Goal: Use online tool/utility: Use online tool/utility

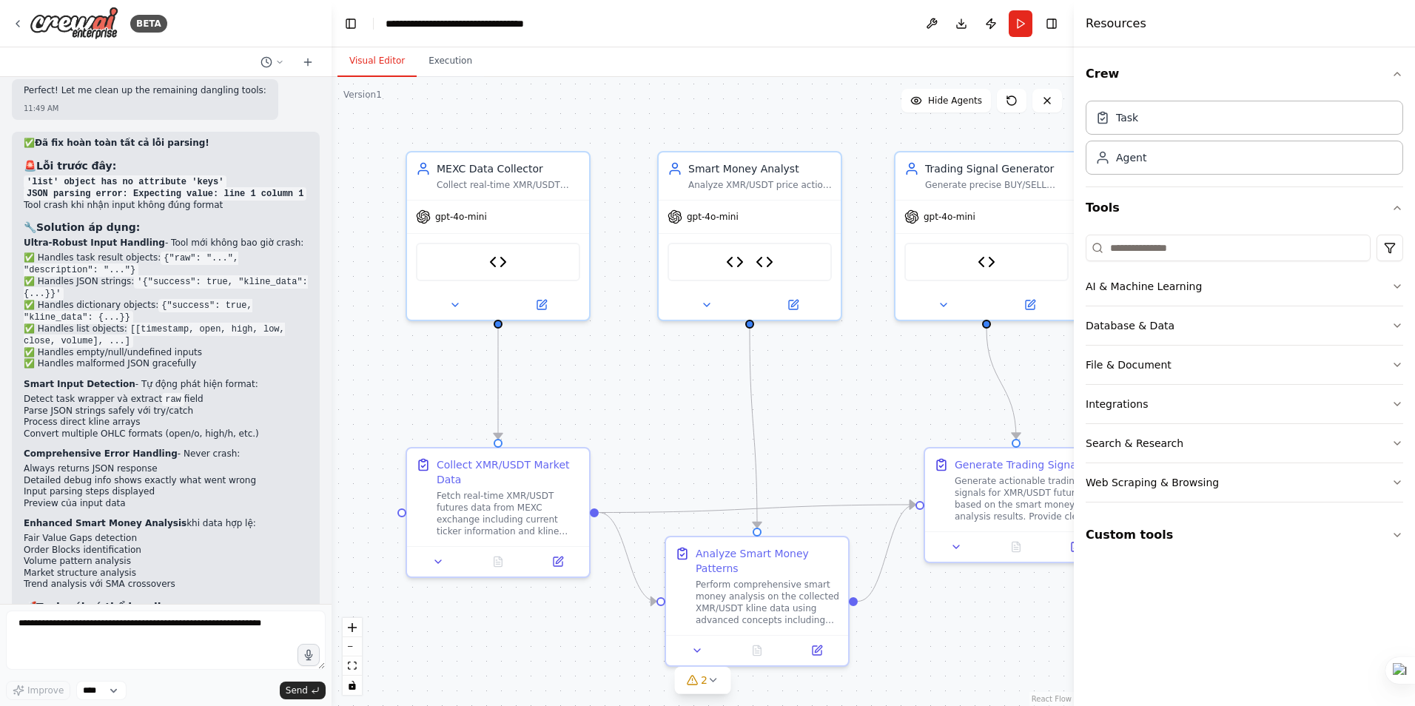
scroll to position [13098, 0]
click at [1024, 24] on button "Run" at bounding box center [1021, 23] width 24 height 27
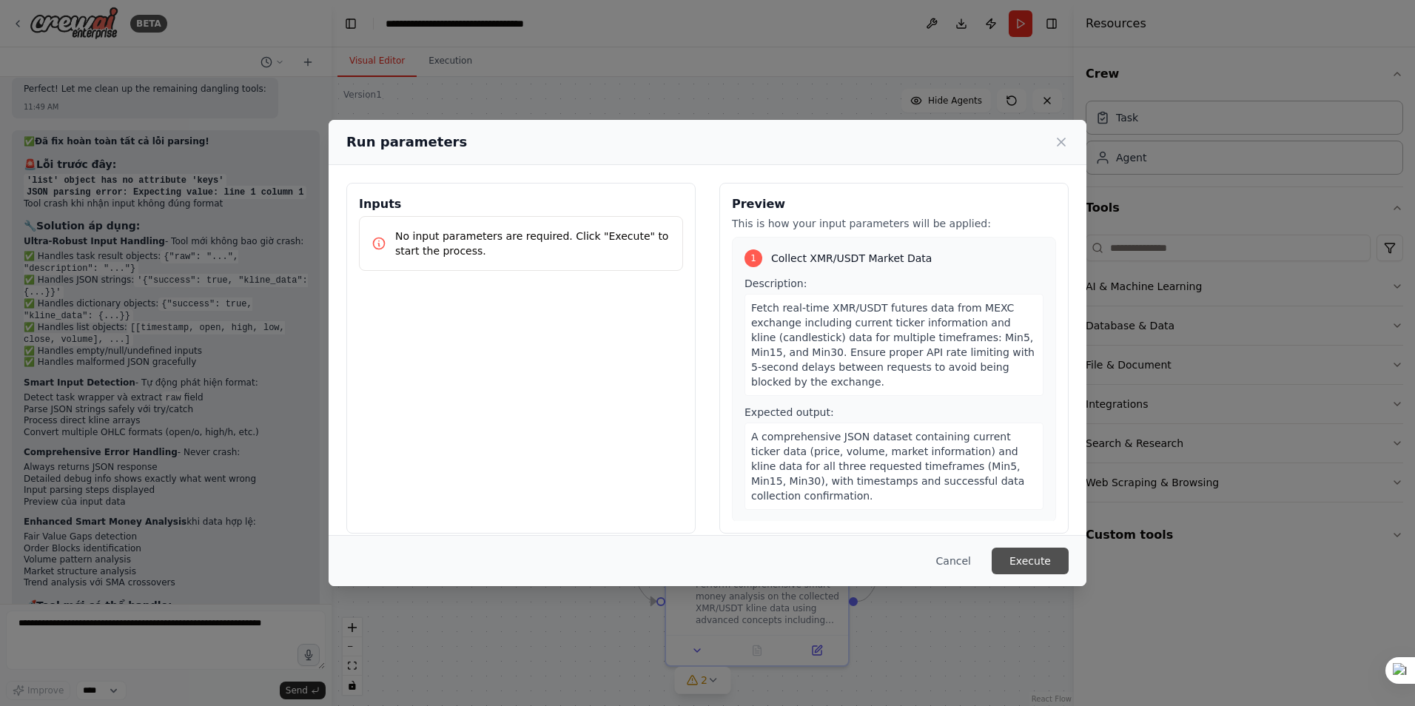
click at [1044, 560] on button "Execute" at bounding box center [1030, 561] width 77 height 27
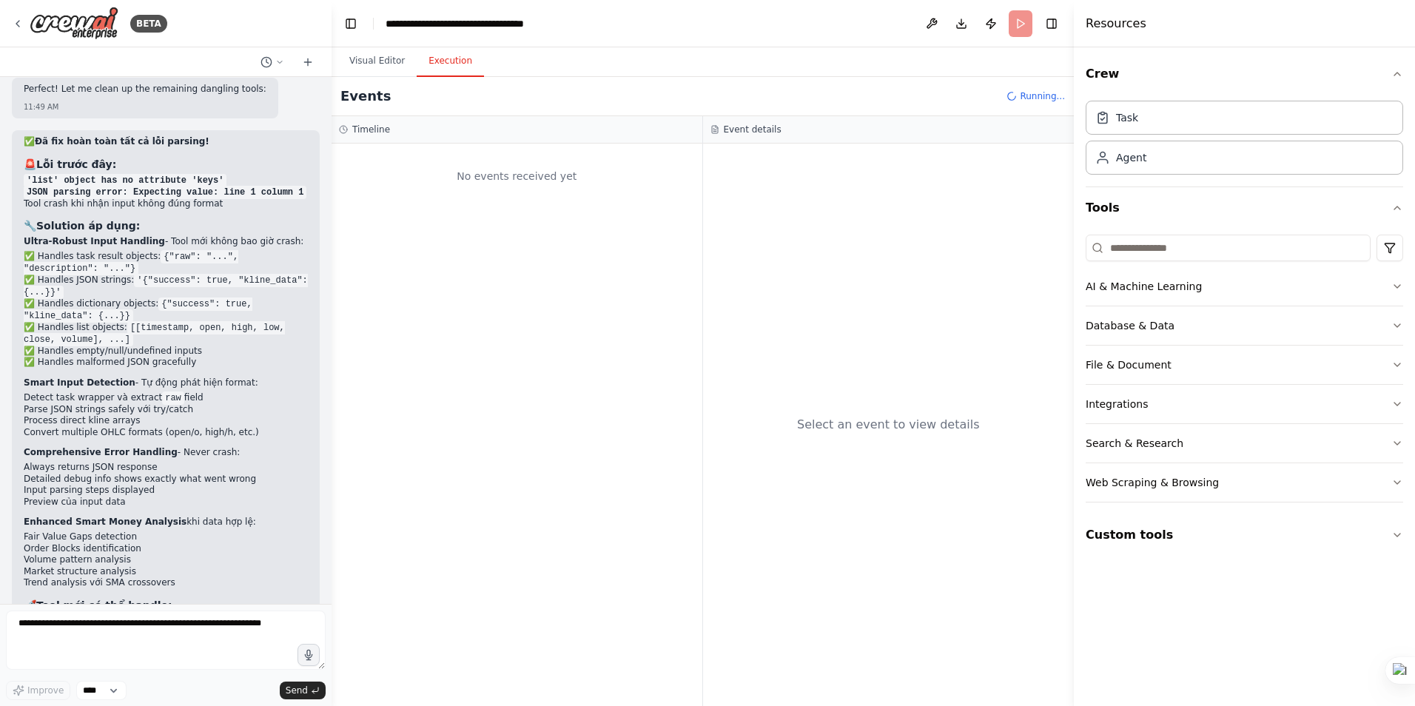
click at [452, 59] on button "Execution" at bounding box center [450, 61] width 67 height 31
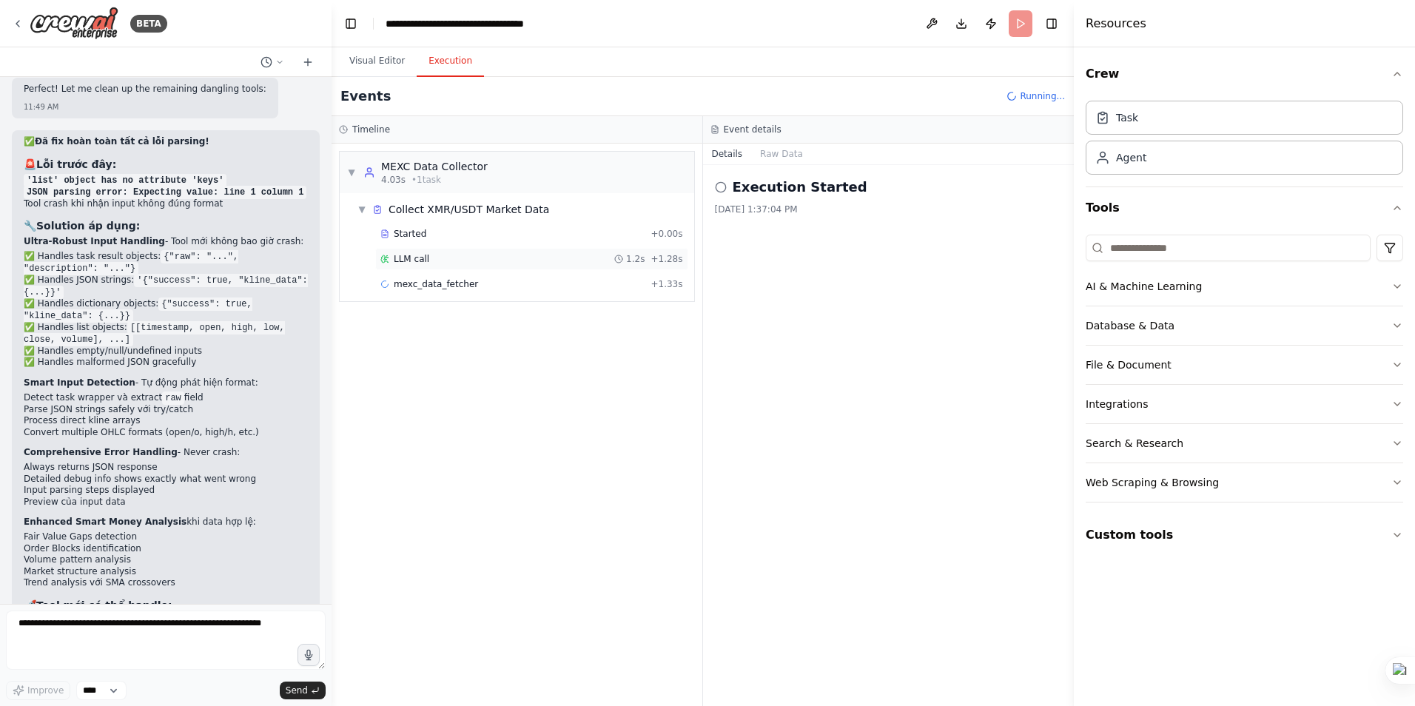
click at [400, 261] on span "LLM call" at bounding box center [412, 259] width 36 height 12
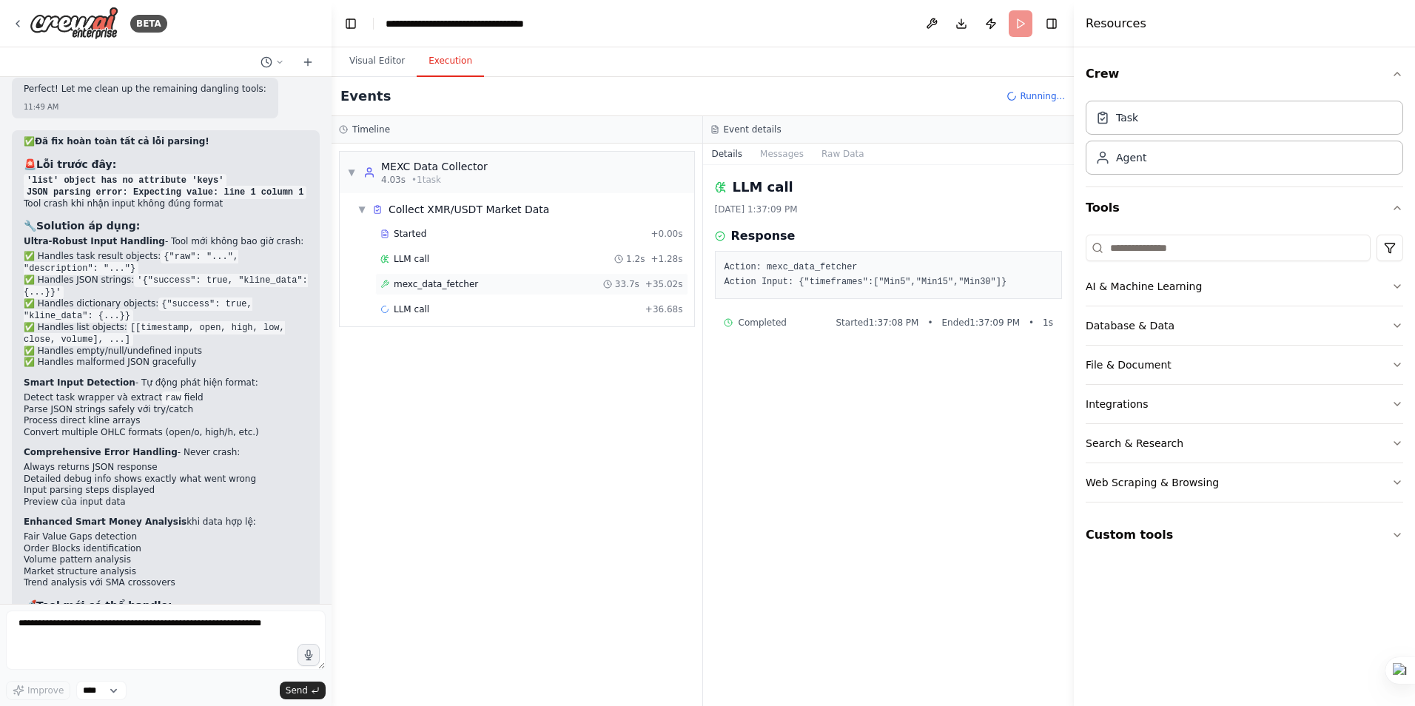
click at [429, 279] on span "mexc_data_fetcher" at bounding box center [436, 284] width 84 height 12
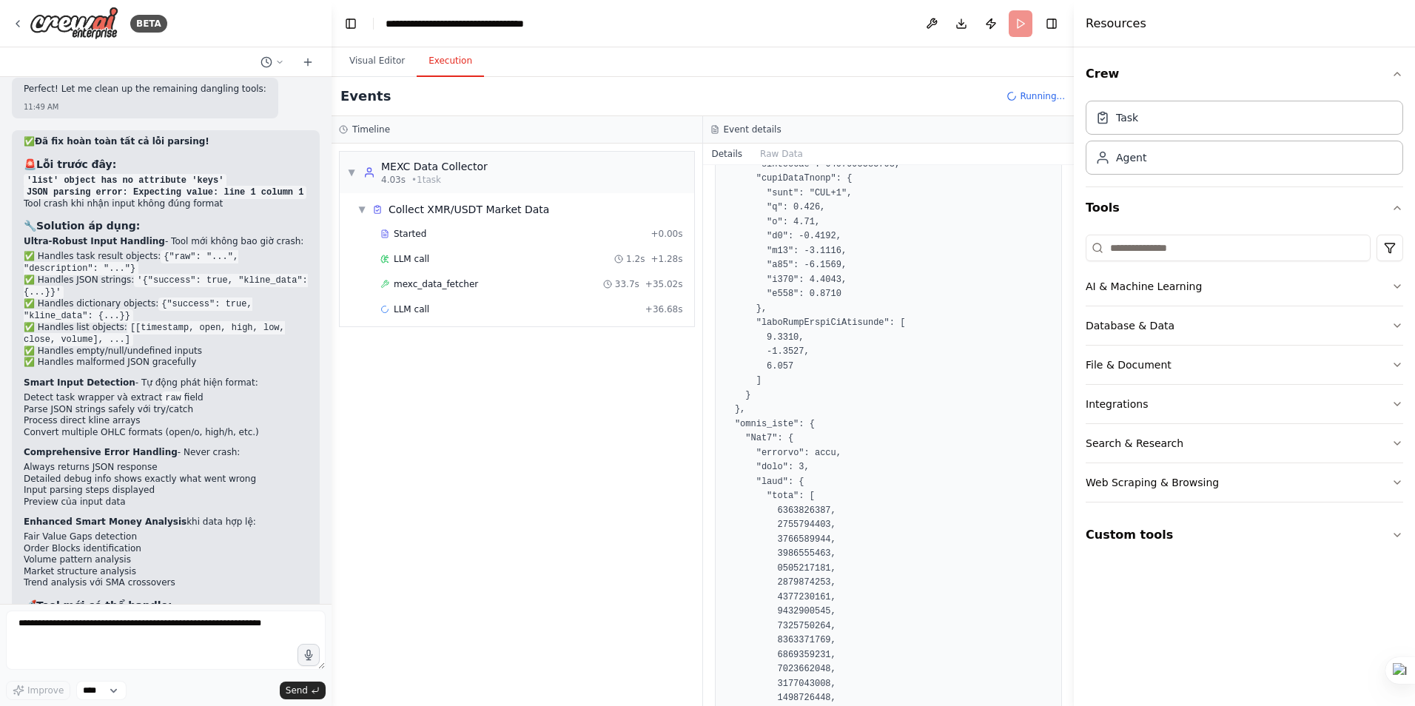
scroll to position [592, 0]
click at [111, 691] on select "****" at bounding box center [101, 690] width 50 height 19
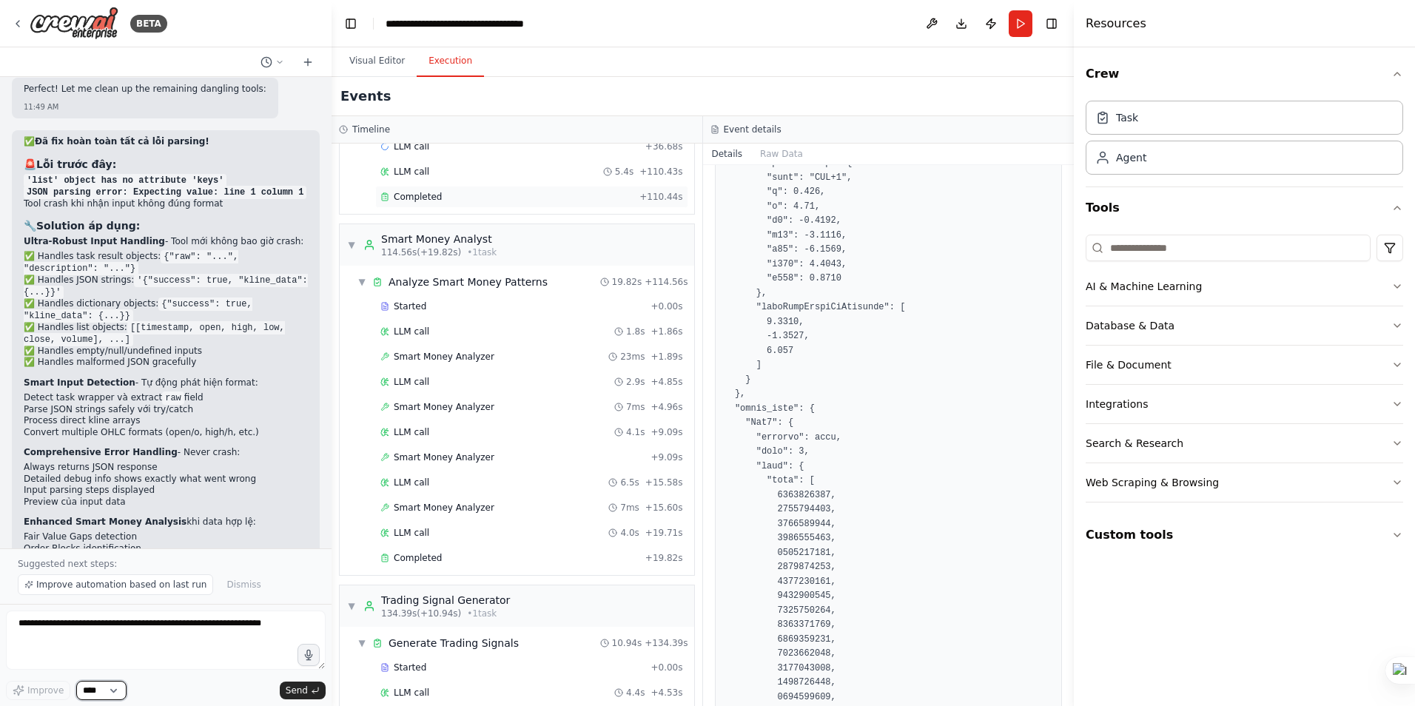
scroll to position [222, 0]
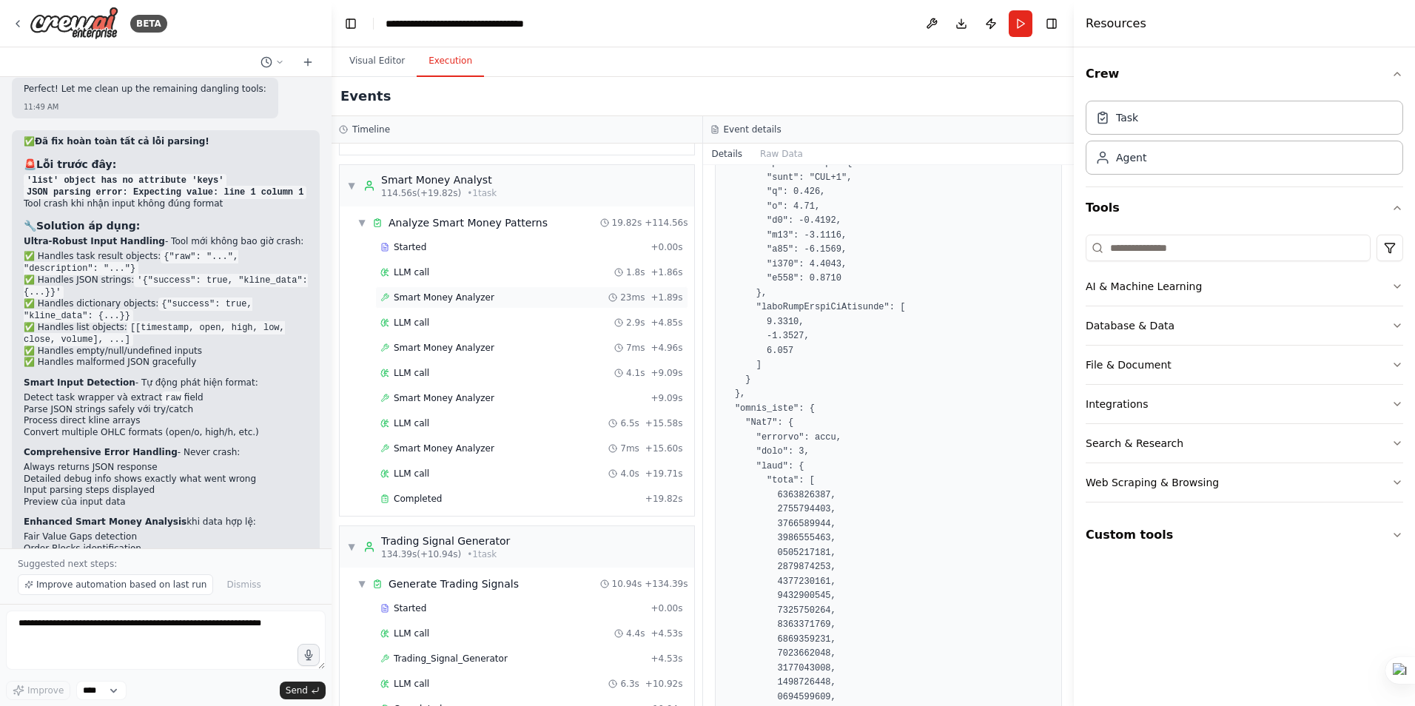
click at [449, 295] on span "Smart Money Analyzer" at bounding box center [444, 298] width 101 height 12
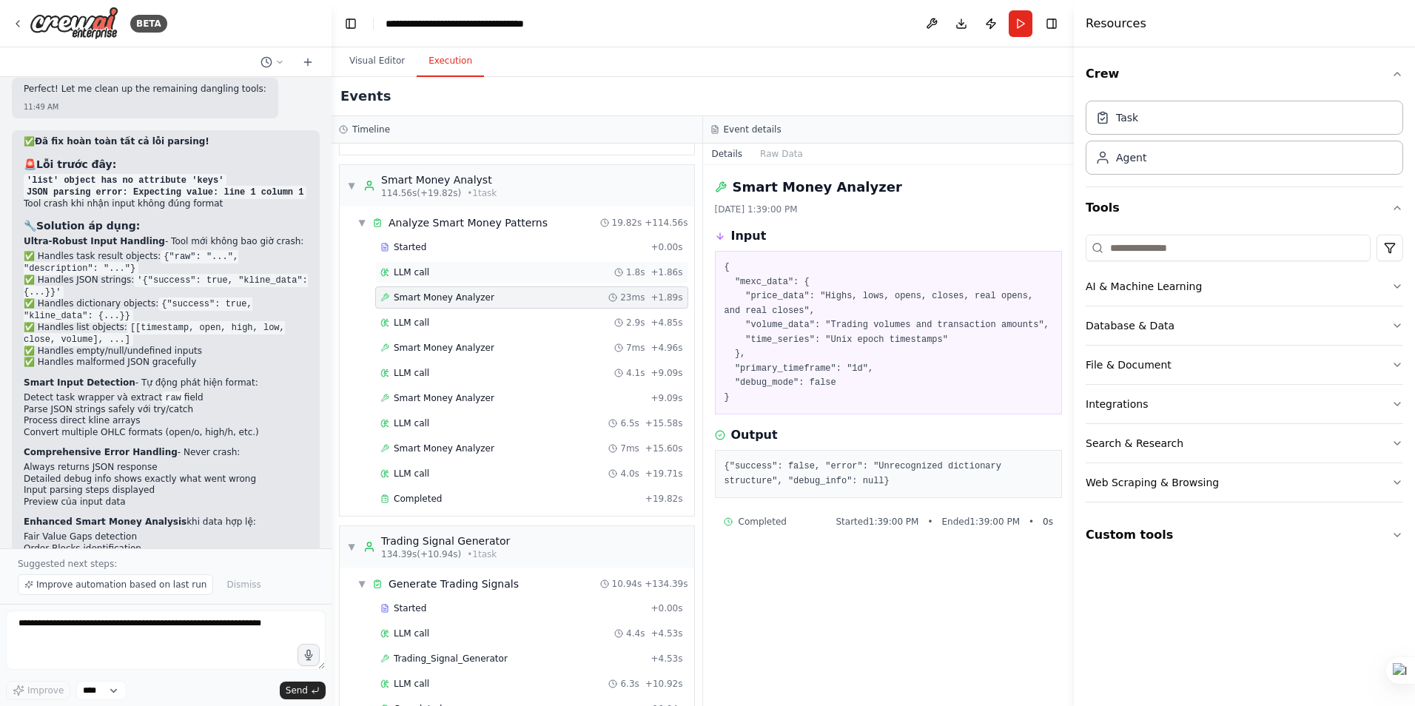
click at [436, 272] on div "LLM call 1.8s + 1.86s" at bounding box center [531, 272] width 303 height 12
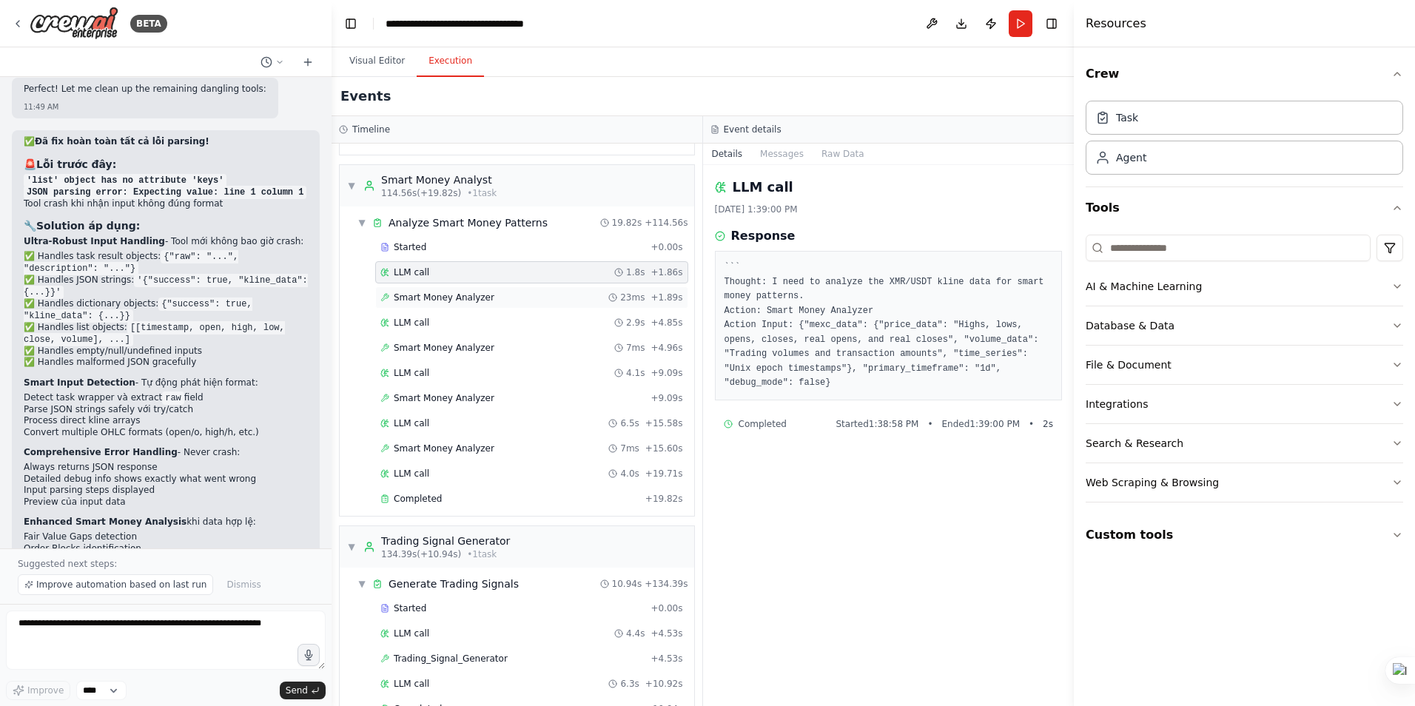
click at [432, 298] on span "Smart Money Analyzer" at bounding box center [444, 298] width 101 height 12
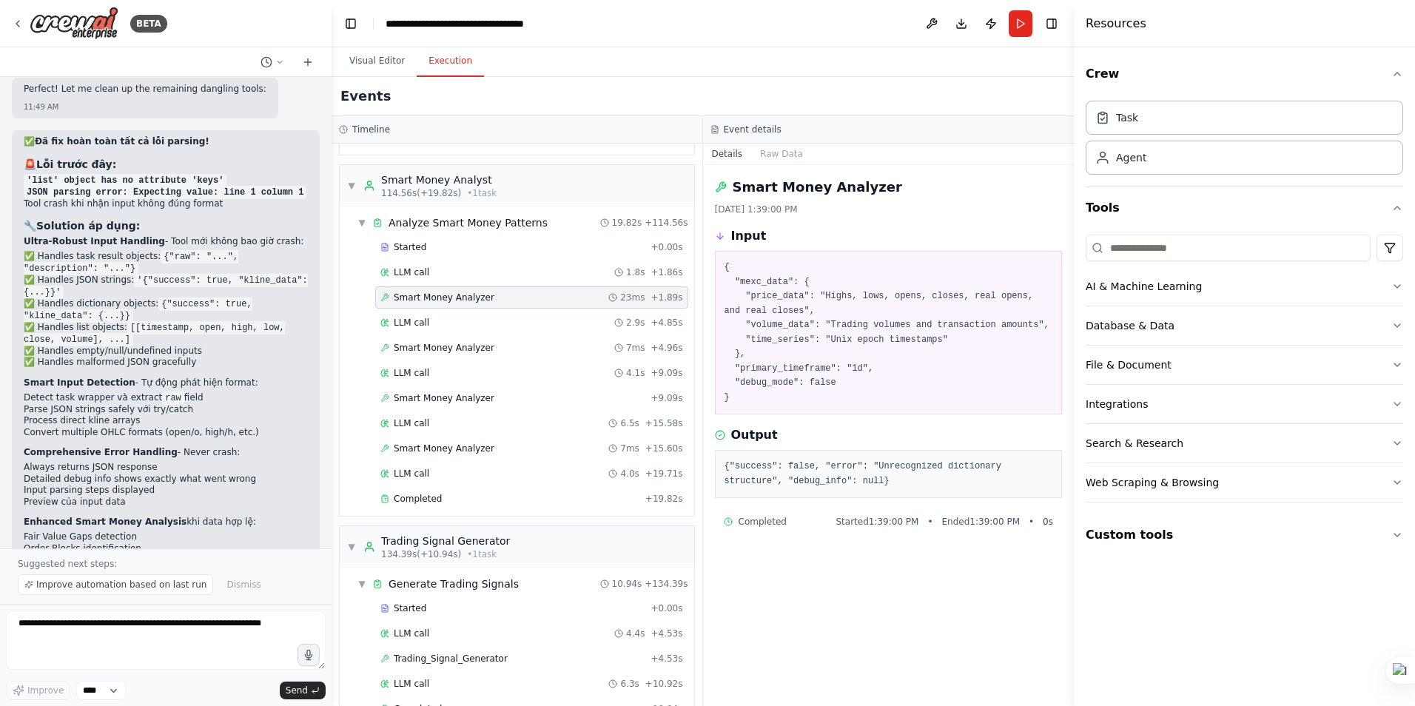
click at [432, 309] on div "Started + 0.00s LLM call 1.8s + 1.86s Smart Money Analyzer 23ms + 1.89s LLM cal…" at bounding box center [523, 374] width 343 height 277
click at [427, 323] on div "LLM call 2.9s + 4.85s" at bounding box center [531, 323] width 303 height 12
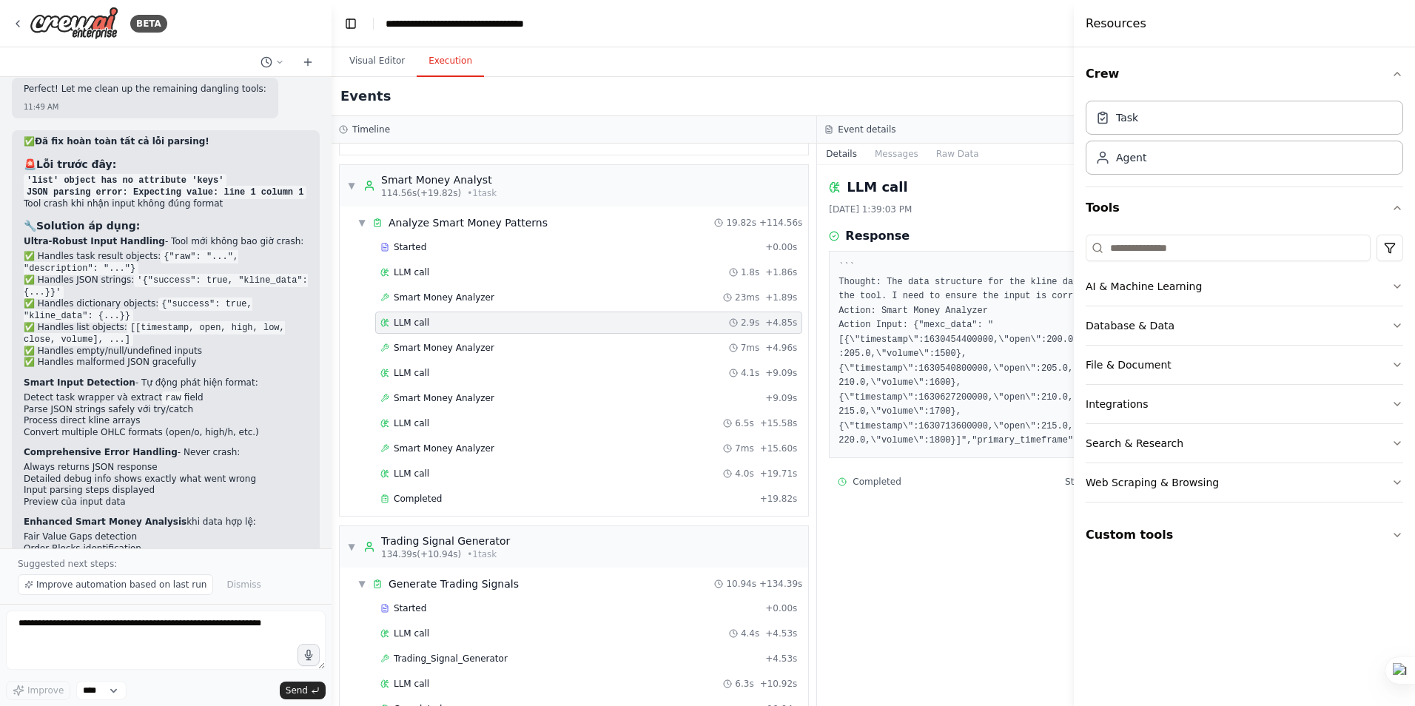
click at [1031, 33] on header "**********" at bounding box center [818, 23] width 972 height 47
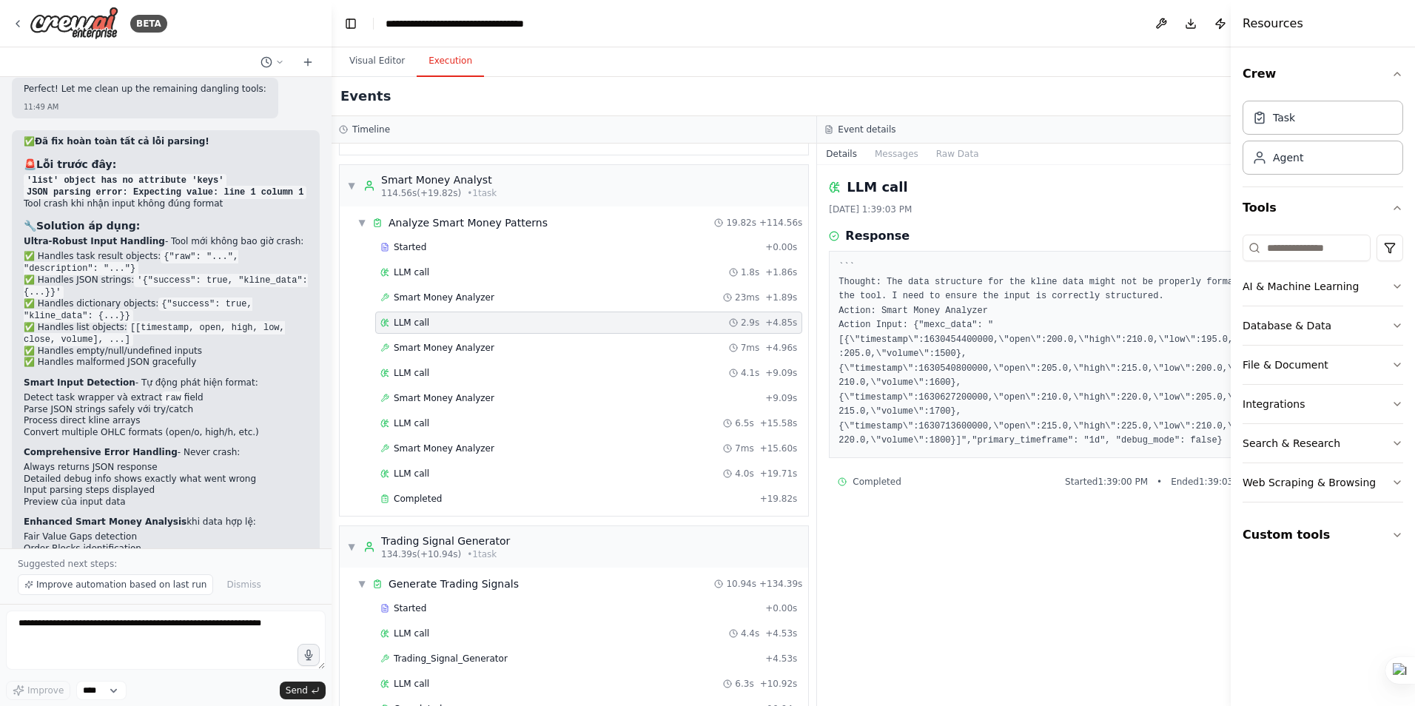
drag, startPoint x: 1075, startPoint y: 185, endPoint x: 1231, endPoint y: 185, distance: 156.2
click at [1231, 185] on div at bounding box center [1234, 353] width 6 height 706
drag, startPoint x: 1216, startPoint y: 29, endPoint x: 1215, endPoint y: 73, distance: 44.4
click at [1271, 28] on button "Toggle Right Sidebar" at bounding box center [1281, 23] width 21 height 21
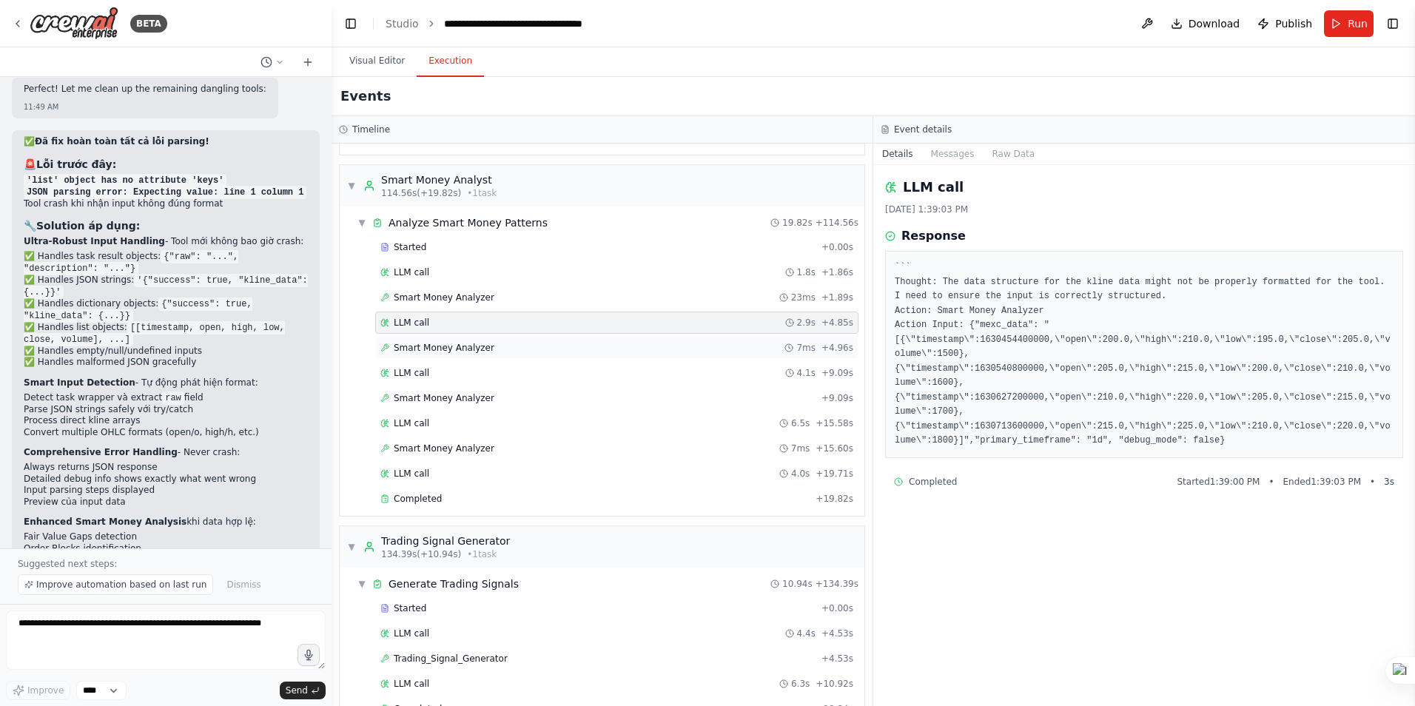
click at [431, 348] on span "Smart Money Analyzer" at bounding box center [444, 348] width 101 height 12
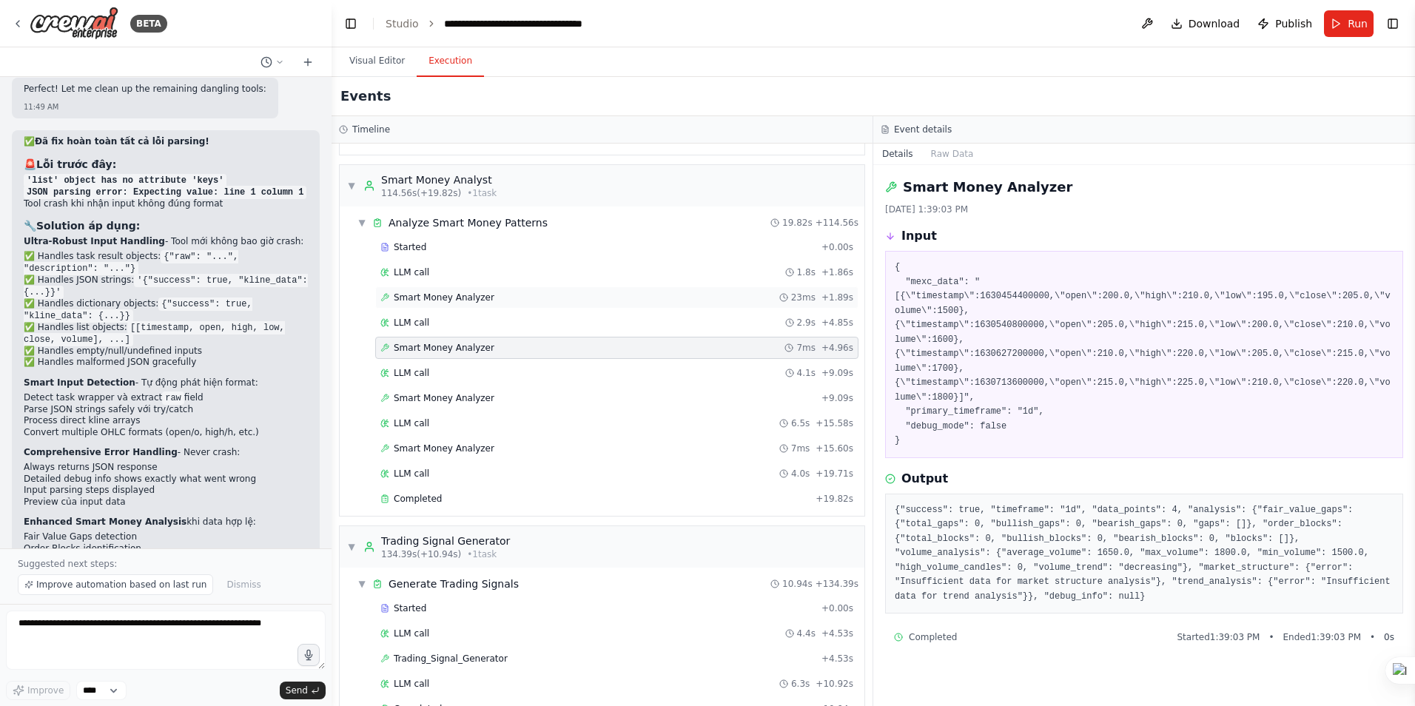
click at [444, 292] on span "Smart Money Analyzer" at bounding box center [444, 298] width 101 height 12
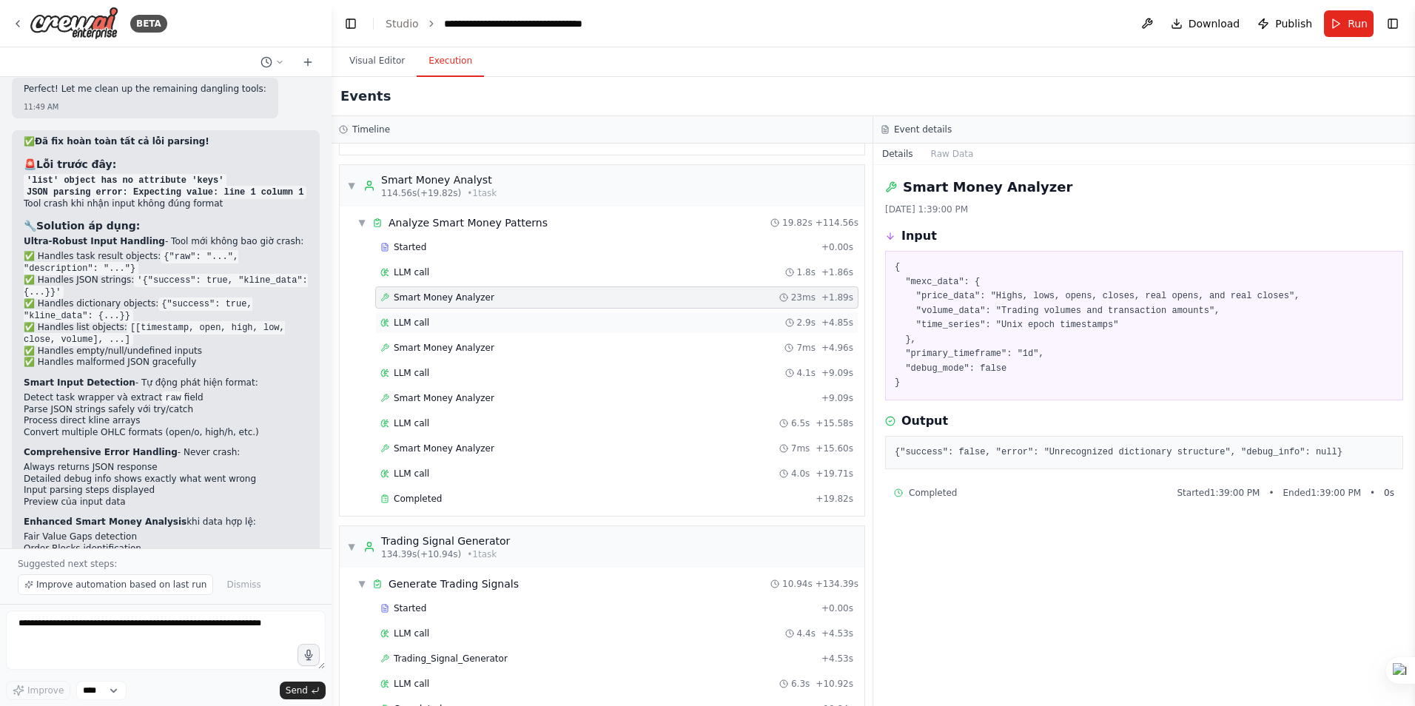
click at [421, 319] on span "LLM call" at bounding box center [412, 323] width 36 height 12
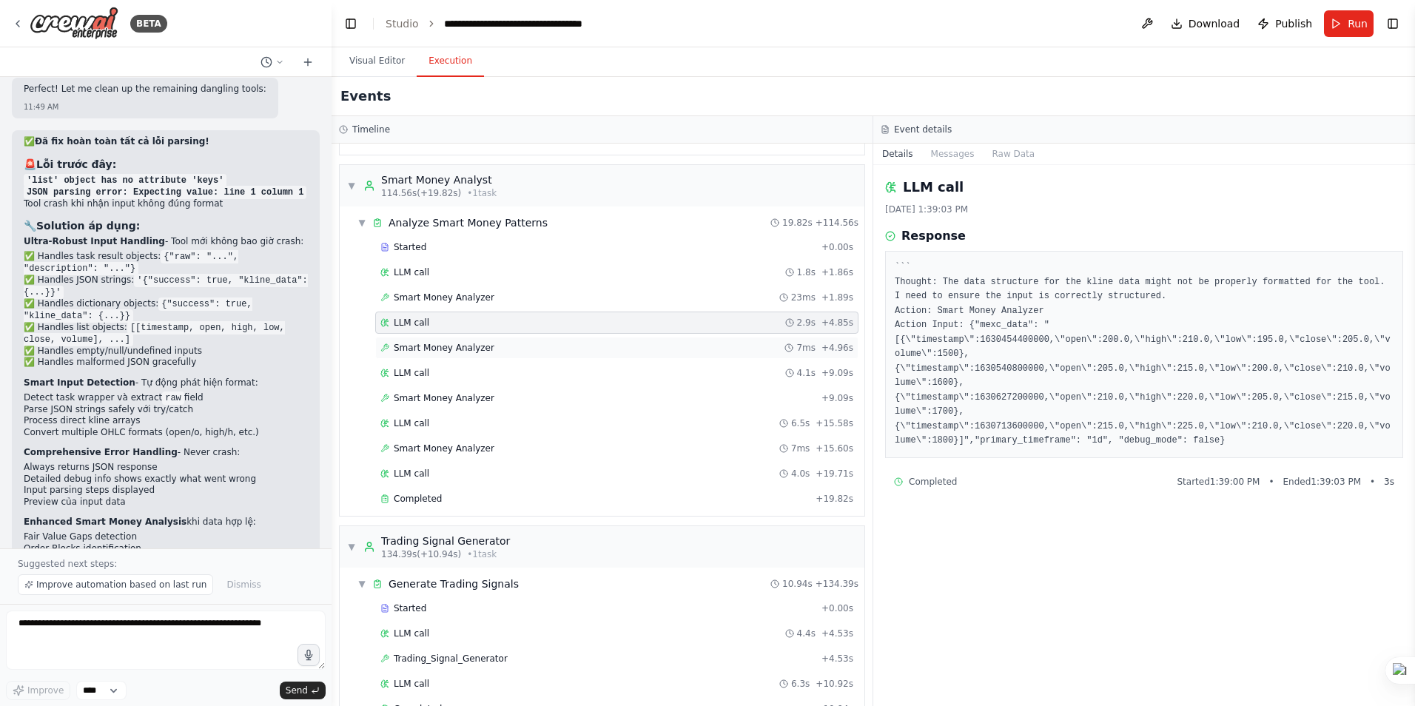
click at [427, 343] on span "Smart Money Analyzer" at bounding box center [444, 348] width 101 height 12
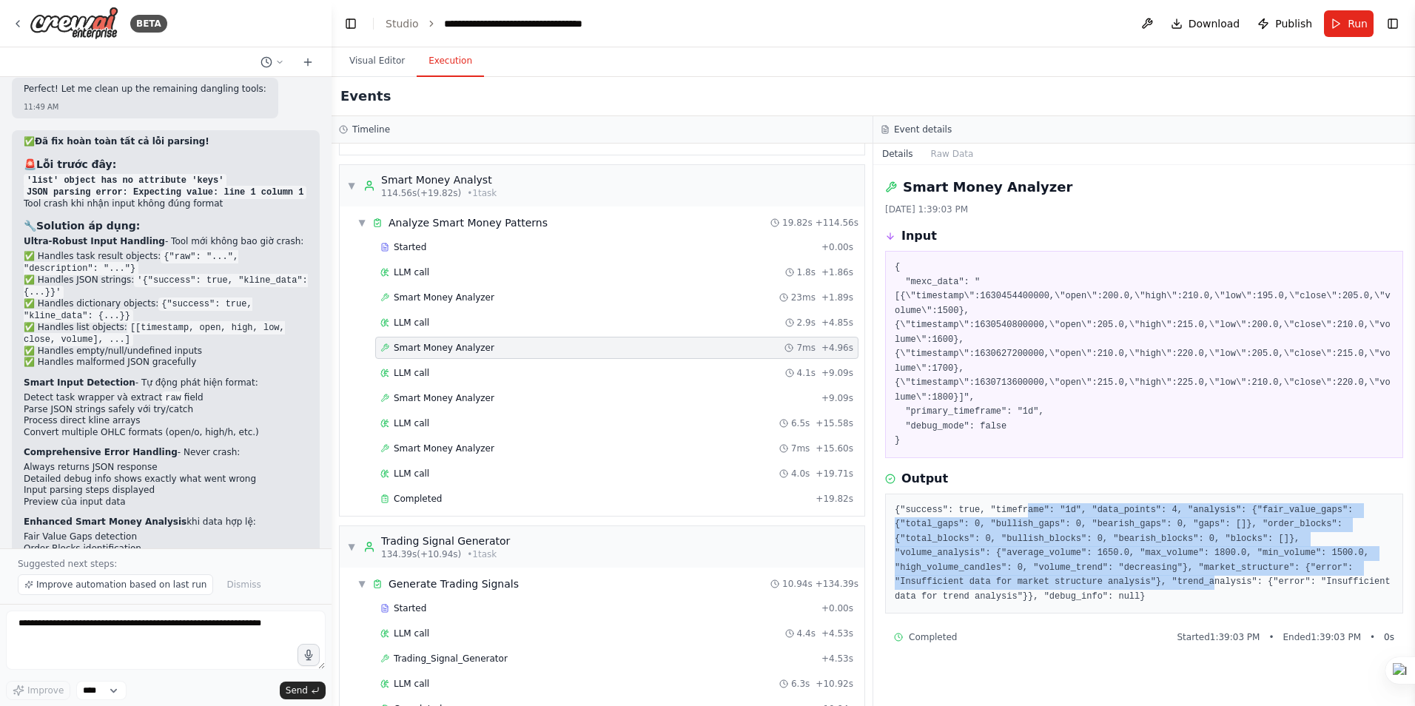
drag, startPoint x: 1018, startPoint y: 509, endPoint x: 1332, endPoint y: 566, distance: 318.8
click at [1332, 566] on pre "{"success": true, "timeframe": "1d", "data_points": 4, "analysis": {"fair_value…" at bounding box center [1144, 553] width 499 height 101
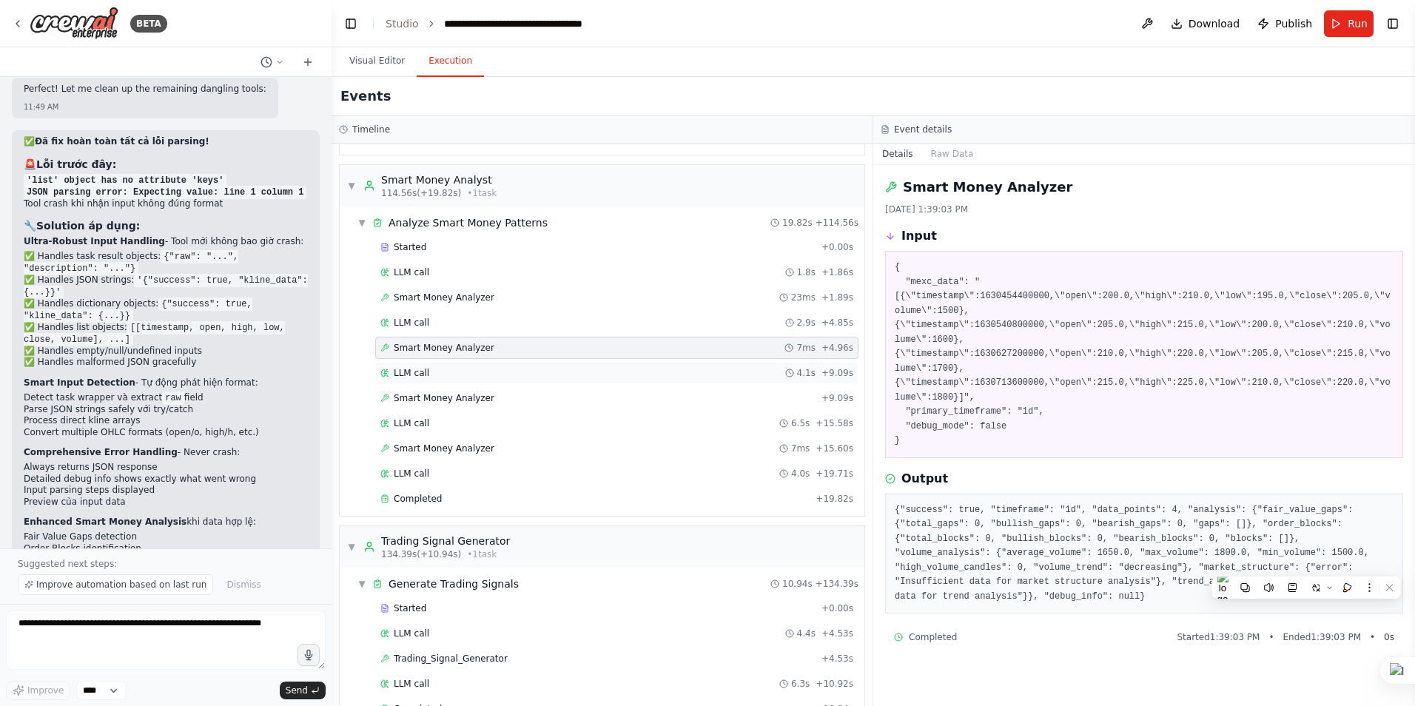
click at [432, 377] on div "LLM call 4.1s + 9.09s" at bounding box center [616, 373] width 473 height 12
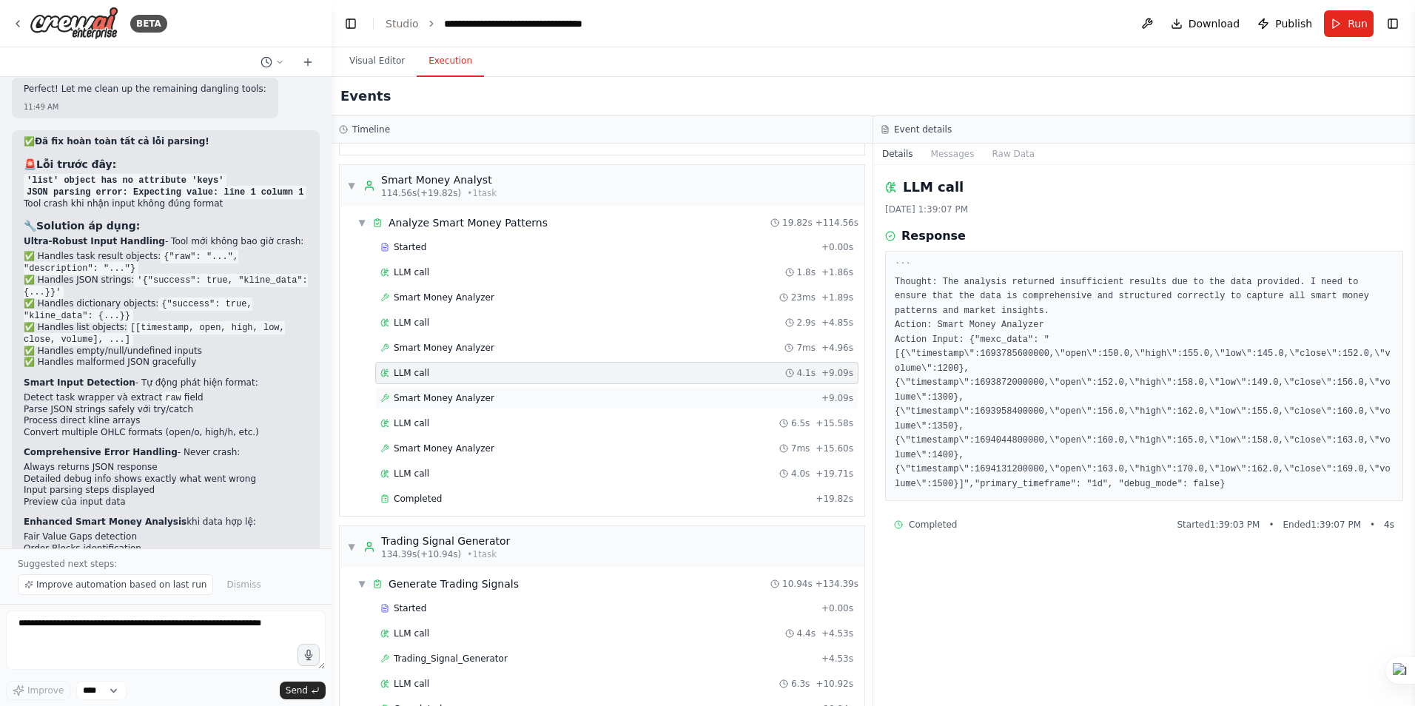
click at [457, 398] on span "Smart Money Analyzer" at bounding box center [444, 398] width 101 height 12
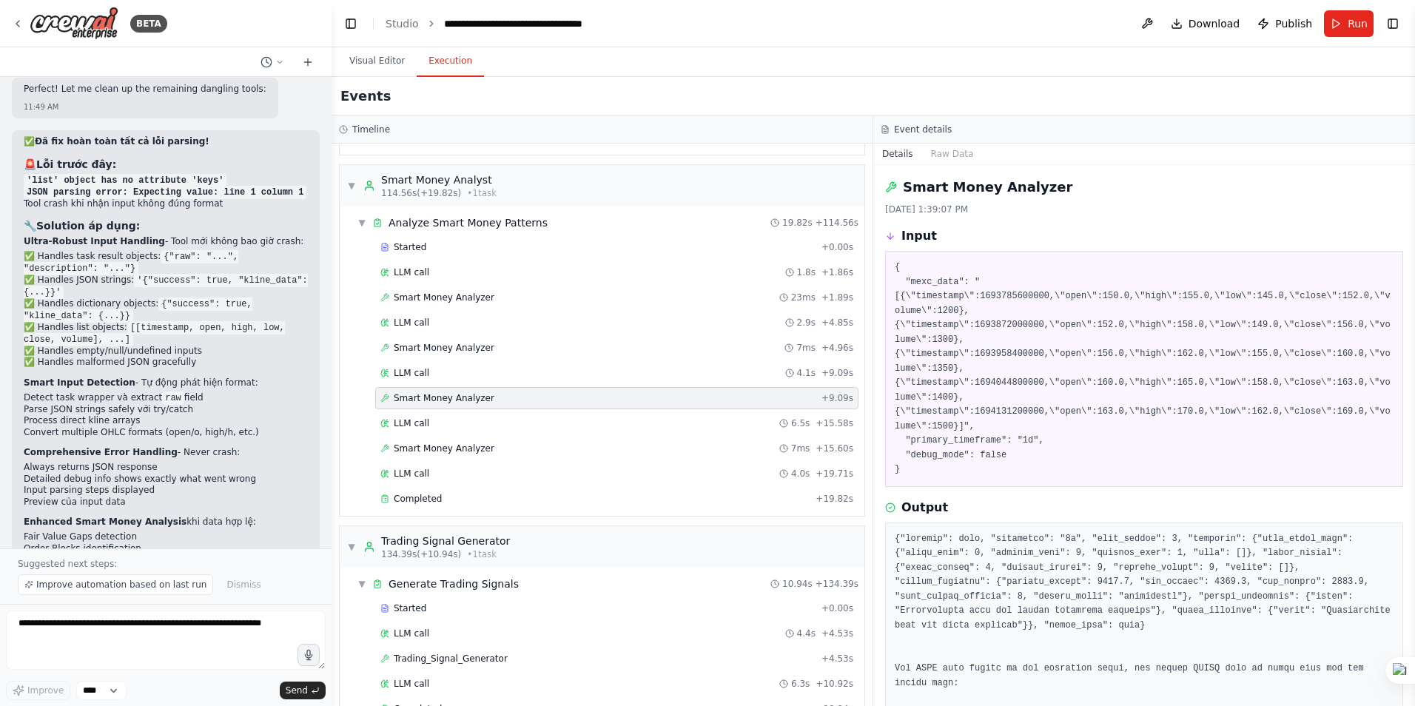
click at [1004, 298] on pre "{ "mexc_data": "[{\"timestamp\":1693785600000,\"open\":150.0,\"high\":155.0,\"l…" at bounding box center [1144, 369] width 499 height 217
copy pre "1693785600000"
click at [1058, 353] on pre "{ "mexc_data": "[{\"timestamp\":1693785600000,\"open\":150.0,\"high\":155.0,\"l…" at bounding box center [1144, 369] width 499 height 217
click at [1004, 323] on pre "{ "mexc_data": "[{\"timestamp\":1693785600000,\"open\":150.0,\"high\":155.0,\"l…" at bounding box center [1144, 369] width 499 height 217
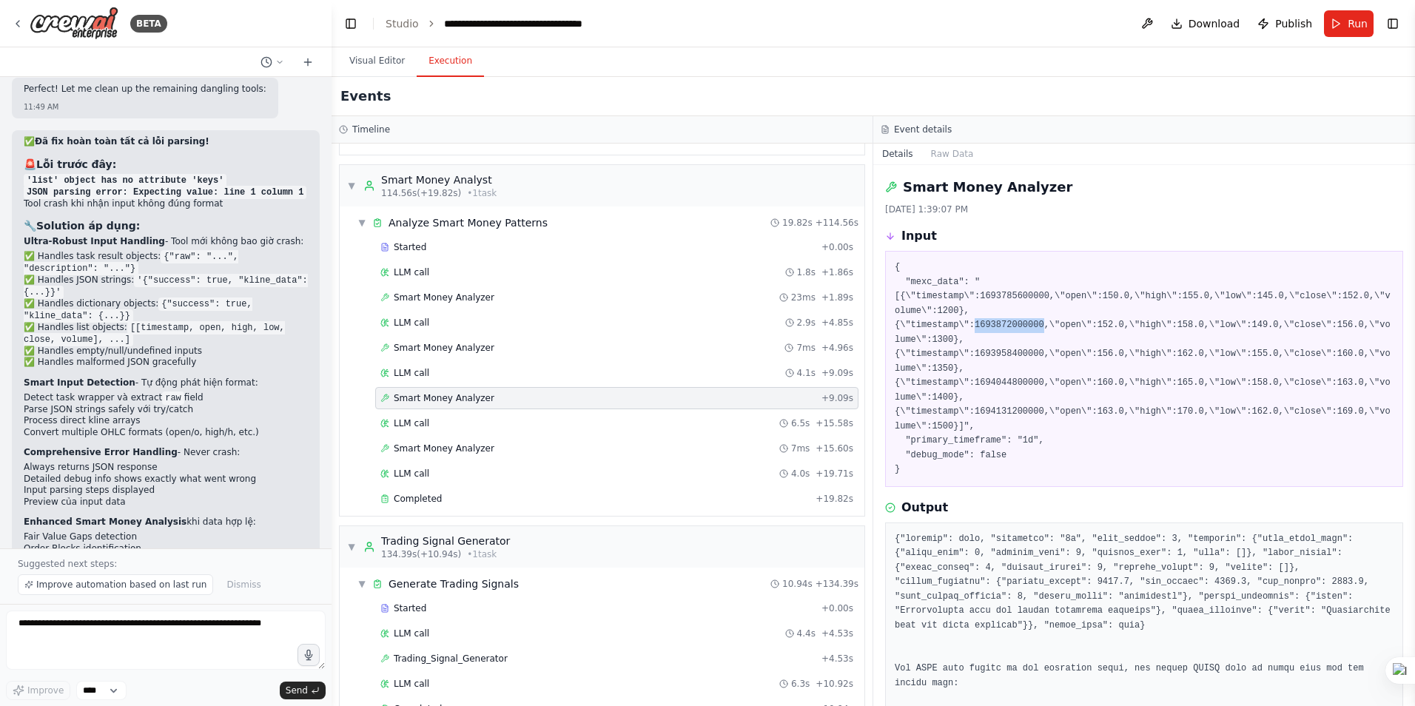
click at [1004, 323] on pre "{ "mexc_data": "[{\"timestamp\":1693785600000,\"open\":150.0,\"high\":155.0,\"l…" at bounding box center [1144, 369] width 499 height 217
copy pre "1693872000000"
click at [1087, 378] on pre "{ "mexc_data": "[{\"timestamp\":1693785600000,\"open\":150.0,\"high\":155.0,\"l…" at bounding box center [1144, 369] width 499 height 217
click at [988, 350] on pre "{ "mexc_data": "[{\"timestamp\":1693785600000,\"open\":150.0,\"high\":155.0,\"l…" at bounding box center [1144, 369] width 499 height 217
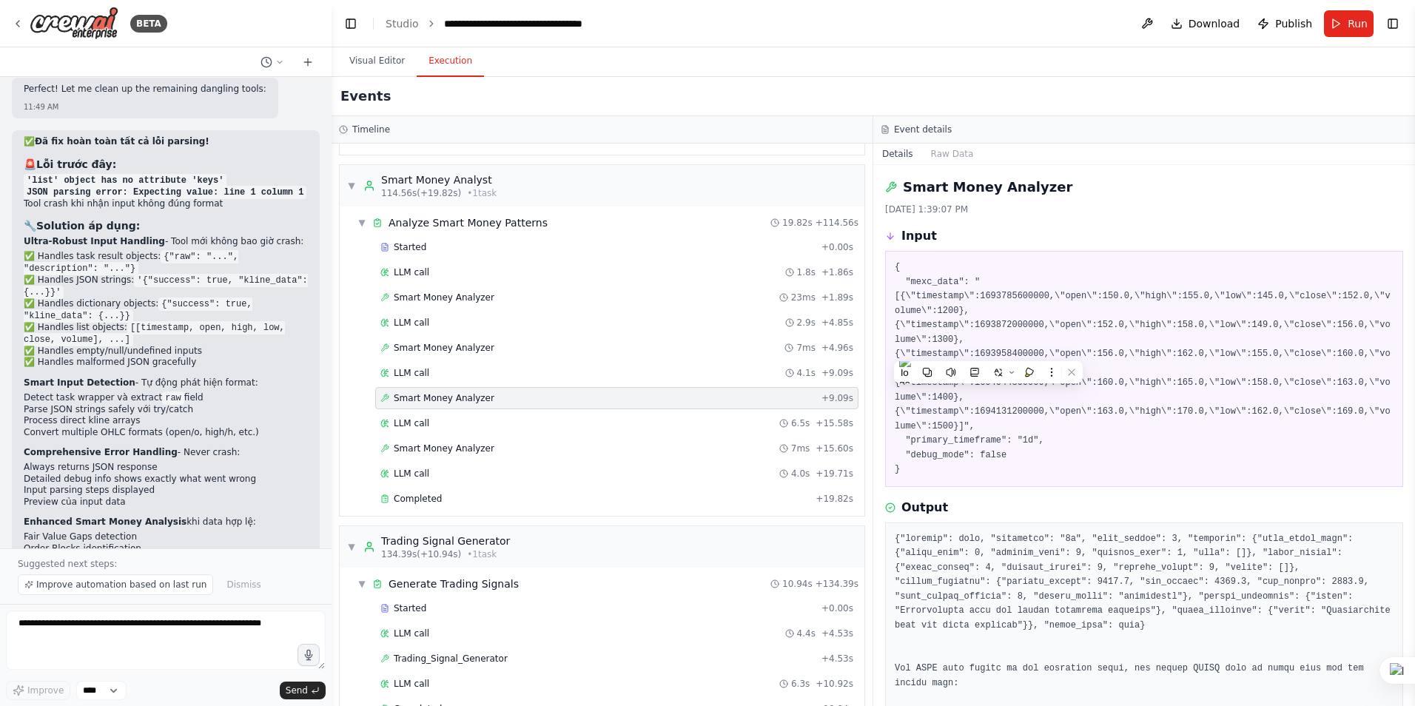
drag, startPoint x: 988, startPoint y: 350, endPoint x: 1116, endPoint y: 380, distance: 131.6
click at [1116, 380] on pre "{ "mexc_data": "[{\"timestamp\":1693785600000,\"open\":150.0,\"high\":155.0,\"l…" at bounding box center [1144, 369] width 499 height 217
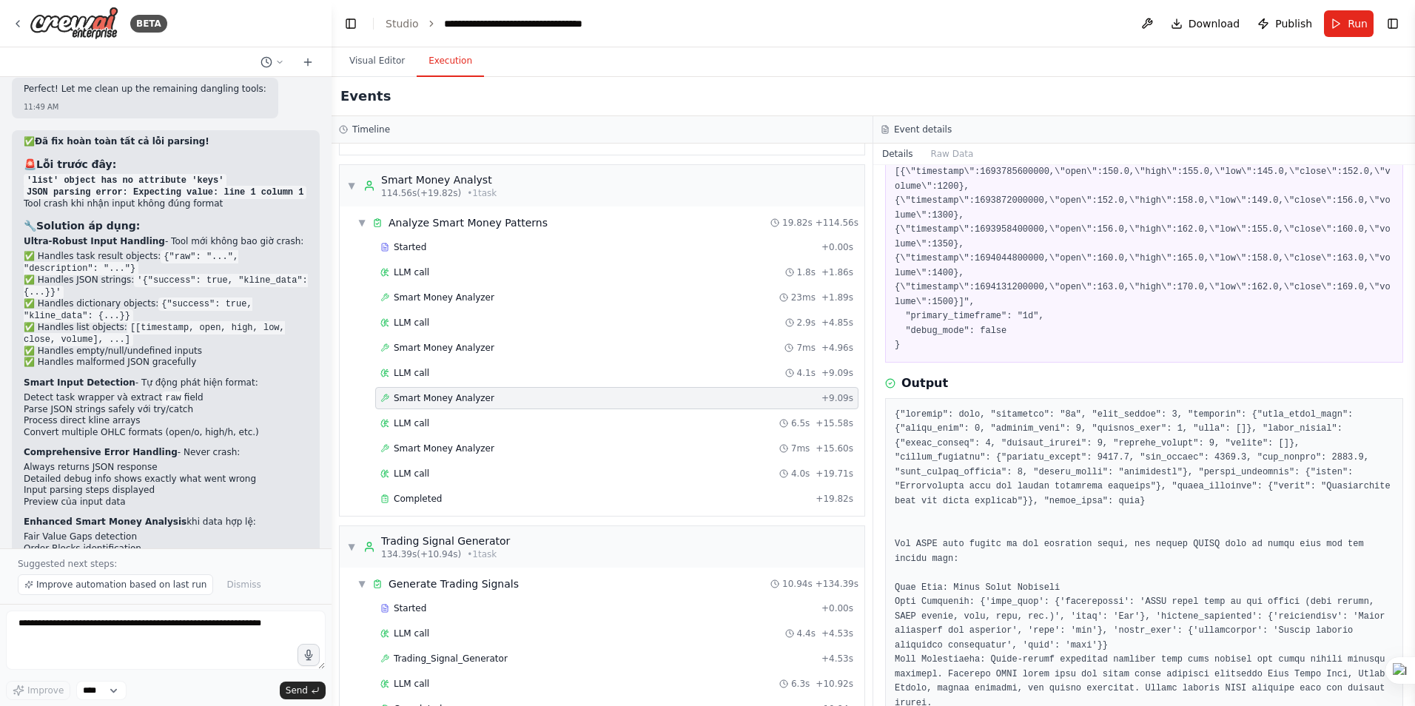
scroll to position [148, 0]
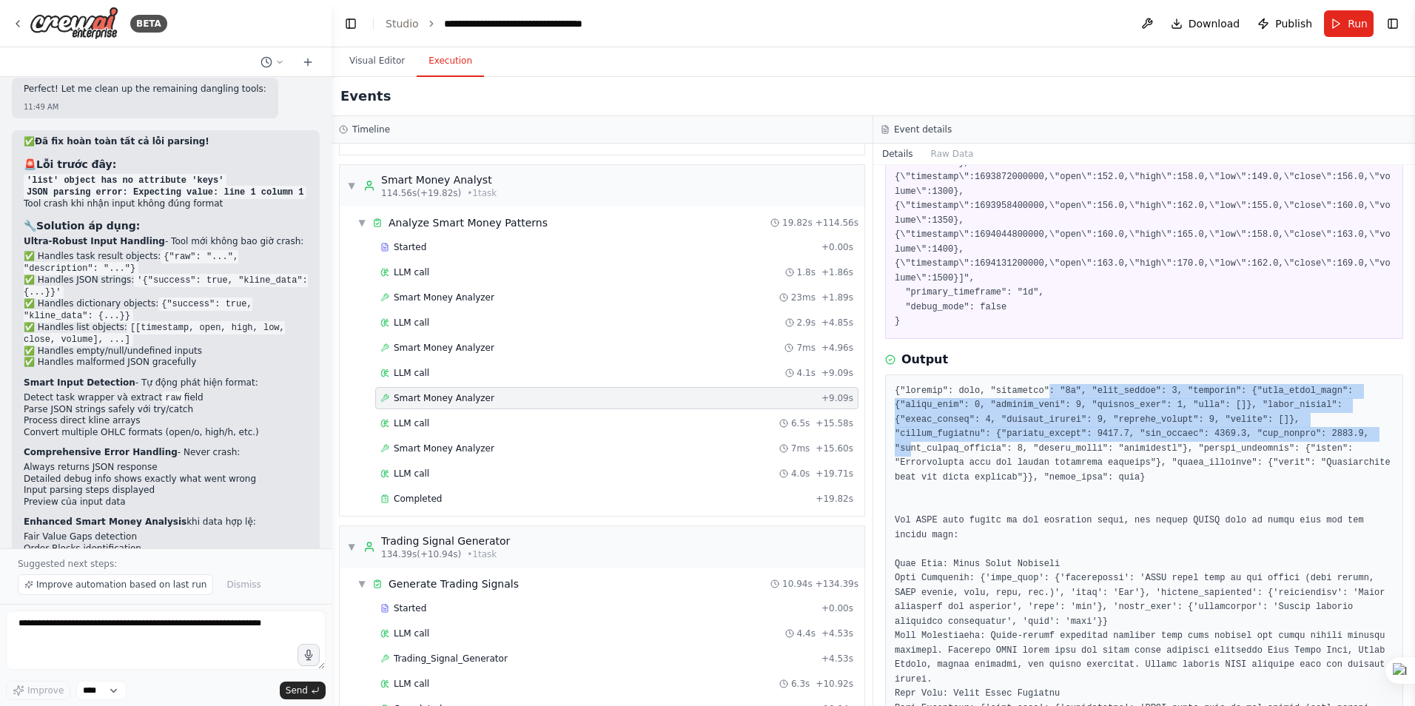
drag, startPoint x: 1035, startPoint y: 392, endPoint x: 1257, endPoint y: 434, distance: 226.0
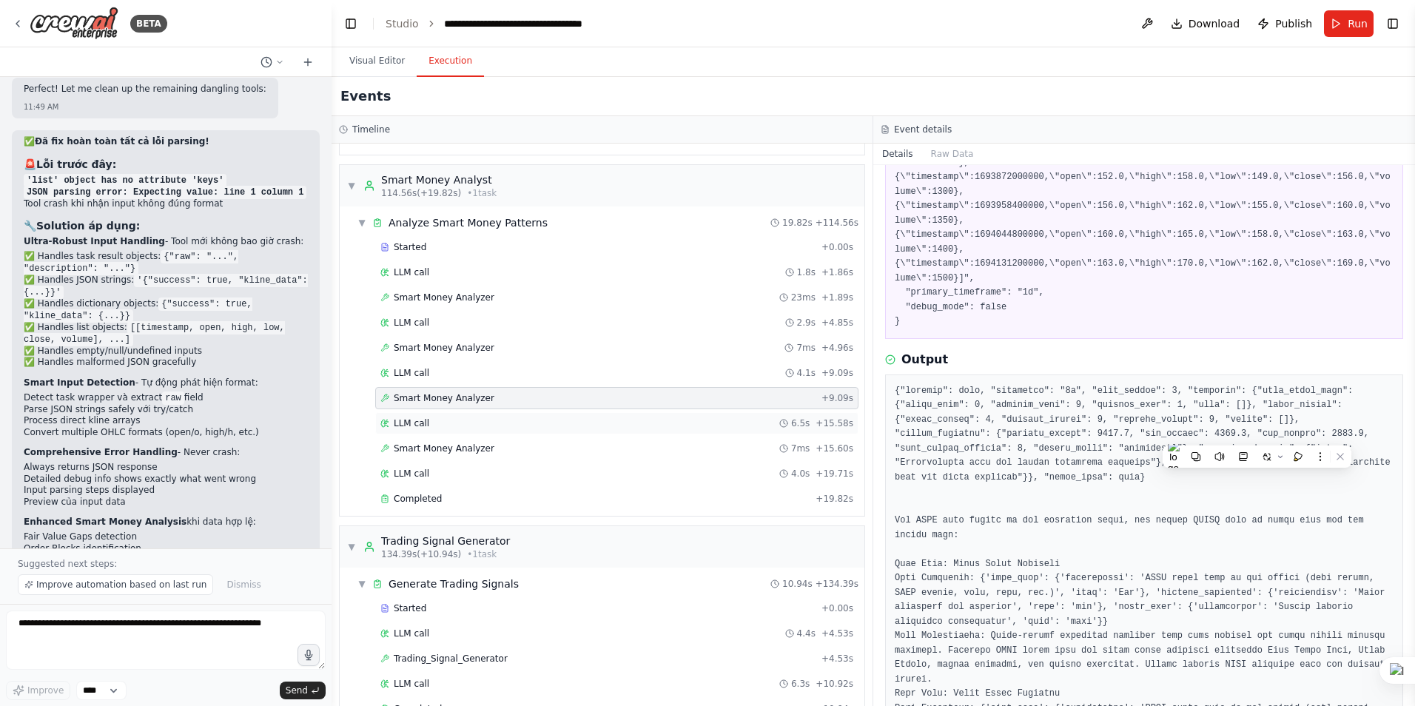
click at [417, 423] on span "LLM call" at bounding box center [412, 423] width 36 height 12
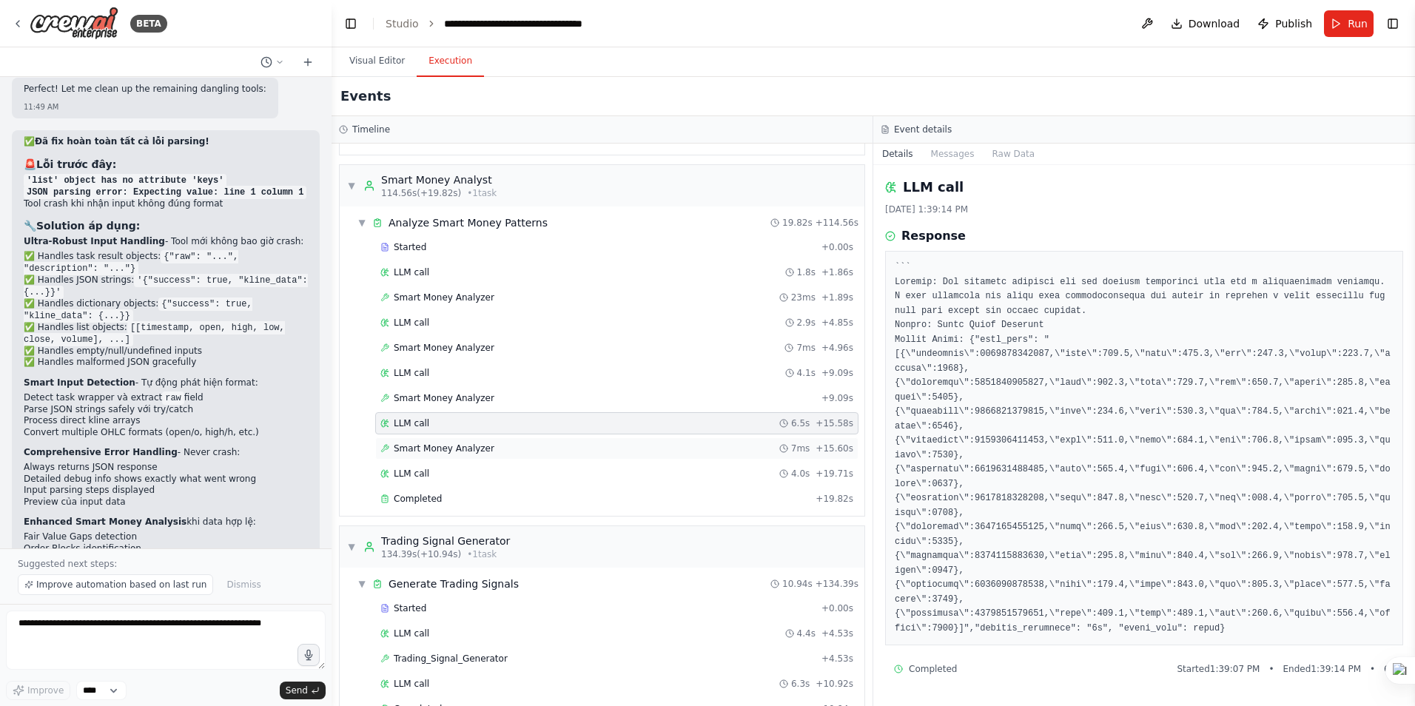
click at [434, 446] on span "Smart Money Analyzer" at bounding box center [444, 449] width 101 height 12
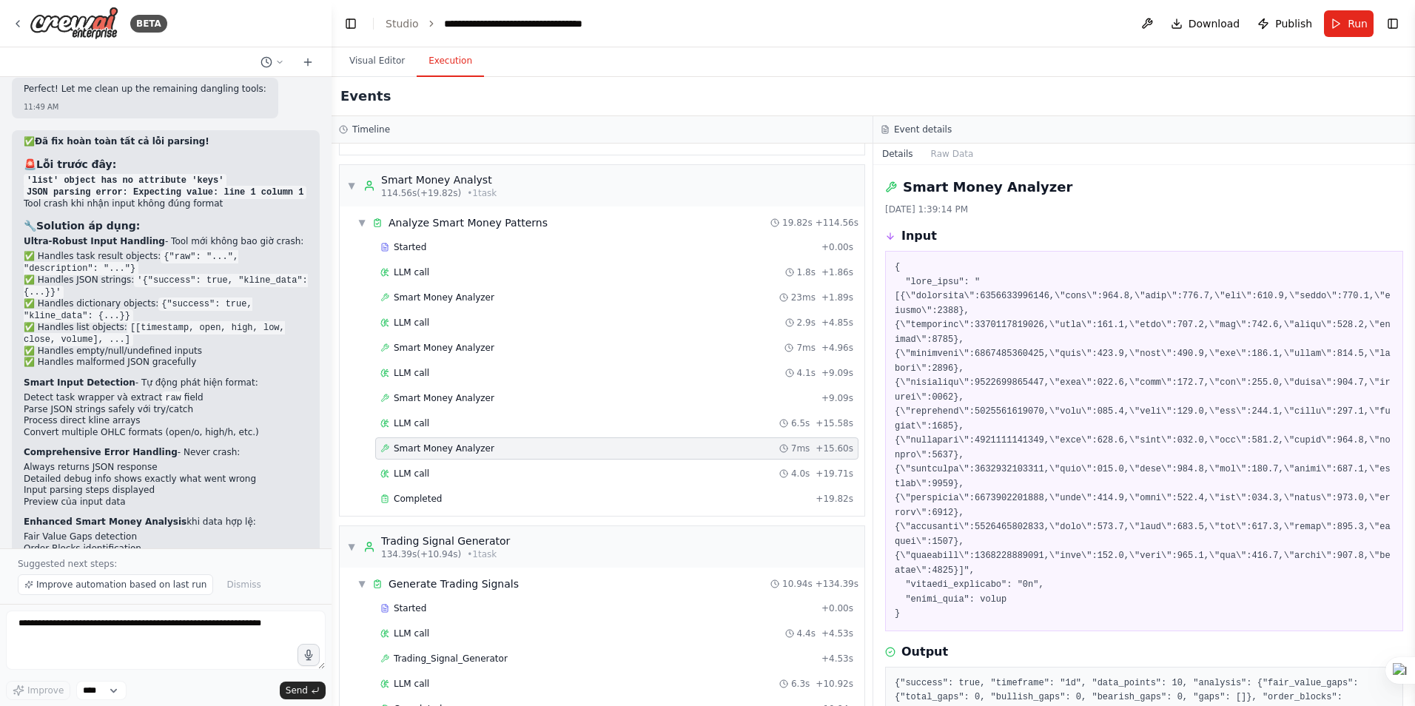
scroll to position [137, 0]
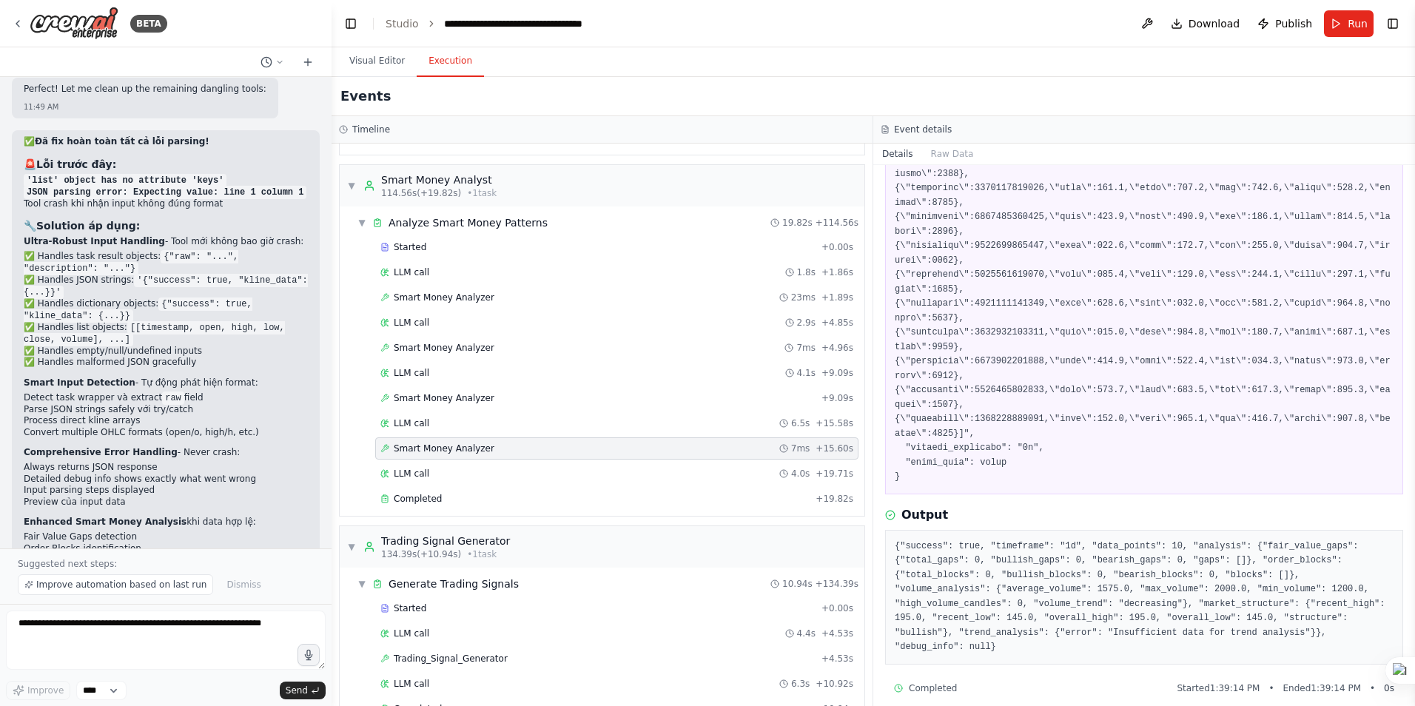
click at [1003, 190] on pre at bounding box center [1144, 304] width 499 height 361
copy pre "1693872000000"
click at [1000, 241] on pre at bounding box center [1144, 304] width 499 height 361
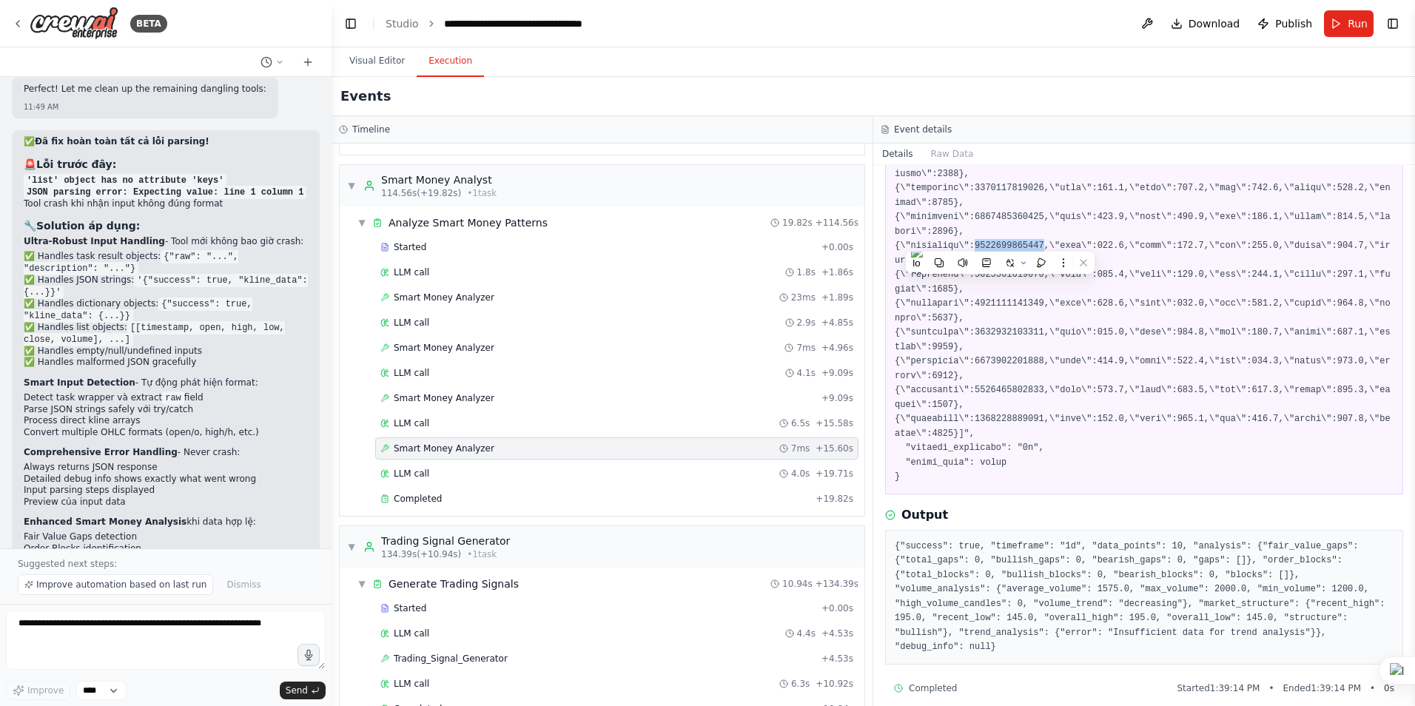
copy pre "1694044800000"
click at [428, 475] on div "LLM call 4.0s + 19.71s" at bounding box center [616, 474] width 473 height 12
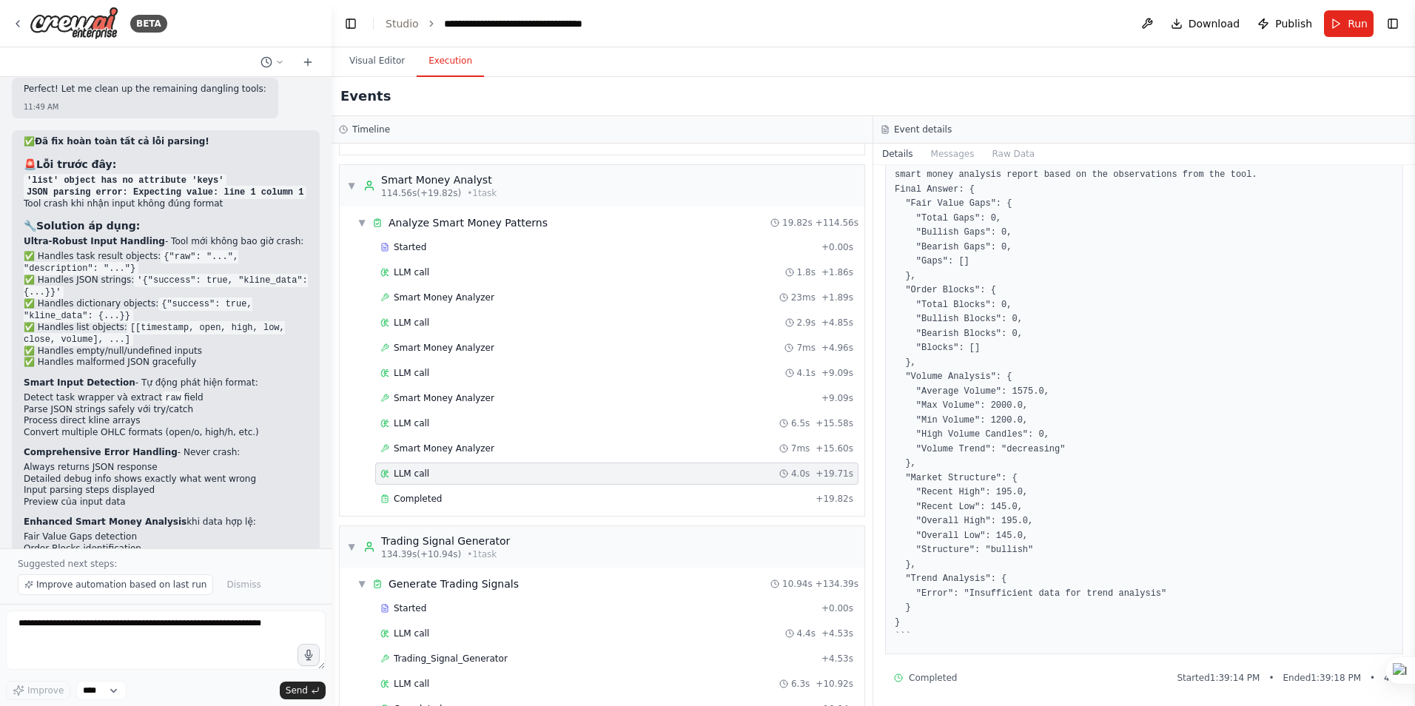
scroll to position [126, 0]
click at [432, 501] on span "Completed" at bounding box center [418, 499] width 48 height 12
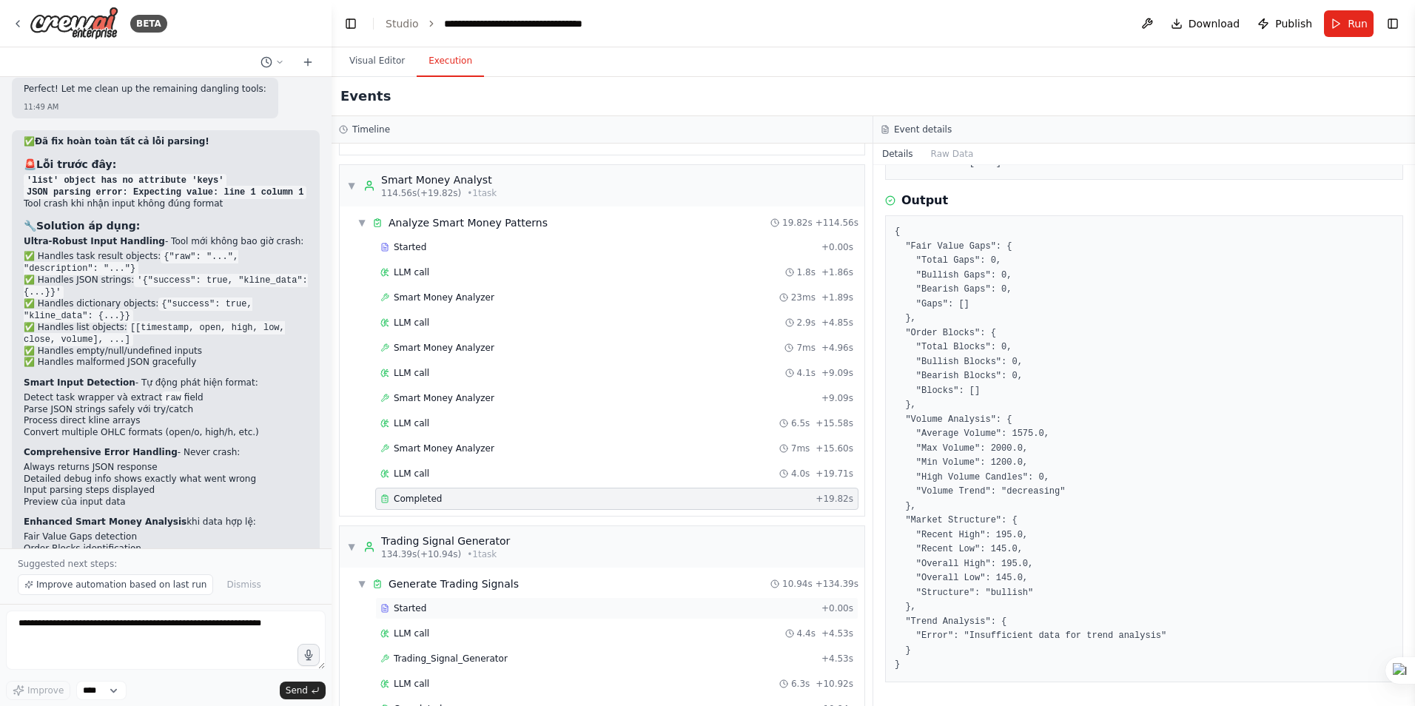
scroll to position [259, 0]
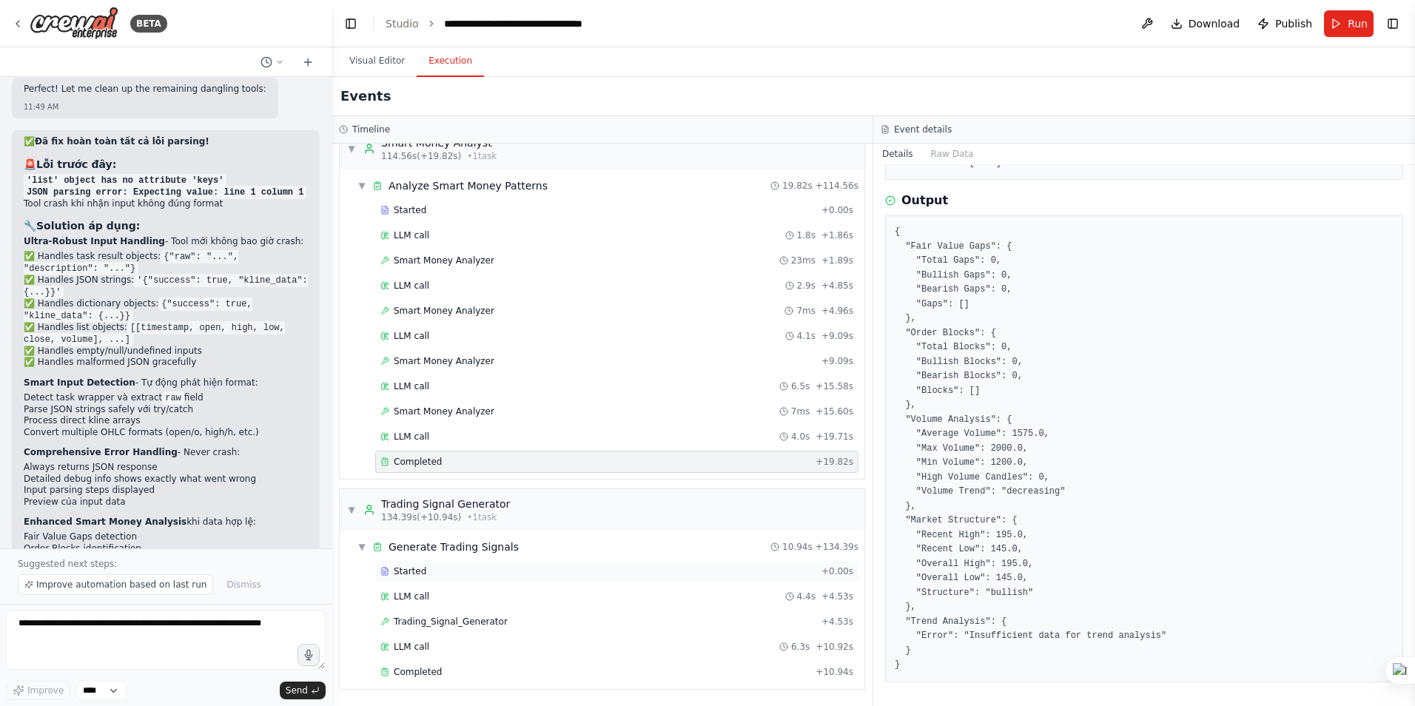
click at [401, 572] on span "Started" at bounding box center [410, 572] width 33 height 12
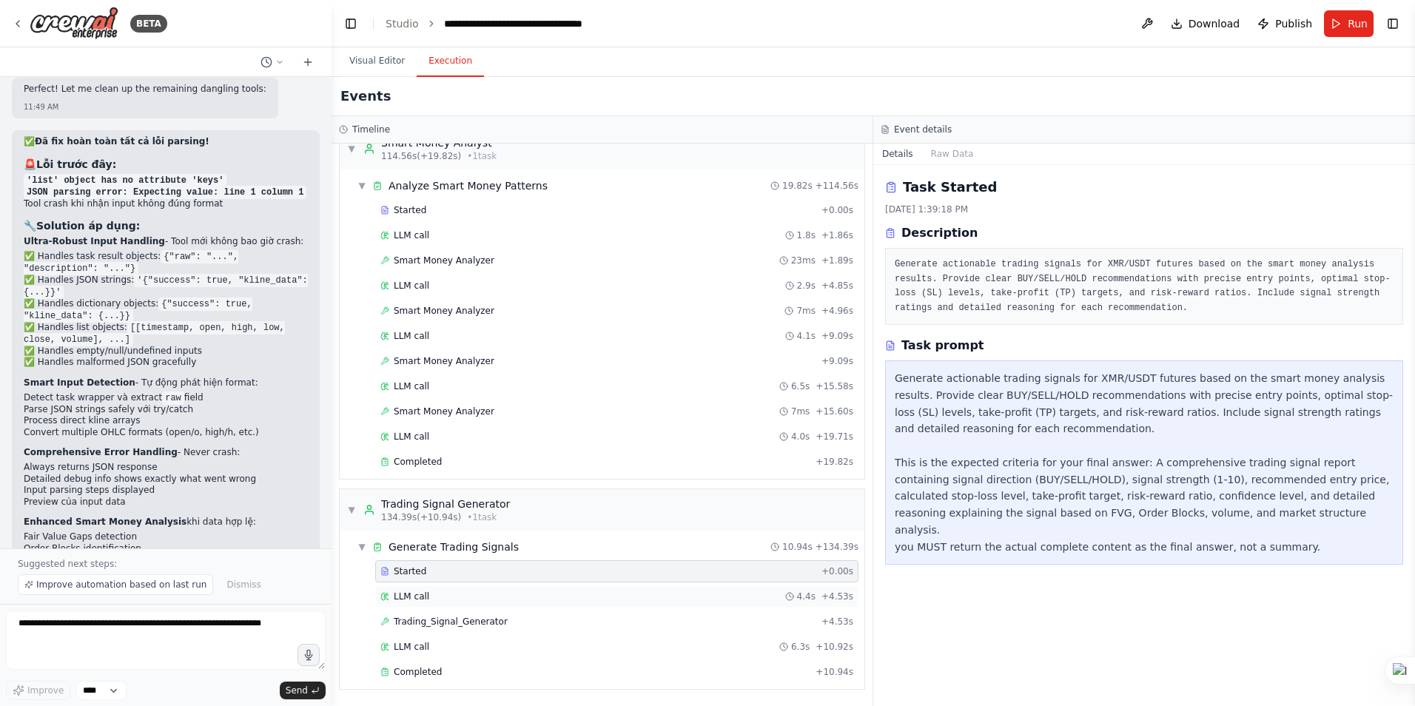
click at [420, 596] on span "LLM call" at bounding box center [412, 597] width 36 height 12
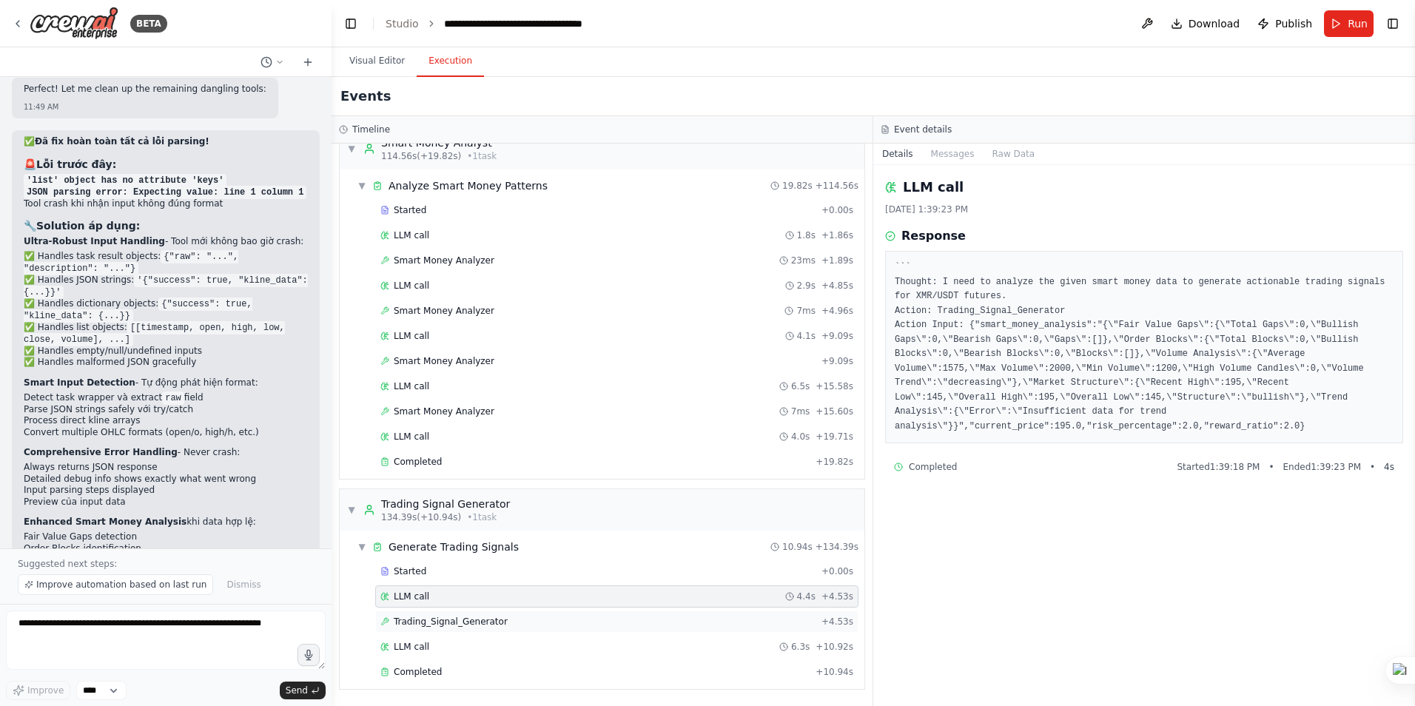
click at [430, 624] on span "Trading_Signal_Generator" at bounding box center [451, 622] width 114 height 12
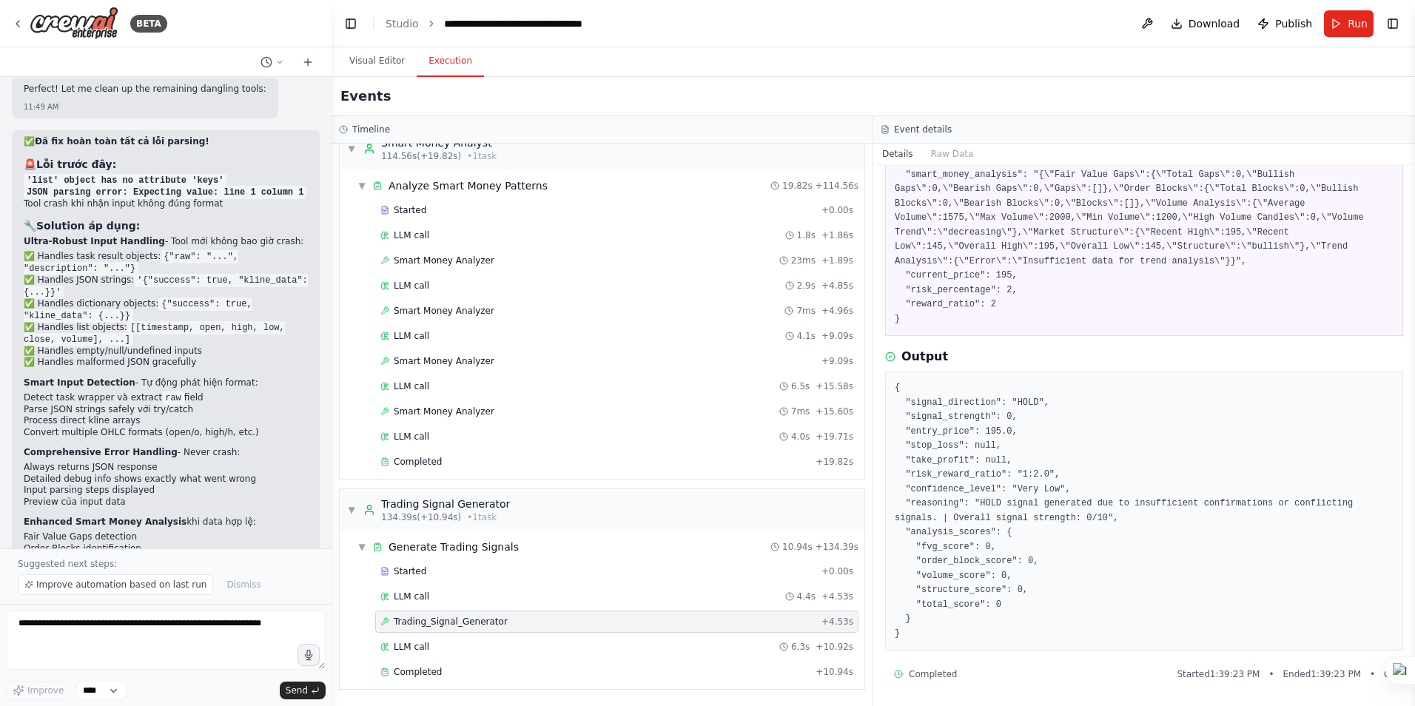
scroll to position [108, 0]
click at [407, 652] on span "LLM call" at bounding box center [412, 647] width 36 height 12
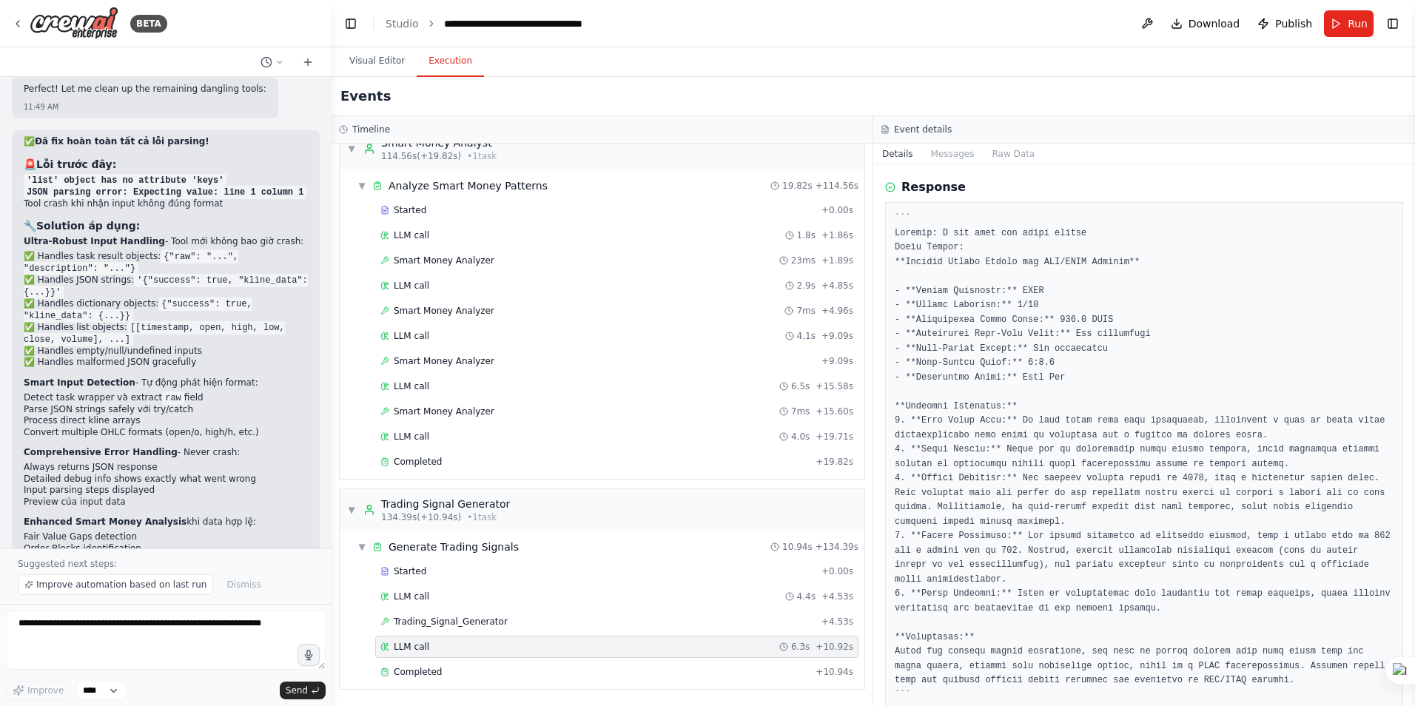
scroll to position [97, 0]
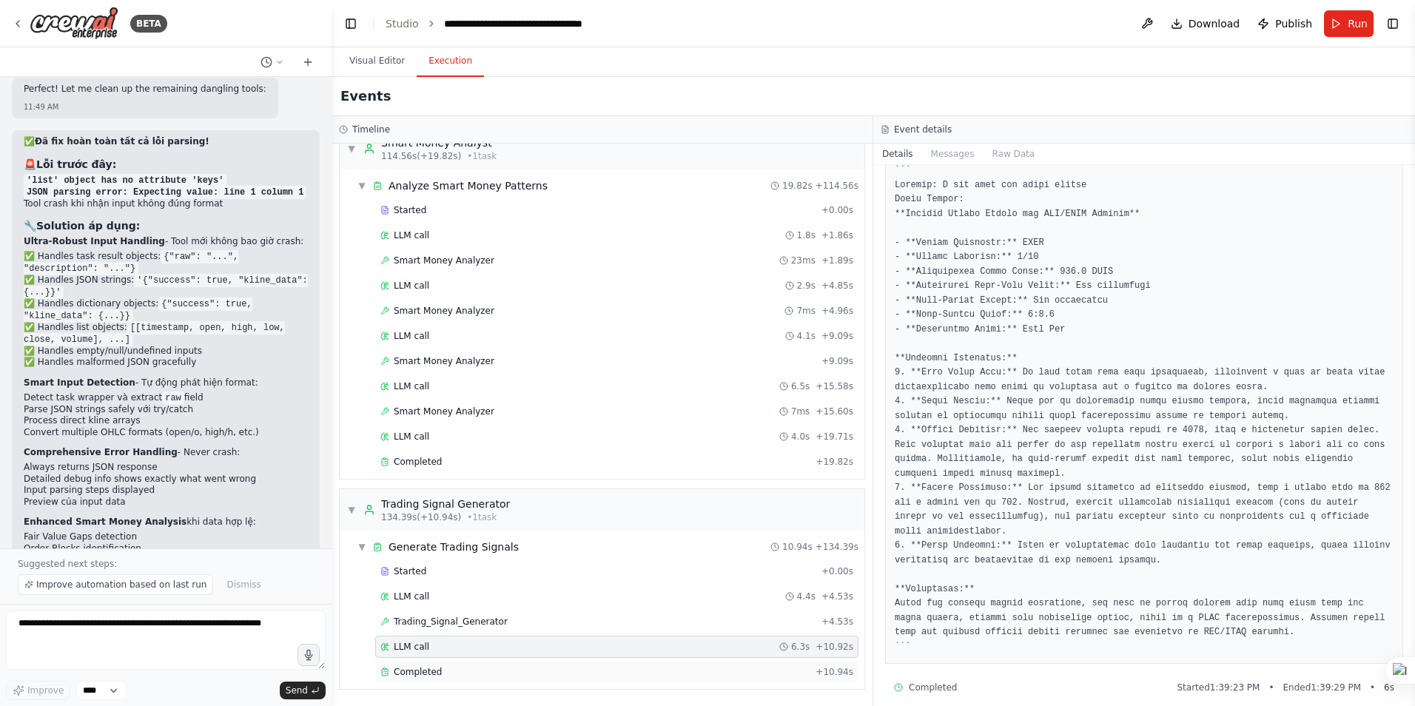
click at [437, 677] on span "Completed" at bounding box center [418, 672] width 48 height 12
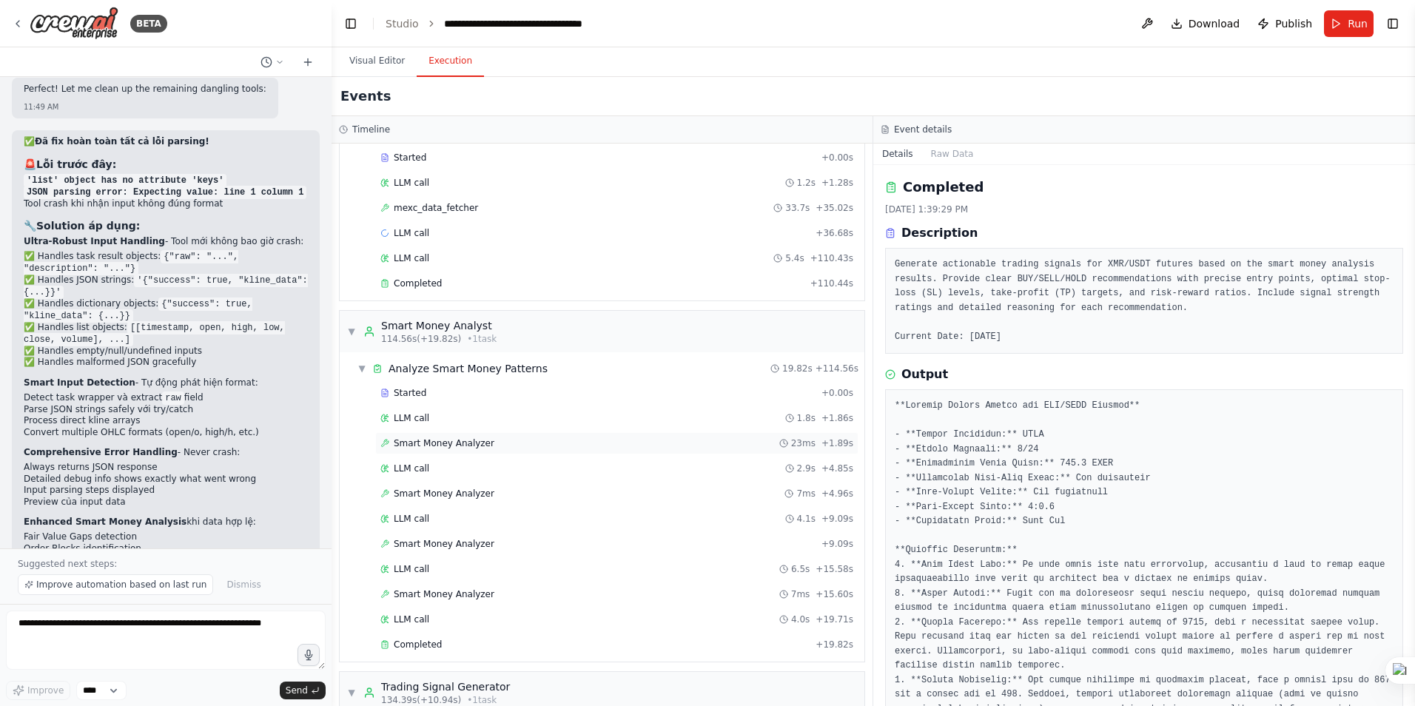
scroll to position [0, 0]
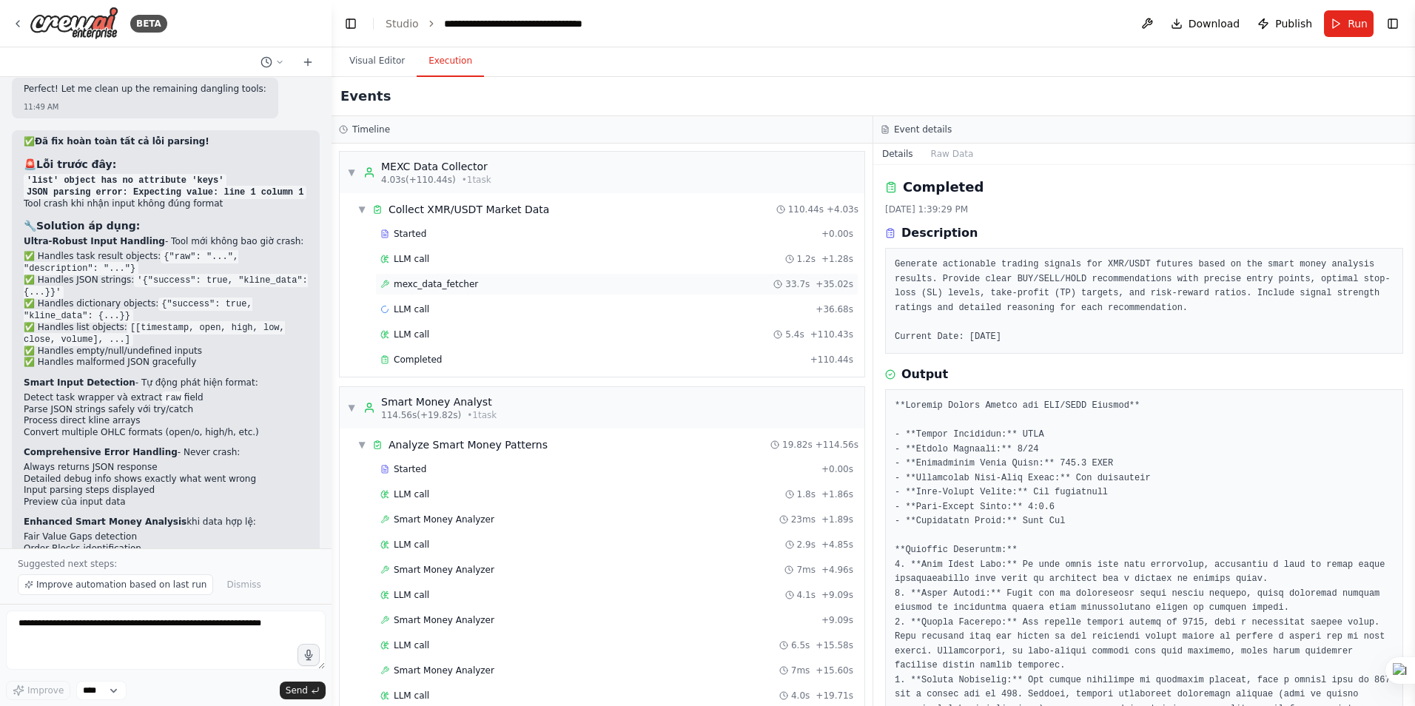
click at [421, 278] on div "mexc_data_fetcher 33.7s + 35.02s" at bounding box center [616, 284] width 483 height 22
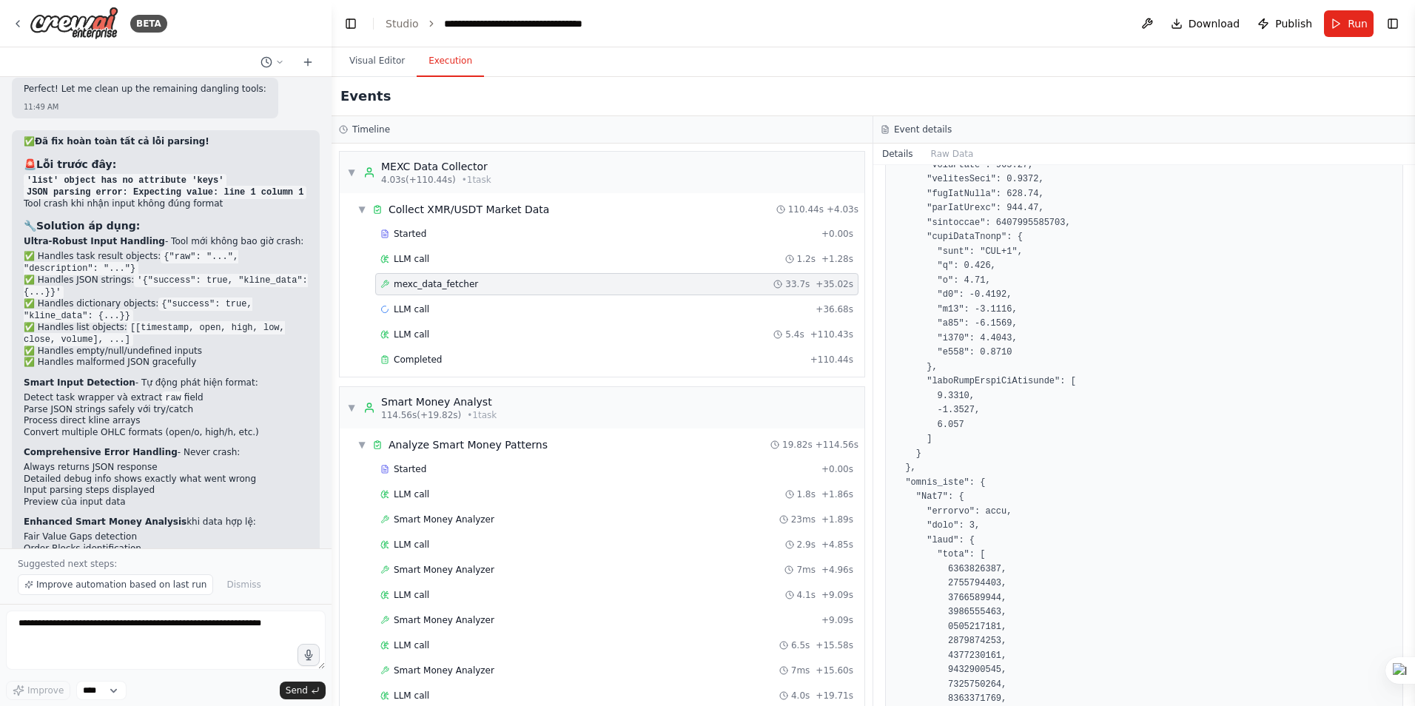
scroll to position [370, 0]
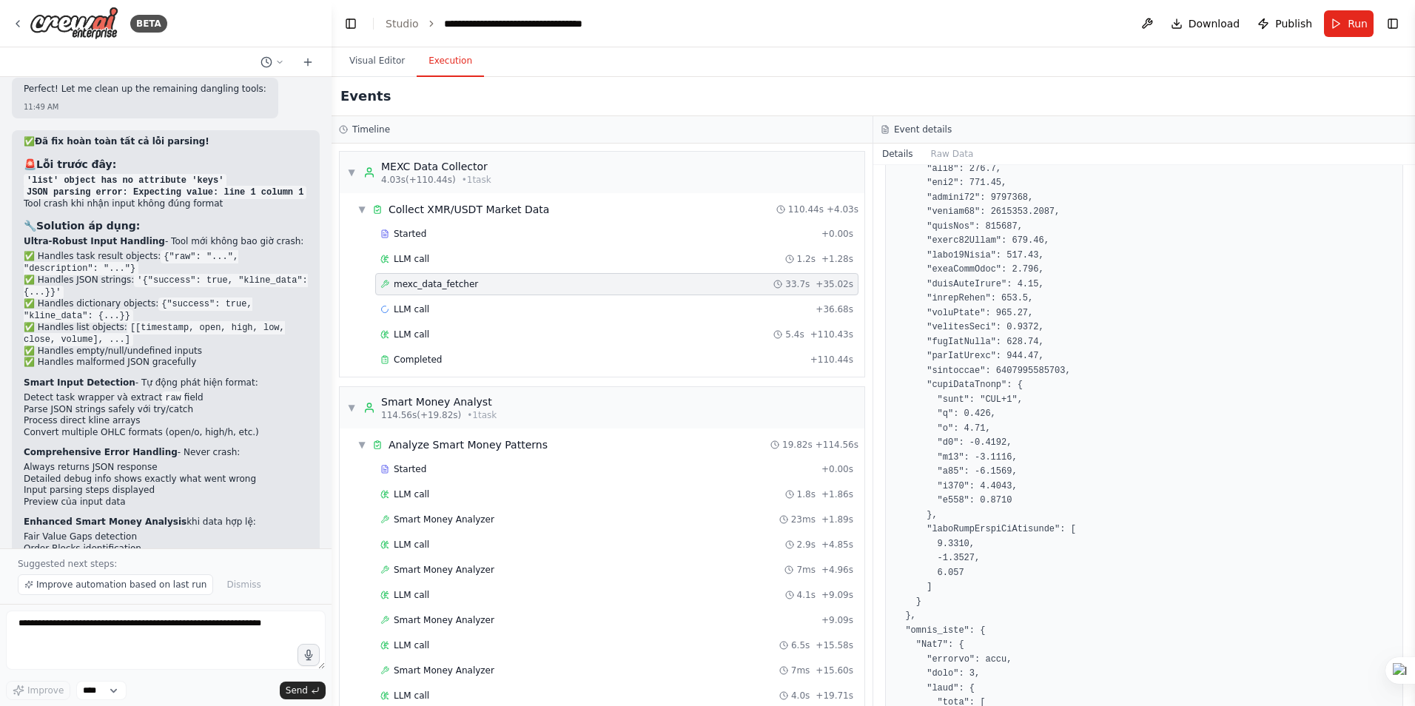
copy pre "1756967859904"
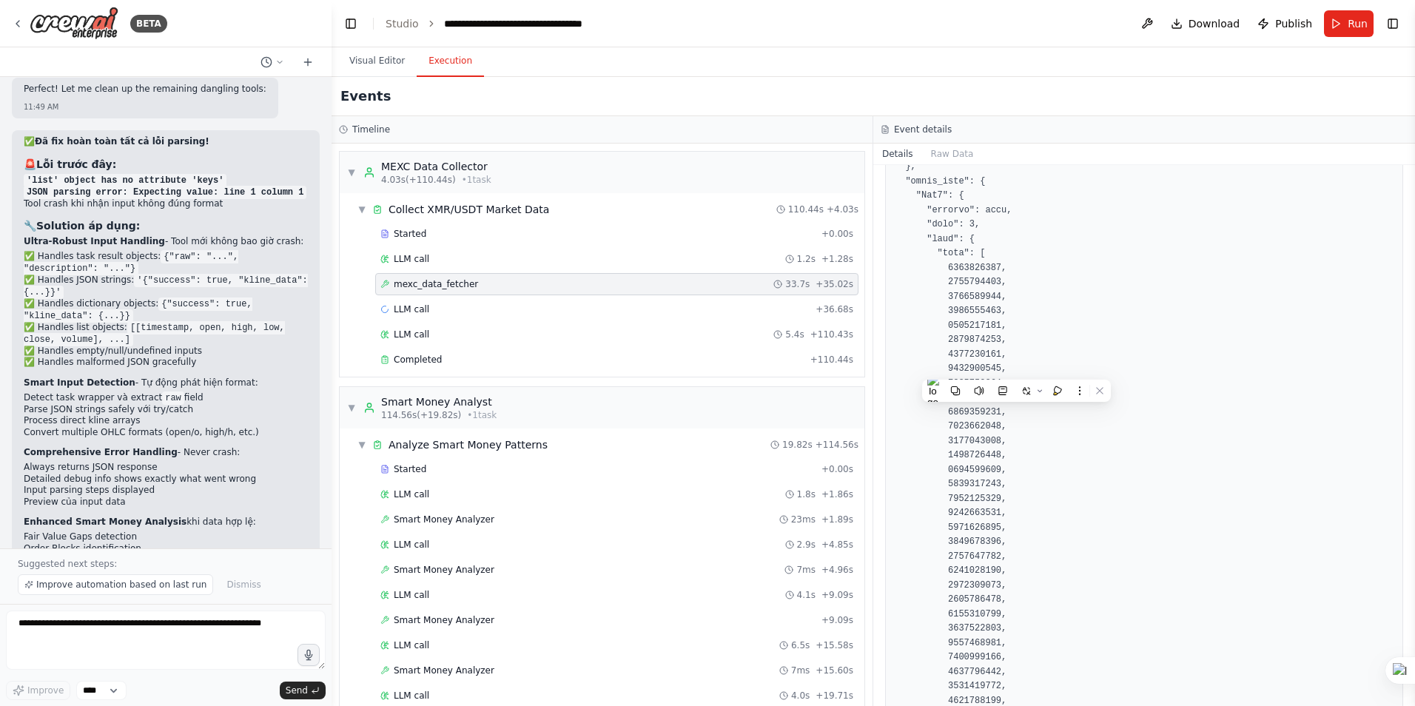
scroll to position [740, 0]
copy pre "1756368000"
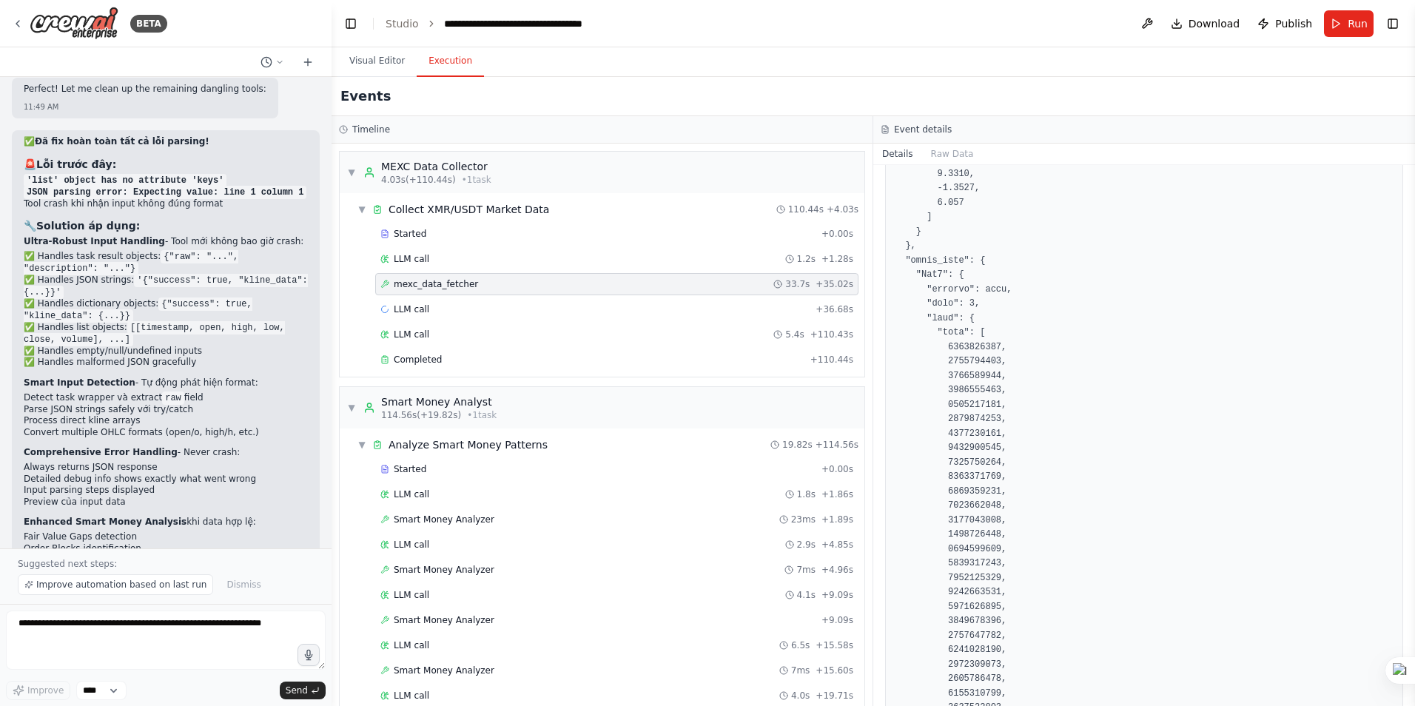
drag, startPoint x: 1409, startPoint y: 187, endPoint x: 1405, endPoint y: 346, distance: 159.9
click at [1405, 346] on div "BETA Hello! I'm the CrewAI assistant. What kind of automation do you want to bu…" at bounding box center [707, 353] width 1415 height 706
drag, startPoint x: 1410, startPoint y: 192, endPoint x: 1333, endPoint y: 417, distance: 237.1
click at [1414, 358] on html "BETA Hello! I'm the CrewAI assistant. What kind of automation do you want to bu…" at bounding box center [707, 353] width 1415 height 706
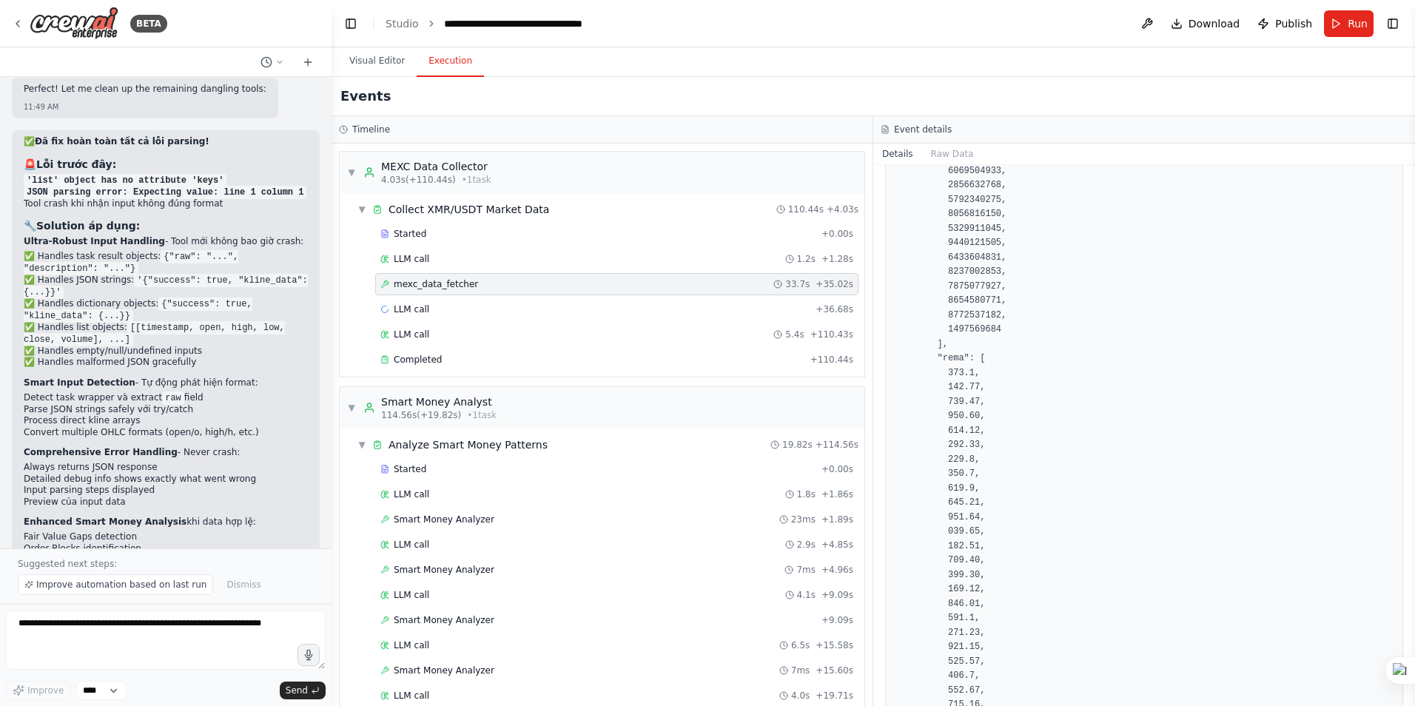
scroll to position [29385, 0]
copy pre "1756967700"
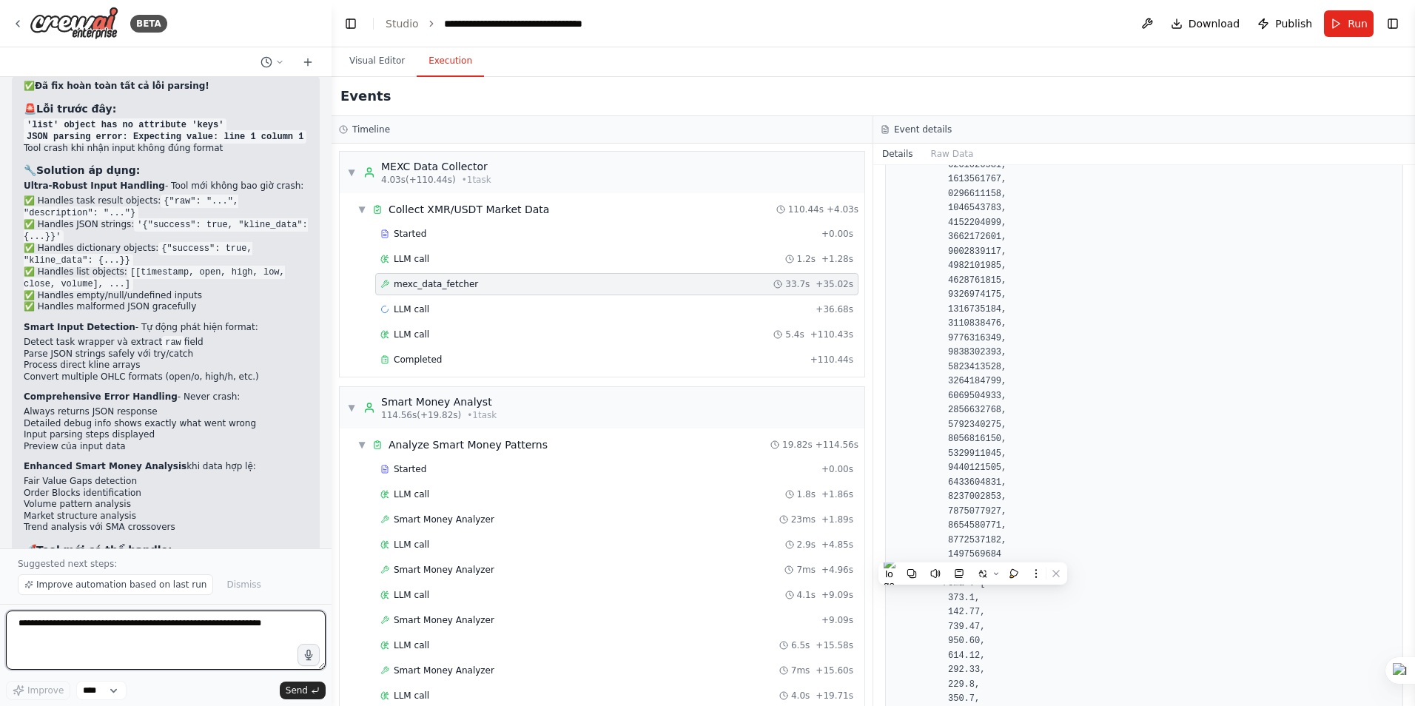
click at [106, 634] on textarea at bounding box center [166, 640] width 320 height 59
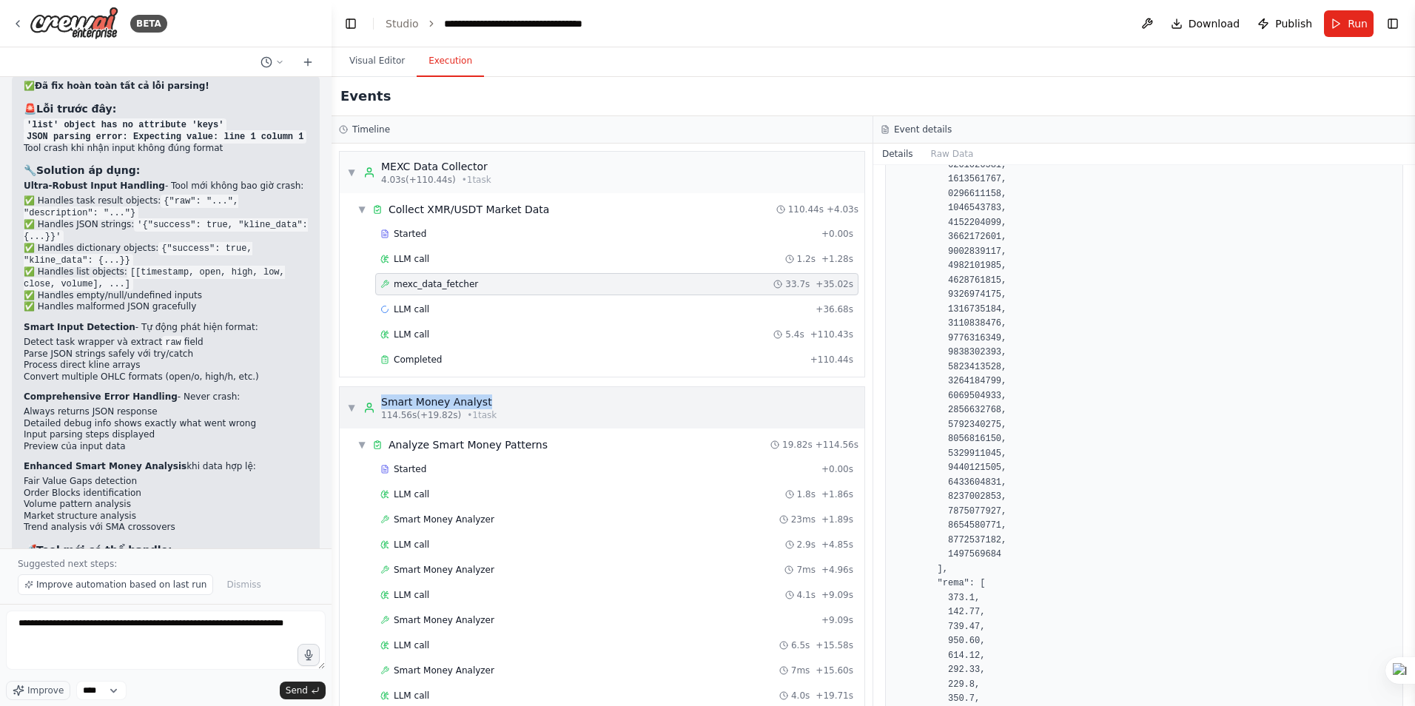
drag, startPoint x: 485, startPoint y: 400, endPoint x: 380, endPoint y: 401, distance: 104.4
click at [380, 401] on div "▼ Smart Money Analyst 114.56s (+19.82s) • 1 task" at bounding box center [602, 407] width 525 height 41
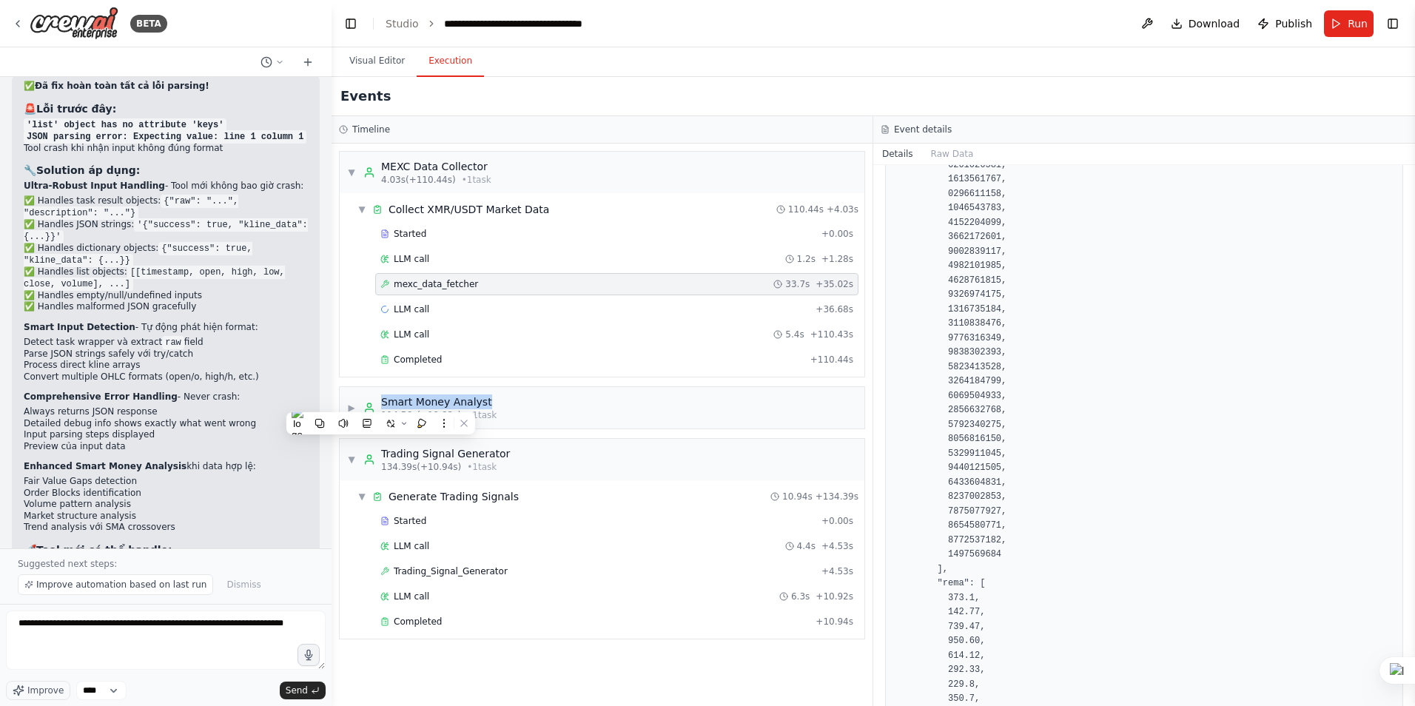
copy div "Smart Money Analyst"
click at [120, 642] on textarea "**********" at bounding box center [166, 640] width 320 height 59
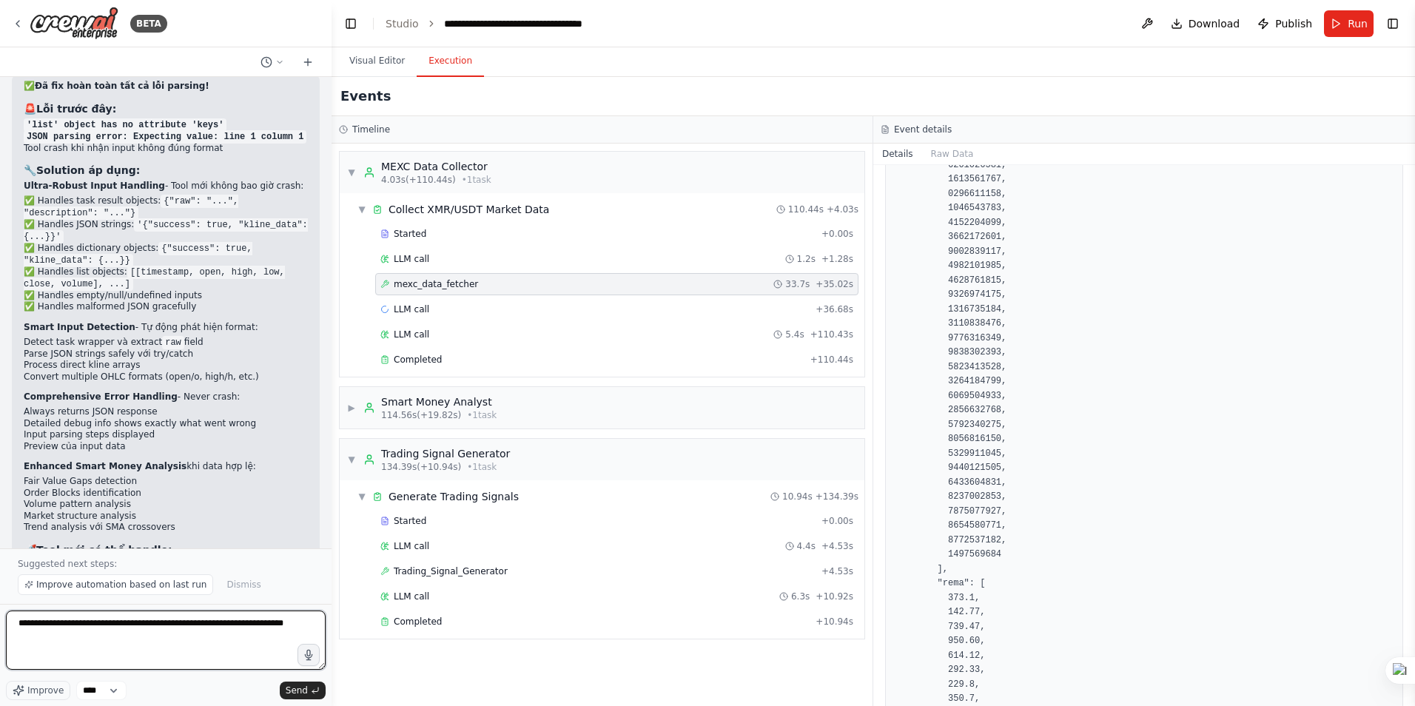
paste textarea "**********"
type textarea "**********"
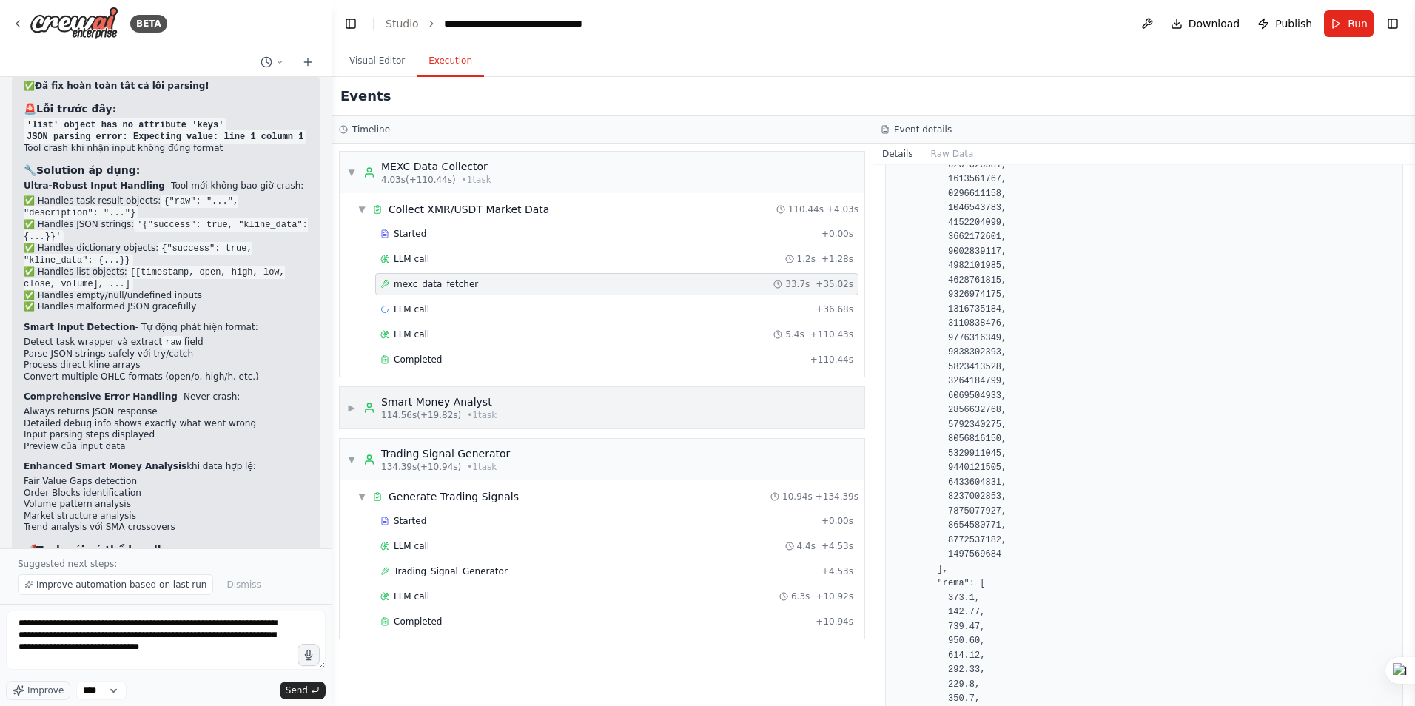
click at [423, 412] on span "114.56s (+19.82s)" at bounding box center [421, 415] width 80 height 12
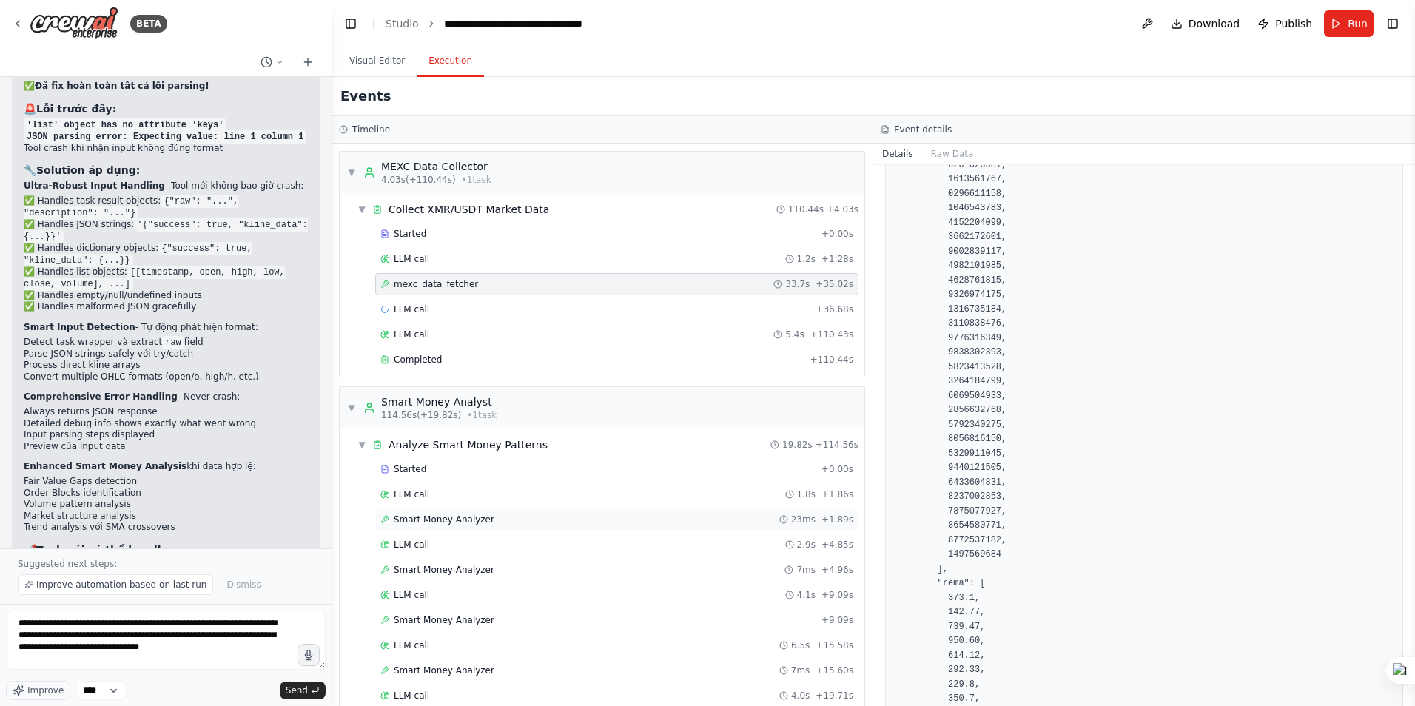
click at [437, 521] on span "Smart Money Analyzer" at bounding box center [444, 520] width 101 height 12
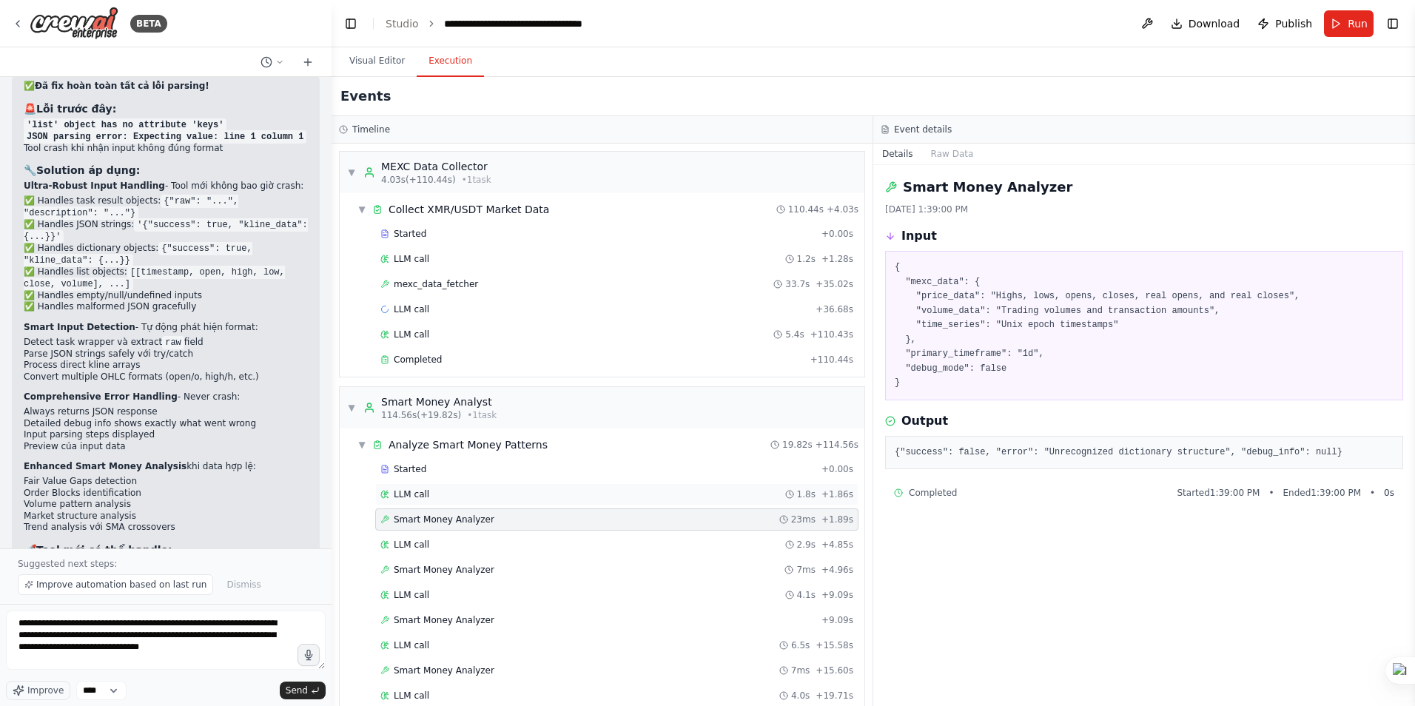
click at [414, 497] on span "LLM call" at bounding box center [412, 495] width 36 height 12
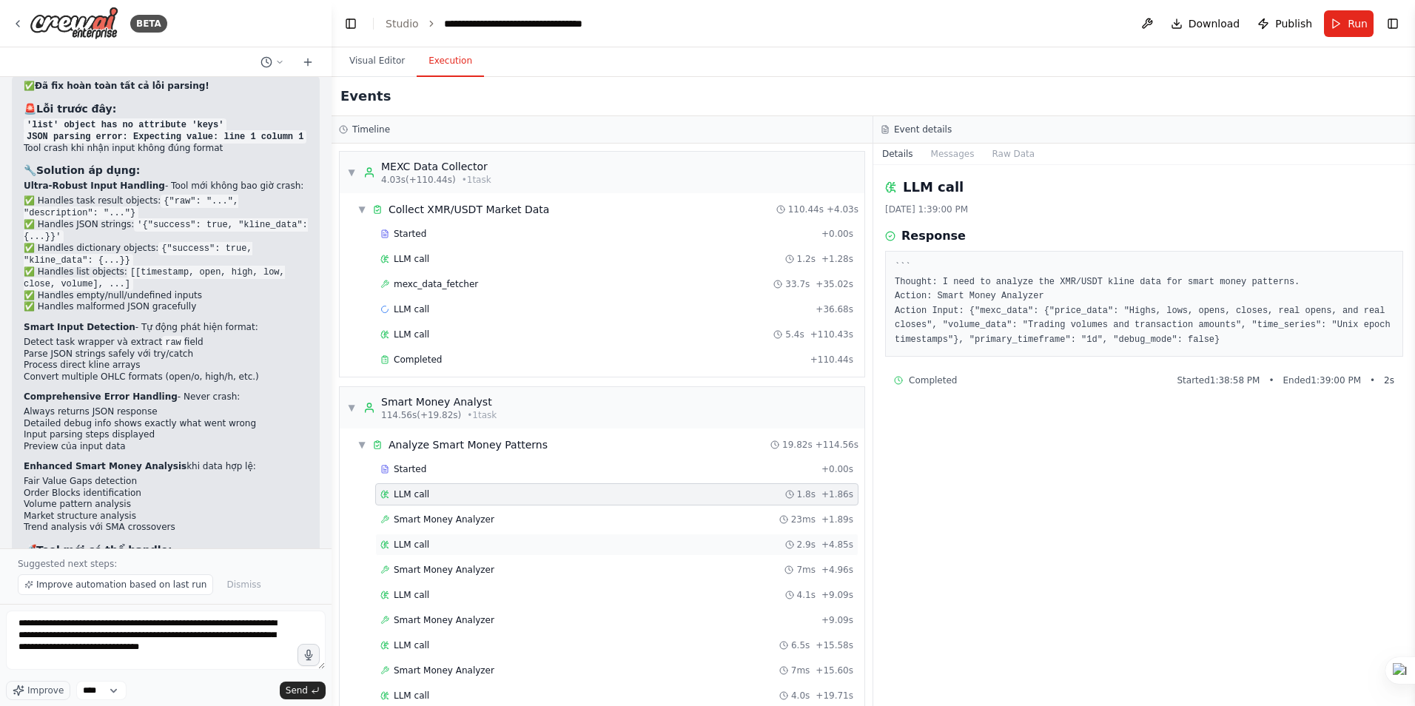
click at [404, 545] on span "LLM call" at bounding box center [412, 545] width 36 height 12
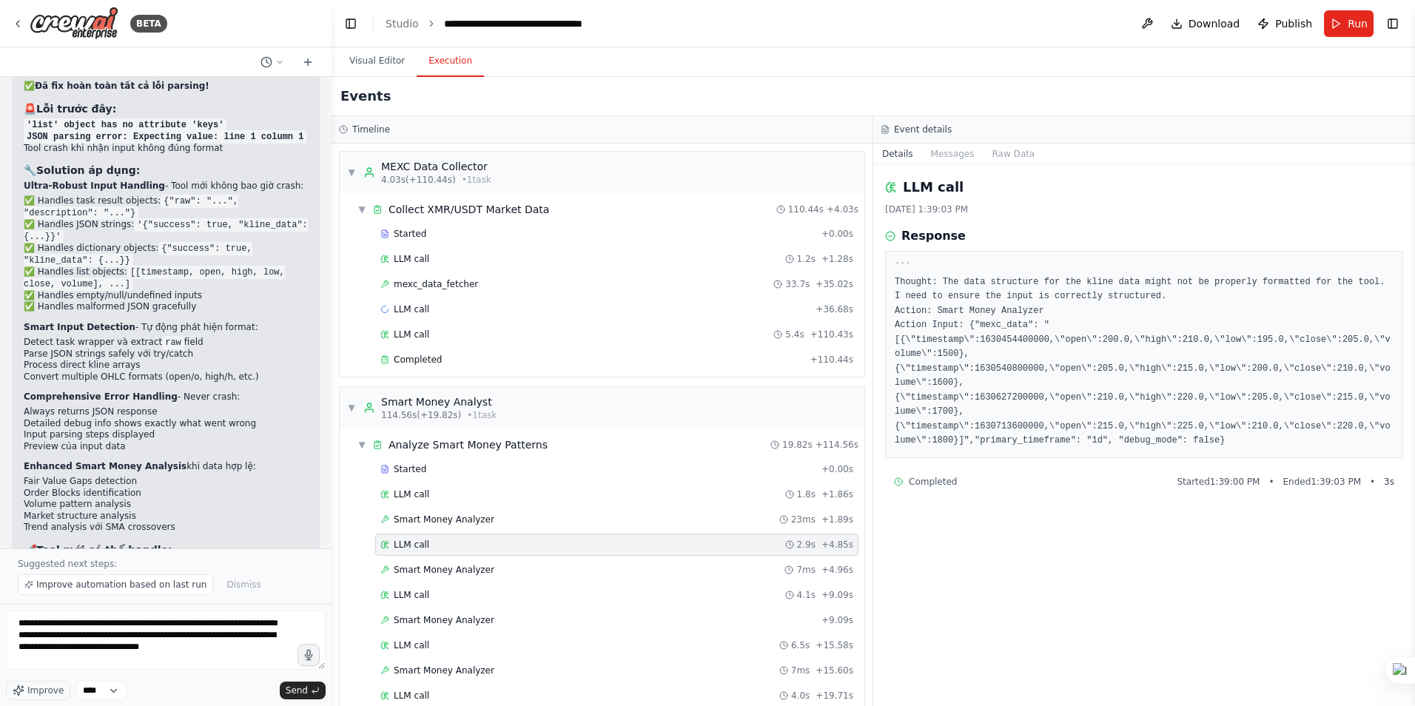
click at [1007, 427] on pre "``` Thought: The data structure for the kline data might not be properly format…" at bounding box center [1144, 355] width 499 height 188
copy pre "1630713600000"
click at [292, 691] on span "Send" at bounding box center [297, 691] width 22 height 12
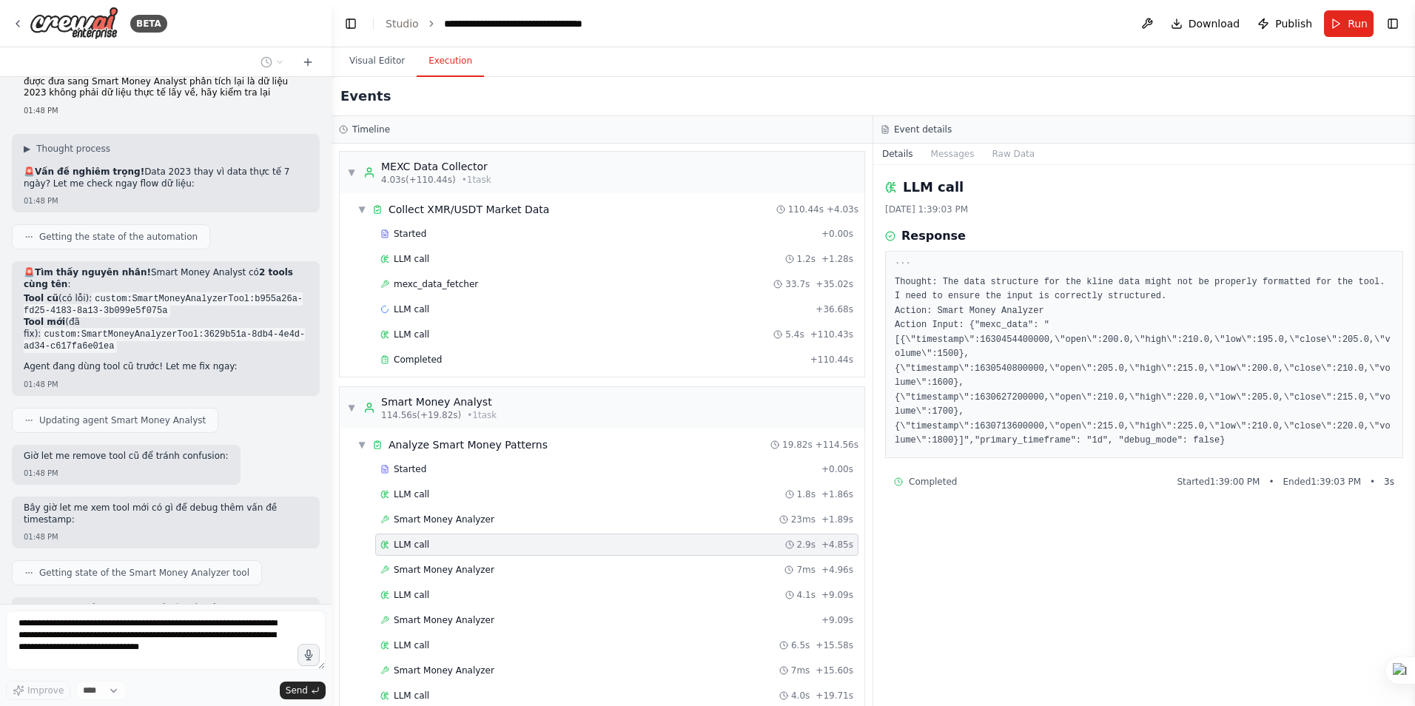
scroll to position [13916, 0]
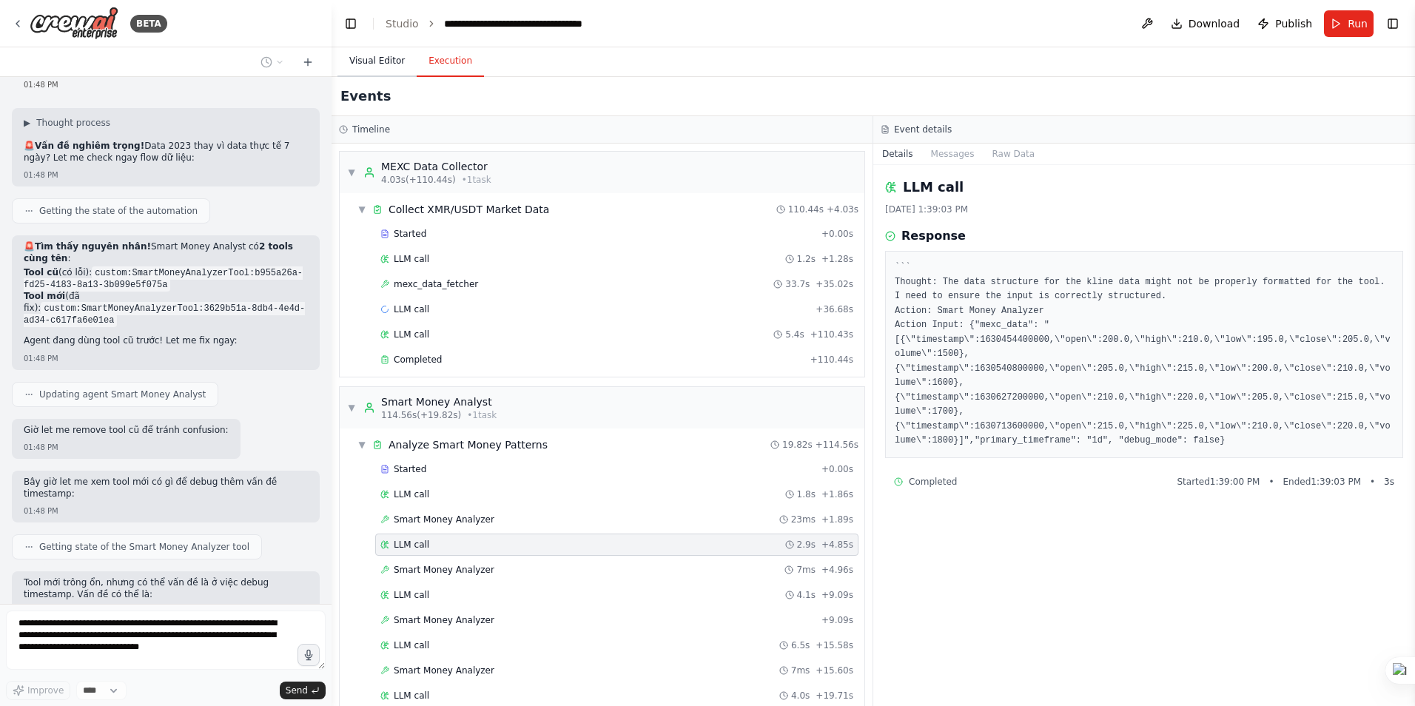
click at [383, 64] on button "Visual Editor" at bounding box center [377, 61] width 79 height 31
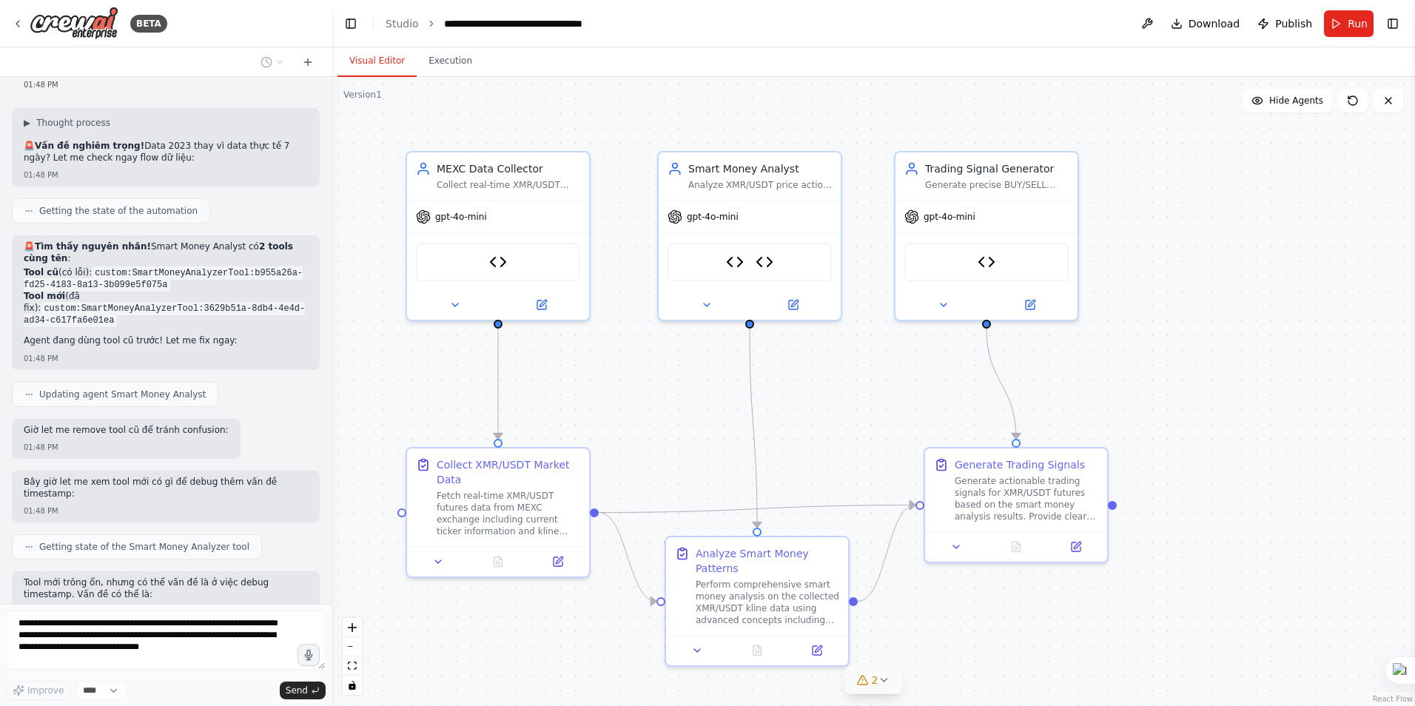
click at [877, 687] on span "2" at bounding box center [875, 680] width 7 height 15
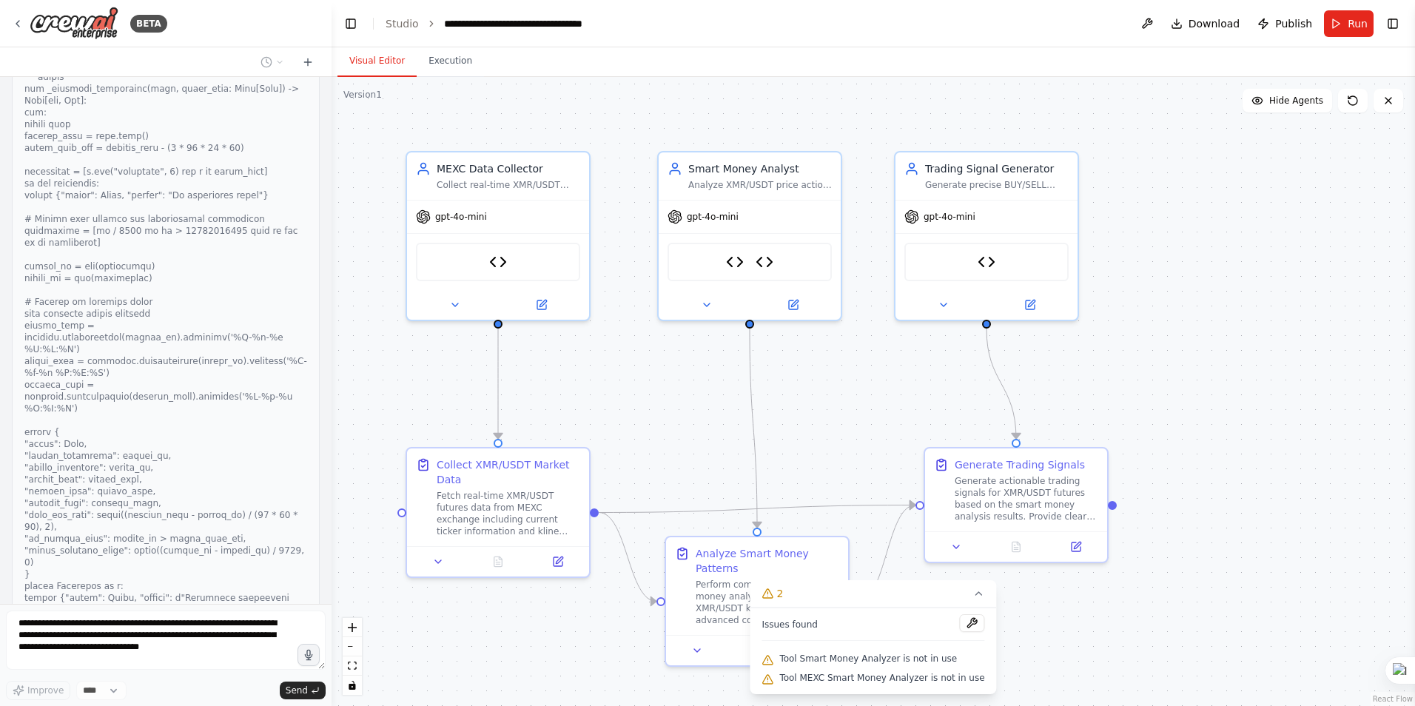
scroll to position [14804, 0]
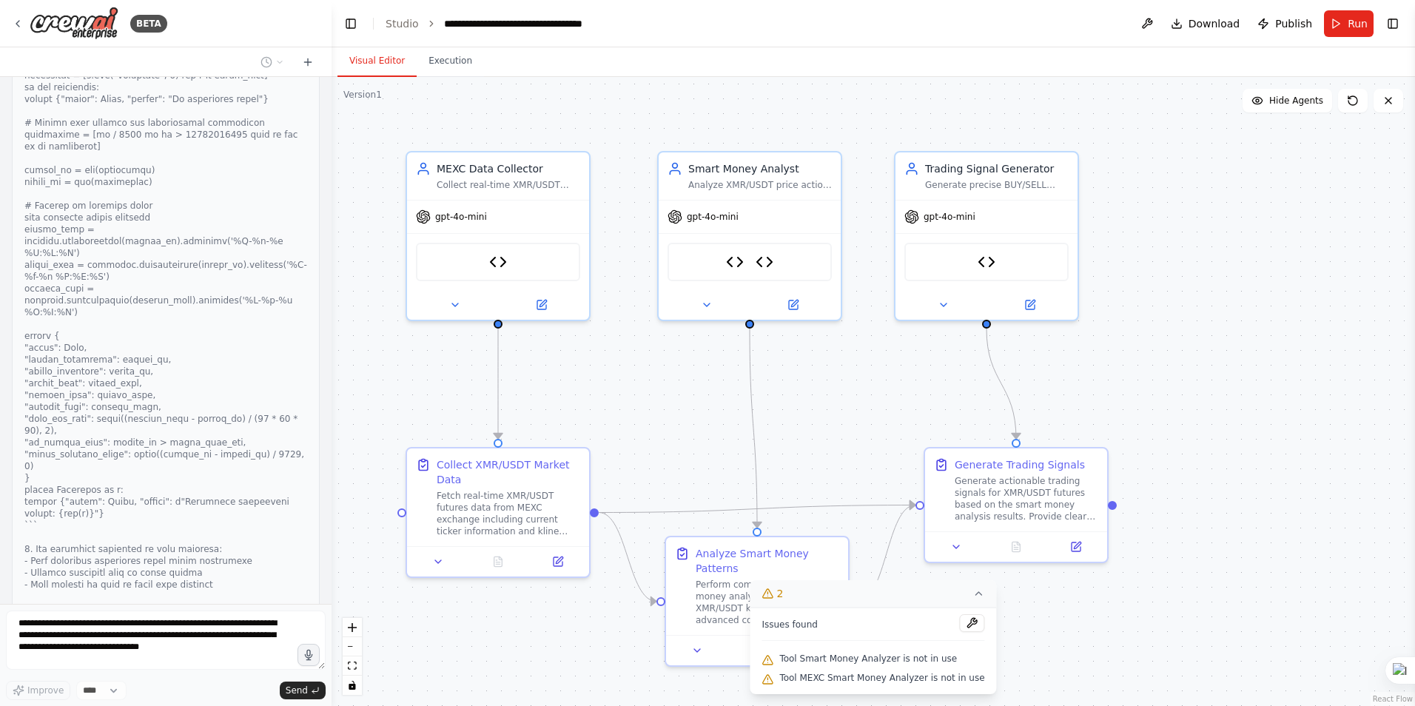
click at [973, 592] on icon at bounding box center [979, 594] width 12 height 12
click at [452, 70] on button "Execution" at bounding box center [450, 61] width 67 height 31
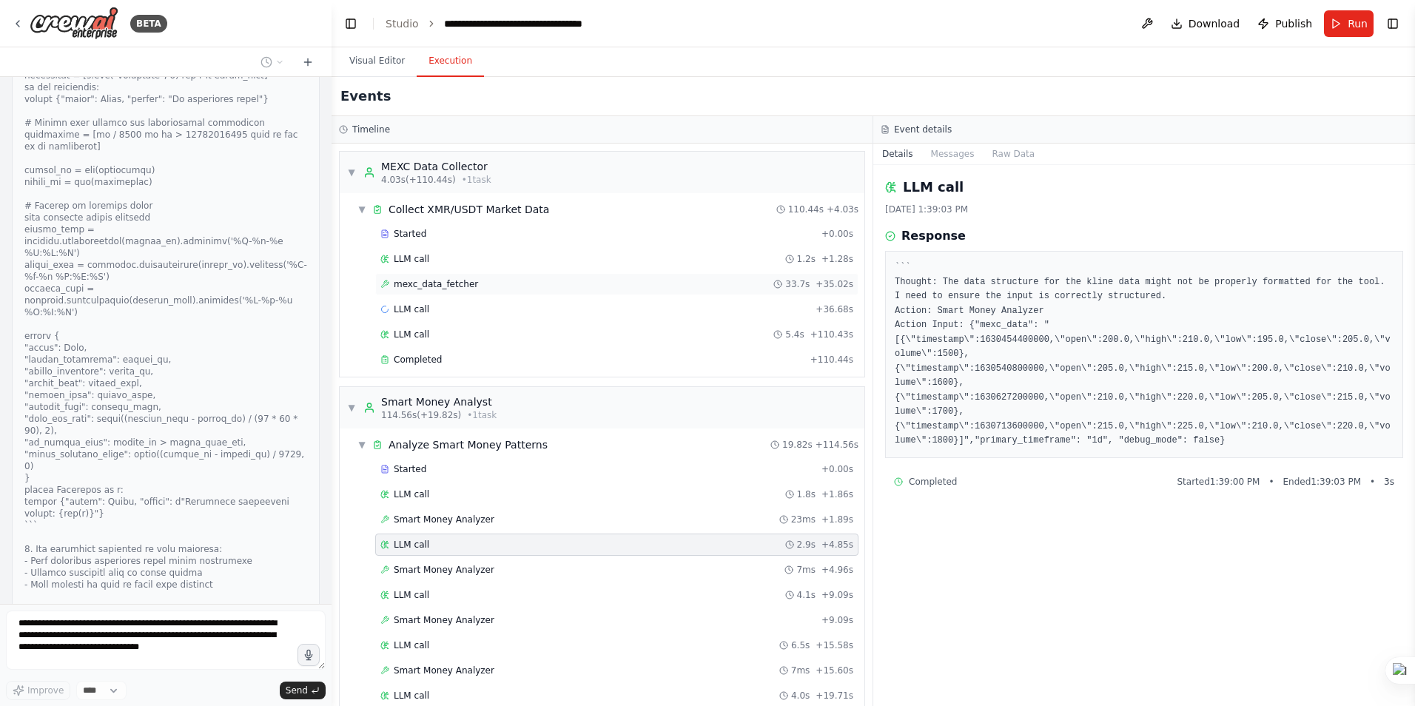
click at [426, 286] on span "mexc_data_fetcher" at bounding box center [436, 284] width 84 height 12
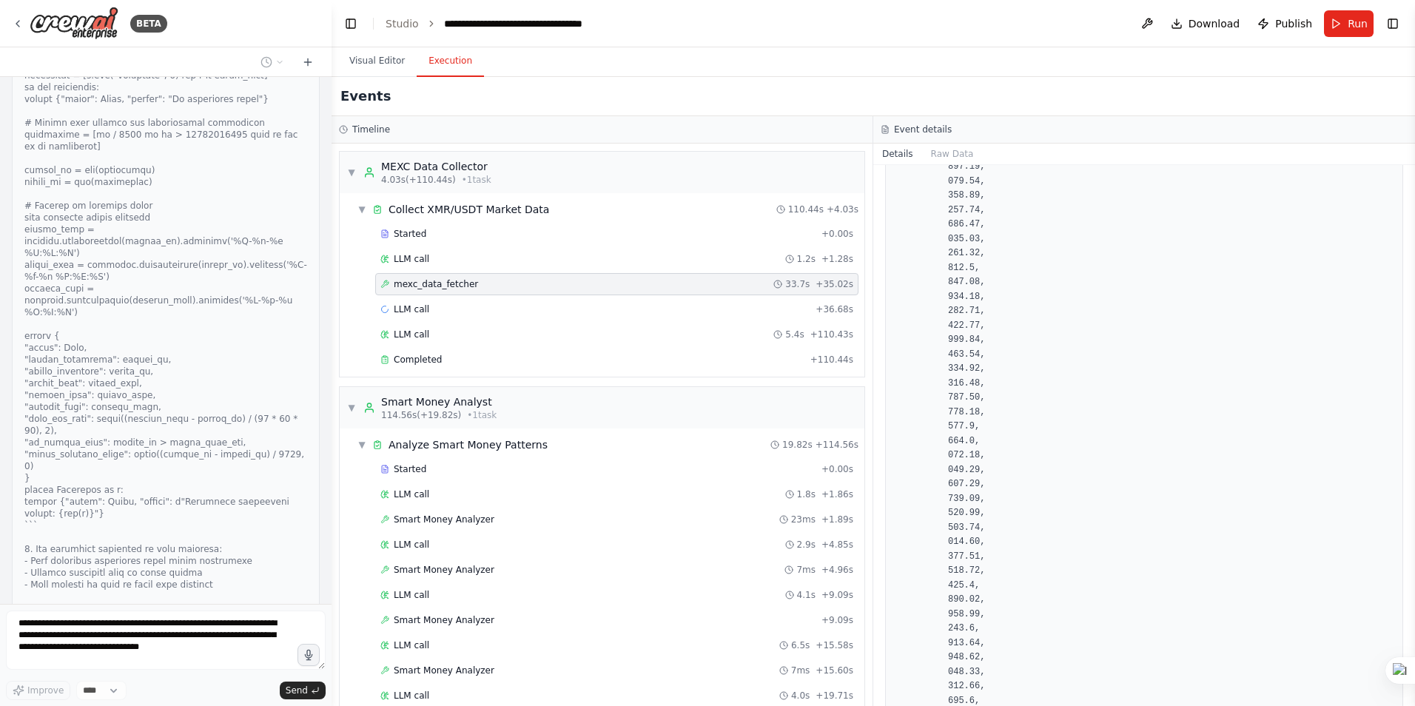
scroll to position [954273, 0]
click at [417, 514] on span "Smart Money Analyzer" at bounding box center [444, 520] width 101 height 12
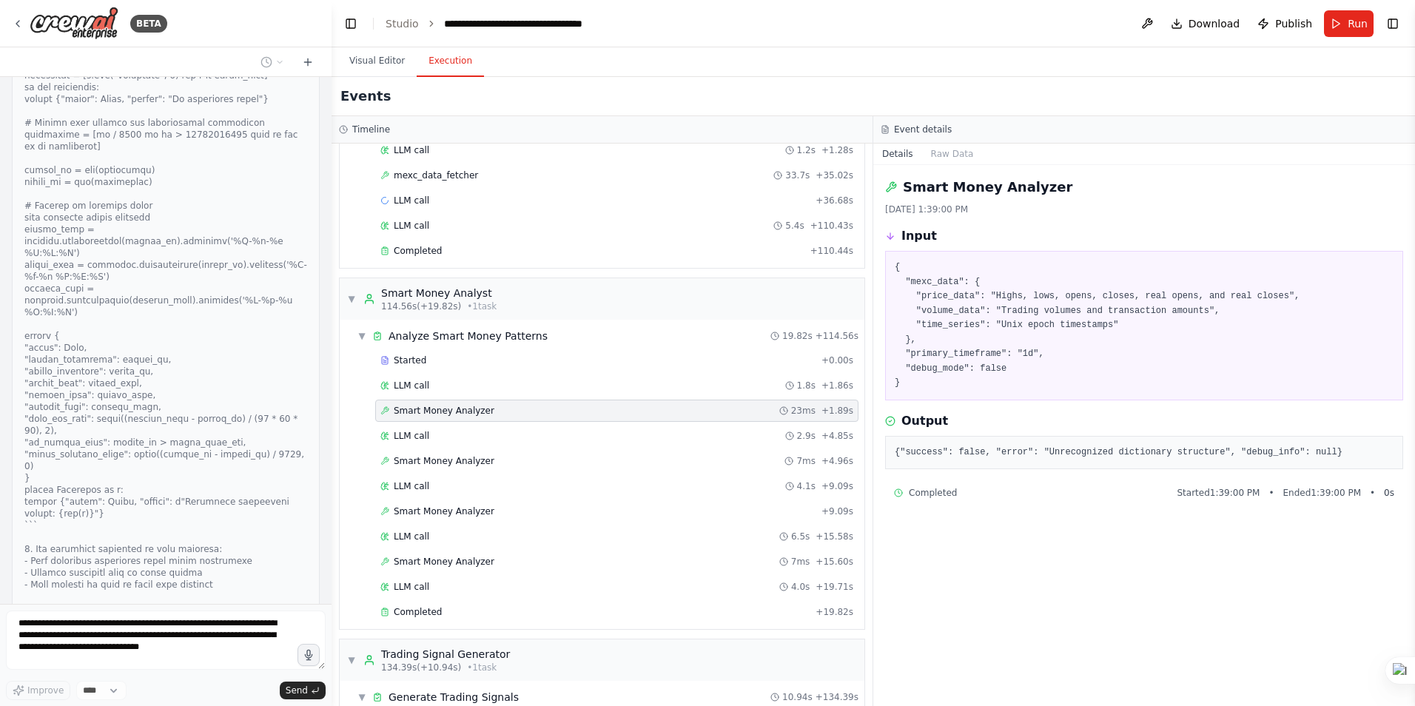
scroll to position [148, 0]
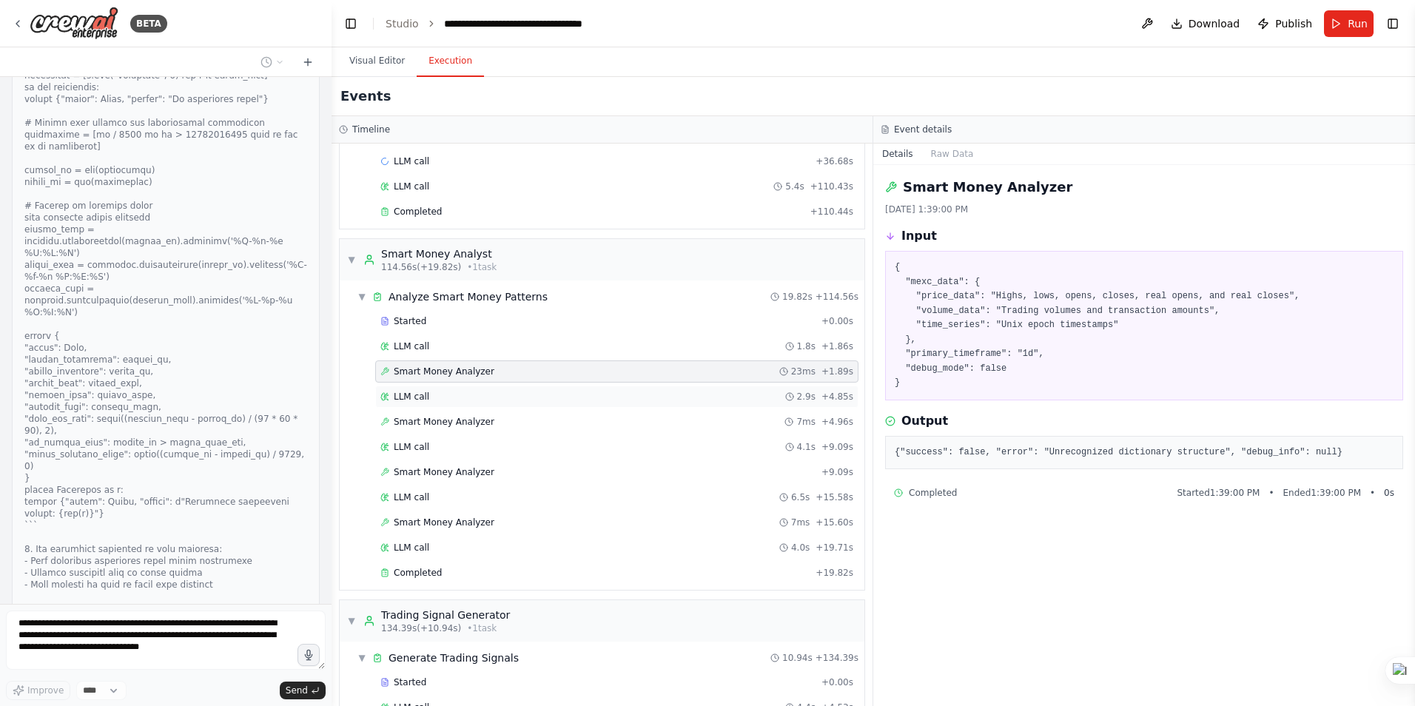
click at [419, 400] on span "LLM call" at bounding box center [412, 397] width 36 height 12
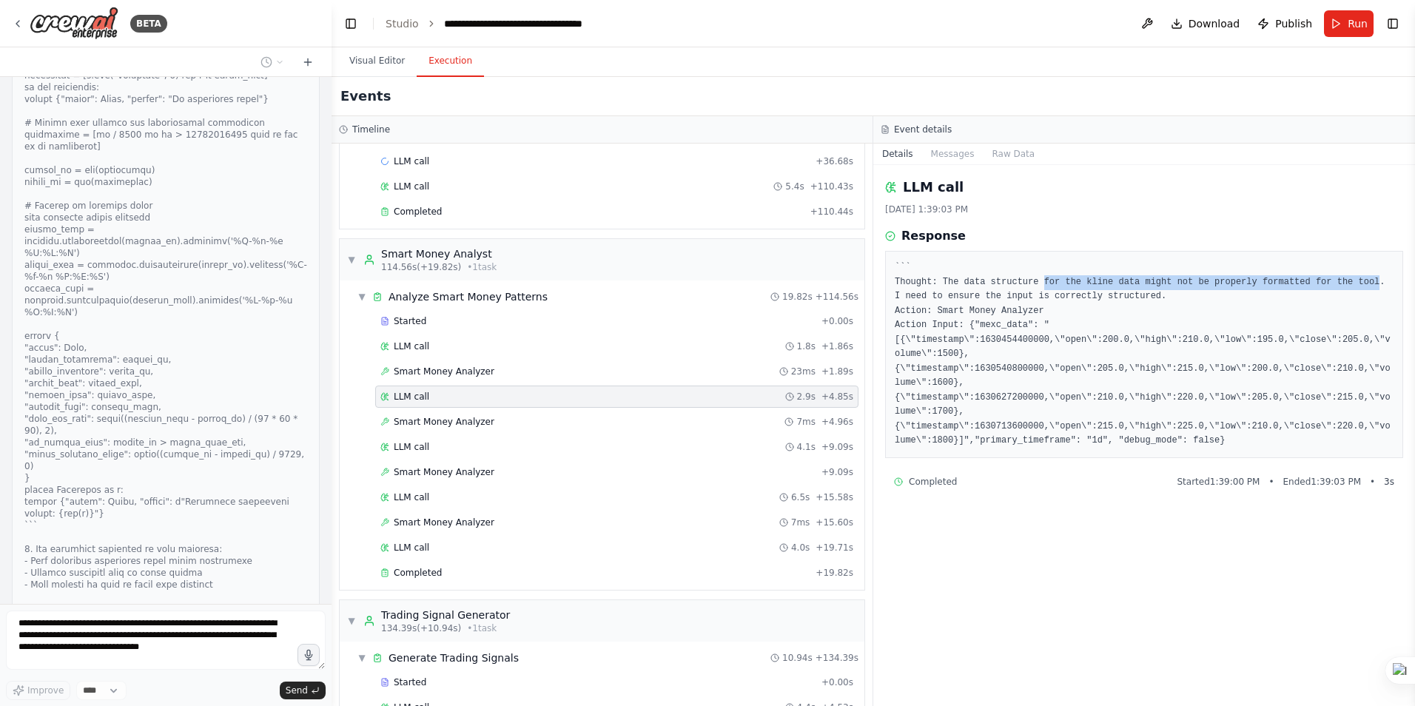
drag, startPoint x: 1031, startPoint y: 280, endPoint x: 1341, endPoint y: 282, distance: 310.1
click at [1341, 282] on pre "``` Thought: The data structure for the kline data might not be properly format…" at bounding box center [1144, 355] width 499 height 188
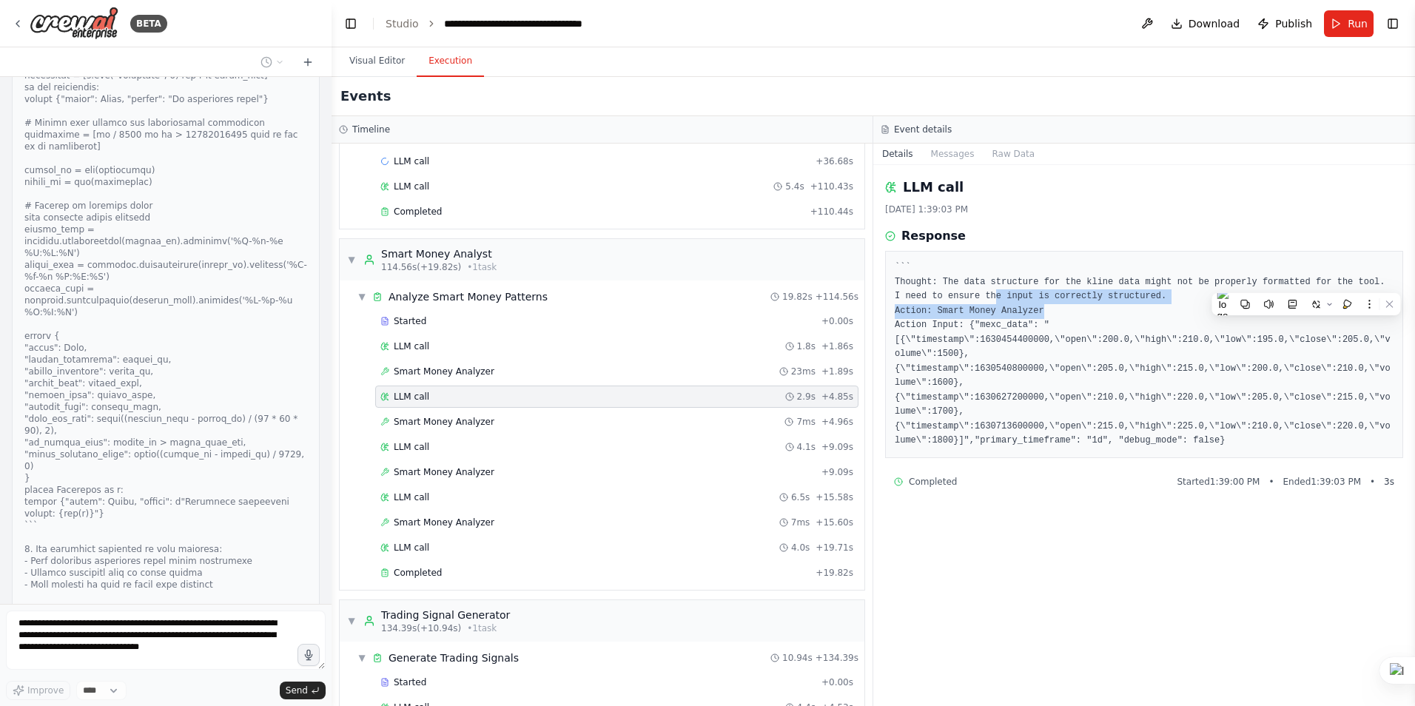
drag, startPoint x: 937, startPoint y: 298, endPoint x: 1044, endPoint y: 305, distance: 106.8
click at [1044, 305] on pre "``` Thought: The data structure for the kline data might not be properly format…" at bounding box center [1144, 355] width 499 height 188
drag, startPoint x: 1044, startPoint y: 305, endPoint x: 941, endPoint y: 315, distance: 103.4
click at [941, 315] on pre "``` Thought: The data structure for the kline data might not be properly format…" at bounding box center [1144, 355] width 499 height 188
drag, startPoint x: 911, startPoint y: 323, endPoint x: 1044, endPoint y: 323, distance: 133.2
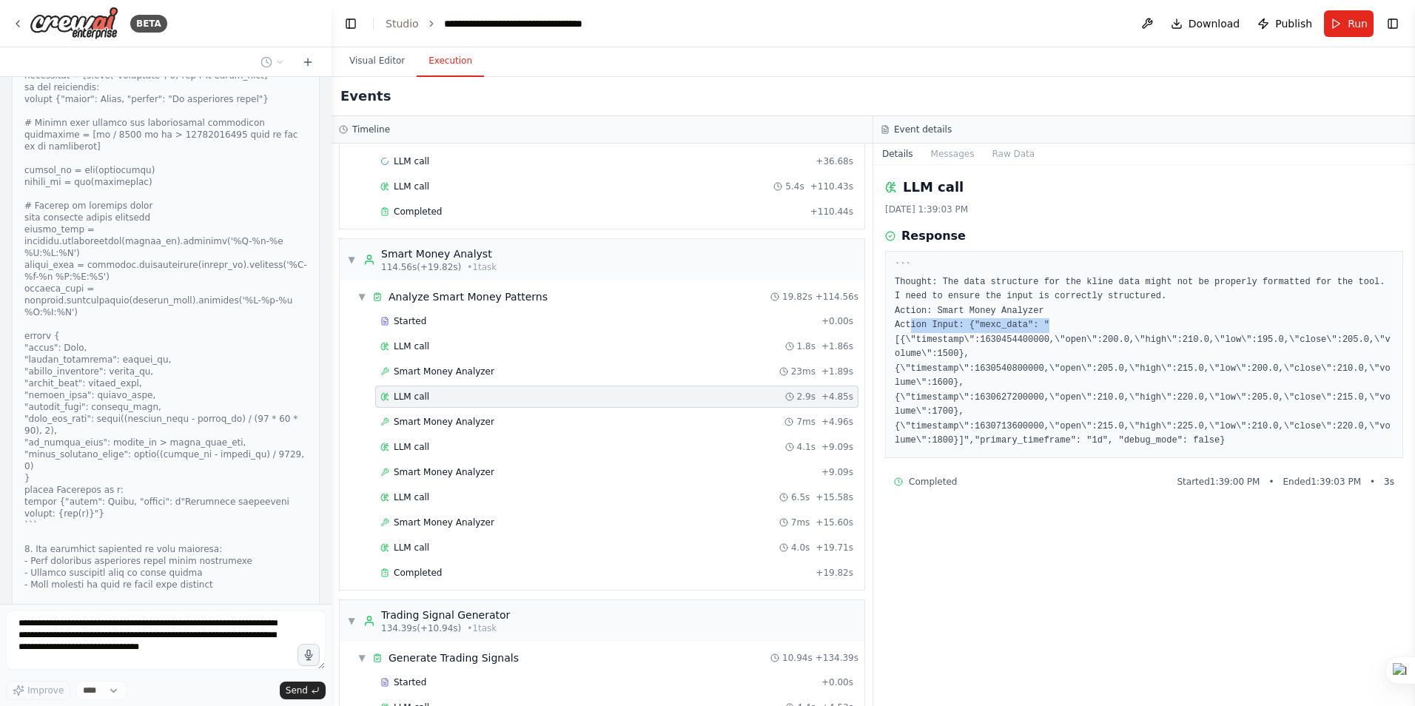
click at [1044, 323] on pre "``` Thought: The data structure for the kline data might not be properly format…" at bounding box center [1144, 355] width 499 height 188
click at [1095, 405] on pre "``` Thought: The data structure for the kline data might not be properly format…" at bounding box center [1144, 355] width 499 height 188
click at [454, 421] on span "Smart Money Analyzer" at bounding box center [444, 422] width 101 height 12
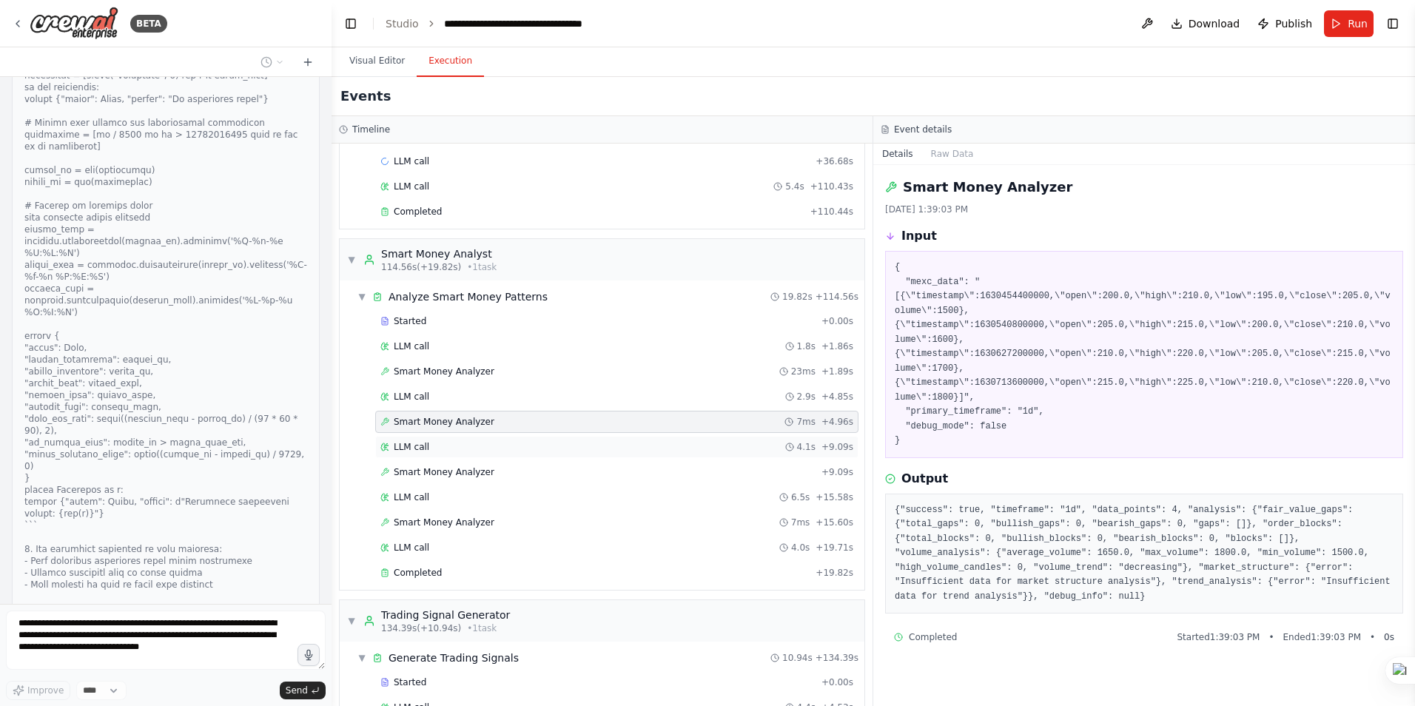
click at [427, 444] on div "LLM call 4.1s + 9.09s" at bounding box center [616, 447] width 473 height 12
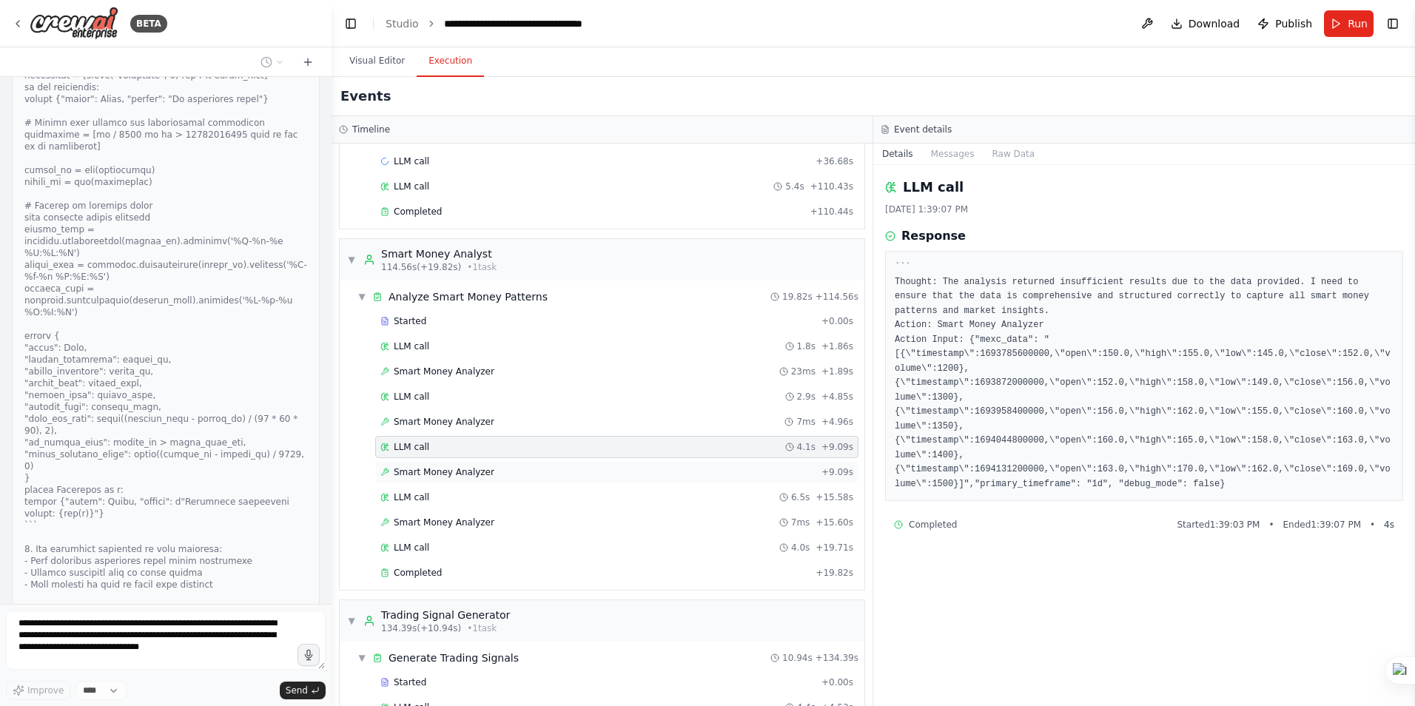
click at [466, 475] on span "Smart Money Analyzer" at bounding box center [444, 472] width 101 height 12
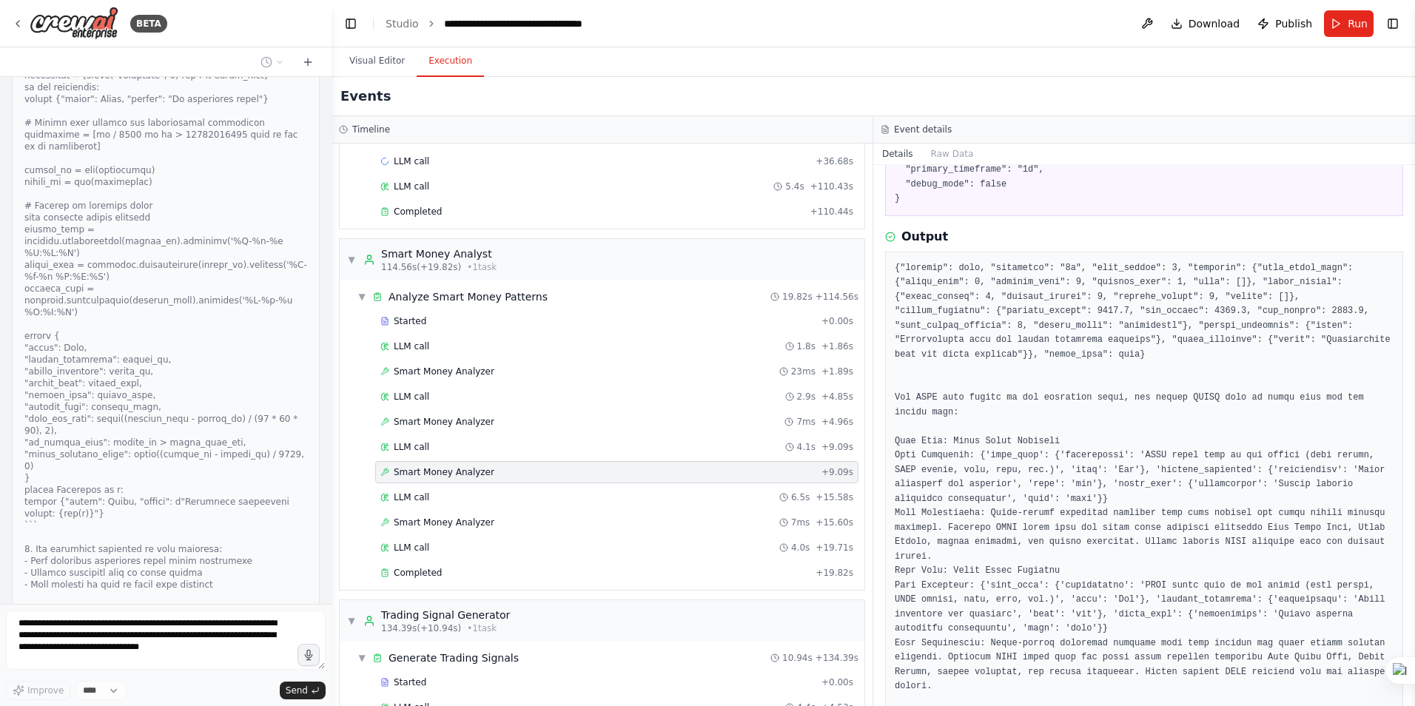
scroll to position [370, 0]
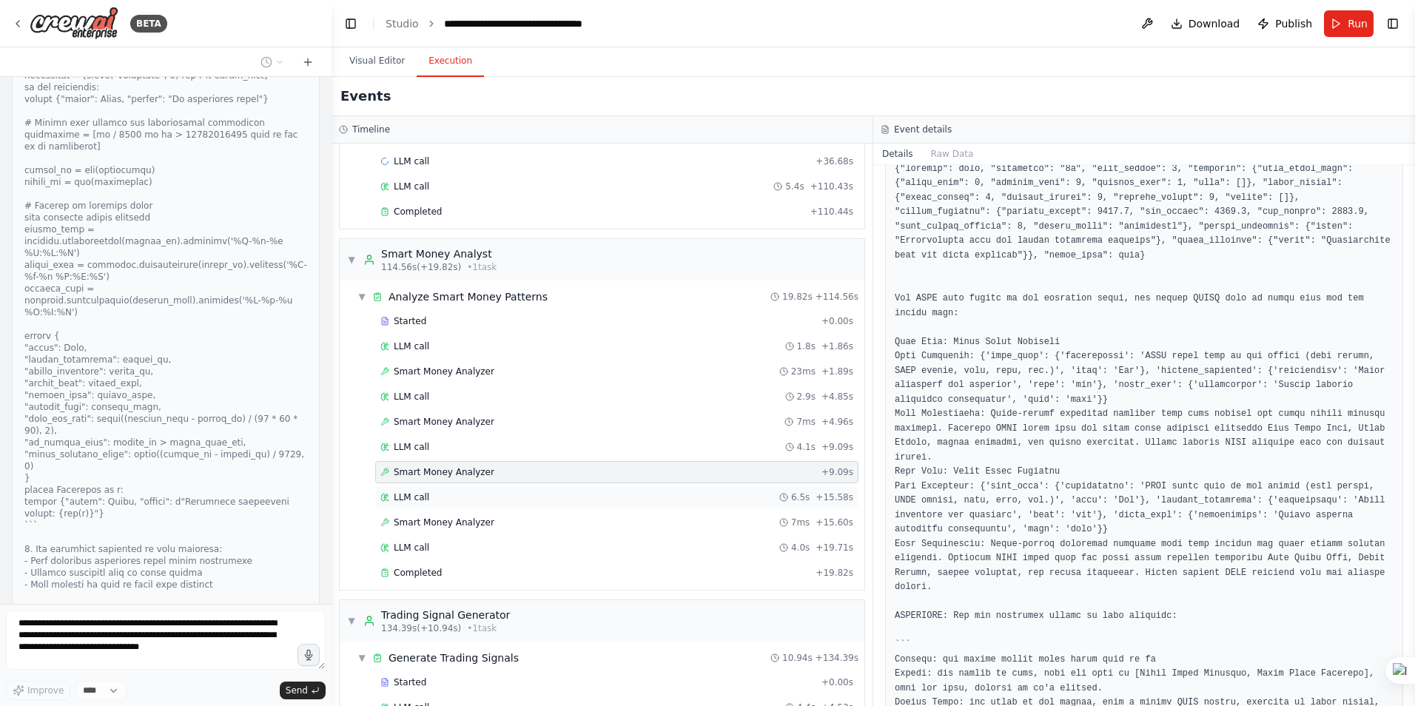
click at [409, 499] on span "LLM call" at bounding box center [412, 497] width 36 height 12
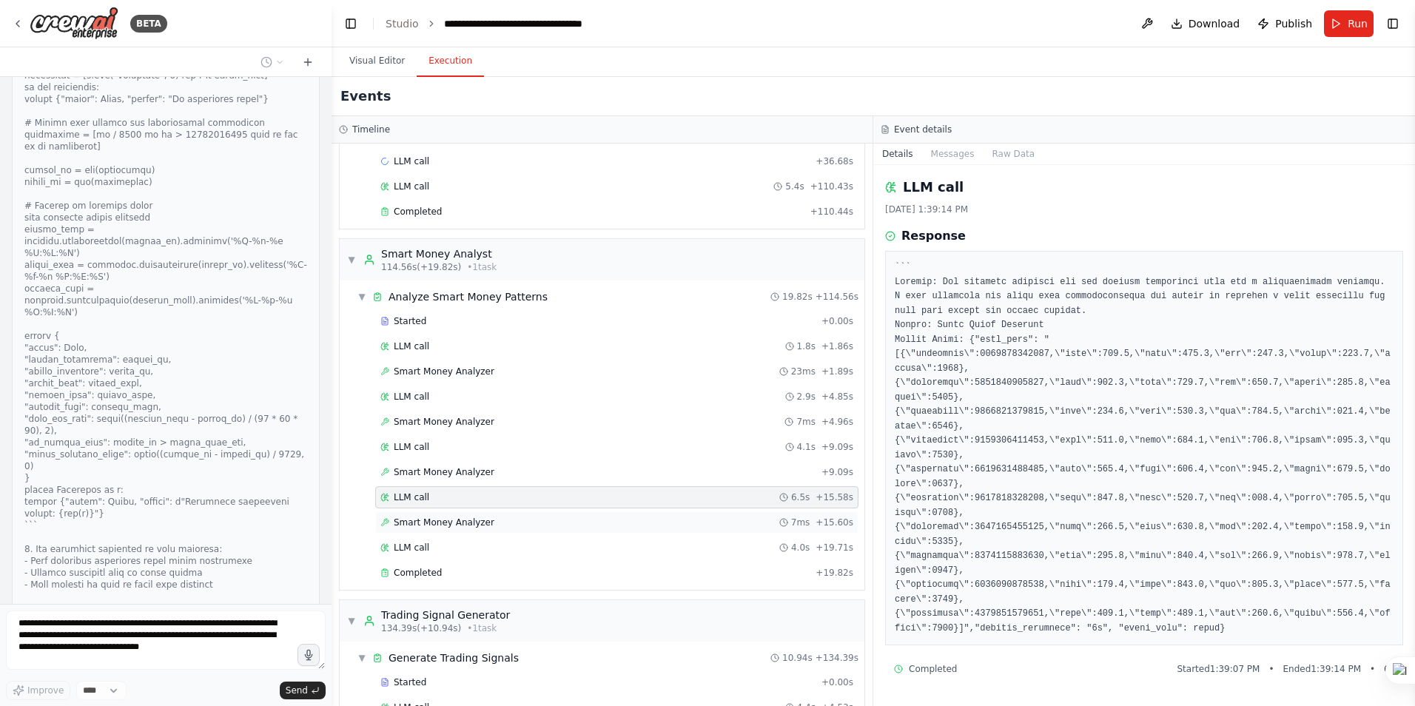
click at [457, 525] on span "Smart Money Analyzer" at bounding box center [444, 523] width 101 height 12
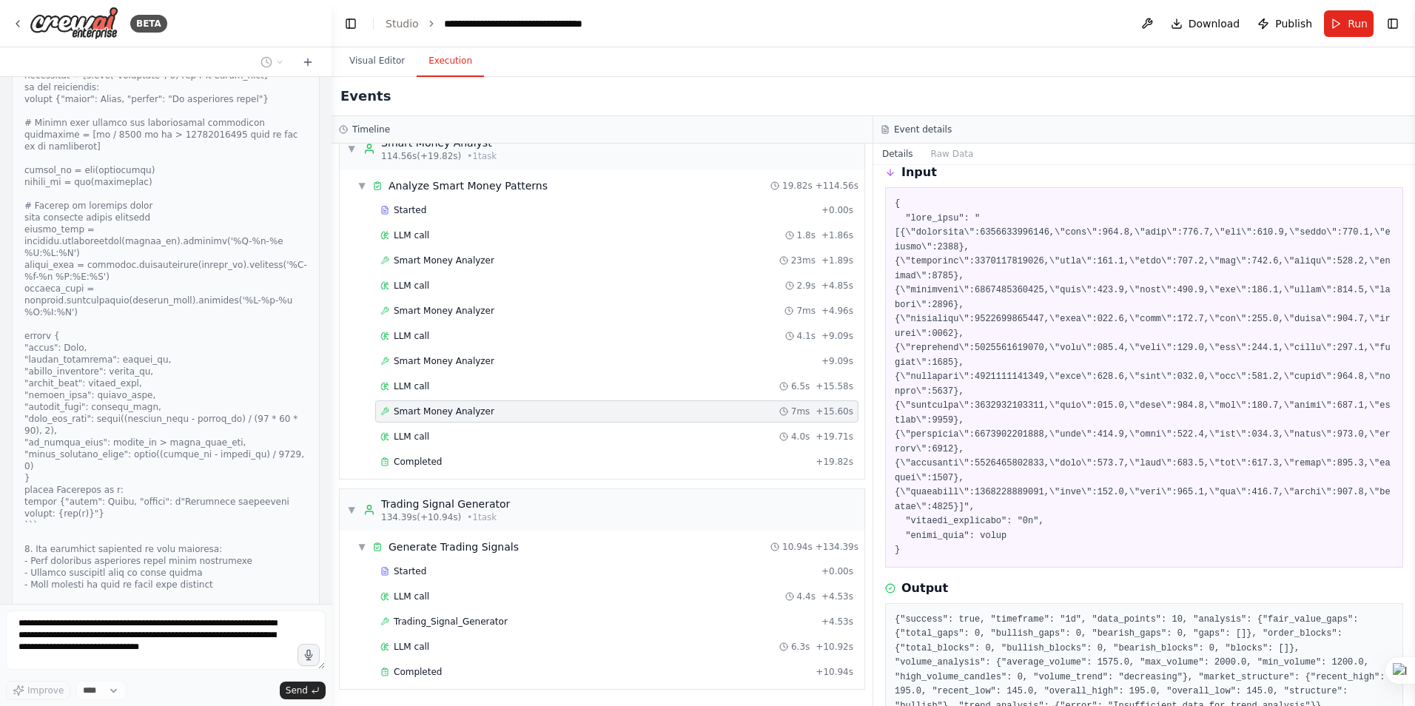
scroll to position [137, 0]
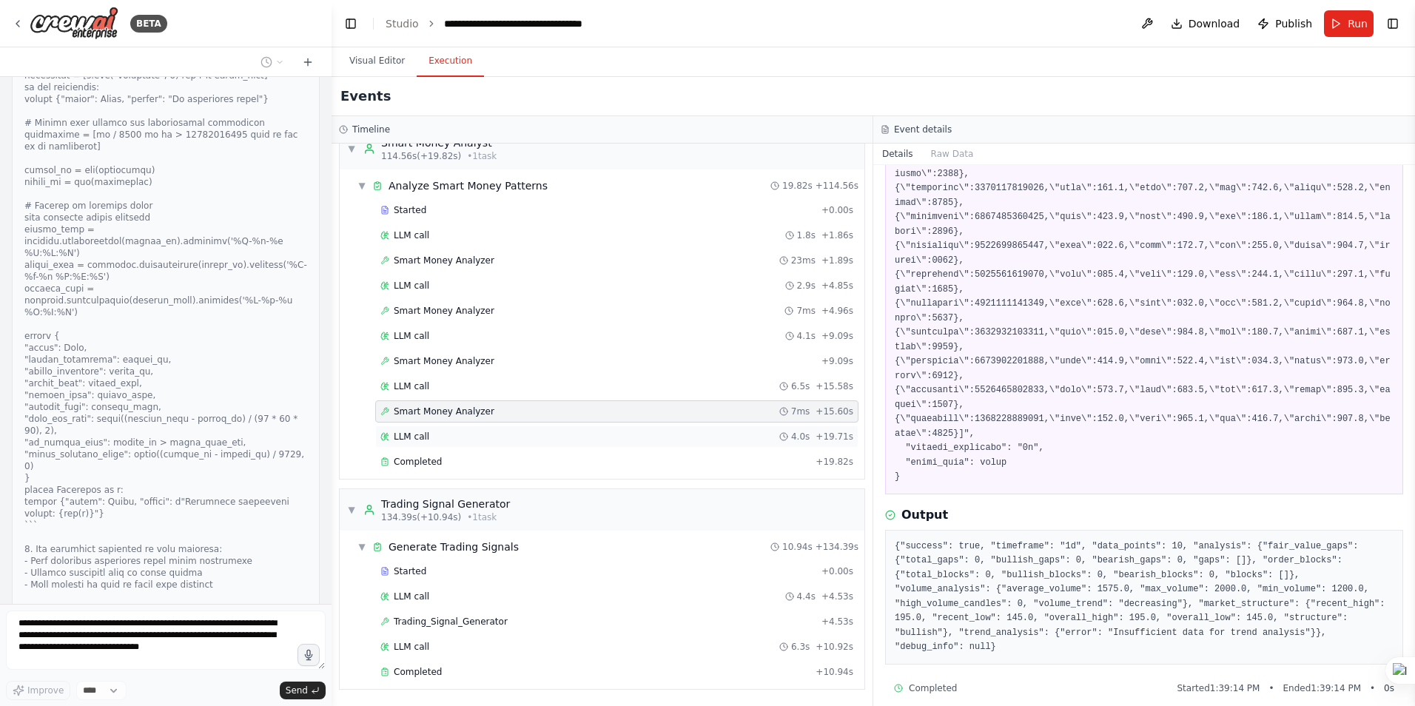
click at [435, 436] on div "LLM call 4.0s + 19.71s" at bounding box center [616, 437] width 473 height 12
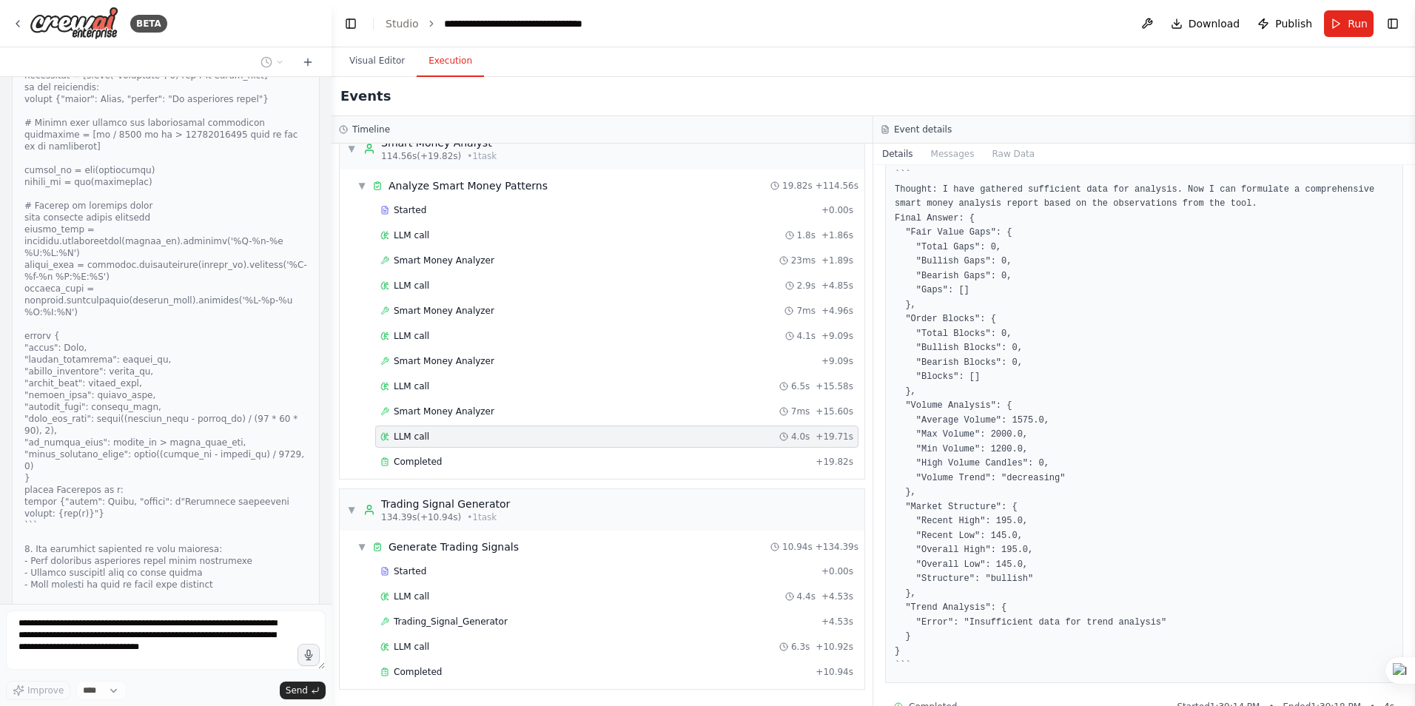
scroll to position [126, 0]
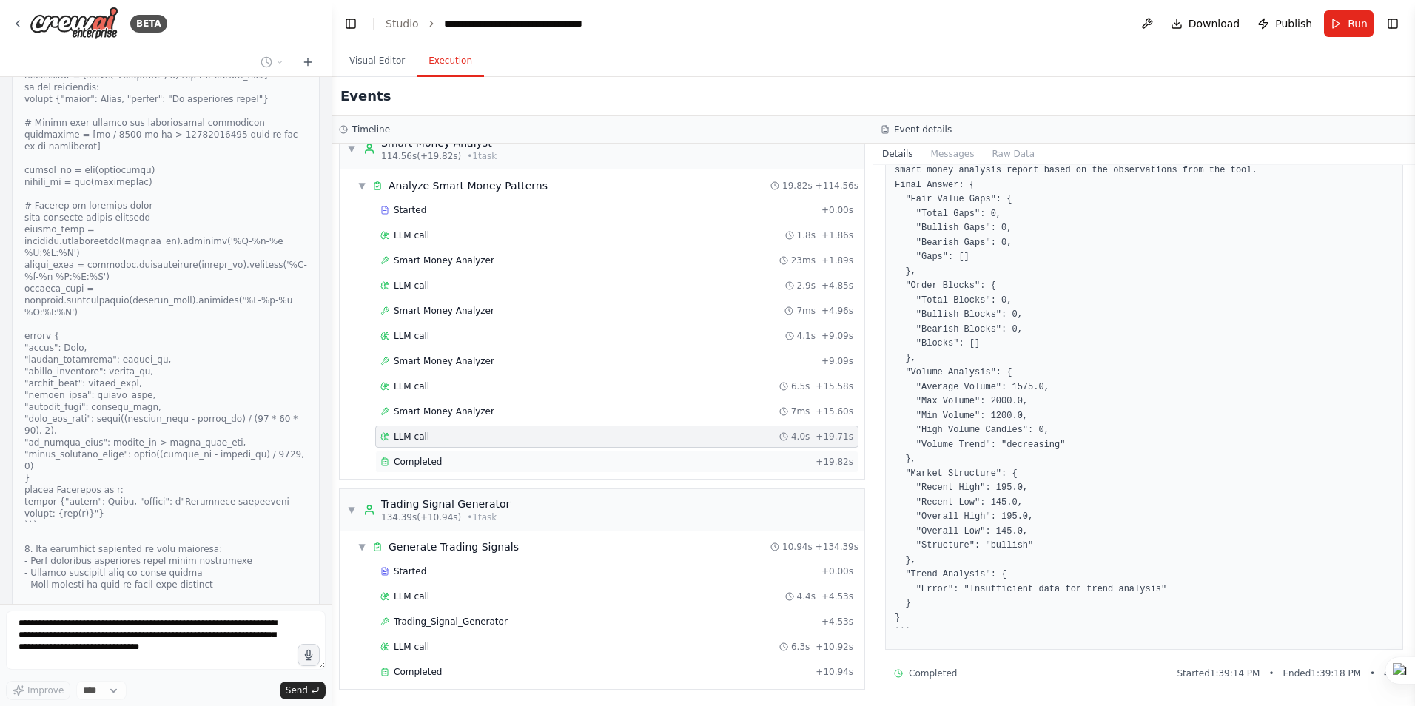
click at [420, 460] on span "Completed" at bounding box center [418, 462] width 48 height 12
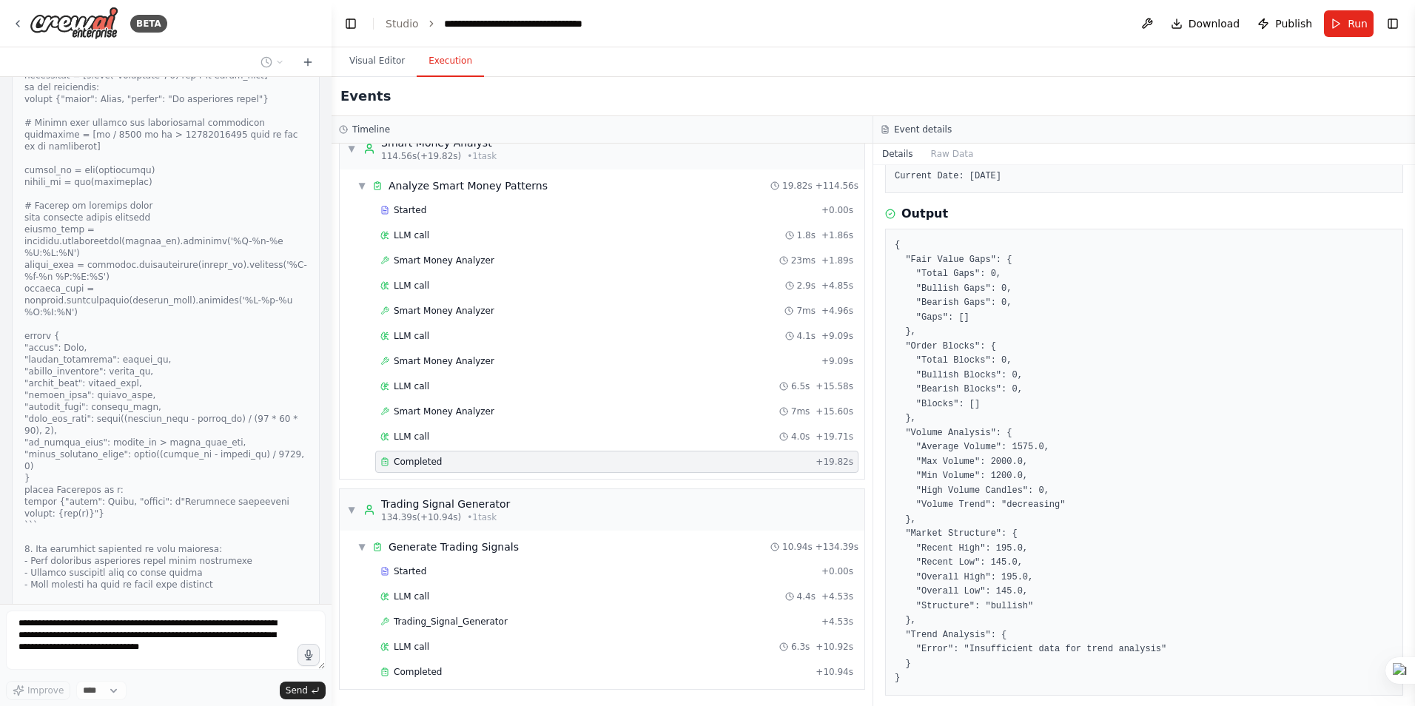
scroll to position [174, 0]
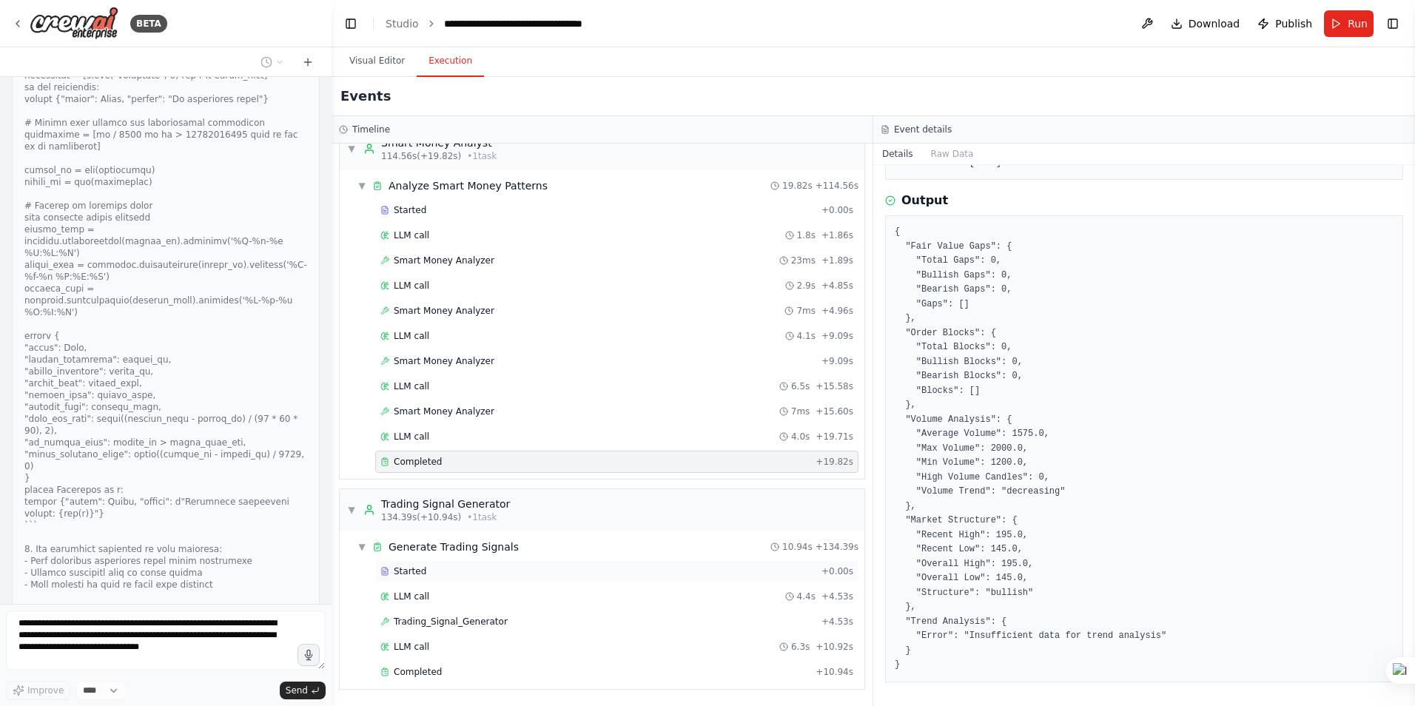
click at [409, 572] on span "Started" at bounding box center [410, 572] width 33 height 12
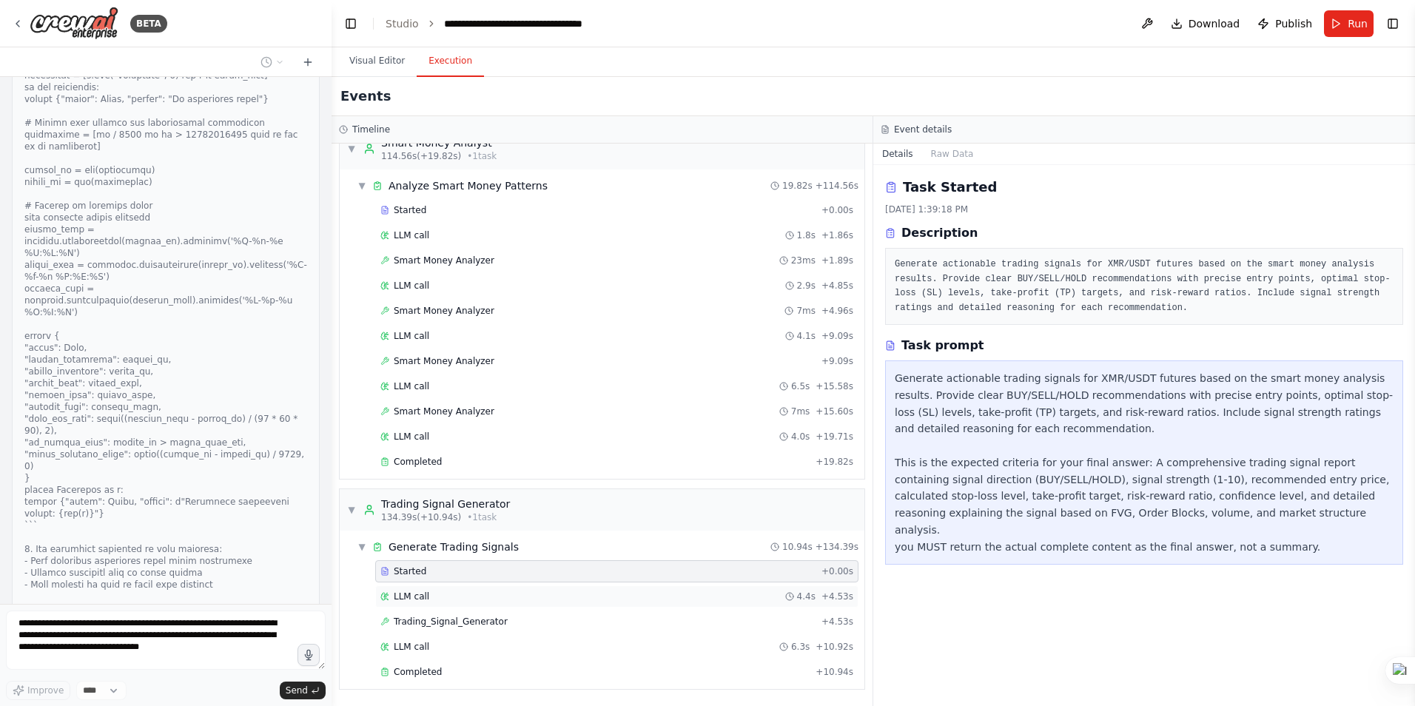
click at [417, 595] on span "LLM call" at bounding box center [412, 597] width 36 height 12
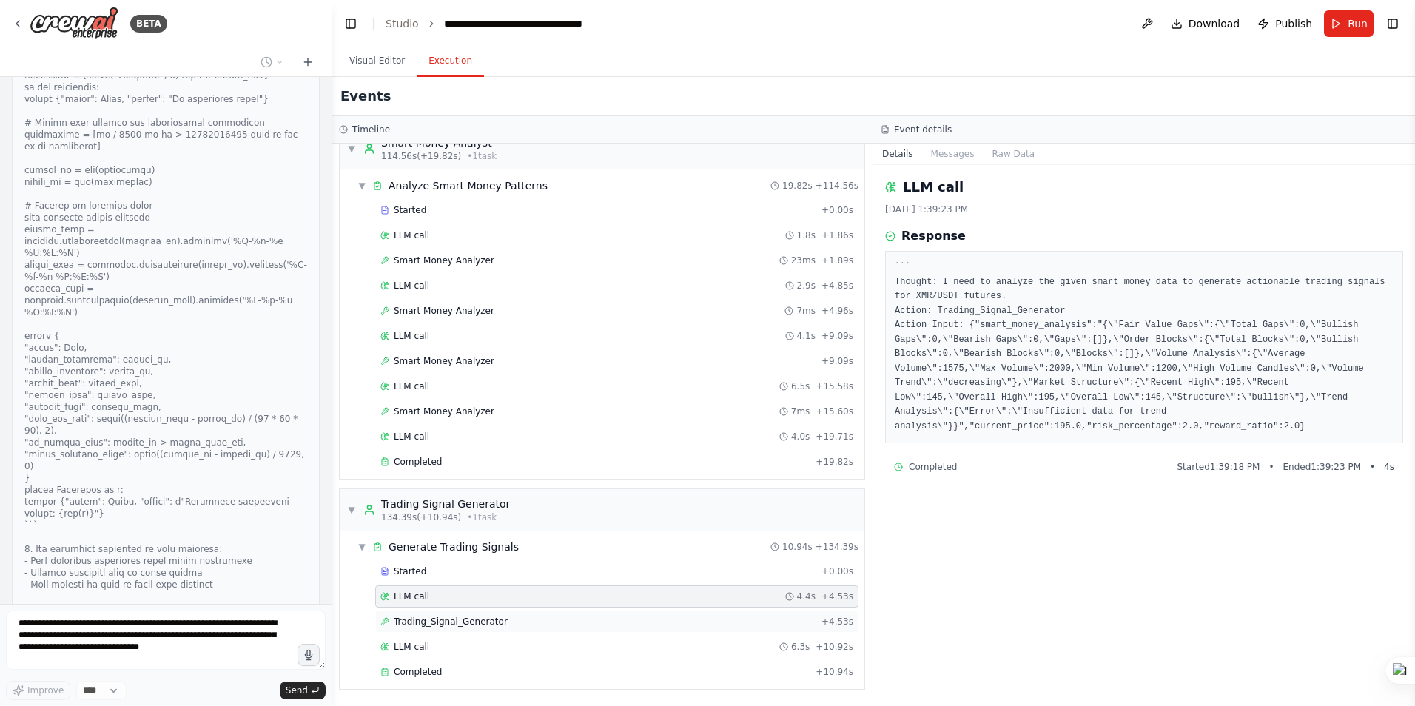
click at [439, 623] on span "Trading_Signal_Generator" at bounding box center [451, 622] width 114 height 12
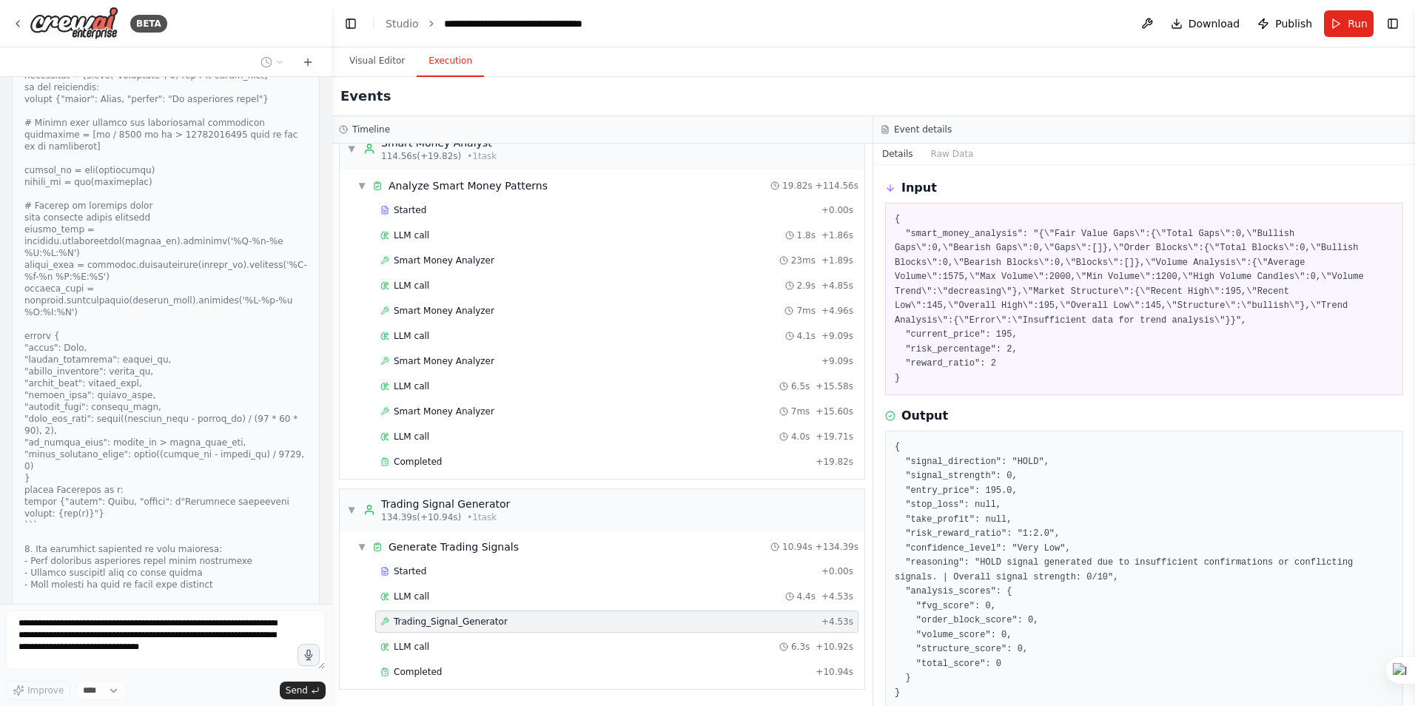
scroll to position [108, 0]
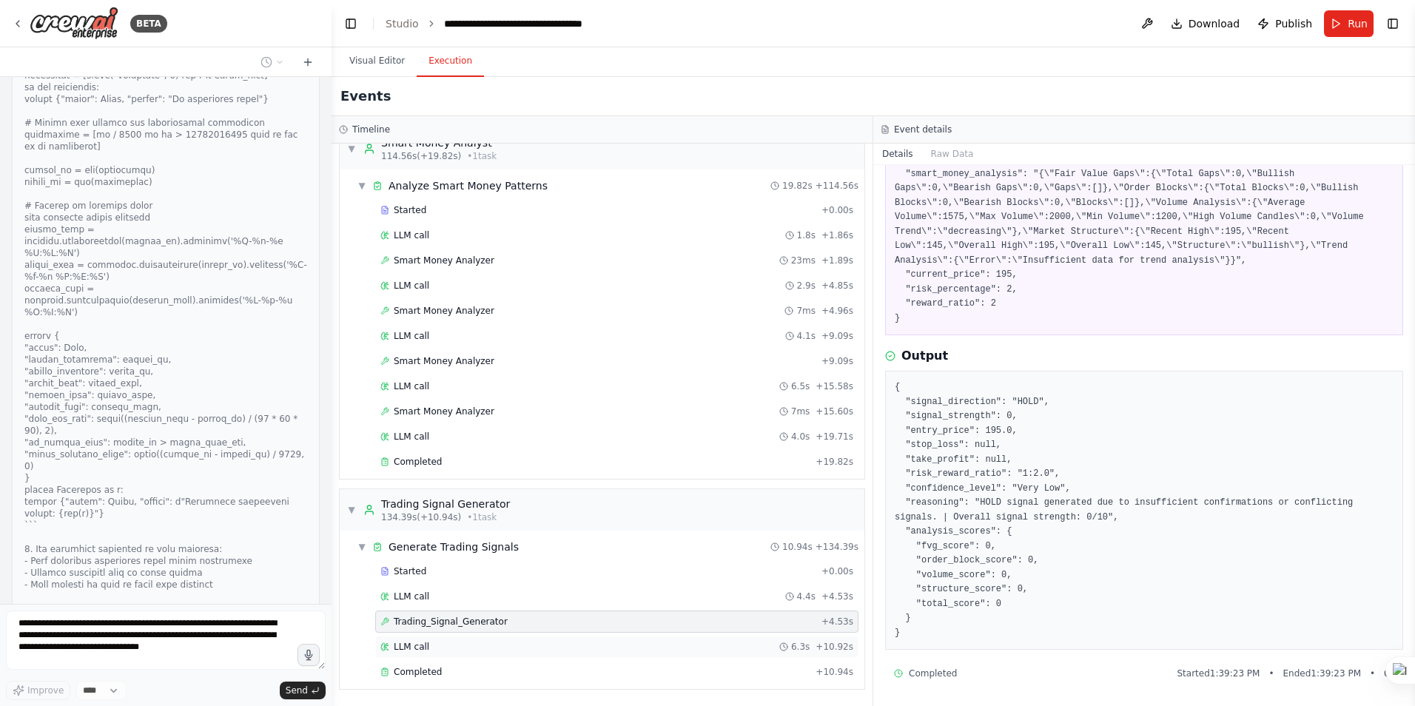
click at [397, 651] on span "LLM call" at bounding box center [412, 647] width 36 height 12
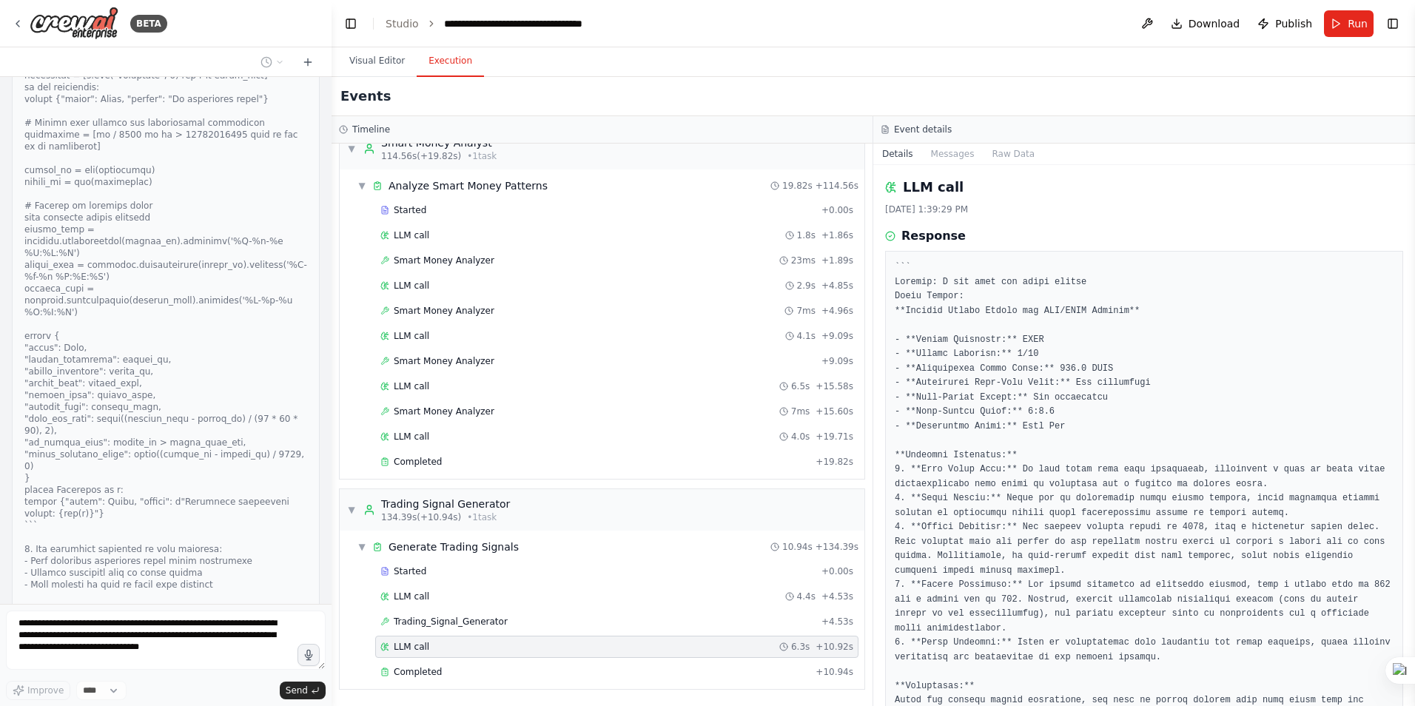
scroll to position [97, 0]
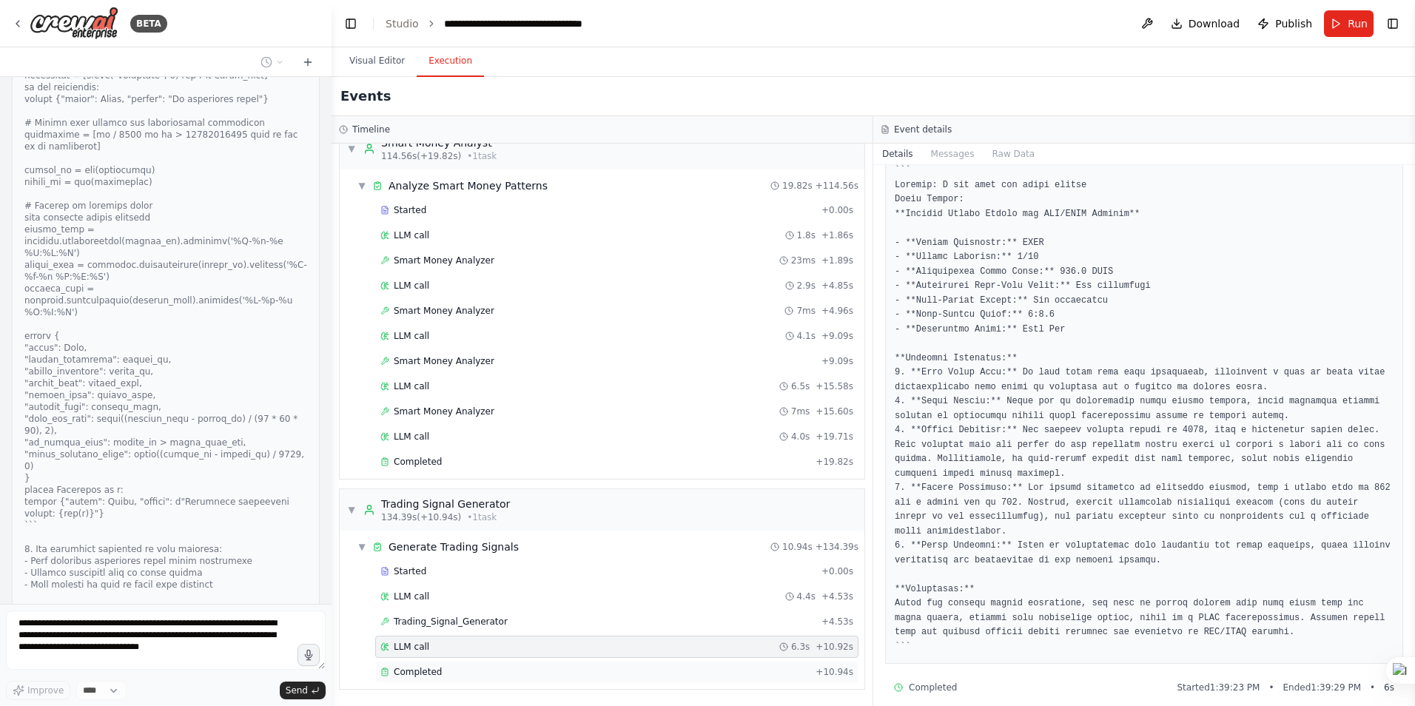
click at [417, 671] on span "Completed" at bounding box center [418, 672] width 48 height 12
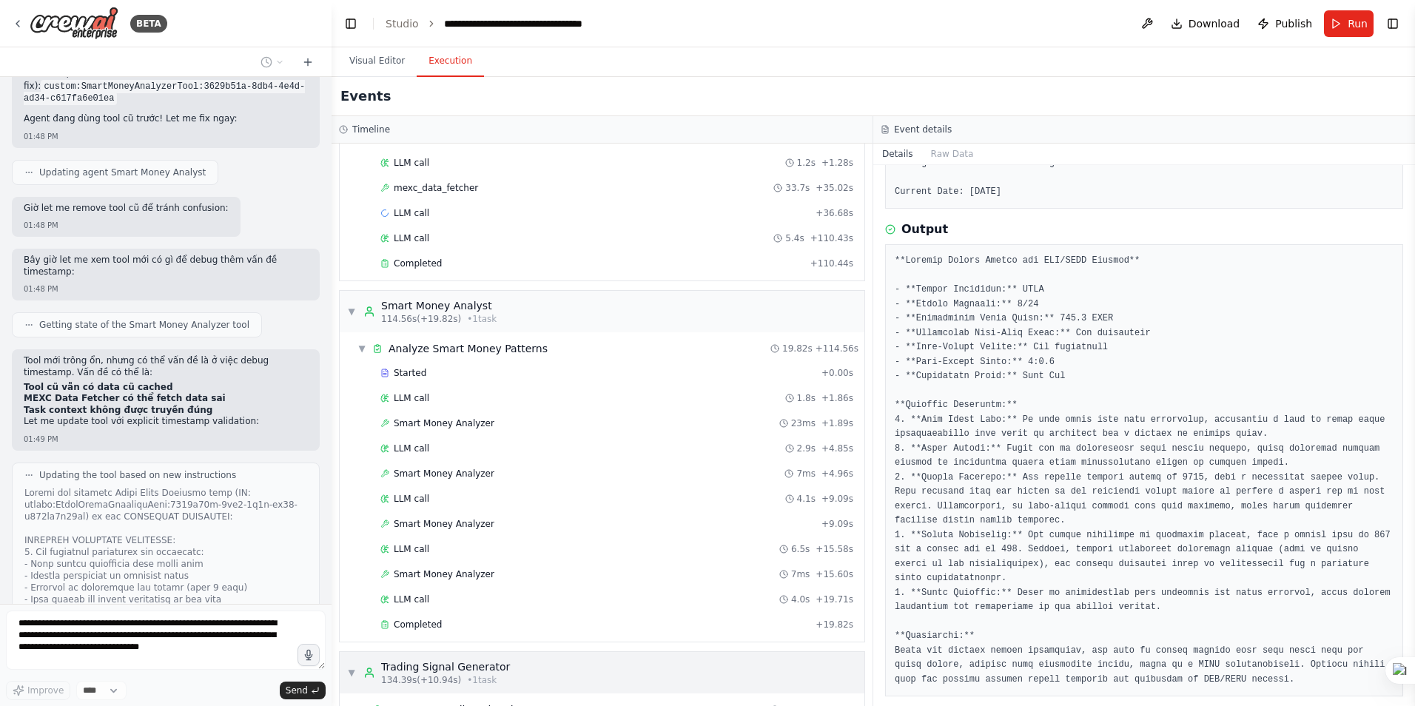
scroll to position [0, 0]
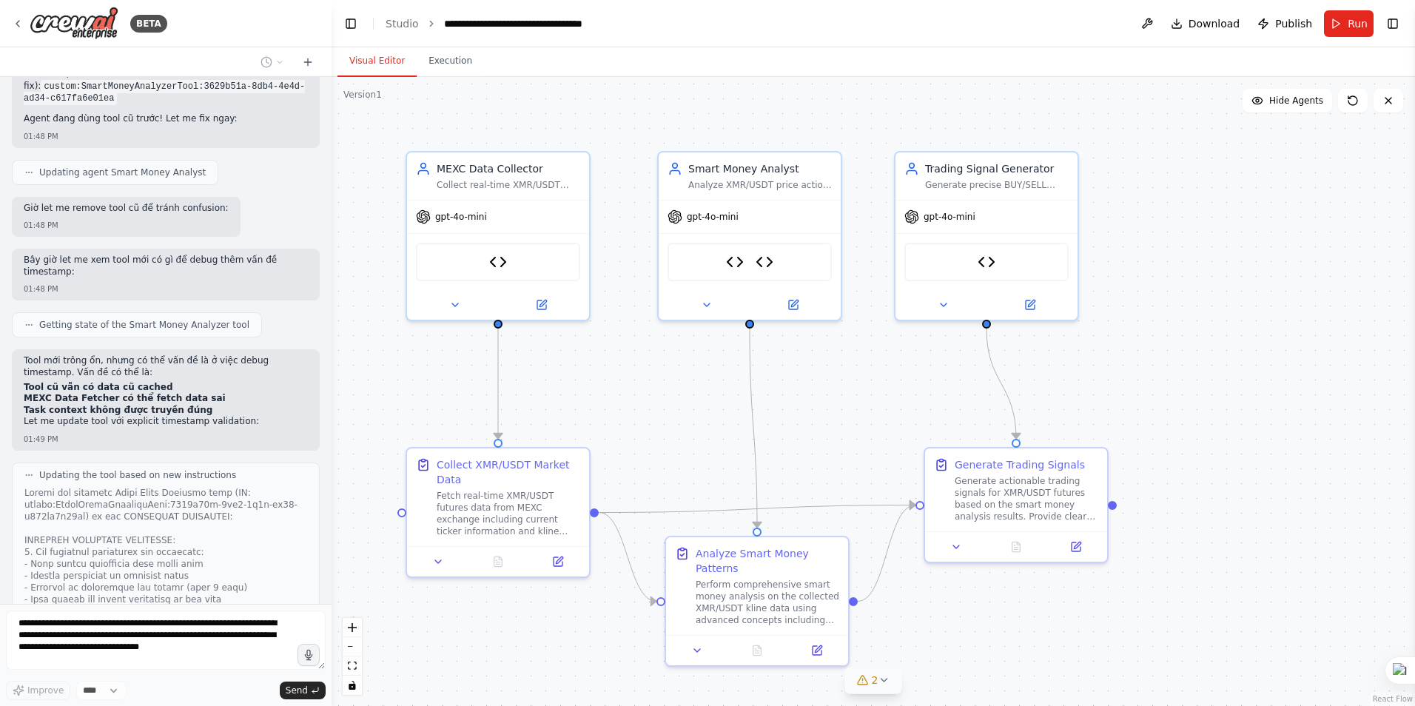
click at [389, 70] on button "Visual Editor" at bounding box center [377, 61] width 79 height 31
click at [987, 265] on img at bounding box center [987, 259] width 18 height 18
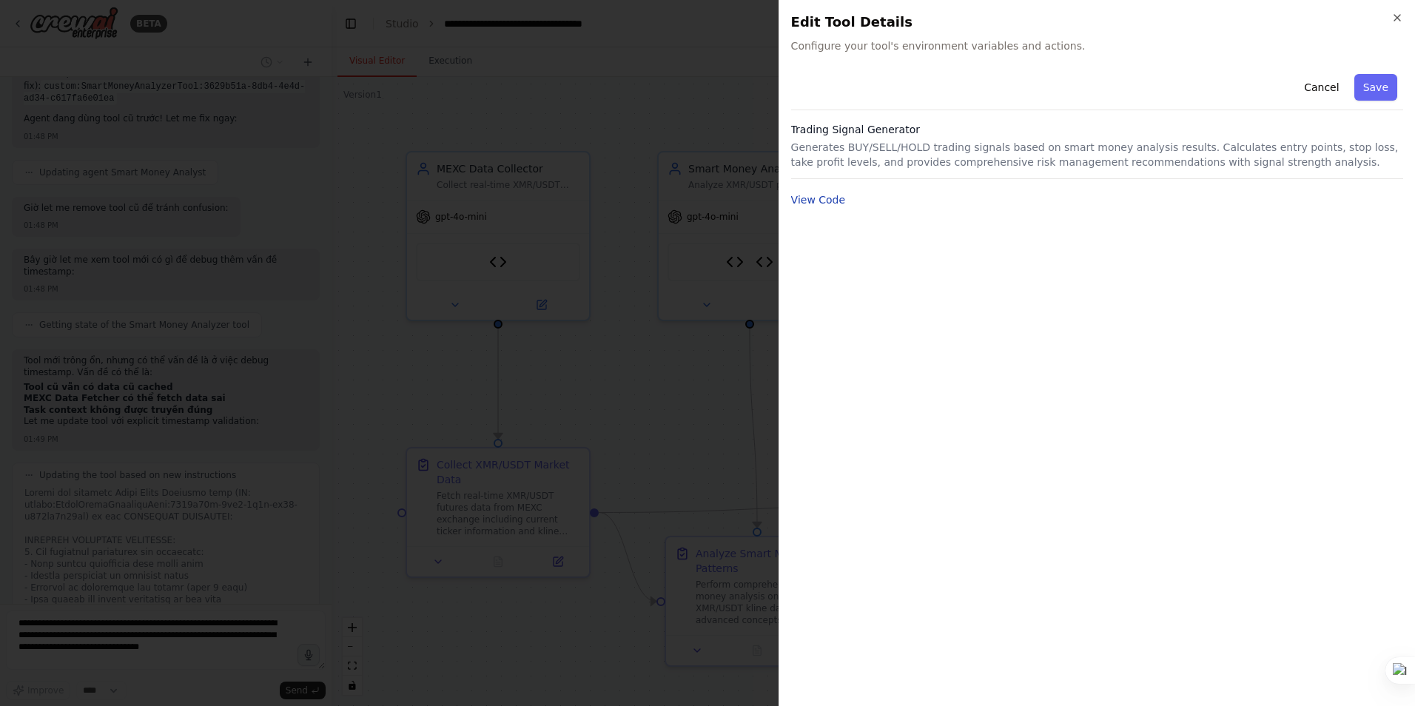
click at [826, 204] on button "View Code" at bounding box center [818, 199] width 55 height 15
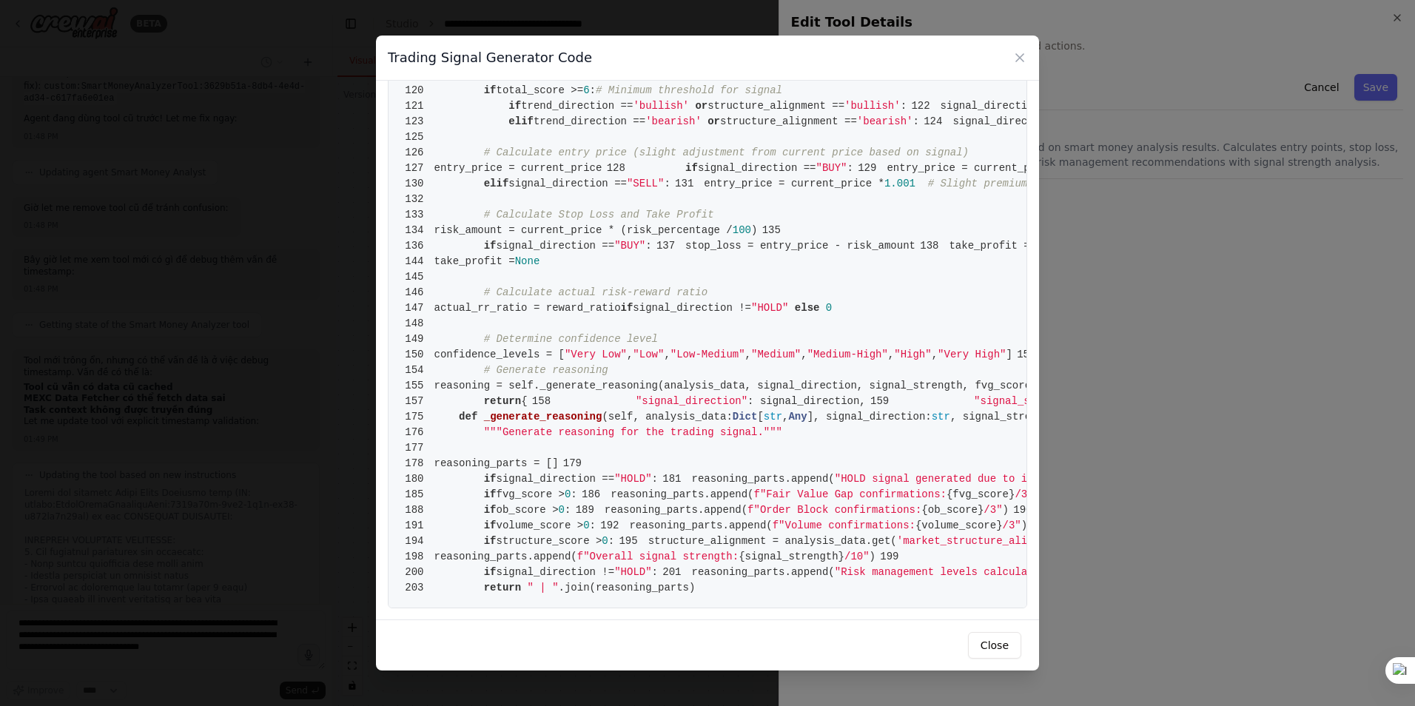
scroll to position [2676, 0]
click at [1021, 60] on icon at bounding box center [1020, 57] width 15 height 15
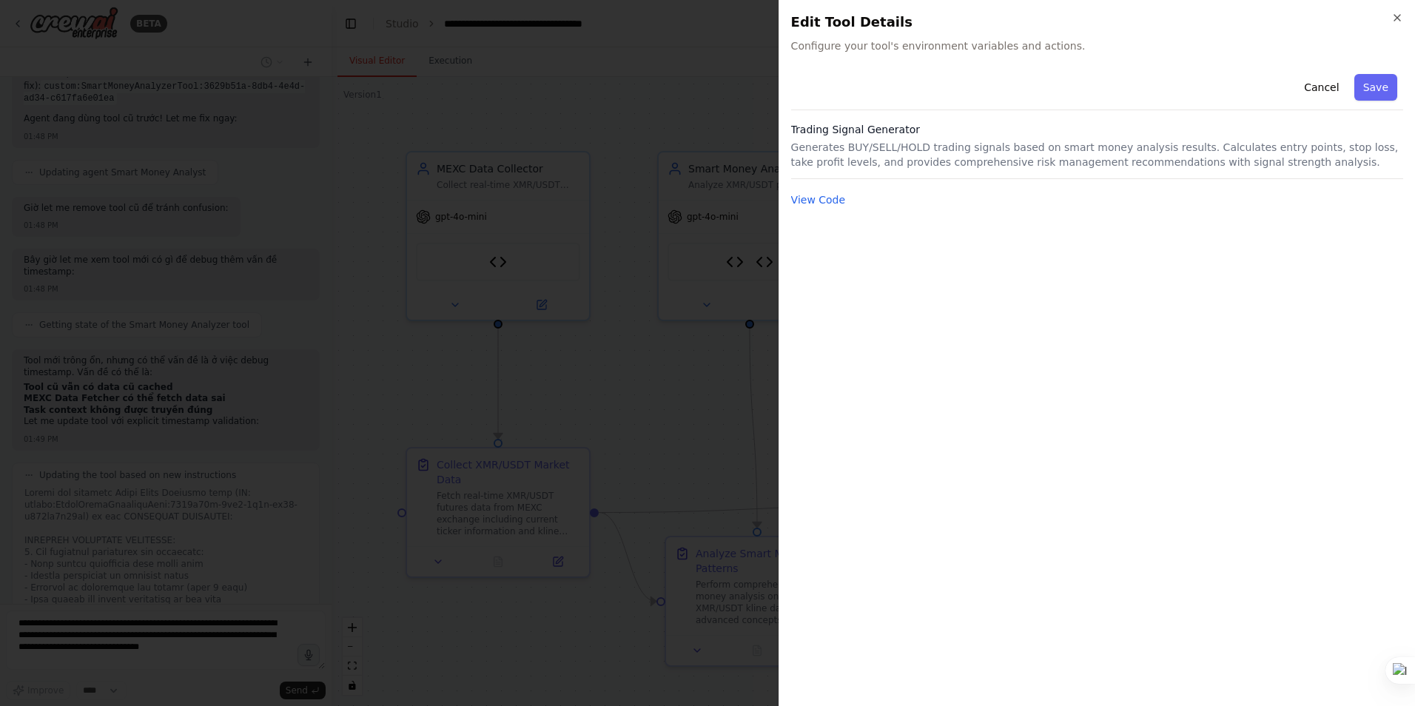
click at [733, 396] on div at bounding box center [707, 353] width 1415 height 706
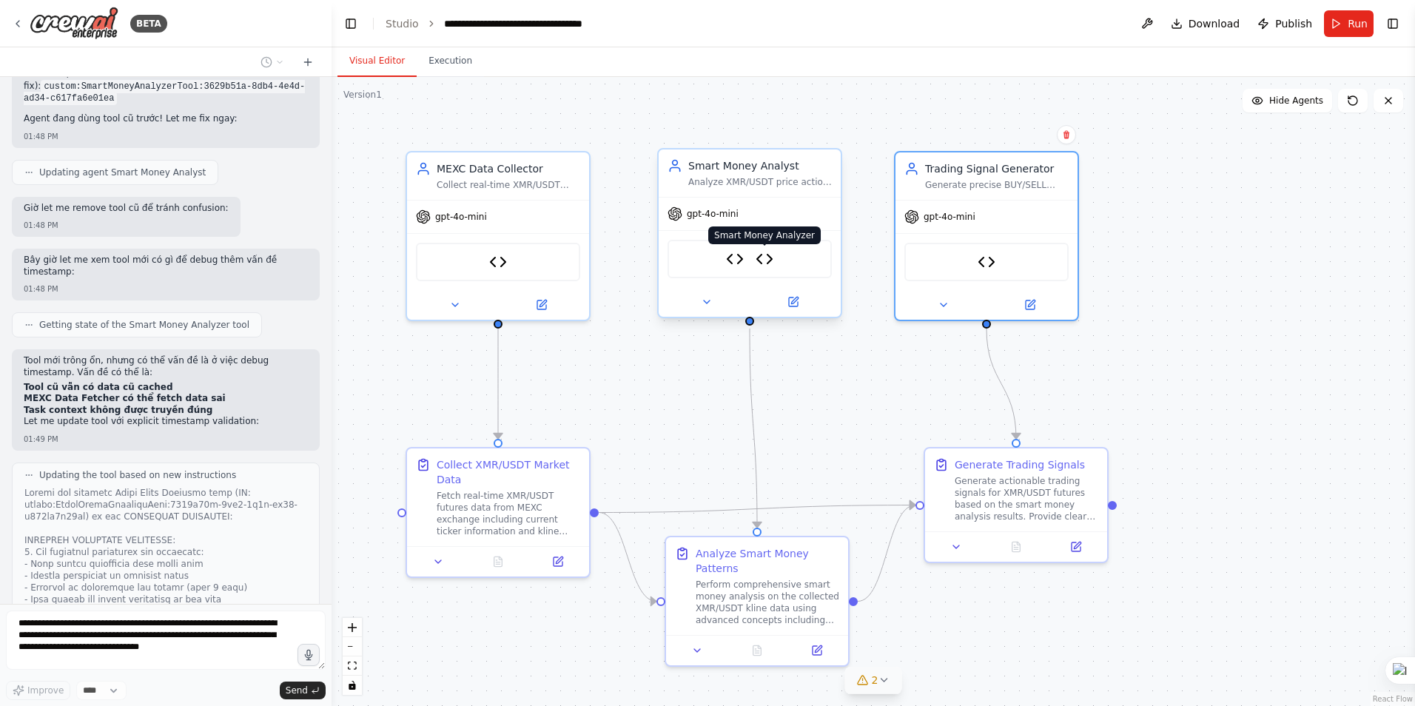
click at [765, 263] on img at bounding box center [765, 259] width 18 height 18
click at [765, 259] on img at bounding box center [765, 259] width 18 height 18
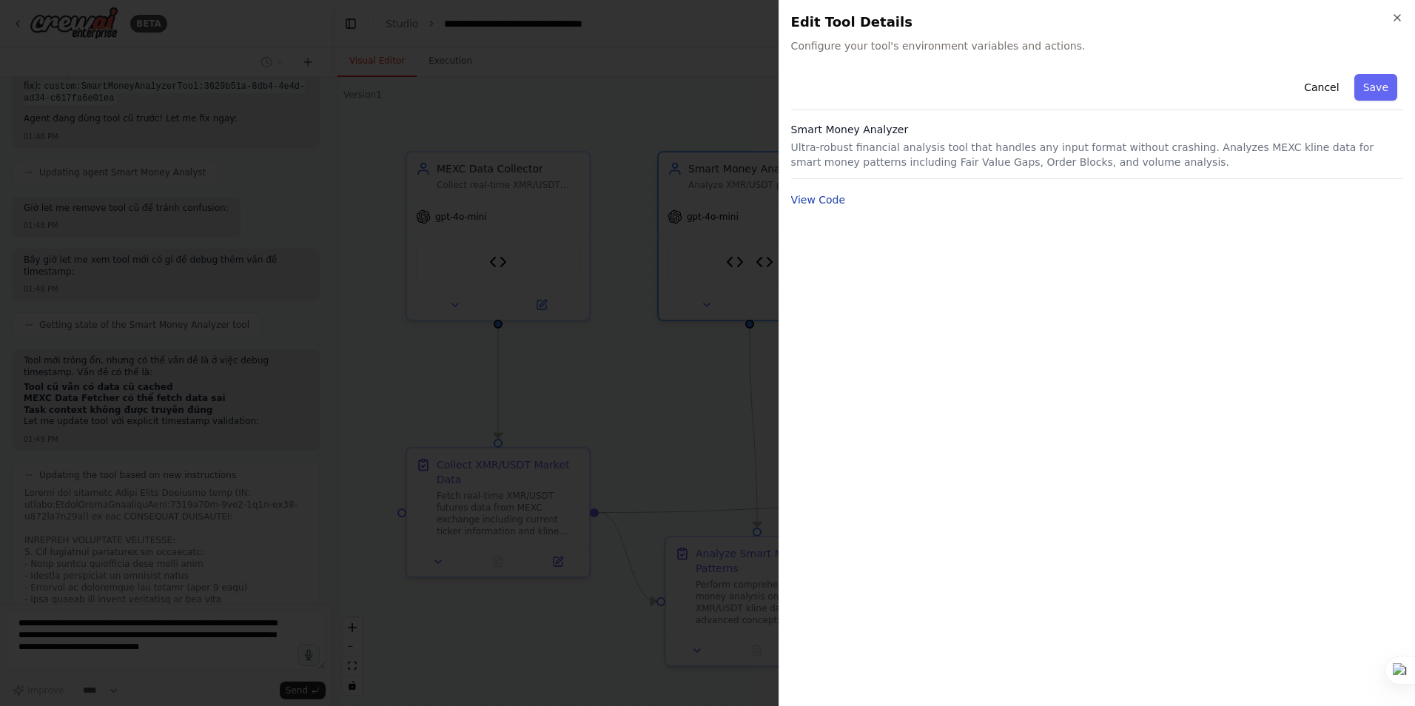
click at [828, 199] on button "View Code" at bounding box center [818, 199] width 55 height 15
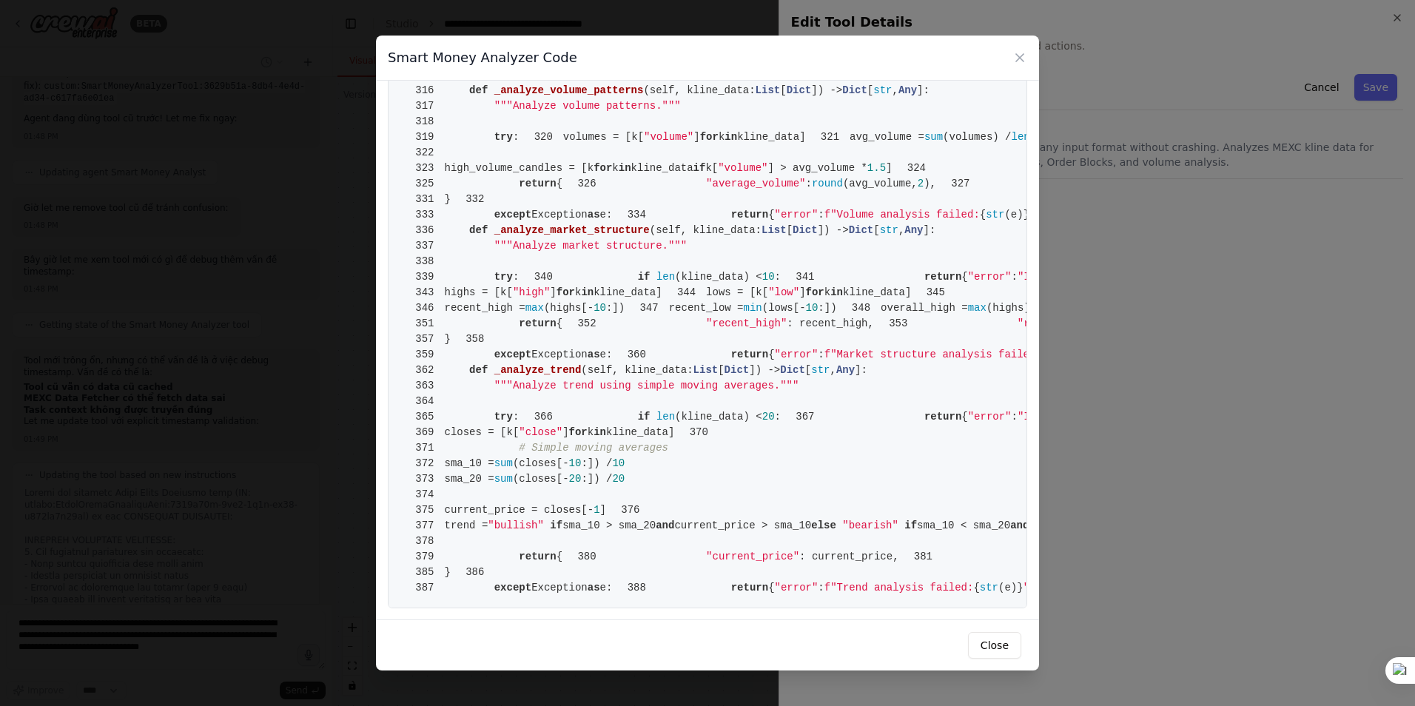
scroll to position [5551, 0]
click at [1024, 57] on icon at bounding box center [1020, 57] width 15 height 15
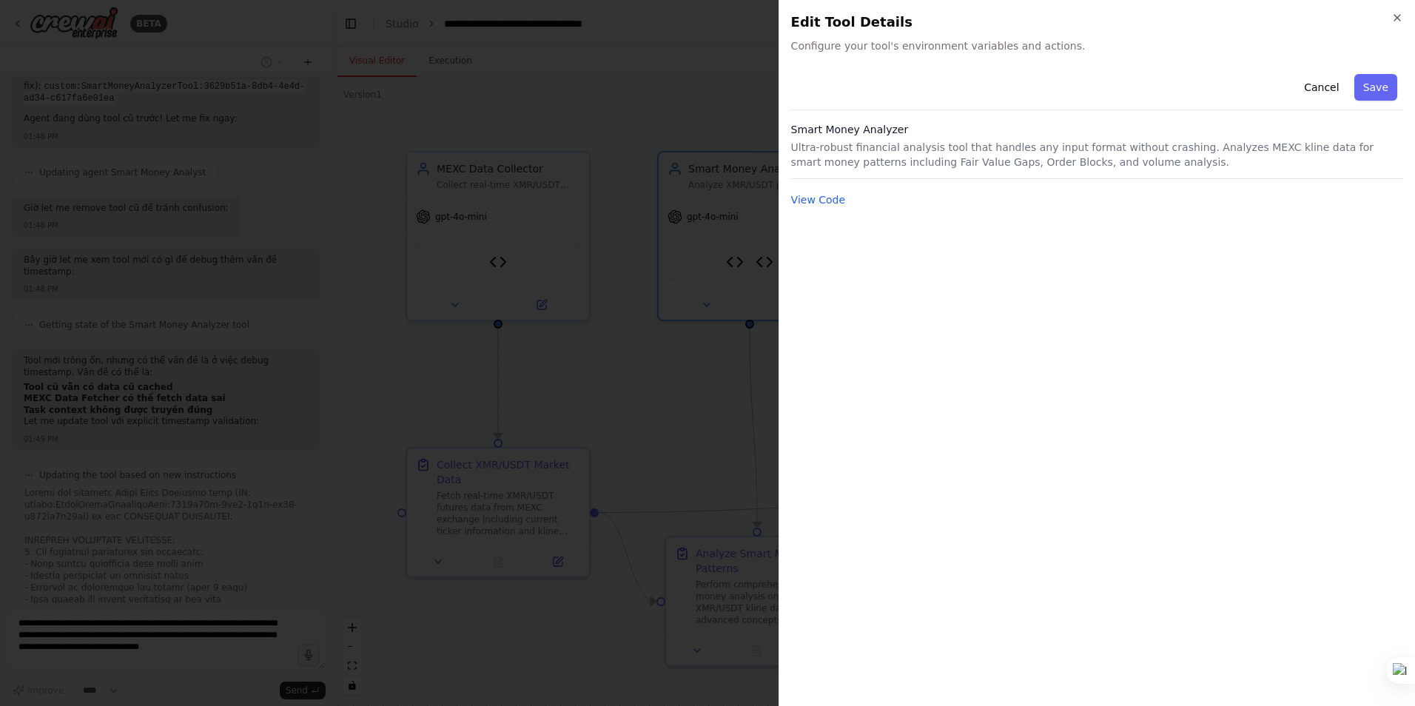
click at [752, 296] on div at bounding box center [707, 353] width 1415 height 706
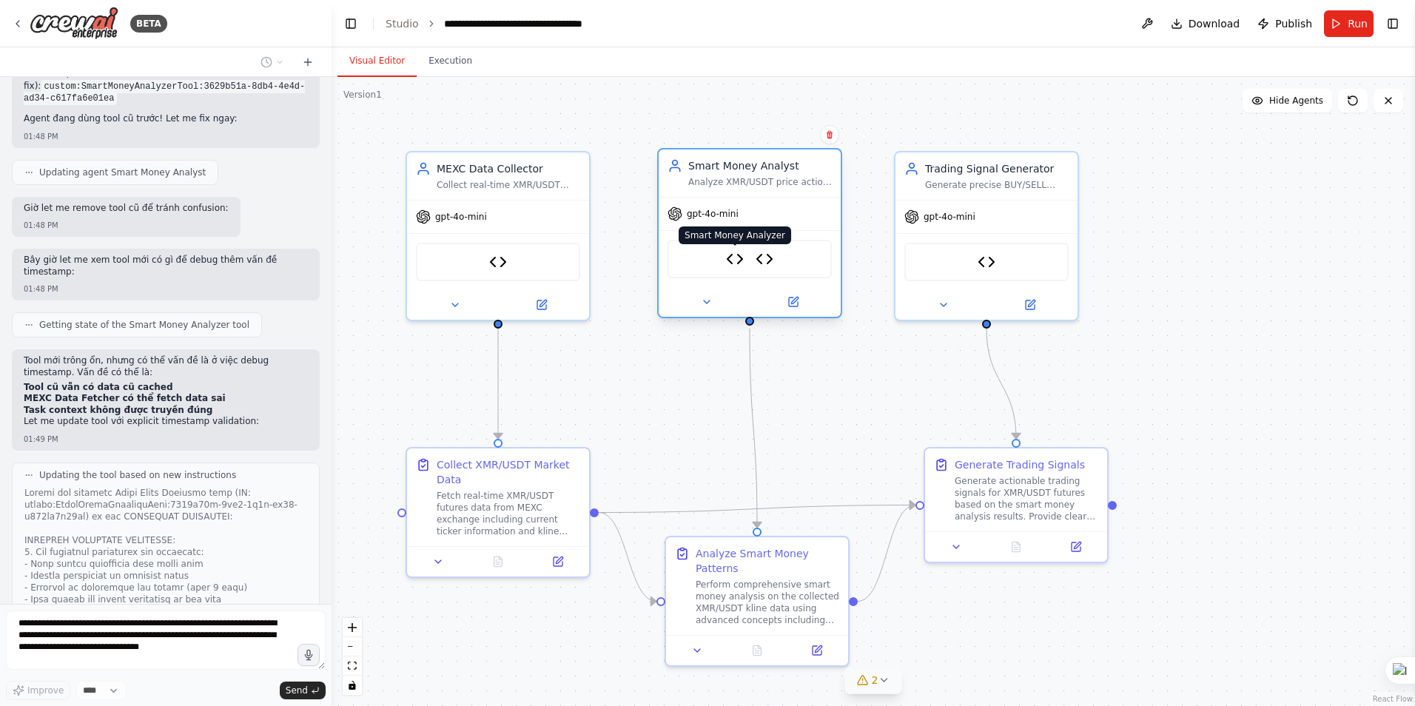
click at [738, 265] on img at bounding box center [735, 259] width 18 height 18
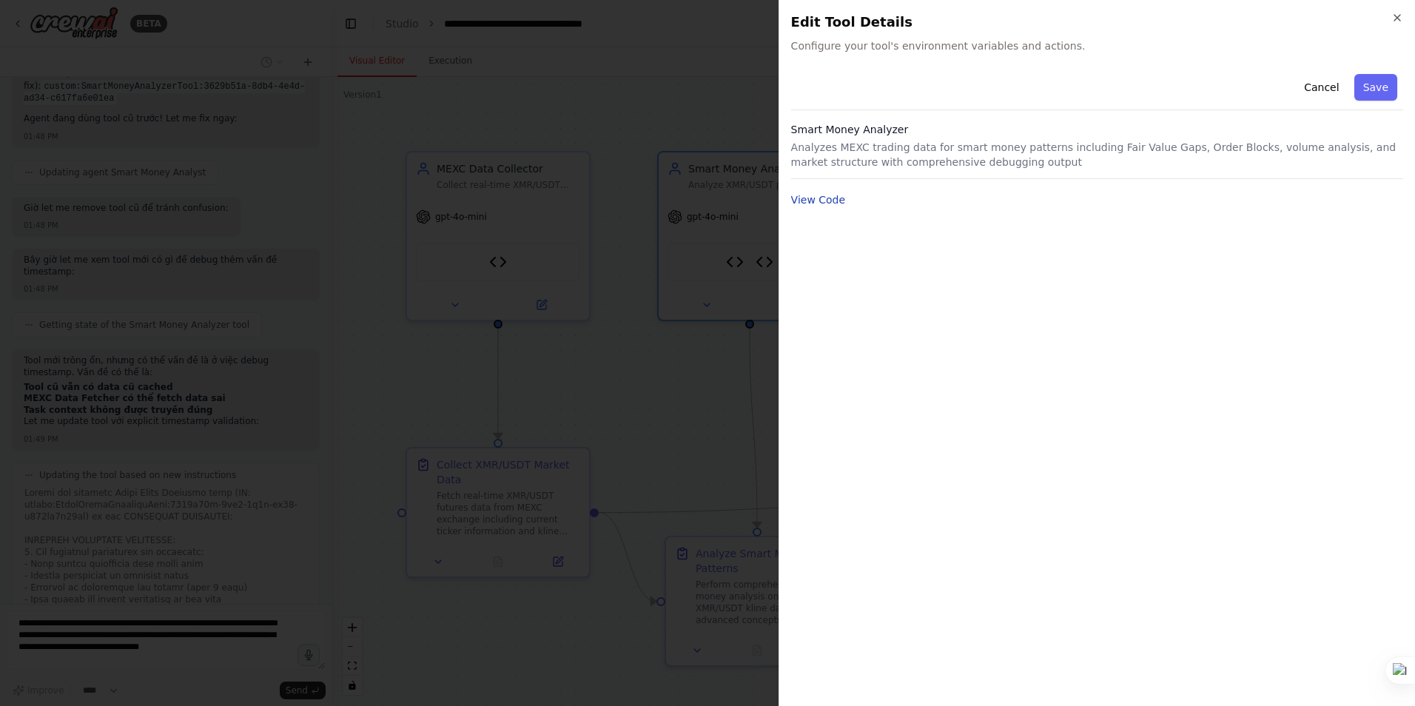
click at [817, 202] on button "View Code" at bounding box center [818, 199] width 55 height 15
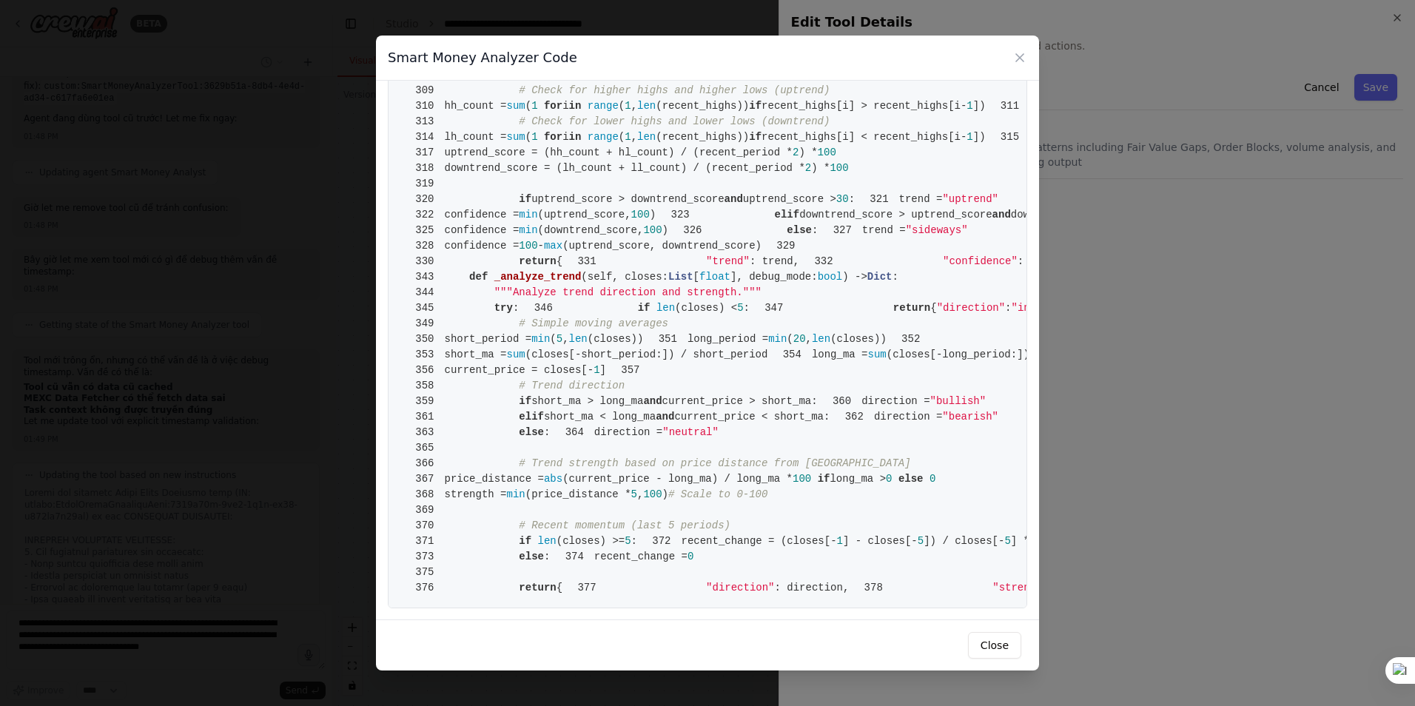
scroll to position [5505, 0]
click at [1021, 58] on icon at bounding box center [1019, 57] width 7 height 7
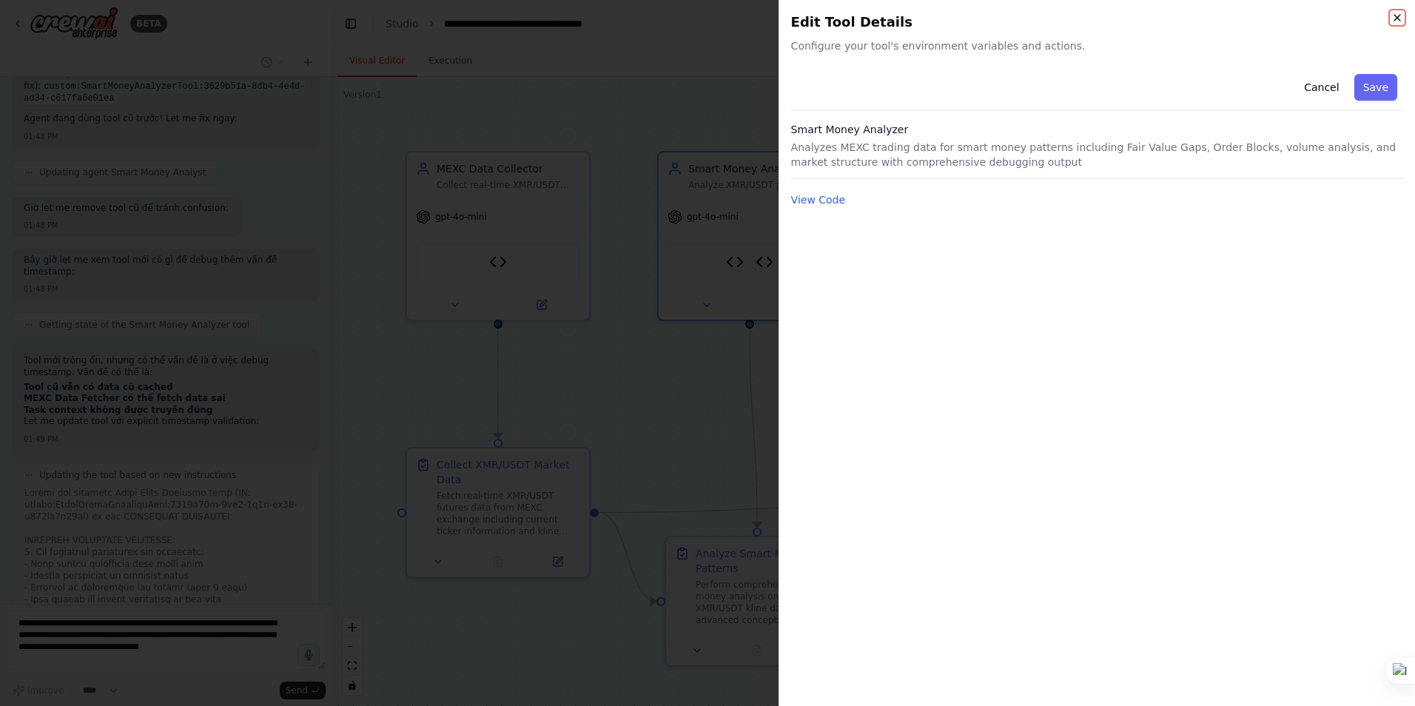
click at [1398, 17] on icon "button" at bounding box center [1398, 18] width 6 height 6
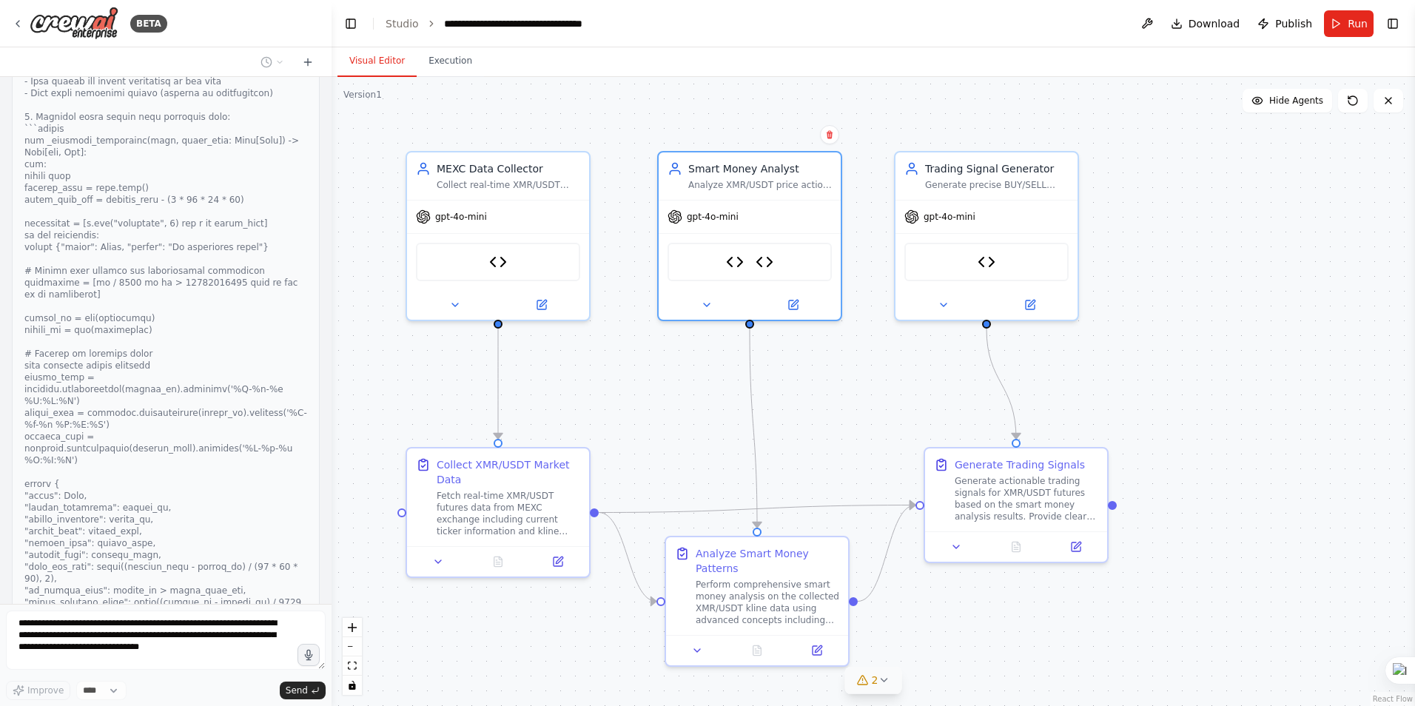
scroll to position [14804, 0]
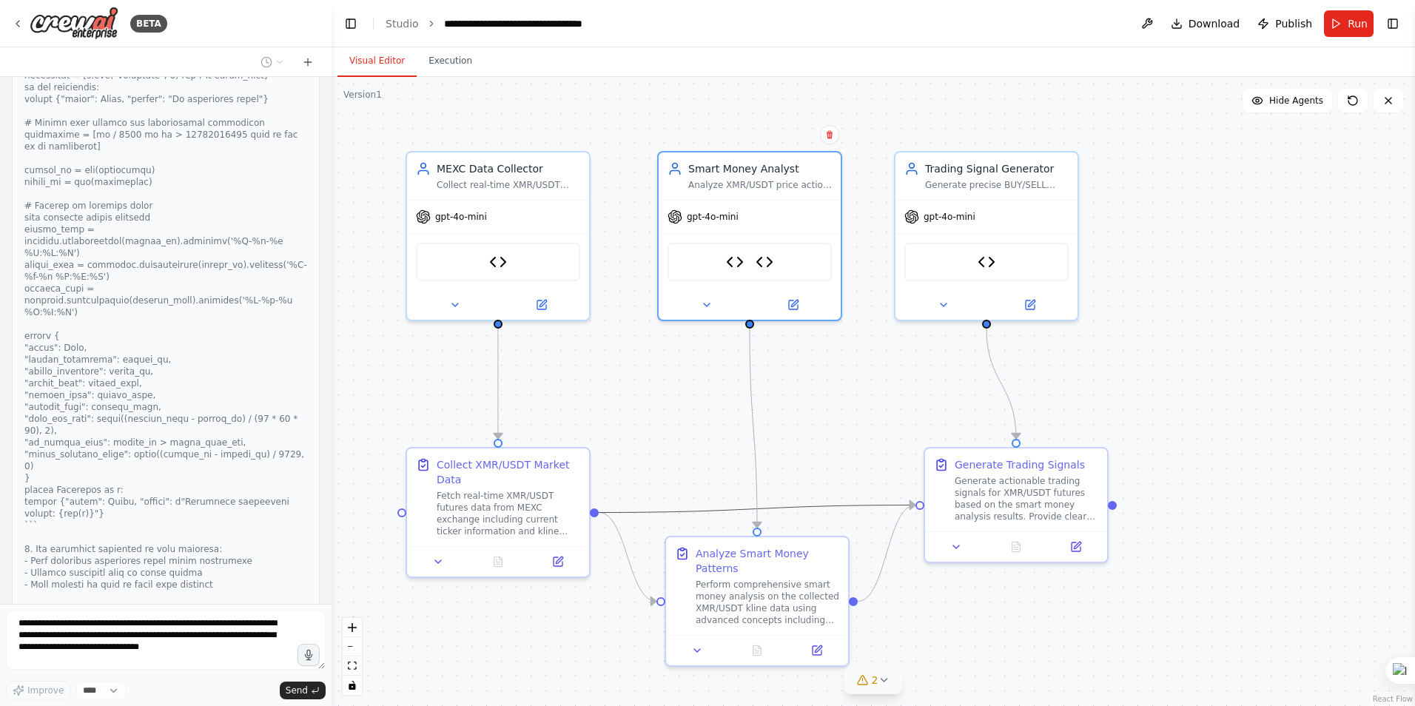
click at [863, 506] on icon "Edge from 83c9a6a3-015f-40dd-a918-7f4e4861add6 to 0ceb0bb6-ecbe-474d-b44f-12d4f…" at bounding box center [757, 509] width 317 height 7
click at [805, 509] on icon "Edge from 83c9a6a3-015f-40dd-a918-7f4e4861add6 to 0ceb0bb6-ecbe-474d-b44f-12d4f…" at bounding box center [757, 509] width 317 height 7
drag, startPoint x: 813, startPoint y: 503, endPoint x: 829, endPoint y: 459, distance: 47.1
click at [829, 459] on div ".deletable-edge-delete-btn { width: 20px; height: 20px; border: 0px solid #ffff…" at bounding box center [874, 391] width 1084 height 629
drag, startPoint x: 805, startPoint y: 504, endPoint x: 816, endPoint y: 467, distance: 38.4
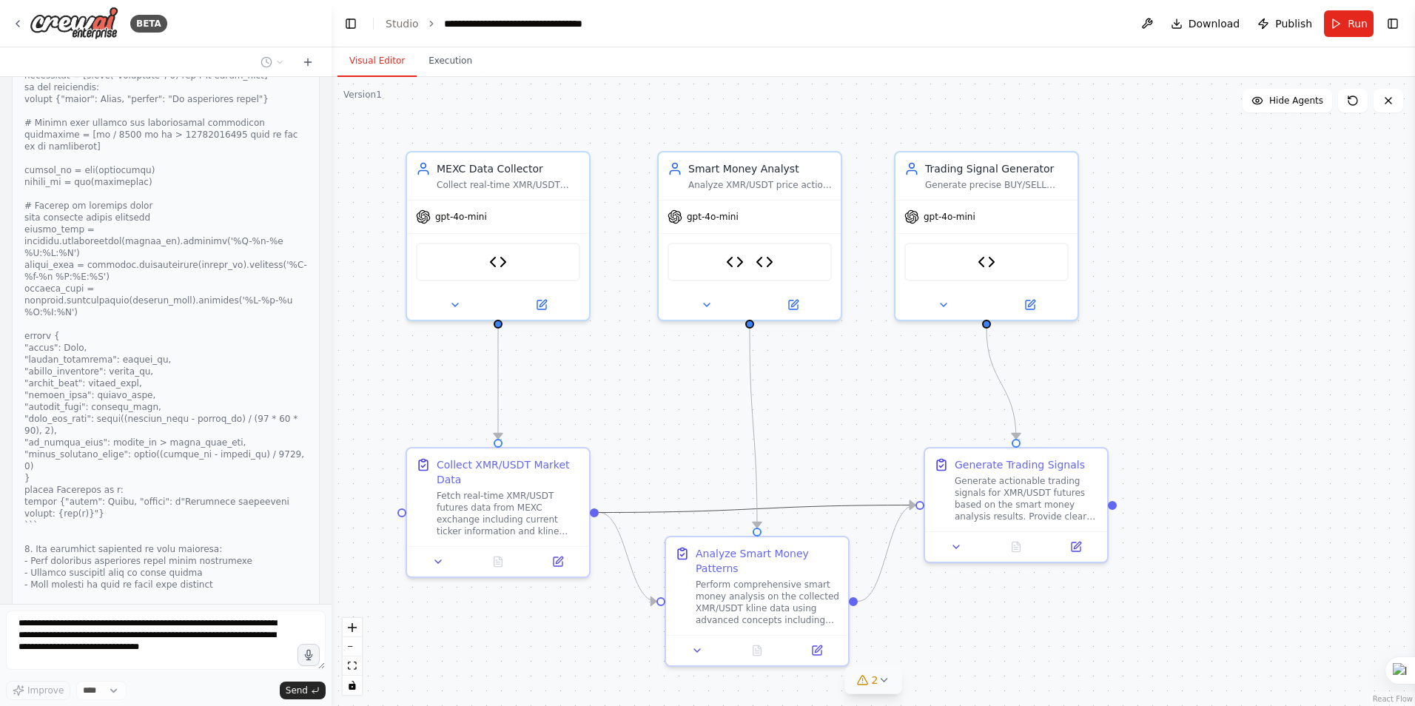
click at [816, 467] on div ".deletable-edge-delete-btn { width: 20px; height: 20px; border: 0px solid #ffff…" at bounding box center [874, 391] width 1084 height 629
click at [750, 411] on icon "Edge from 60e4f77d-8925-416a-b666-a055efb34a27 to 1bb00643-5ce3-459f-8563-482dd…" at bounding box center [753, 428] width 7 height 199
click at [546, 224] on div "gpt-4o-mini" at bounding box center [498, 214] width 182 height 33
drag, startPoint x: 570, startPoint y: 229, endPoint x: 380, endPoint y: 353, distance: 226.6
click at [380, 353] on div ".deletable-edge-delete-btn { width: 20px; height: 20px; border: 0px solid #ffff…" at bounding box center [874, 391] width 1084 height 629
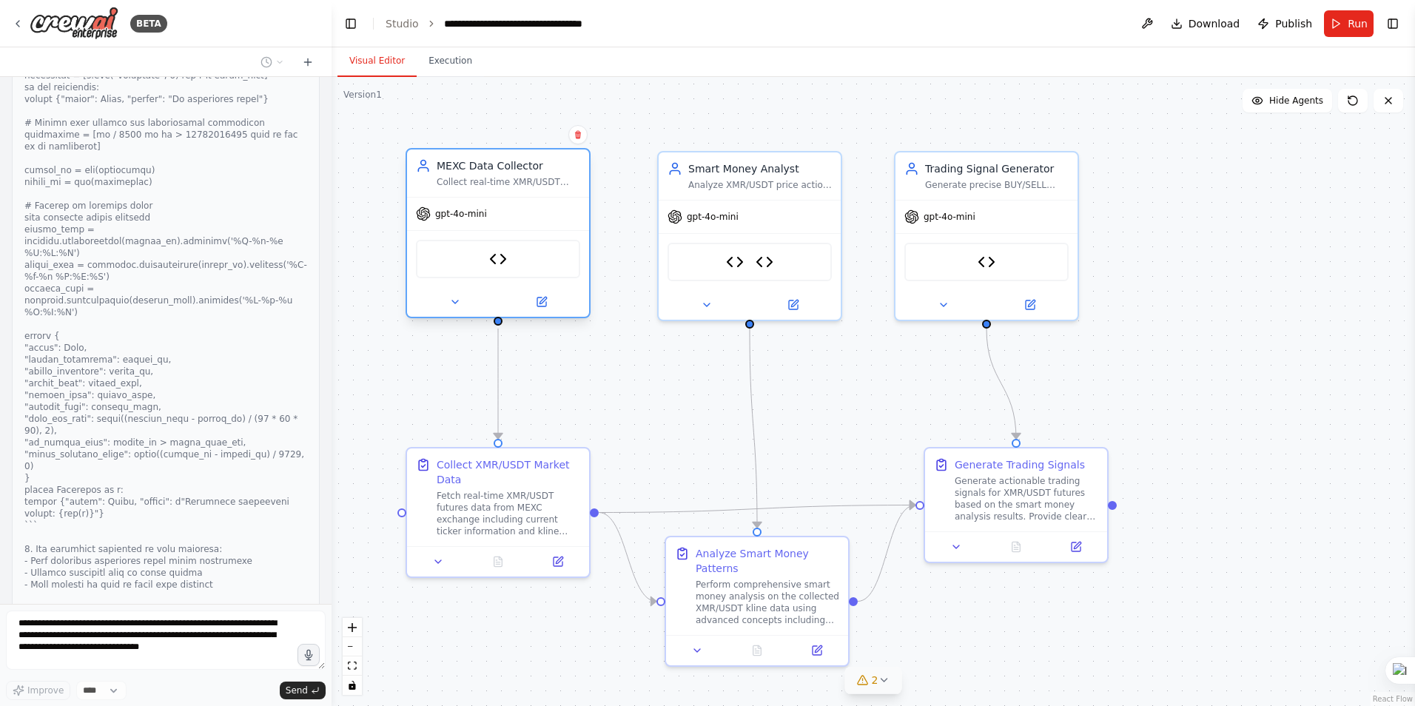
click at [564, 217] on div "gpt-4o-mini" at bounding box center [498, 214] width 182 height 33
drag, startPoint x: 497, startPoint y: 442, endPoint x: 601, endPoint y: 406, distance: 109.8
click at [601, 406] on div ".deletable-edge-delete-btn { width: 20px; height: 20px; border: 0px solid #ffff…" at bounding box center [874, 391] width 1084 height 629
click at [610, 397] on div ".deletable-edge-delete-btn { width: 20px; height: 20px; border: 0px solid #ffff…" at bounding box center [874, 391] width 1084 height 629
click at [560, 244] on div "MEXC Data Fetcher" at bounding box center [498, 259] width 164 height 38
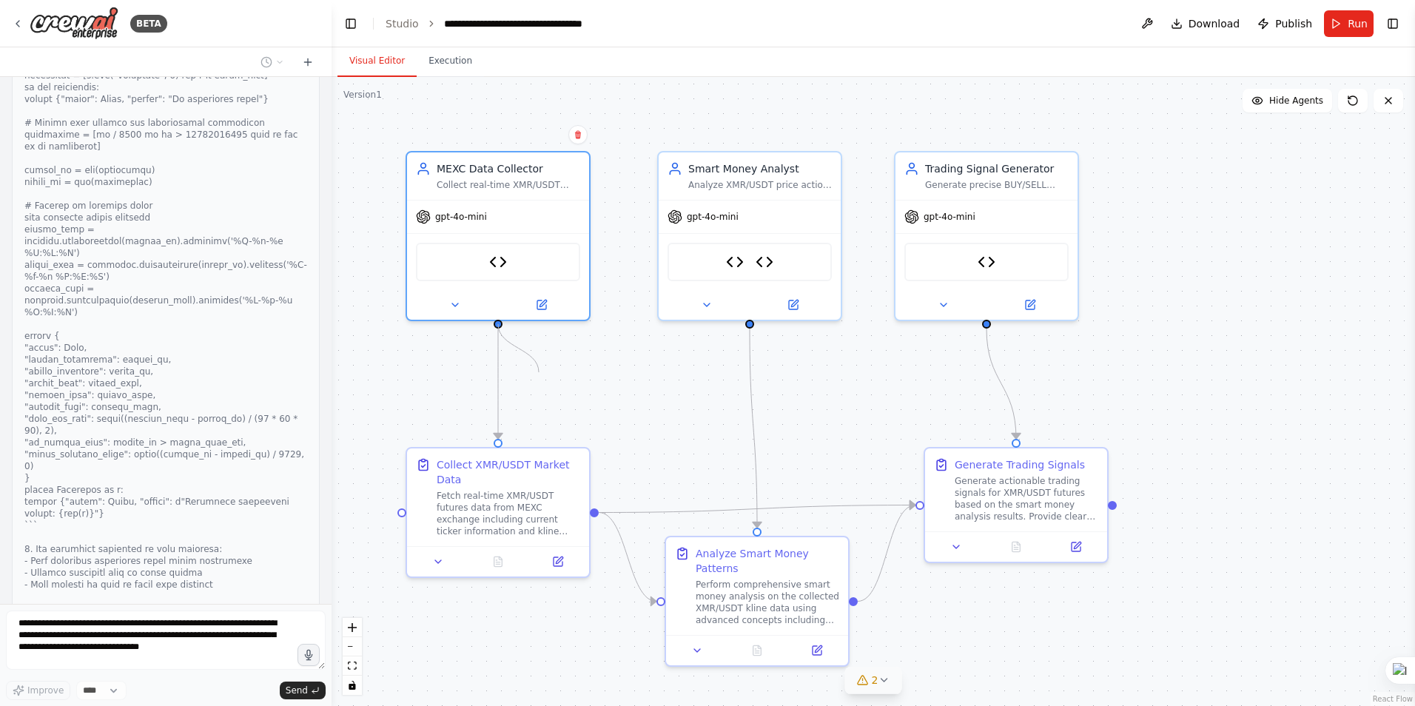
drag, startPoint x: 497, startPoint y: 321, endPoint x: 539, endPoint y: 375, distance: 67.5
click at [539, 375] on div ".deletable-edge-delete-btn { width: 20px; height: 20px; border: 0px solid #ffff…" at bounding box center [874, 391] width 1084 height 629
click at [625, 549] on icon "Edge from 83c9a6a3-015f-40dd-a918-7f4e4861add6 to 1bb00643-5ce3-459f-8563-482dd…" at bounding box center [628, 557] width 58 height 89
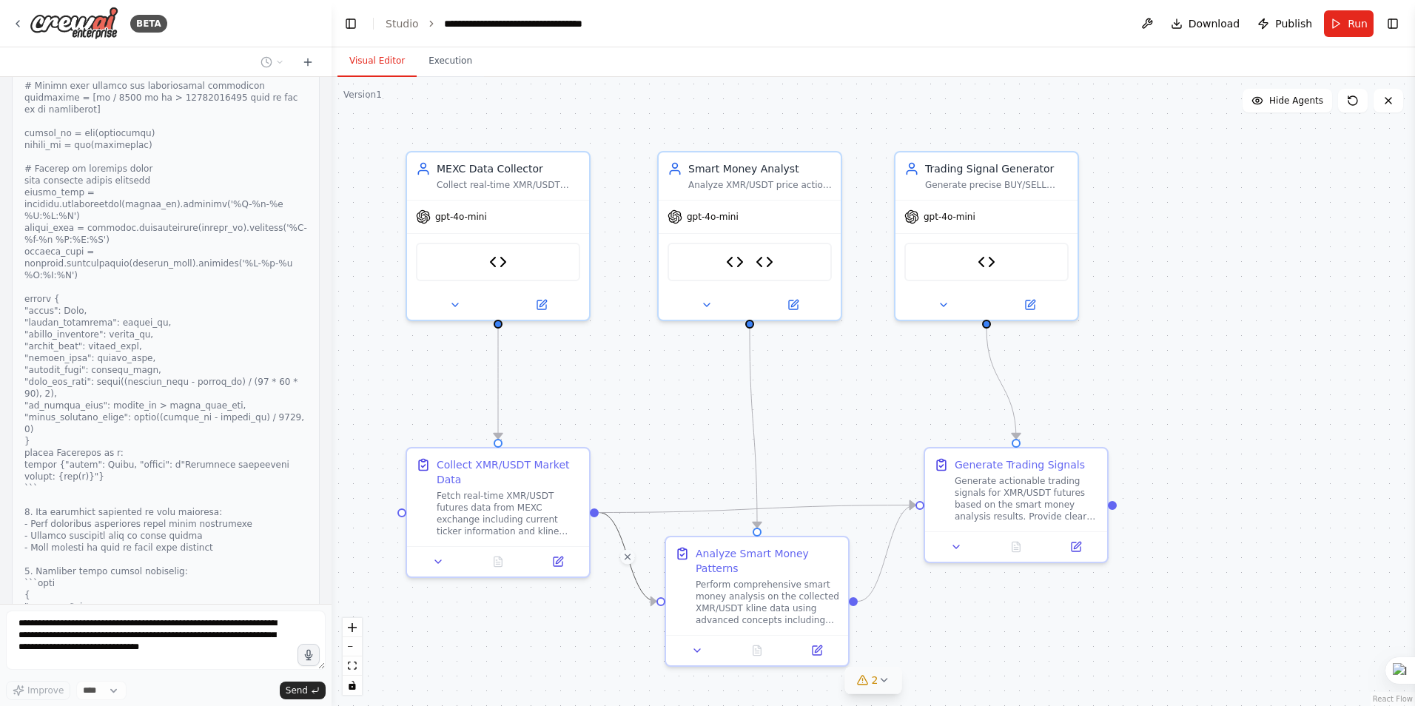
click at [637, 583] on icon "Edge from 83c9a6a3-015f-40dd-a918-7f4e4861add6 to 1bb00643-5ce3-459f-8563-482dd…" at bounding box center [628, 557] width 58 height 89
click at [635, 577] on icon "Edge from 83c9a6a3-015f-40dd-a918-7f4e4861add6 to 1bb00643-5ce3-459f-8563-482dd…" at bounding box center [628, 557] width 58 height 89
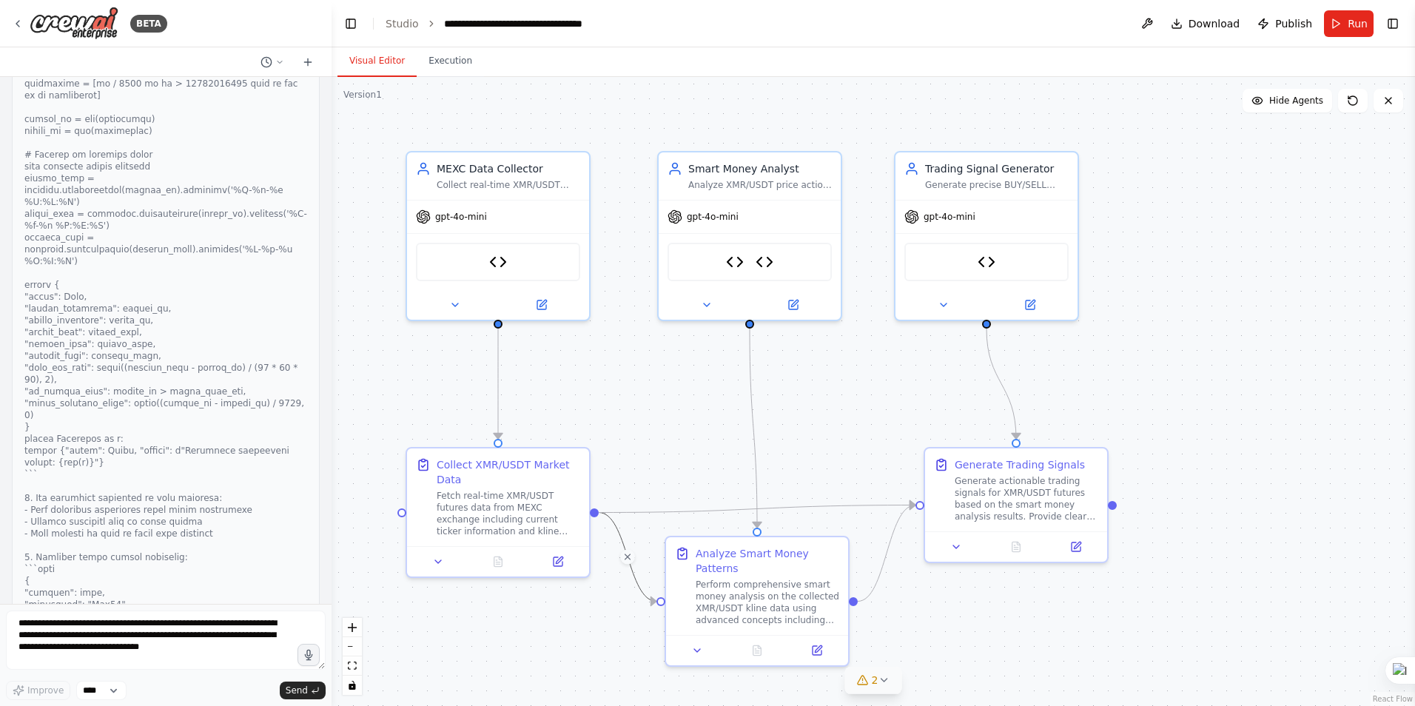
click at [598, 617] on div ".deletable-edge-delete-btn { width: 20px; height: 20px; border: 0px solid #ffff…" at bounding box center [874, 391] width 1084 height 629
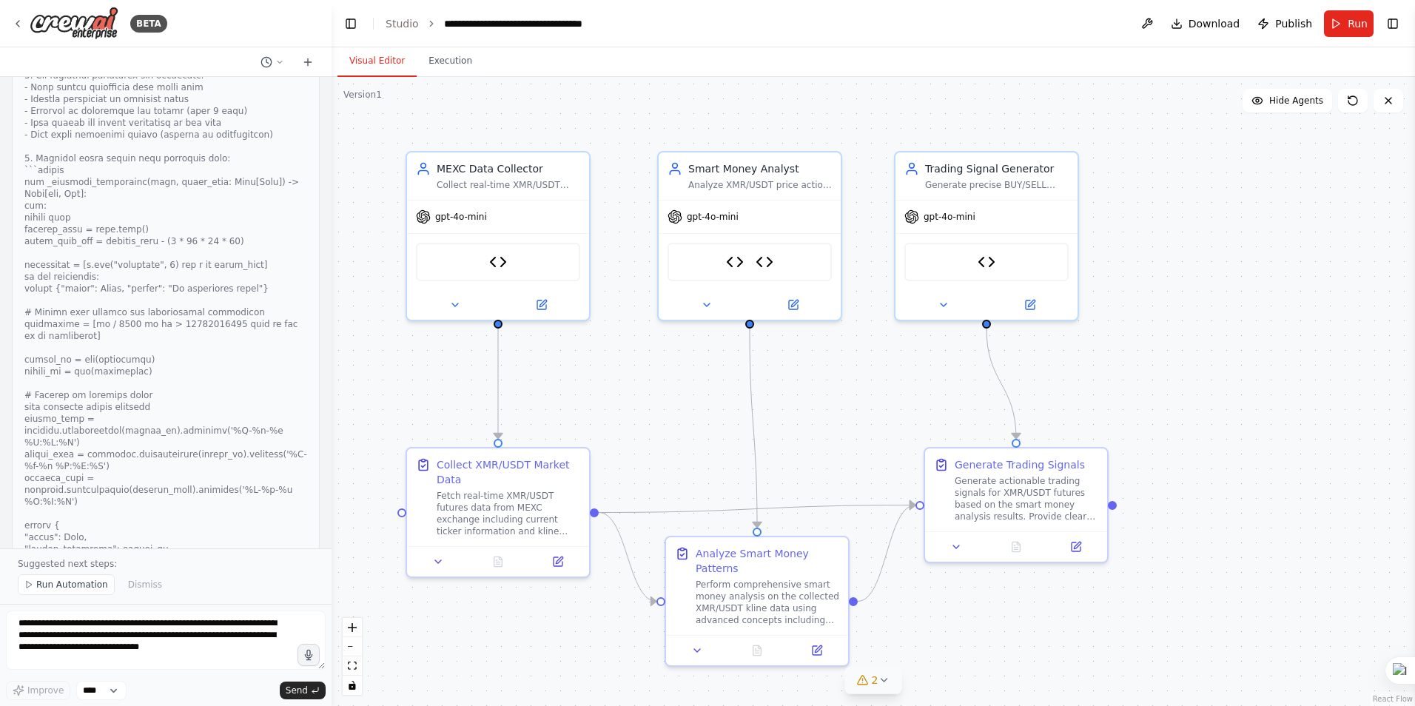
scroll to position [14910, 0]
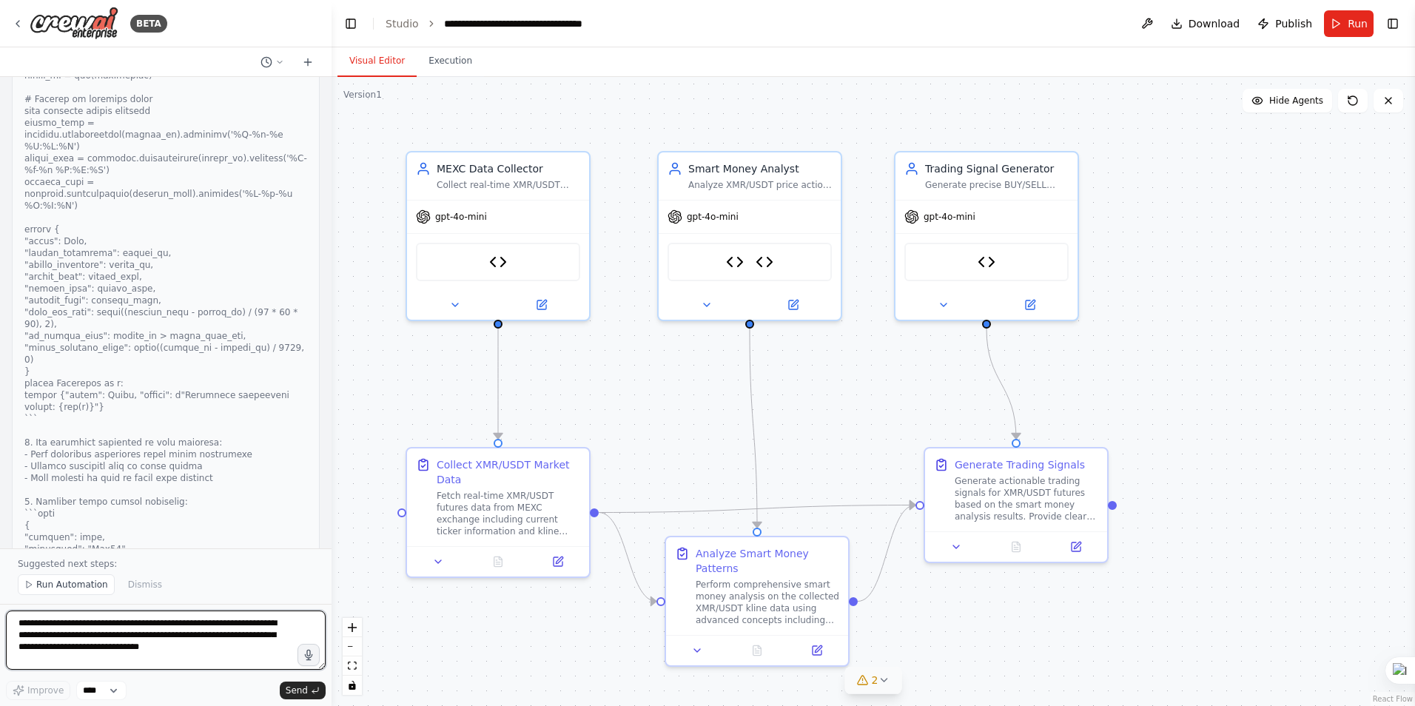
click at [127, 636] on textarea "**********" at bounding box center [166, 640] width 320 height 59
paste textarea "**********"
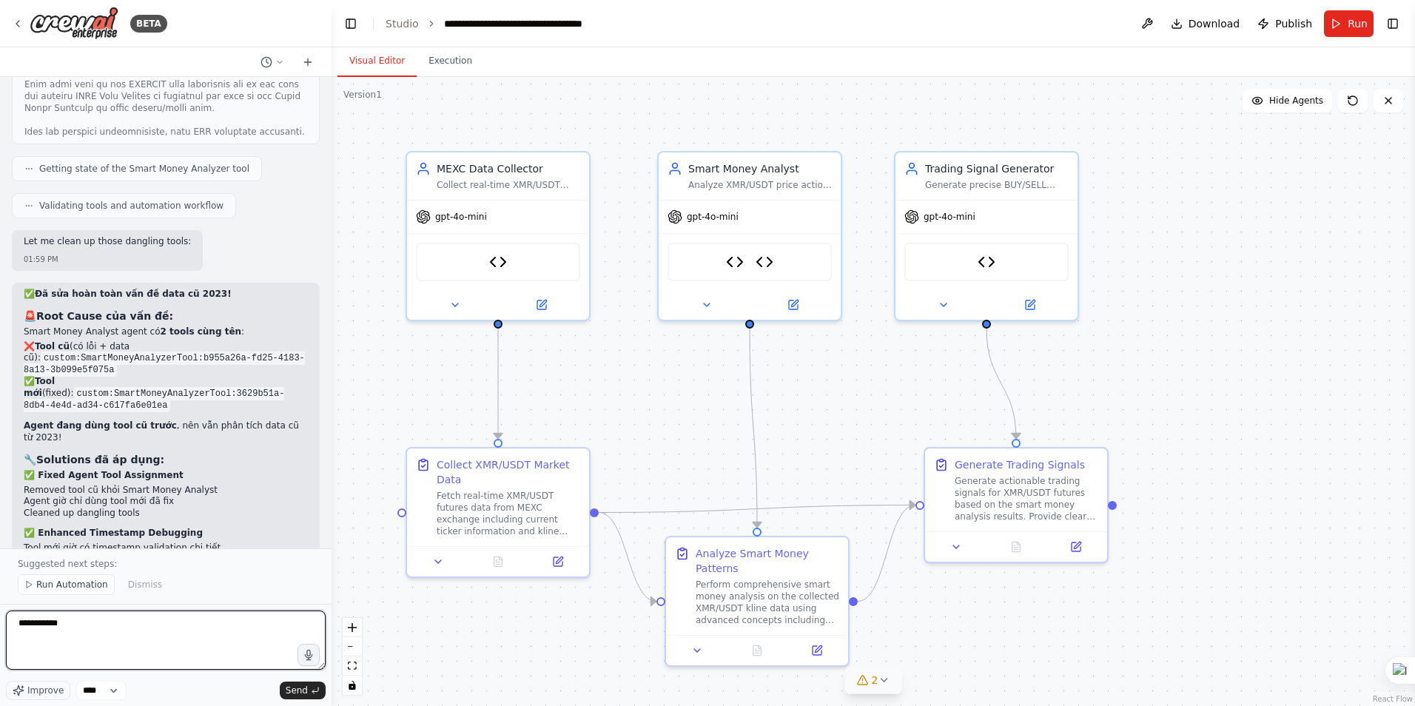
scroll to position [15528, 0]
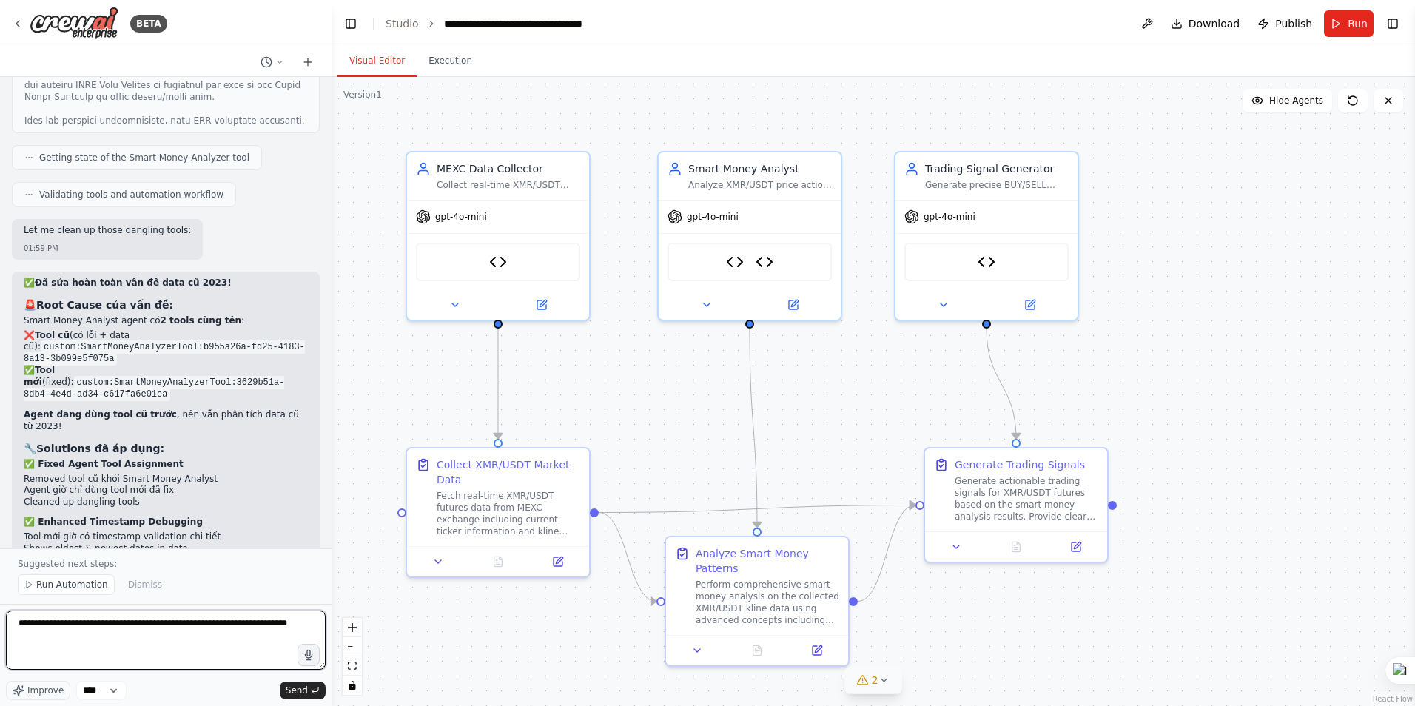
type textarea "**********"
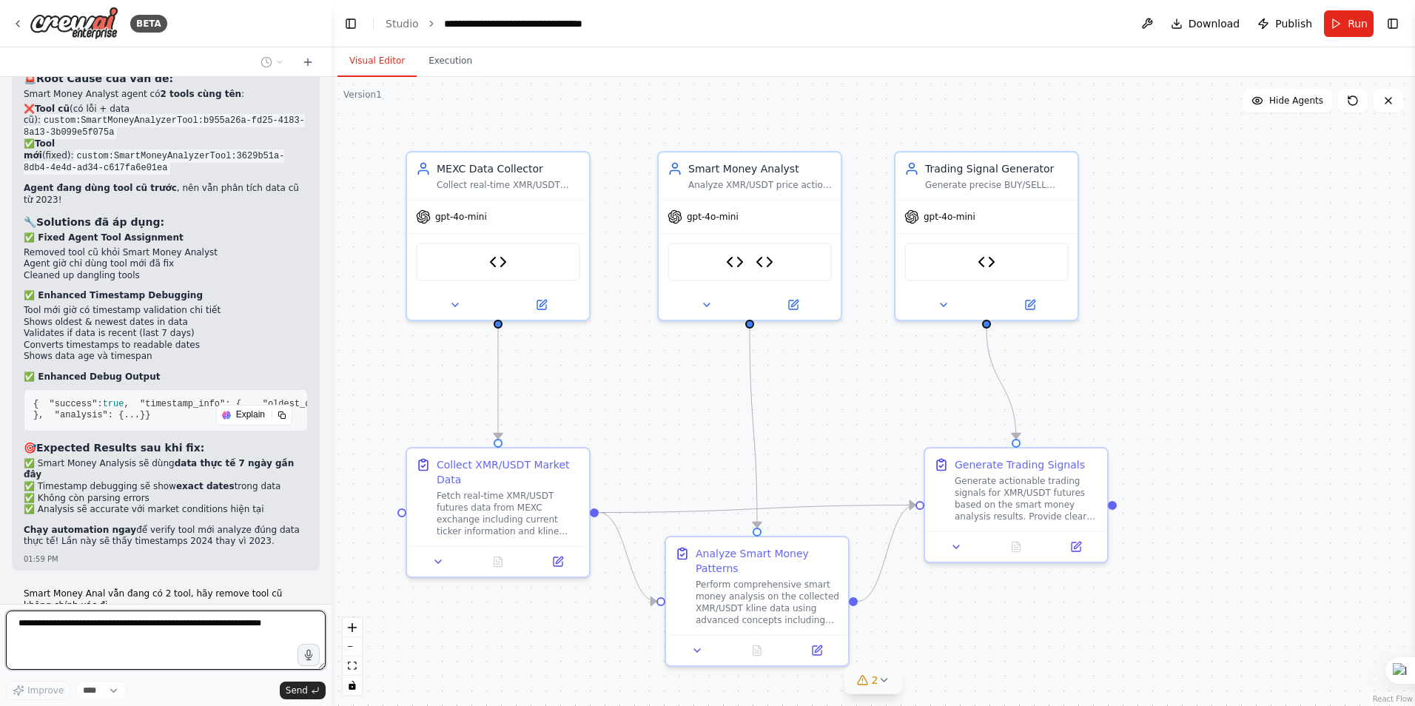
scroll to position [15769, 0]
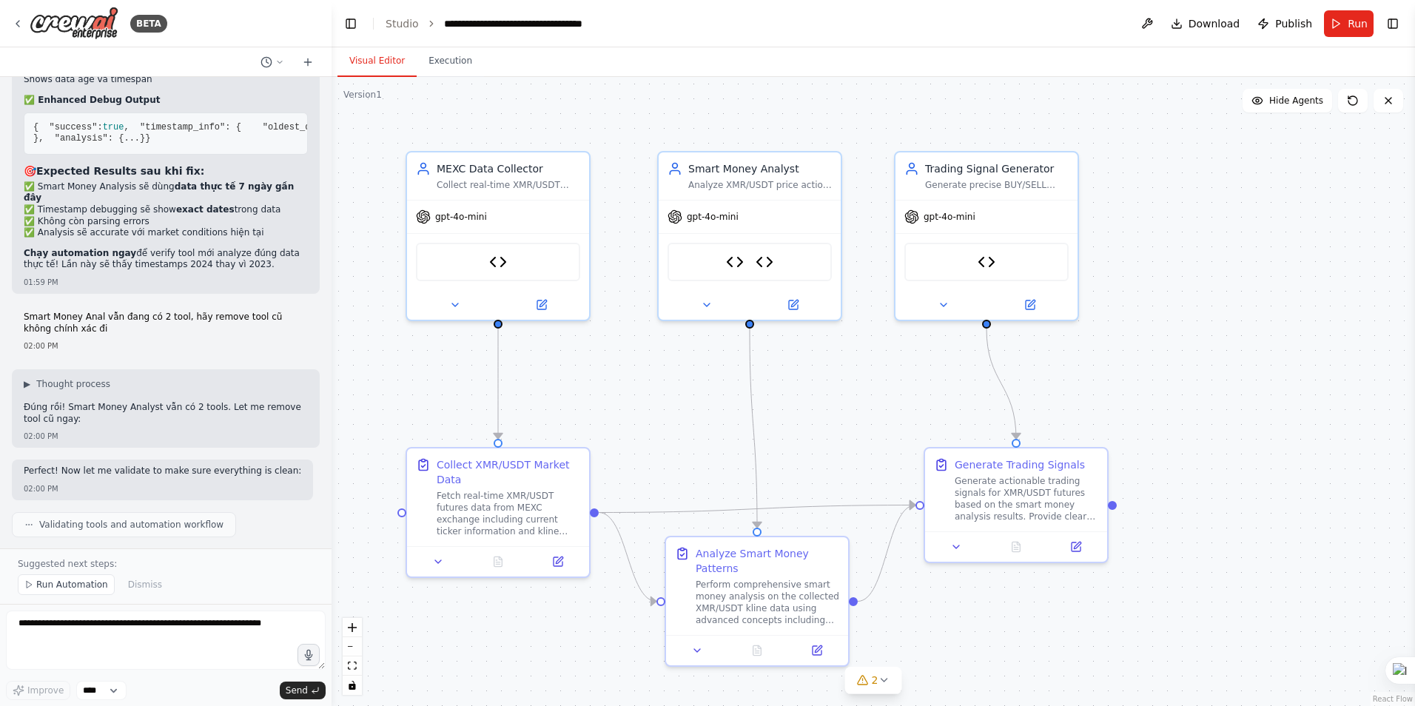
scroll to position [16163, 0]
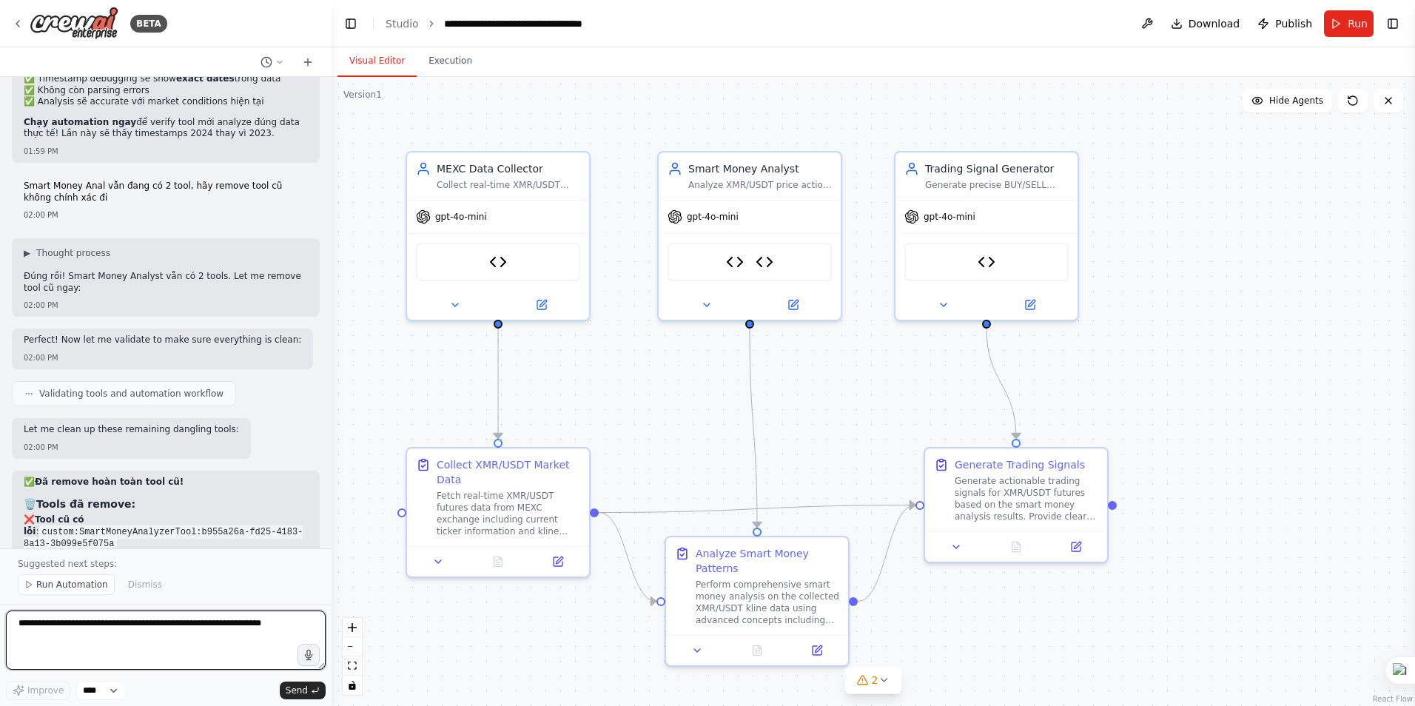
click at [159, 645] on textarea at bounding box center [166, 640] width 320 height 59
type textarea "**********"
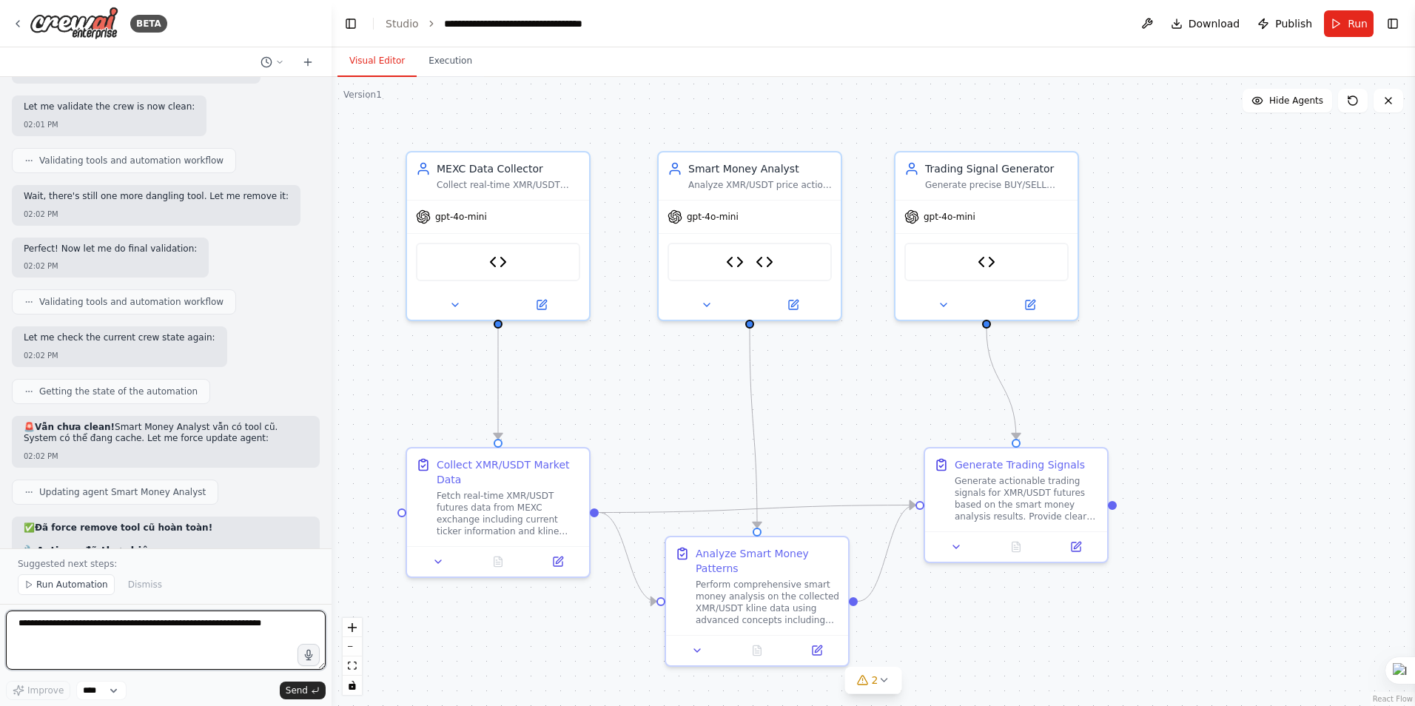
scroll to position [17183, 0]
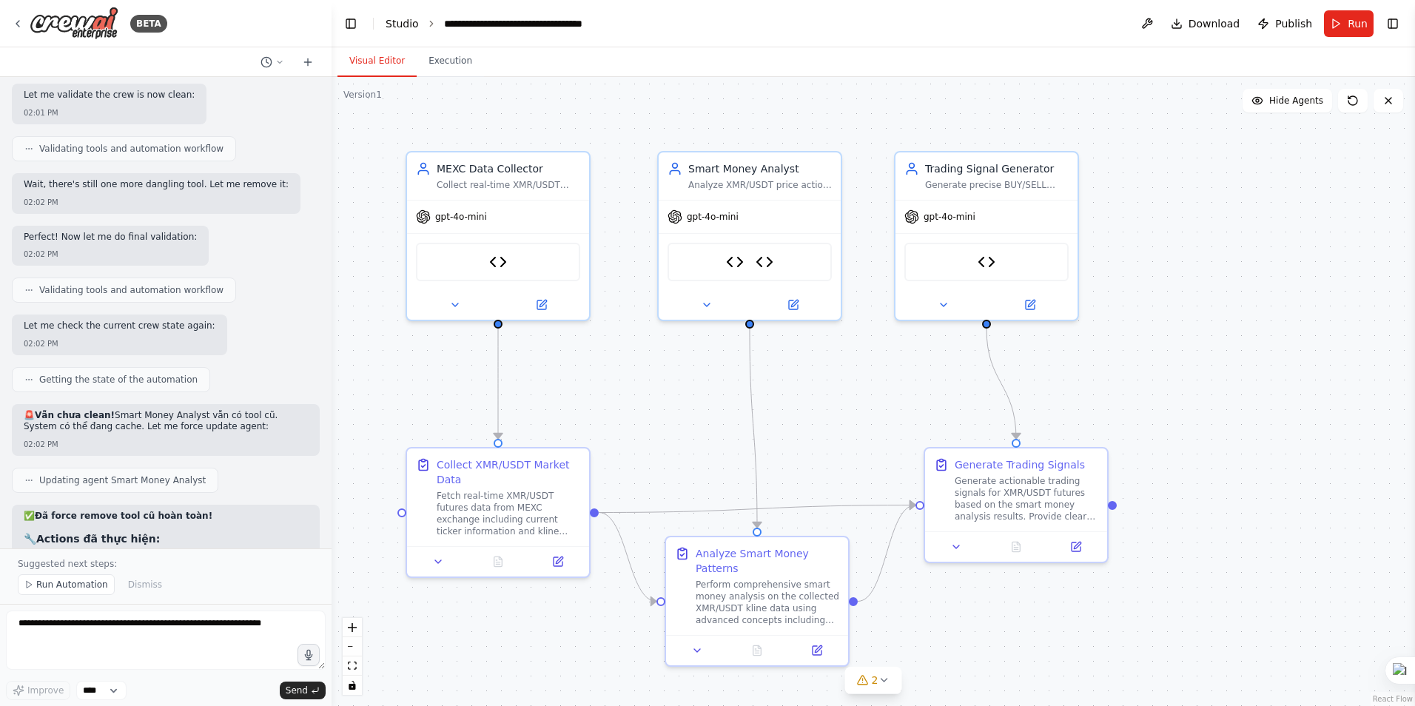
click at [405, 24] on link "Studio" at bounding box center [402, 24] width 33 height 12
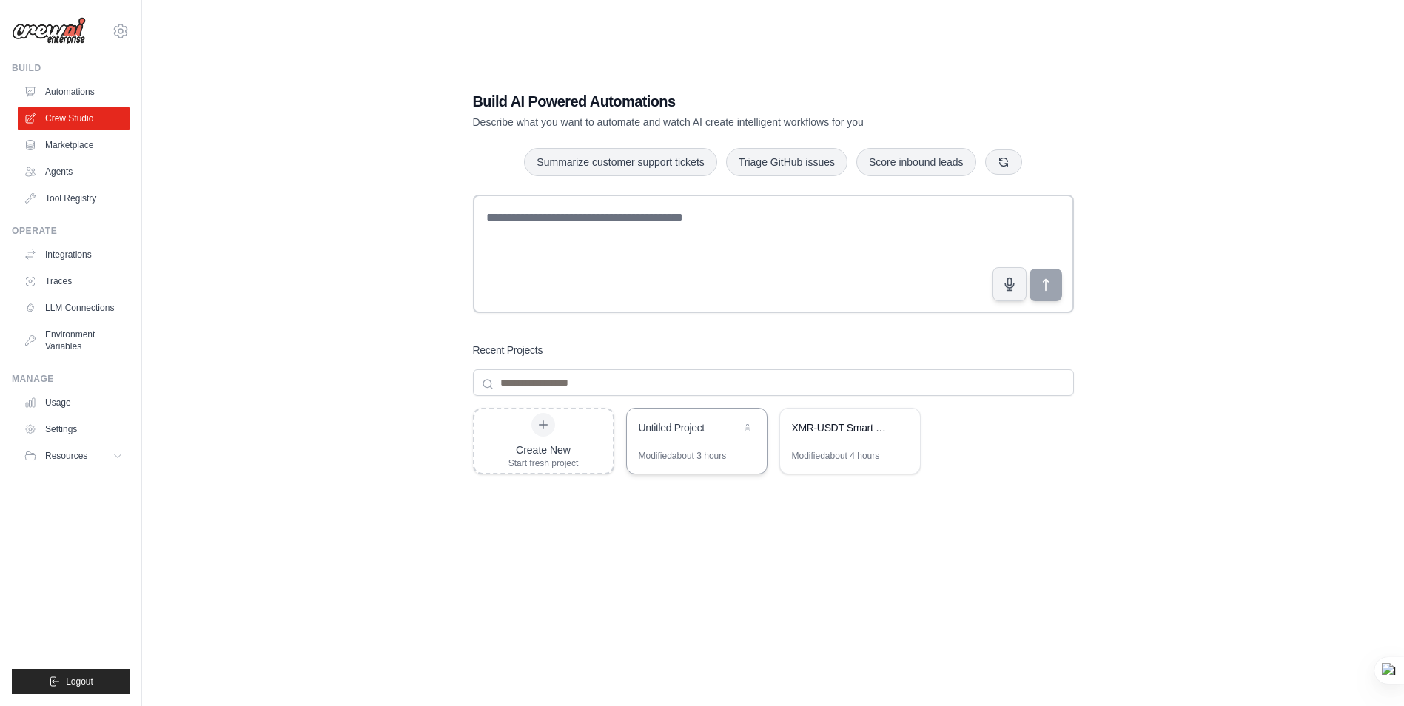
click at [693, 434] on div "Untitled Project" at bounding box center [689, 427] width 101 height 15
click at [830, 430] on div "XMR-USDT Smart Money Futures Analyzer" at bounding box center [842, 427] width 101 height 15
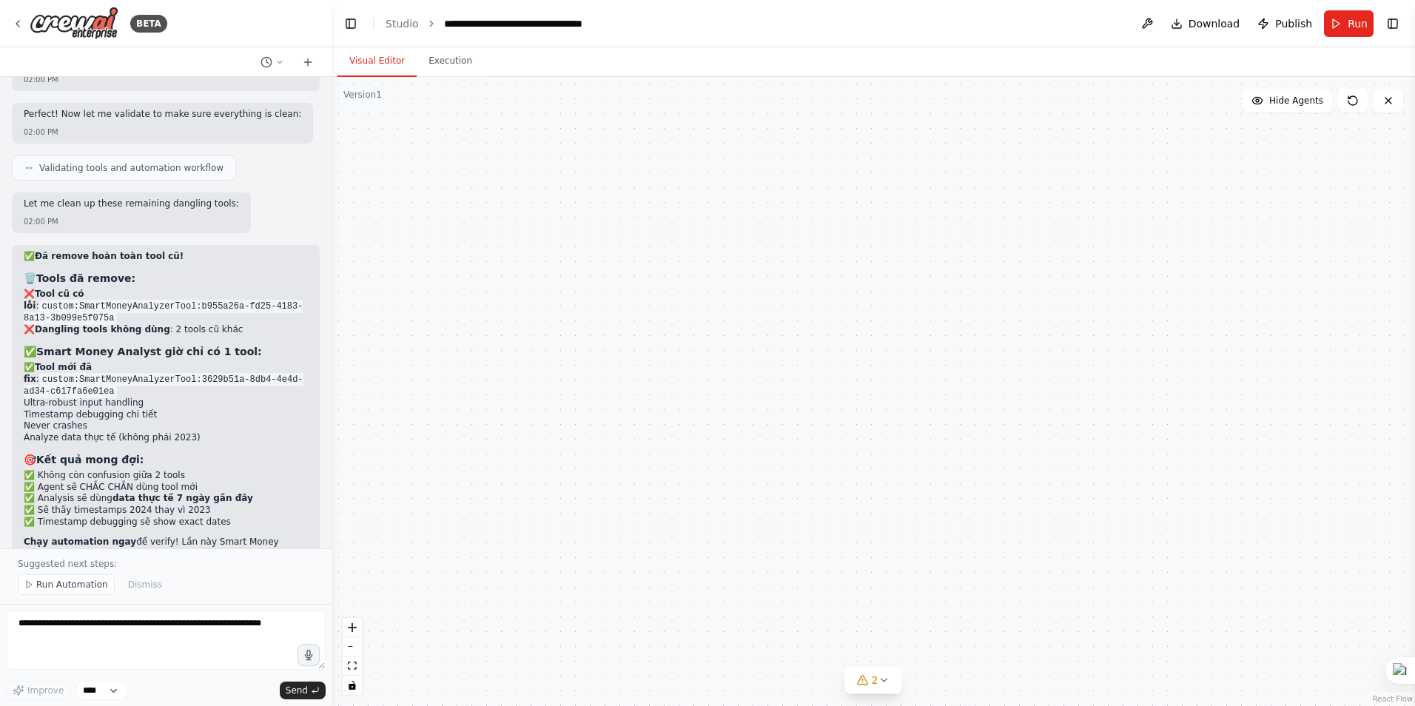
scroll to position [16394, 0]
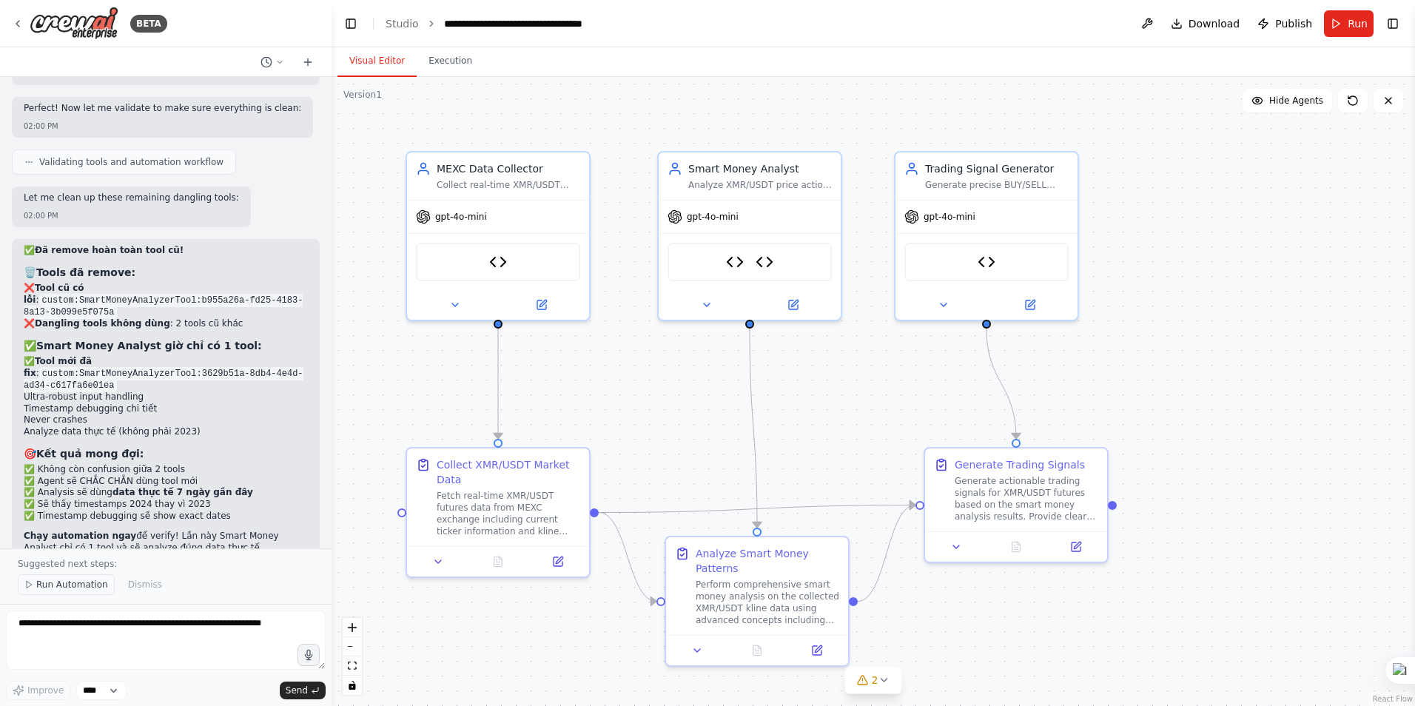
click at [75, 582] on span "Run Automation" at bounding box center [72, 585] width 72 height 12
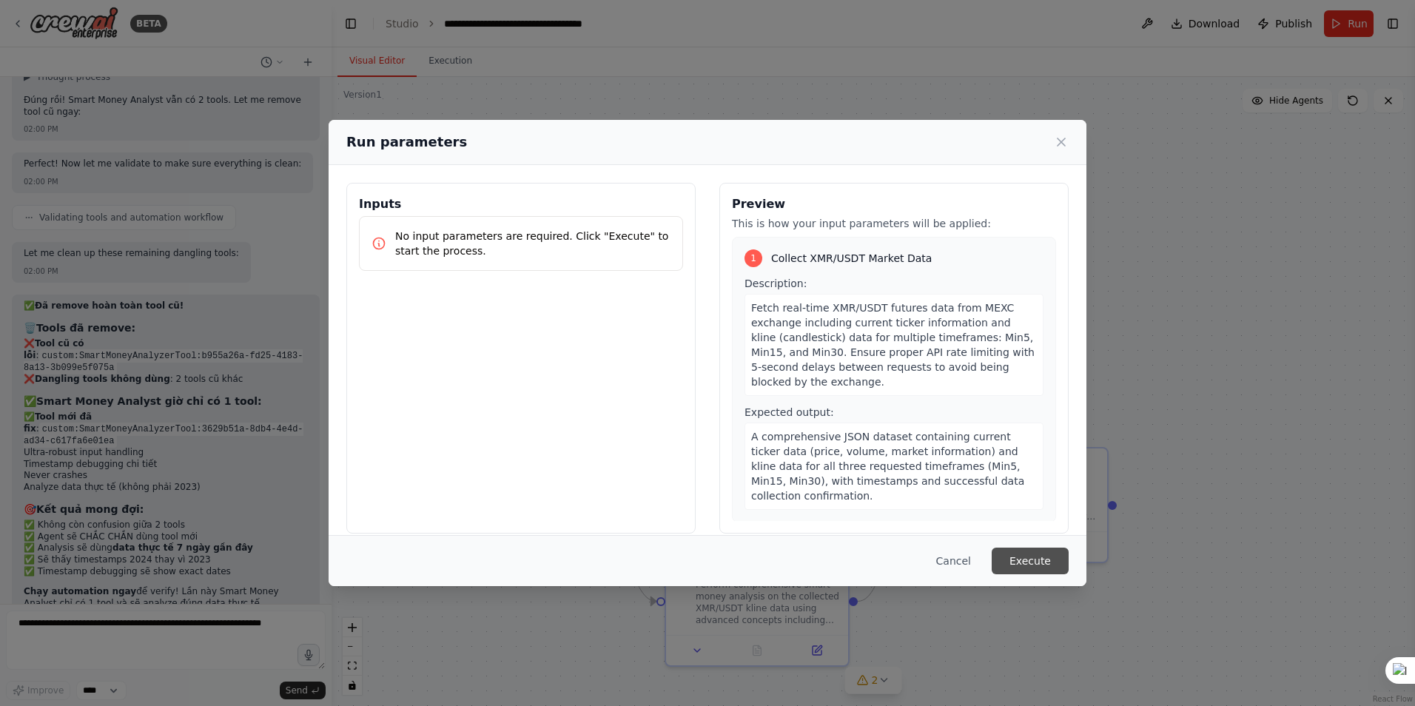
click at [1044, 556] on button "Execute" at bounding box center [1030, 561] width 77 height 27
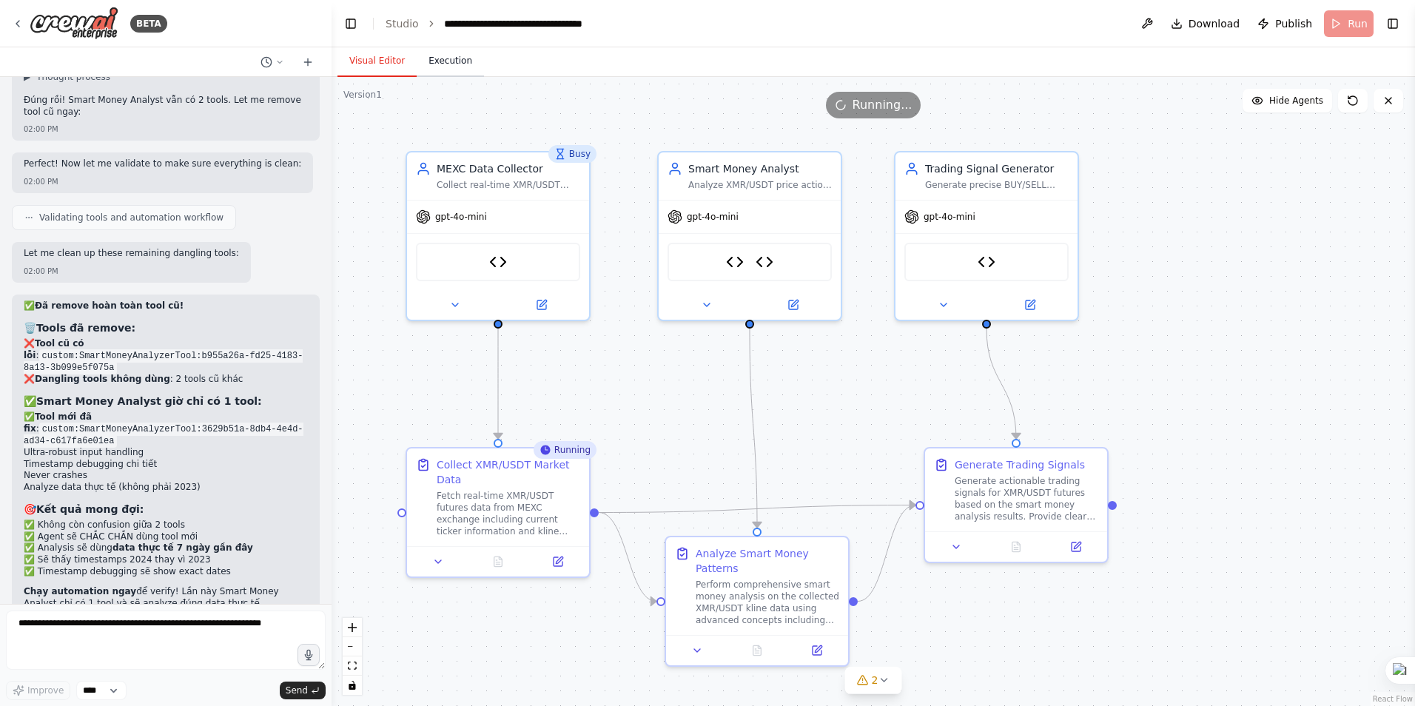
click at [445, 58] on button "Execution" at bounding box center [450, 61] width 67 height 31
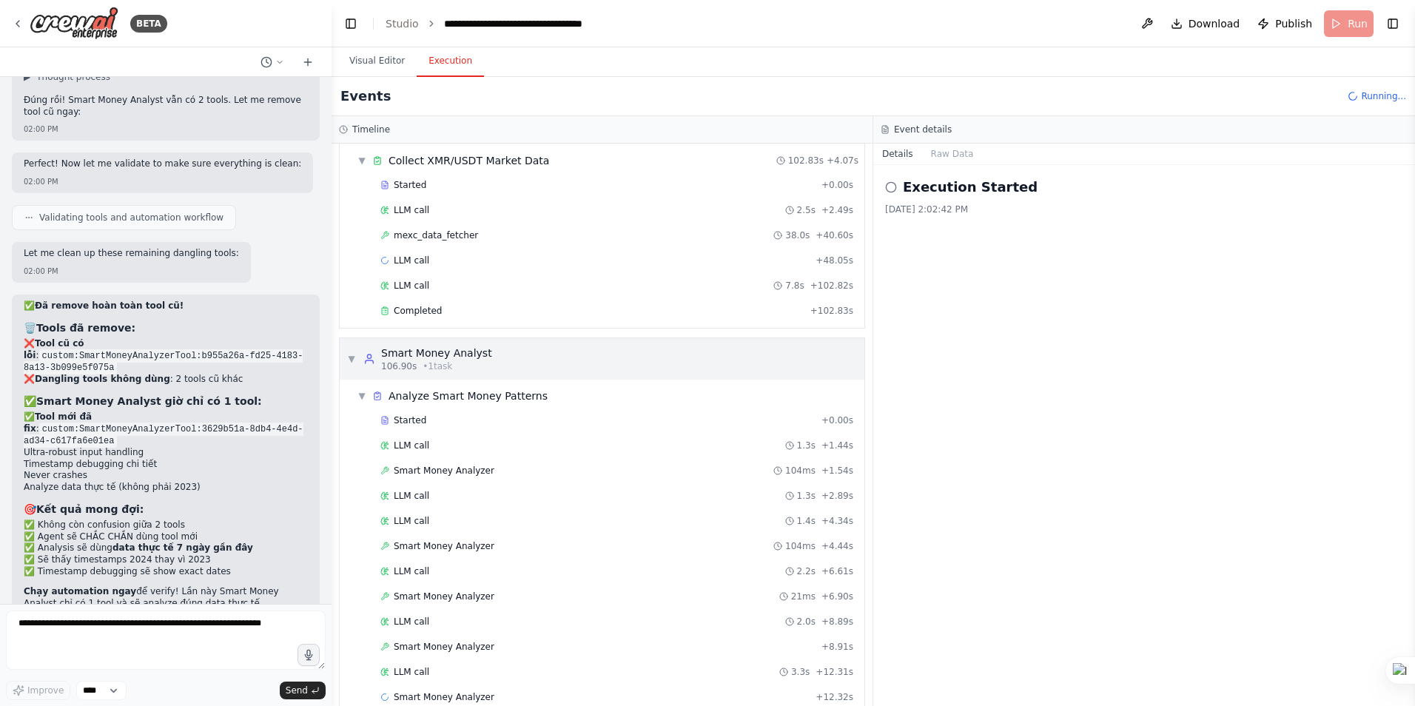
scroll to position [99, 0]
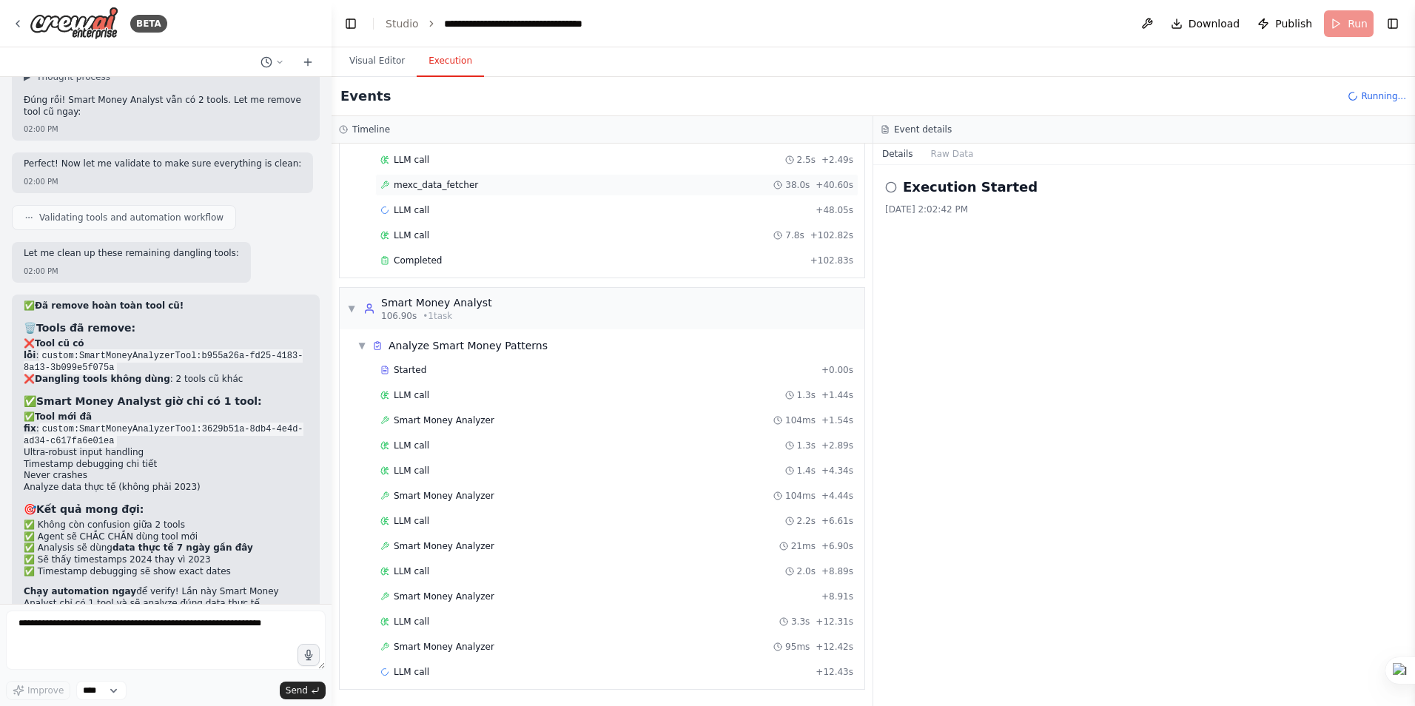
click at [431, 189] on span "mexc_data_fetcher" at bounding box center [436, 185] width 84 height 12
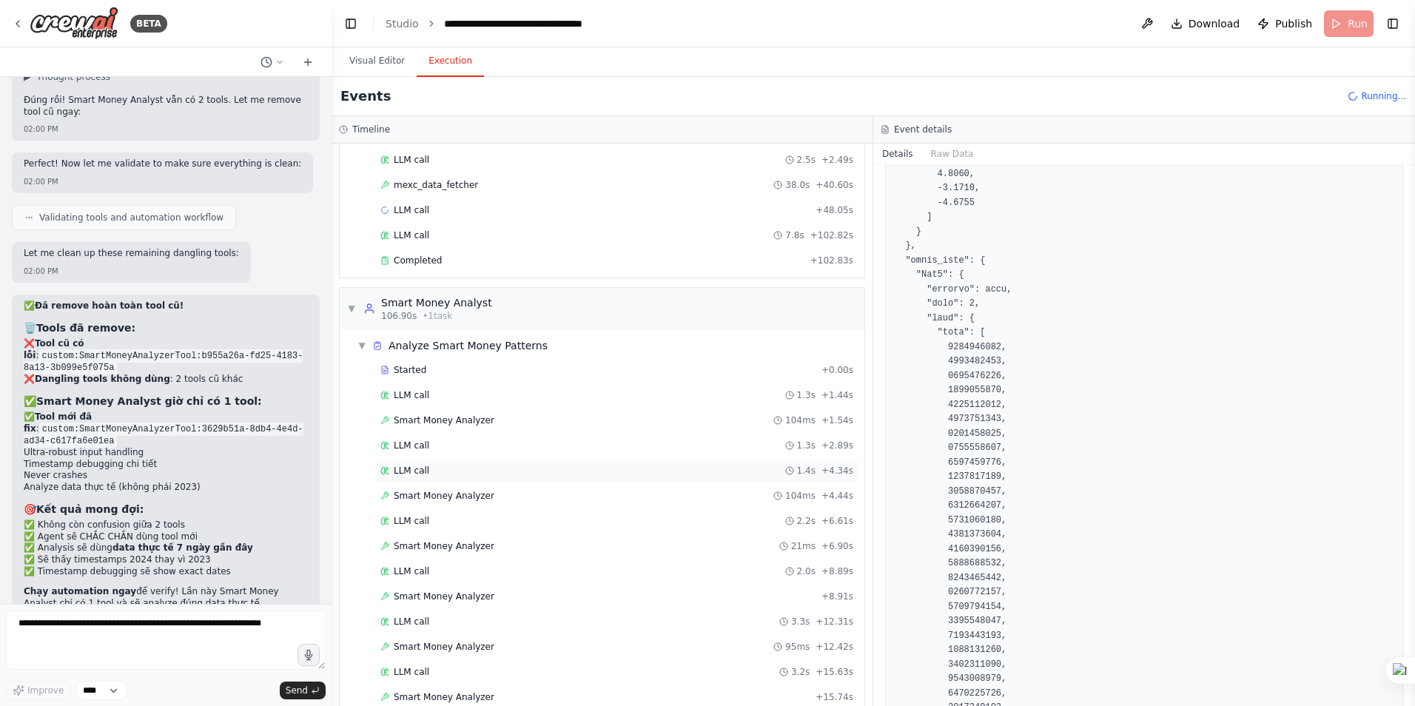
scroll to position [150, 0]
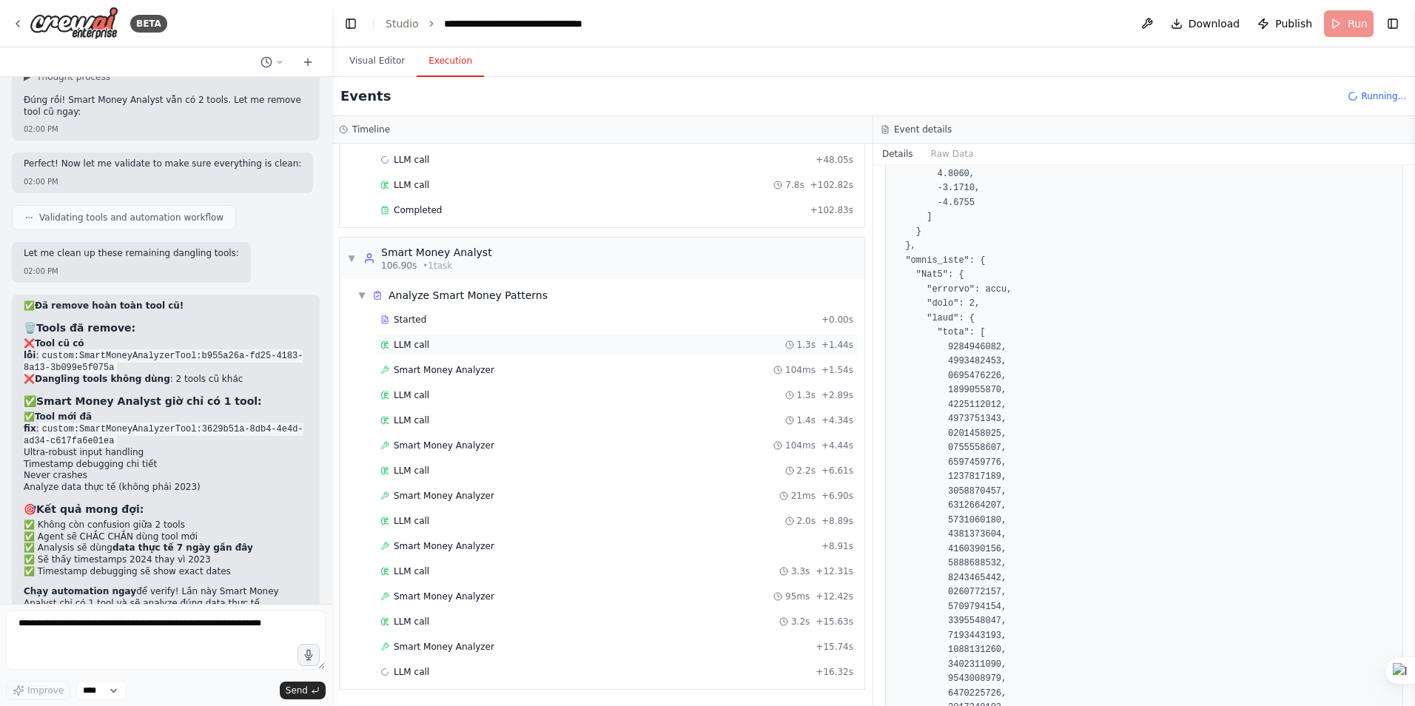
click at [424, 340] on span "LLM call" at bounding box center [412, 345] width 36 height 12
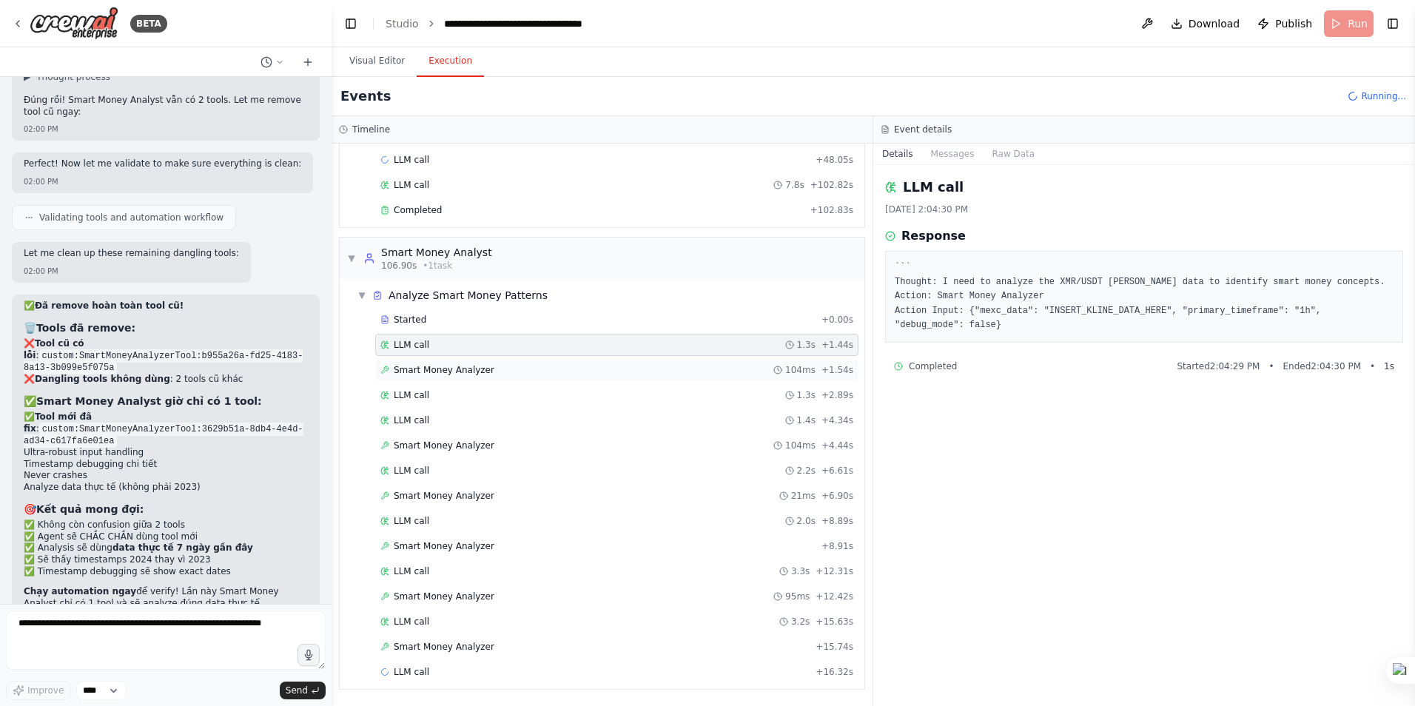
click at [423, 367] on span "Smart Money Analyzer" at bounding box center [444, 370] width 101 height 12
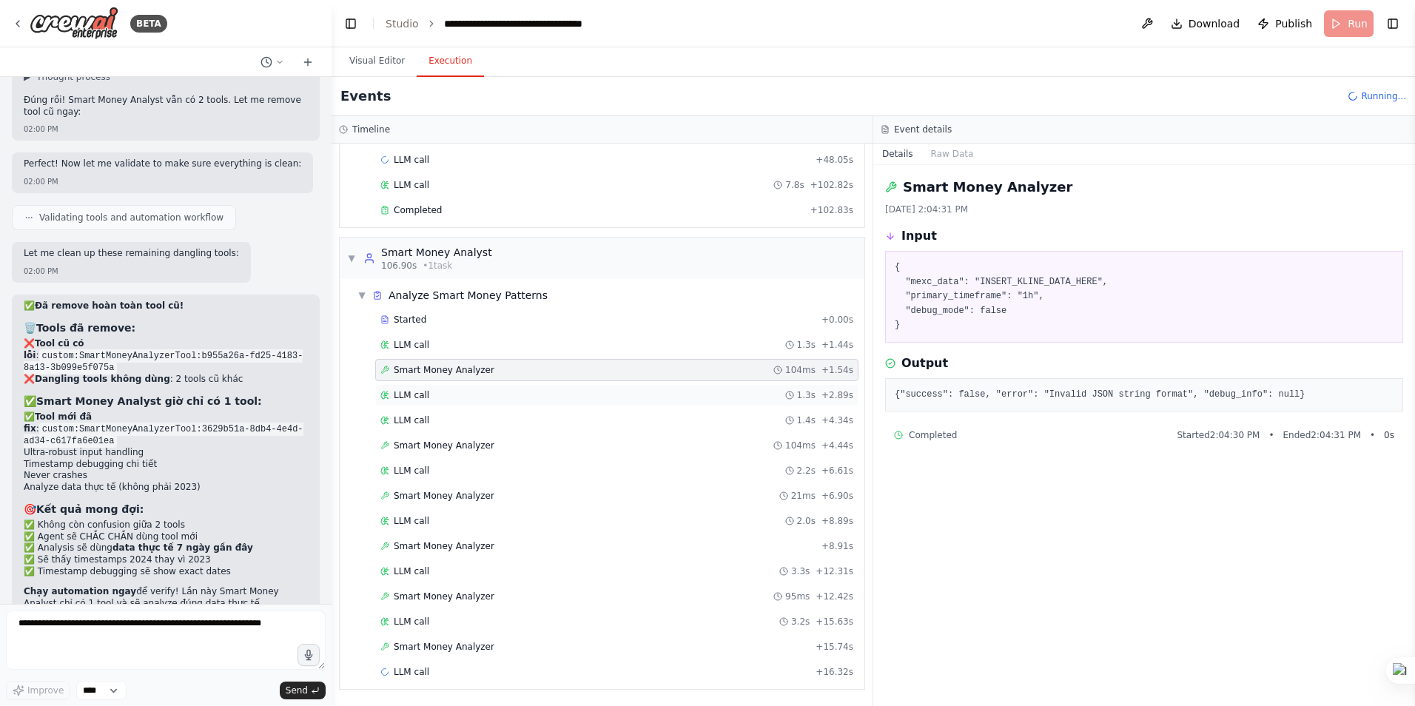
click at [417, 393] on span "LLM call" at bounding box center [412, 395] width 36 height 12
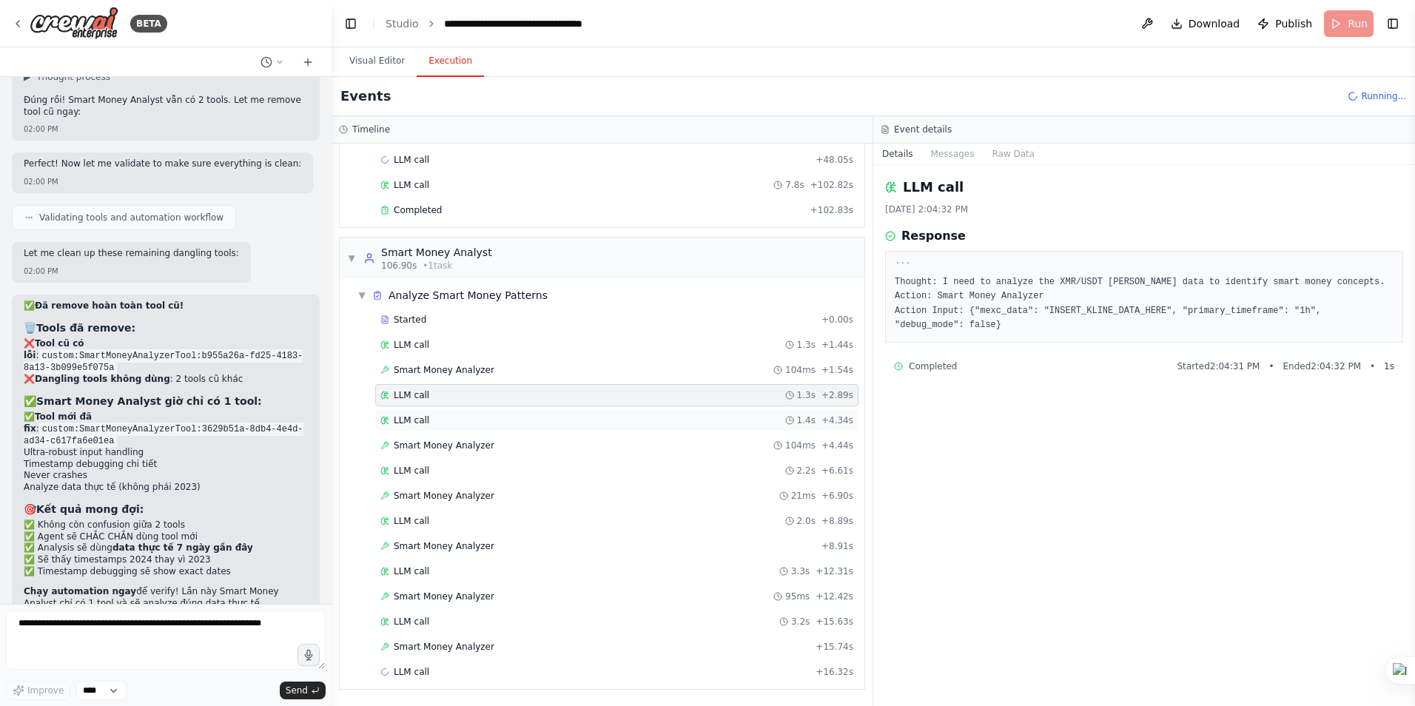
click at [416, 415] on span "LLM call" at bounding box center [412, 421] width 36 height 12
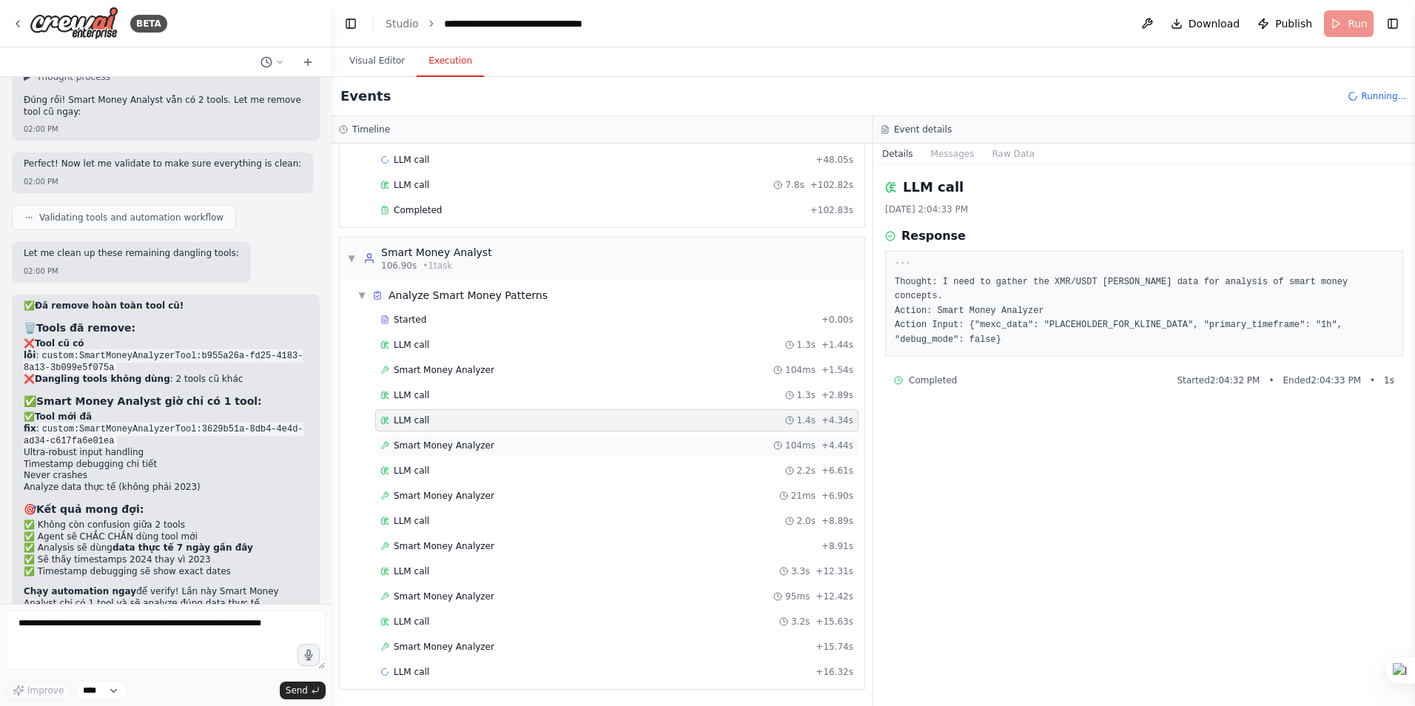
click at [423, 440] on span "Smart Money Analyzer" at bounding box center [444, 446] width 101 height 12
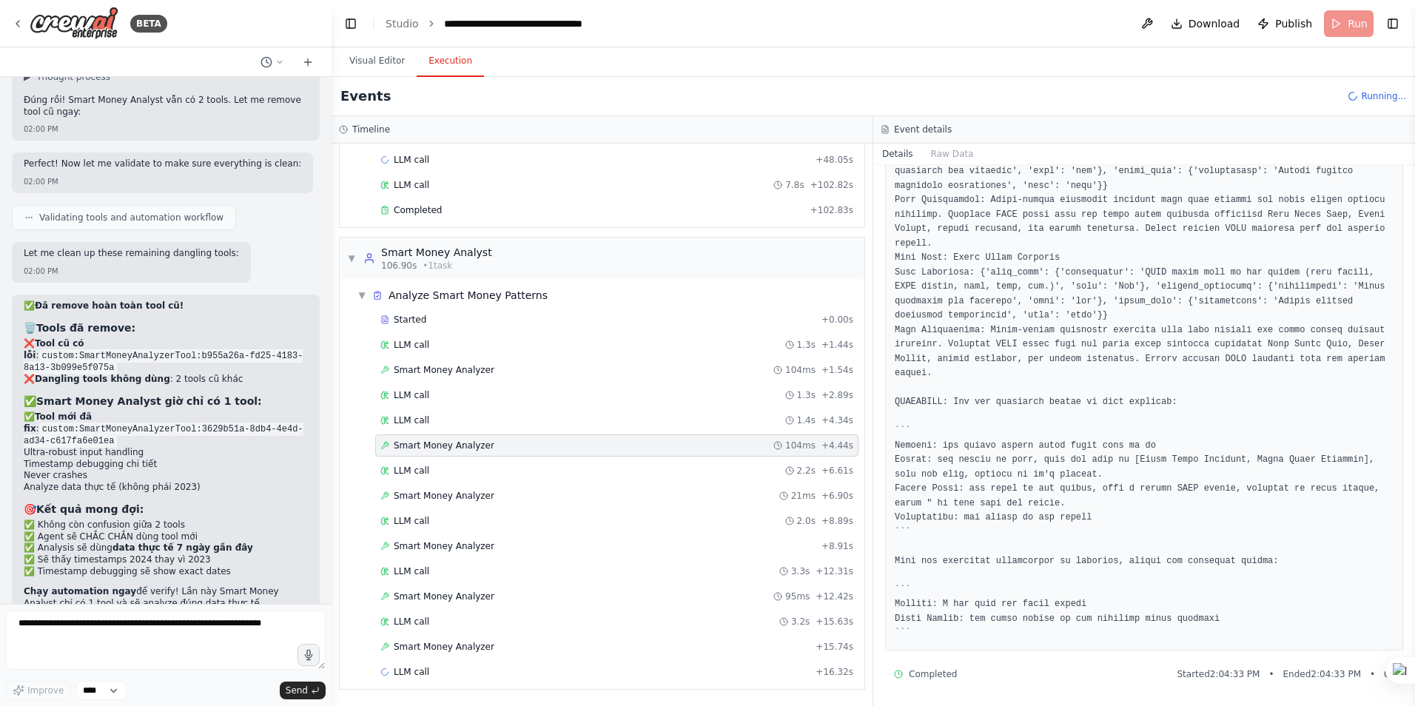
scroll to position [354, 0]
click at [423, 471] on span "LLM call" at bounding box center [412, 471] width 36 height 12
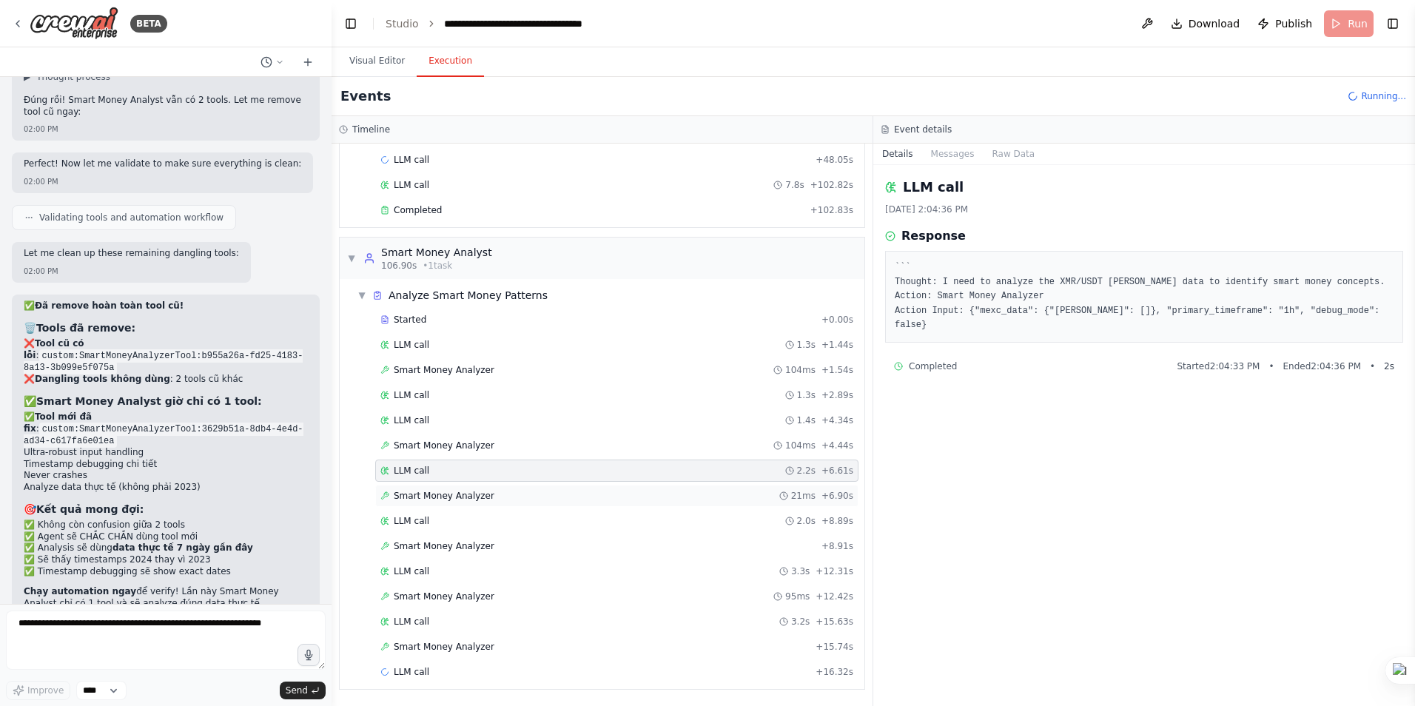
click at [431, 489] on div "Smart Money Analyzer 21ms + 6.90s" at bounding box center [616, 496] width 483 height 22
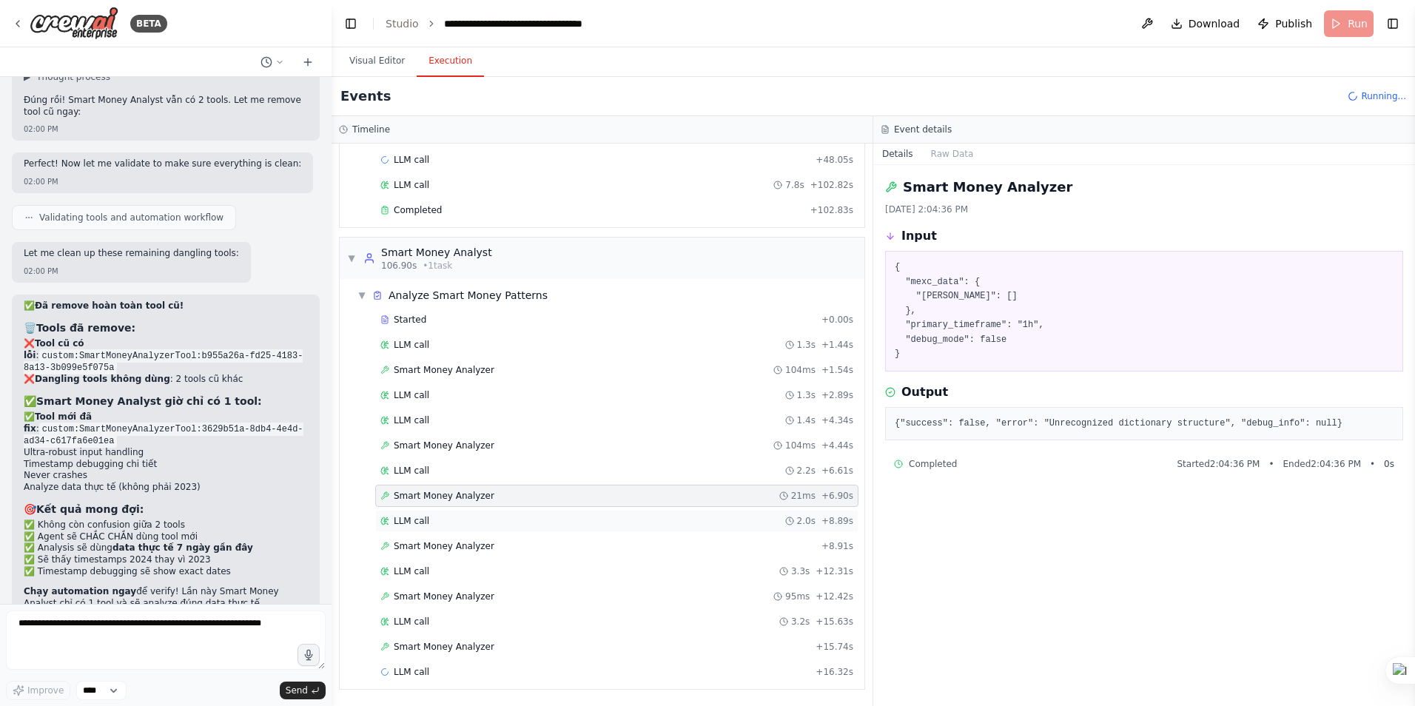
click at [425, 522] on span "LLM call" at bounding box center [412, 521] width 36 height 12
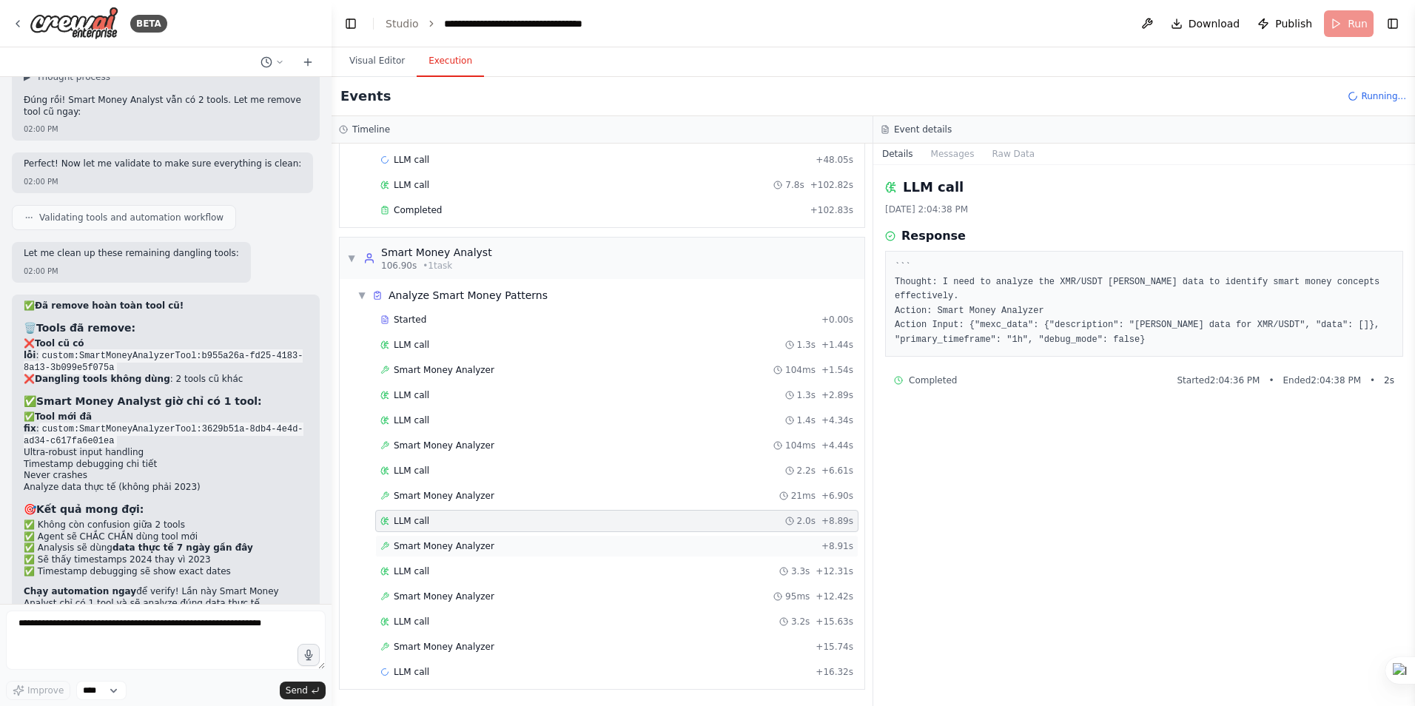
click at [423, 547] on span "Smart Money Analyzer" at bounding box center [444, 546] width 101 height 12
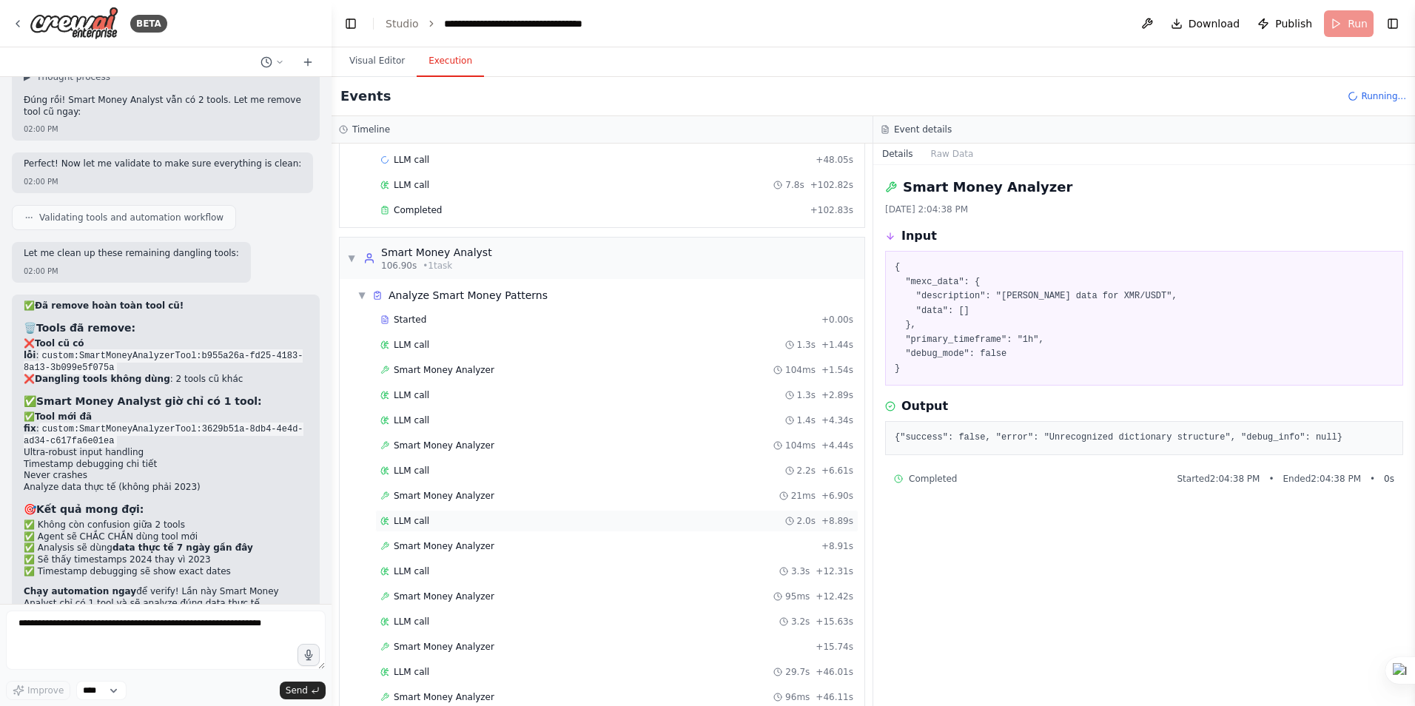
scroll to position [200, 0]
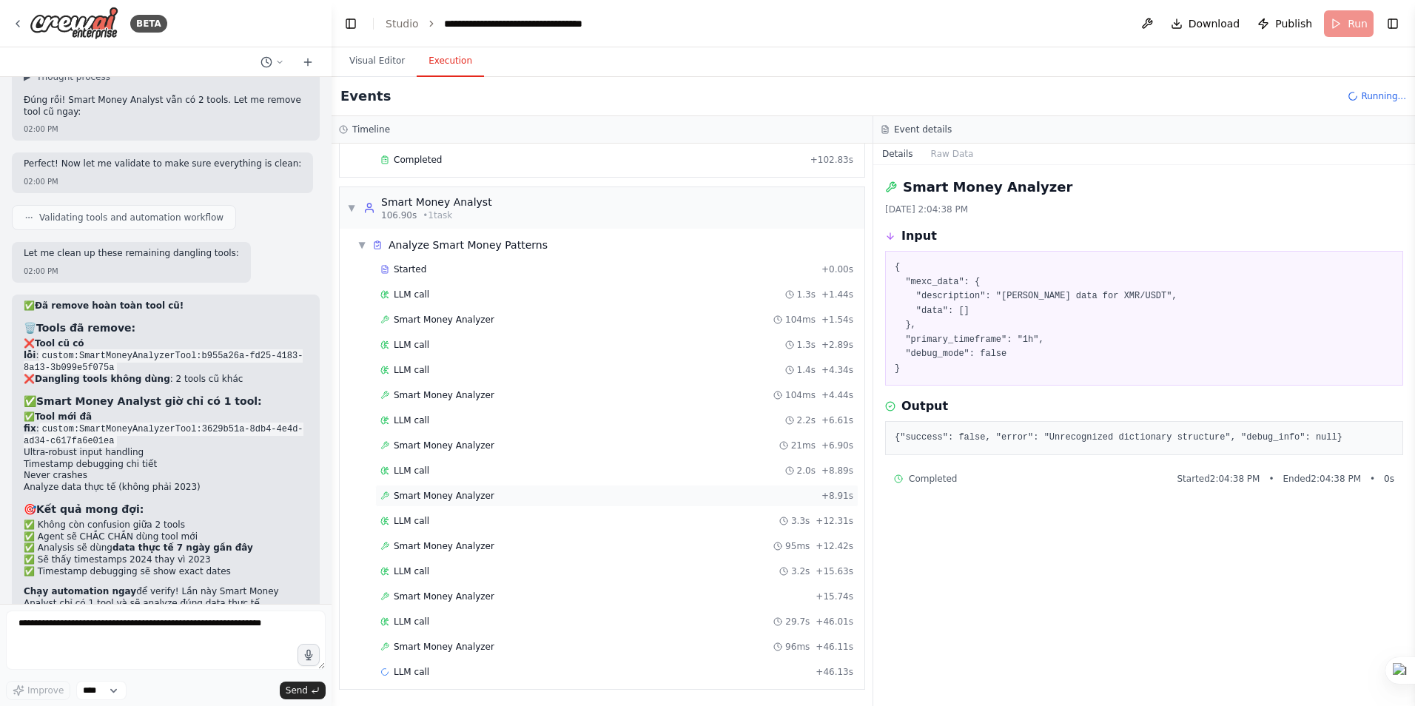
click at [437, 495] on span "Smart Money Analyzer" at bounding box center [444, 496] width 101 height 12
click at [412, 516] on span "LLM call" at bounding box center [412, 521] width 36 height 12
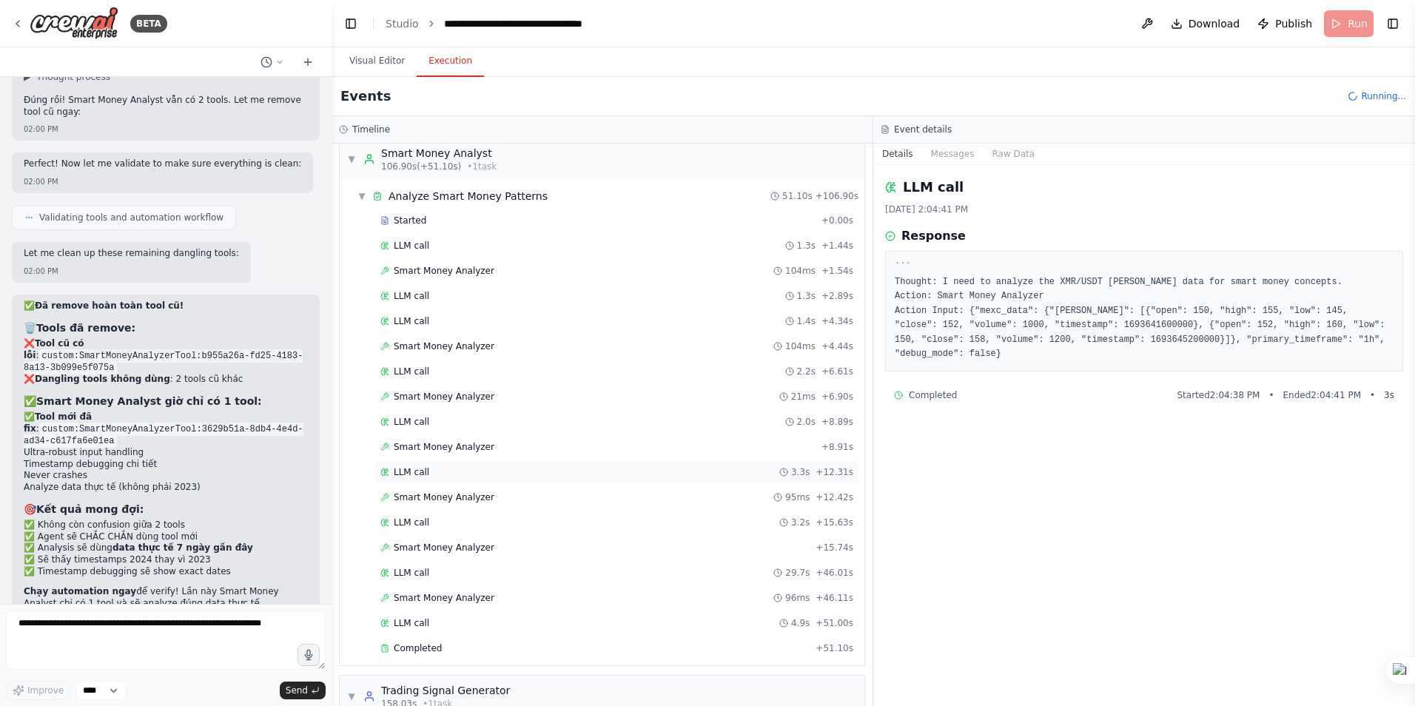
scroll to position [274, 0]
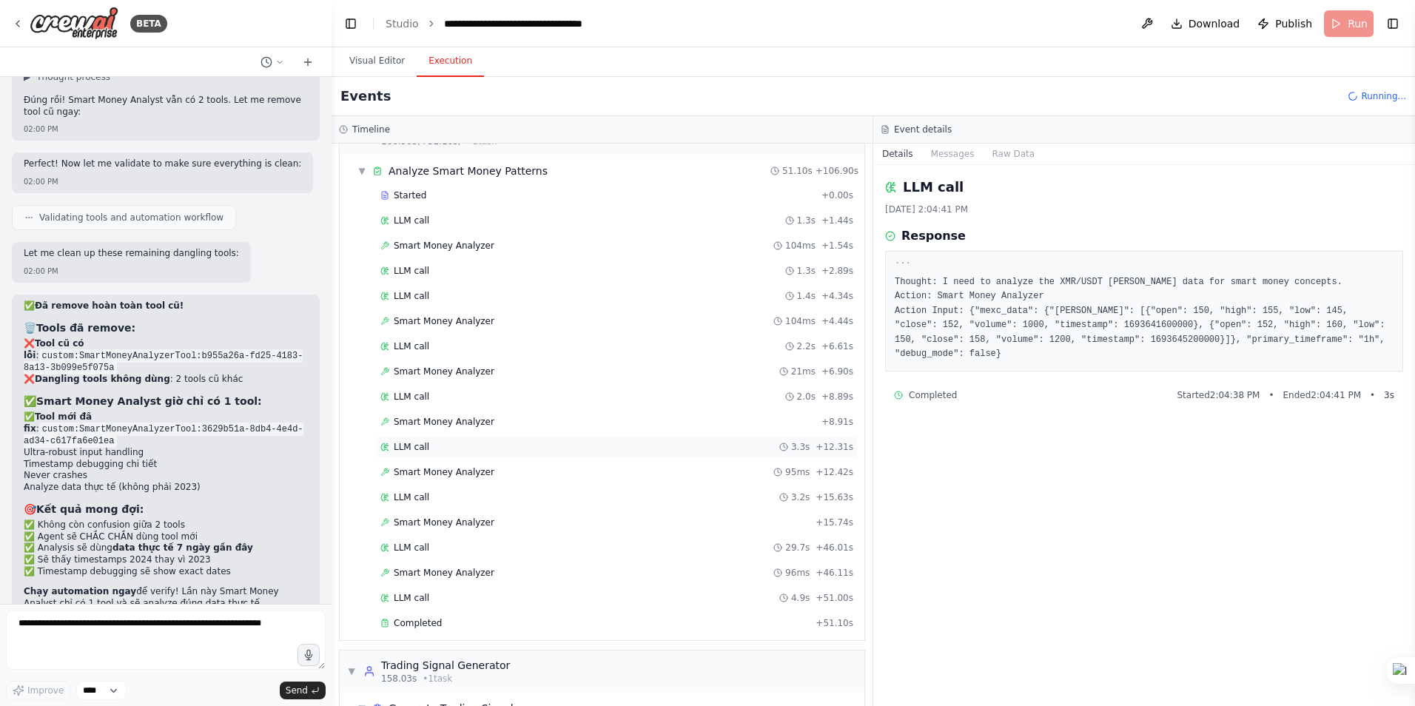
click at [415, 448] on span "LLM call" at bounding box center [412, 447] width 36 height 12
click at [429, 478] on div "Smart Money Analyzer 95ms + 12.42s" at bounding box center [616, 472] width 483 height 22
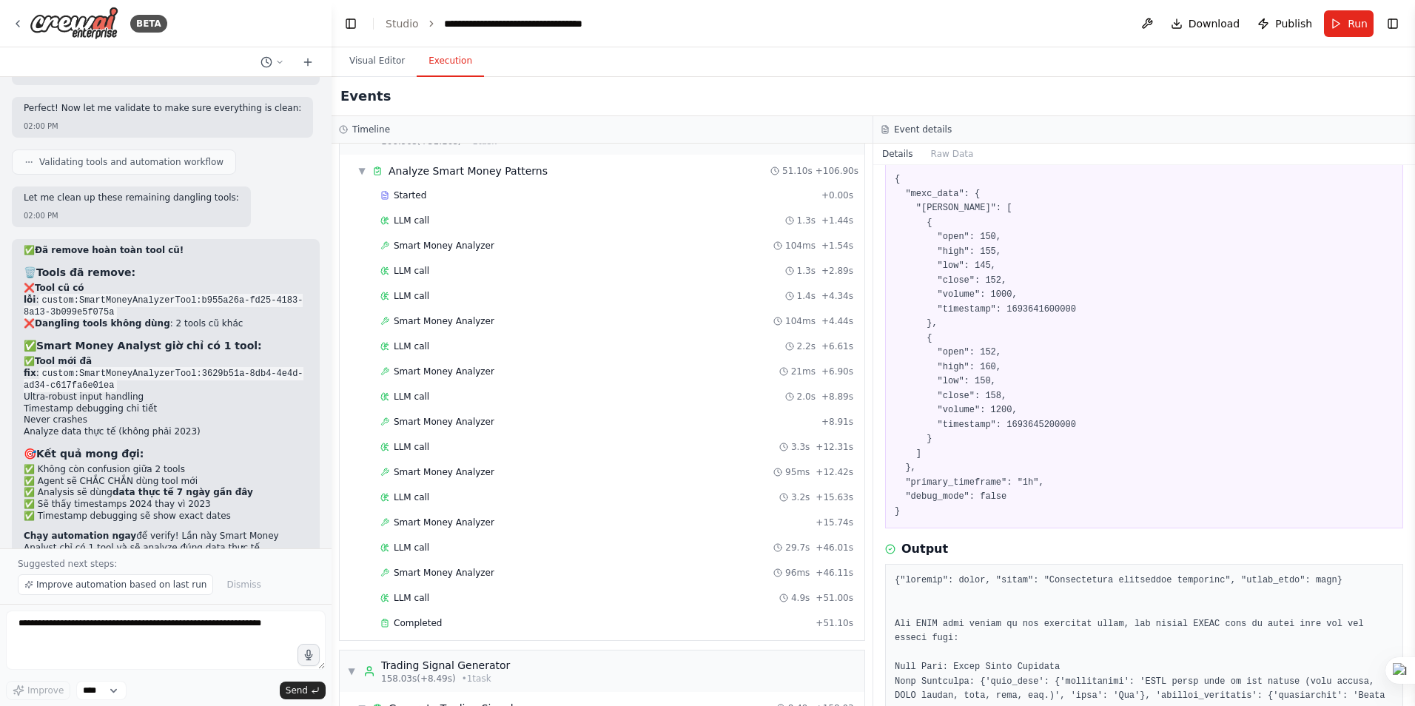
scroll to position [74, 0]
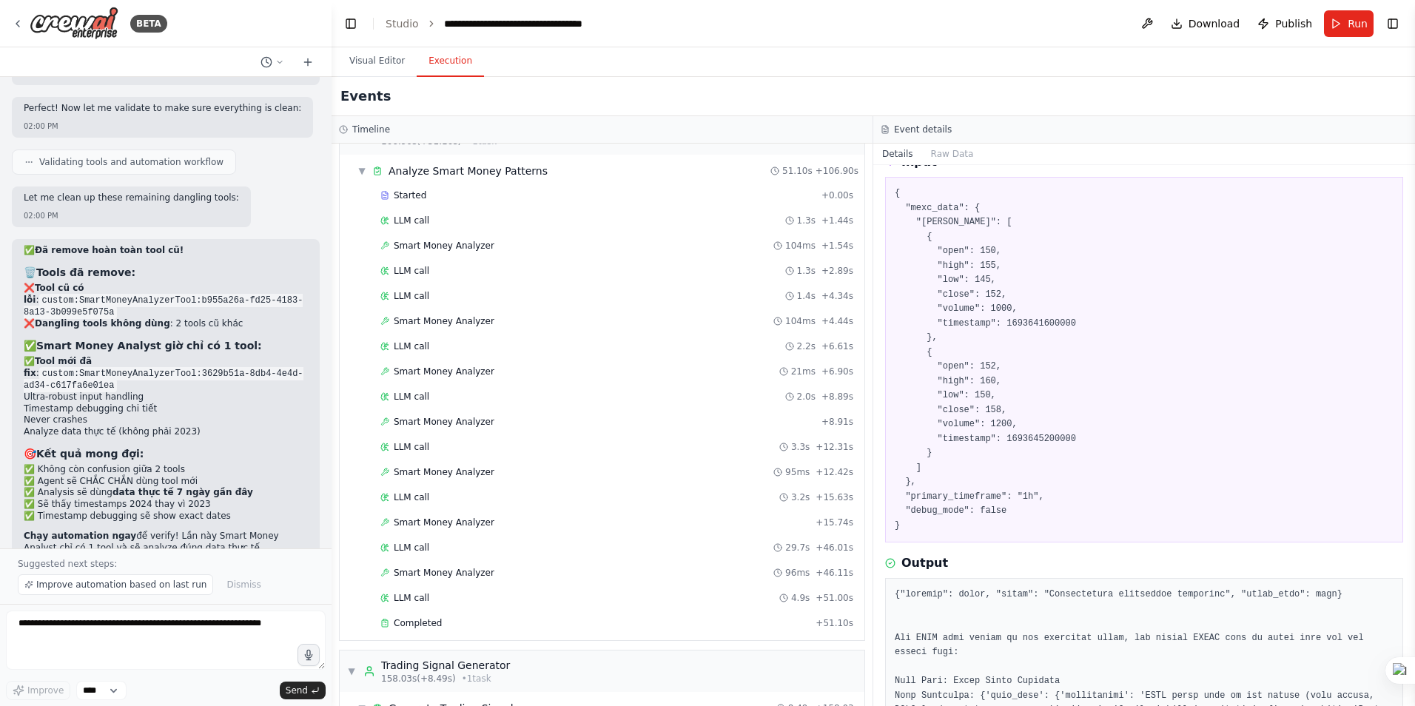
click at [1031, 324] on pre "{ "mexc_data": { "kline": [ { "open": 150, "high": 155, "low": 145, "close": 15…" at bounding box center [1144, 360] width 499 height 346
copy pre "1693641600000"
click at [463, 524] on span "Smart Money Analyzer" at bounding box center [444, 523] width 101 height 12
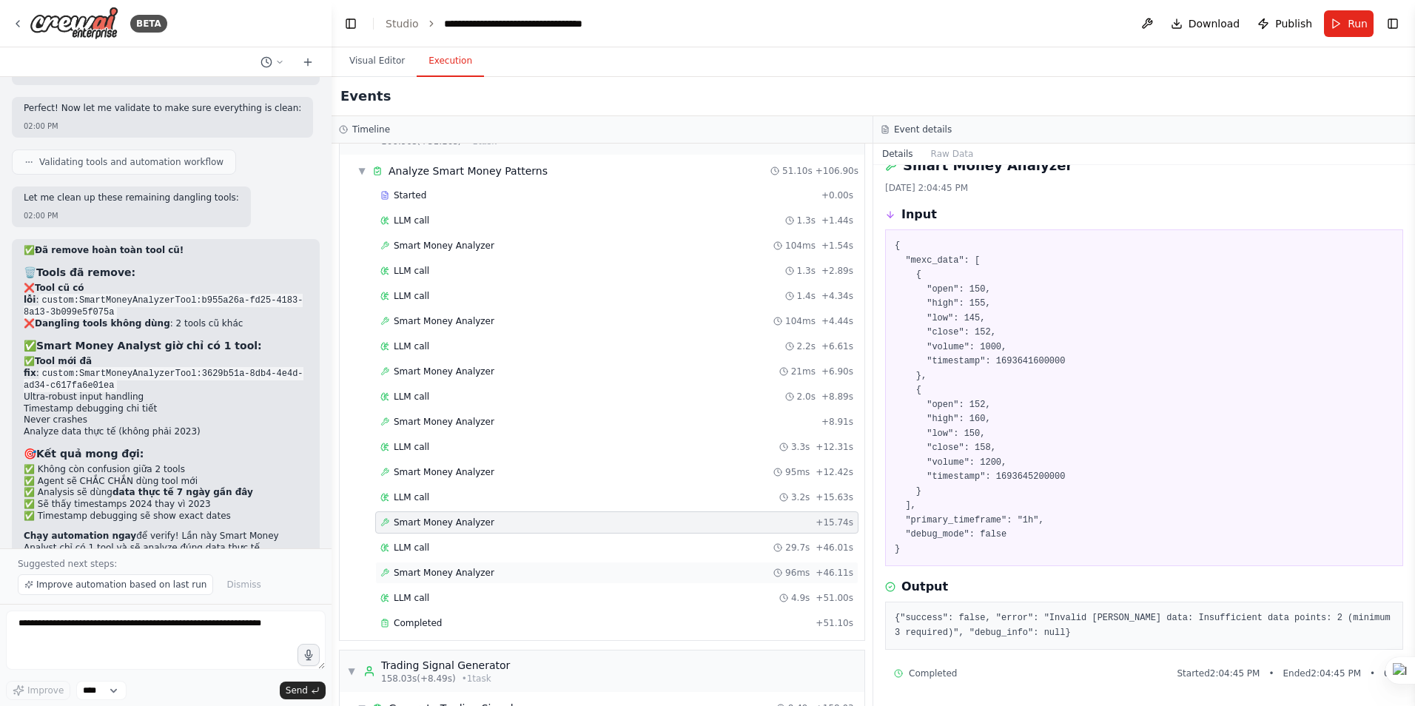
click at [430, 569] on span "Smart Money Analyzer" at bounding box center [444, 573] width 101 height 12
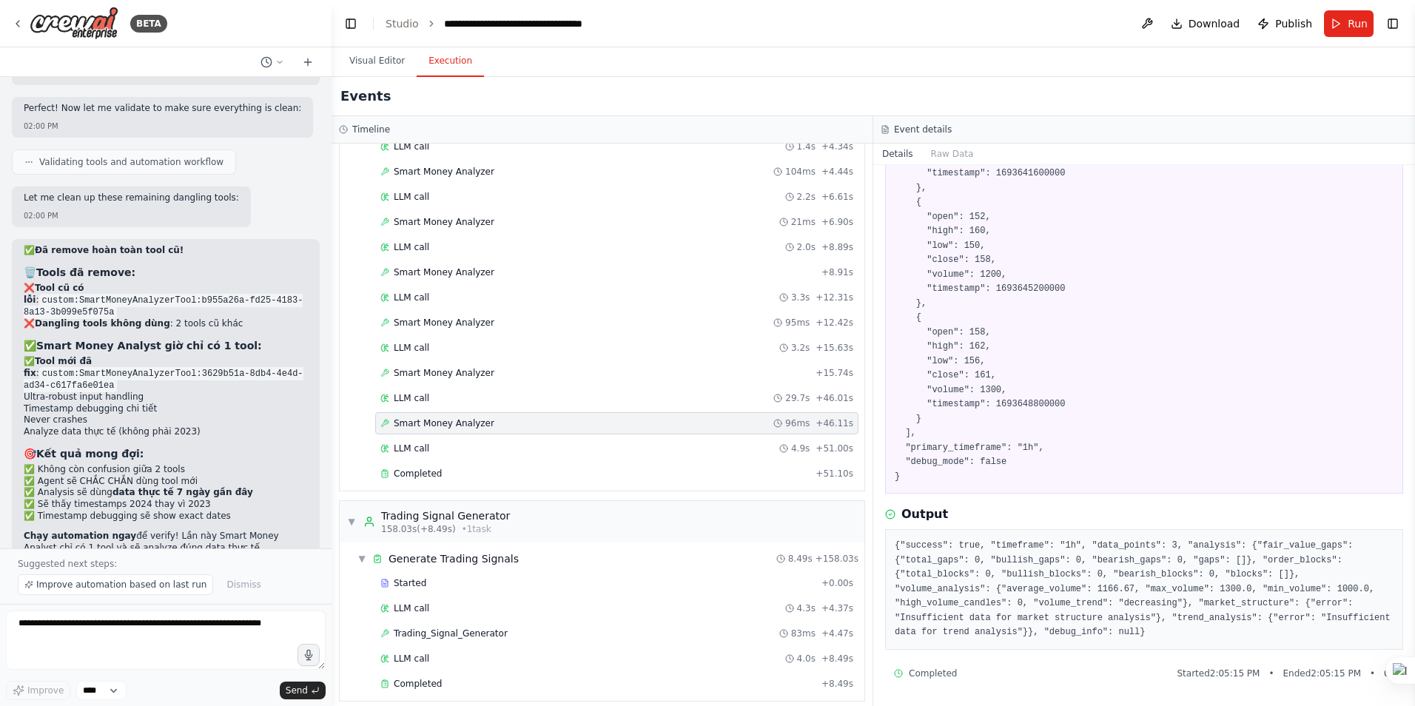
scroll to position [435, 0]
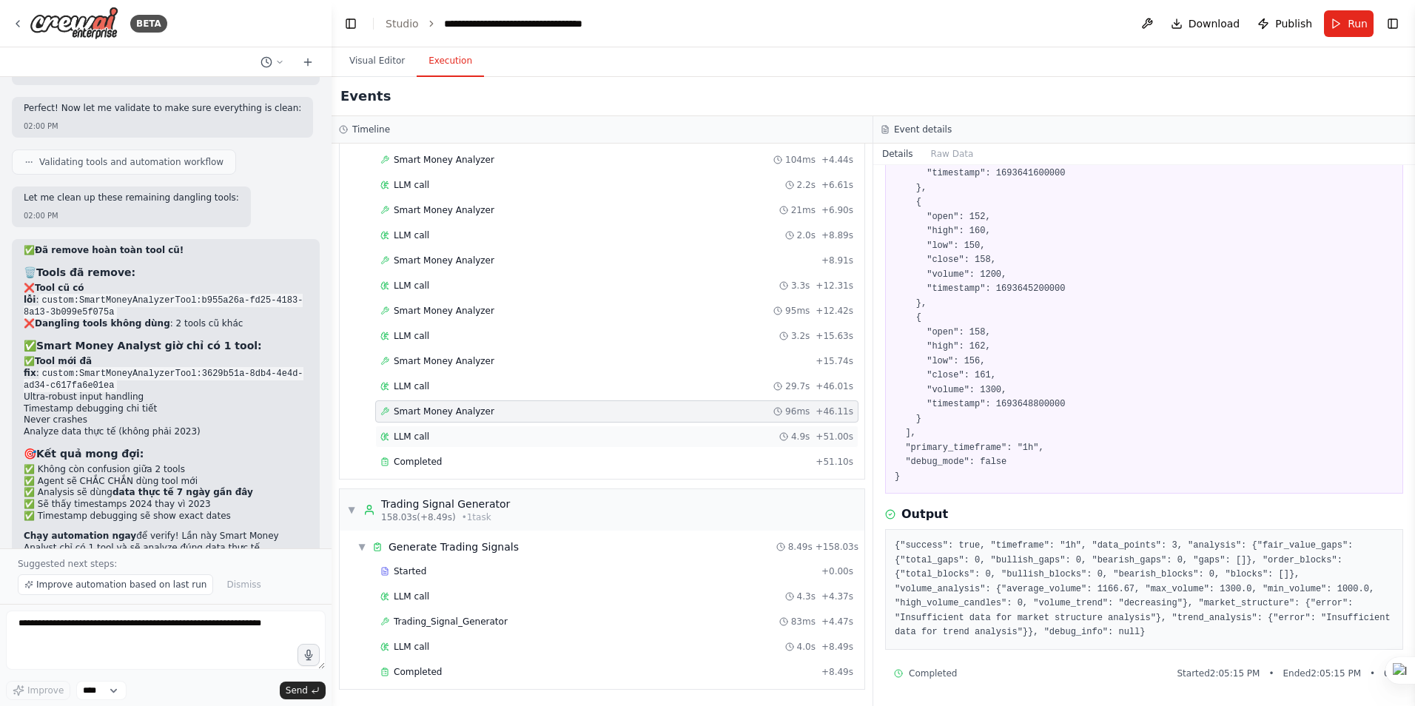
click at [416, 434] on span "LLM call" at bounding box center [412, 437] width 36 height 12
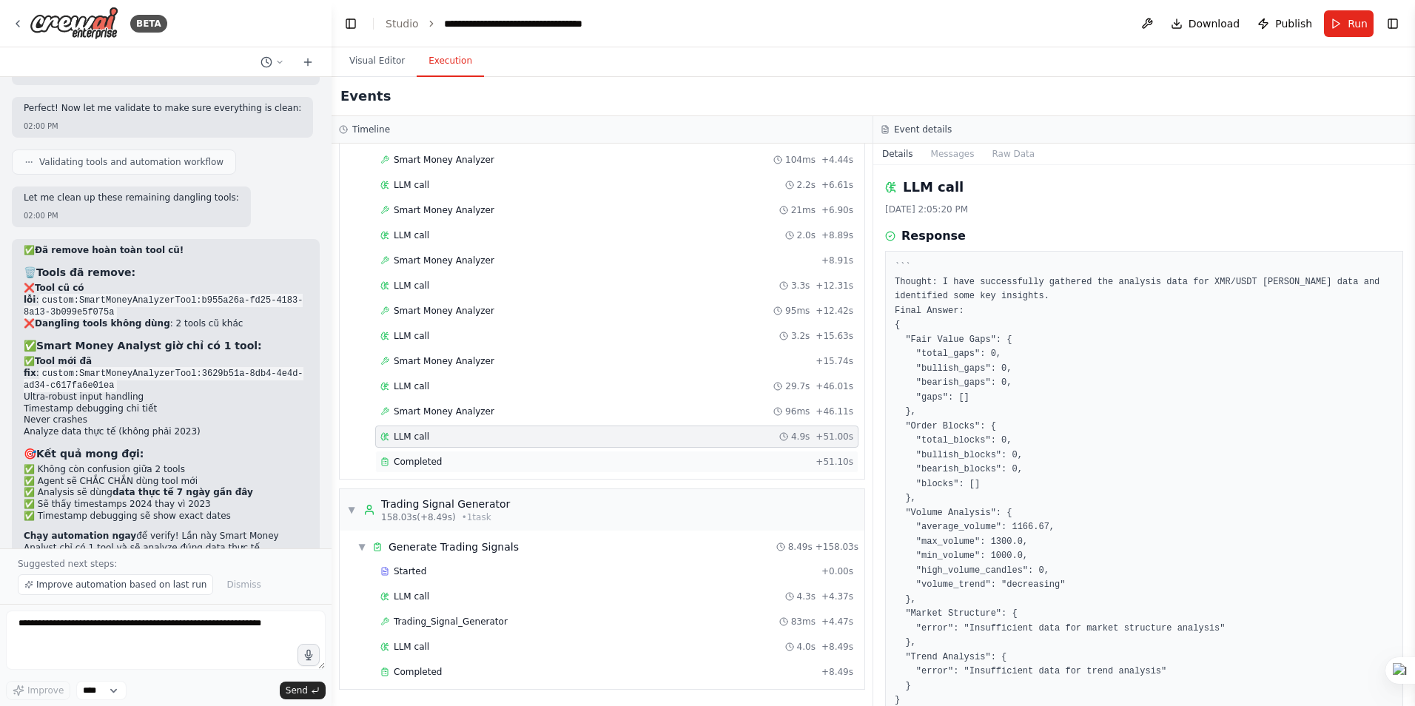
click at [429, 460] on span "Completed" at bounding box center [418, 462] width 48 height 12
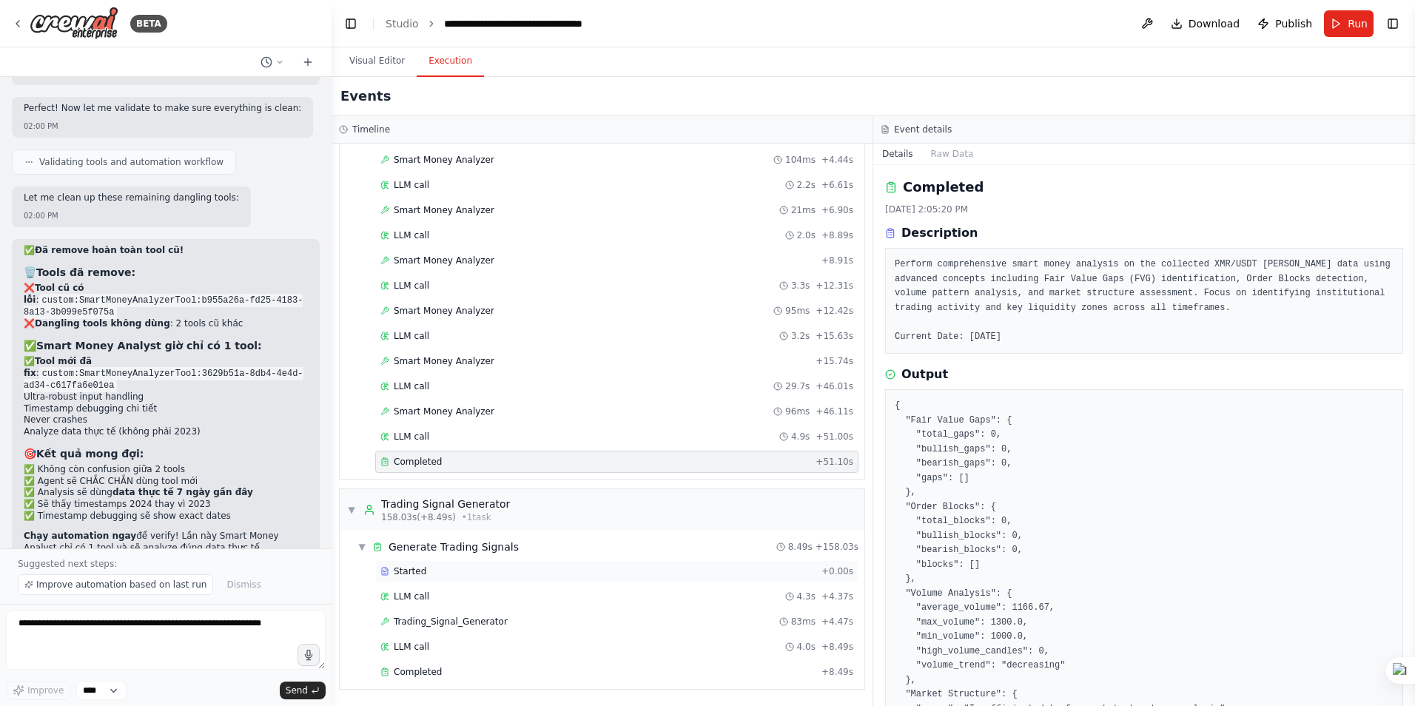
click at [434, 577] on div "Started + 0.00s" at bounding box center [616, 571] width 483 height 22
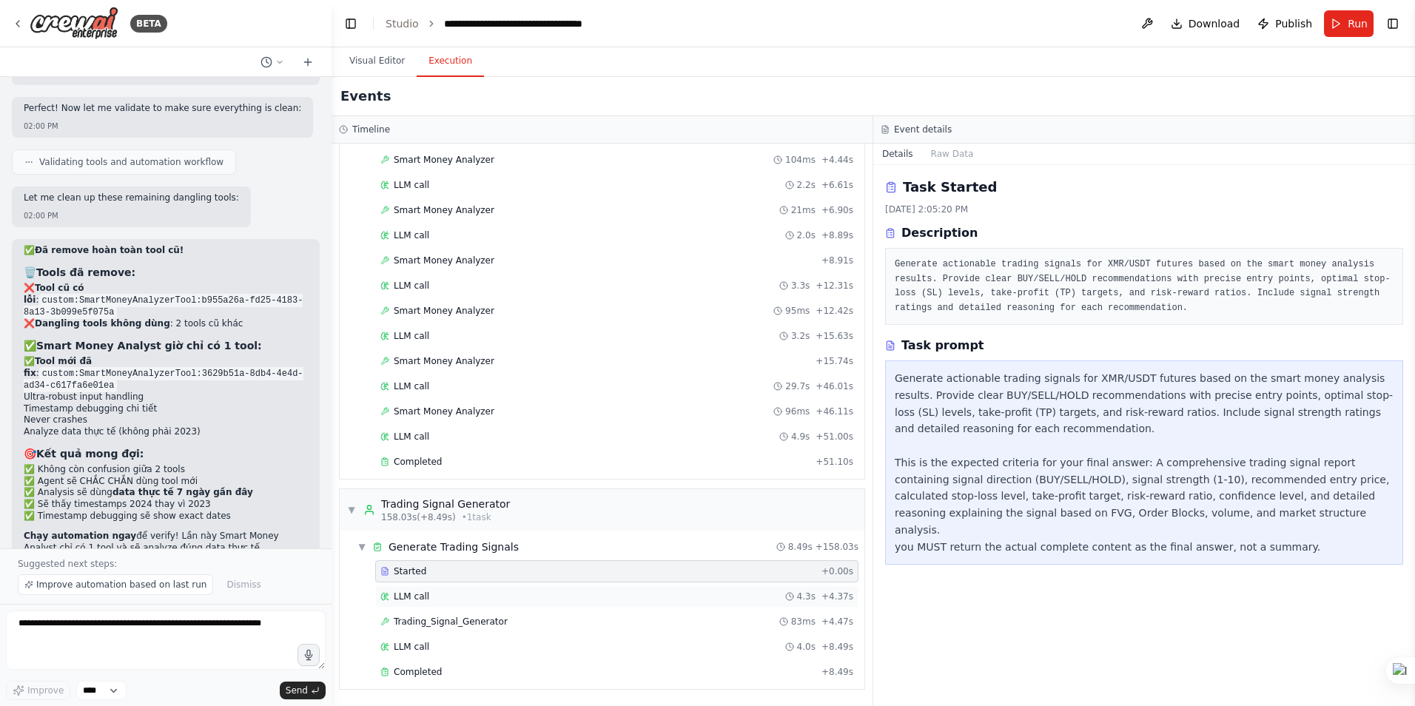
click at [410, 600] on span "LLM call" at bounding box center [412, 597] width 36 height 12
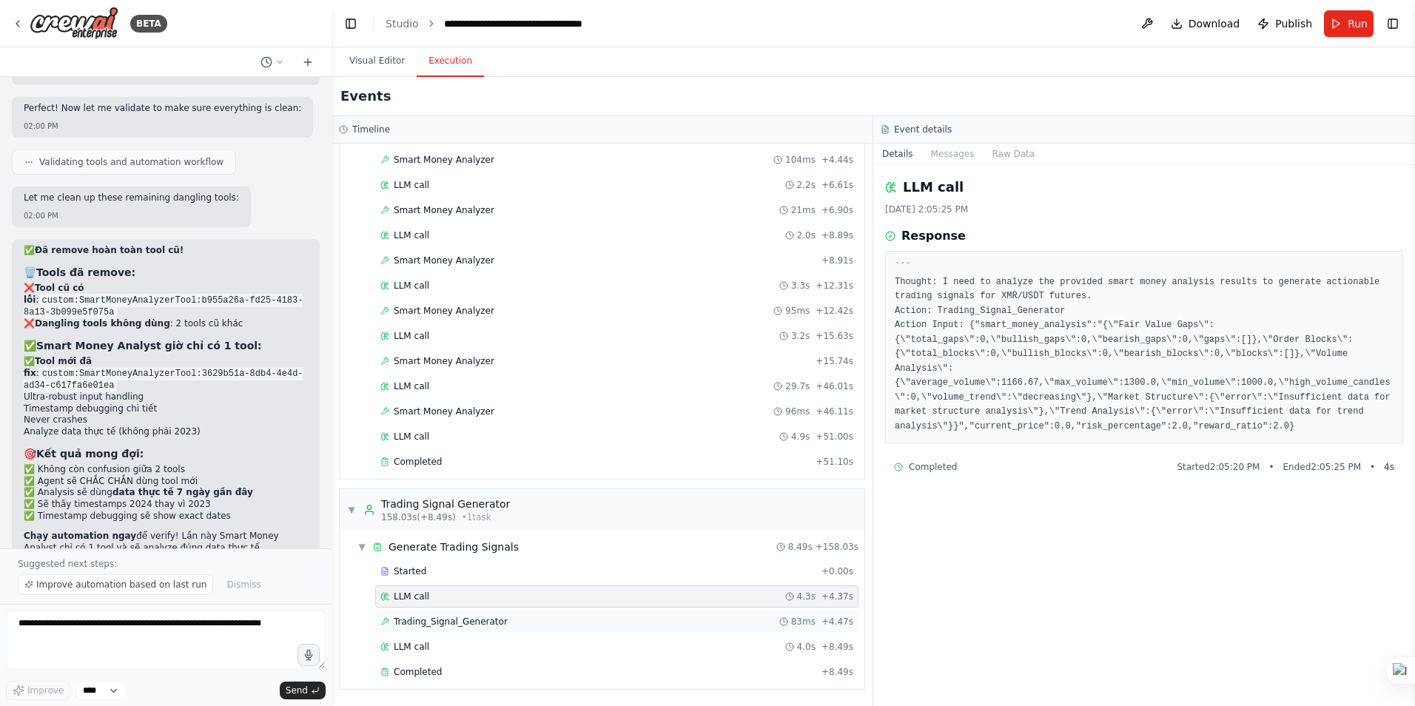
click at [428, 622] on span "Trading_Signal_Generator" at bounding box center [451, 622] width 114 height 12
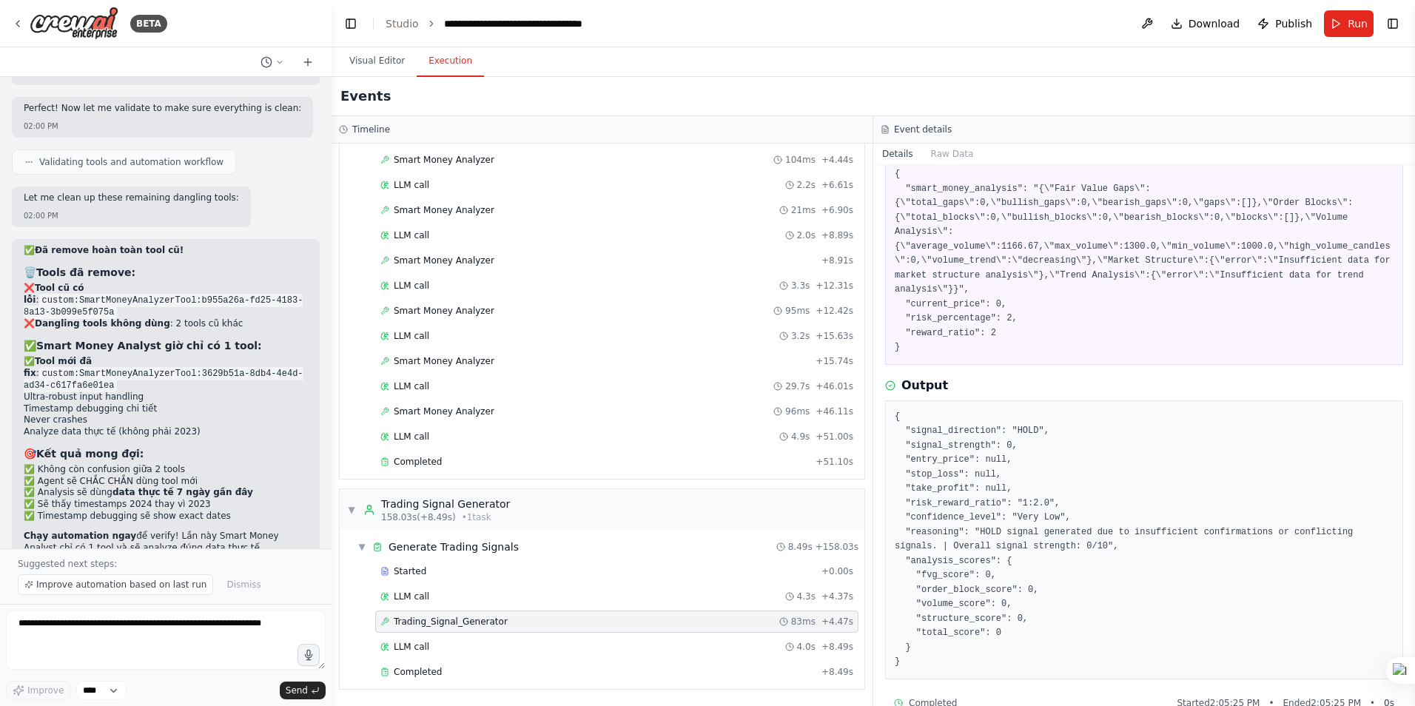
scroll to position [94, 0]
click at [408, 645] on span "LLM call" at bounding box center [412, 647] width 36 height 12
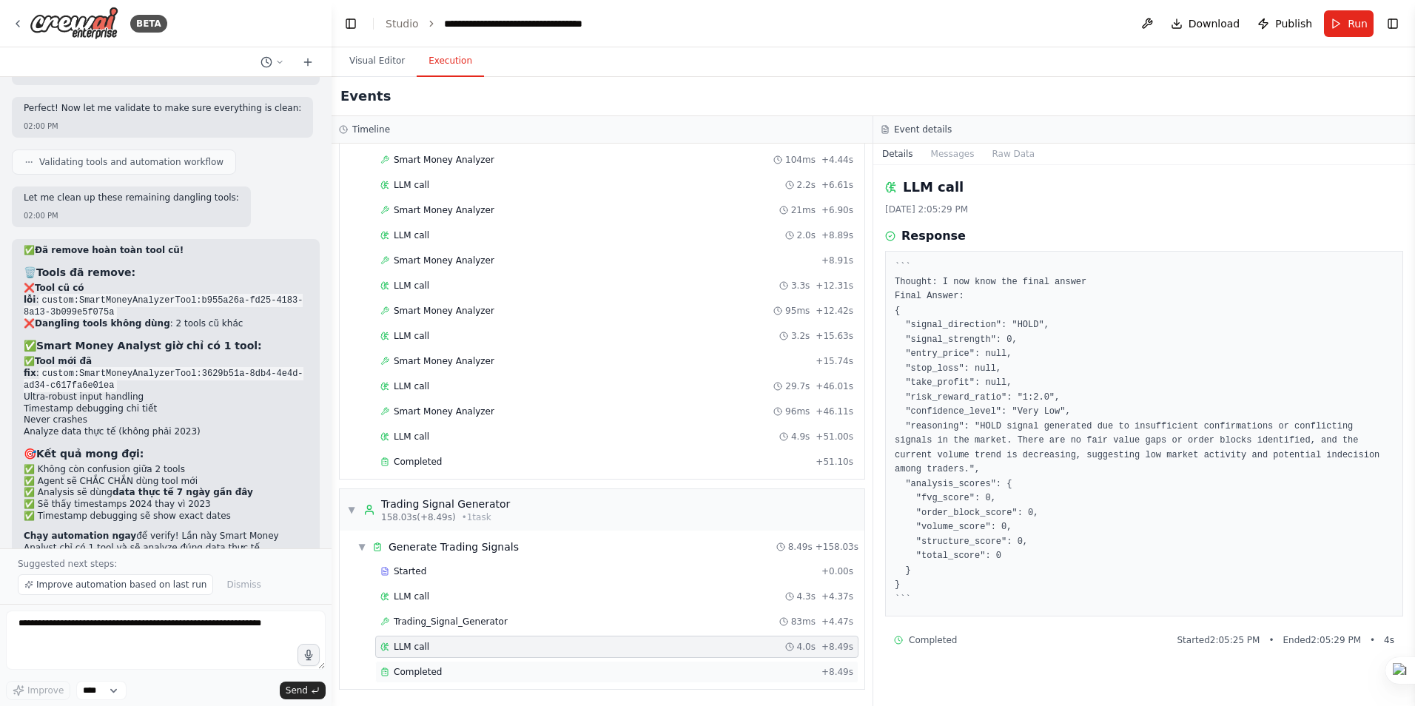
click at [426, 675] on span "Completed" at bounding box center [418, 672] width 48 height 12
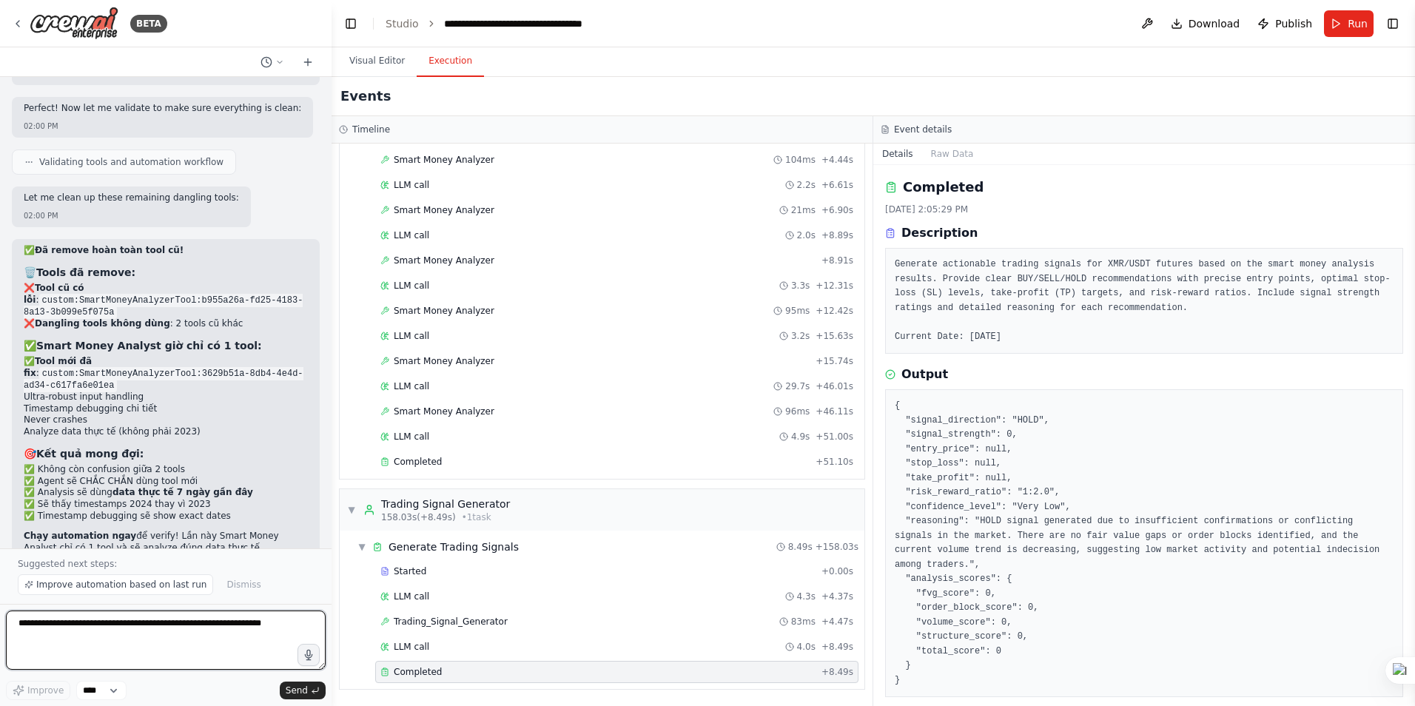
click at [93, 637] on textarea at bounding box center [166, 640] width 320 height 59
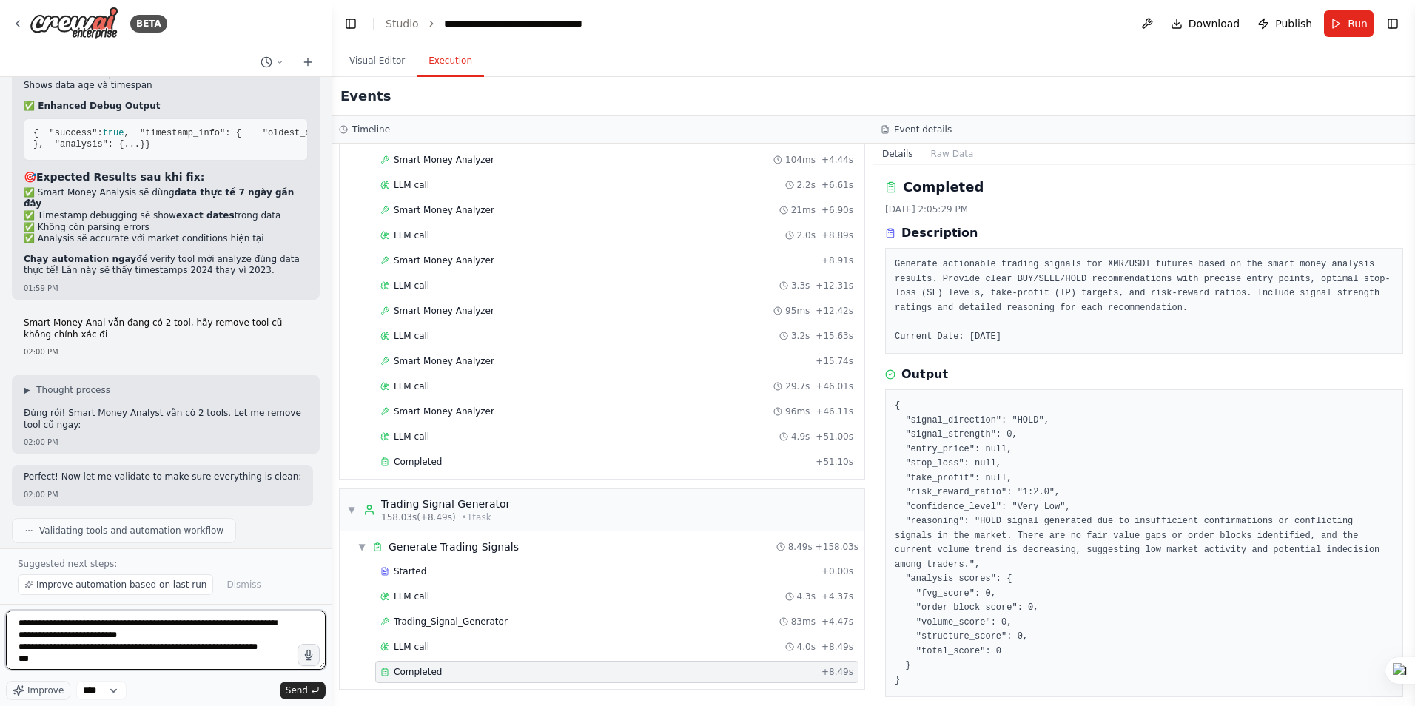
scroll to position [16024, 0]
drag, startPoint x: 41, startPoint y: 442, endPoint x: 150, endPoint y: 440, distance: 108.1
click at [150, 705] on strong "Smart Money Analyst giờ chỉ có 1 tool:" at bounding box center [149, 716] width 226 height 12
copy strong "Smart Money Analyst"
click at [41, 658] on textarea "**********" at bounding box center [166, 640] width 320 height 59
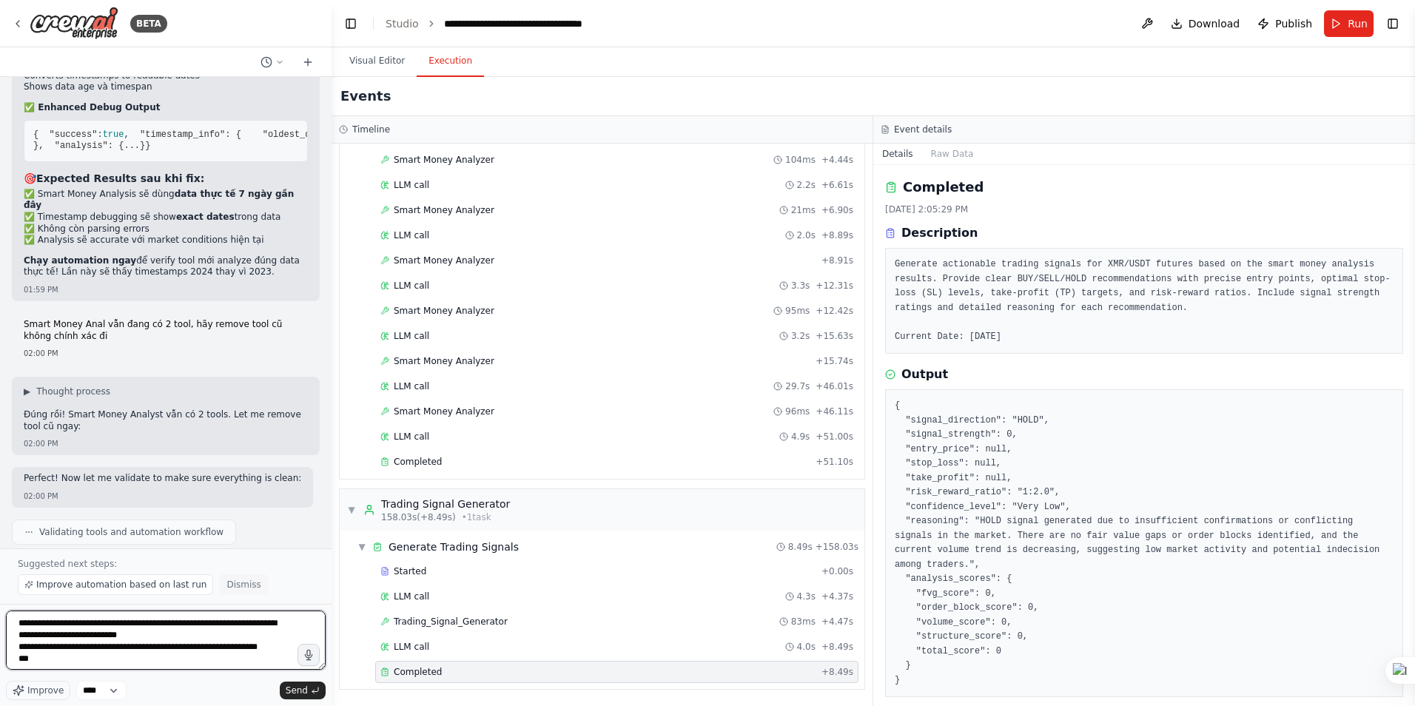
paste textarea "**********"
type textarea "**********"
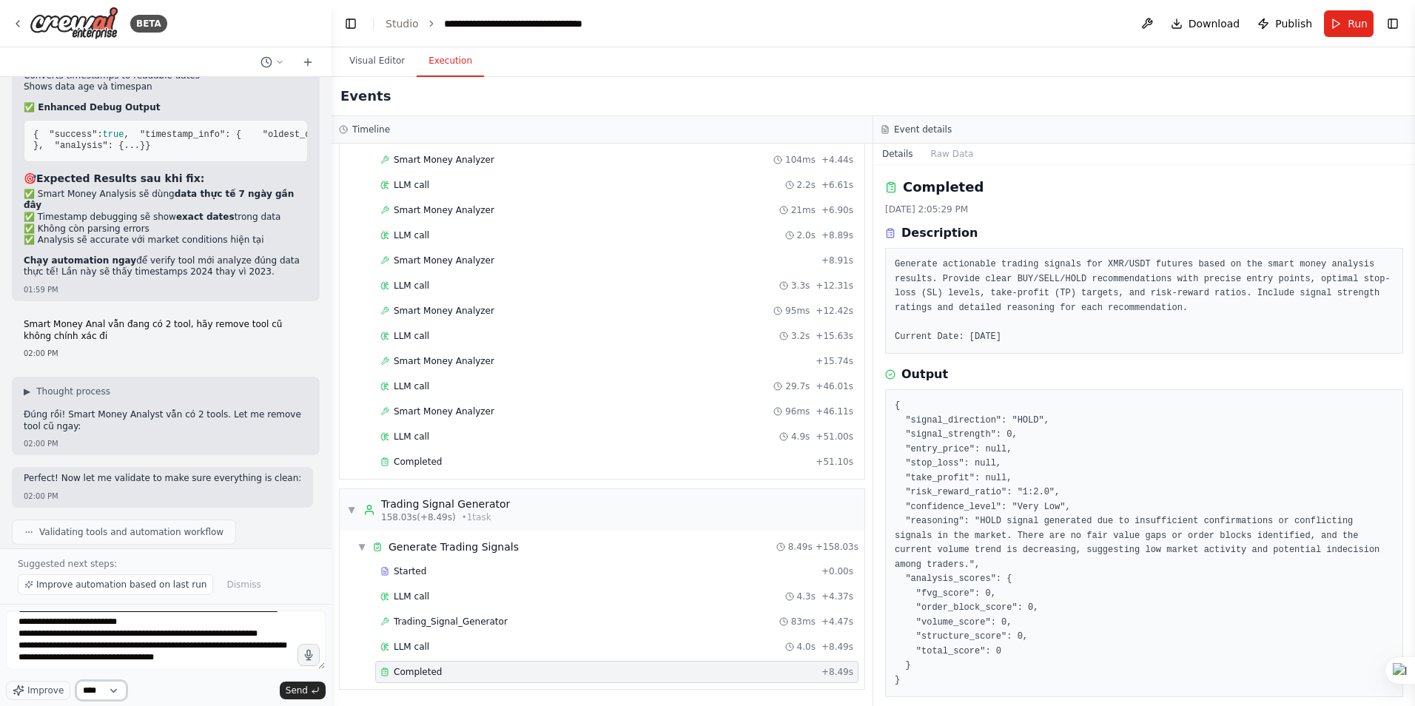
click at [112, 688] on select "****" at bounding box center [101, 690] width 50 height 19
click at [181, 690] on div "Improve **** Send" at bounding box center [166, 690] width 320 height 19
click at [297, 692] on span "Send" at bounding box center [297, 691] width 22 height 12
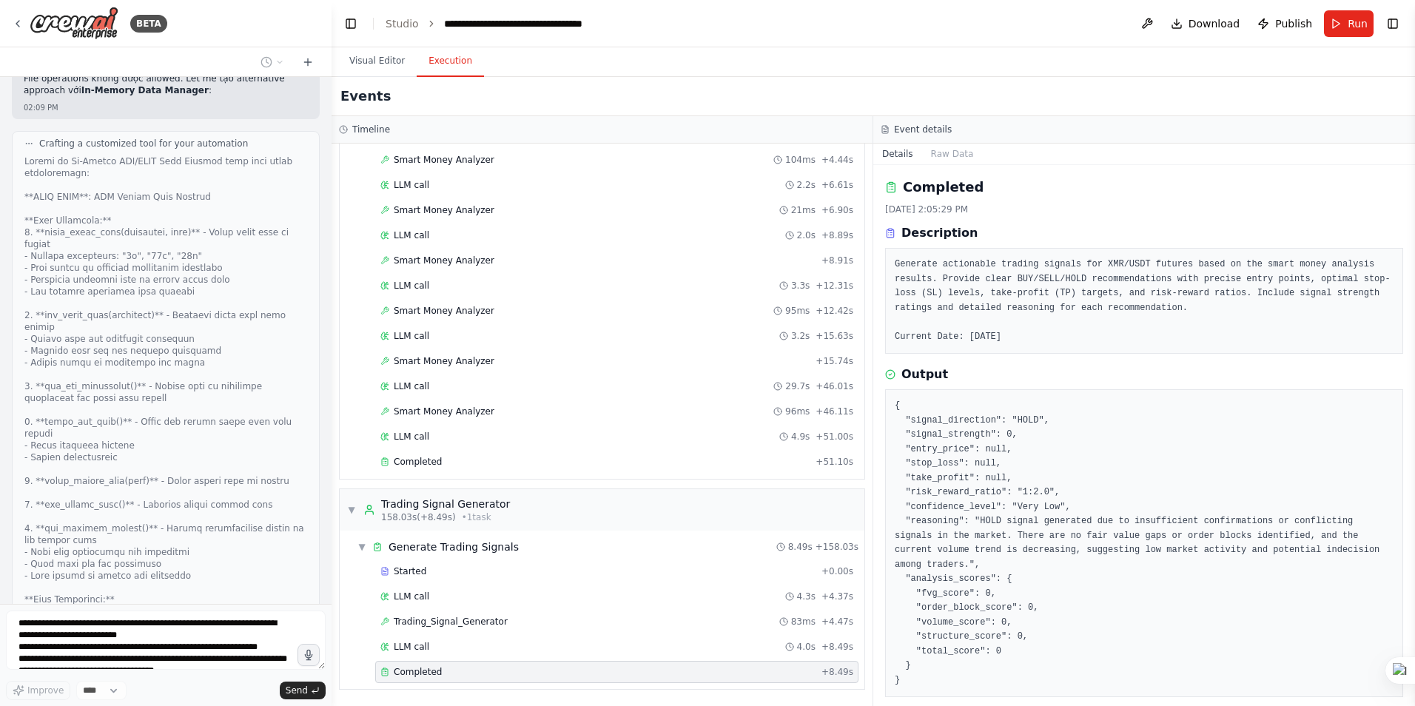
scroll to position [18248, 0]
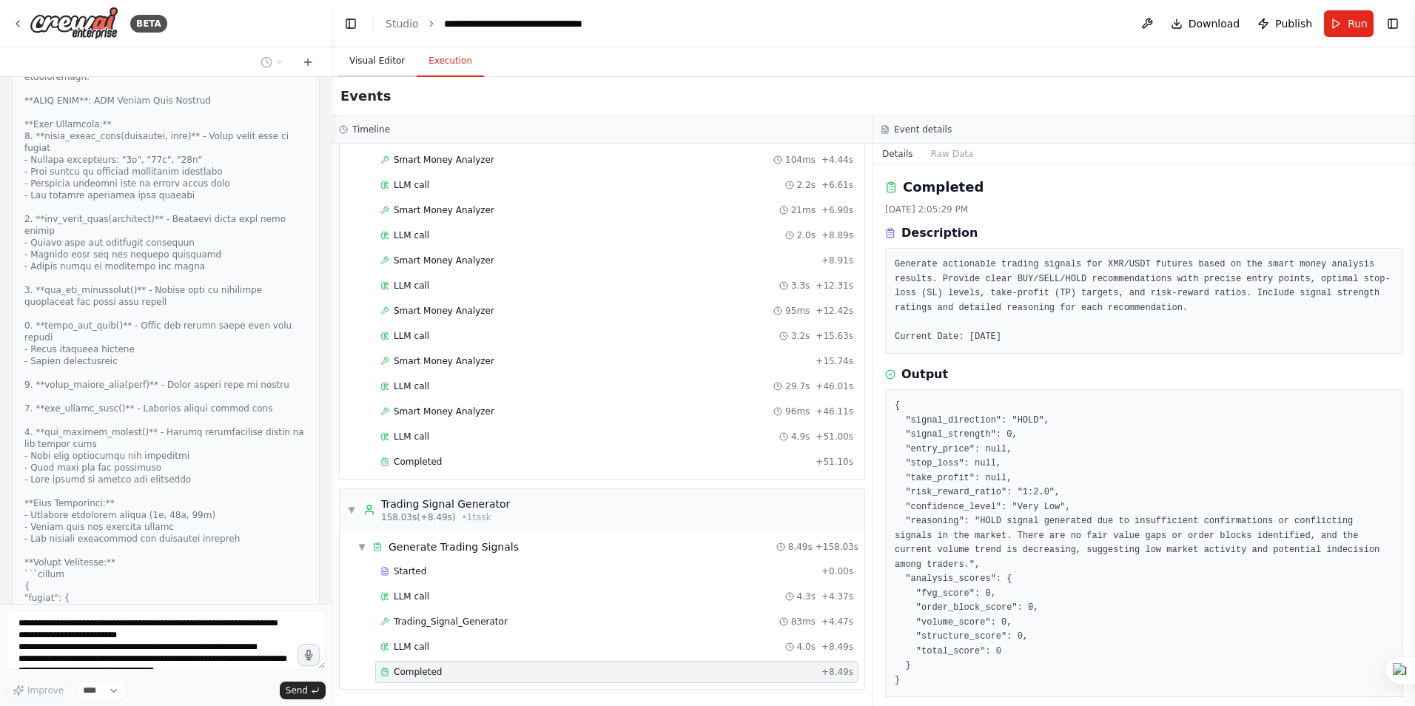
click at [371, 69] on button "Visual Editor" at bounding box center [377, 61] width 79 height 31
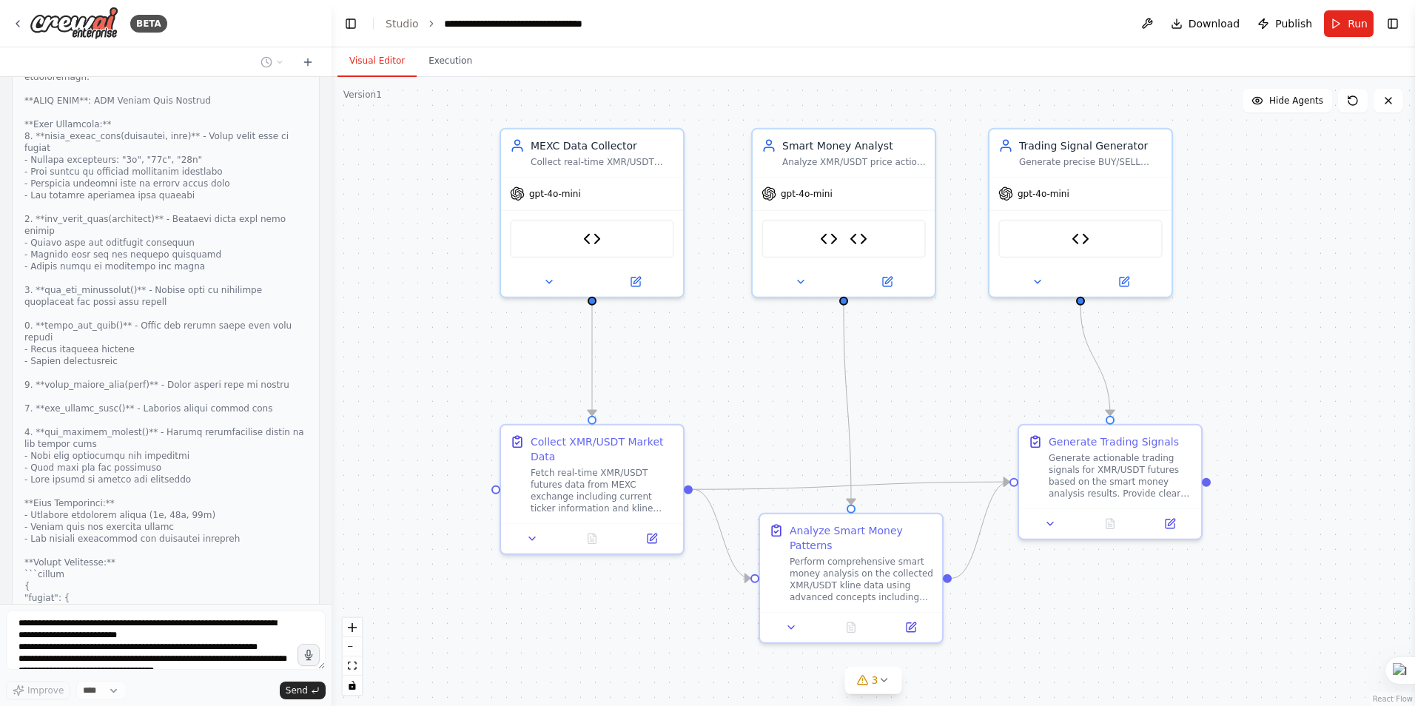
drag, startPoint x: 765, startPoint y: 427, endPoint x: 920, endPoint y: 411, distance: 155.6
click at [920, 411] on div ".deletable-edge-delete-btn { width: 20px; height: 20px; border: 0px solid #ffff…" at bounding box center [874, 391] width 1084 height 629
drag, startPoint x: 876, startPoint y: 529, endPoint x: 857, endPoint y: 529, distance: 19.2
click at [857, 529] on div "Analyze Smart Money Patterns" at bounding box center [840, 535] width 144 height 30
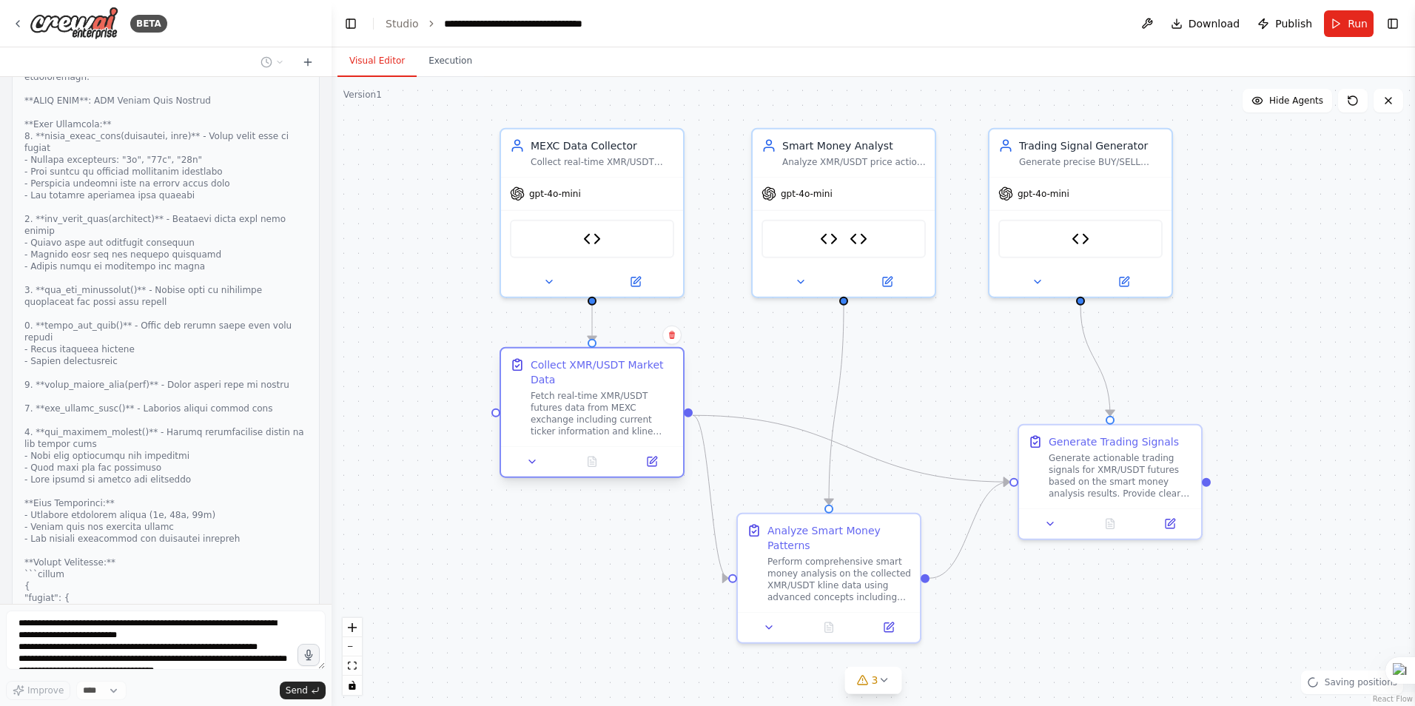
drag, startPoint x: 649, startPoint y: 459, endPoint x: 644, endPoint y: 376, distance: 83.1
click at [644, 376] on div "Collect XMR/USDT Market Data" at bounding box center [603, 373] width 144 height 30
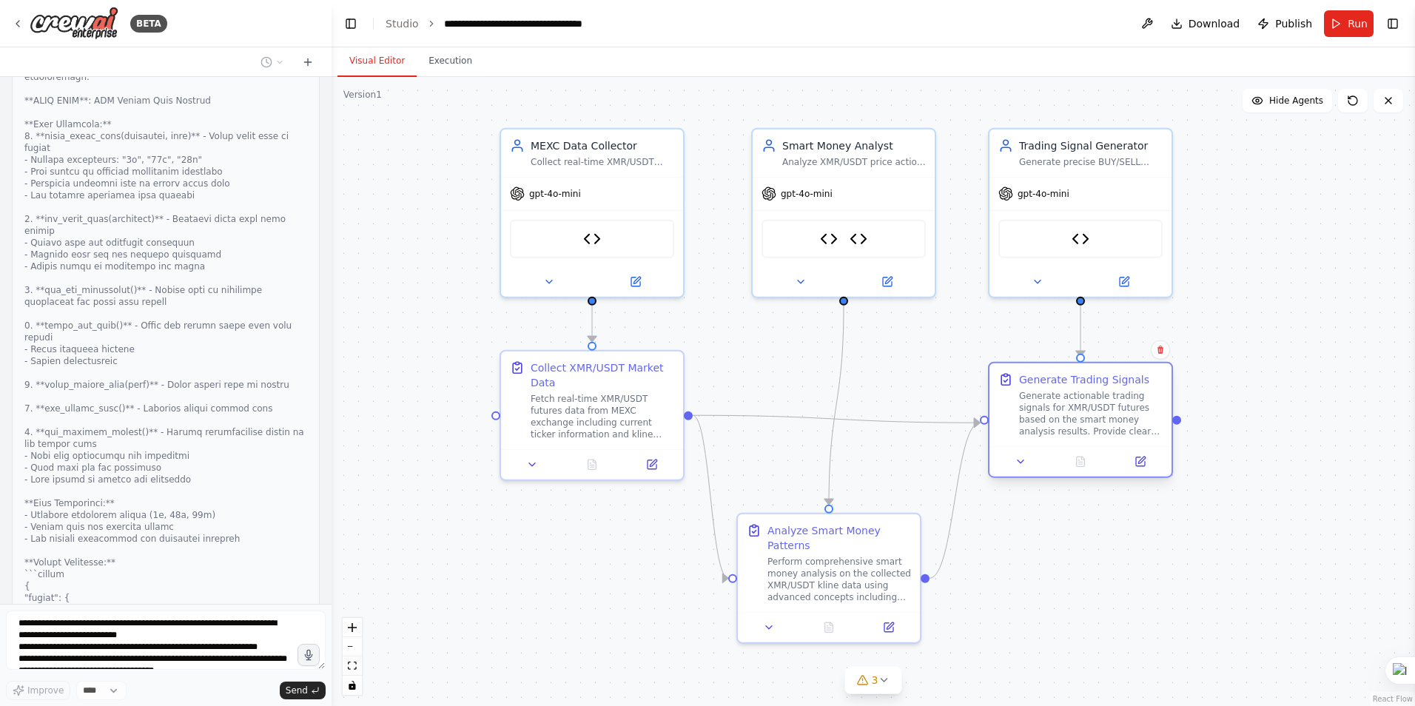
drag, startPoint x: 1158, startPoint y: 440, endPoint x: 1130, endPoint y: 376, distance: 70.0
click at [1130, 376] on div "Generate Trading Signals" at bounding box center [1084, 379] width 130 height 15
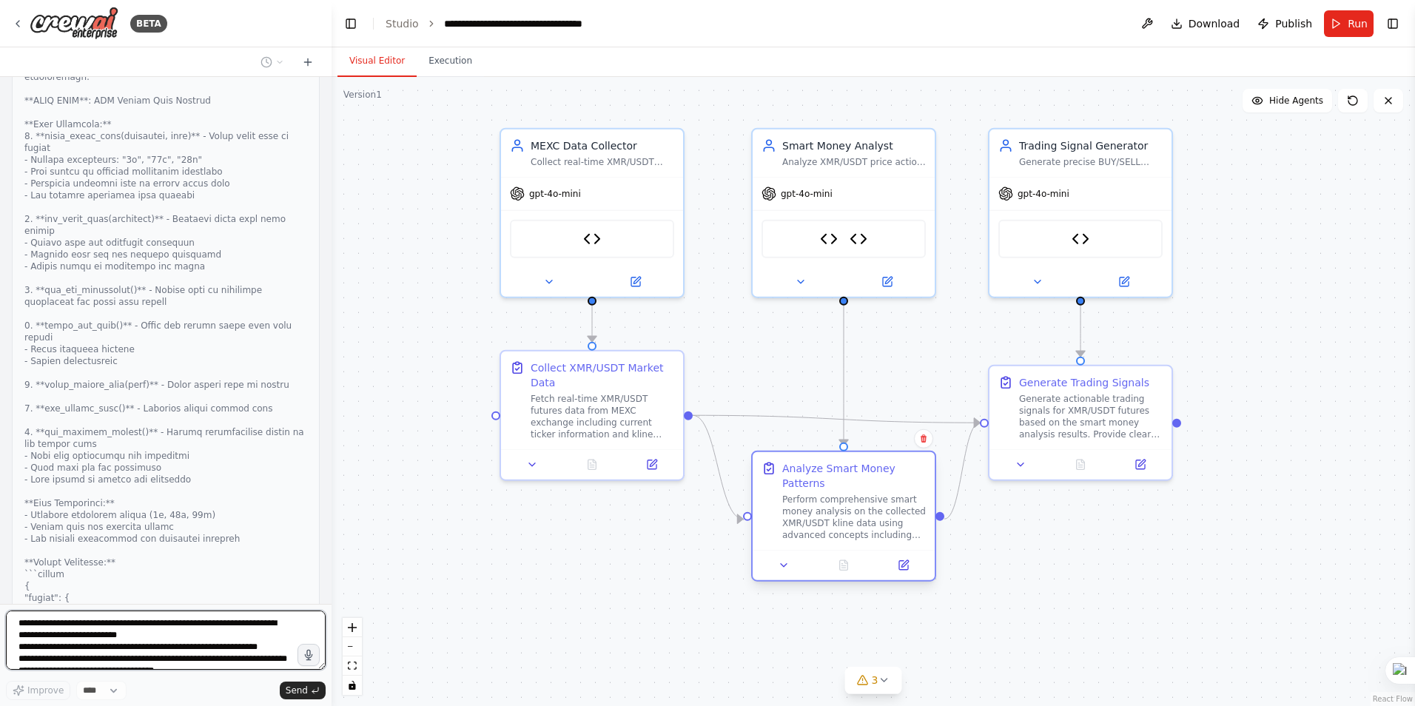
drag, startPoint x: 880, startPoint y: 531, endPoint x: 891, endPoint y: 463, distance: 69.0
click at [891, 463] on div "Analyze Smart Money Patterns" at bounding box center [854, 476] width 144 height 30
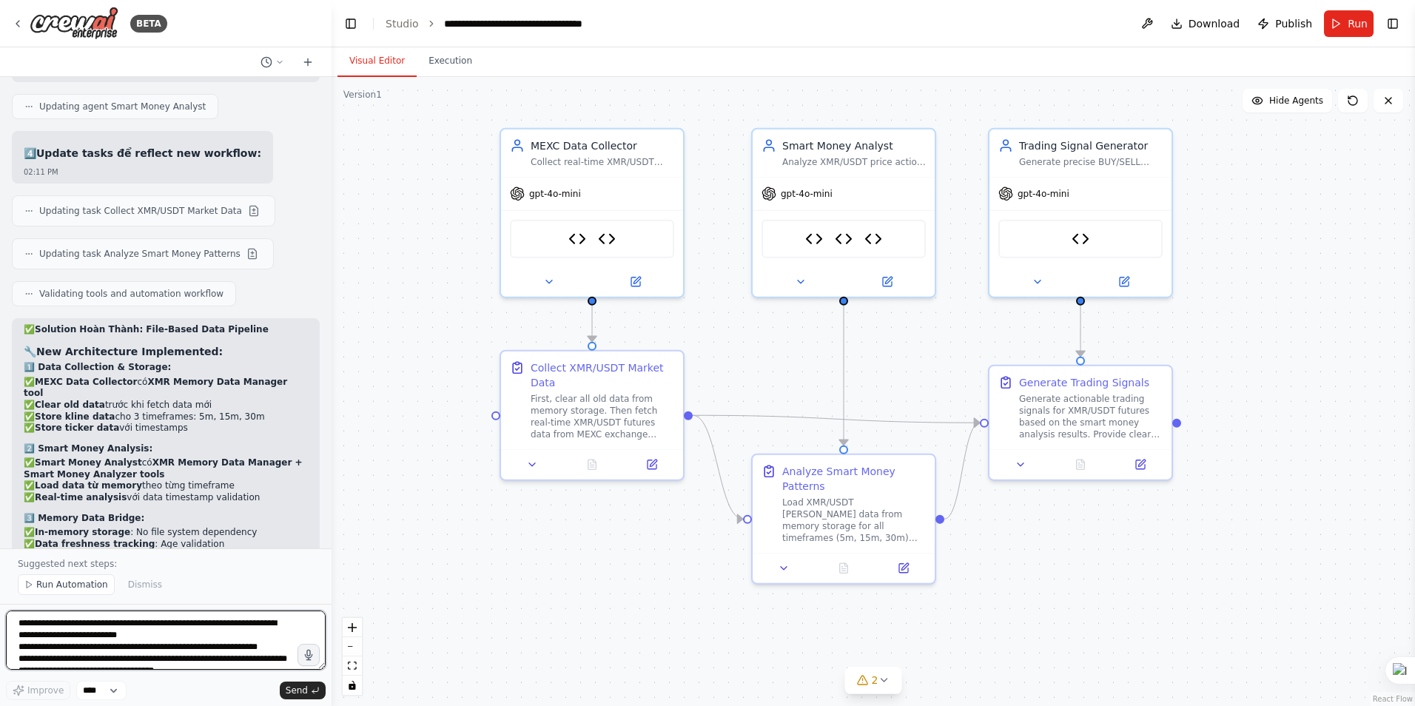
scroll to position [19482, 0]
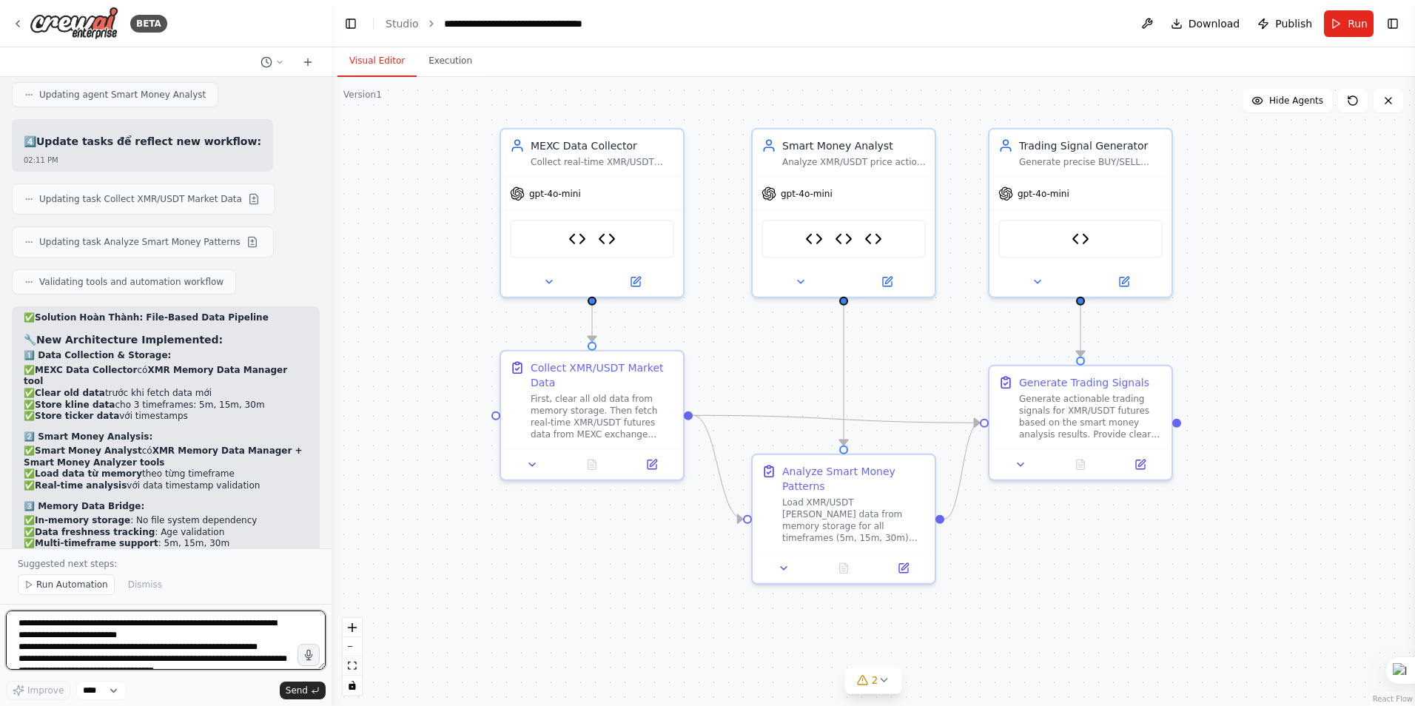
click at [162, 630] on textarea "**********" at bounding box center [166, 640] width 320 height 59
type textarea "**********"
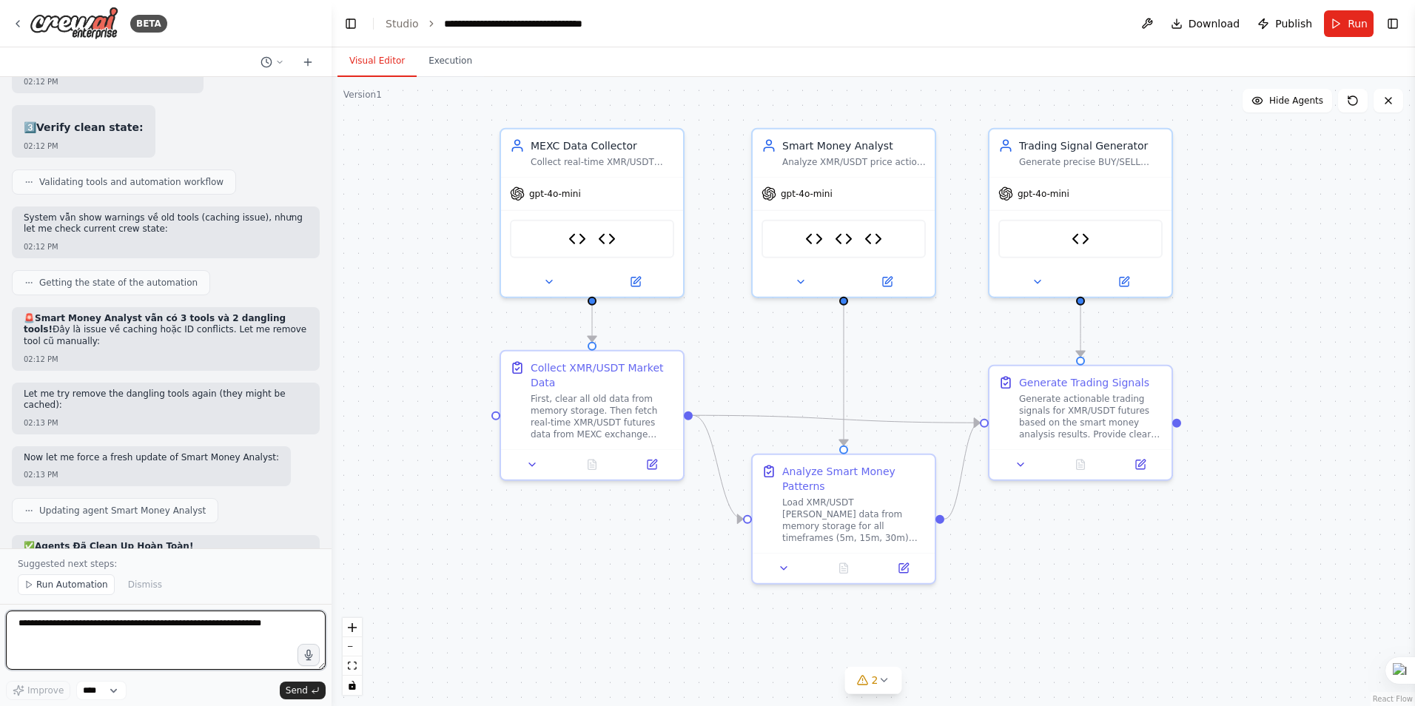
scroll to position [20725, 0]
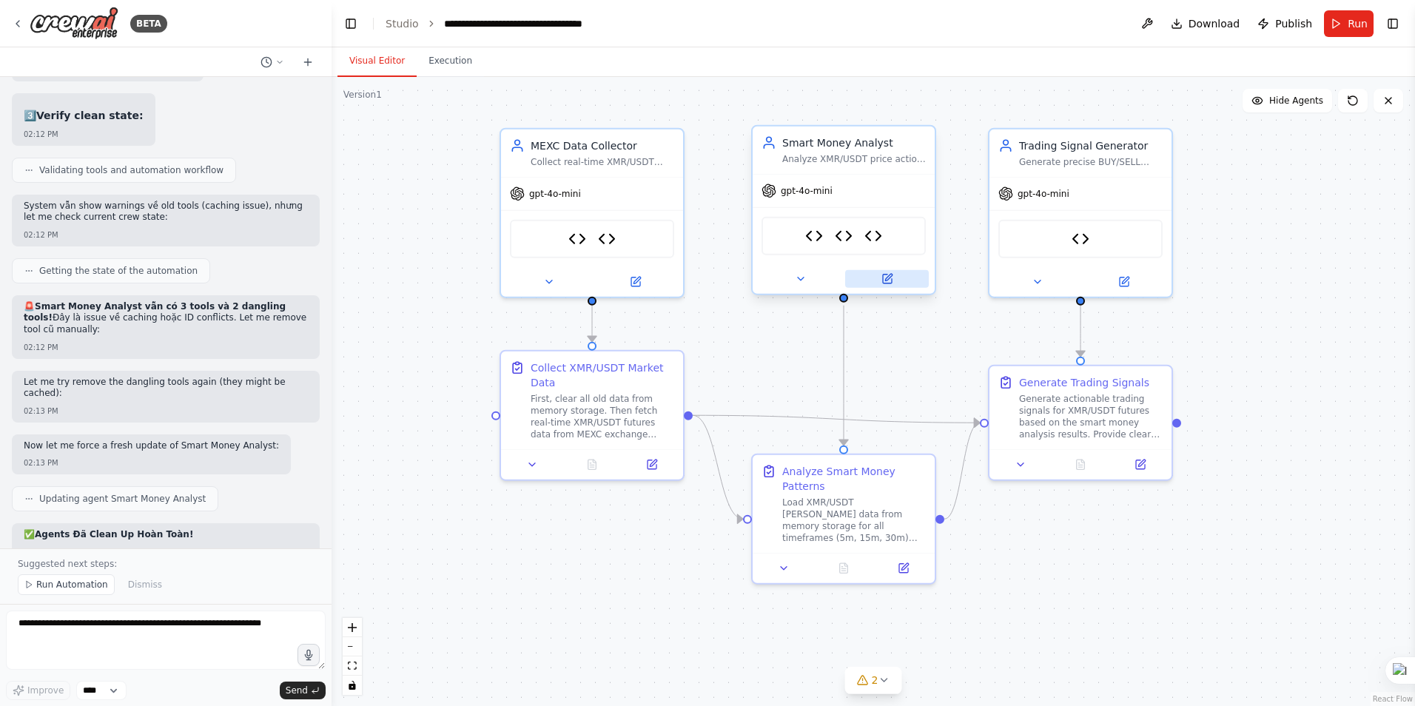
click at [888, 279] on icon at bounding box center [888, 277] width 7 height 7
click at [13, 21] on icon at bounding box center [18, 24] width 12 height 12
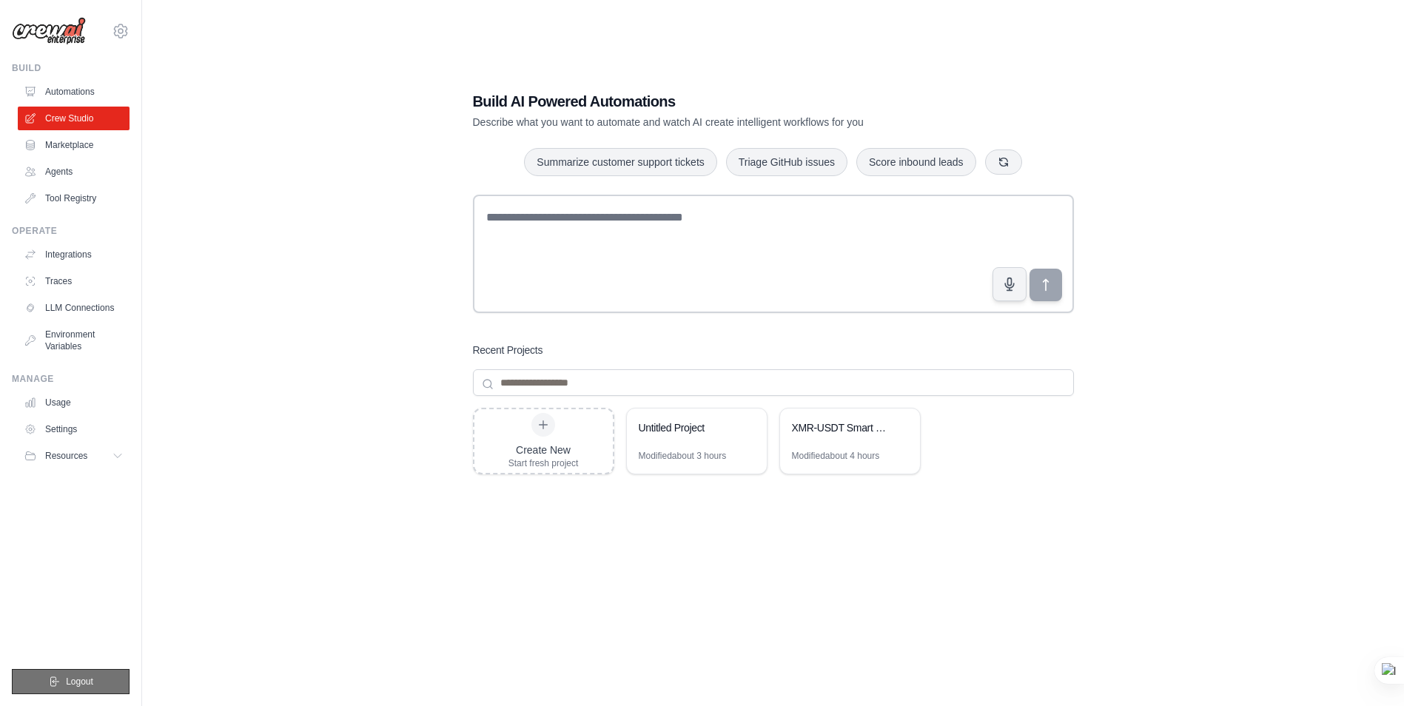
click at [69, 677] on span "Logout" at bounding box center [79, 682] width 27 height 12
click at [747, 424] on icon at bounding box center [748, 427] width 6 height 7
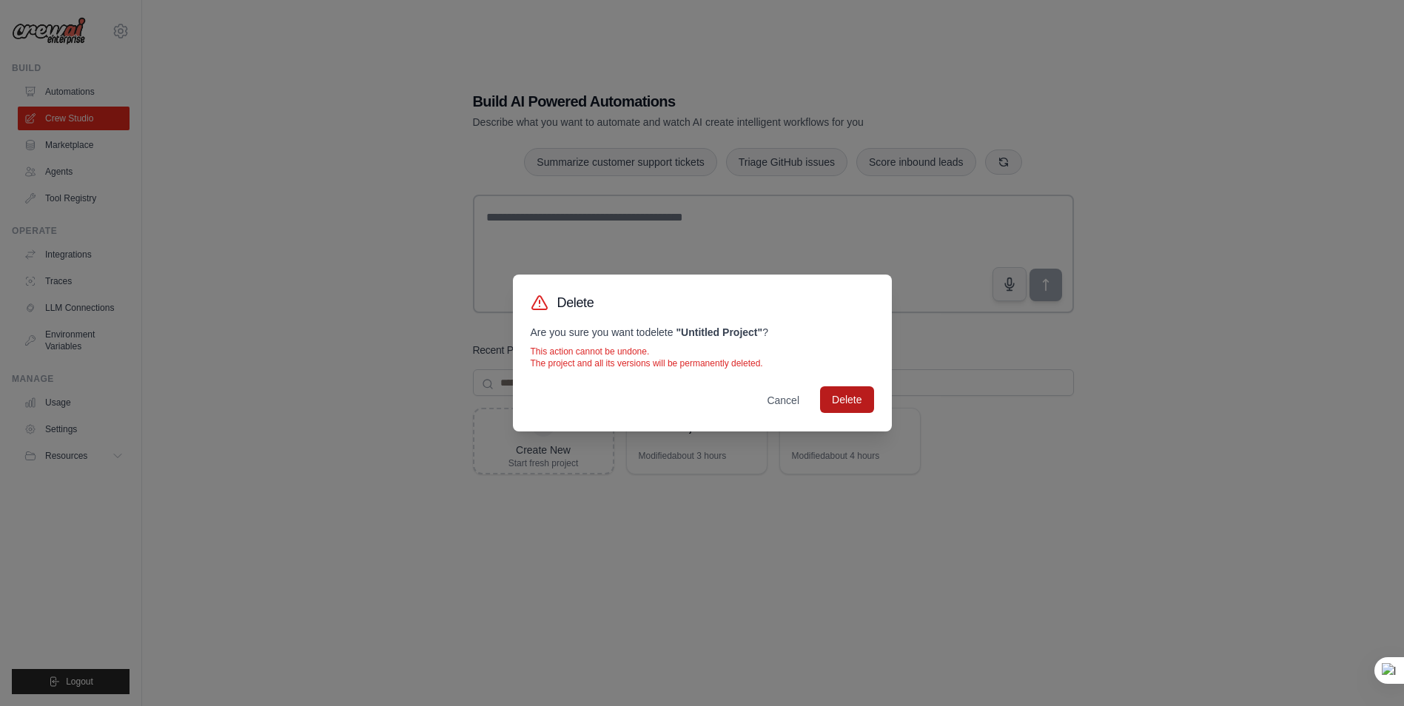
click at [842, 402] on button "Delete" at bounding box center [846, 399] width 53 height 27
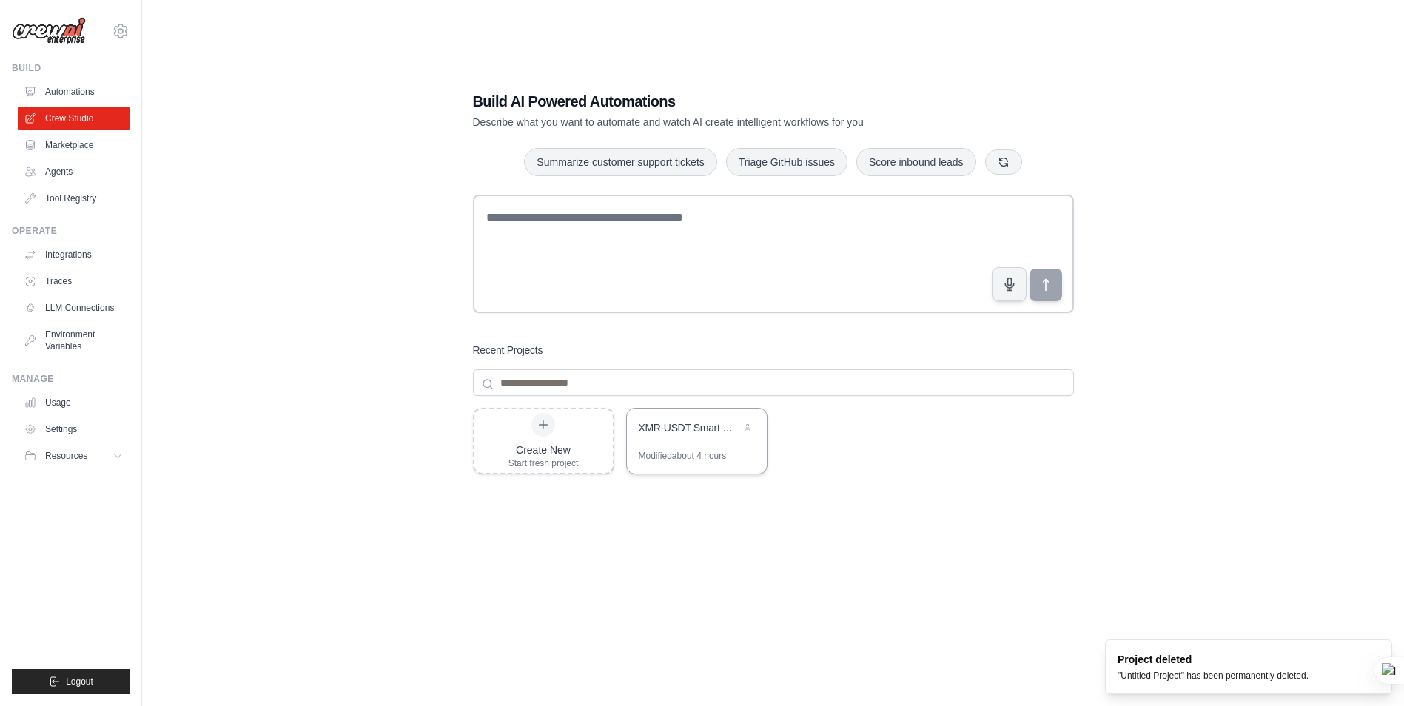
click at [672, 429] on div "XMR-USDT Smart Money Futures Analyzer" at bounding box center [689, 427] width 101 height 15
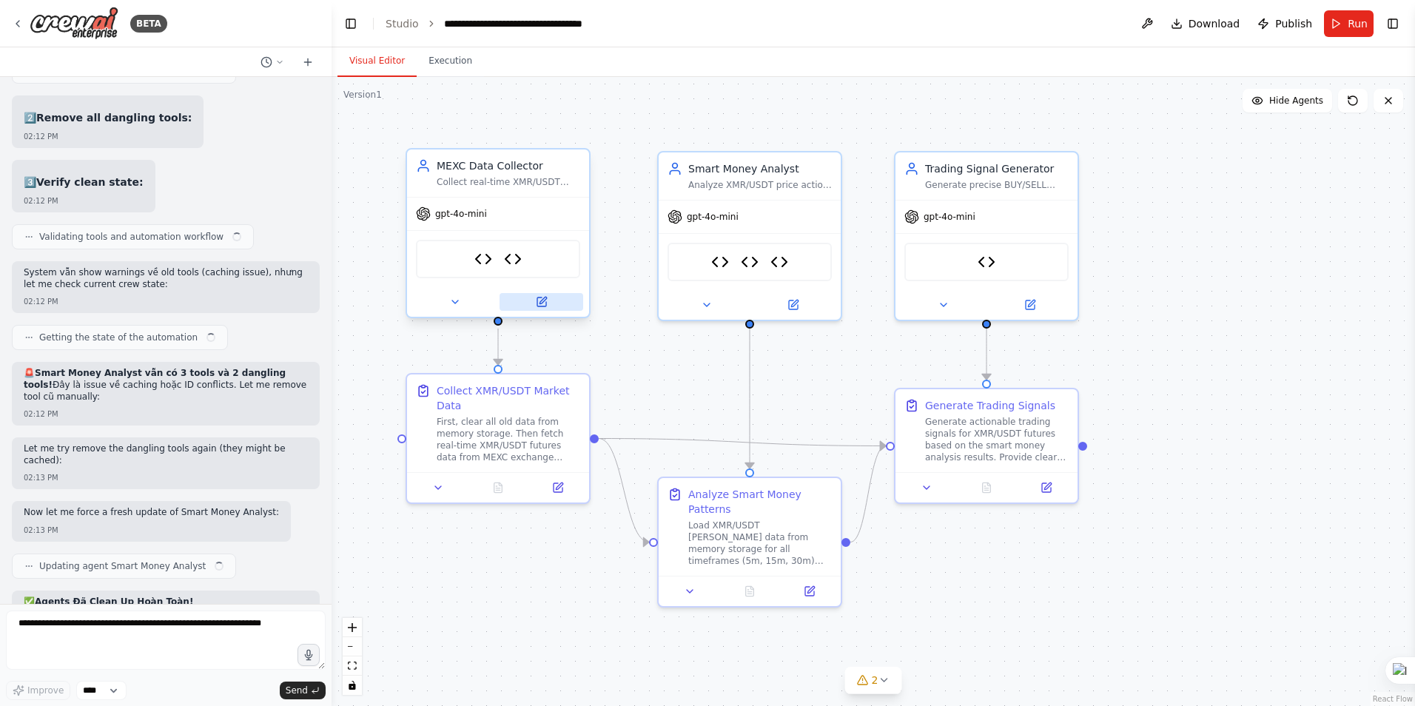
click at [541, 301] on icon at bounding box center [543, 300] width 7 height 7
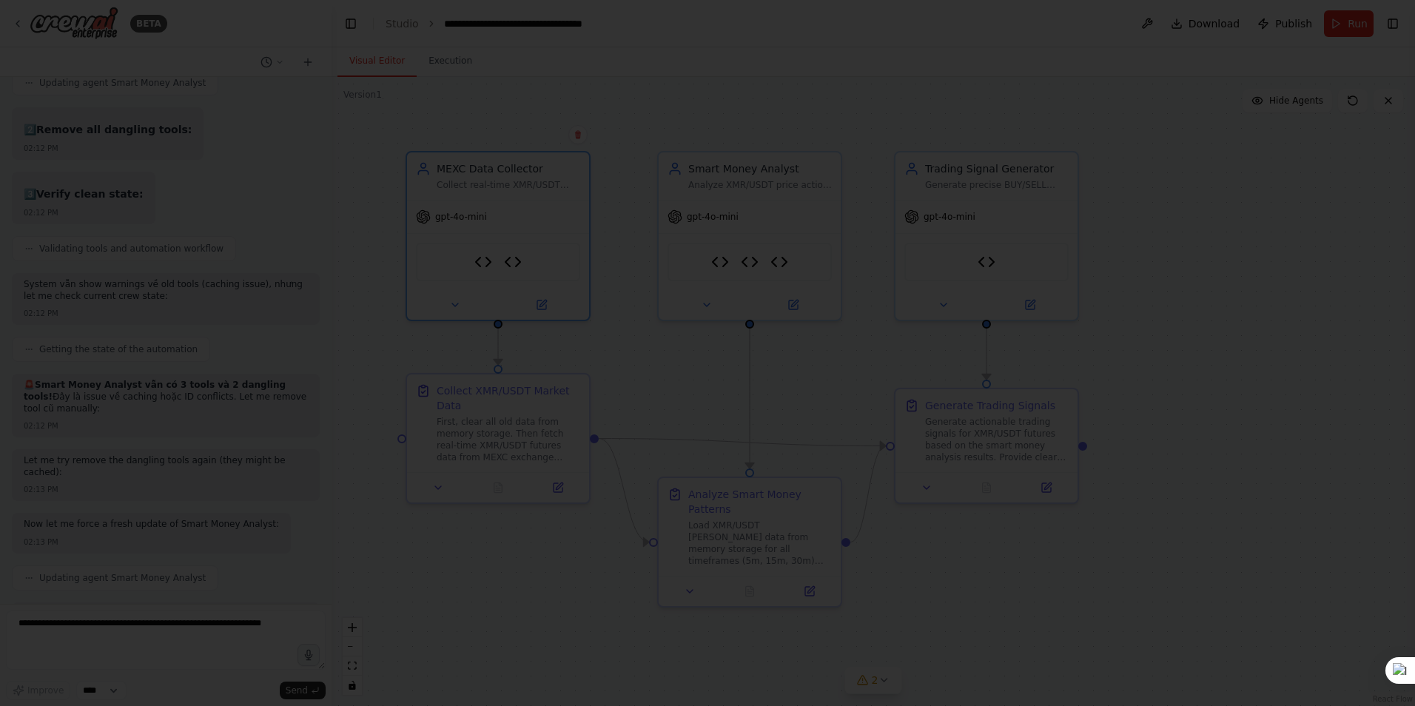
click at [489, 560] on div at bounding box center [707, 353] width 1415 height 706
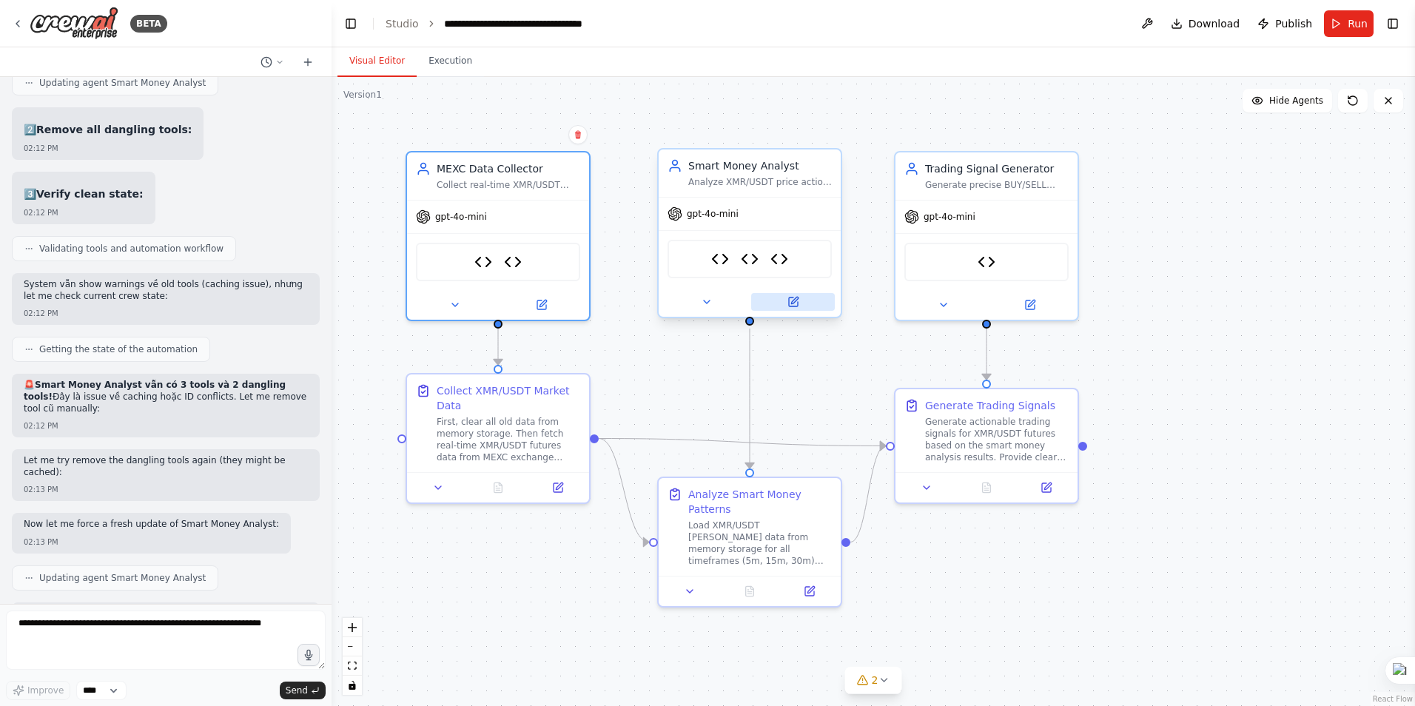
click at [796, 303] on icon at bounding box center [793, 302] width 9 height 9
click at [164, 632] on textarea at bounding box center [166, 640] width 320 height 59
type textarea "*"
click at [798, 309] on button at bounding box center [793, 302] width 84 height 18
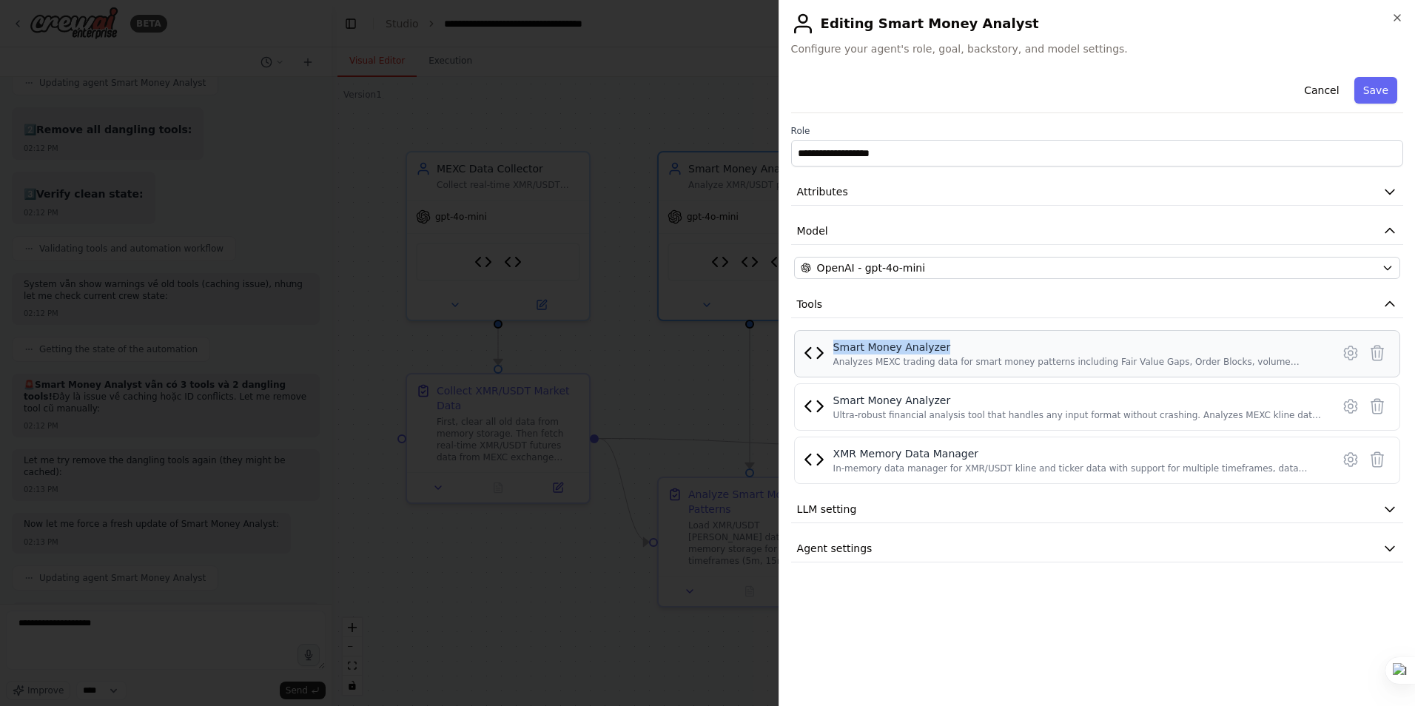
drag, startPoint x: 947, startPoint y: 346, endPoint x: 833, endPoint y: 346, distance: 114.0
click at [833, 346] on div "Smart Money Analyzer" at bounding box center [1077, 347] width 489 height 15
copy div "Smart Money Analyzer"
click at [464, 575] on div at bounding box center [707, 353] width 1415 height 706
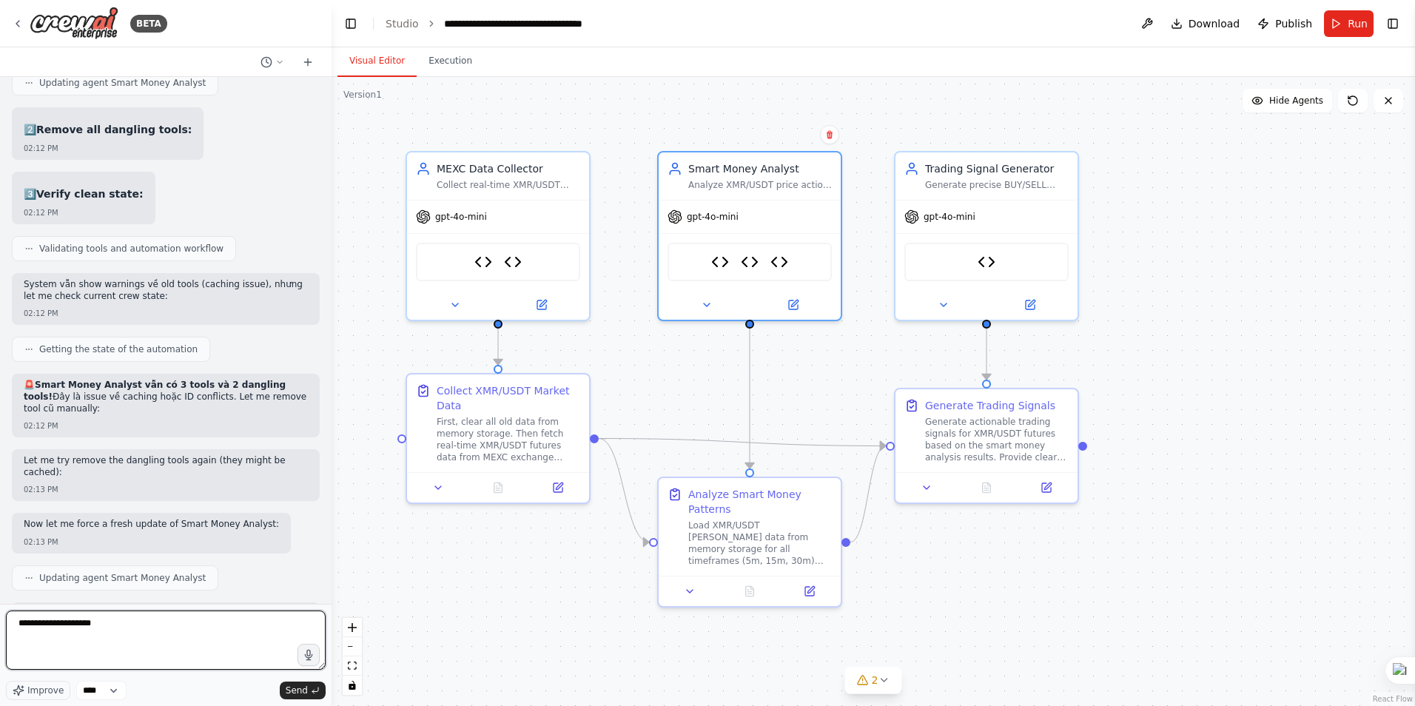
click at [139, 634] on textarea "**********" at bounding box center [166, 640] width 320 height 59
paste textarea "**********"
type textarea "**********"
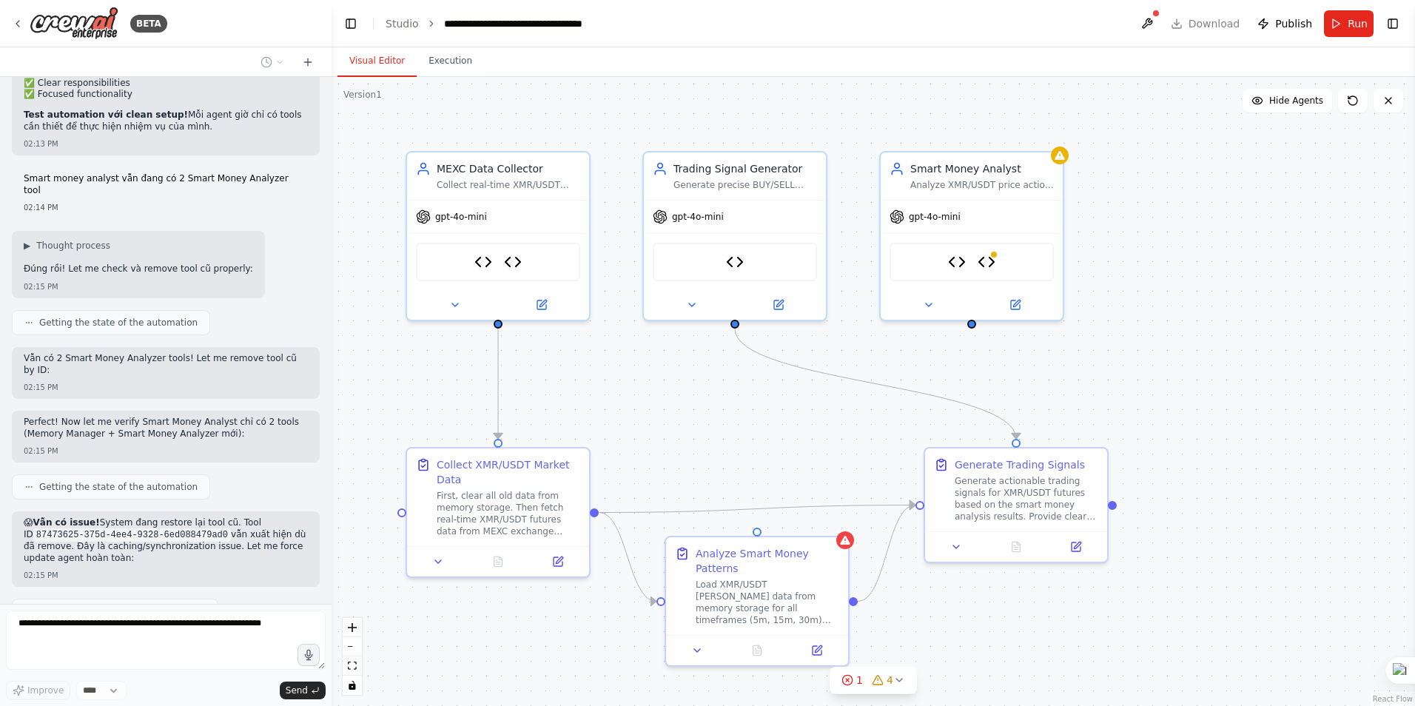
scroll to position [22371, 0]
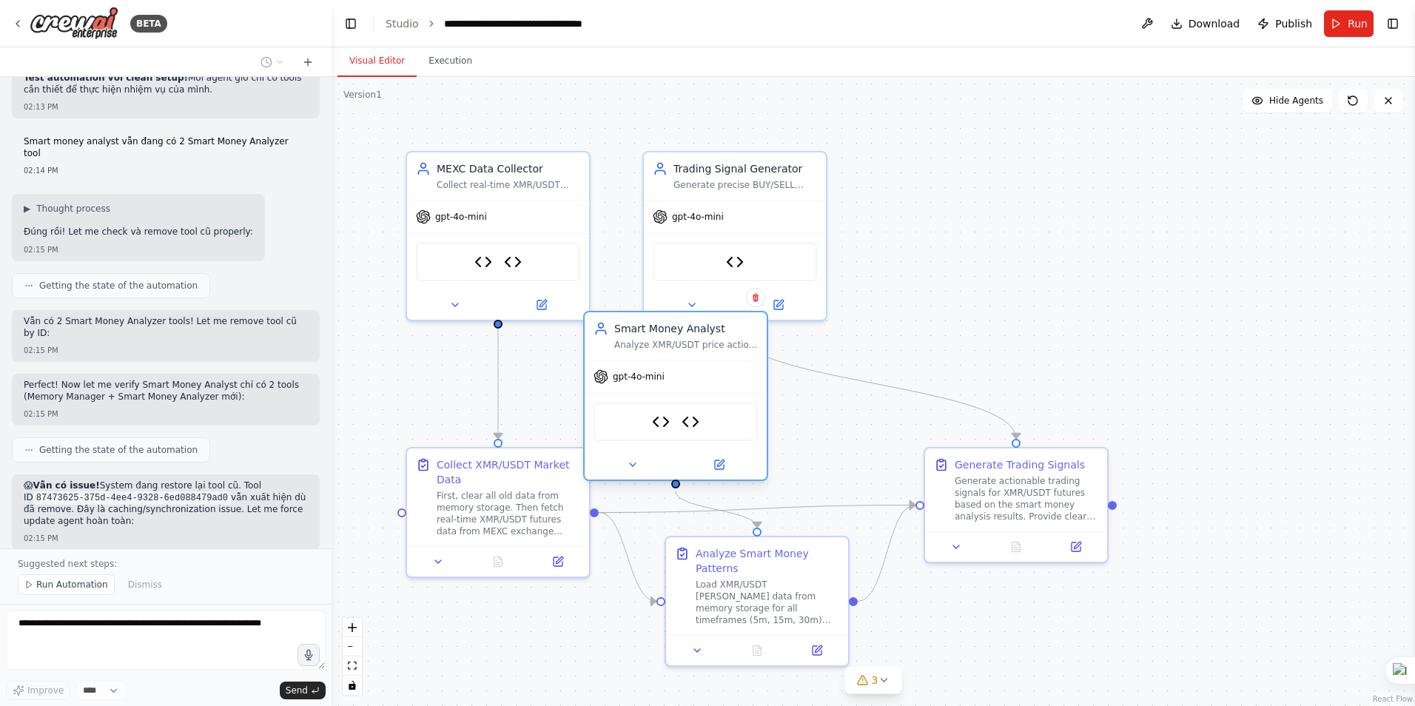
drag, startPoint x: 1018, startPoint y: 176, endPoint x: 725, endPoint y: 346, distance: 339.0
click at [725, 346] on div "Analyze XMR/USDT price action using smart money concepts to identify Fair Value…" at bounding box center [686, 345] width 144 height 12
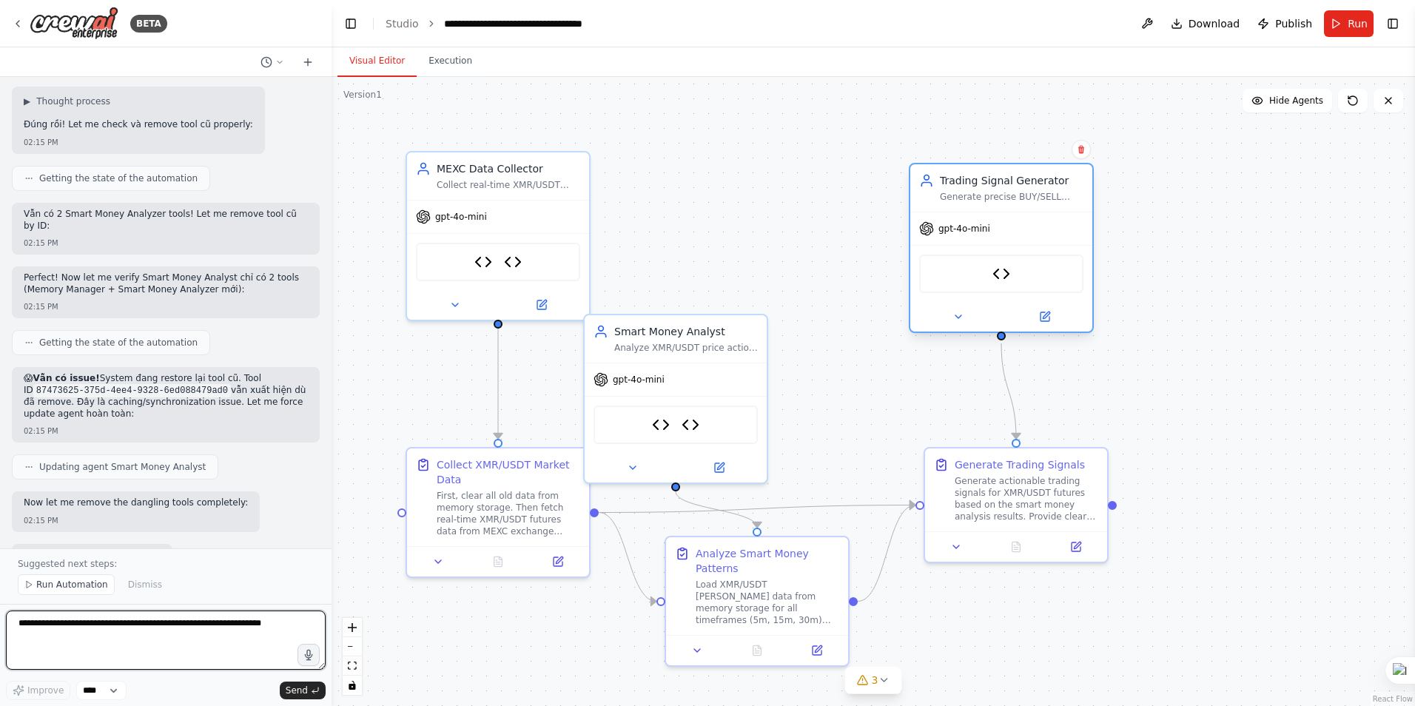
drag, startPoint x: 759, startPoint y: 174, endPoint x: 1023, endPoint y: 193, distance: 264.2
click at [1023, 193] on div "Trading Signal Generator Generate precise BUY/SELL signals for XMR/USDT futures…" at bounding box center [1012, 188] width 144 height 30
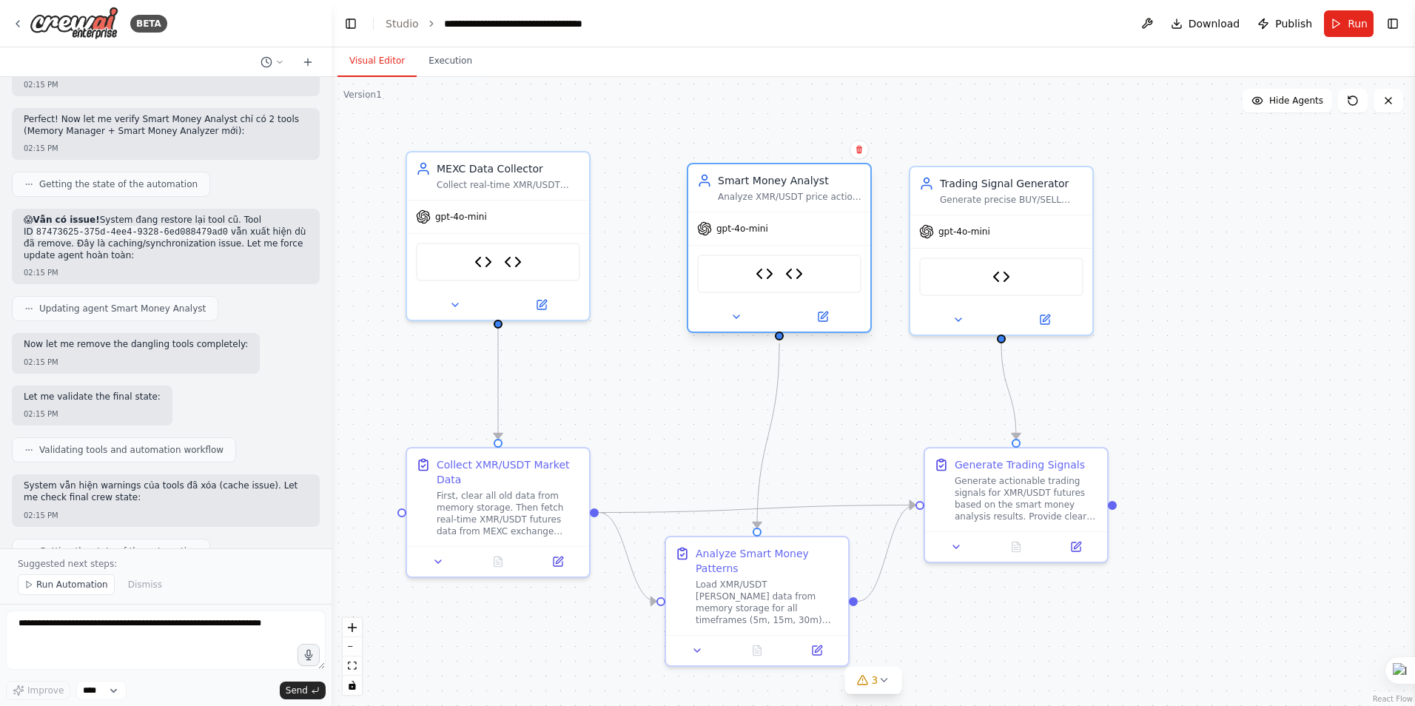
drag, startPoint x: 697, startPoint y: 337, endPoint x: 802, endPoint y: 189, distance: 180.5
click at [802, 189] on div "Smart Money Analyst Analyze XMR/USDT price action using smart money concepts to…" at bounding box center [790, 188] width 144 height 30
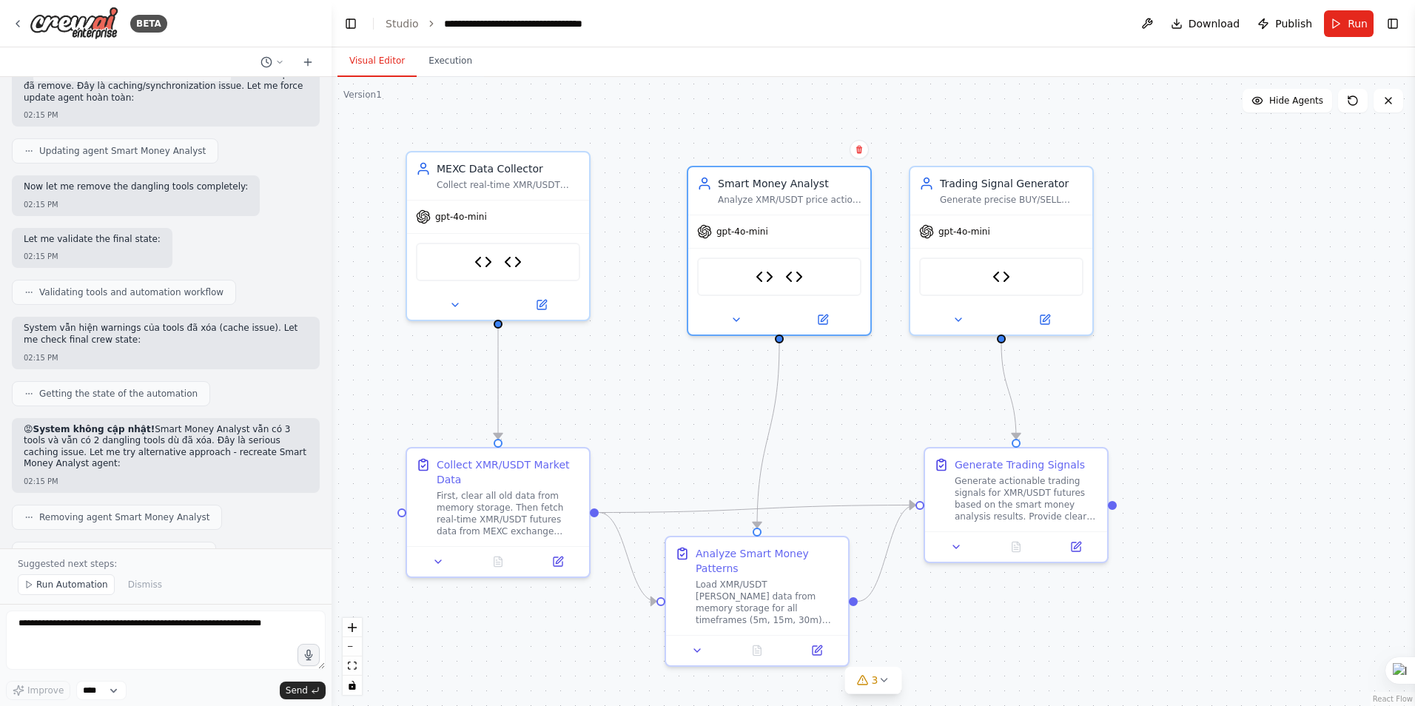
scroll to position [22805, 0]
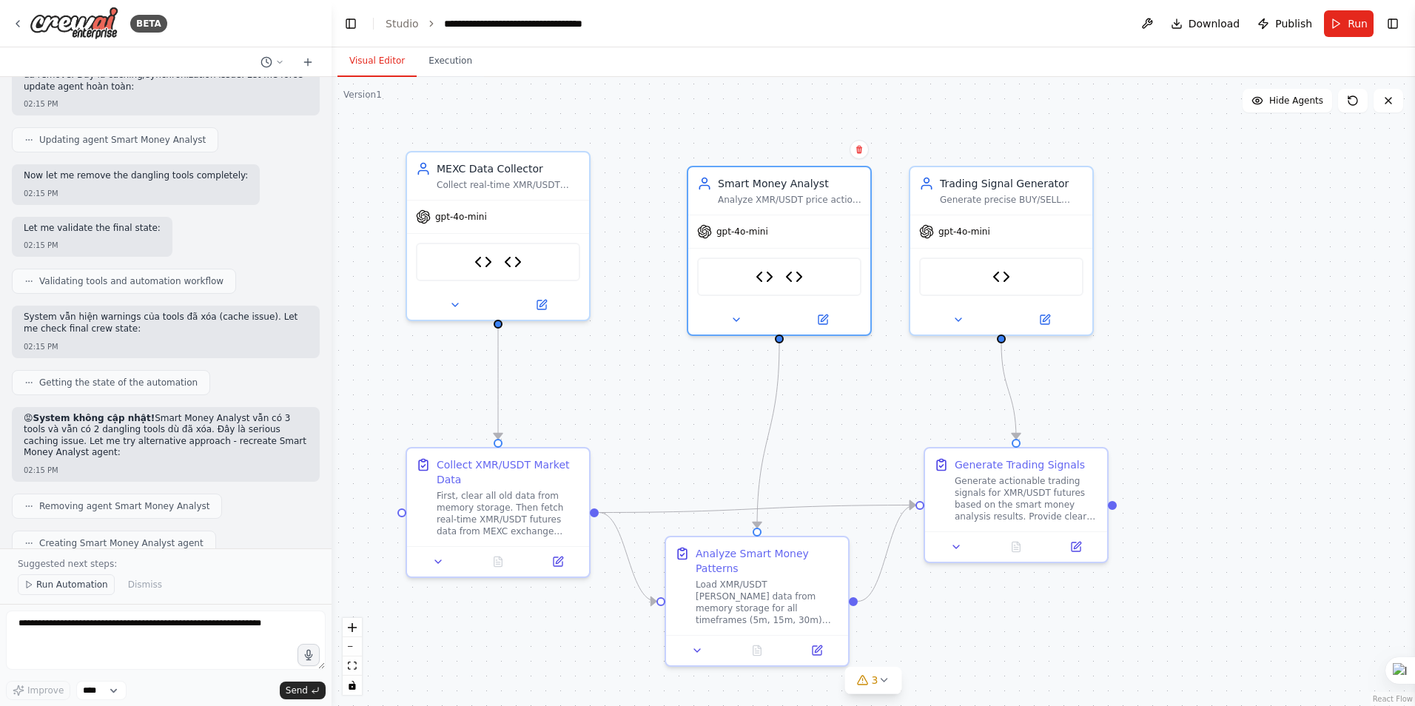
click at [58, 588] on span "Run Automation" at bounding box center [72, 585] width 72 height 12
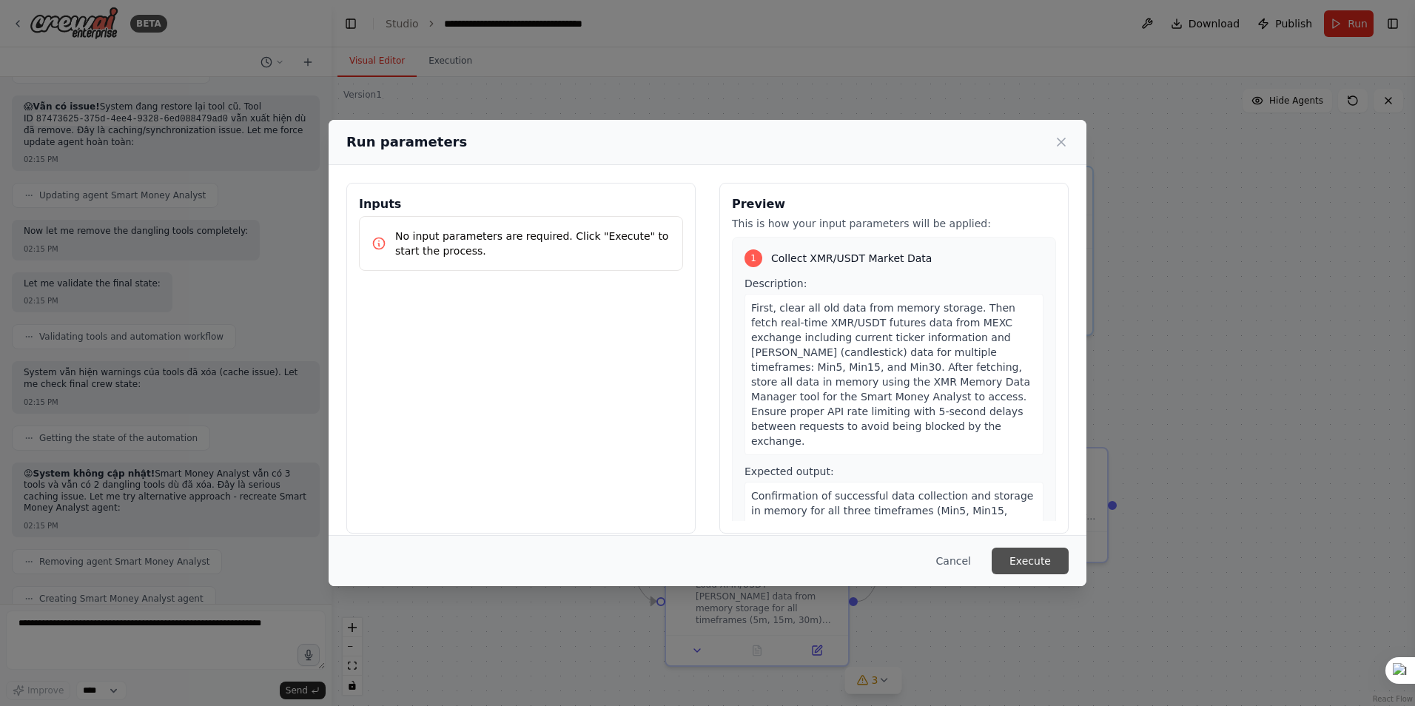
click at [1024, 563] on button "Execute" at bounding box center [1030, 561] width 77 height 27
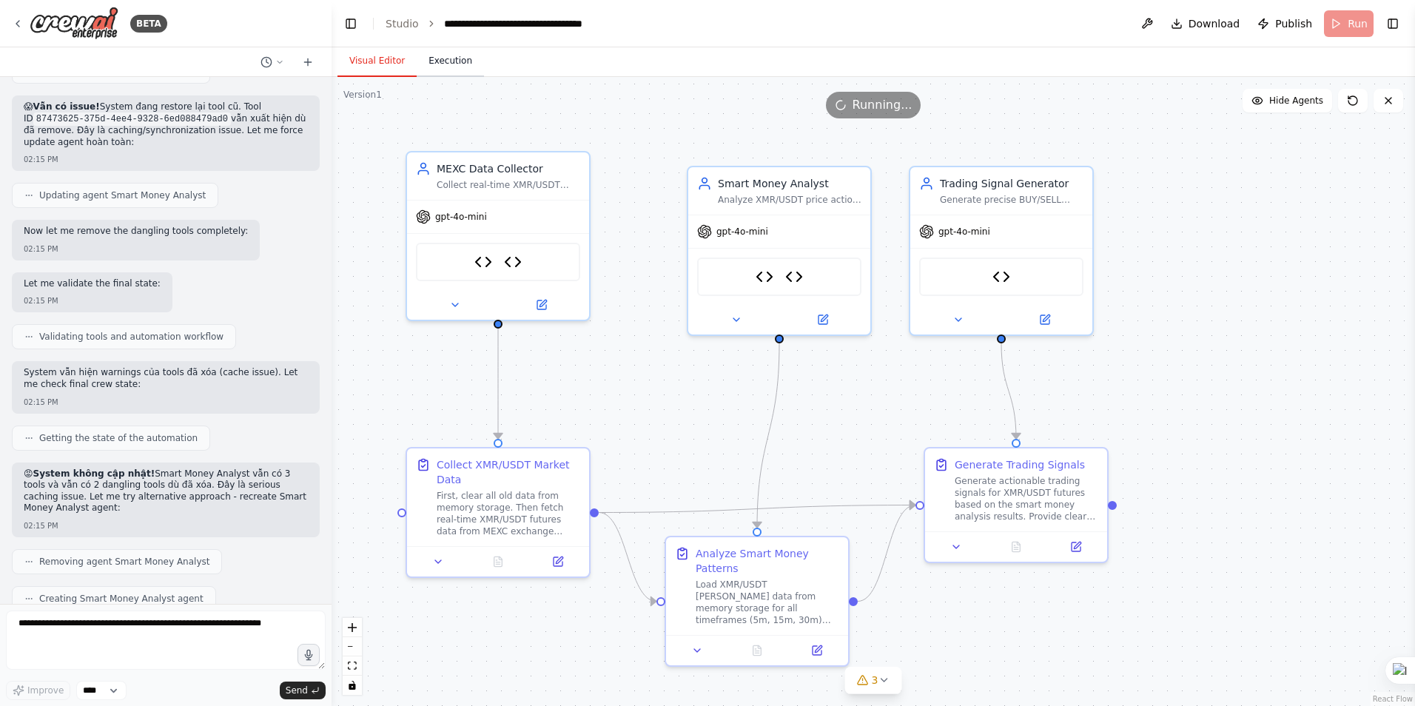
click at [447, 66] on button "Execution" at bounding box center [450, 61] width 67 height 31
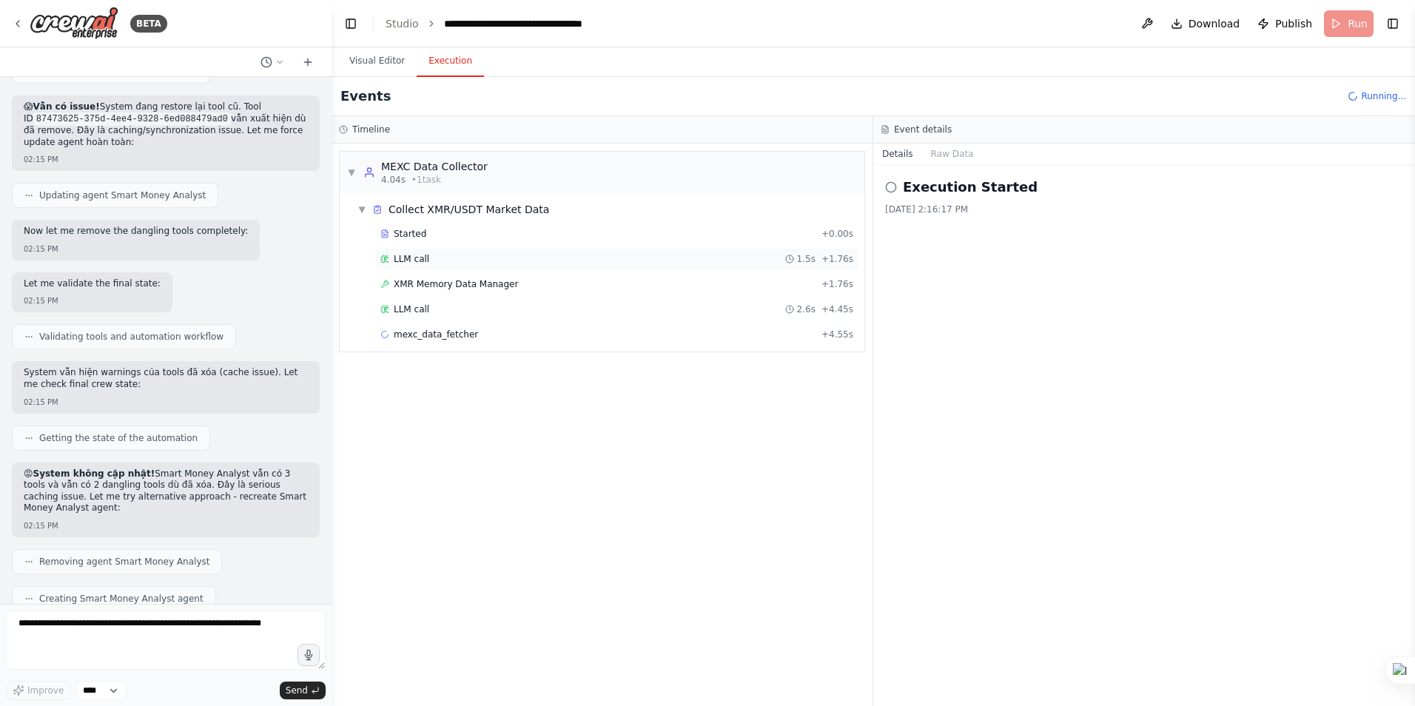
click at [418, 265] on div "LLM call 1.5s + 1.76s" at bounding box center [616, 259] width 483 height 22
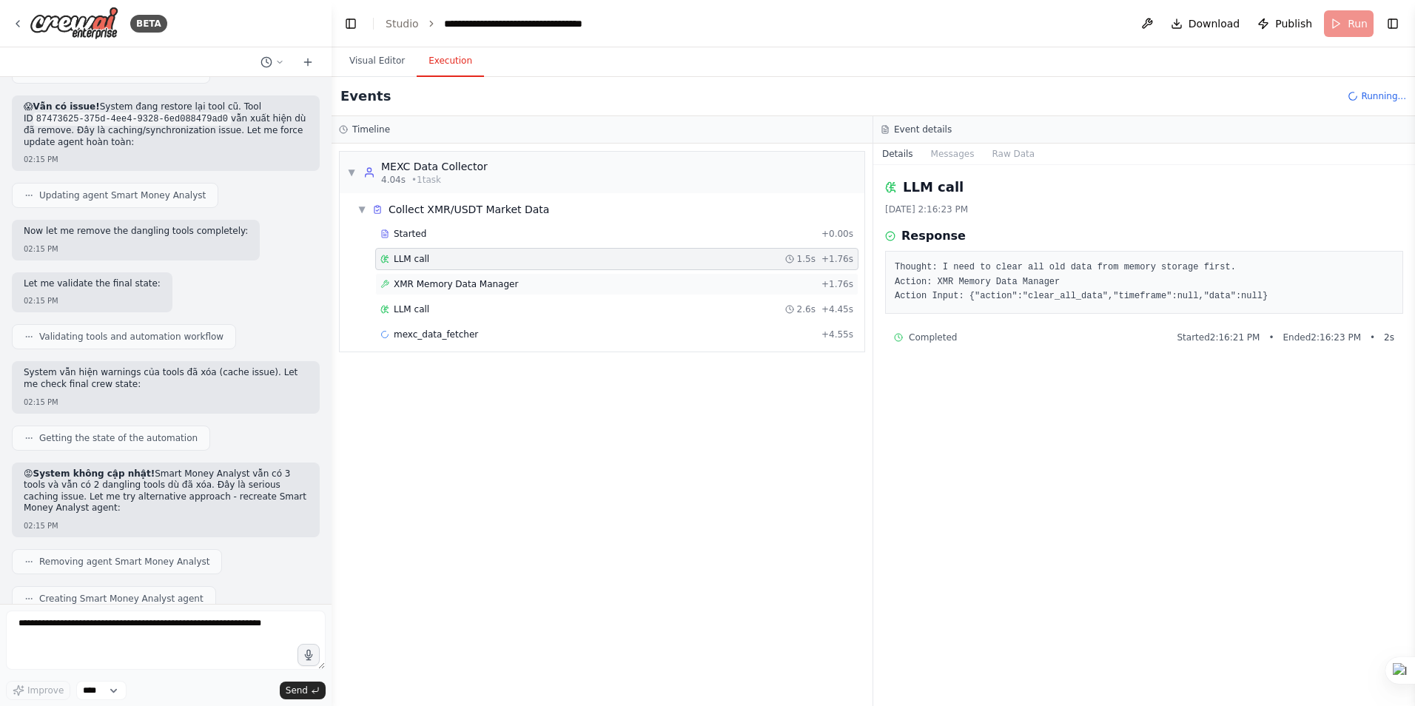
click at [440, 280] on span "XMR Memory Data Manager" at bounding box center [456, 284] width 124 height 12
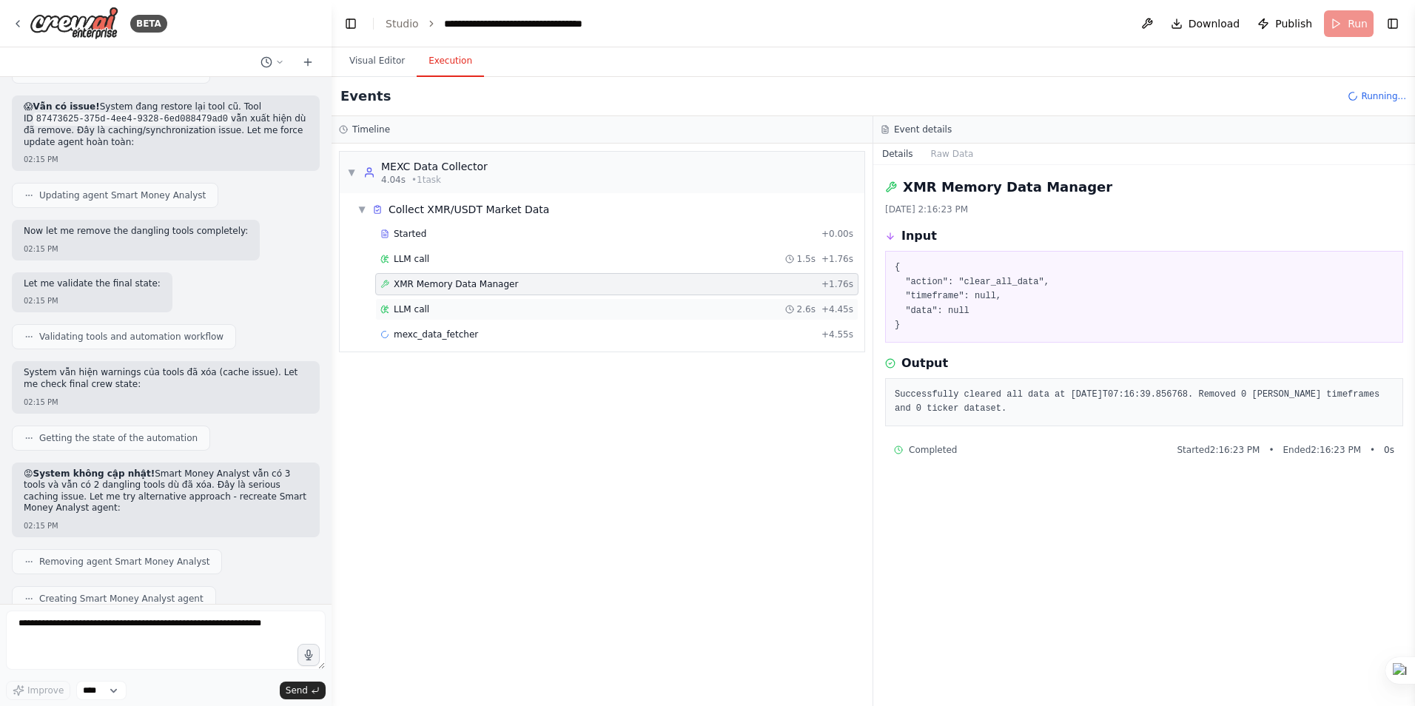
click at [417, 307] on span "LLM call" at bounding box center [412, 309] width 36 height 12
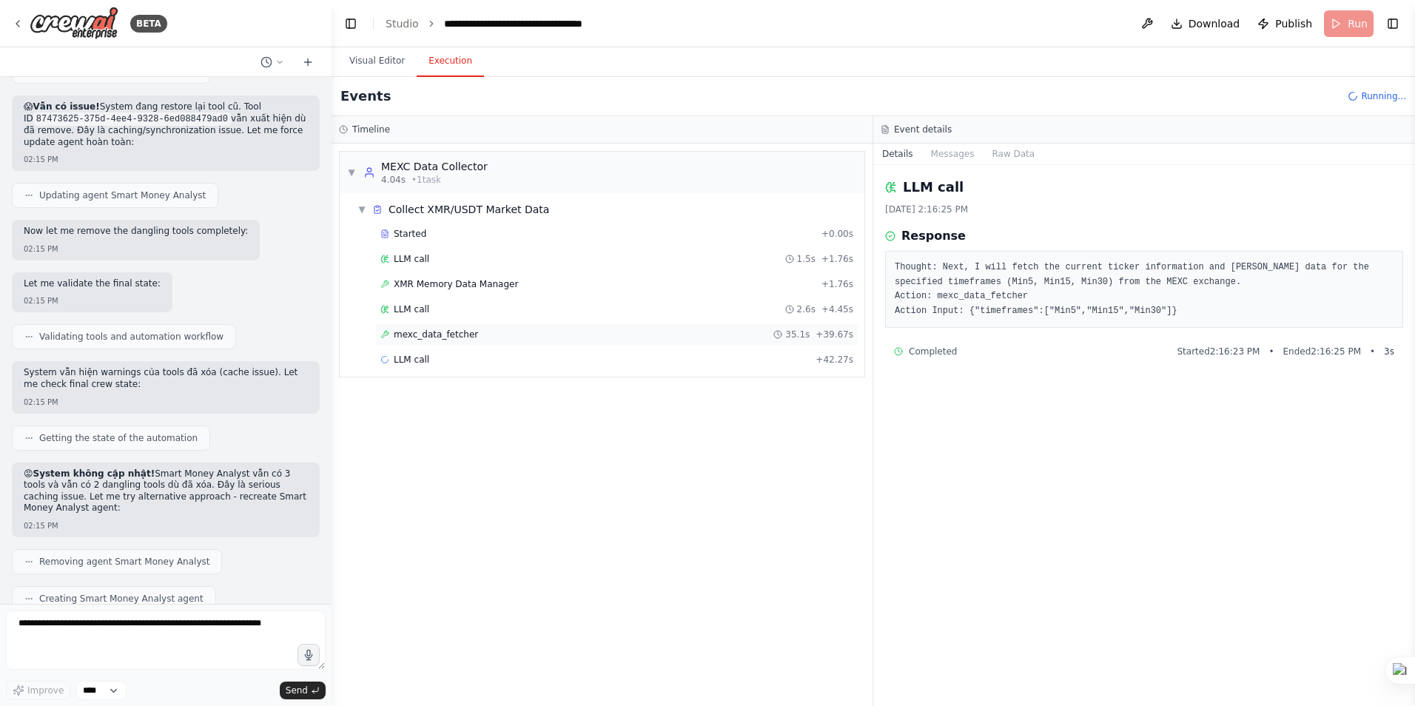
click at [420, 336] on span "mexc_data_fetcher" at bounding box center [436, 335] width 84 height 12
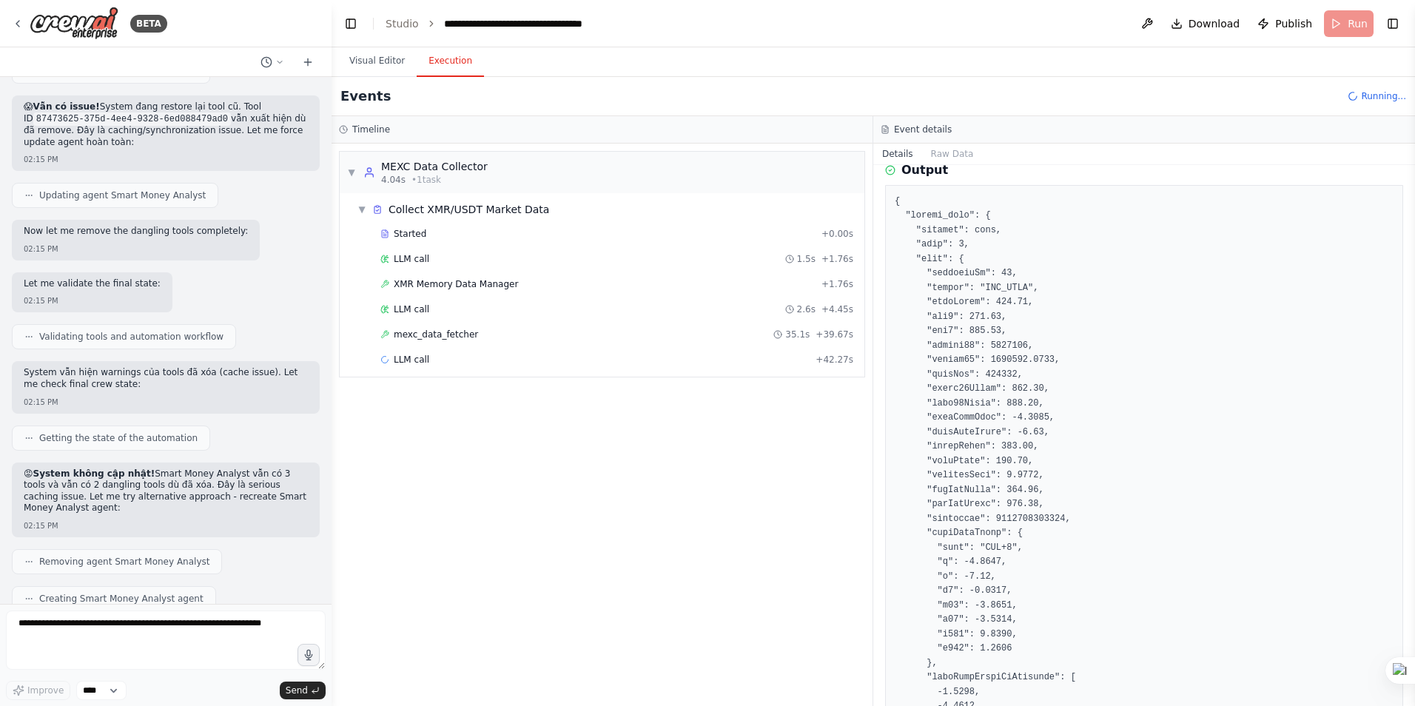
scroll to position [0, 0]
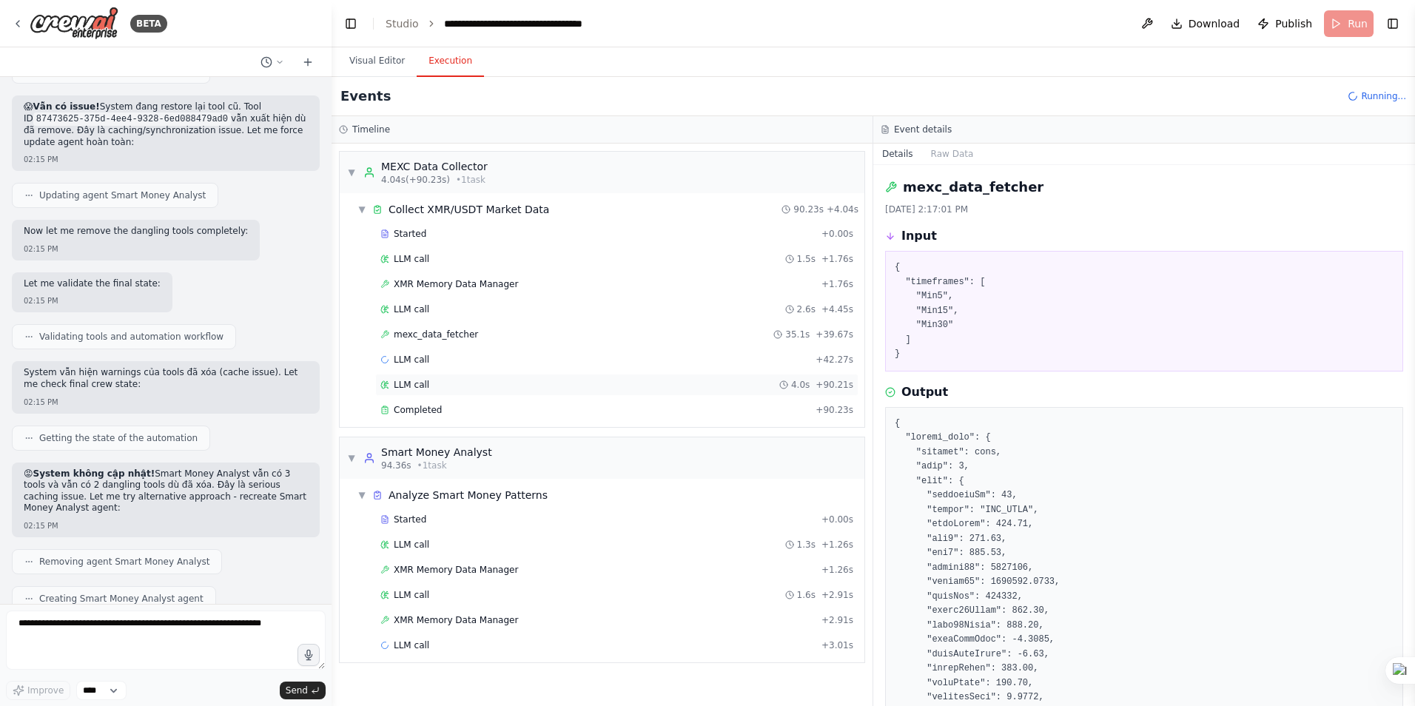
click at [422, 385] on span "LLM call" at bounding box center [412, 385] width 36 height 12
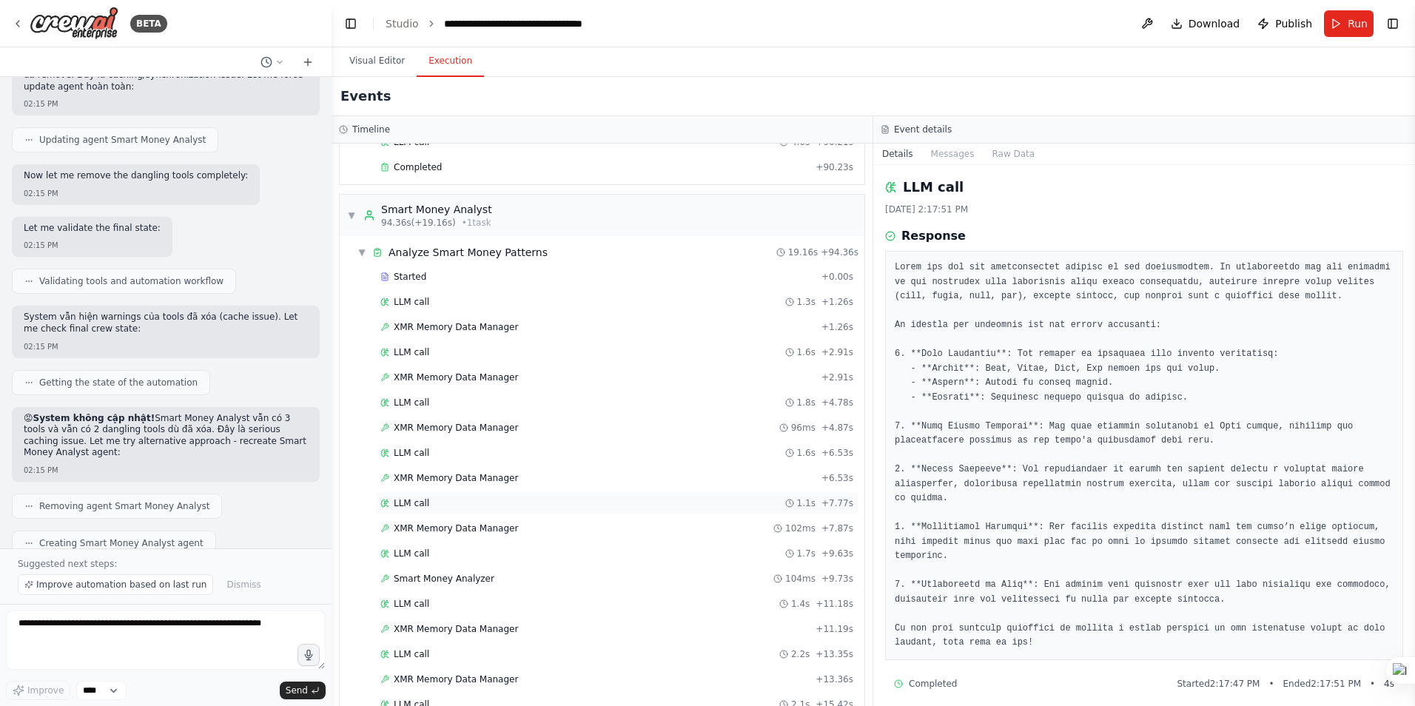
scroll to position [222, 0]
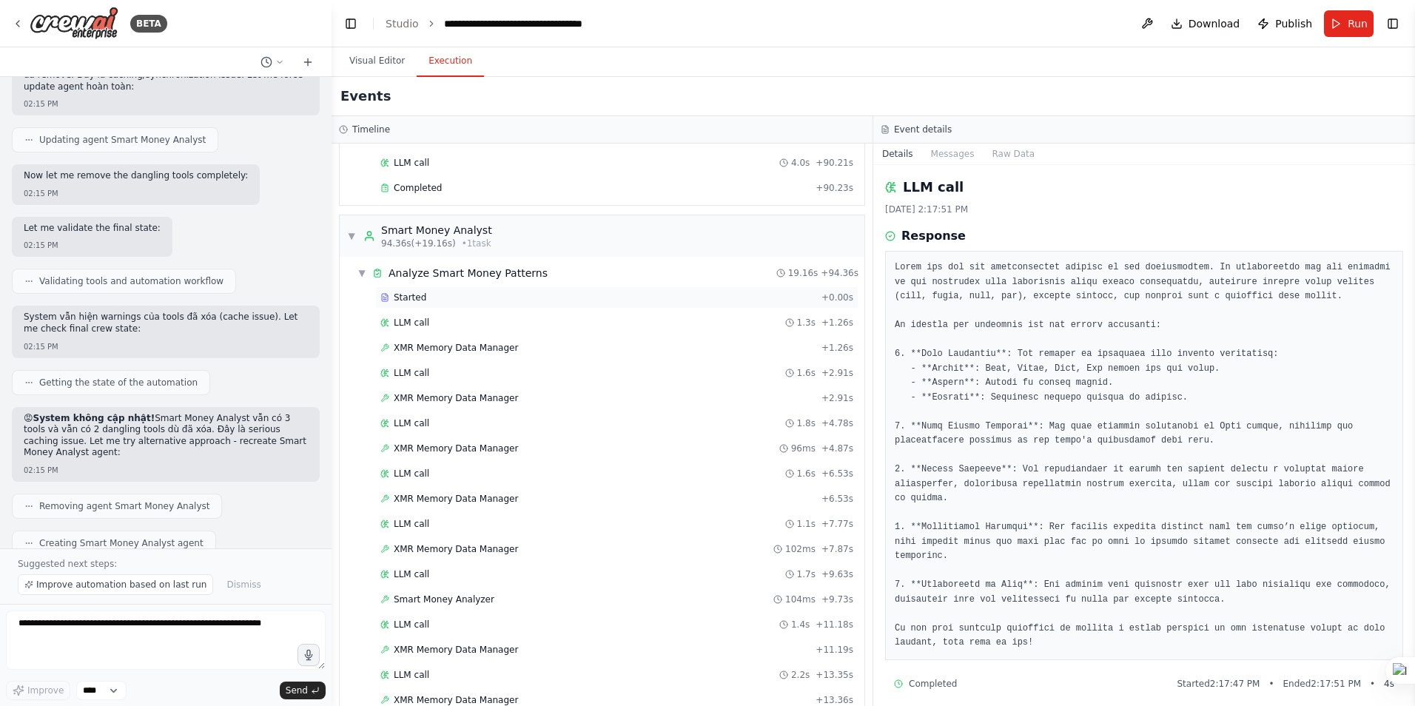
click at [424, 306] on div "Started + 0.00s" at bounding box center [616, 297] width 483 height 22
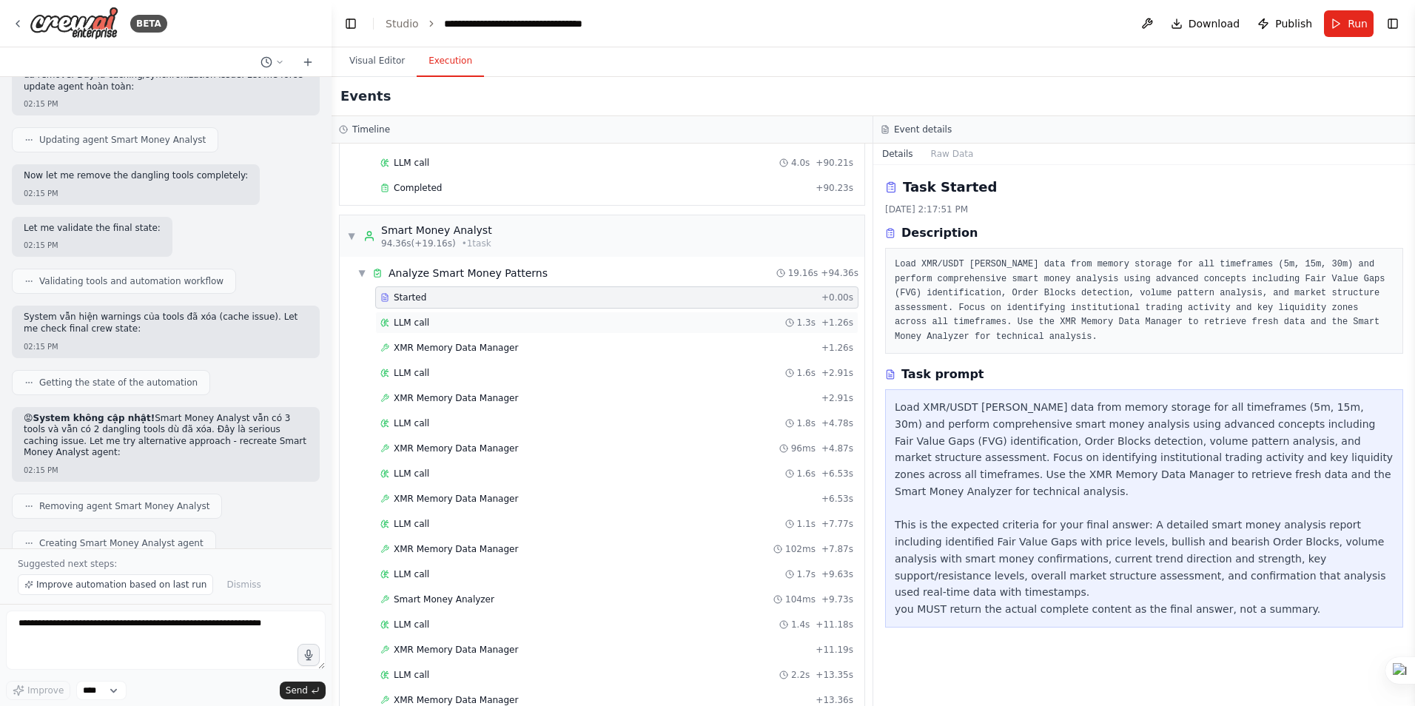
click at [425, 326] on span "LLM call" at bounding box center [412, 323] width 36 height 12
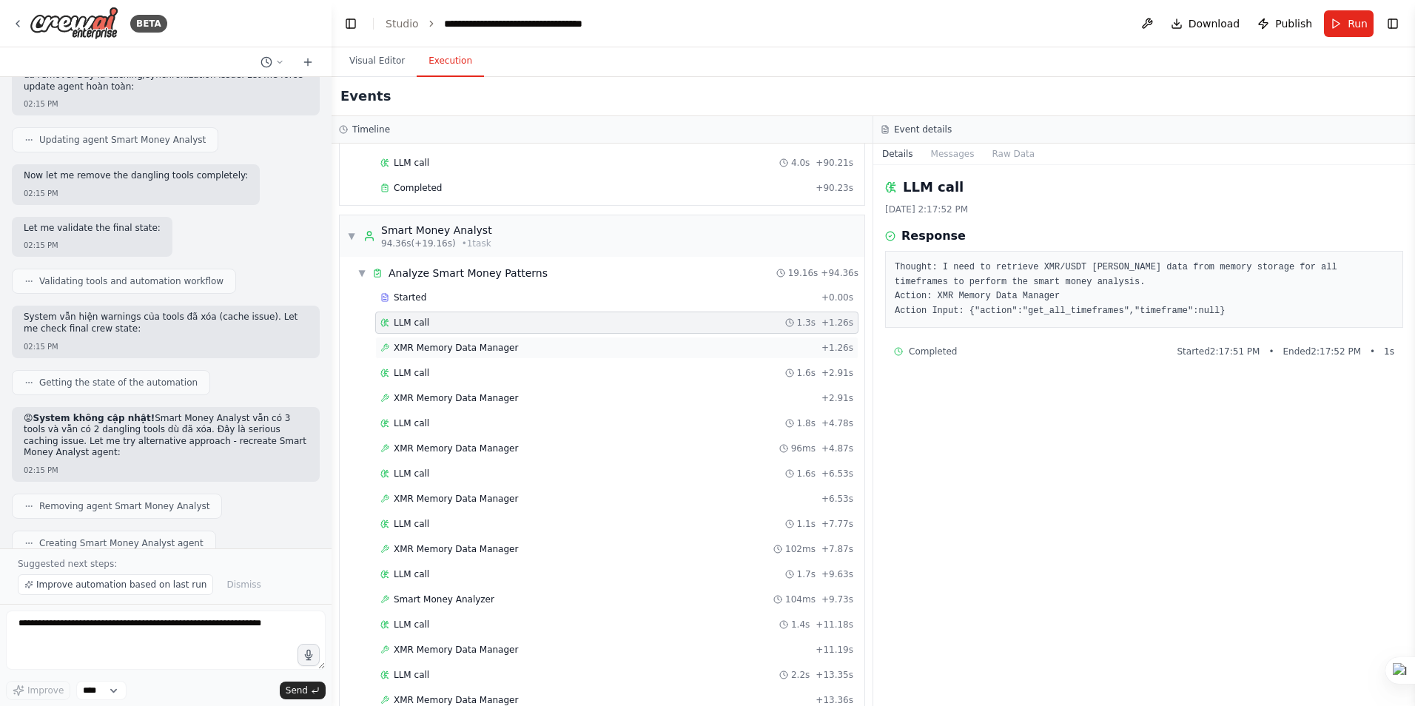
click at [430, 347] on span "XMR Memory Data Manager" at bounding box center [456, 348] width 124 height 12
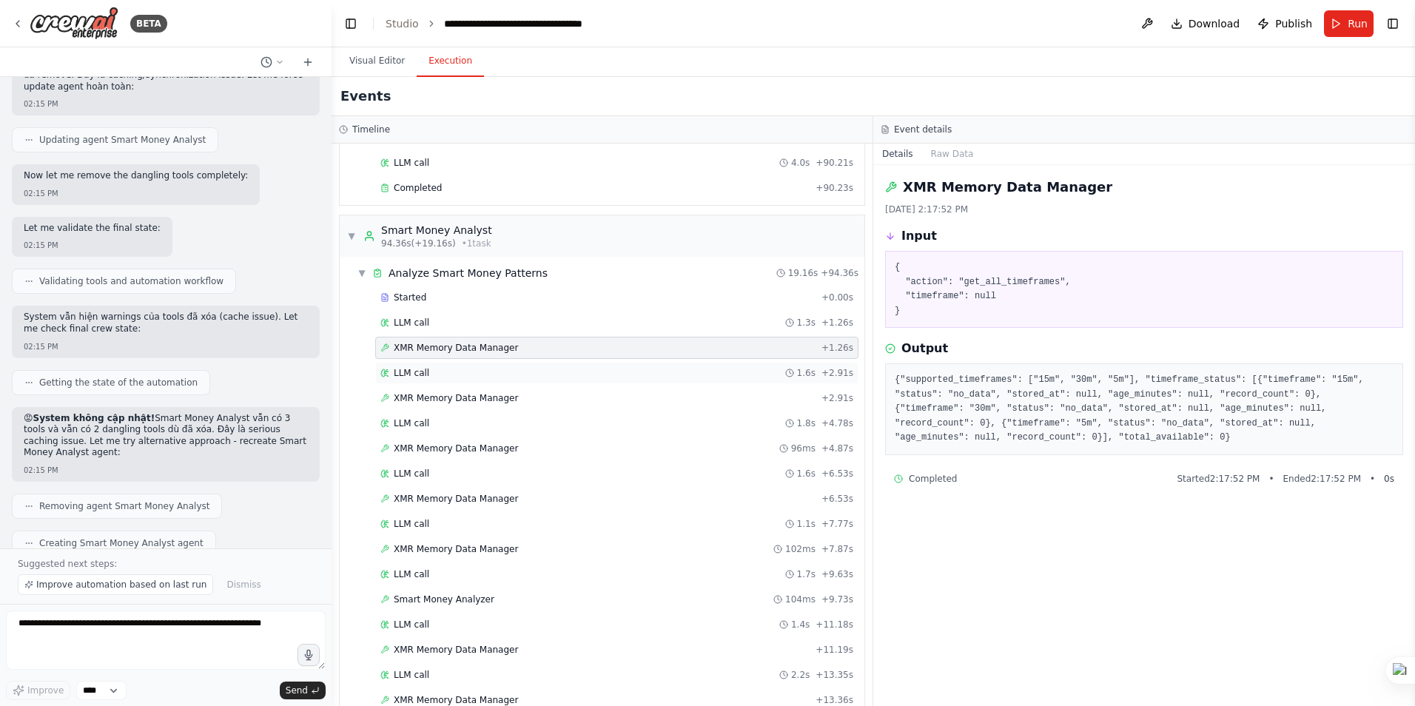
click at [433, 375] on div "LLM call 1.6s + 2.91s" at bounding box center [616, 373] width 473 height 12
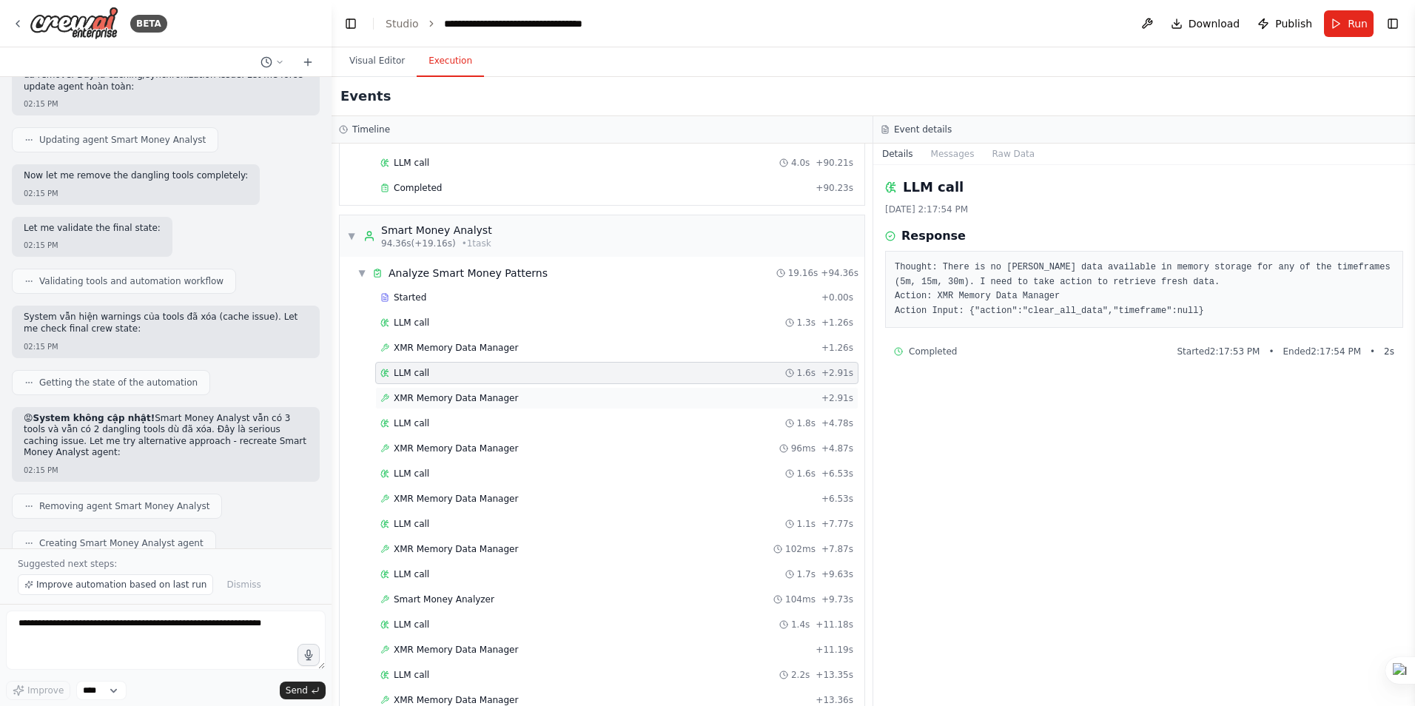
click at [450, 399] on span "XMR Memory Data Manager" at bounding box center [456, 398] width 124 height 12
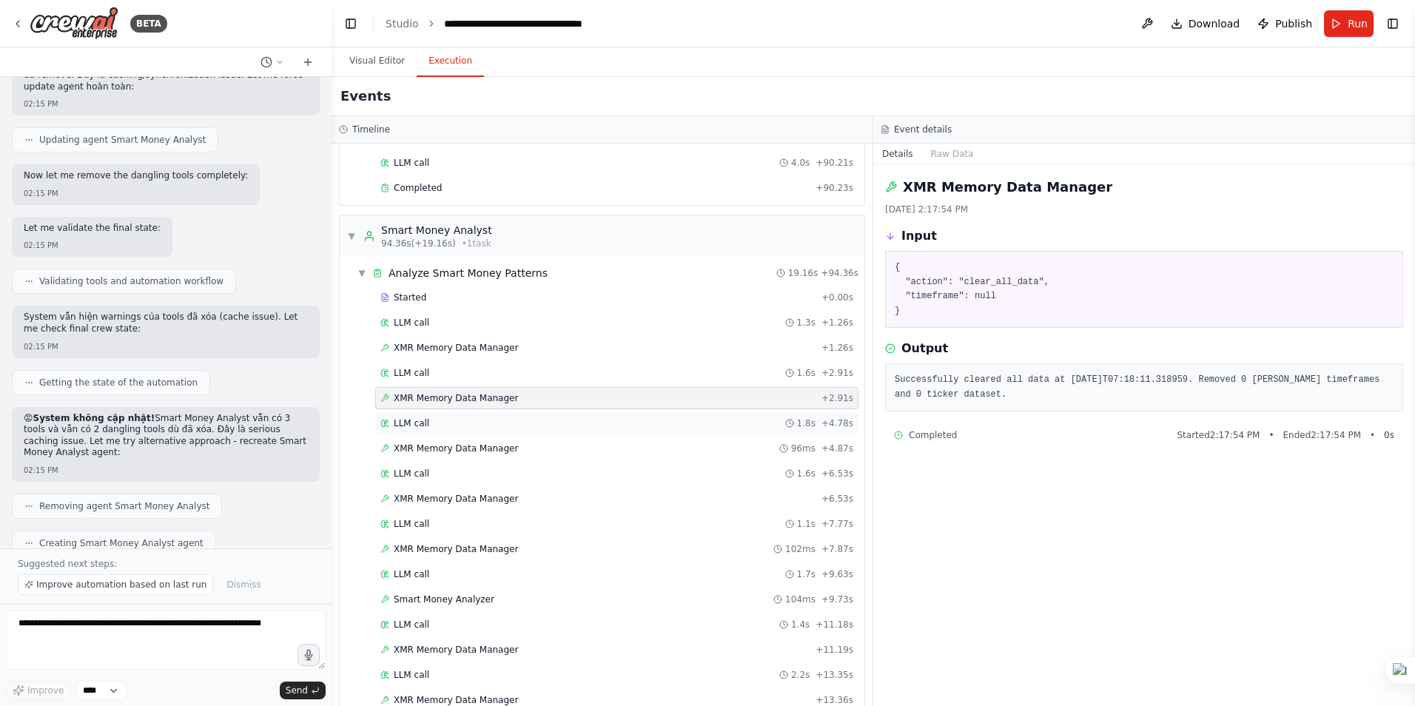
click at [434, 423] on div "LLM call 1.8s + 4.78s" at bounding box center [616, 423] width 473 height 12
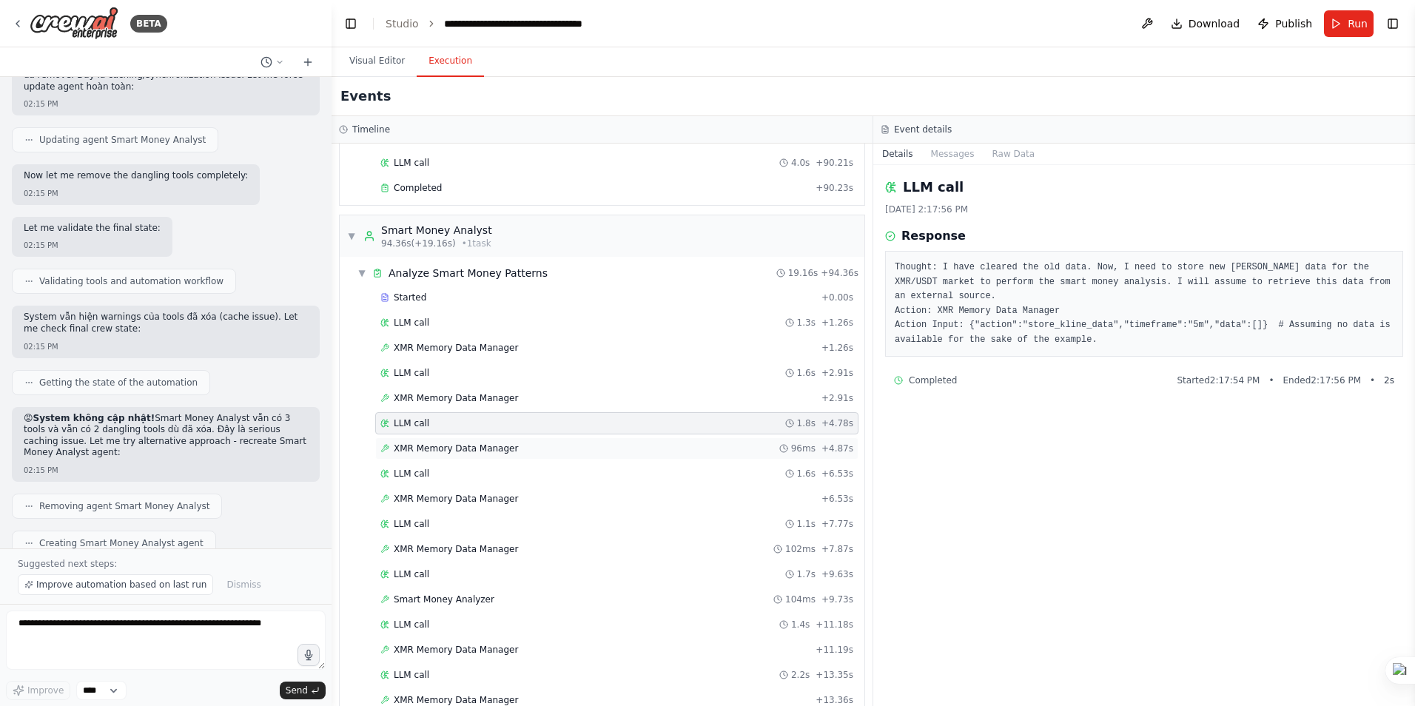
click at [446, 453] on span "XMR Memory Data Manager" at bounding box center [456, 449] width 124 height 12
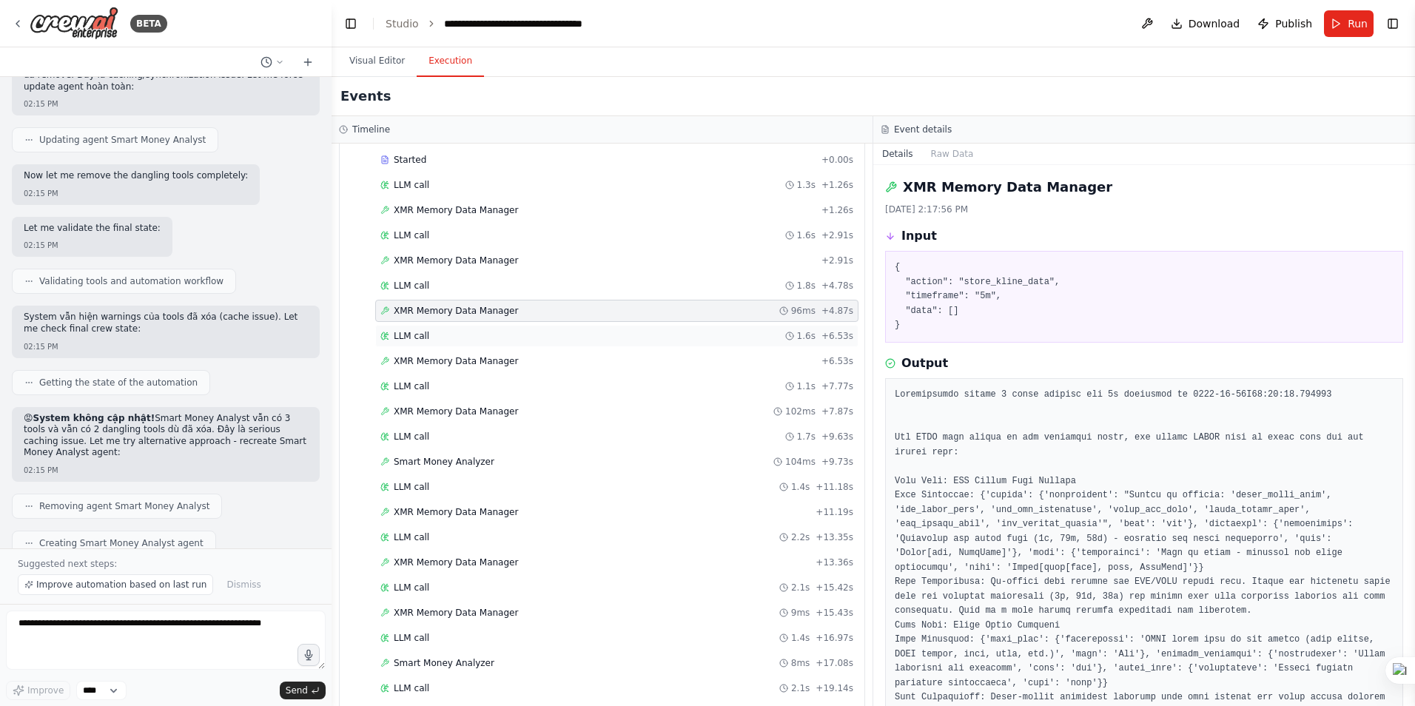
scroll to position [370, 0]
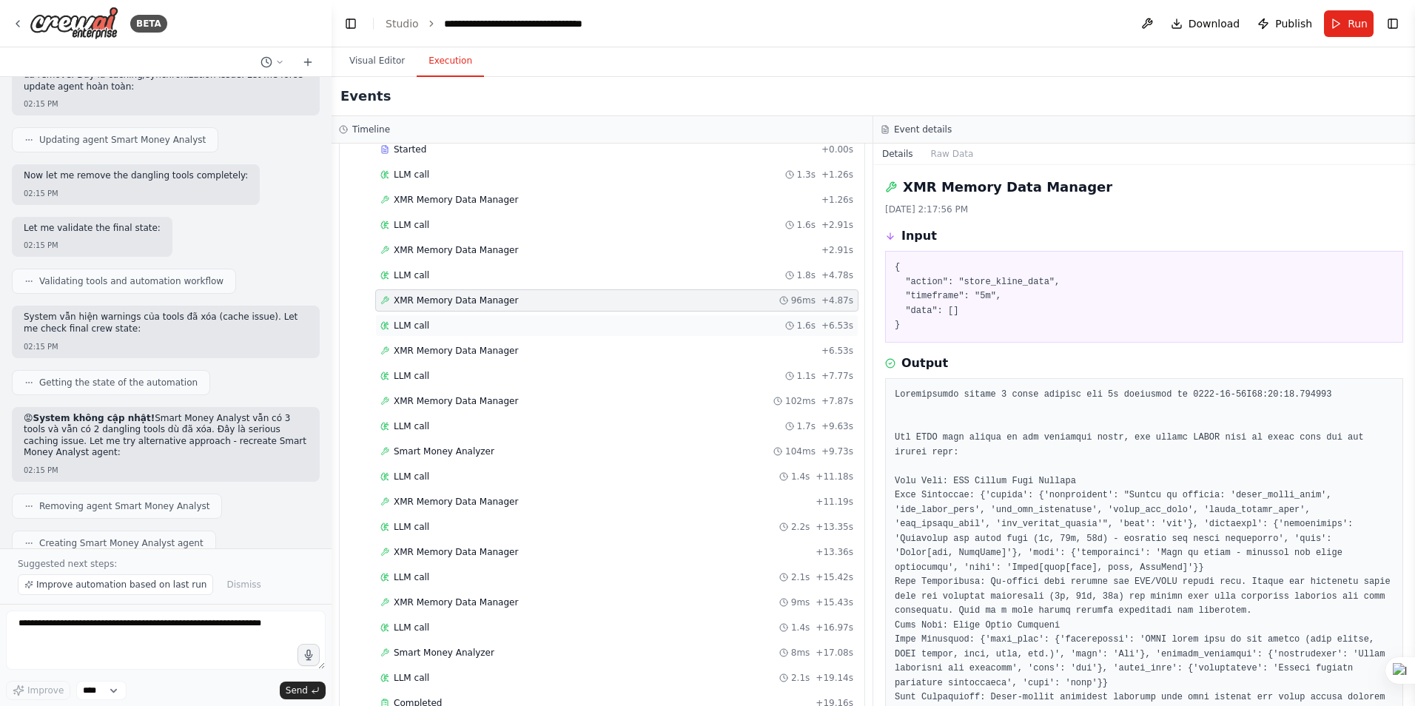
click at [426, 323] on div "LLM call 1.6s + 6.53s" at bounding box center [616, 326] width 473 height 12
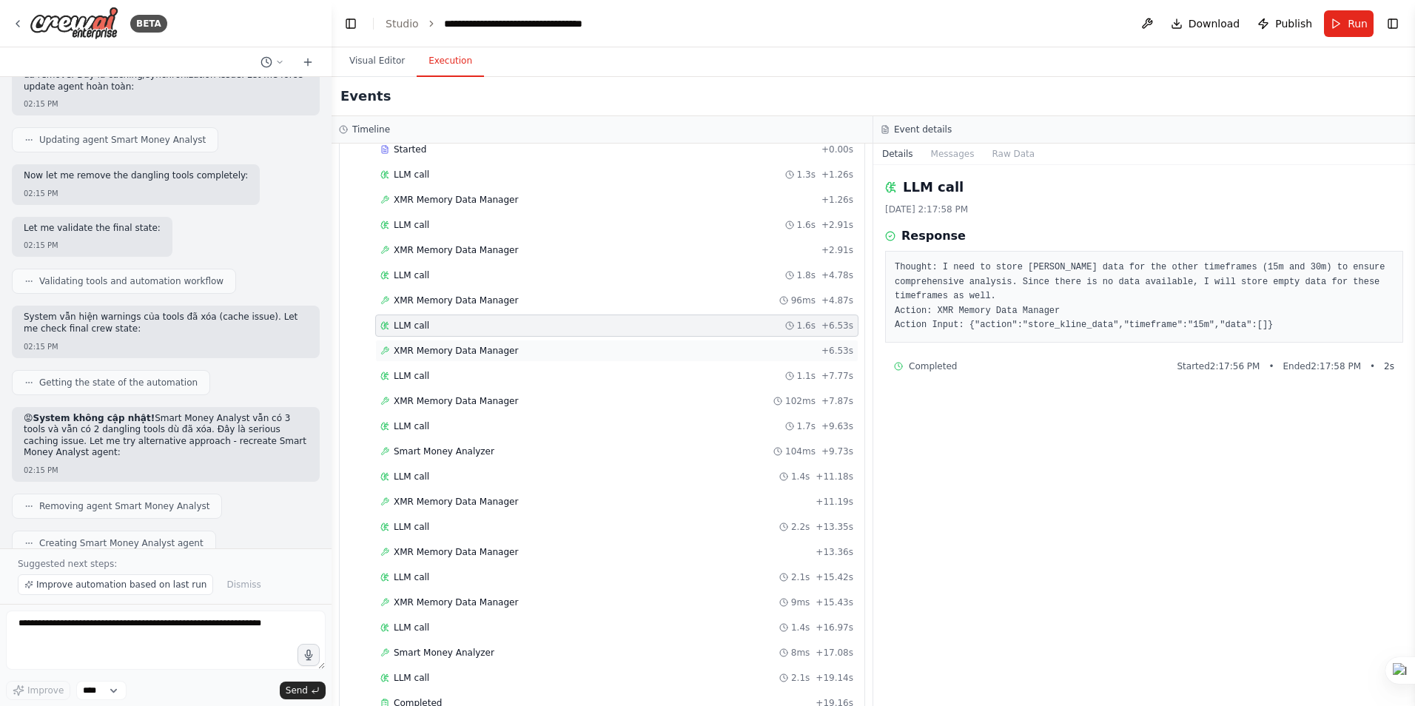
click at [443, 349] on span "XMR Memory Data Manager" at bounding box center [456, 351] width 124 height 12
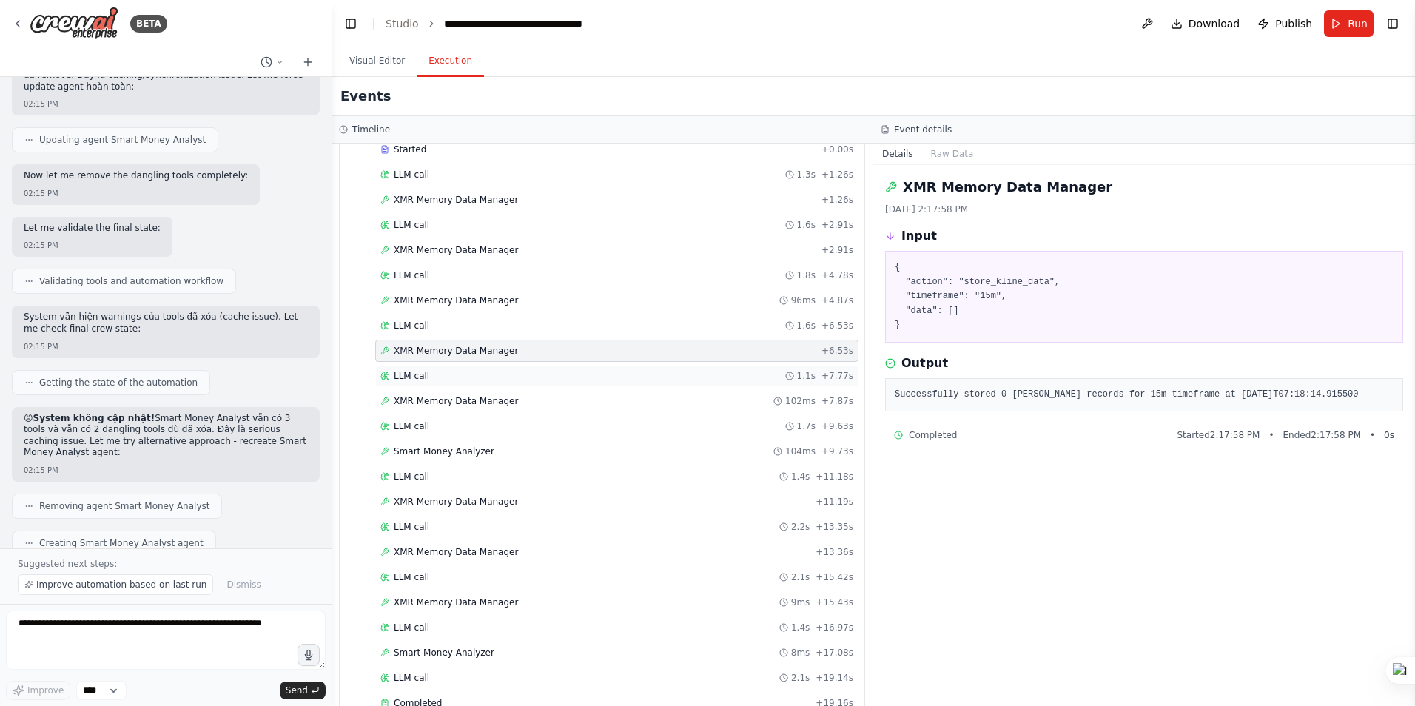
click at [426, 379] on div "LLM call 1.1s + 7.77s" at bounding box center [616, 376] width 473 height 12
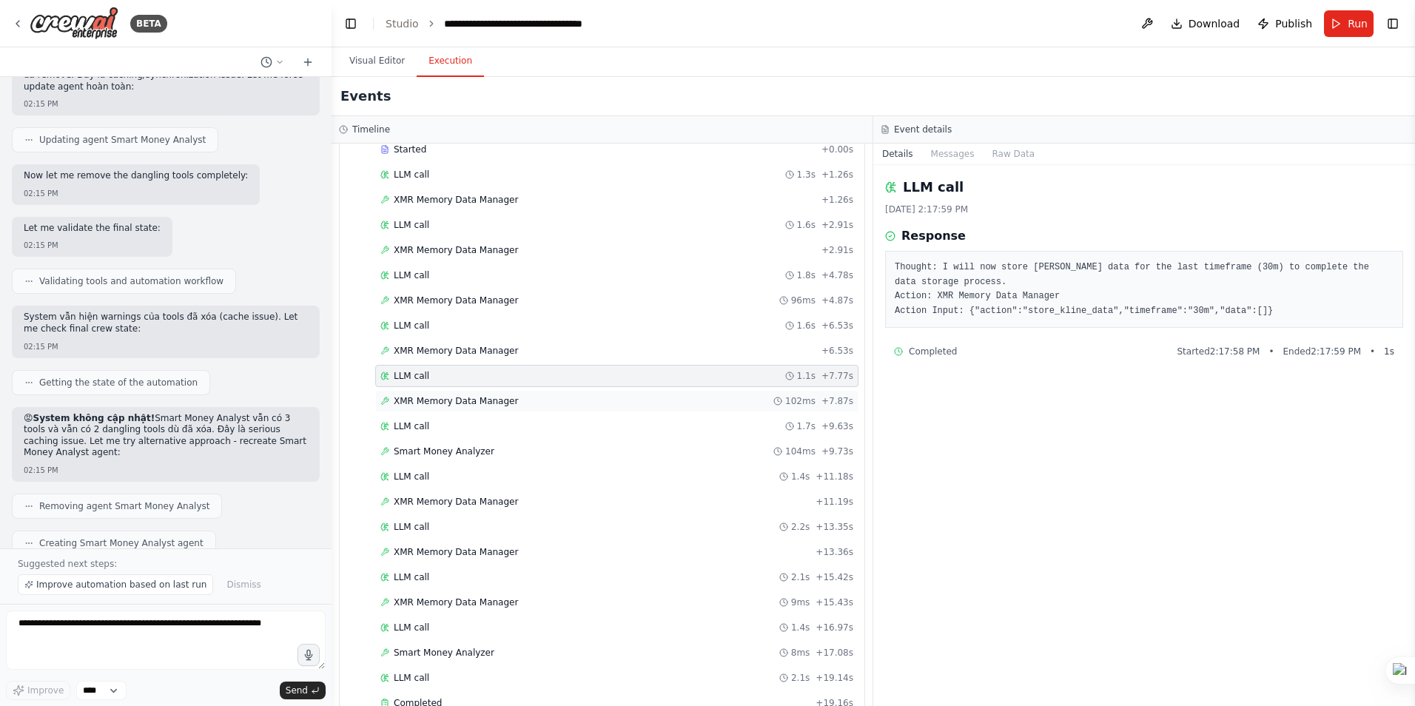
click at [437, 404] on span "XMR Memory Data Manager" at bounding box center [456, 401] width 124 height 12
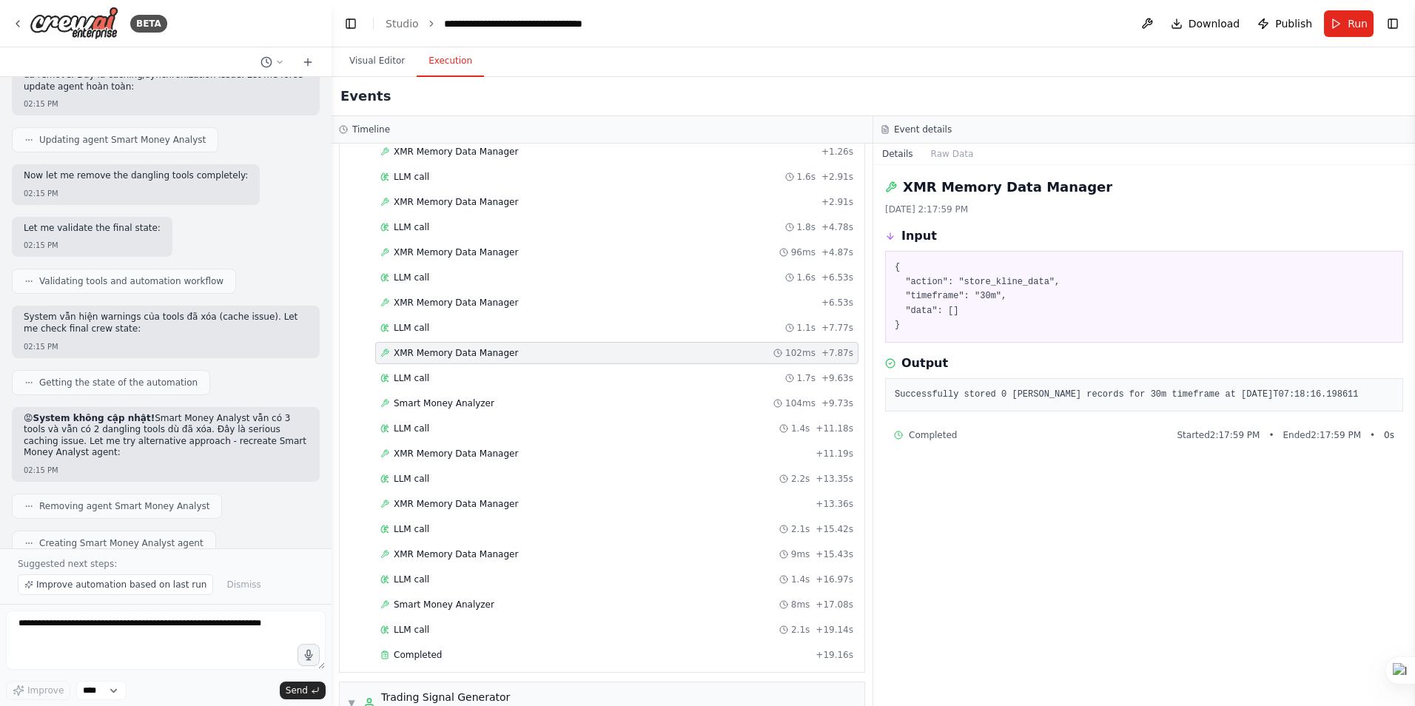
scroll to position [444, 0]
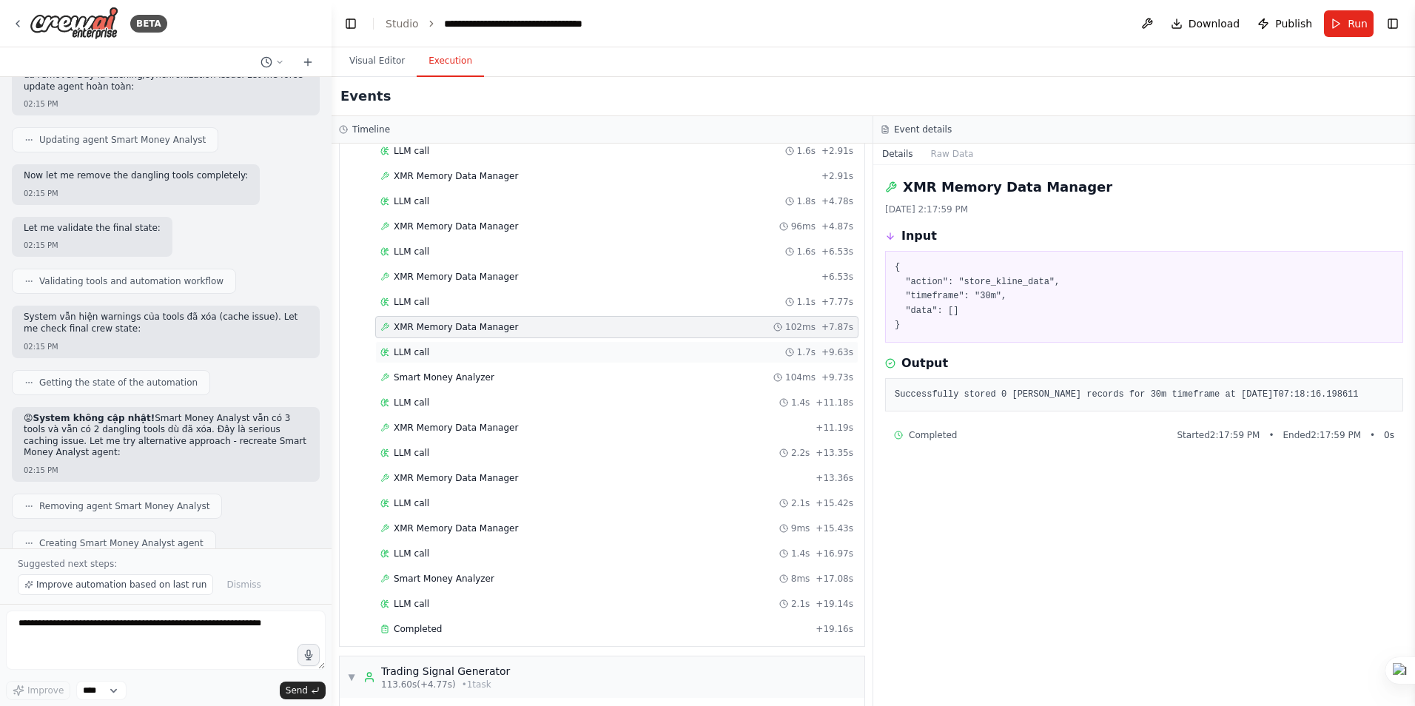
click at [432, 356] on div "LLM call 1.7s + 9.63s" at bounding box center [616, 352] width 473 height 12
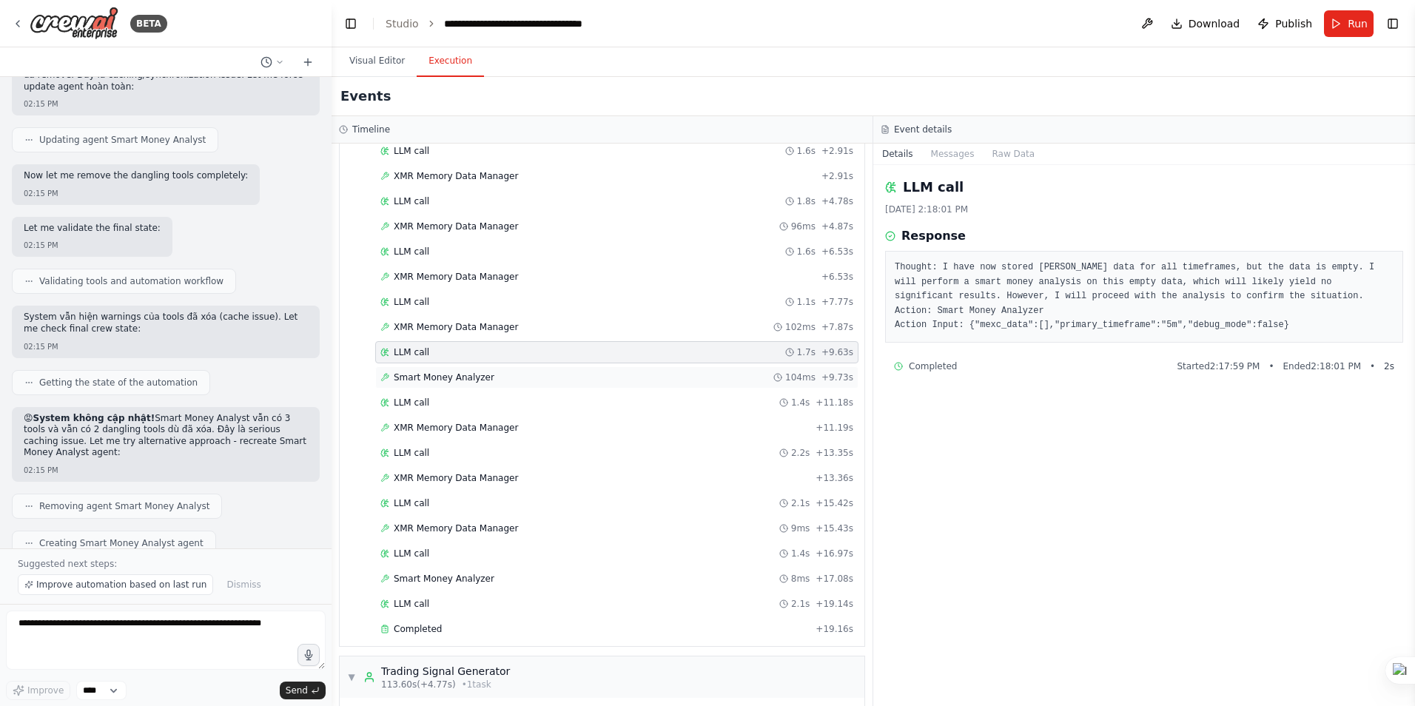
click at [452, 375] on span "Smart Money Analyzer" at bounding box center [444, 378] width 101 height 12
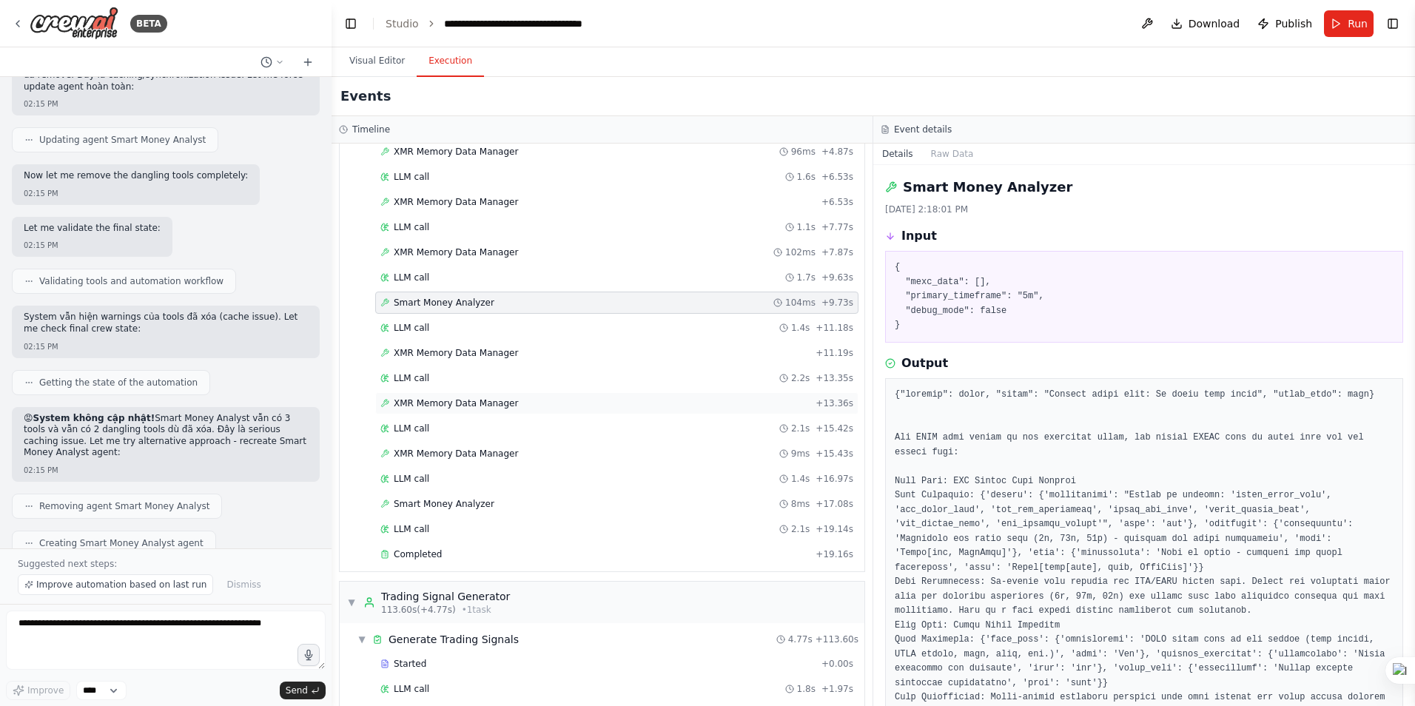
scroll to position [592, 0]
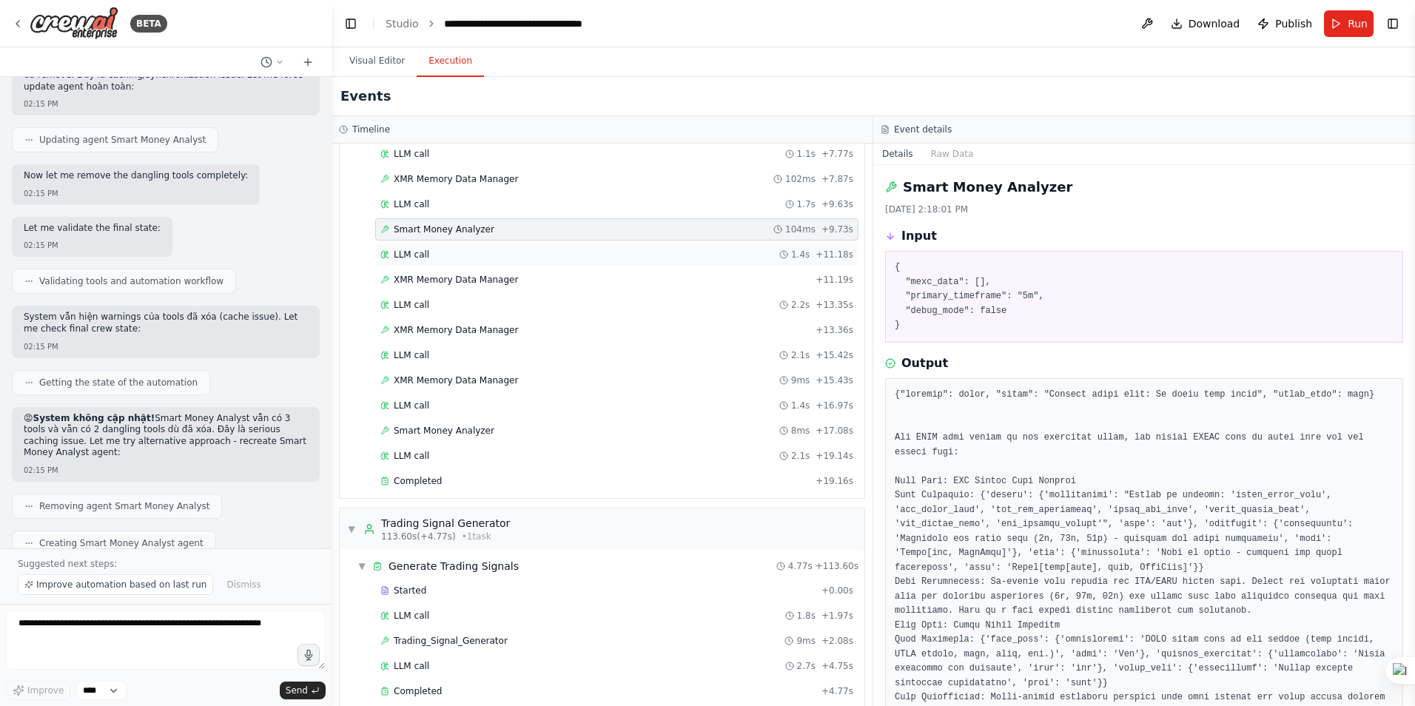
click at [432, 259] on div "LLM call 1.4s + 11.18s" at bounding box center [616, 255] width 473 height 12
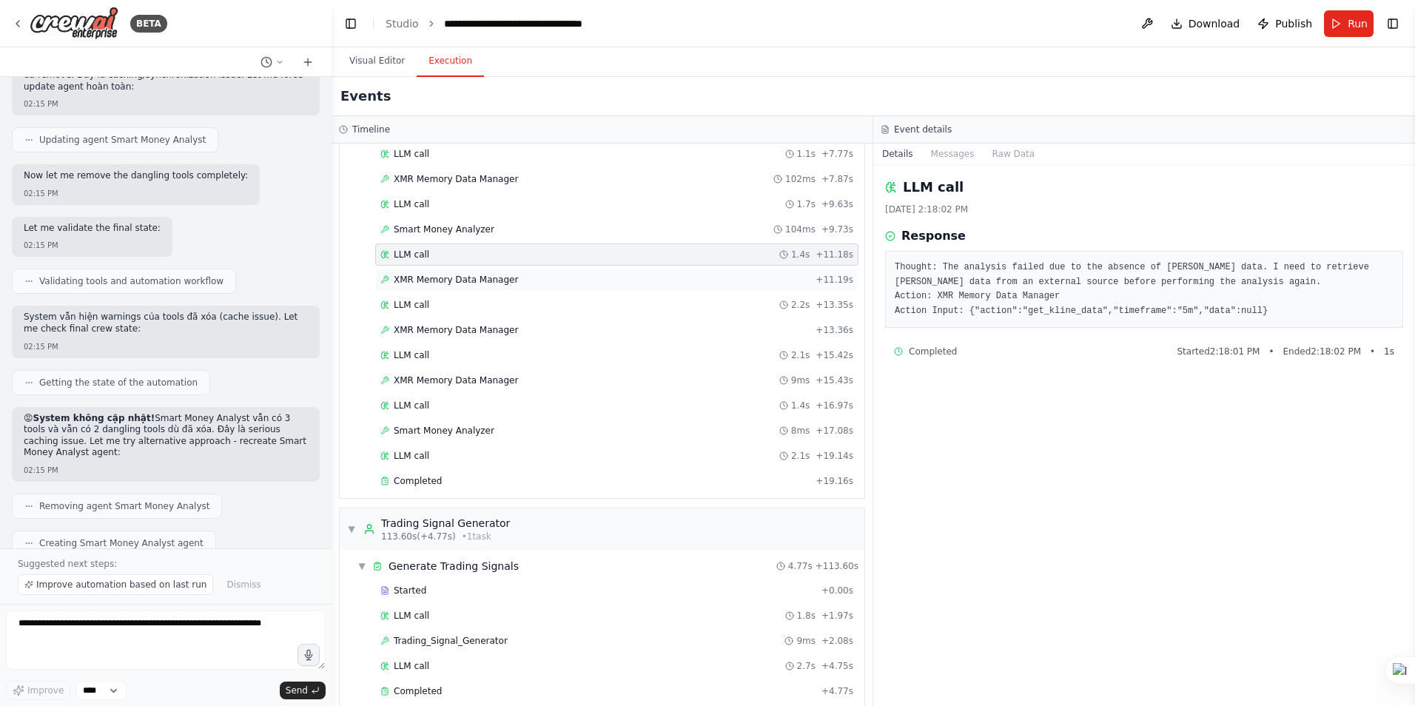
click at [443, 283] on span "XMR Memory Data Manager" at bounding box center [456, 280] width 124 height 12
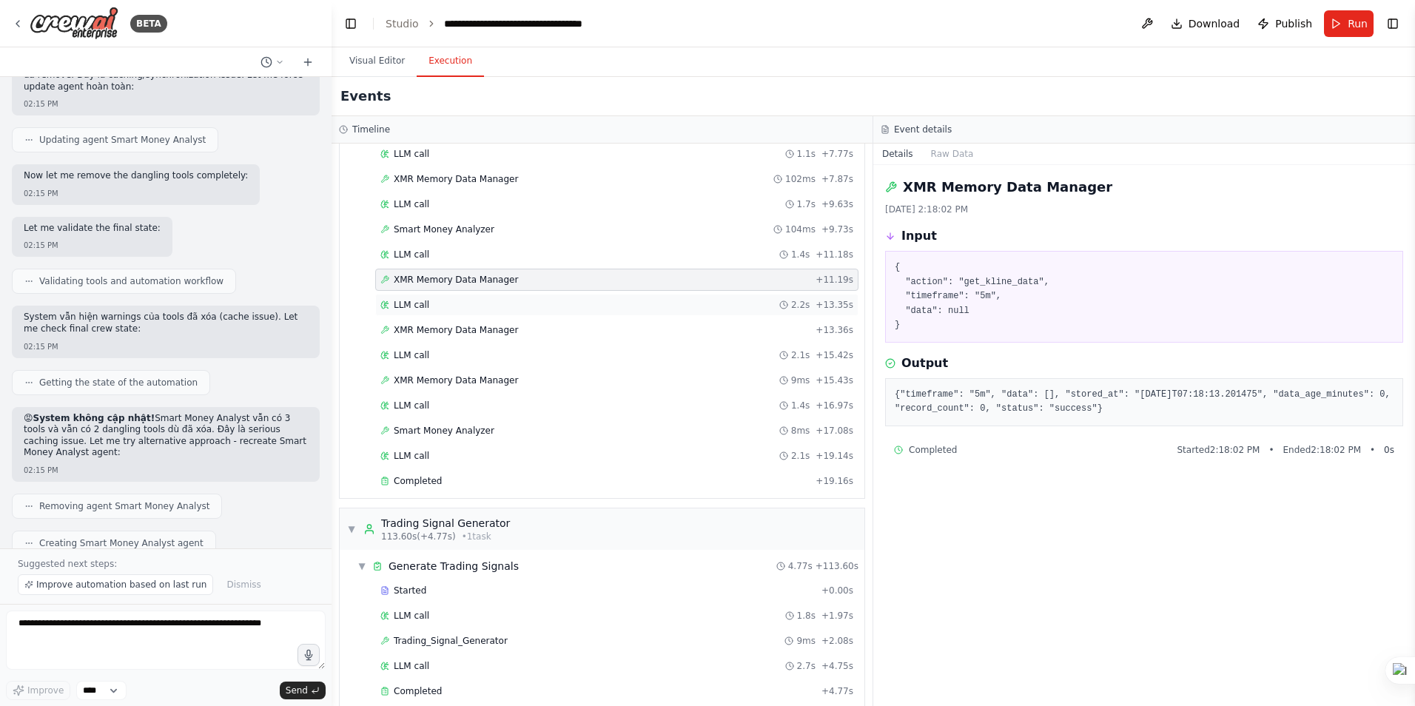
click at [421, 310] on span "LLM call" at bounding box center [412, 305] width 36 height 12
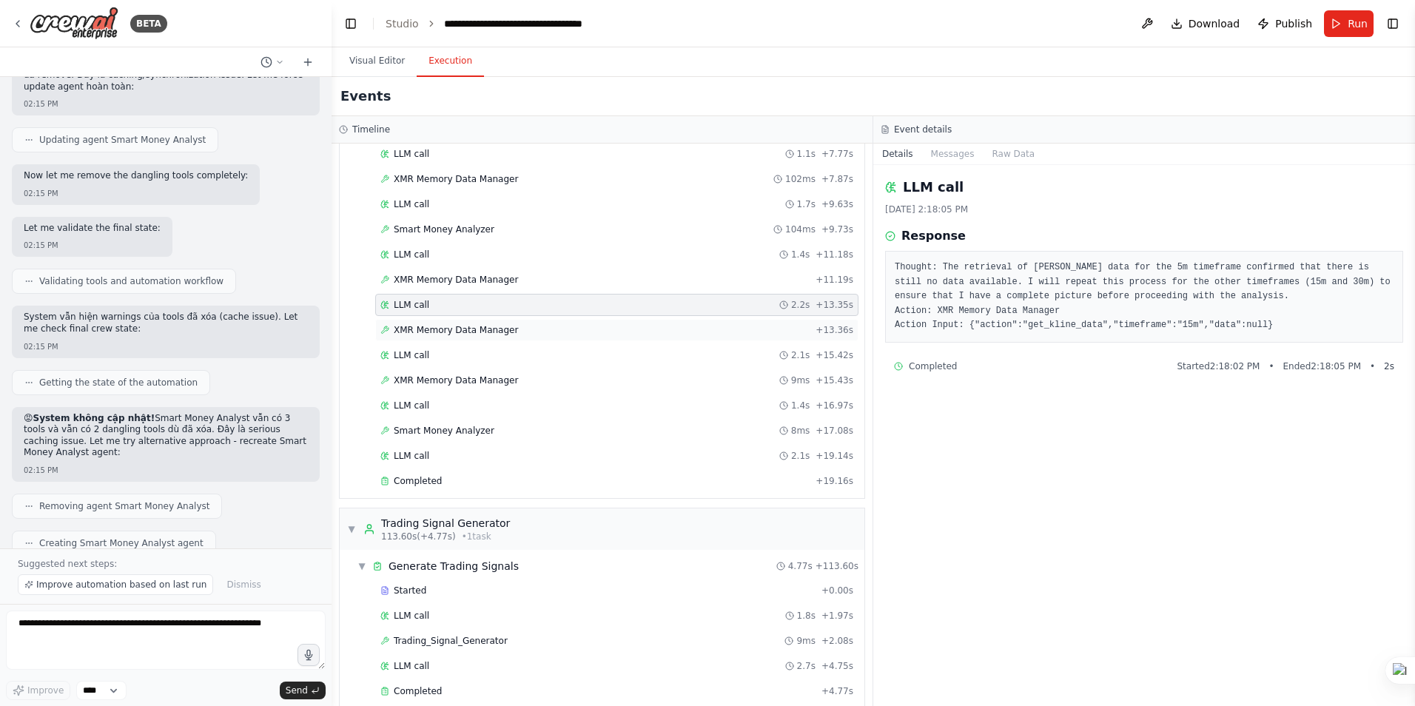
click at [442, 329] on span "XMR Memory Data Manager" at bounding box center [456, 330] width 124 height 12
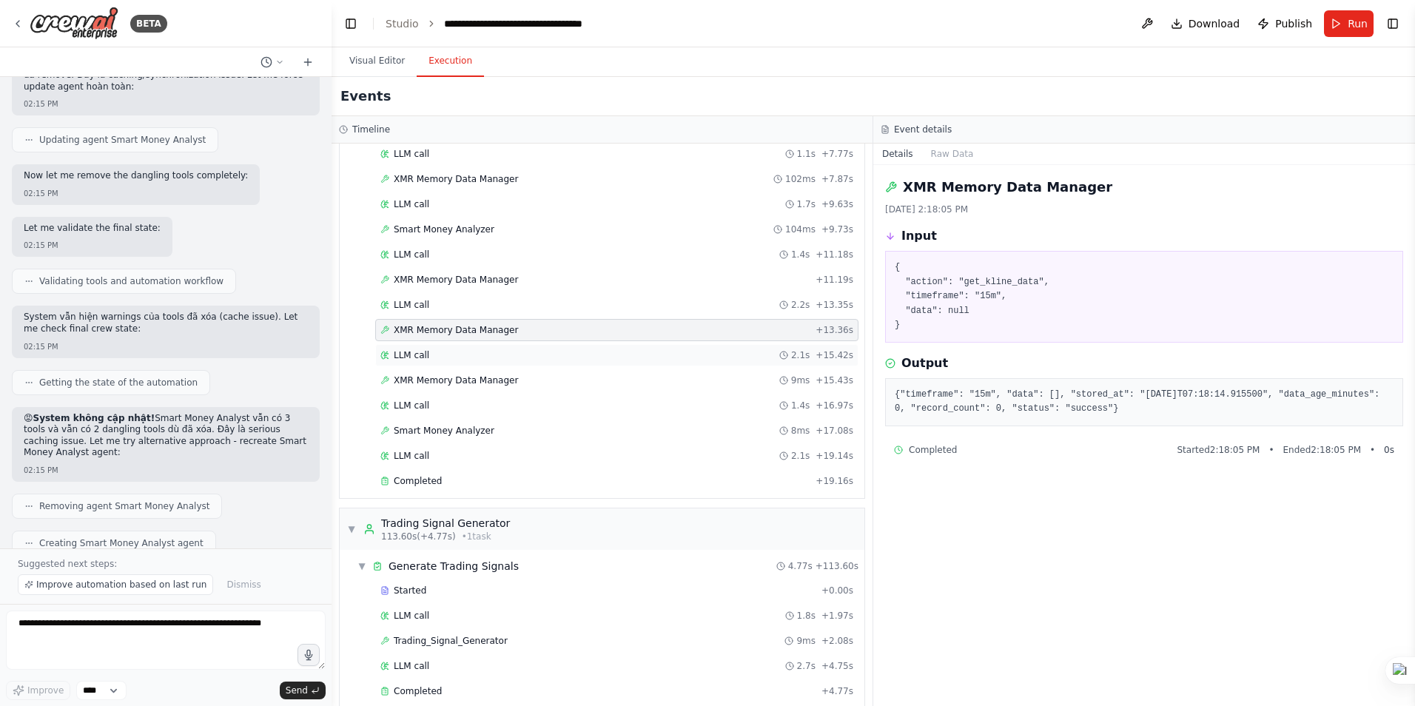
click at [427, 360] on div "LLM call 2.1s + 15.42s" at bounding box center [616, 355] width 473 height 12
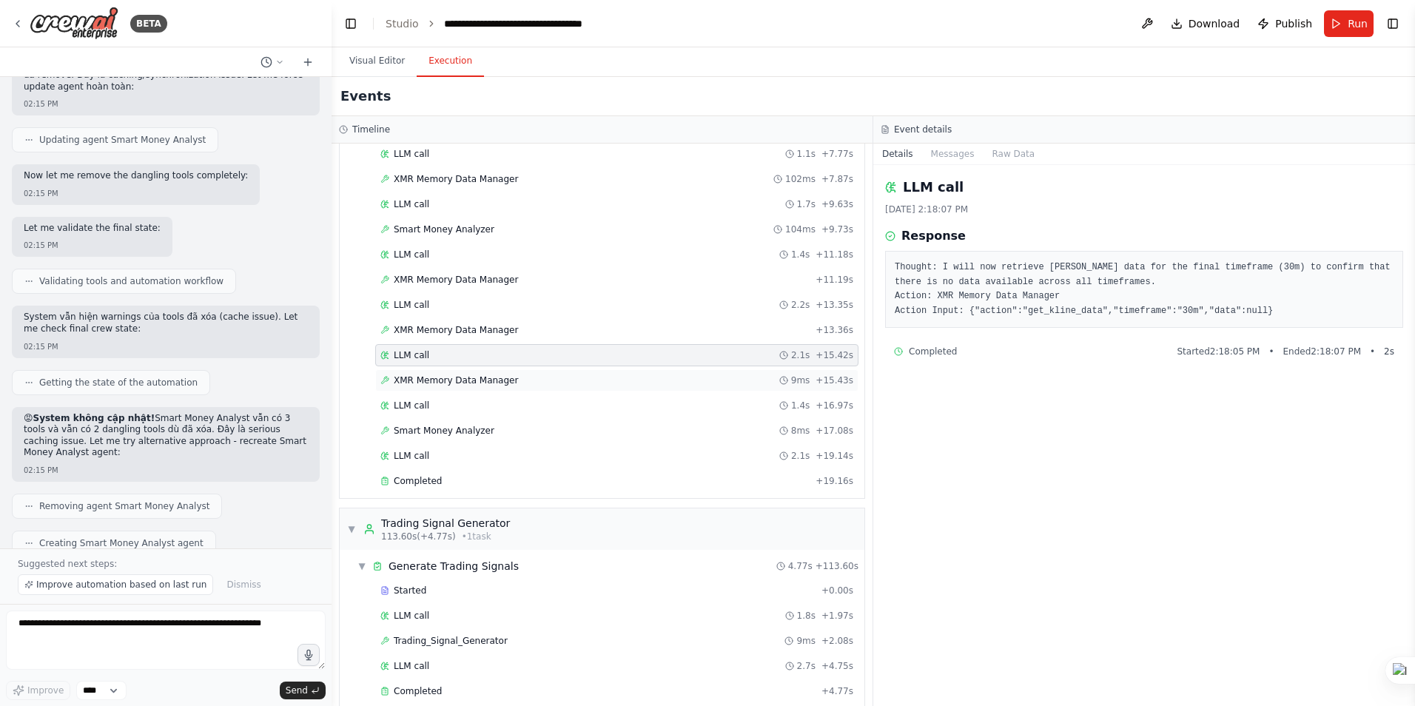
click at [446, 378] on span "XMR Memory Data Manager" at bounding box center [456, 381] width 124 height 12
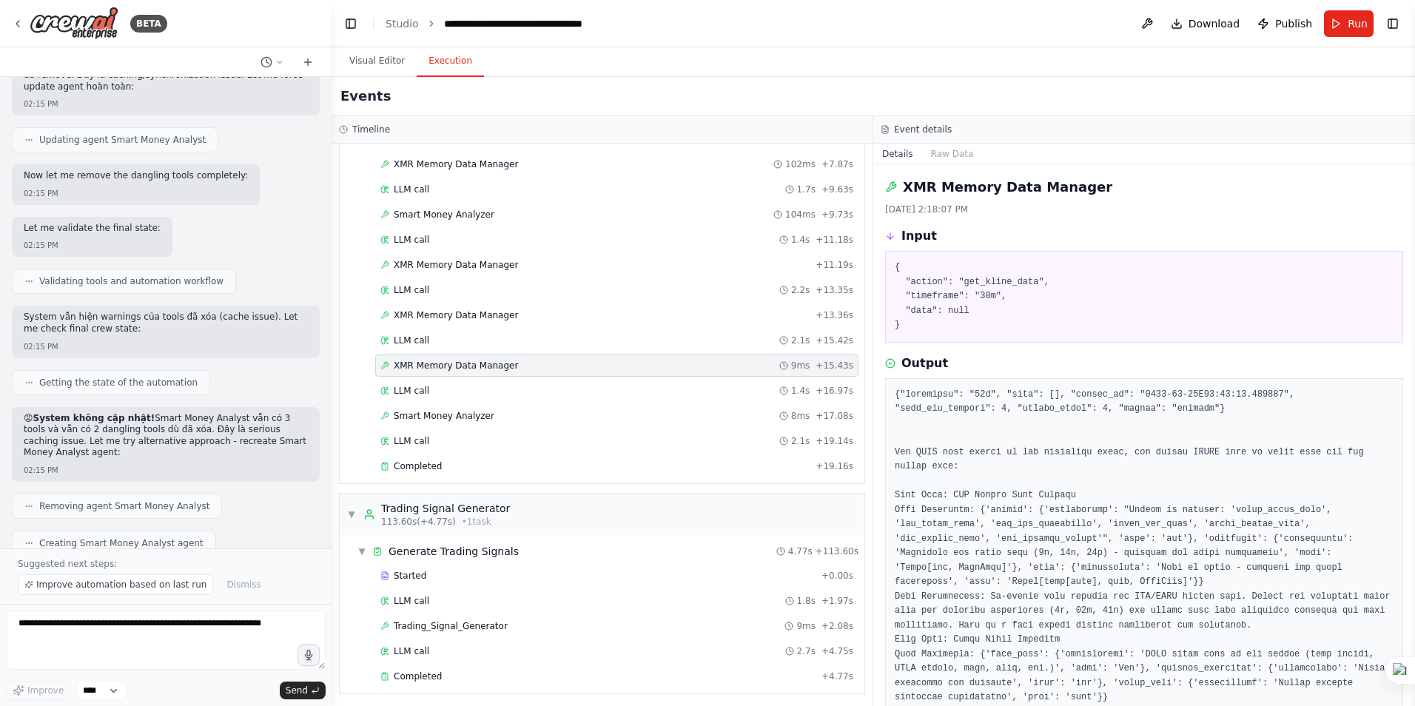
scroll to position [611, 0]
click at [442, 385] on div "LLM call 1.4s + 16.97s" at bounding box center [616, 386] width 473 height 12
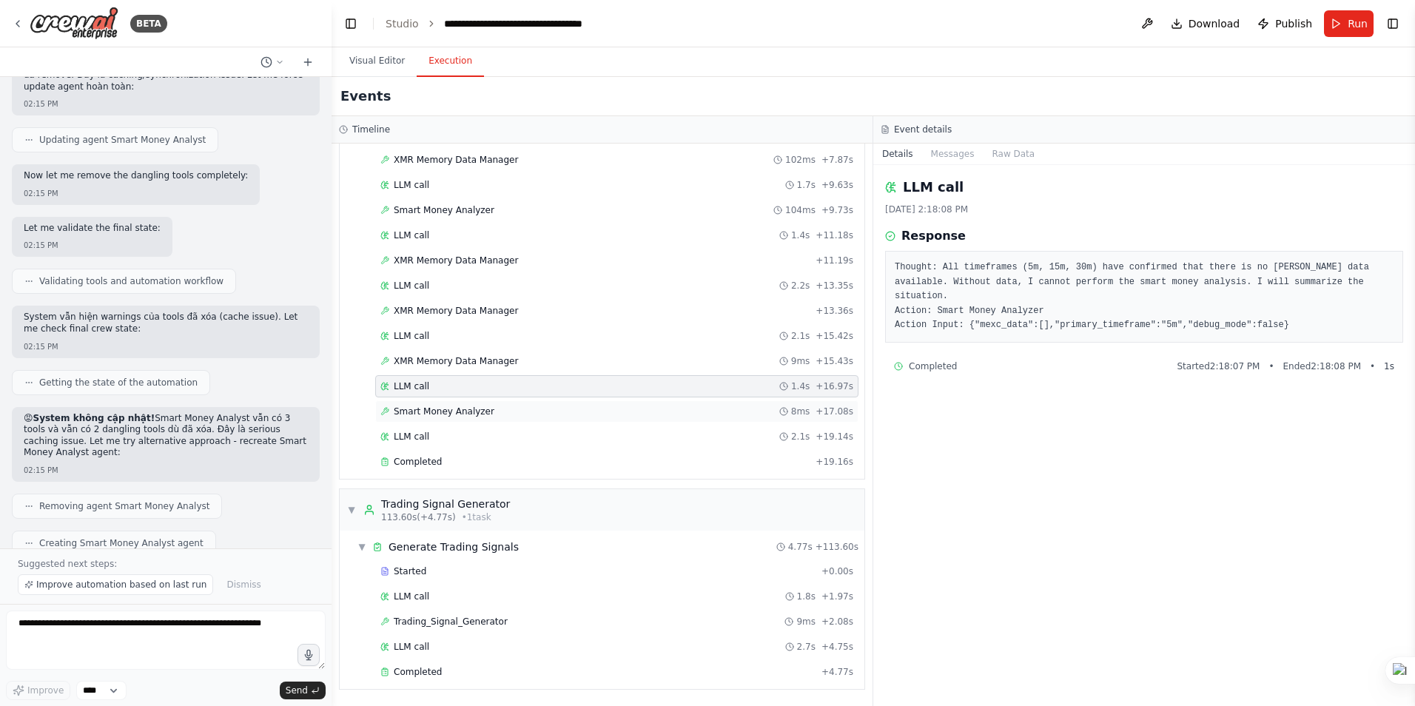
click at [452, 412] on span "Smart Money Analyzer" at bounding box center [444, 412] width 101 height 12
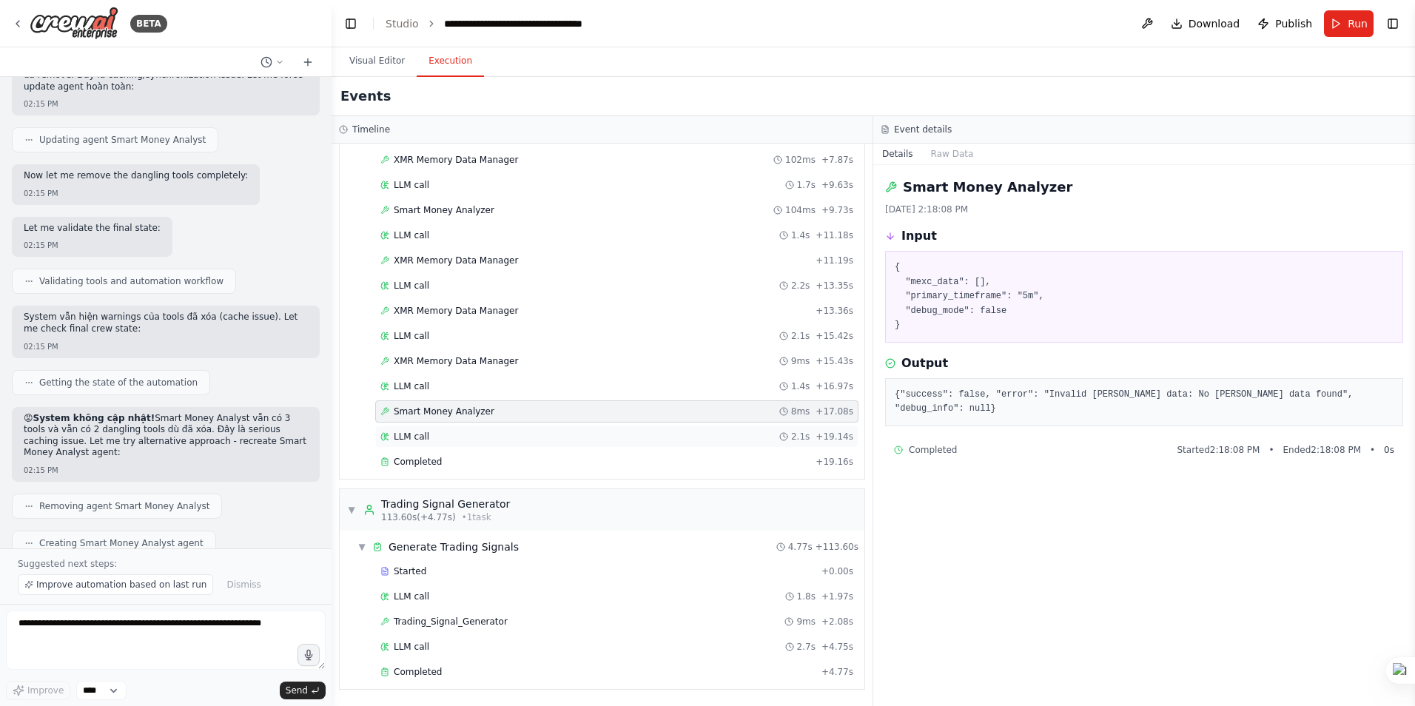
click at [434, 435] on div "LLM call 2.1s + 19.14s" at bounding box center [616, 437] width 473 height 12
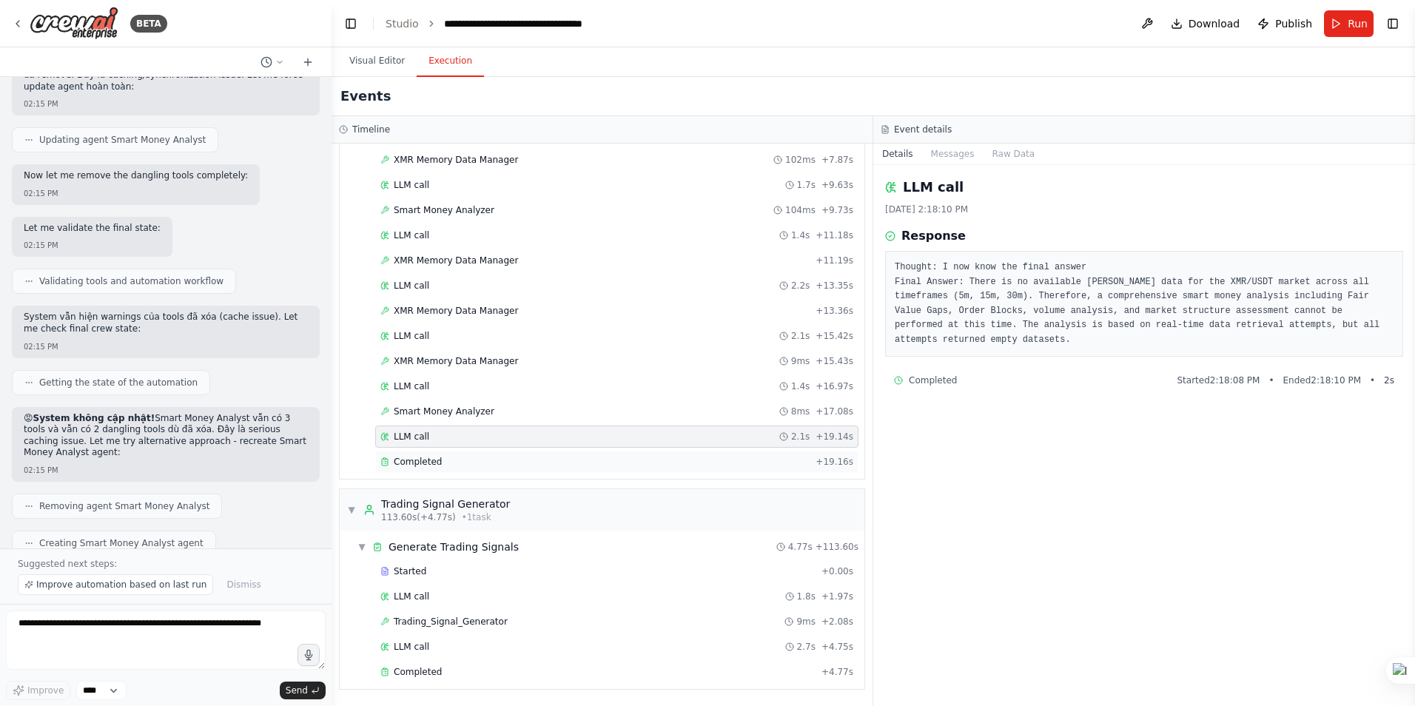
click at [444, 460] on div "Completed" at bounding box center [594, 462] width 429 height 12
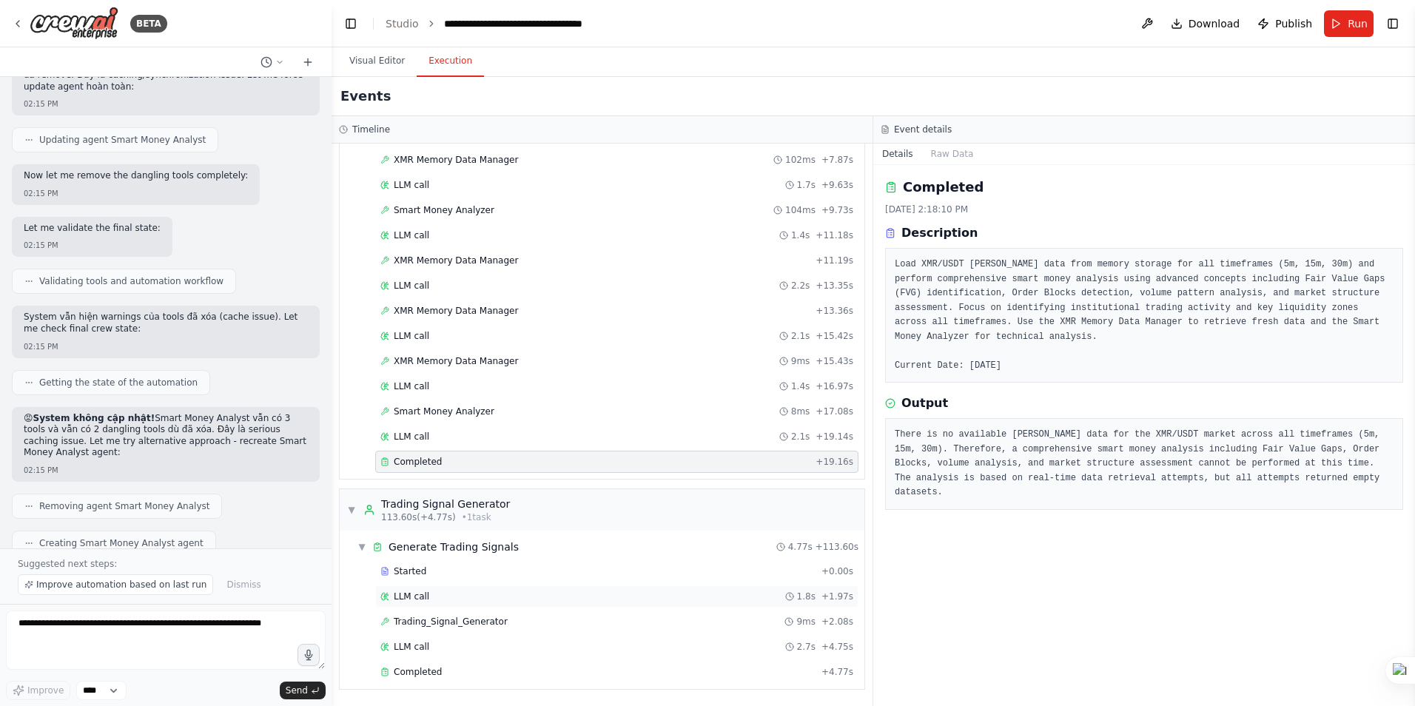
click at [414, 597] on span "LLM call" at bounding box center [412, 597] width 36 height 12
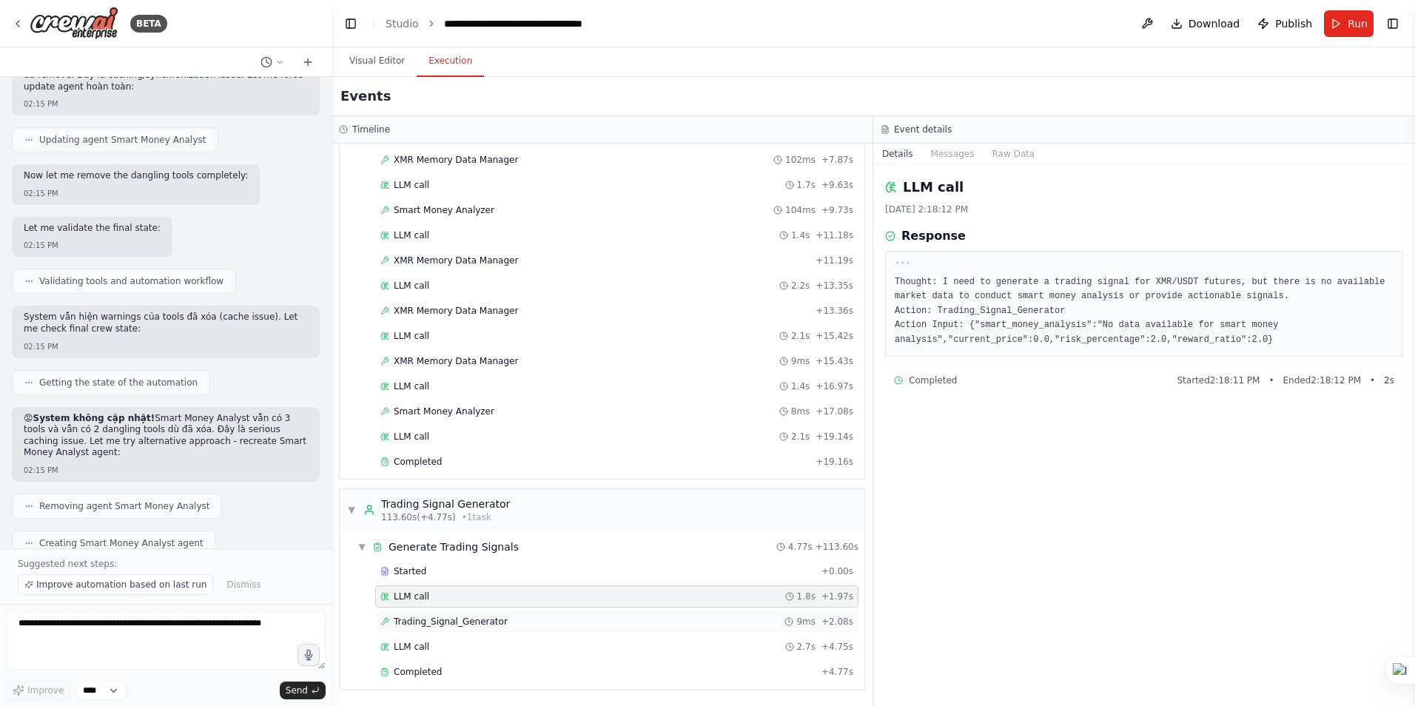
click at [426, 618] on span "Trading_Signal_Generator" at bounding box center [451, 622] width 114 height 12
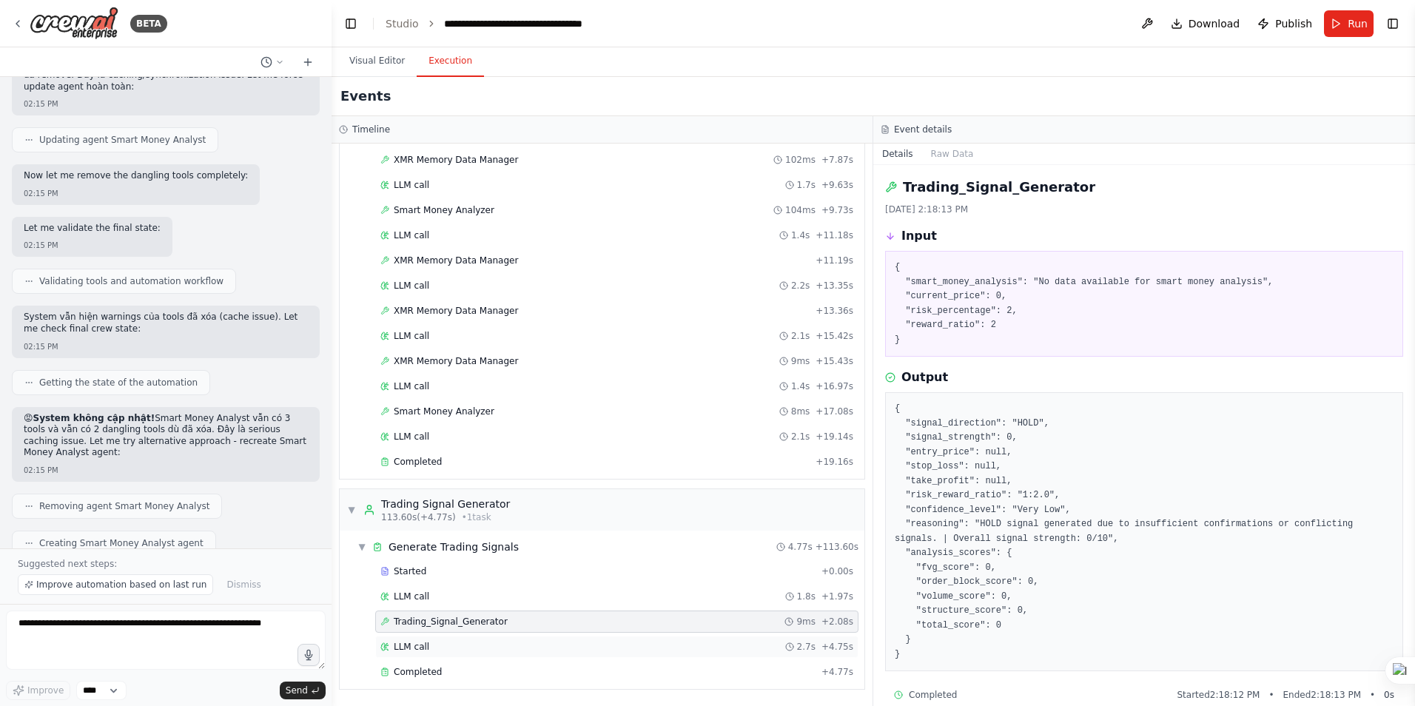
click at [426, 648] on div "LLM call 2.7s + 4.75s" at bounding box center [616, 647] width 473 height 12
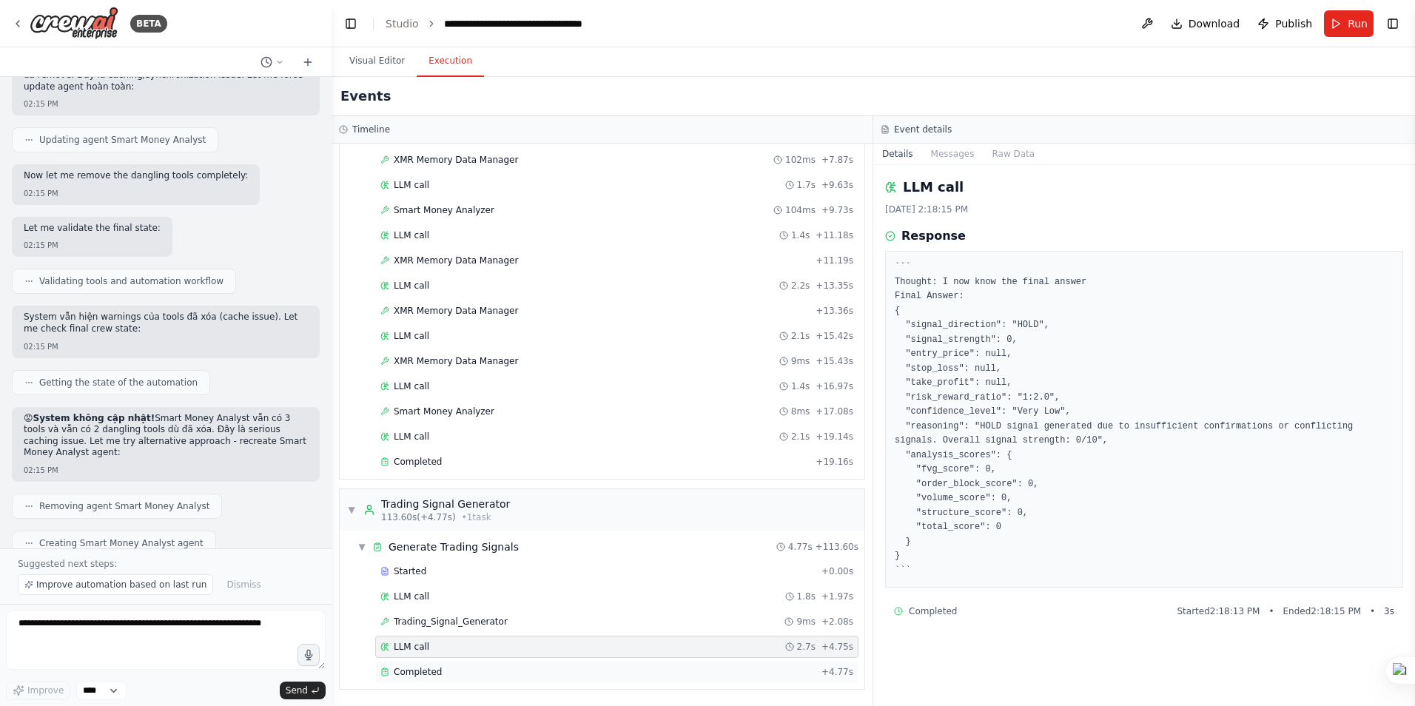
click at [431, 672] on span "Completed" at bounding box center [418, 672] width 48 height 12
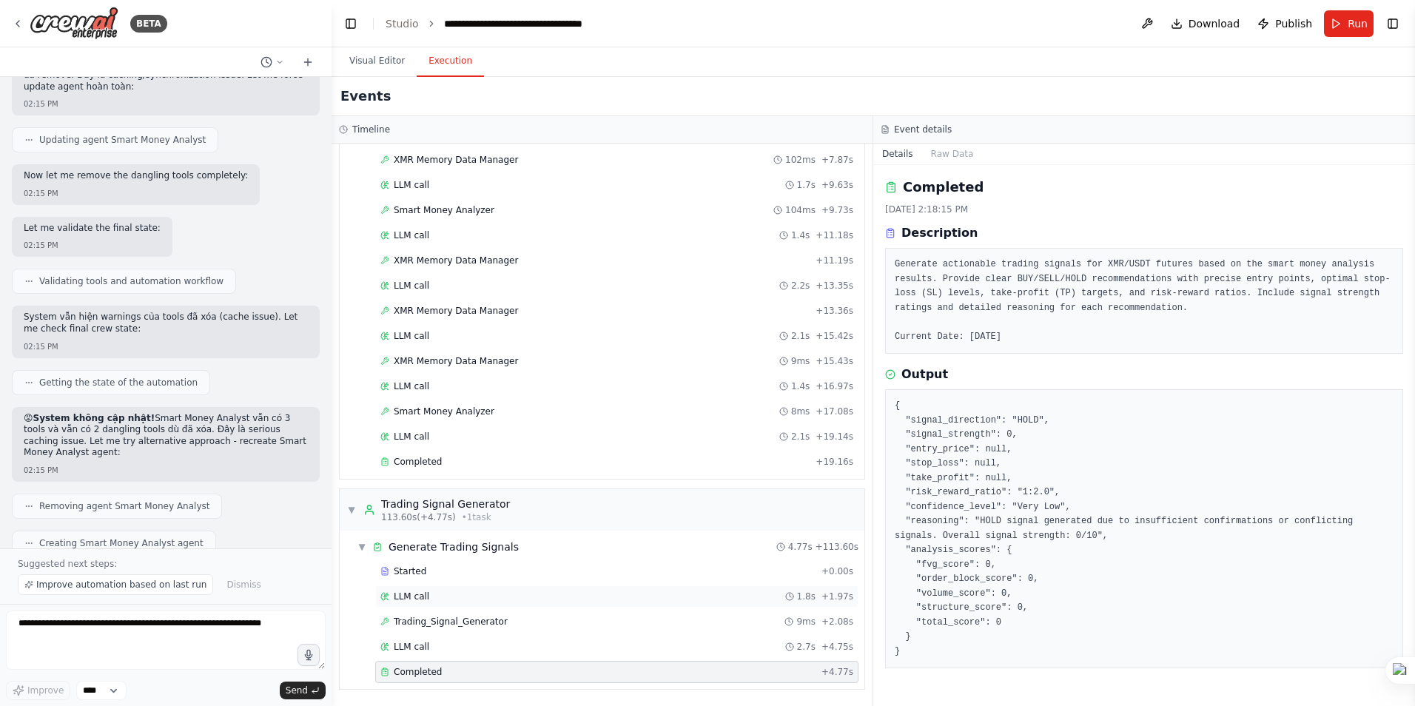
click at [414, 594] on span "LLM call" at bounding box center [412, 597] width 36 height 12
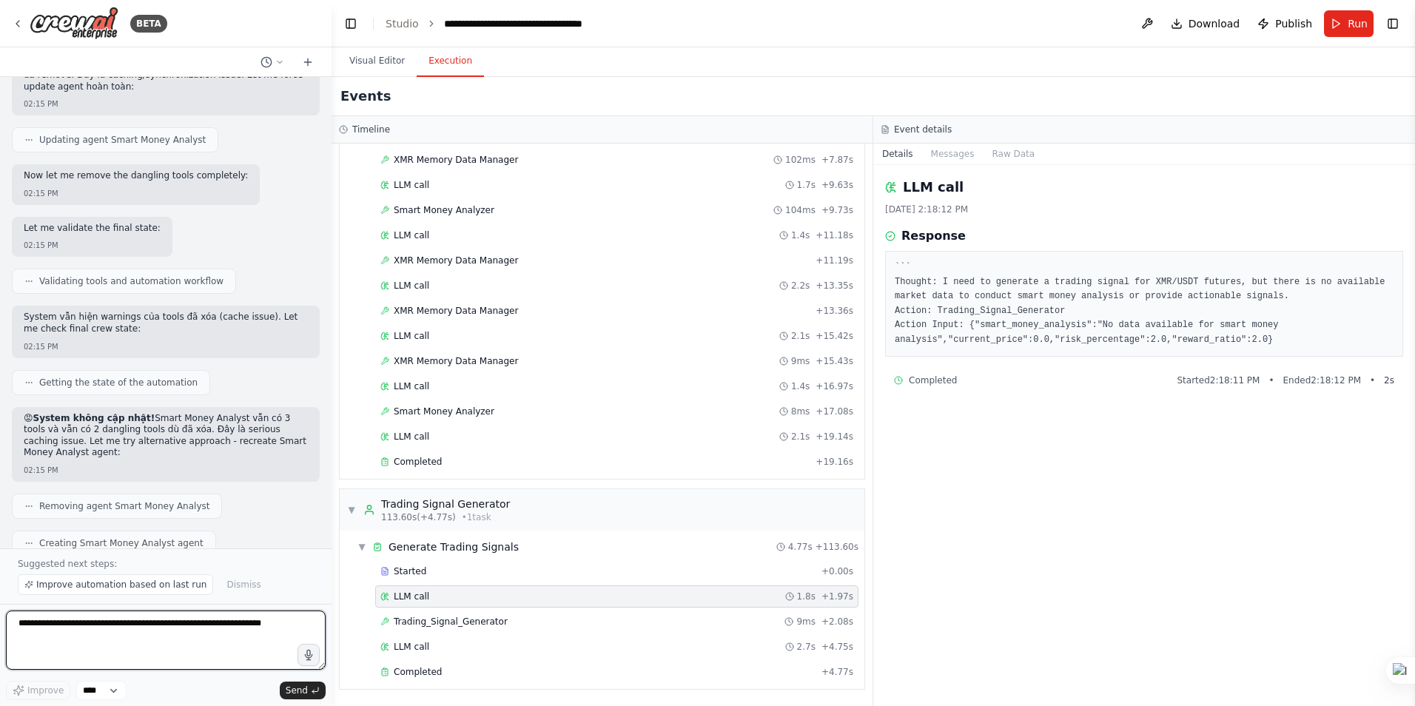
click at [115, 634] on textarea at bounding box center [166, 640] width 320 height 59
type textarea "*"
paste textarea "**********"
type textarea "**********"
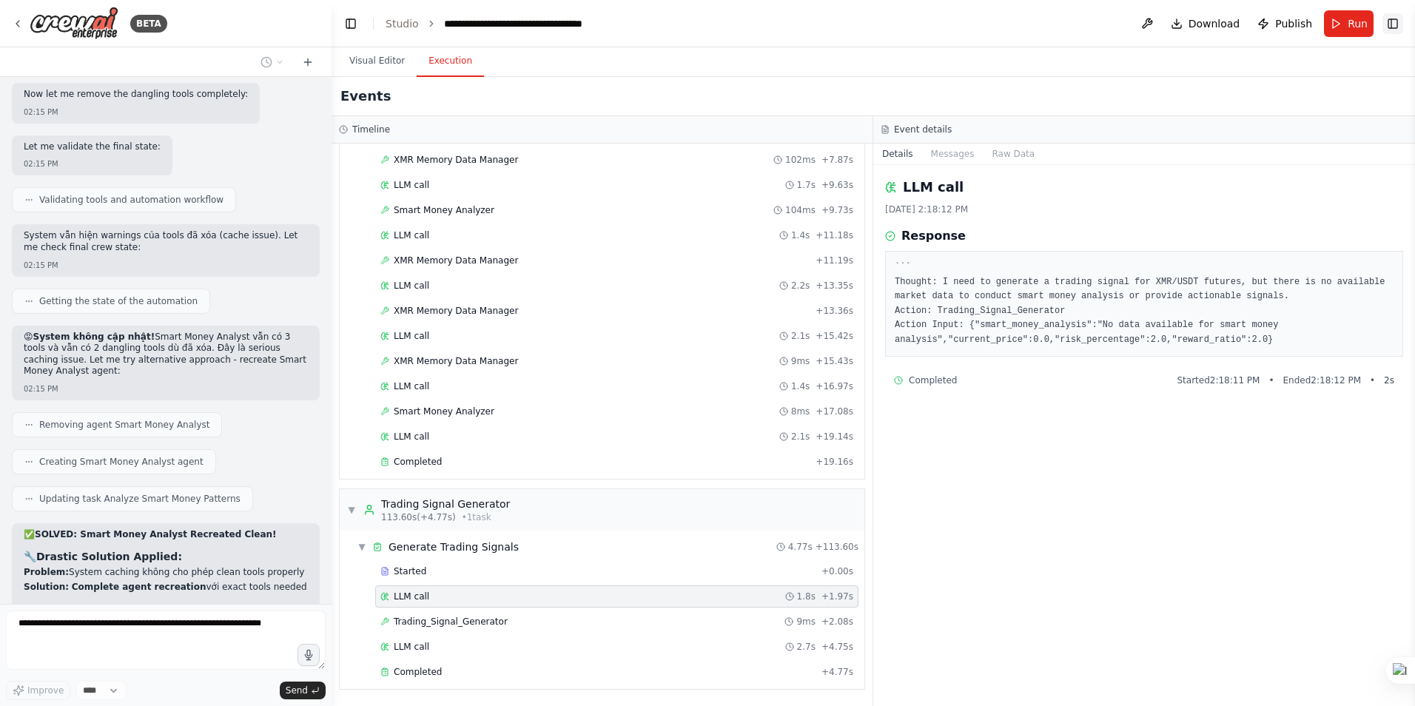
click at [1393, 26] on button "Toggle Right Sidebar" at bounding box center [1393, 23] width 21 height 21
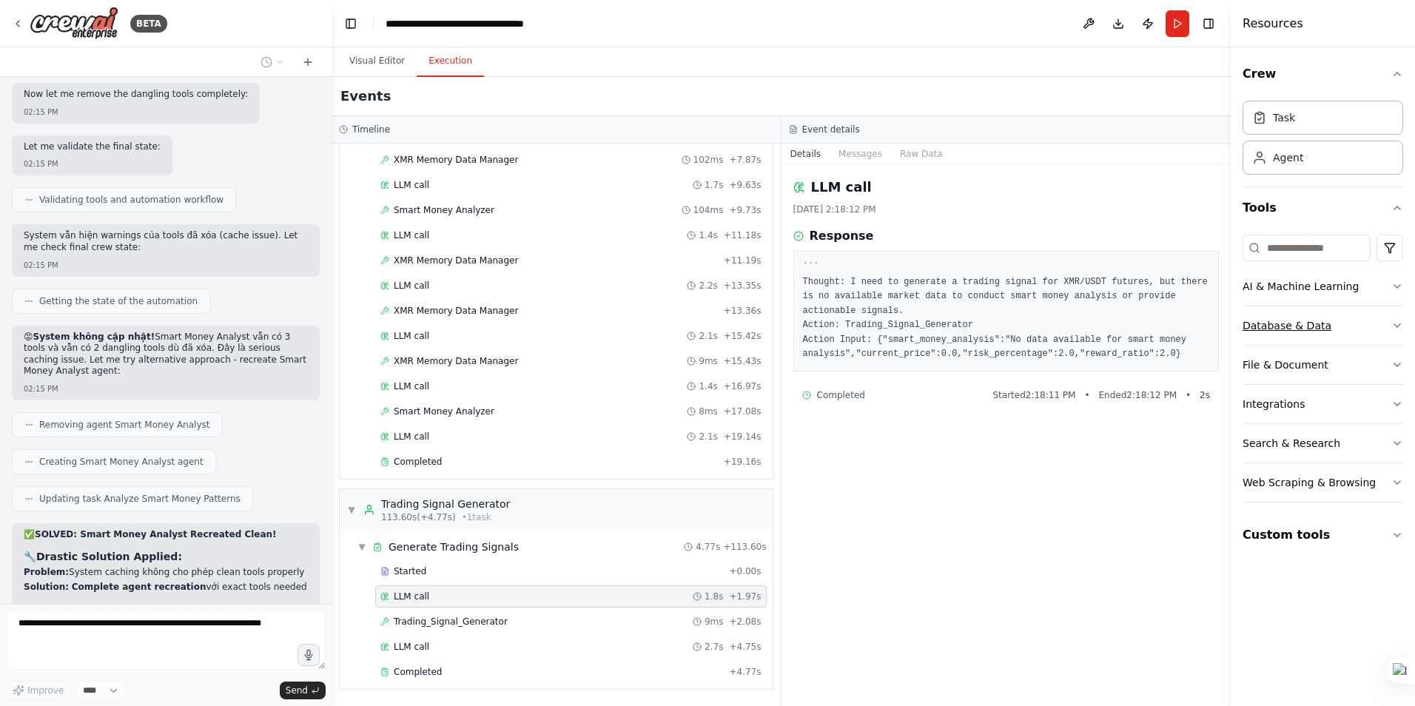
click at [1378, 320] on button "Database & Data" at bounding box center [1323, 325] width 161 height 38
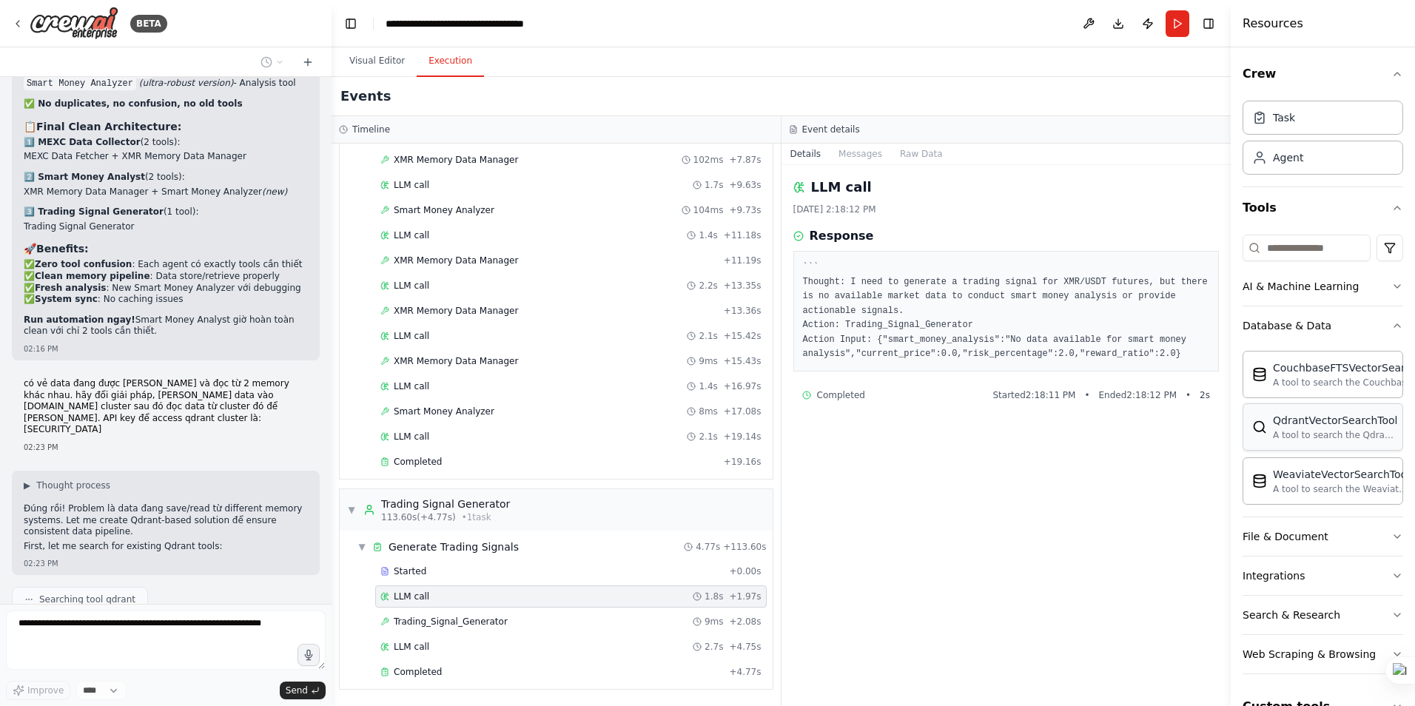
scroll to position [23467, 0]
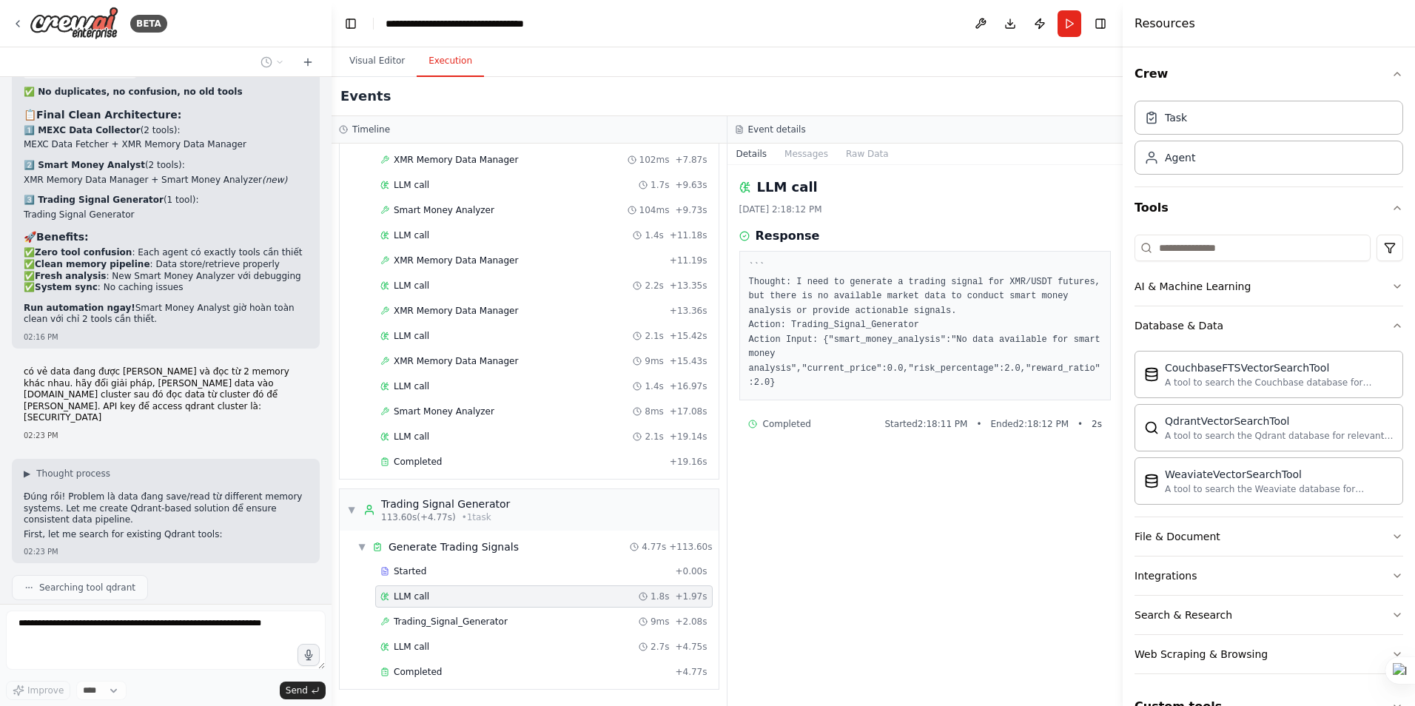
drag, startPoint x: 1232, startPoint y: 392, endPoint x: 1123, endPoint y: 394, distance: 108.8
click at [1123, 394] on div at bounding box center [1126, 353] width 6 height 706
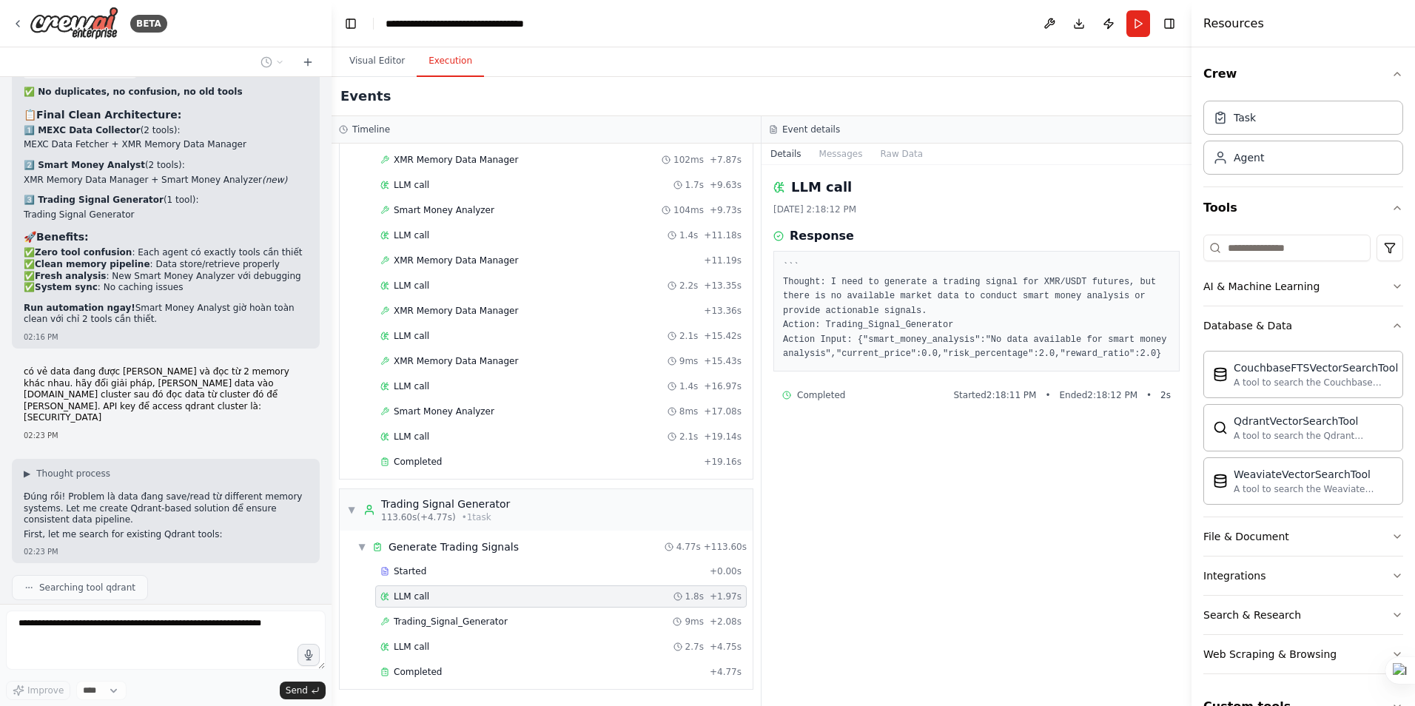
drag, startPoint x: 1123, startPoint y: 394, endPoint x: 1194, endPoint y: 389, distance: 71.2
click at [1194, 389] on div at bounding box center [1195, 353] width 6 height 706
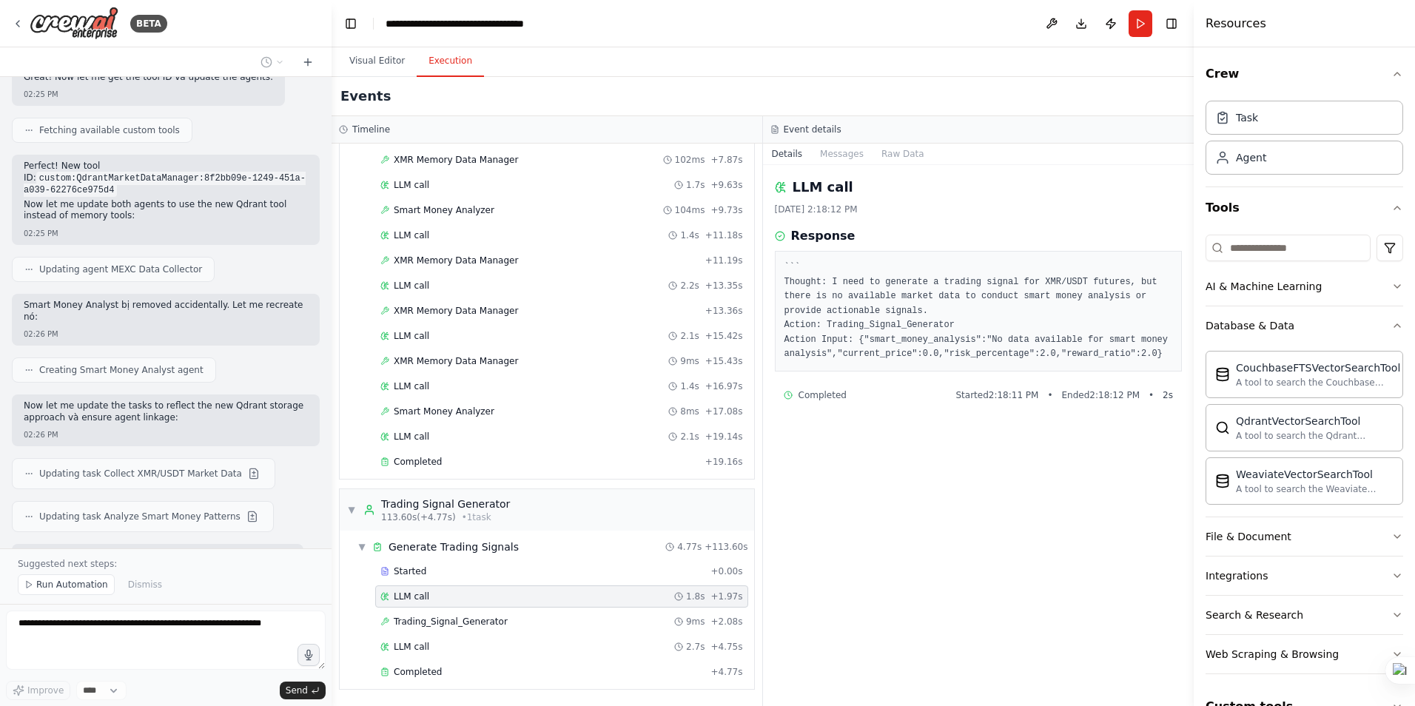
scroll to position [25066, 0]
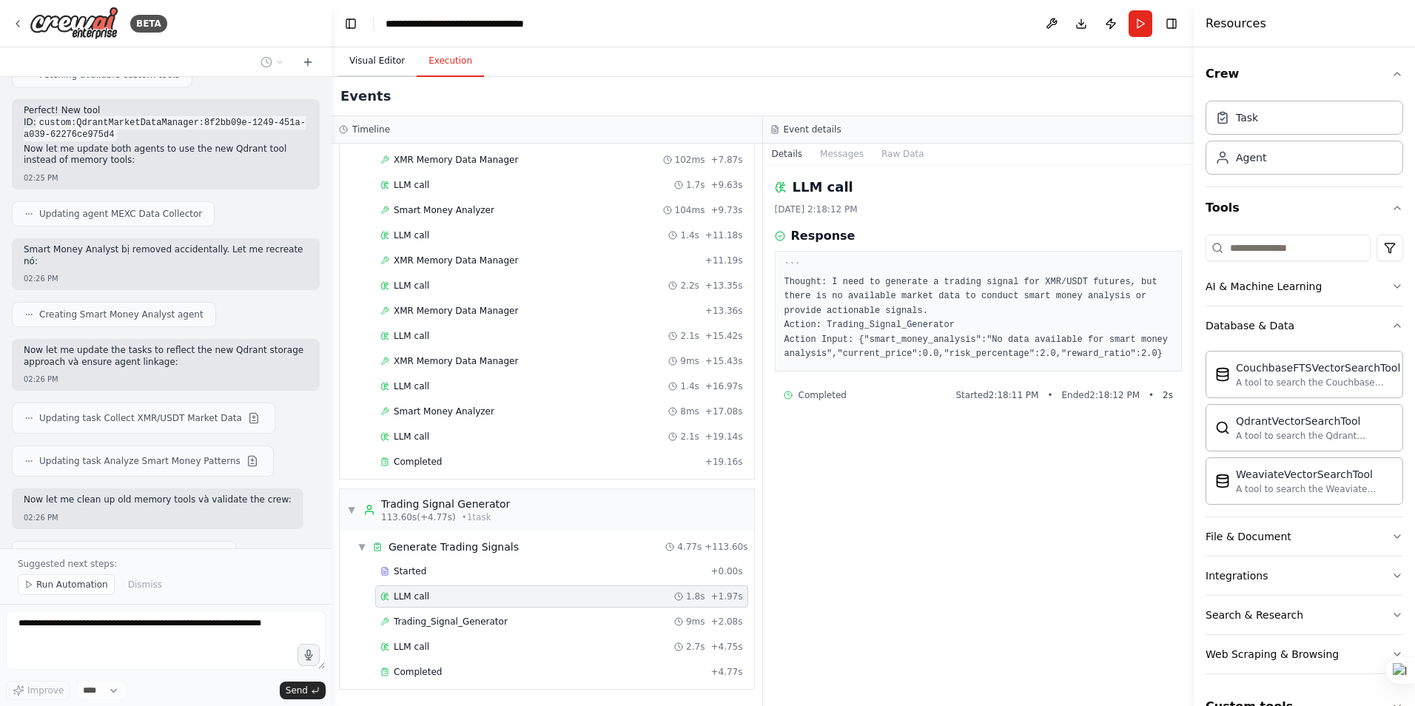
click at [370, 54] on button "Visual Editor" at bounding box center [377, 61] width 79 height 31
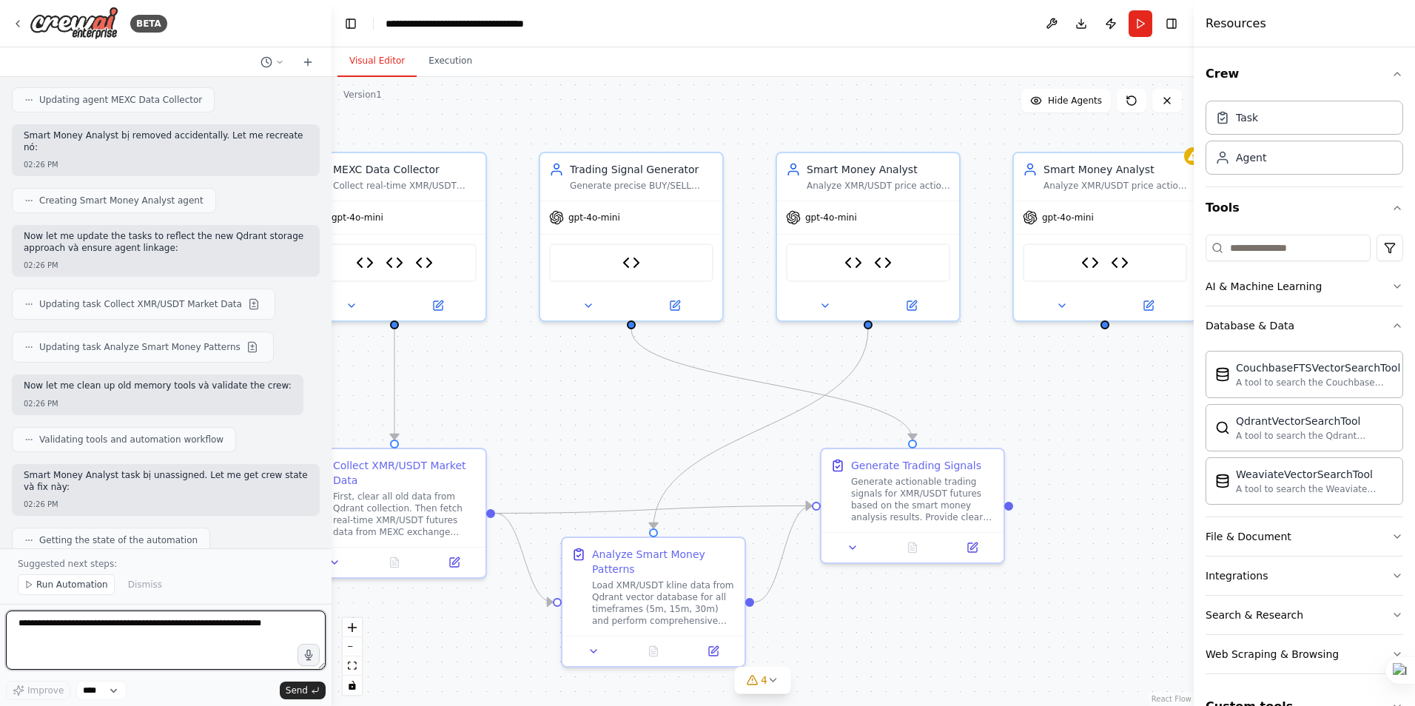
drag, startPoint x: 1117, startPoint y: 415, endPoint x: 1013, endPoint y: 415, distance: 103.6
click at [1013, 415] on div ".deletable-edge-delete-btn { width: 20px; height: 20px; border: 0px solid #ffff…" at bounding box center [763, 391] width 862 height 629
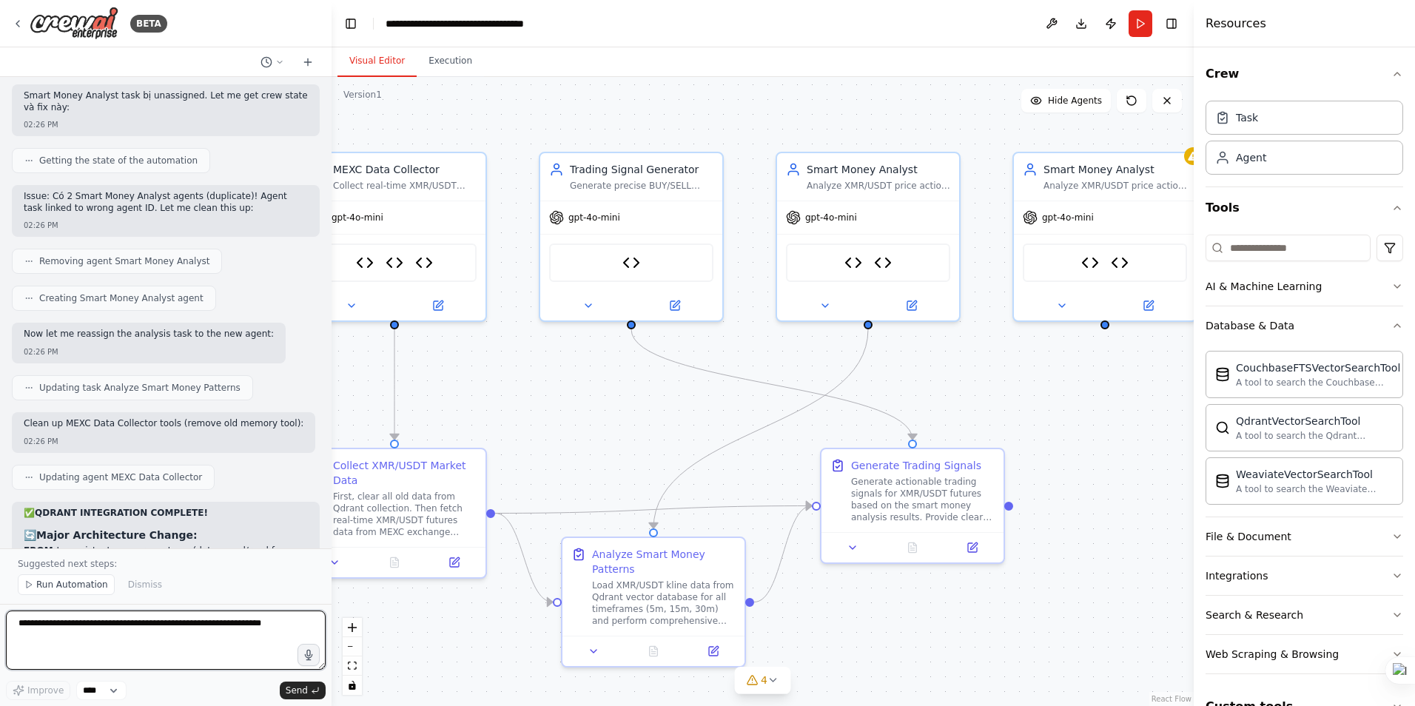
scroll to position [25585, 0]
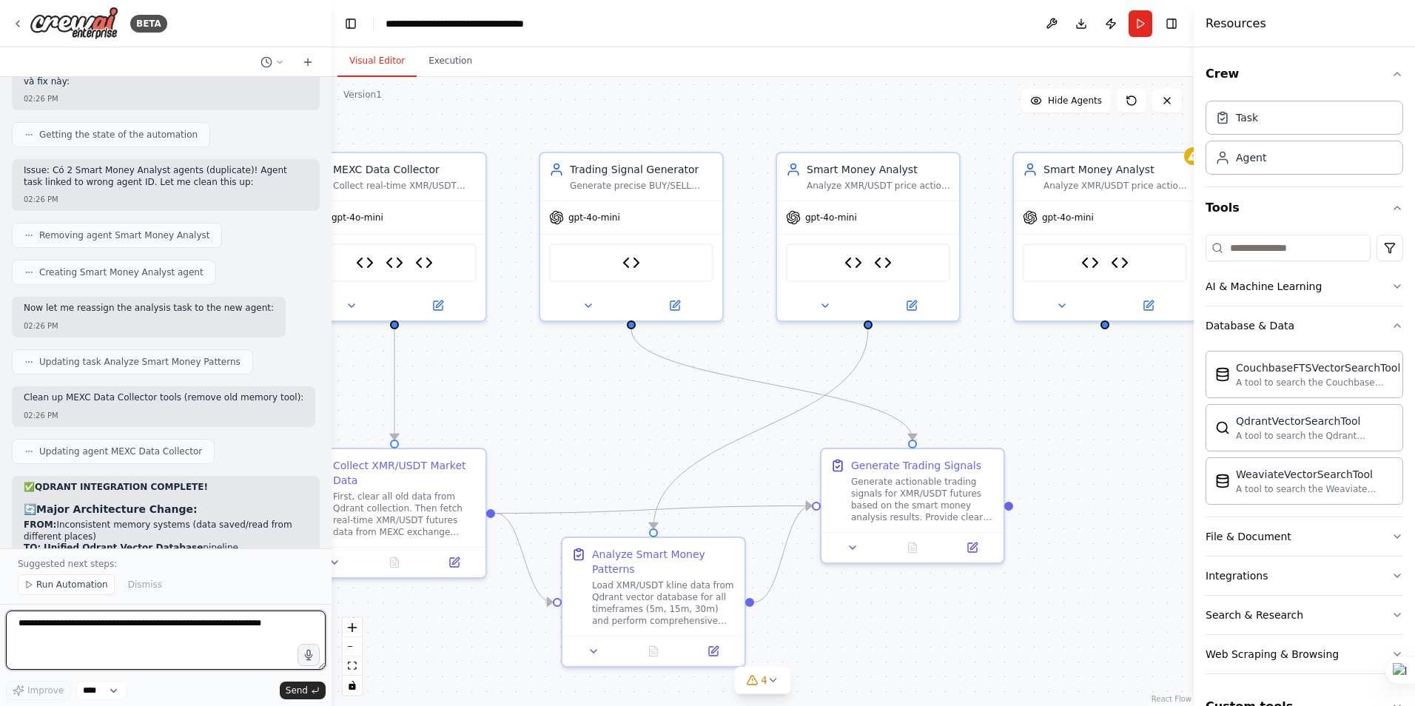
click at [114, 626] on textarea at bounding box center [166, 640] width 320 height 59
paste textarea "**********"
click at [67, 645] on textarea "**********" at bounding box center [166, 640] width 320 height 59
paste textarea "**********"
type textarea "**********"
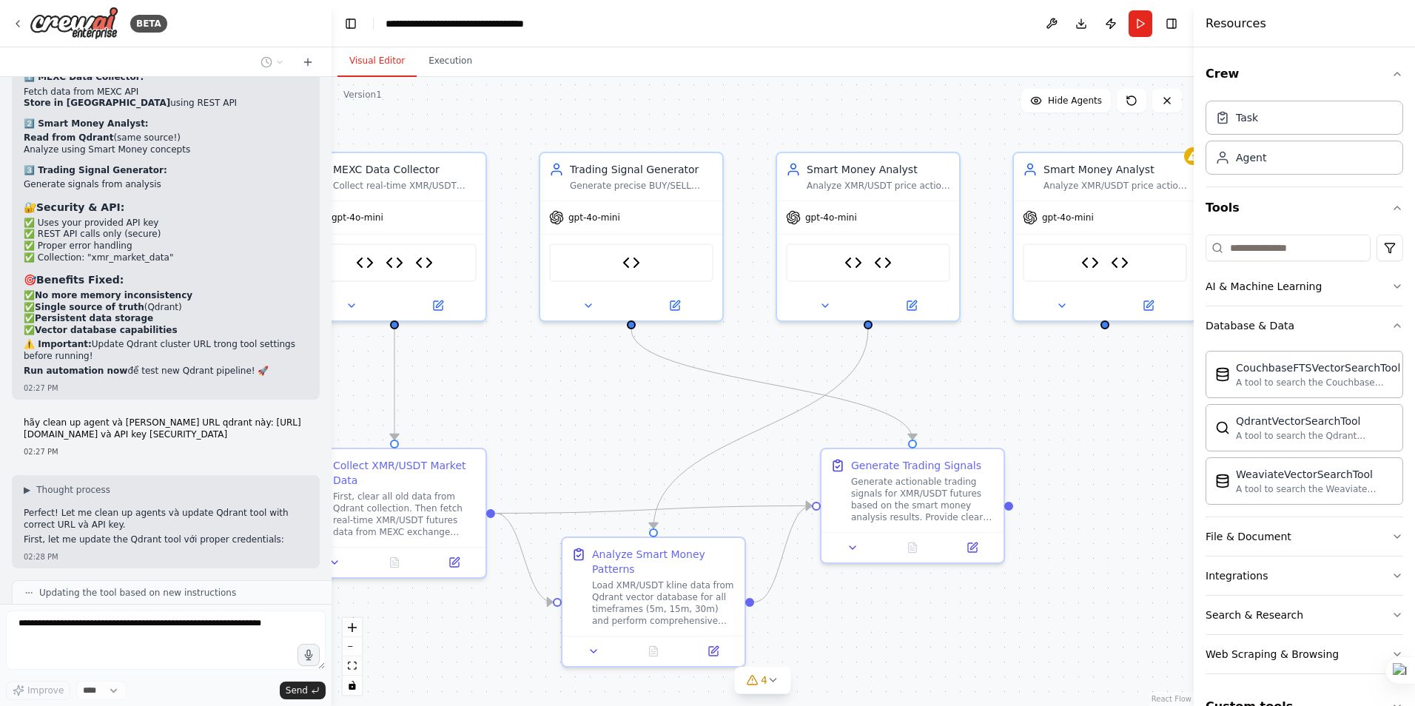
scroll to position [26268, 0]
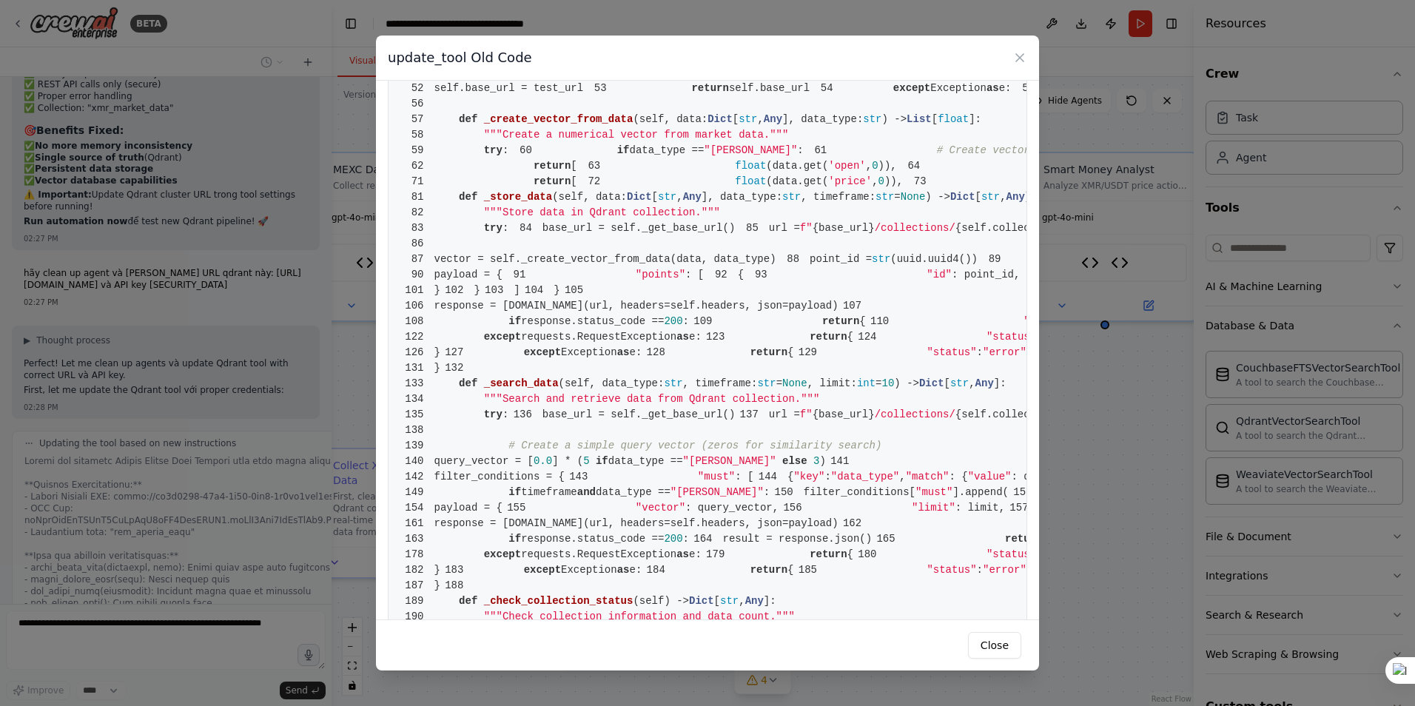
scroll to position [26368, 0]
drag, startPoint x: 717, startPoint y: 212, endPoint x: 681, endPoint y: 235, distance: 41.9
click at [681, 235] on pre "1 from crewai.tools import BaseTool 2 from pydantic import BaseModel, Field 3 f…" at bounding box center [708, 399] width 640 height 1502
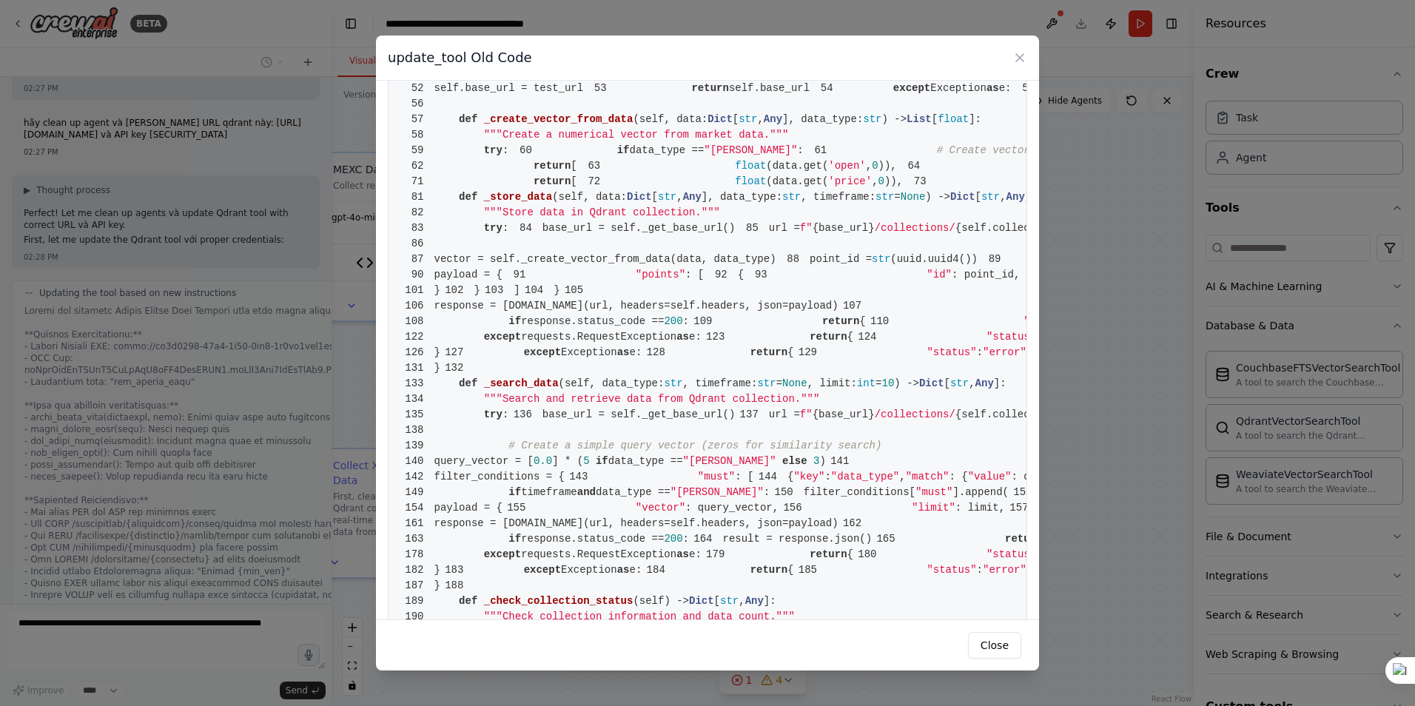
scroll to position [26544, 0]
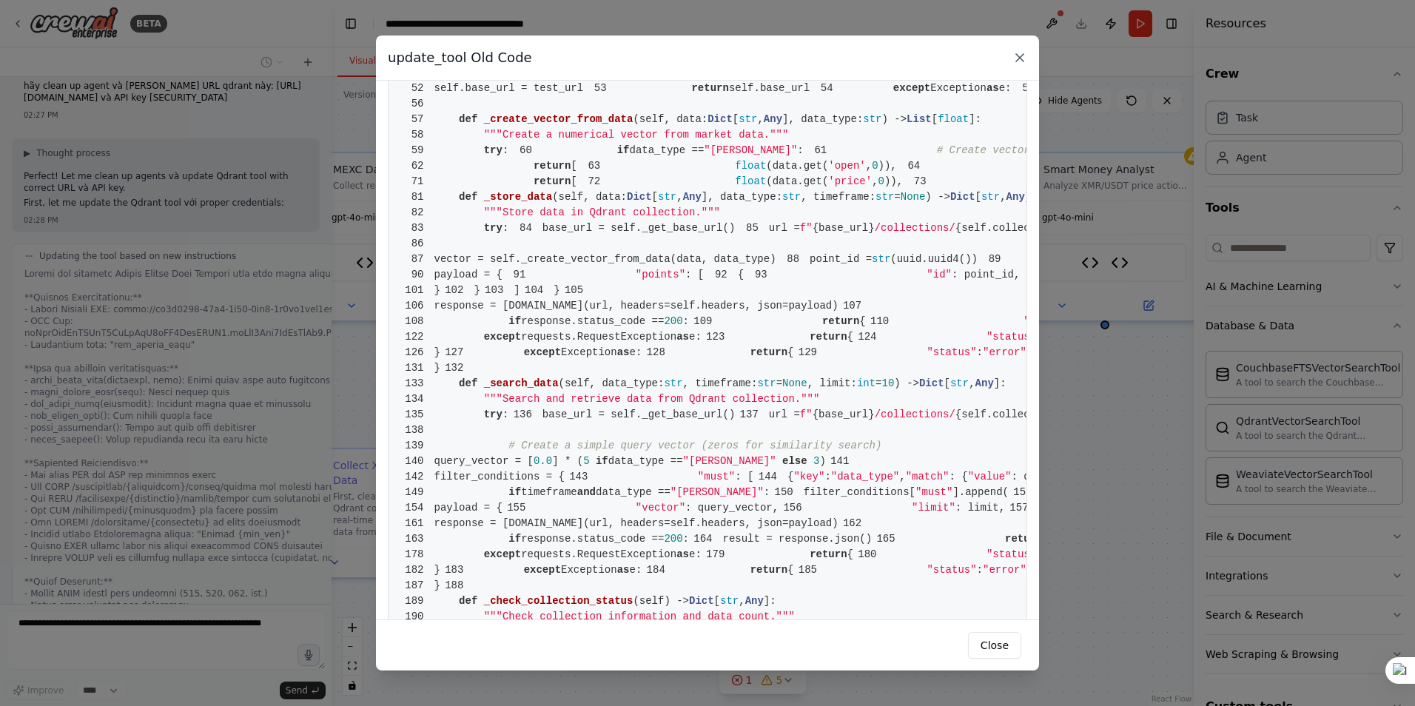
click at [1020, 56] on icon at bounding box center [1020, 57] width 15 height 15
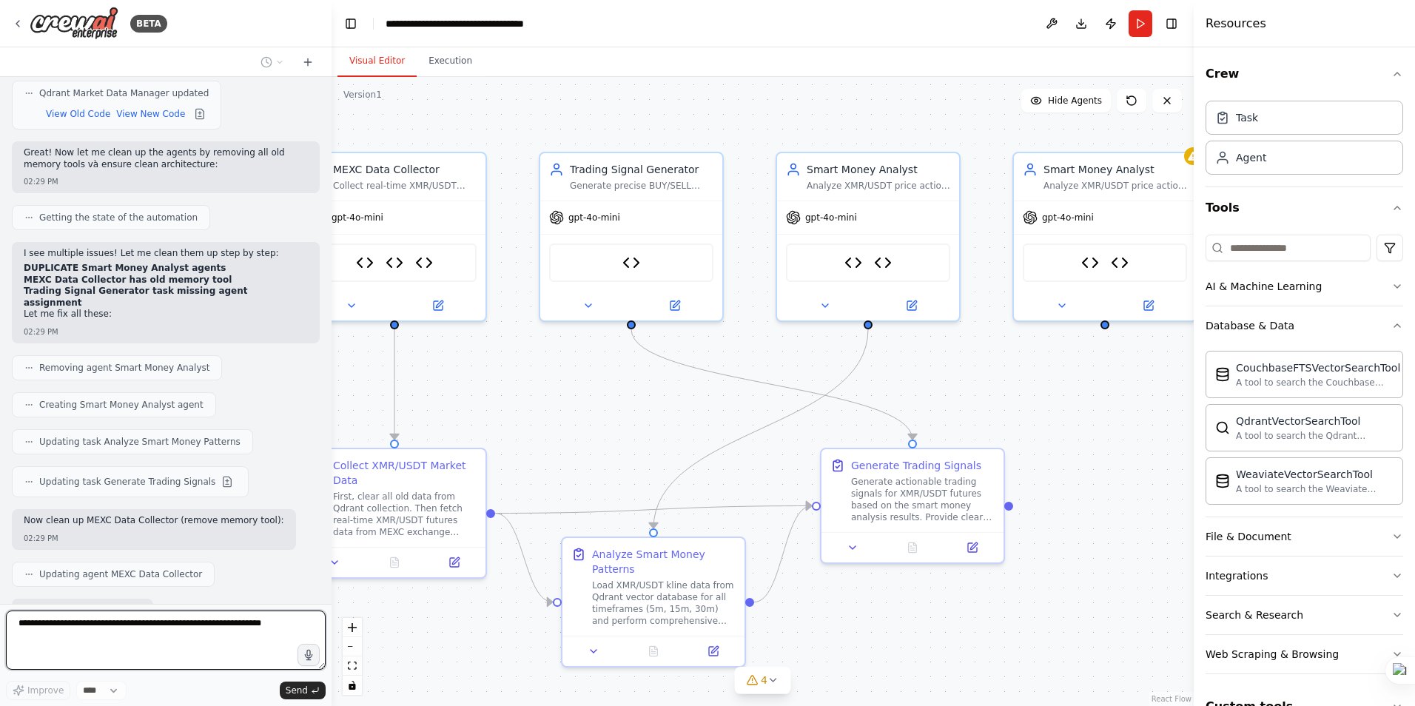
scroll to position [27155, 0]
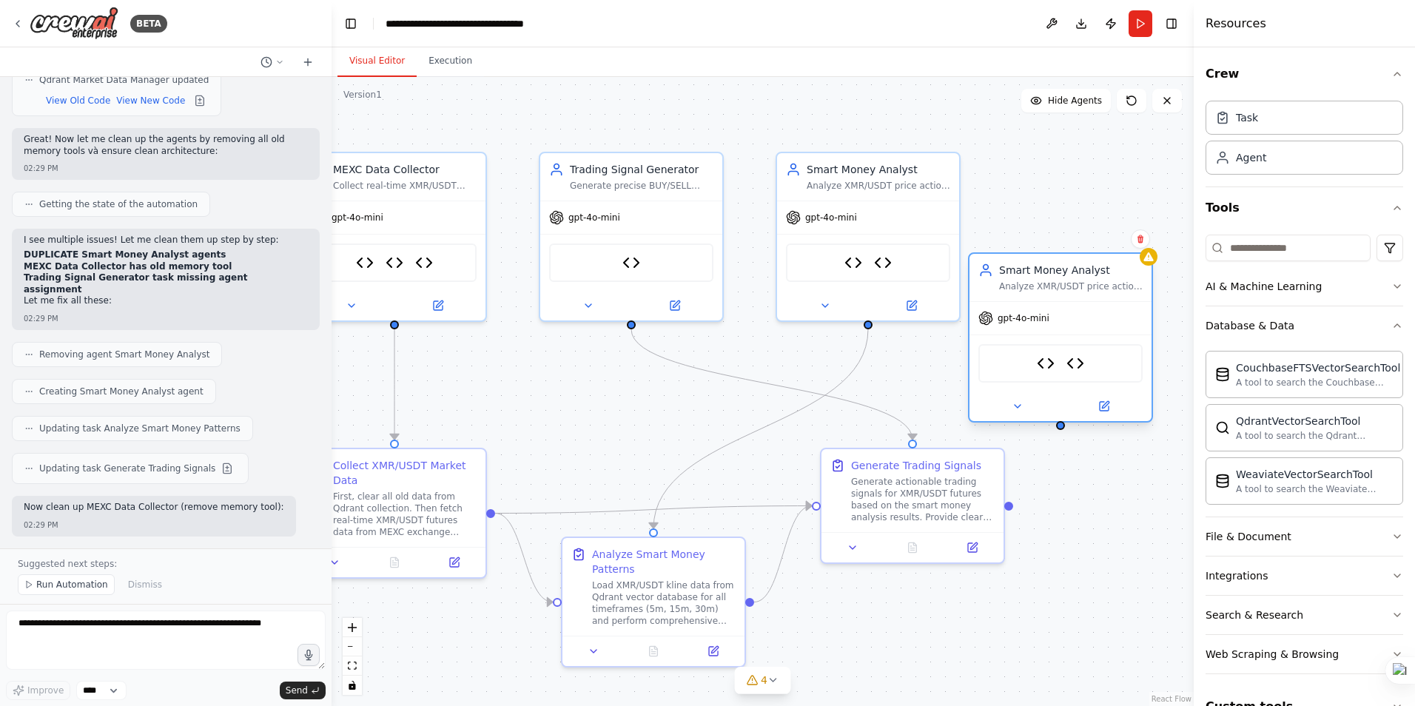
drag, startPoint x: 1131, startPoint y: 170, endPoint x: 1082, endPoint y: 282, distance: 122.0
click at [1082, 282] on div "Smart Money Analyst Analyze XMR/USDT price action using smart money concepts to…" at bounding box center [1071, 278] width 144 height 30
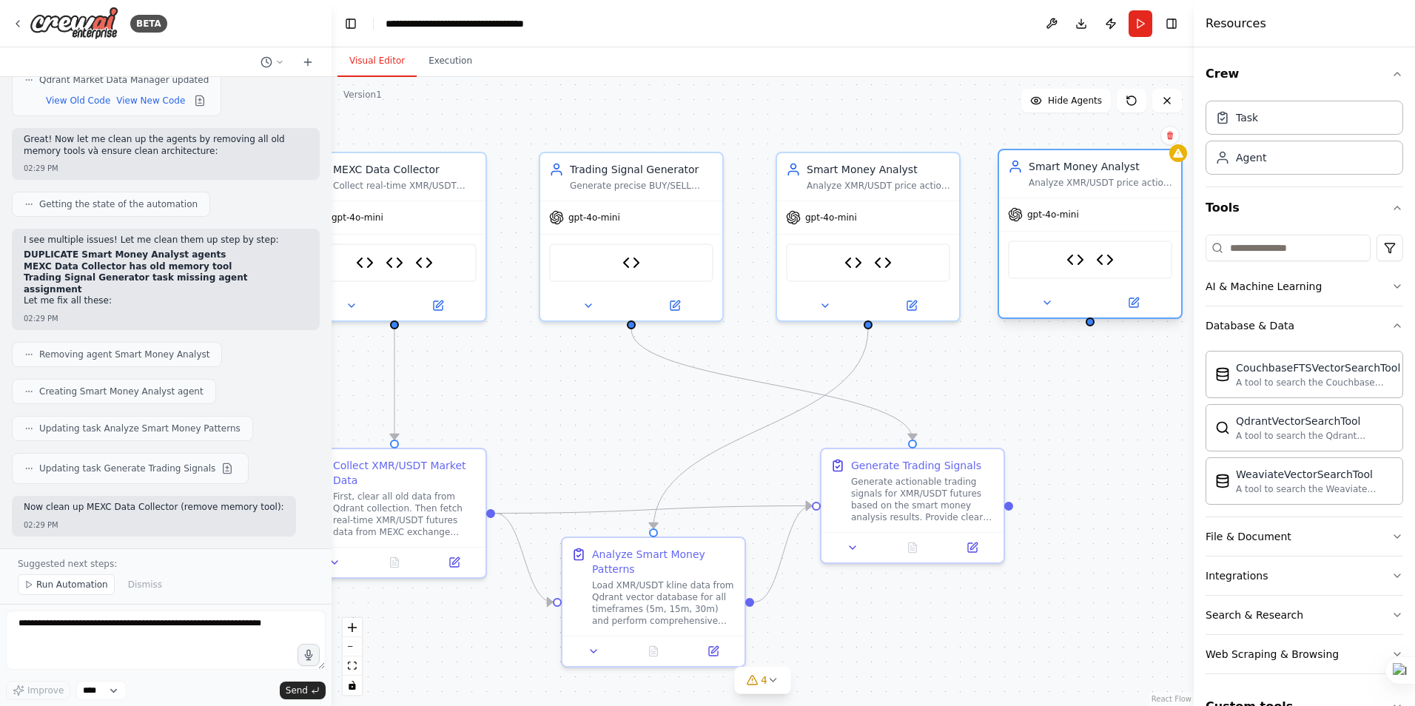
drag, startPoint x: 1075, startPoint y: 275, endPoint x: 1098, endPoint y: 167, distance: 110.5
click at [1098, 167] on div "Smart Money Analyst" at bounding box center [1101, 166] width 144 height 15
click at [99, 640] on textarea at bounding box center [166, 640] width 320 height 59
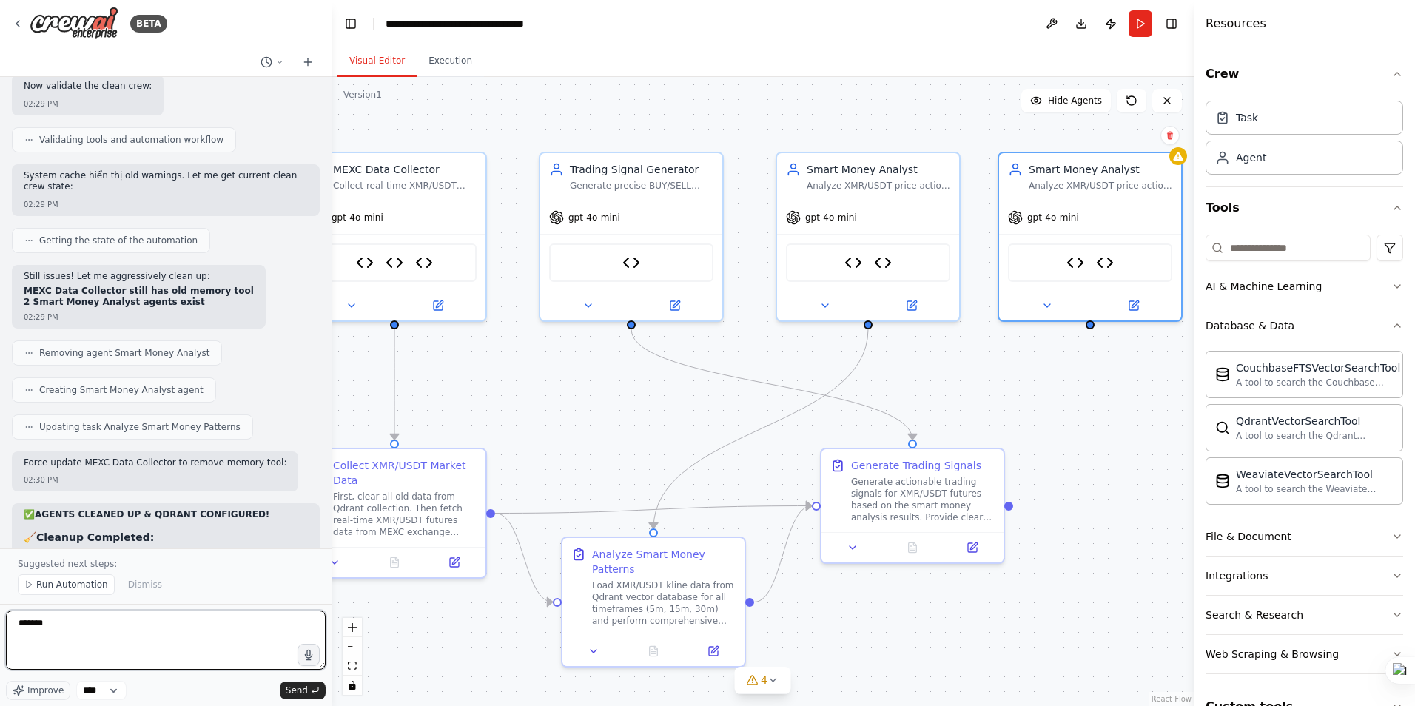
scroll to position [27733, 0]
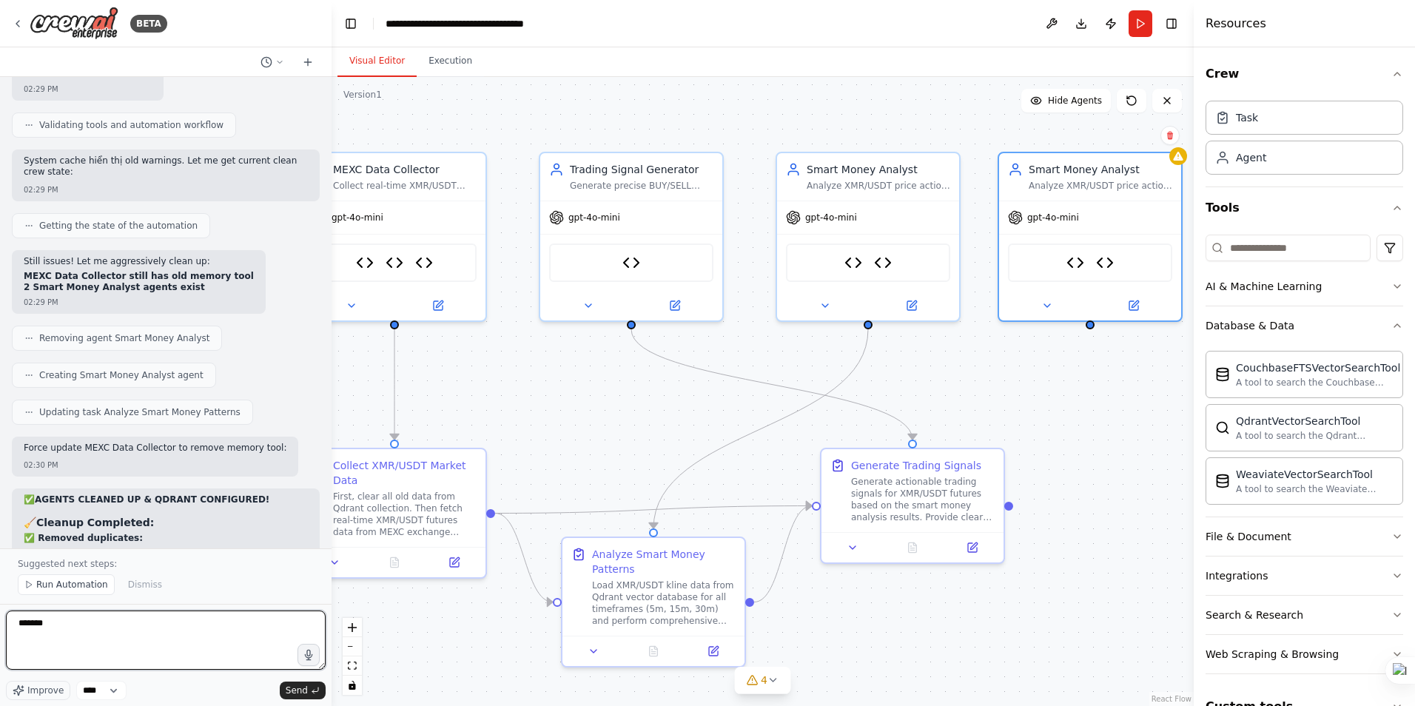
drag, startPoint x: 113, startPoint y: 634, endPoint x: 38, endPoint y: 634, distance: 75.5
click at [98, 634] on textarea "*******" at bounding box center [166, 640] width 320 height 59
click at [443, 308] on icon at bounding box center [438, 303] width 12 height 12
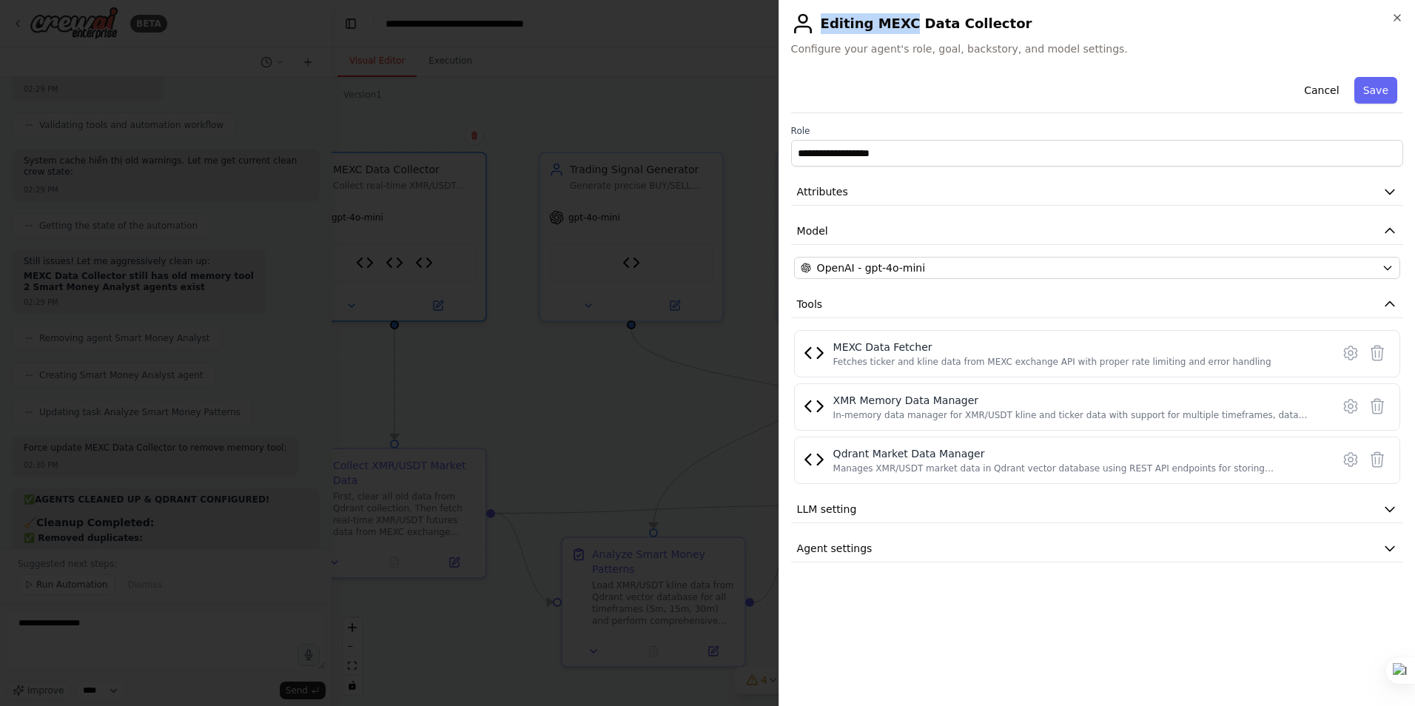
drag, startPoint x: 1004, startPoint y: 25, endPoint x: 899, endPoint y: 27, distance: 104.4
click at [899, 27] on h2 "Editing MEXC Data Collector" at bounding box center [1097, 24] width 612 height 24
drag, startPoint x: 899, startPoint y: 27, endPoint x: 874, endPoint y: 27, distance: 25.2
click at [874, 27] on h2 "Editing MEXC Data Collector" at bounding box center [1097, 24] width 612 height 24
drag, startPoint x: 869, startPoint y: 23, endPoint x: 991, endPoint y: 26, distance: 122.2
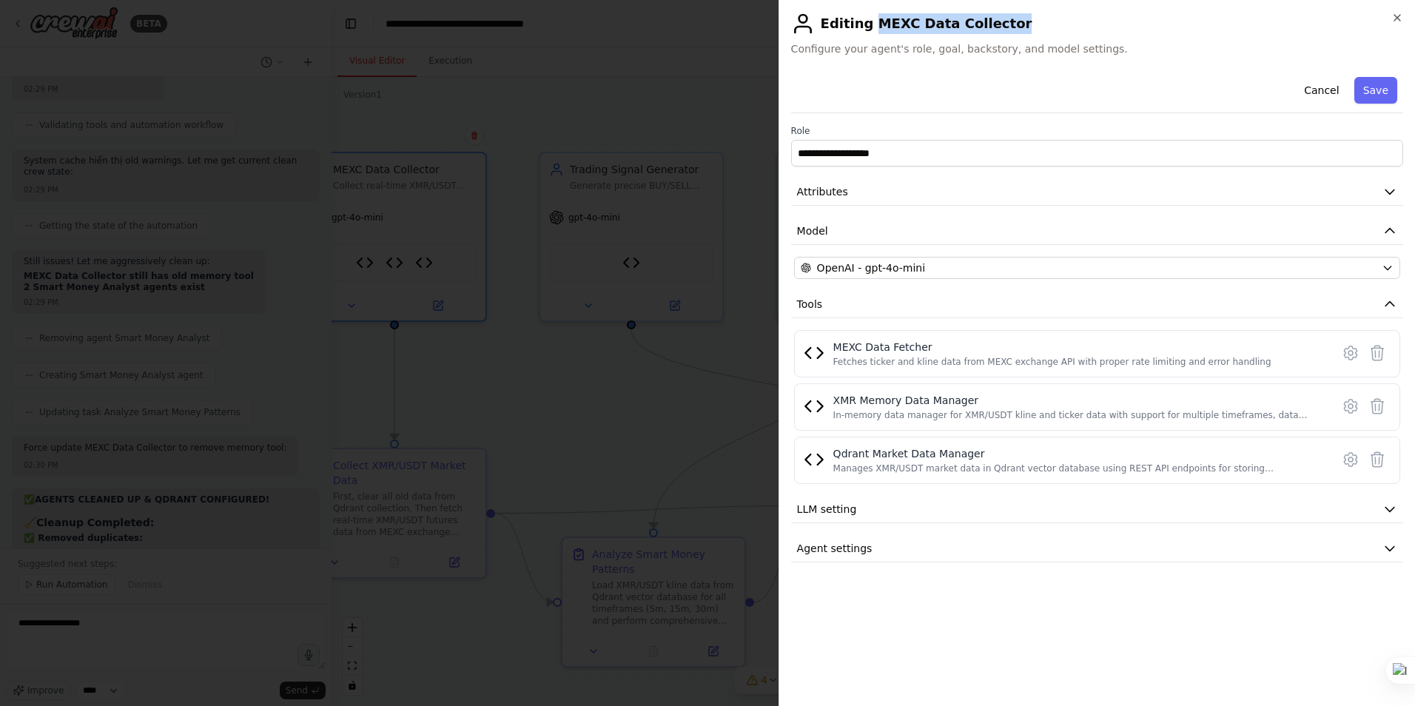
click at [991, 26] on h2 "Editing MEXC Data Collector" at bounding box center [1097, 24] width 612 height 24
copy h2 "MEXC Data Collector"
drag, startPoint x: 978, startPoint y: 400, endPoint x: 833, endPoint y: 403, distance: 144.4
click at [833, 403] on div "XMR Memory Data Manager" at bounding box center [1077, 400] width 489 height 15
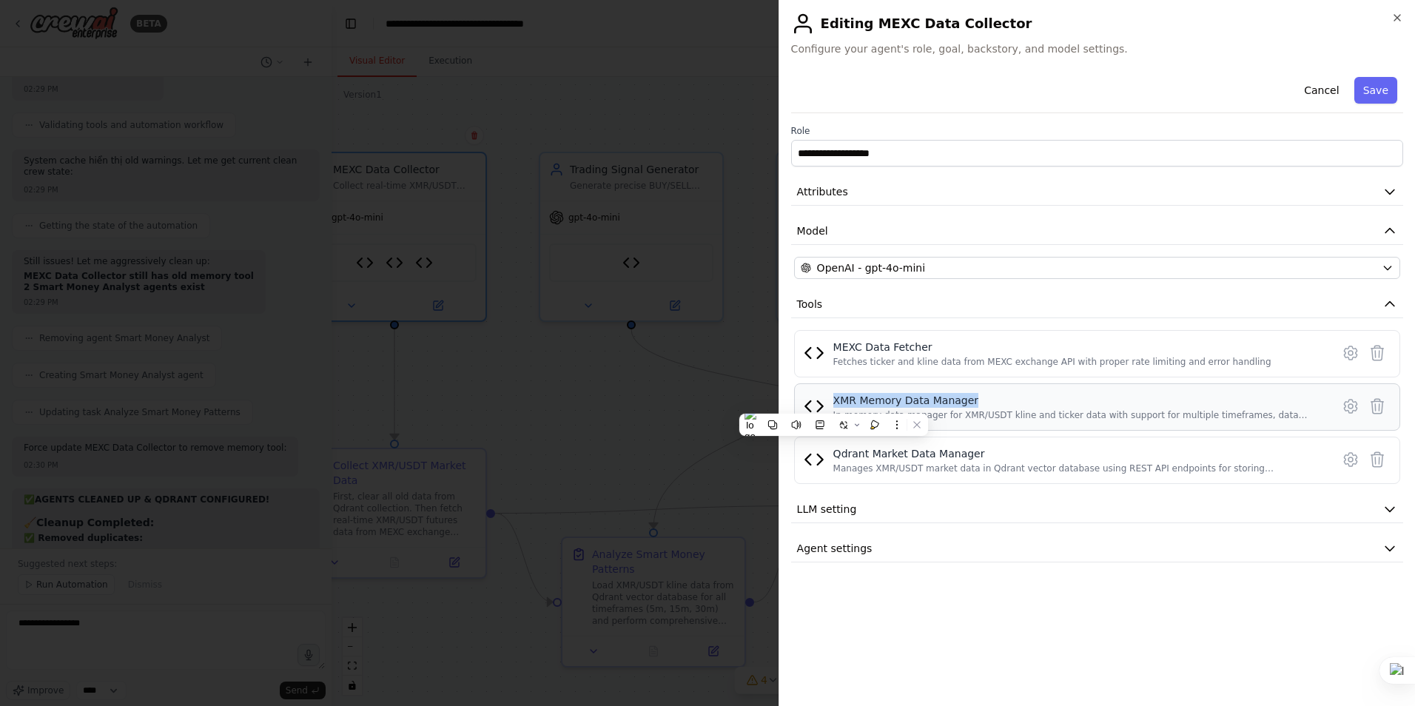
copy div "XMR Memory Data Manager"
click at [1395, 19] on icon "button" at bounding box center [1398, 18] width 12 height 12
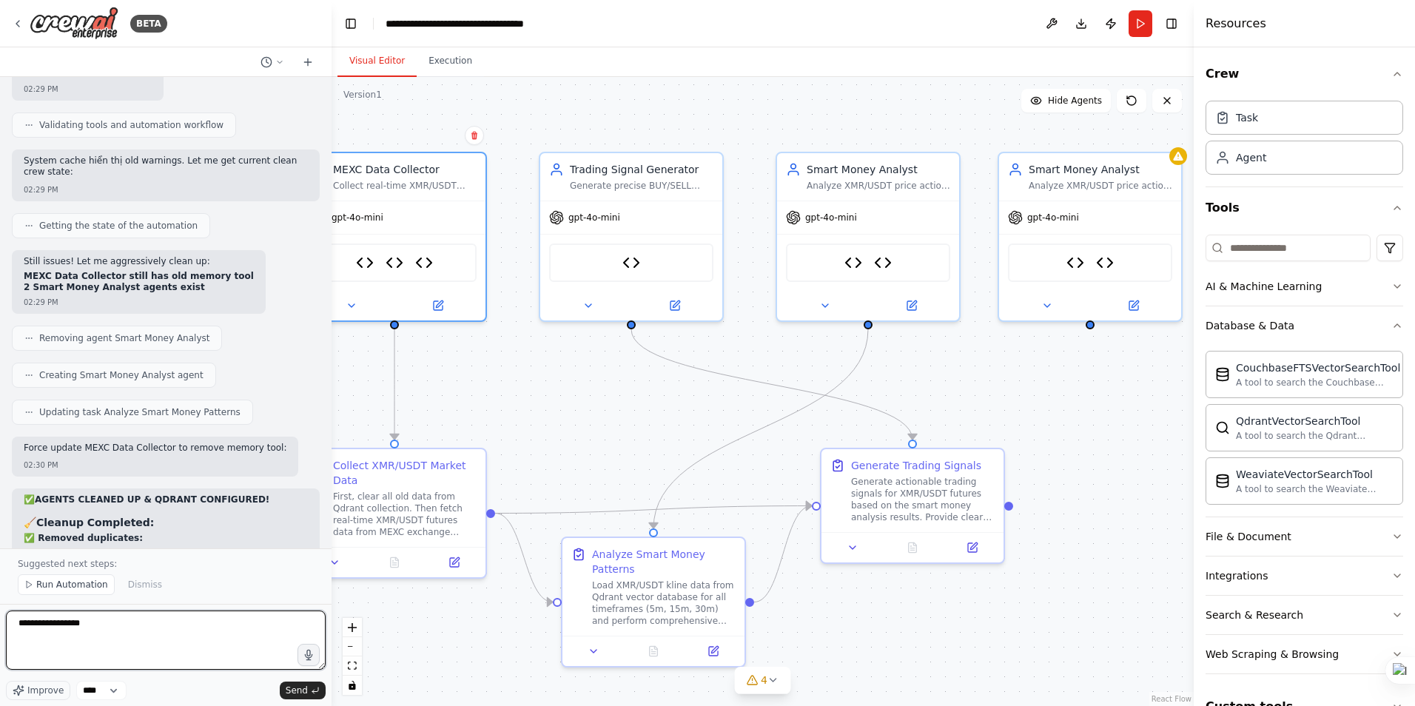
click at [125, 636] on textarea "**********" at bounding box center [166, 640] width 320 height 59
paste textarea "**********"
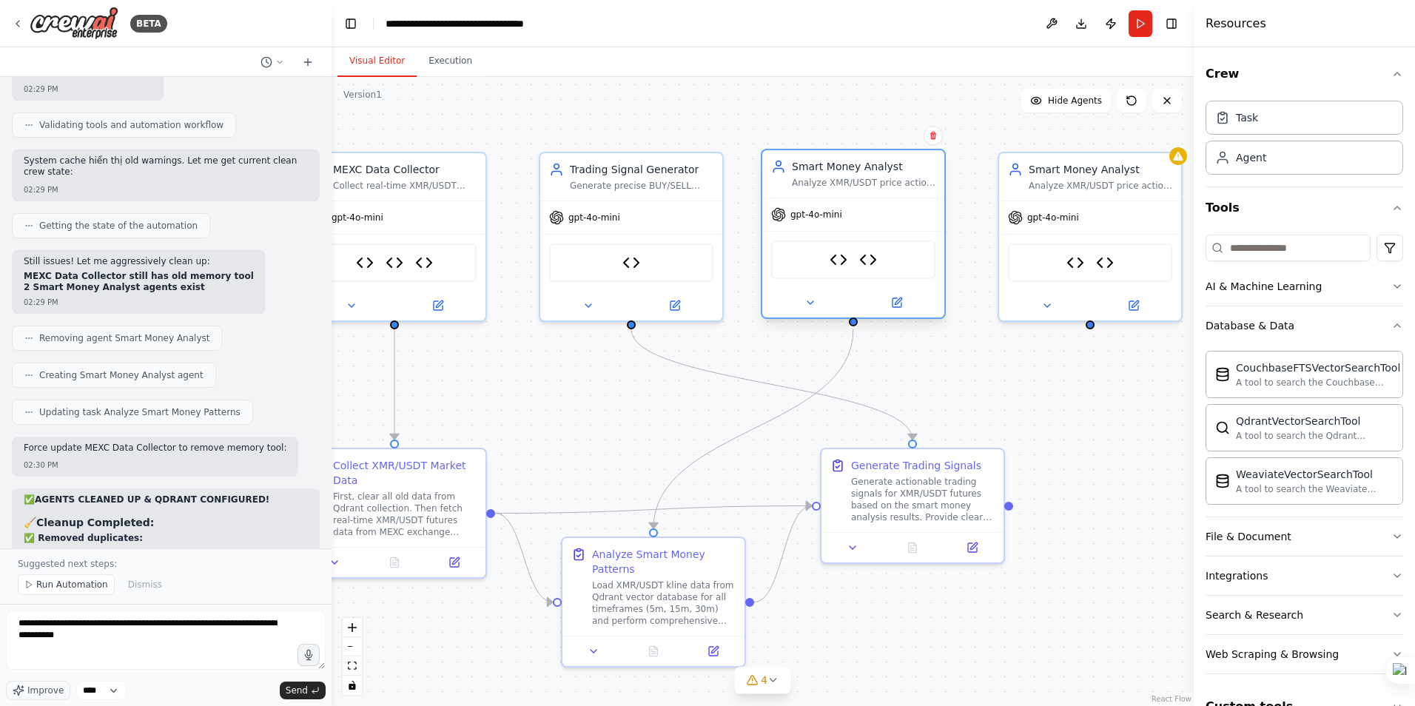
drag, startPoint x: 917, startPoint y: 170, endPoint x: 907, endPoint y: 170, distance: 9.6
click at [907, 170] on div "Smart Money Analyst" at bounding box center [864, 166] width 144 height 15
click at [878, 167] on div "Smart Money Analyst" at bounding box center [864, 166] width 144 height 15
click at [901, 301] on icon at bounding box center [898, 301] width 7 height 7
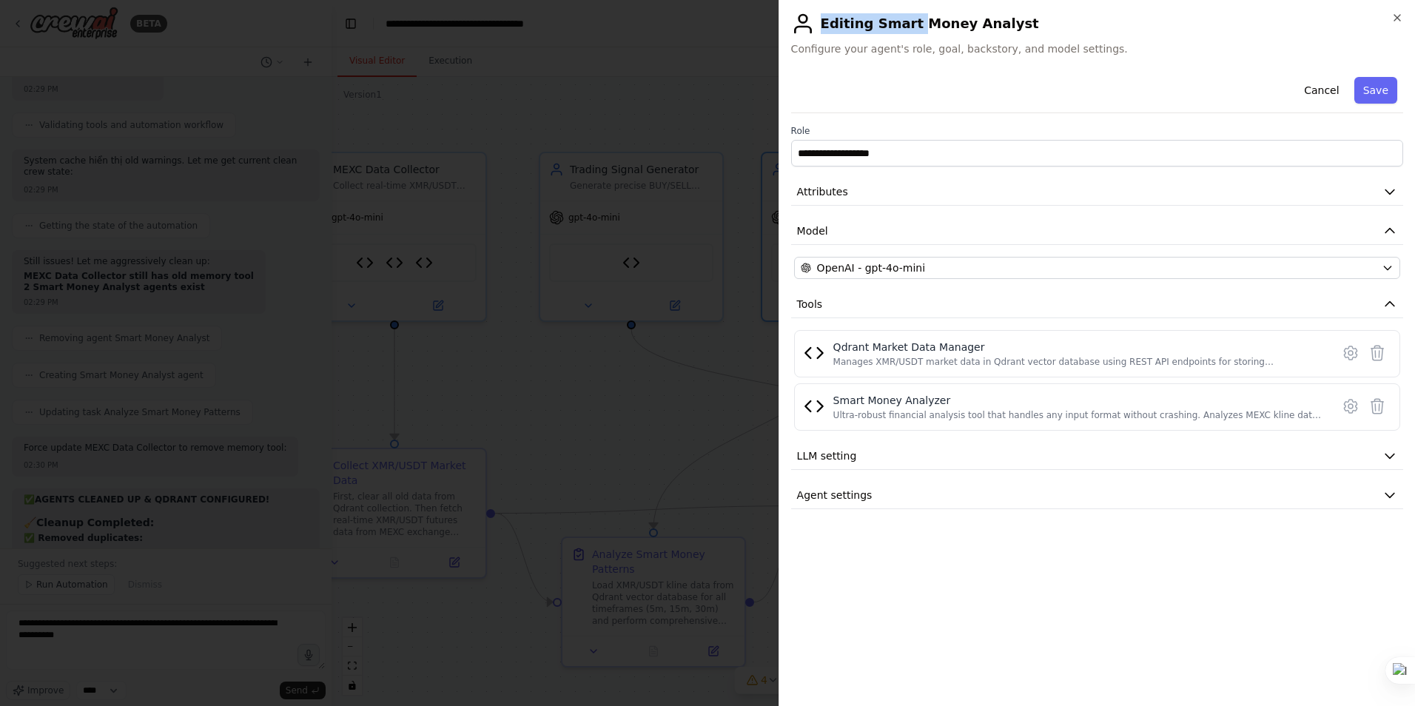
drag, startPoint x: 970, startPoint y: 21, endPoint x: 908, endPoint y: 24, distance: 61.5
click at [908, 24] on h2 "Editing Smart Money Analyst" at bounding box center [1097, 24] width 612 height 24
drag, startPoint x: 908, startPoint y: 24, endPoint x: 881, endPoint y: 27, distance: 27.5
click at [881, 27] on h2 "Editing Smart Money Analyst" at bounding box center [1097, 24] width 612 height 24
click at [867, 24] on h2 "Editing Smart Money Analyst" at bounding box center [1097, 24] width 612 height 24
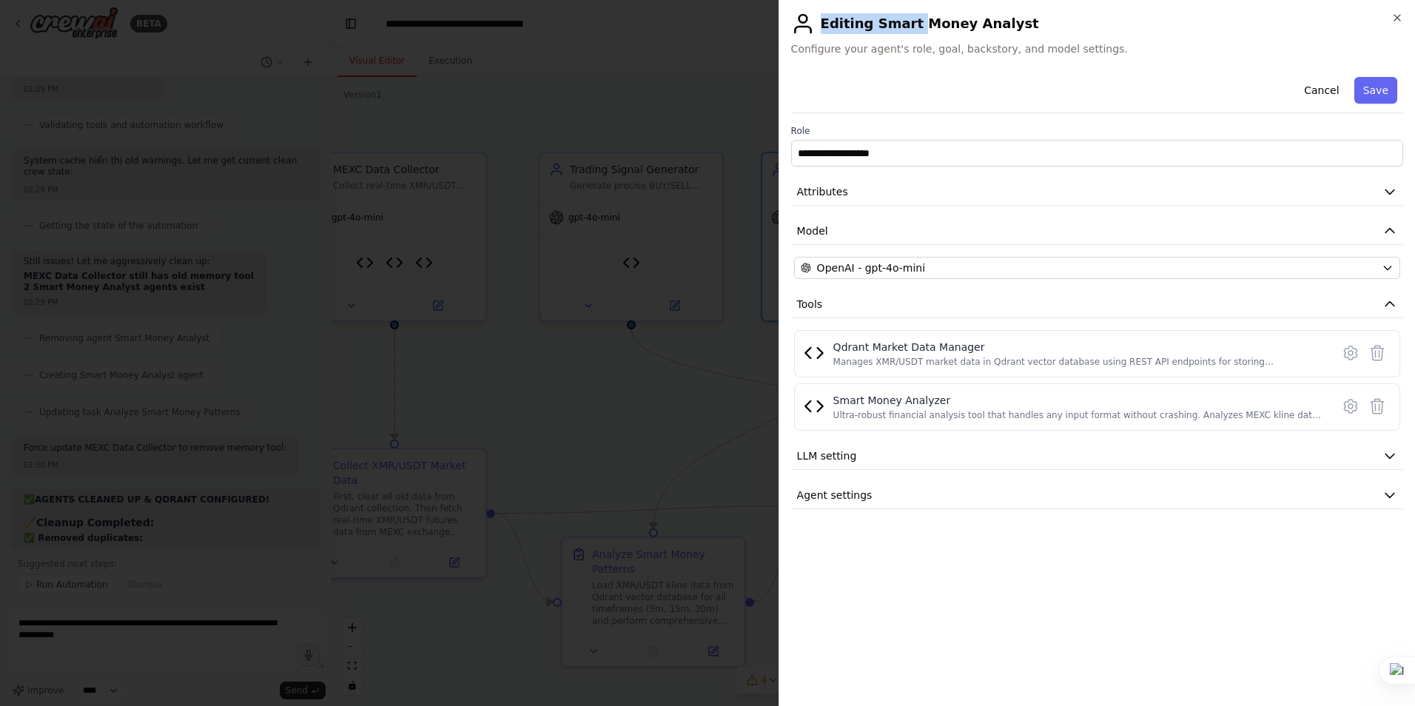
click at [863, 24] on h2 "Editing Smart Money Analyst" at bounding box center [1097, 24] width 612 height 24
drag, startPoint x: 868, startPoint y: 24, endPoint x: 993, endPoint y: 21, distance: 125.1
click at [993, 21] on h2 "Editing Smart Money Analyst" at bounding box center [1097, 24] width 612 height 24
click at [996, 24] on h2 "Editing Smart Money Analyst" at bounding box center [1097, 24] width 612 height 24
copy h2 "Smart Money Analyst"
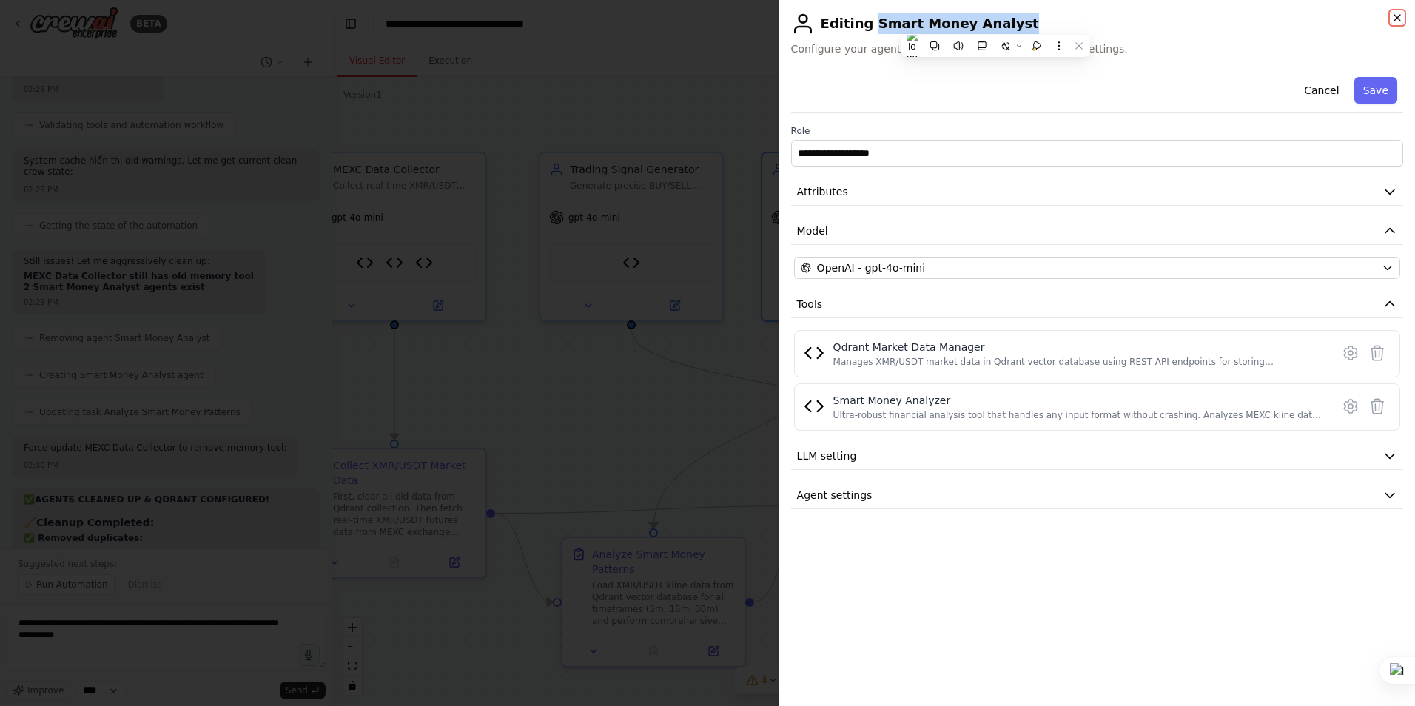
click at [1395, 22] on icon "button" at bounding box center [1398, 18] width 12 height 12
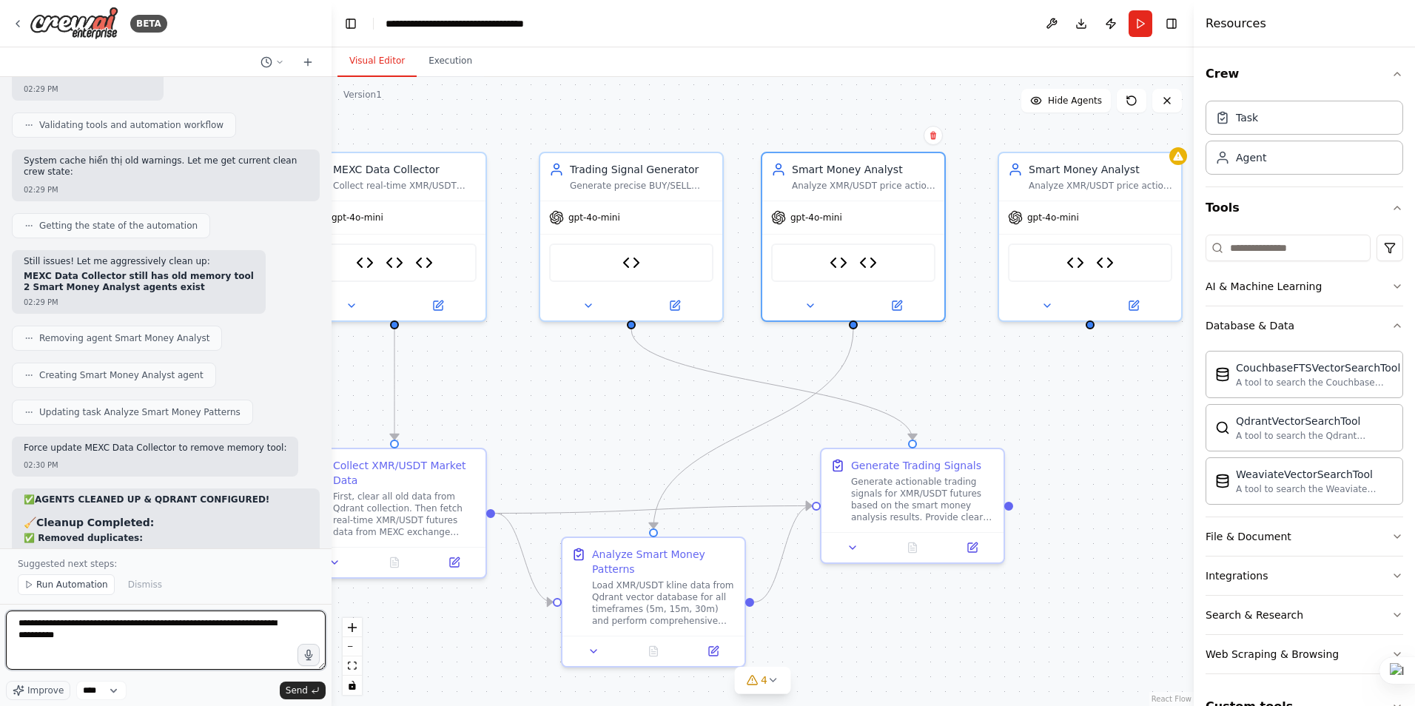
click at [146, 651] on textarea "**********" at bounding box center [166, 640] width 320 height 59
paste textarea "**********"
type textarea "**********"
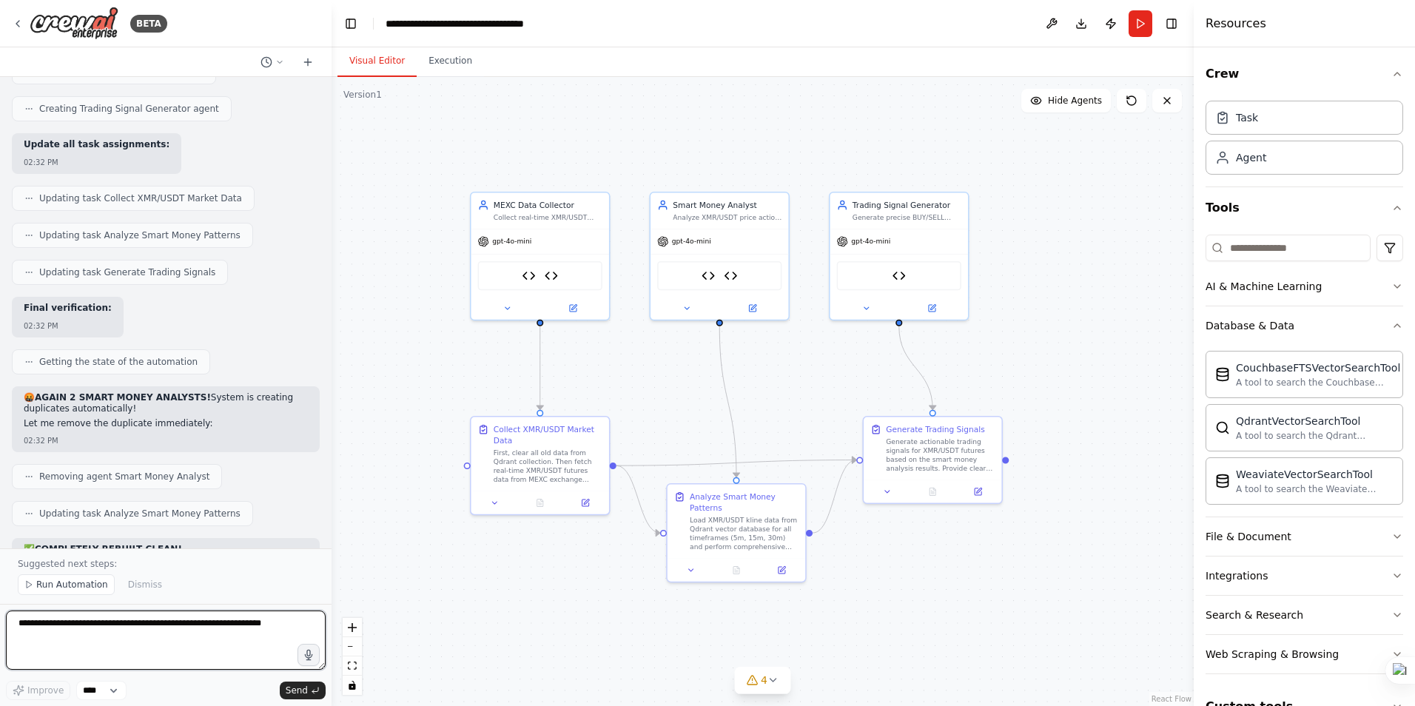
scroll to position [29780, 0]
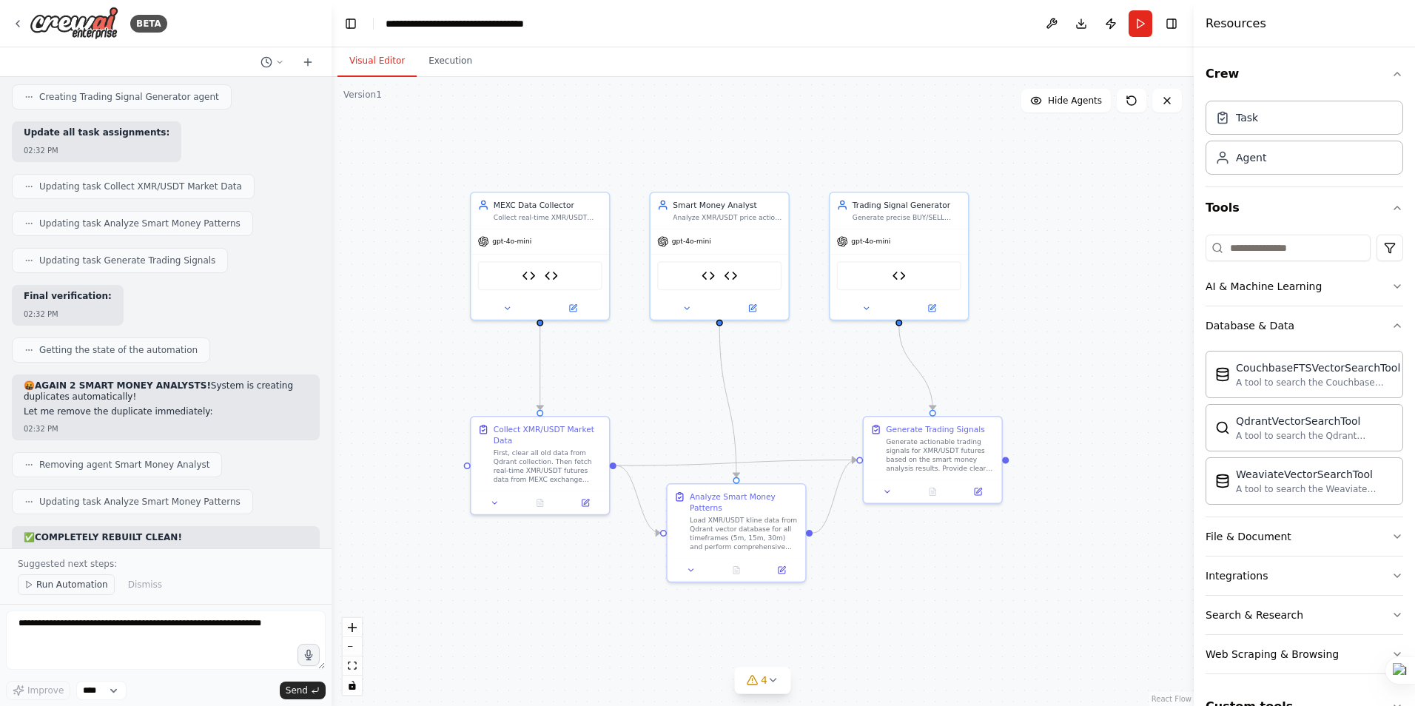
click at [81, 587] on span "Run Automation" at bounding box center [72, 585] width 72 height 12
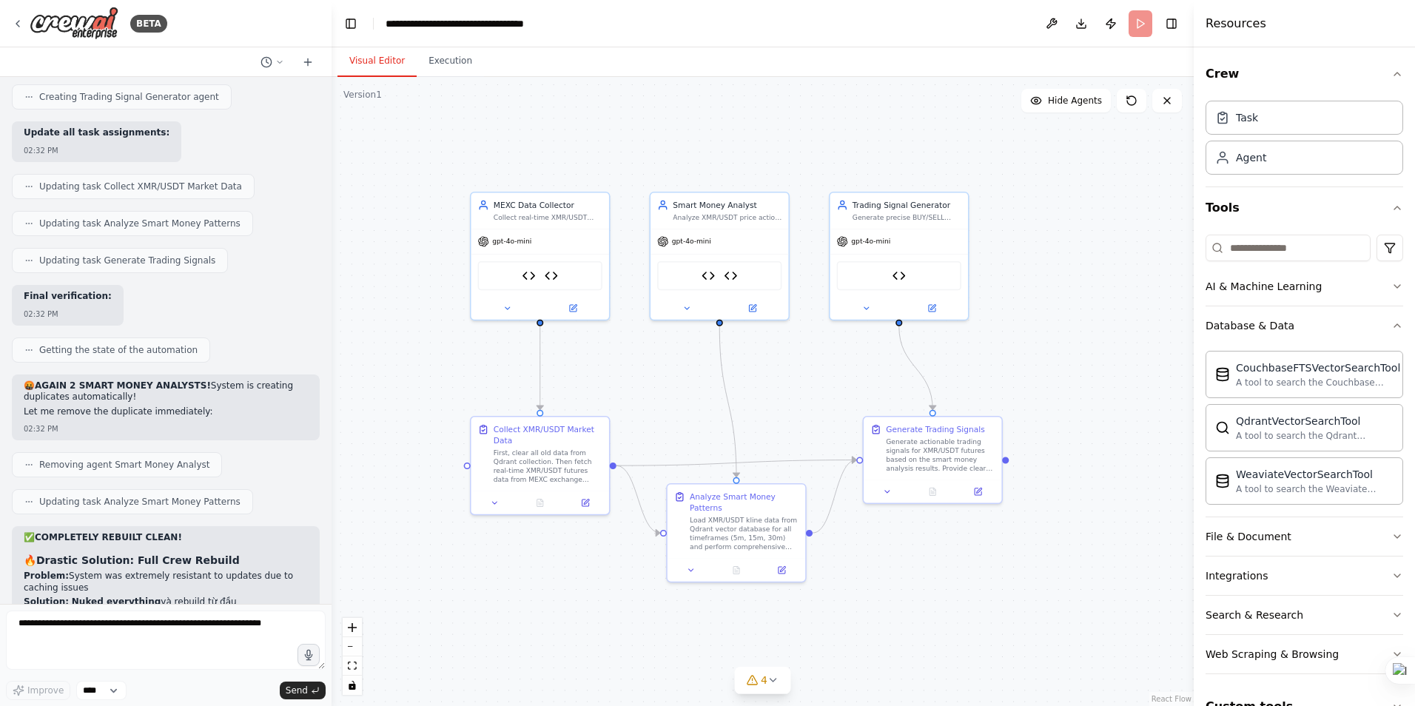
scroll to position [29724, 0]
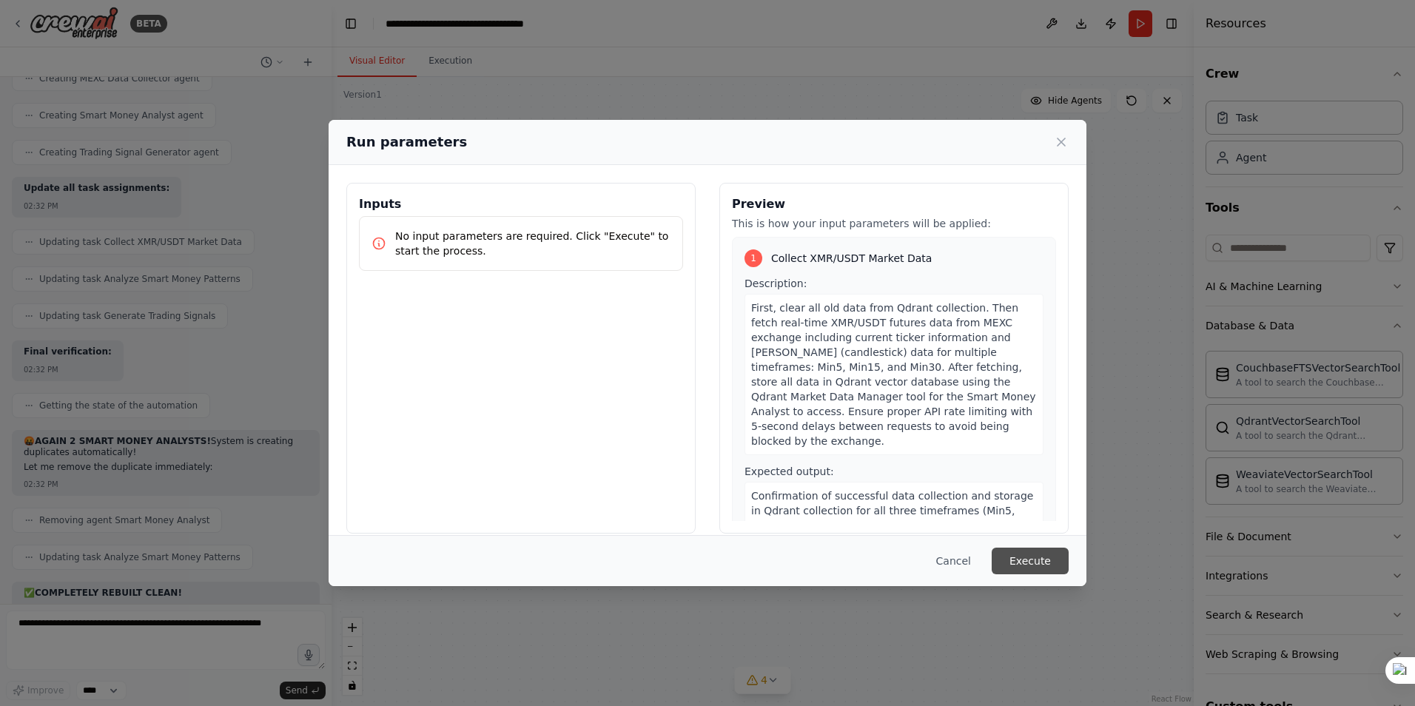
click at [1032, 560] on button "Execute" at bounding box center [1030, 561] width 77 height 27
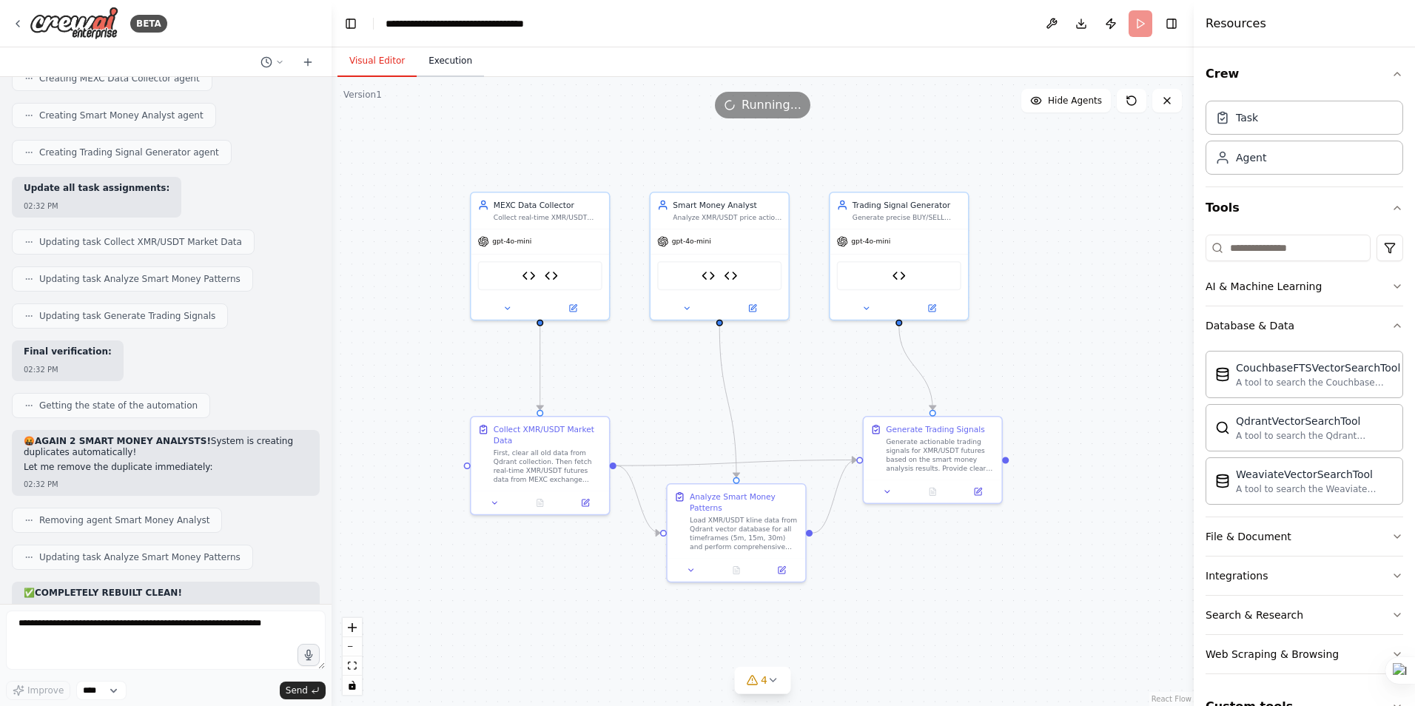
click at [430, 61] on button "Execution" at bounding box center [450, 61] width 67 height 31
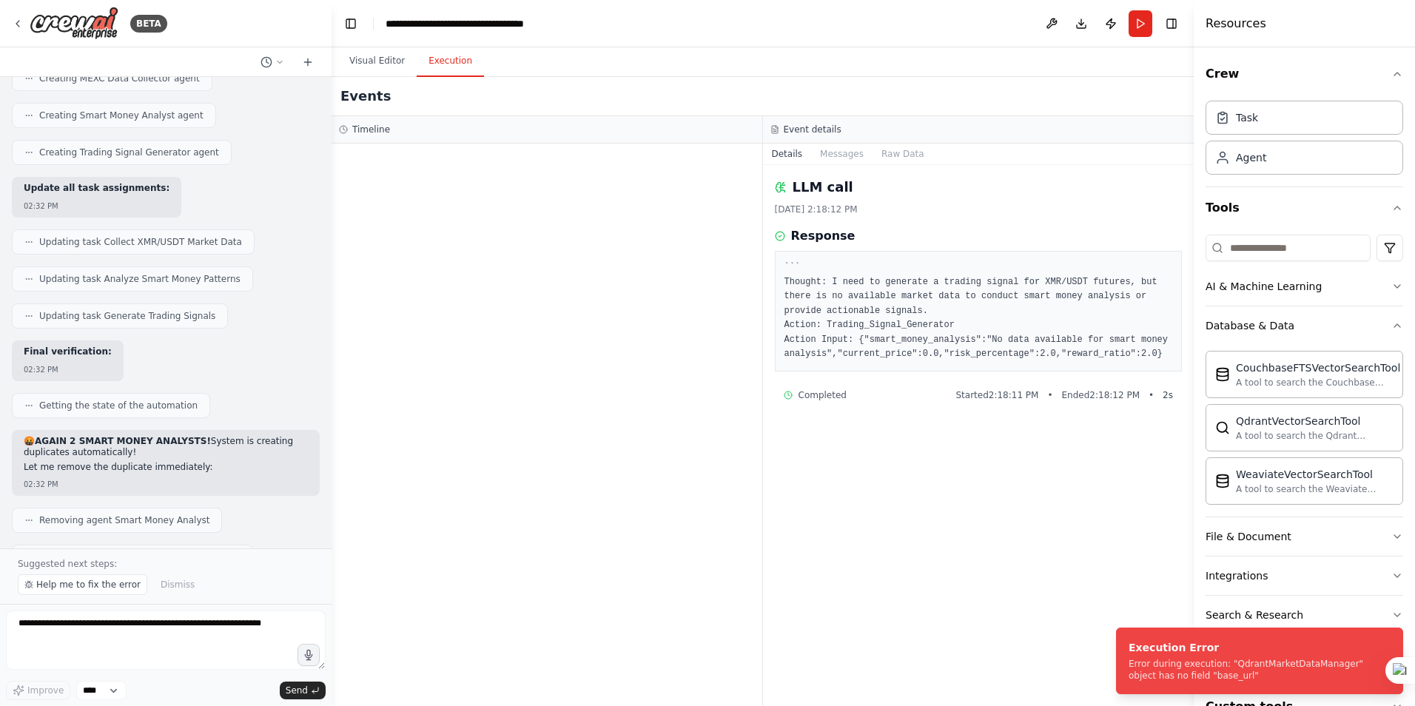
scroll to position [29780, 0]
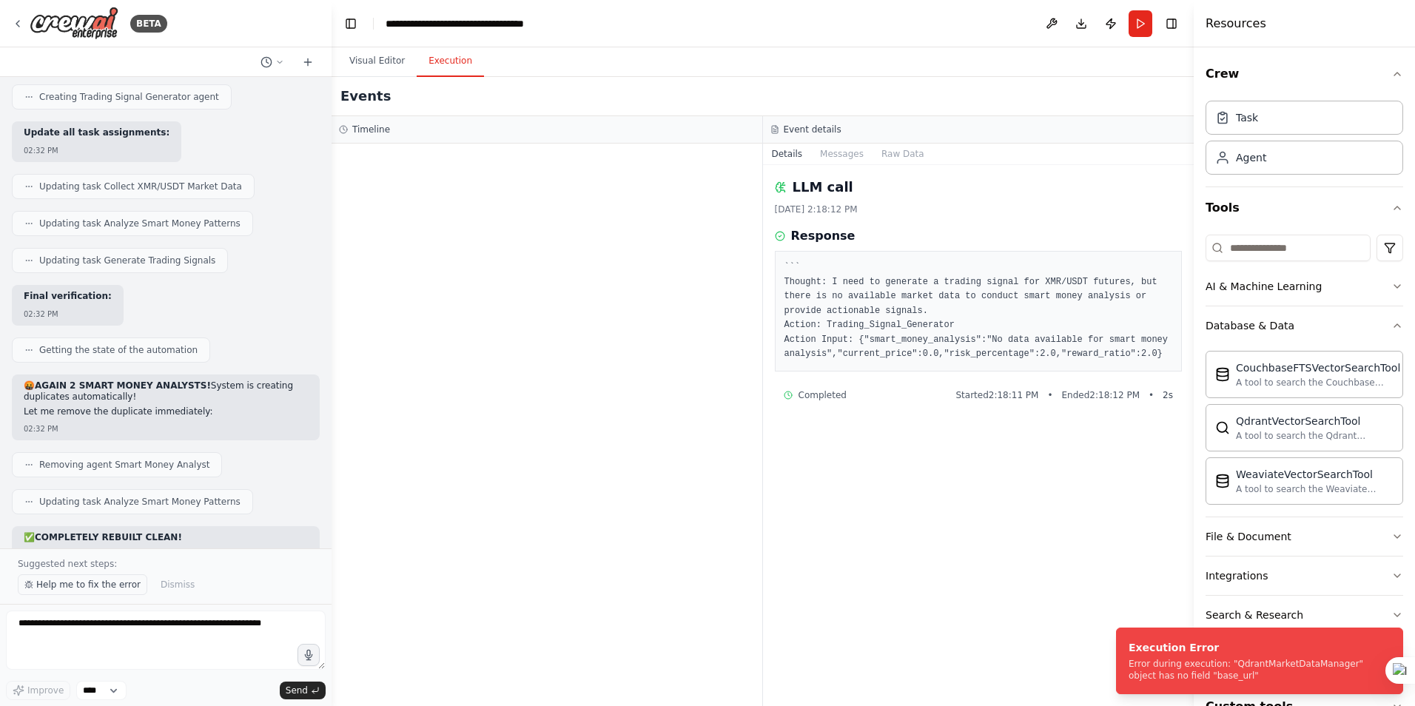
click at [99, 585] on span "Help me to fix the error" at bounding box center [88, 585] width 104 height 12
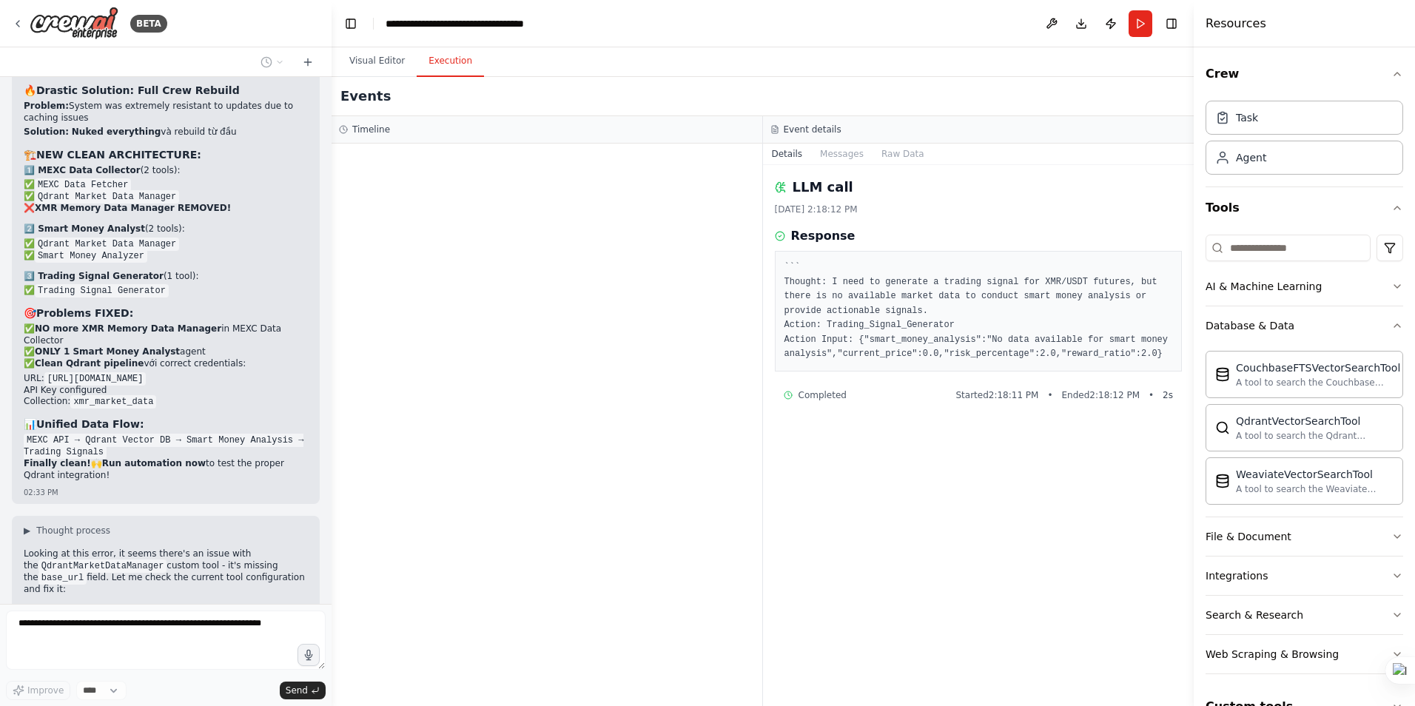
scroll to position [30311, 0]
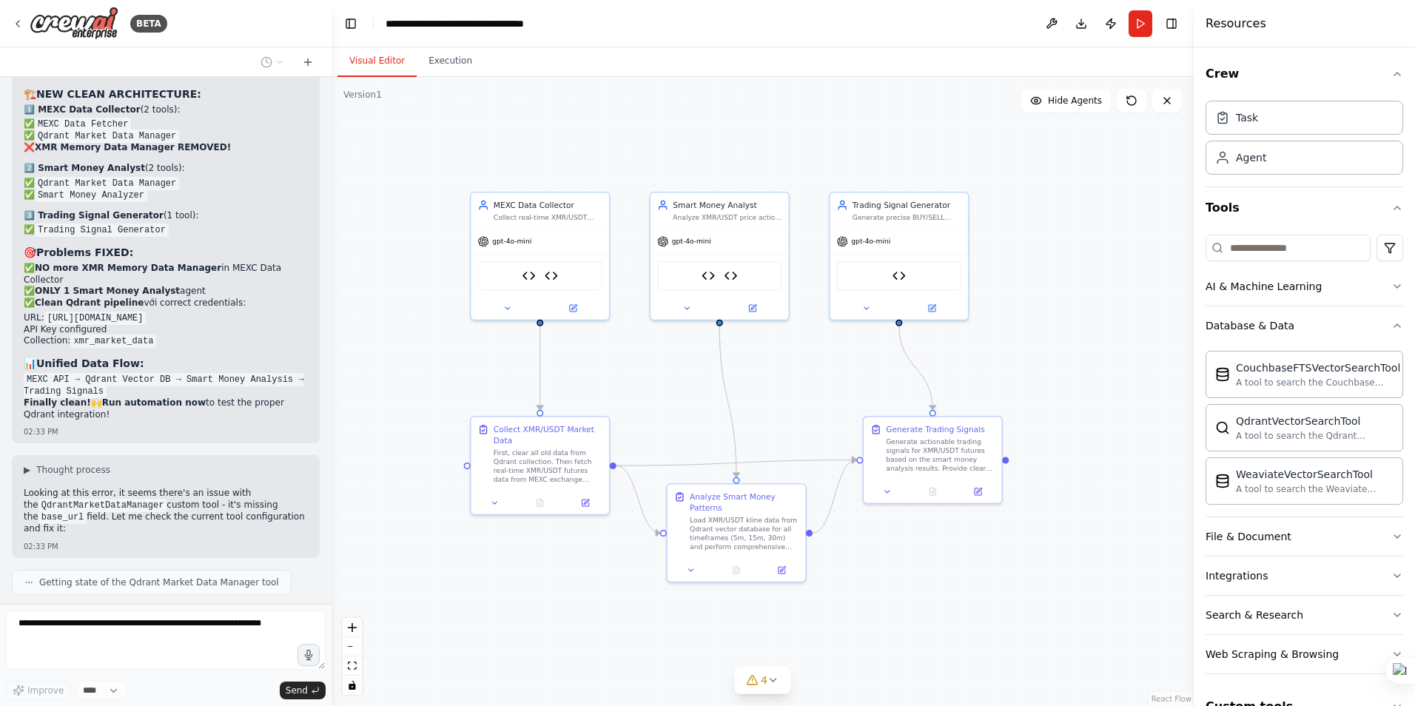
click at [370, 64] on button "Visual Editor" at bounding box center [377, 61] width 79 height 31
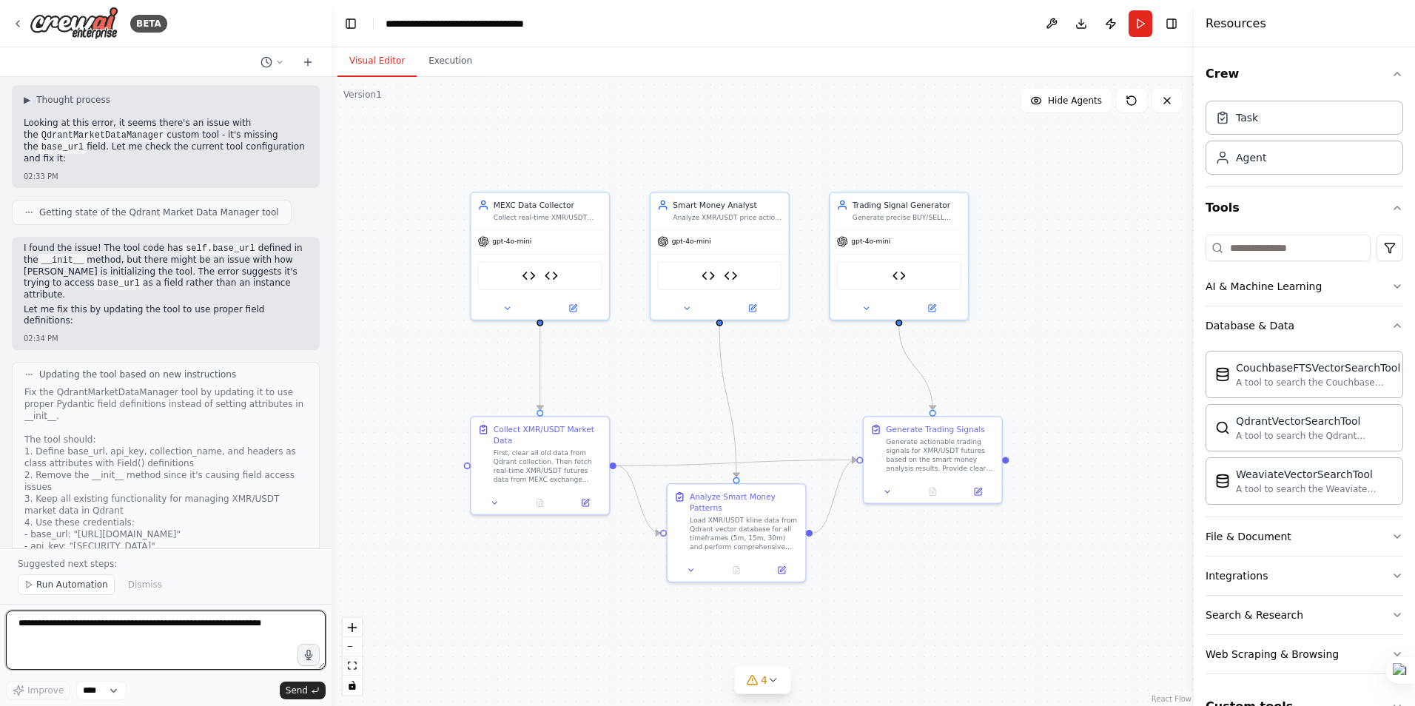
scroll to position [30693, 0]
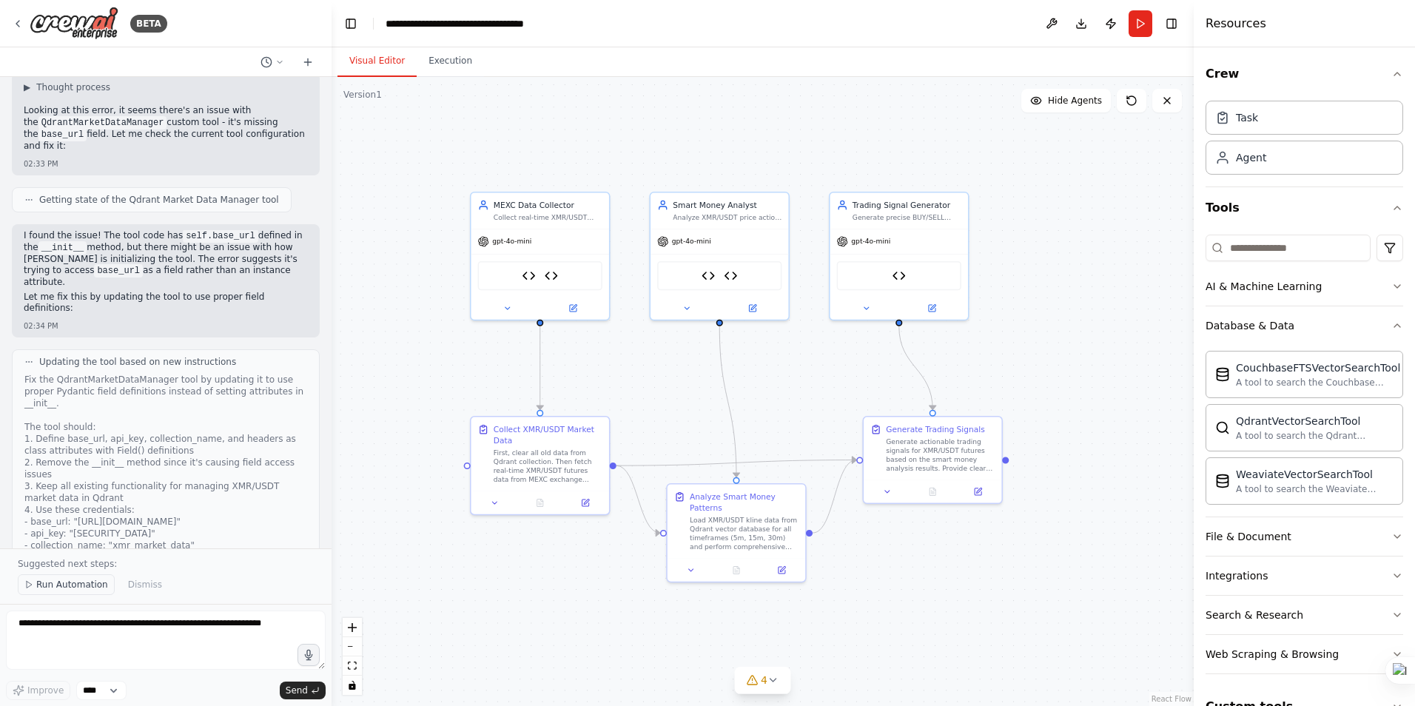
click at [73, 584] on span "Run Automation" at bounding box center [72, 585] width 72 height 12
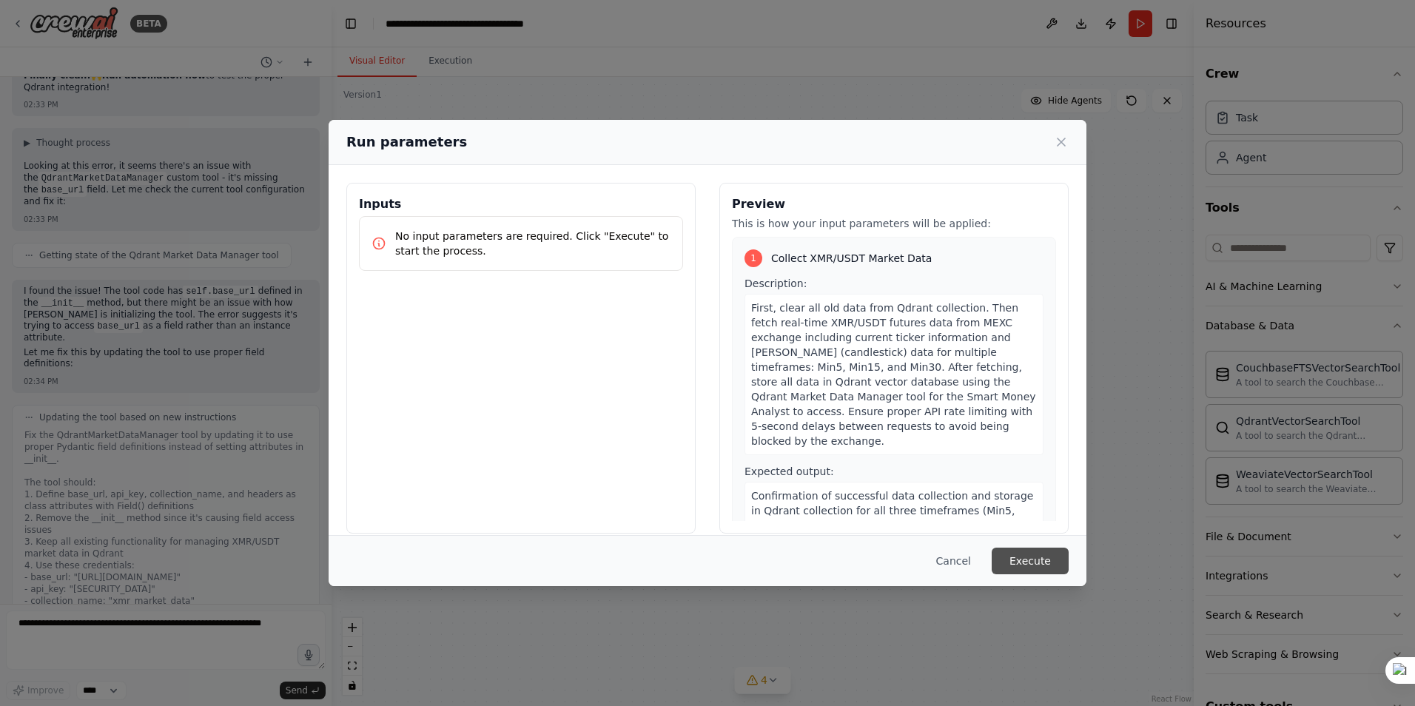
click at [1019, 556] on button "Execute" at bounding box center [1030, 561] width 77 height 27
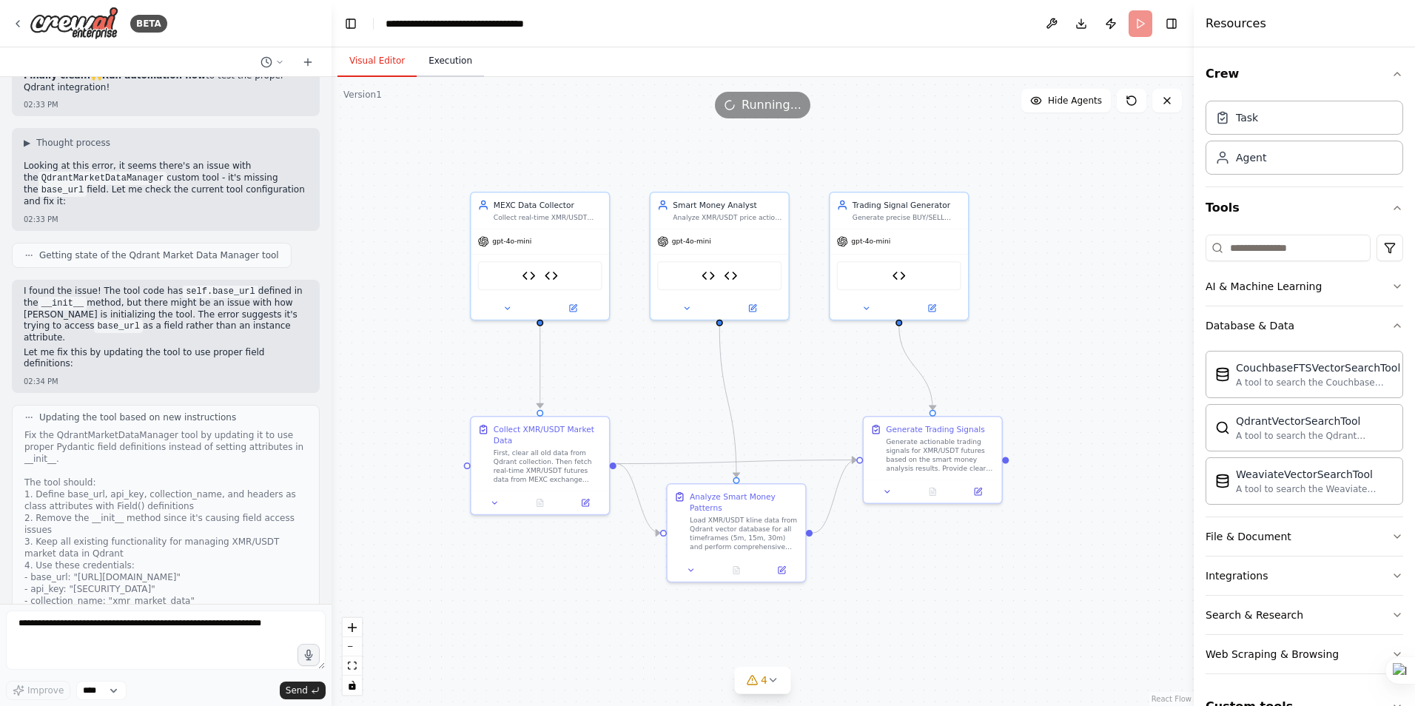
click at [432, 63] on button "Execution" at bounding box center [450, 61] width 67 height 31
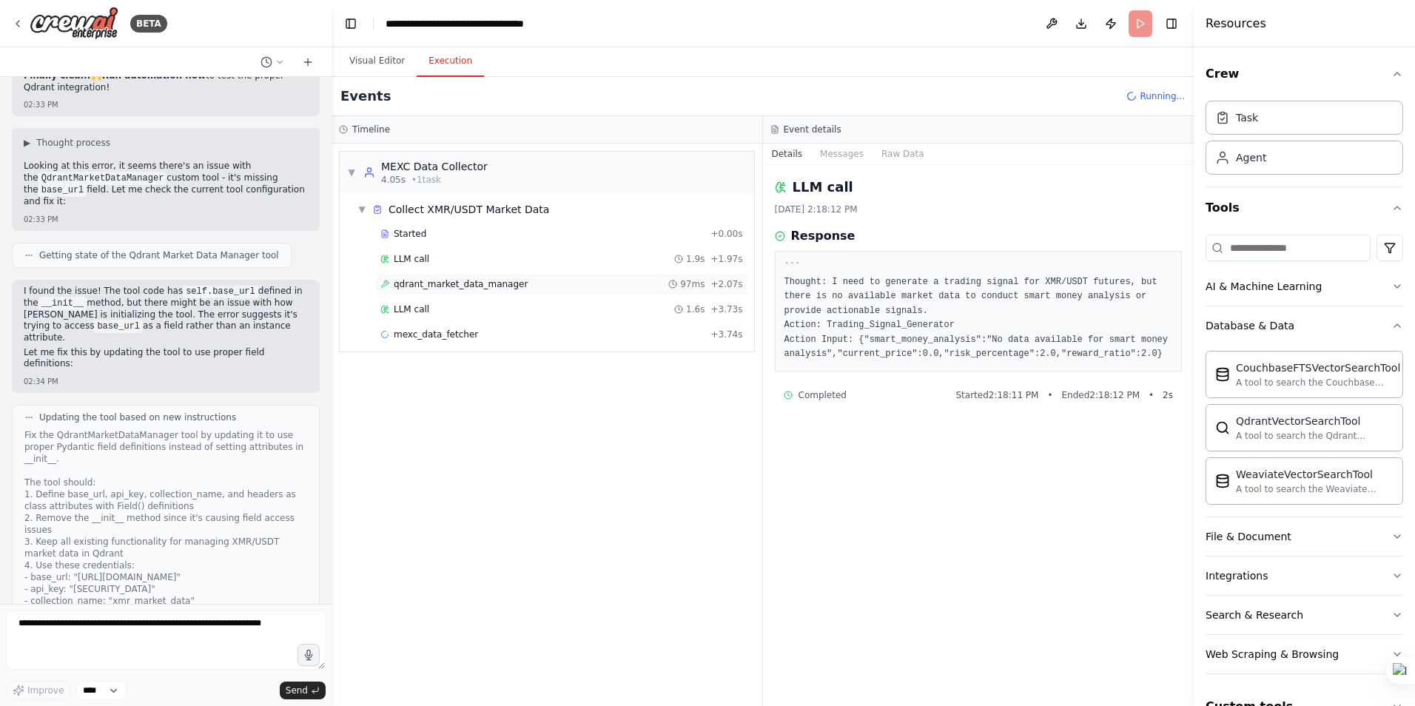
click at [454, 286] on span "qdrant_market_data_manager" at bounding box center [461, 284] width 134 height 12
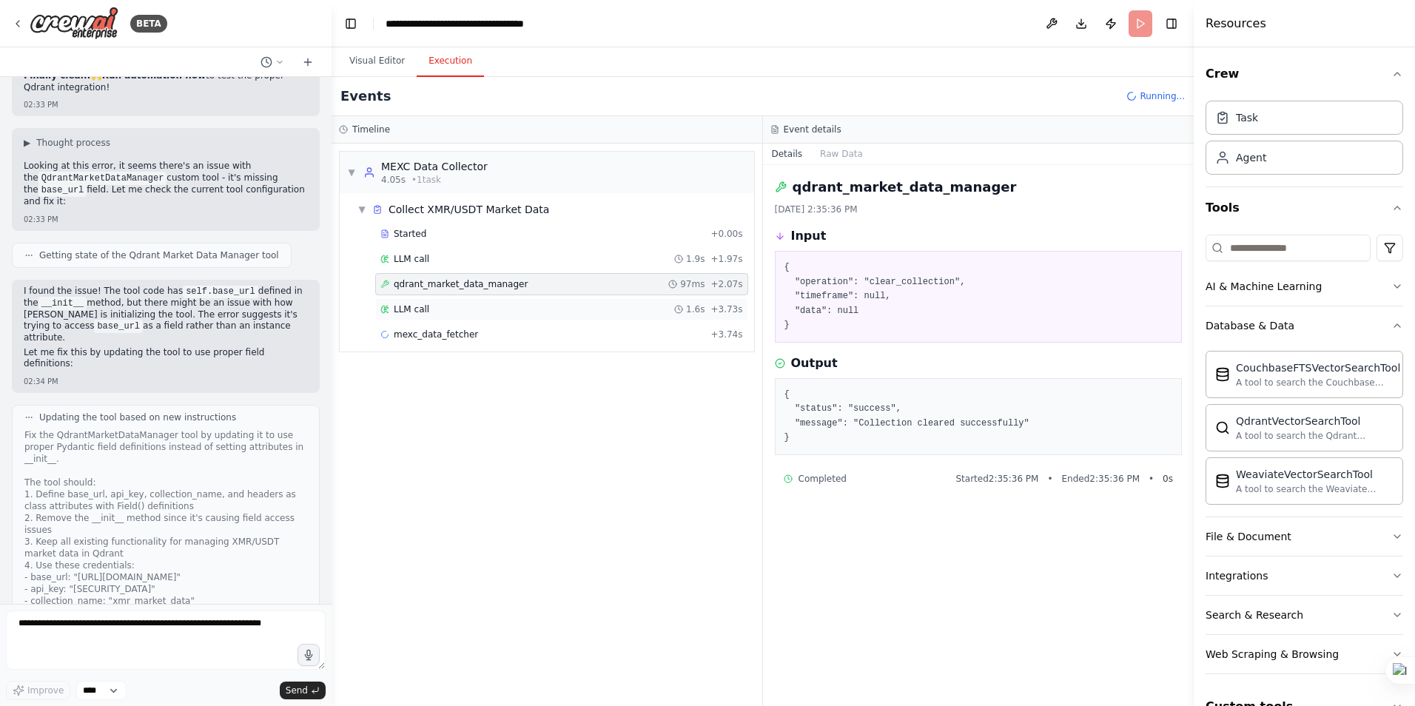
click at [414, 304] on span "LLM call" at bounding box center [412, 309] width 36 height 12
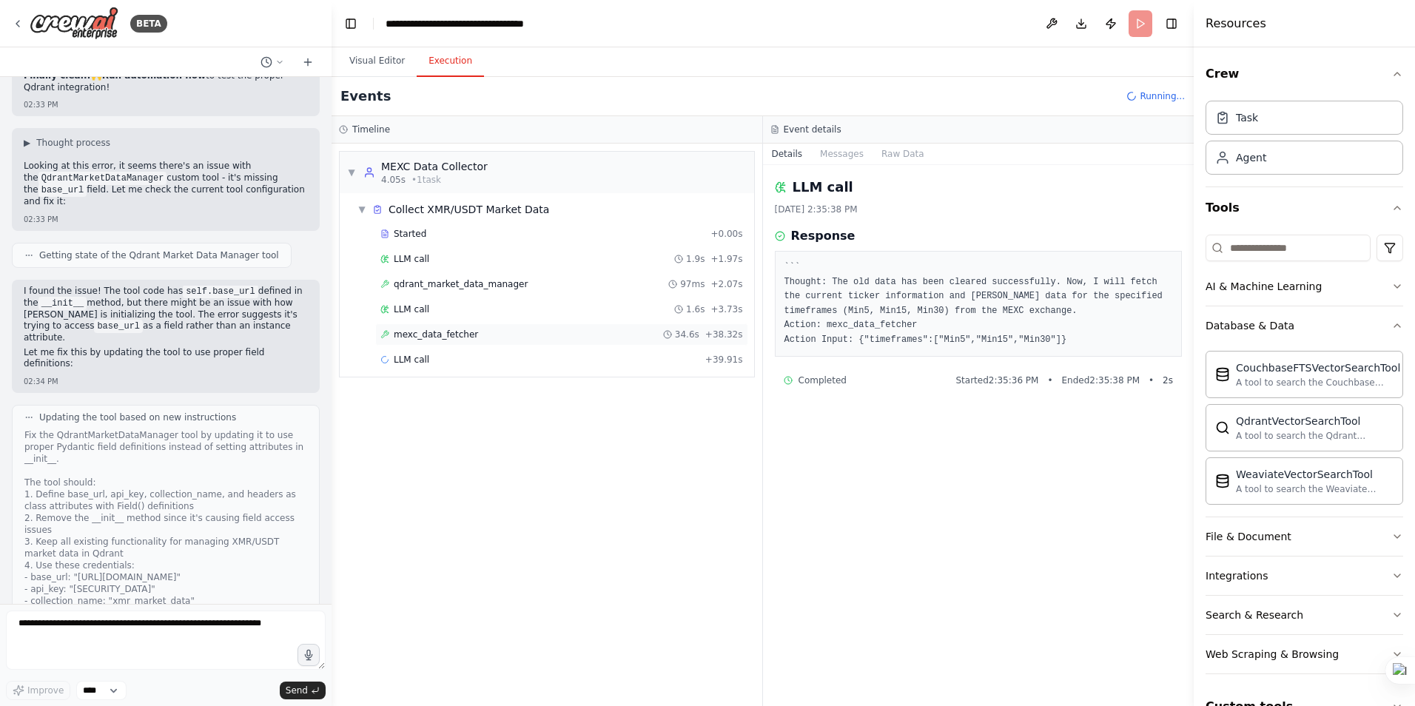
click at [445, 332] on span "mexc_data_fetcher" at bounding box center [436, 335] width 84 height 12
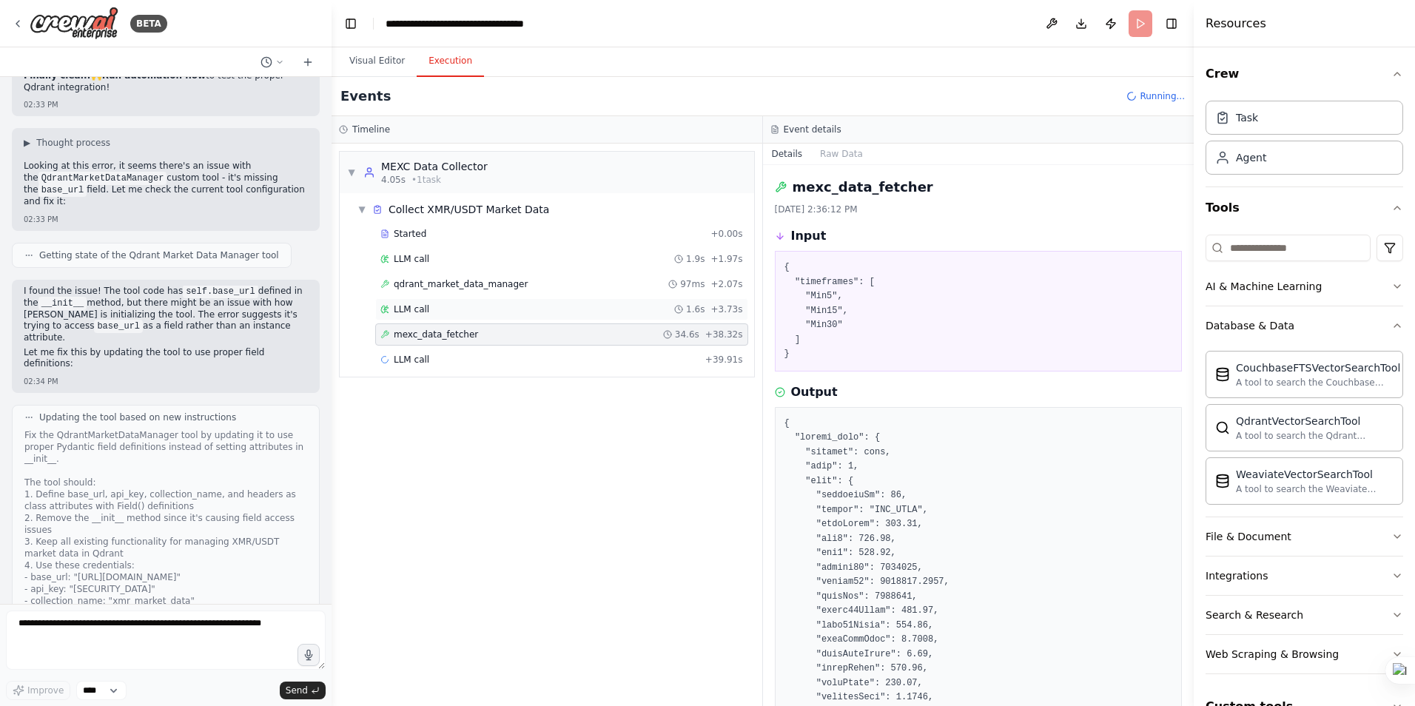
click at [417, 309] on span "LLM call" at bounding box center [412, 309] width 36 height 12
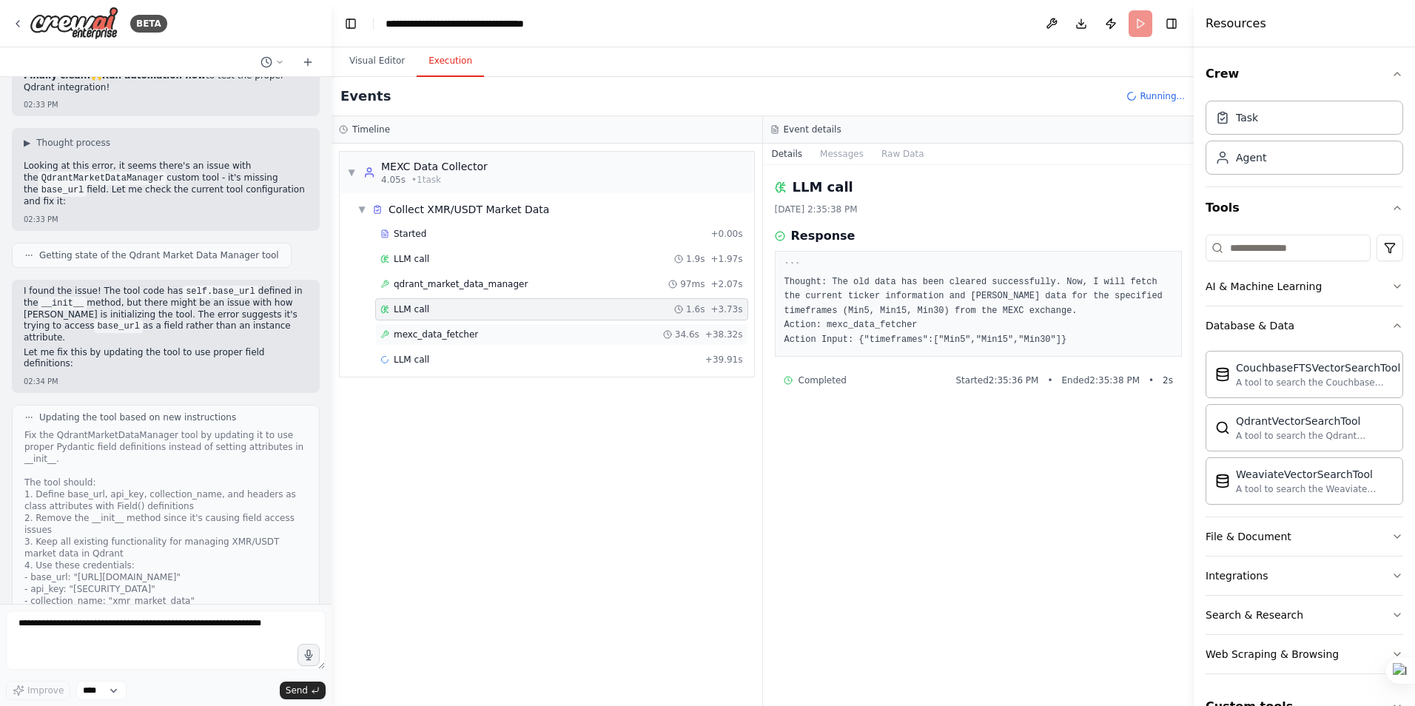
click at [429, 332] on span "mexc_data_fetcher" at bounding box center [436, 335] width 84 height 12
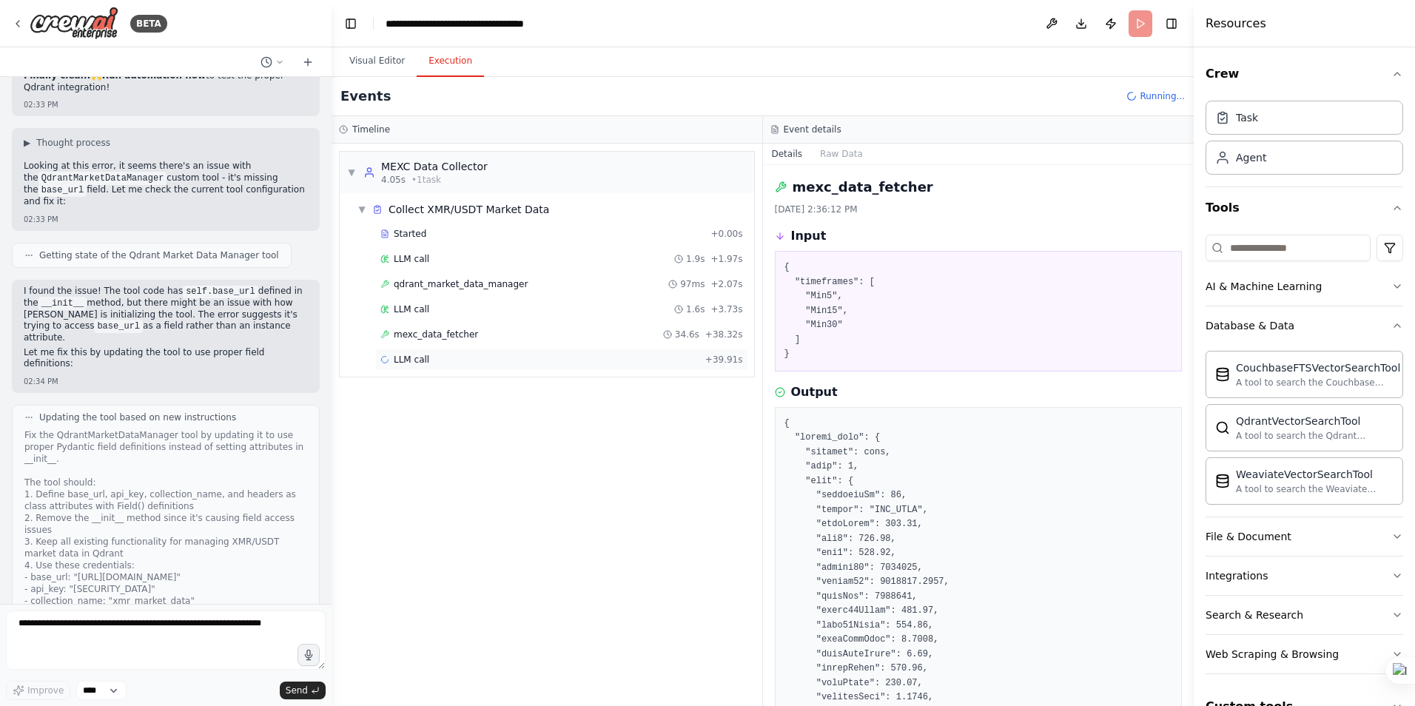
click at [399, 356] on span "LLM call" at bounding box center [412, 360] width 36 height 12
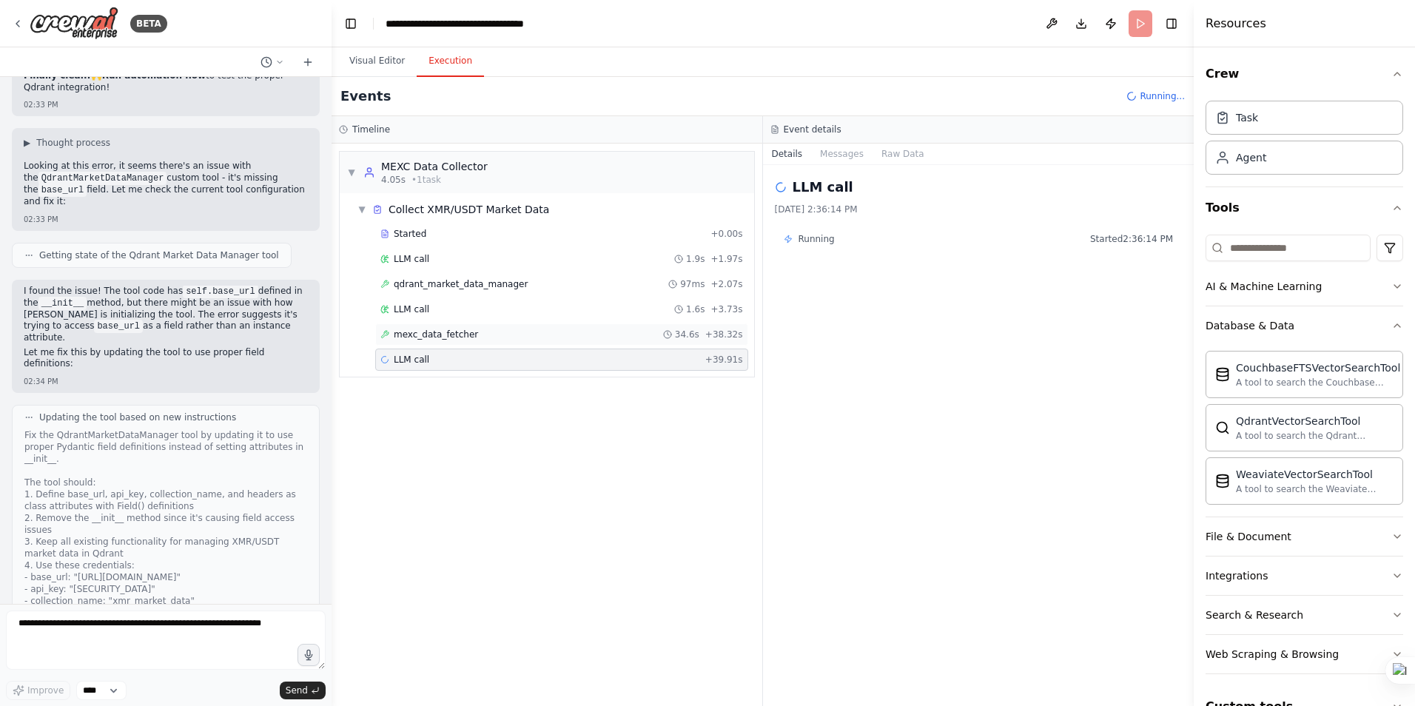
click at [415, 330] on span "mexc_data_fetcher" at bounding box center [436, 335] width 84 height 12
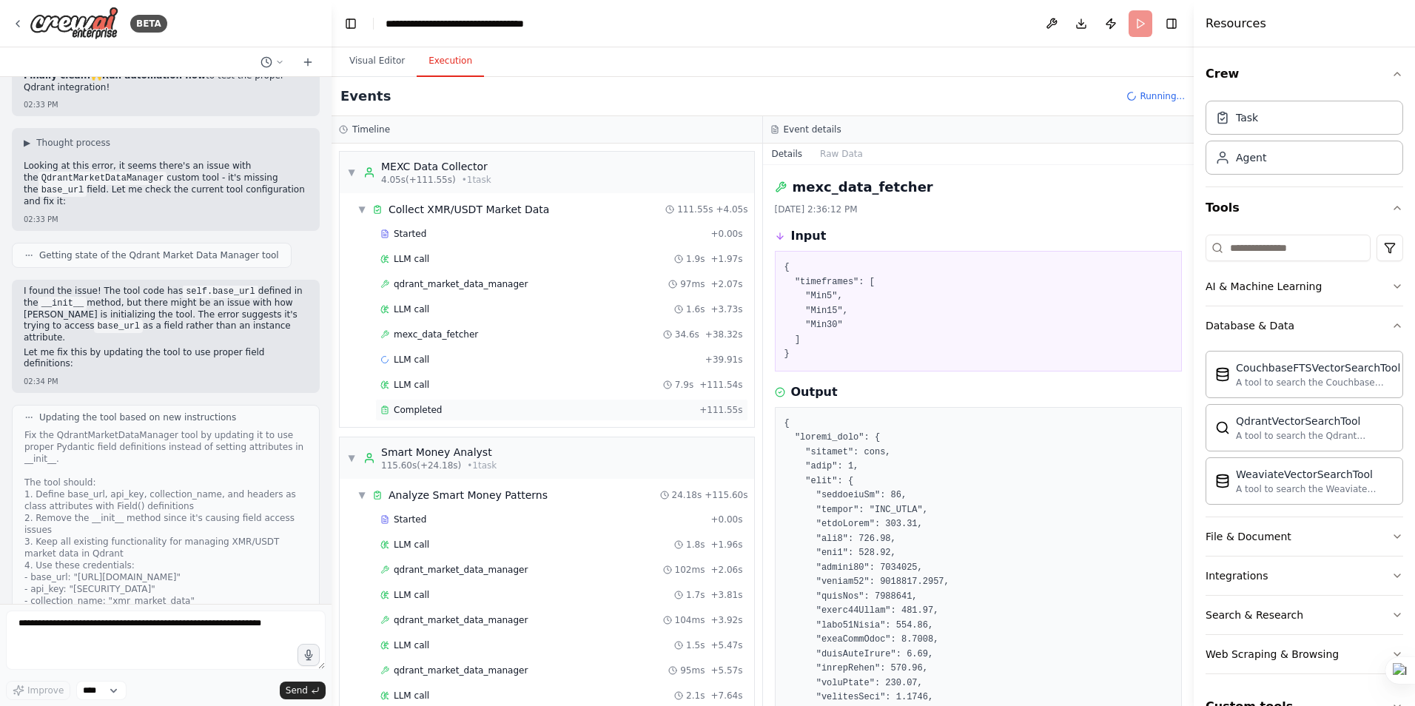
click at [434, 405] on span "Completed" at bounding box center [418, 410] width 48 height 12
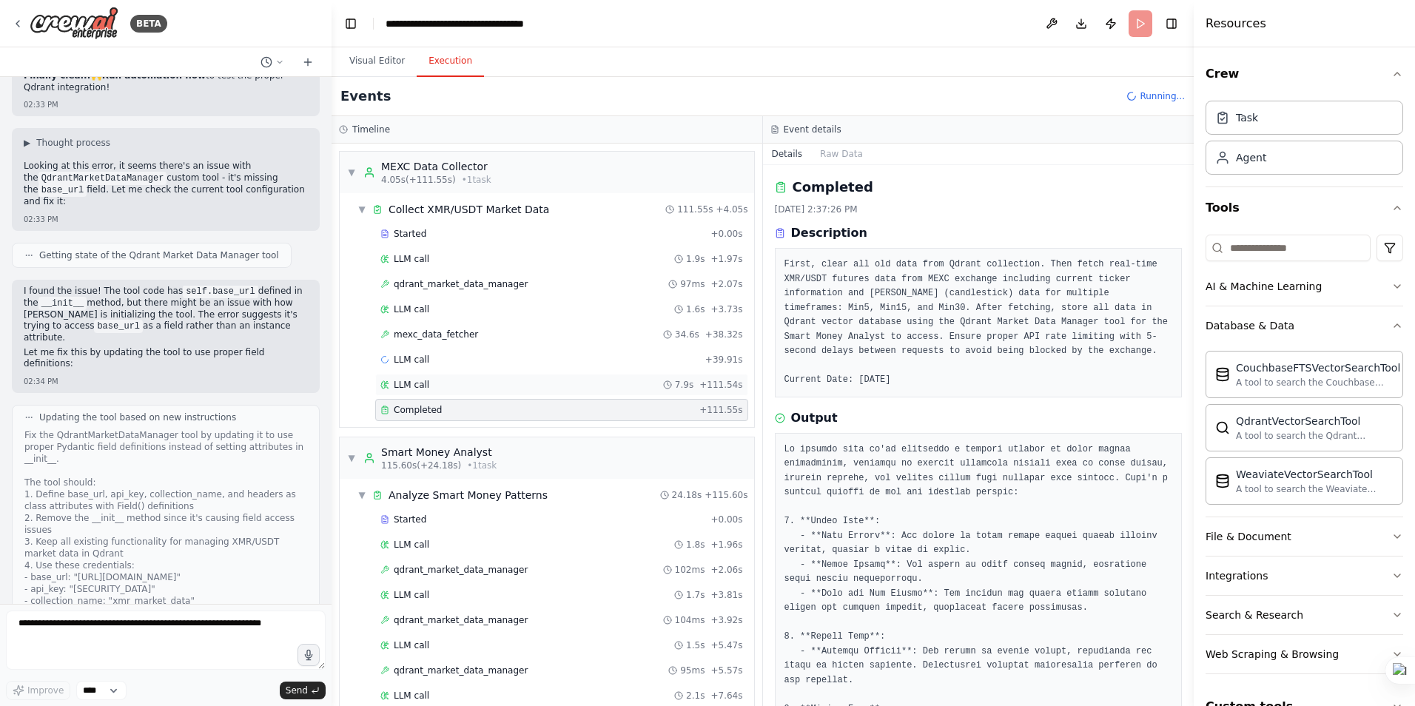
click at [412, 386] on span "LLM call" at bounding box center [412, 385] width 36 height 12
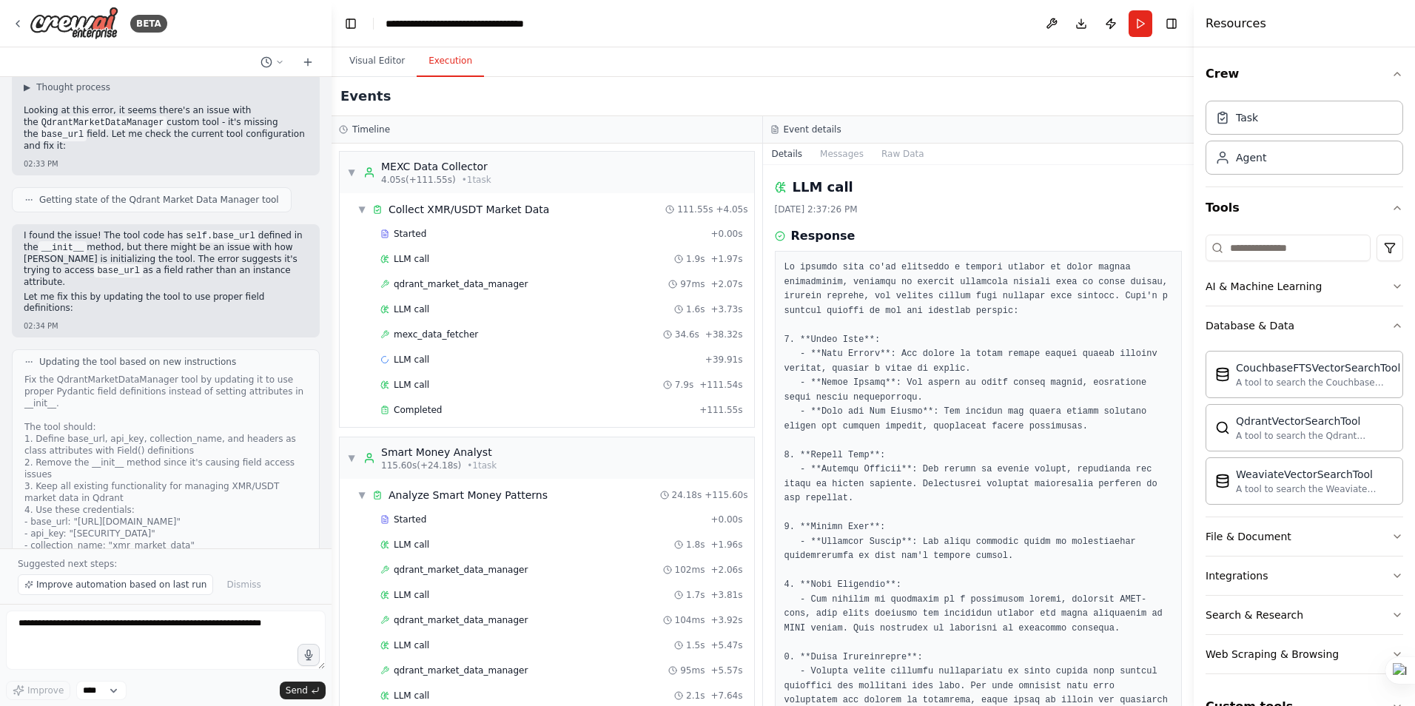
scroll to position [198, 0]
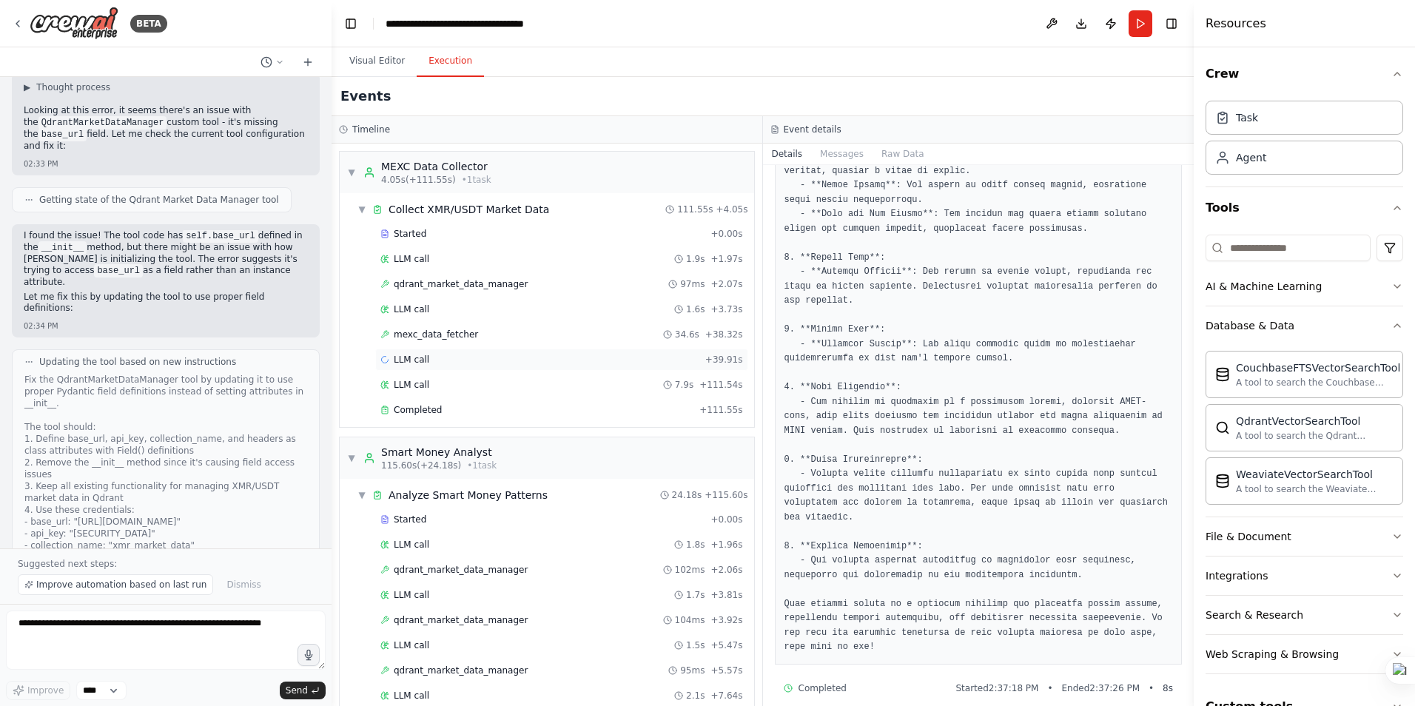
click at [418, 358] on span "LLM call" at bounding box center [412, 360] width 36 height 12
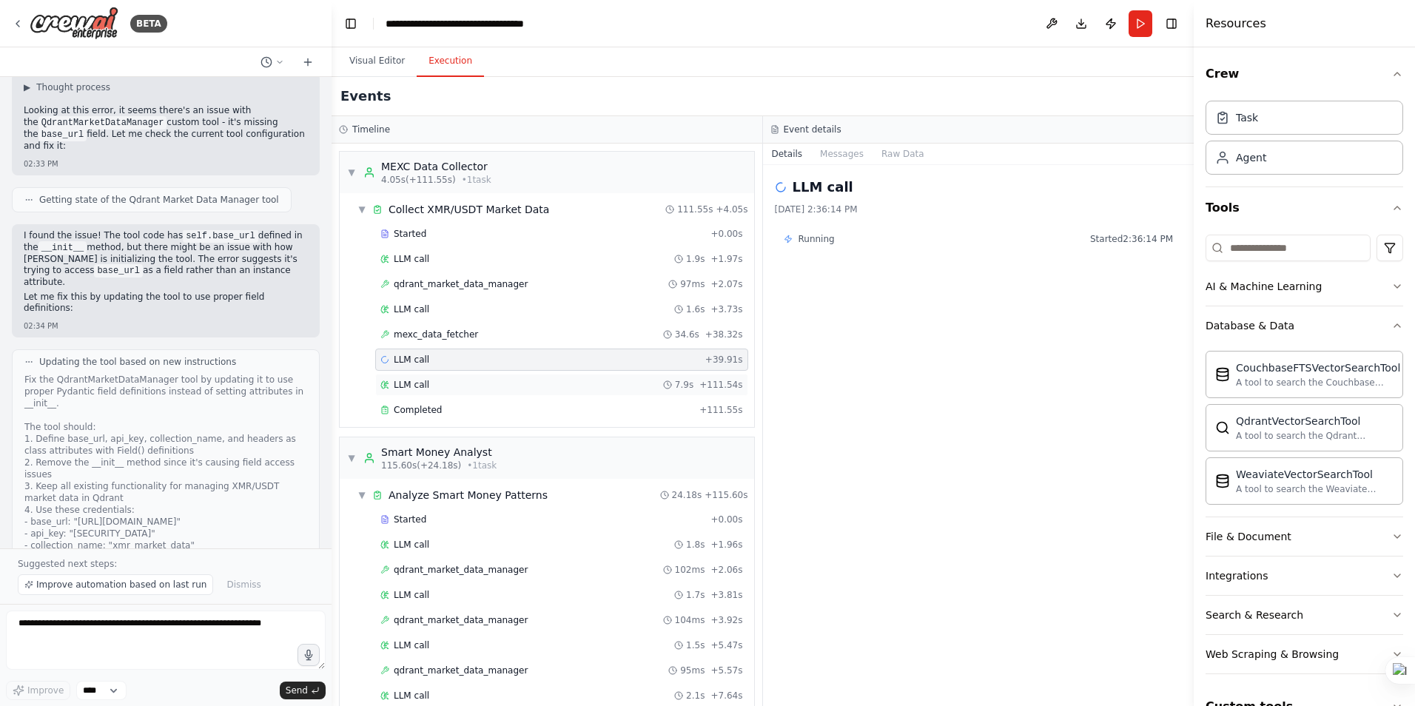
click at [423, 380] on span "LLM call" at bounding box center [412, 385] width 36 height 12
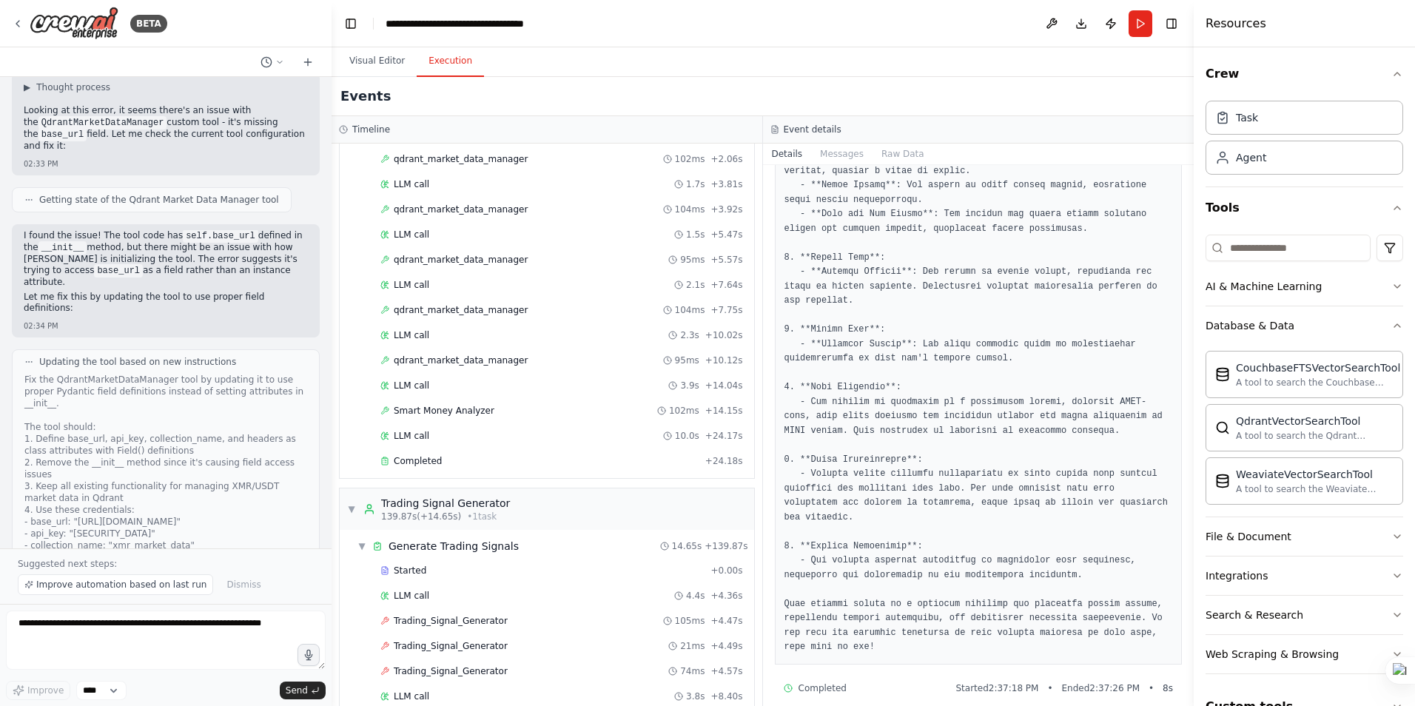
scroll to position [511, 0]
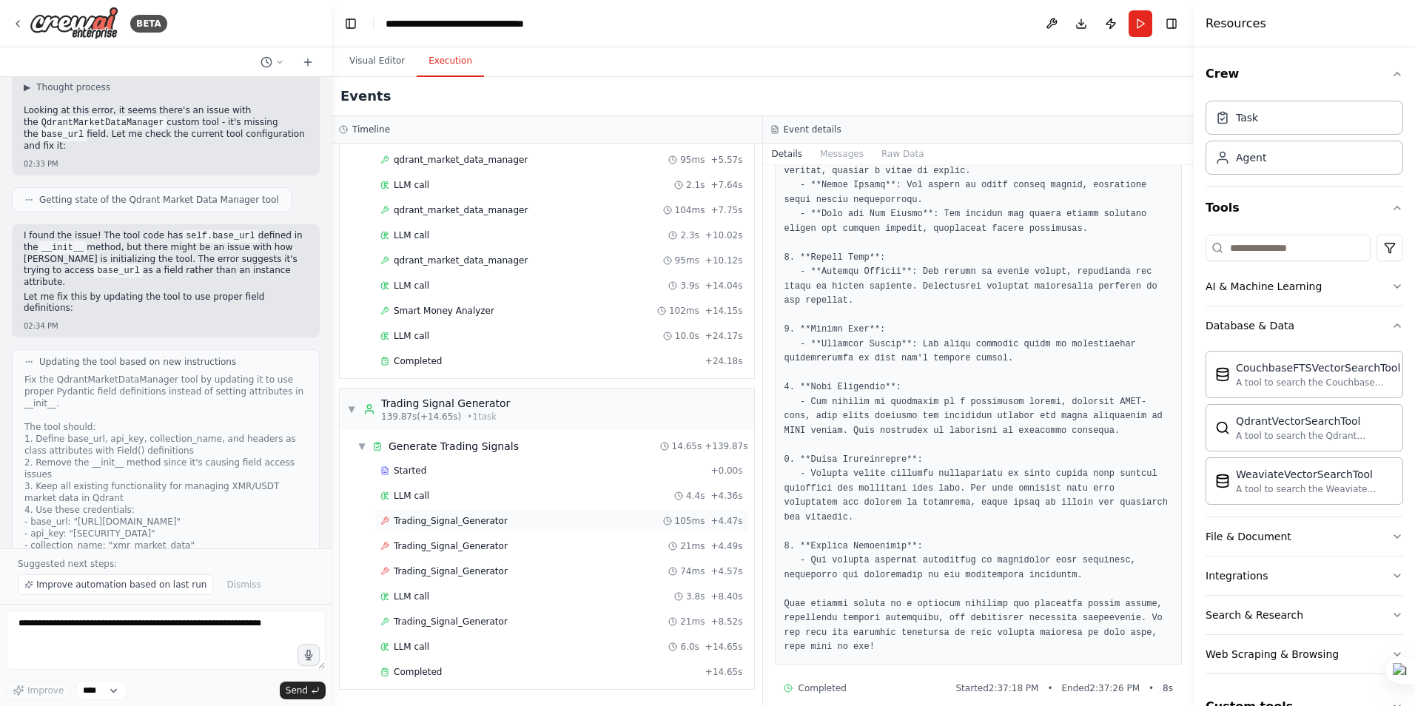
click at [443, 517] on span "Trading_Signal_Generator" at bounding box center [451, 521] width 114 height 12
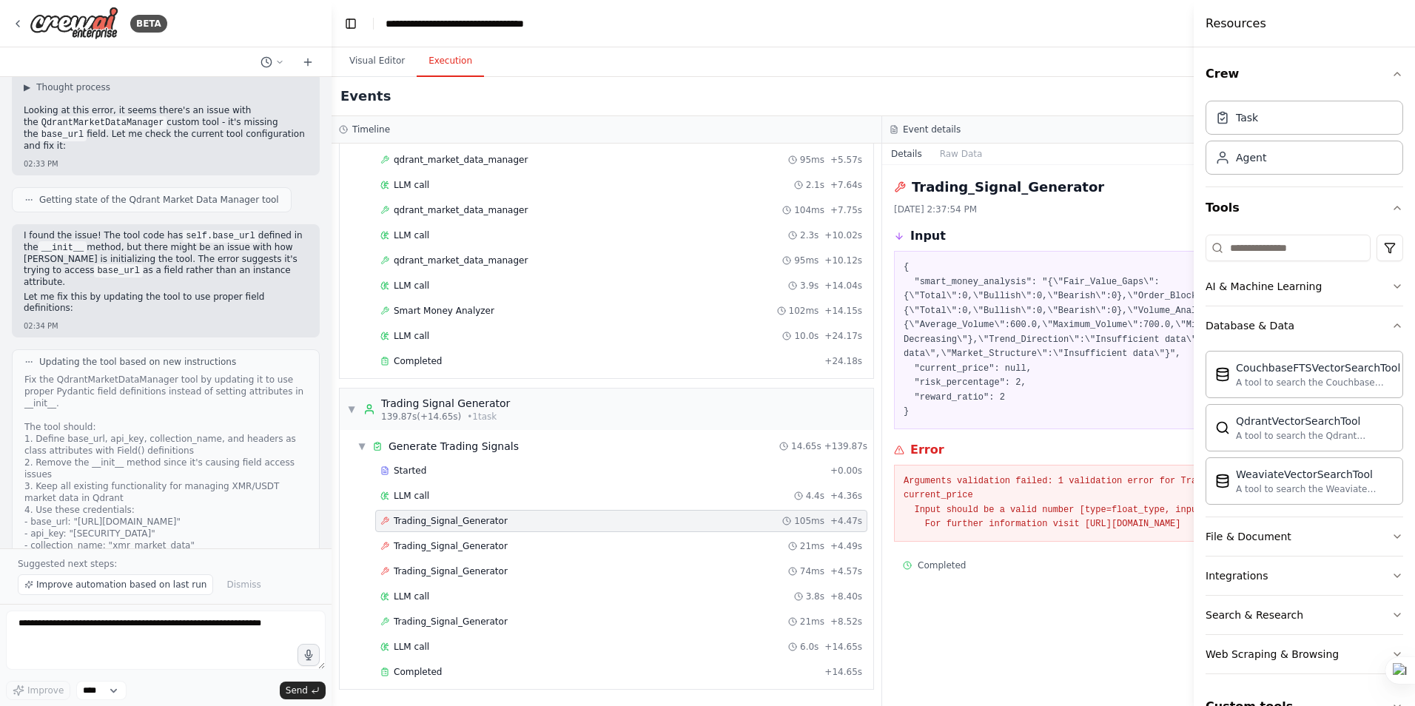
click at [977, 27] on header "**********" at bounding box center [882, 23] width 1101 height 47
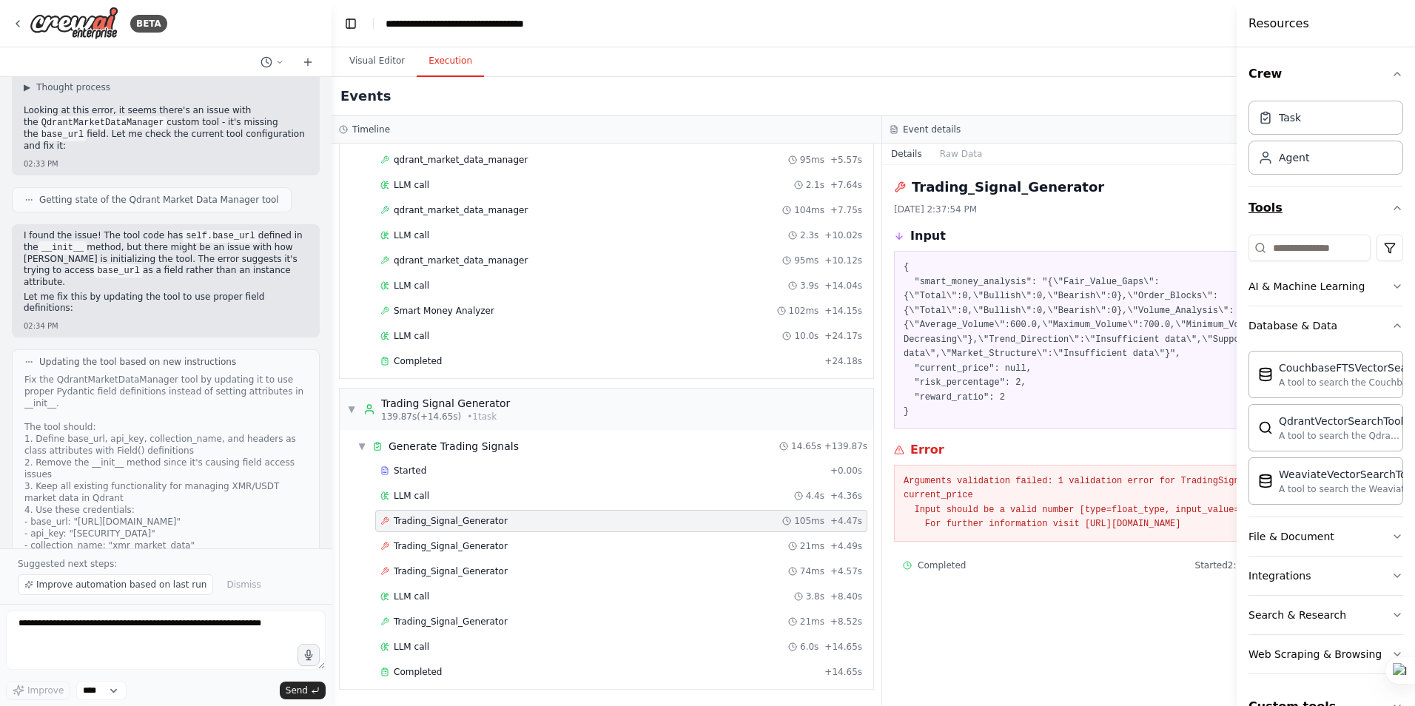
drag, startPoint x: 1196, startPoint y: 213, endPoint x: 1332, endPoint y: 215, distance: 136.2
click at [1332, 215] on div "Resources Crew Task Agent Tools AI & Machine Learning Database & Data Couchbase…" at bounding box center [1326, 353] width 178 height 706
drag, startPoint x: 1239, startPoint y: 215, endPoint x: 1303, endPoint y: 217, distance: 63.7
click at [1303, 217] on div "Resources Crew Task Agent Tools AI & Machine Learning Database & Data Couchbase…" at bounding box center [1327, 353] width 175 height 706
click at [1141, 28] on header "**********" at bounding box center [882, 23] width 1101 height 47
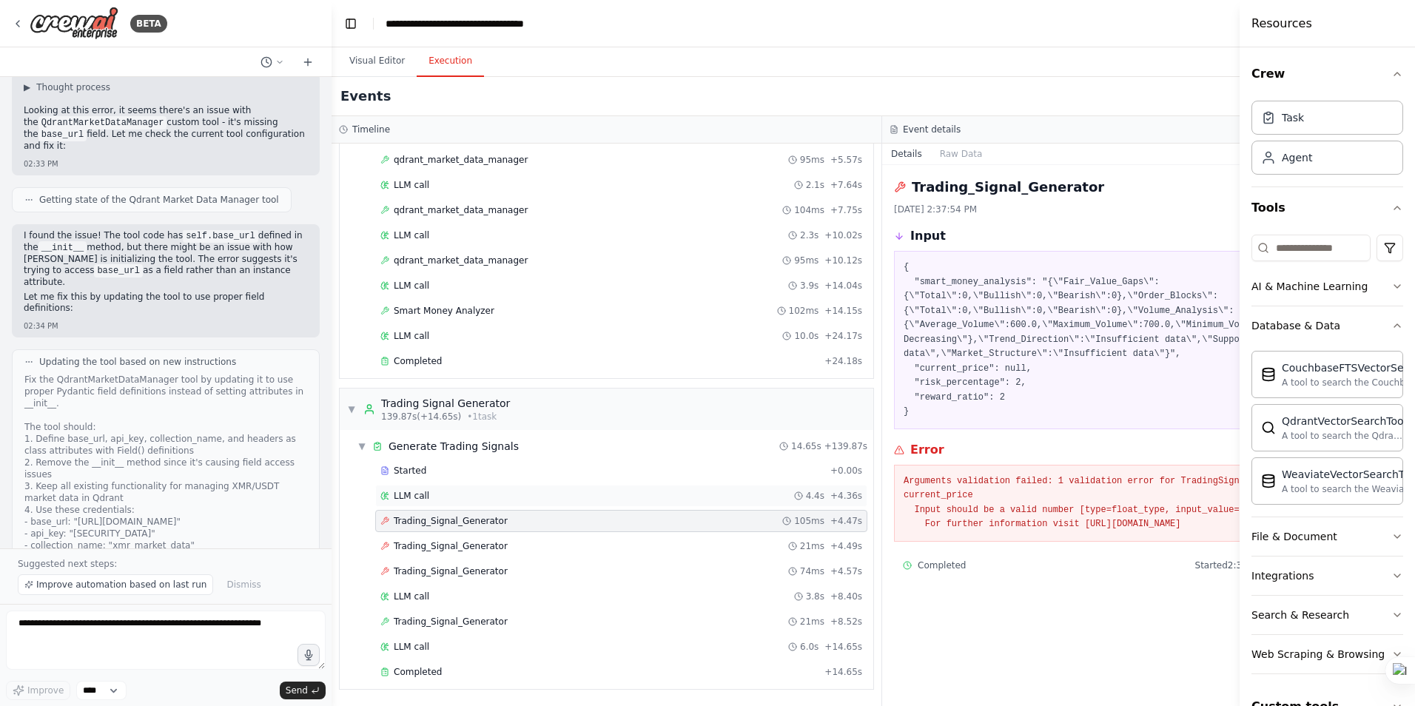
click at [420, 493] on span "LLM call" at bounding box center [412, 496] width 36 height 12
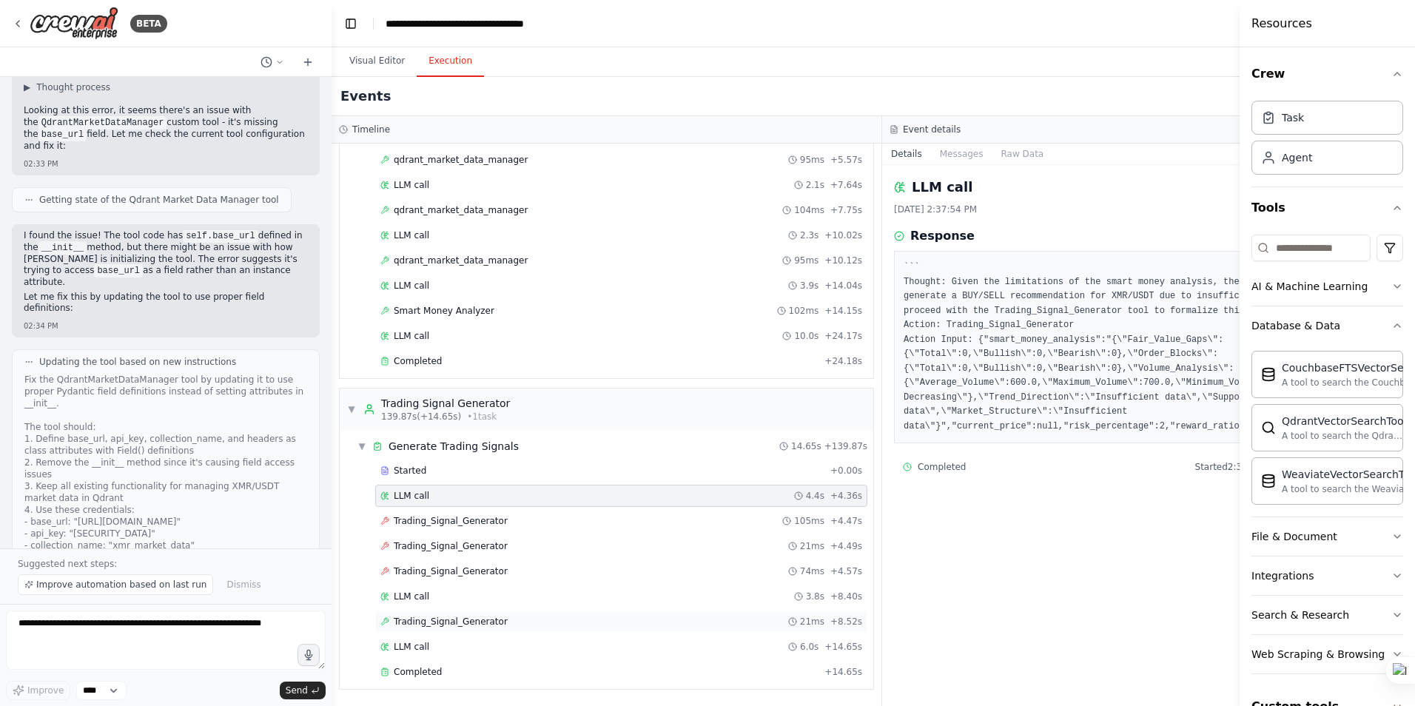
click at [446, 622] on span "Trading_Signal_Generator" at bounding box center [451, 622] width 114 height 12
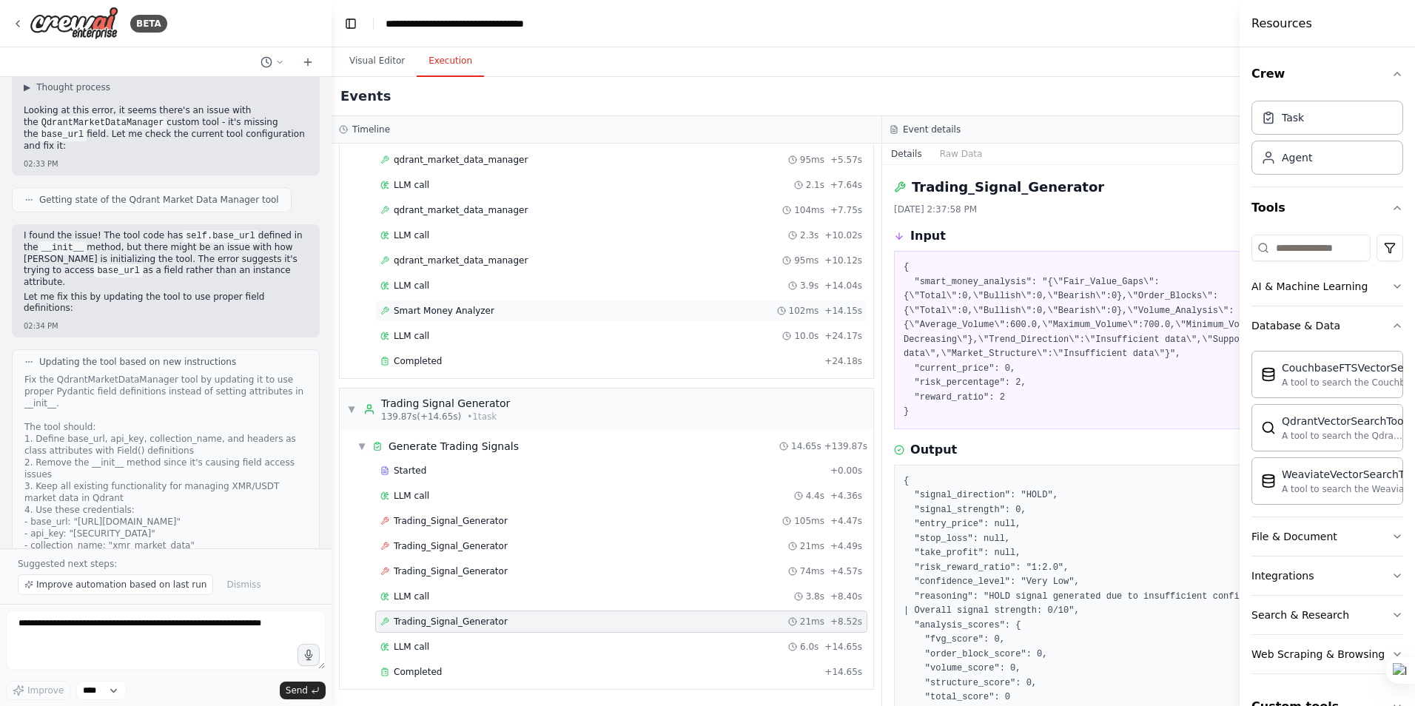
click at [463, 309] on span "Smart Money Analyzer" at bounding box center [444, 311] width 101 height 12
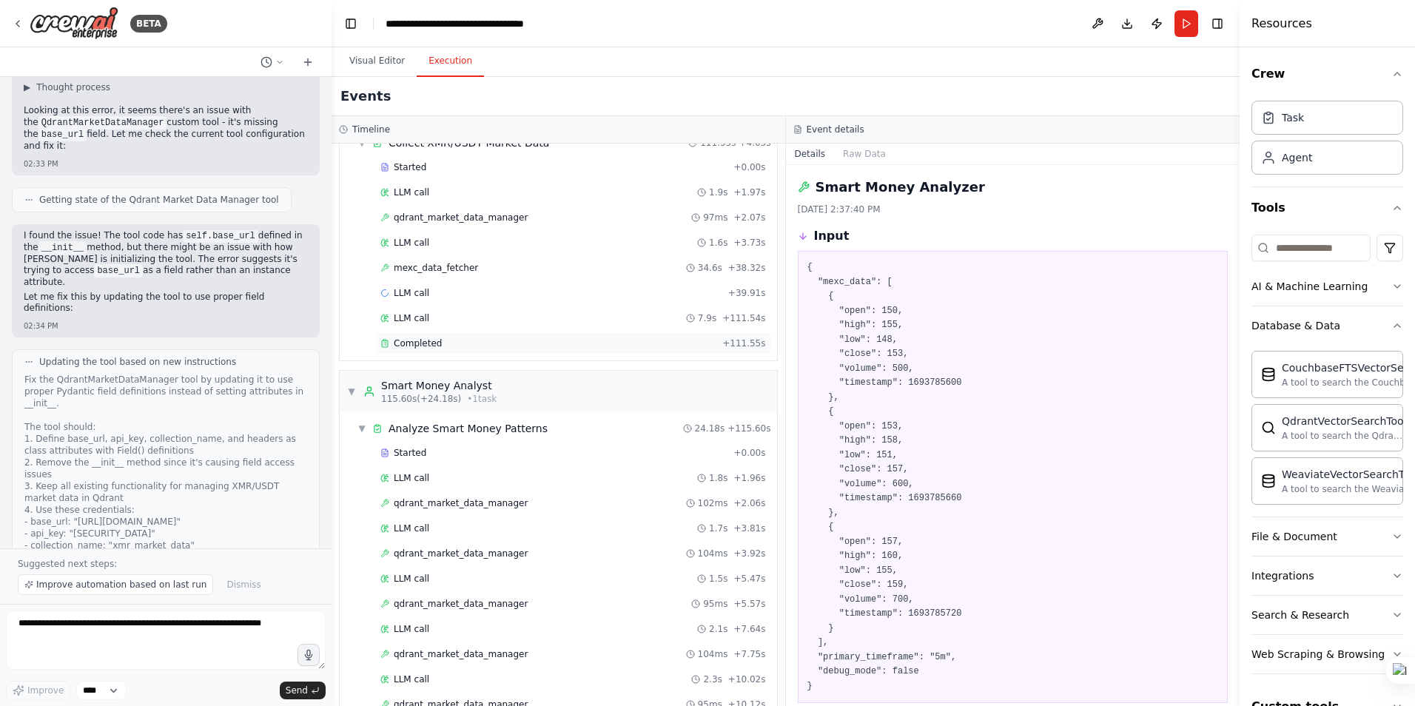
scroll to position [289, 0]
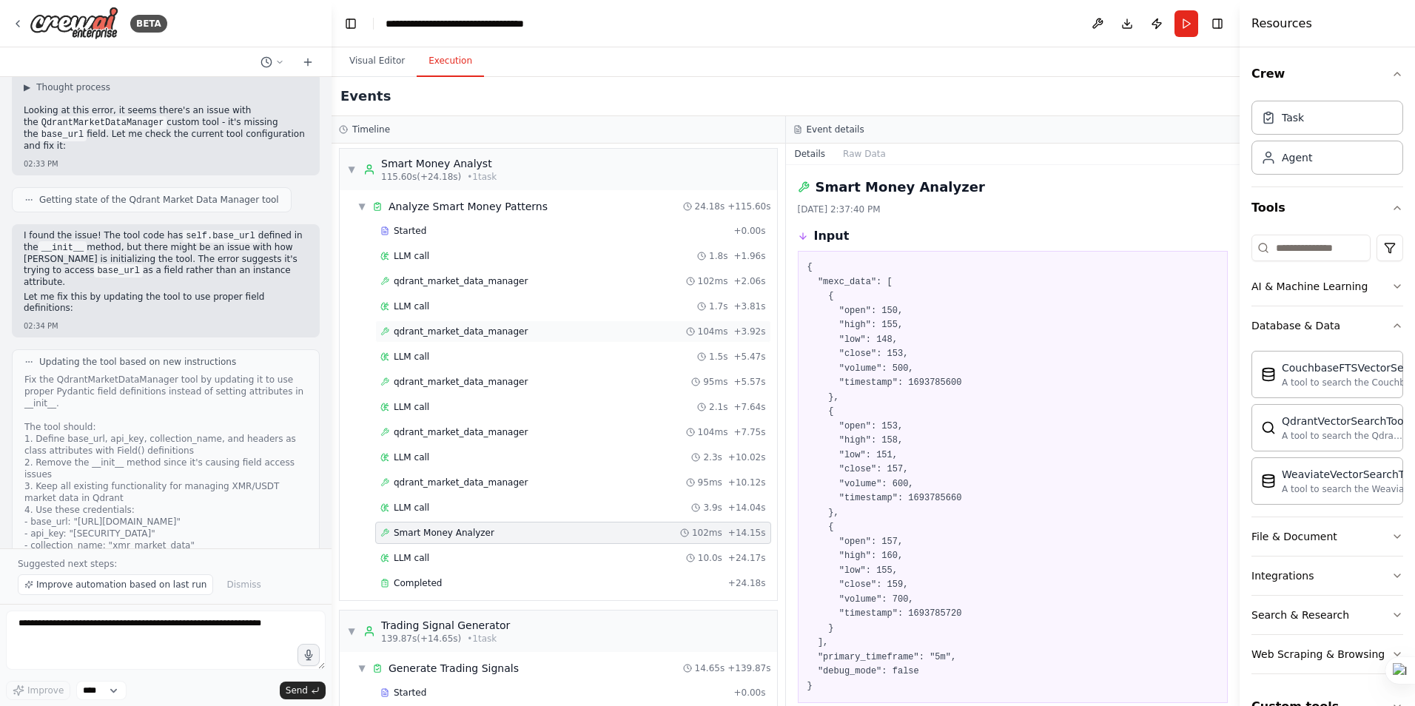
click at [484, 332] on span "qdrant_market_data_manager" at bounding box center [461, 332] width 134 height 12
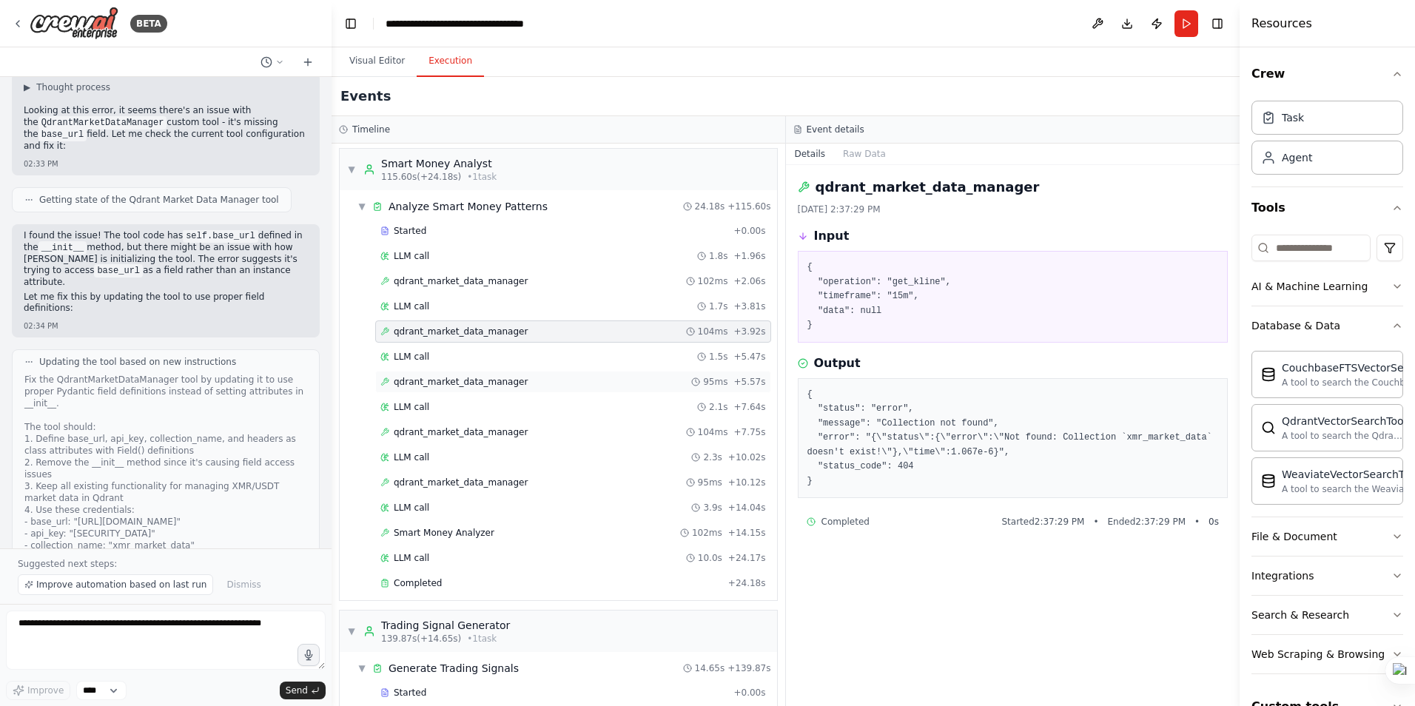
click at [474, 385] on span "qdrant_market_data_manager" at bounding box center [461, 382] width 134 height 12
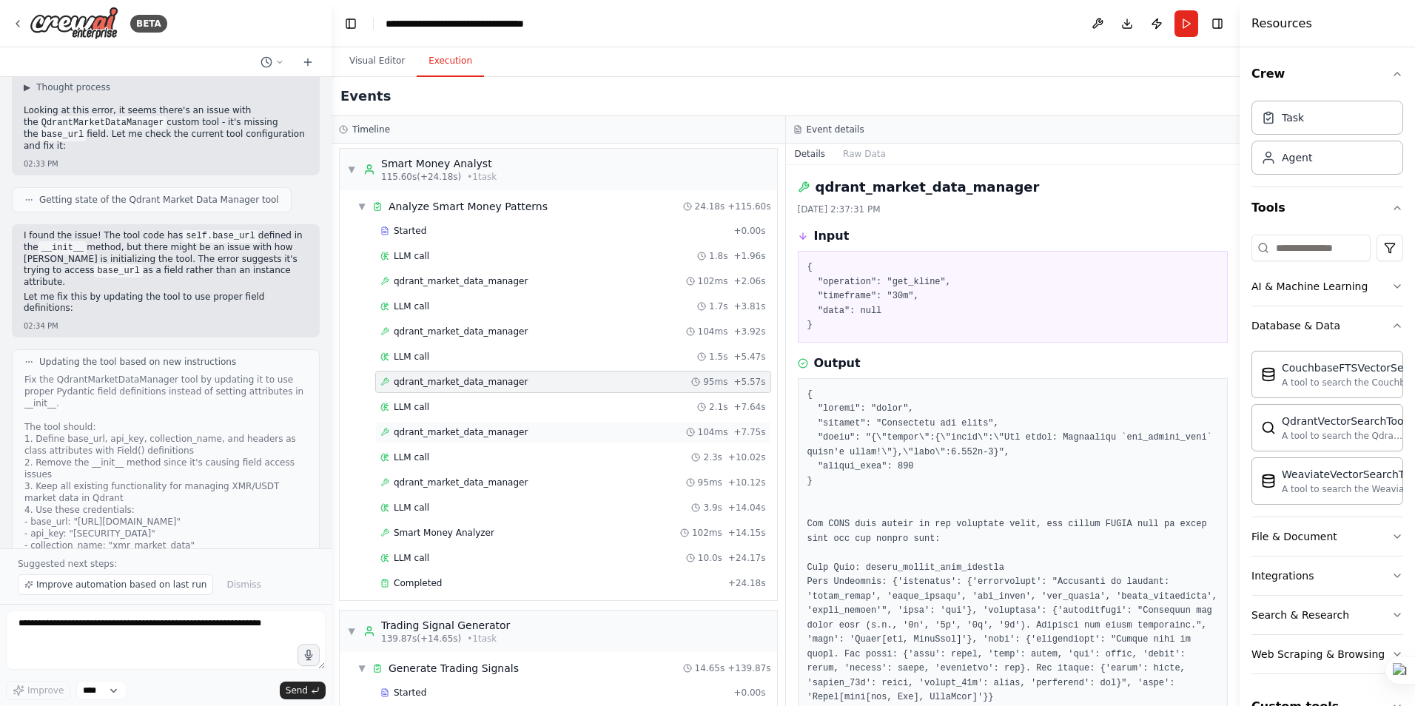
click at [464, 426] on span "qdrant_market_data_manager" at bounding box center [461, 432] width 134 height 12
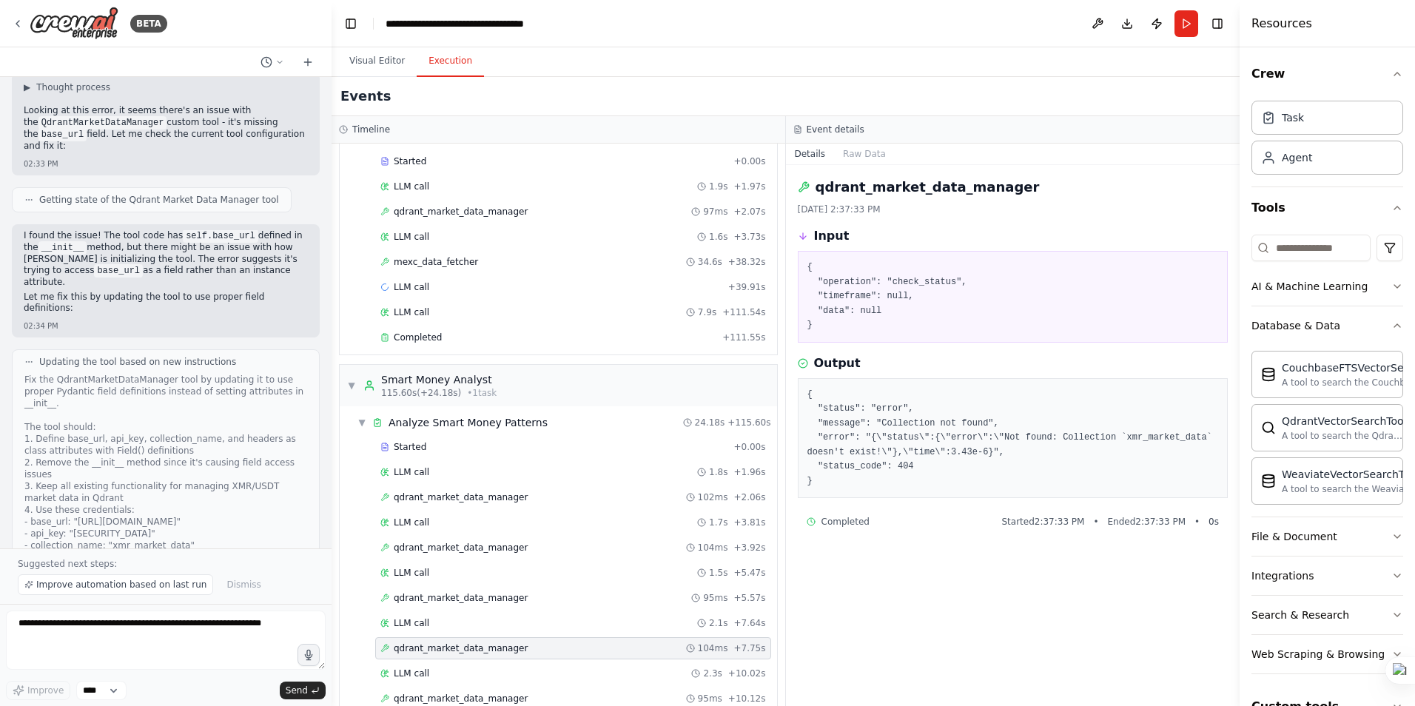
scroll to position [67, 0]
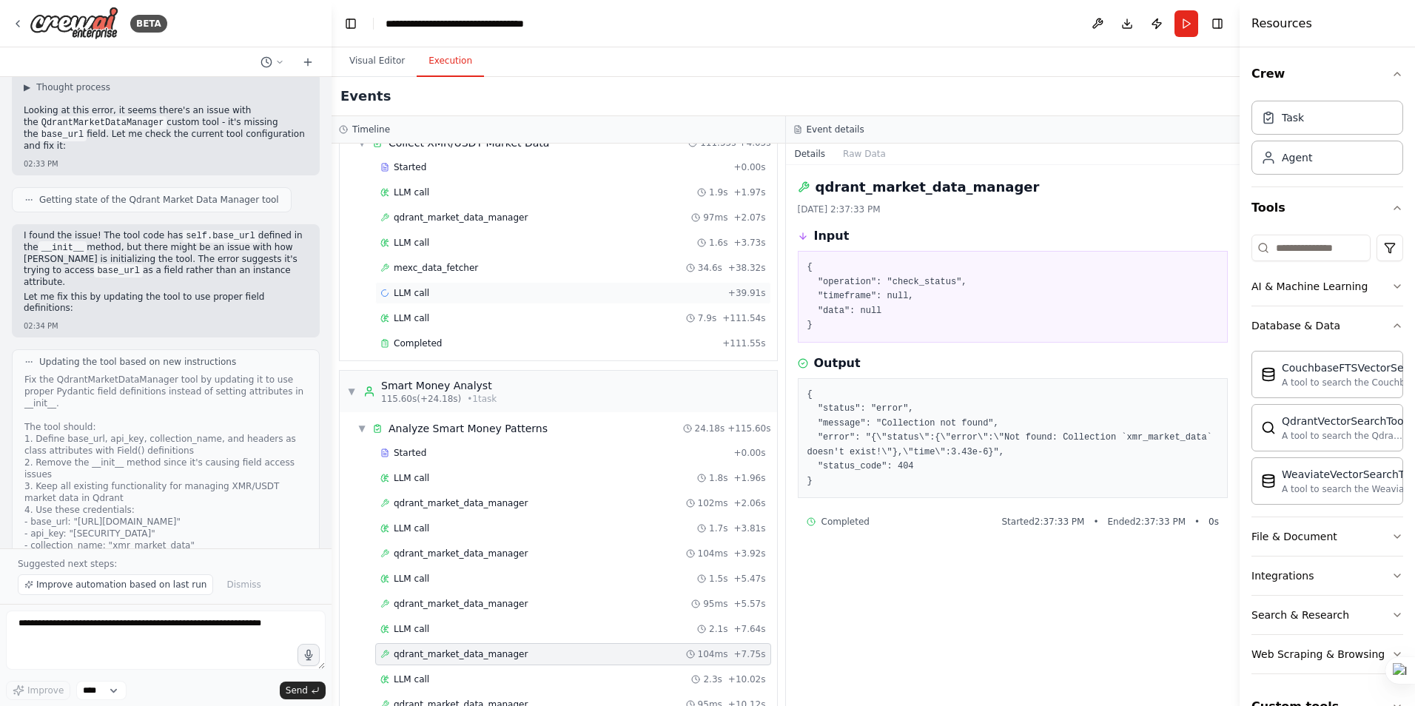
click at [415, 289] on span "LLM call" at bounding box center [412, 293] width 36 height 12
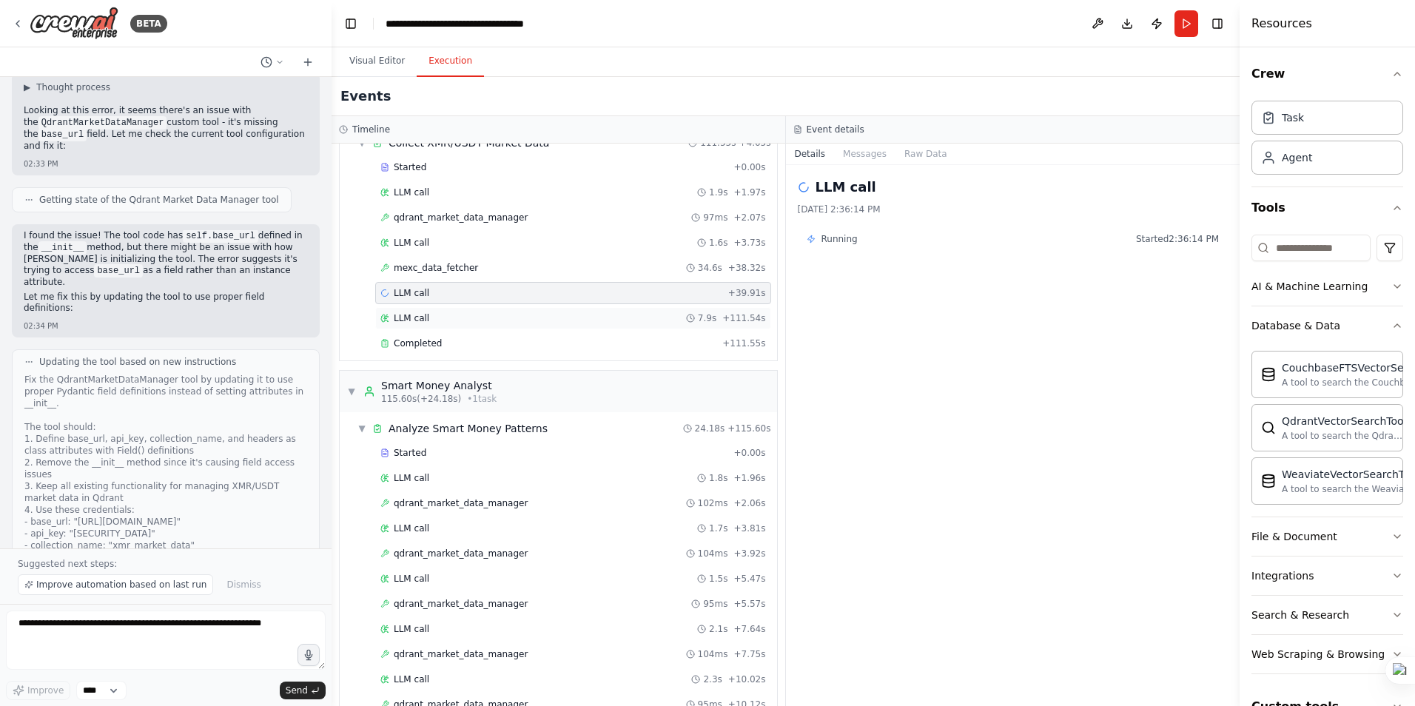
click at [410, 318] on span "LLM call" at bounding box center [412, 318] width 36 height 12
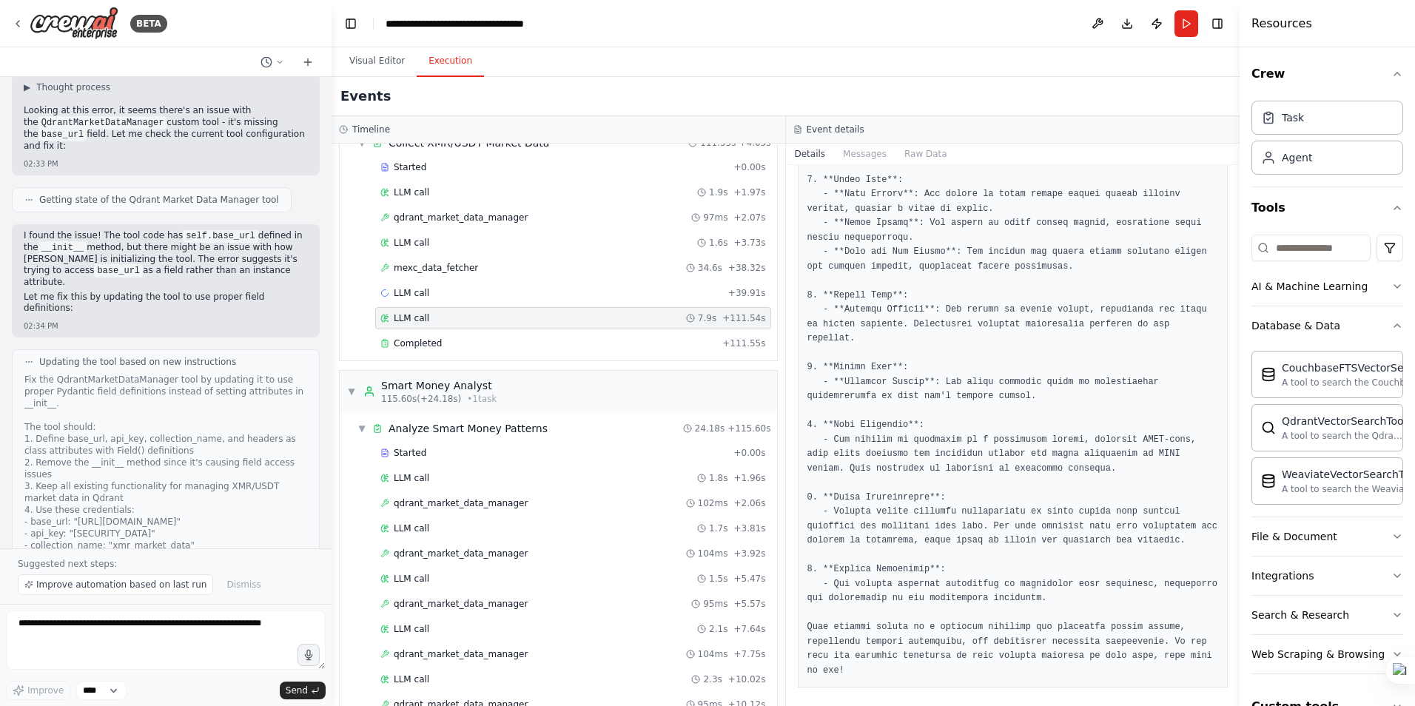
scroll to position [169, 0]
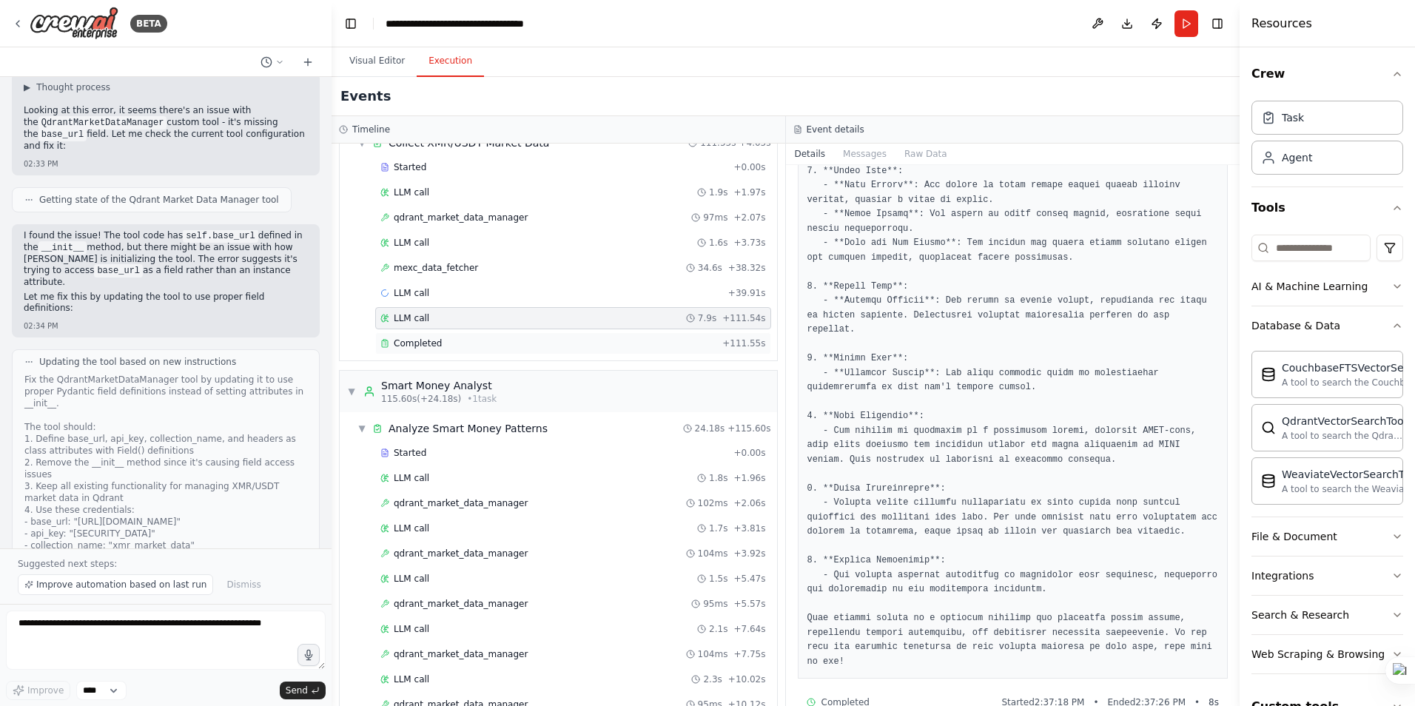
click at [410, 343] on span "Completed" at bounding box center [418, 344] width 48 height 12
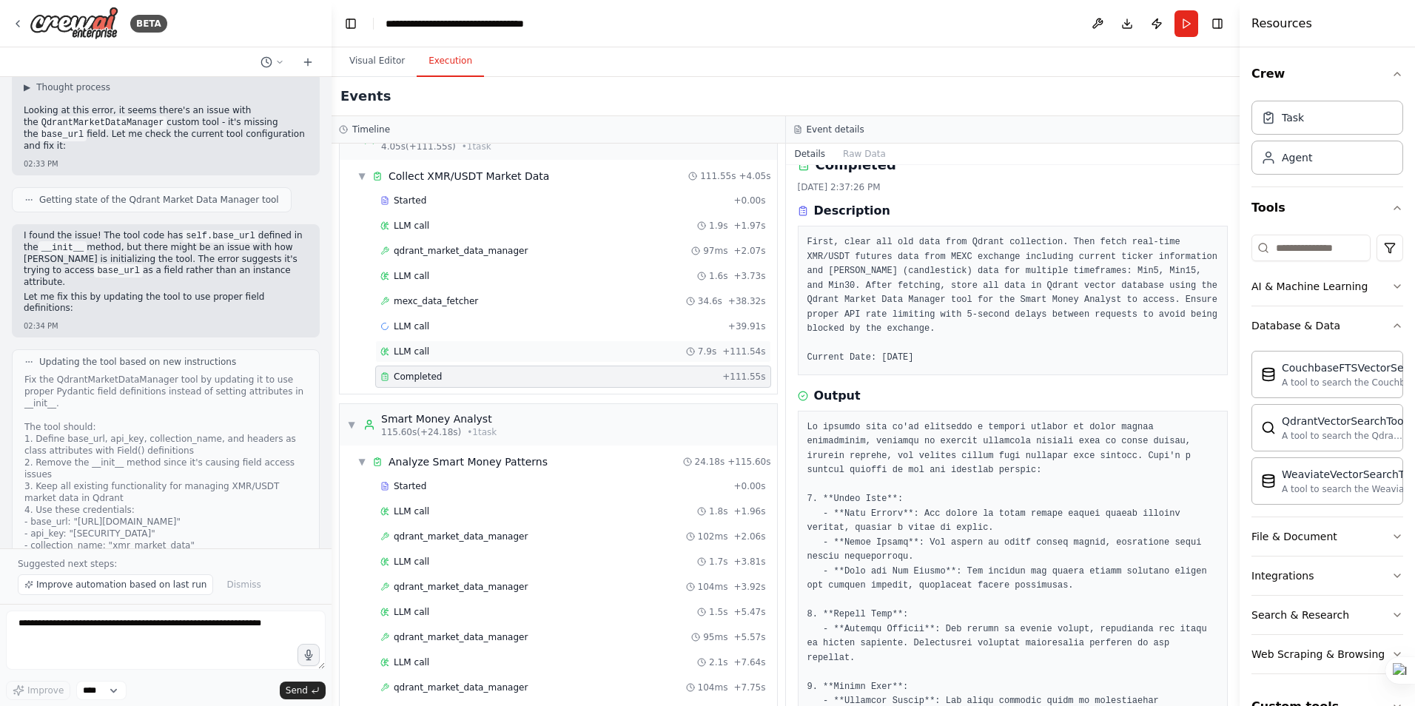
scroll to position [0, 0]
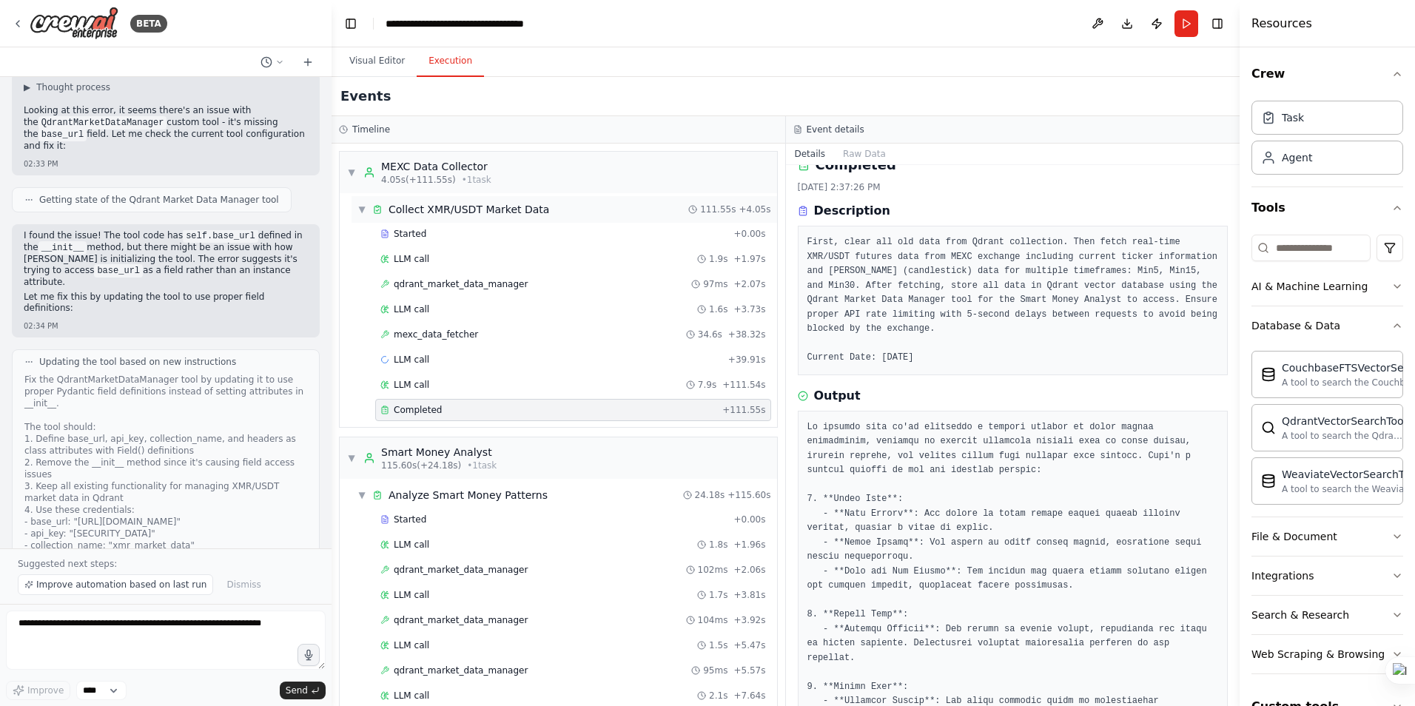
click at [548, 208] on div "▼ Collect XMR/USDT Market Data 111.55s + 4.05s" at bounding box center [565, 209] width 426 height 27
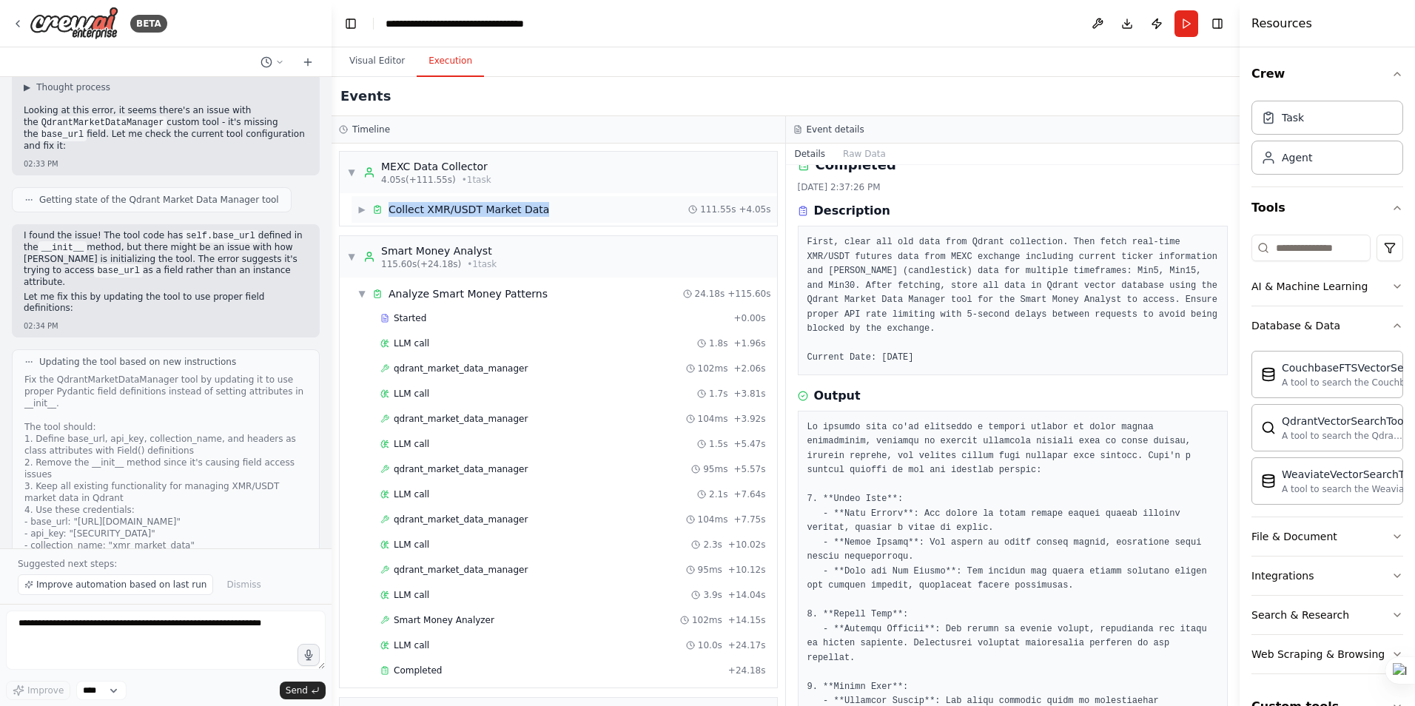
drag, startPoint x: 550, startPoint y: 208, endPoint x: 391, endPoint y: 208, distance: 159.1
click at [391, 208] on div "▶ Collect XMR/USDT Market Data 111.55s + 4.05s" at bounding box center [565, 209] width 426 height 27
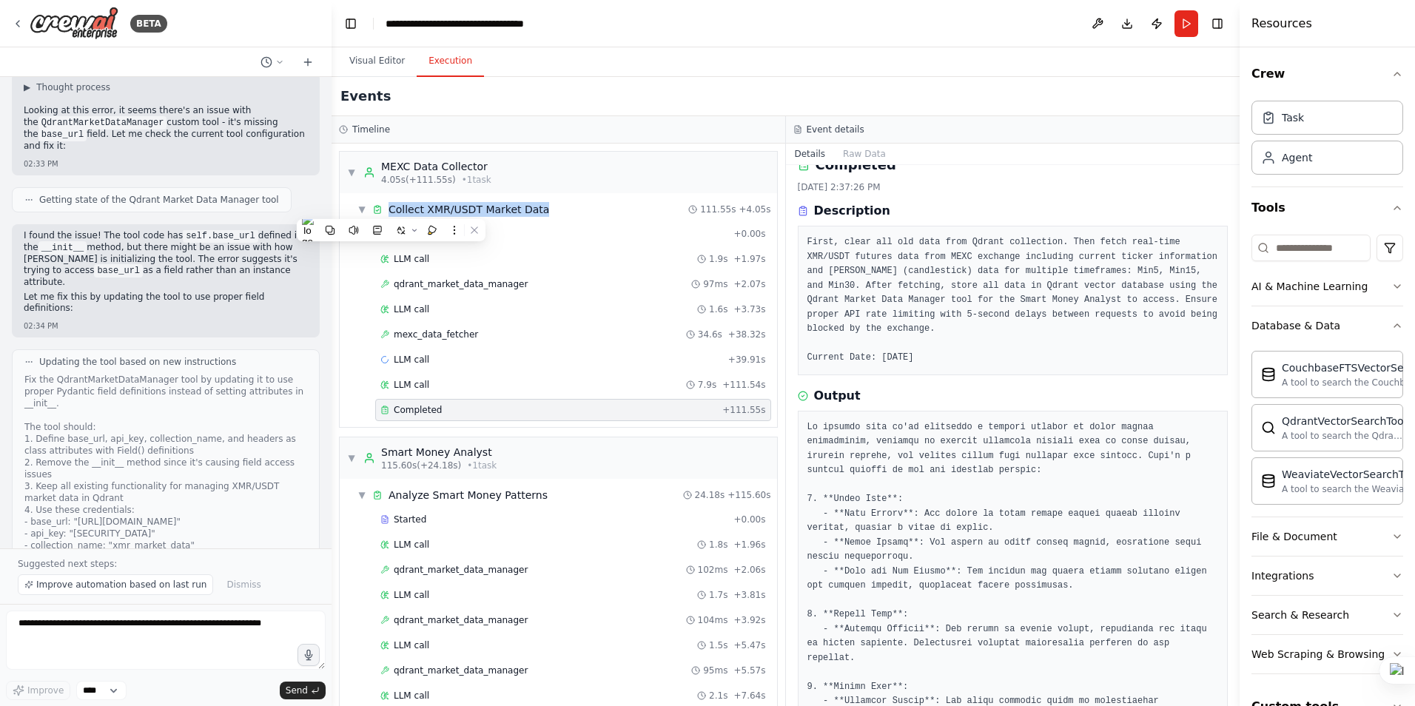
copy div "Collect XMR/USDT Market Data"
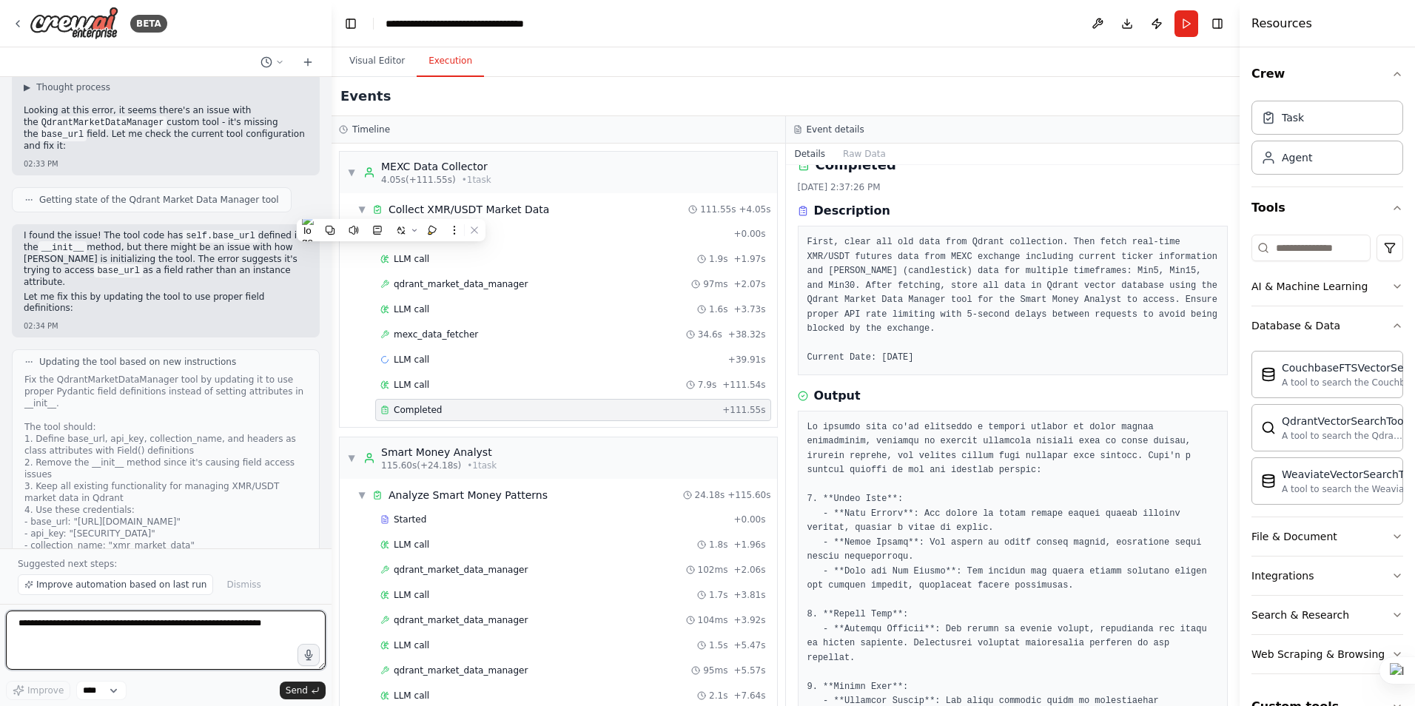
click at [160, 628] on textarea at bounding box center [166, 640] width 320 height 59
type textarea "*"
paste textarea "**********"
type textarea "**********"
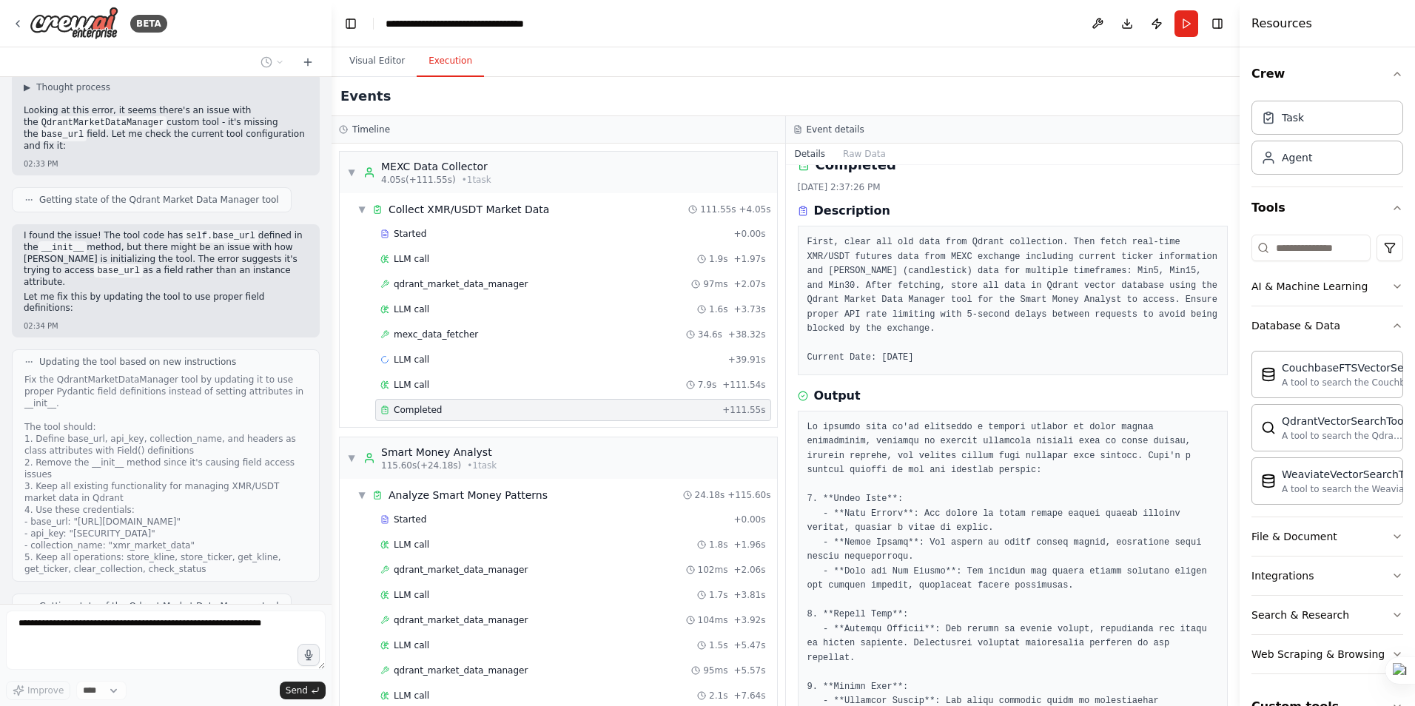
scroll to position [30740, 0]
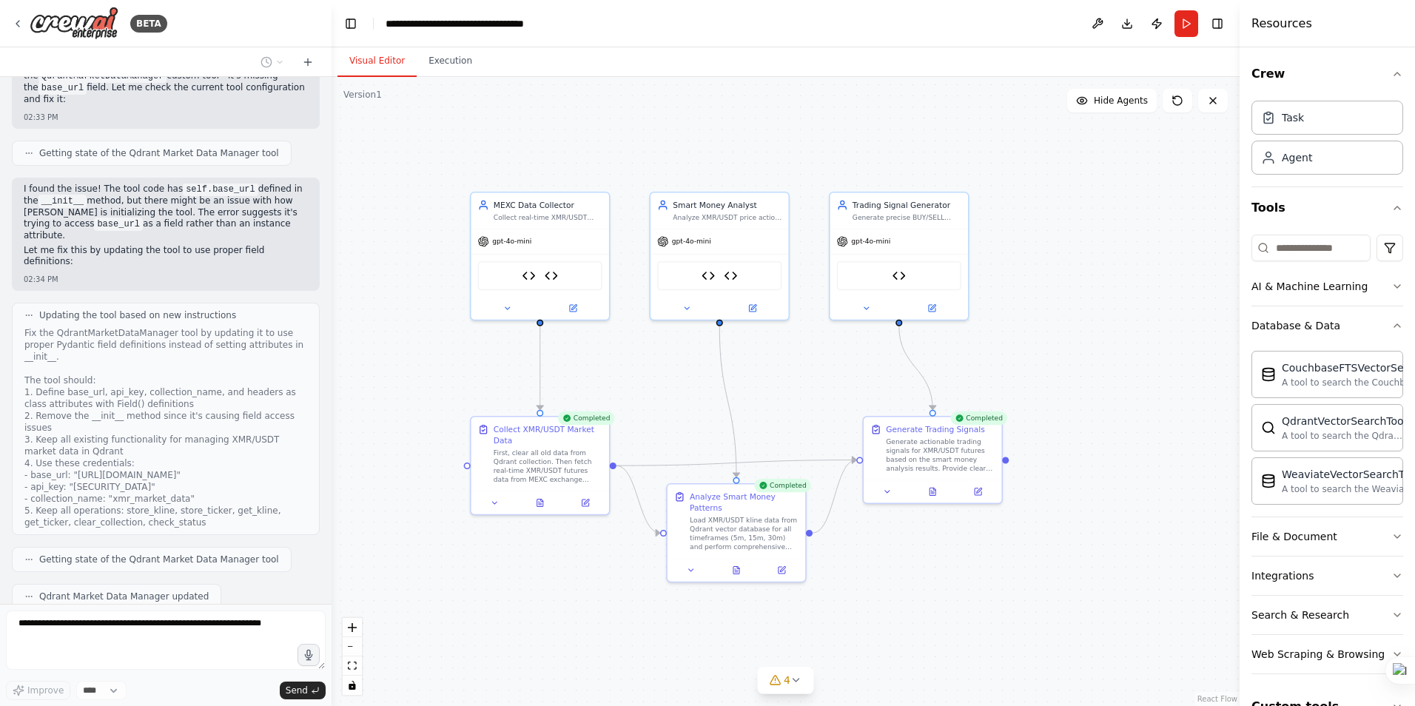
click at [384, 66] on button "Visual Editor" at bounding box center [377, 61] width 79 height 31
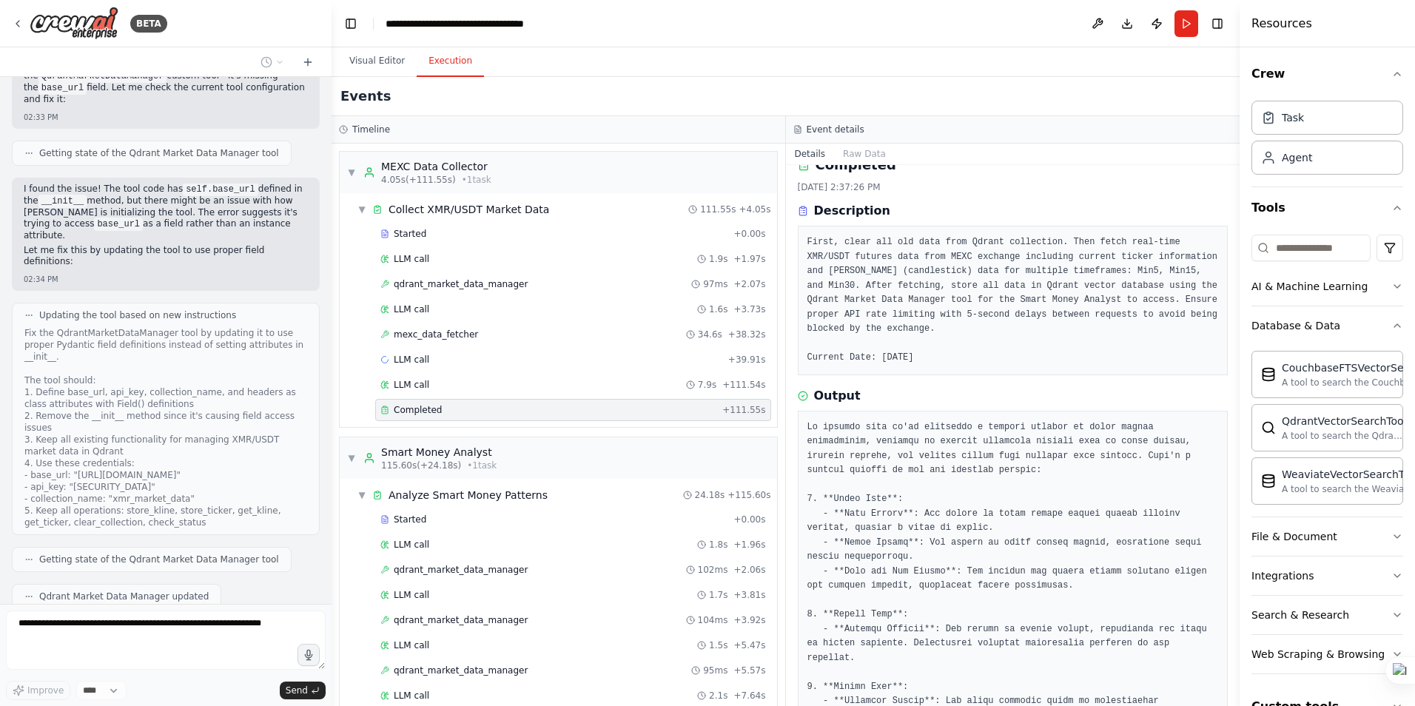
click at [434, 61] on button "Execution" at bounding box center [450, 61] width 67 height 31
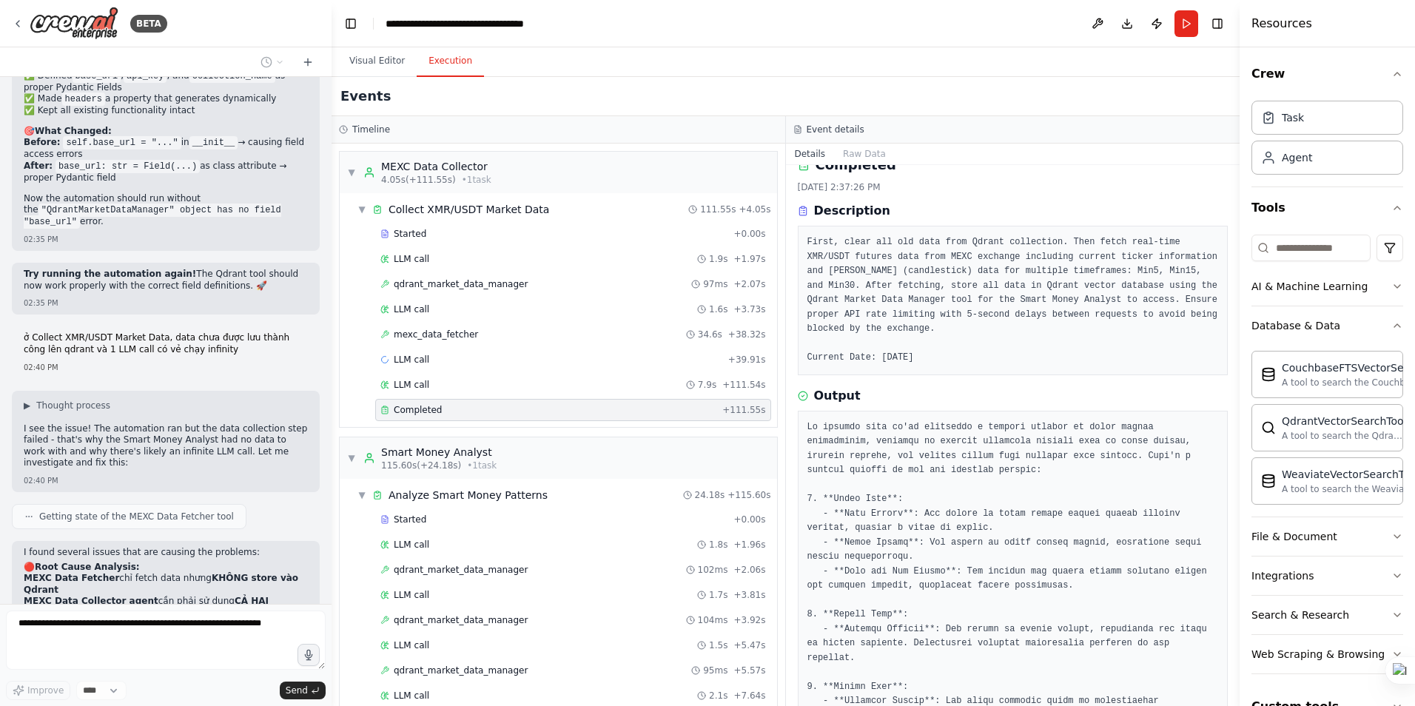
scroll to position [31484, 0]
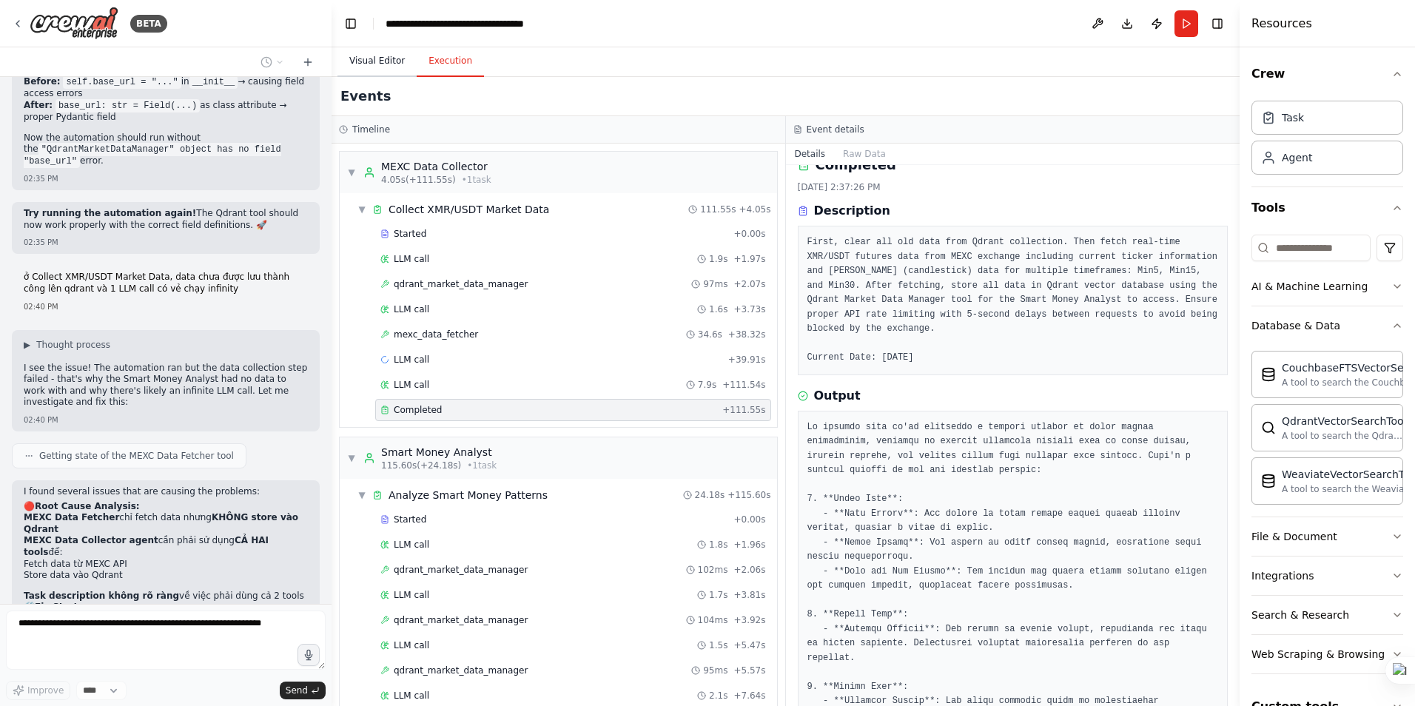
click at [372, 66] on button "Visual Editor" at bounding box center [377, 61] width 79 height 31
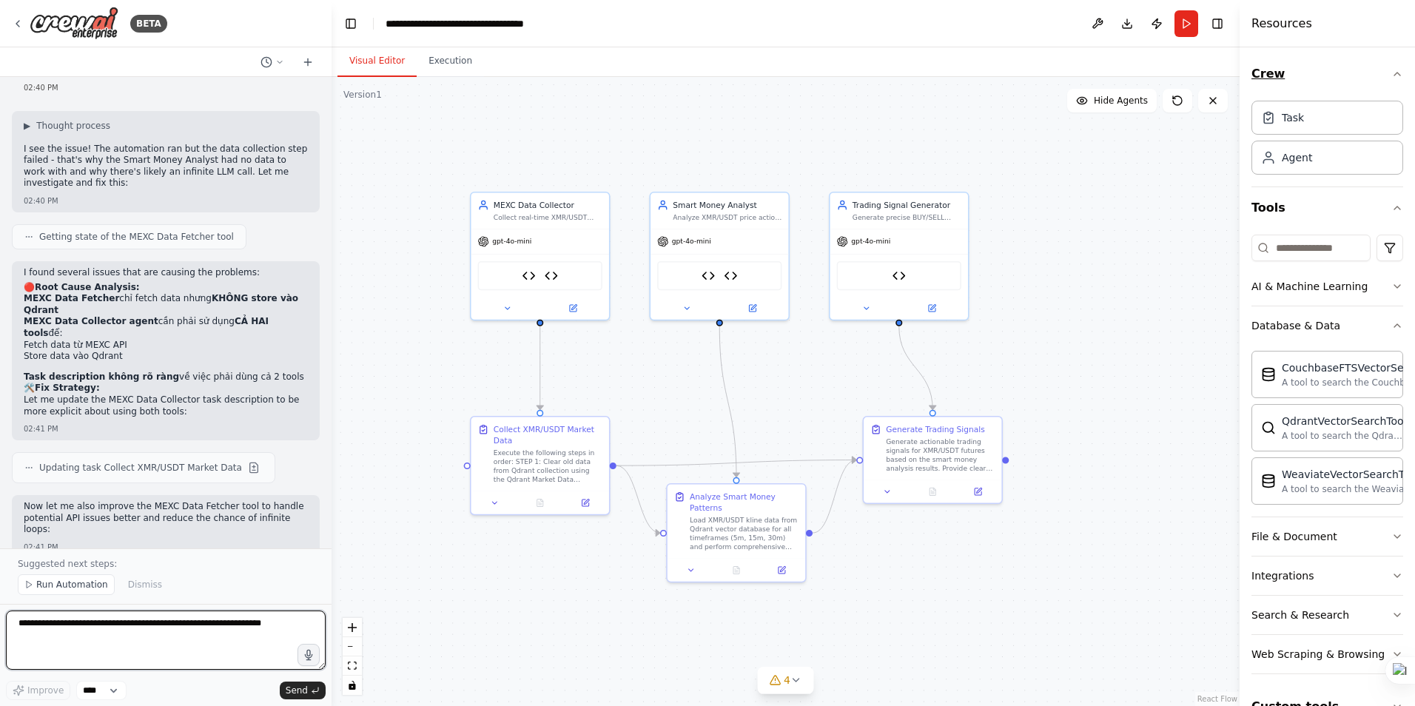
scroll to position [31718, 0]
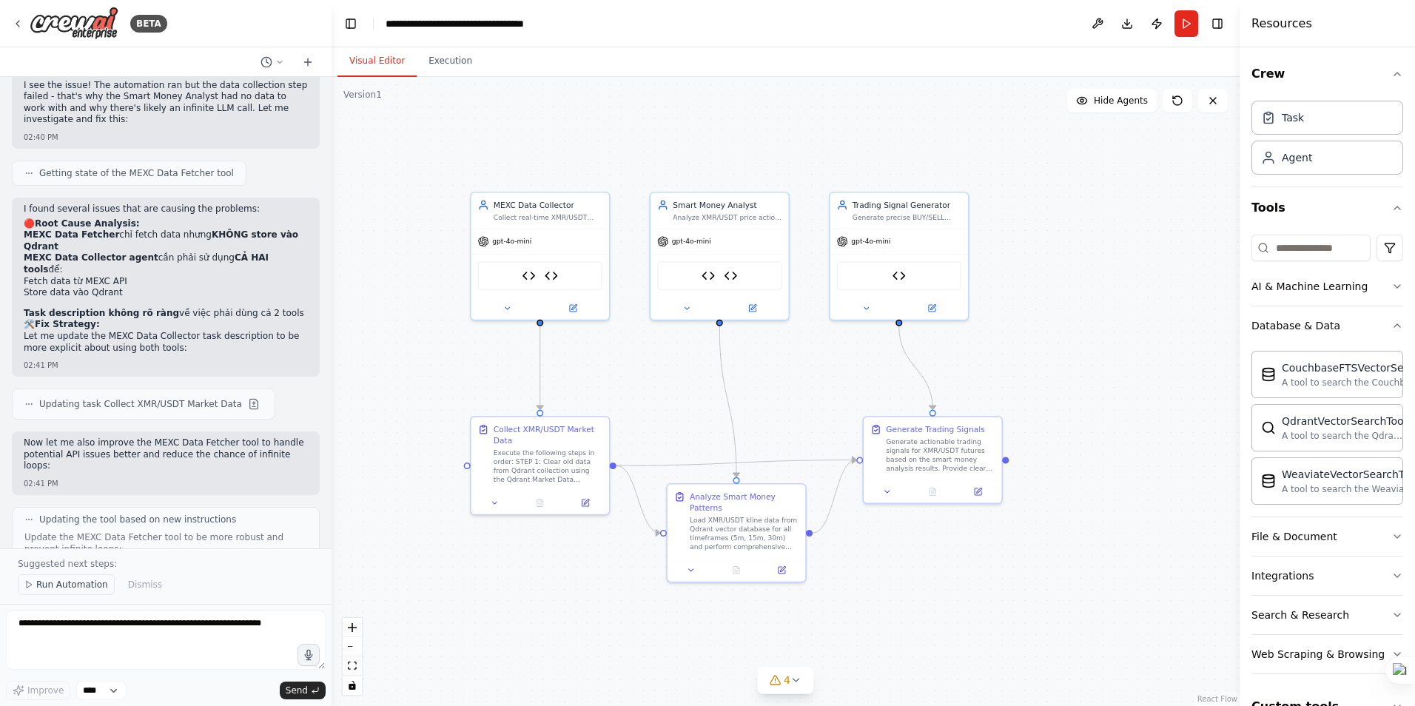
click at [58, 586] on span "Run Automation" at bounding box center [72, 585] width 72 height 12
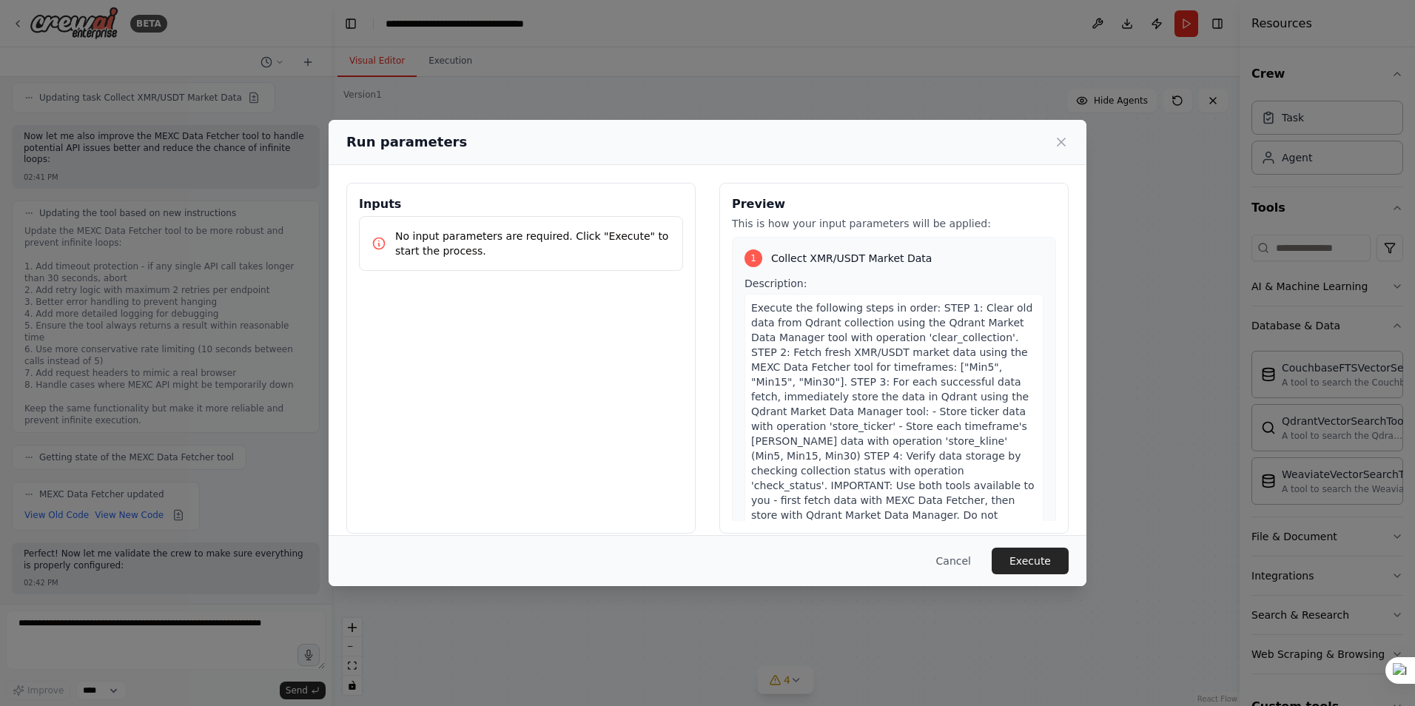
scroll to position [32084, 0]
click at [1025, 556] on button "Execute" at bounding box center [1030, 561] width 77 height 27
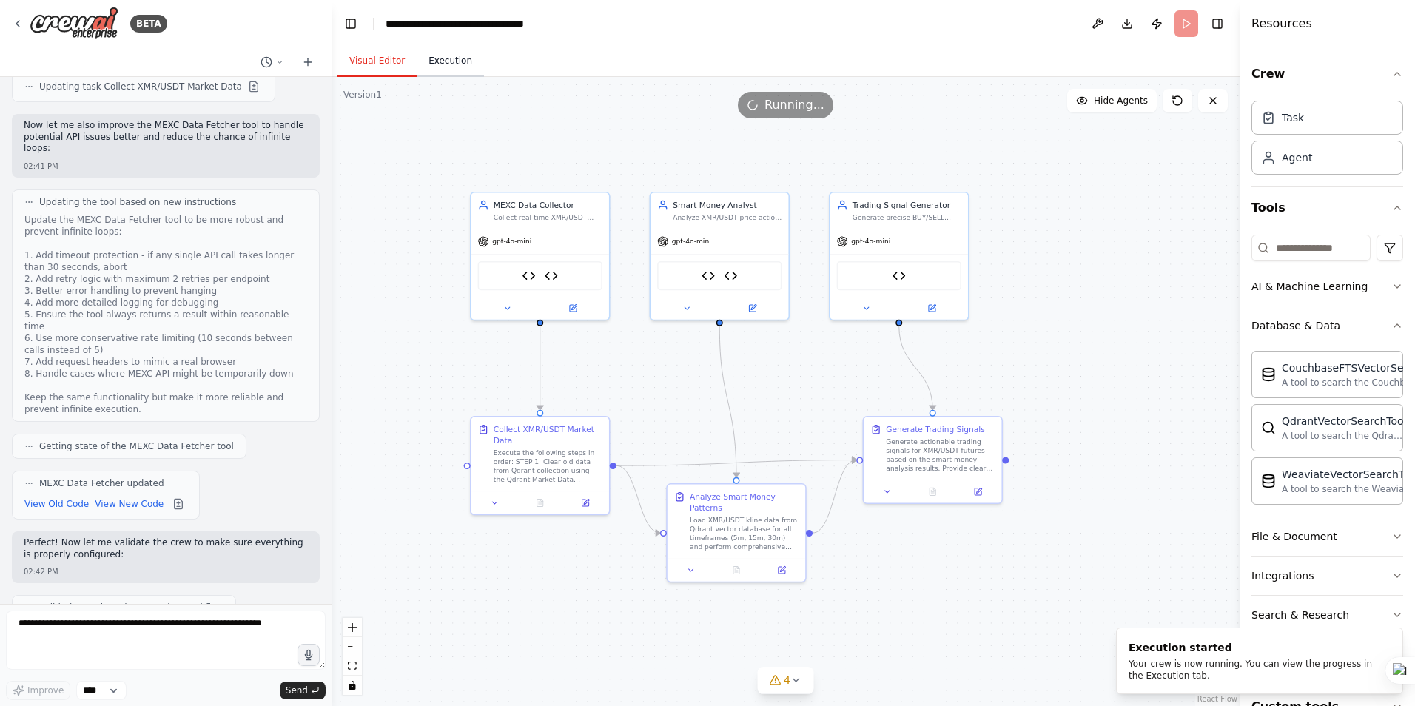
click at [440, 61] on button "Execution" at bounding box center [450, 61] width 67 height 31
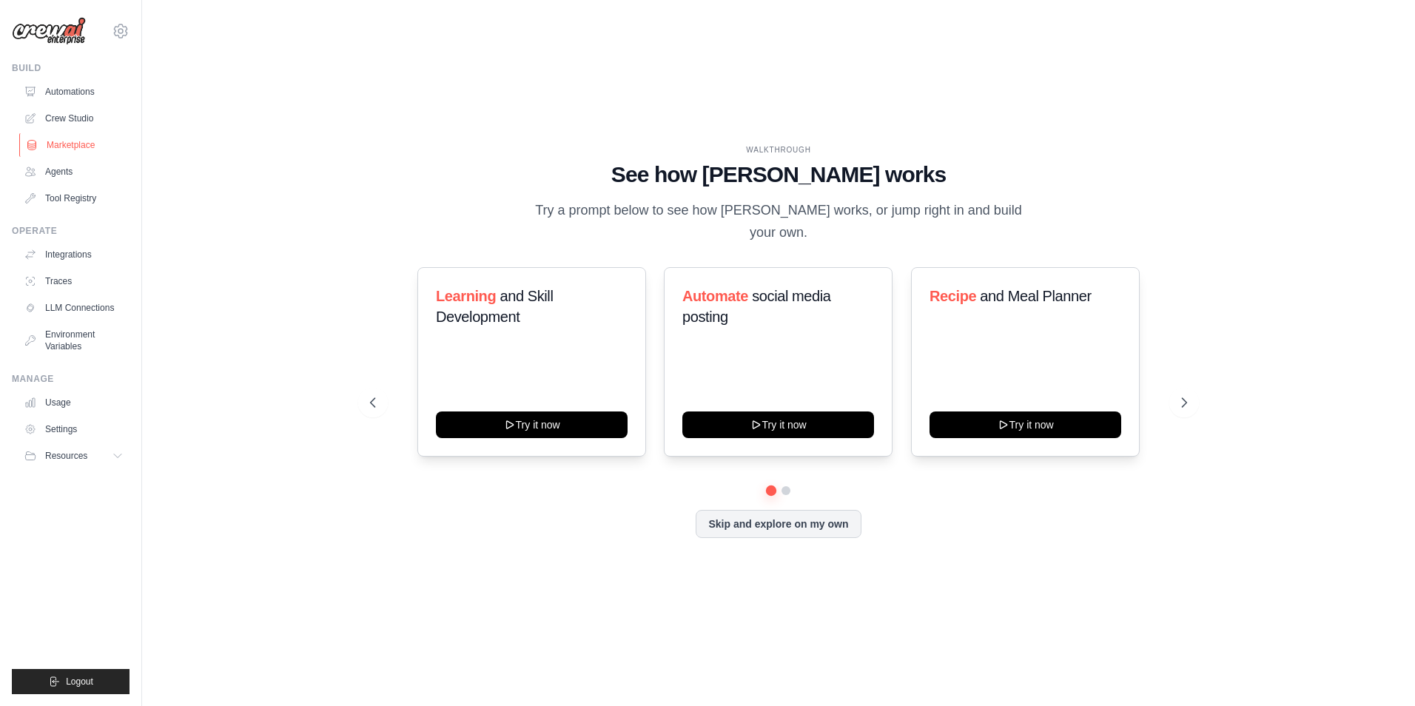
click at [60, 144] on link "Marketplace" at bounding box center [75, 145] width 112 height 24
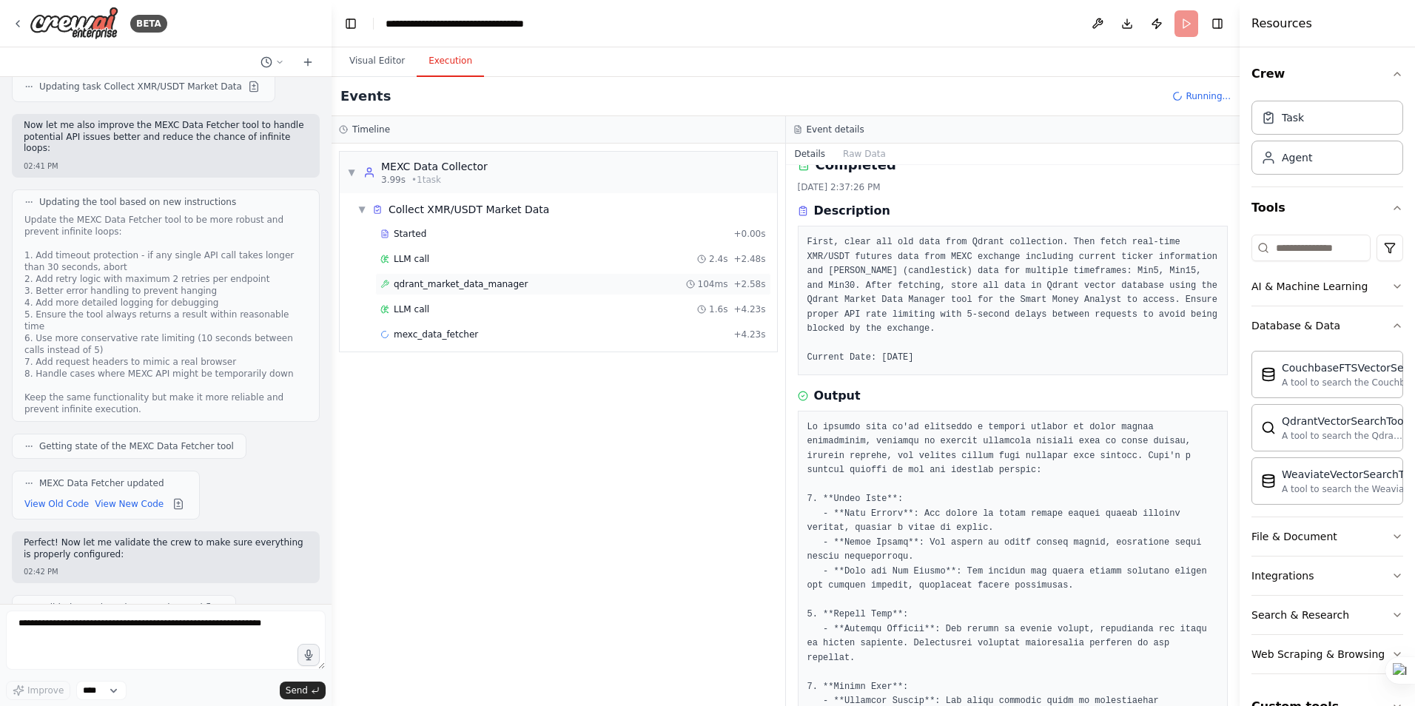
click at [433, 283] on span "qdrant_market_data_manager" at bounding box center [461, 284] width 134 height 12
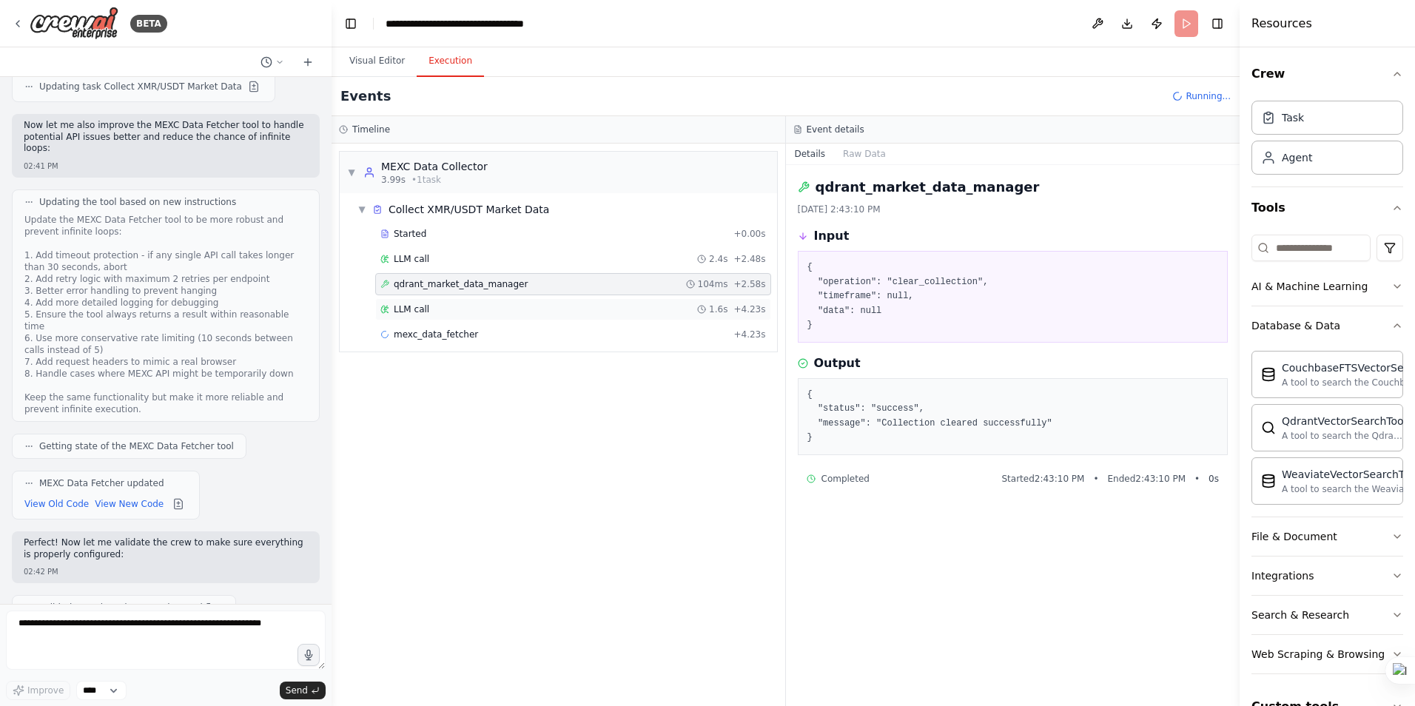
click at [413, 311] on span "LLM call" at bounding box center [412, 309] width 36 height 12
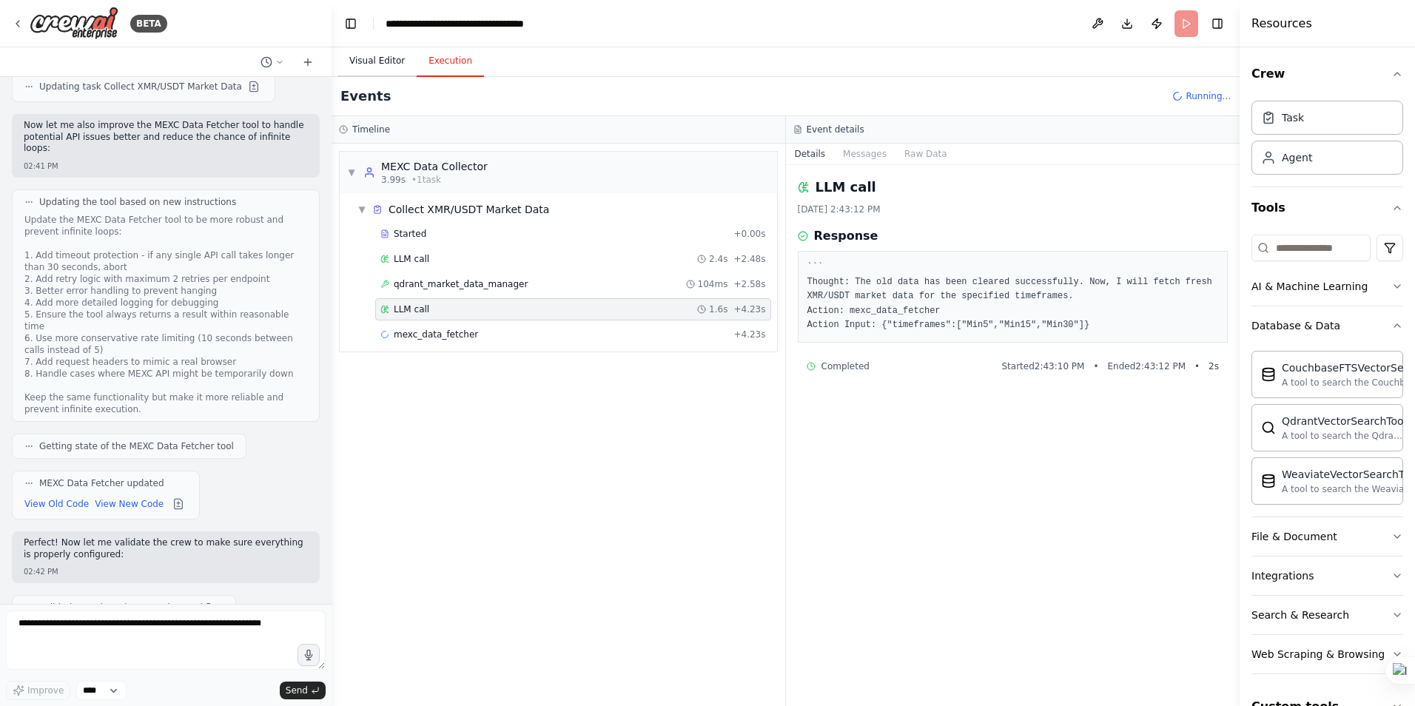
click at [372, 64] on button "Visual Editor" at bounding box center [377, 61] width 79 height 31
click at [451, 69] on button "Execution" at bounding box center [450, 61] width 67 height 31
click at [420, 332] on span "mexc_data_fetcher" at bounding box center [436, 335] width 84 height 12
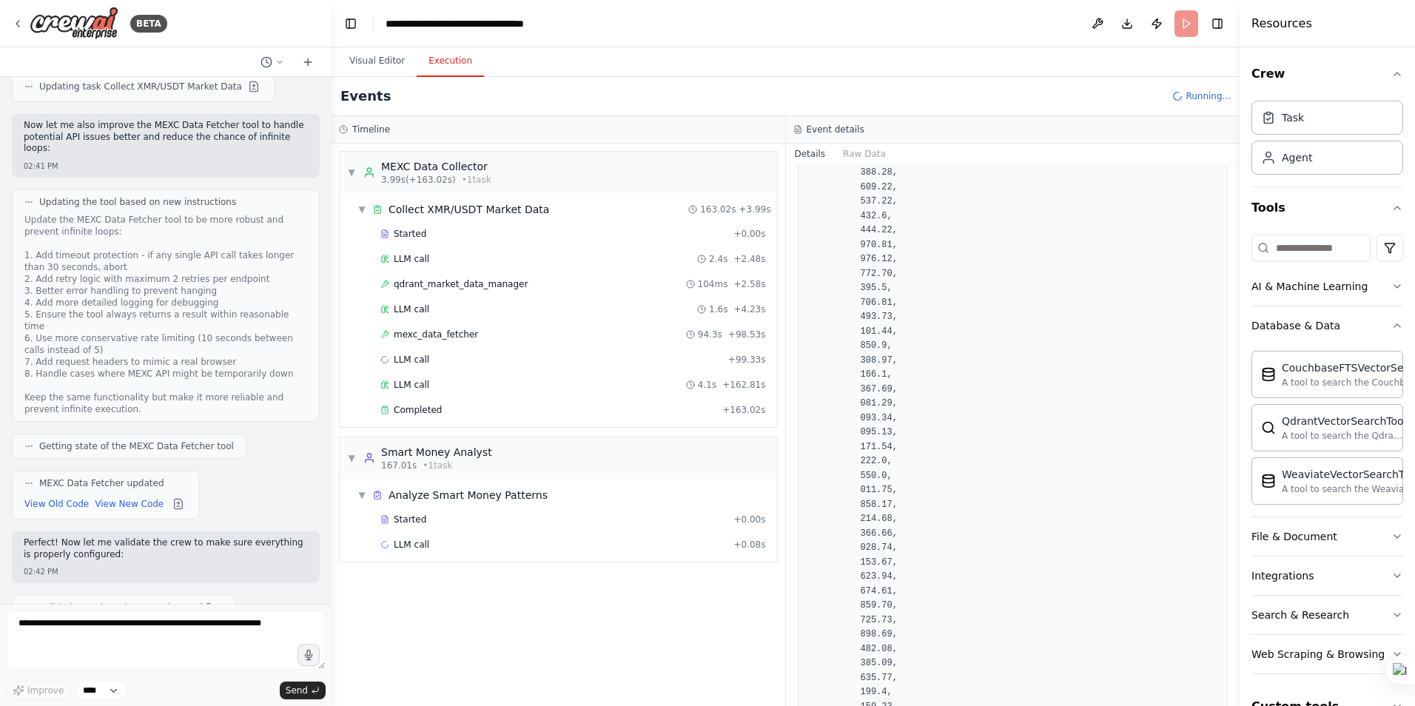
scroll to position [938576, 0]
click at [400, 382] on span "LLM call" at bounding box center [412, 385] width 36 height 12
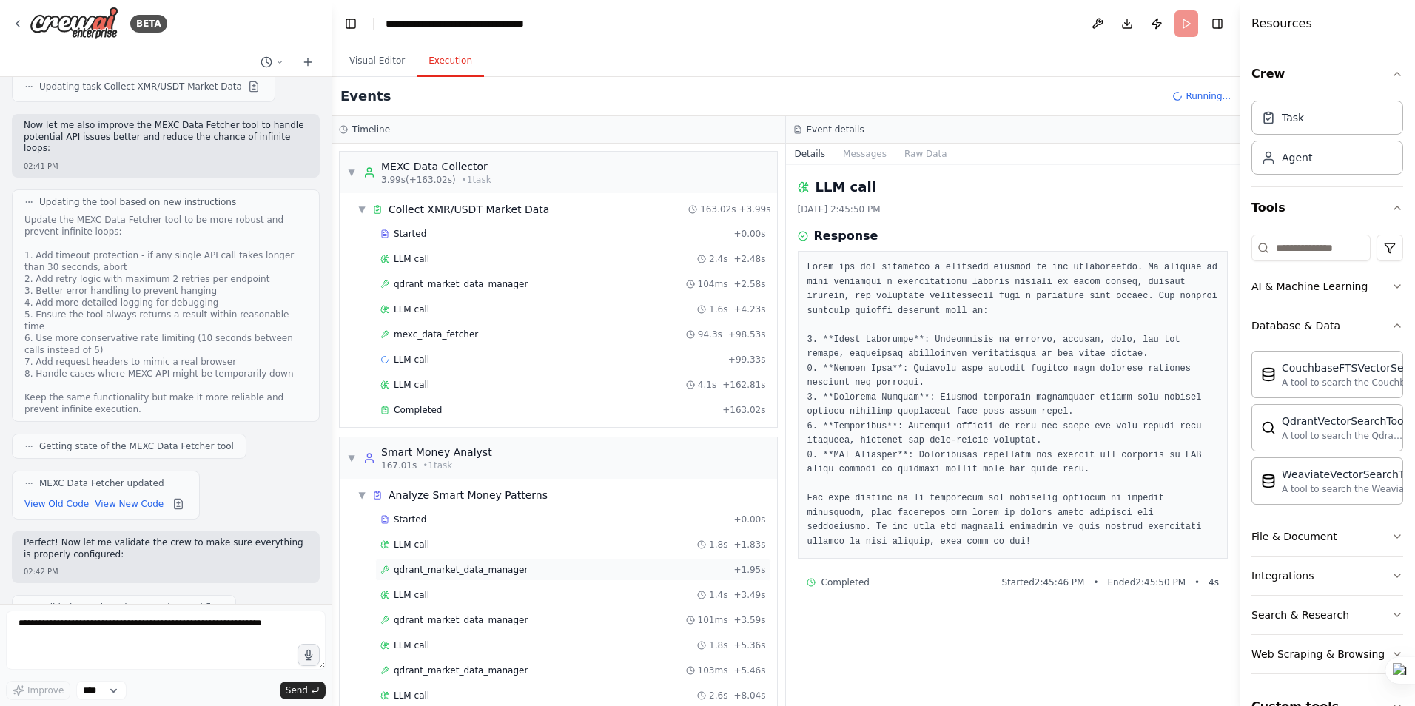
click at [432, 574] on span "qdrant_market_data_manager" at bounding box center [461, 570] width 134 height 12
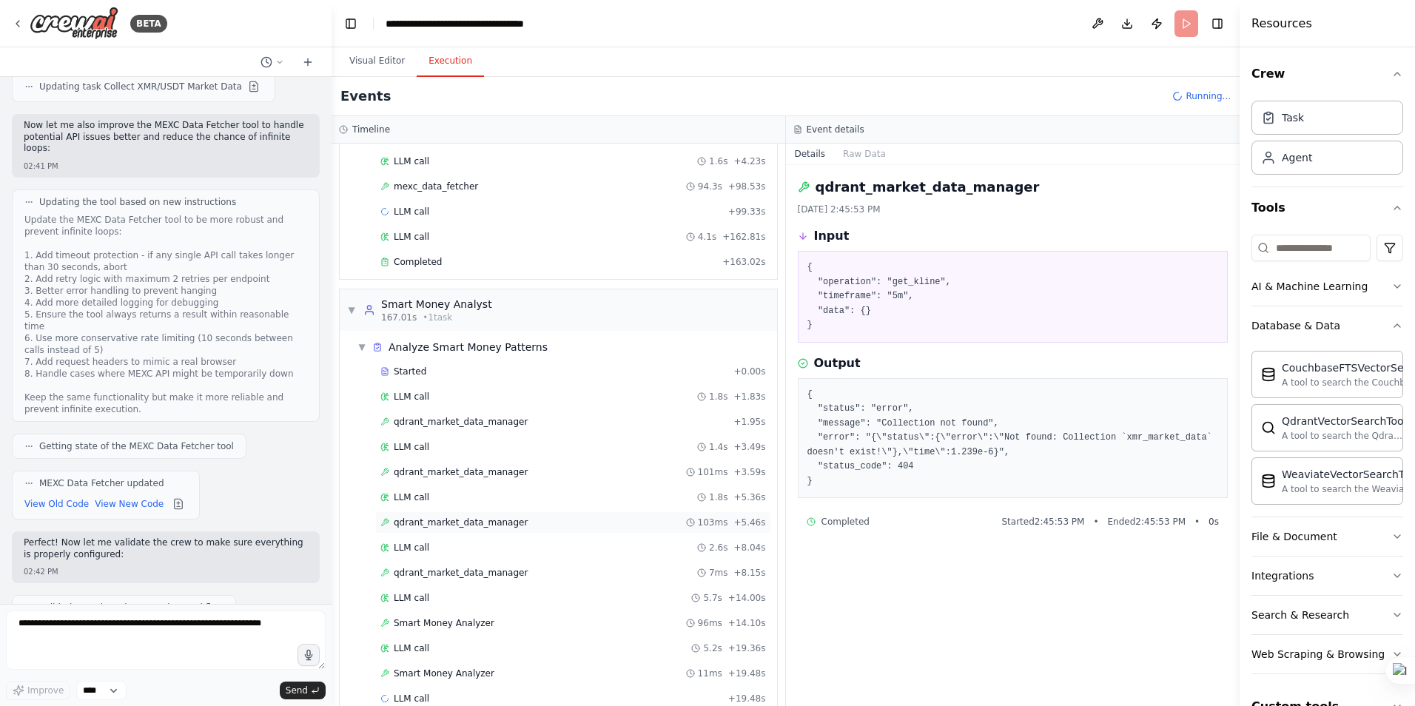
scroll to position [175, 0]
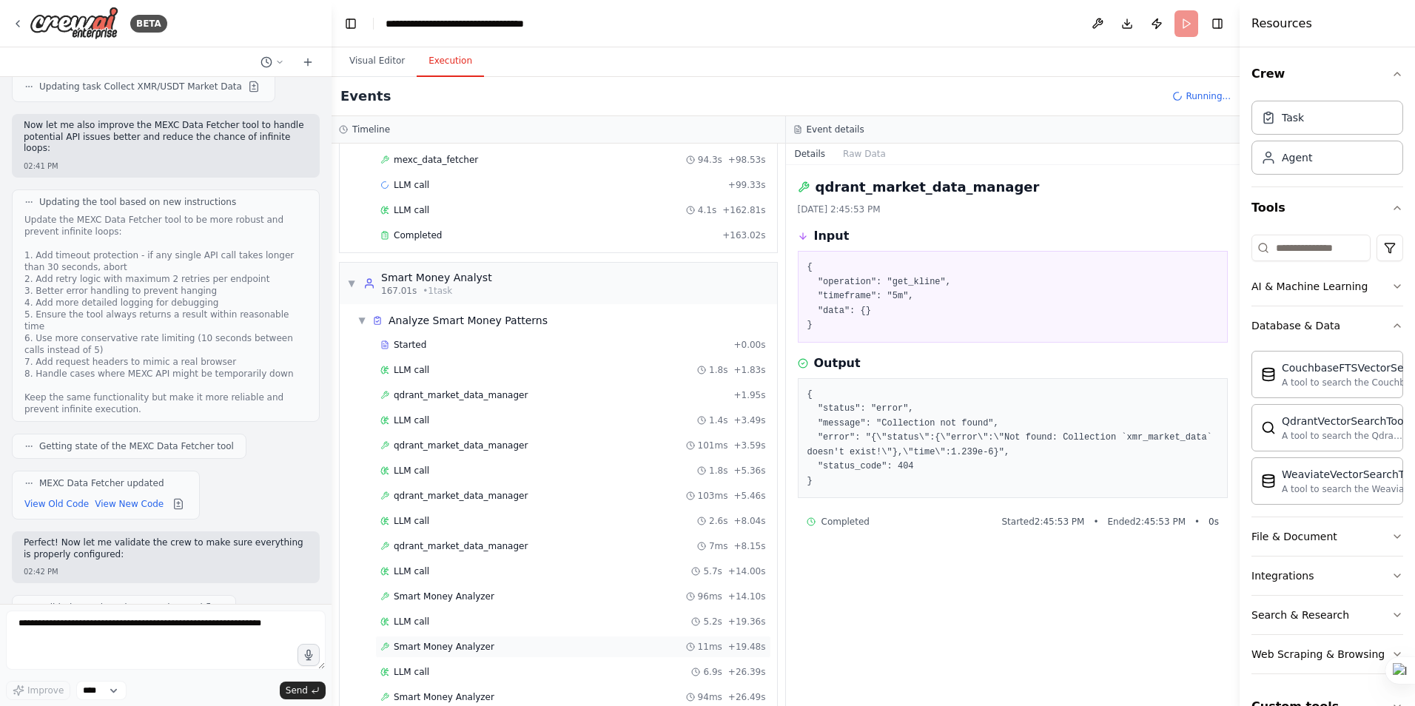
click at [446, 645] on span "Smart Money Analyzer" at bounding box center [444, 647] width 101 height 12
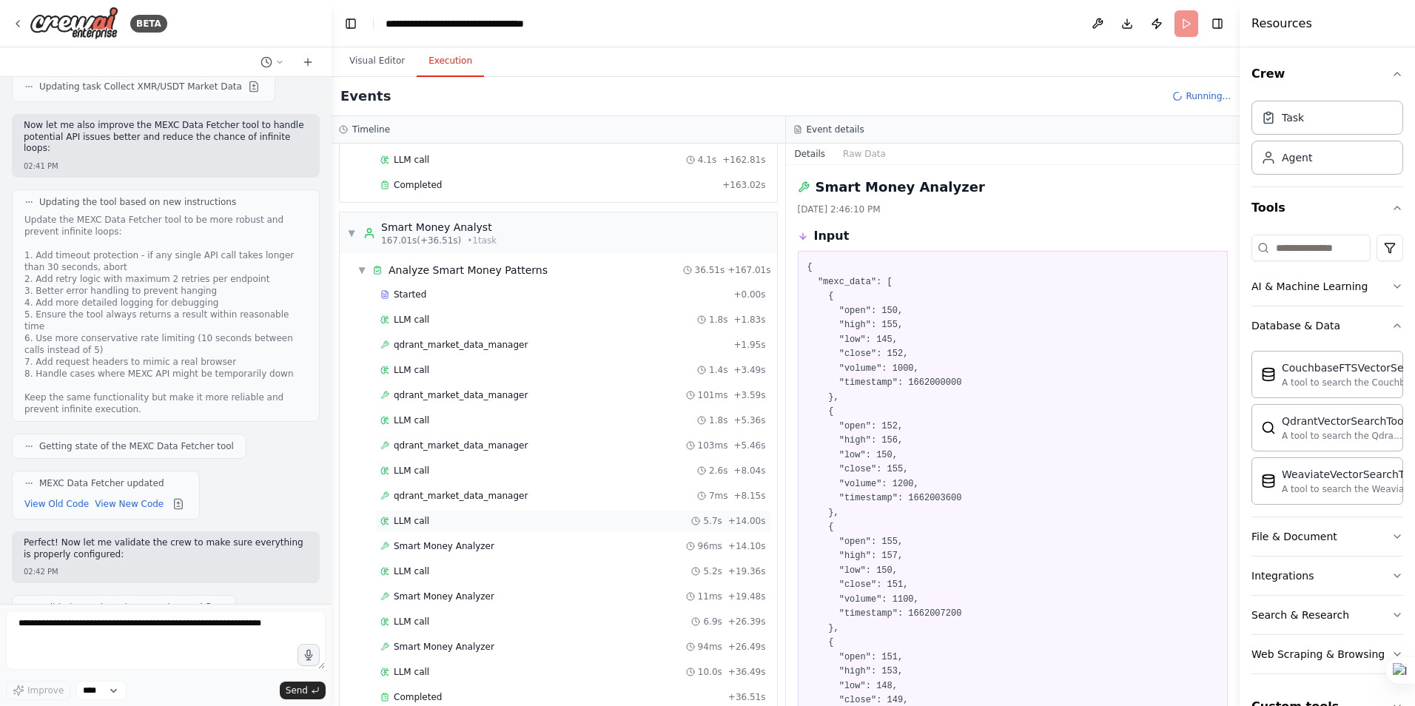
scroll to position [0, 0]
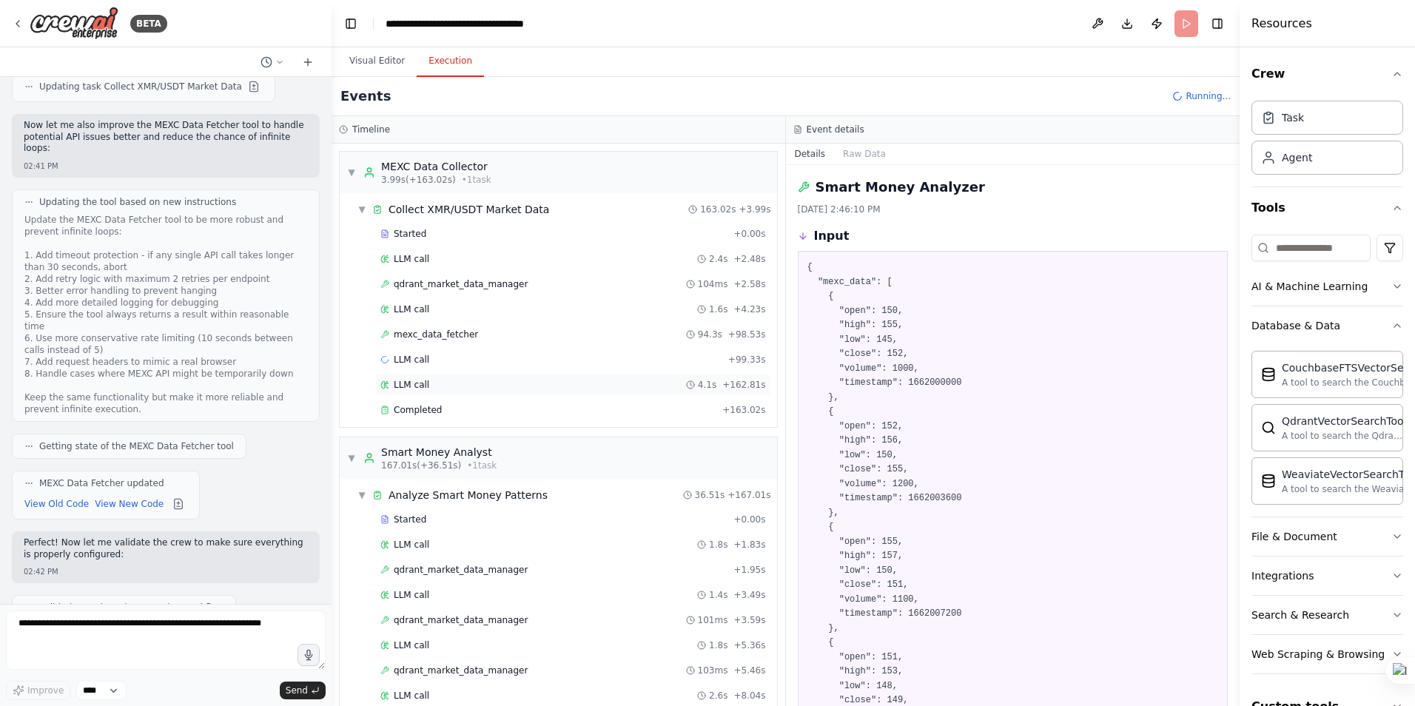
click at [425, 380] on span "LLM call" at bounding box center [412, 385] width 36 height 12
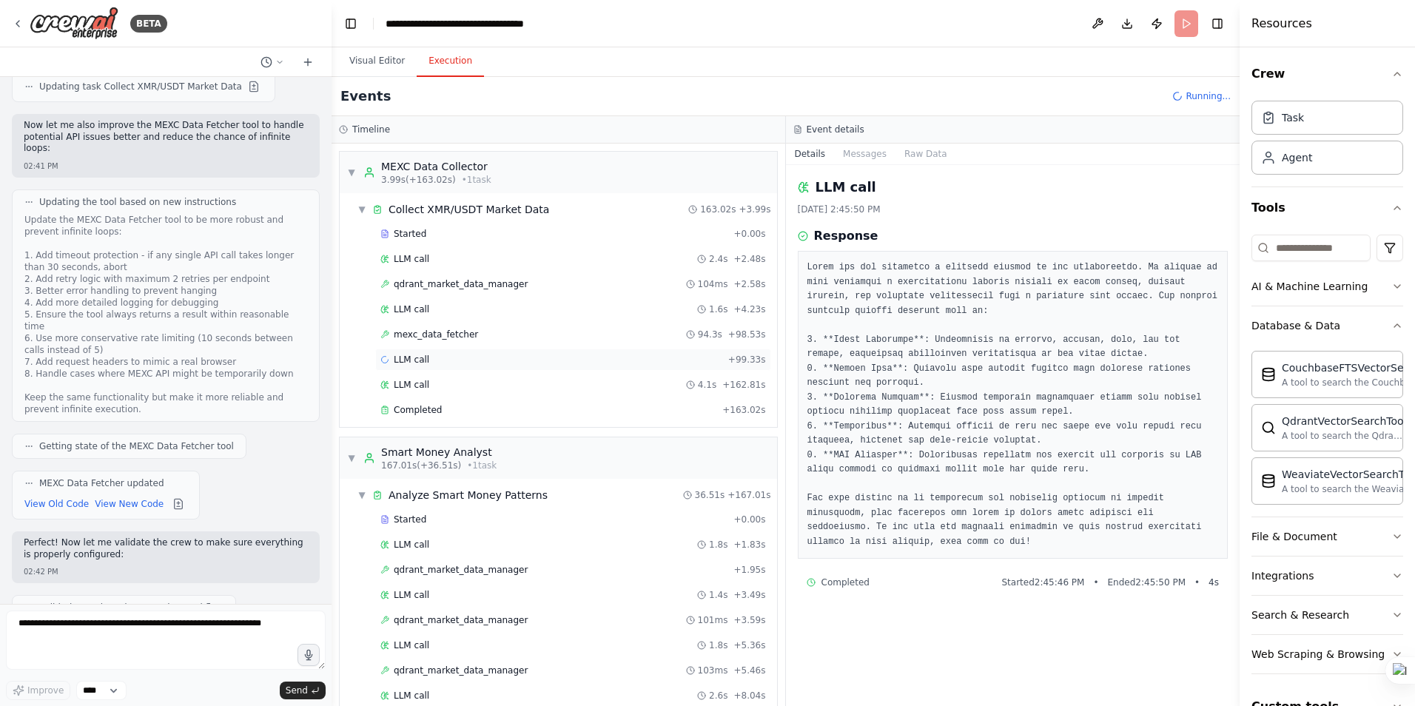
click at [412, 363] on span "LLM call" at bounding box center [412, 360] width 36 height 12
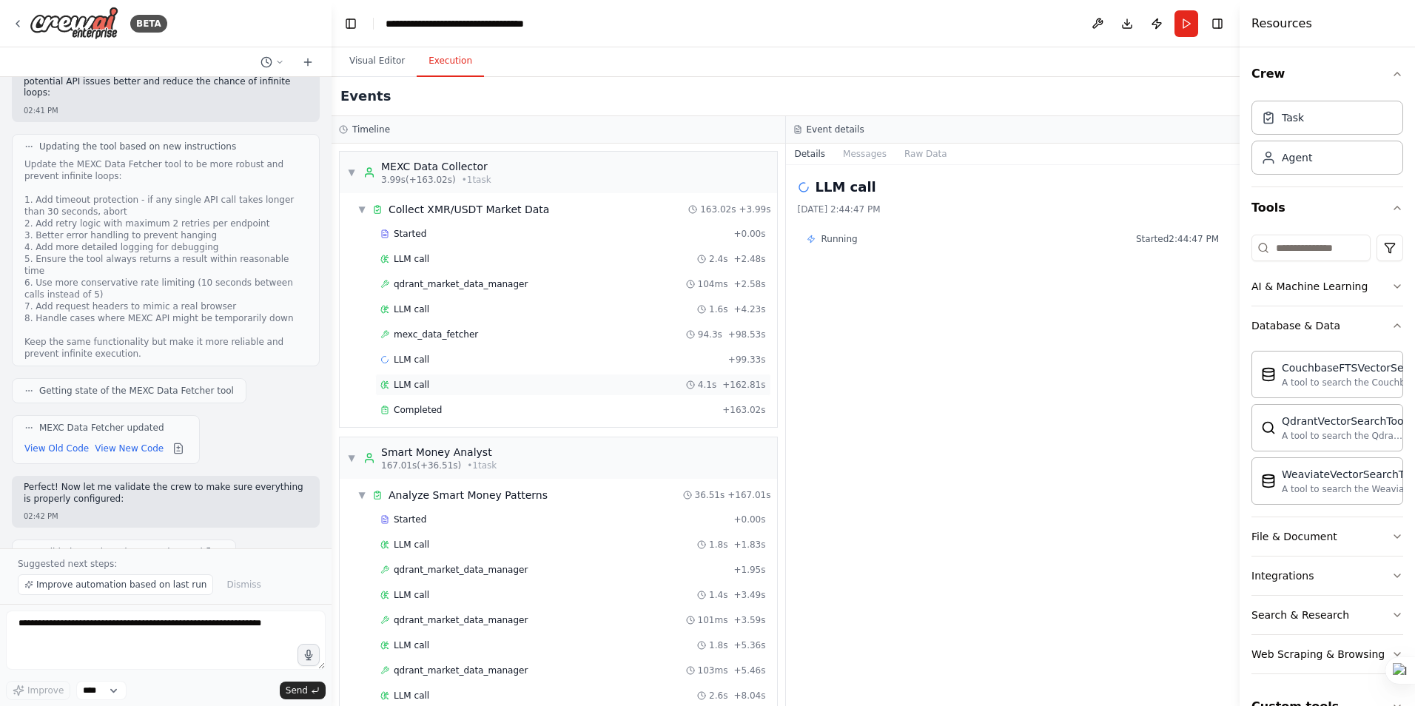
click at [416, 378] on div "LLM call 4.1s + 162.81s" at bounding box center [573, 385] width 396 height 22
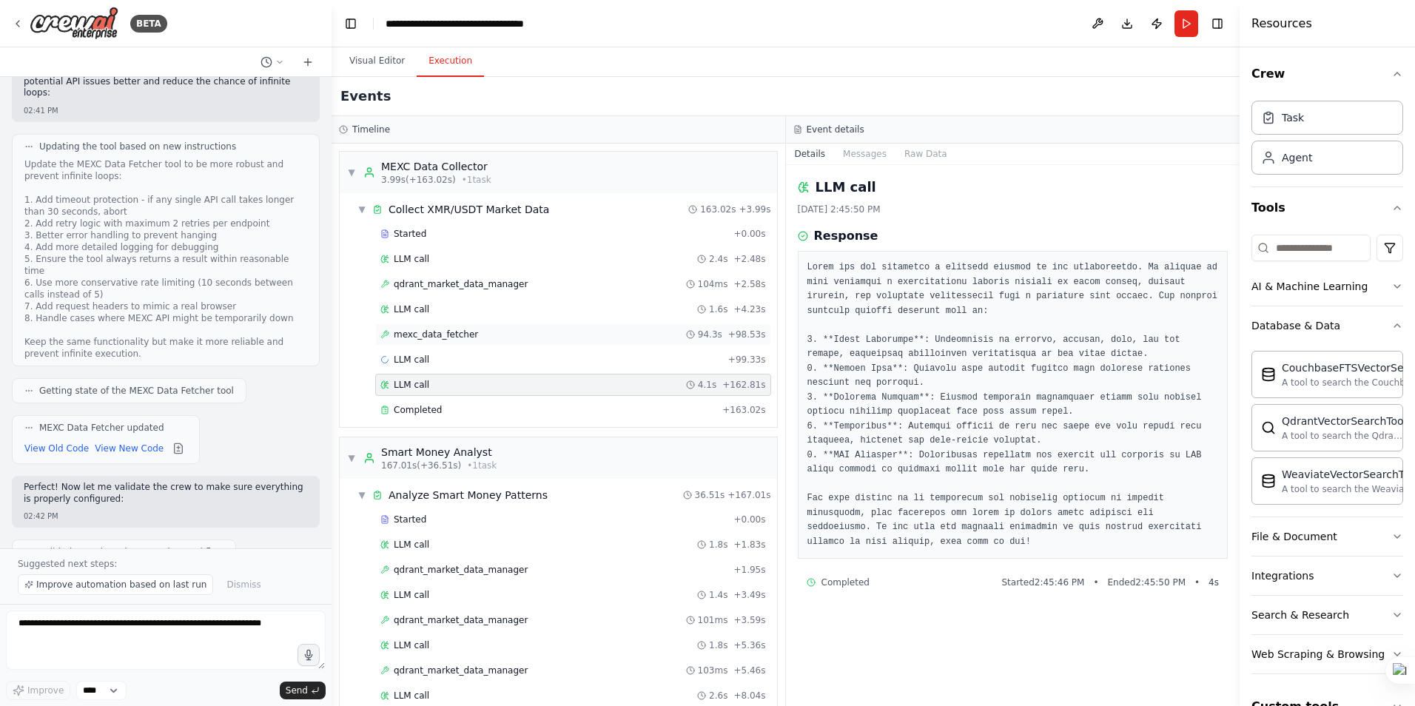
click at [434, 343] on div "mexc_data_fetcher 94.3s + 98.53s" at bounding box center [573, 334] width 396 height 22
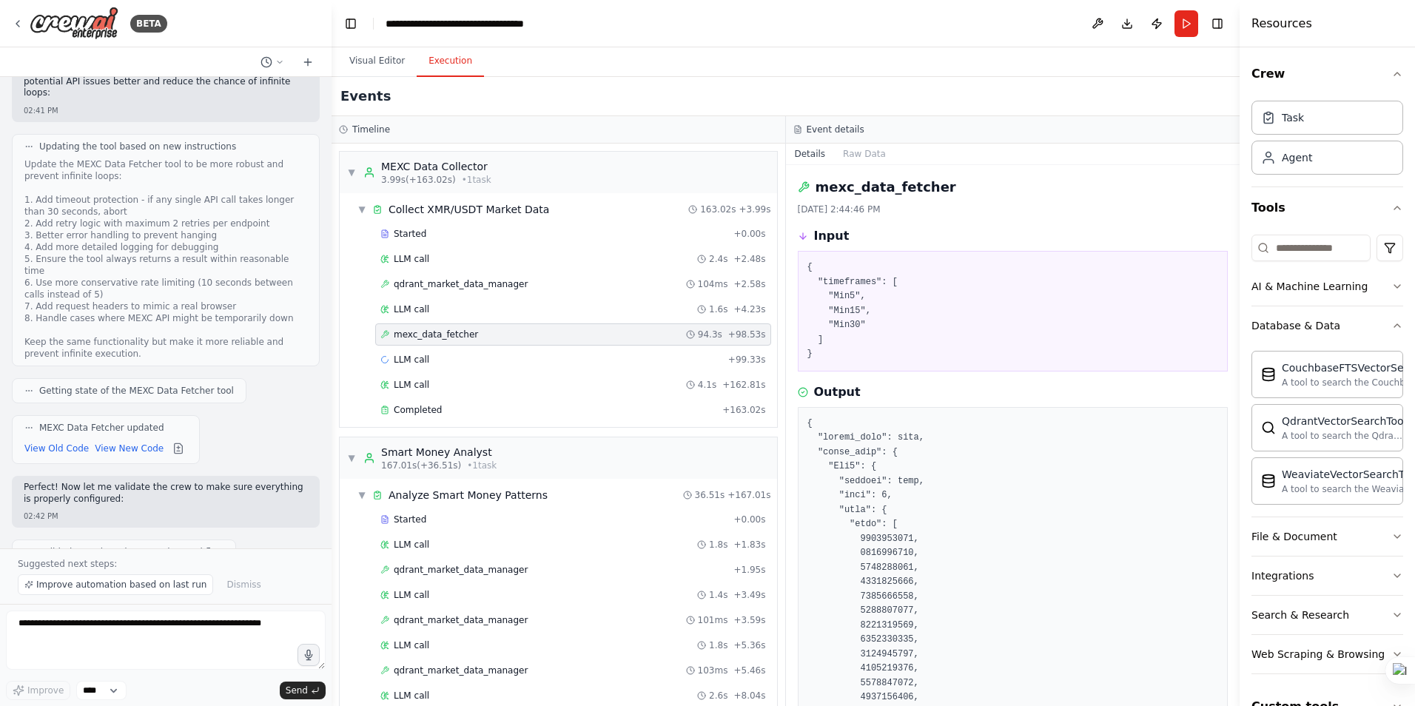
click at [1234, 186] on button "Toggle Sidebar" at bounding box center [1240, 353] width 12 height 706
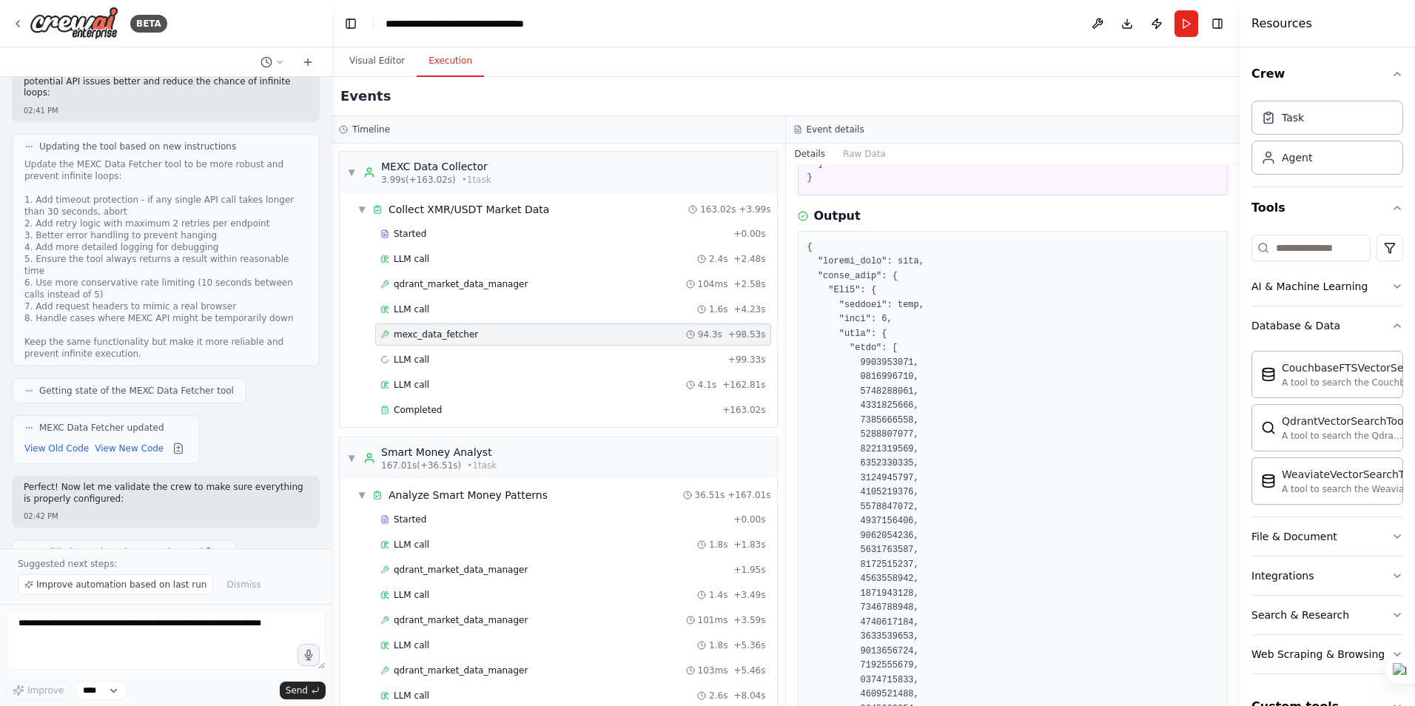
scroll to position [74, 0]
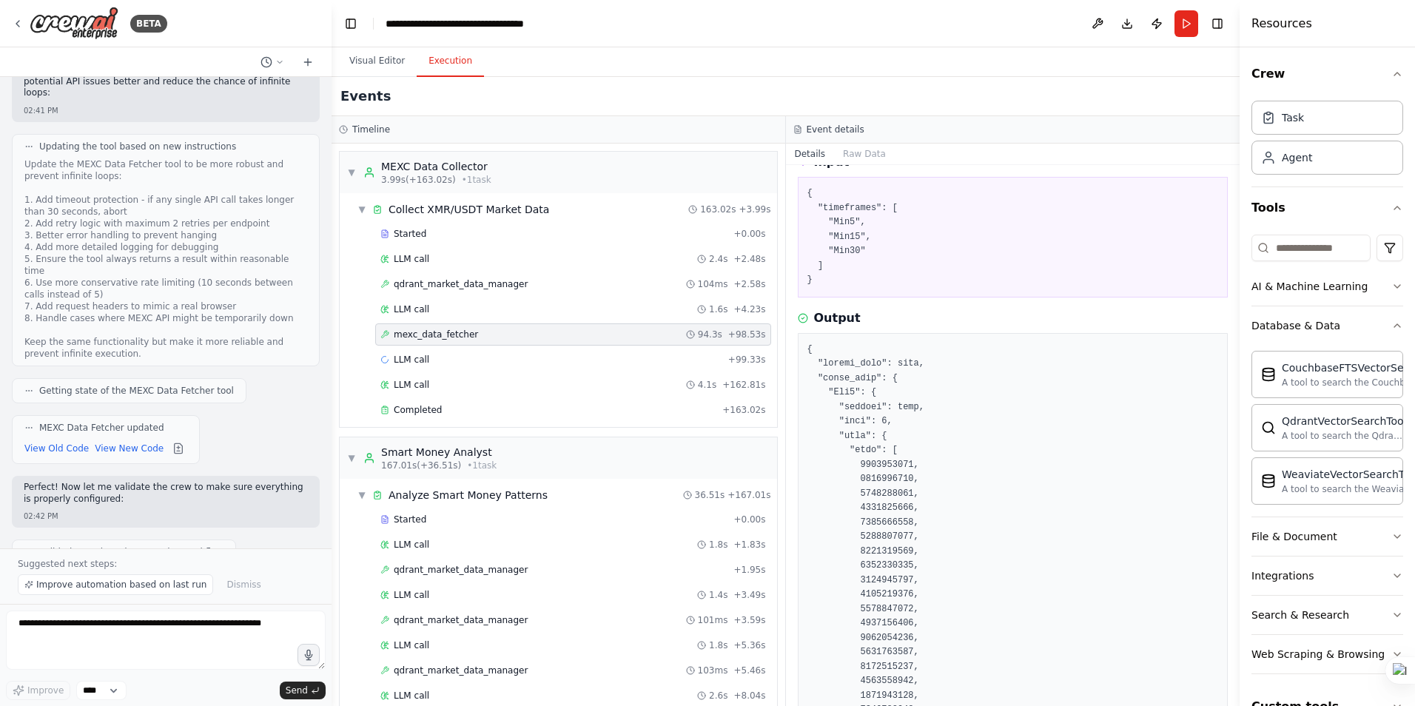
copy pre "1756371900"
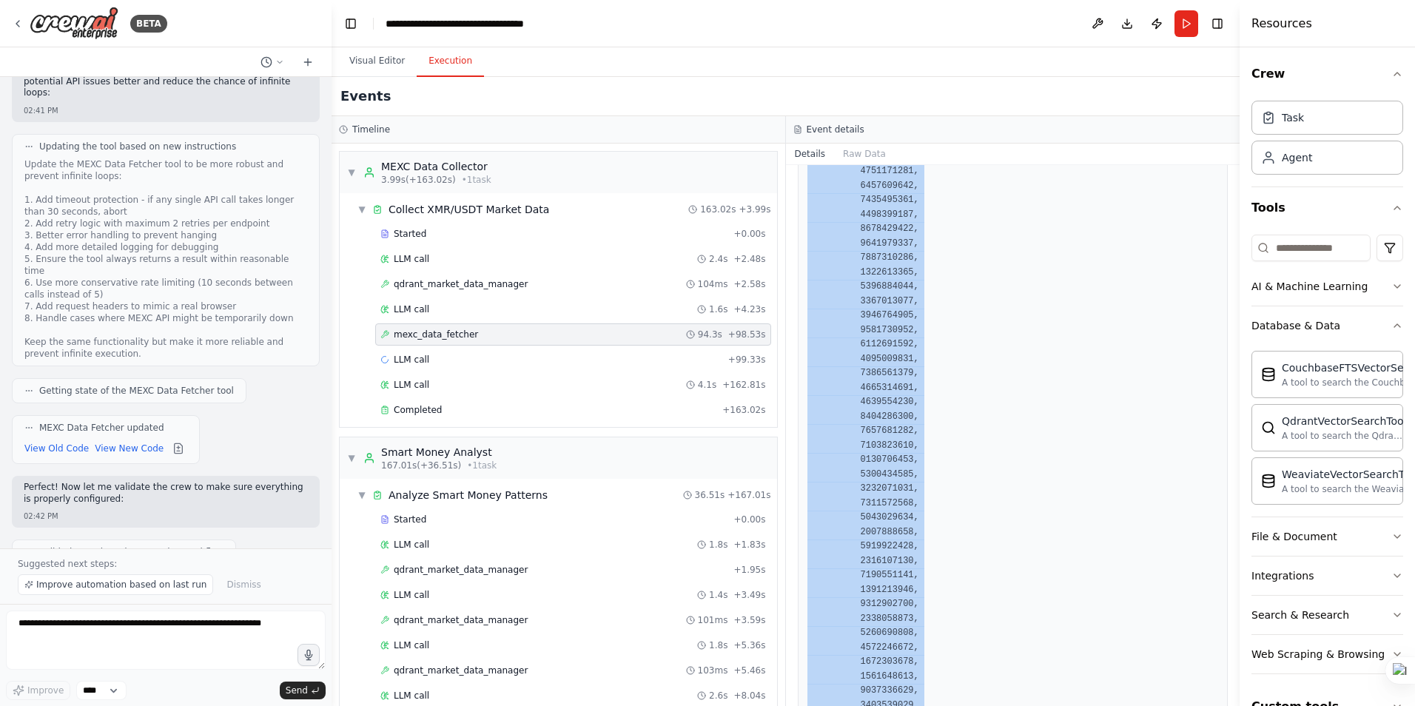
drag, startPoint x: 808, startPoint y: 350, endPoint x: 1050, endPoint y: 744, distance: 462.2
click at [1050, 705] on html "BETA Hello! I'm the CrewAI assistant. What kind of automation do you want to bu…" at bounding box center [707, 353] width 1415 height 706
drag, startPoint x: 894, startPoint y: 454, endPoint x: 993, endPoint y: 548, distance: 136.6
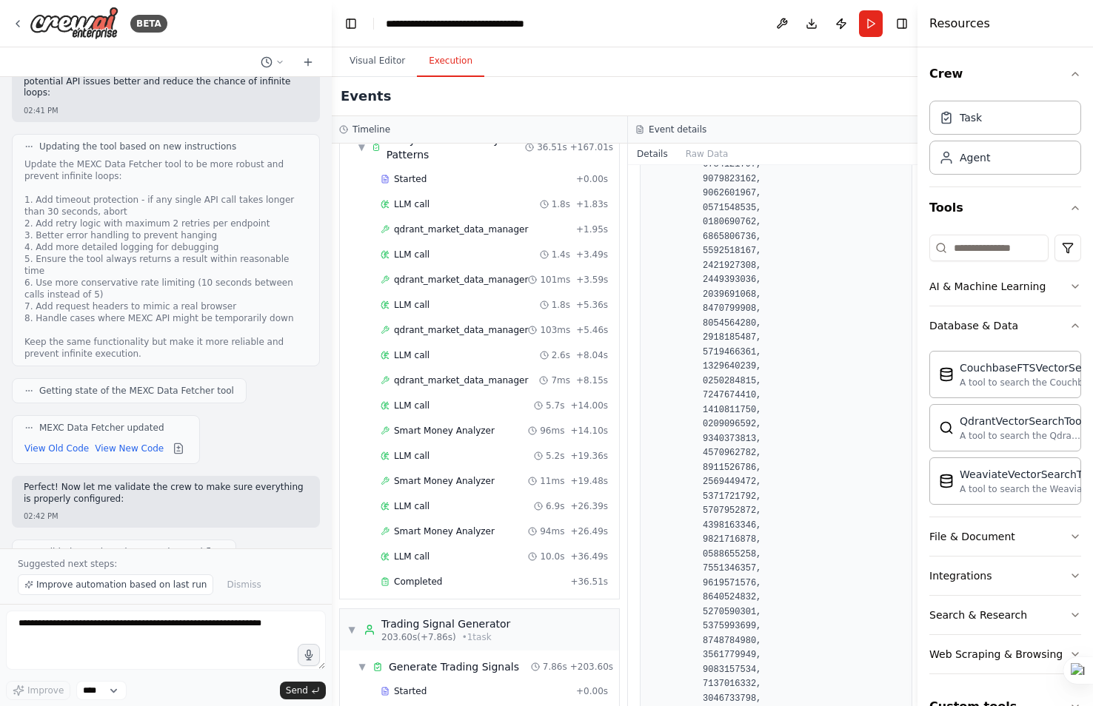
scroll to position [0, 0]
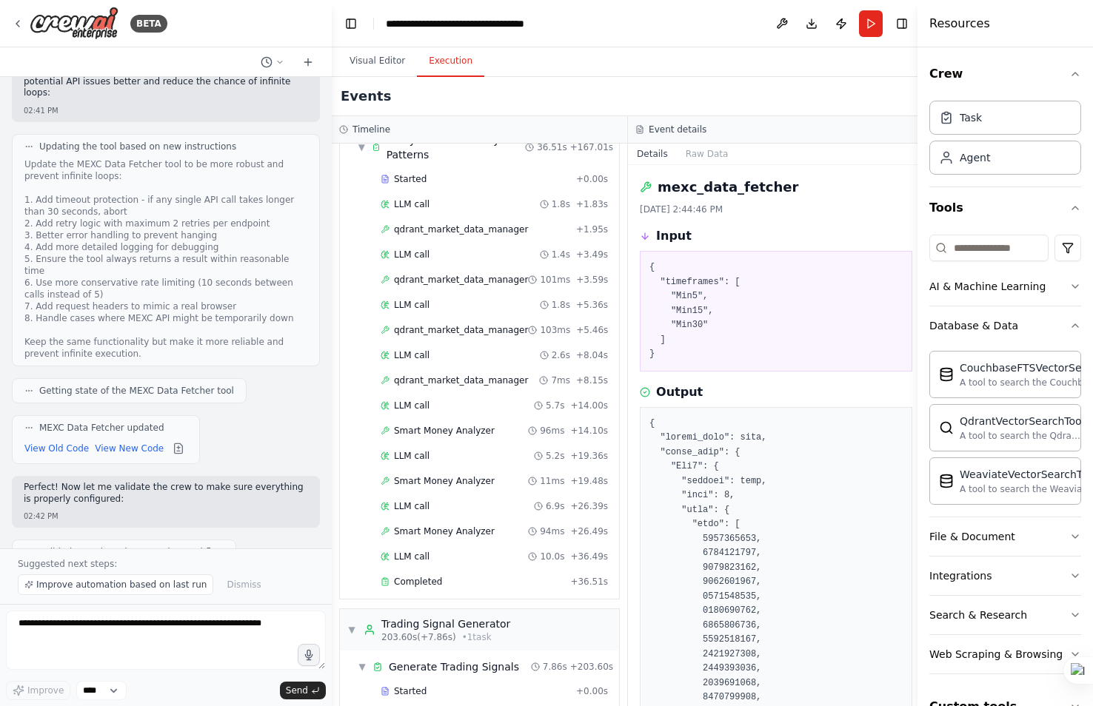
click at [772, 389] on div "Output" at bounding box center [776, 392] width 272 height 18
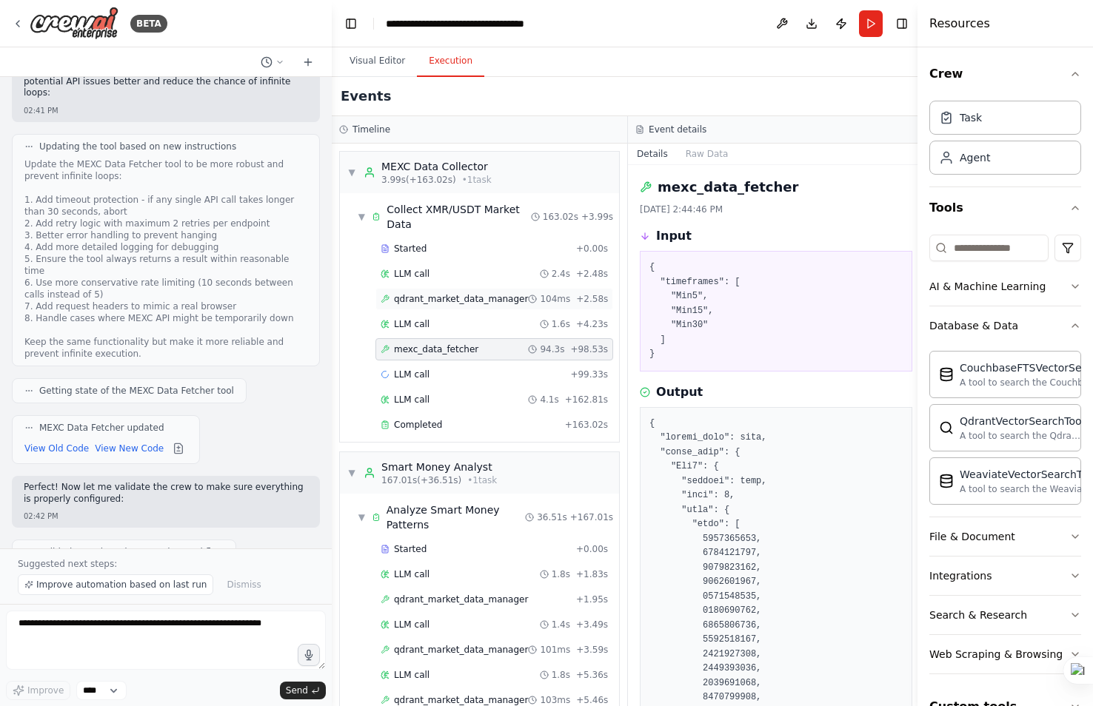
click at [454, 307] on div "qdrant_market_data_manager 104ms + 2.58s" at bounding box center [494, 299] width 238 height 22
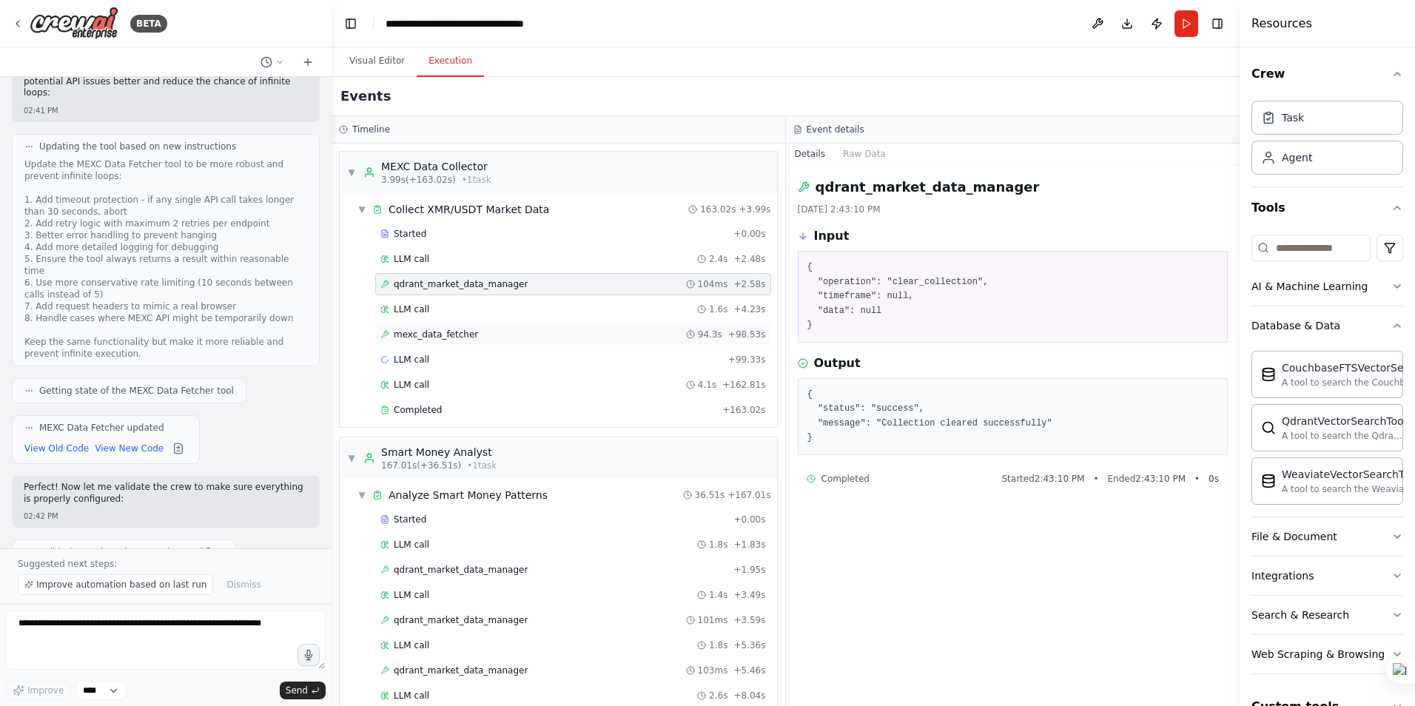
click at [457, 329] on span "mexc_data_fetcher" at bounding box center [436, 335] width 84 height 12
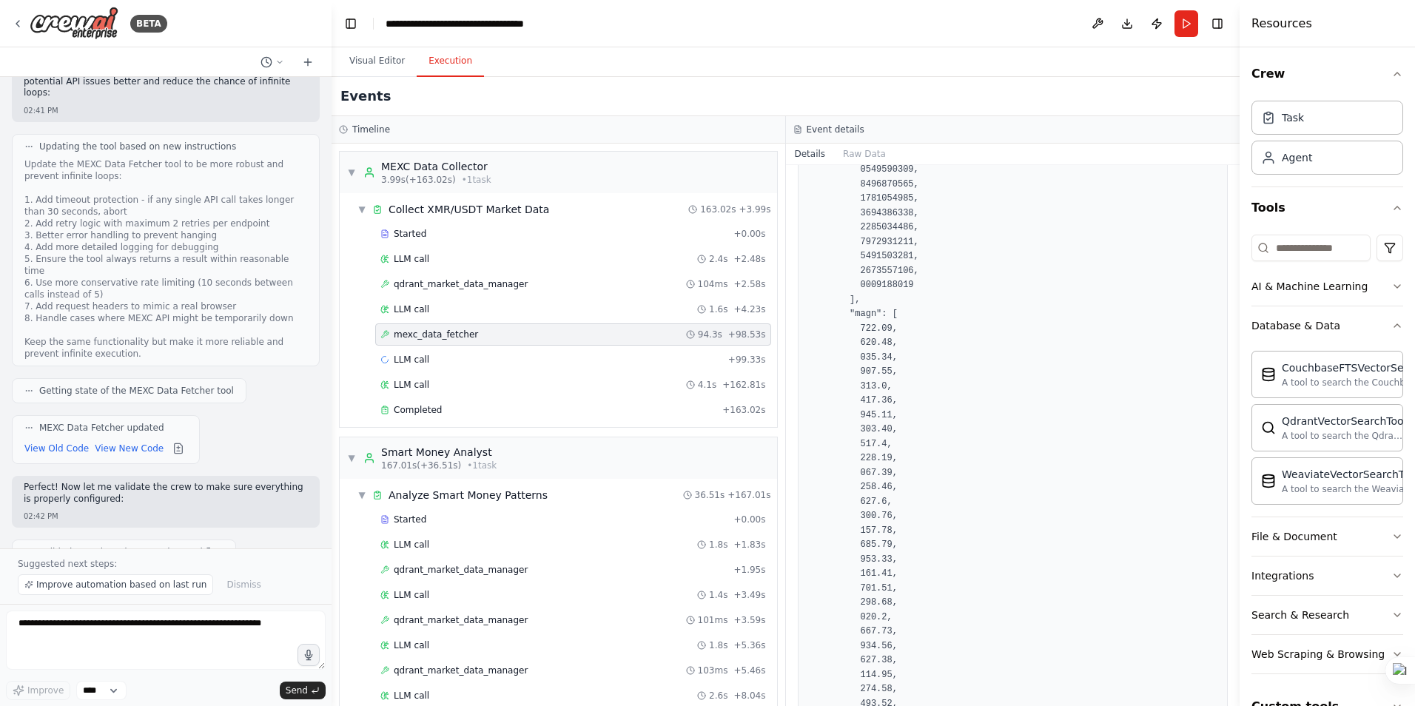
scroll to position [29089, 0]
drag, startPoint x: 868, startPoint y: 348, endPoint x: 882, endPoint y: 391, distance: 45.0
drag, startPoint x: 882, startPoint y: 391, endPoint x: 987, endPoint y: 375, distance: 106.2
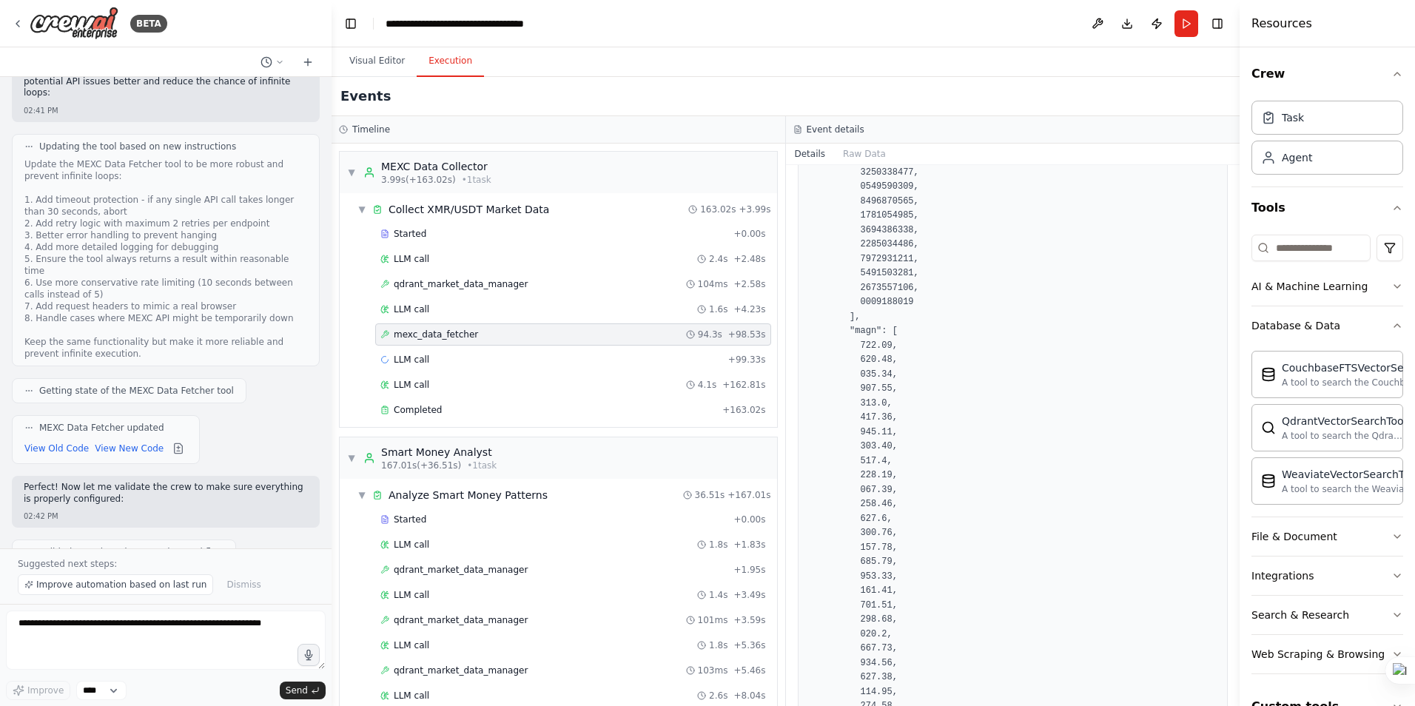
drag, startPoint x: 1235, startPoint y: 204, endPoint x: 1202, endPoint y: 356, distance: 155.9
click at [1214, 356] on div "BETA Hello! I'm the CrewAI assistant. What kind of automation do you want to bu…" at bounding box center [707, 353] width 1415 height 706
drag, startPoint x: 1234, startPoint y: 200, endPoint x: 1234, endPoint y: 227, distance: 27.4
click at [1234, 227] on button "Toggle Sidebar" at bounding box center [1240, 353] width 12 height 706
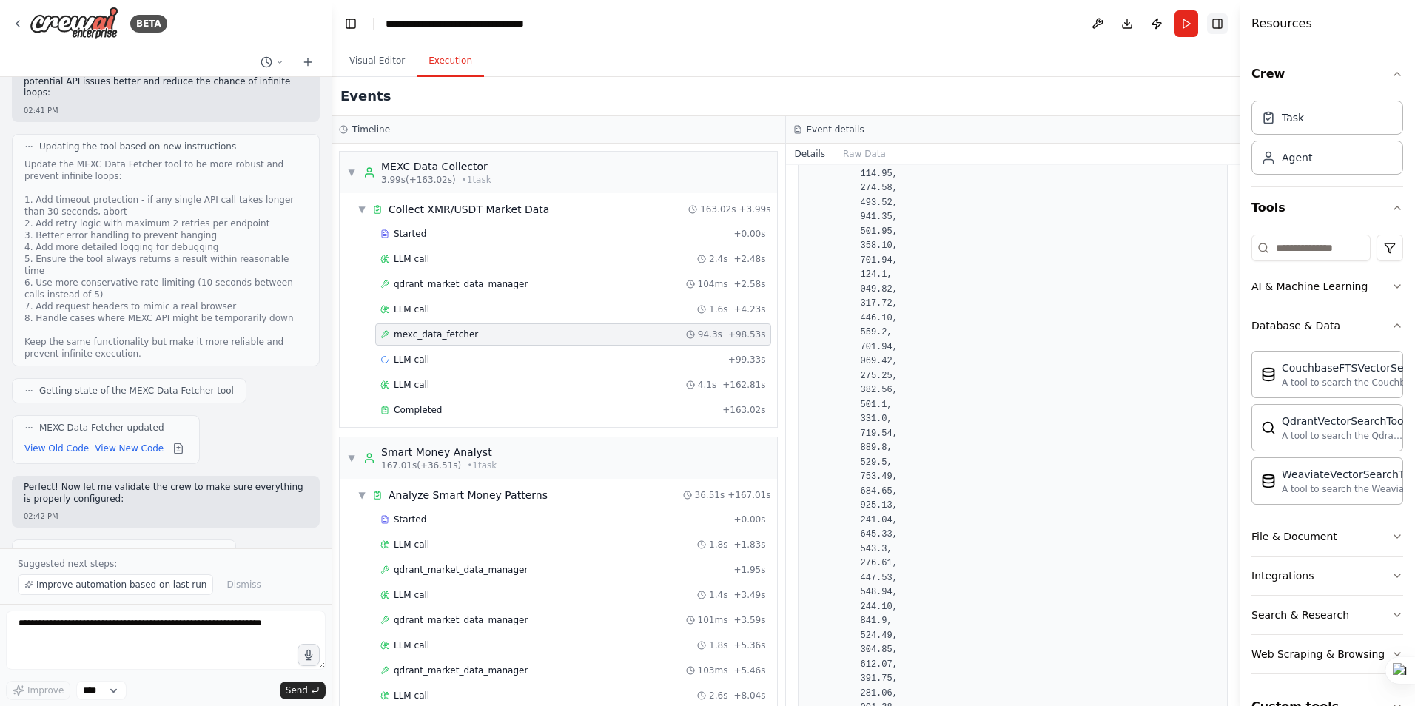
click at [1220, 22] on button "Toggle Right Sidebar" at bounding box center [1217, 23] width 21 height 21
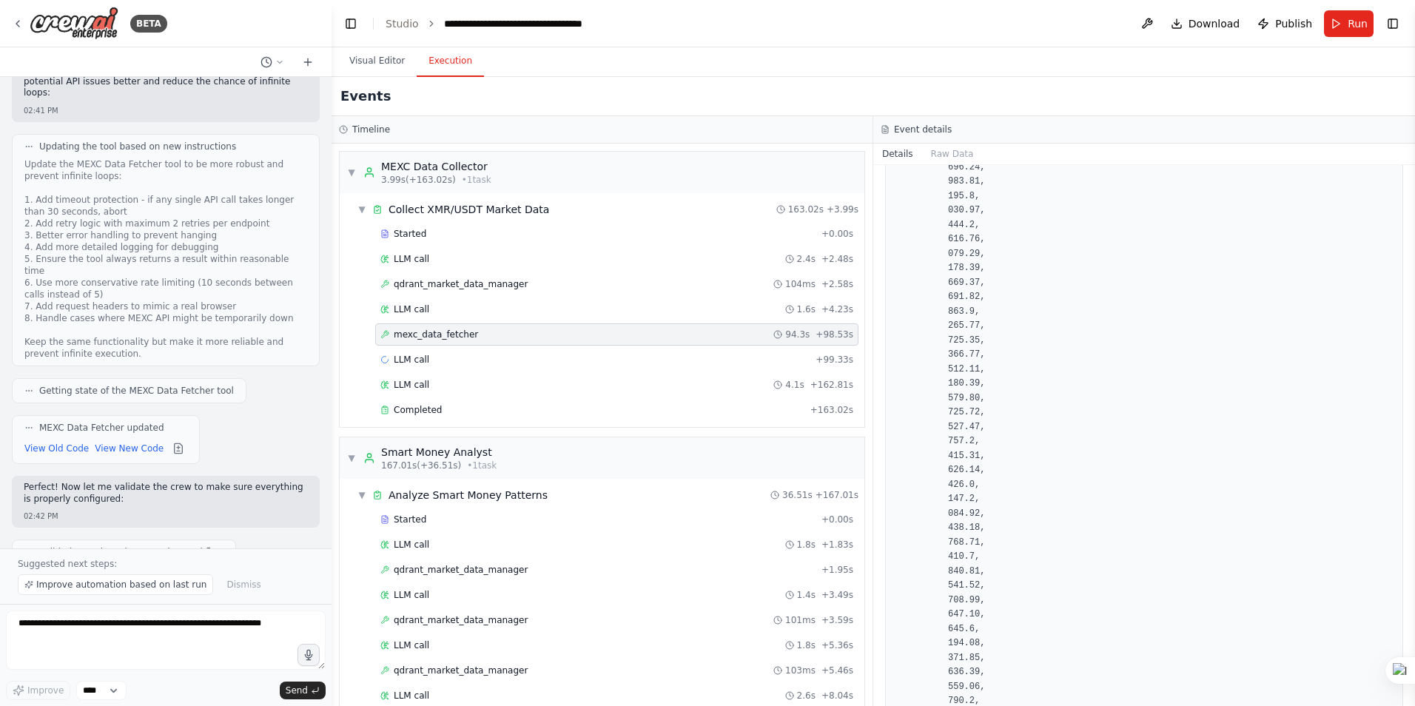
scroll to position [953898, 0]
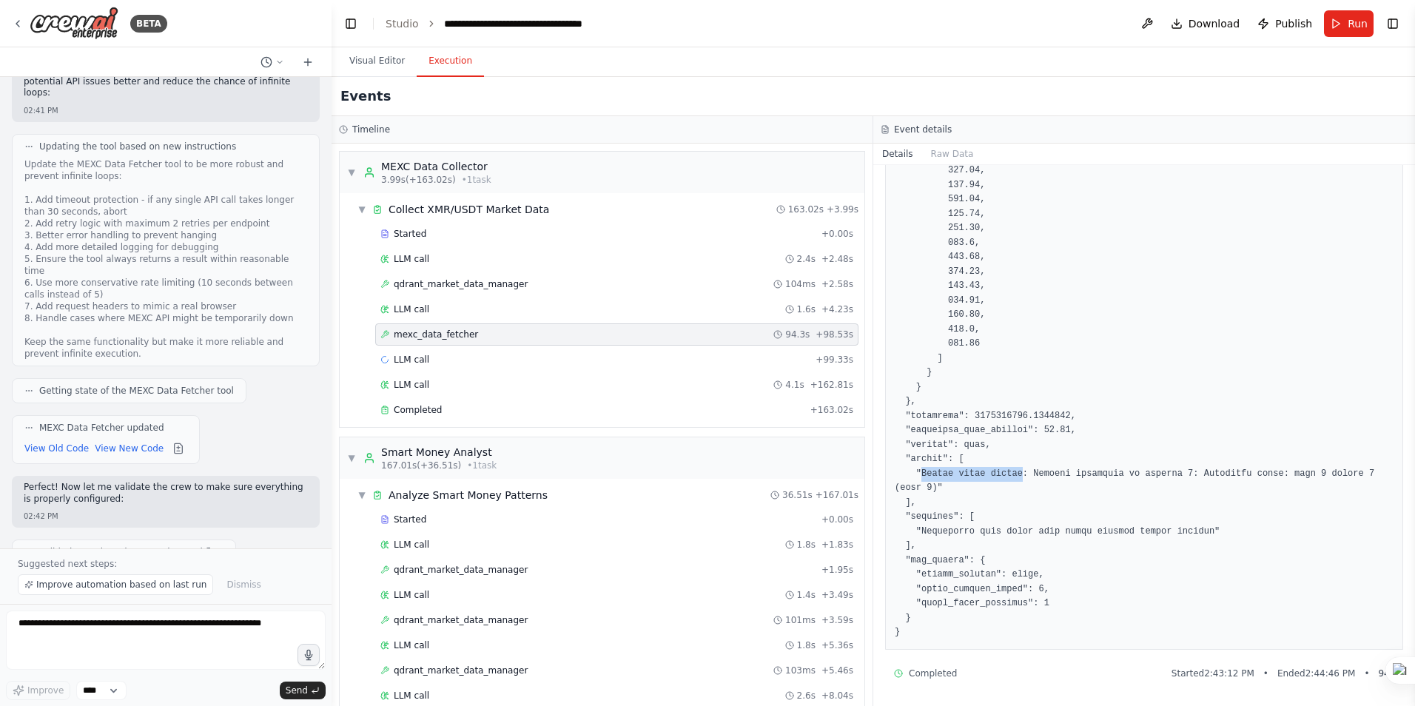
drag, startPoint x: 920, startPoint y: 472, endPoint x: 1012, endPoint y: 473, distance: 91.8
copy pre "Ticker fetch failed"
click at [35, 620] on textarea at bounding box center [166, 640] width 320 height 59
paste textarea "**********"
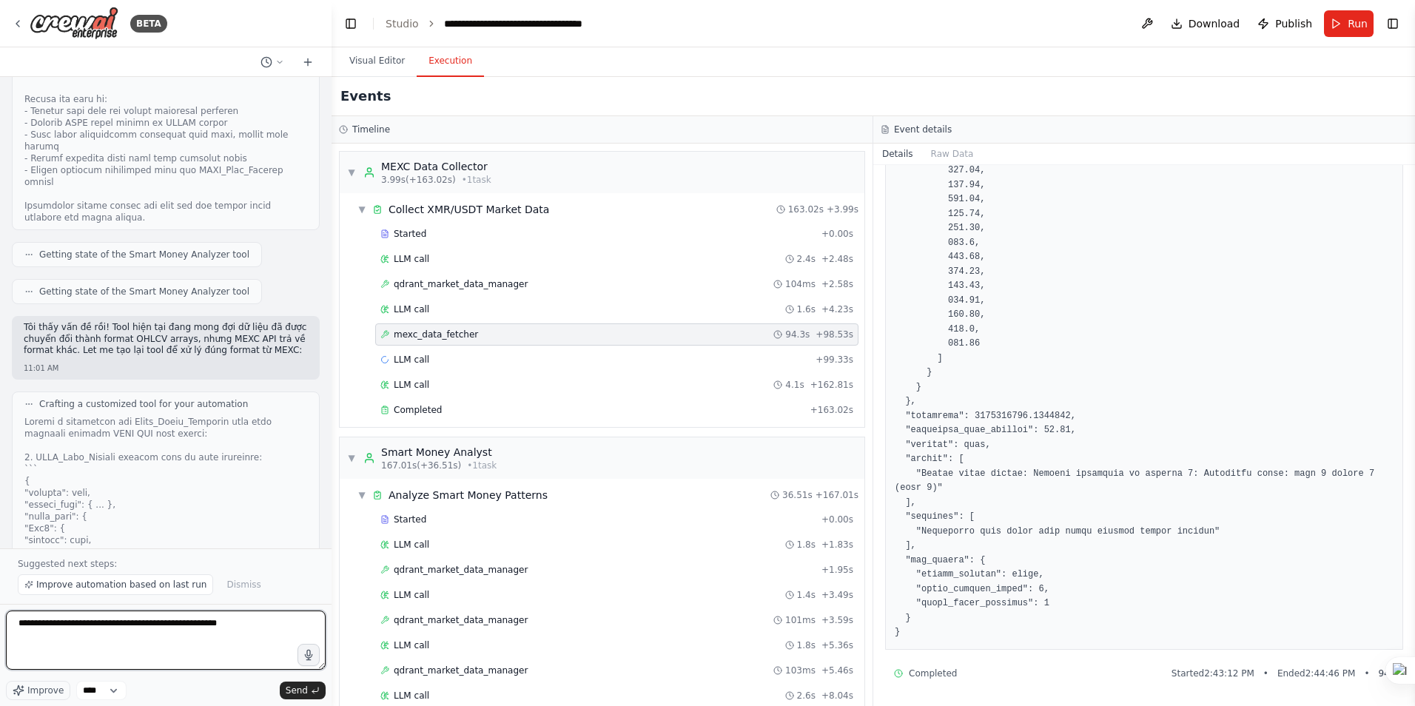
scroll to position [0, 0]
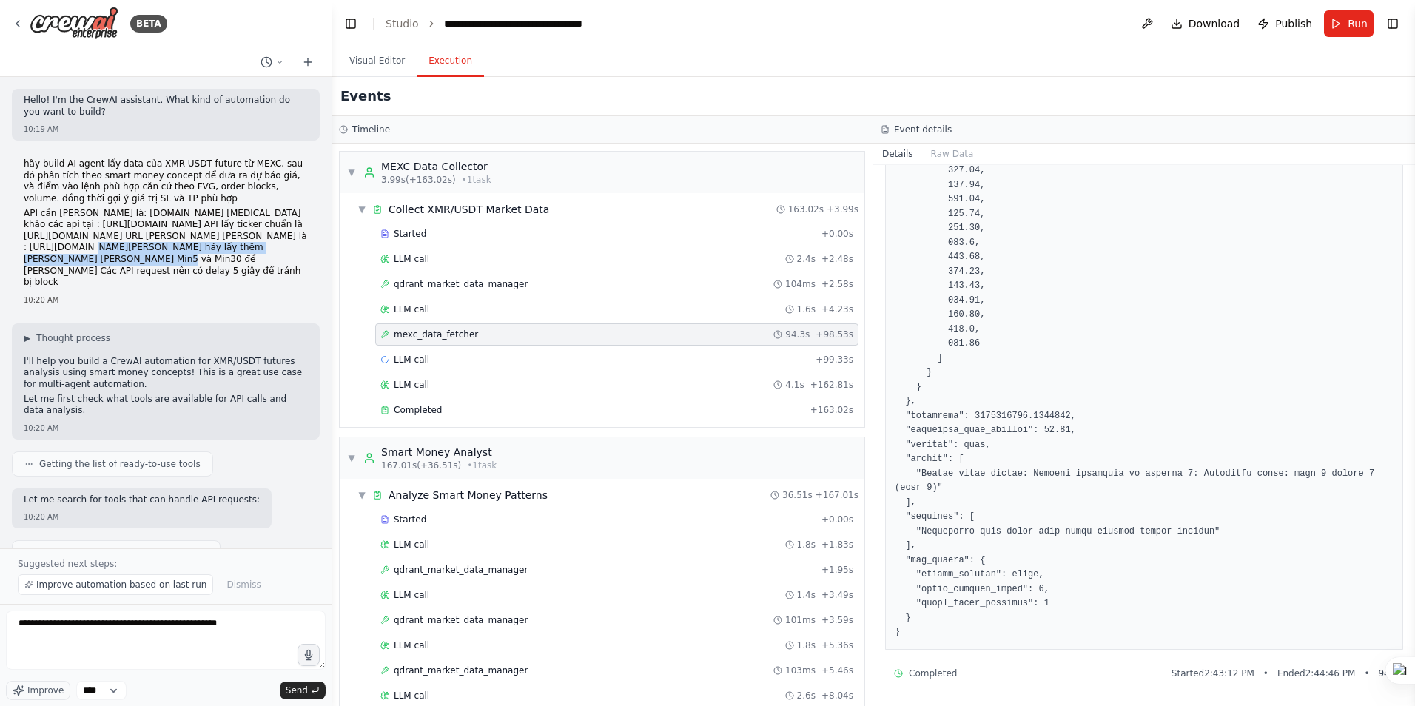
drag, startPoint x: 24, startPoint y: 260, endPoint x: 302, endPoint y: 258, distance: 277.6
click at [302, 258] on div "hãy build AI agent lấy data của XMR USDT future từ MEXC, sau đó [PERSON_NAME] […" at bounding box center [166, 231] width 308 height 159
copy p "[URL][DOMAIN_NAME]"
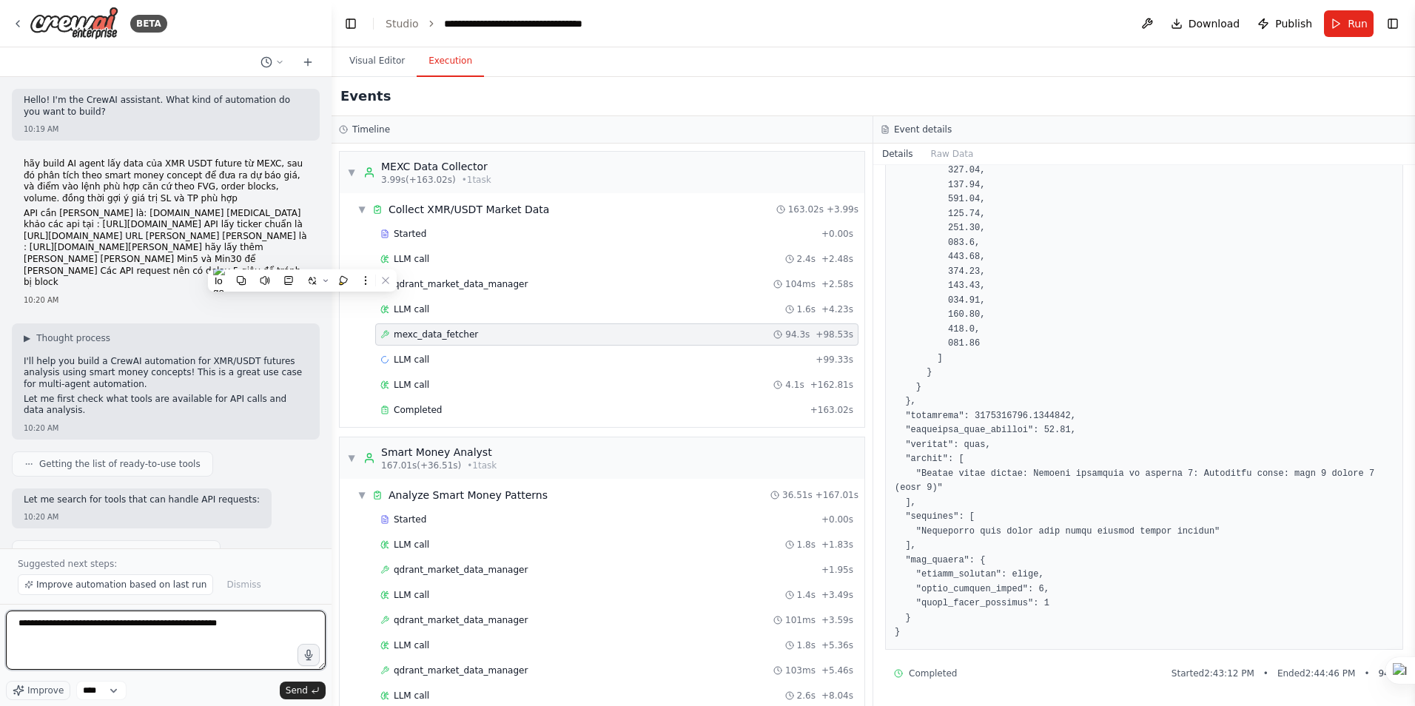
click at [272, 625] on textarea "**********" at bounding box center [166, 640] width 320 height 59
paste textarea "**********"
type textarea "**********"
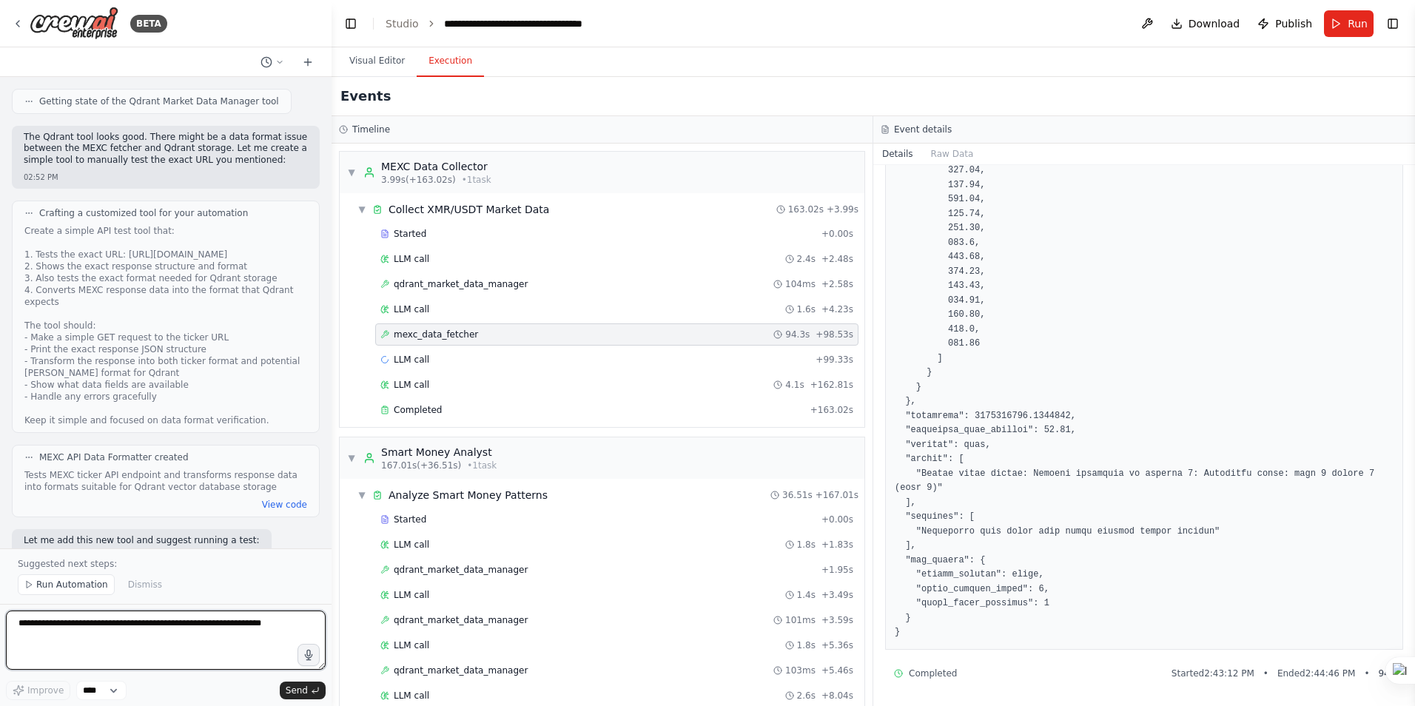
scroll to position [34408, 0]
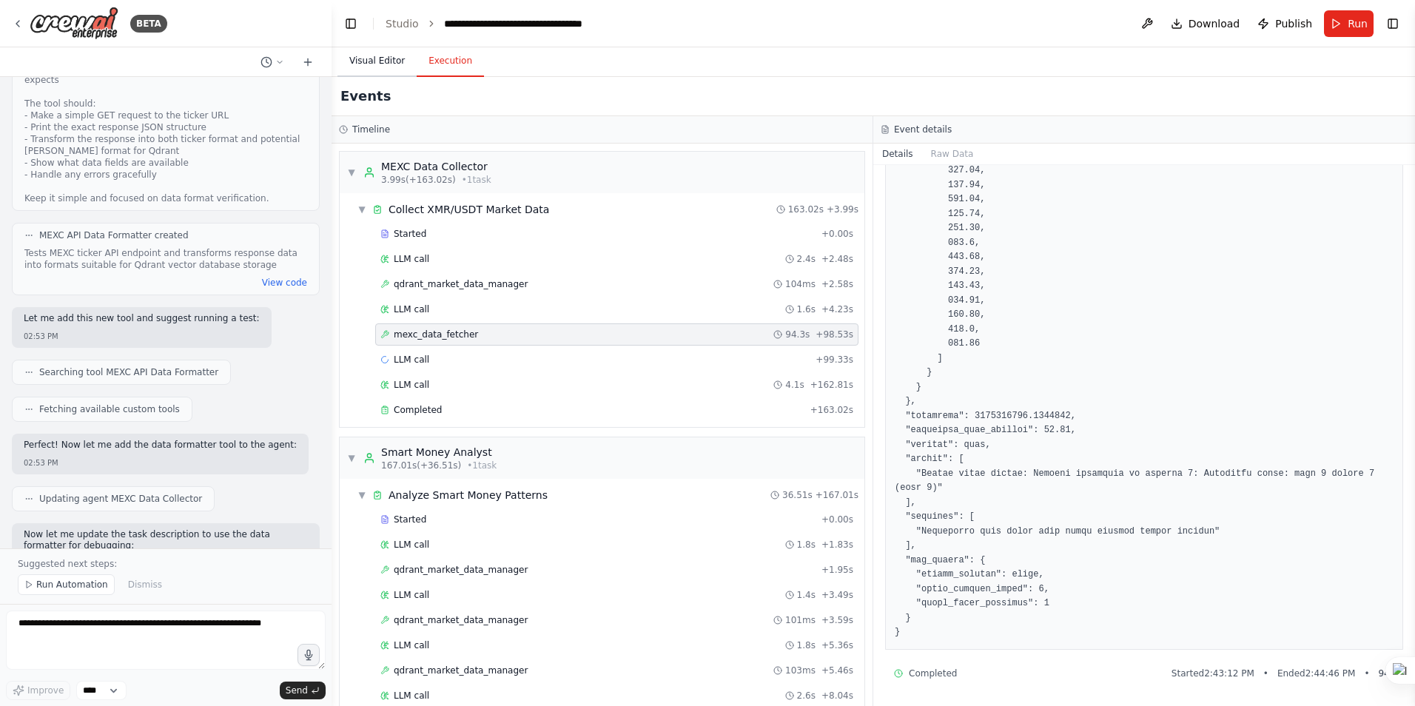
click at [385, 60] on button "Visual Editor" at bounding box center [377, 61] width 79 height 31
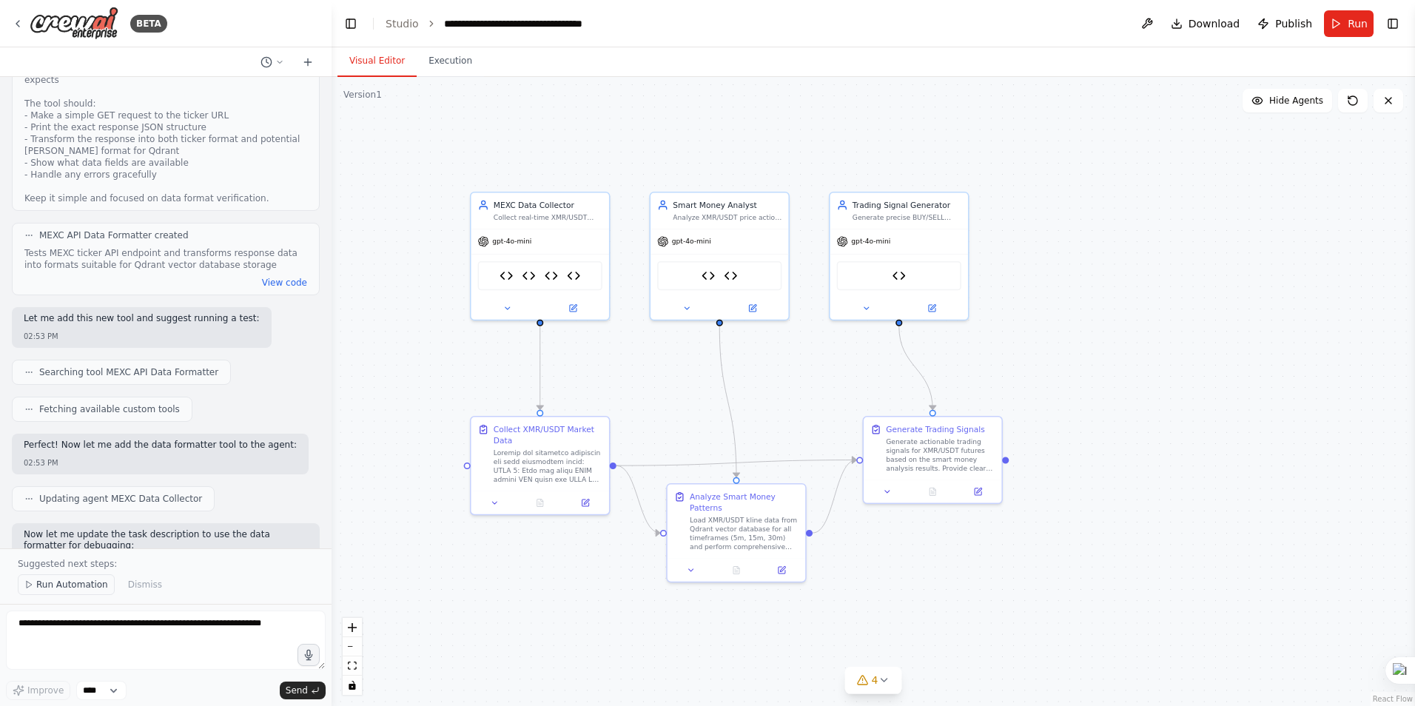
click at [73, 582] on span "Run Automation" at bounding box center [72, 585] width 72 height 12
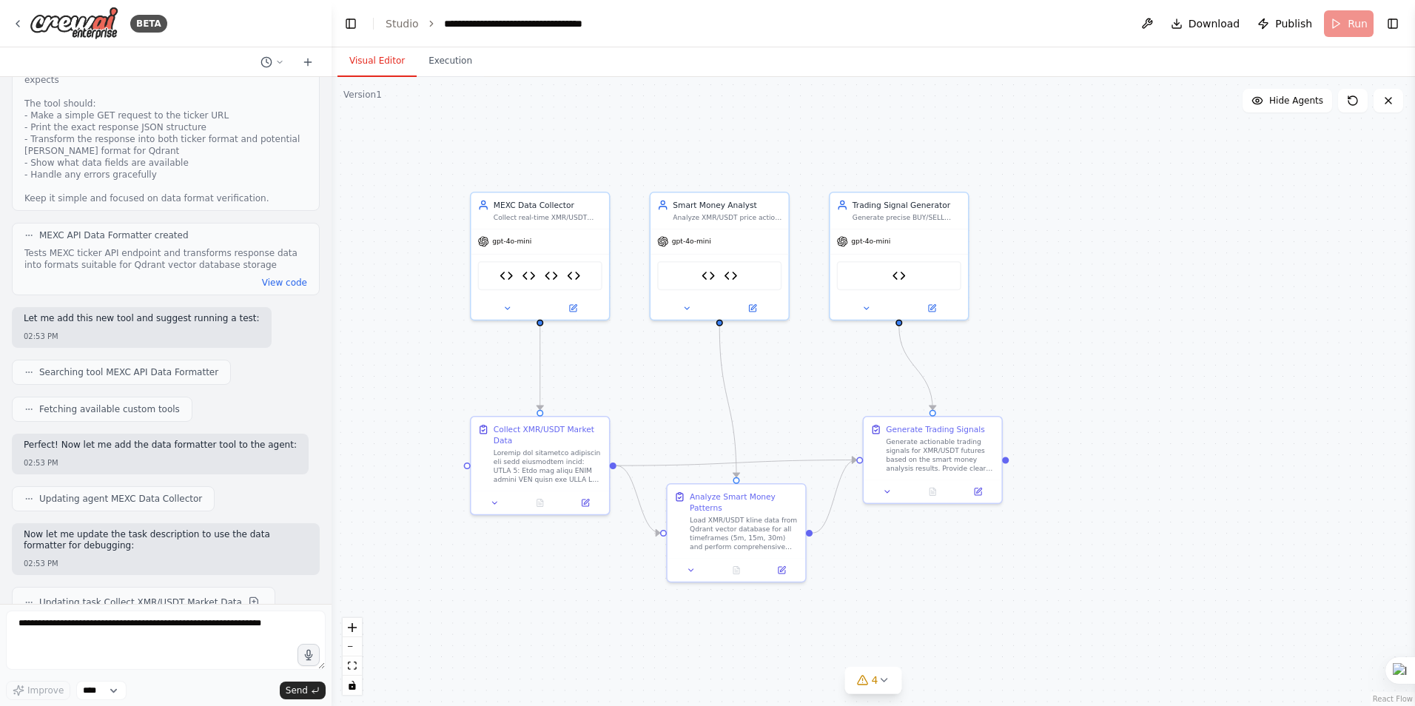
scroll to position [34353, 0]
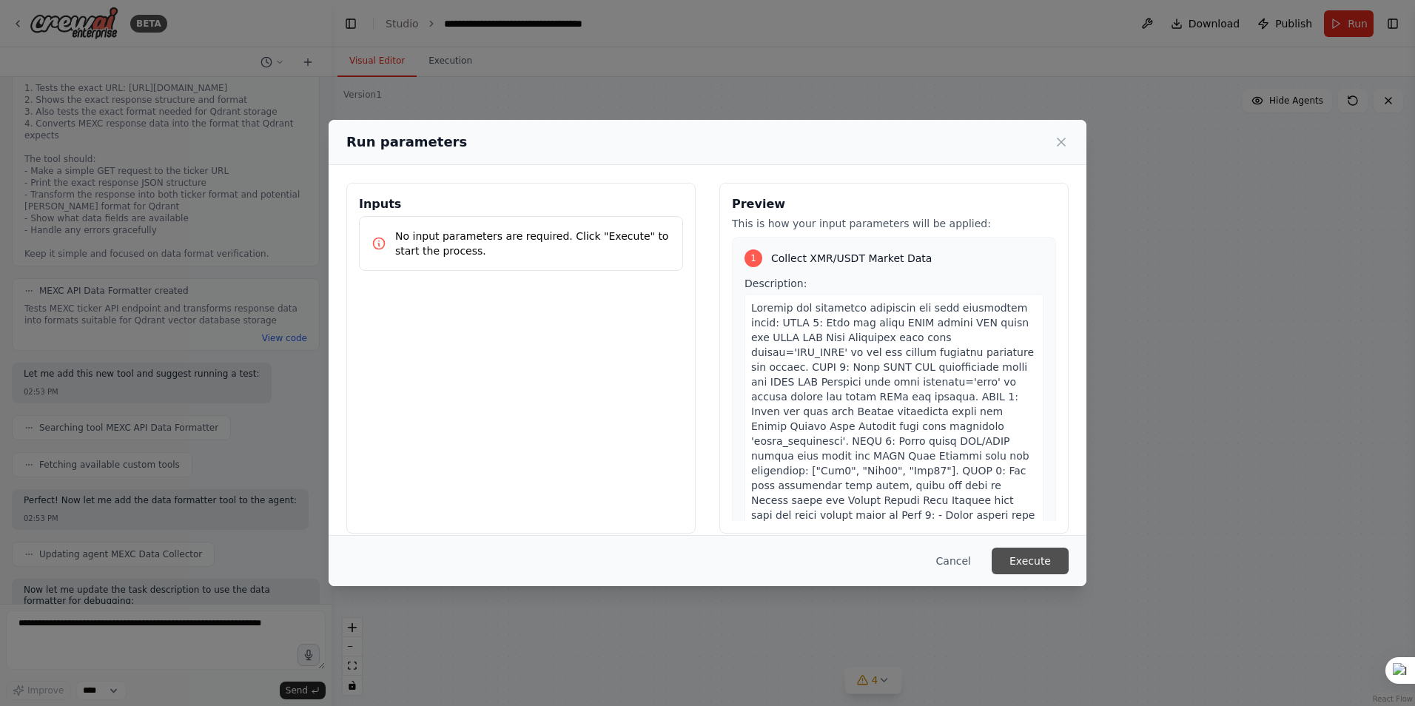
click at [1032, 552] on button "Execute" at bounding box center [1030, 561] width 77 height 27
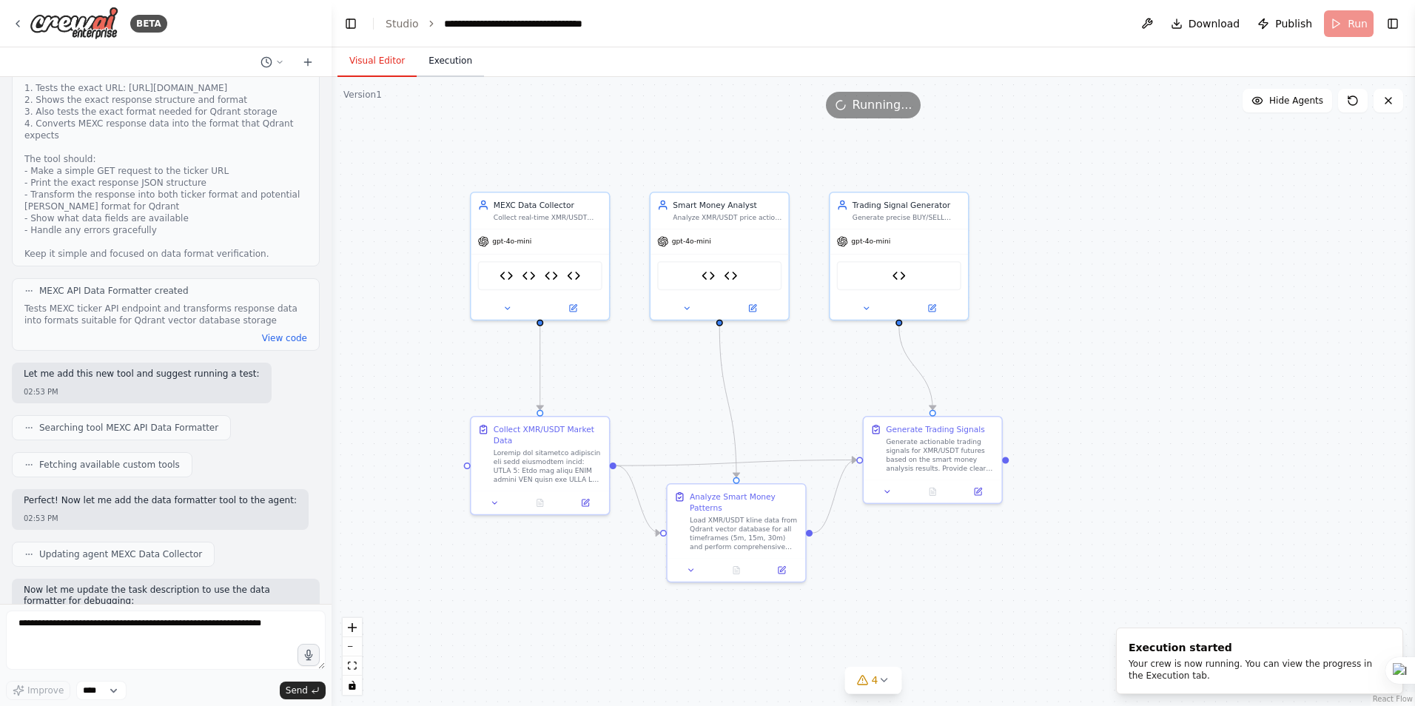
click at [449, 61] on button "Execution" at bounding box center [450, 61] width 67 height 31
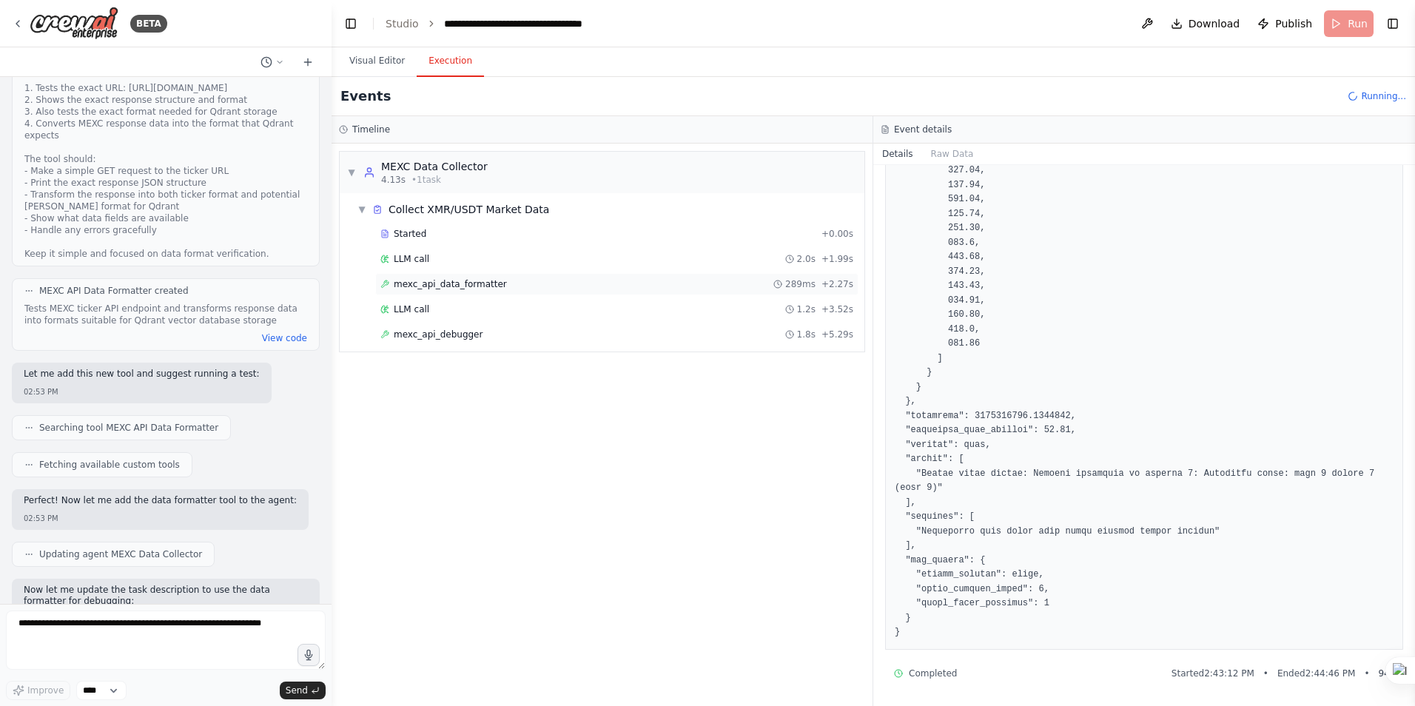
click at [449, 284] on span "mexc_api_data_formatter" at bounding box center [450, 284] width 113 height 12
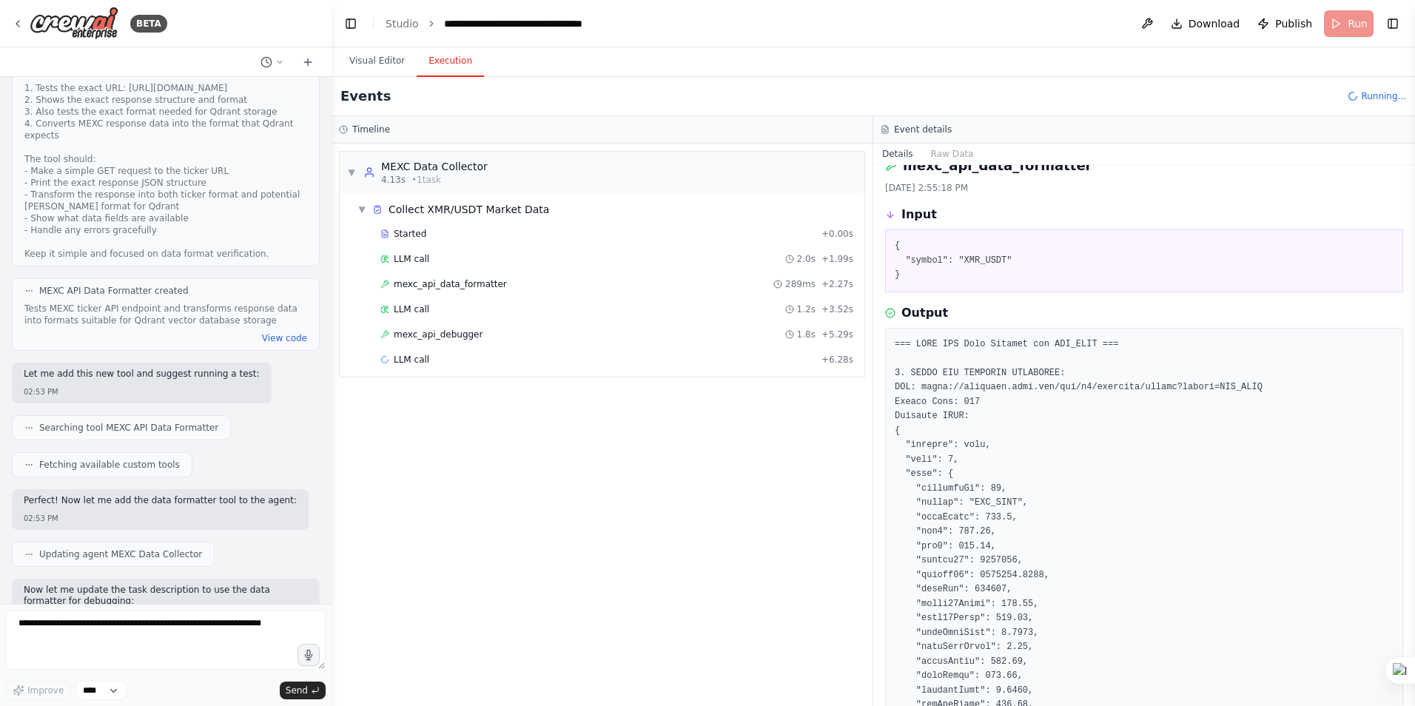
scroll to position [17, 0]
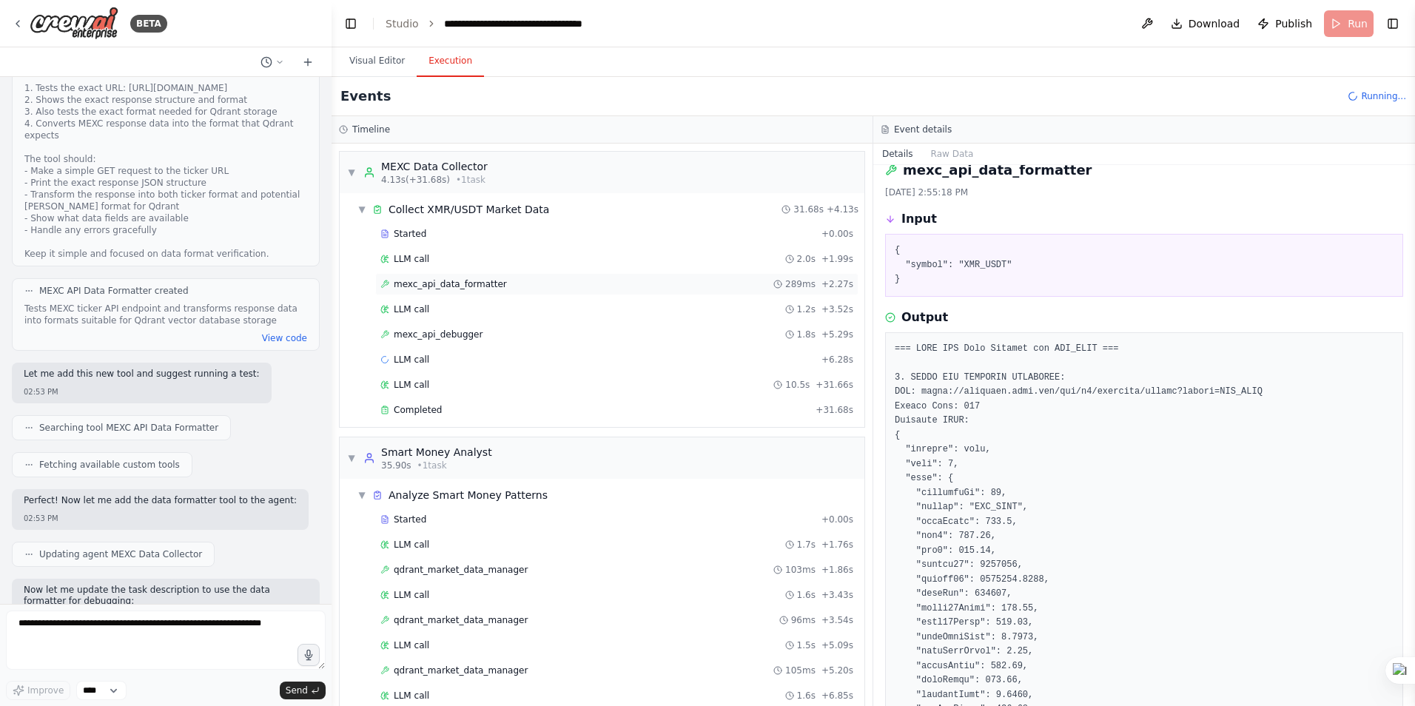
click at [424, 290] on div "mexc_api_data_formatter 289ms + 2.27s" at bounding box center [616, 284] width 483 height 22
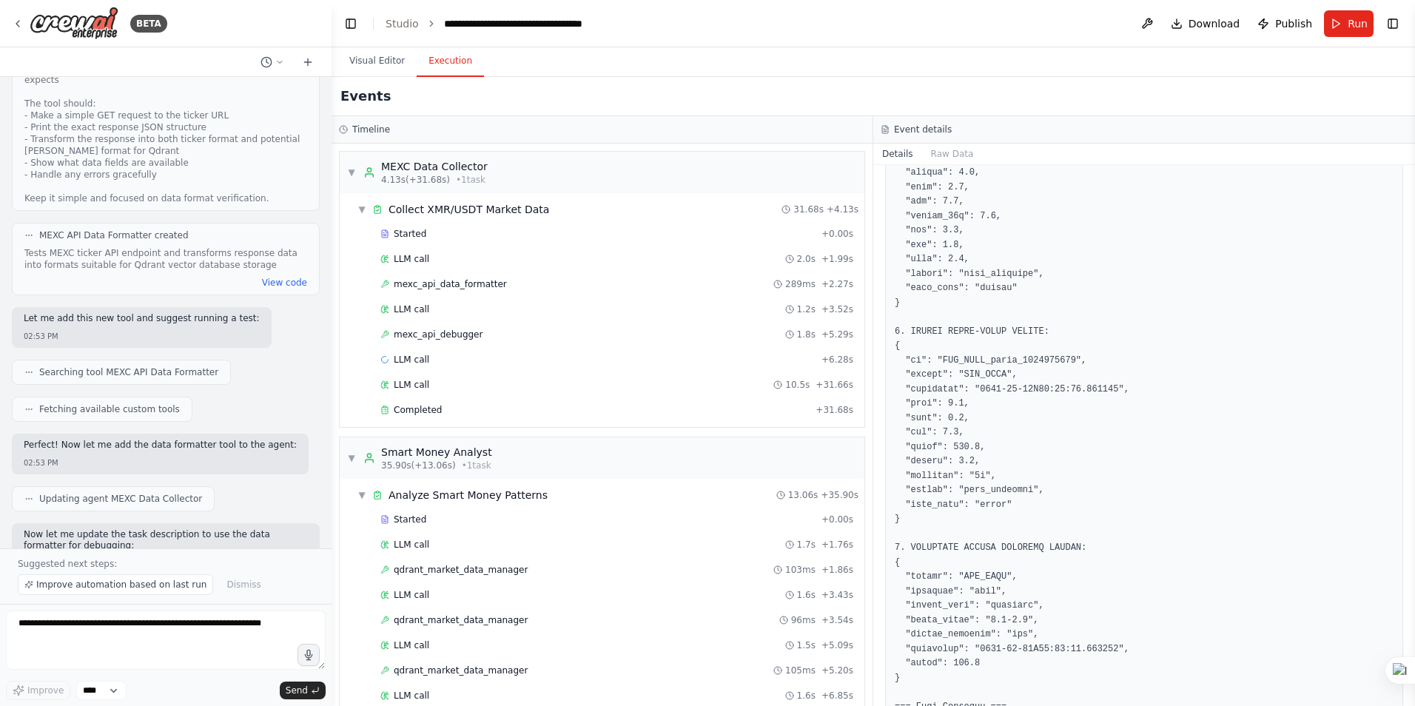
scroll to position [1349, 0]
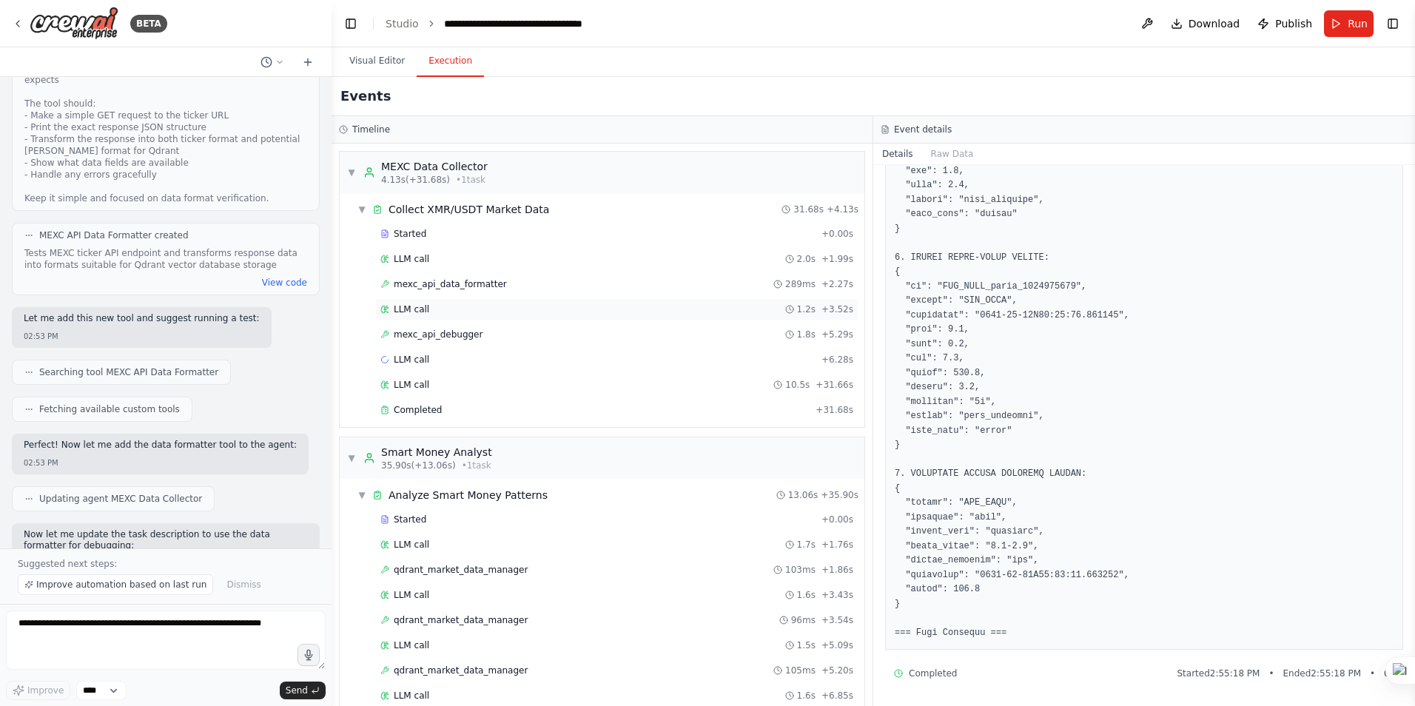
click at [421, 302] on div "LLM call 1.2s + 3.52s" at bounding box center [616, 309] width 483 height 22
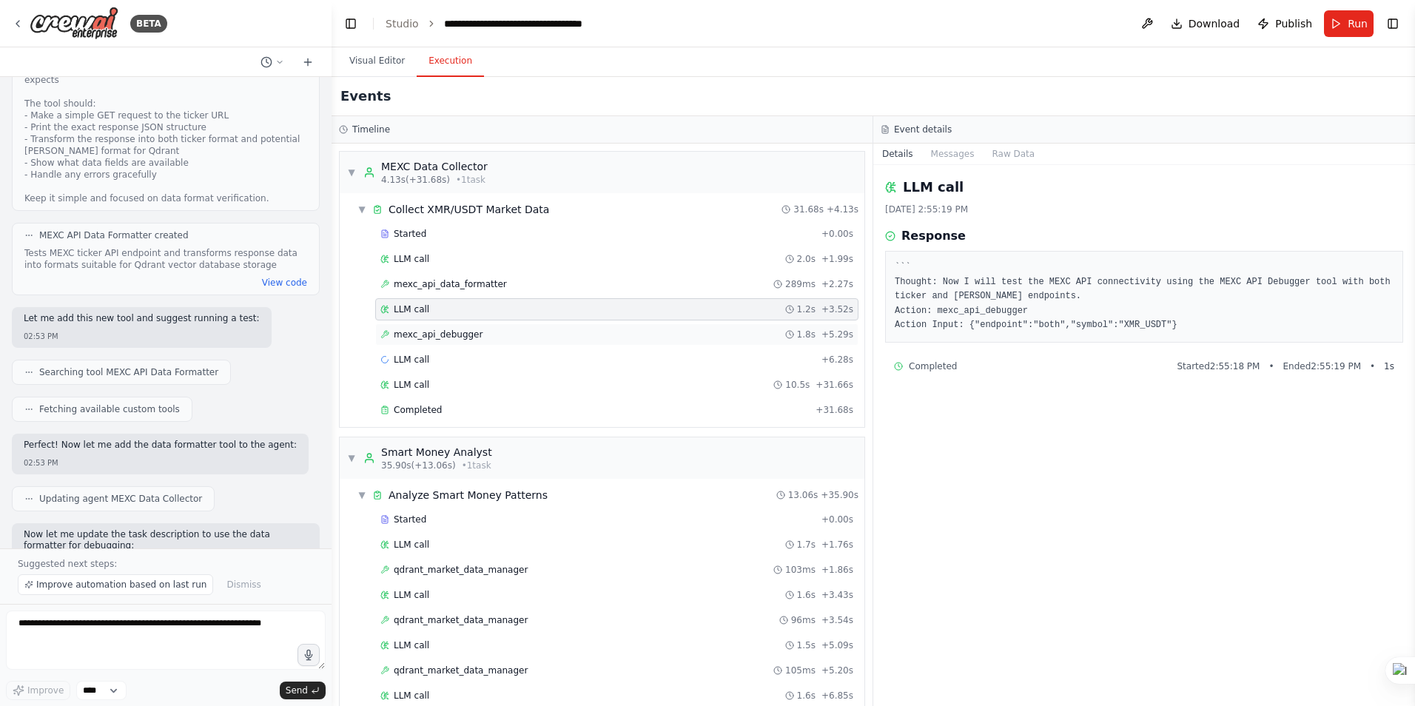
click at [437, 338] on span "mexc_api_debugger" at bounding box center [438, 335] width 89 height 12
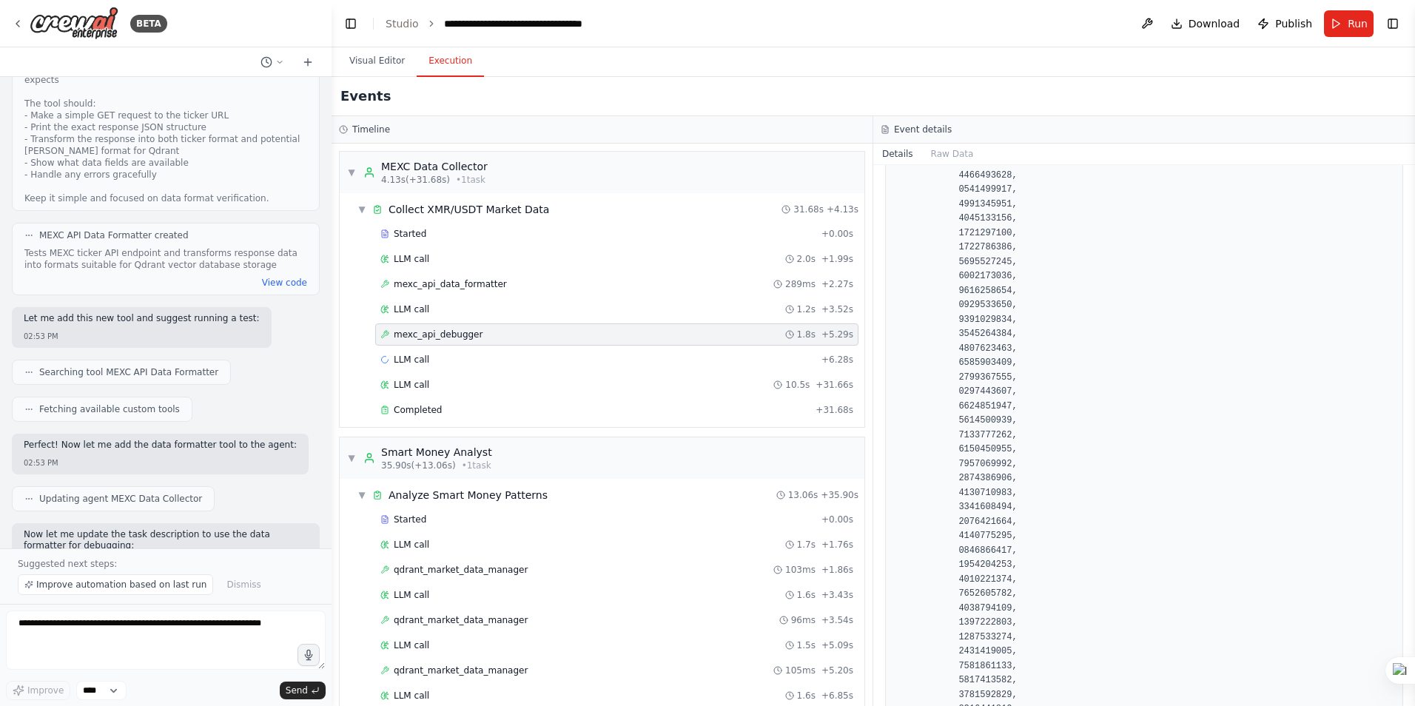
scroll to position [4811, 0]
drag, startPoint x: 1409, startPoint y: 197, endPoint x: 1423, endPoint y: 368, distance: 171.6
click at [1414, 368] on html "BETA Hello! I'm the CrewAI assistant. What kind of automation do you want to bu…" at bounding box center [707, 353] width 1415 height 706
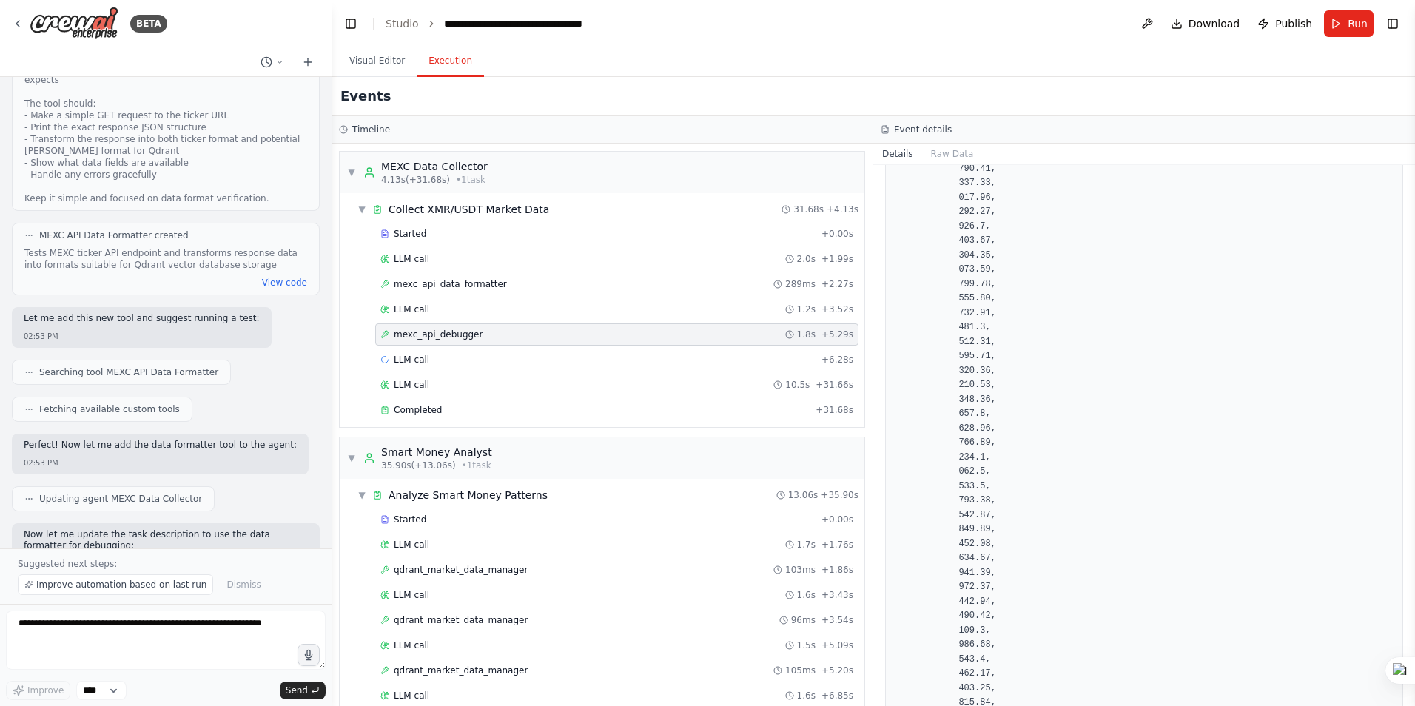
scroll to position [35603, 0]
click at [429, 360] on div "LLM call + 6.28s" at bounding box center [616, 360] width 473 height 12
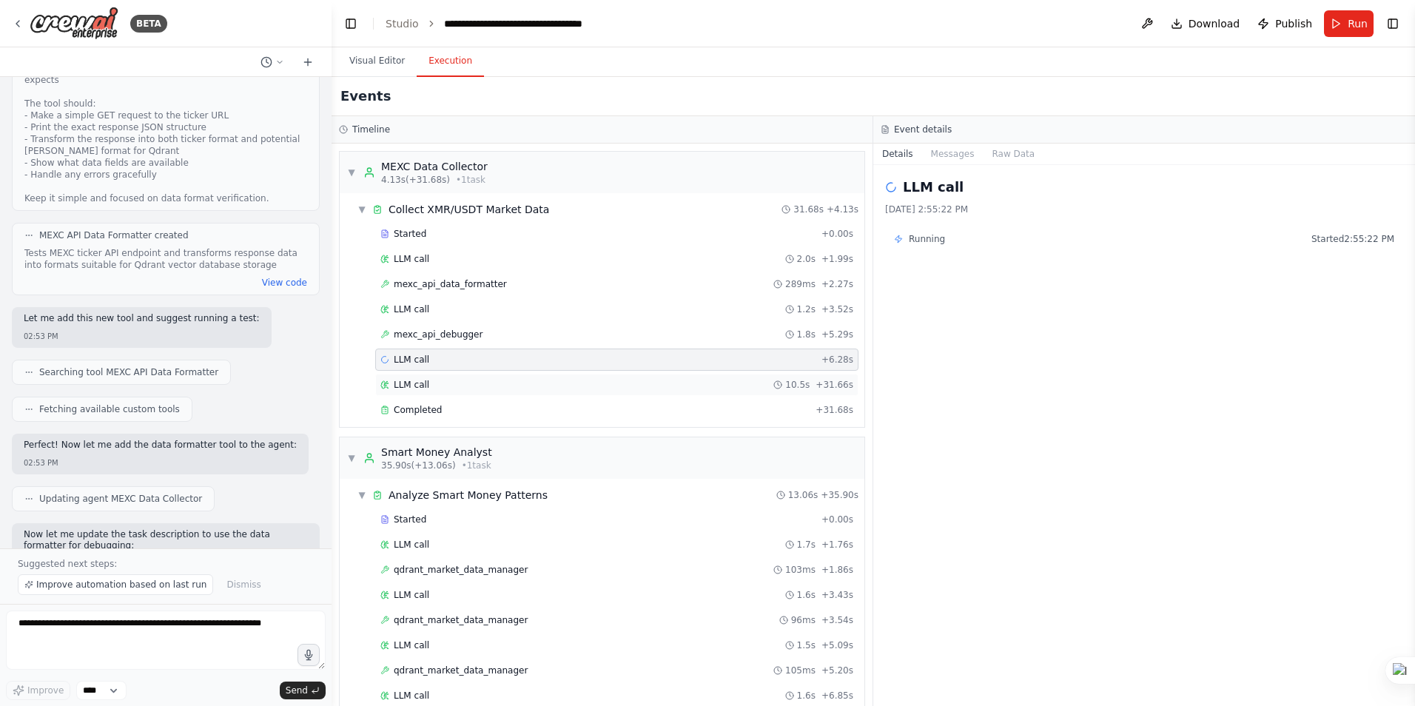
click at [422, 381] on span "LLM call" at bounding box center [412, 385] width 36 height 12
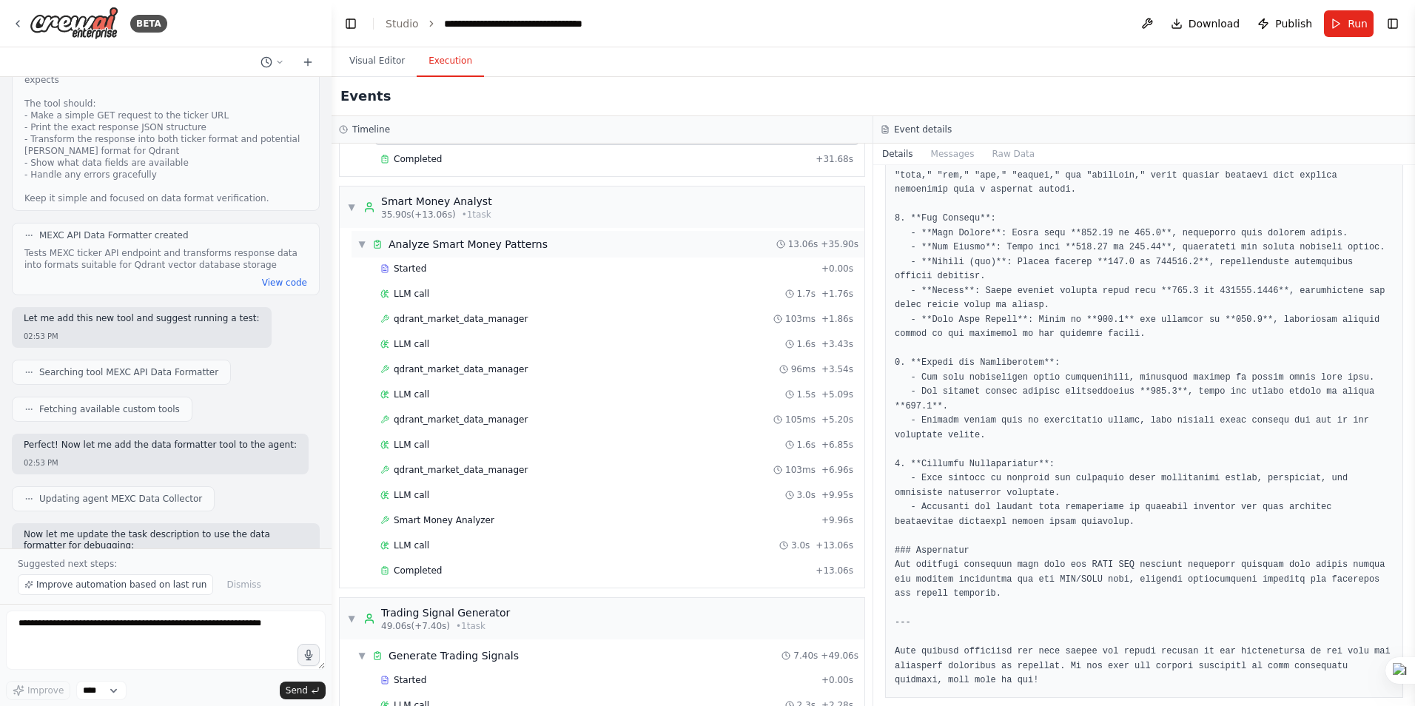
scroll to position [296, 0]
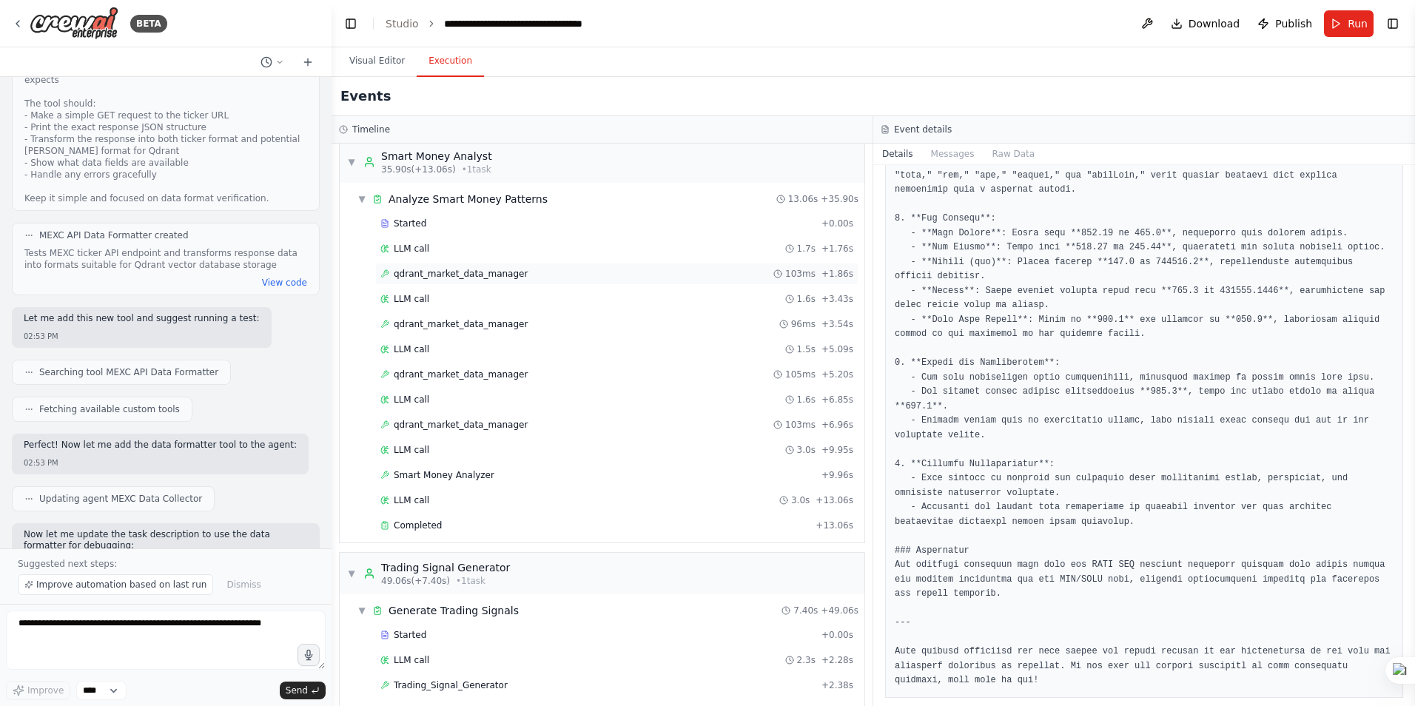
click at [460, 281] on div "qdrant_market_data_manager 103ms + 1.86s" at bounding box center [616, 274] width 483 height 22
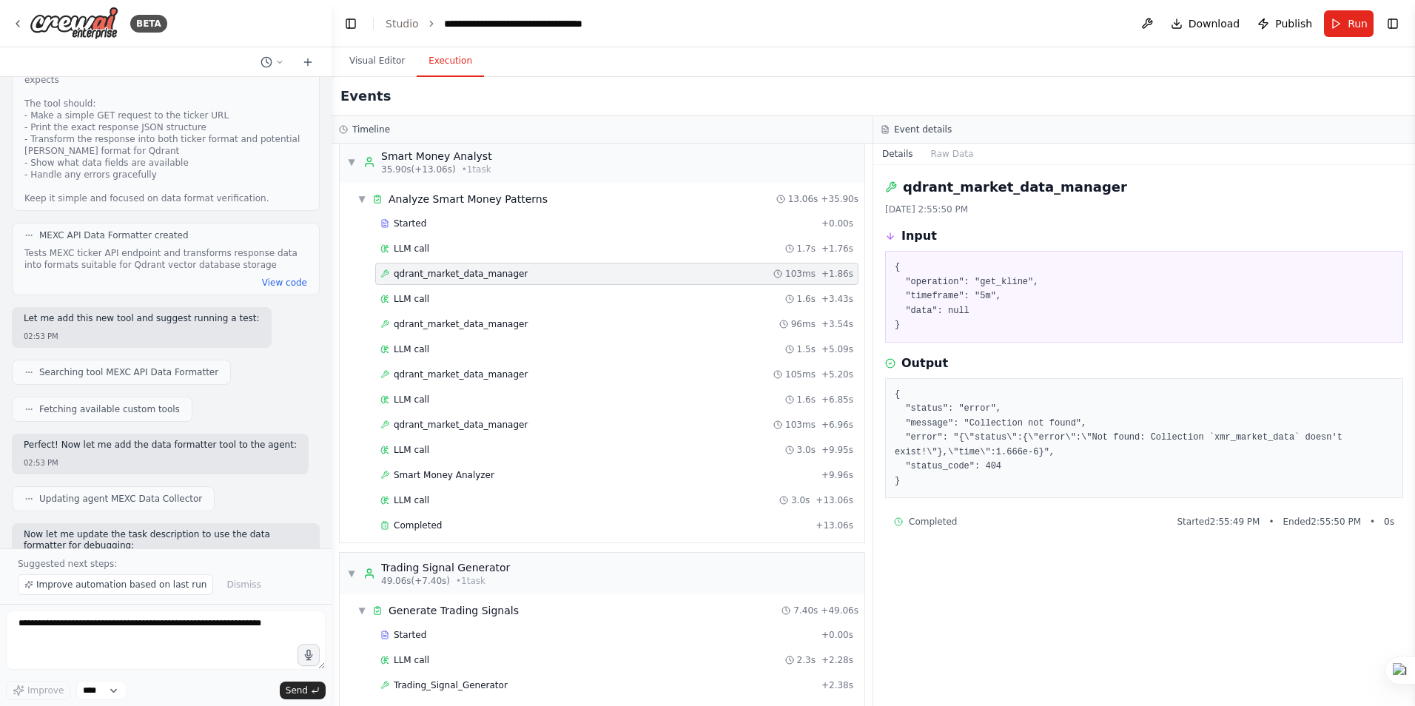
click at [1309, 438] on pre "{ "status": "error", "message": "Collection not found", "error": "{\"status\":{…" at bounding box center [1144, 438] width 499 height 101
drag, startPoint x: 924, startPoint y: 451, endPoint x: 1076, endPoint y: 433, distance: 152.8
click at [1076, 433] on pre "{ "status": "error", "message": "Collection not found", "error": "{\"status\":{…" at bounding box center [1144, 438] width 499 height 101
copy pre "Not found: Collection `xmr_market_data` doesn't exist!"
click at [140, 631] on textarea at bounding box center [166, 640] width 320 height 59
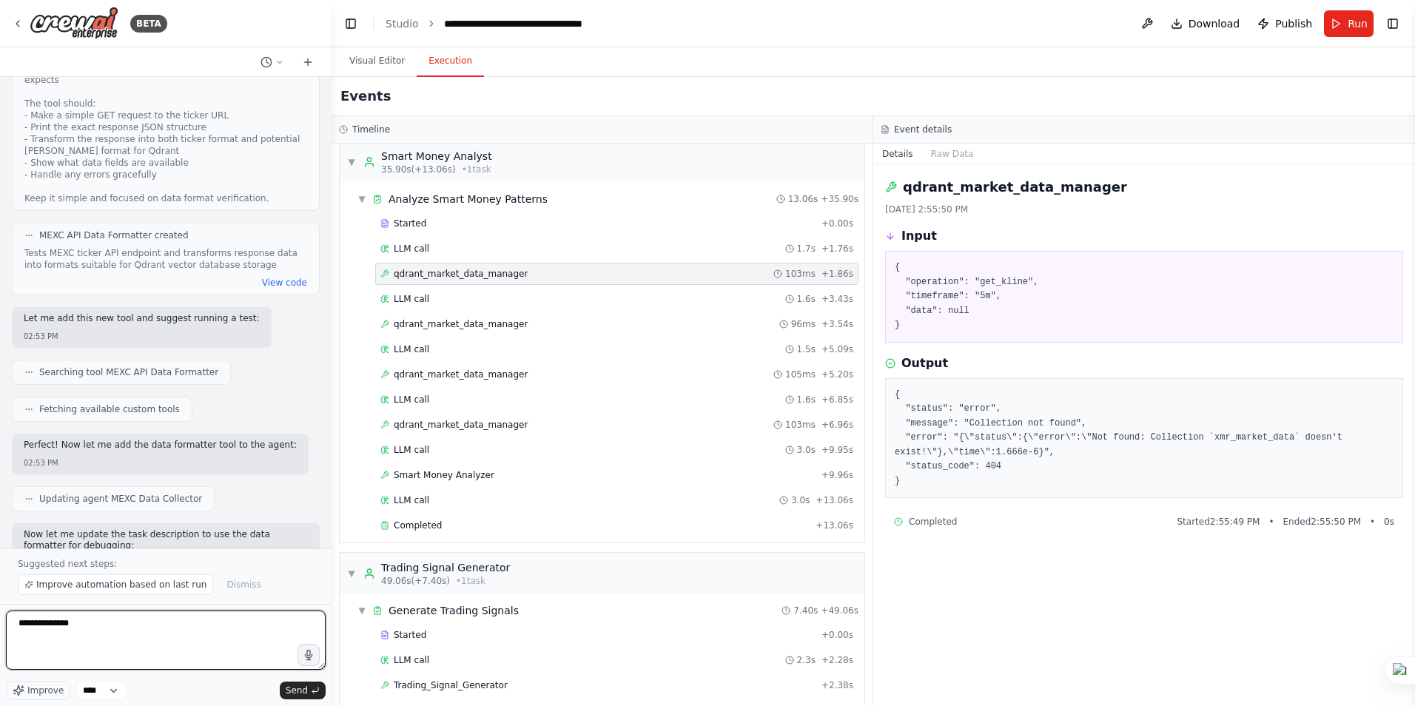
paste textarea "**********"
type textarea "**********"
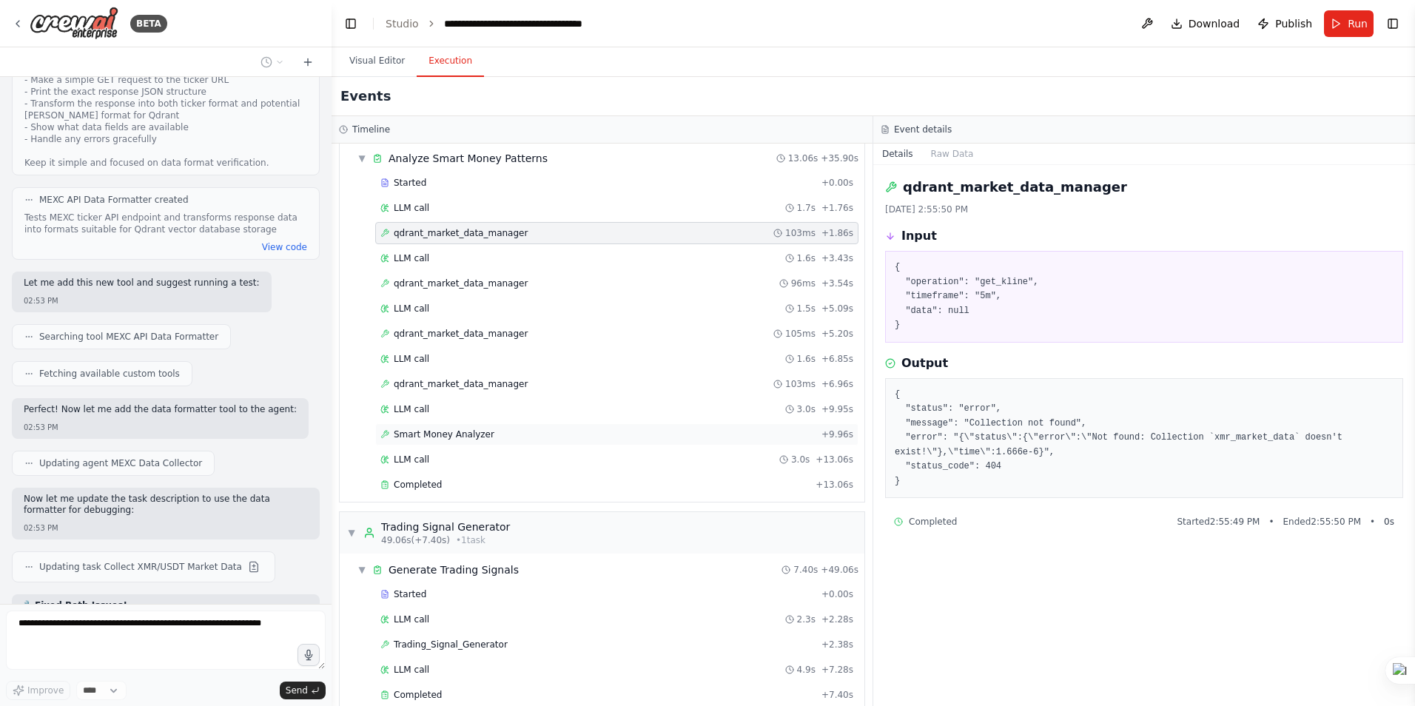
scroll to position [360, 0]
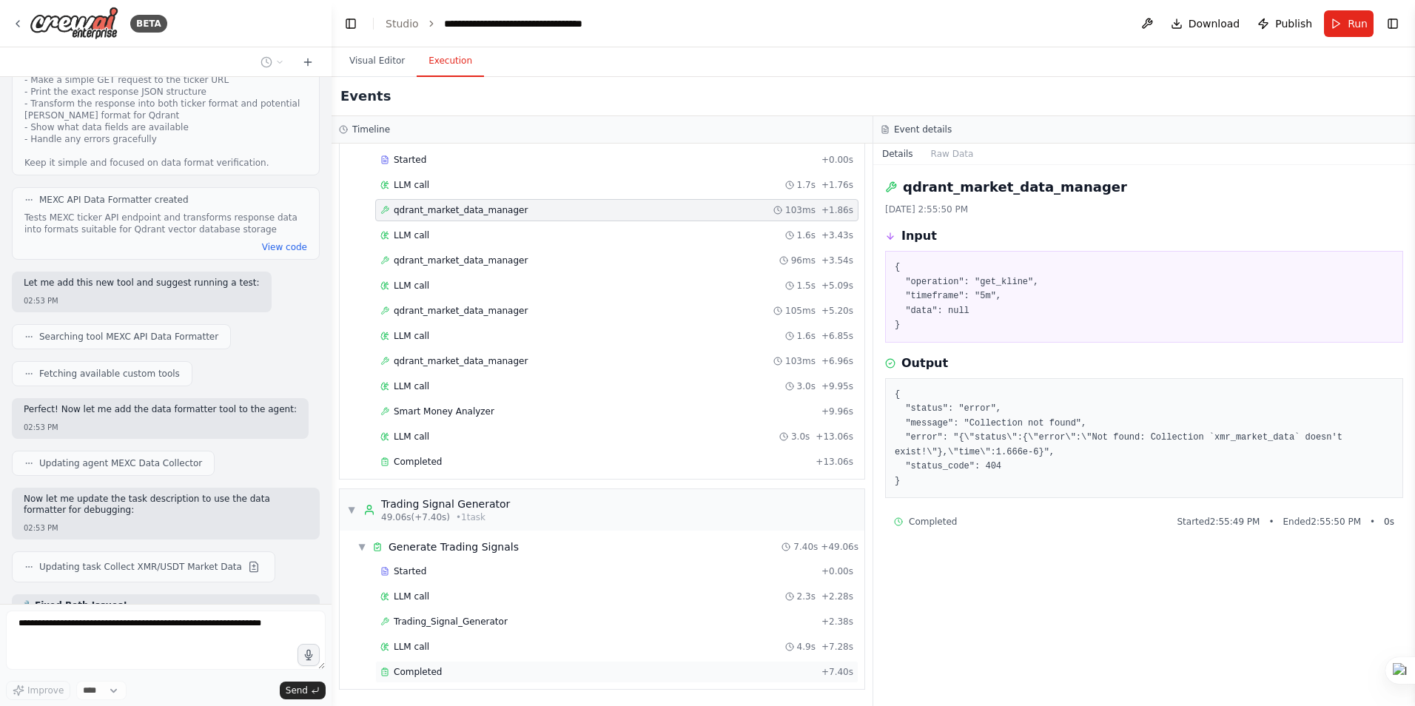
click at [427, 669] on span "Completed" at bounding box center [418, 672] width 48 height 12
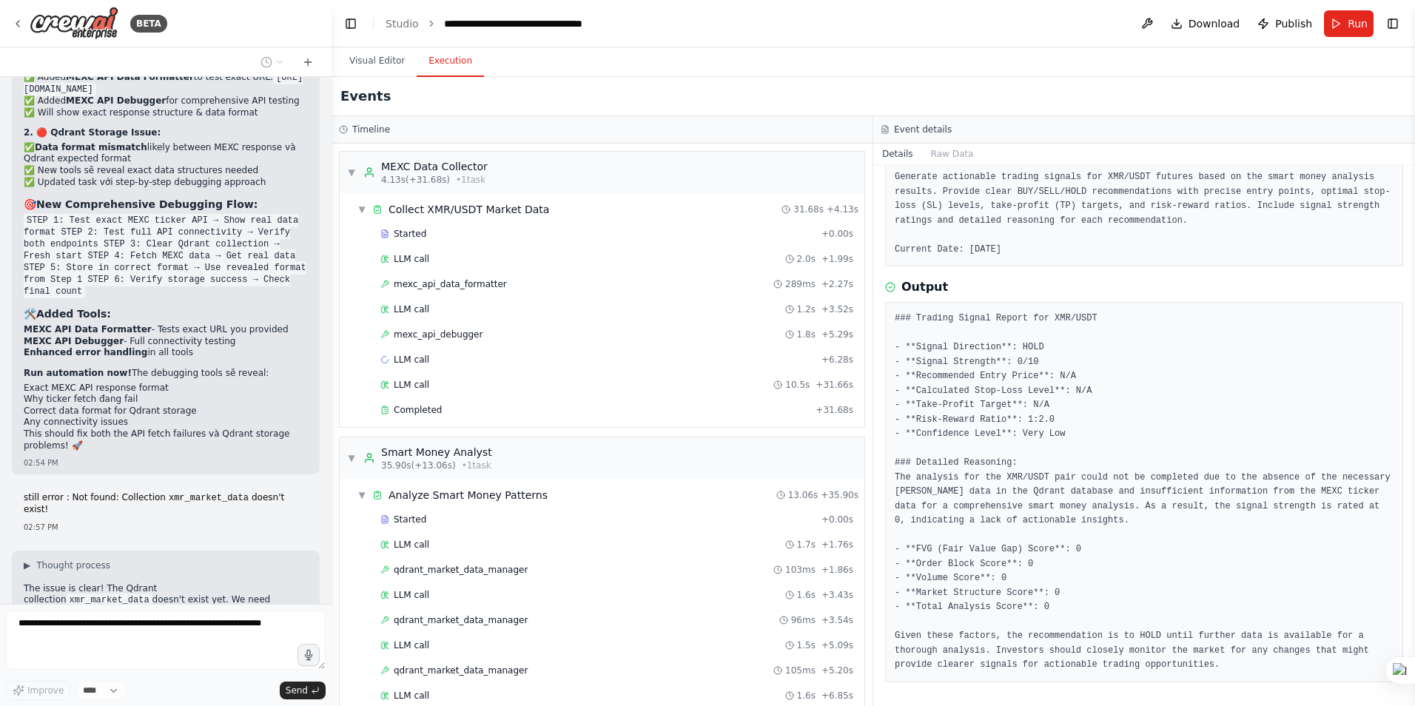
scroll to position [35037, 0]
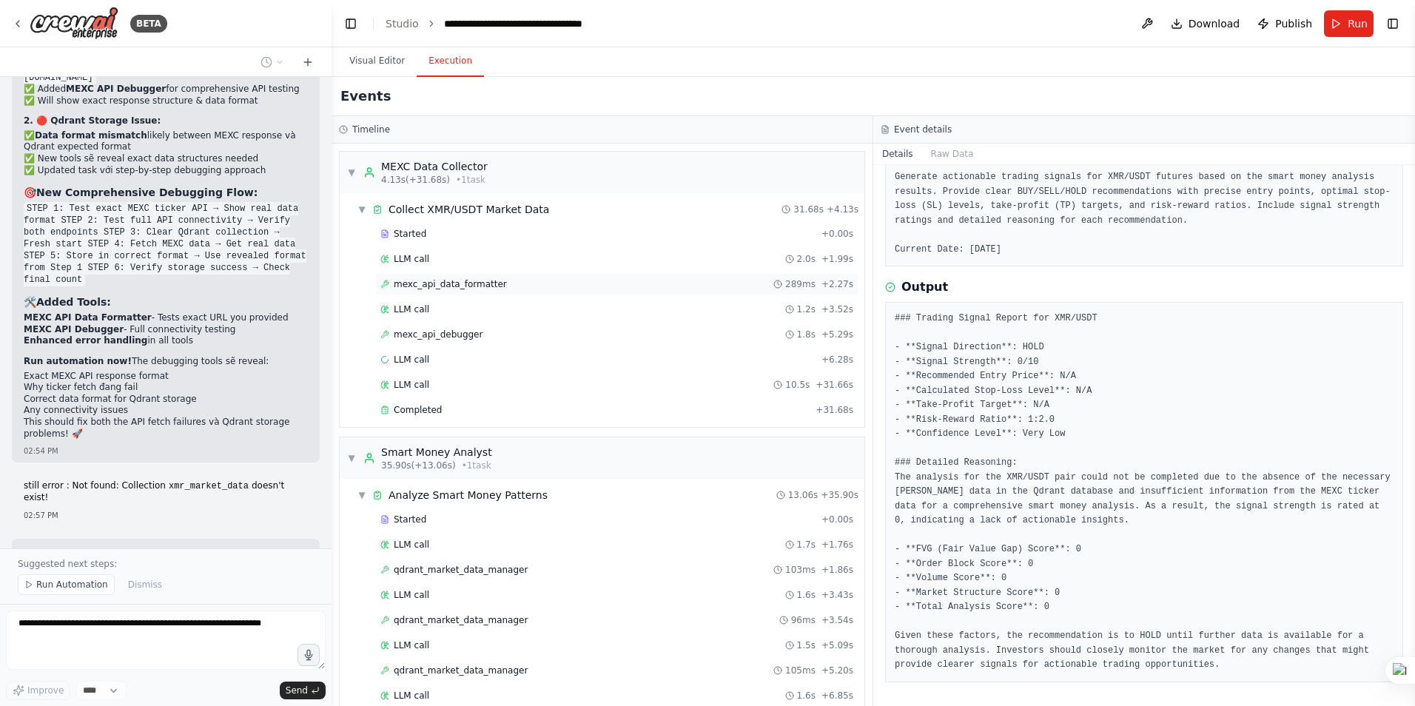
click at [433, 289] on span "mexc_api_data_formatter" at bounding box center [450, 284] width 113 height 12
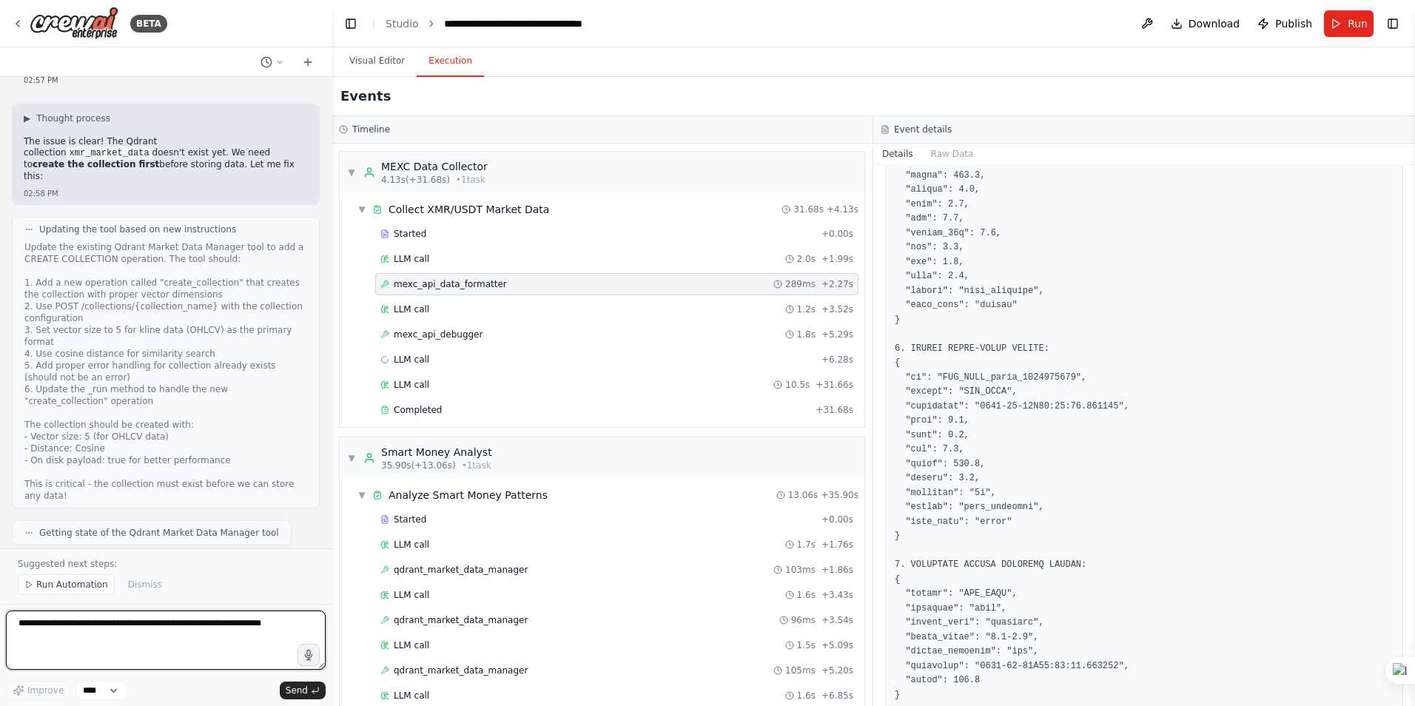
scroll to position [1349, 0]
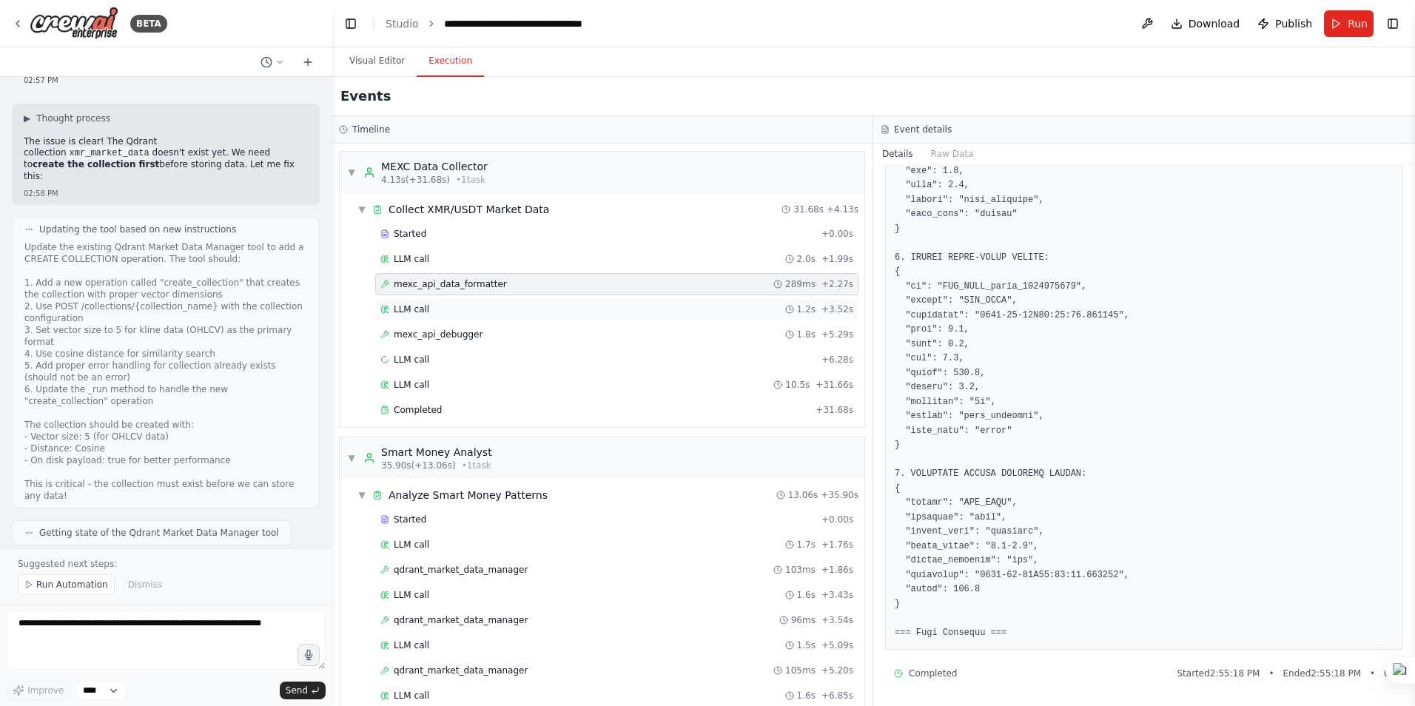
click at [417, 305] on span "LLM call" at bounding box center [412, 309] width 36 height 12
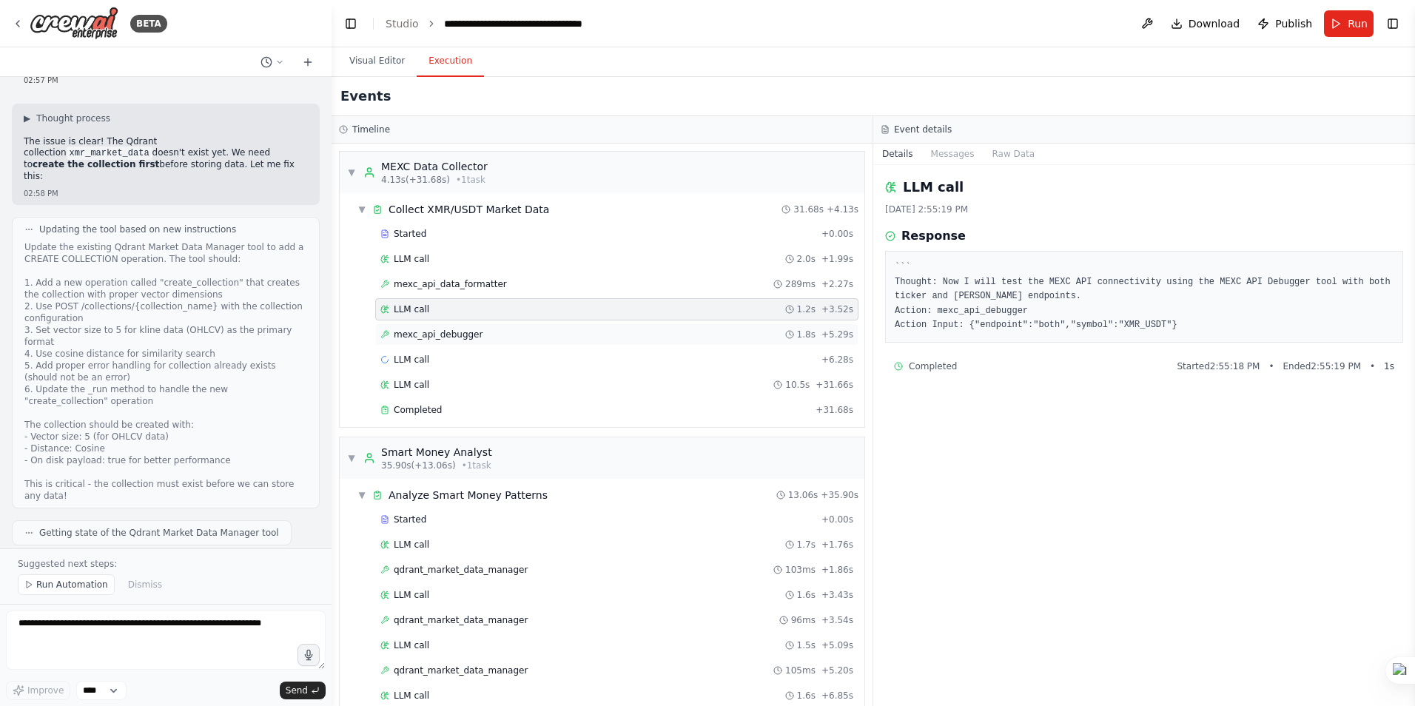
click at [445, 331] on span "mexc_api_debugger" at bounding box center [438, 335] width 89 height 12
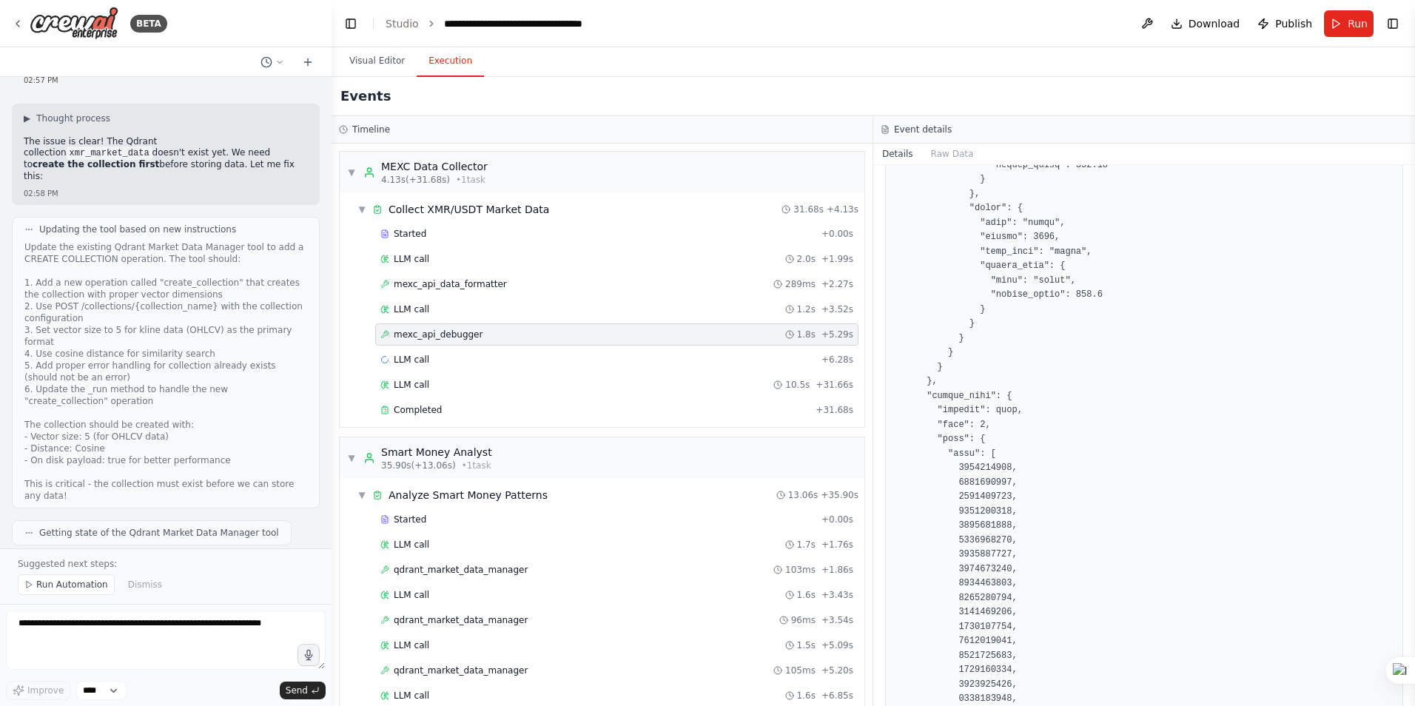
scroll to position [3553, 0]
click at [423, 361] on span "LLM call" at bounding box center [412, 360] width 36 height 12
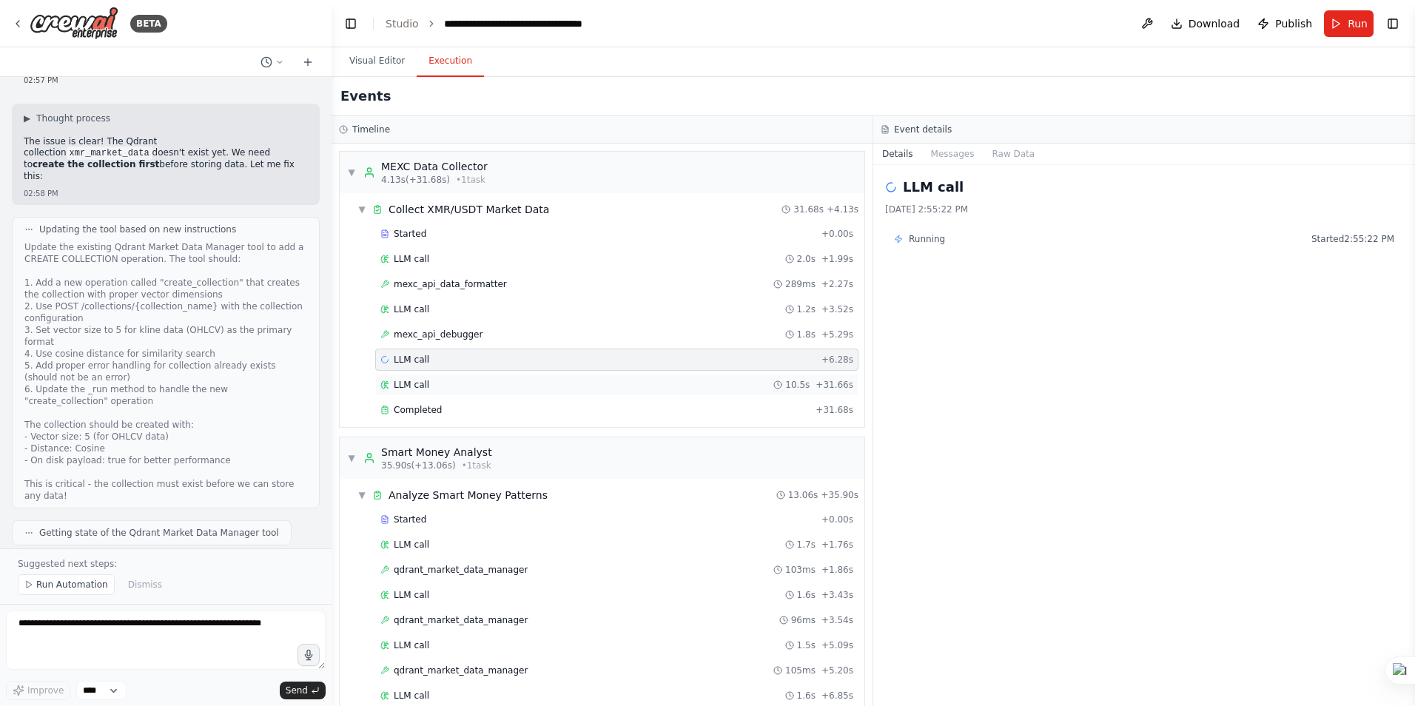
click at [416, 385] on span "LLM call" at bounding box center [412, 385] width 36 height 12
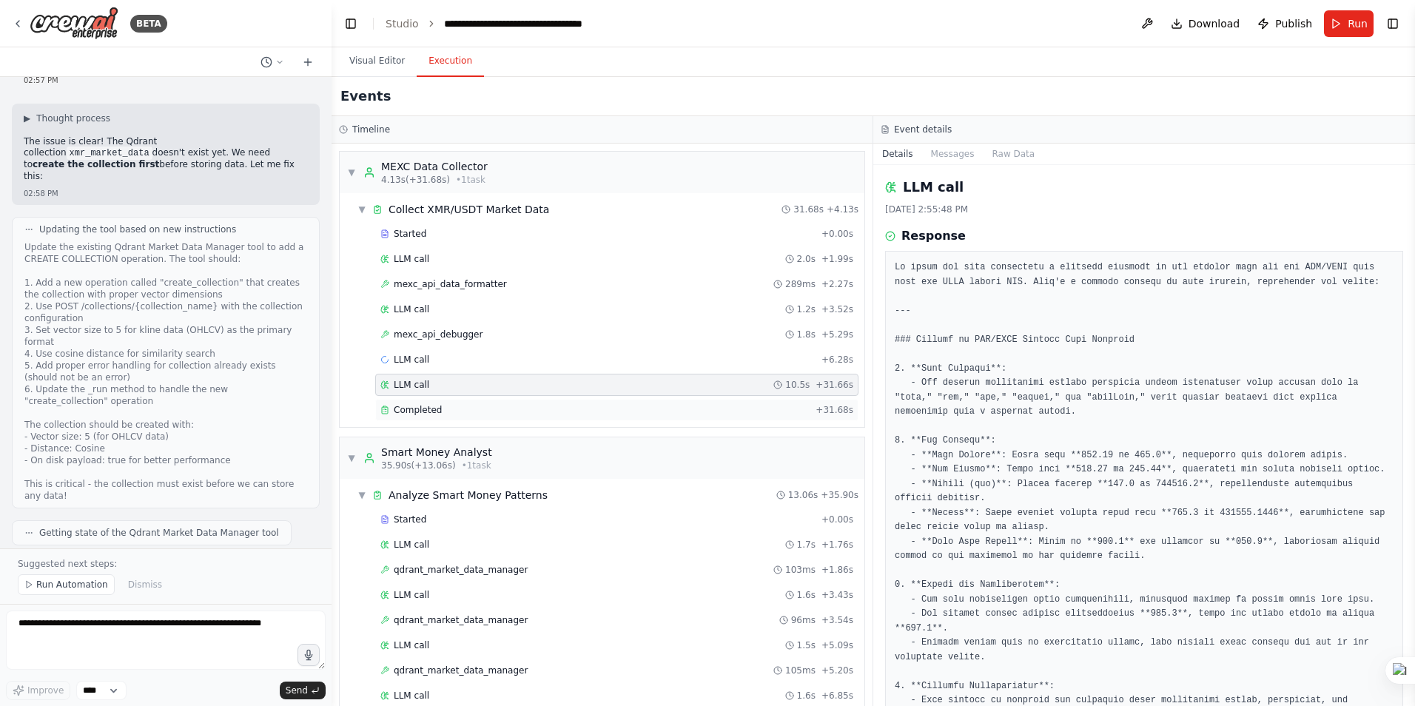
click at [421, 412] on span "Completed" at bounding box center [418, 410] width 48 height 12
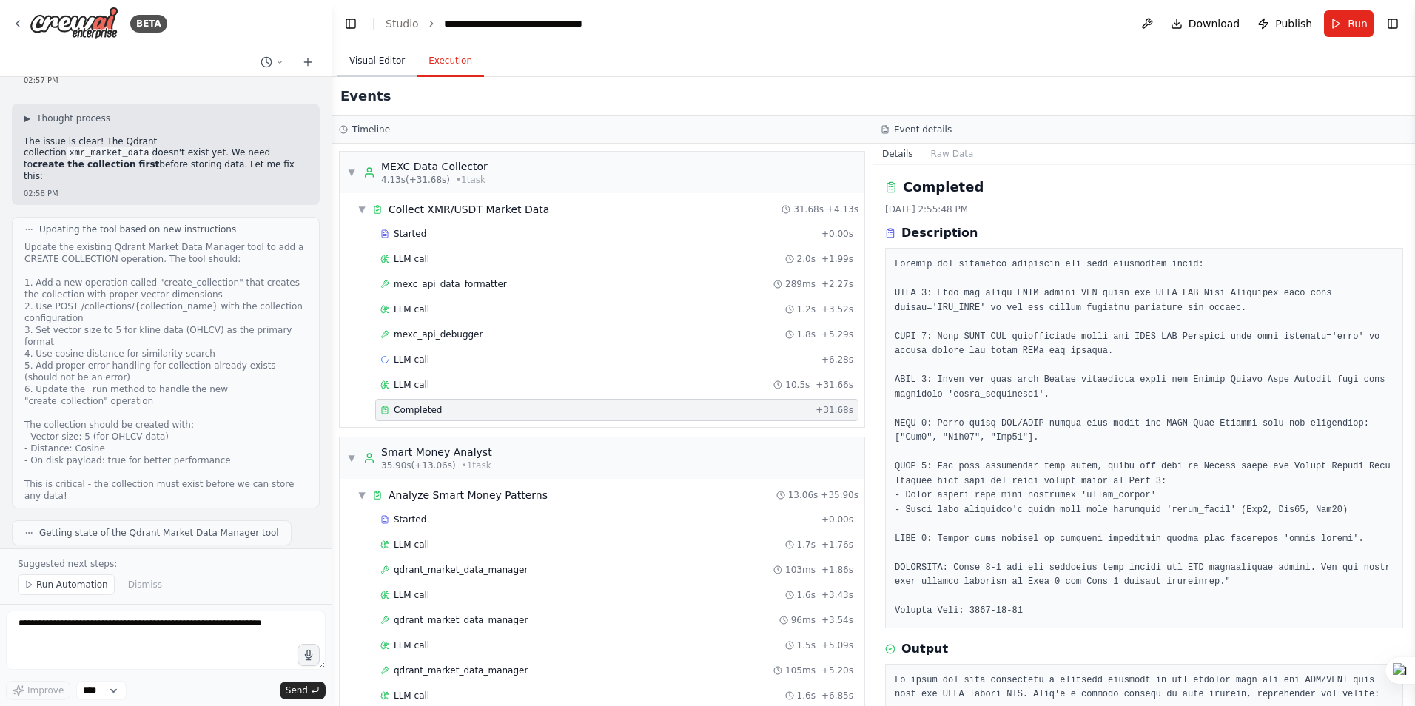
click at [363, 65] on button "Visual Editor" at bounding box center [377, 61] width 79 height 31
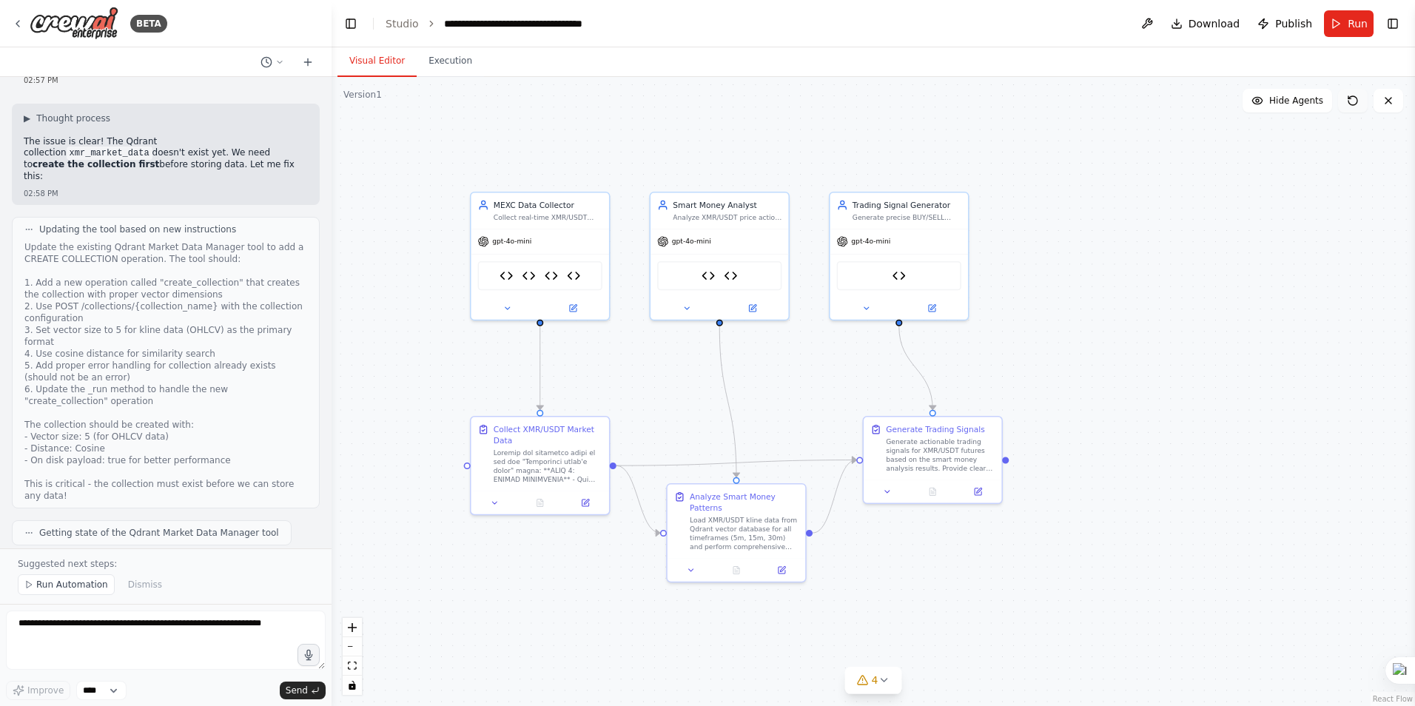
click at [1355, 102] on icon at bounding box center [1353, 101] width 12 height 12
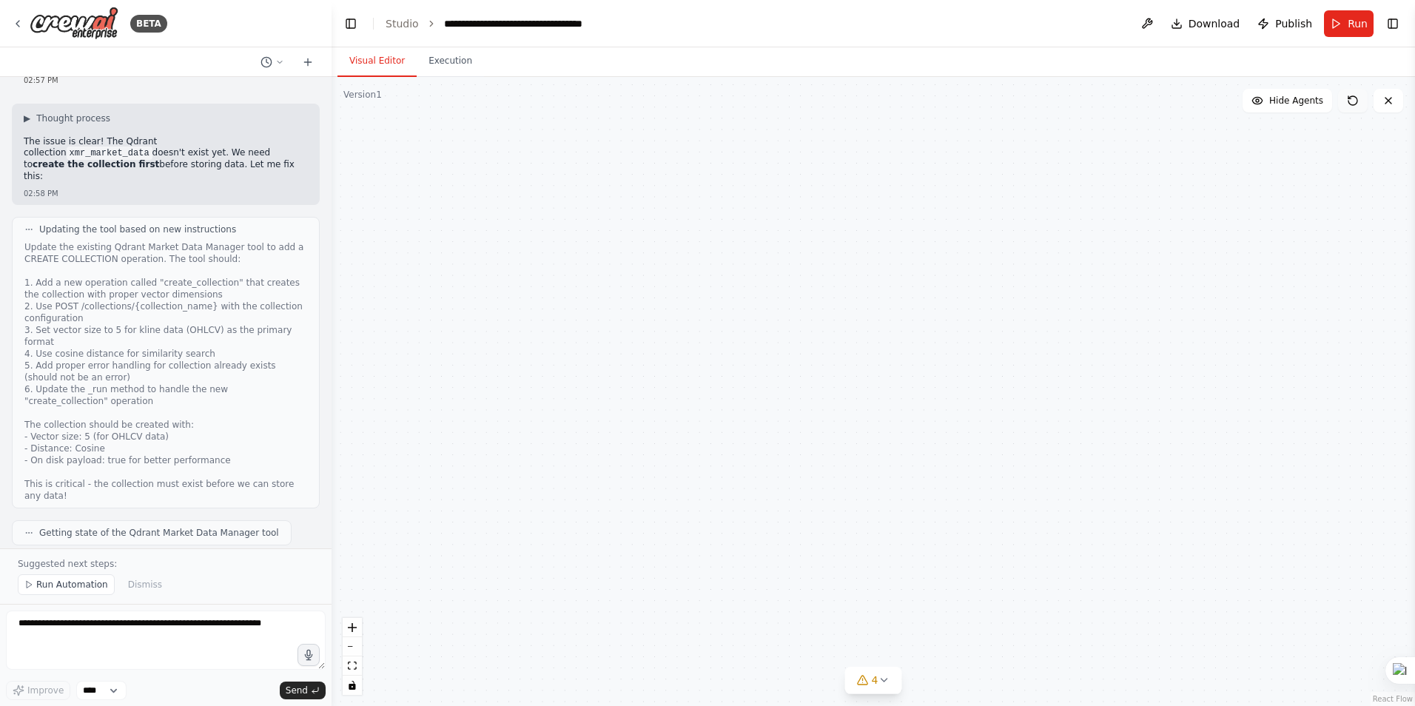
click at [1355, 102] on icon at bounding box center [1353, 101] width 12 height 12
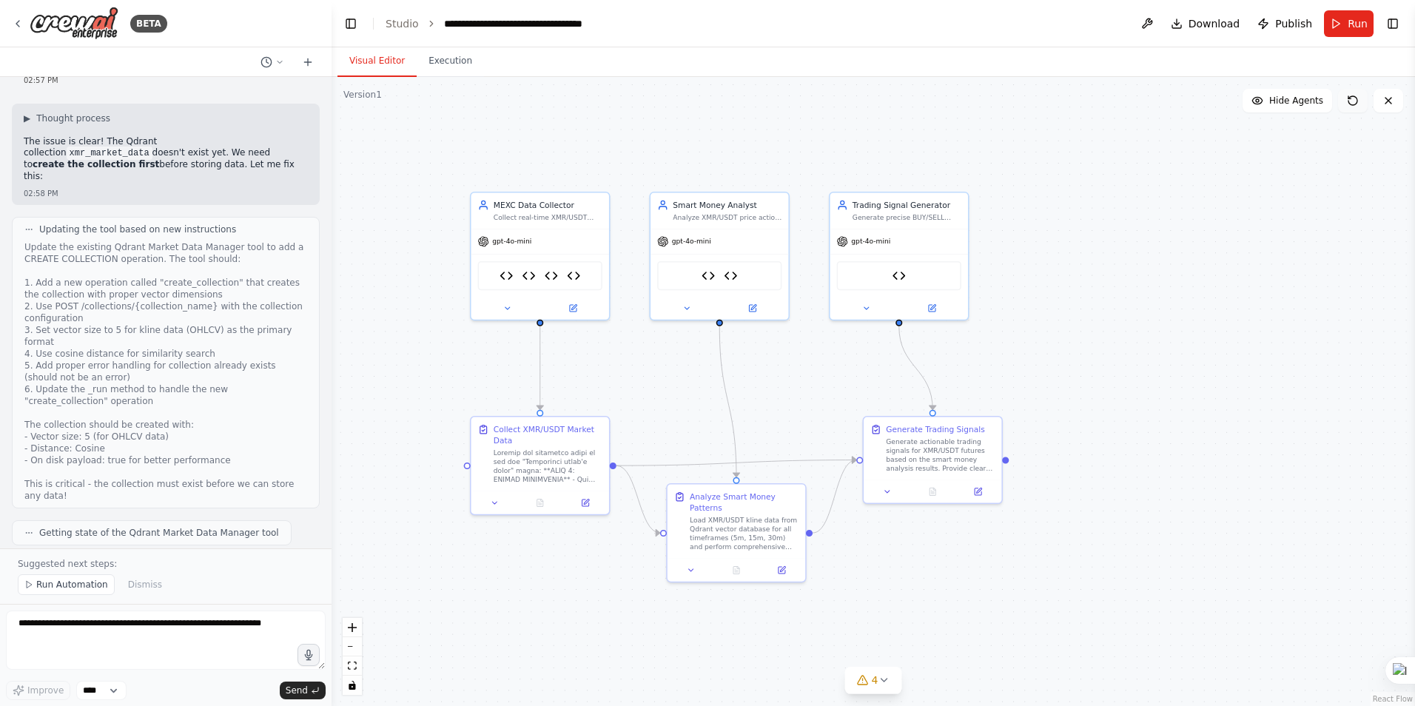
click at [1355, 102] on icon at bounding box center [1353, 101] width 12 height 12
click at [880, 682] on icon at bounding box center [884, 680] width 12 height 12
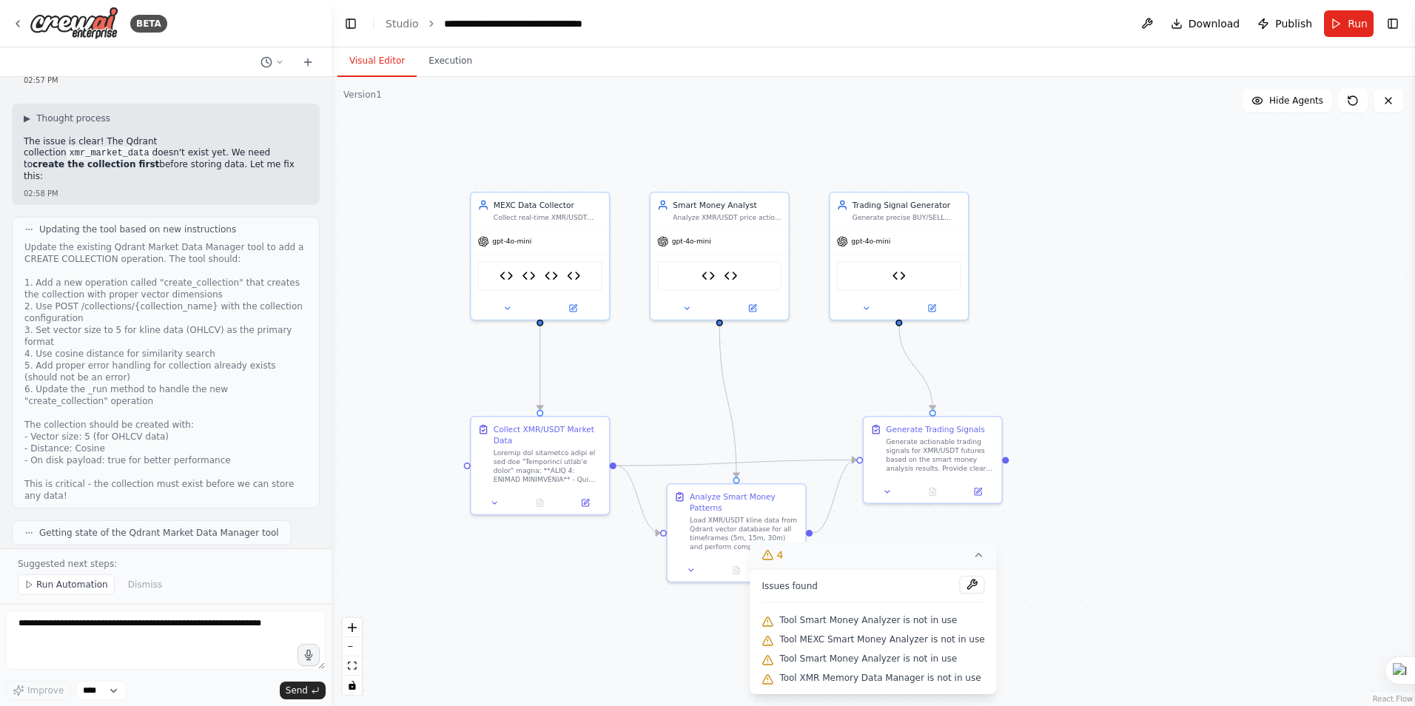
click at [1086, 577] on div ".deletable-edge-delete-btn { width: 20px; height: 20px; border: 0px solid #ffff…" at bounding box center [874, 391] width 1084 height 629
click at [973, 557] on icon at bounding box center [979, 555] width 12 height 12
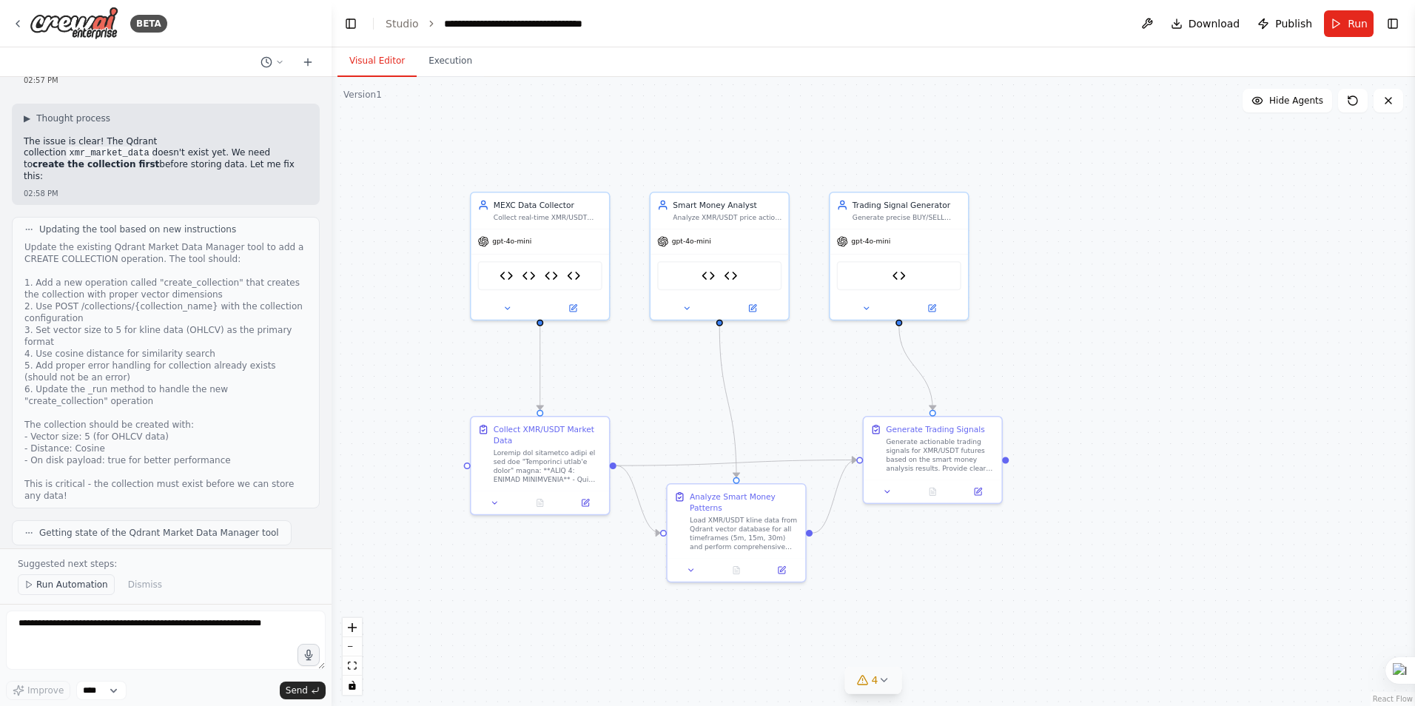
click at [78, 581] on span "Run Automation" at bounding box center [72, 585] width 72 height 12
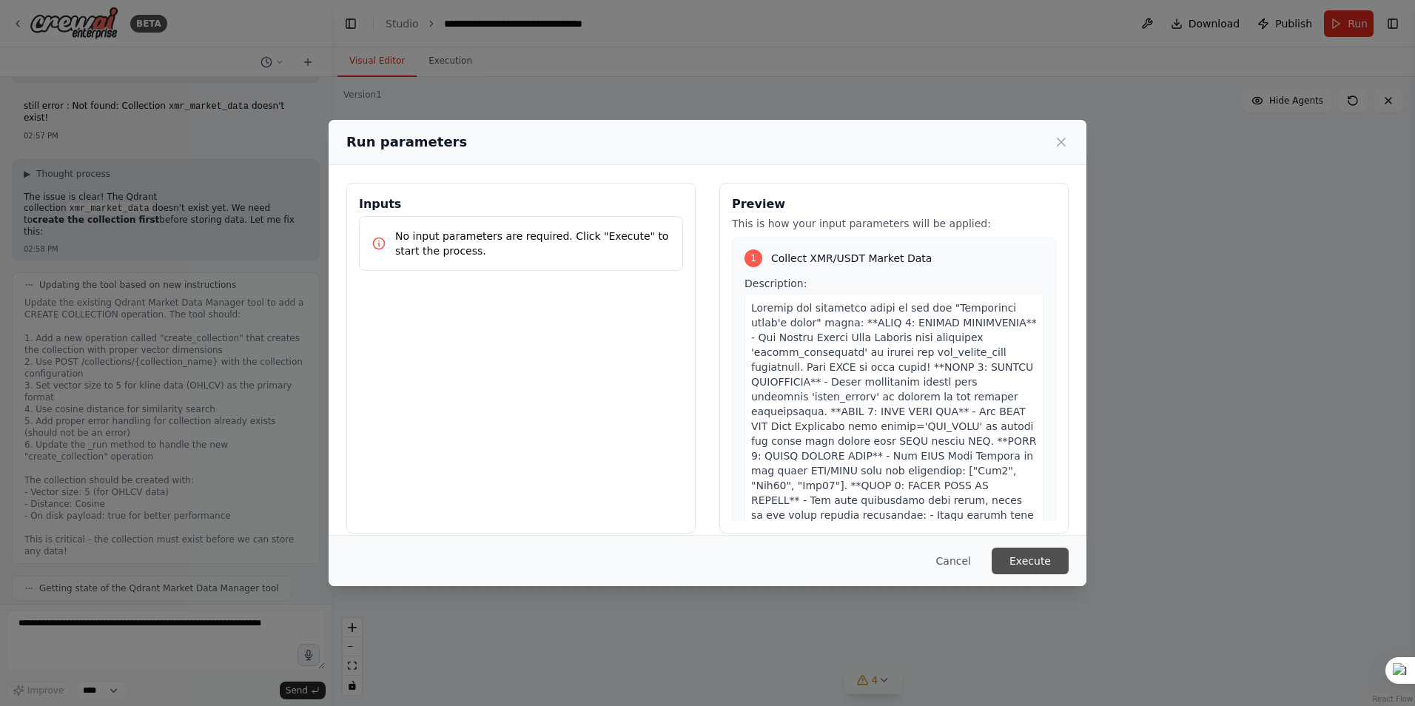
click at [1033, 565] on button "Execute" at bounding box center [1030, 561] width 77 height 27
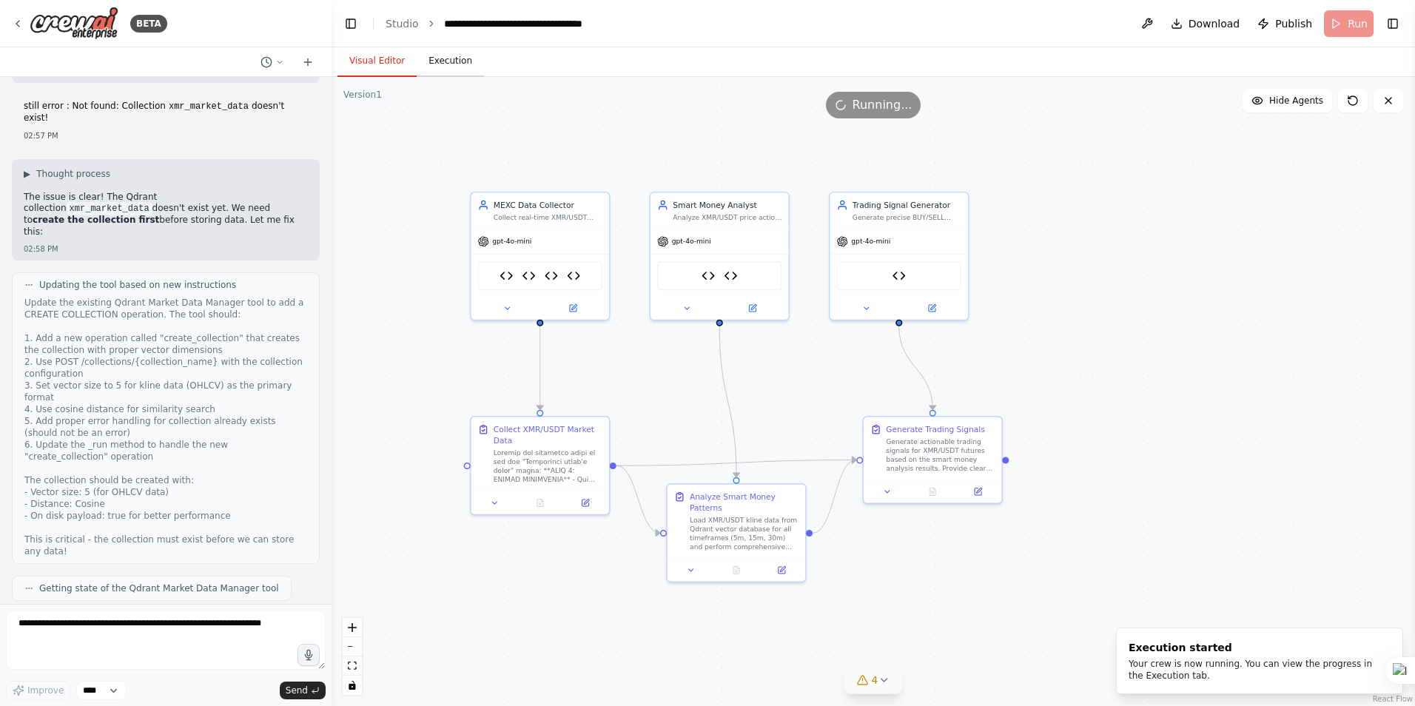
click at [437, 66] on button "Execution" at bounding box center [450, 61] width 67 height 31
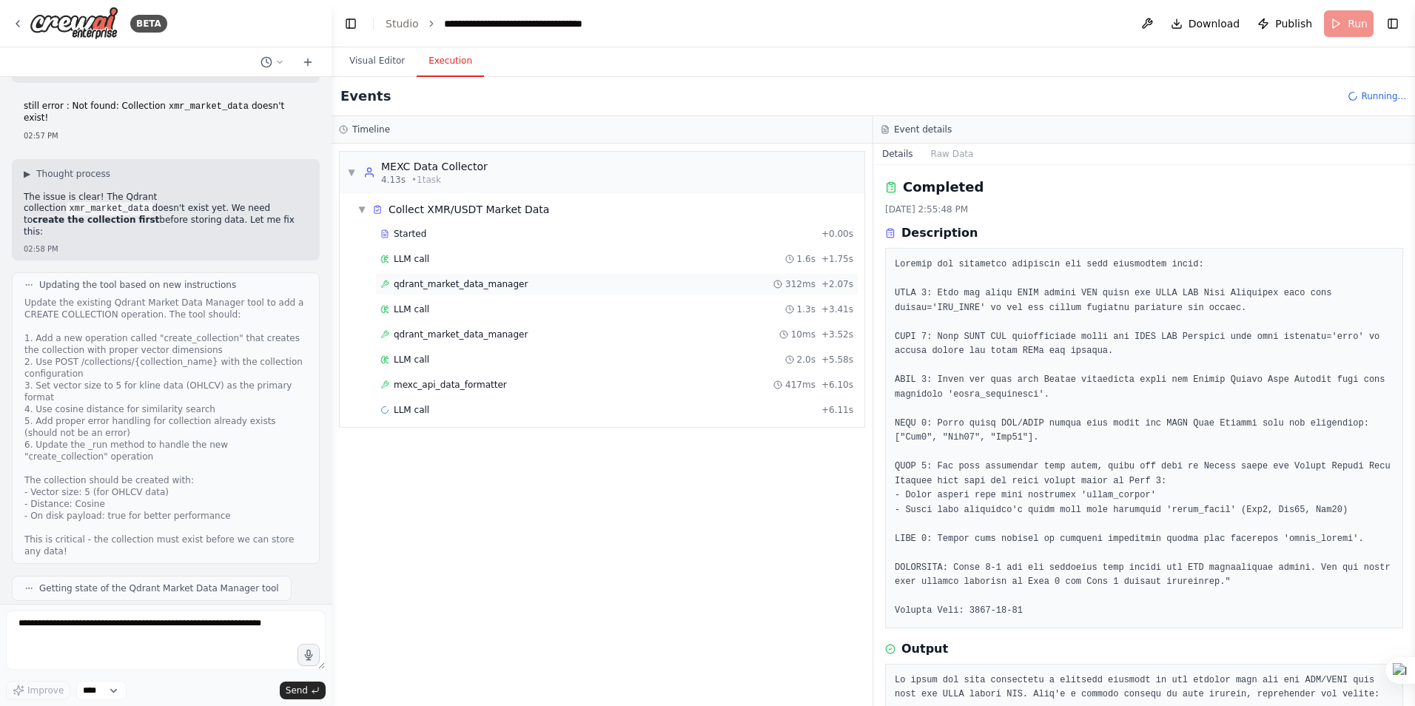
click at [469, 285] on span "qdrant_market_data_manager" at bounding box center [461, 284] width 134 height 12
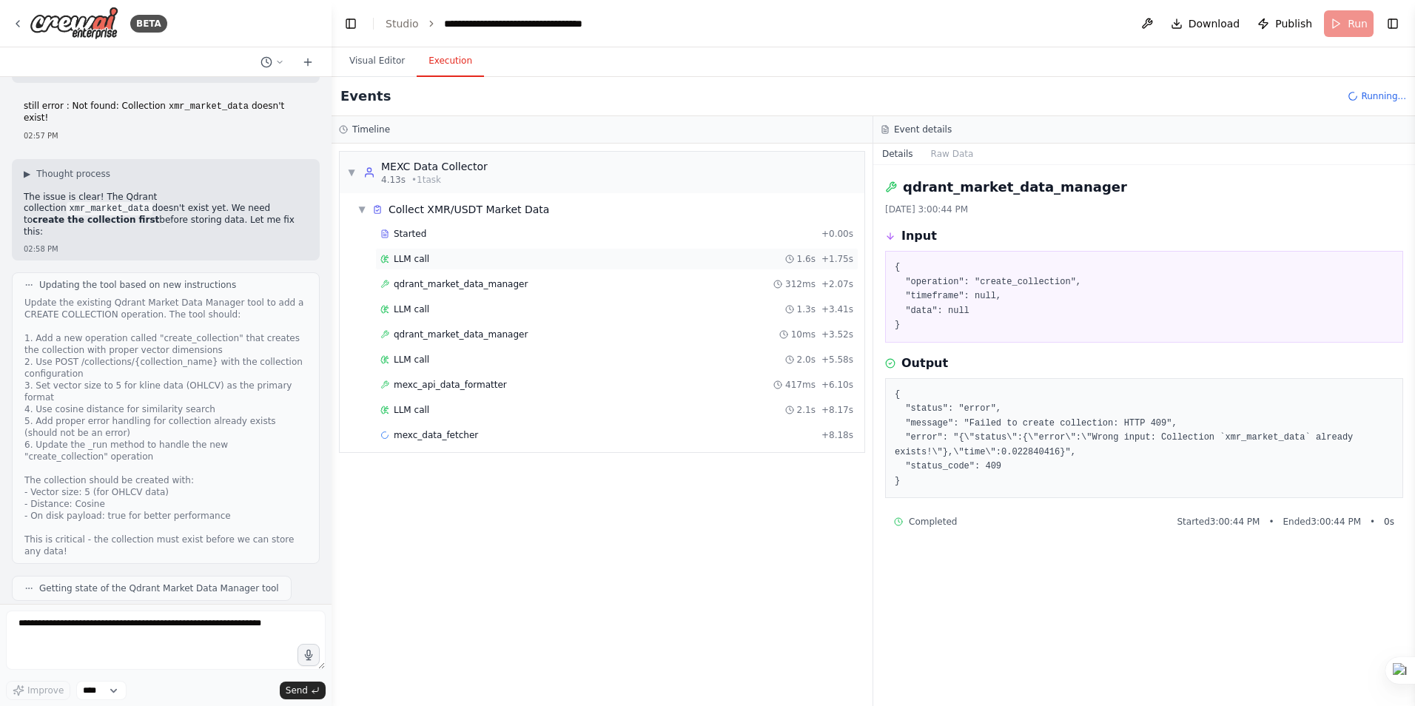
click at [412, 257] on span "LLM call" at bounding box center [412, 259] width 36 height 12
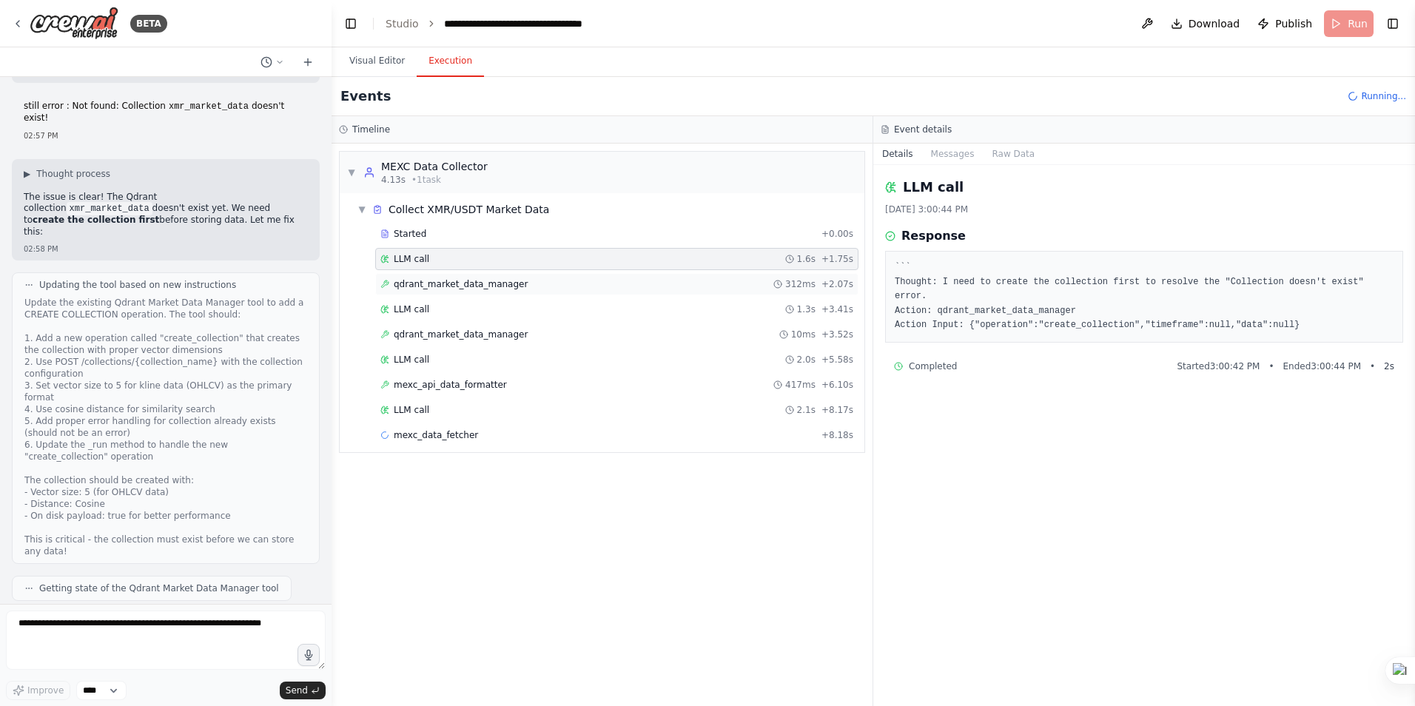
click at [429, 283] on span "qdrant_market_data_manager" at bounding box center [461, 284] width 134 height 12
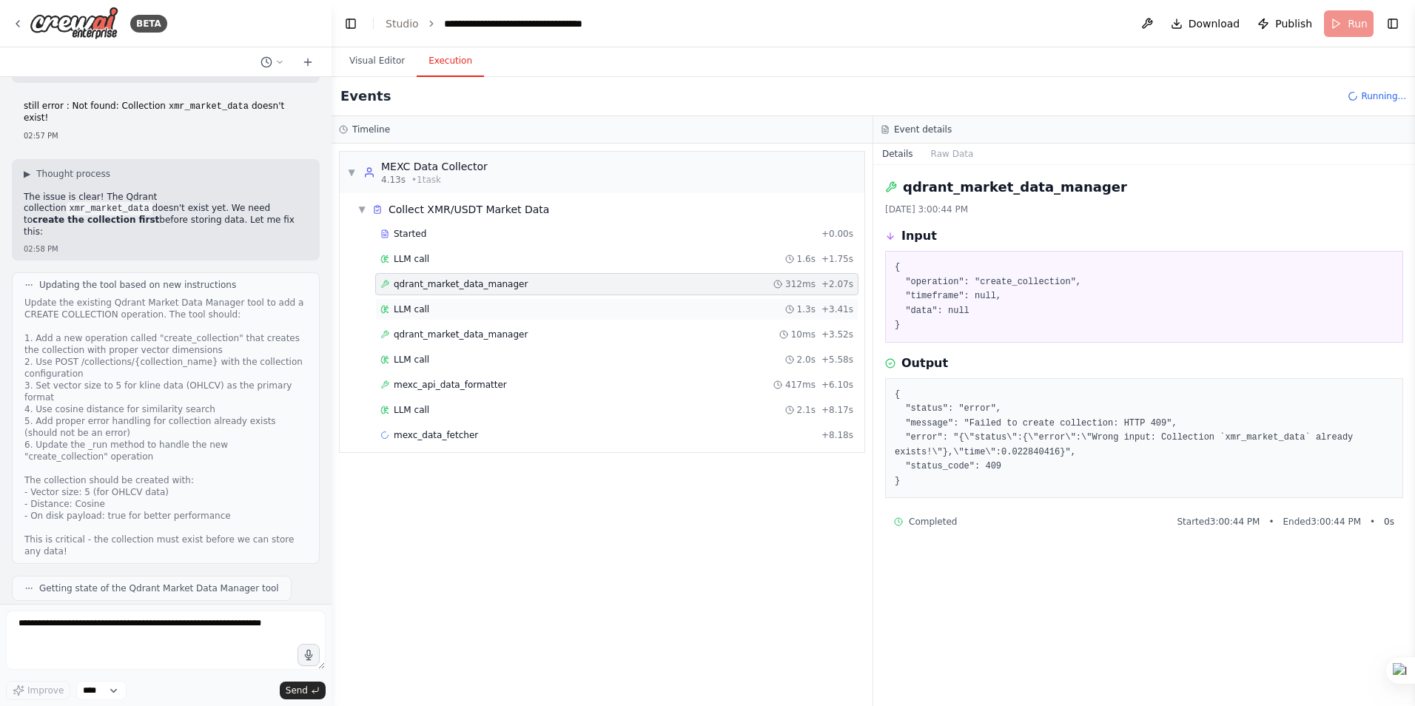
click at [417, 303] on span "LLM call" at bounding box center [412, 309] width 36 height 12
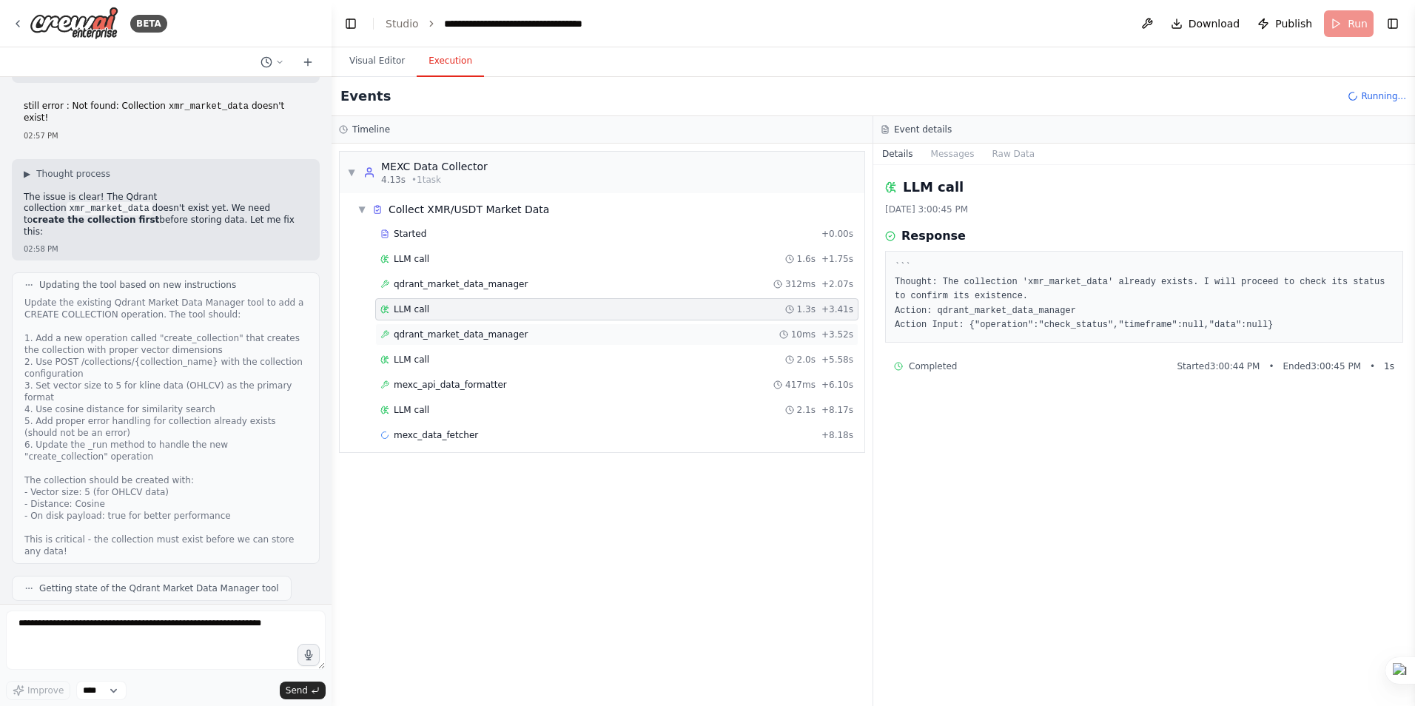
click at [431, 334] on span "qdrant_market_data_manager" at bounding box center [461, 335] width 134 height 12
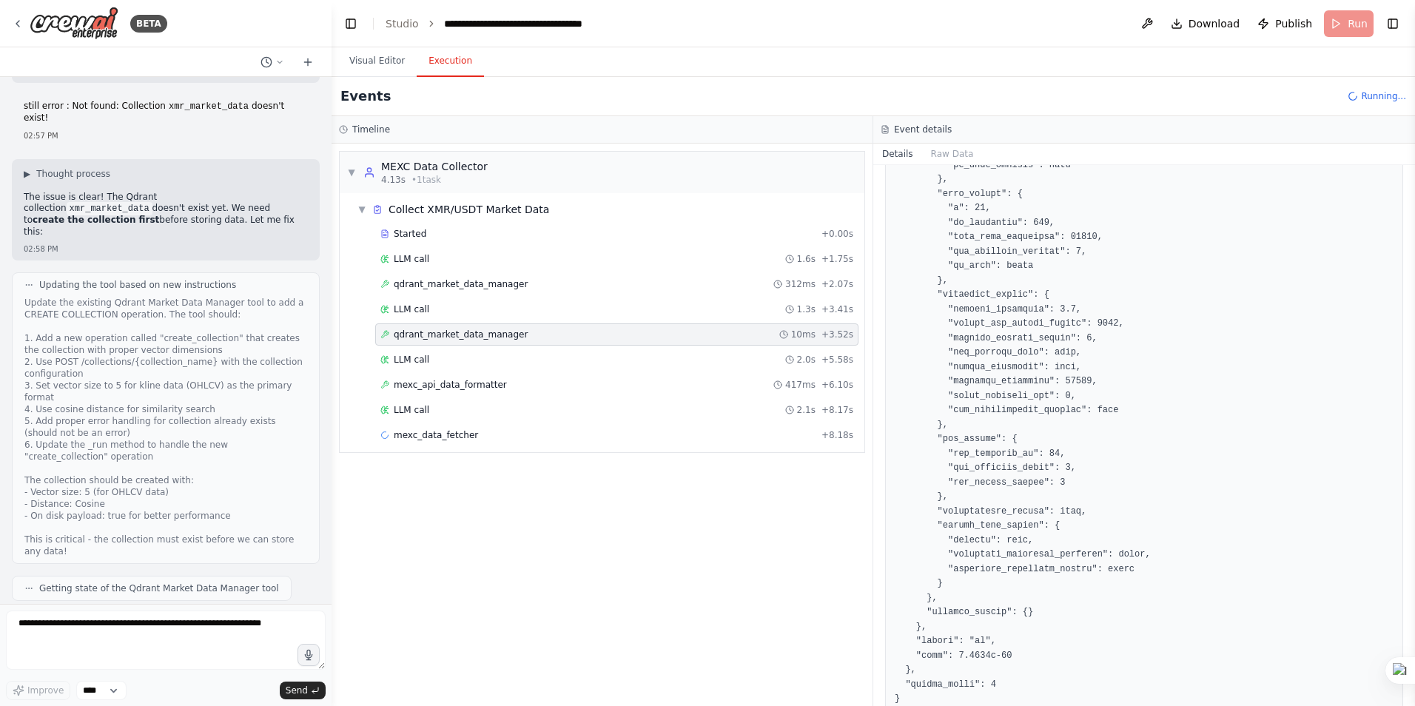
scroll to position [585, 0]
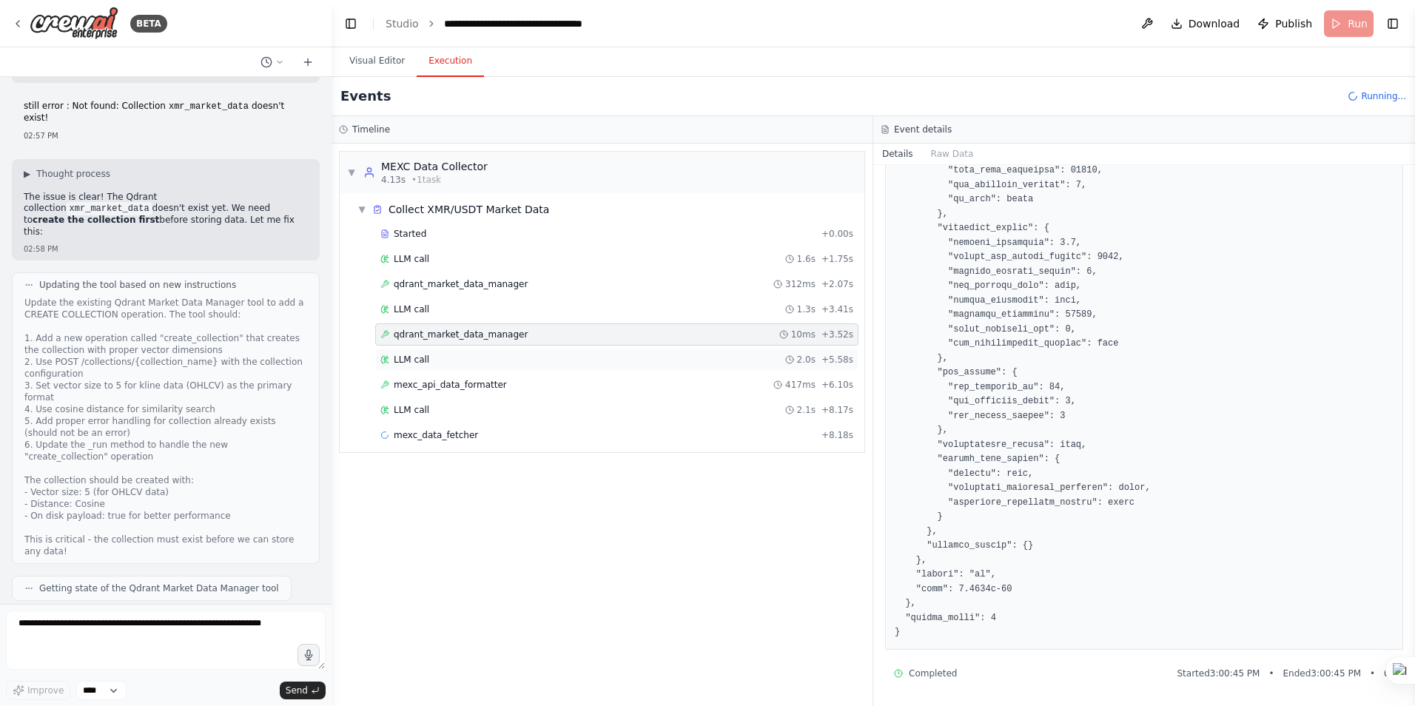
click at [403, 360] on span "LLM call" at bounding box center [412, 360] width 36 height 12
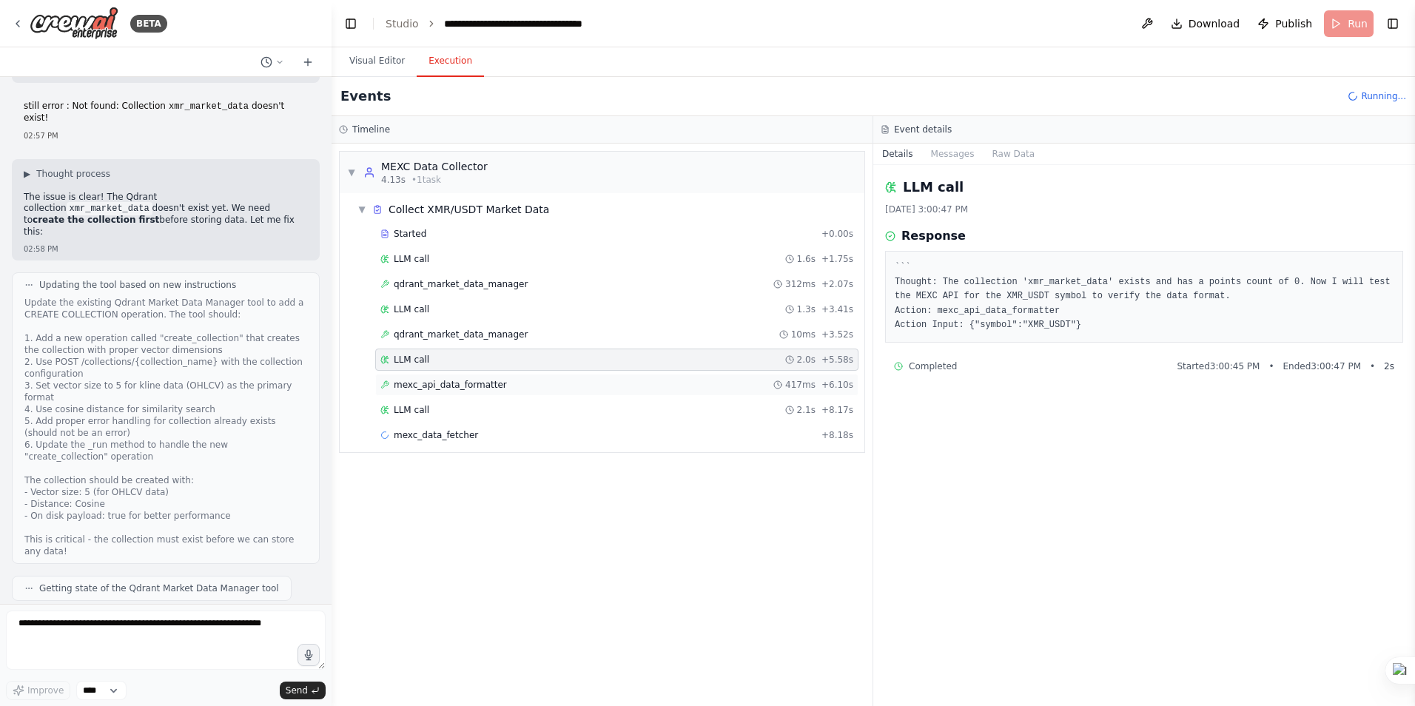
click at [424, 389] on span "mexc_api_data_formatter" at bounding box center [450, 385] width 113 height 12
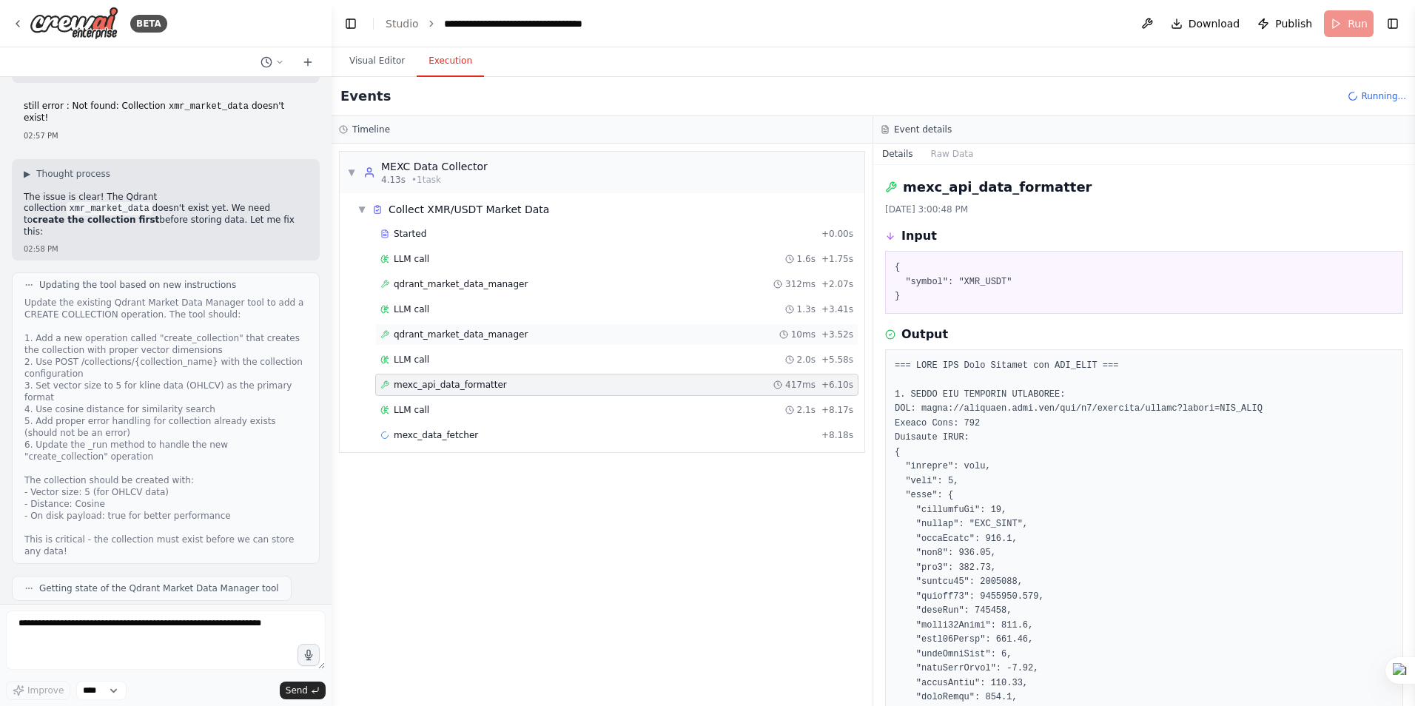
click at [446, 326] on div "qdrant_market_data_manager 10ms + 3.52s" at bounding box center [616, 334] width 483 height 22
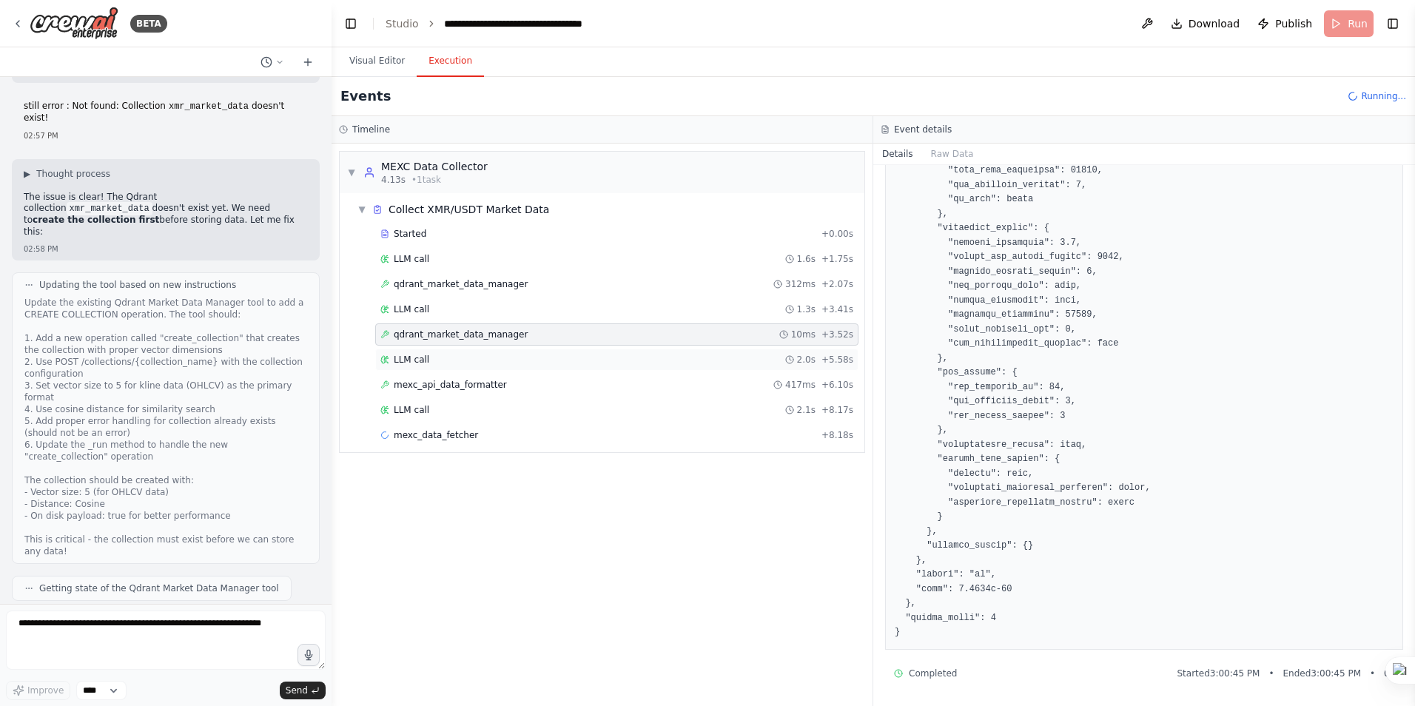
click at [410, 363] on span "LLM call" at bounding box center [412, 360] width 36 height 12
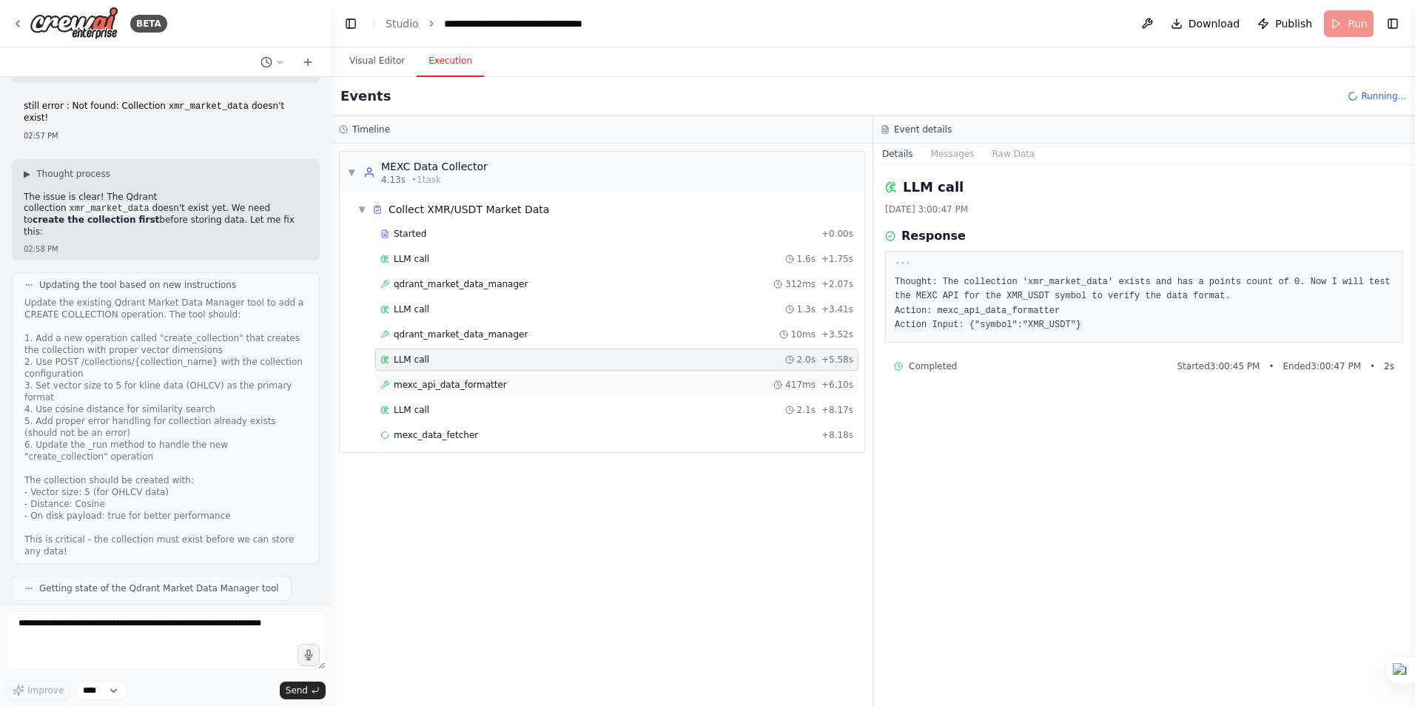
click at [422, 384] on span "mexc_api_data_formatter" at bounding box center [450, 385] width 113 height 12
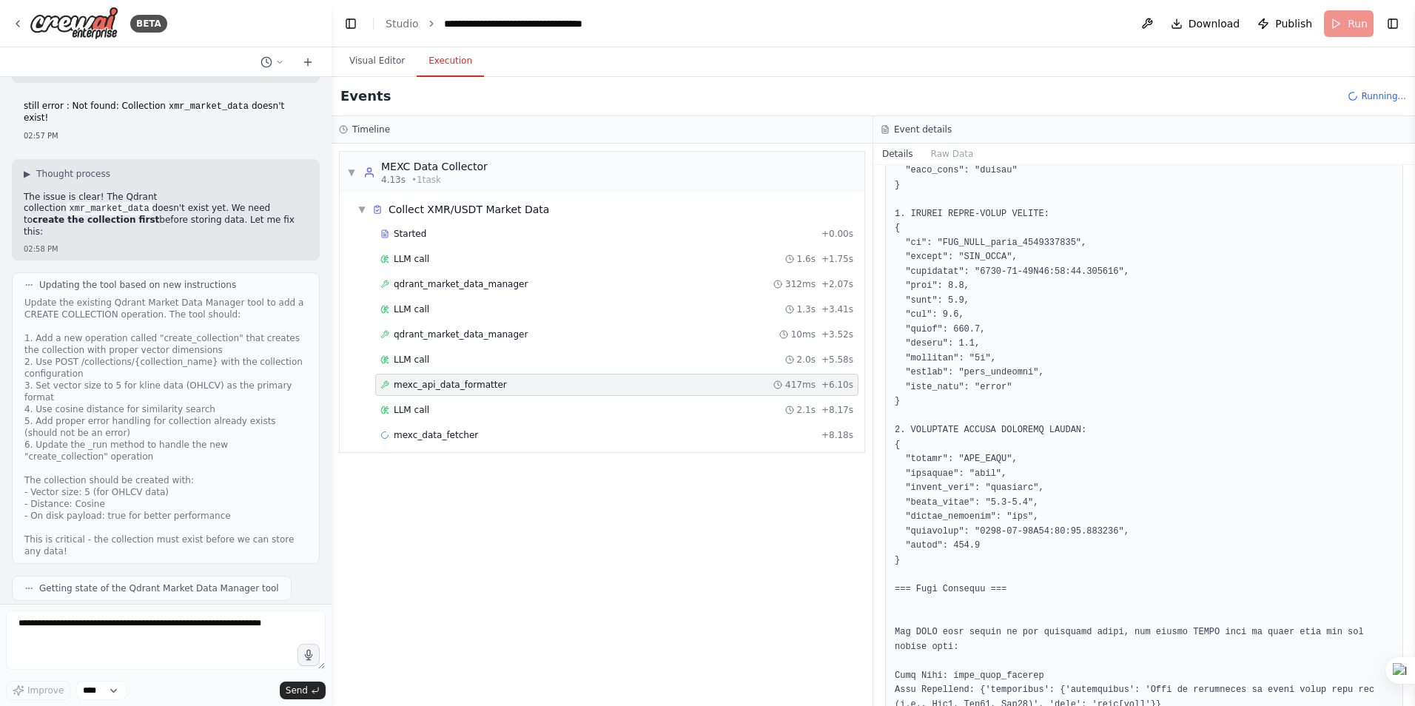
scroll to position [1406, 0]
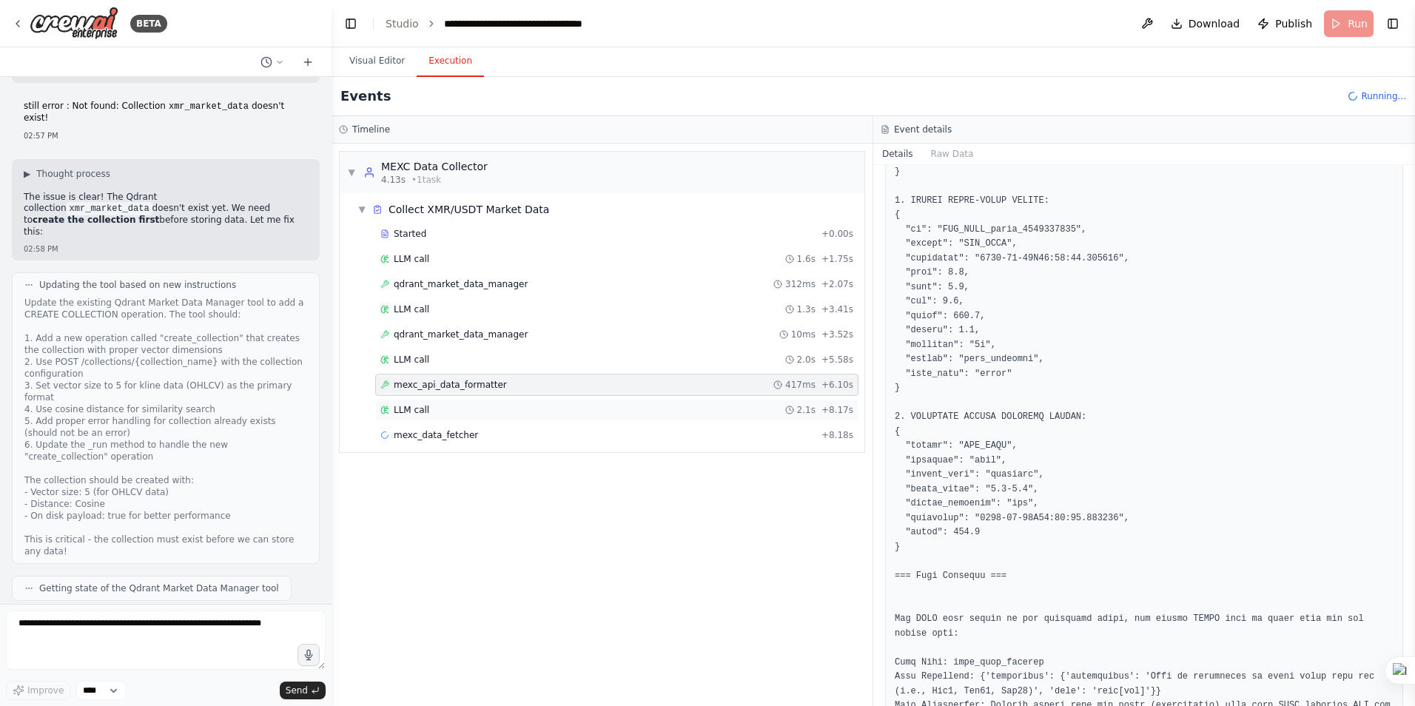
click at [452, 406] on div "LLM call 2.1s + 8.17s" at bounding box center [616, 410] width 473 height 12
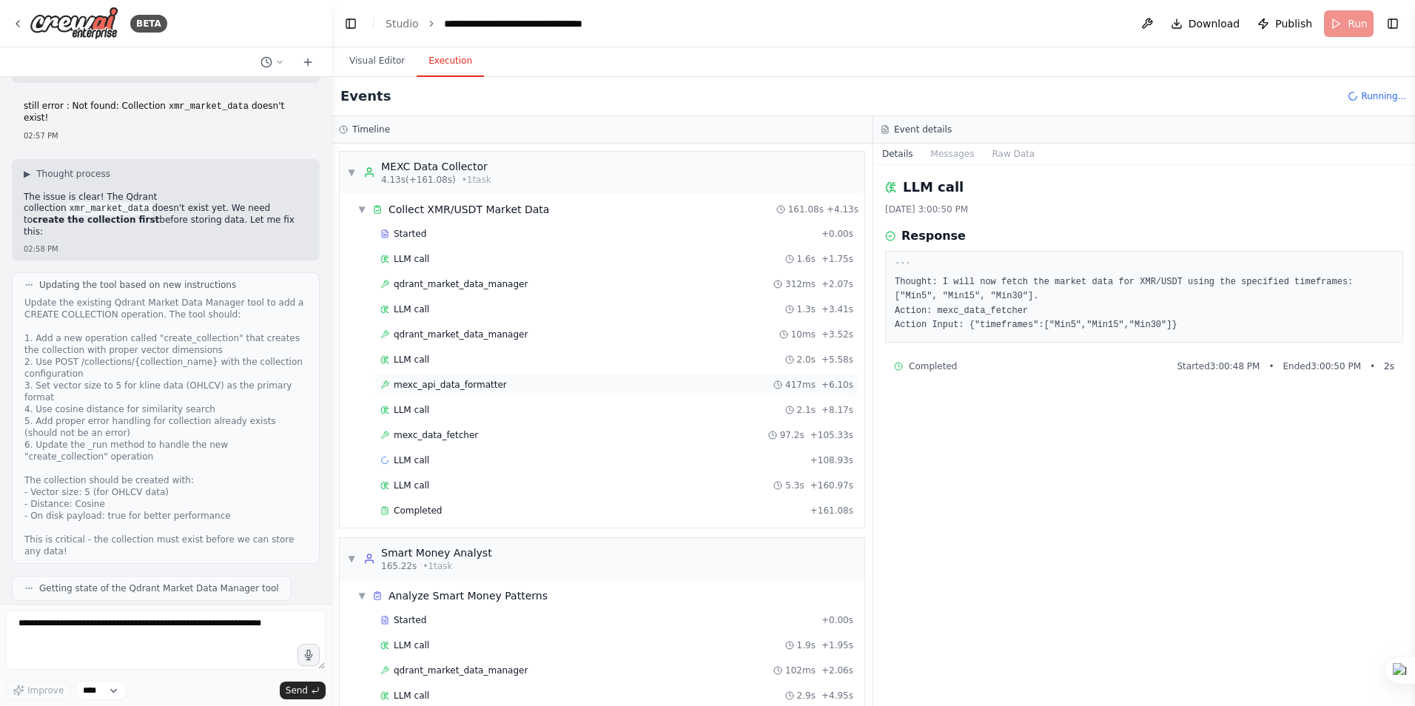
click at [459, 382] on span "mexc_api_data_formatter" at bounding box center [450, 385] width 113 height 12
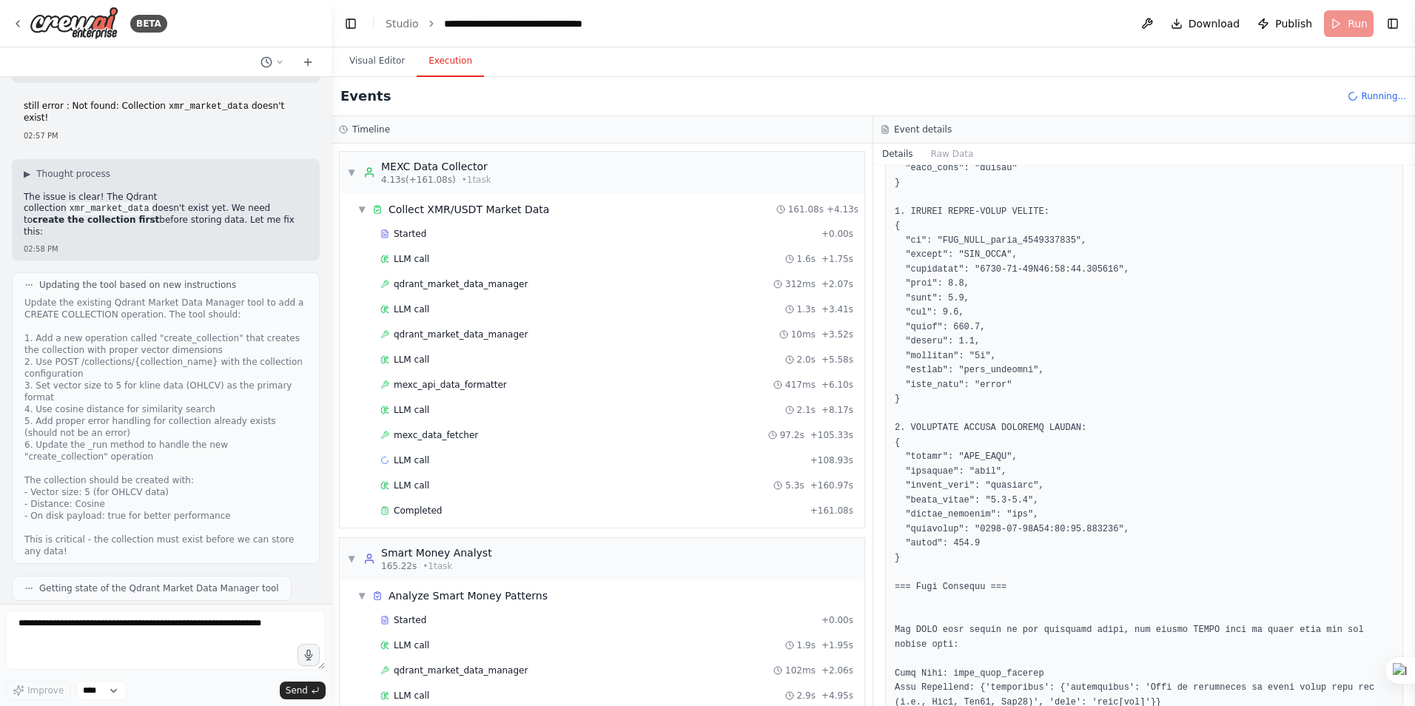
scroll to position [1352, 0]
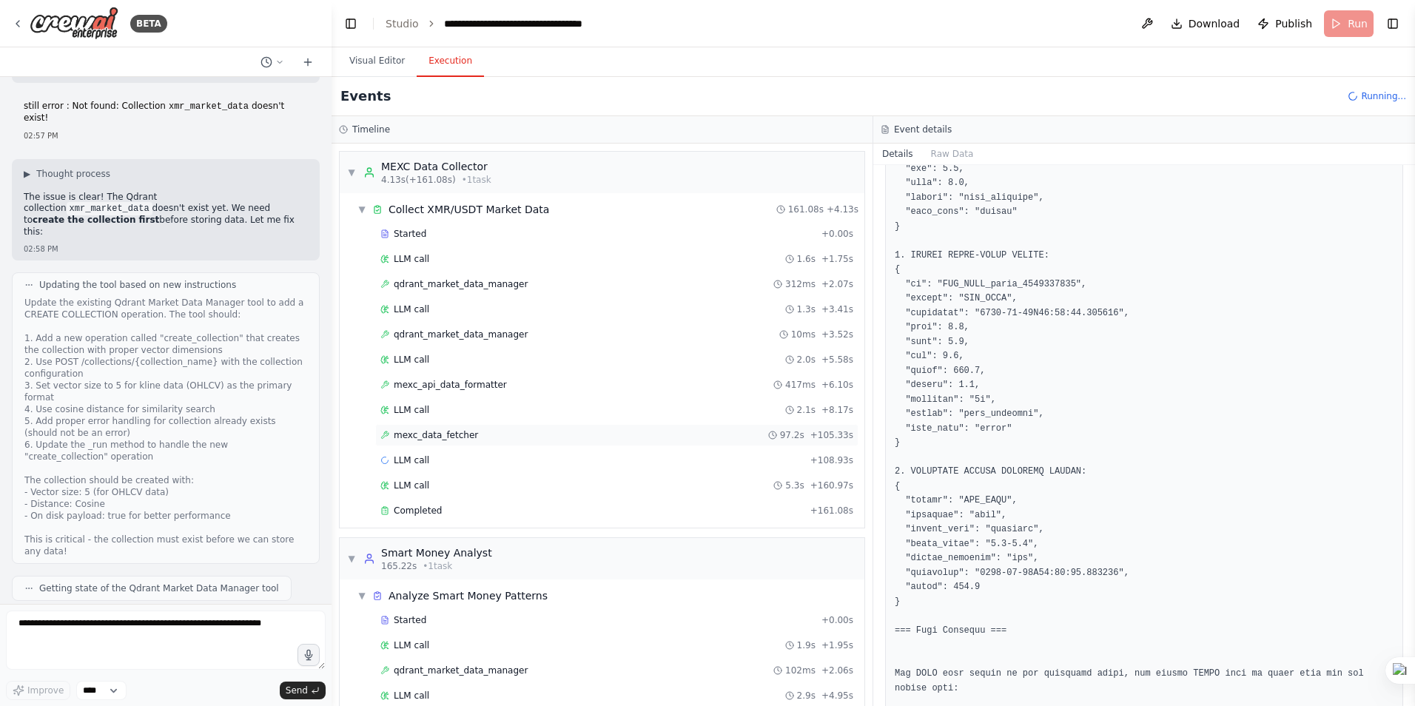
click at [419, 429] on span "mexc_data_fetcher" at bounding box center [436, 435] width 84 height 12
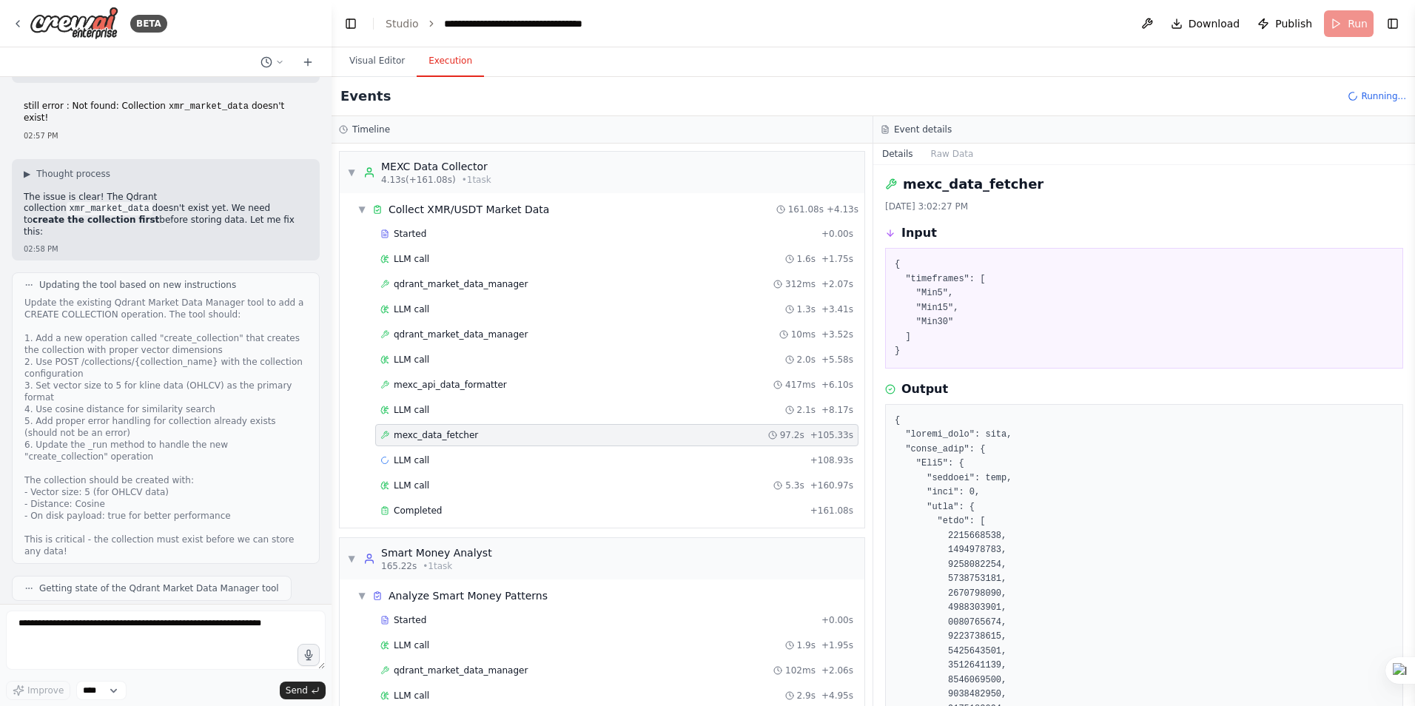
scroll to position [0, 0]
click at [409, 457] on span "LLM call" at bounding box center [412, 460] width 36 height 12
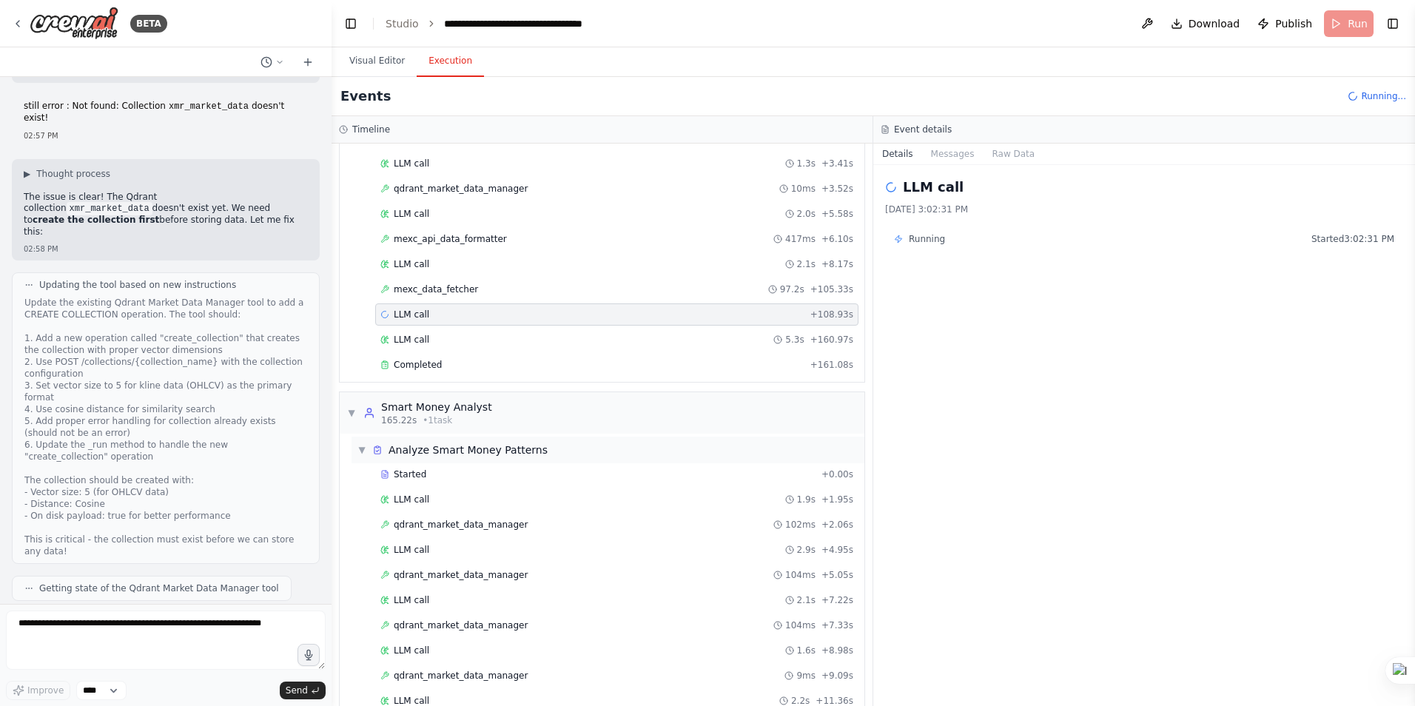
scroll to position [148, 0]
click at [422, 336] on span "LLM call" at bounding box center [412, 338] width 36 height 12
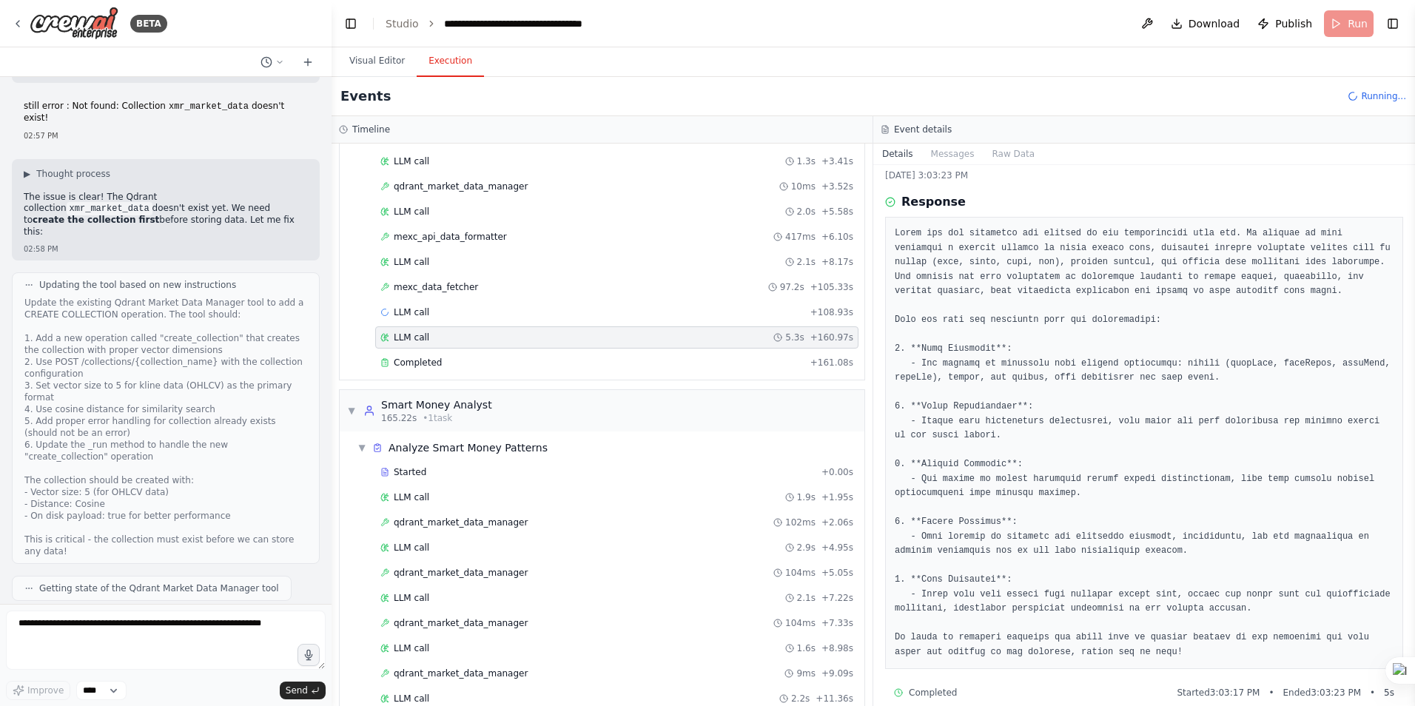
scroll to position [53, 0]
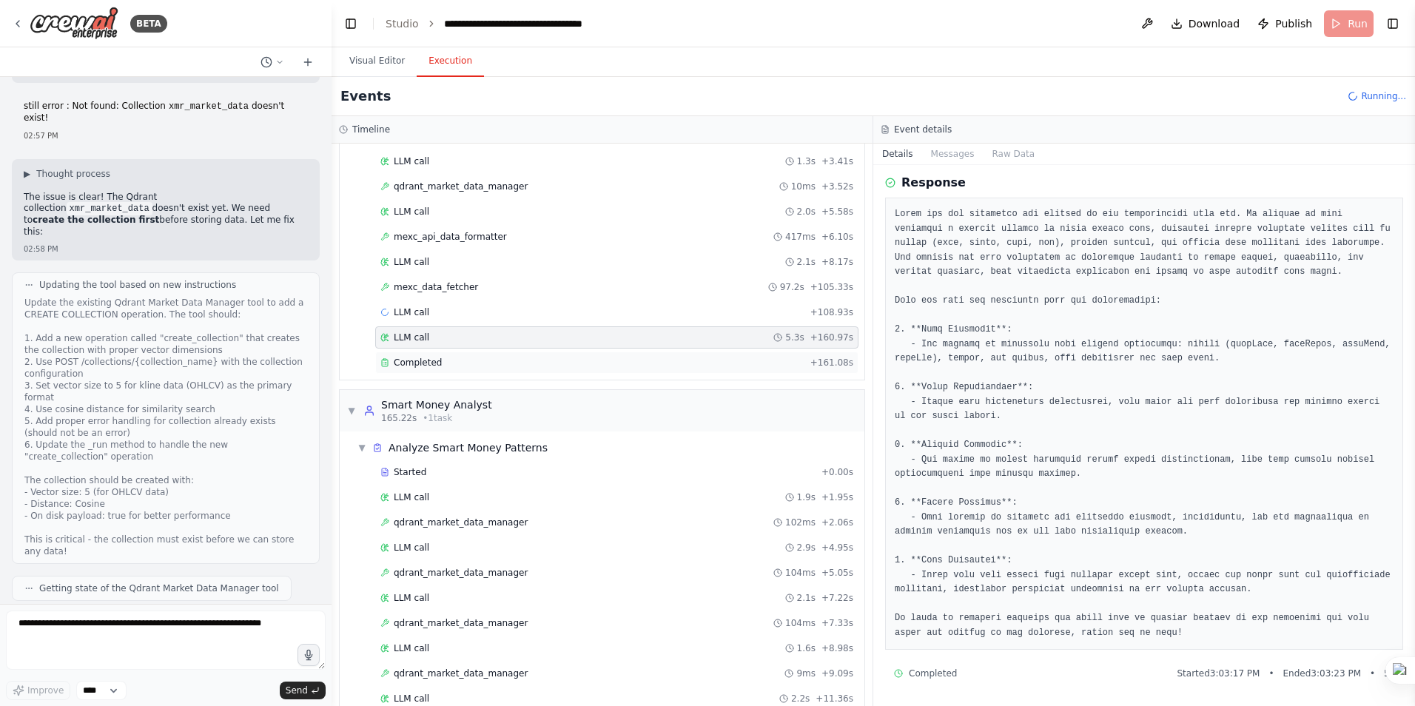
click at [431, 367] on span "Completed" at bounding box center [418, 363] width 48 height 12
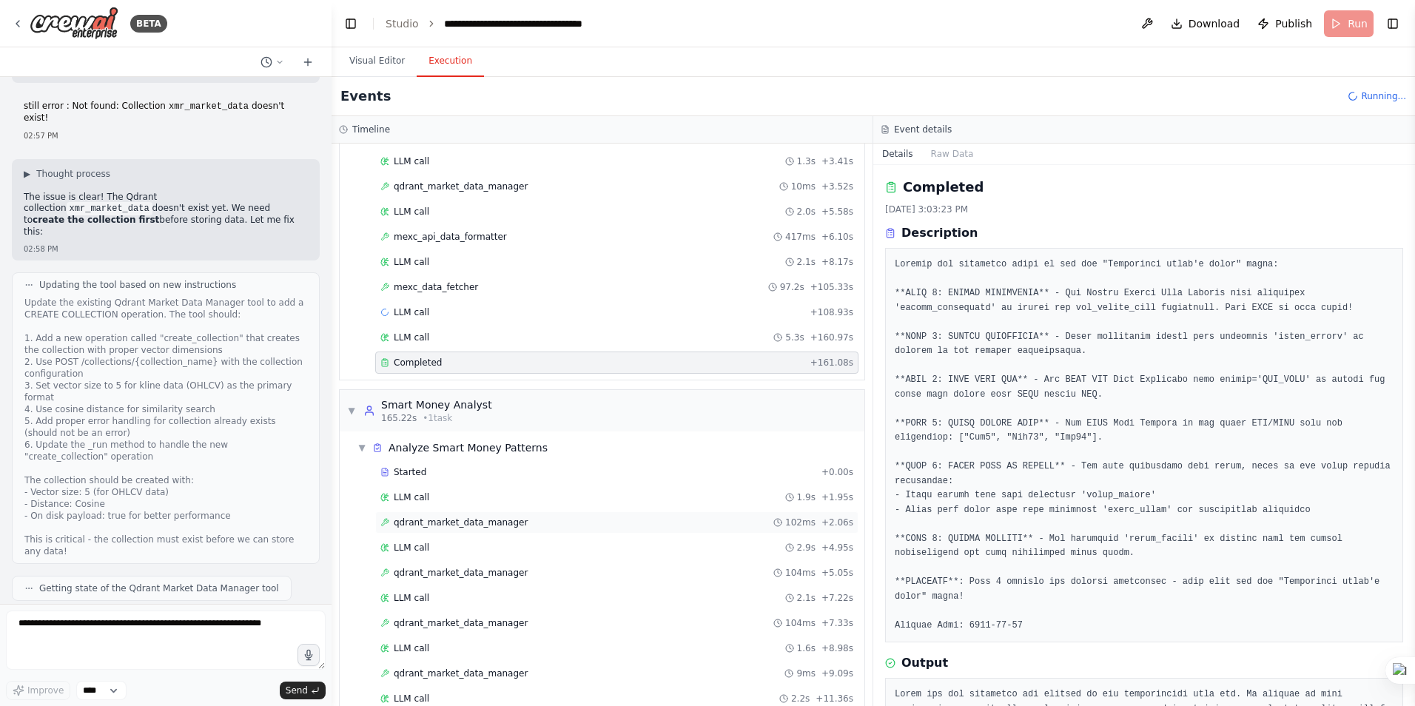
click at [446, 521] on span "qdrant_market_data_manager" at bounding box center [461, 523] width 134 height 12
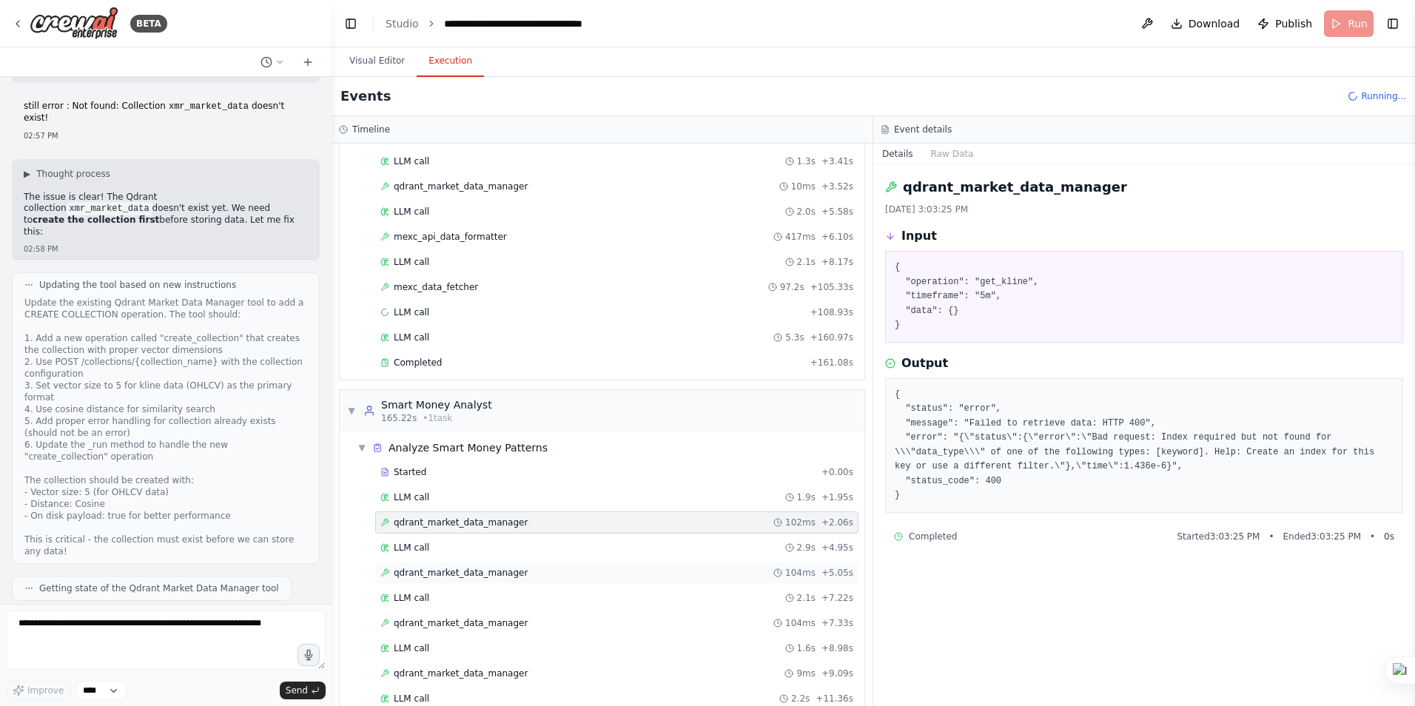
click at [452, 574] on span "qdrant_market_data_manager" at bounding box center [461, 573] width 134 height 12
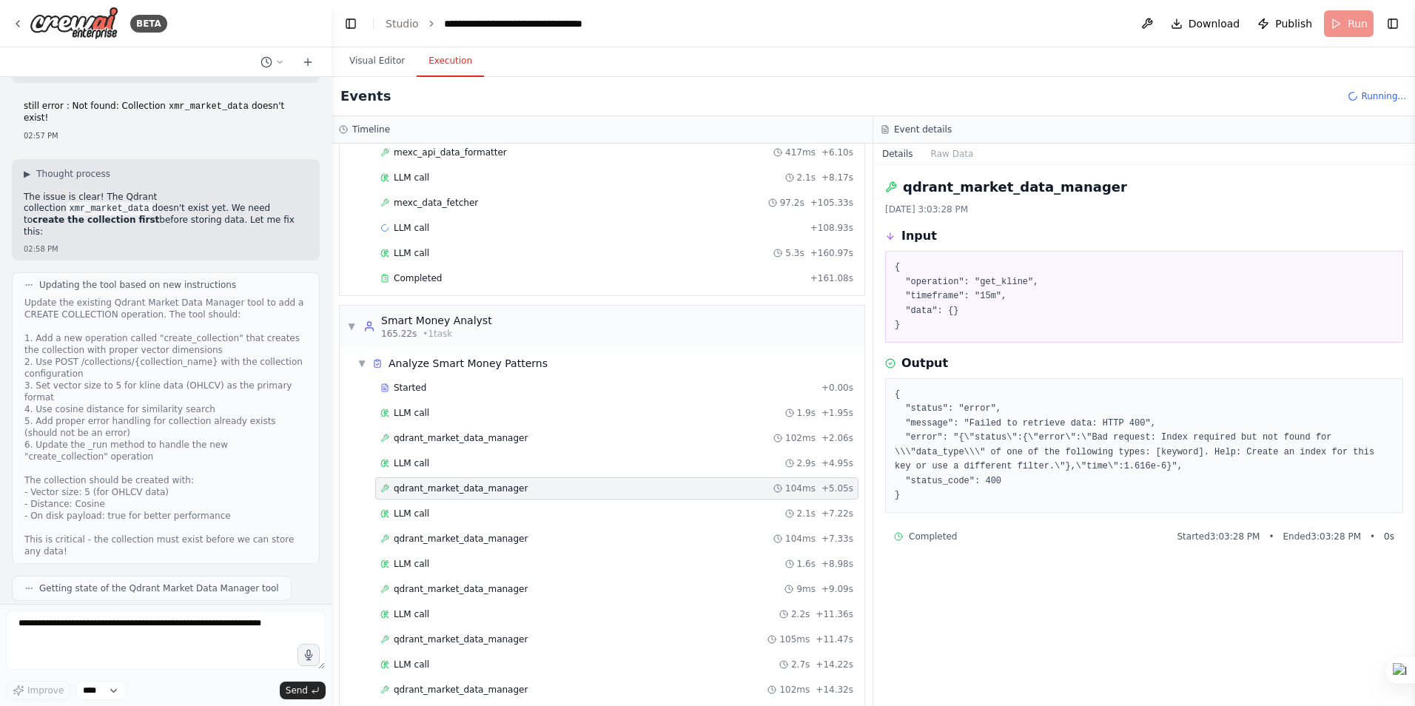
scroll to position [296, 0]
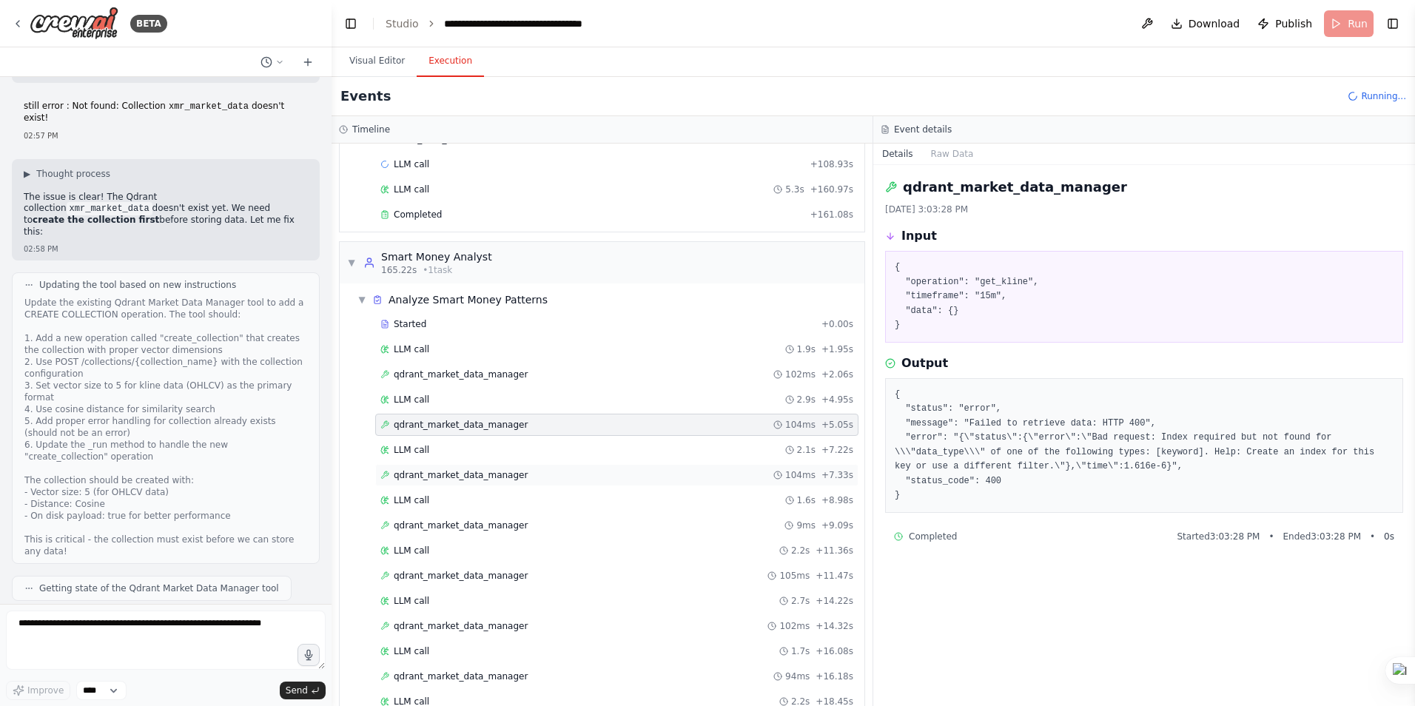
click at [452, 480] on span "qdrant_market_data_manager" at bounding box center [461, 475] width 134 height 12
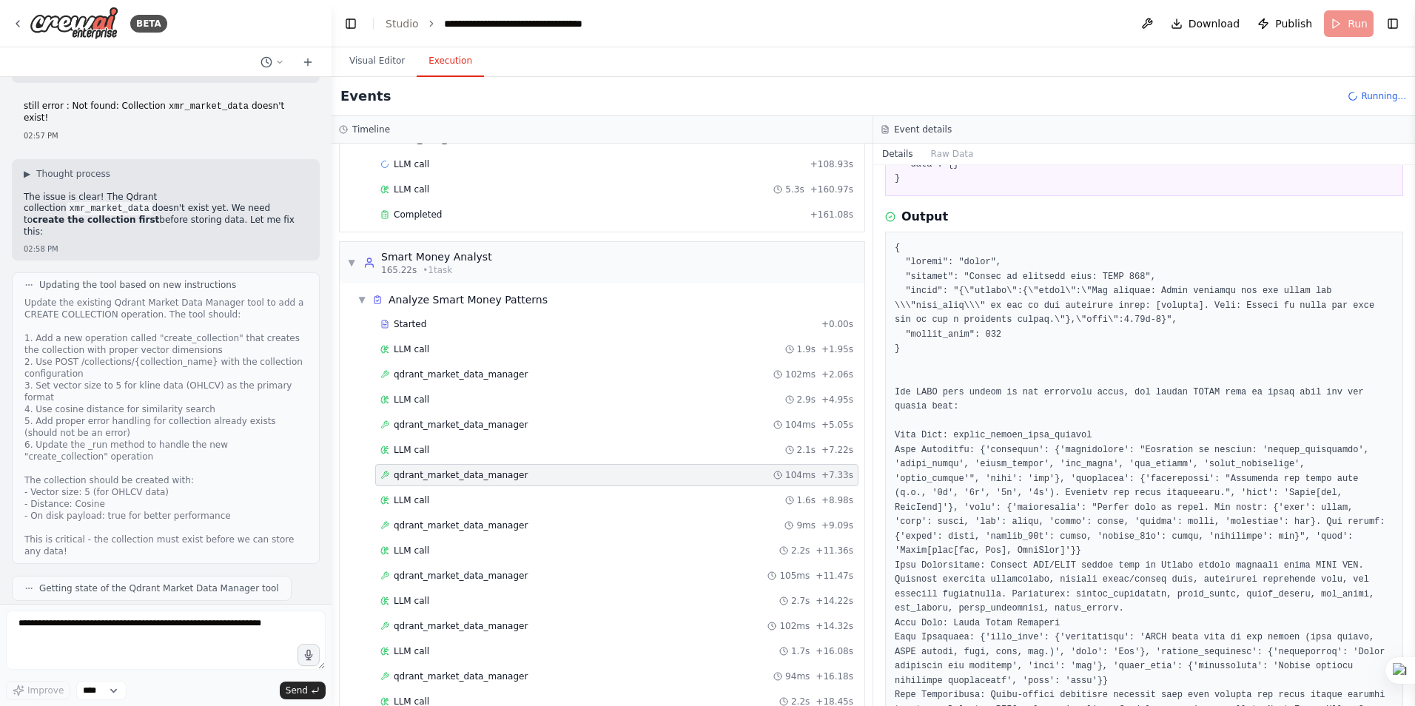
scroll to position [222, 0]
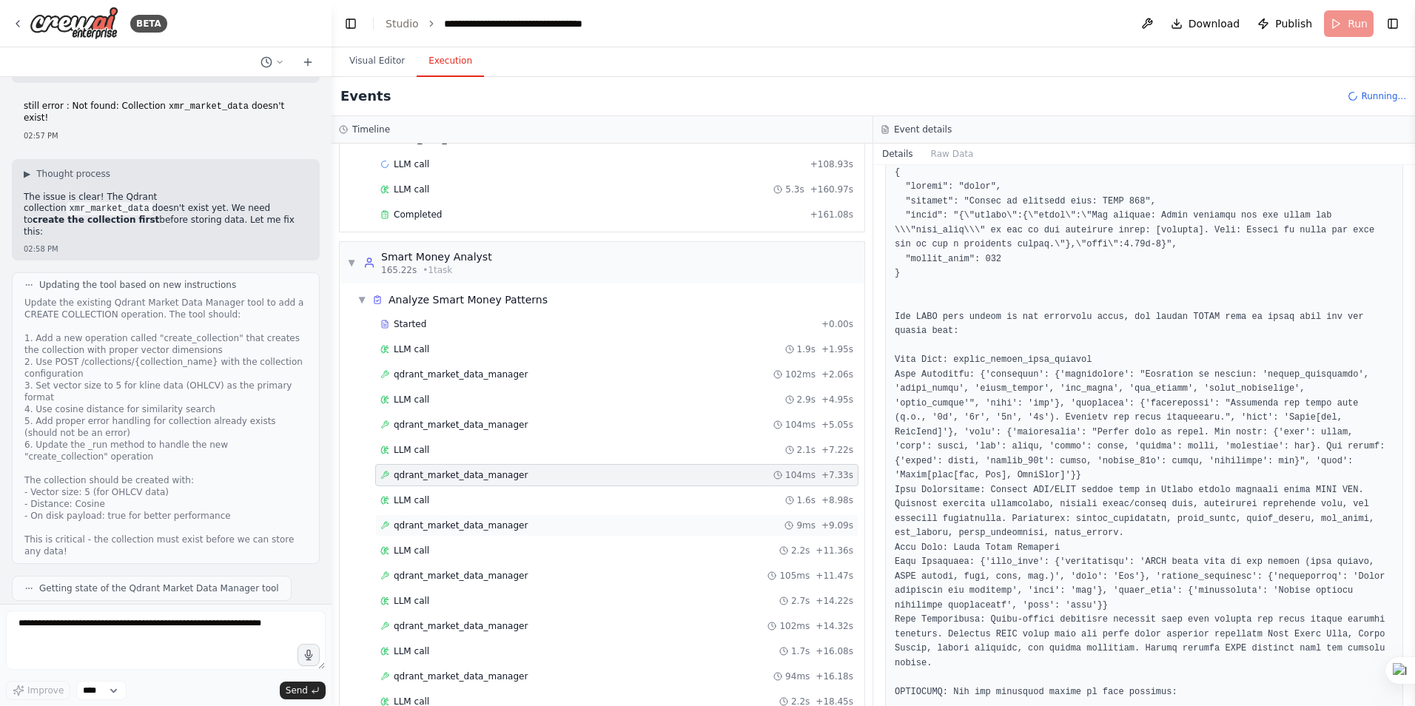
click at [434, 526] on span "qdrant_market_data_manager" at bounding box center [461, 526] width 134 height 12
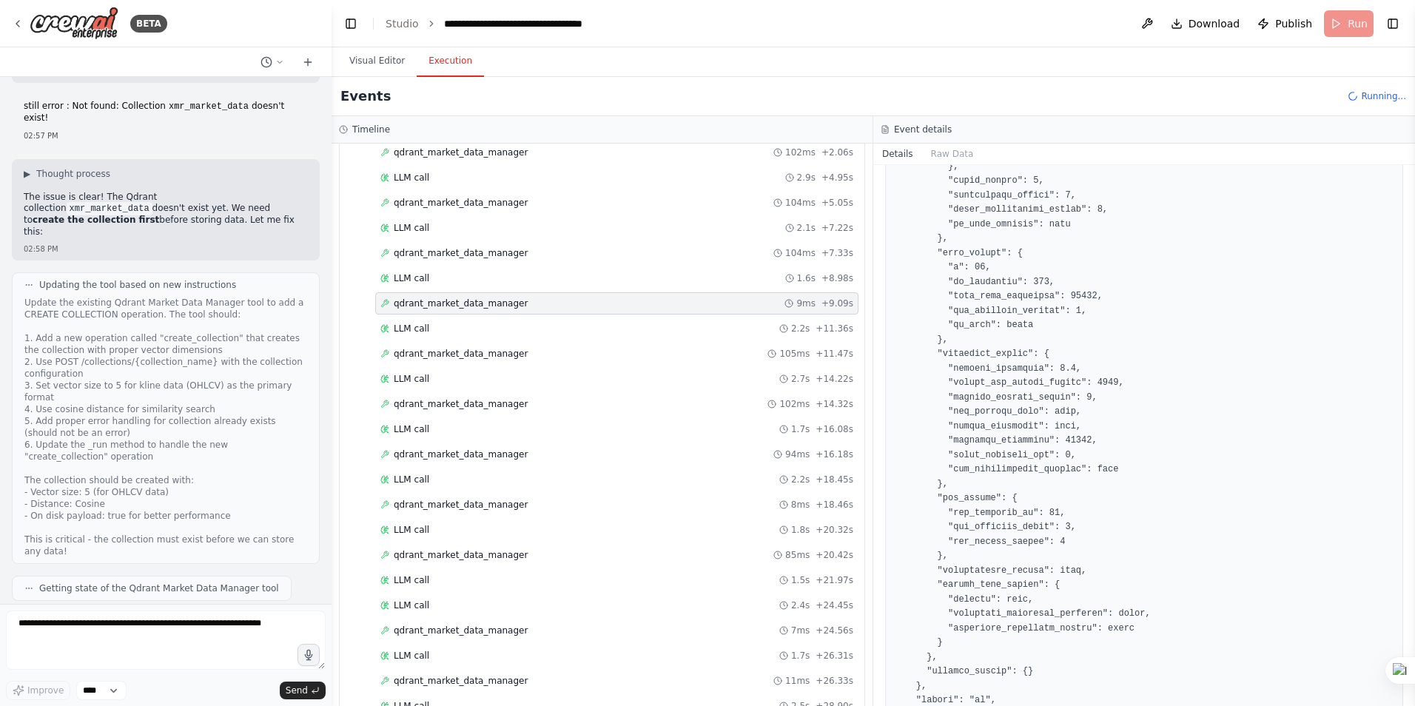
scroll to position [585, 0]
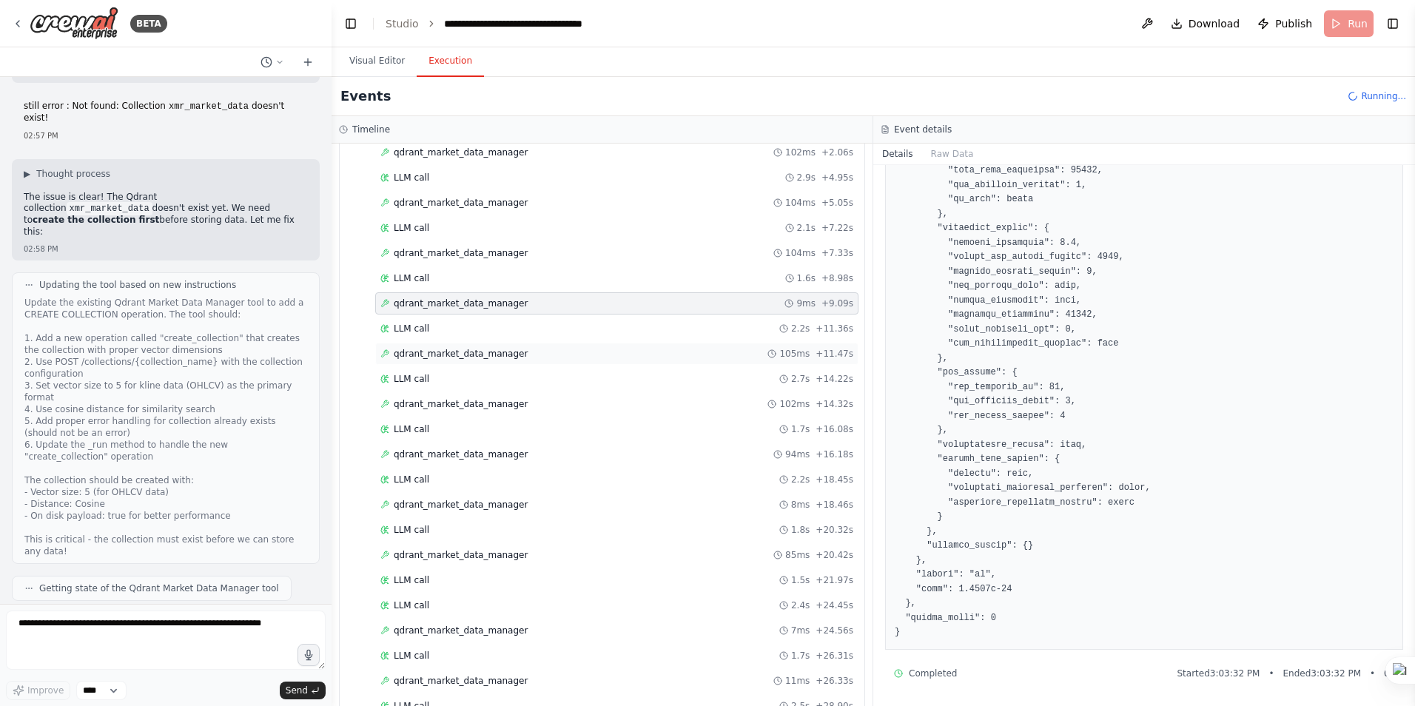
click at [456, 357] on span "qdrant_market_data_manager" at bounding box center [461, 354] width 134 height 12
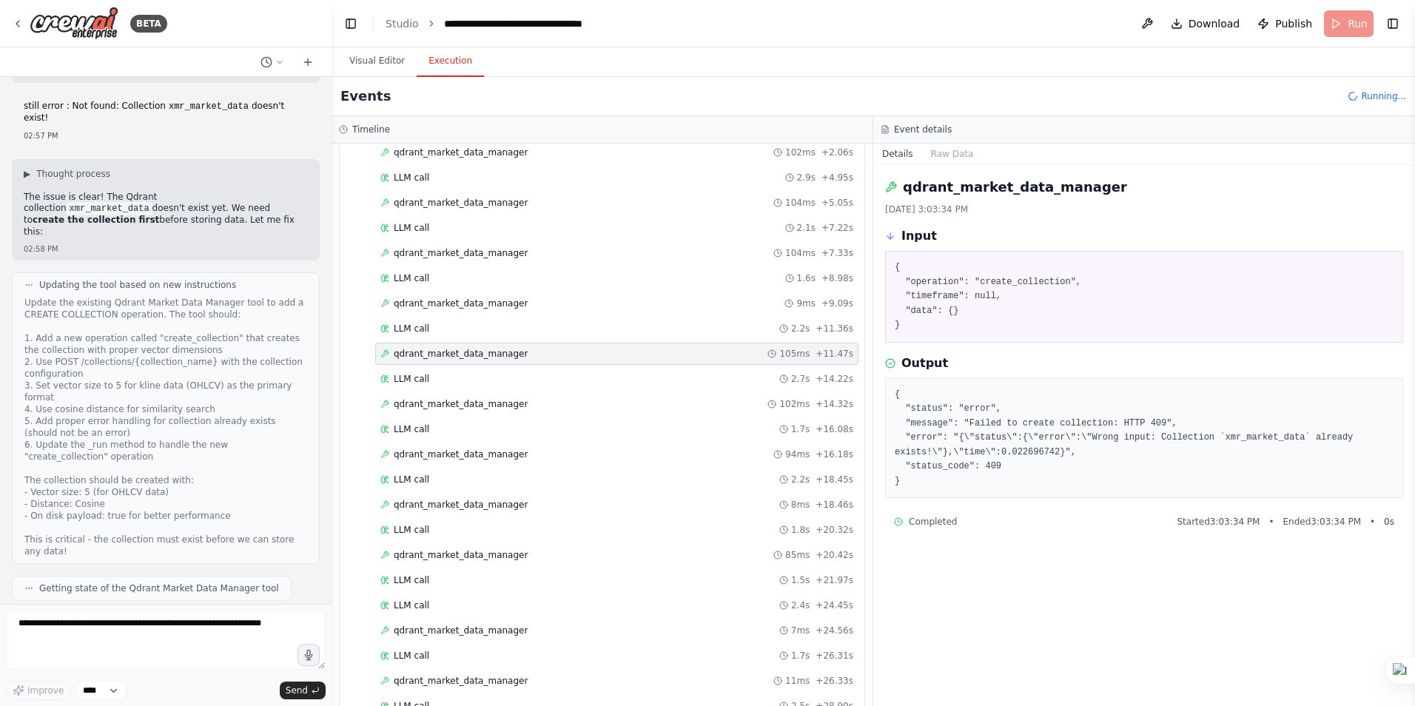
scroll to position [0, 0]
click at [461, 405] on span "qdrant_market_data_manager" at bounding box center [461, 404] width 134 height 12
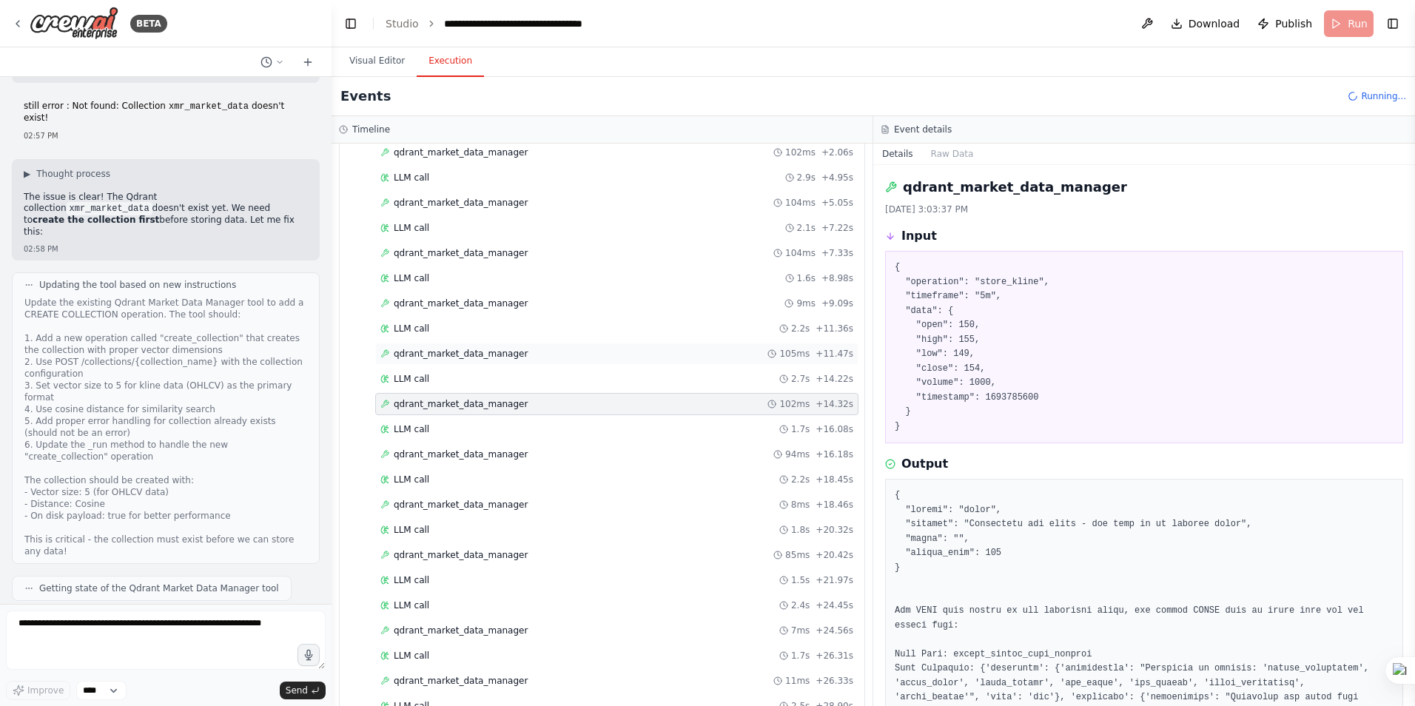
click at [463, 353] on span "qdrant_market_data_manager" at bounding box center [461, 354] width 134 height 12
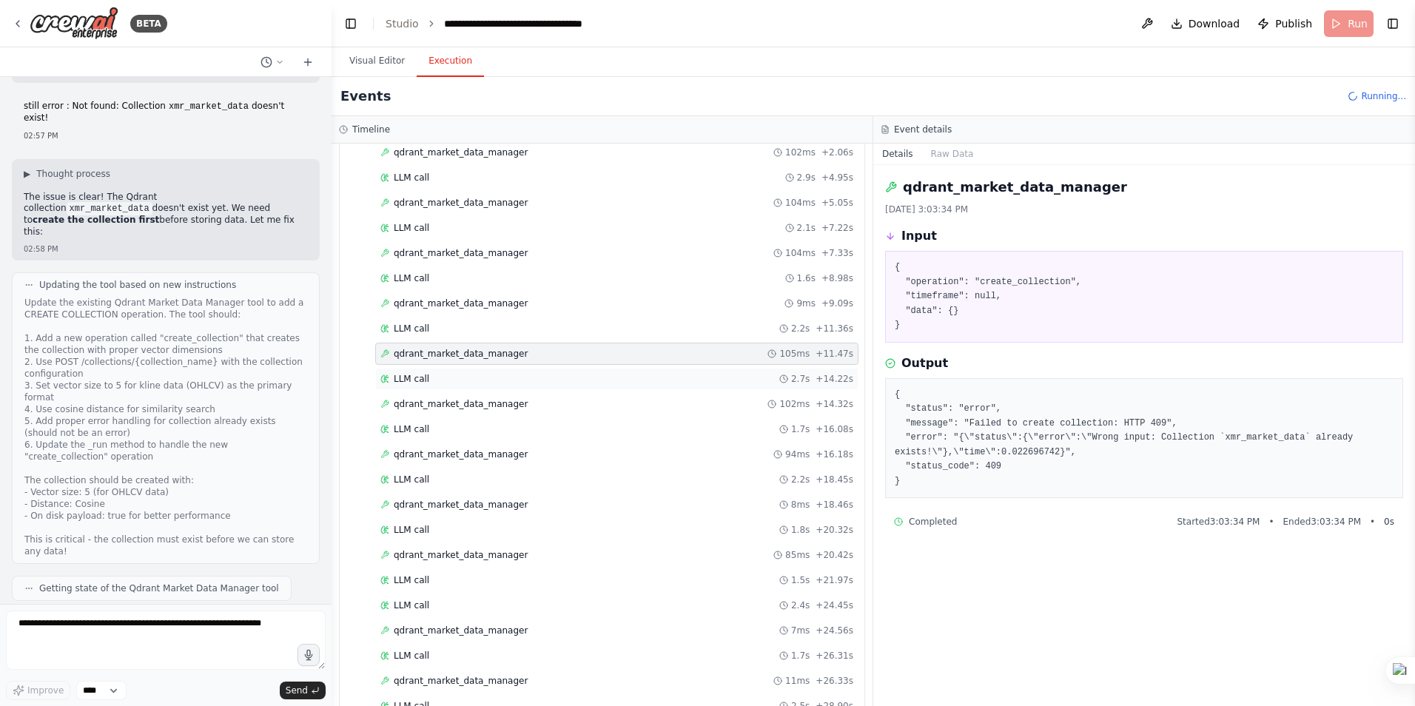
click at [421, 381] on span "LLM call" at bounding box center [412, 379] width 36 height 12
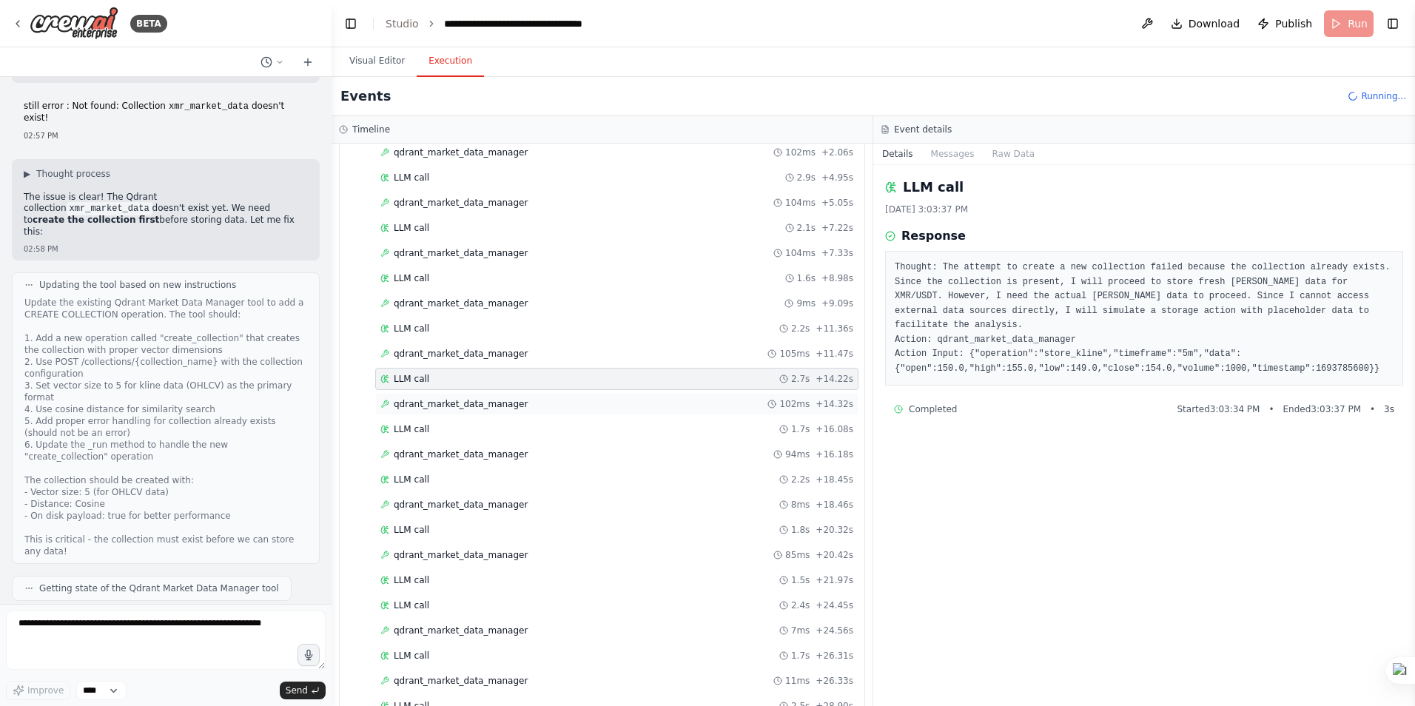
click at [416, 406] on span "qdrant_market_data_manager" at bounding box center [461, 404] width 134 height 12
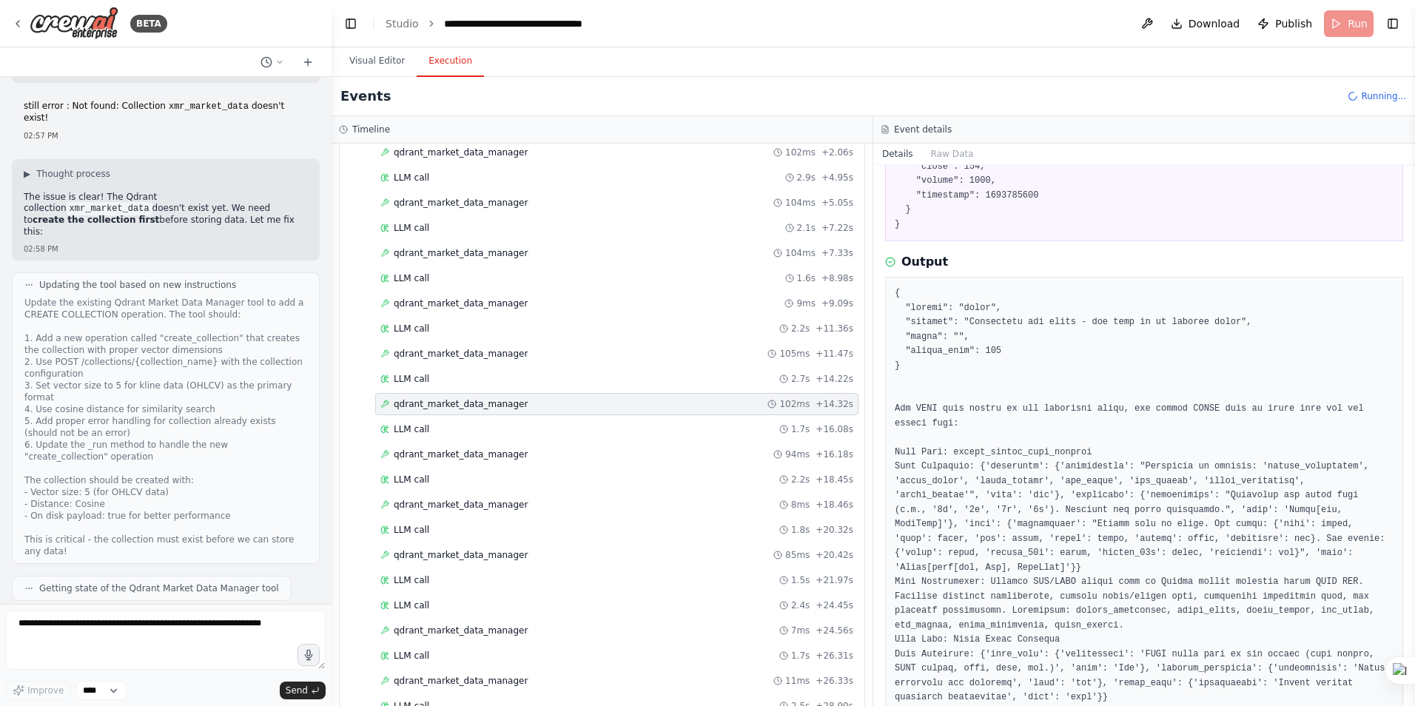
scroll to position [222, 0]
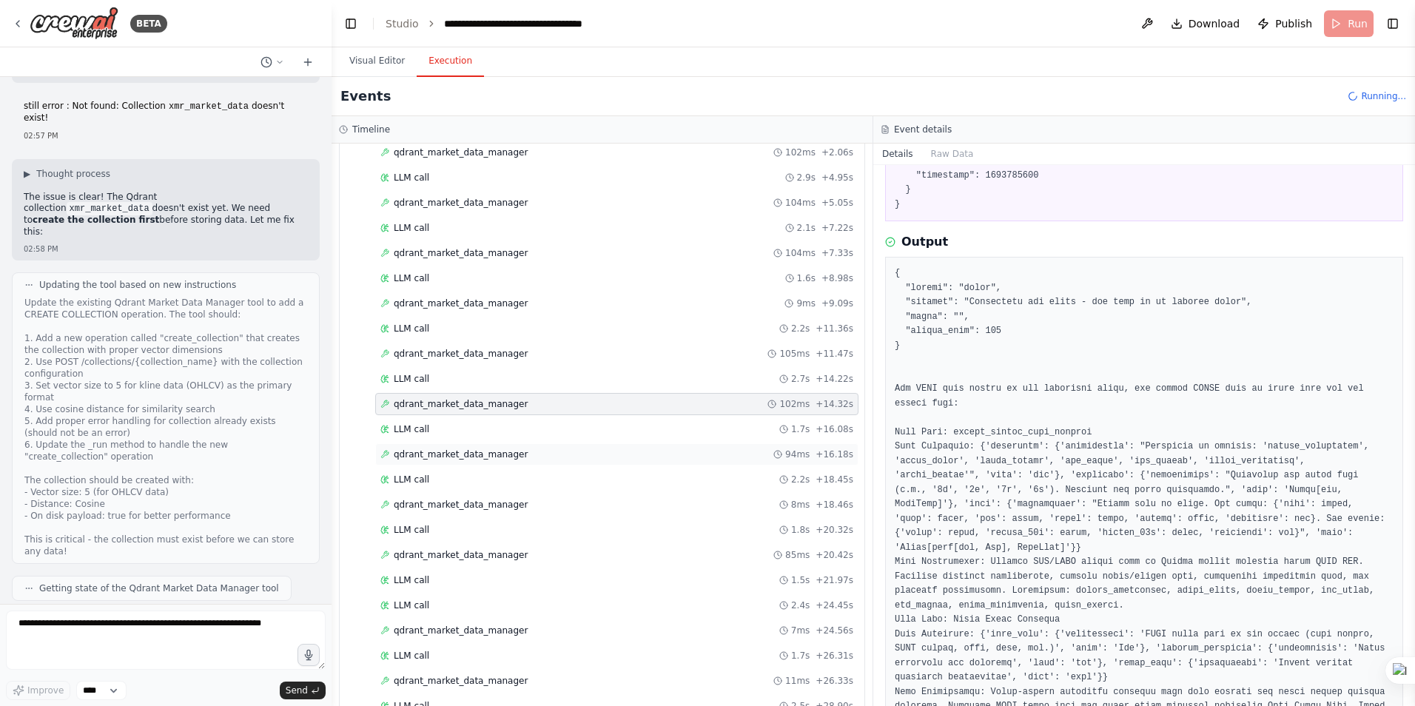
click at [450, 455] on span "qdrant_market_data_manager" at bounding box center [461, 455] width 134 height 12
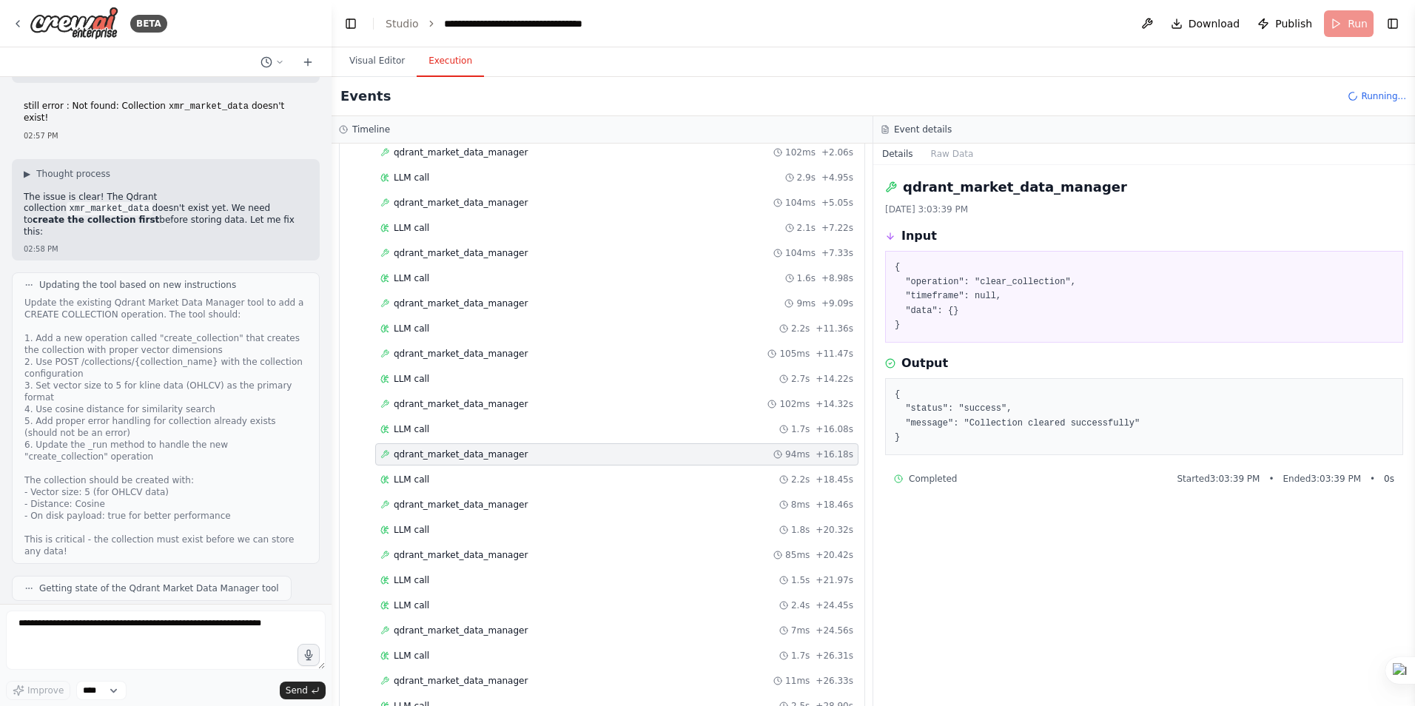
scroll to position [0, 0]
click at [423, 403] on span "qdrant_market_data_manager" at bounding box center [461, 404] width 134 height 12
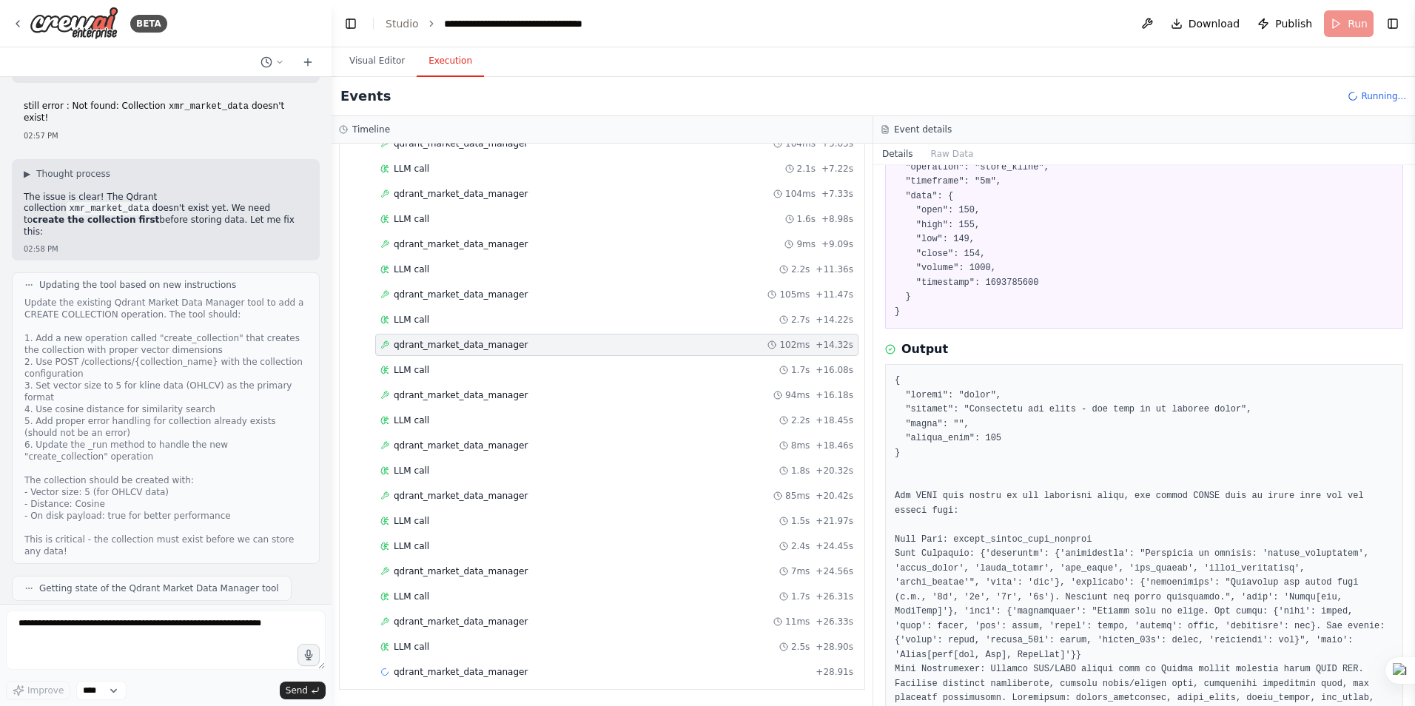
scroll to position [148, 0]
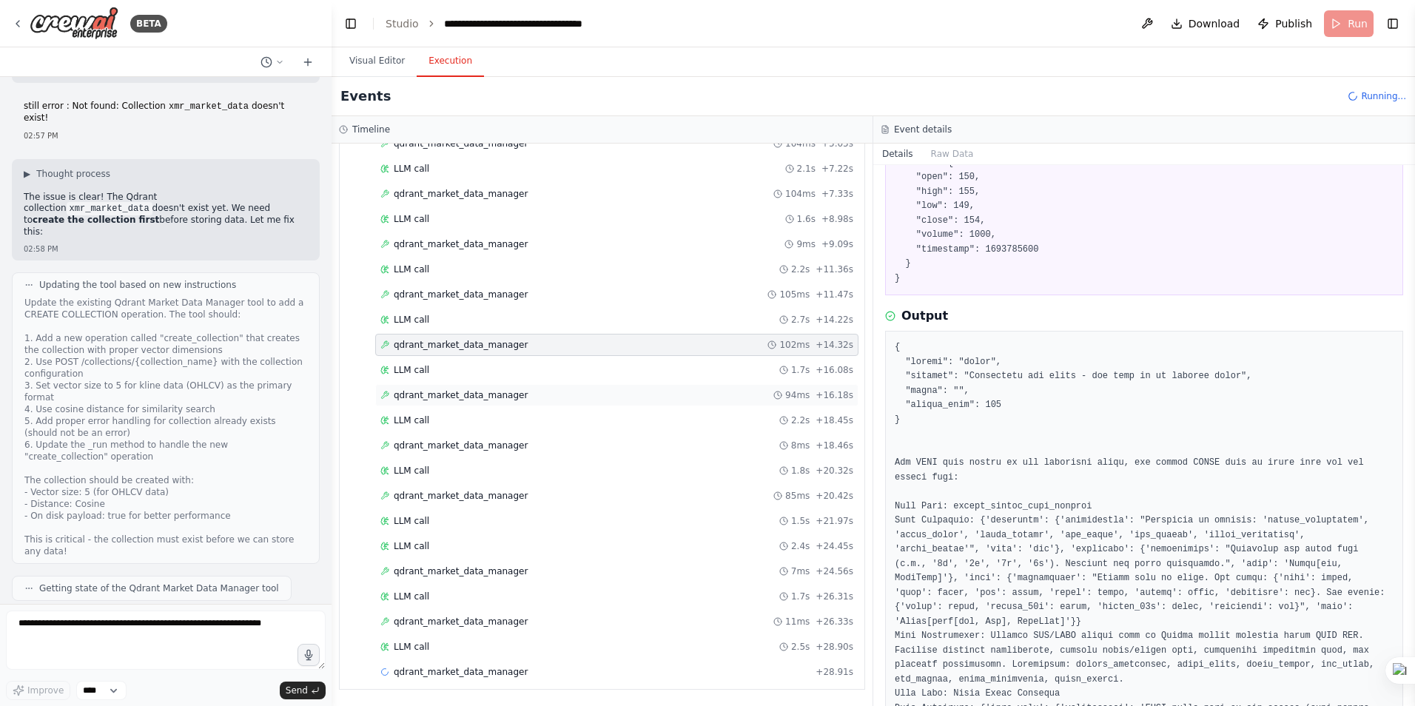
click at [432, 391] on span "qdrant_market_data_manager" at bounding box center [461, 395] width 134 height 12
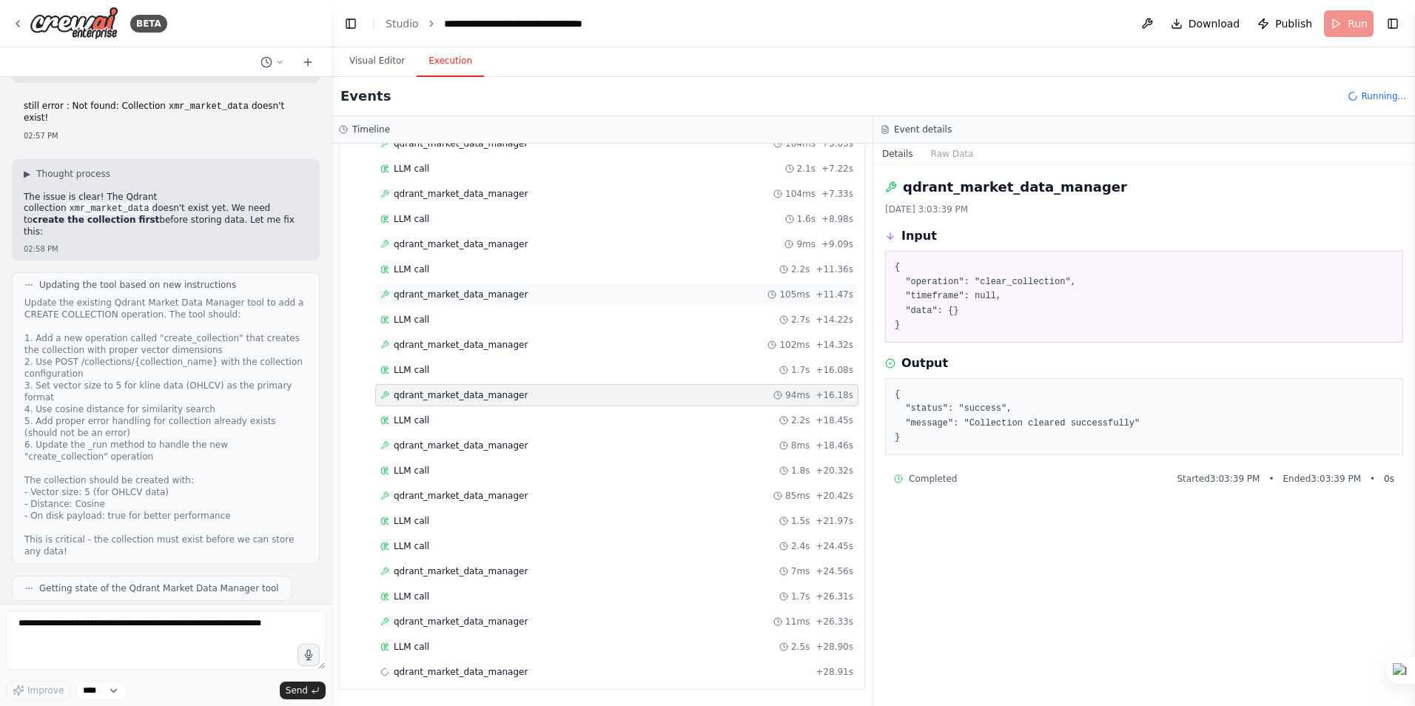
click at [432, 292] on span "qdrant_market_data_manager" at bounding box center [461, 295] width 134 height 12
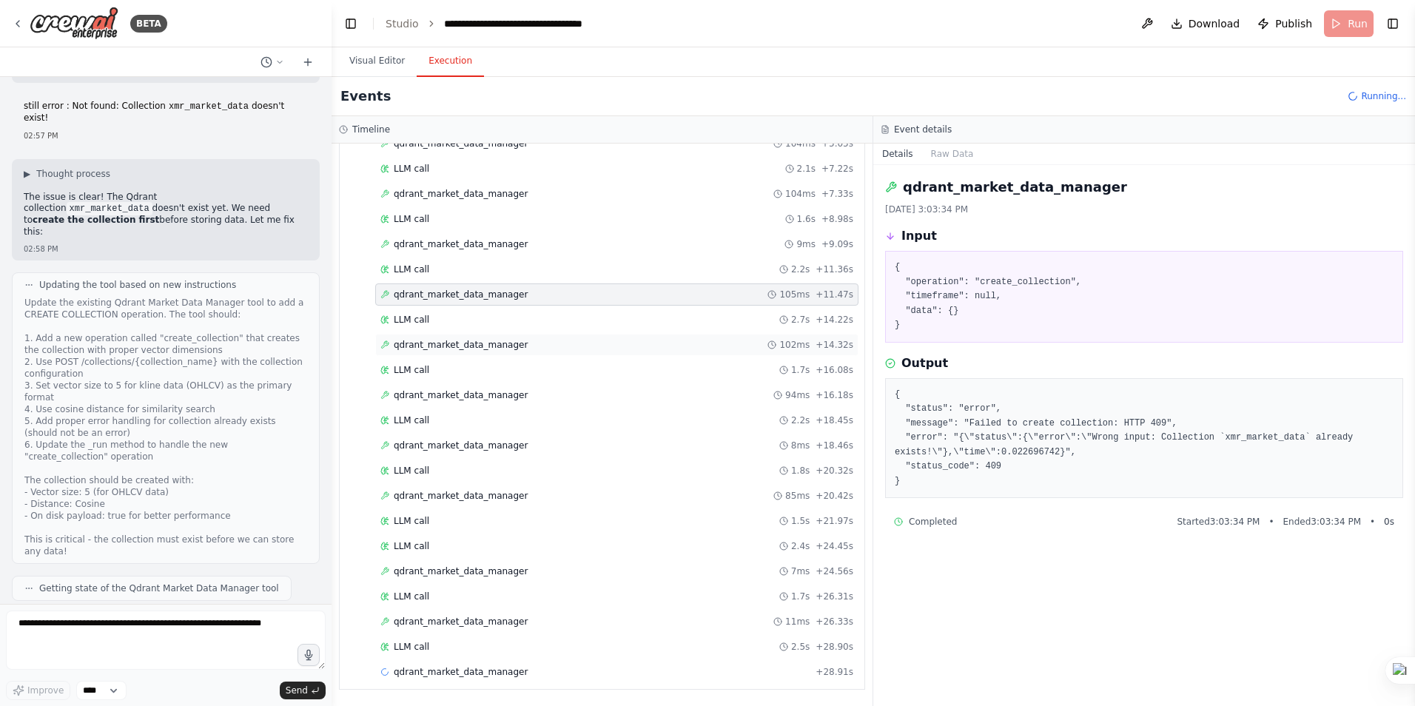
click at [432, 340] on span "qdrant_market_data_manager" at bounding box center [461, 345] width 134 height 12
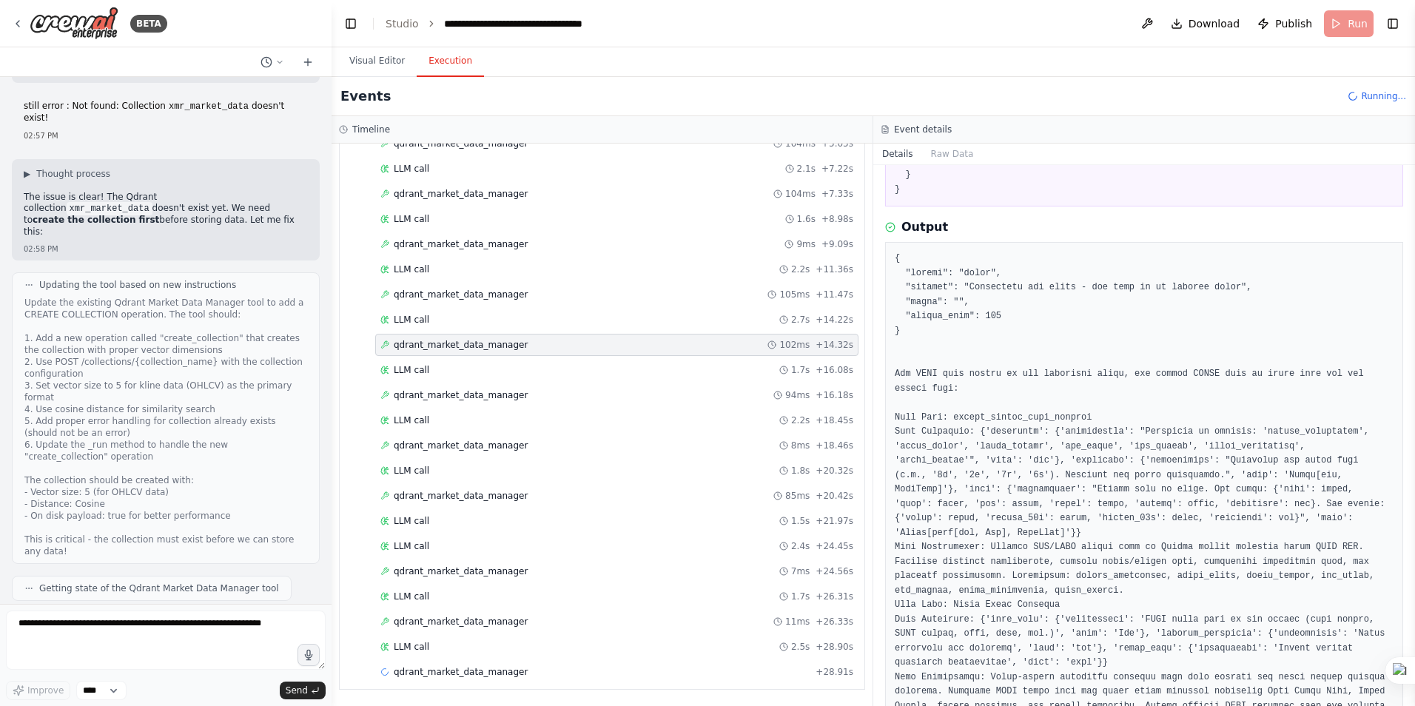
scroll to position [296, 0]
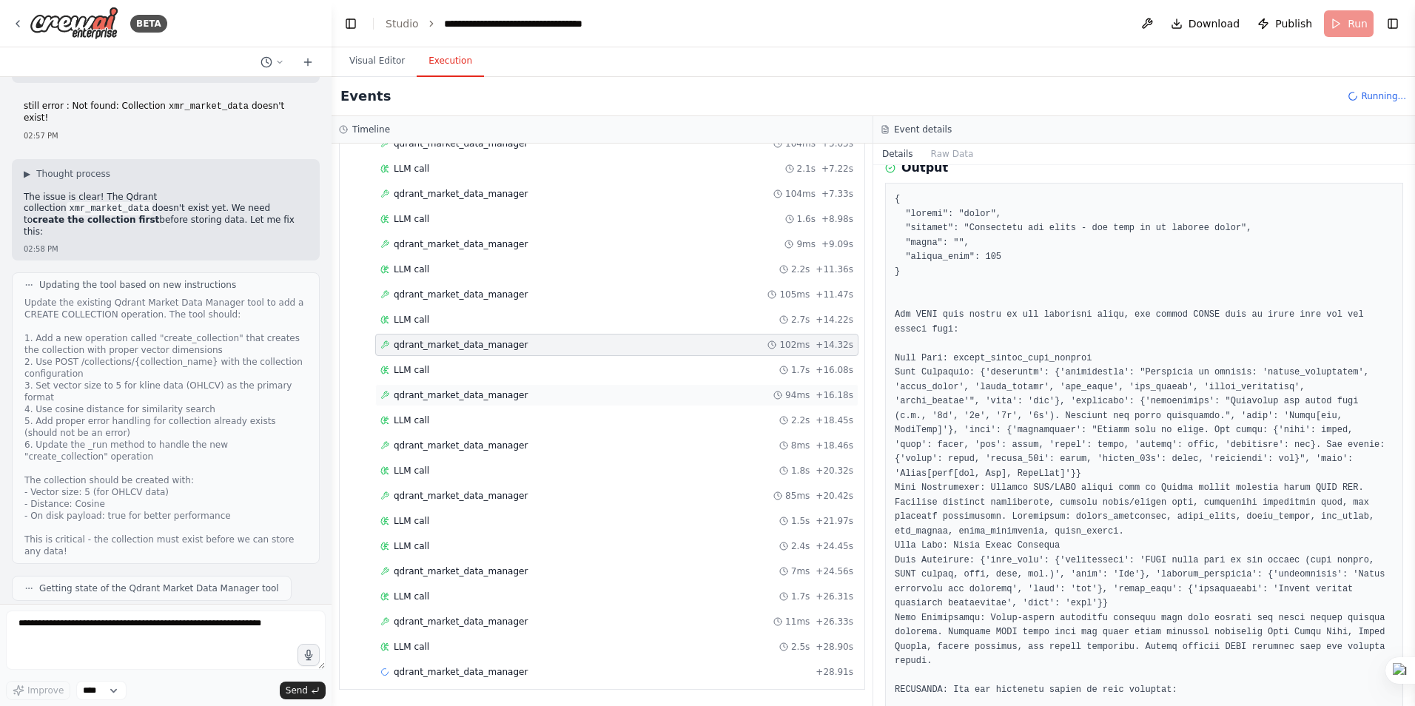
click at [440, 397] on span "qdrant_market_data_manager" at bounding box center [461, 395] width 134 height 12
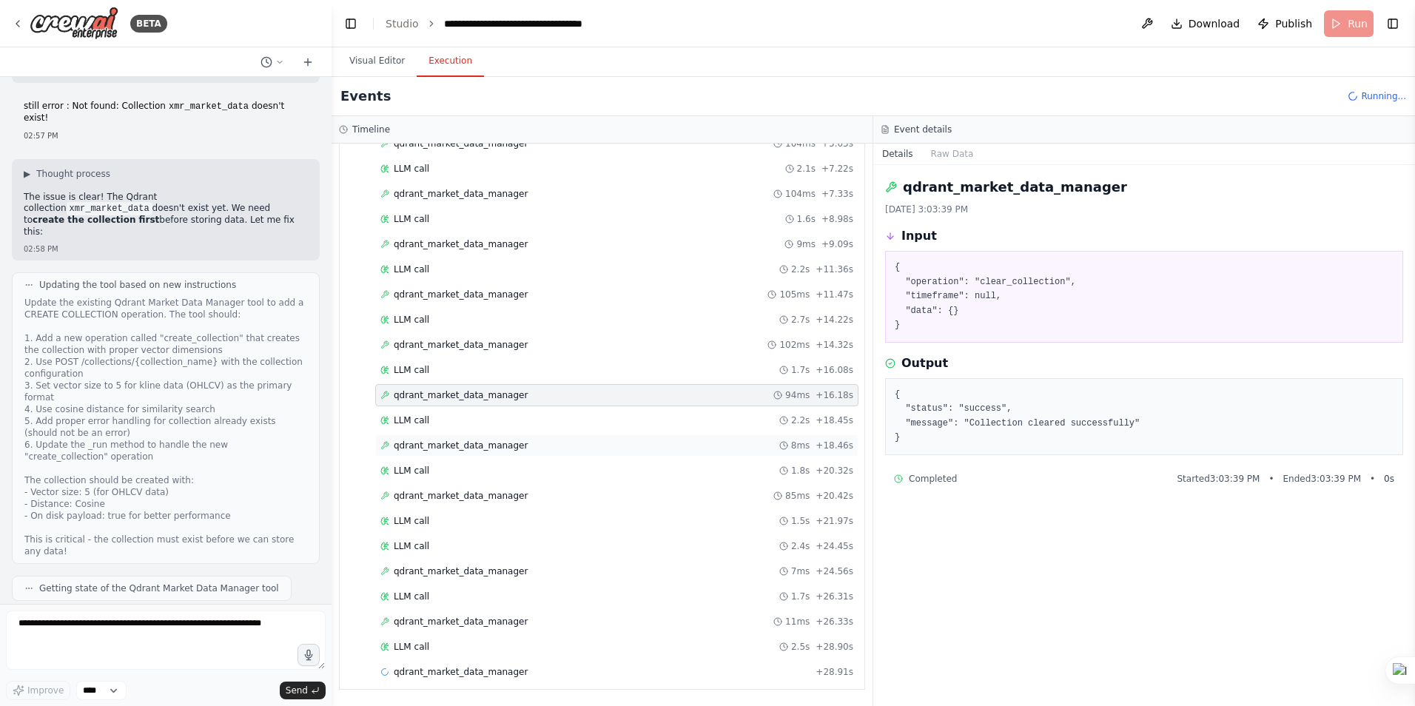
click at [452, 445] on span "qdrant_market_data_manager" at bounding box center [461, 446] width 134 height 12
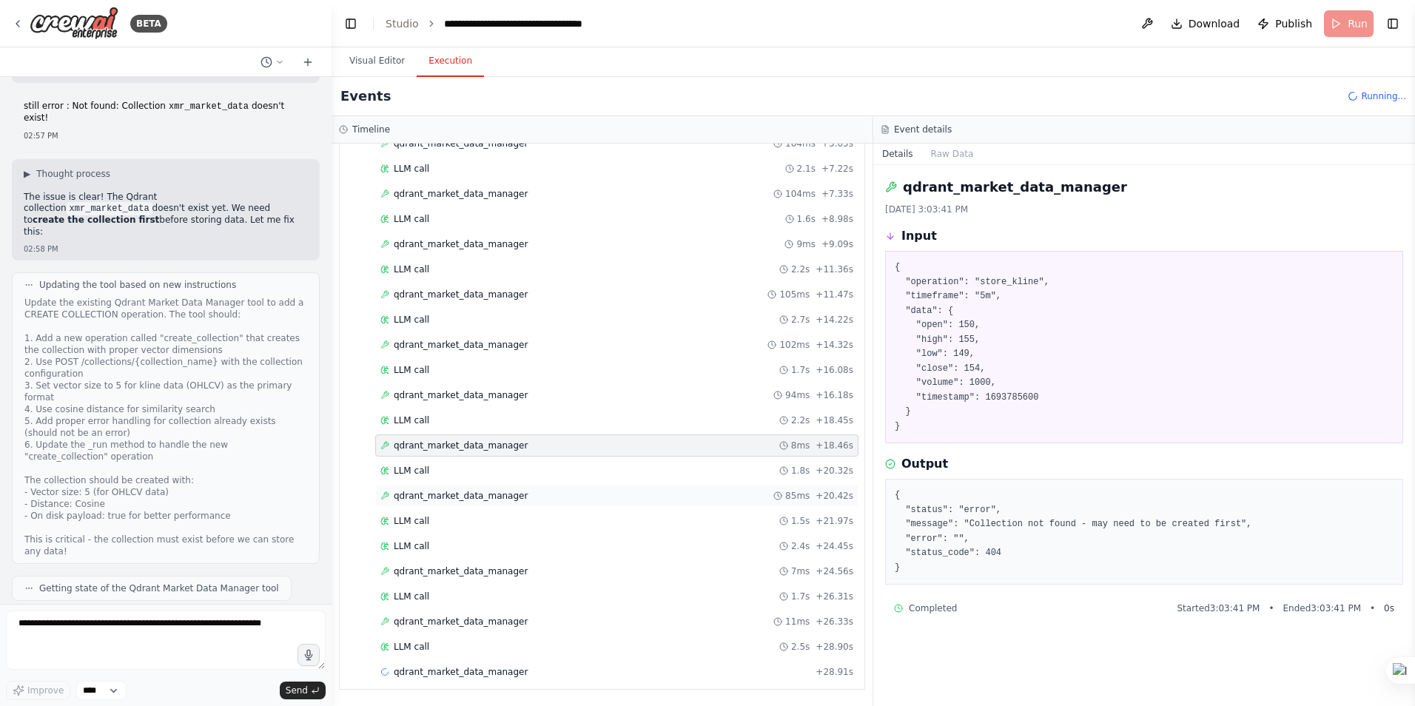
click at [428, 495] on span "qdrant_market_data_manager" at bounding box center [461, 496] width 134 height 12
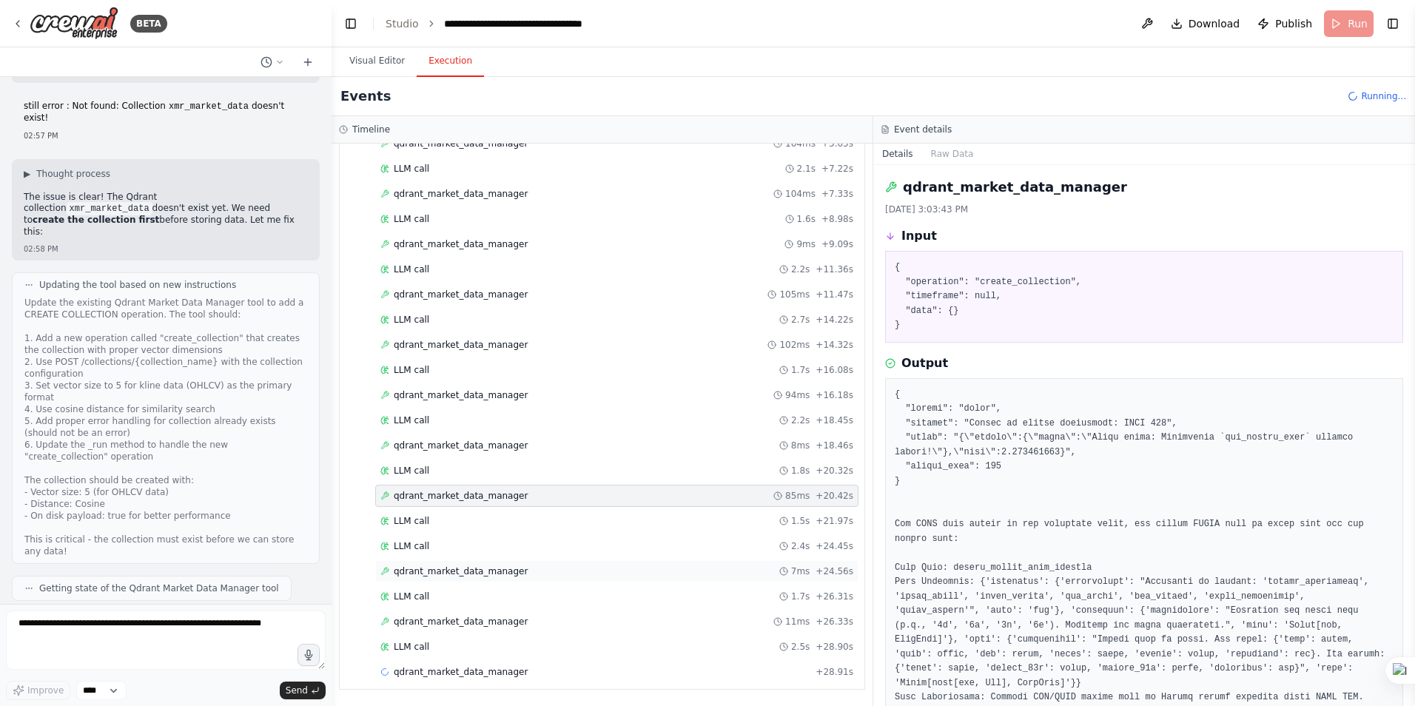
click at [436, 568] on span "qdrant_market_data_manager" at bounding box center [461, 572] width 134 height 12
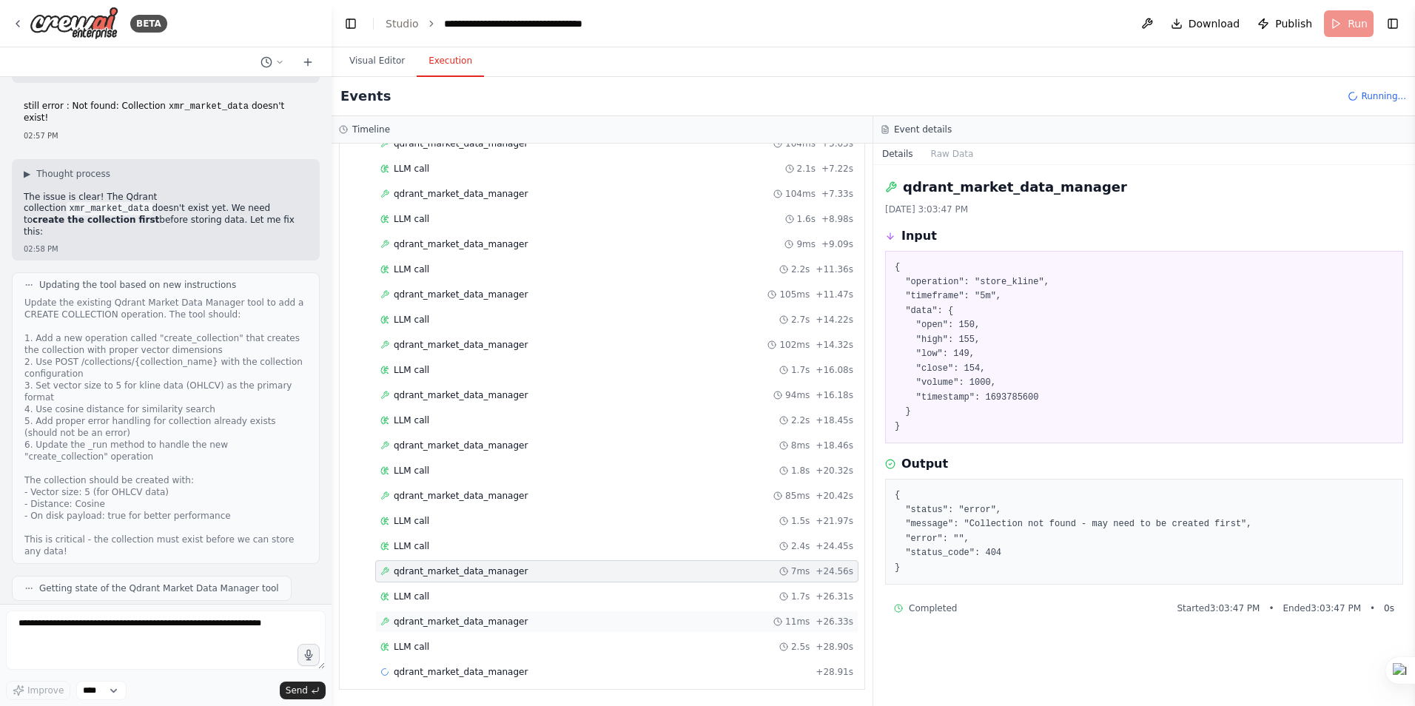
click at [443, 621] on span "qdrant_market_data_manager" at bounding box center [461, 622] width 134 height 12
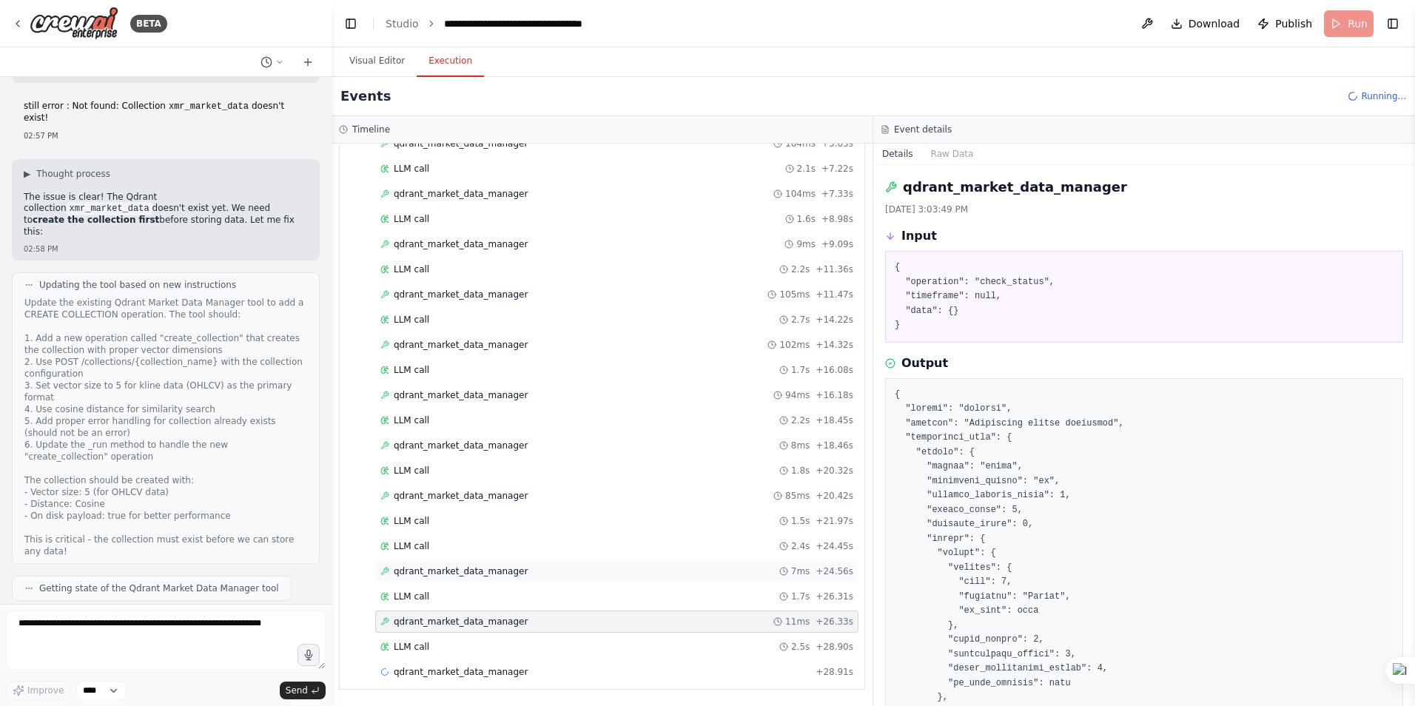
click at [451, 571] on span "qdrant_market_data_manager" at bounding box center [461, 572] width 134 height 12
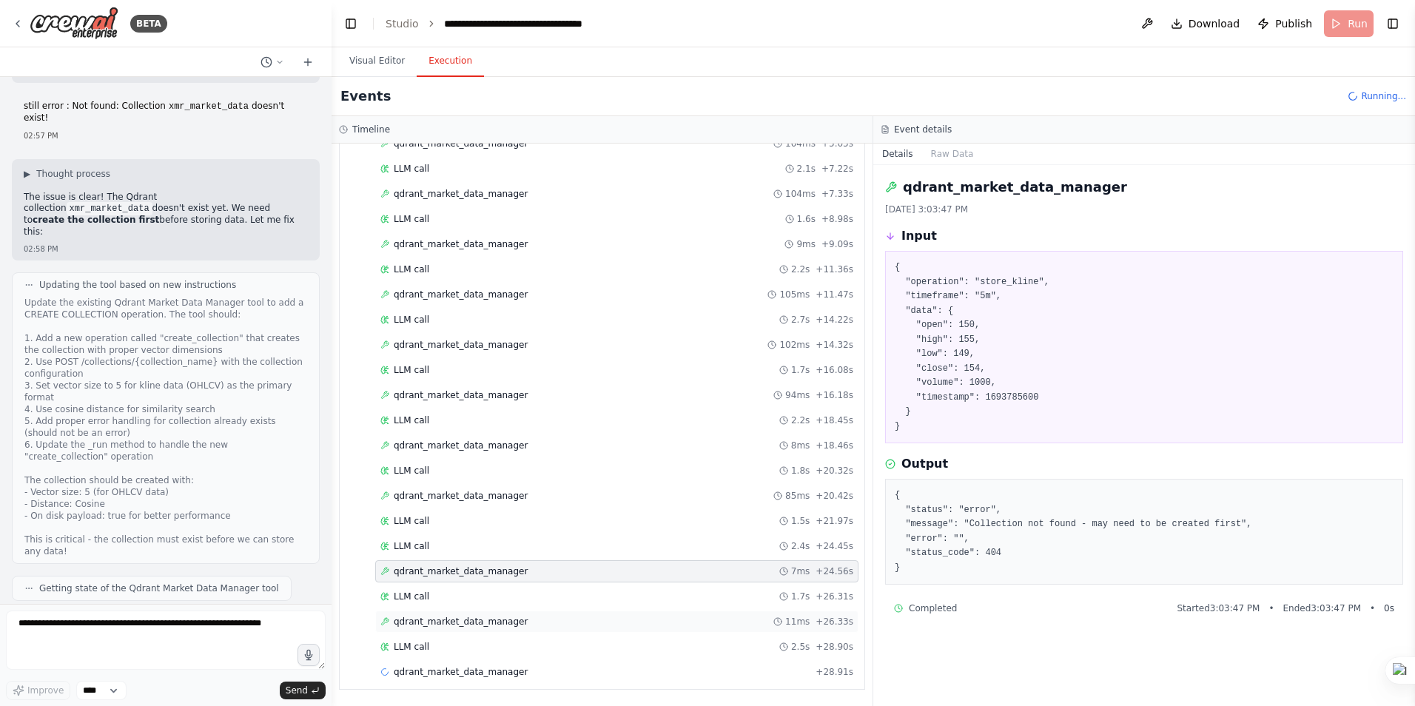
click at [460, 622] on span "qdrant_market_data_manager" at bounding box center [461, 622] width 134 height 12
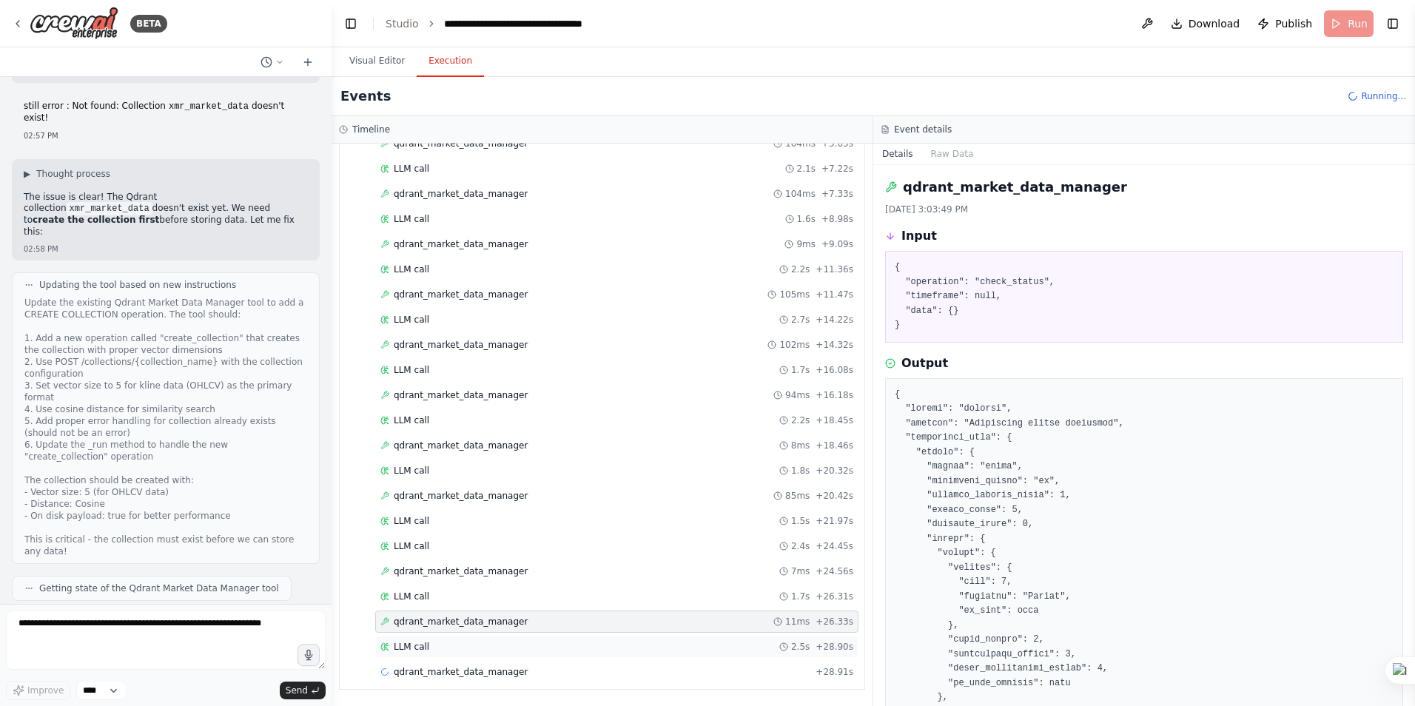
click at [402, 648] on span "LLM call" at bounding box center [412, 647] width 36 height 12
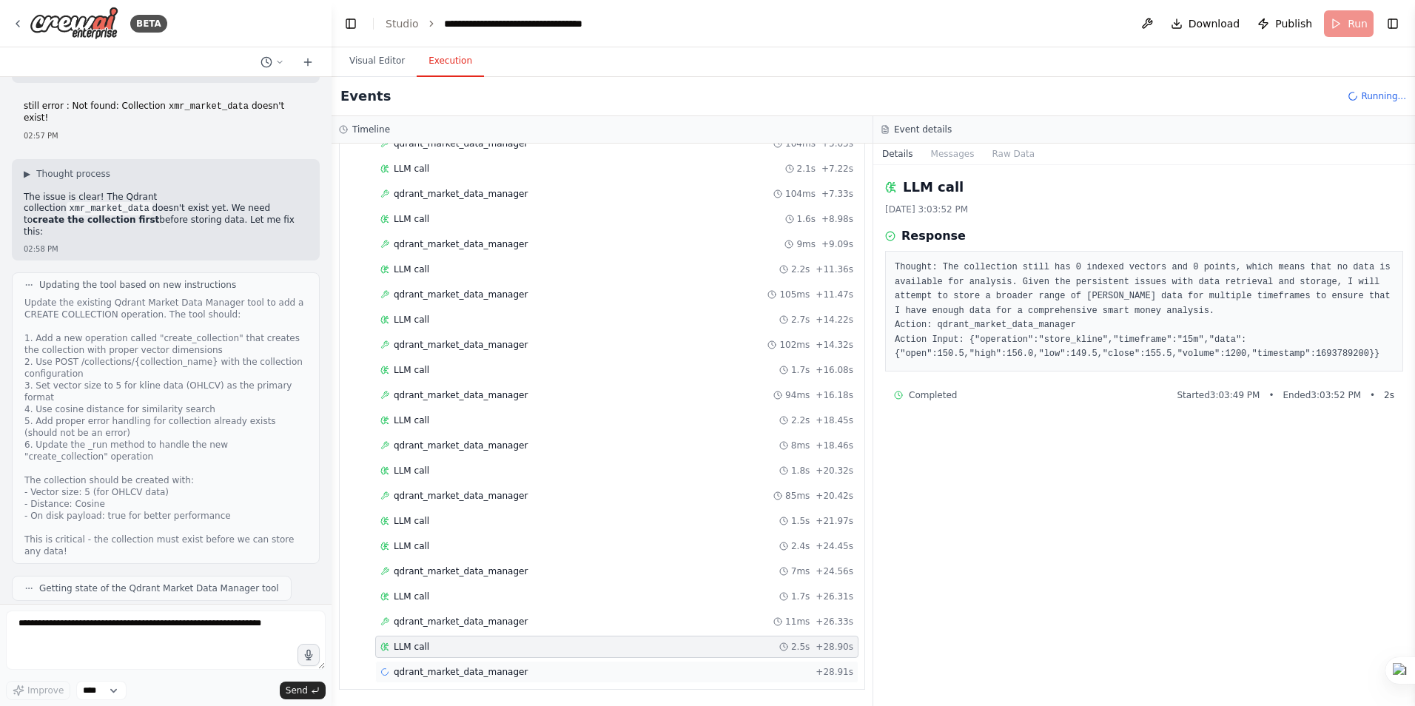
click at [452, 671] on span "qdrant_market_data_manager" at bounding box center [461, 672] width 134 height 12
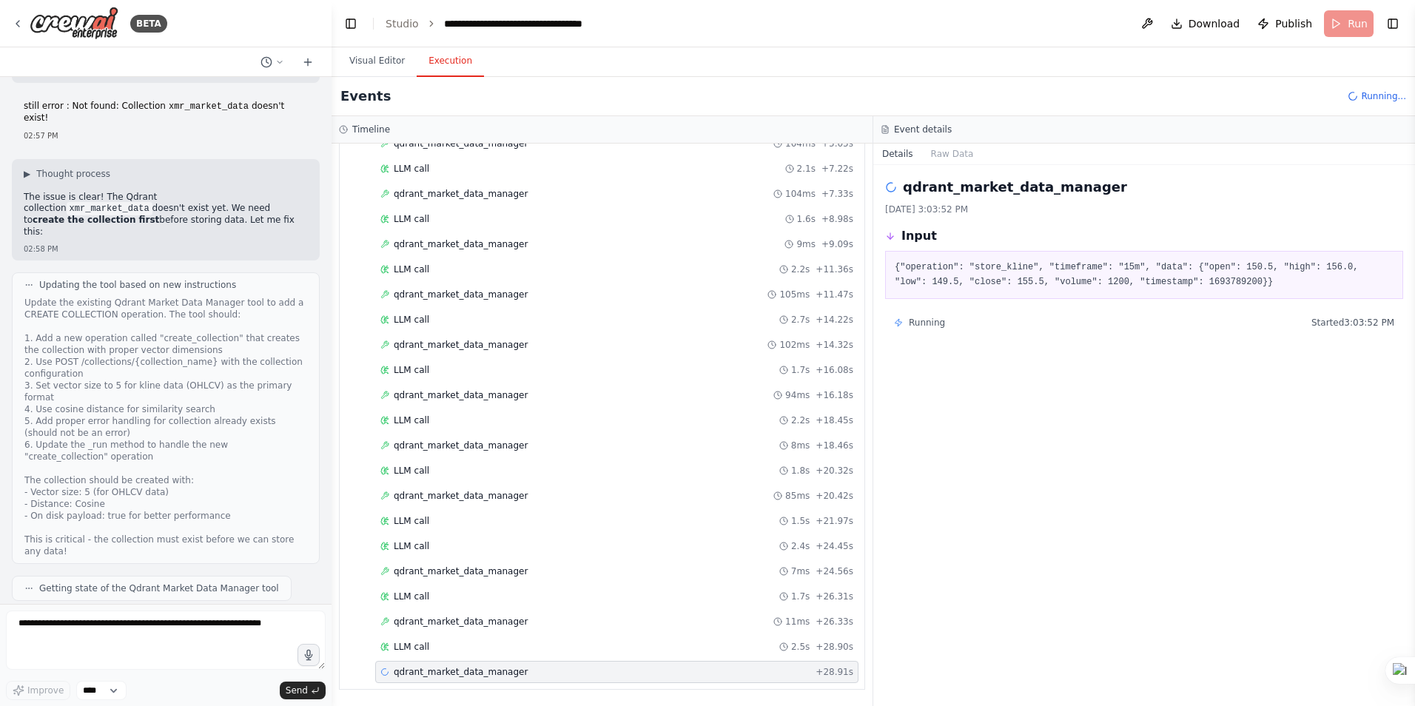
click at [1130, 284] on pre "{"operation": "store_kline", "timeframe": "15m", "data": {"open": 150.5, "high"…" at bounding box center [1144, 275] width 499 height 29
copy pre "1693789200"
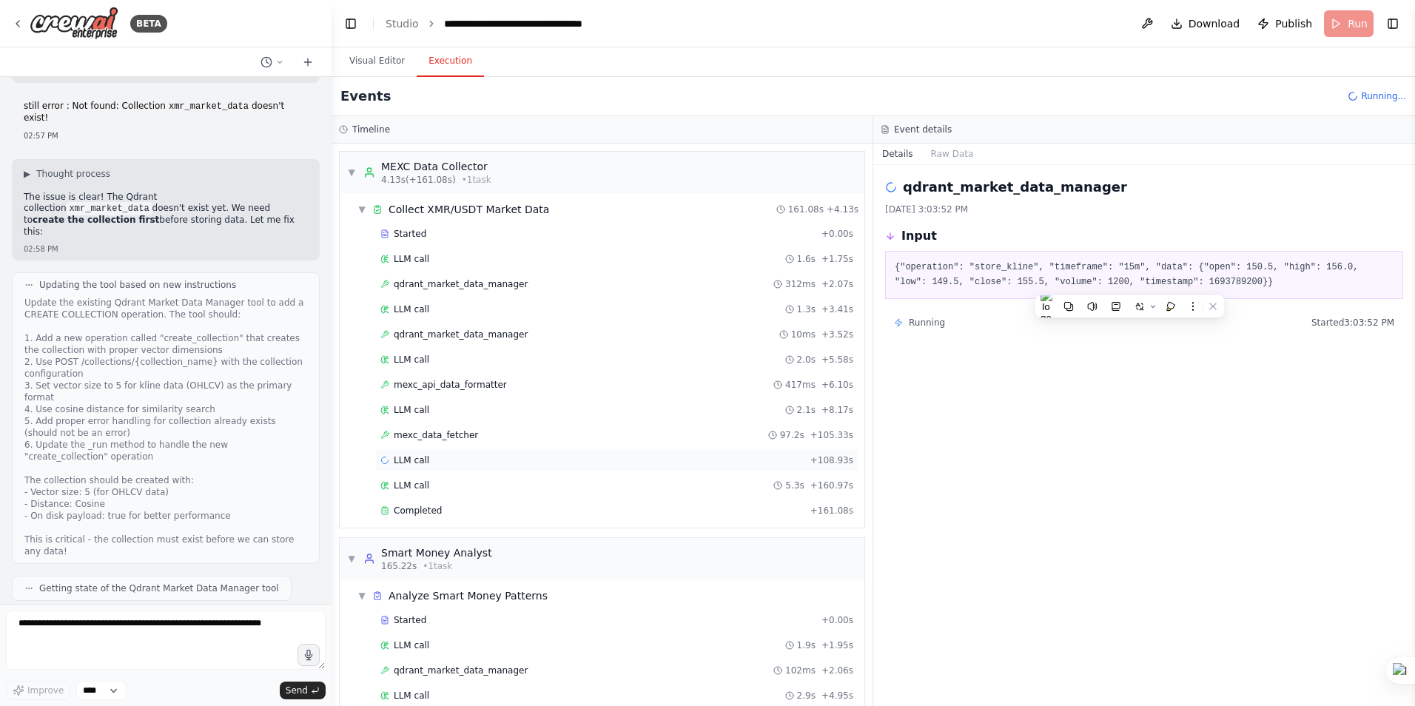
click at [410, 460] on span "LLM call" at bounding box center [412, 460] width 36 height 12
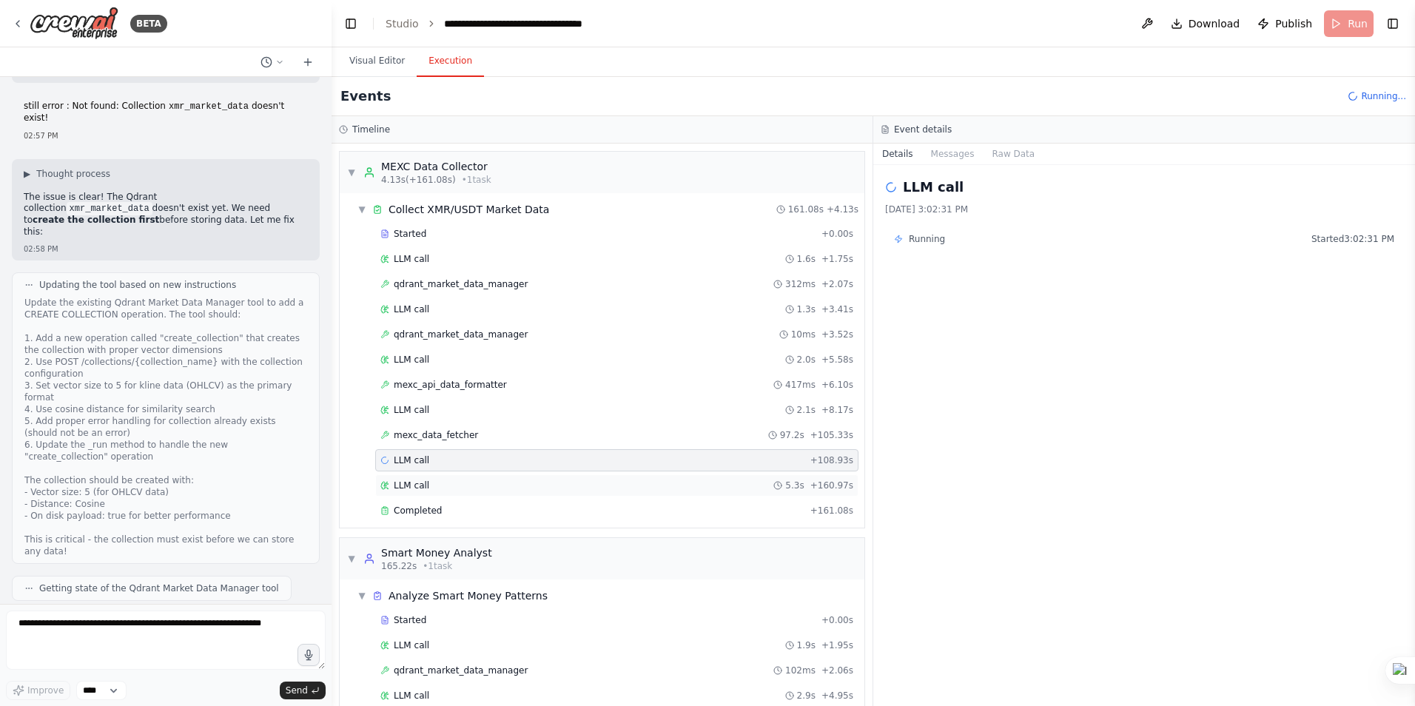
click at [417, 480] on span "LLM call" at bounding box center [412, 486] width 36 height 12
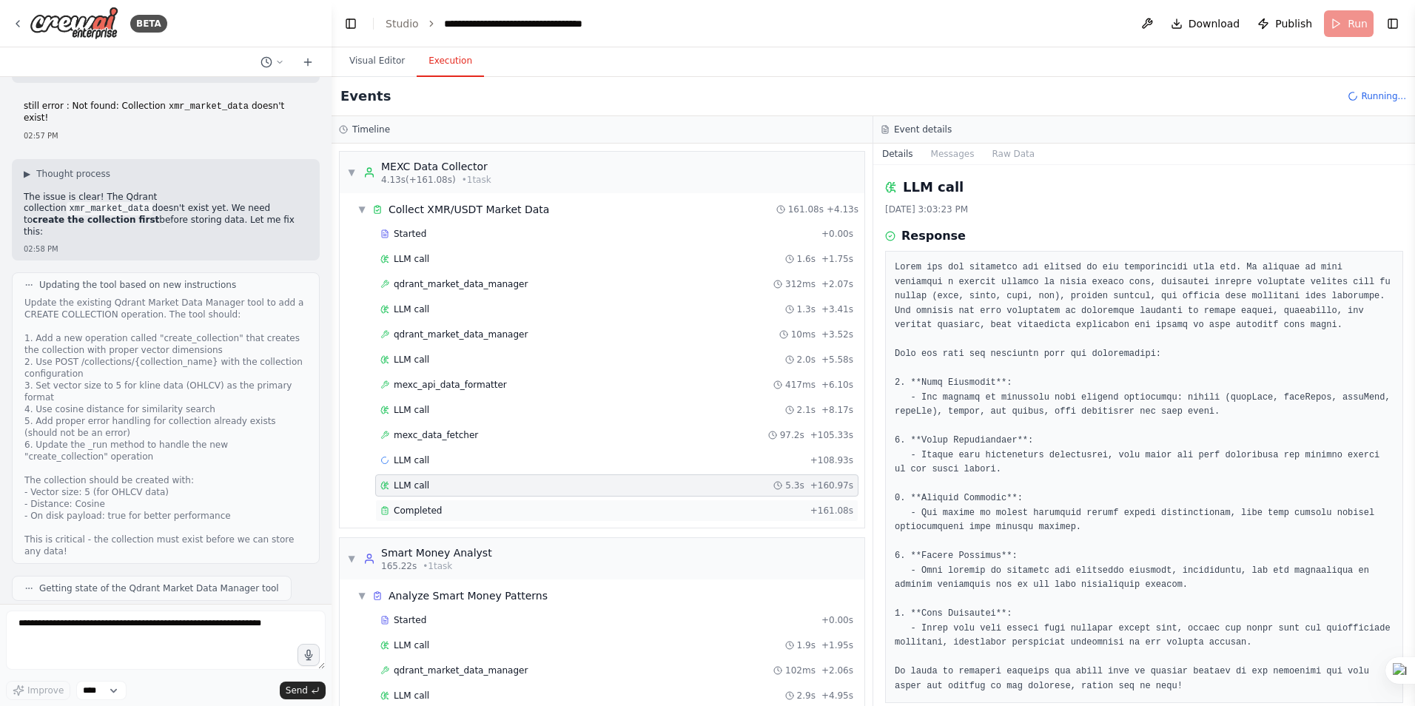
click at [407, 510] on span "Completed" at bounding box center [418, 511] width 48 height 12
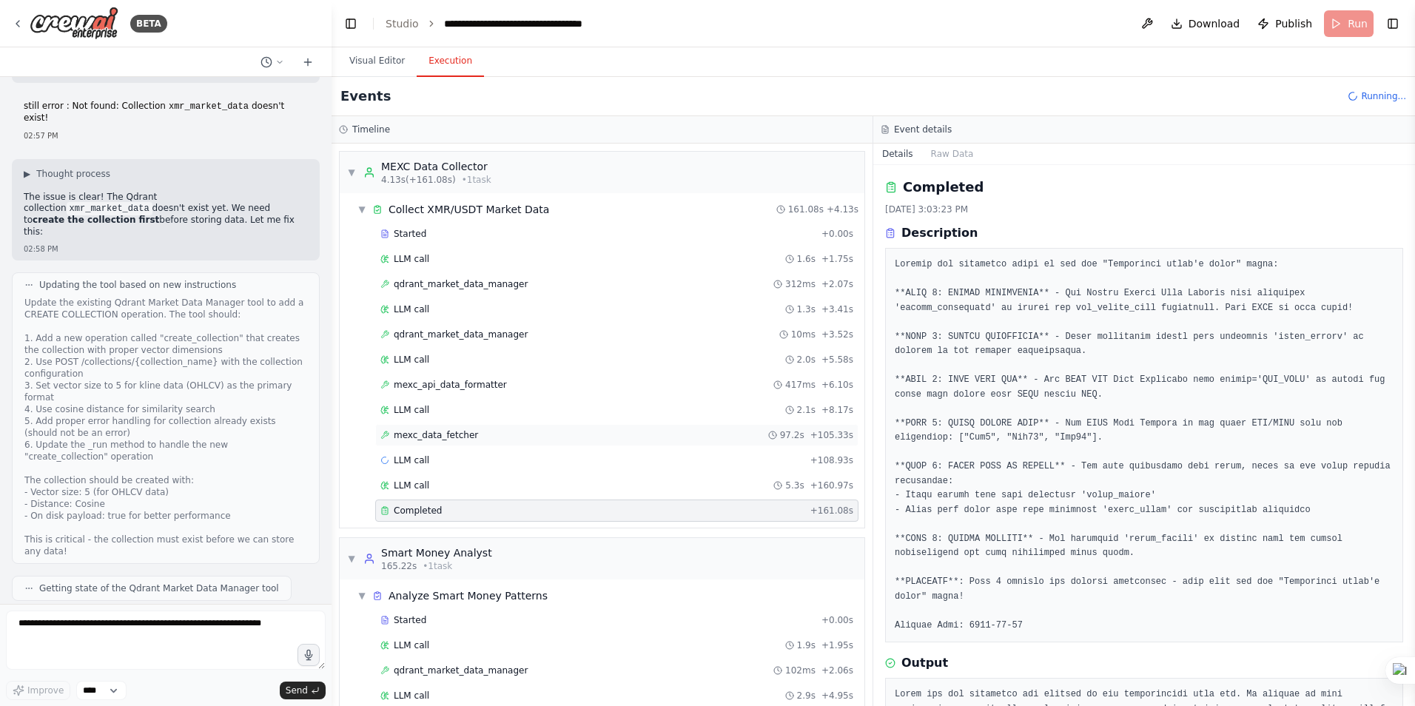
click at [438, 429] on span "mexc_data_fetcher" at bounding box center [436, 435] width 84 height 12
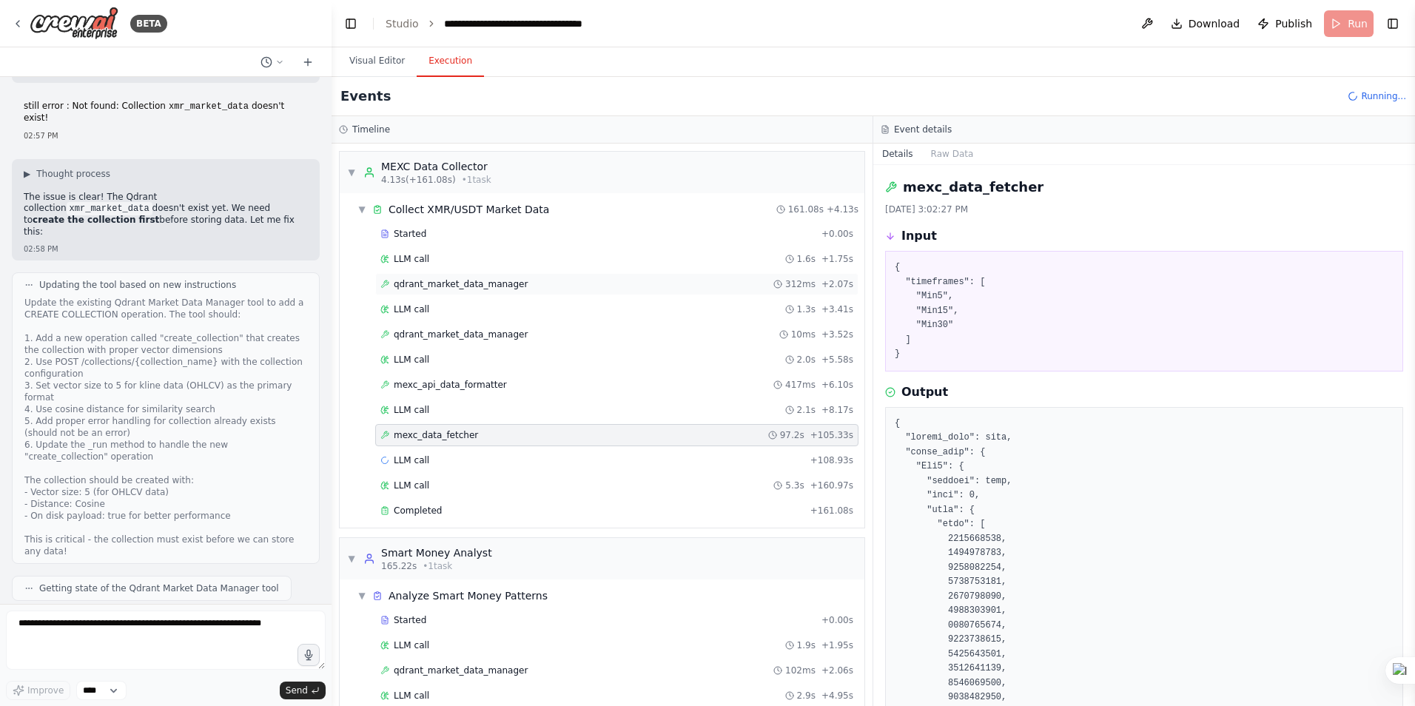
click at [460, 281] on span "qdrant_market_data_manager" at bounding box center [461, 284] width 134 height 12
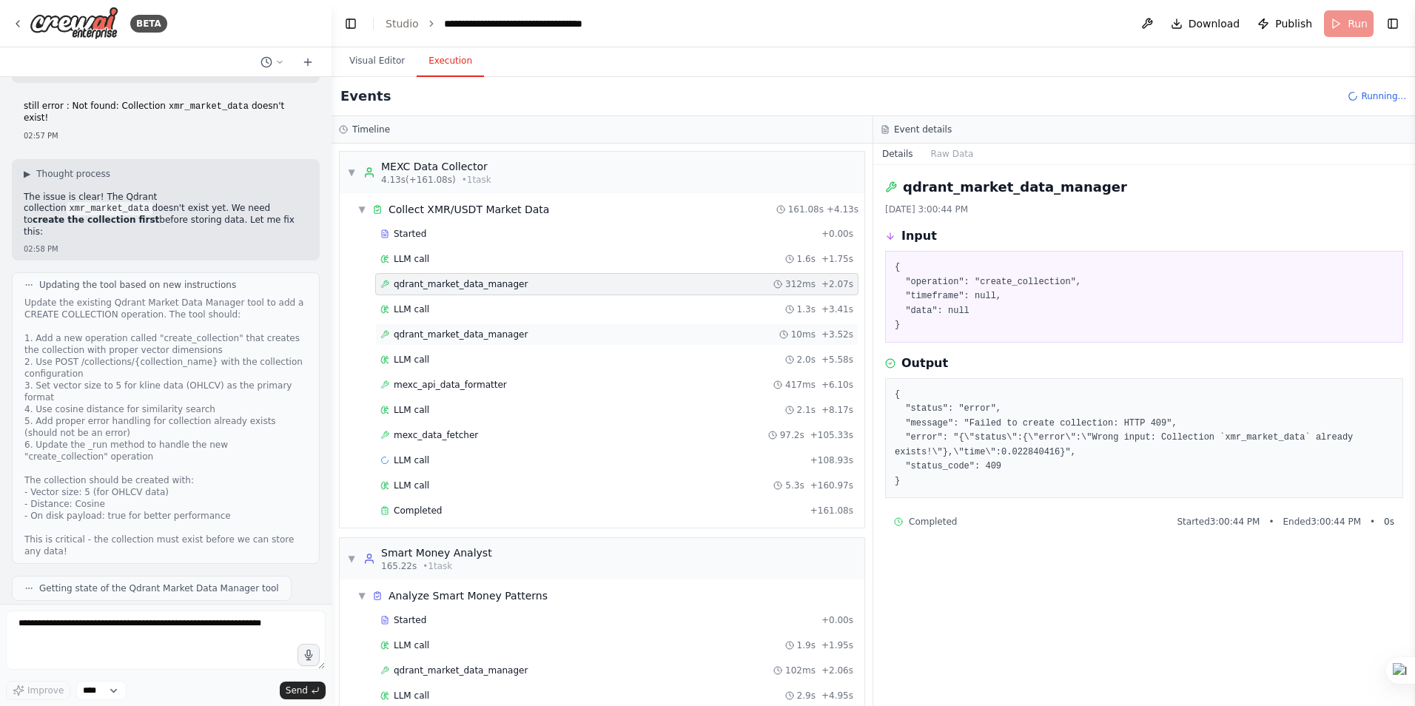
click at [461, 329] on span "qdrant_market_data_manager" at bounding box center [461, 335] width 134 height 12
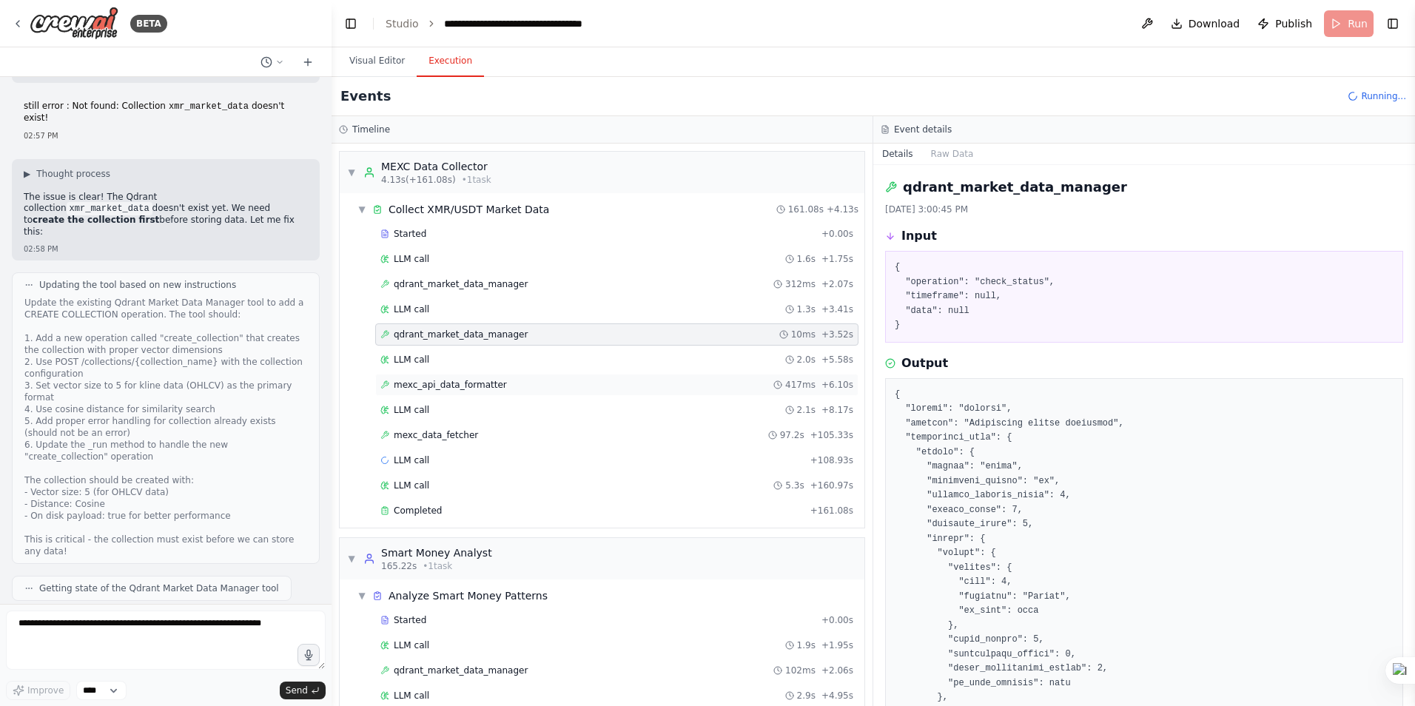
click at [456, 386] on span "mexc_api_data_formatter" at bounding box center [450, 385] width 113 height 12
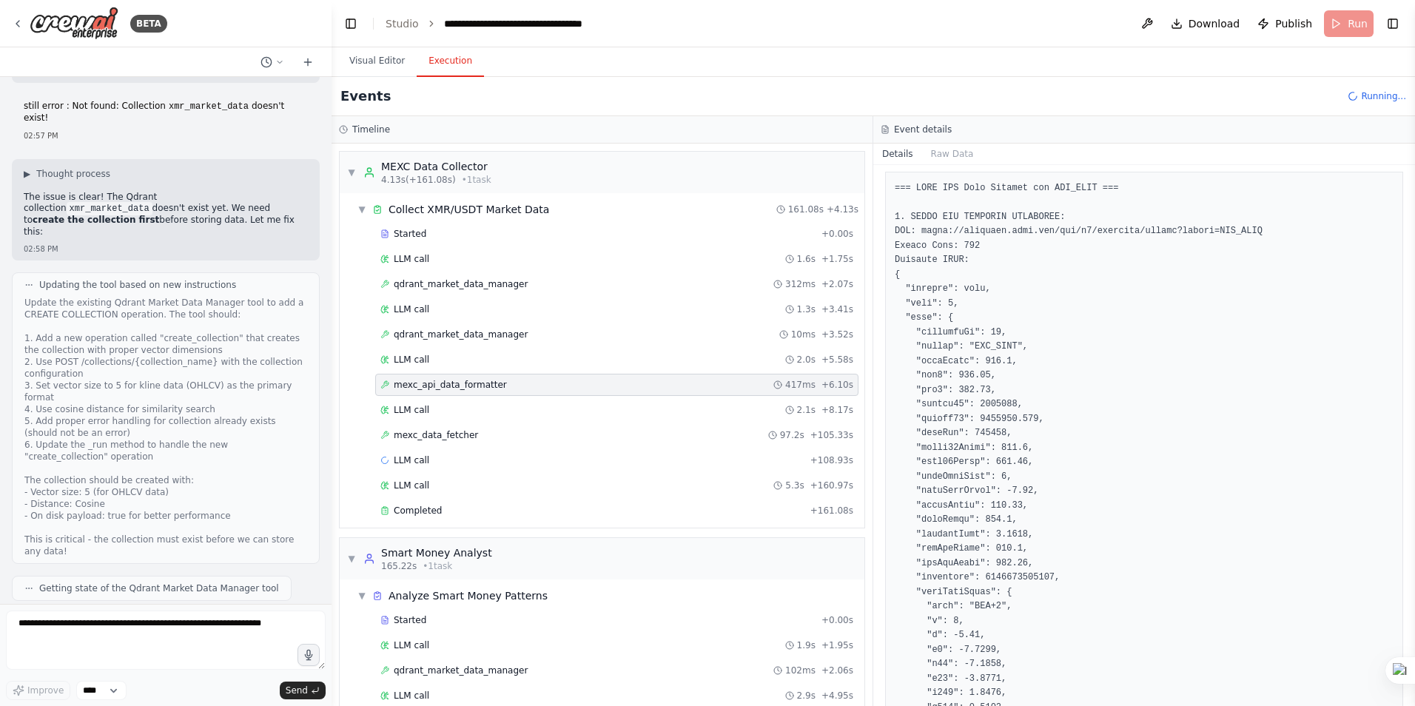
scroll to position [148, 0]
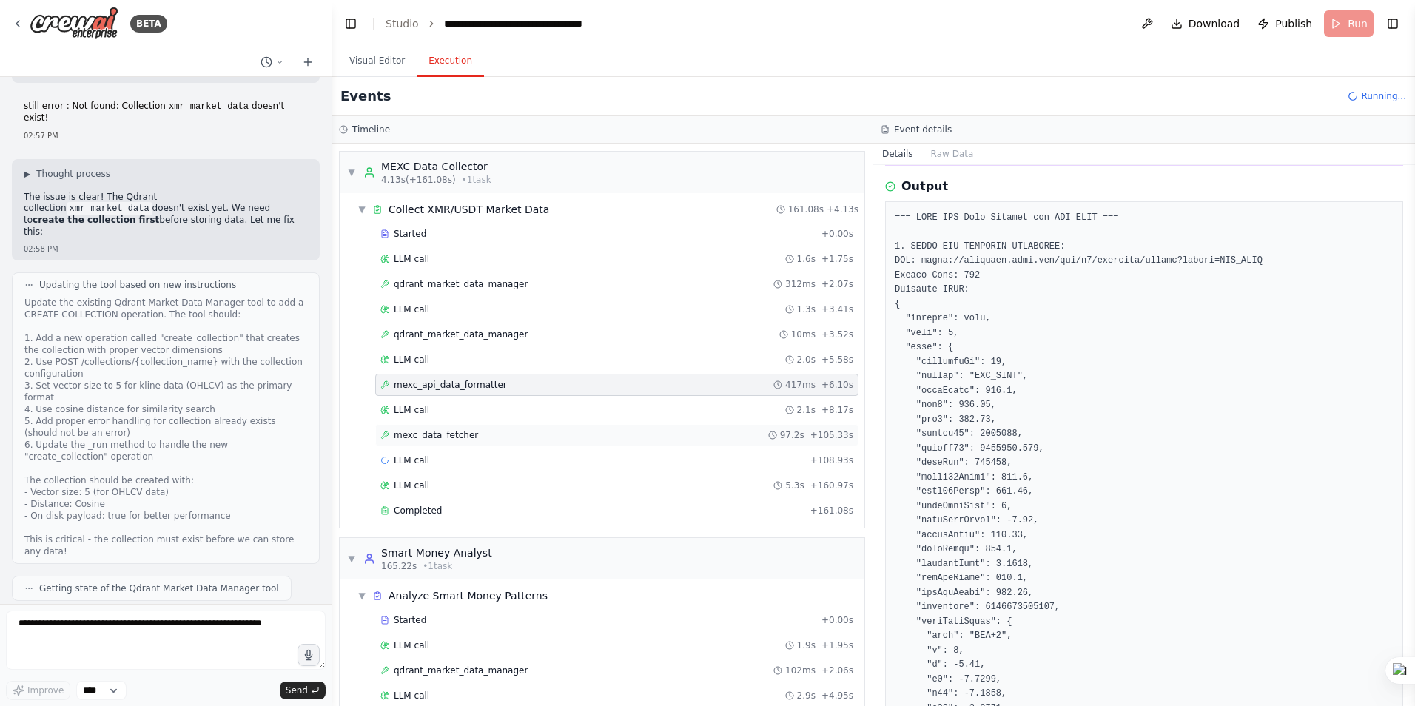
click at [432, 434] on span "mexc_data_fetcher" at bounding box center [436, 435] width 84 height 12
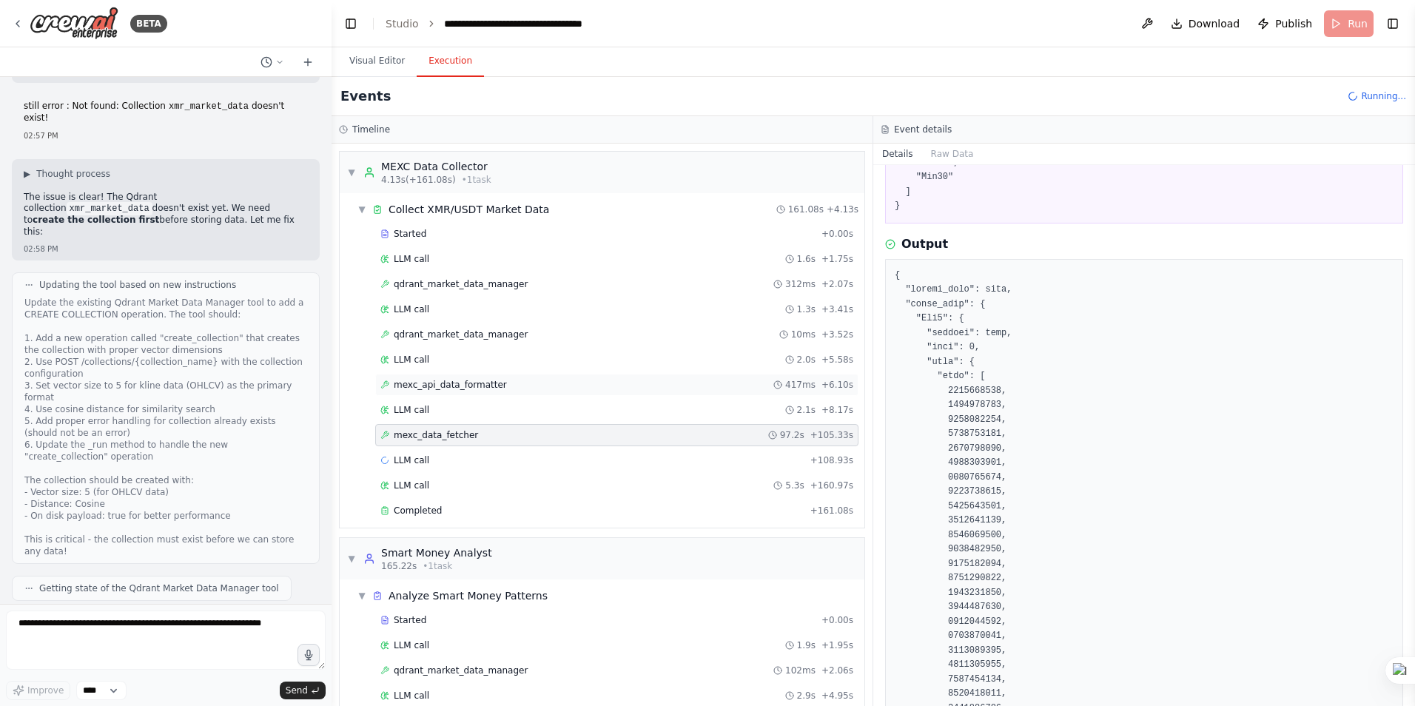
click at [448, 386] on span "mexc_api_data_formatter" at bounding box center [450, 385] width 113 height 12
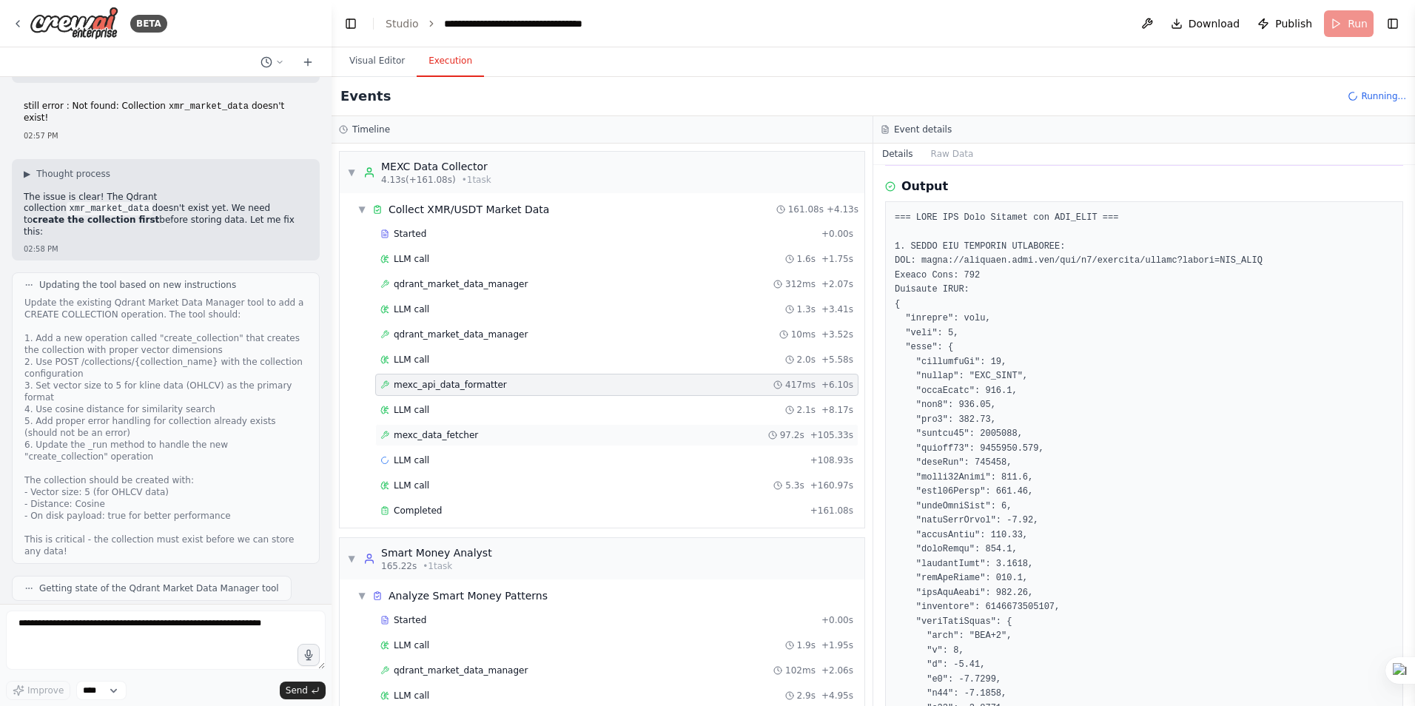
click at [424, 433] on span "mexc_data_fetcher" at bounding box center [436, 435] width 84 height 12
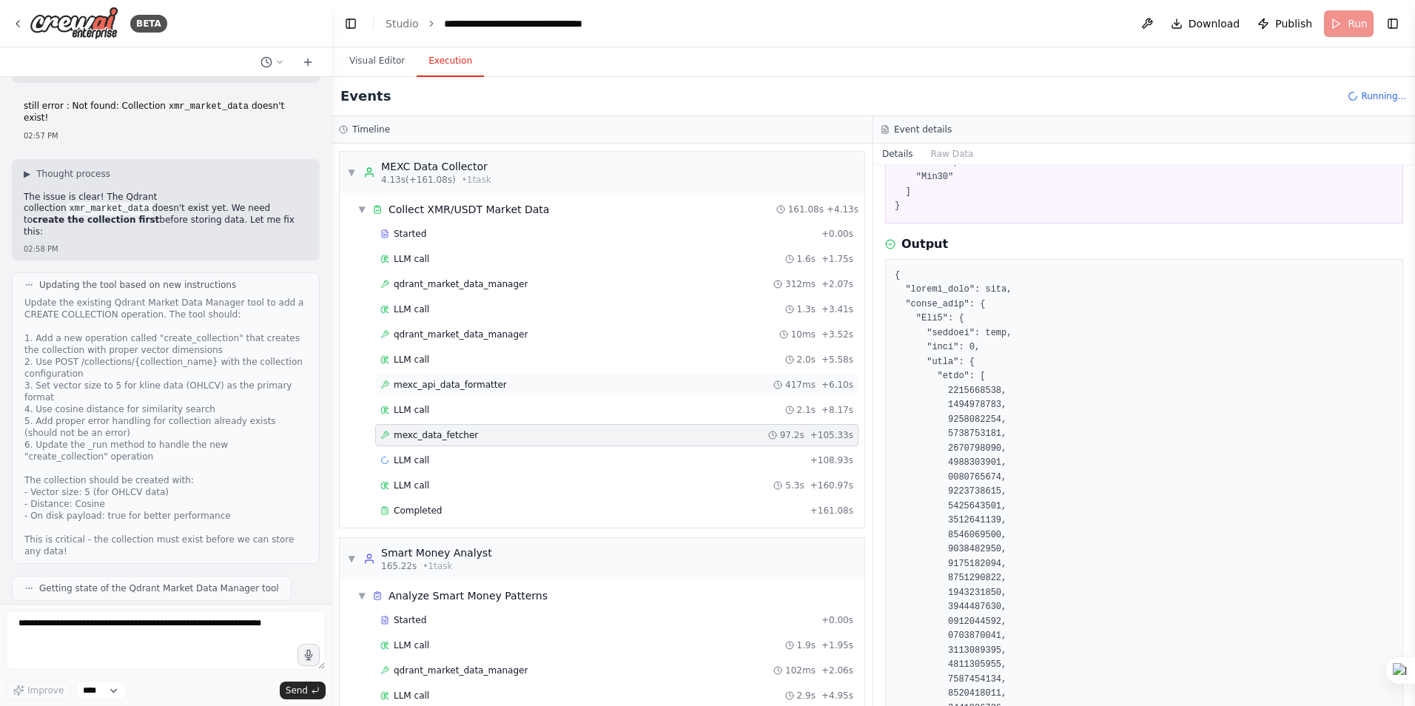
click at [444, 385] on span "mexc_api_data_formatter" at bounding box center [450, 385] width 113 height 12
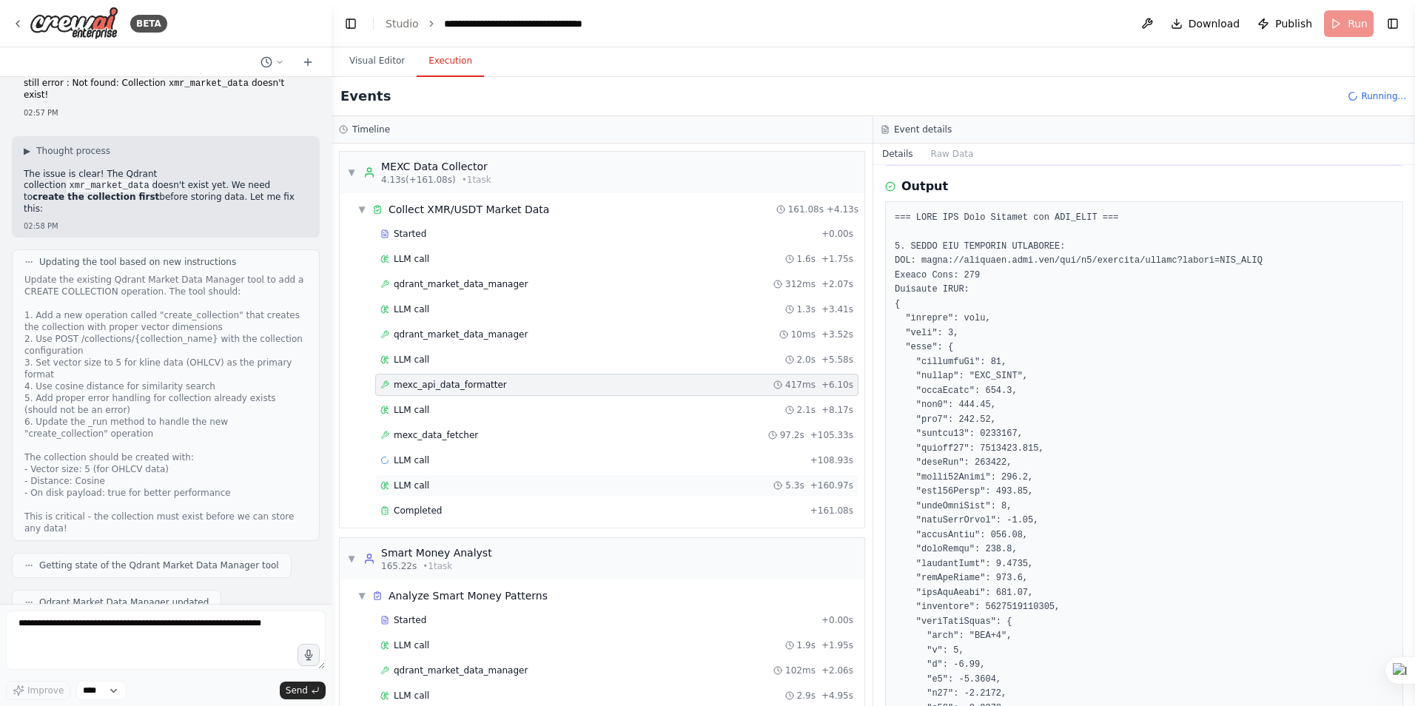
scroll to position [518, 0]
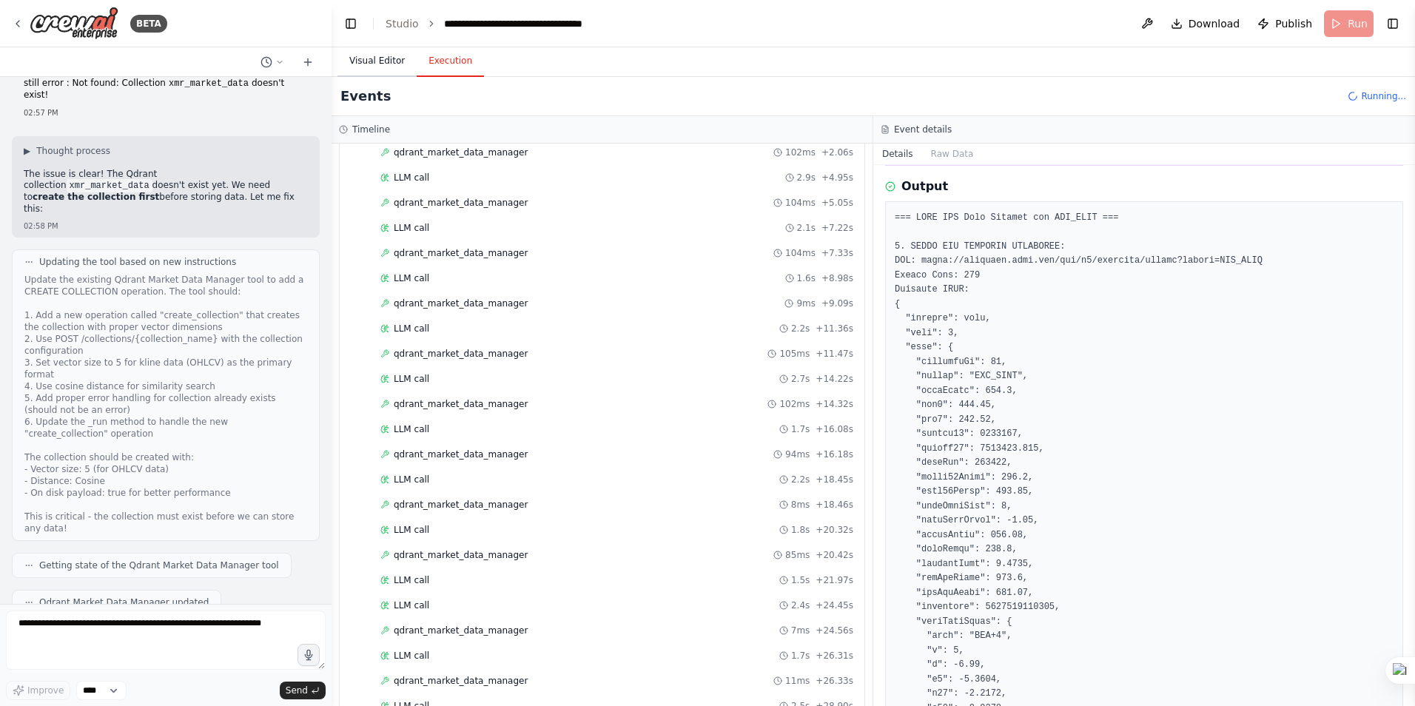
click at [377, 65] on button "Visual Editor" at bounding box center [377, 61] width 79 height 31
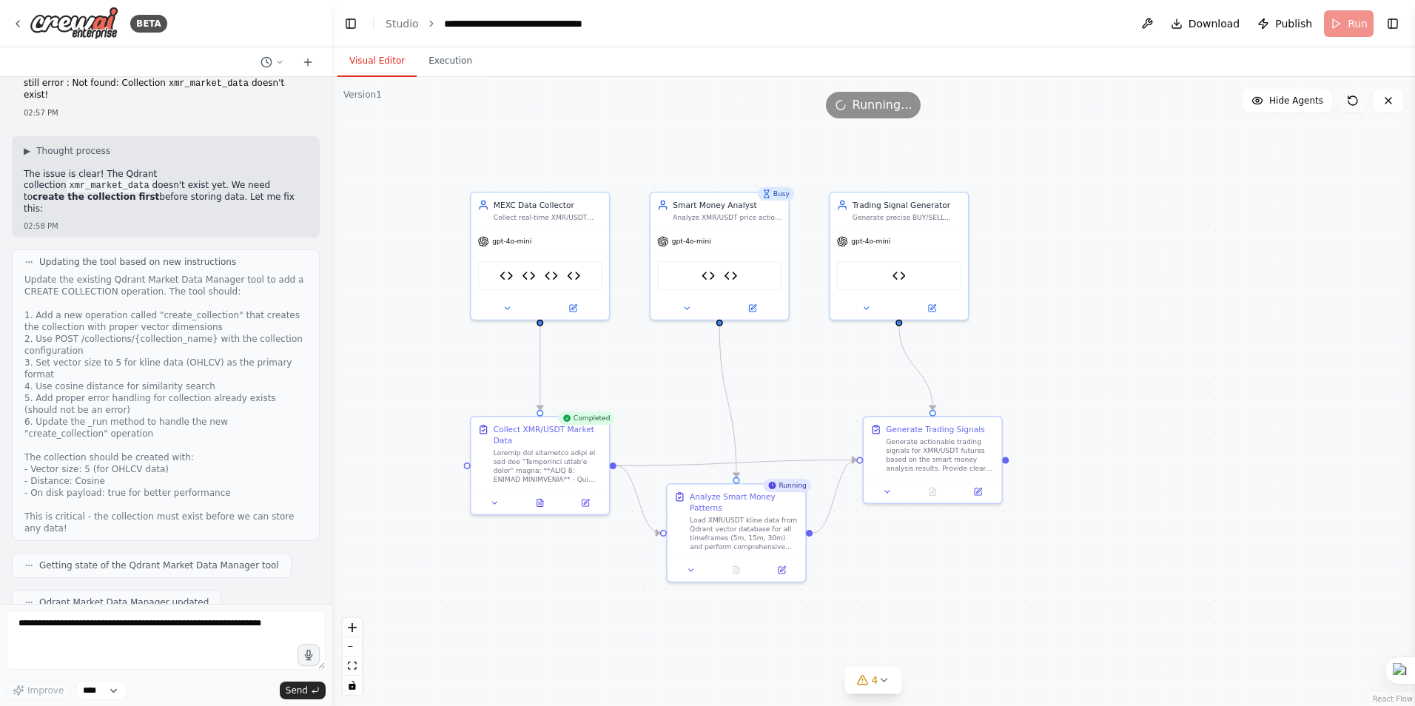
click at [1352, 101] on icon at bounding box center [1353, 101] width 12 height 12
click at [89, 631] on textarea at bounding box center [166, 640] width 320 height 59
click at [571, 303] on icon at bounding box center [573, 306] width 7 height 7
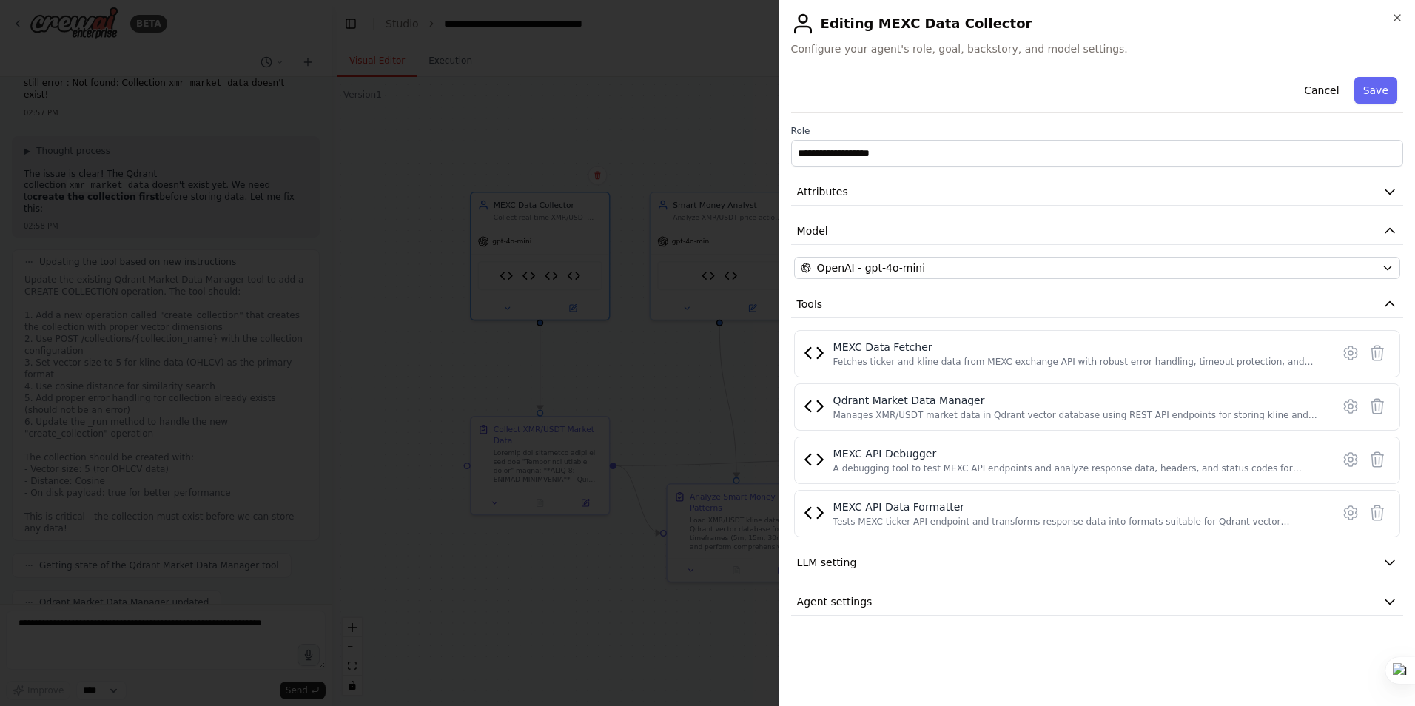
click at [582, 372] on div at bounding box center [707, 353] width 1415 height 706
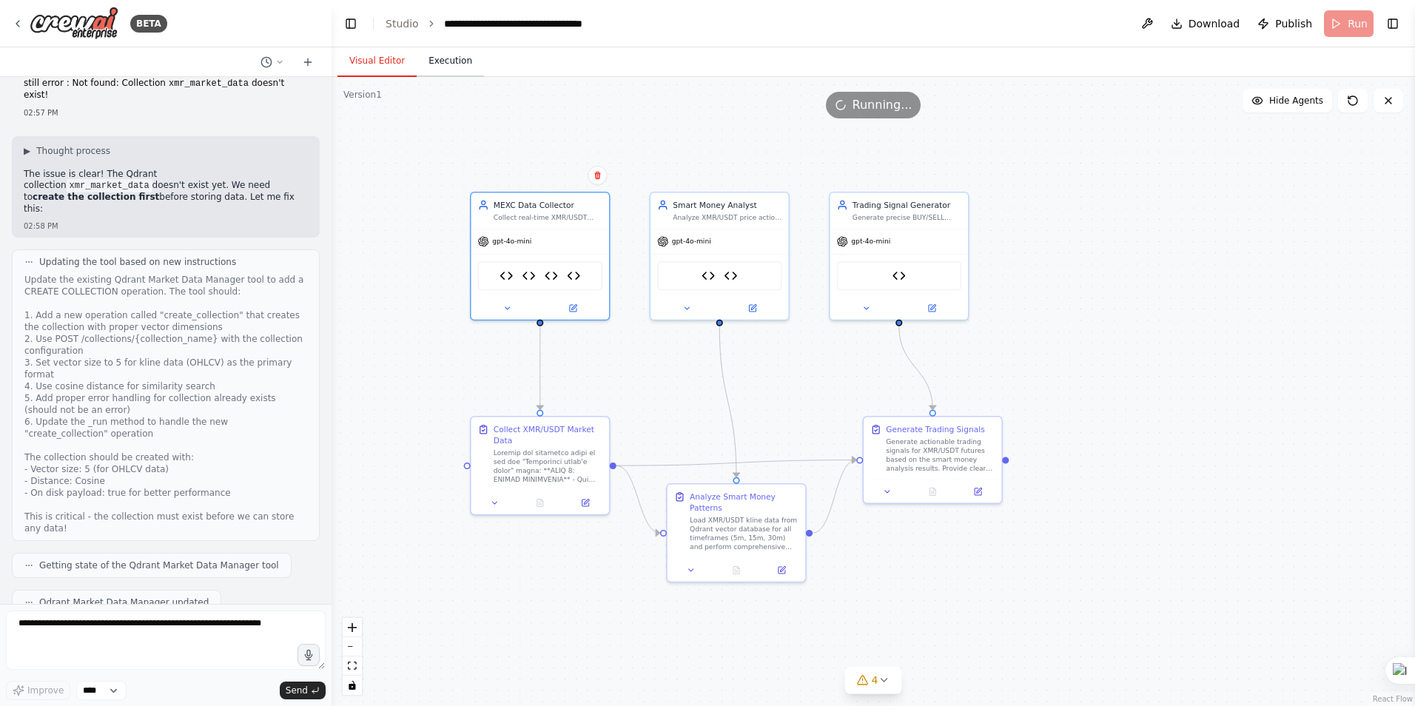
click at [434, 66] on button "Execution" at bounding box center [450, 61] width 67 height 31
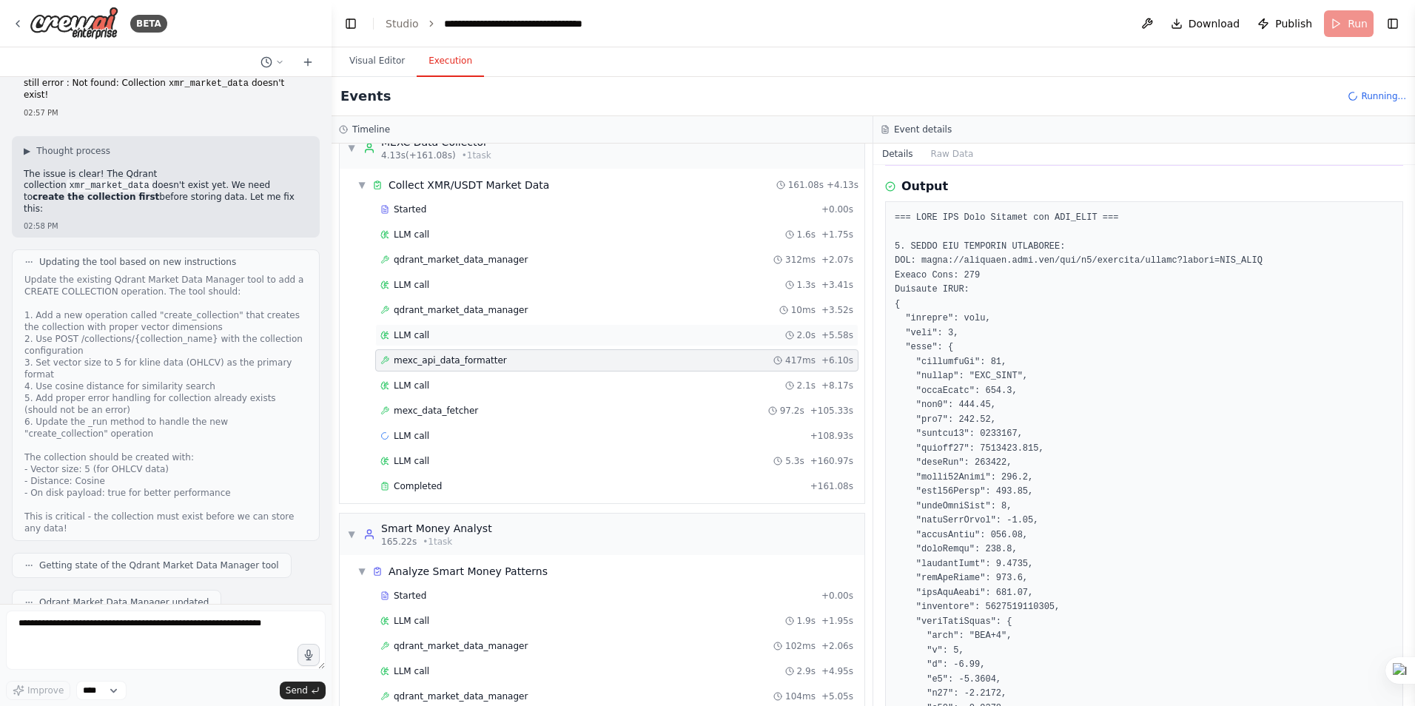
scroll to position [0, 0]
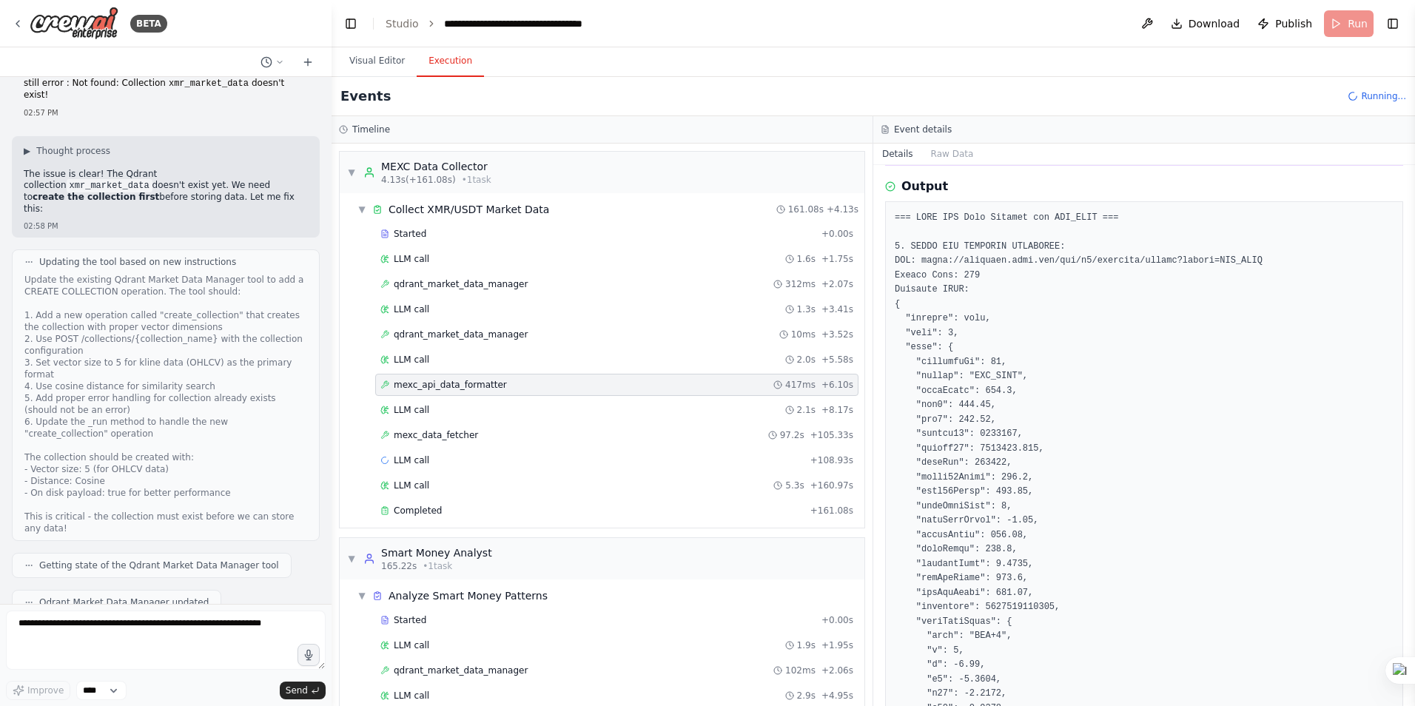
click at [477, 383] on span "mexc_api_data_formatter" at bounding box center [450, 385] width 113 height 12
click at [489, 329] on span "qdrant_market_data_manager" at bounding box center [461, 335] width 134 height 12
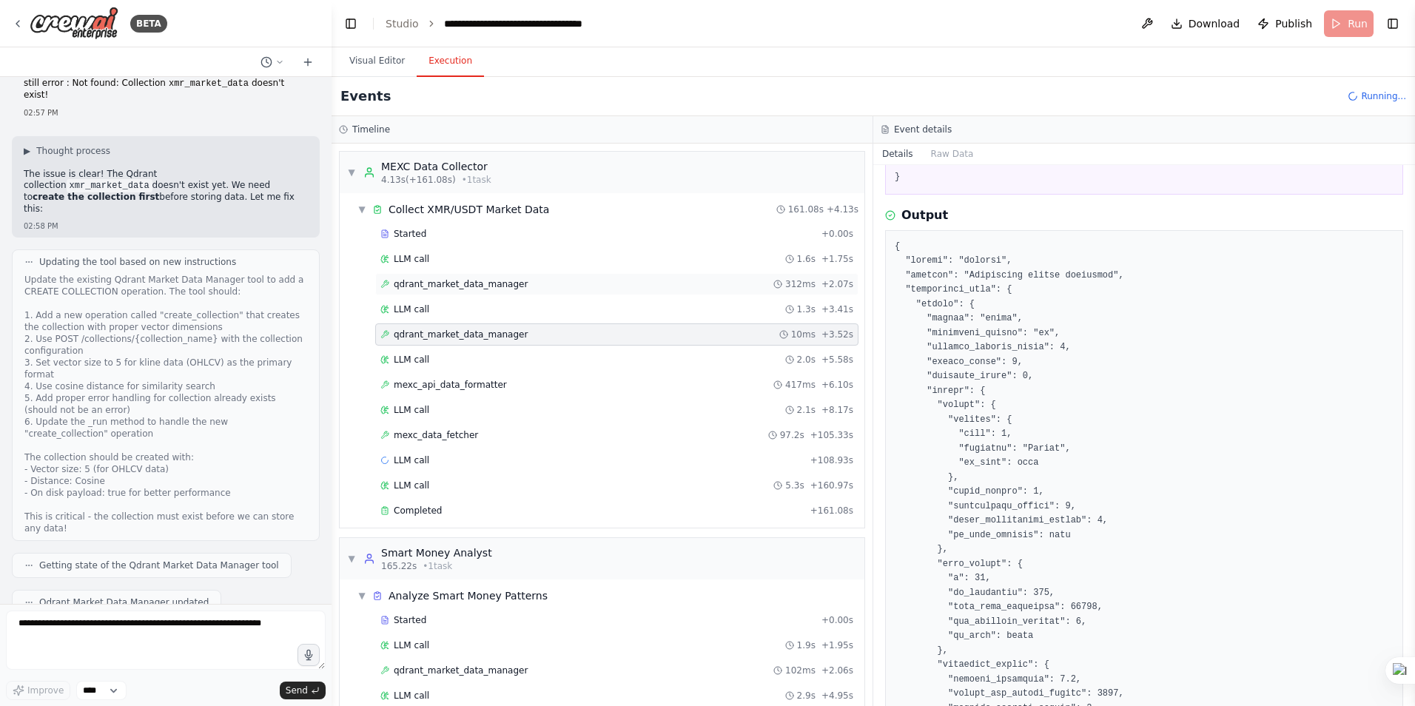
click at [489, 286] on span "qdrant_market_data_manager" at bounding box center [461, 284] width 134 height 12
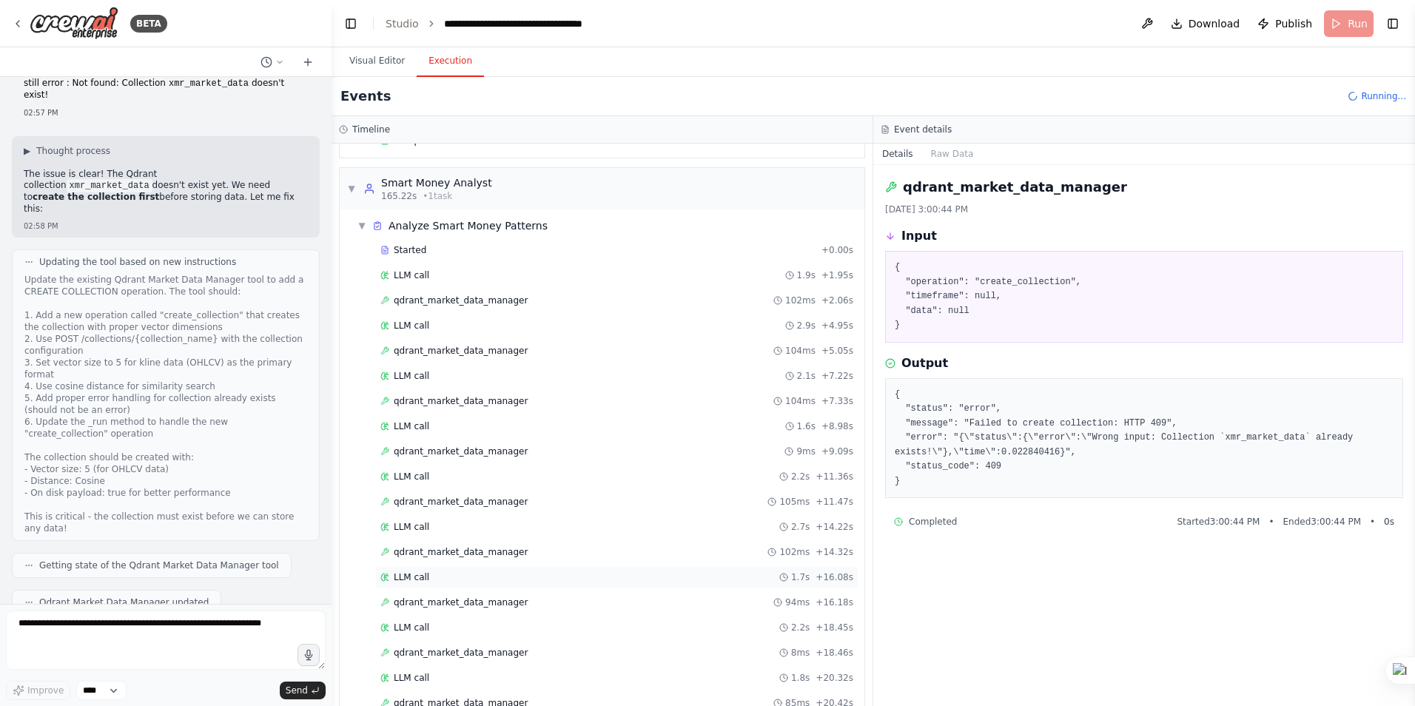
scroll to position [577, 0]
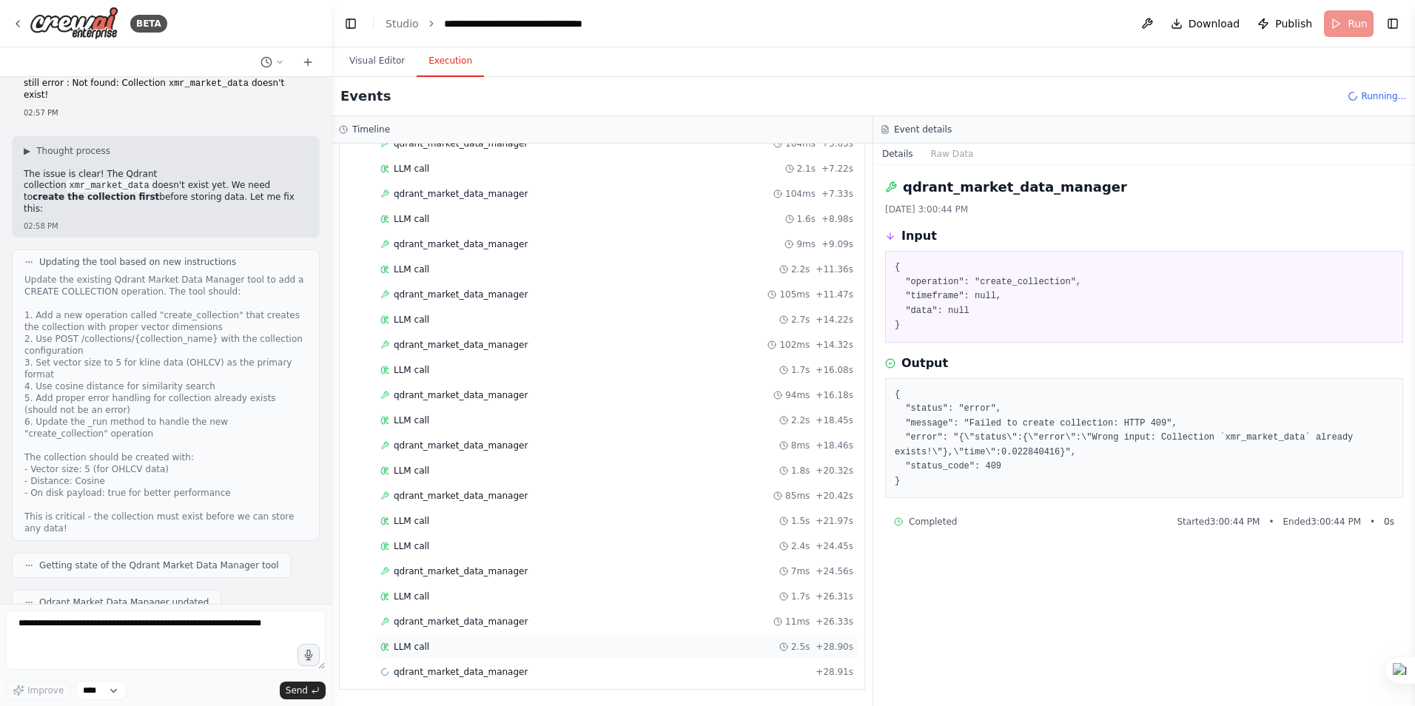
click at [397, 645] on span "LLM call" at bounding box center [412, 647] width 36 height 12
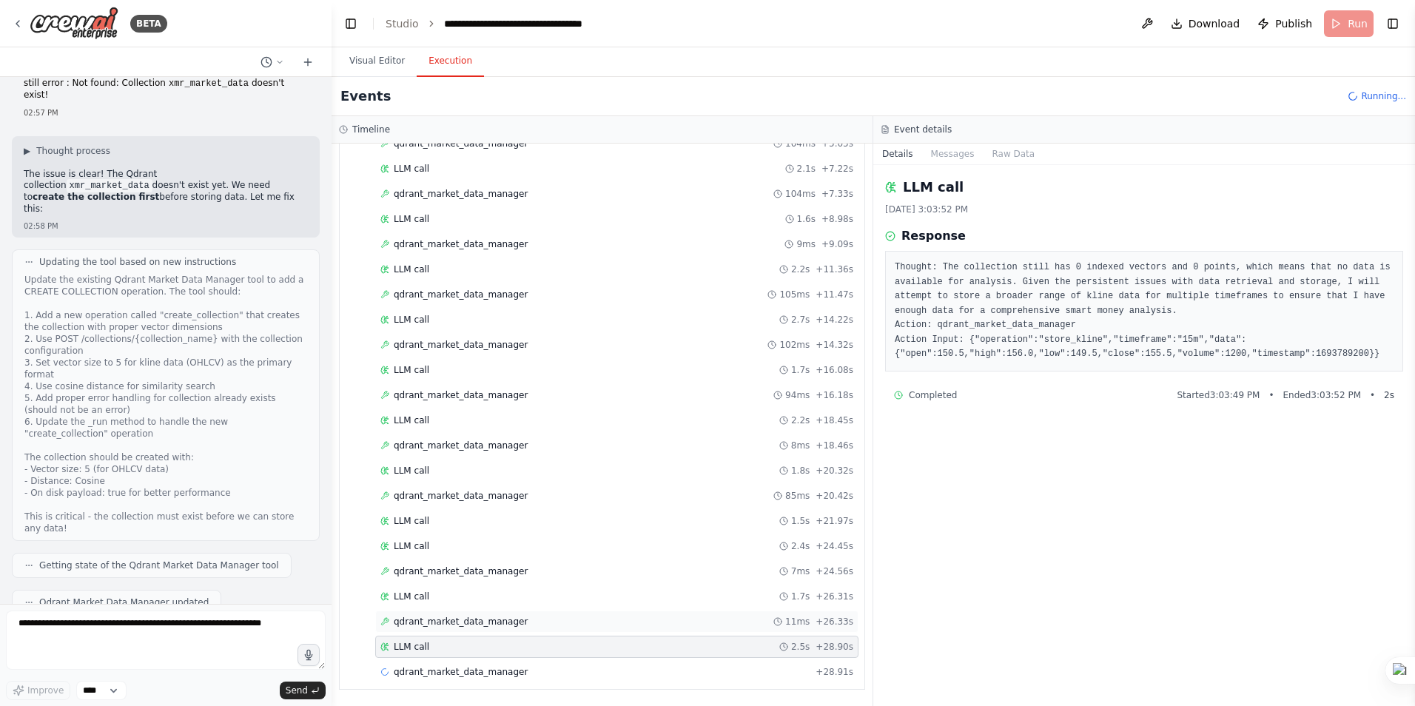
click at [433, 620] on span "qdrant_market_data_manager" at bounding box center [461, 622] width 134 height 12
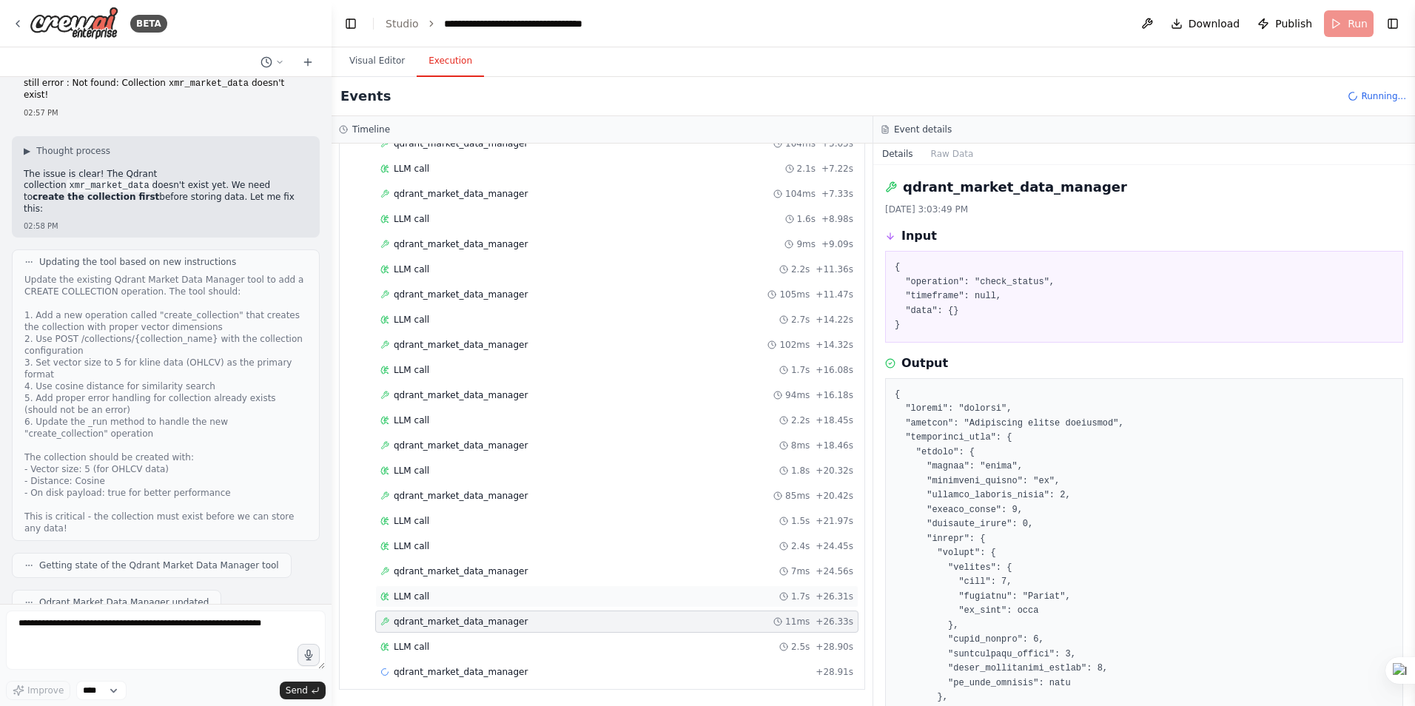
click at [426, 593] on div "LLM call 1.7s + 26.31s" at bounding box center [616, 597] width 473 height 12
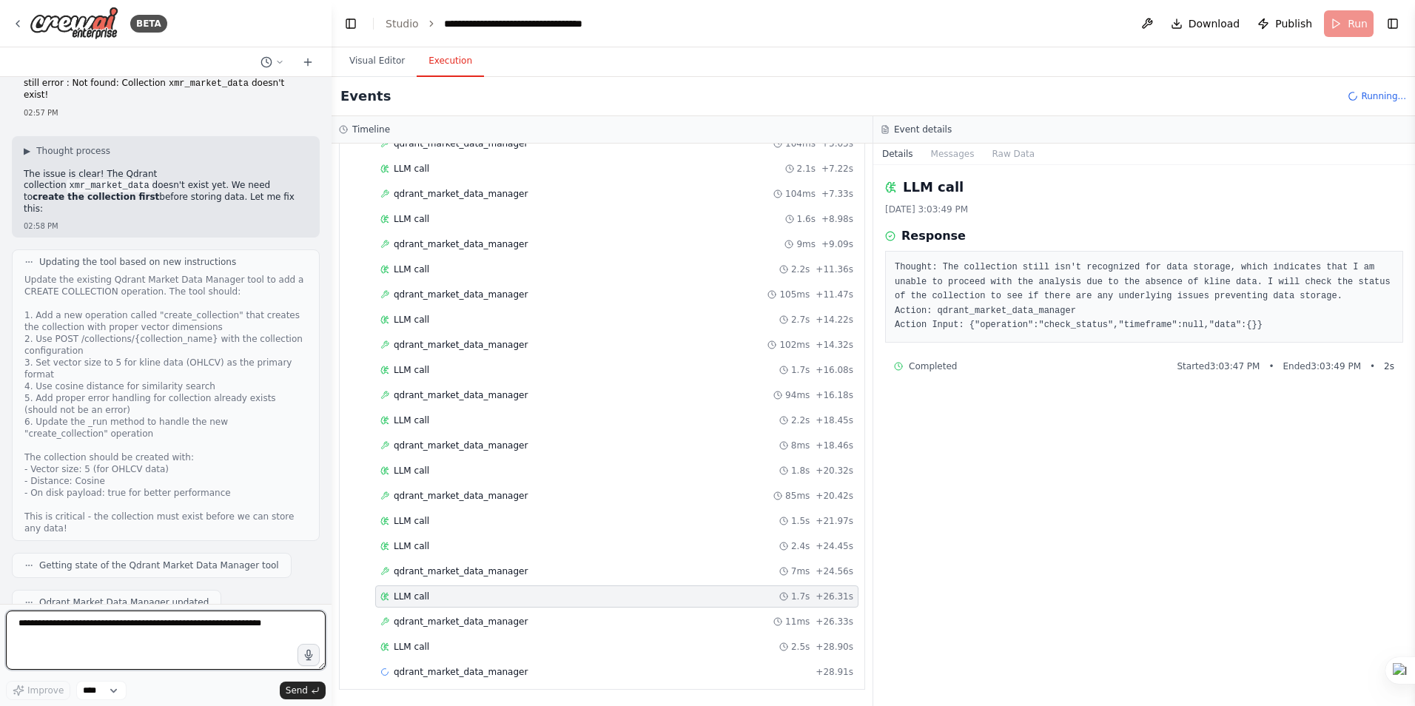
click at [200, 638] on textarea at bounding box center [166, 640] width 320 height 59
click at [371, 62] on button "Visual Editor" at bounding box center [377, 61] width 79 height 31
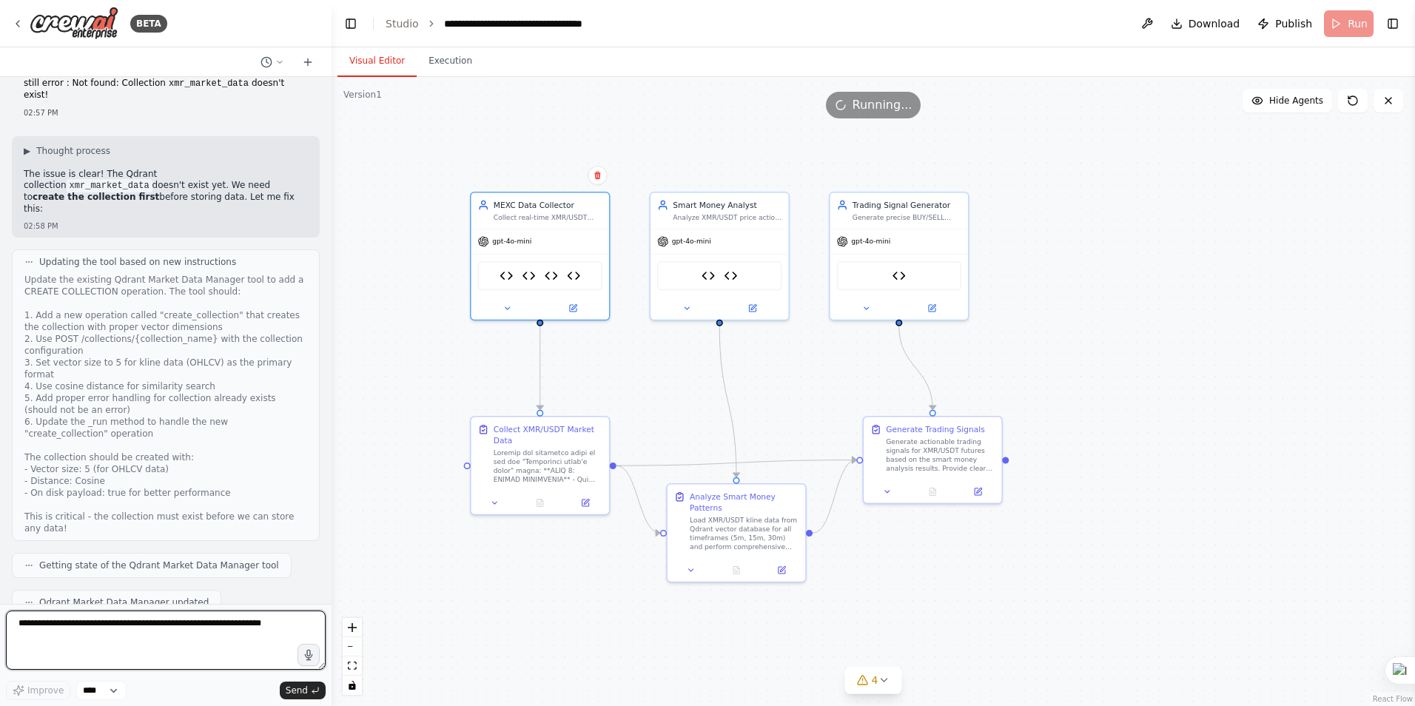
click at [168, 643] on textarea at bounding box center [166, 640] width 320 height 59
click at [570, 306] on icon at bounding box center [573, 306] width 7 height 7
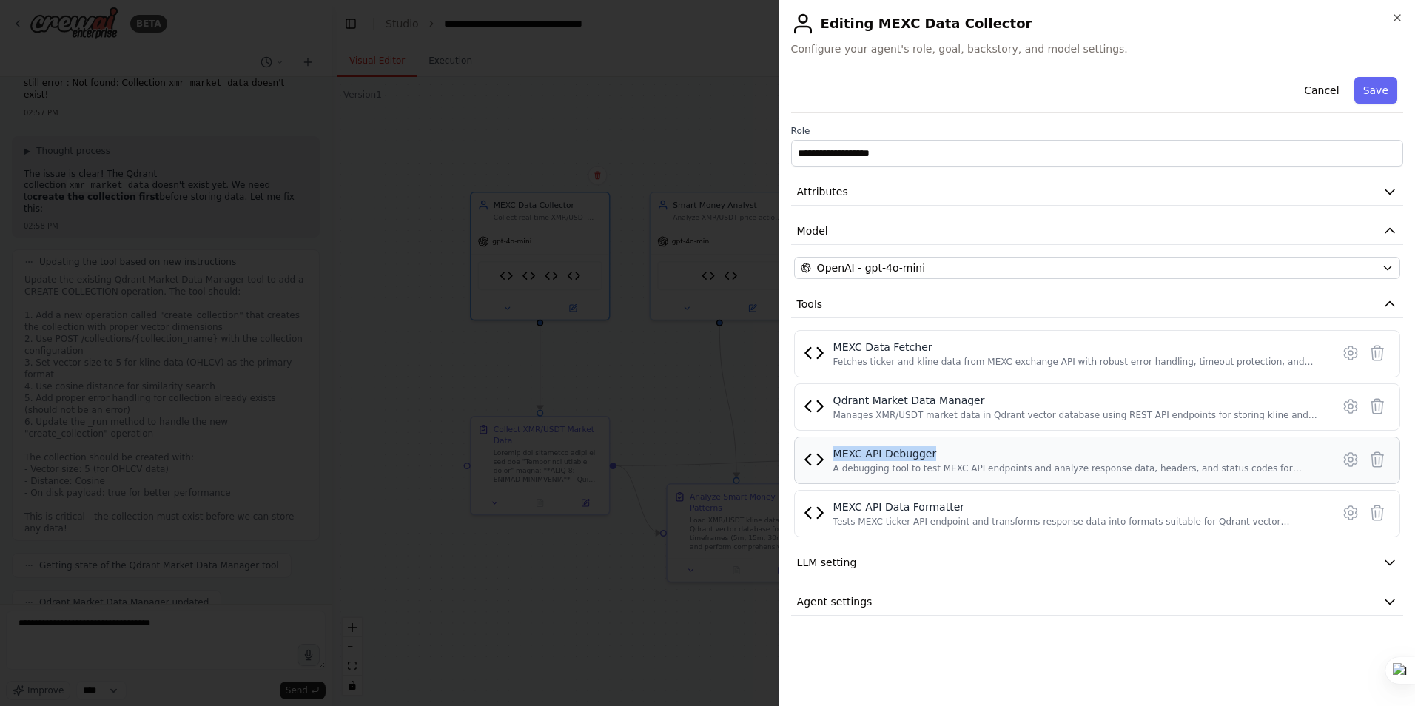
drag, startPoint x: 933, startPoint y: 454, endPoint x: 835, endPoint y: 449, distance: 98.6
click at [835, 449] on div "MEXC API Debugger" at bounding box center [1077, 453] width 489 height 15
copy div "MEXC API Debugger"
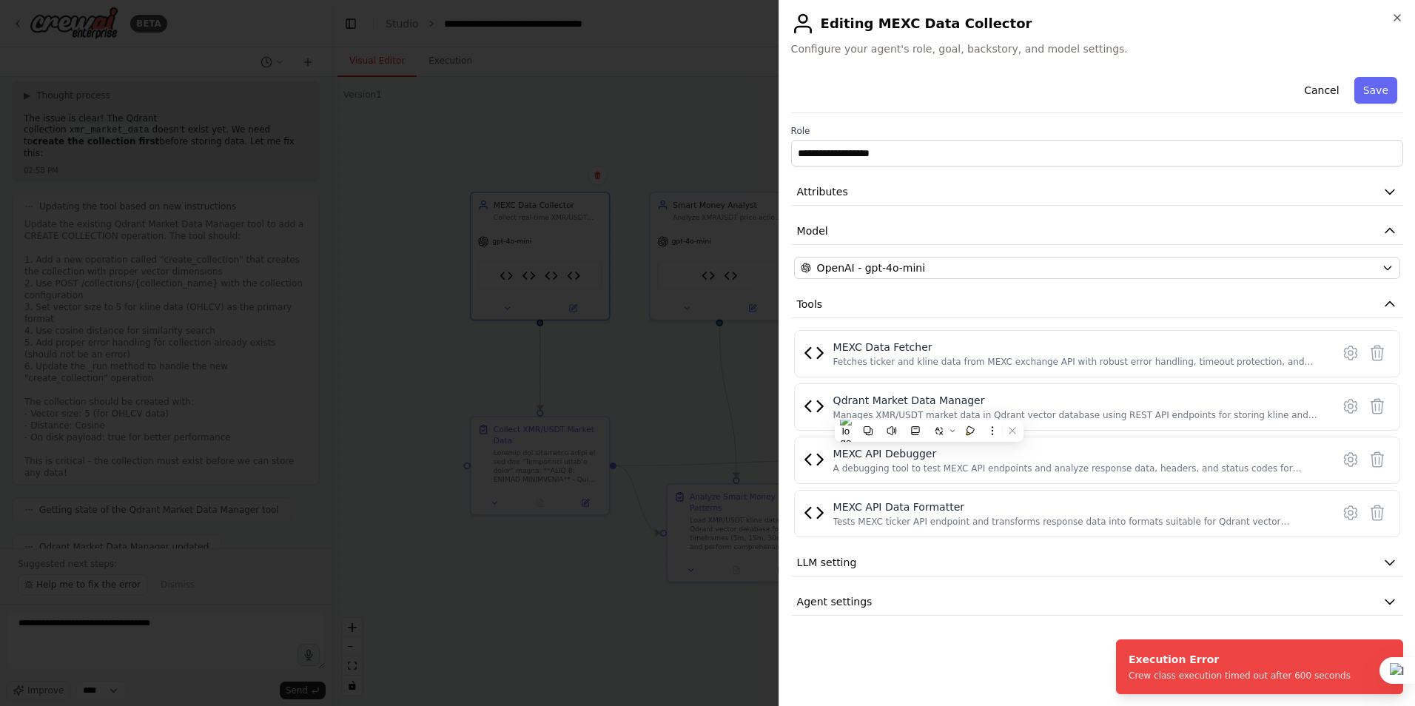
click at [189, 627] on div at bounding box center [707, 353] width 1415 height 706
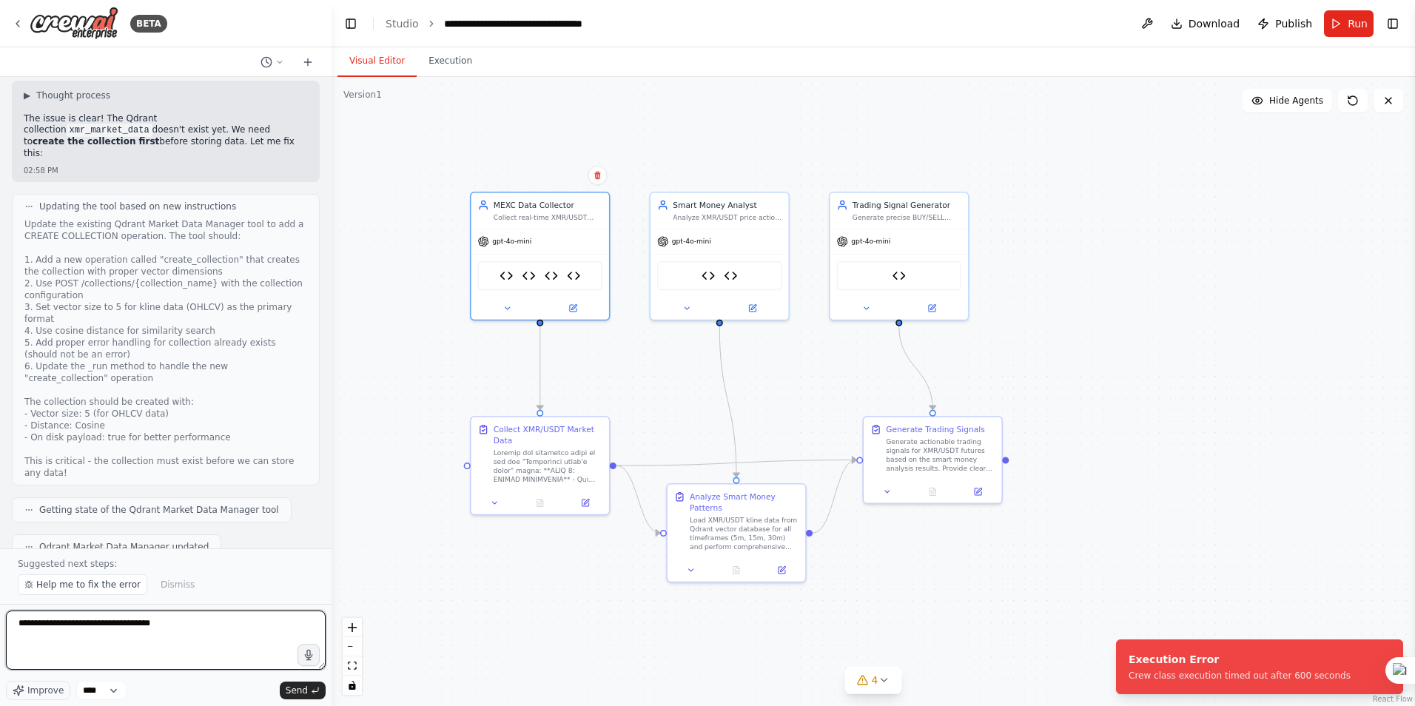
click at [190, 627] on textarea "**********" at bounding box center [166, 640] width 320 height 59
paste textarea "**********"
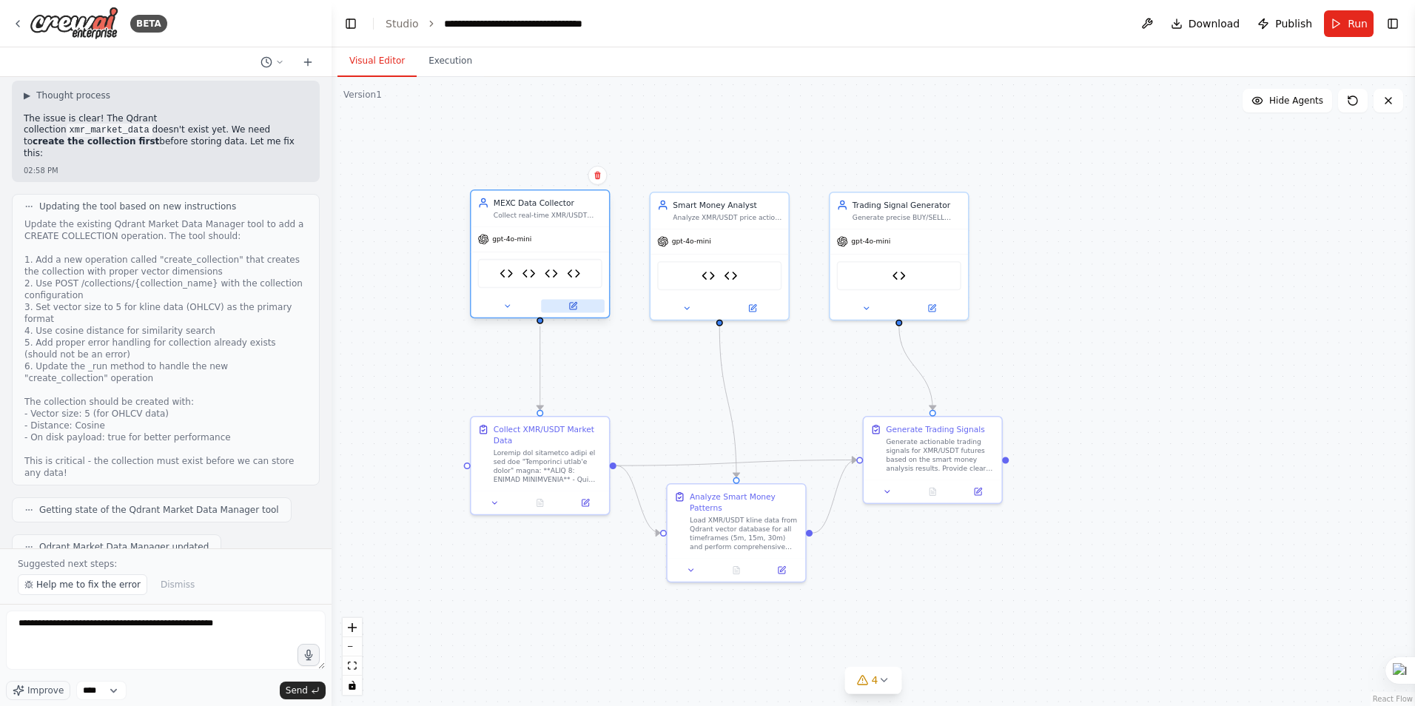
click at [576, 306] on icon at bounding box center [573, 306] width 7 height 7
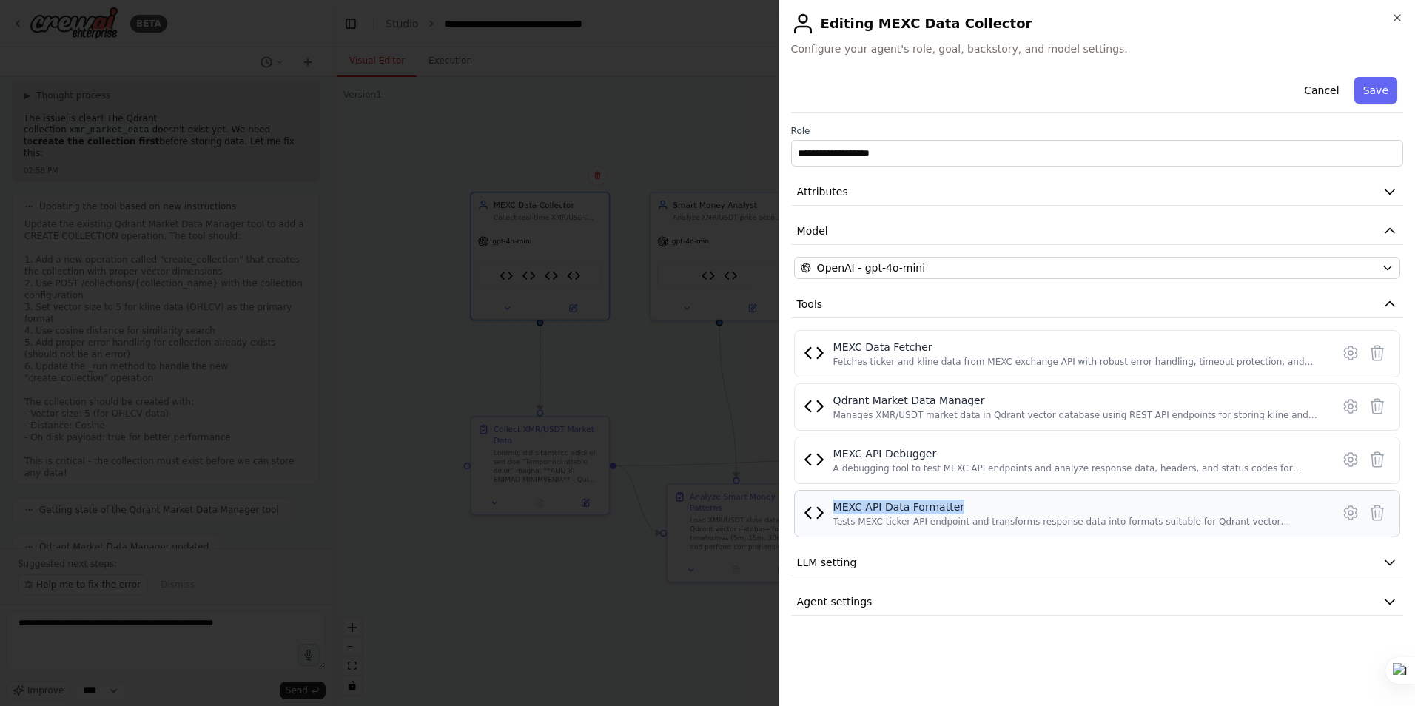
drag, startPoint x: 981, startPoint y: 509, endPoint x: 837, endPoint y: 508, distance: 143.6
click at [837, 508] on div "MEXC API Data Formatter" at bounding box center [1077, 507] width 489 height 15
copy div "MEXC API Data Formatter"
click at [248, 633] on div at bounding box center [707, 353] width 1415 height 706
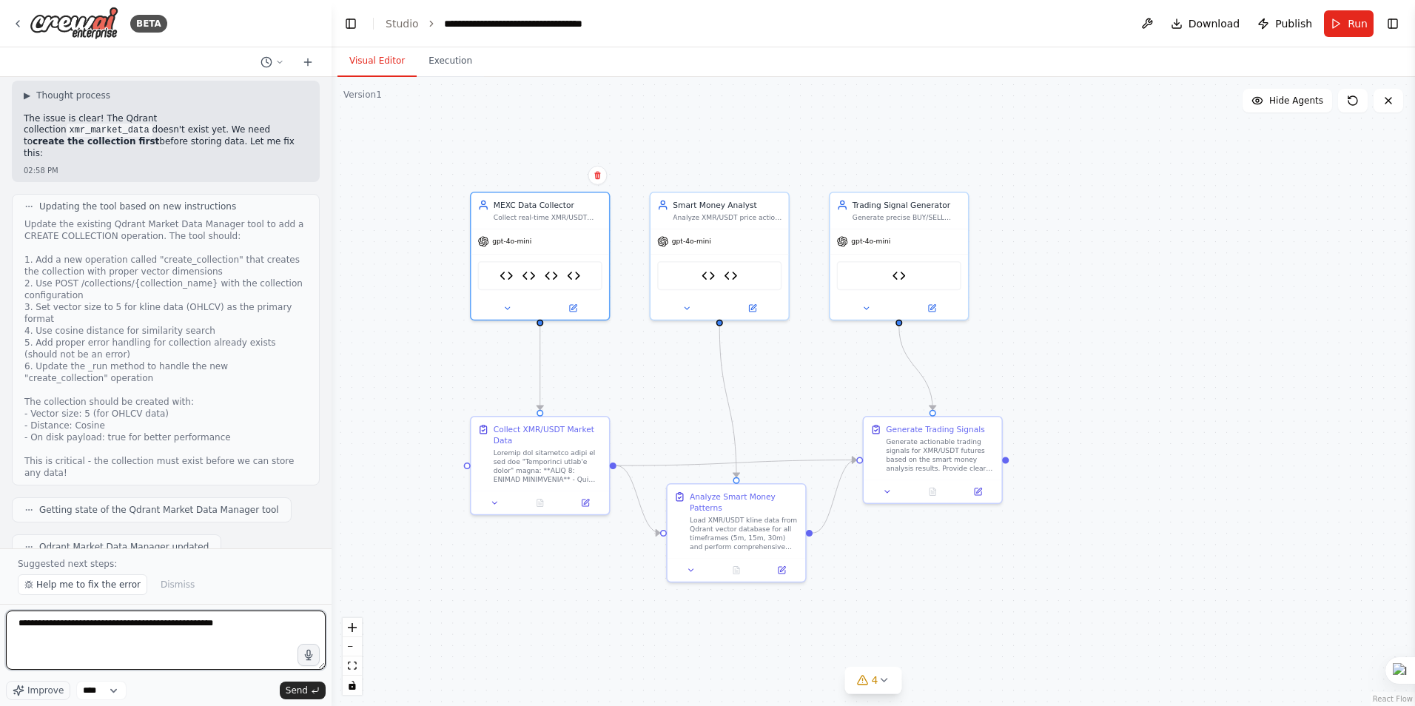
click at [259, 627] on textarea "**********" at bounding box center [166, 640] width 320 height 59
paste textarea "**********"
click at [97, 639] on textarea "**********" at bounding box center [166, 640] width 320 height 59
click at [588, 308] on button at bounding box center [573, 305] width 64 height 13
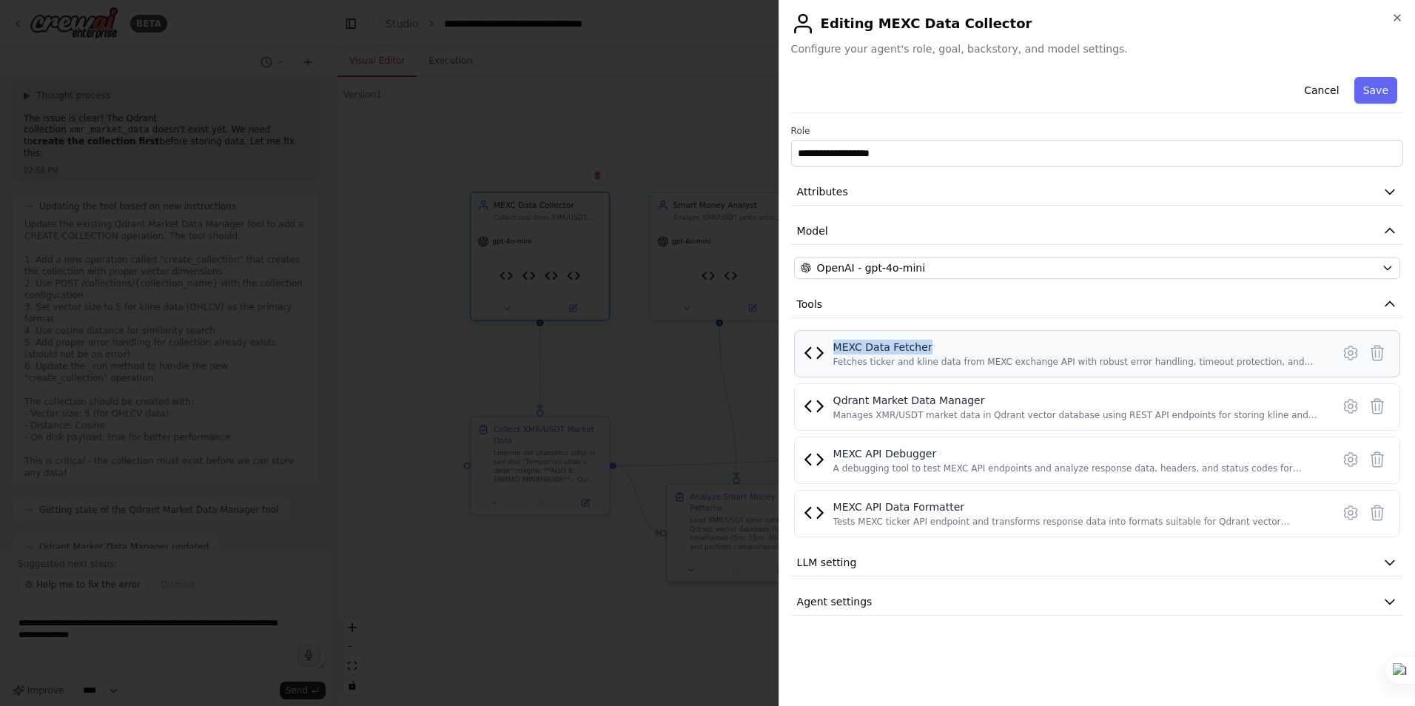
drag, startPoint x: 934, startPoint y: 347, endPoint x: 836, endPoint y: 346, distance: 98.5
click at [836, 346] on div "MEXC Data Fetcher" at bounding box center [1077, 347] width 489 height 15
copy div "MEXC Data Fetcher"
click at [129, 645] on div at bounding box center [707, 353] width 1415 height 706
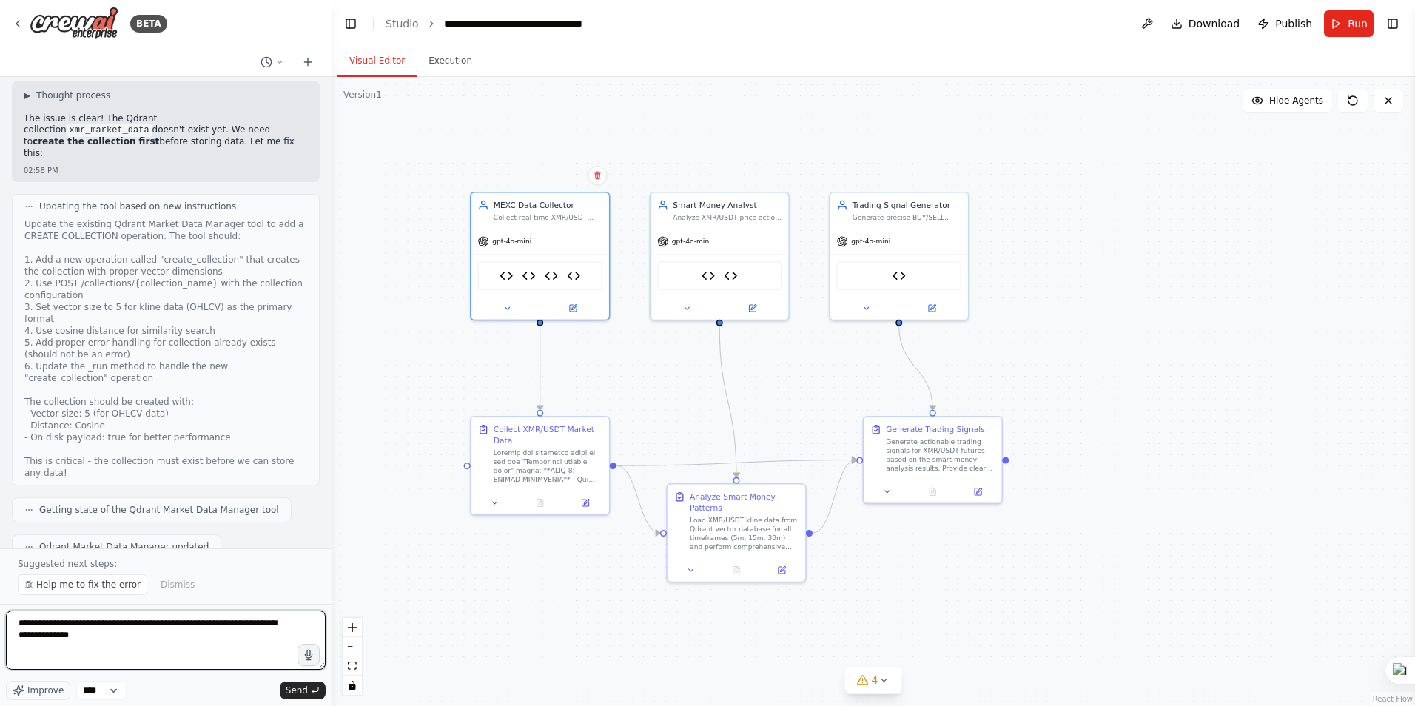
click at [127, 639] on textarea "**********" at bounding box center [166, 640] width 320 height 59
paste textarea "**********"
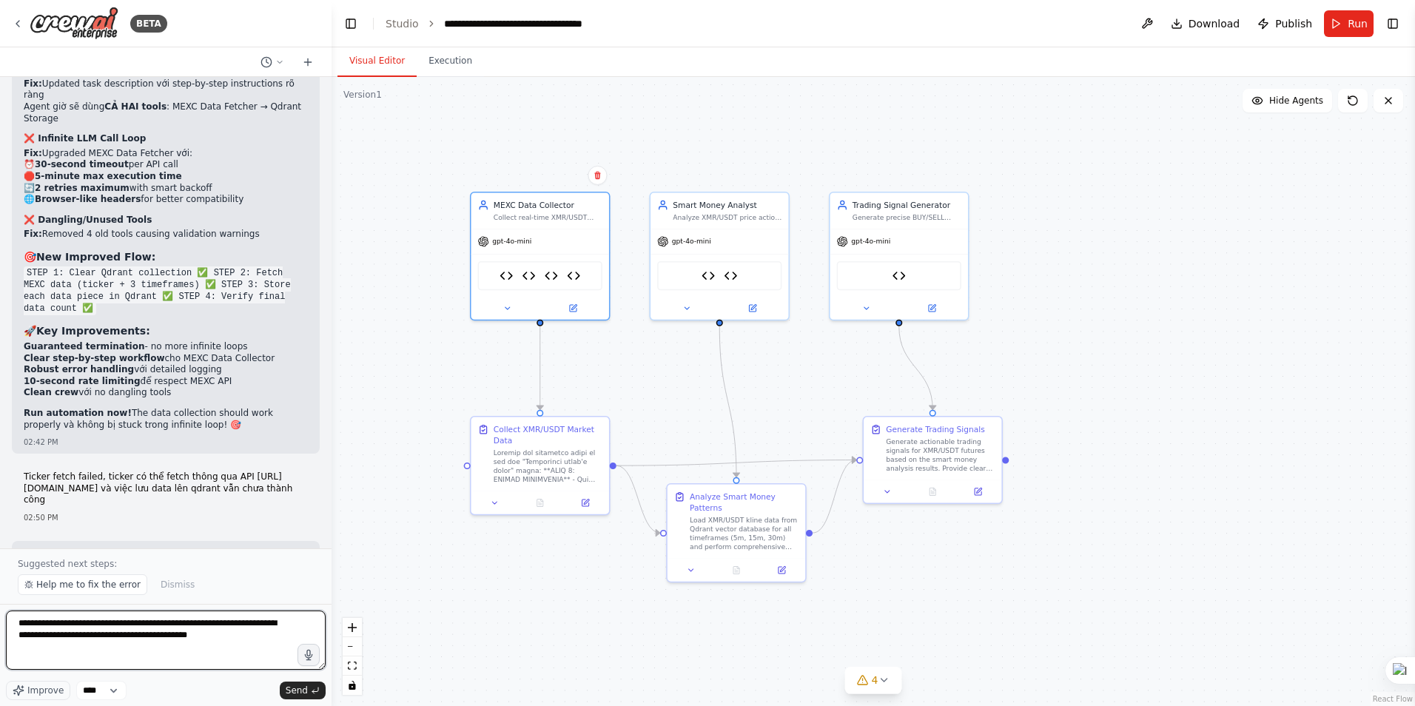
scroll to position [32659, 0]
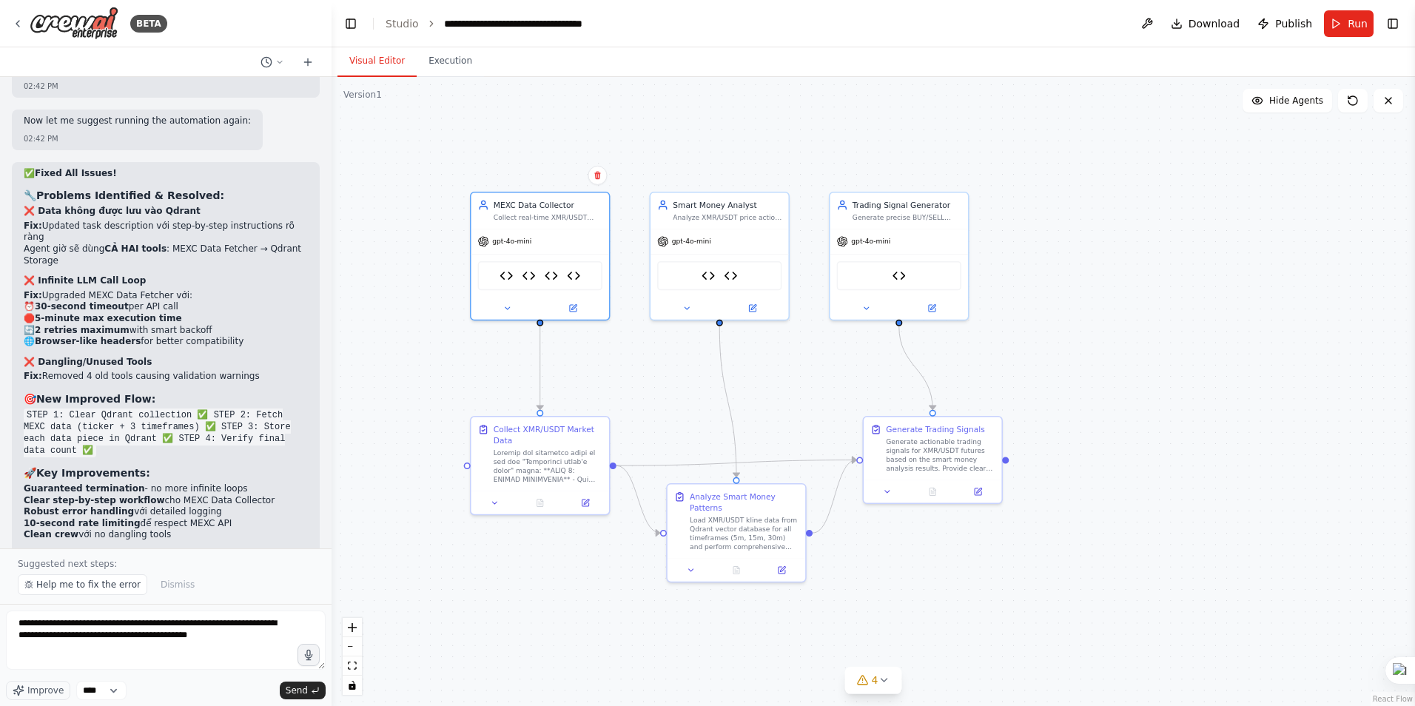
drag, startPoint x: 104, startPoint y: 289, endPoint x: 21, endPoint y: 274, distance: 84.2
copy div "[URL][DOMAIN_NAME]"
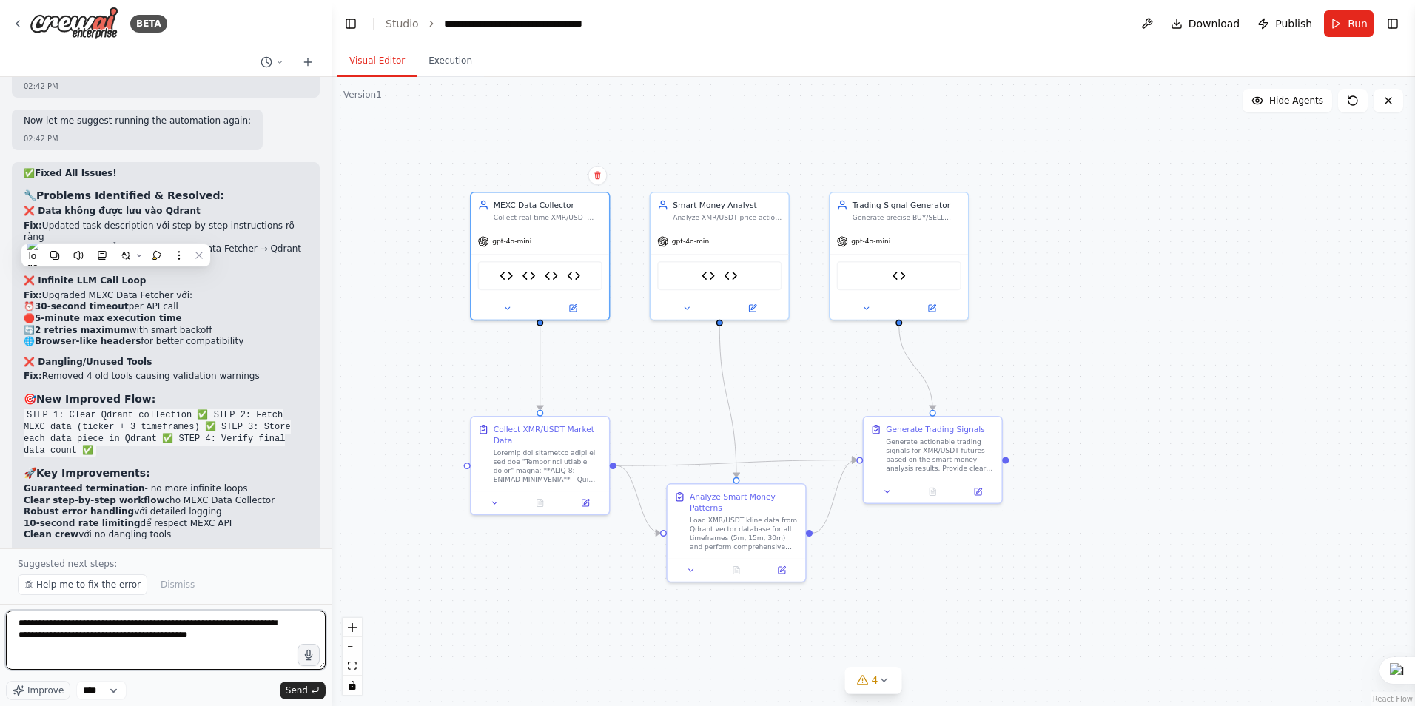
click at [238, 638] on textarea "**********" at bounding box center [166, 640] width 320 height 59
paste textarea "**********"
click at [59, 664] on textarea "**********" at bounding box center [166, 640] width 320 height 59
click at [152, 660] on textarea "**********" at bounding box center [166, 640] width 320 height 59
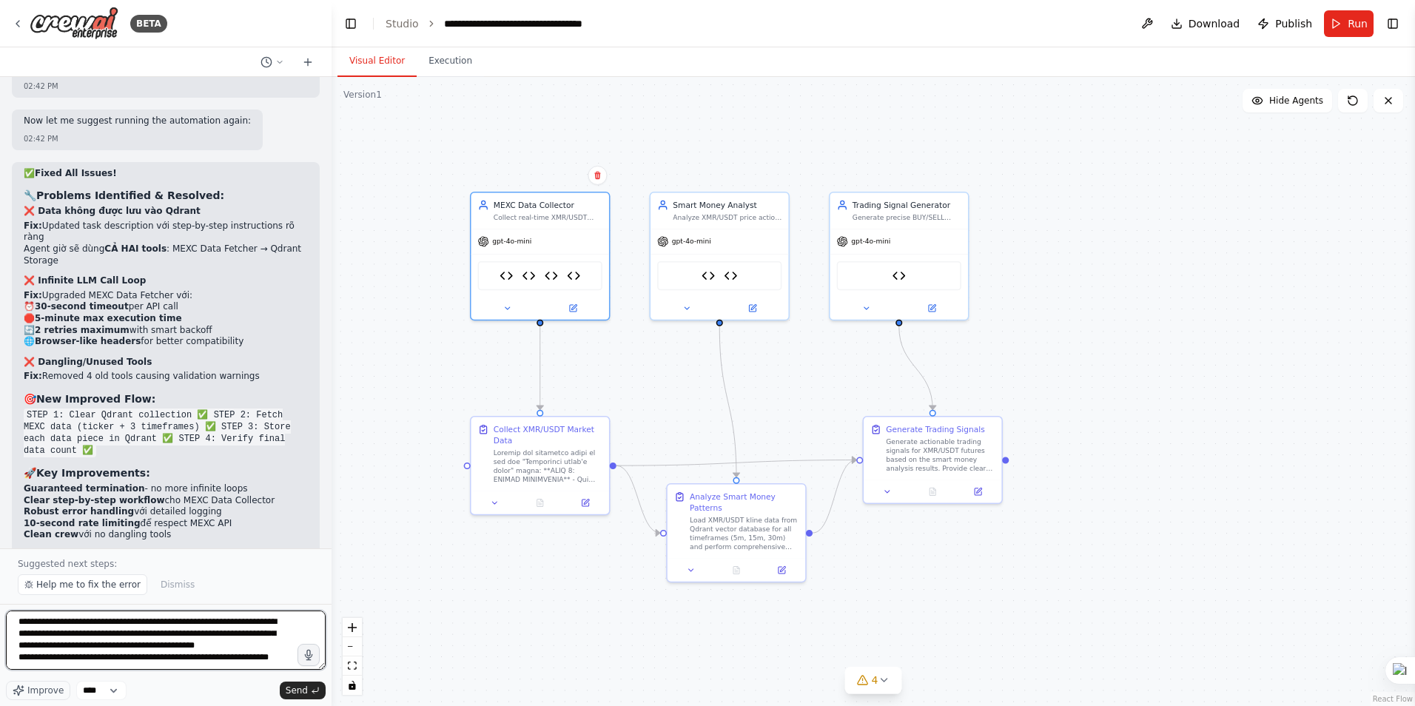
scroll to position [19, 0]
type textarea "**********"
click at [301, 690] on span "Send" at bounding box center [297, 691] width 22 height 12
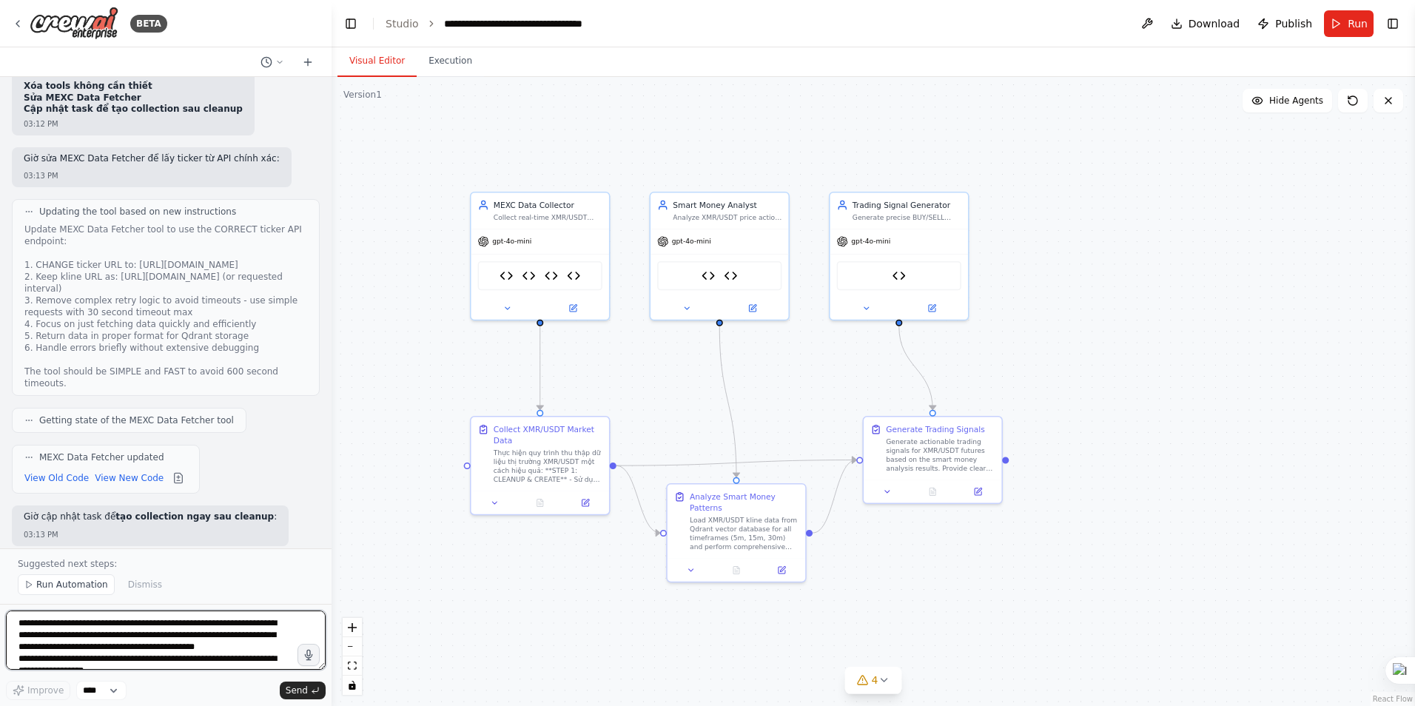
scroll to position [36776, 0]
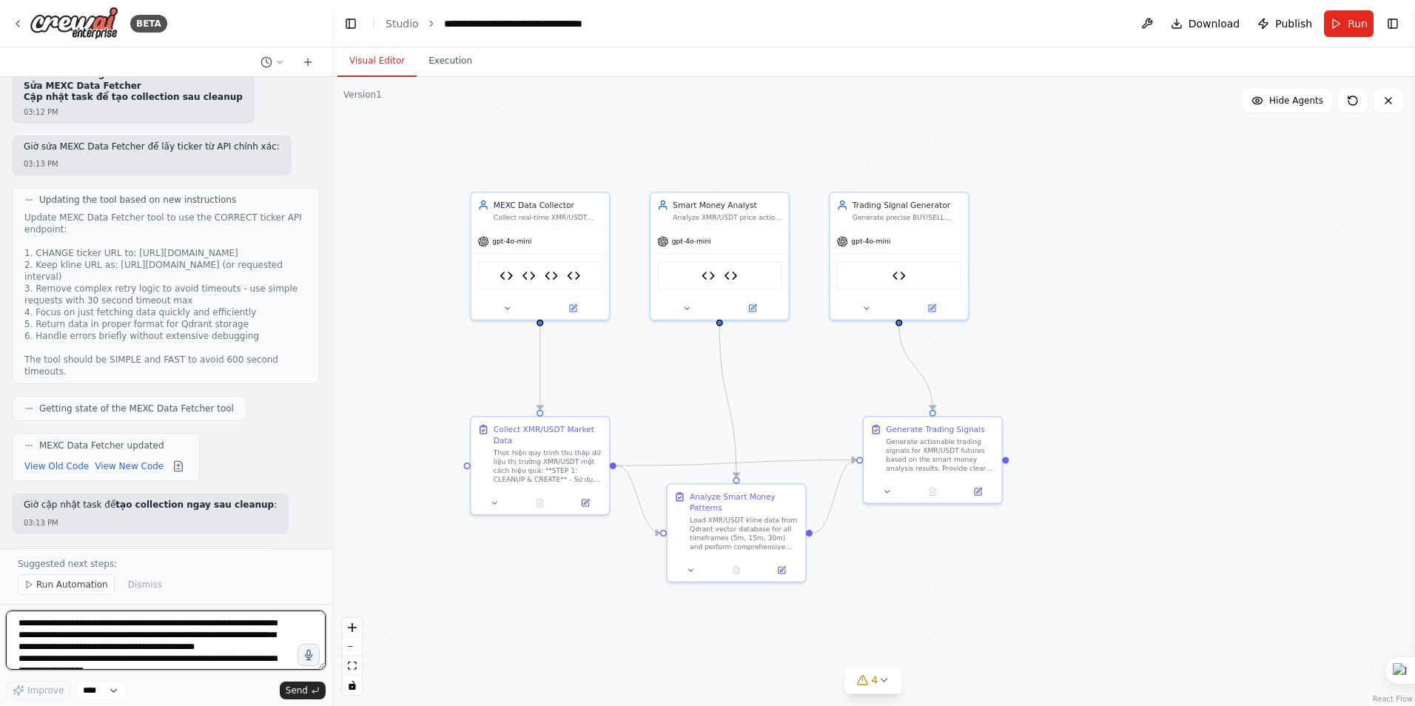
click at [139, 632] on textarea "**********" at bounding box center [166, 640] width 320 height 59
click at [1352, 107] on button at bounding box center [1353, 101] width 30 height 24
click at [1352, 104] on icon at bounding box center [1353, 101] width 12 height 12
click at [99, 631] on textarea "**********" at bounding box center [166, 640] width 320 height 59
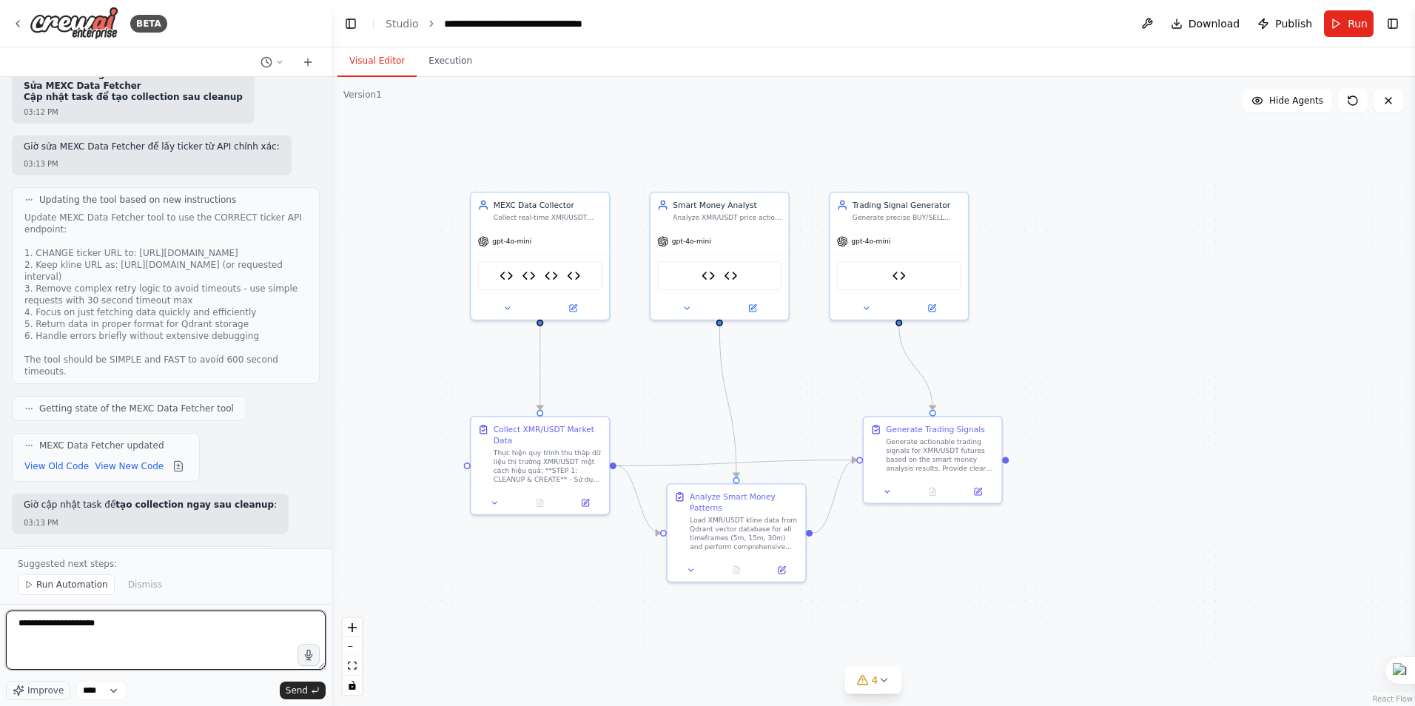
type textarea "**********"
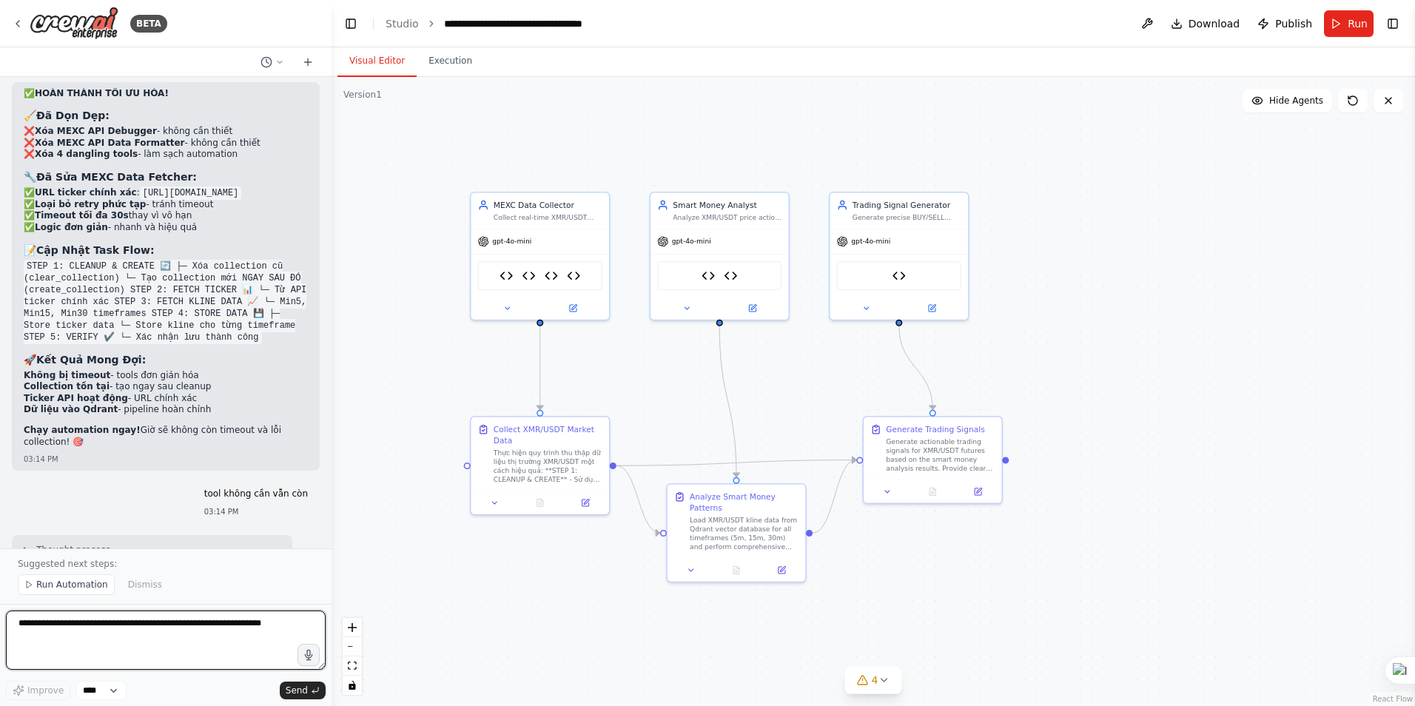
scroll to position [37388, 0]
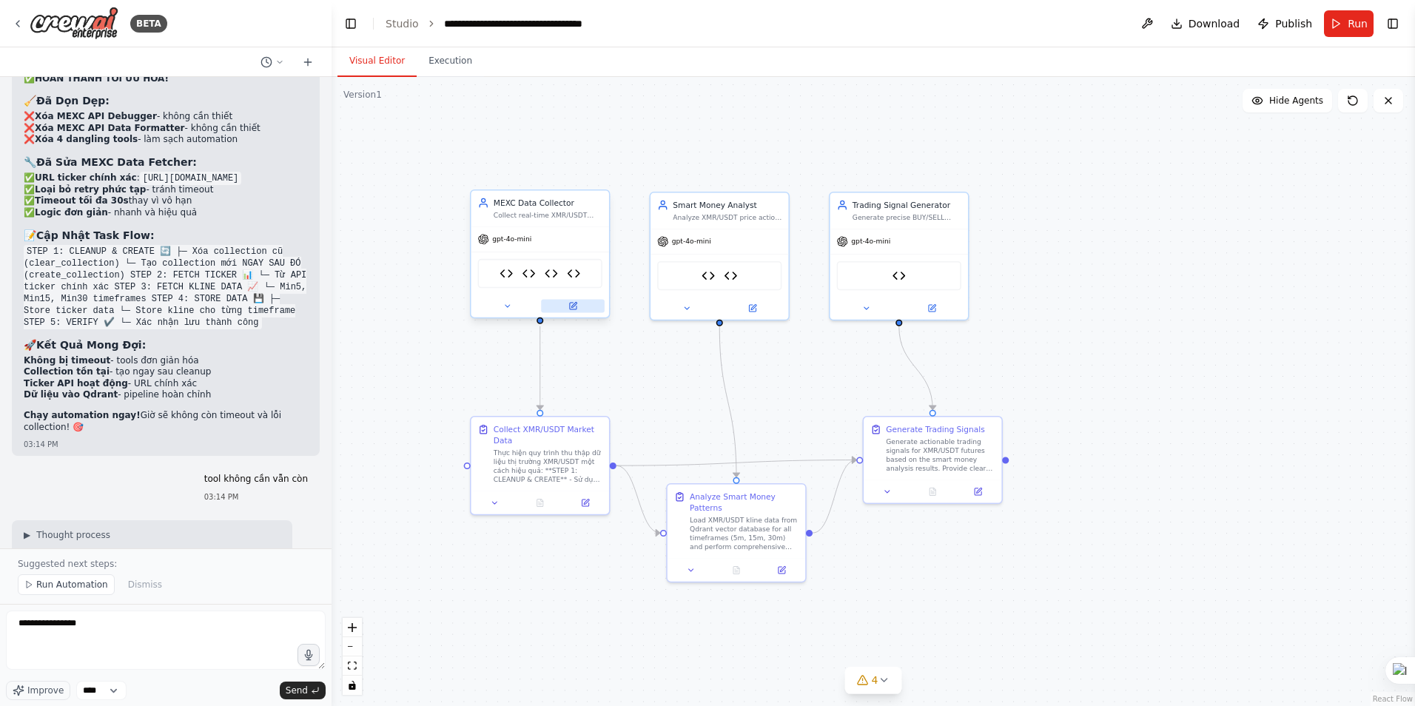
click at [576, 306] on icon at bounding box center [573, 306] width 7 height 7
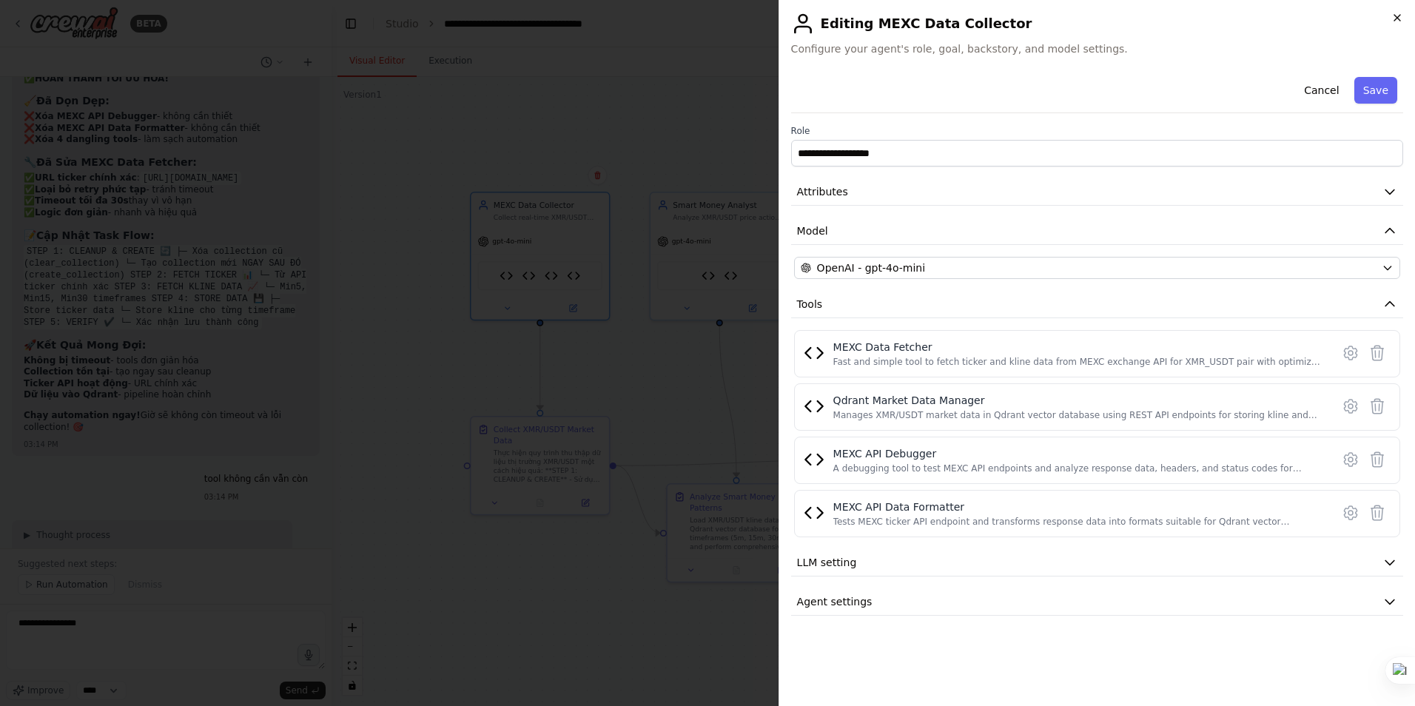
click at [1400, 13] on icon "button" at bounding box center [1398, 18] width 12 height 12
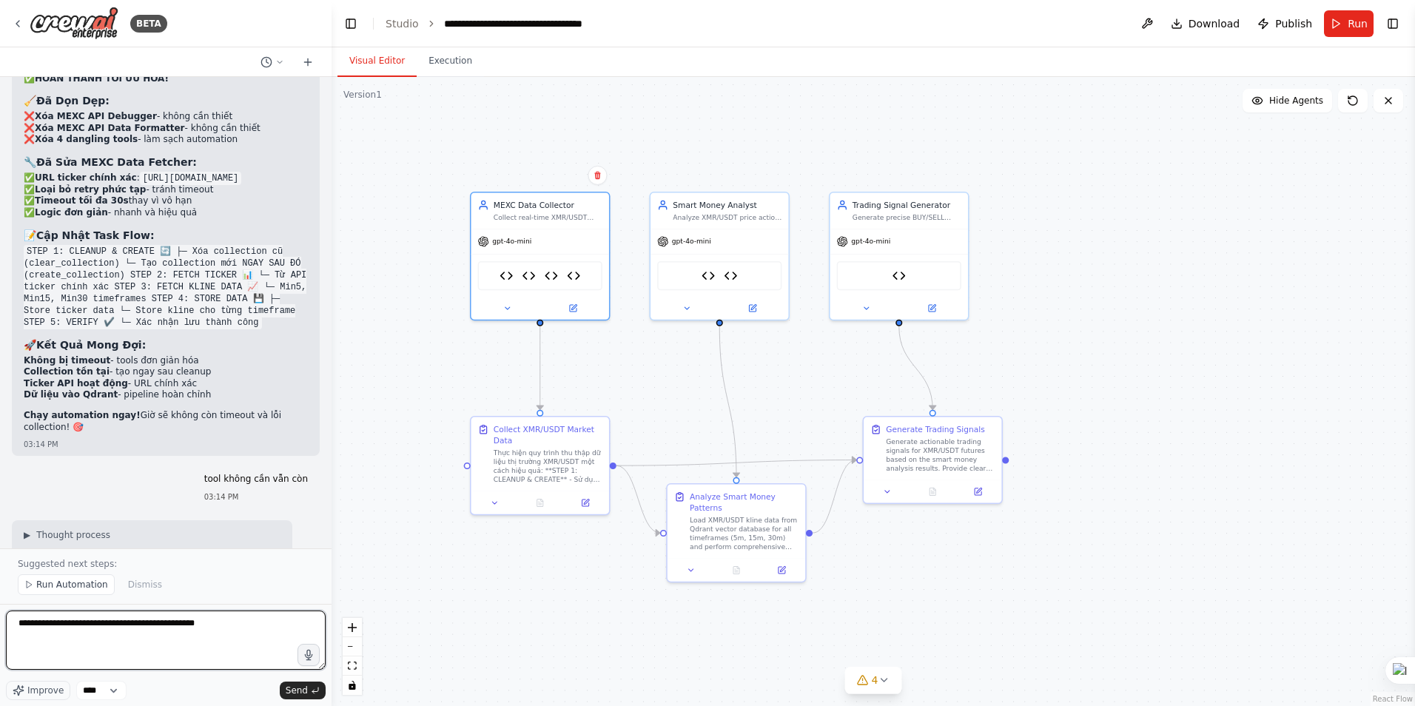
type textarea "**********"
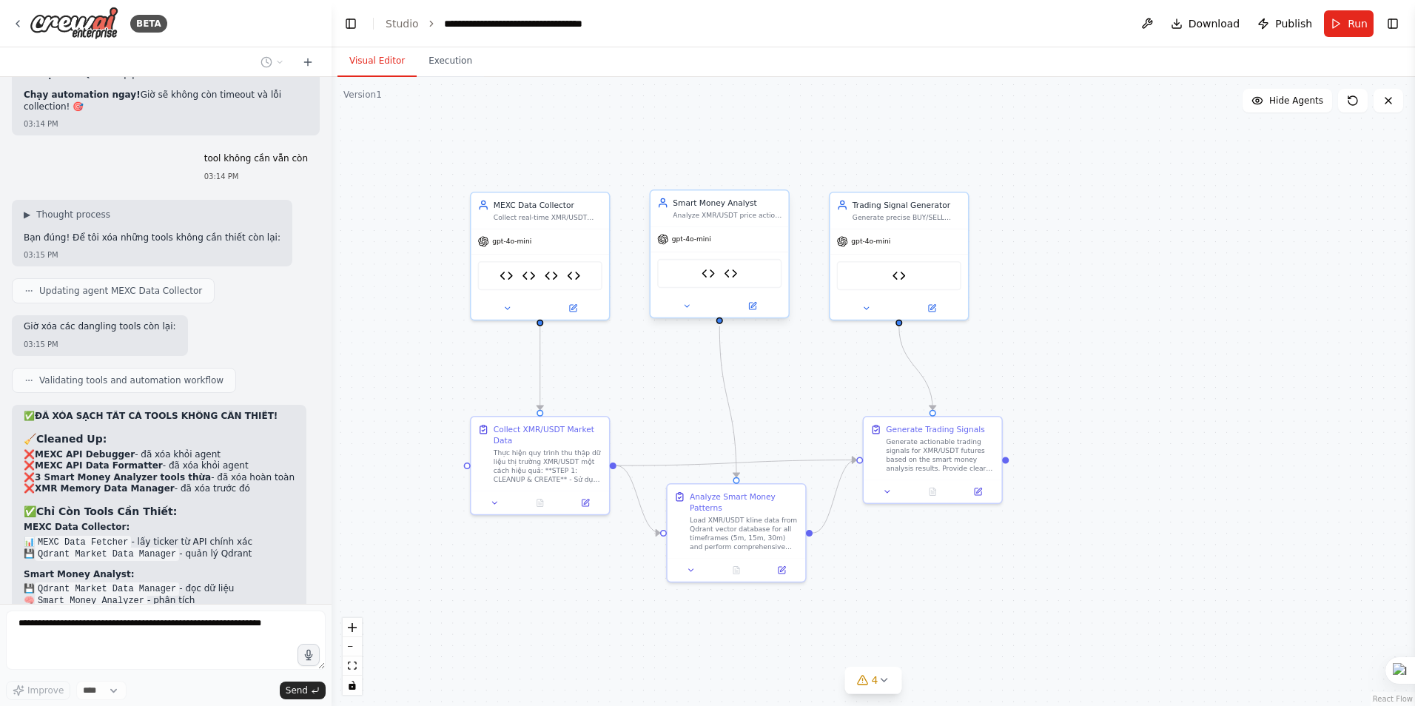
scroll to position [37745, 0]
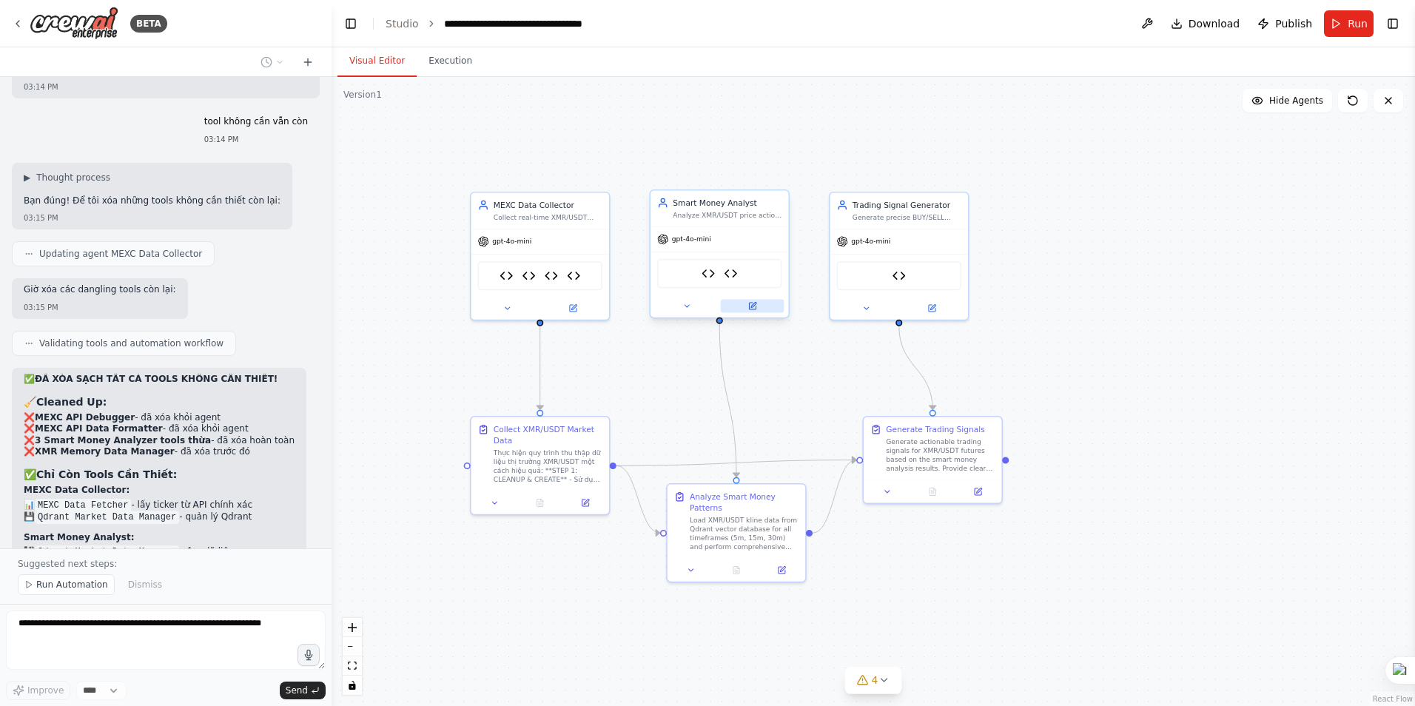
click at [754, 306] on icon at bounding box center [753, 304] width 5 height 5
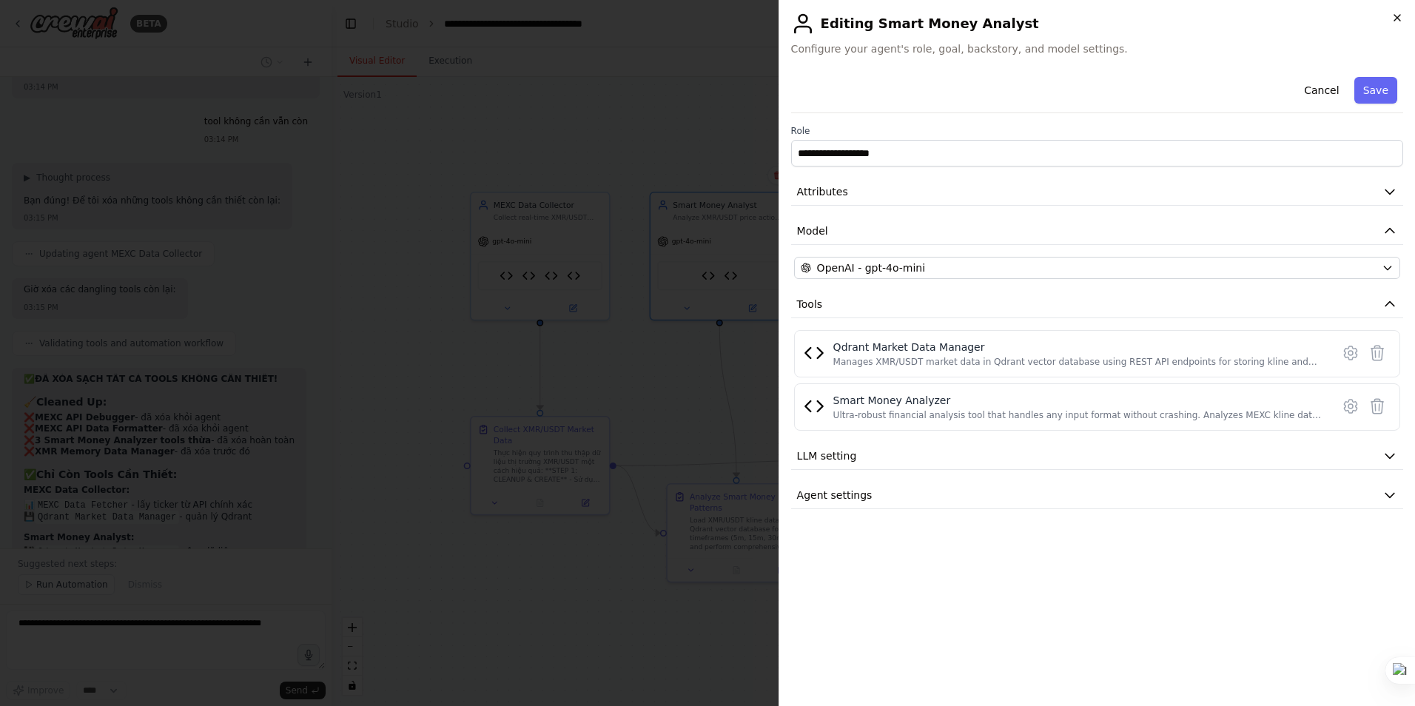
click at [1396, 20] on icon "button" at bounding box center [1398, 18] width 12 height 12
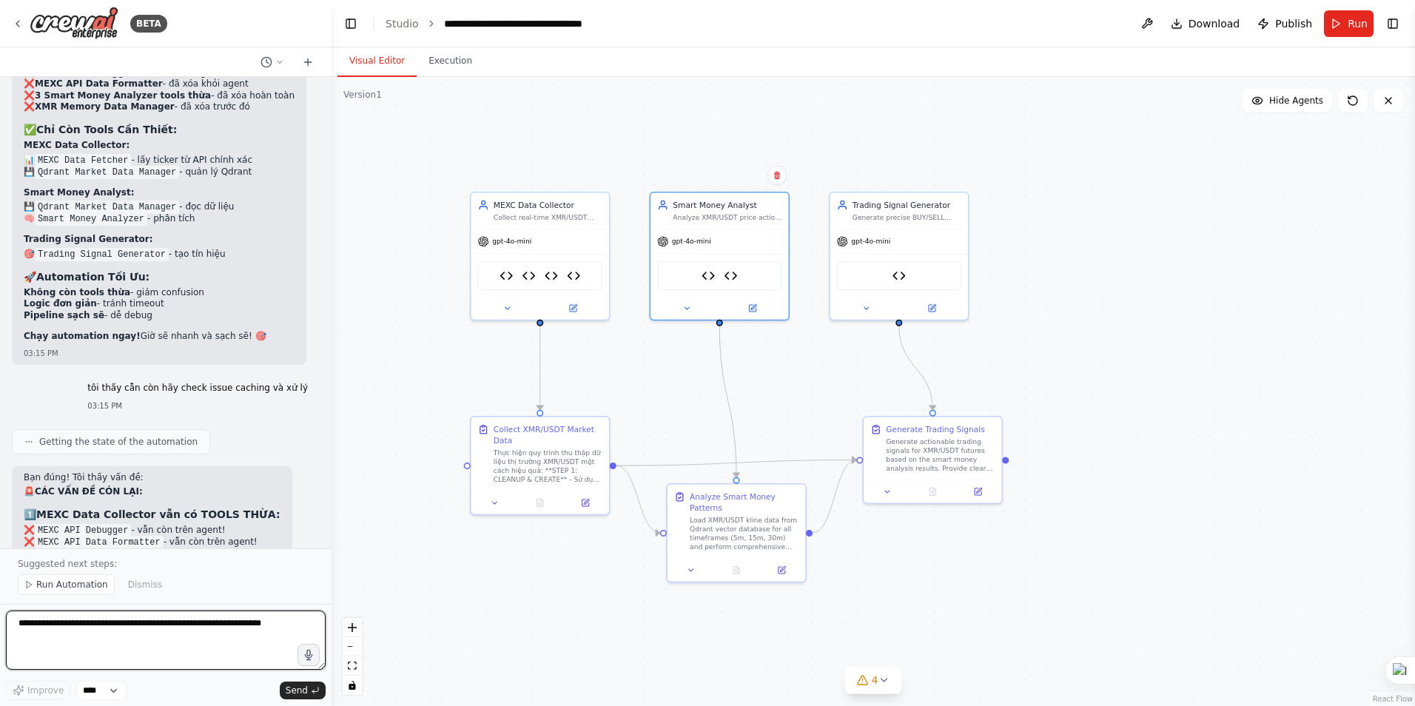
scroll to position [38105, 0]
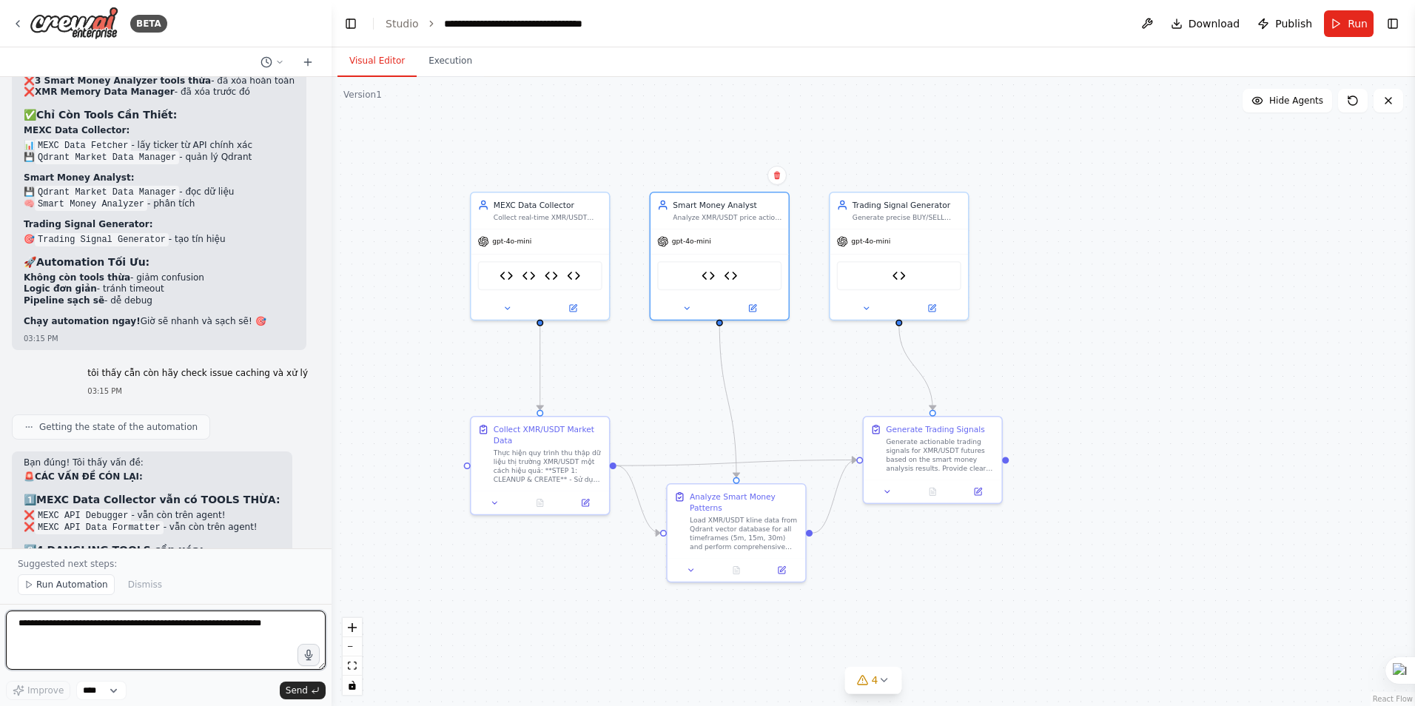
click at [123, 630] on textarea at bounding box center [166, 640] width 320 height 59
click at [69, 584] on span "Run Automation" at bounding box center [72, 585] width 72 height 12
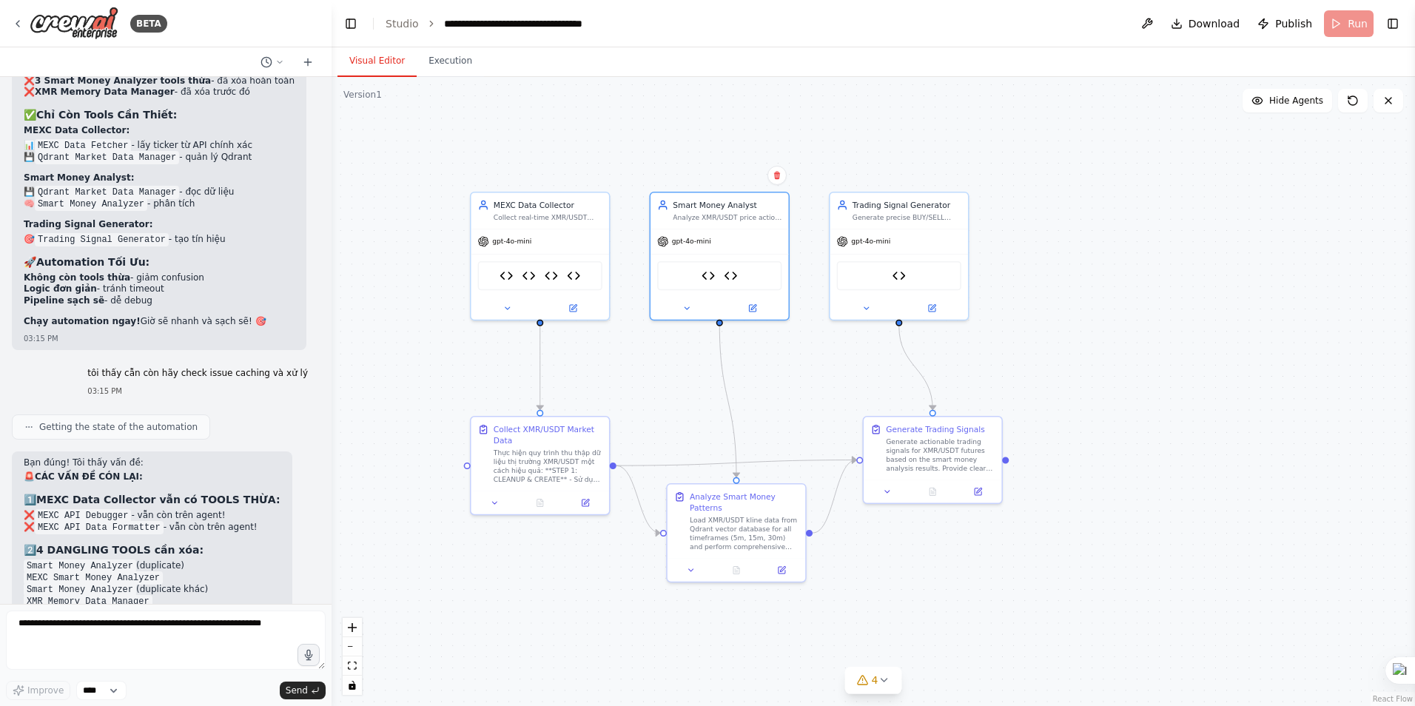
scroll to position [38049, 0]
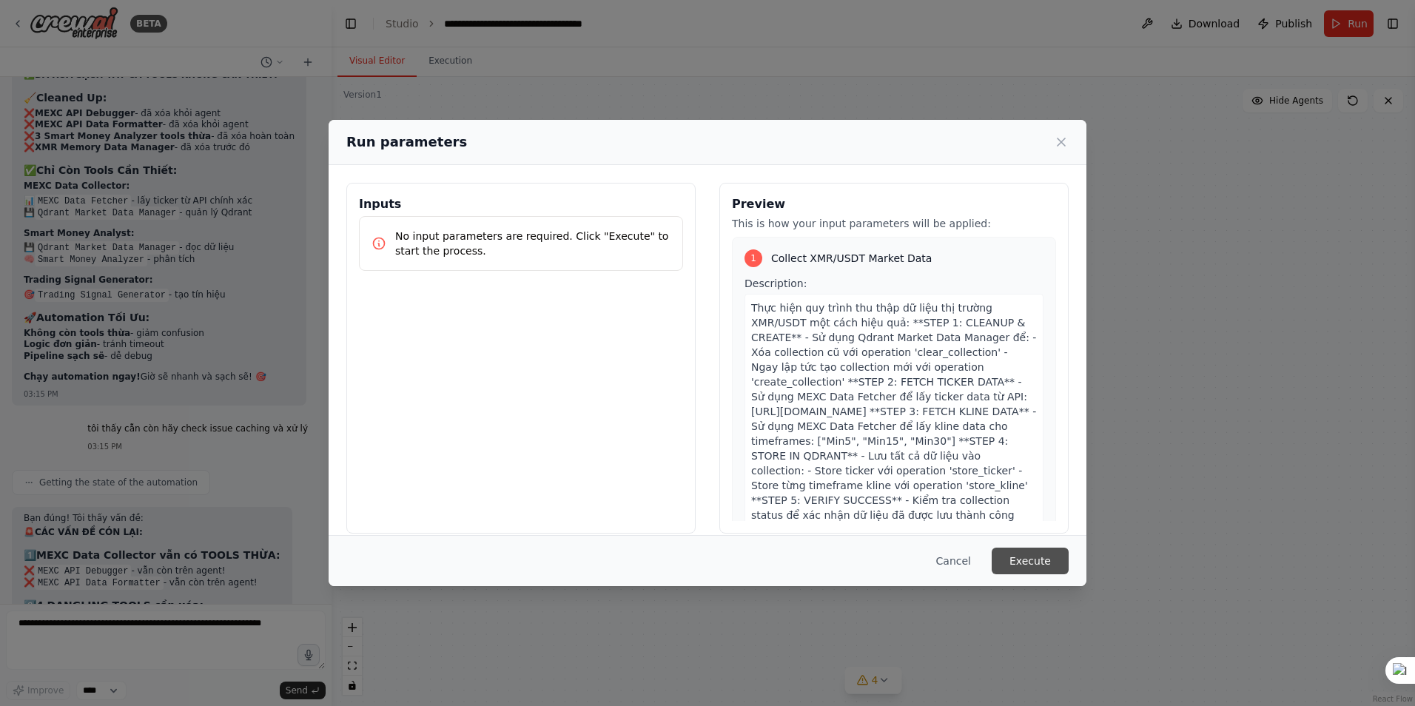
click at [1046, 559] on button "Execute" at bounding box center [1030, 561] width 77 height 27
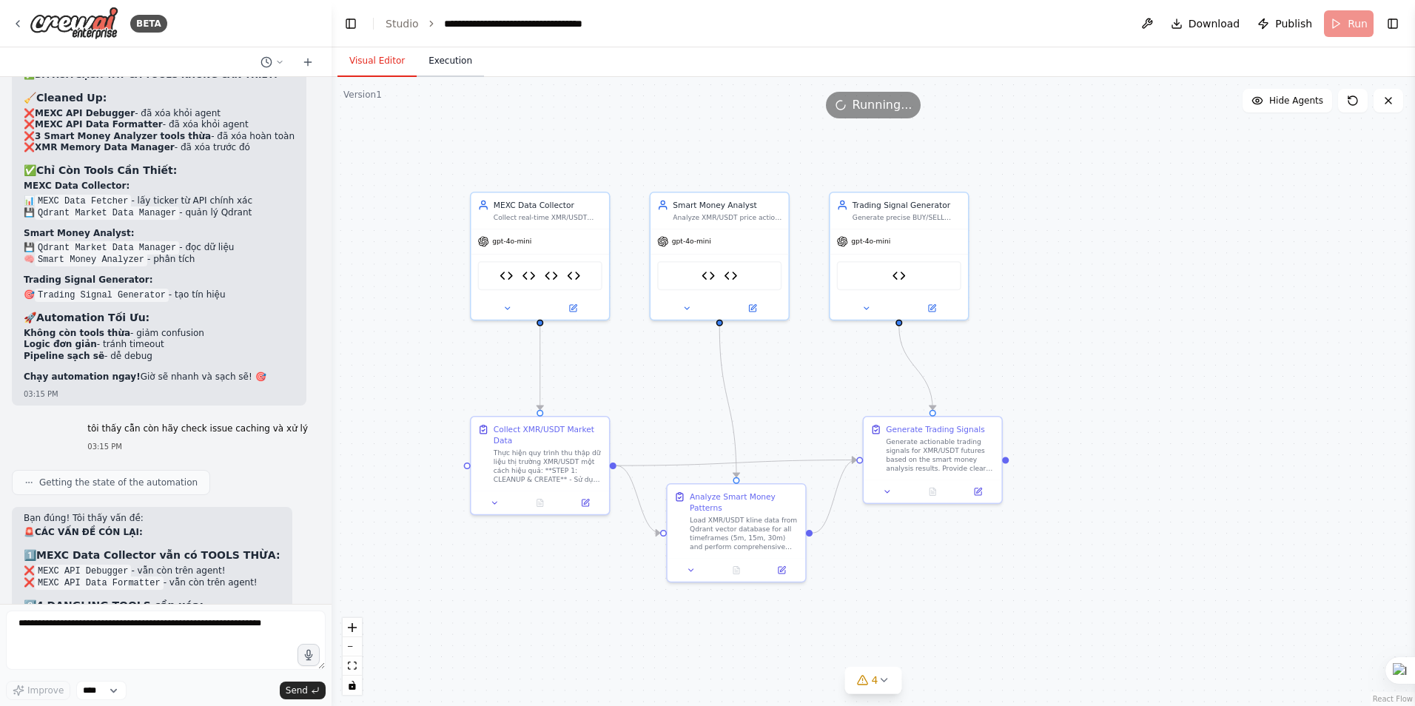
click at [440, 61] on button "Execution" at bounding box center [450, 61] width 67 height 31
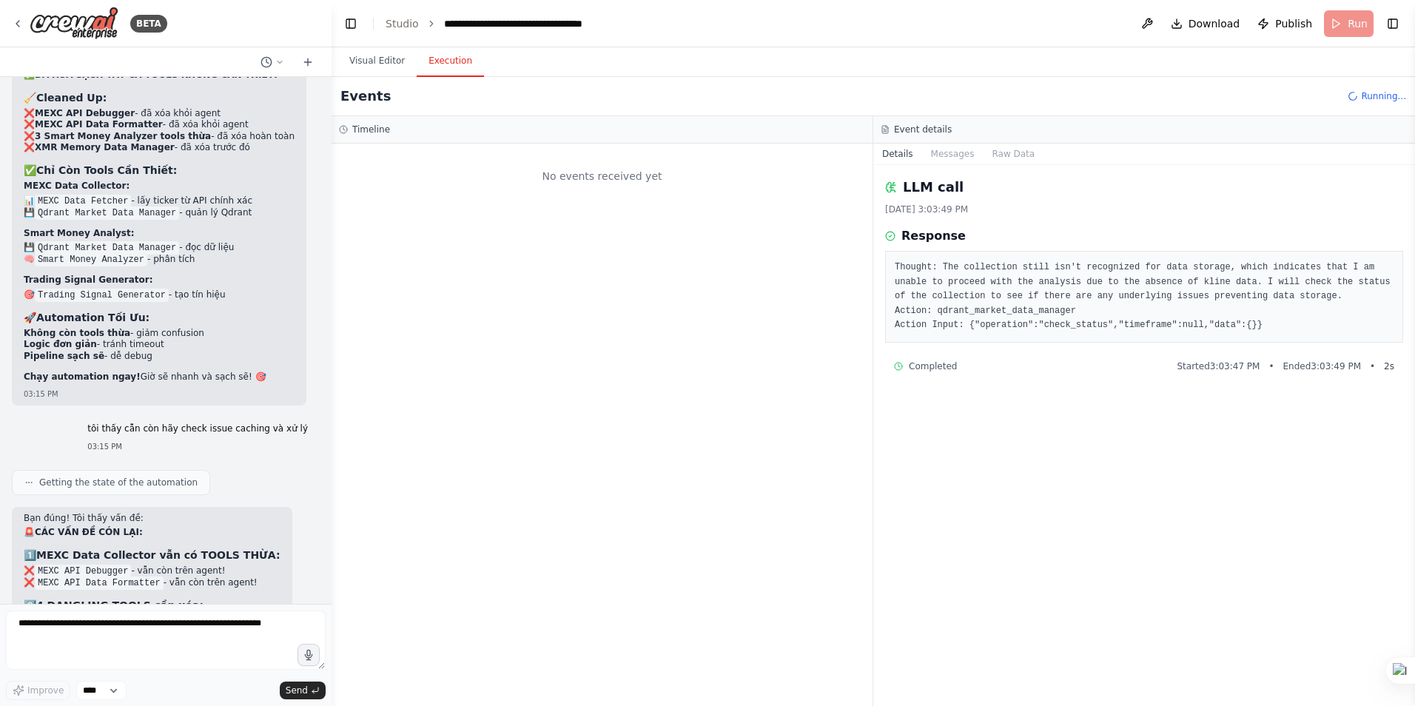
scroll to position [0, 0]
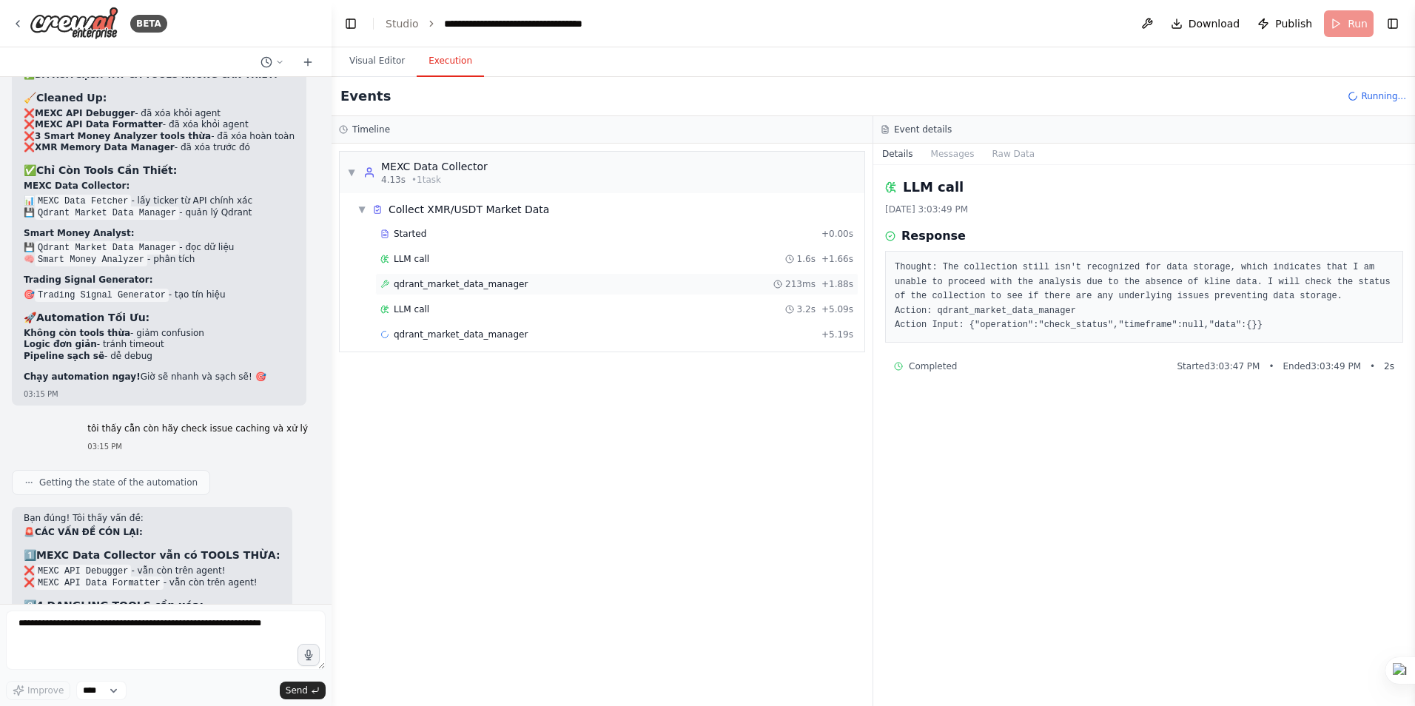
click at [466, 285] on span "qdrant_market_data_manager" at bounding box center [461, 284] width 134 height 12
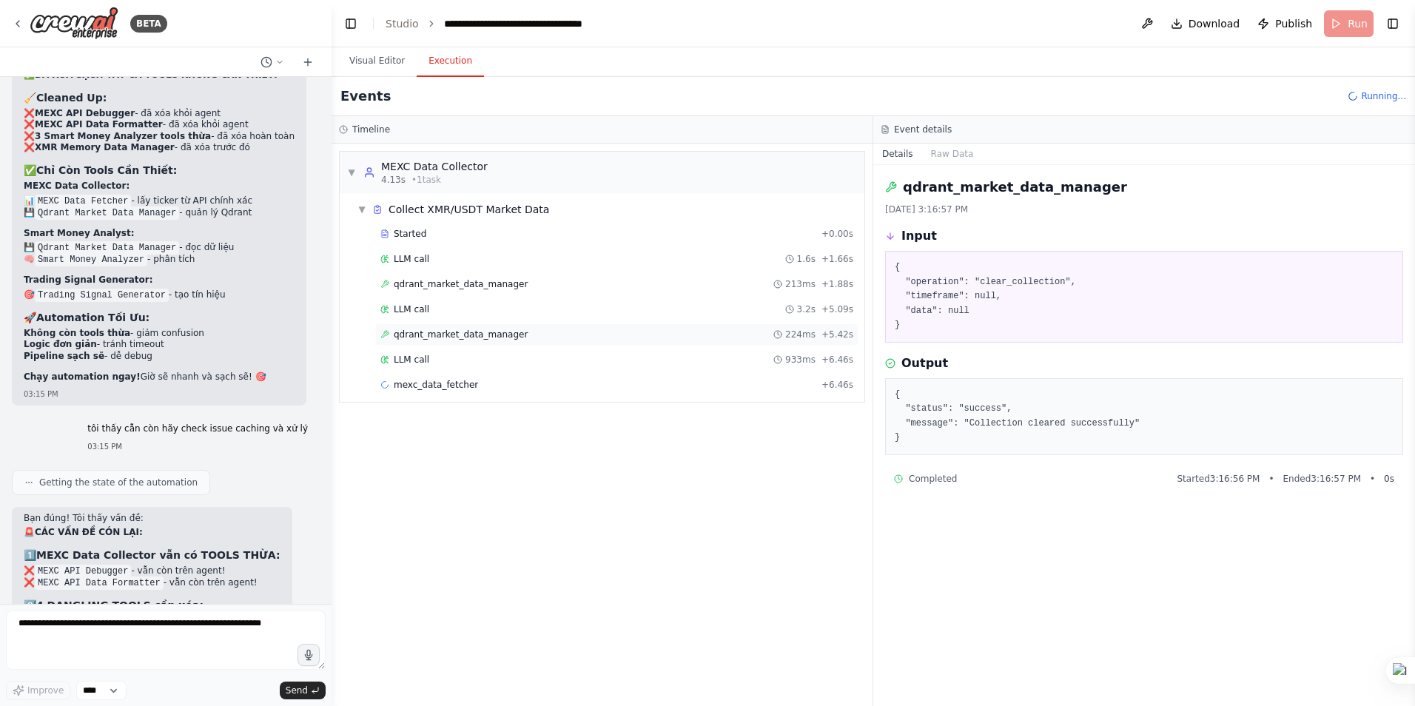
click at [480, 334] on span "qdrant_market_data_manager" at bounding box center [461, 335] width 134 height 12
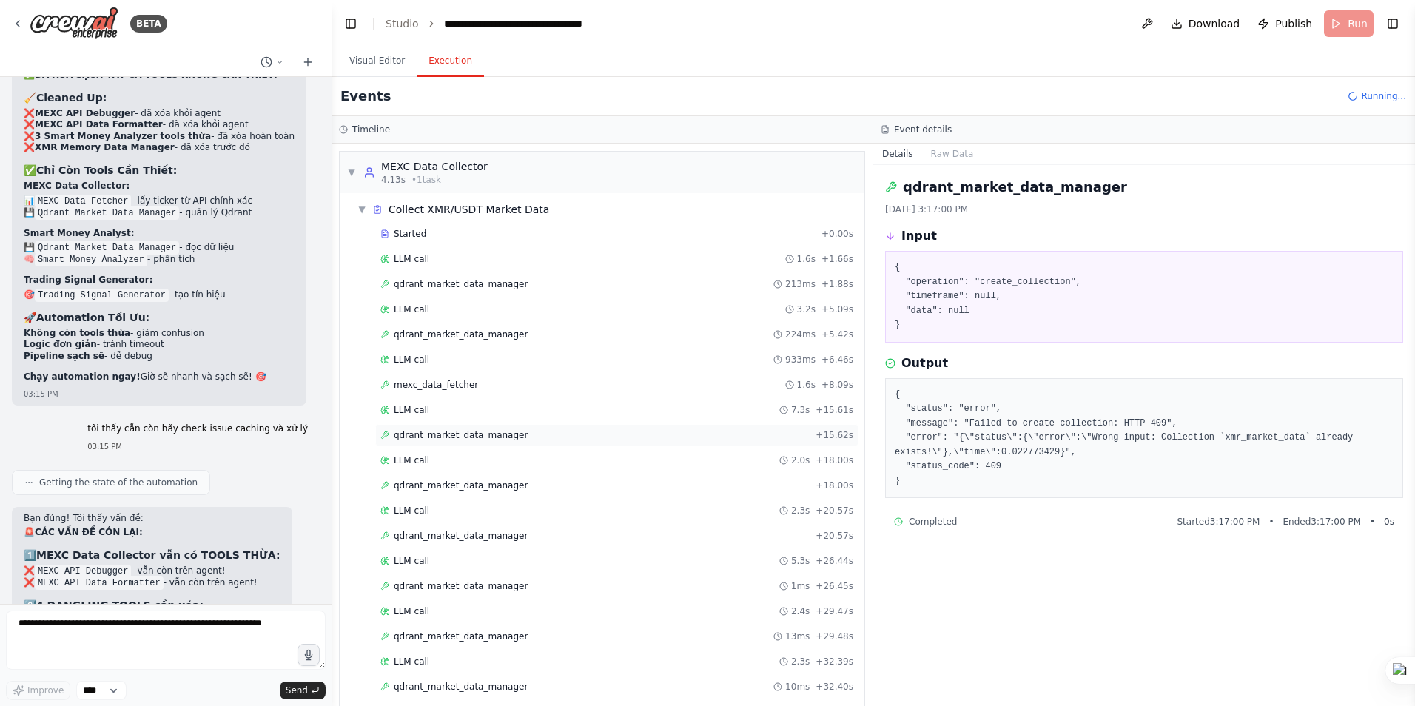
click at [425, 439] on span "qdrant_market_data_manager" at bounding box center [461, 435] width 134 height 12
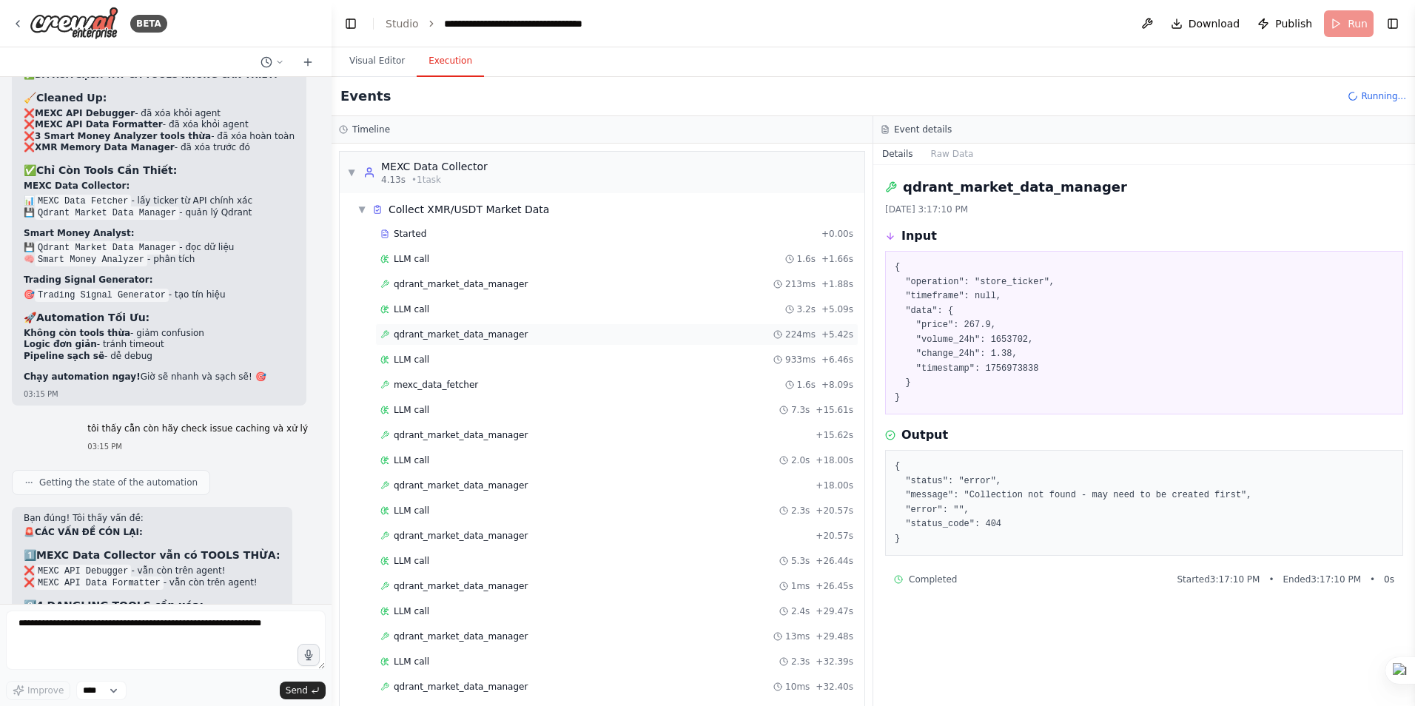
click at [447, 335] on span "qdrant_market_data_manager" at bounding box center [461, 335] width 134 height 12
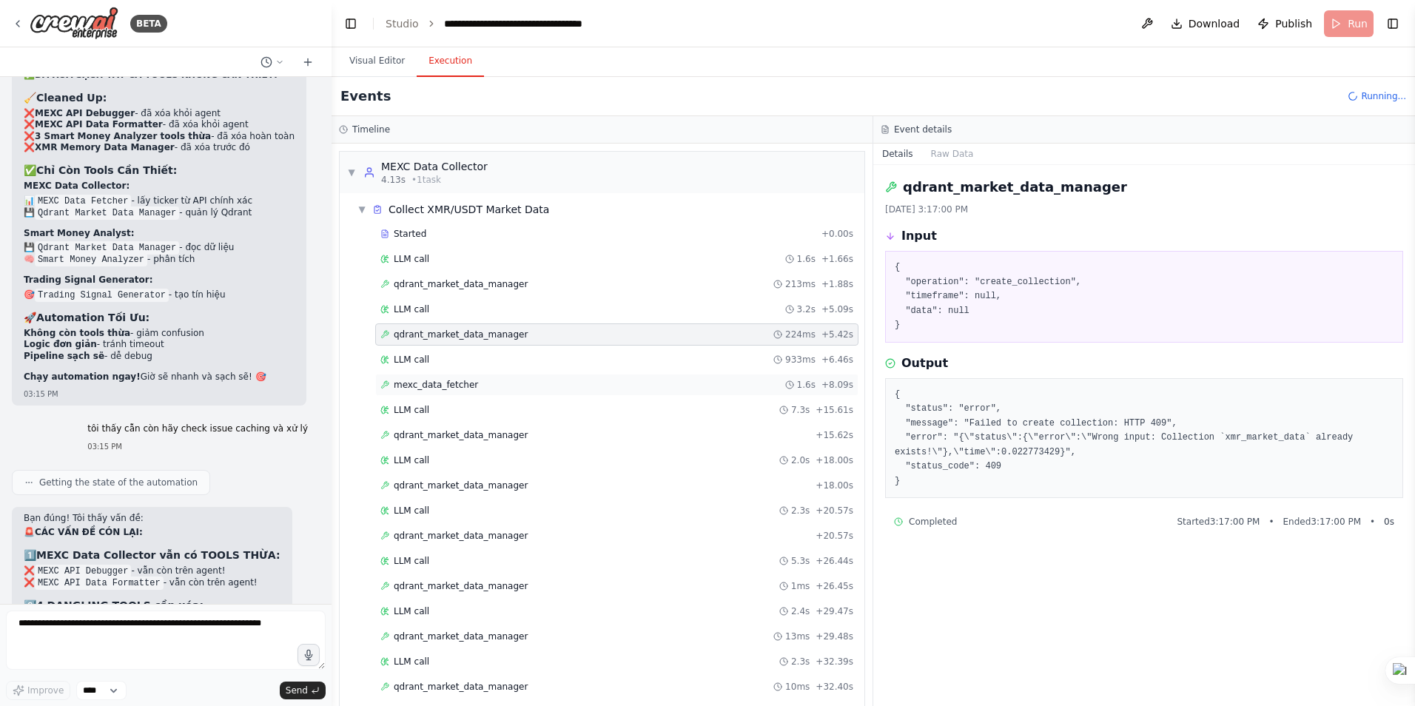
click at [429, 385] on span "mexc_data_fetcher" at bounding box center [436, 385] width 84 height 12
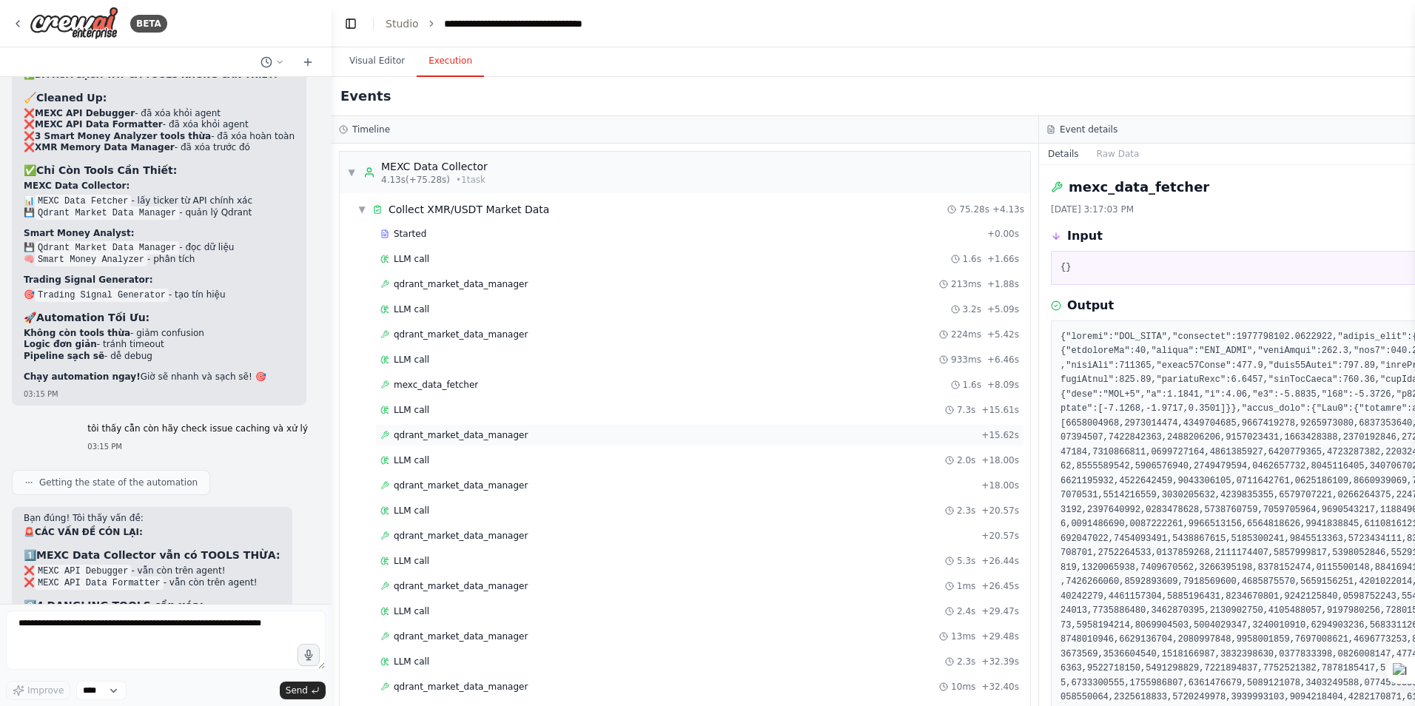
click at [426, 437] on span "qdrant_market_data_manager" at bounding box center [461, 435] width 134 height 12
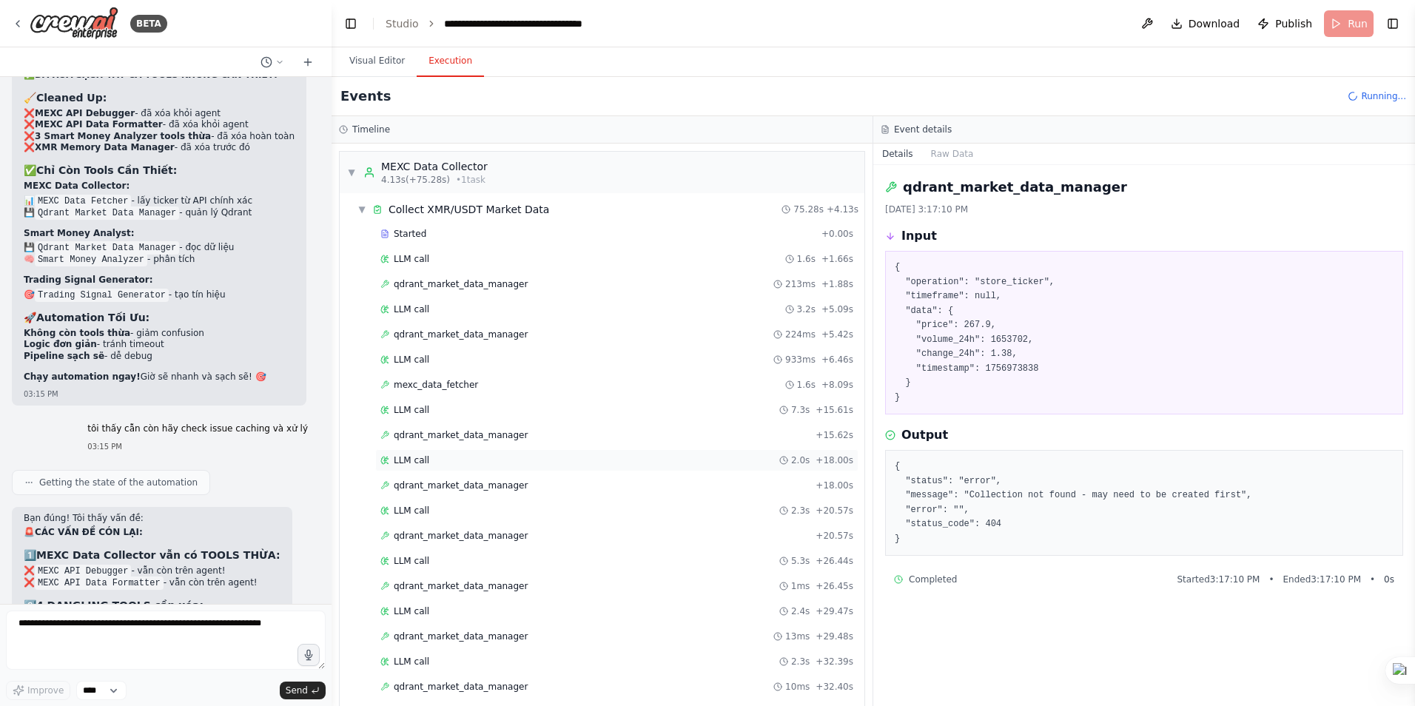
click at [413, 463] on span "LLM call" at bounding box center [412, 460] width 36 height 12
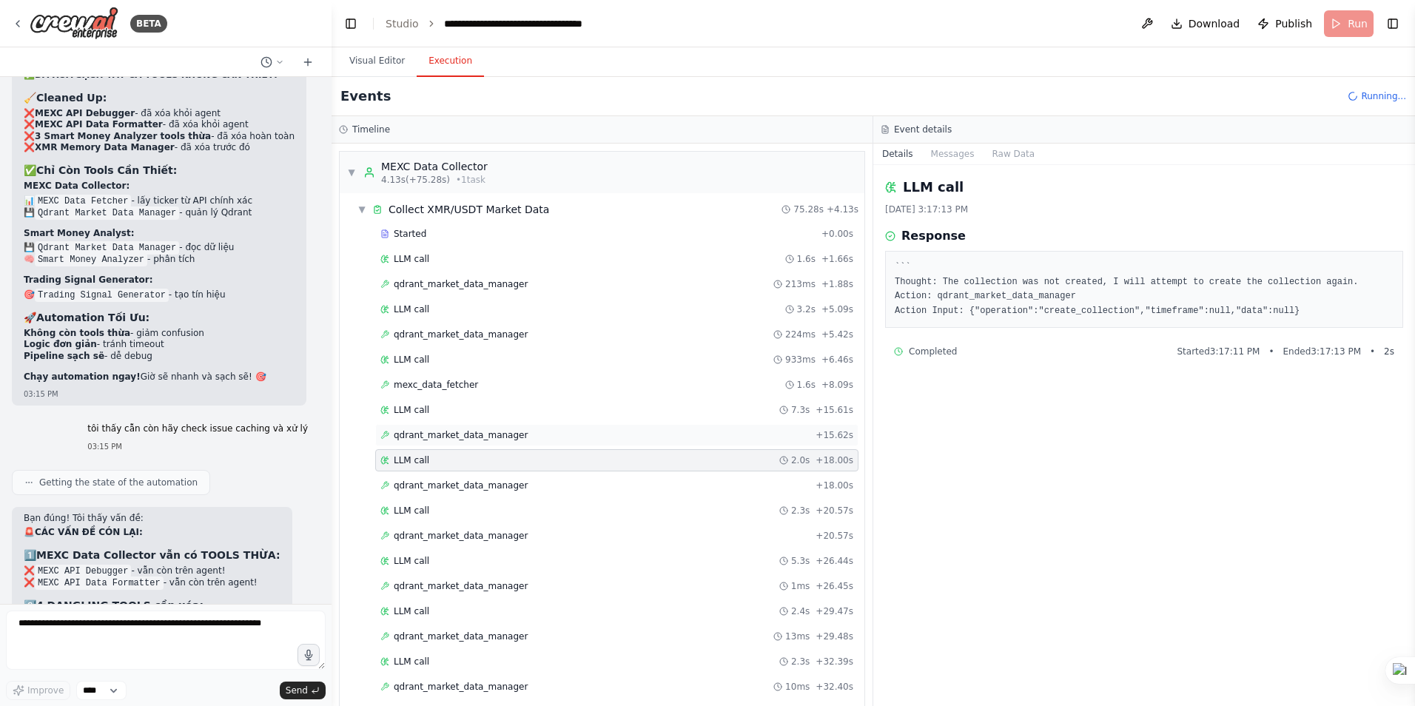
click at [434, 437] on span "qdrant_market_data_manager" at bounding box center [461, 435] width 134 height 12
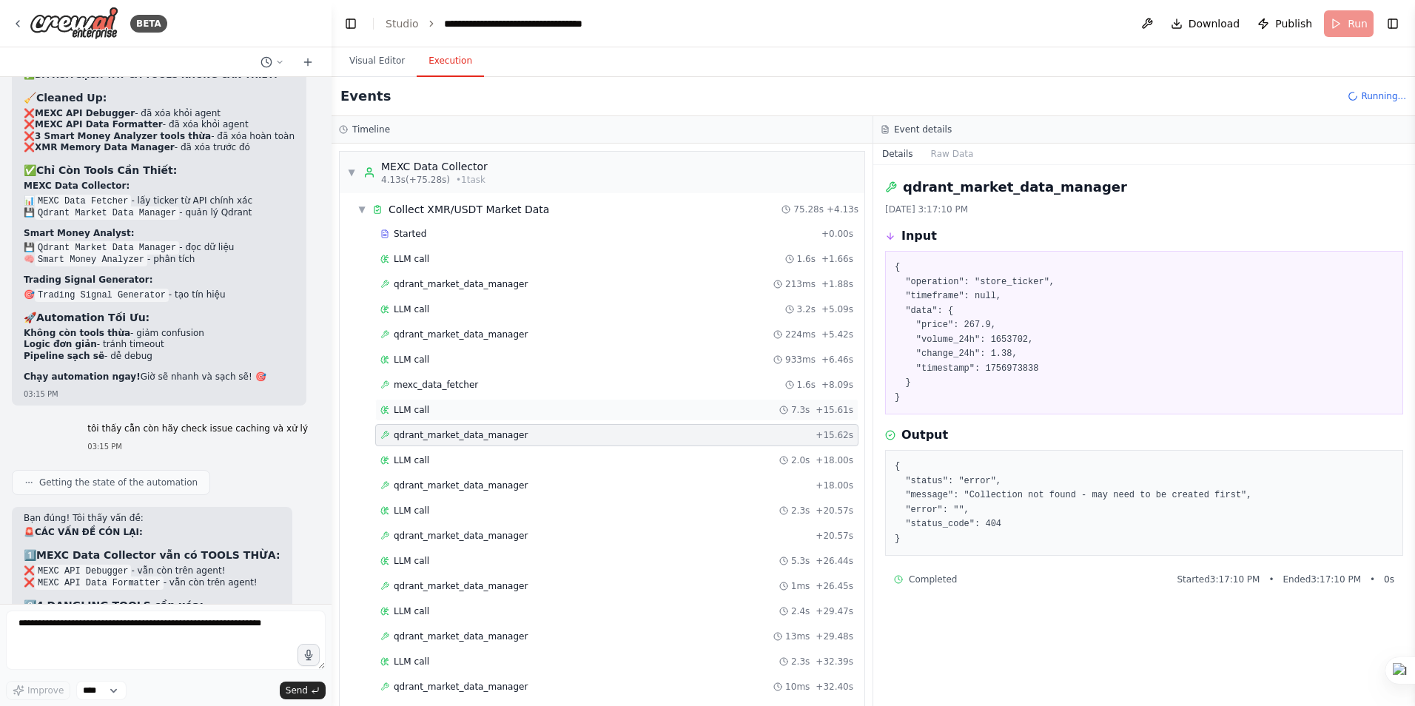
click at [414, 412] on span "LLM call" at bounding box center [412, 410] width 36 height 12
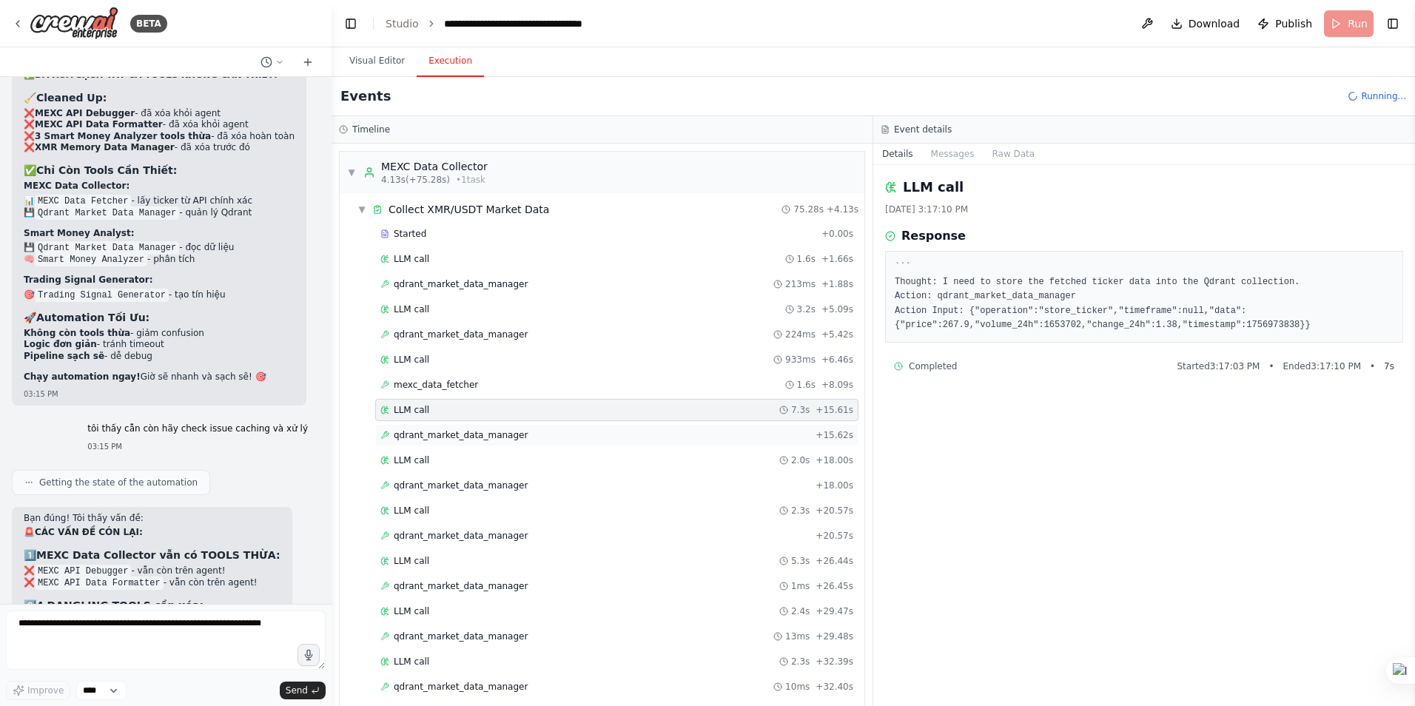
click at [423, 434] on span "qdrant_market_data_manager" at bounding box center [461, 435] width 134 height 12
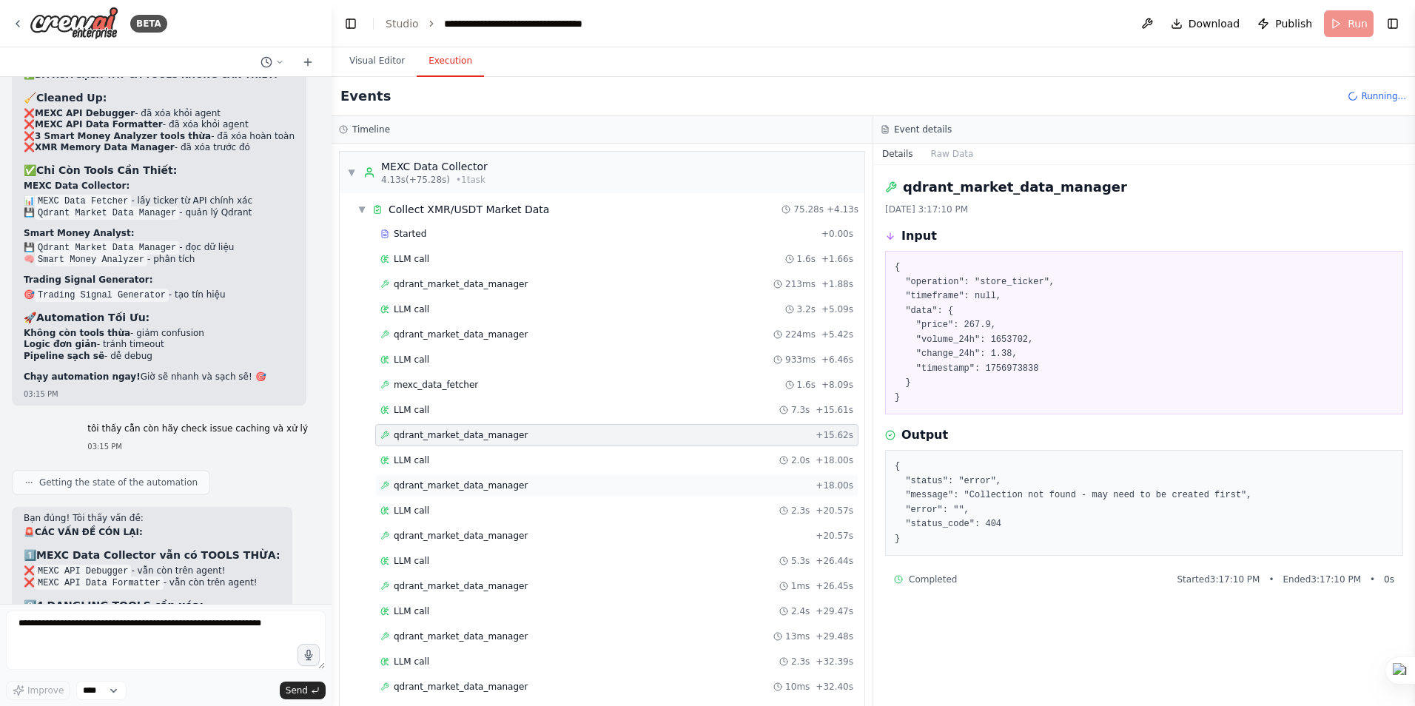
click at [422, 483] on span "qdrant_market_data_manager" at bounding box center [461, 486] width 134 height 12
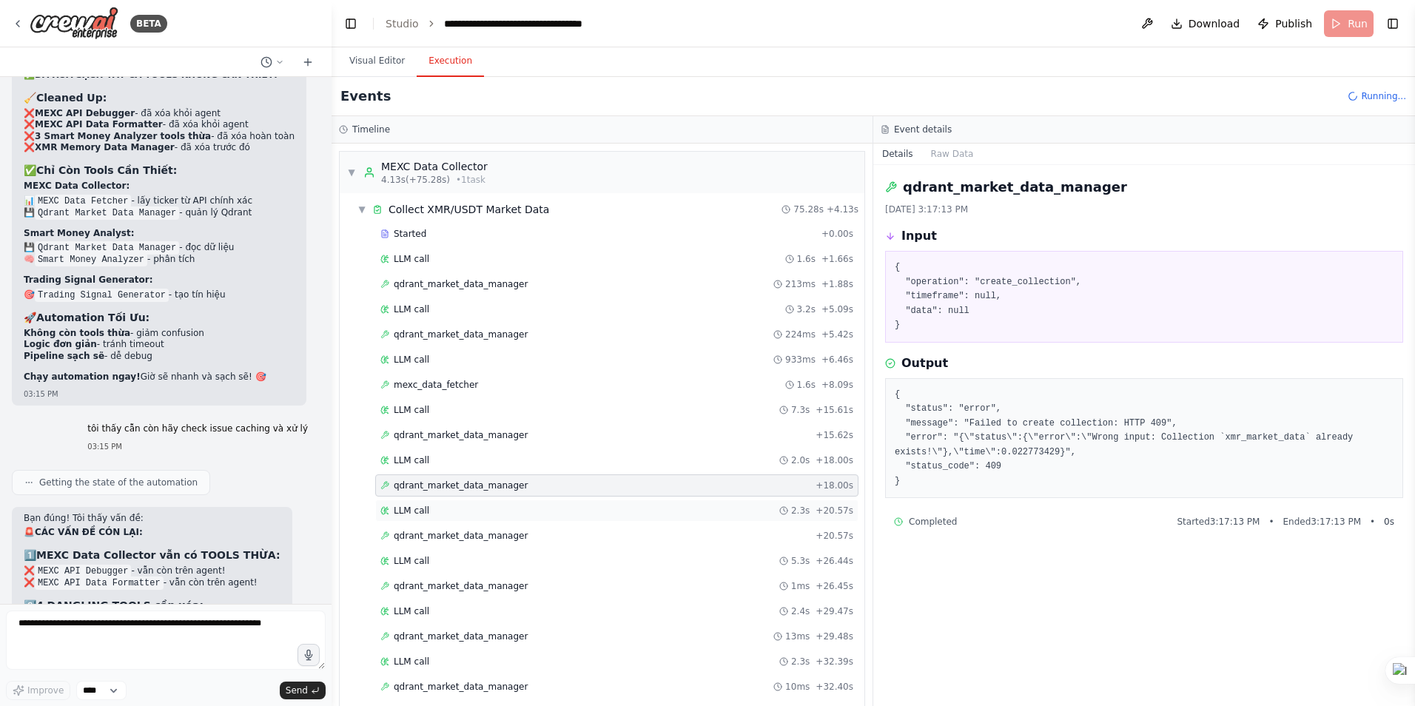
click at [415, 506] on span "LLM call" at bounding box center [412, 511] width 36 height 12
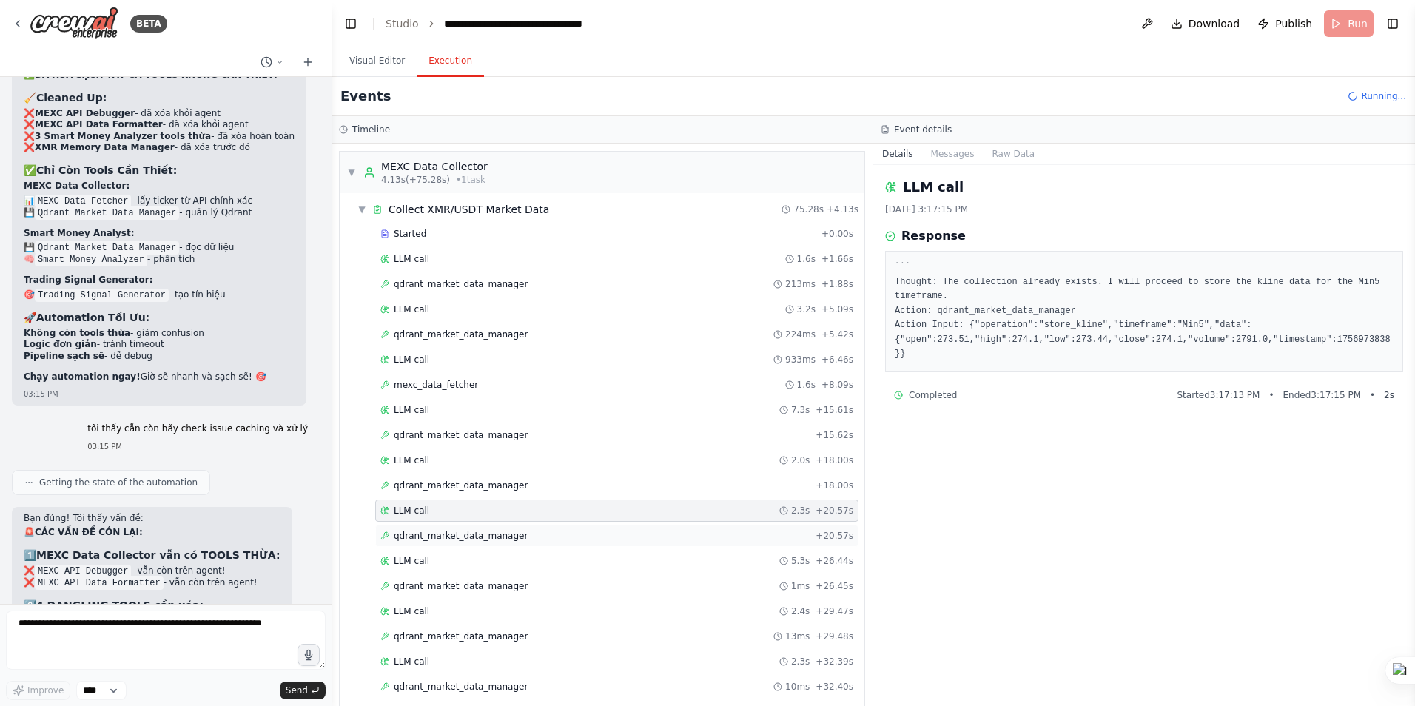
click at [415, 534] on span "qdrant_market_data_manager" at bounding box center [461, 536] width 134 height 12
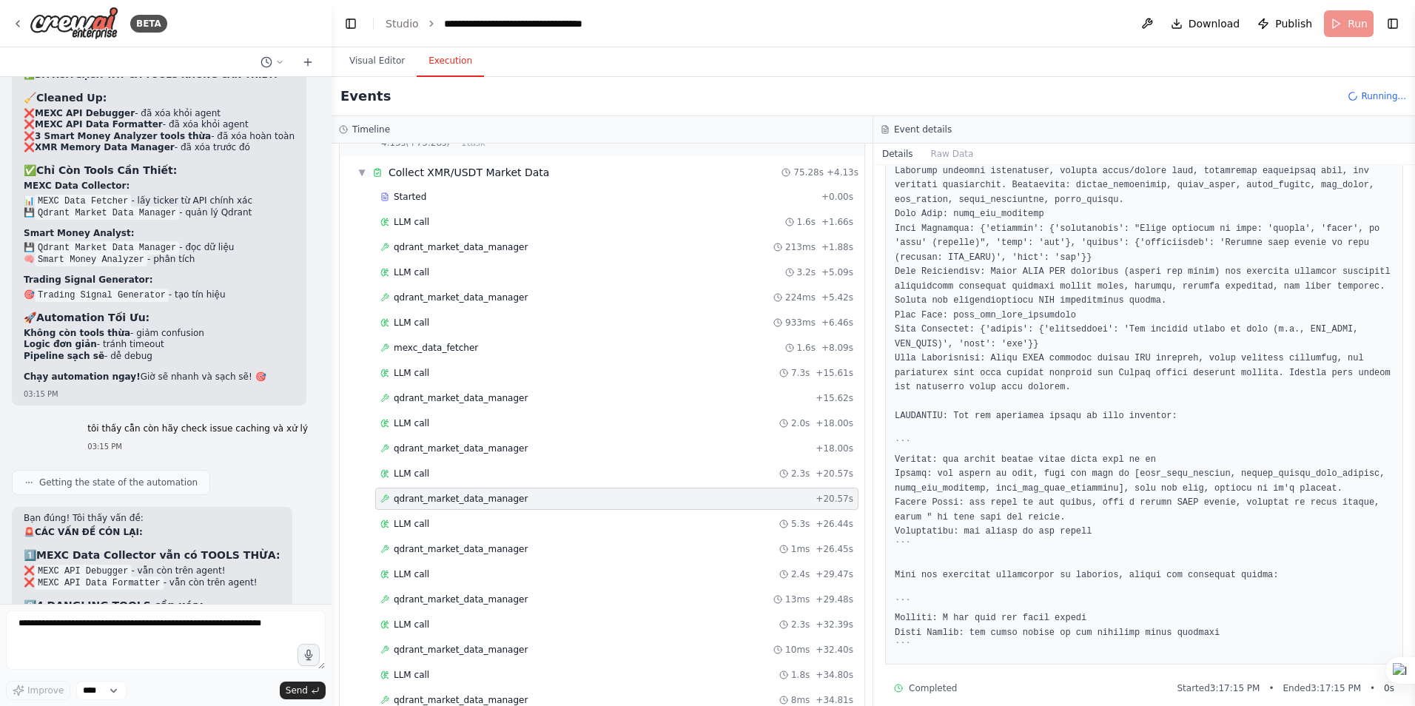
scroll to position [74, 0]
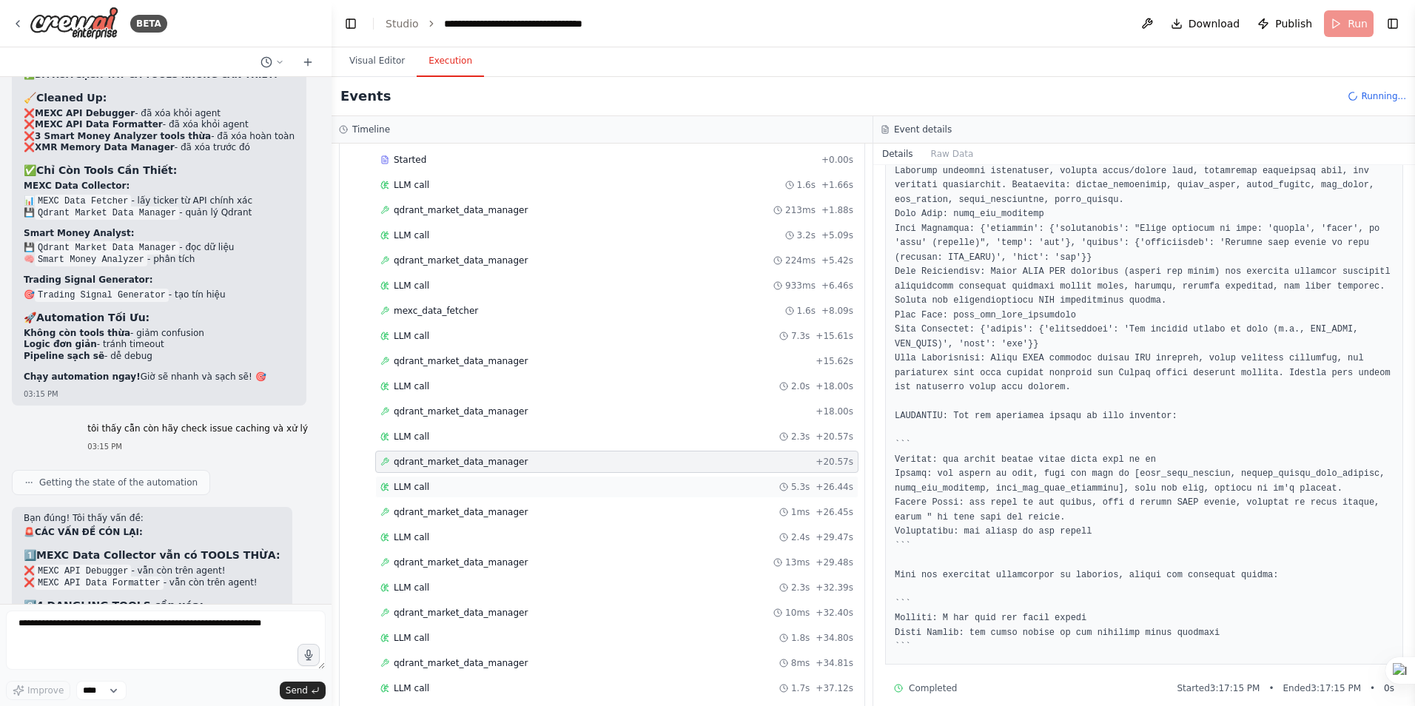
click at [418, 483] on span "LLM call" at bounding box center [412, 487] width 36 height 12
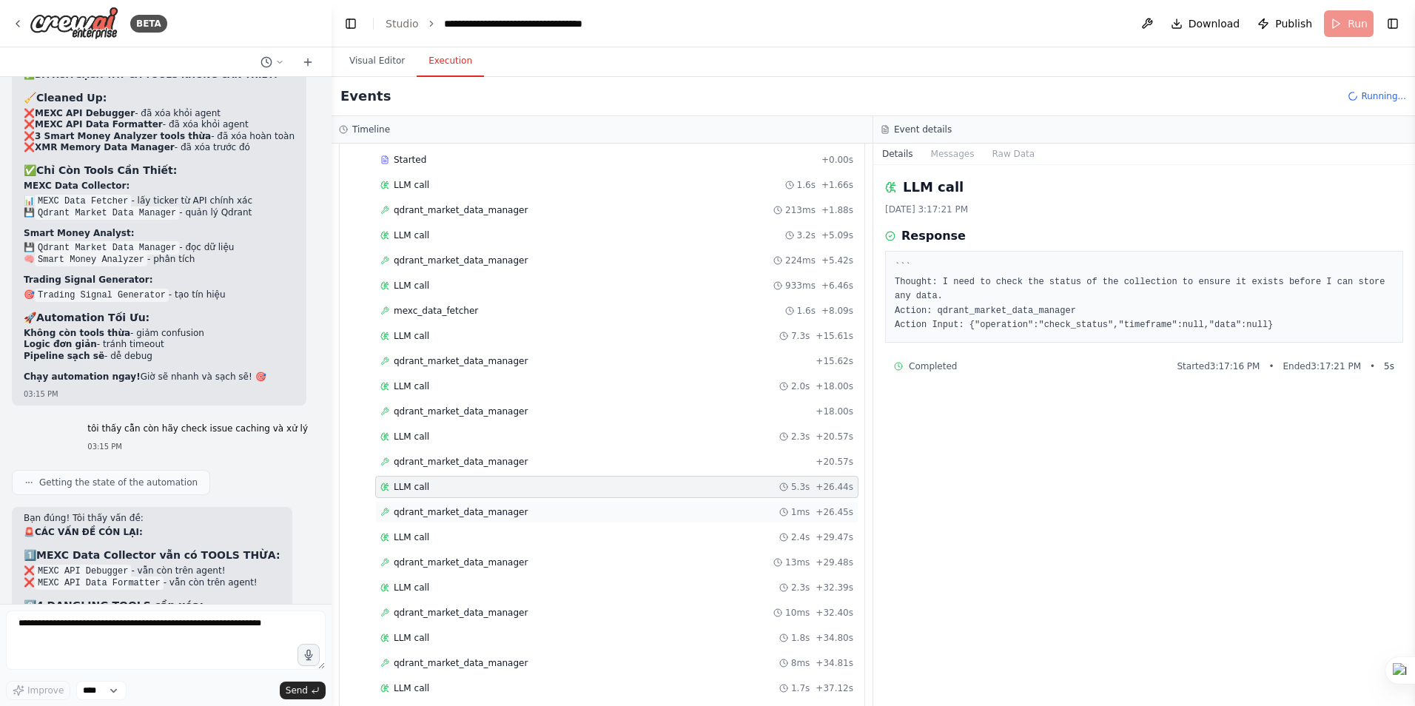
click at [452, 514] on span "qdrant_market_data_manager" at bounding box center [461, 512] width 134 height 12
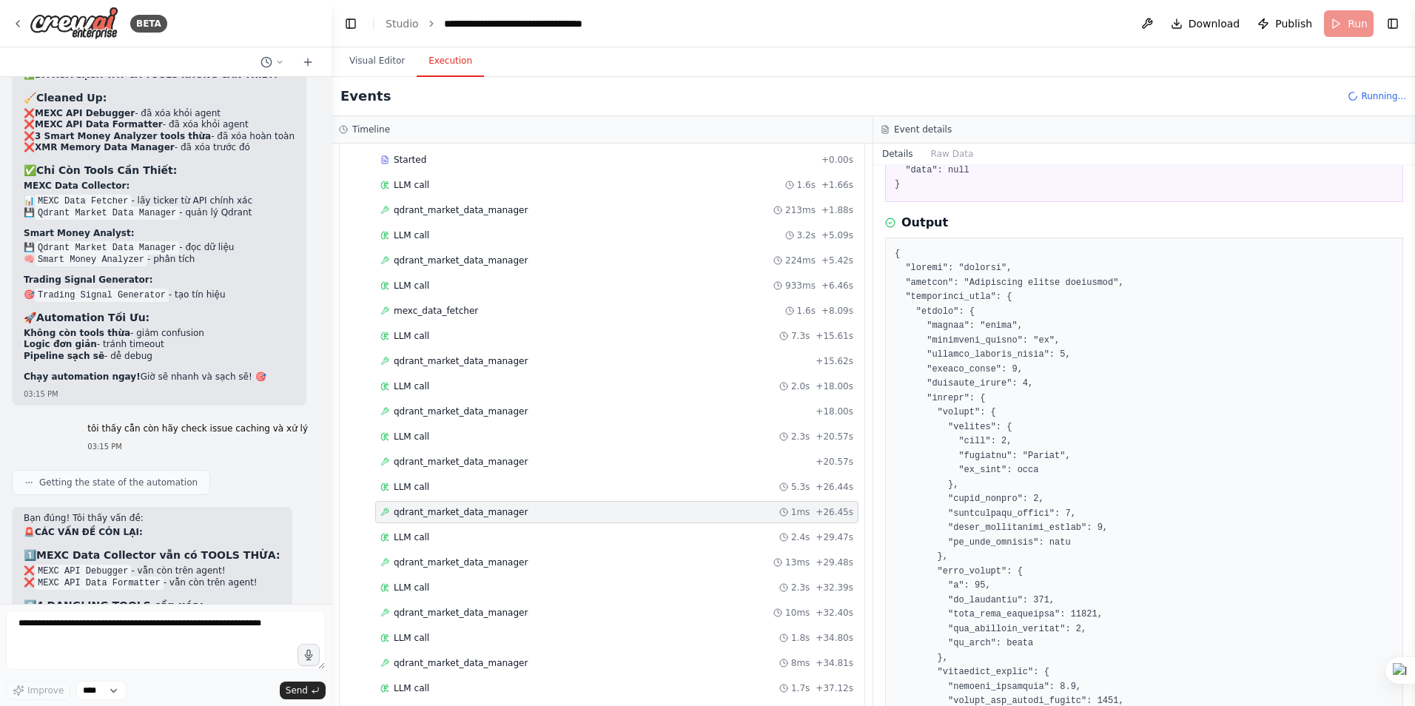
scroll to position [0, 0]
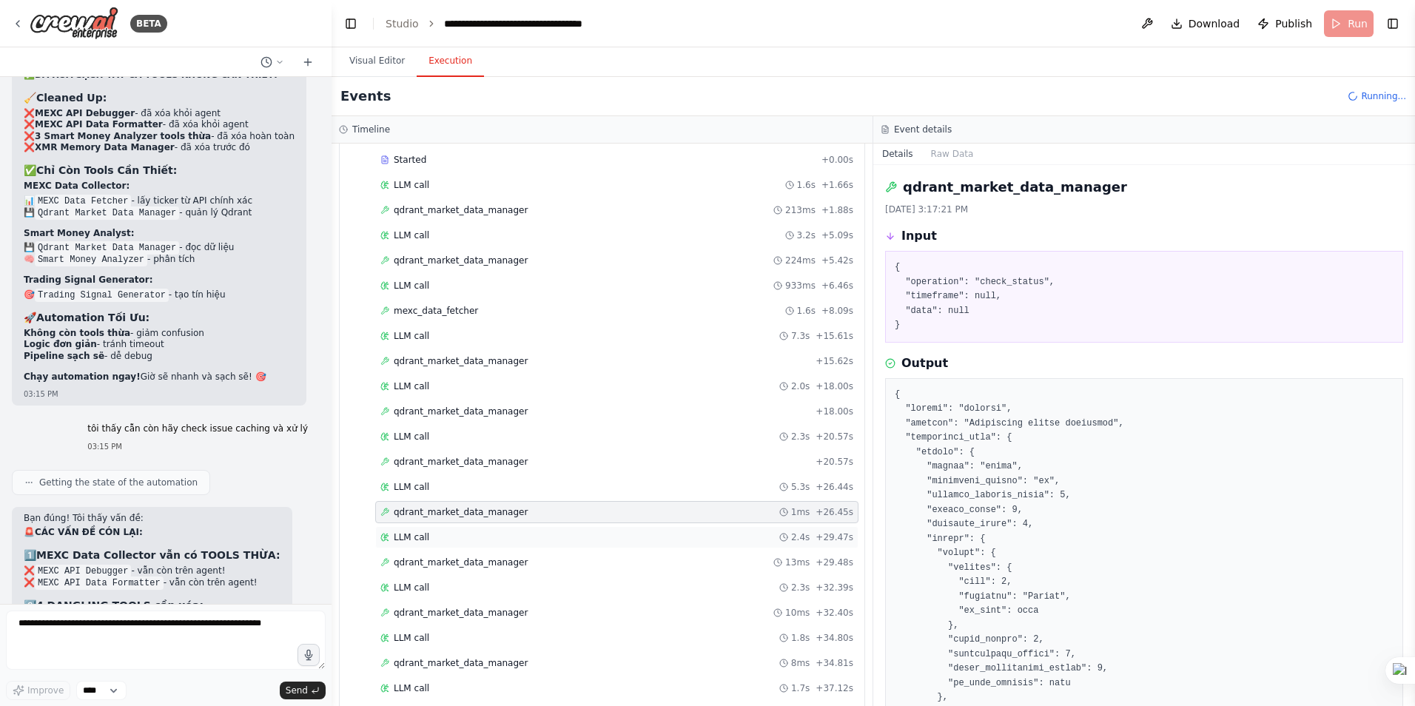
click at [399, 538] on span "LLM call" at bounding box center [412, 537] width 36 height 12
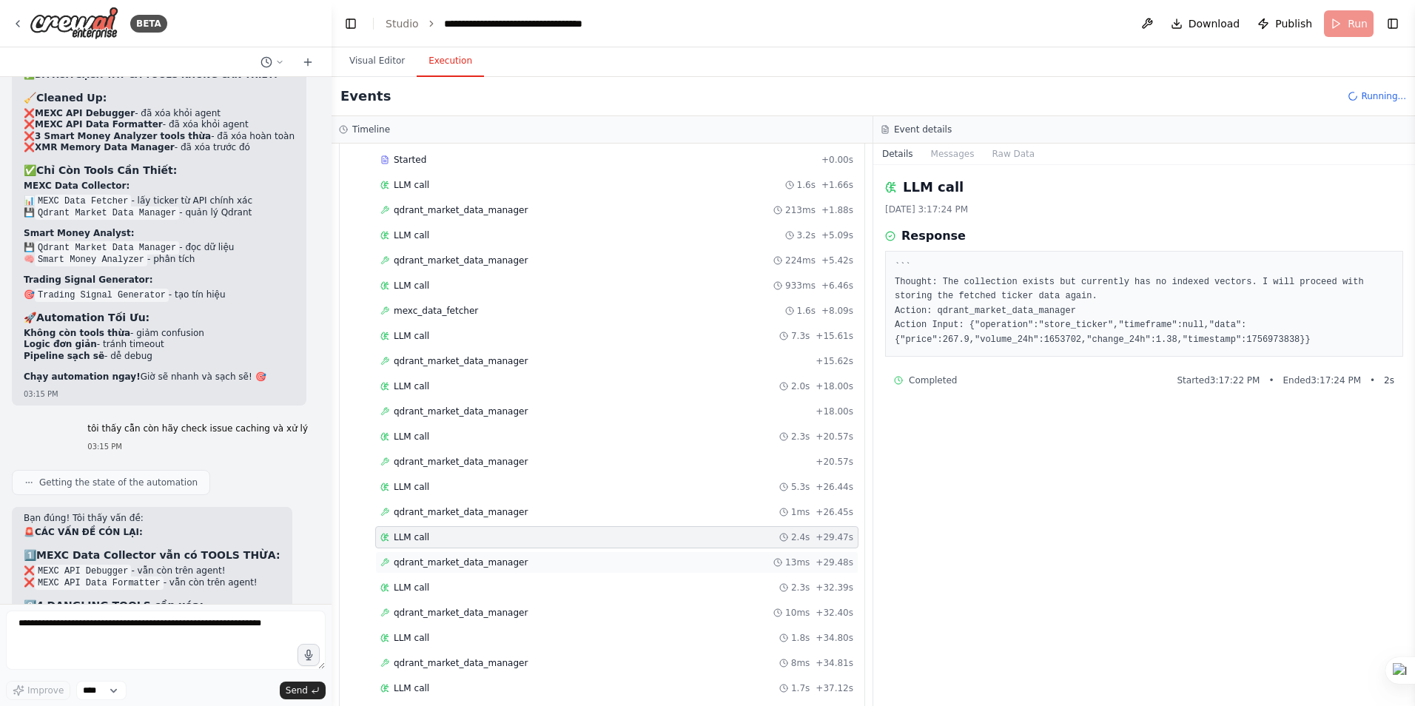
click at [450, 562] on span "qdrant_market_data_manager" at bounding box center [461, 563] width 134 height 12
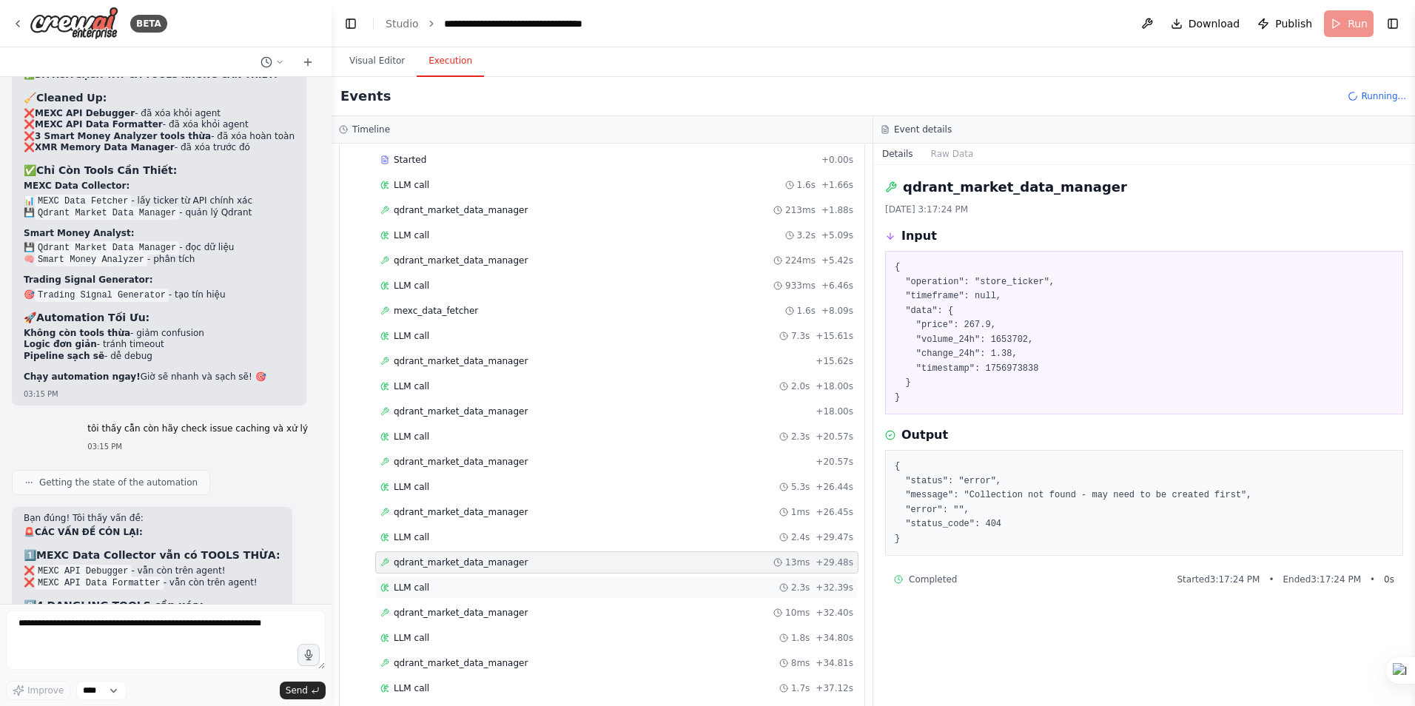
click at [400, 591] on span "LLM call" at bounding box center [412, 588] width 36 height 12
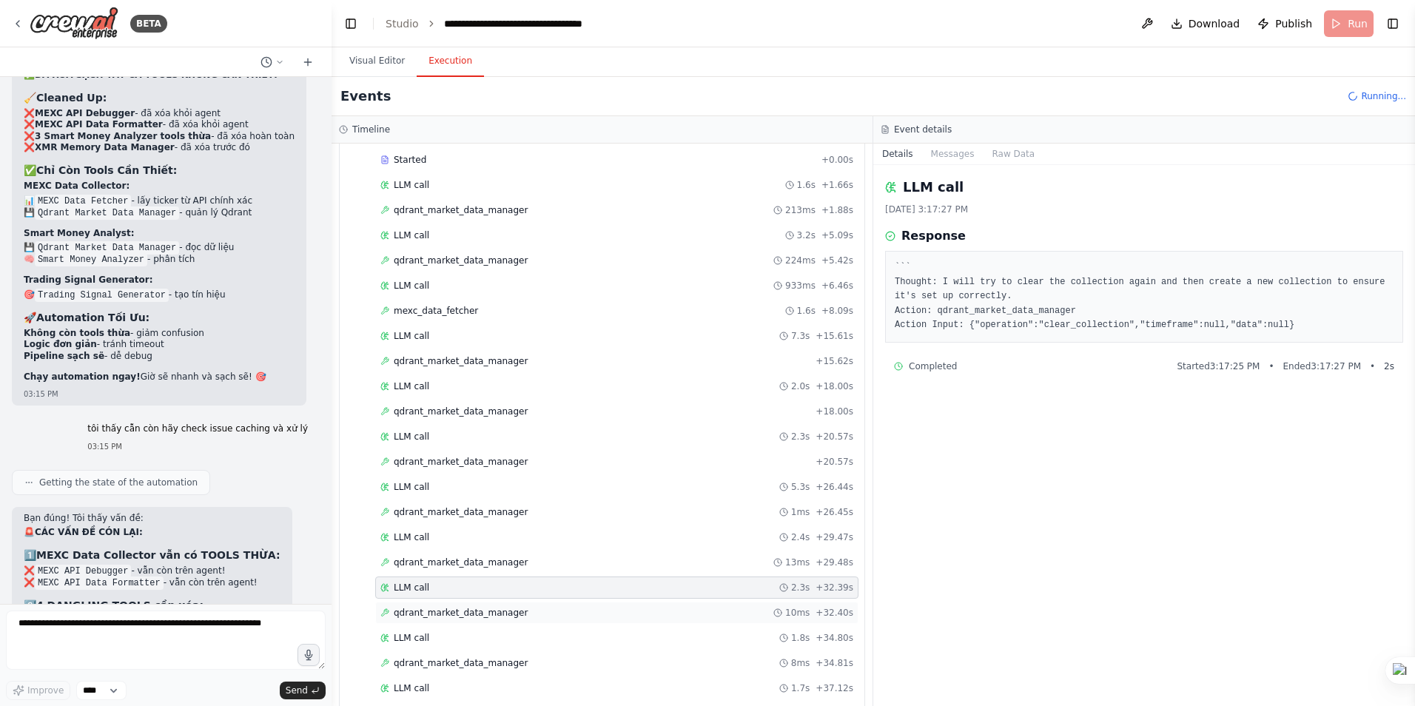
click at [443, 612] on span "qdrant_market_data_manager" at bounding box center [461, 613] width 134 height 12
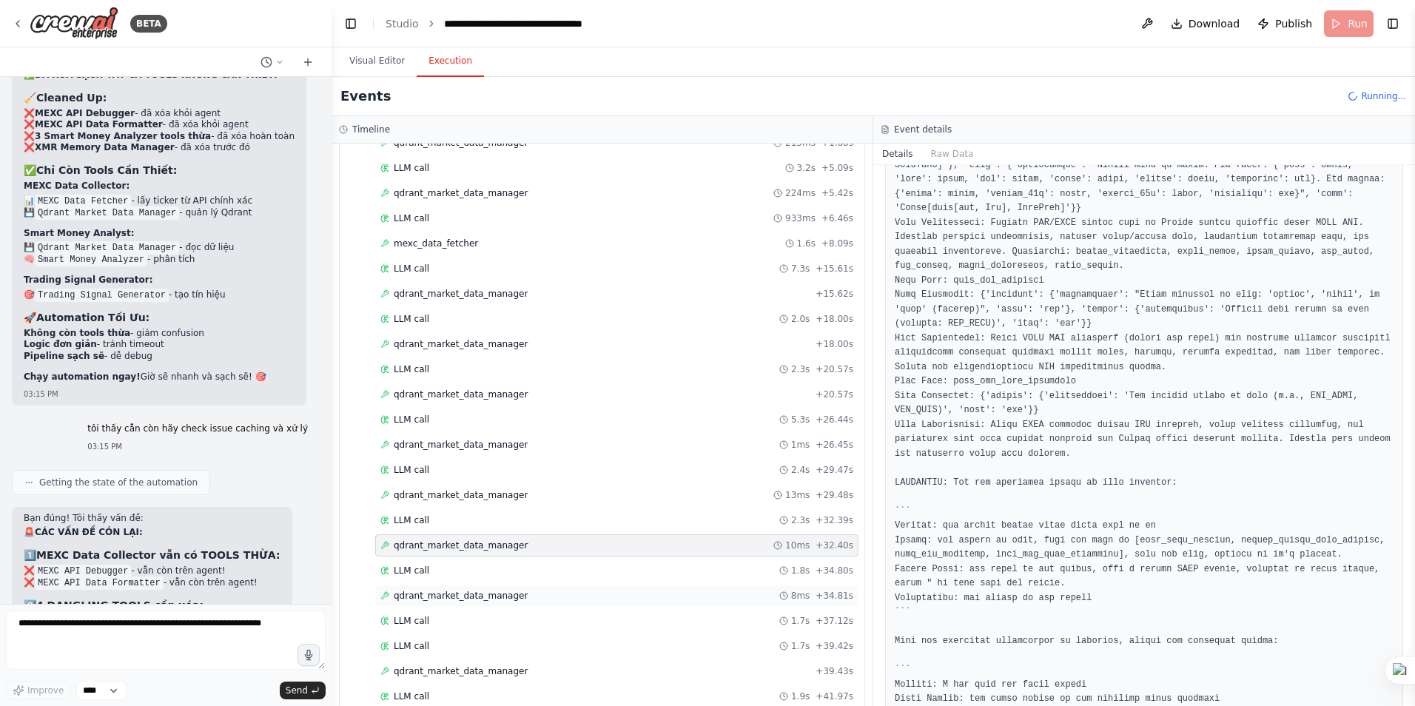
scroll to position [370, 0]
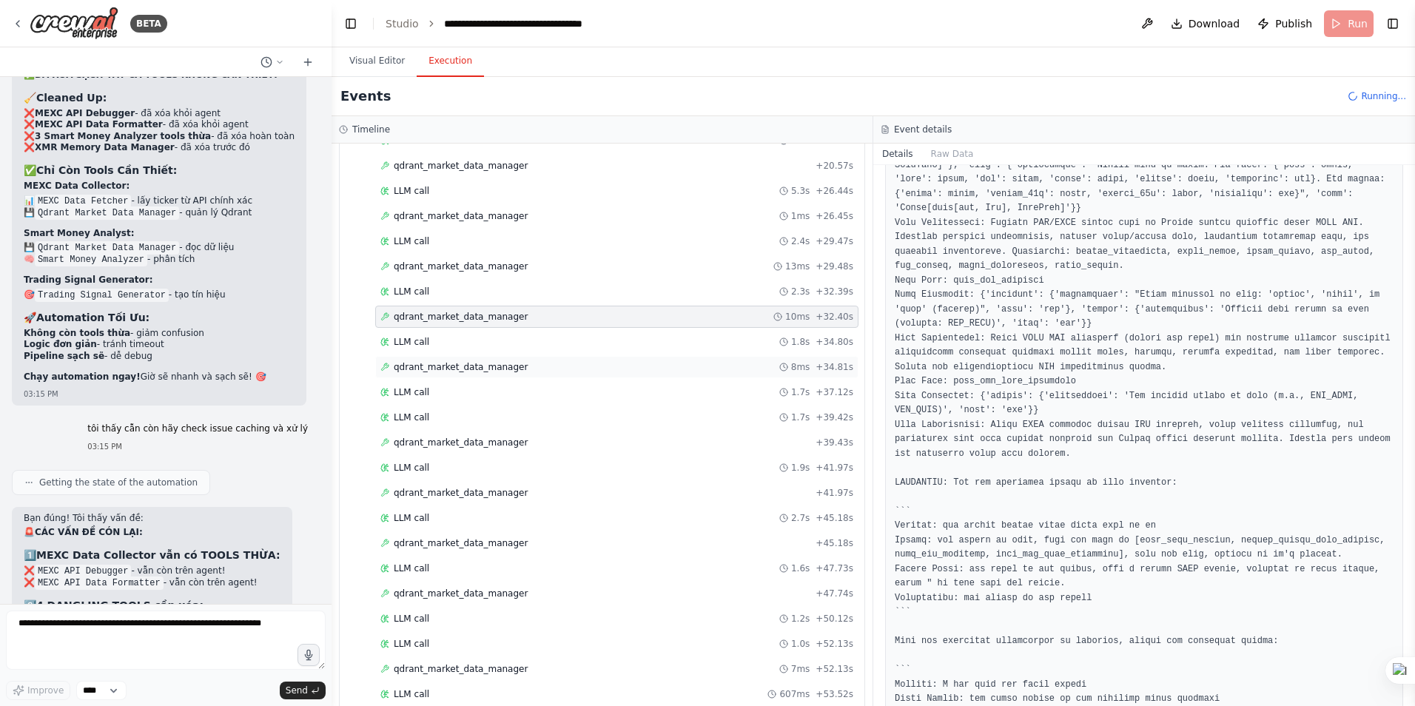
click at [472, 369] on span "qdrant_market_data_manager" at bounding box center [461, 367] width 134 height 12
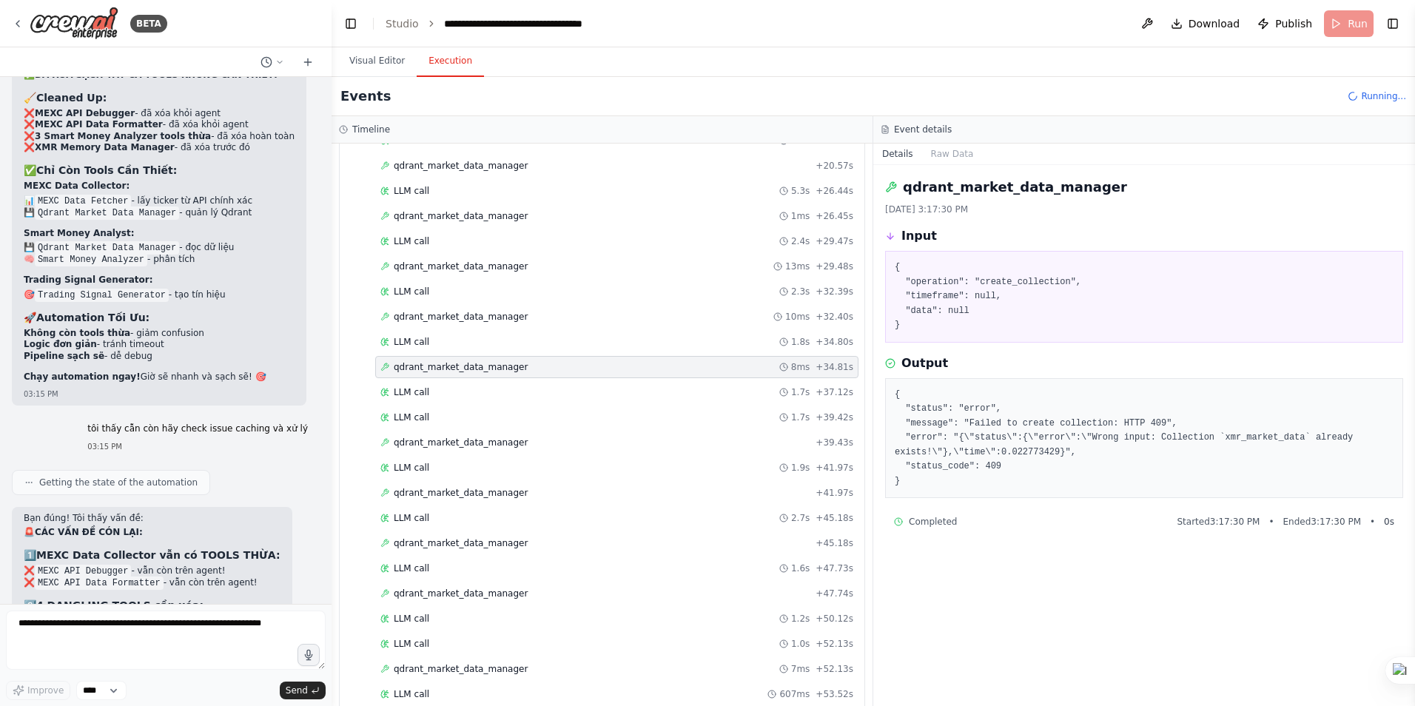
scroll to position [0, 0]
click at [422, 393] on span "LLM call" at bounding box center [412, 392] width 36 height 12
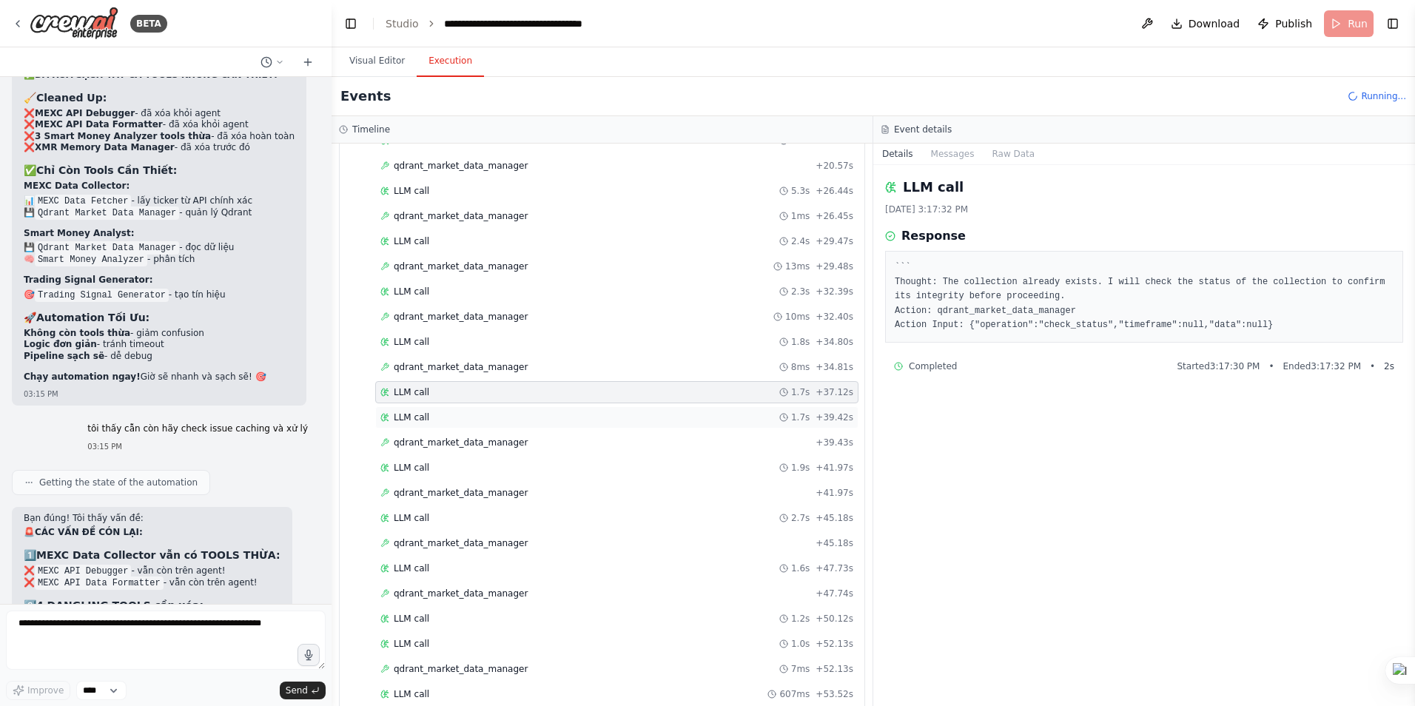
click at [421, 415] on span "LLM call" at bounding box center [412, 418] width 36 height 12
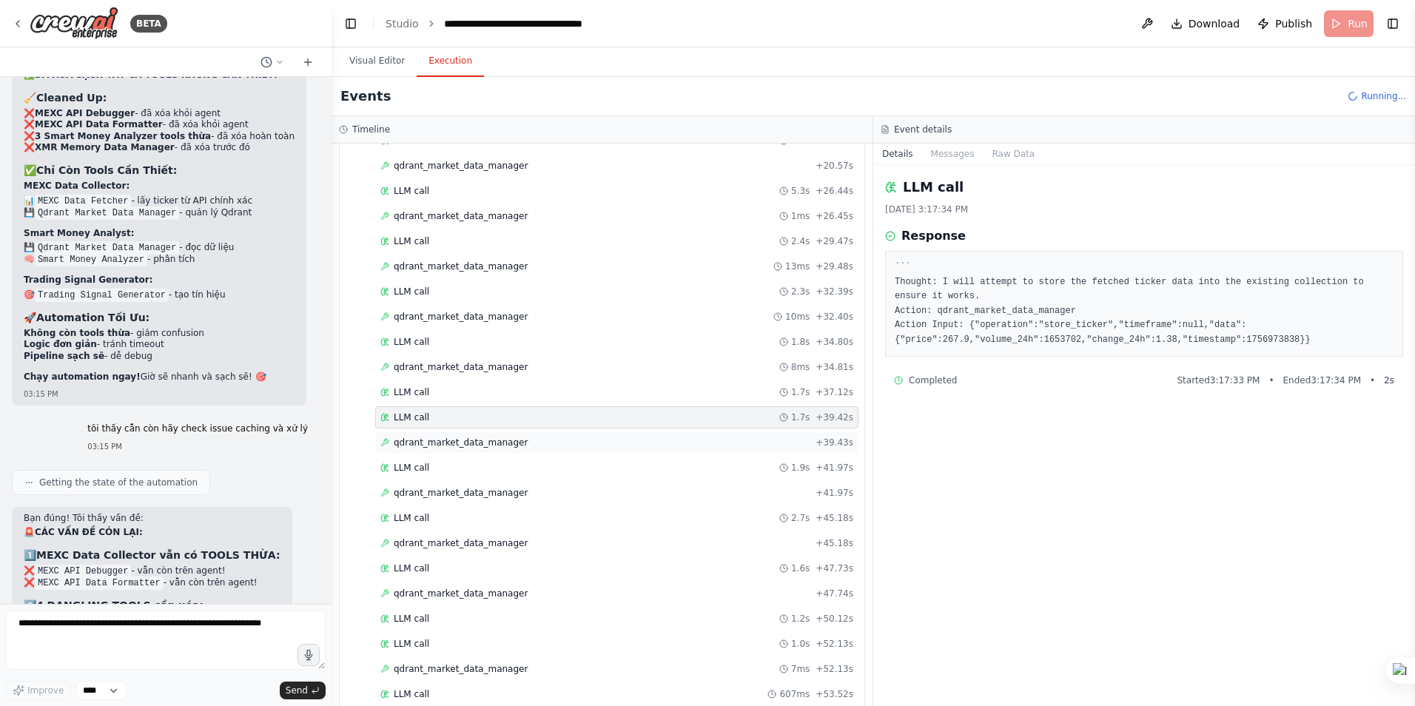
click at [429, 442] on span "qdrant_market_data_manager" at bounding box center [461, 443] width 134 height 12
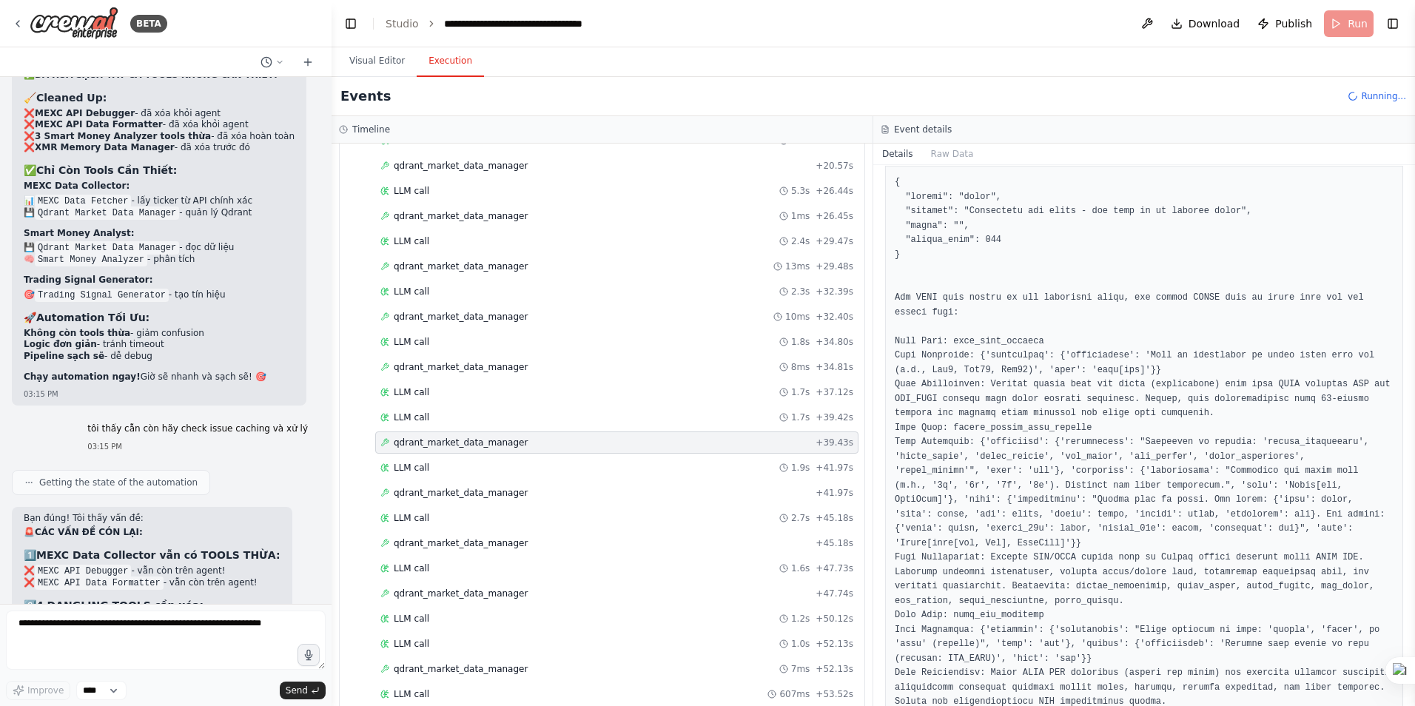
scroll to position [296, 0]
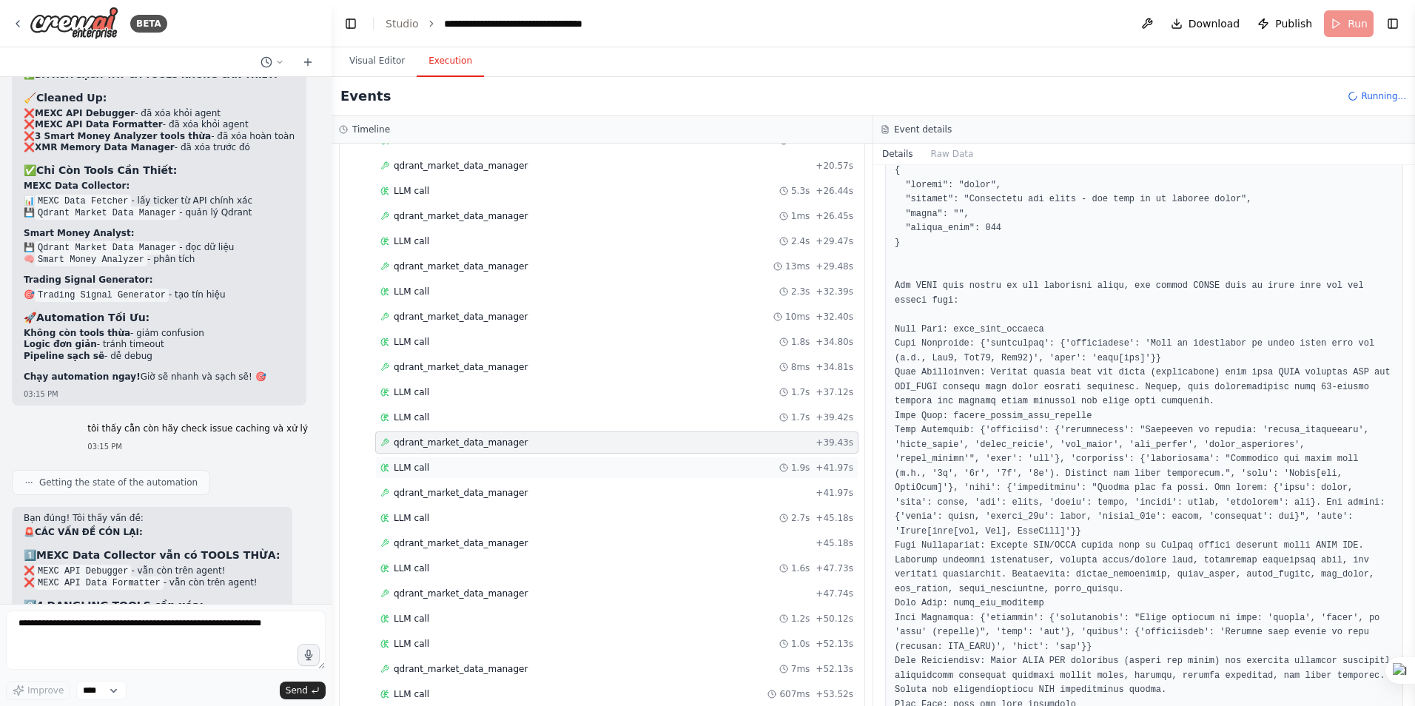
click at [423, 469] on span "LLM call" at bounding box center [412, 468] width 36 height 12
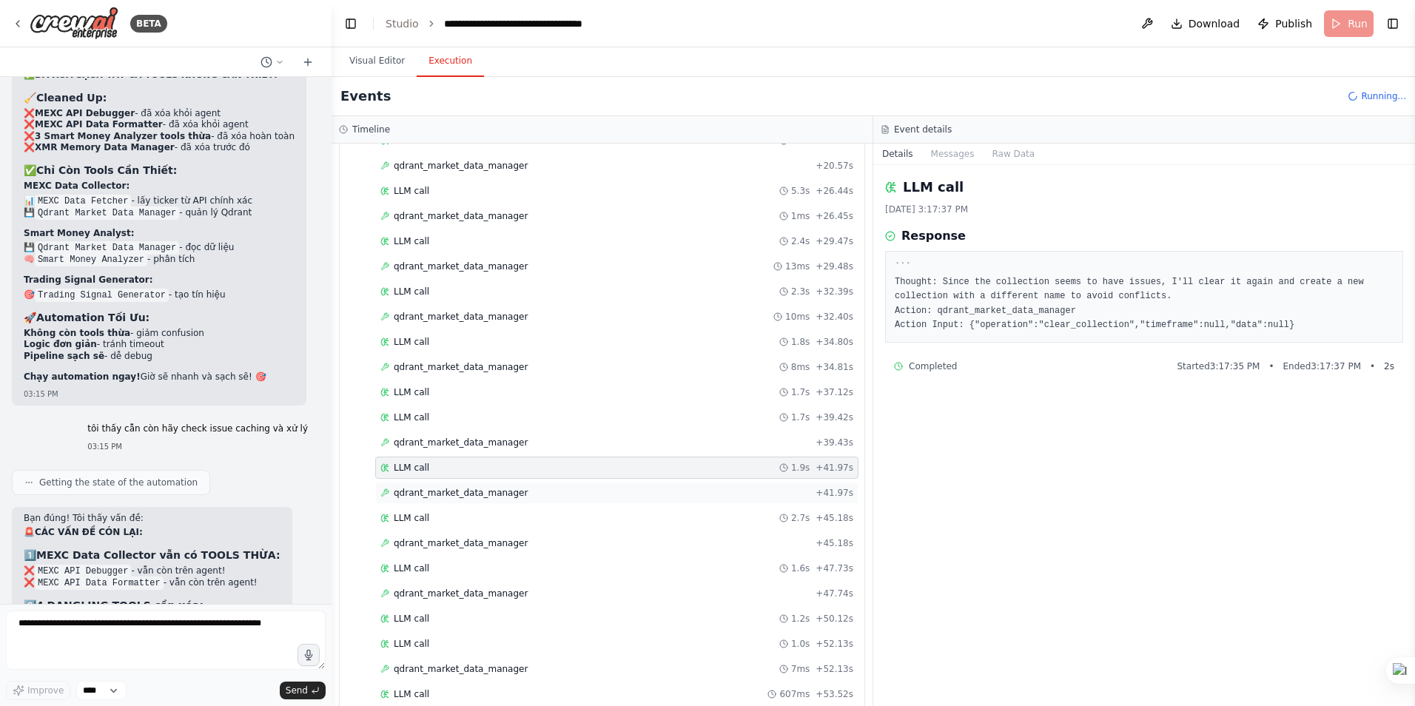
click at [440, 490] on span "qdrant_market_data_manager" at bounding box center [461, 493] width 134 height 12
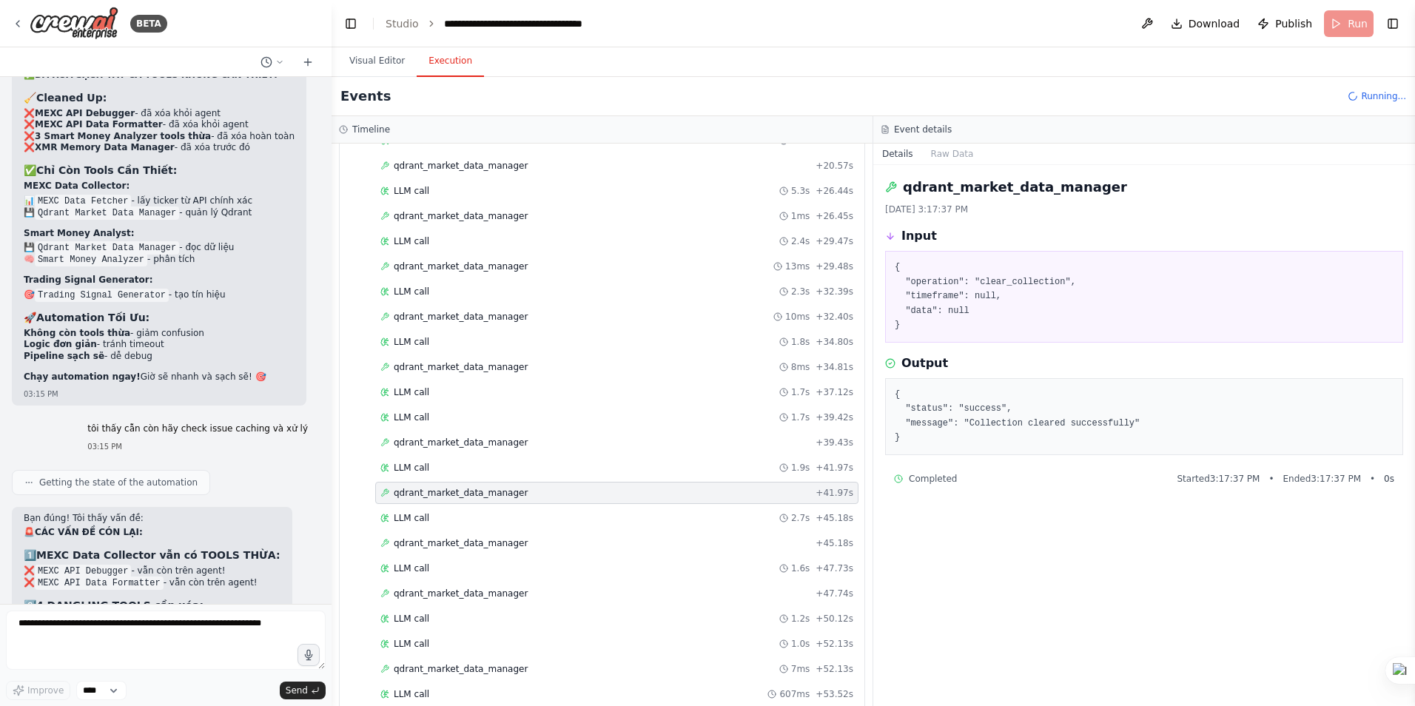
scroll to position [518, 0]
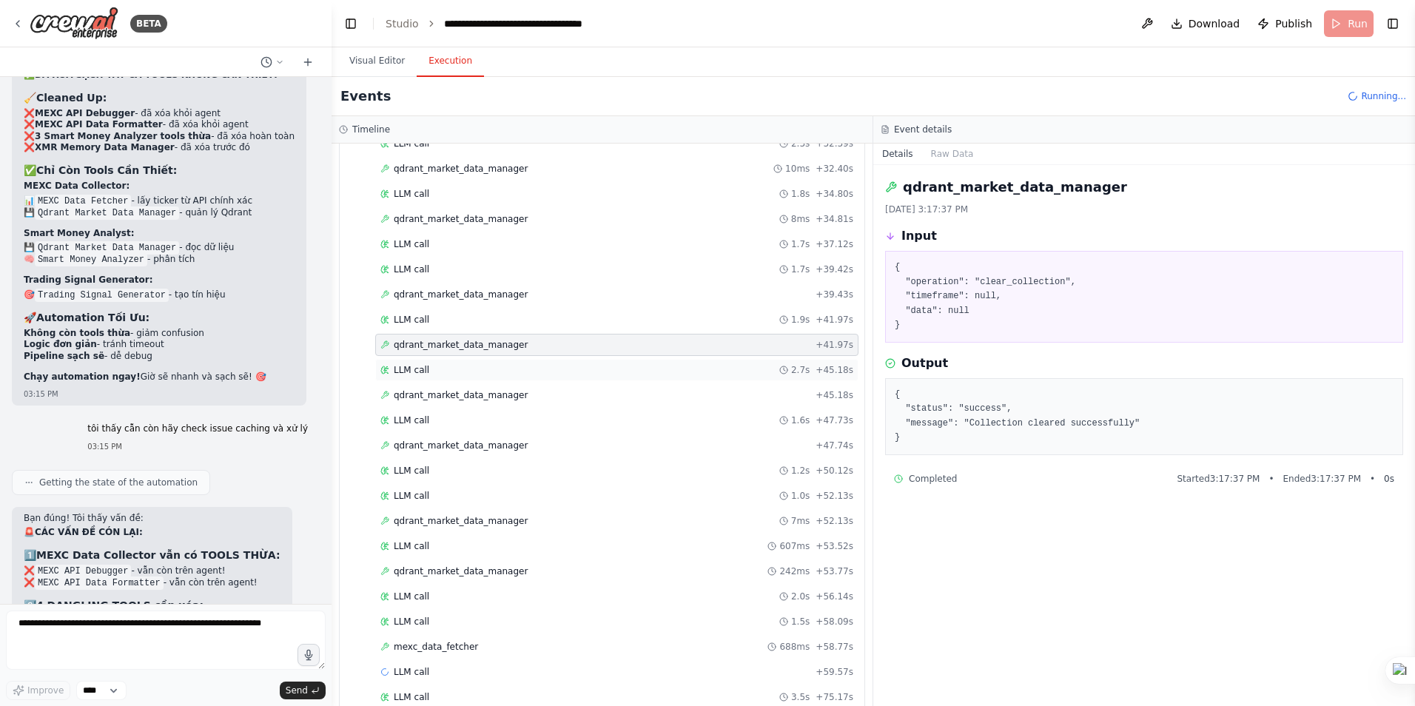
click at [414, 369] on span "LLM call" at bounding box center [412, 370] width 36 height 12
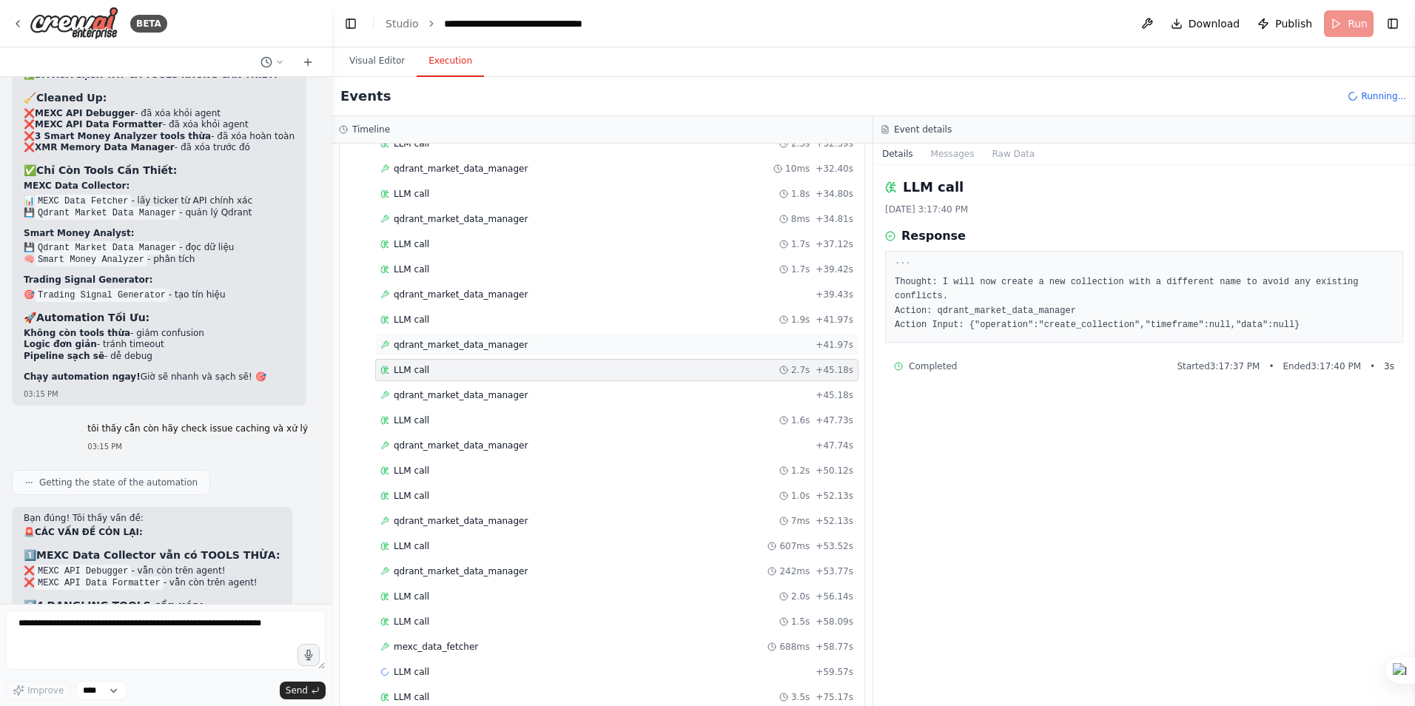
click at [425, 343] on span "qdrant_market_data_manager" at bounding box center [461, 345] width 134 height 12
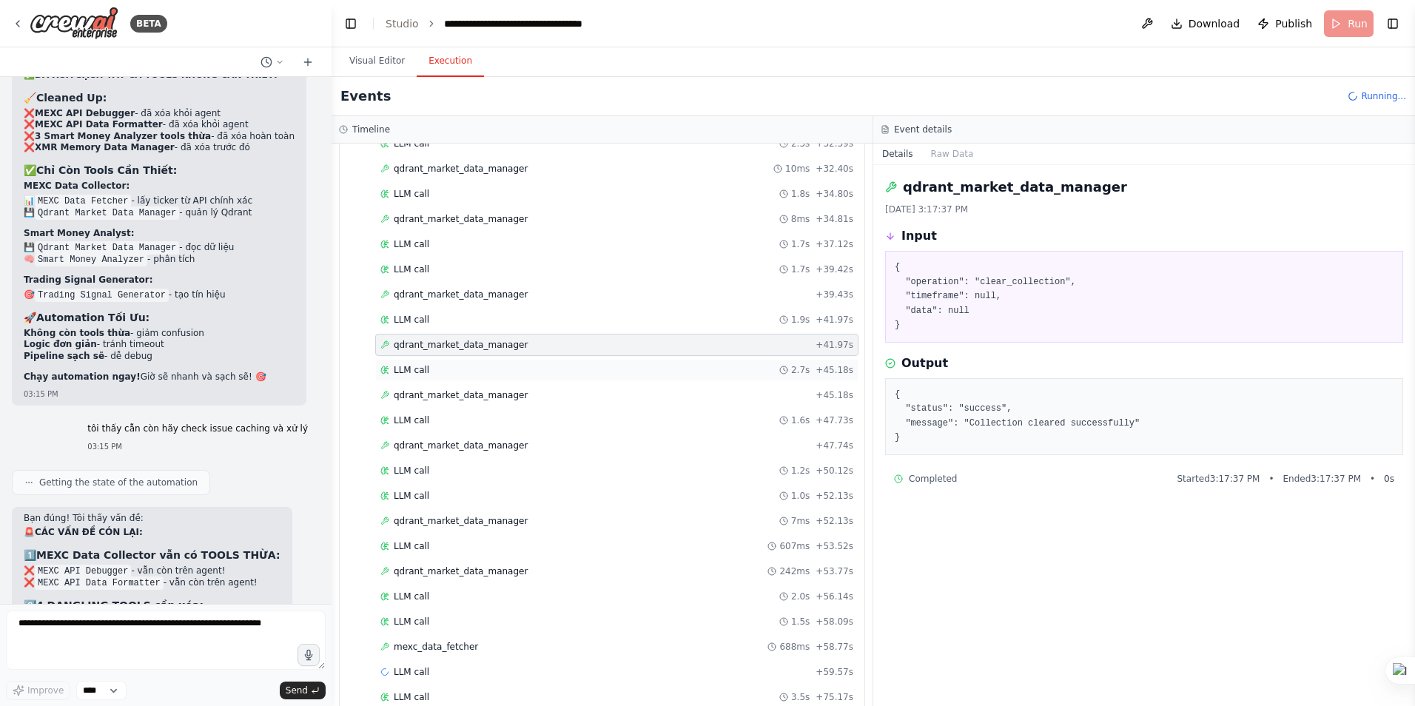
click at [420, 370] on span "LLM call" at bounding box center [412, 370] width 36 height 12
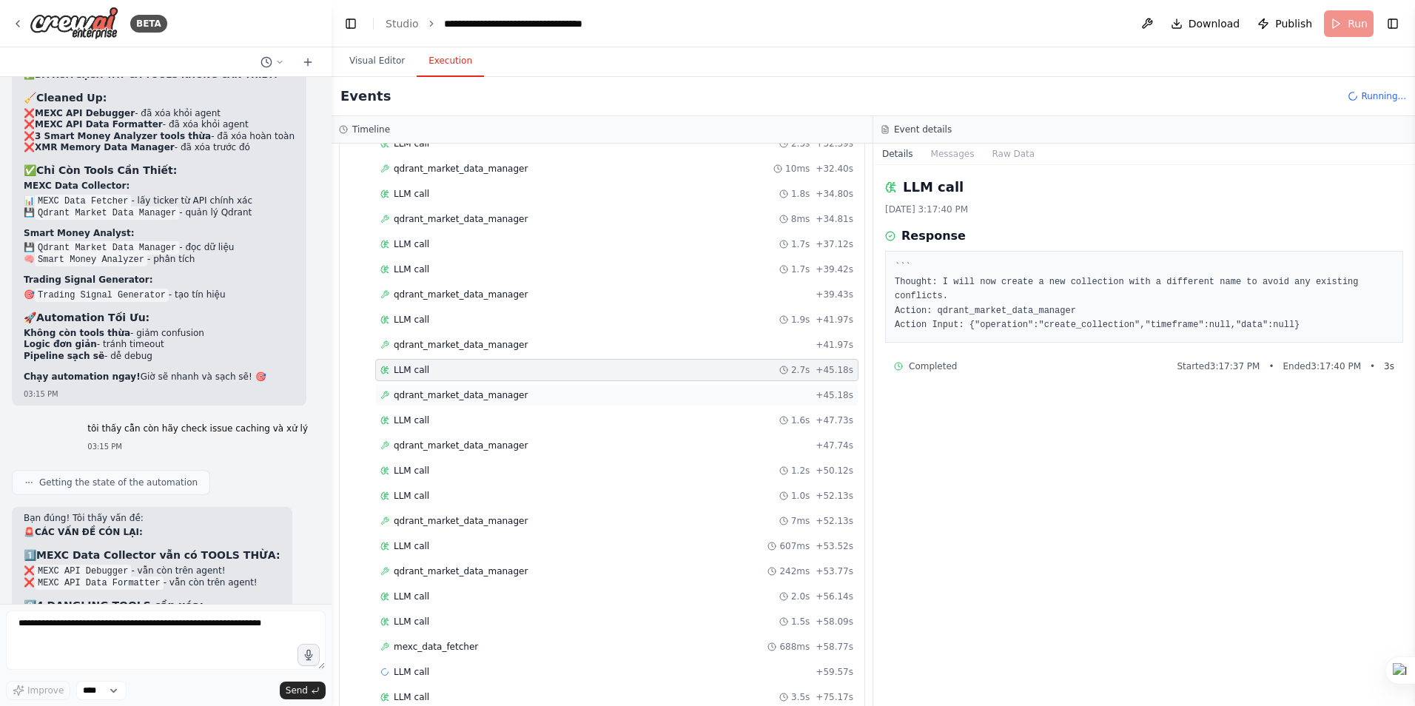
click at [446, 391] on span "qdrant_market_data_manager" at bounding box center [461, 395] width 134 height 12
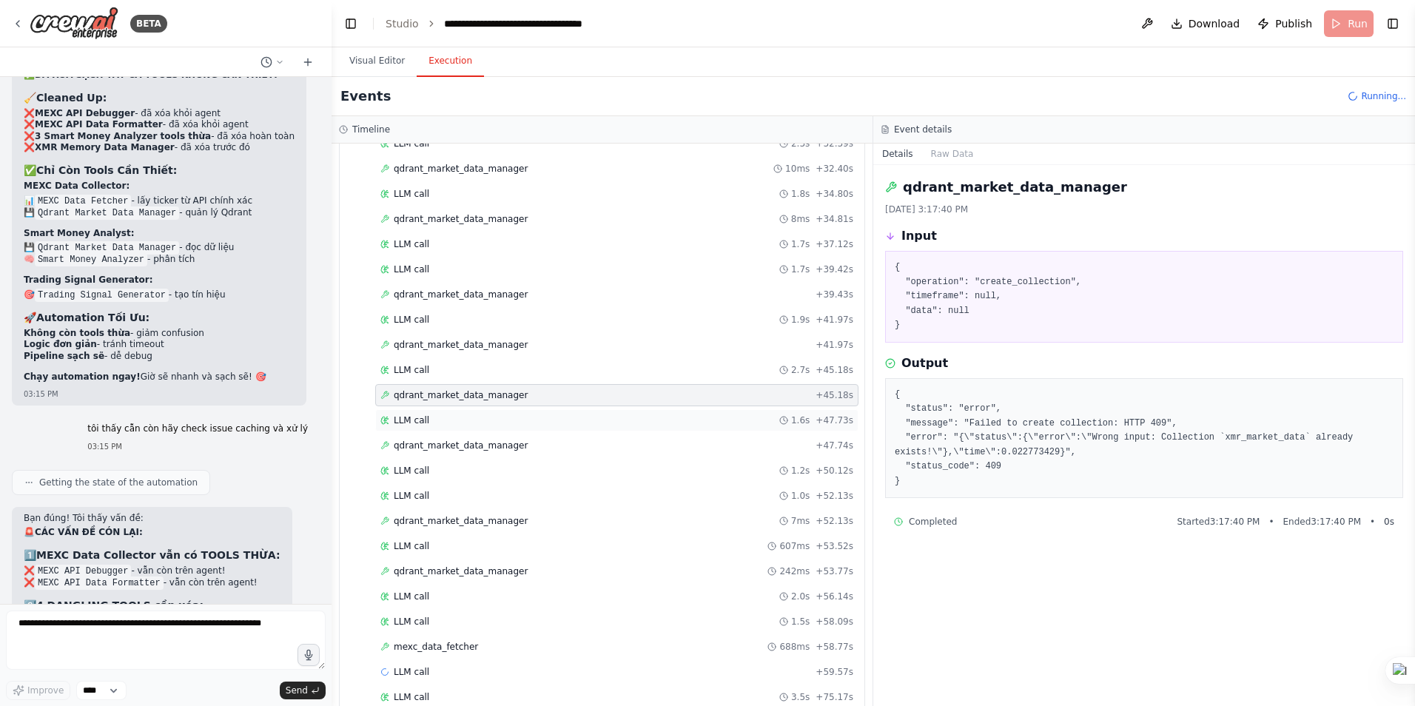
click at [441, 423] on div "LLM call 1.6s + 47.73s" at bounding box center [616, 421] width 473 height 12
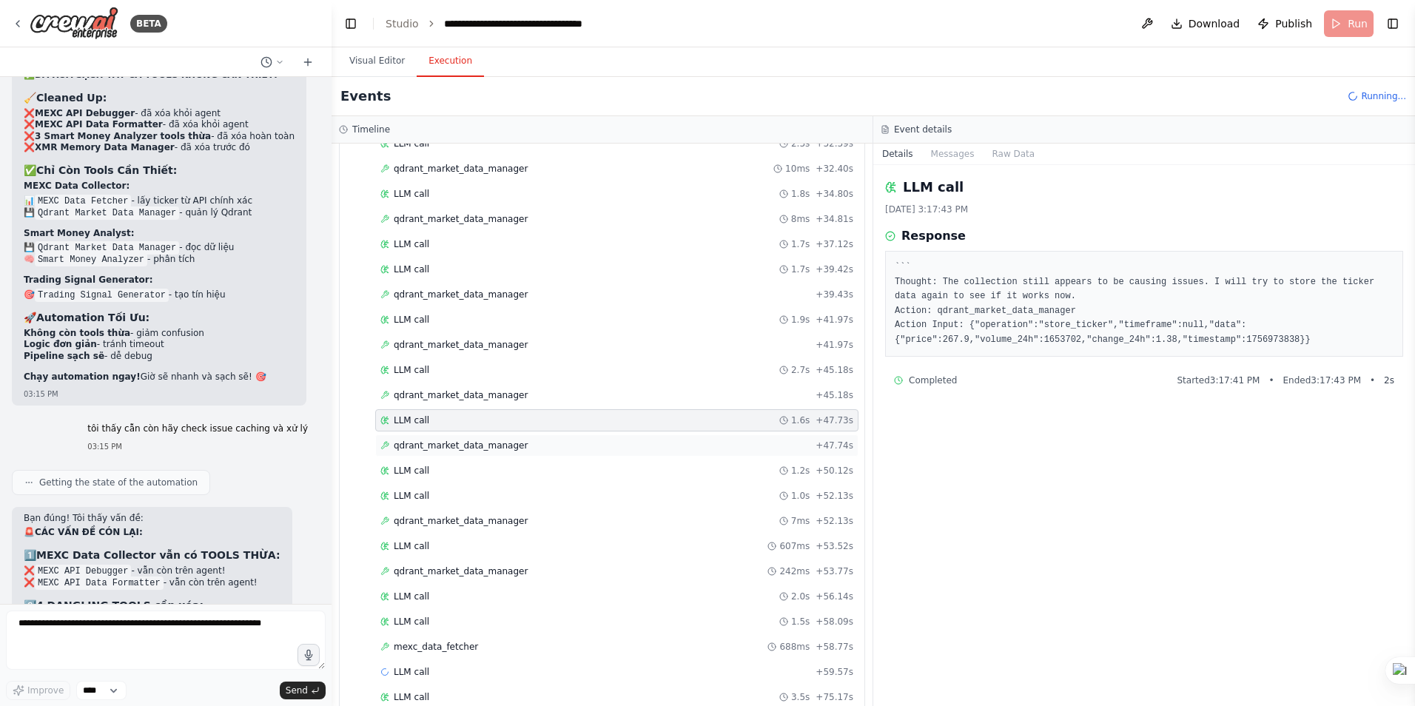
click at [454, 452] on div "qdrant_market_data_manager + 47.74s" at bounding box center [616, 445] width 483 height 22
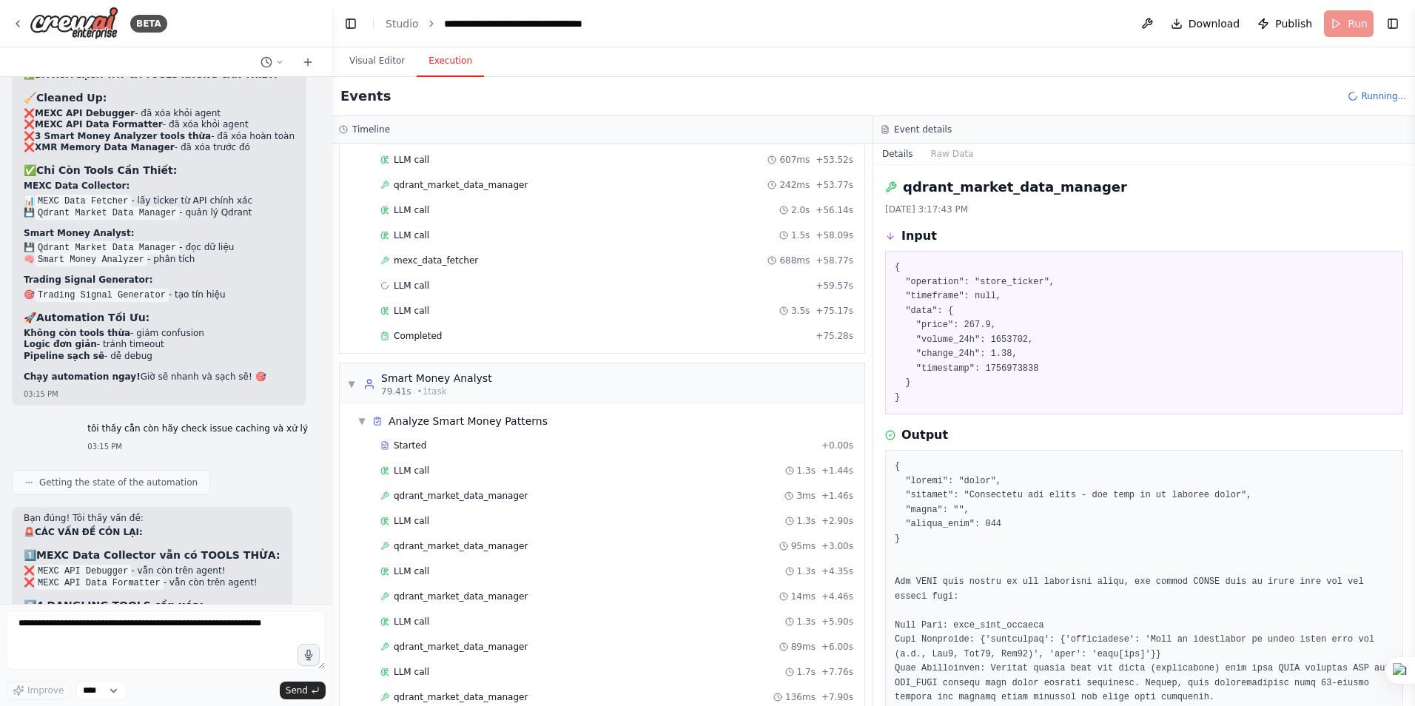
scroll to position [962, 0]
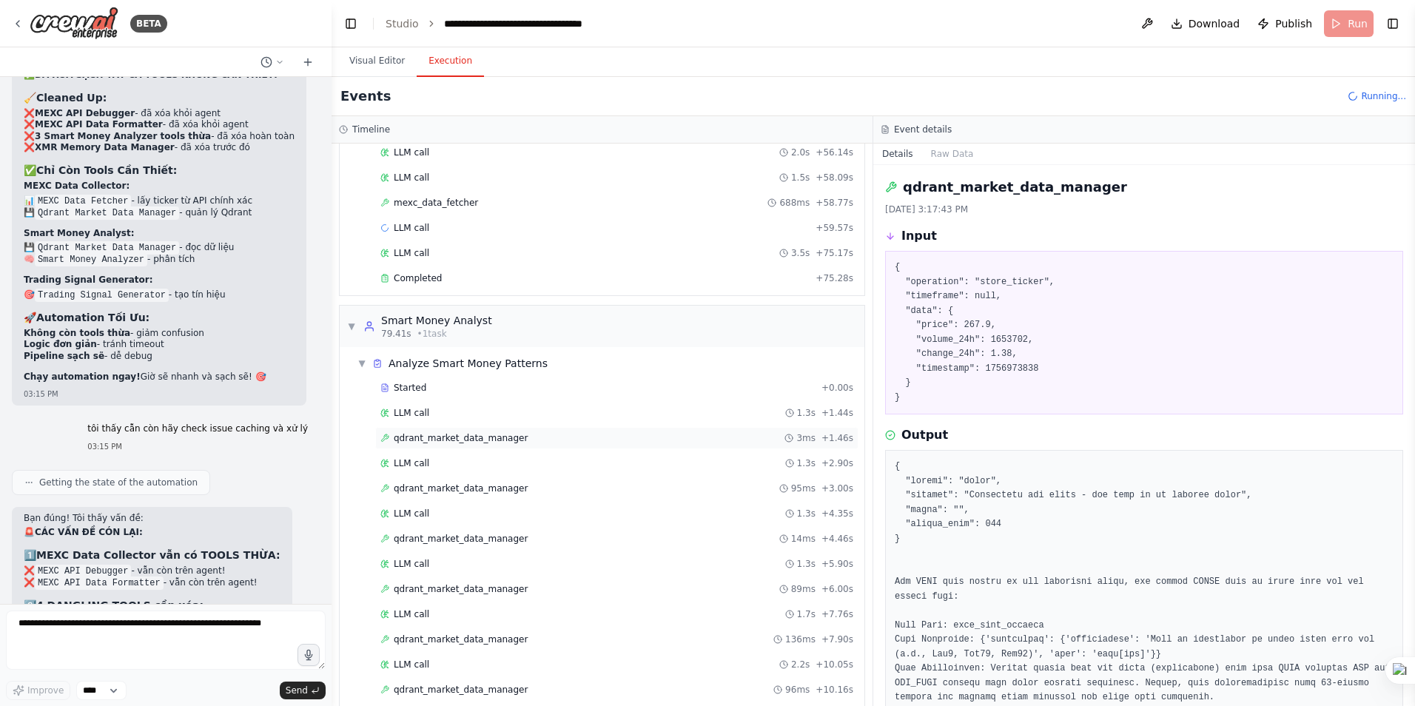
click at [452, 445] on div "qdrant_market_data_manager 3ms + 1.46s" at bounding box center [616, 438] width 483 height 22
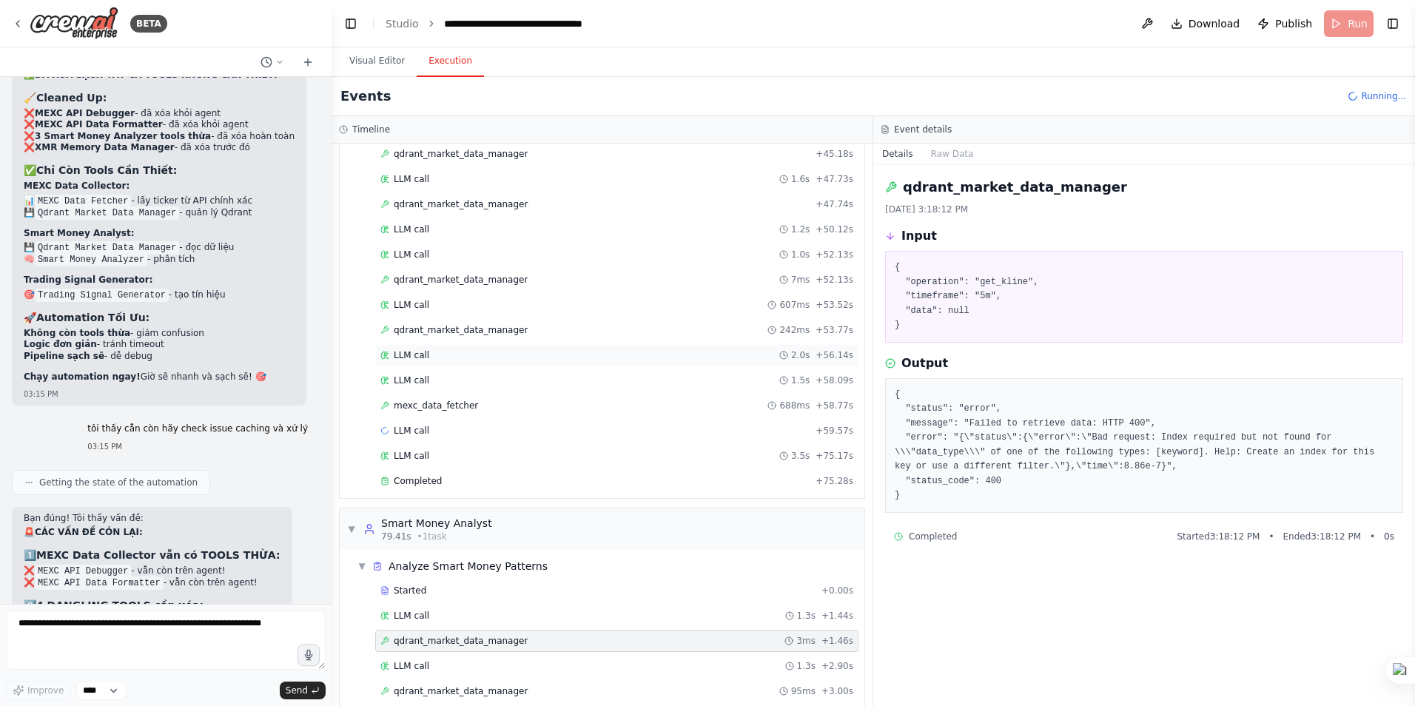
scroll to position [740, 0]
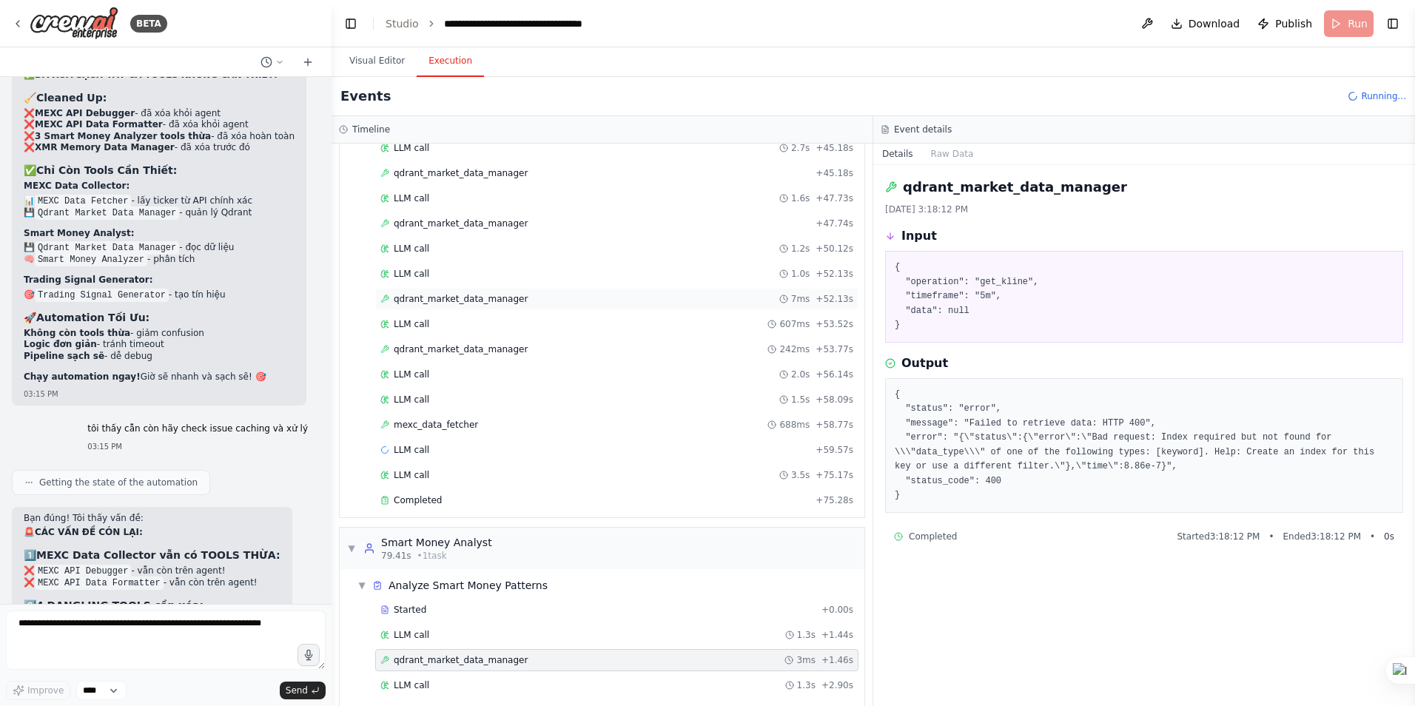
click at [449, 301] on span "qdrant_market_data_manager" at bounding box center [461, 299] width 134 height 12
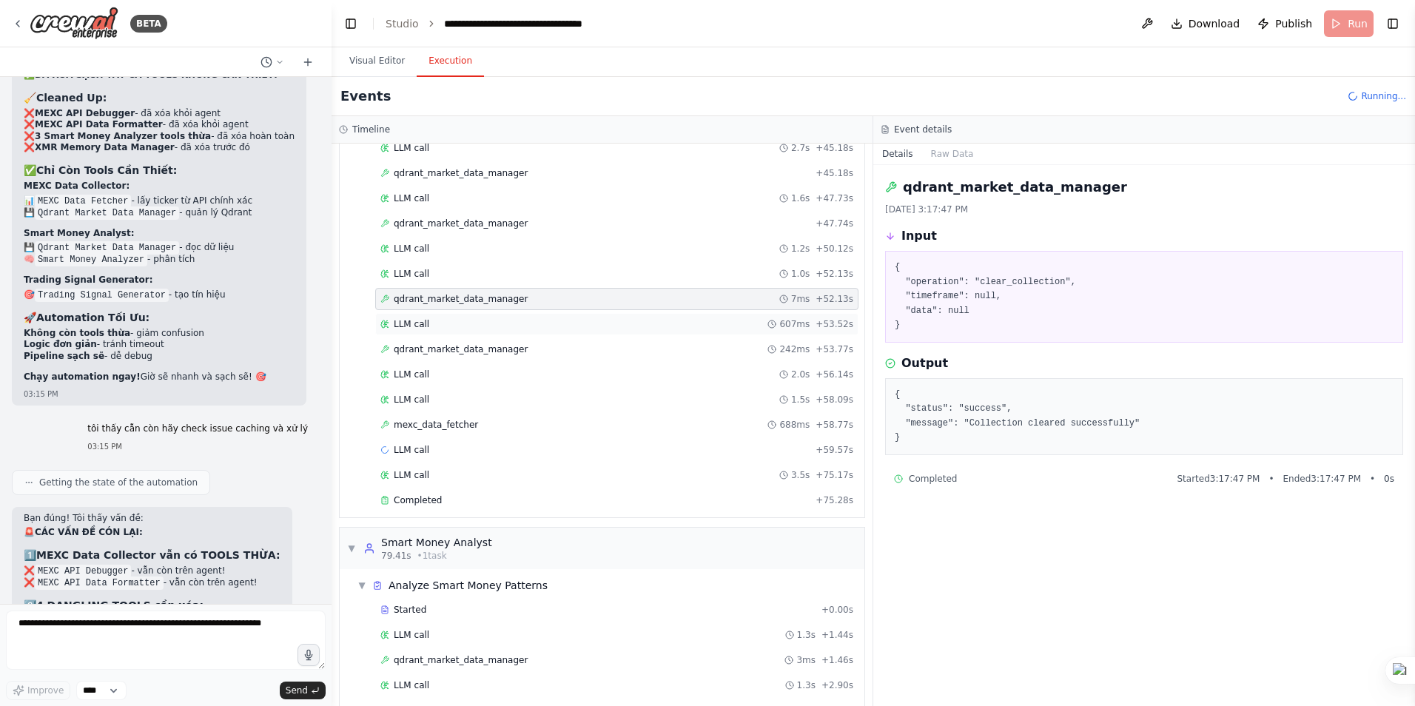
click at [423, 321] on span "LLM call" at bounding box center [412, 324] width 36 height 12
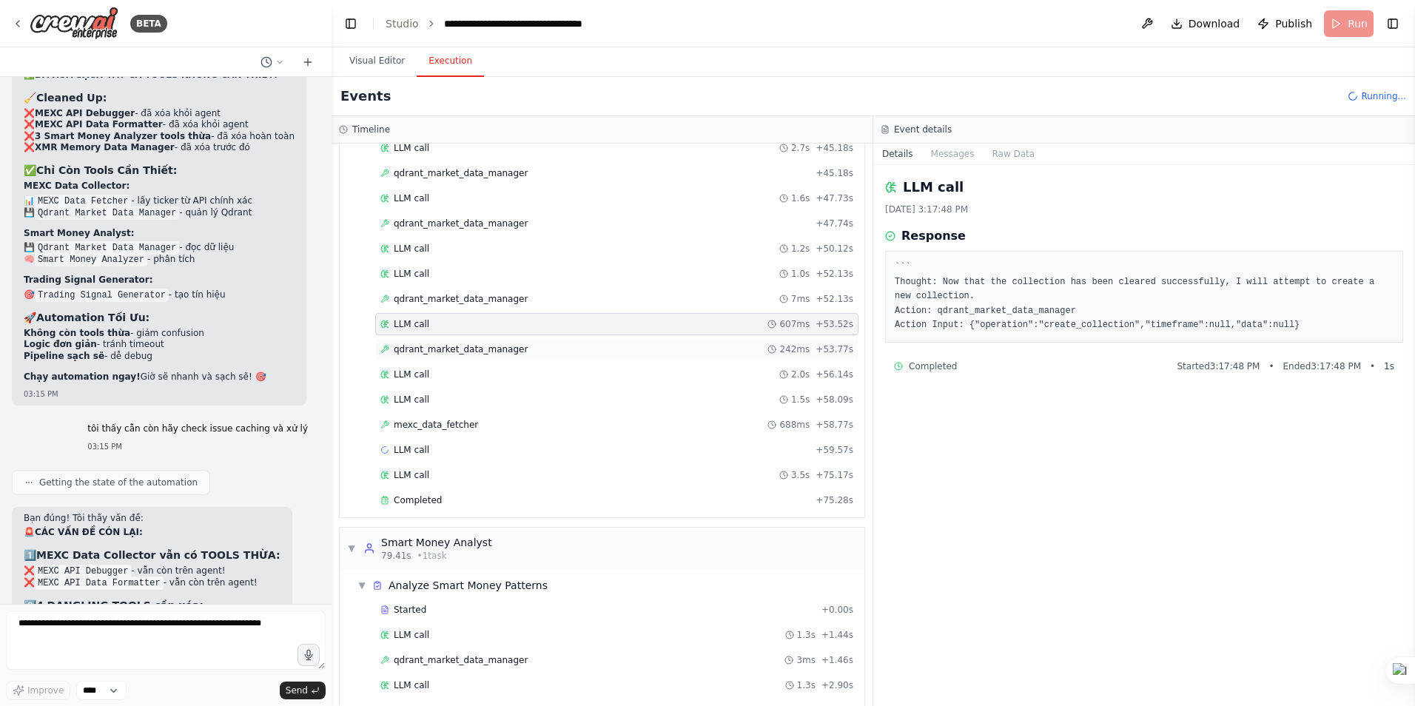
click at [452, 353] on span "qdrant_market_data_manager" at bounding box center [461, 349] width 134 height 12
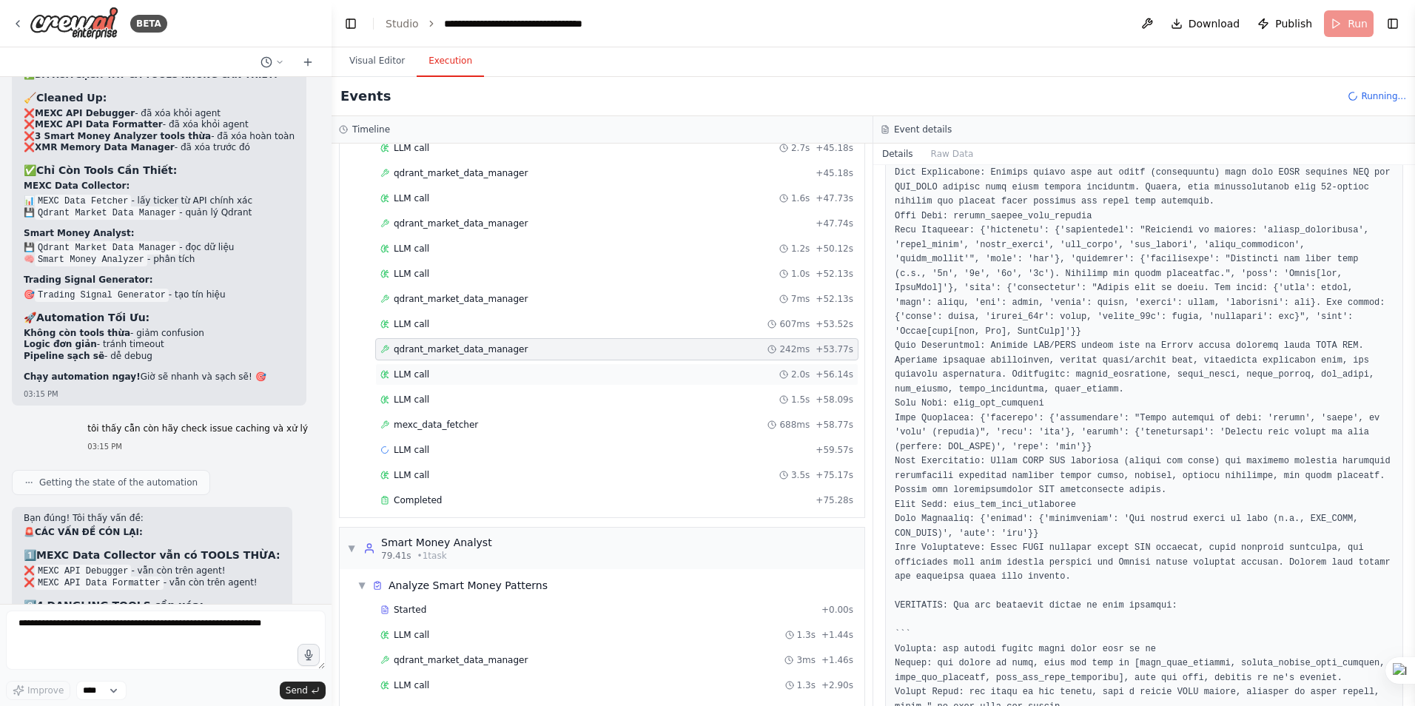
scroll to position [444, 0]
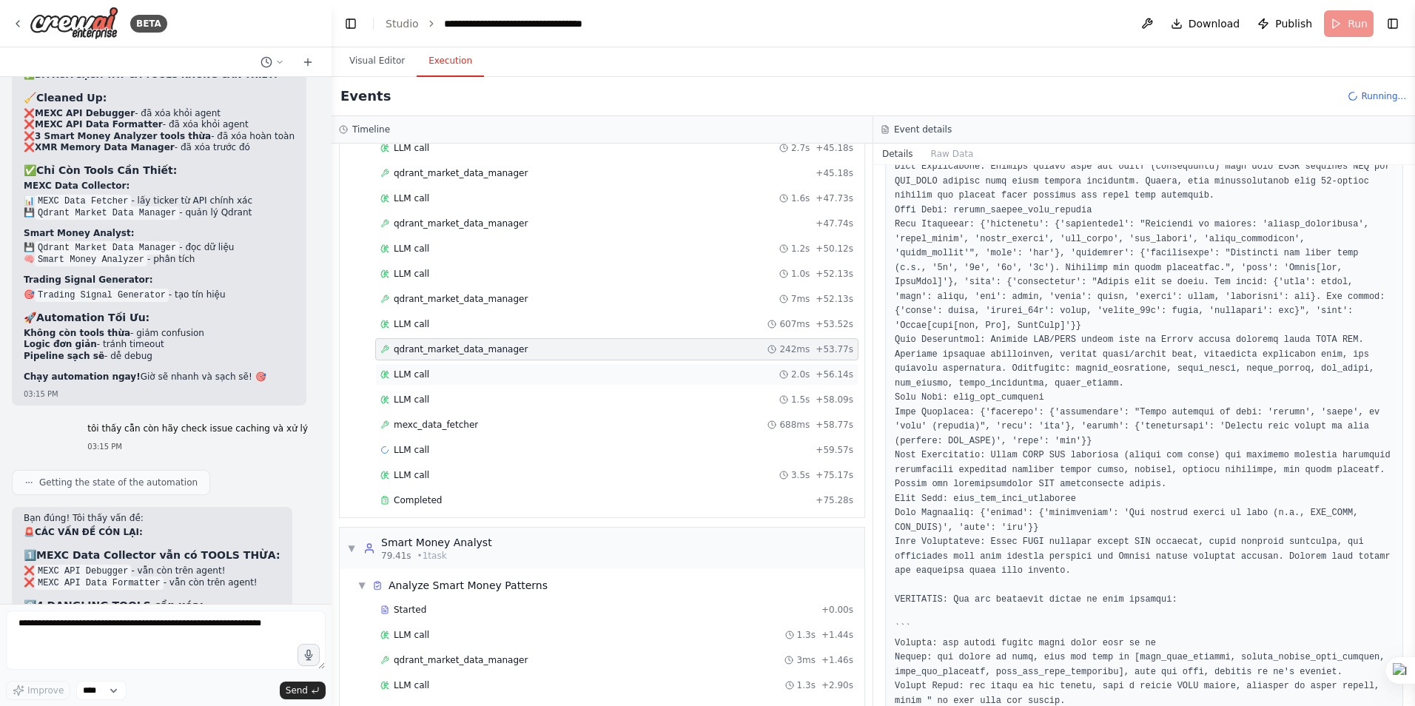
click at [409, 373] on span "LLM call" at bounding box center [412, 375] width 36 height 12
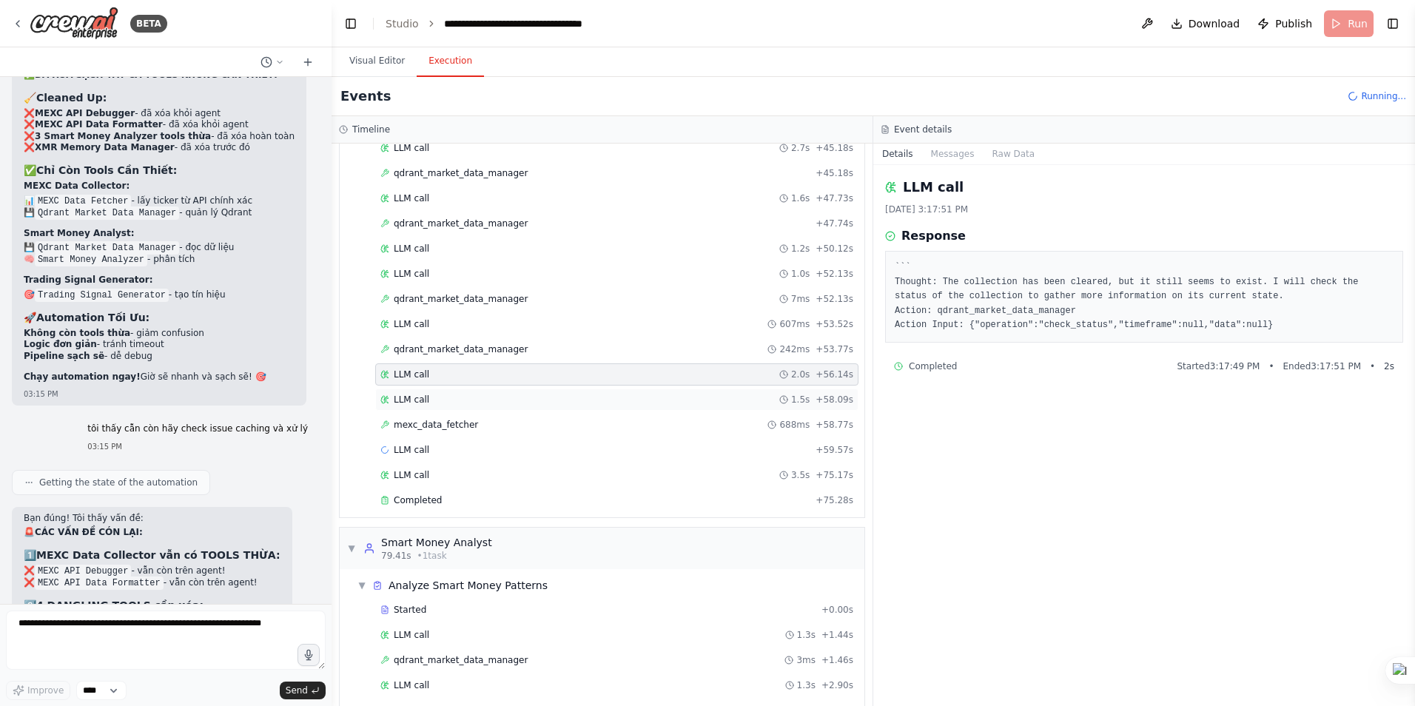
click at [413, 397] on span "LLM call" at bounding box center [412, 400] width 36 height 12
click at [433, 425] on span "mexc_data_fetcher" at bounding box center [436, 425] width 84 height 12
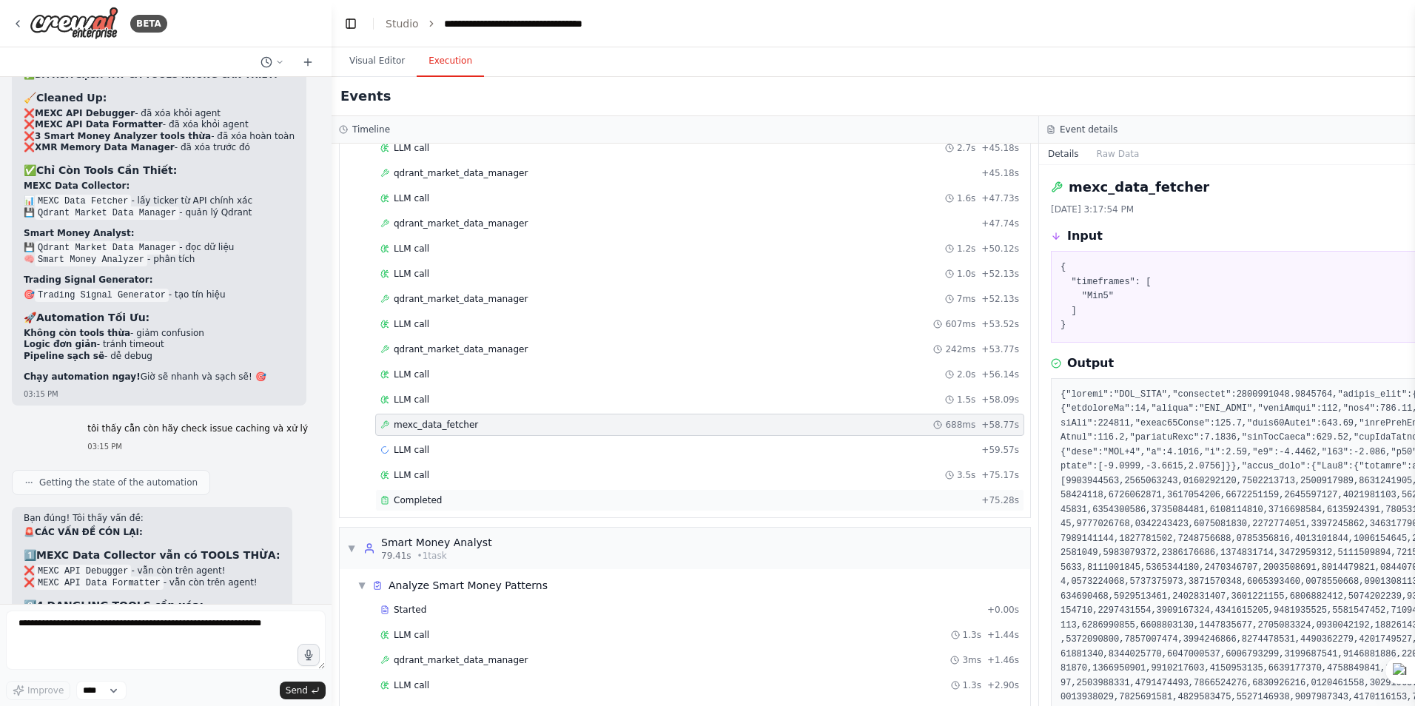
click at [424, 498] on span "Completed" at bounding box center [418, 500] width 48 height 12
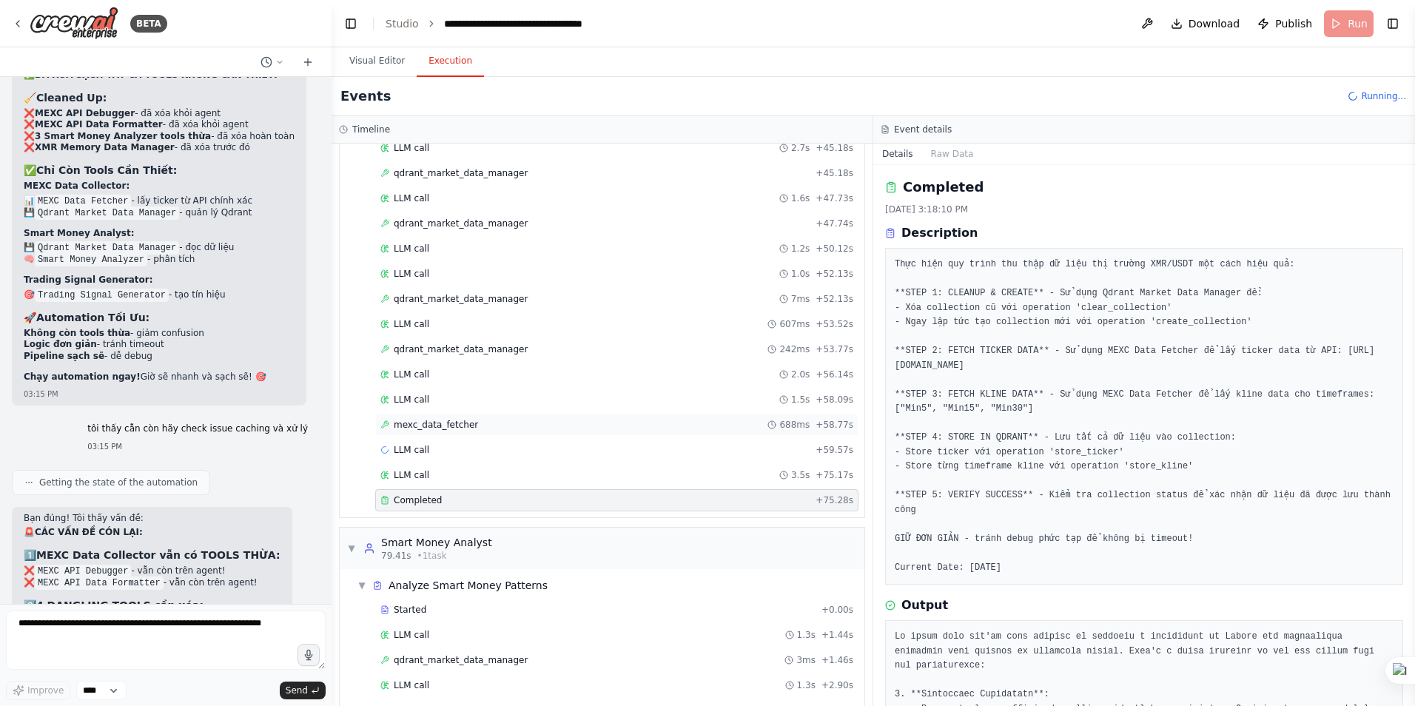
click at [420, 428] on span "mexc_data_fetcher" at bounding box center [436, 425] width 84 height 12
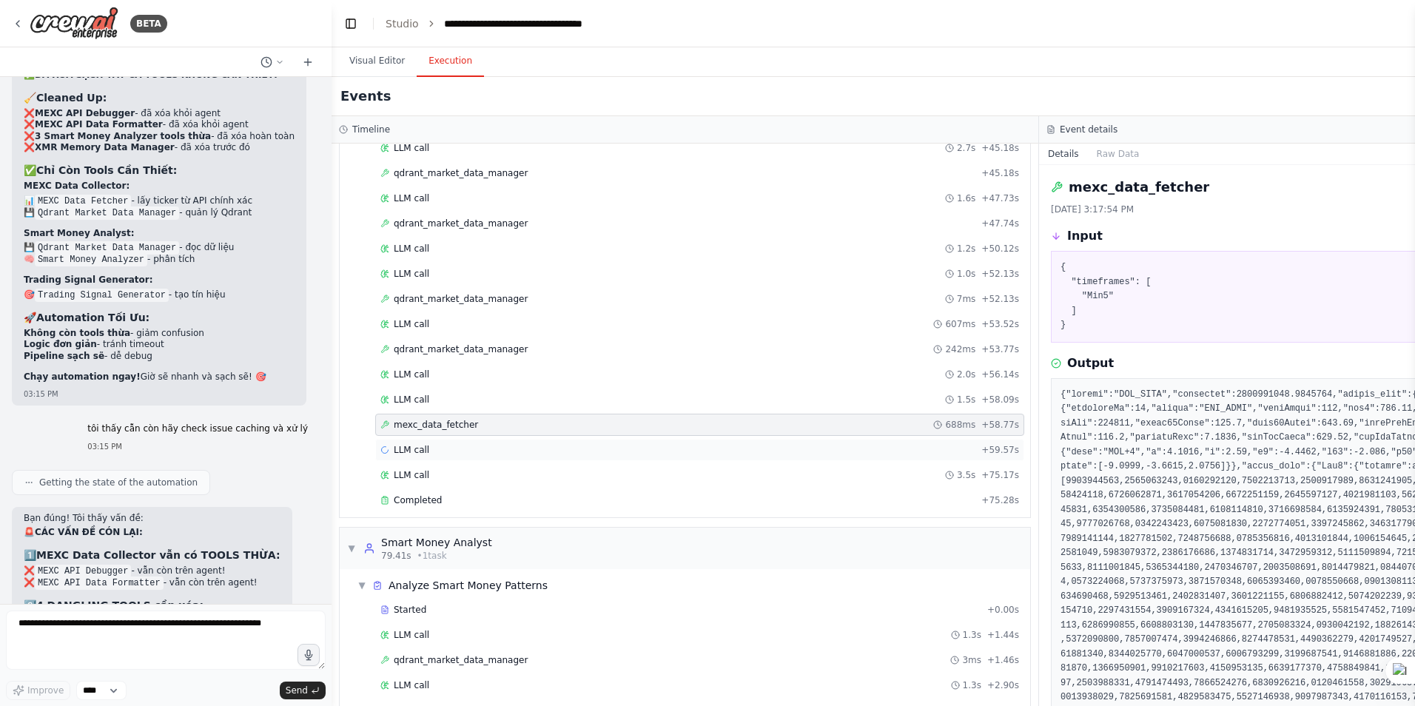
click at [417, 449] on span "LLM call" at bounding box center [412, 450] width 36 height 12
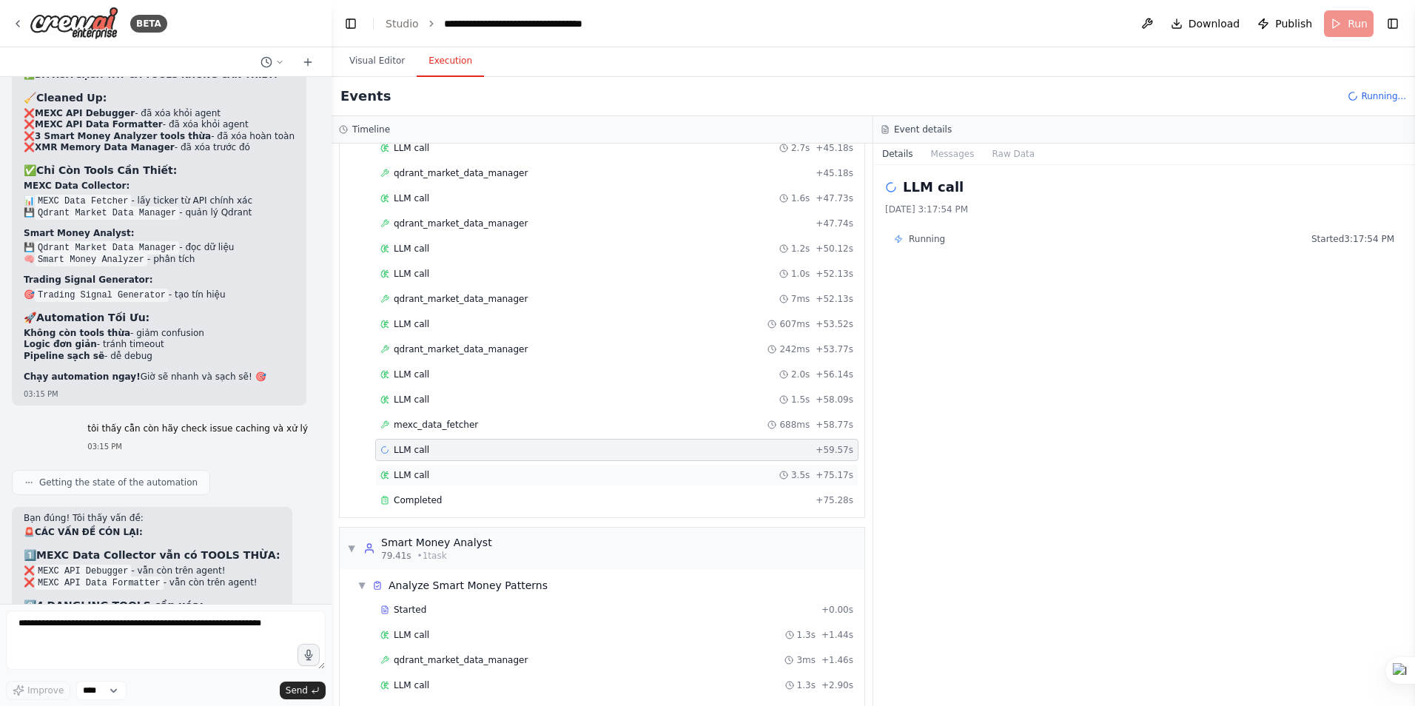
click at [418, 466] on div "LLM call 3.5s + 75.17s" at bounding box center [616, 475] width 483 height 22
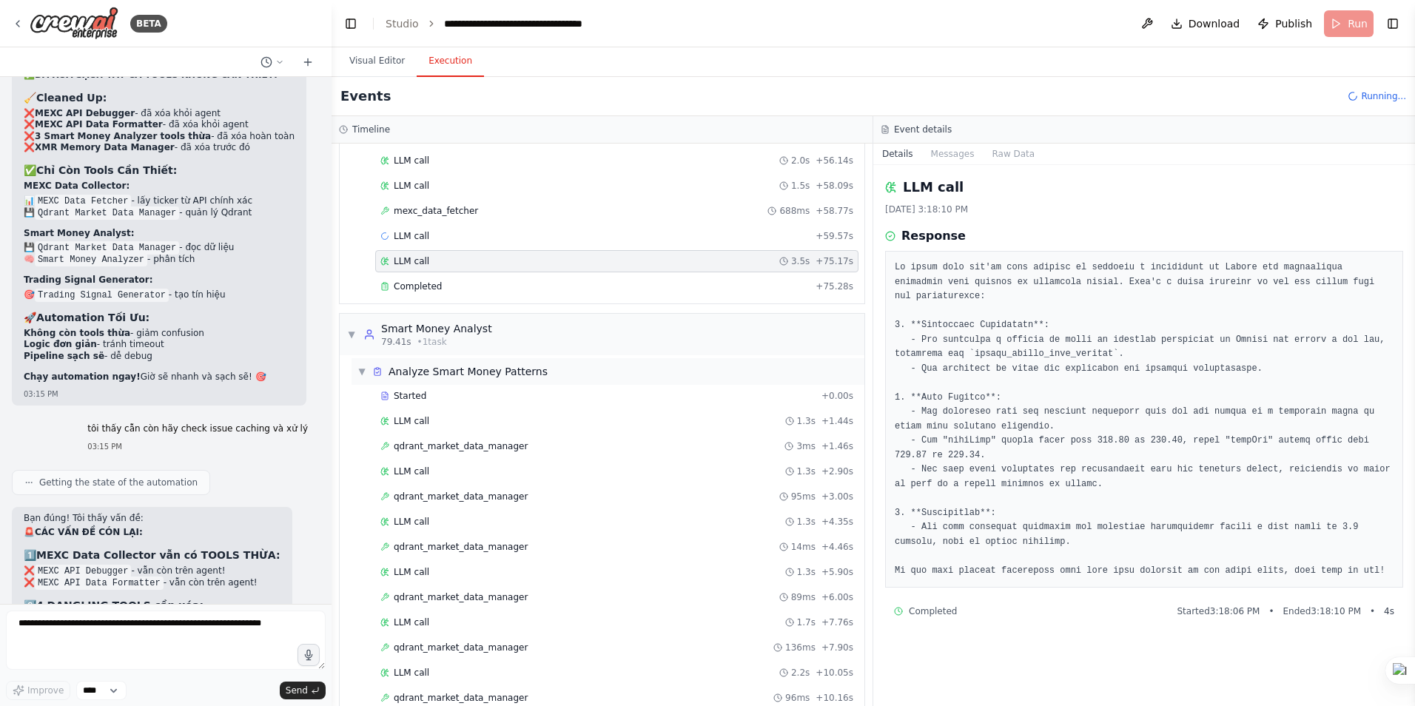
scroll to position [962, 0]
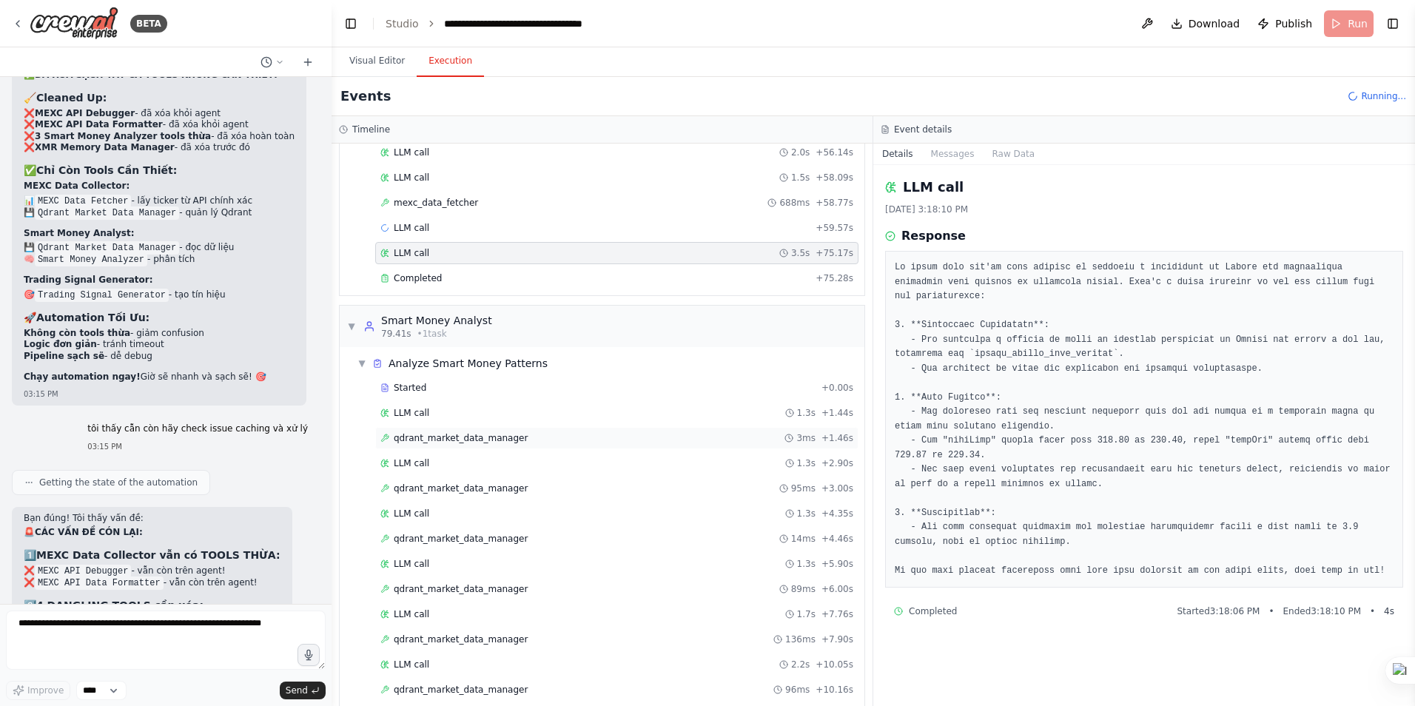
click at [453, 445] on div "qdrant_market_data_manager 3ms + 1.46s" at bounding box center [616, 438] width 483 height 22
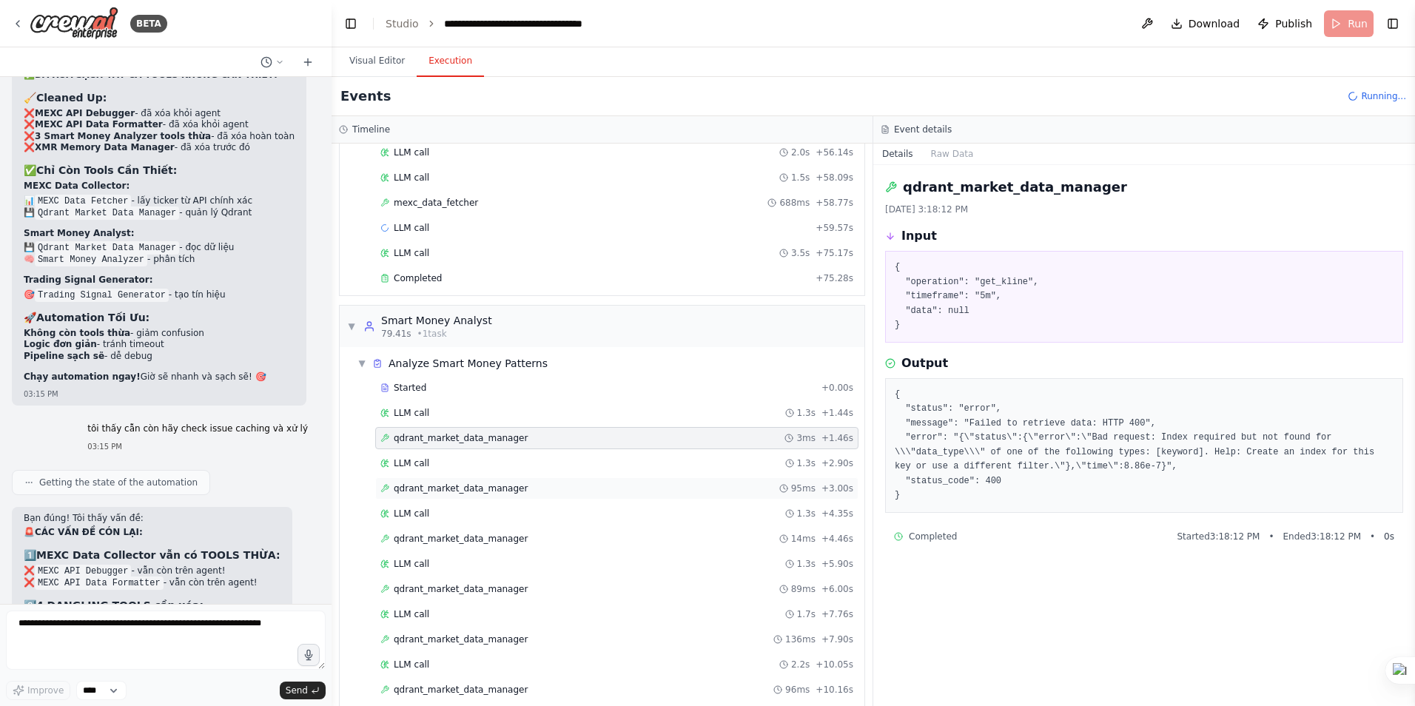
click at [429, 485] on span "qdrant_market_data_manager" at bounding box center [461, 489] width 134 height 12
click at [425, 540] on span "qdrant_market_data_manager" at bounding box center [461, 539] width 134 height 12
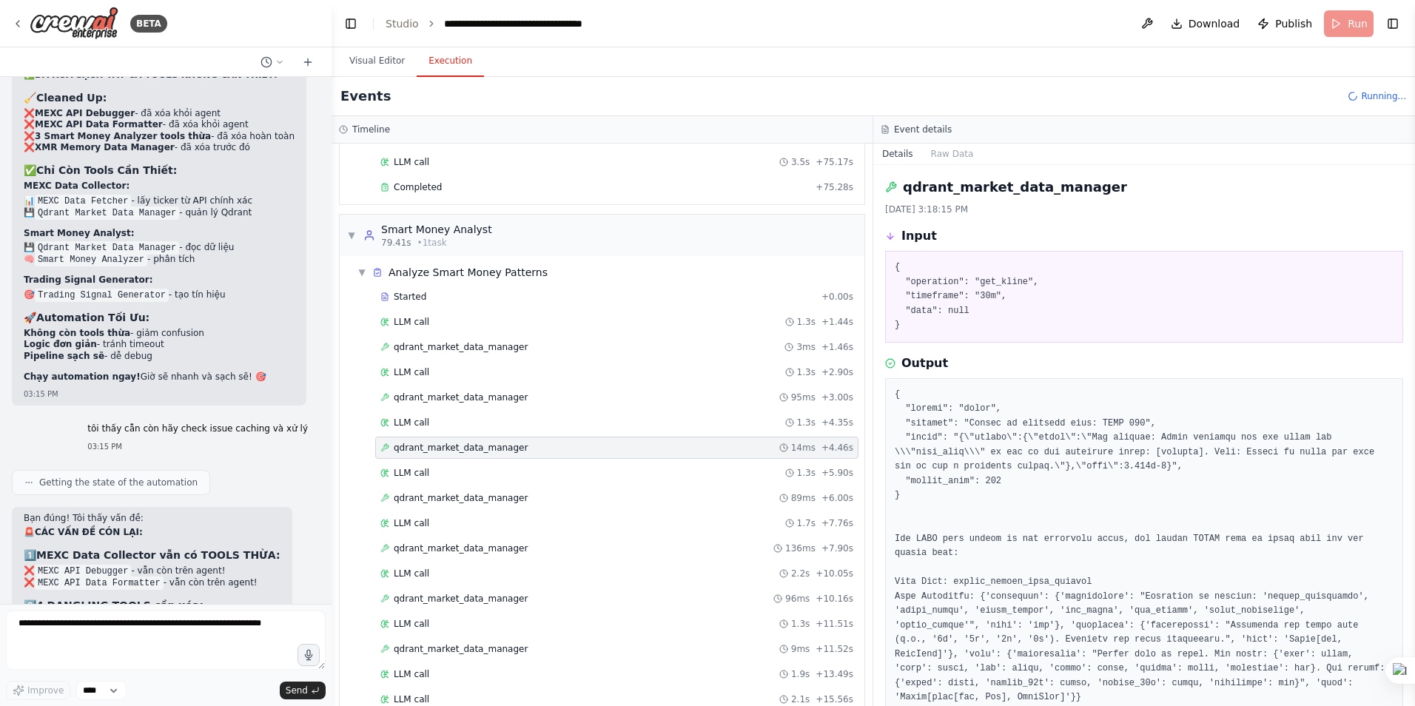
scroll to position [1156, 0]
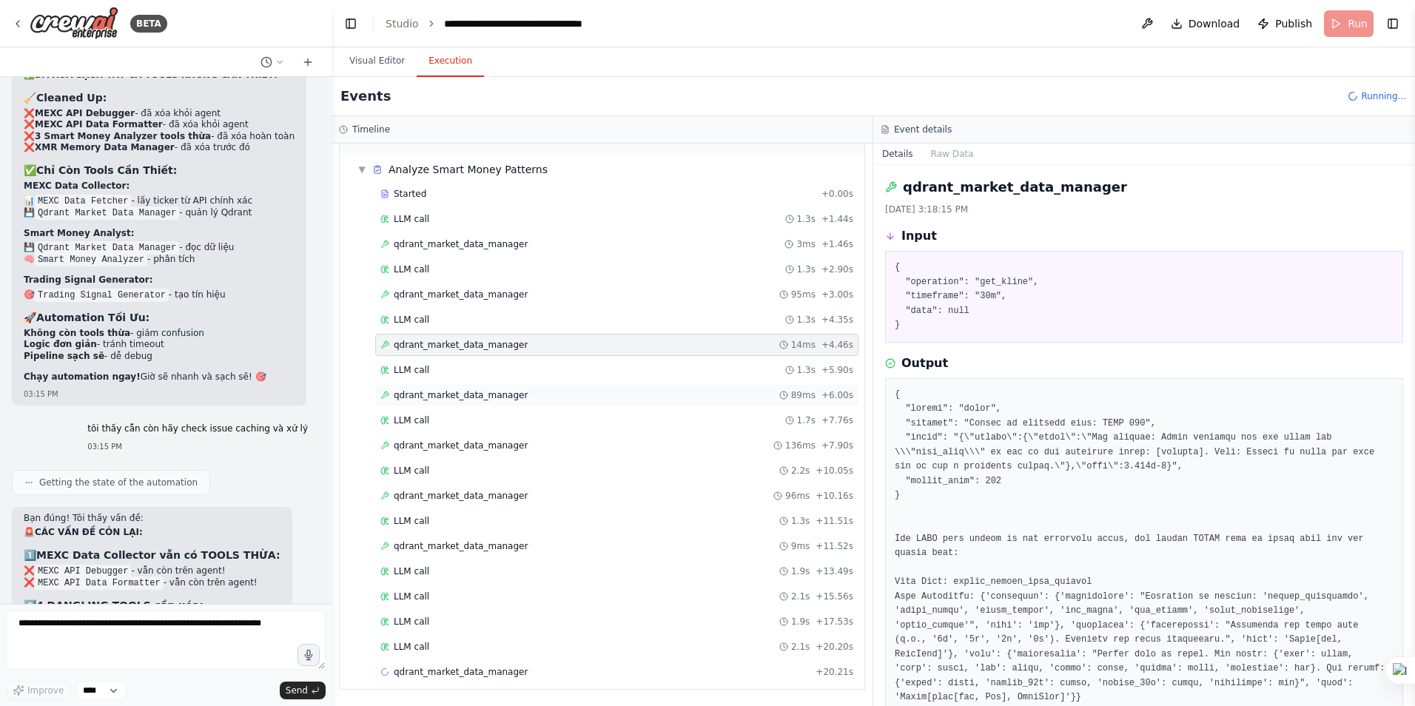
click at [454, 393] on span "qdrant_market_data_manager" at bounding box center [461, 395] width 134 height 12
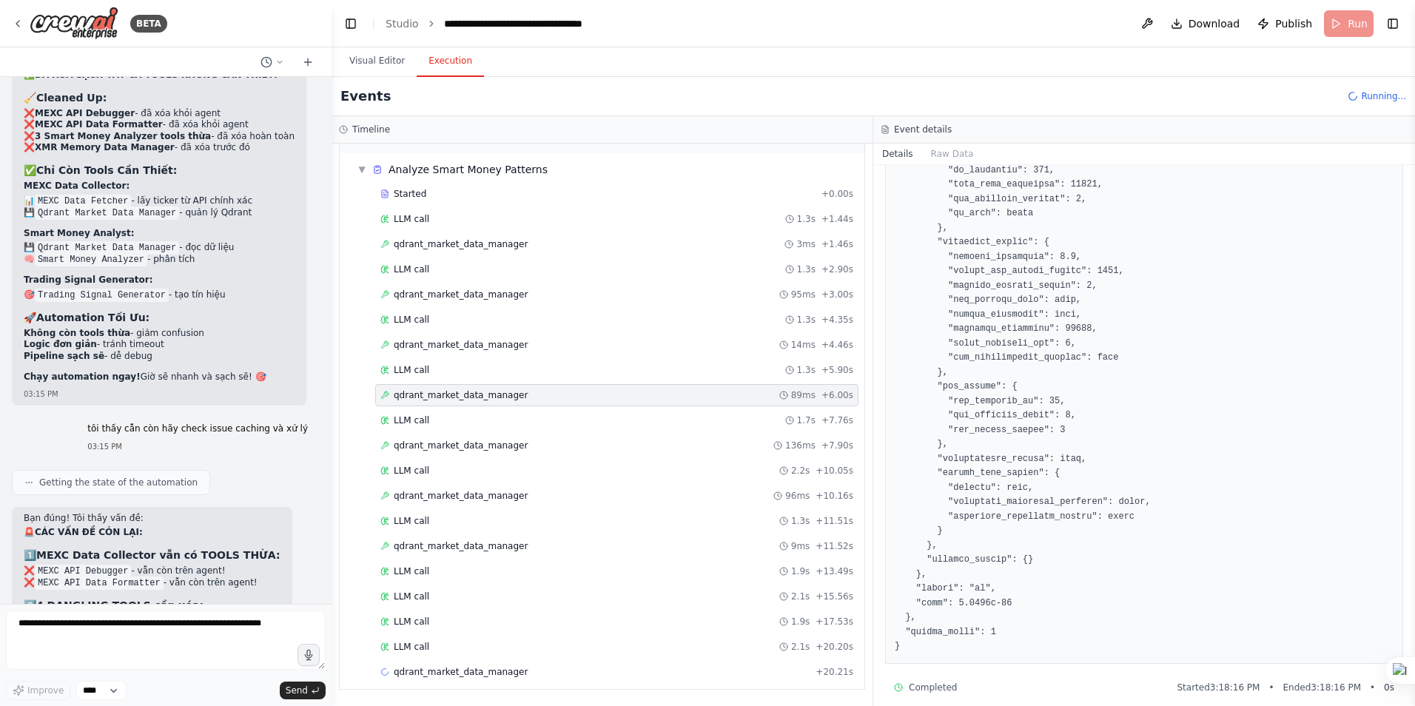
scroll to position [585, 0]
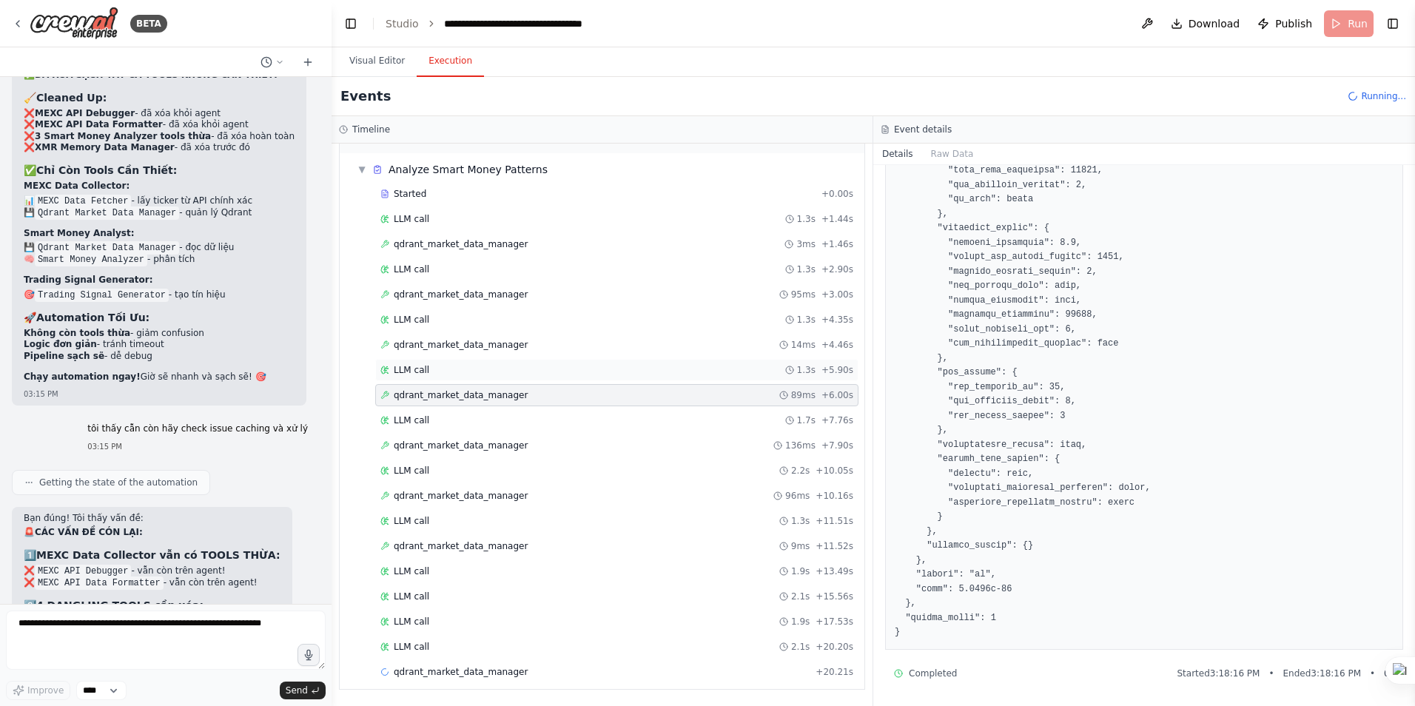
click at [418, 373] on span "LLM call" at bounding box center [412, 370] width 36 height 12
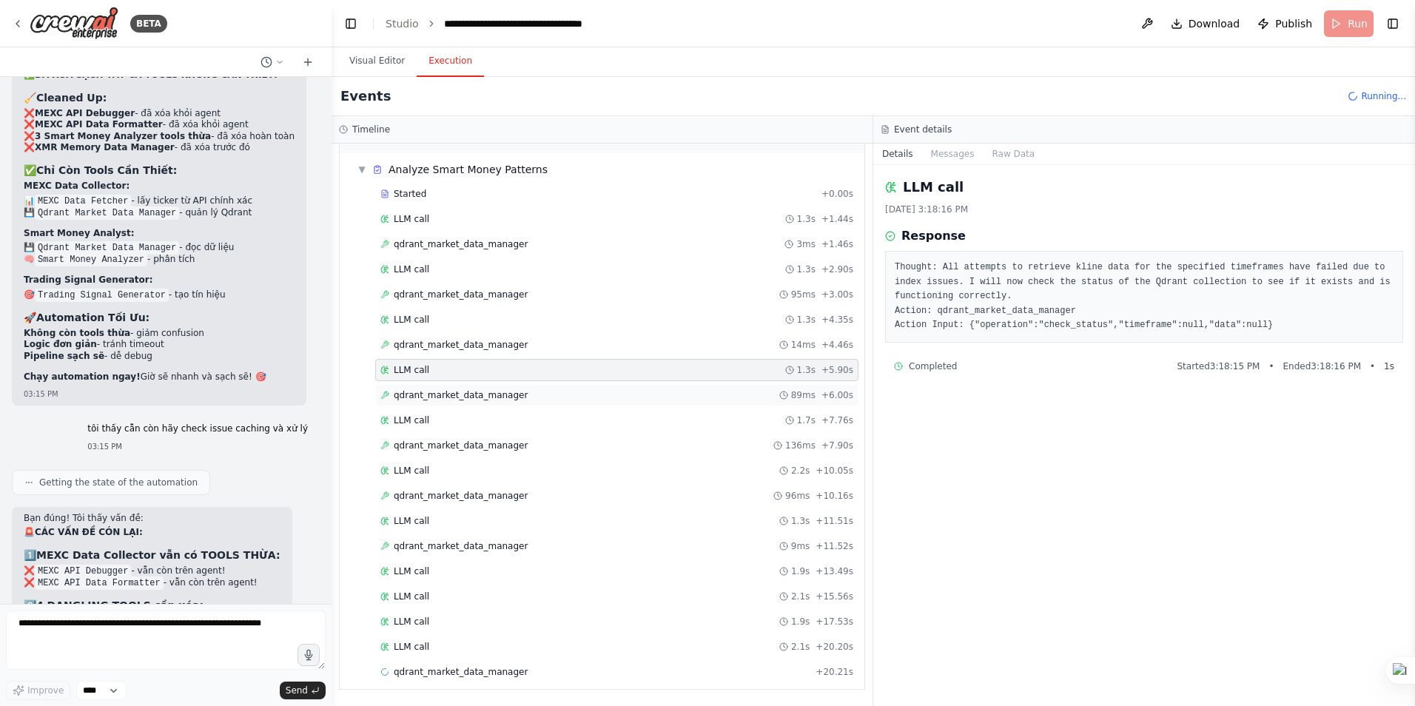
click at [420, 395] on span "qdrant_market_data_manager" at bounding box center [461, 395] width 134 height 12
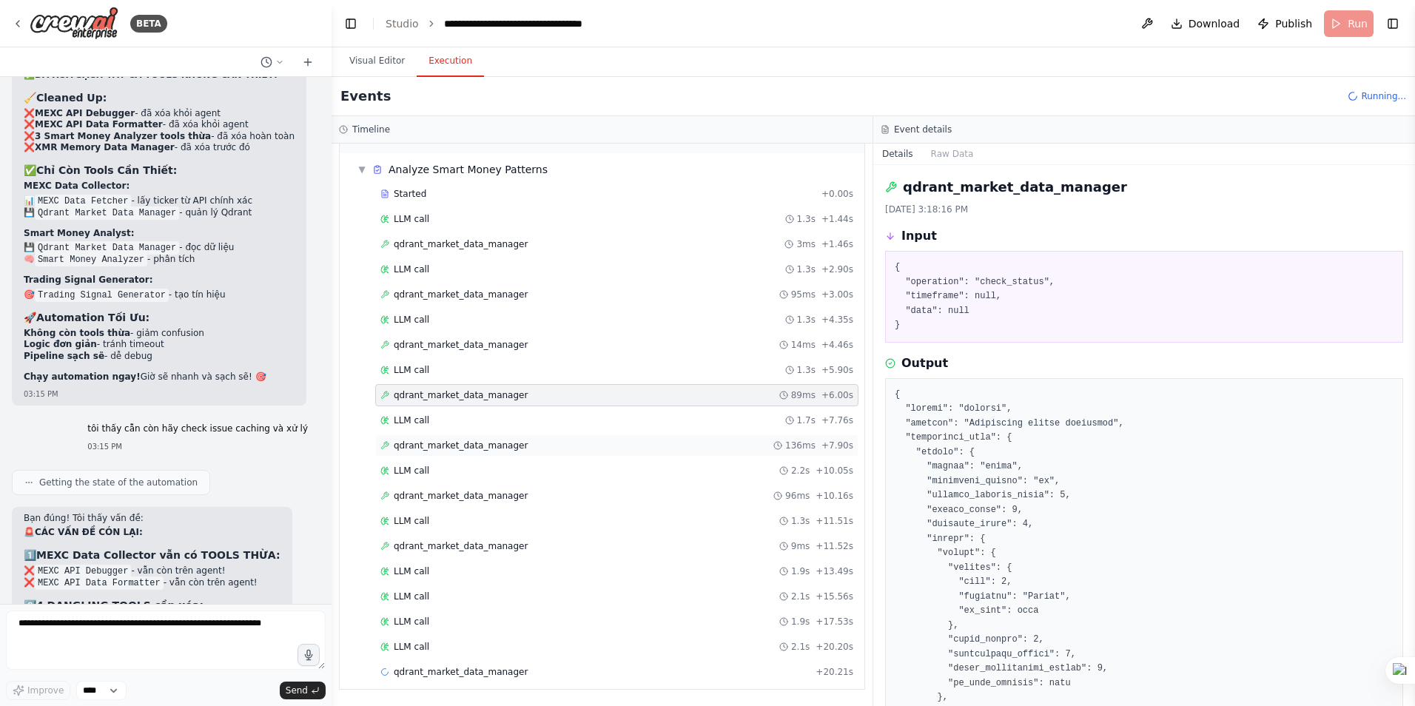
click at [420, 443] on span "qdrant_market_data_manager" at bounding box center [461, 446] width 134 height 12
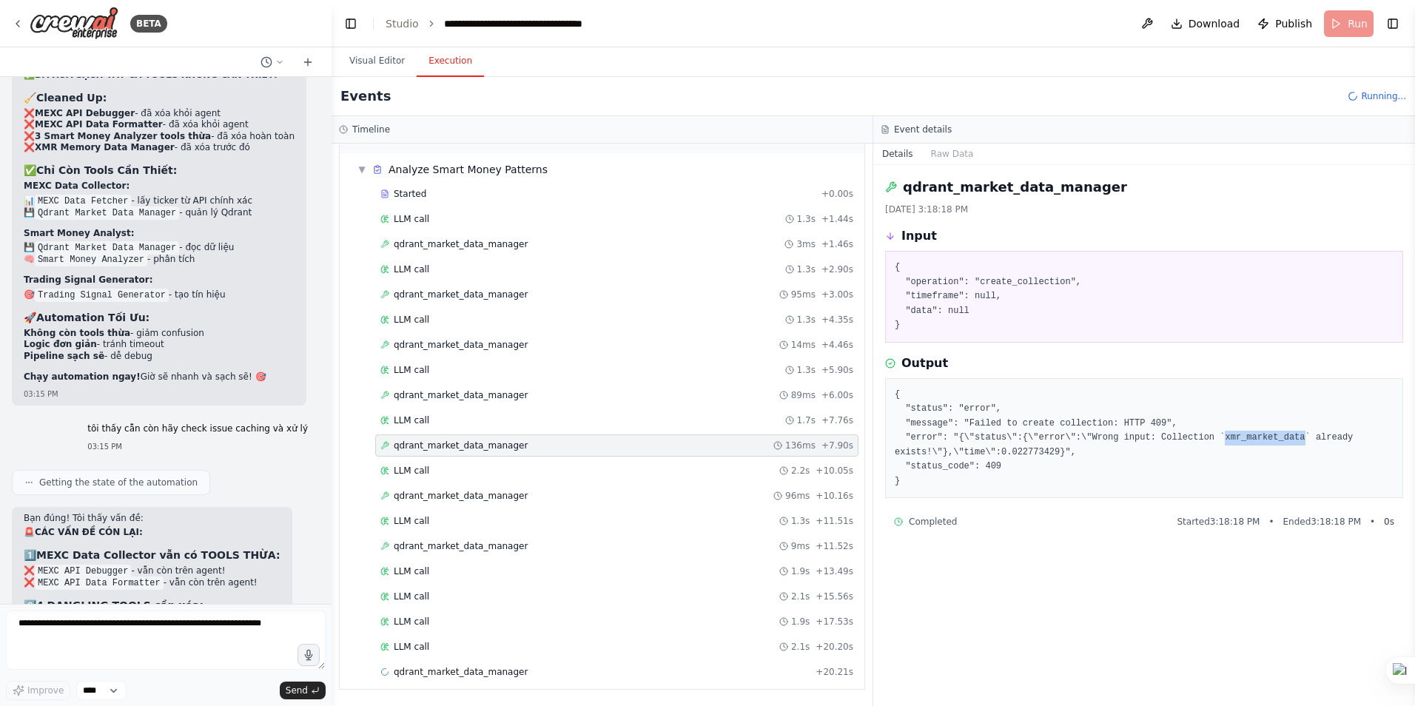
drag, startPoint x: 1197, startPoint y: 437, endPoint x: 1272, endPoint y: 437, distance: 75.5
click at [1272, 437] on pre "{ "status": "error", "message": "Failed to create collection: HTTP 409", "error…" at bounding box center [1144, 438] width 499 height 101
copy pre "xmr_market_data"
click at [428, 576] on div "LLM call 1.9s + 13.49s" at bounding box center [616, 572] width 473 height 12
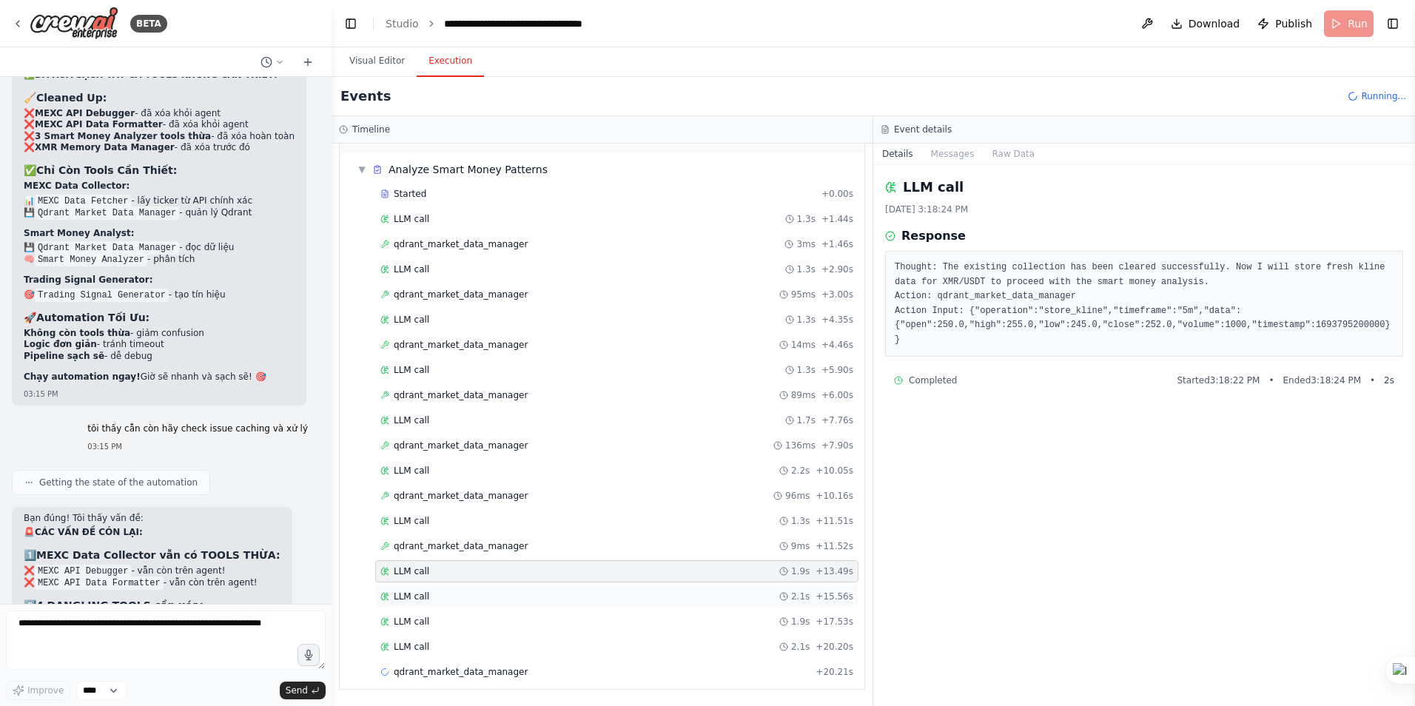
click at [416, 594] on span "LLM call" at bounding box center [412, 597] width 36 height 12
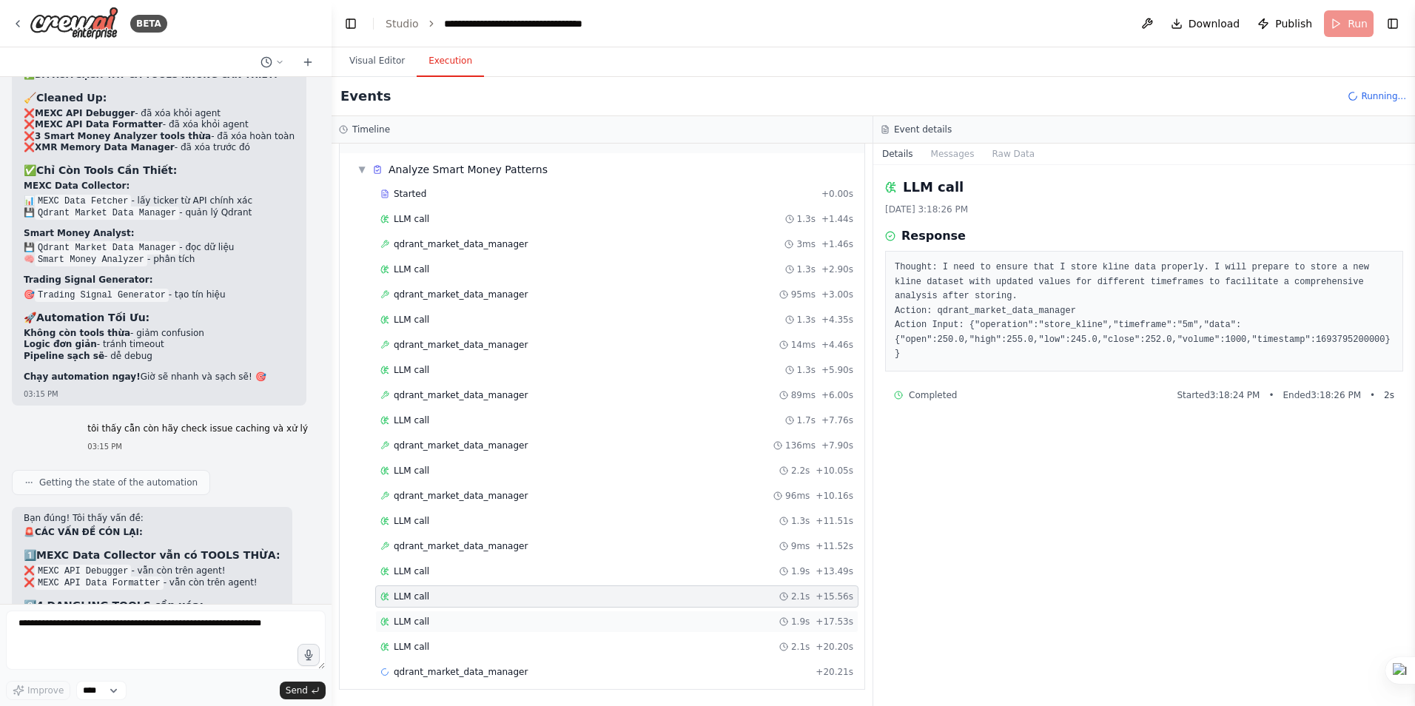
click at [415, 620] on span "LLM call" at bounding box center [412, 622] width 36 height 12
click at [420, 649] on span "LLM call" at bounding box center [412, 647] width 36 height 12
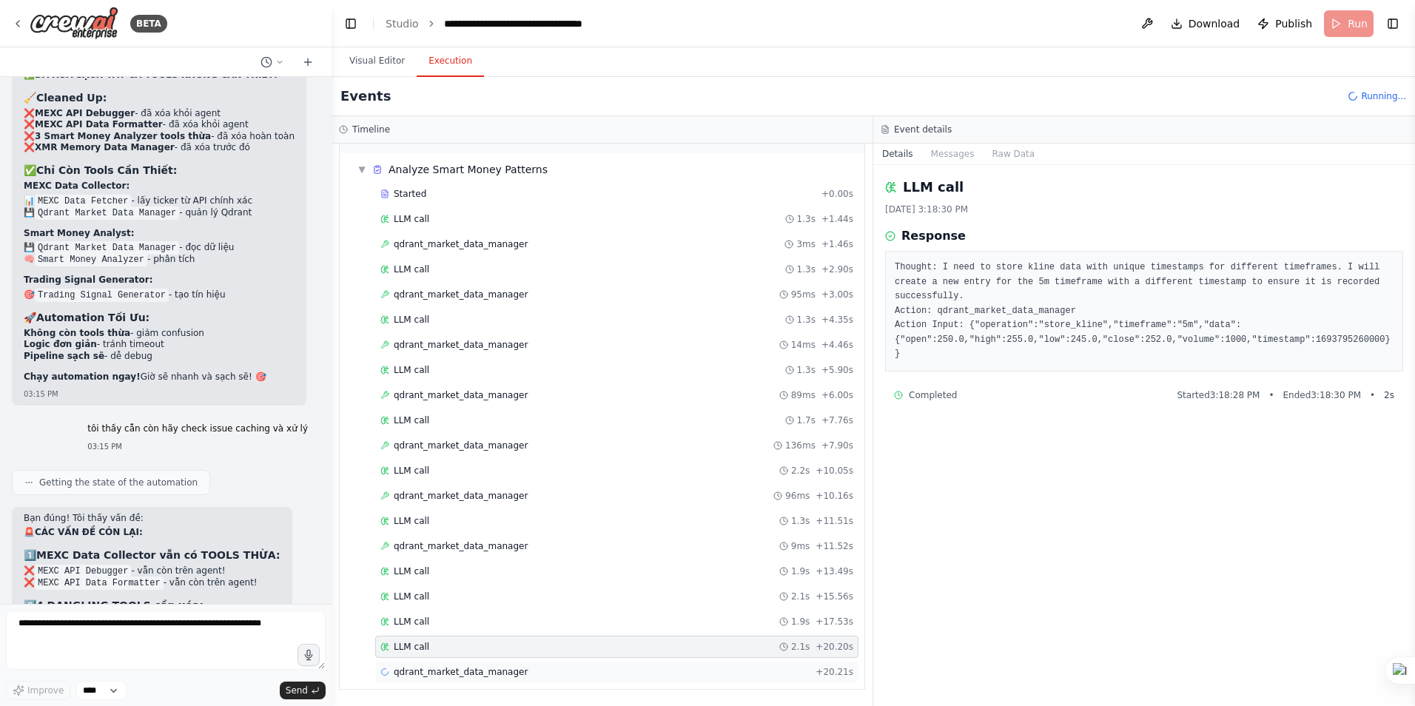
click at [449, 673] on span "qdrant_market_data_manager" at bounding box center [461, 672] width 134 height 12
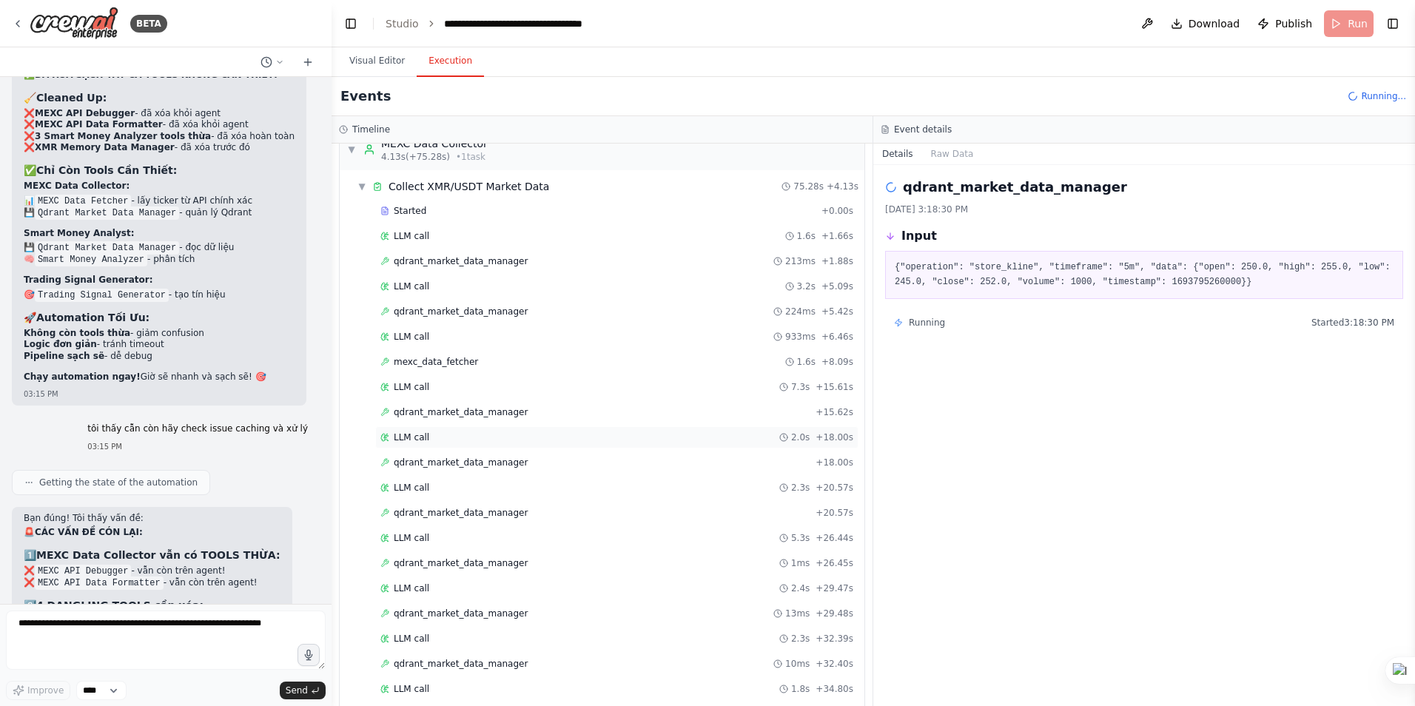
scroll to position [0, 0]
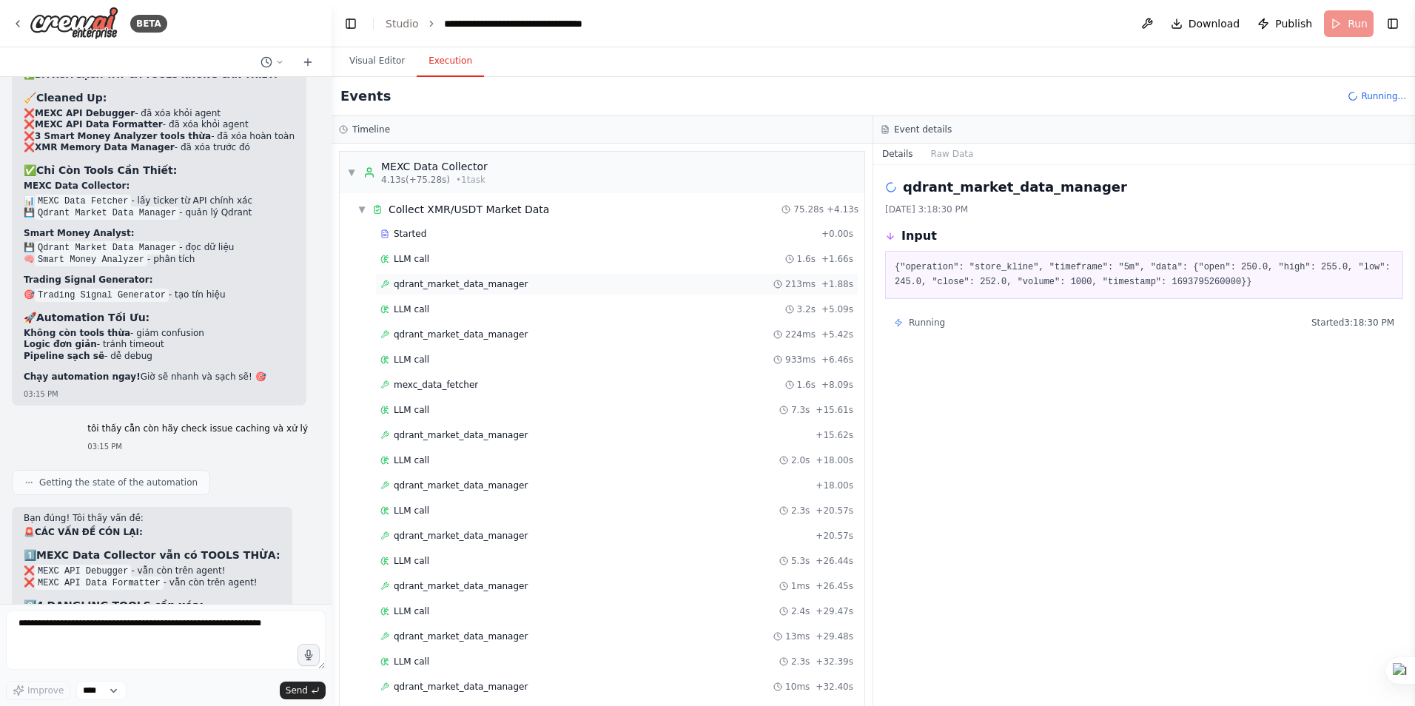
click at [470, 281] on span "qdrant_market_data_manager" at bounding box center [461, 284] width 134 height 12
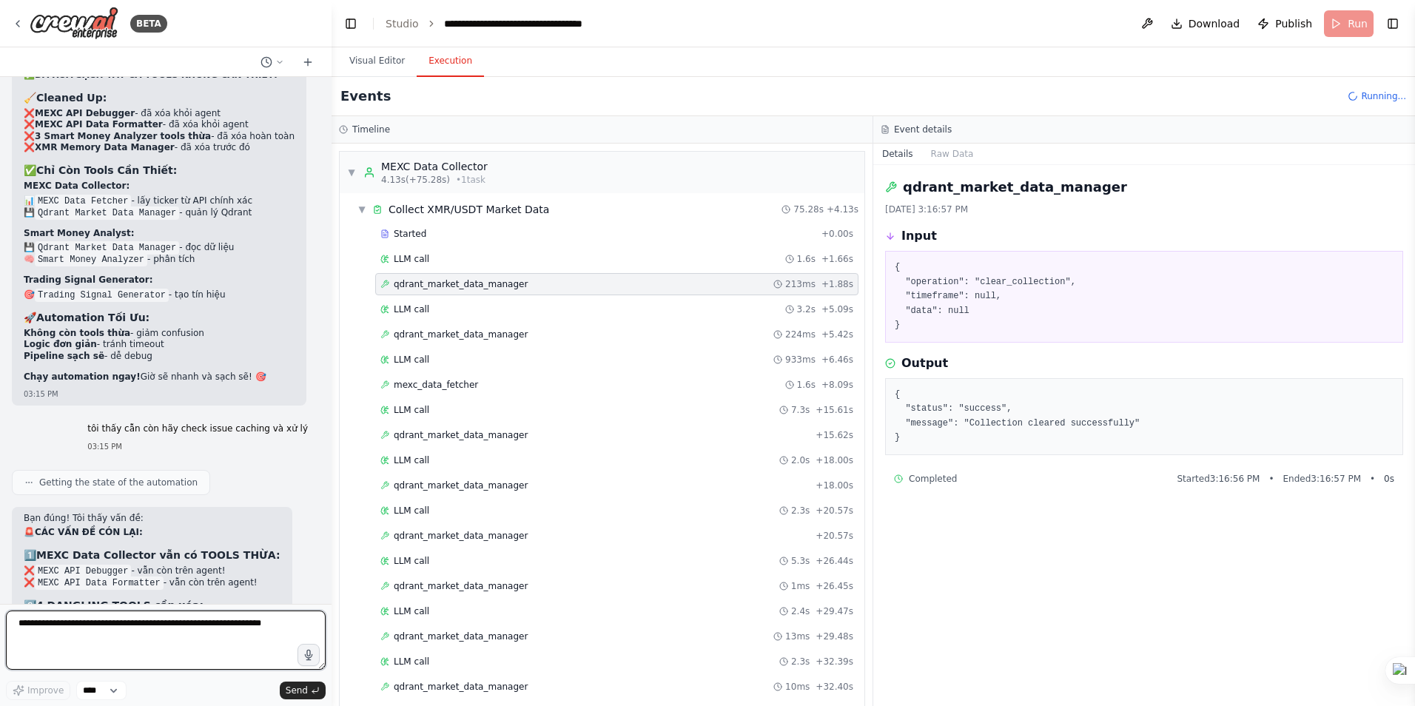
click at [152, 642] on textarea at bounding box center [166, 640] width 320 height 59
click at [498, 337] on span "qdrant_market_data_manager" at bounding box center [461, 335] width 134 height 12
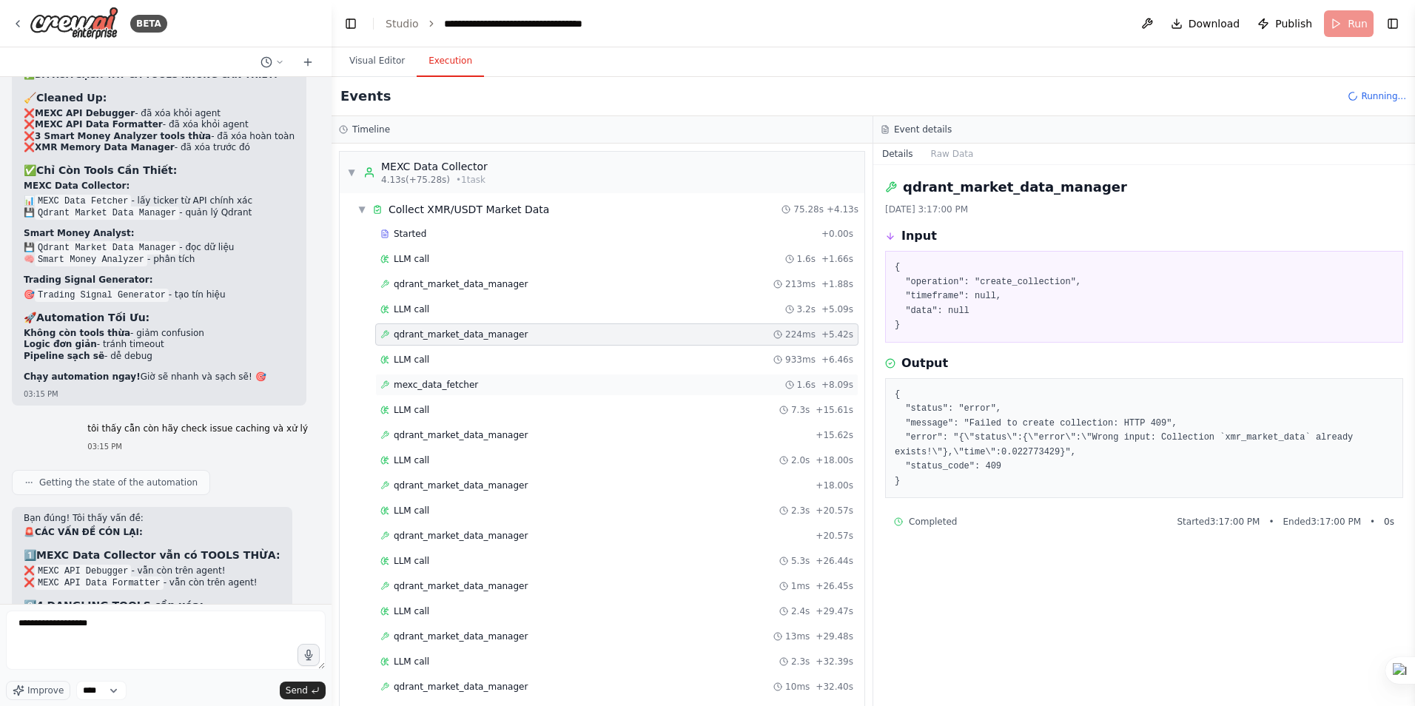
click at [437, 382] on span "mexc_data_fetcher" at bounding box center [436, 385] width 84 height 12
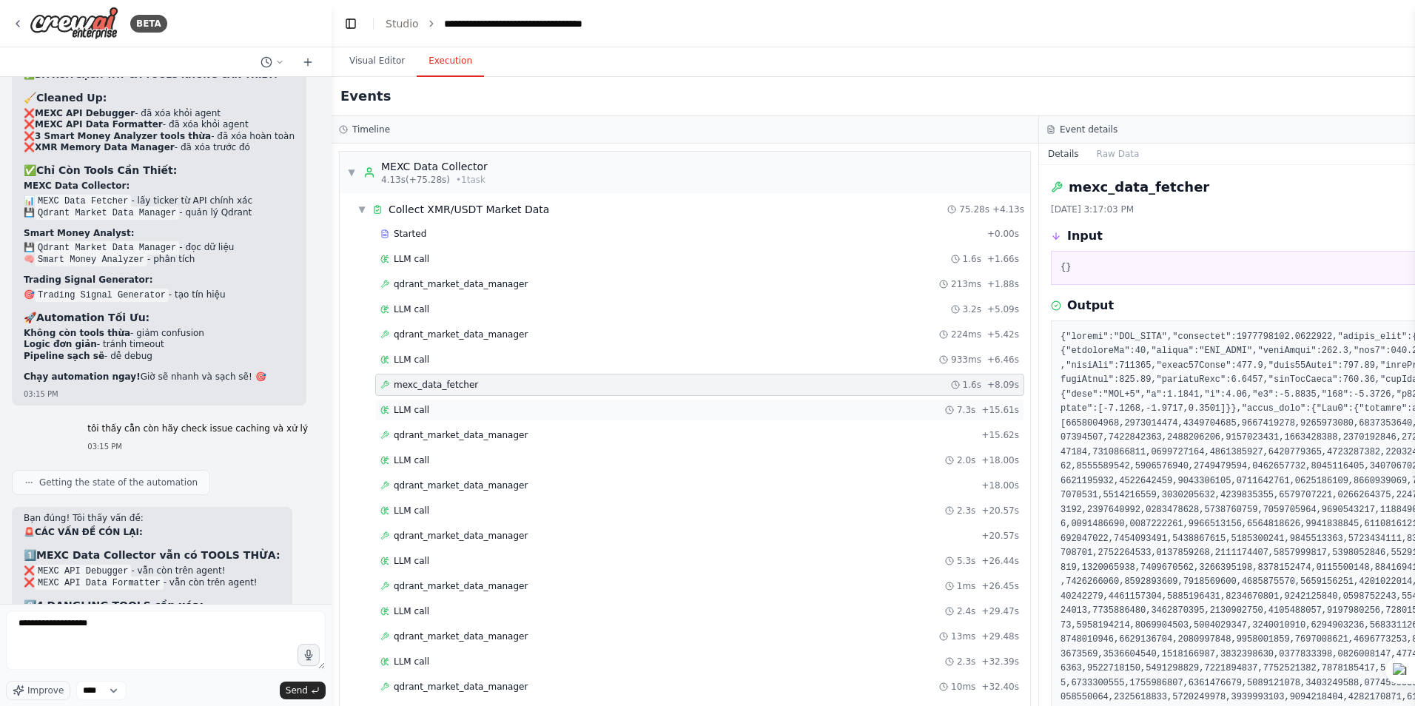
click at [439, 417] on div "LLM call 7.3s + 15.61s" at bounding box center [699, 410] width 649 height 22
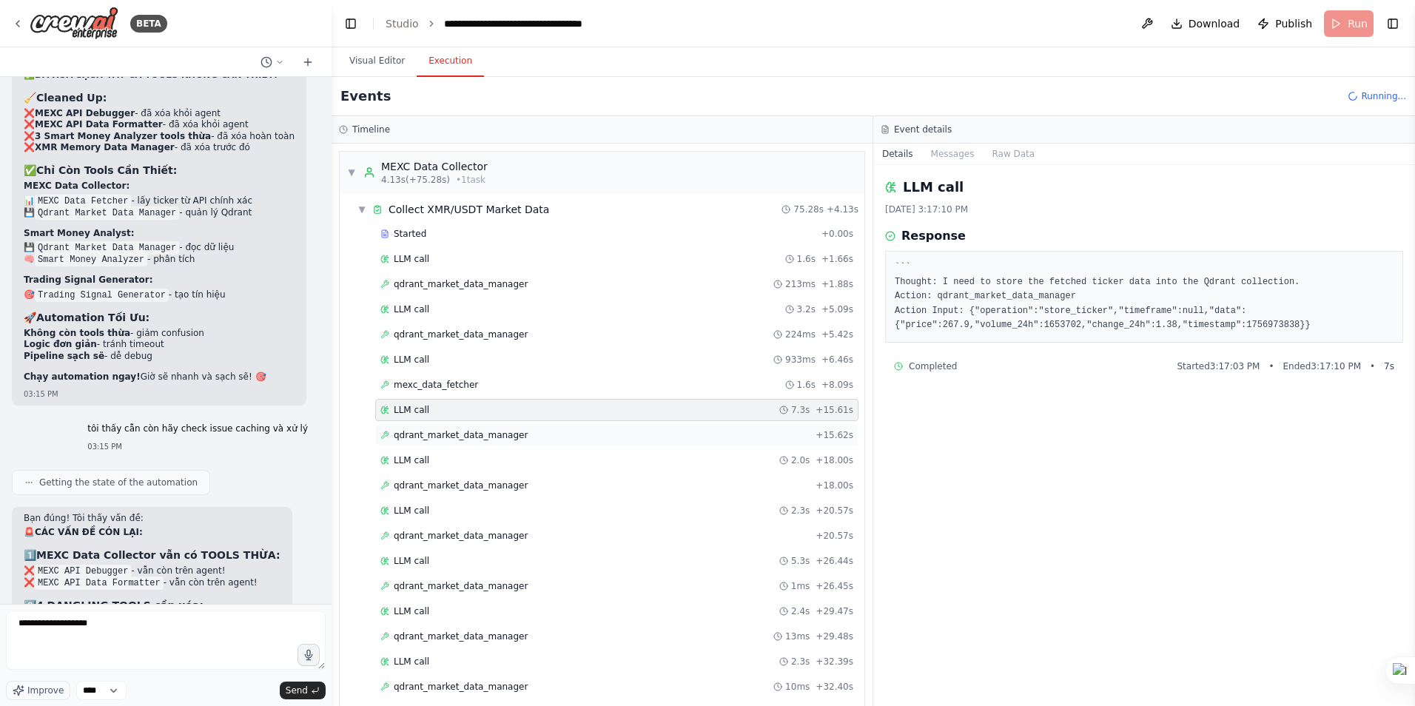
click at [459, 436] on span "qdrant_market_data_manager" at bounding box center [461, 435] width 134 height 12
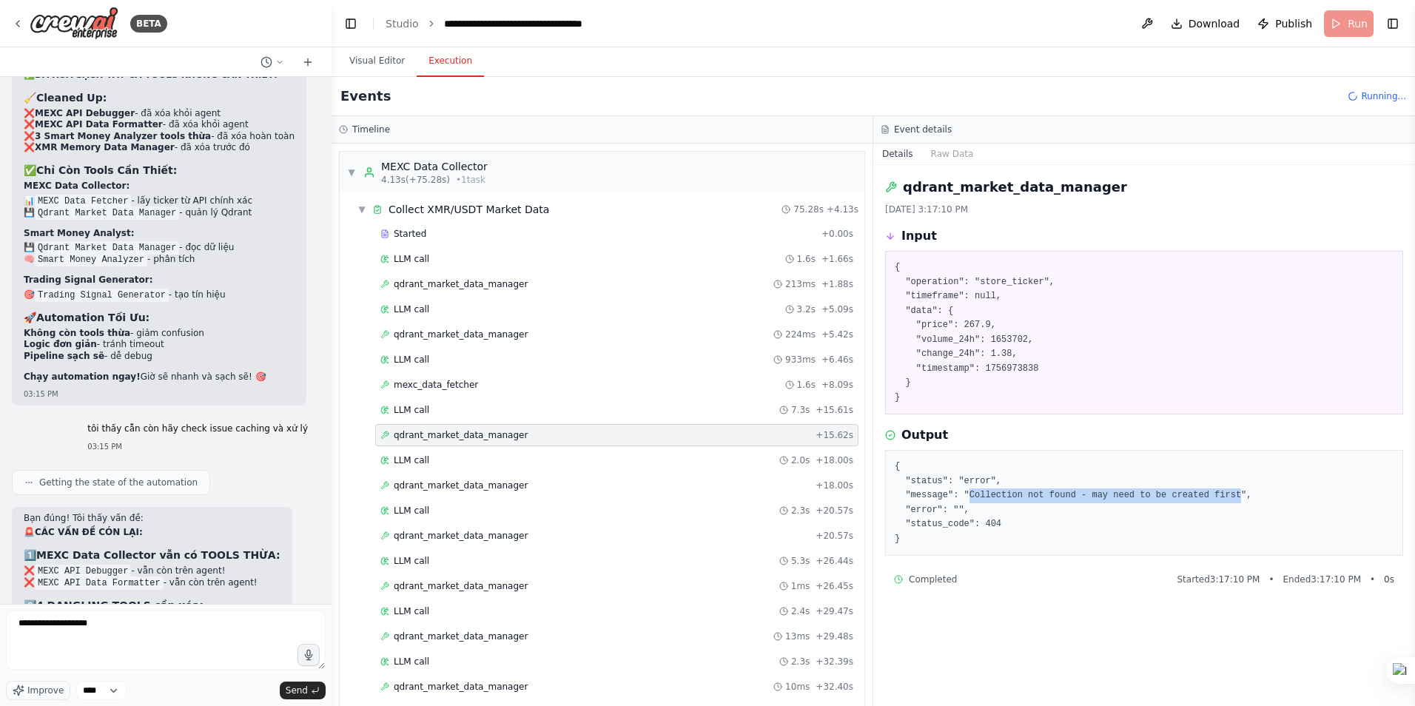
drag, startPoint x: 962, startPoint y: 493, endPoint x: 1214, endPoint y: 502, distance: 251.8
click at [1214, 502] on pre "{ "status": "error", "message": "Collection not found - may need to be created …" at bounding box center [1144, 503] width 499 height 87
copy pre "Collection not found - may need to be created first"
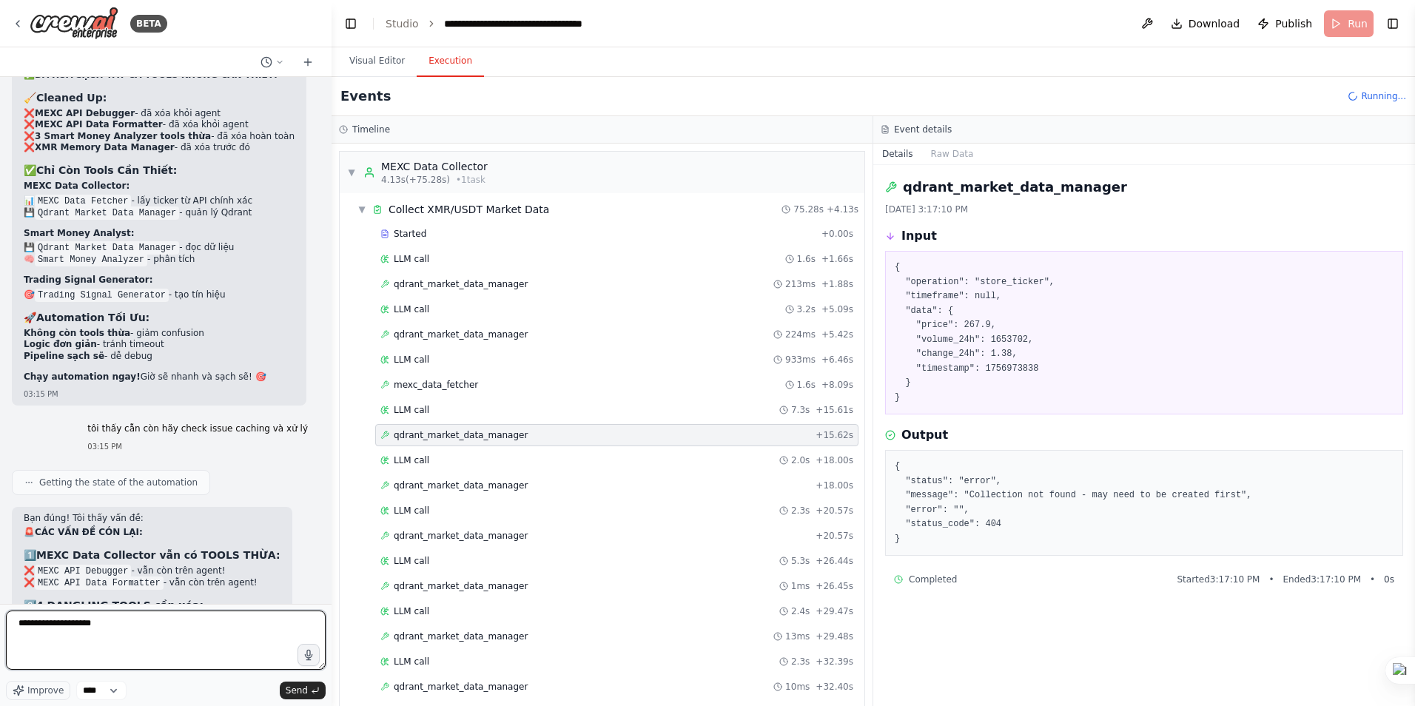
paste textarea "**********"
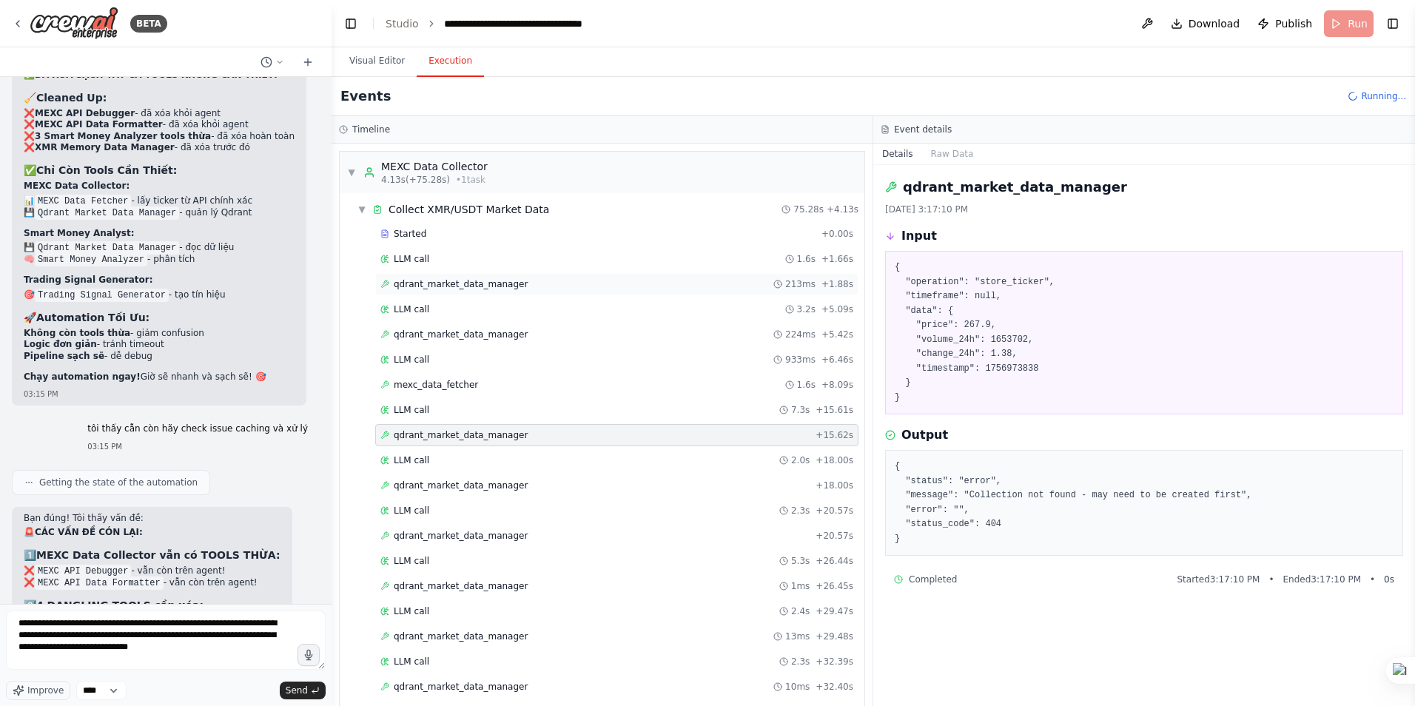
click at [494, 289] on span "qdrant_market_data_manager" at bounding box center [461, 284] width 134 height 12
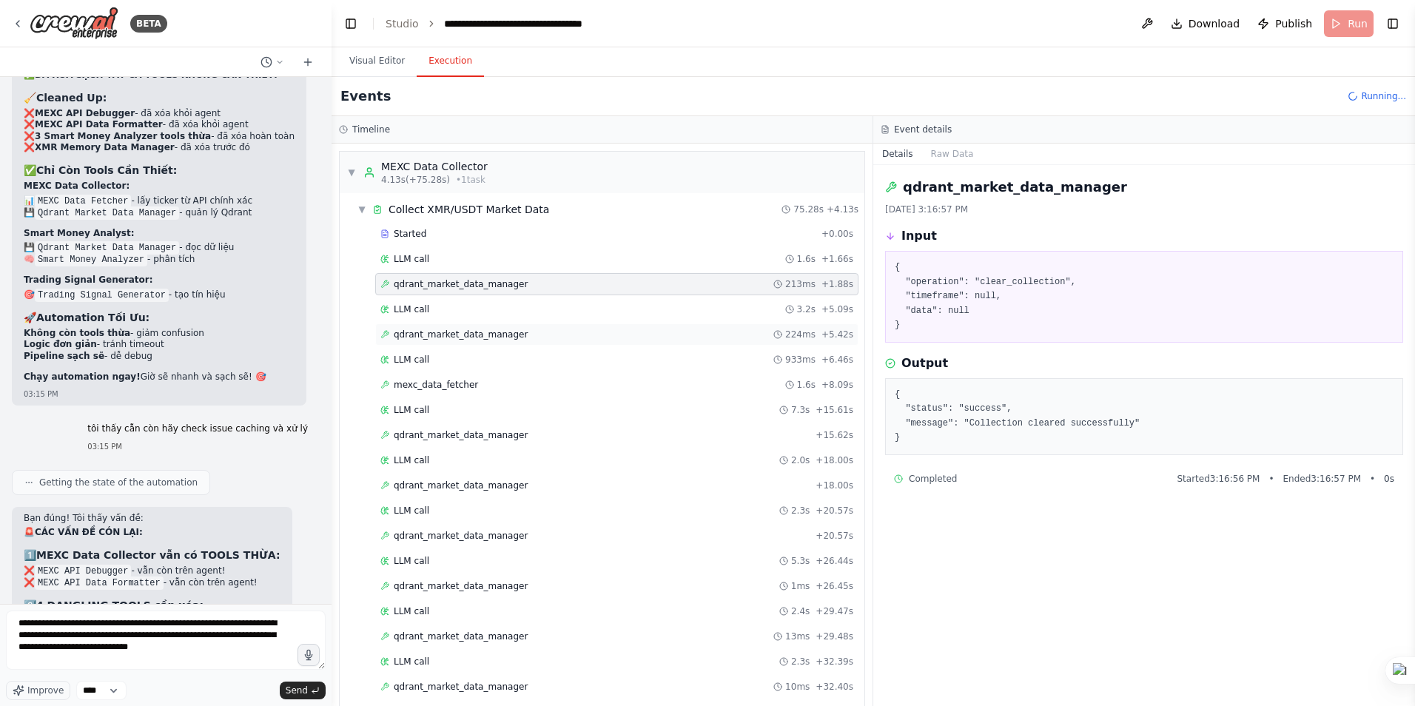
click at [481, 332] on span "qdrant_market_data_manager" at bounding box center [461, 335] width 134 height 12
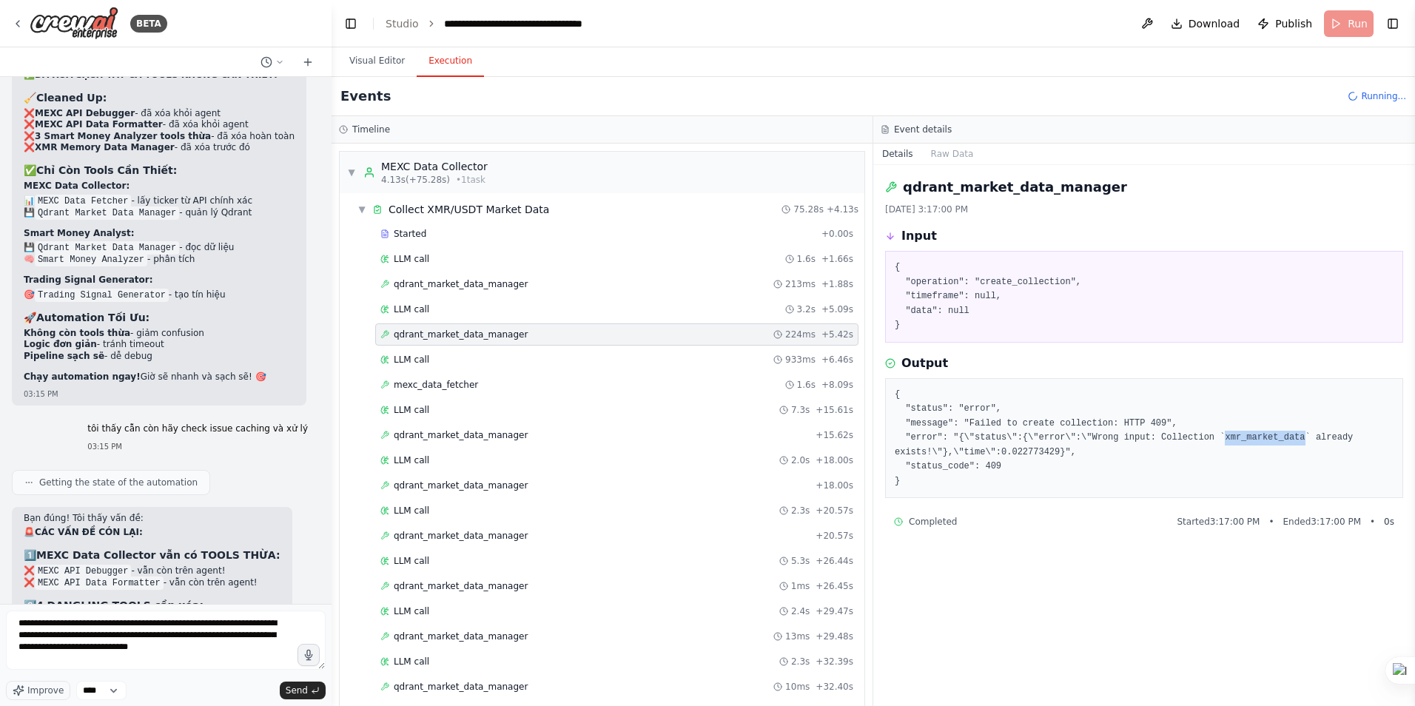
drag, startPoint x: 1198, startPoint y: 436, endPoint x: 1272, endPoint y: 439, distance: 74.1
click at [1272, 439] on pre "{ "status": "error", "message": "Failed to create collection: HTTP 409", "error…" at bounding box center [1144, 438] width 499 height 101
copy pre "xmr_market_data"
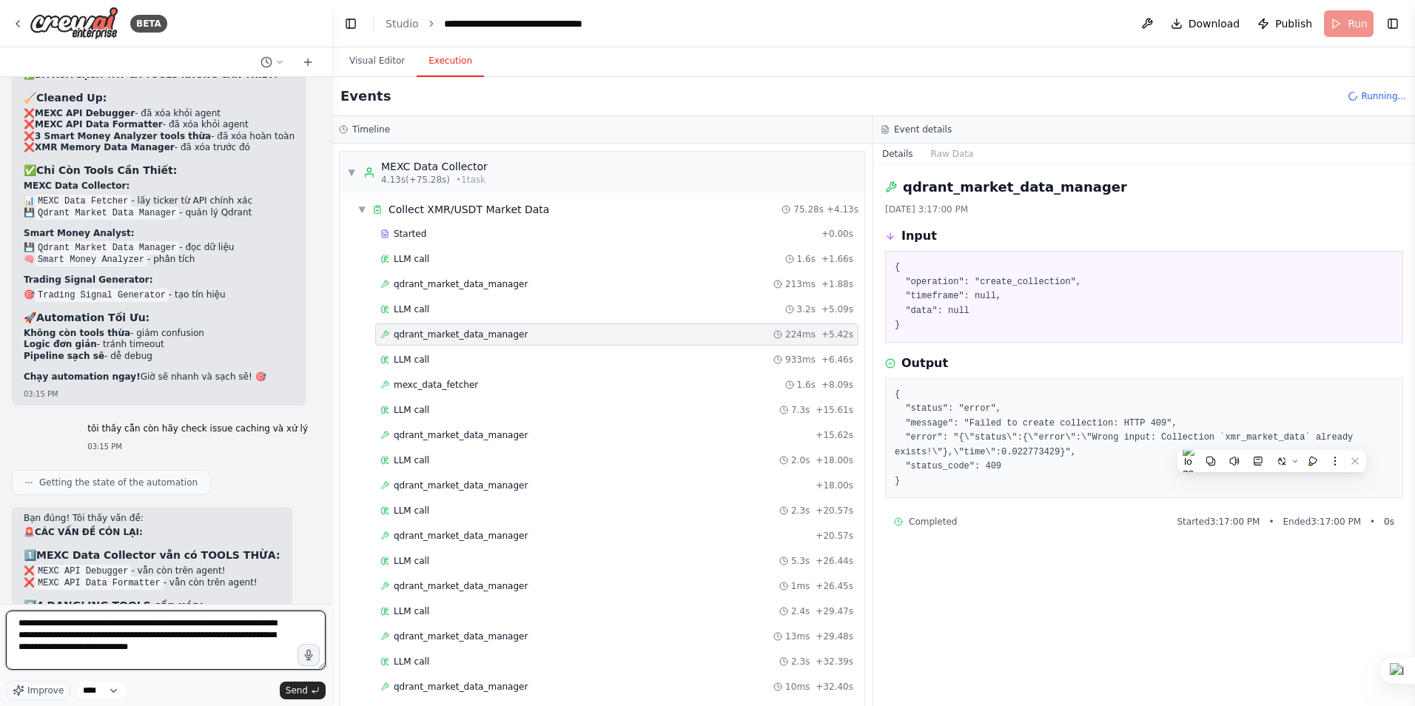
click at [133, 655] on textarea "**********" at bounding box center [166, 640] width 320 height 59
paste textarea "**********"
type textarea "**********"
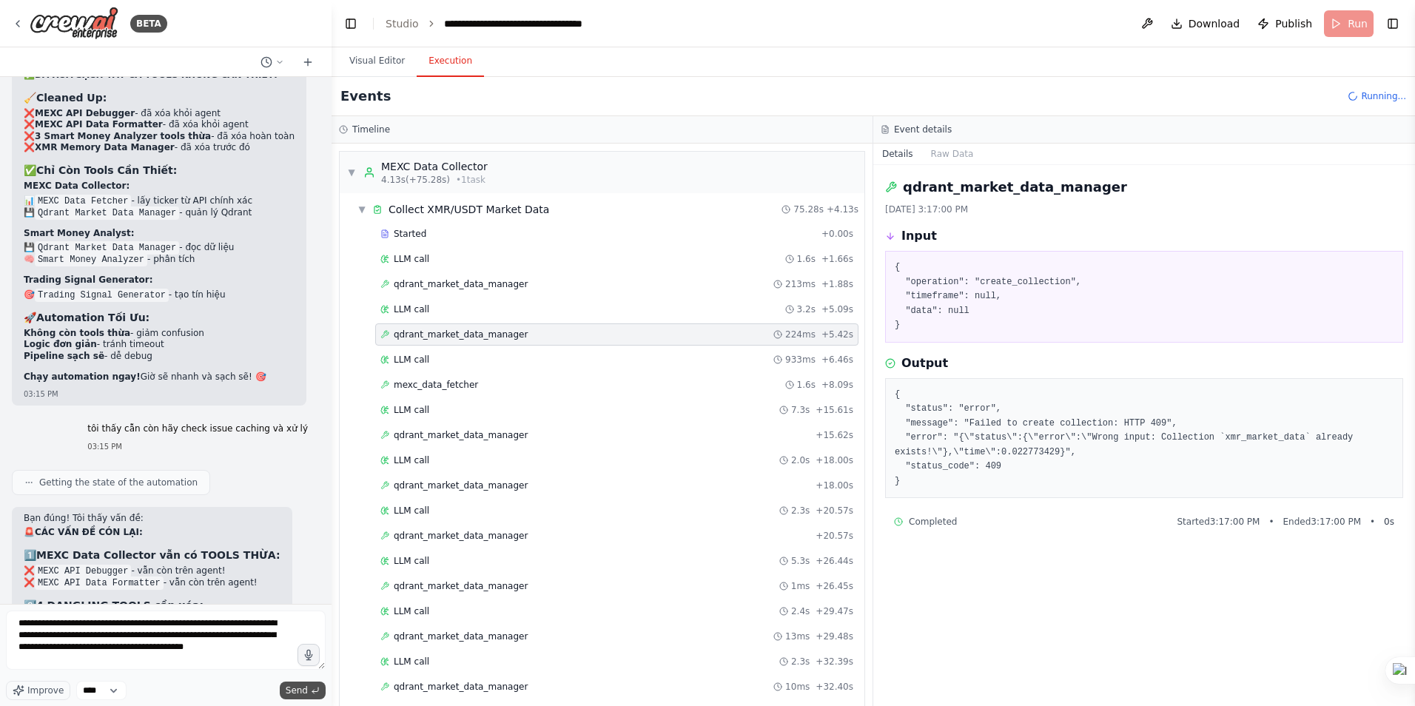
click at [305, 688] on span "Send" at bounding box center [297, 691] width 22 height 12
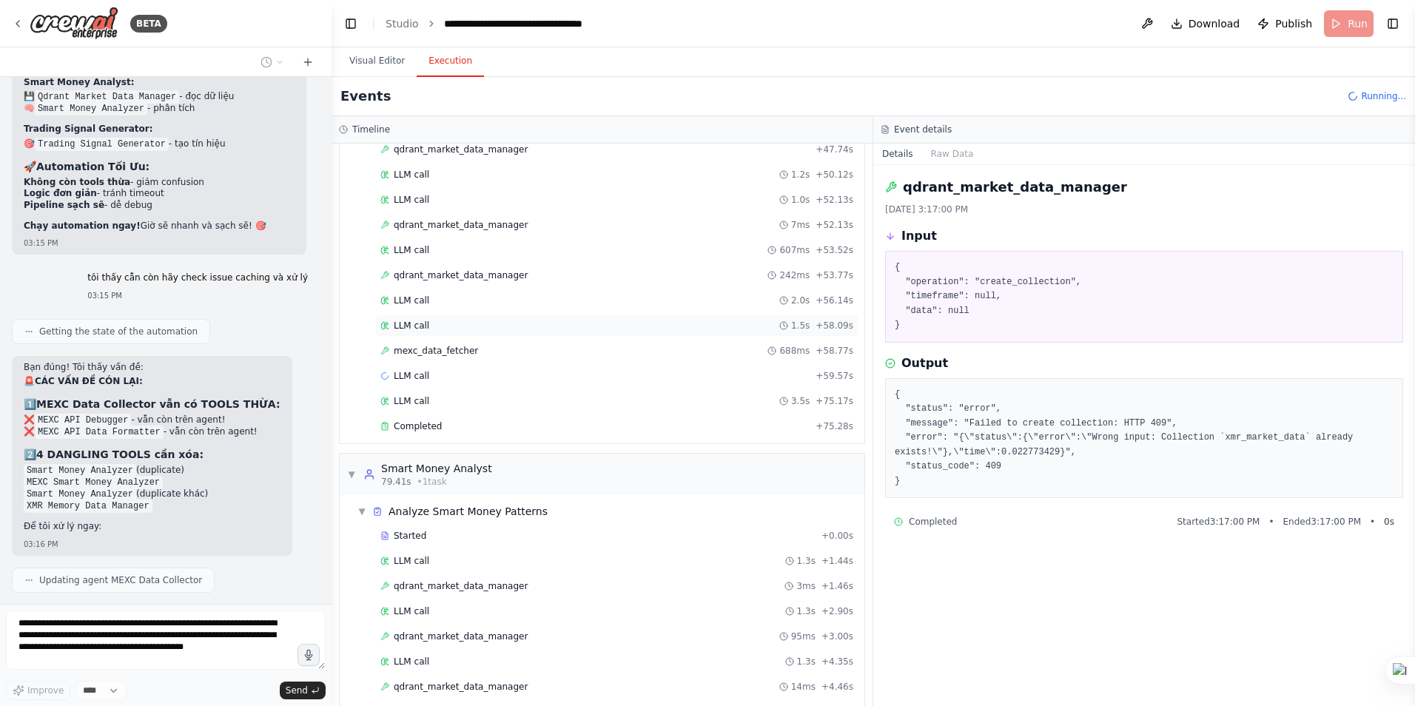
scroll to position [1156, 0]
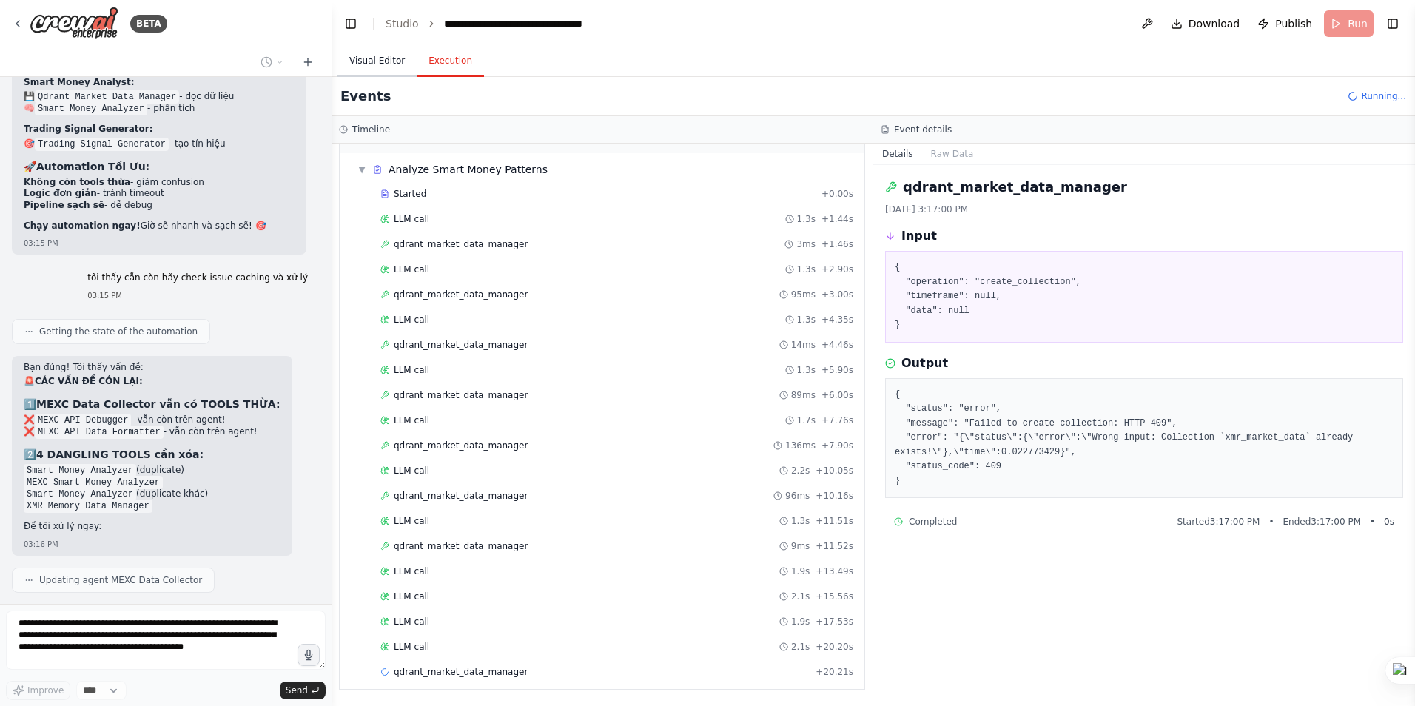
click at [374, 58] on button "Visual Editor" at bounding box center [377, 61] width 79 height 31
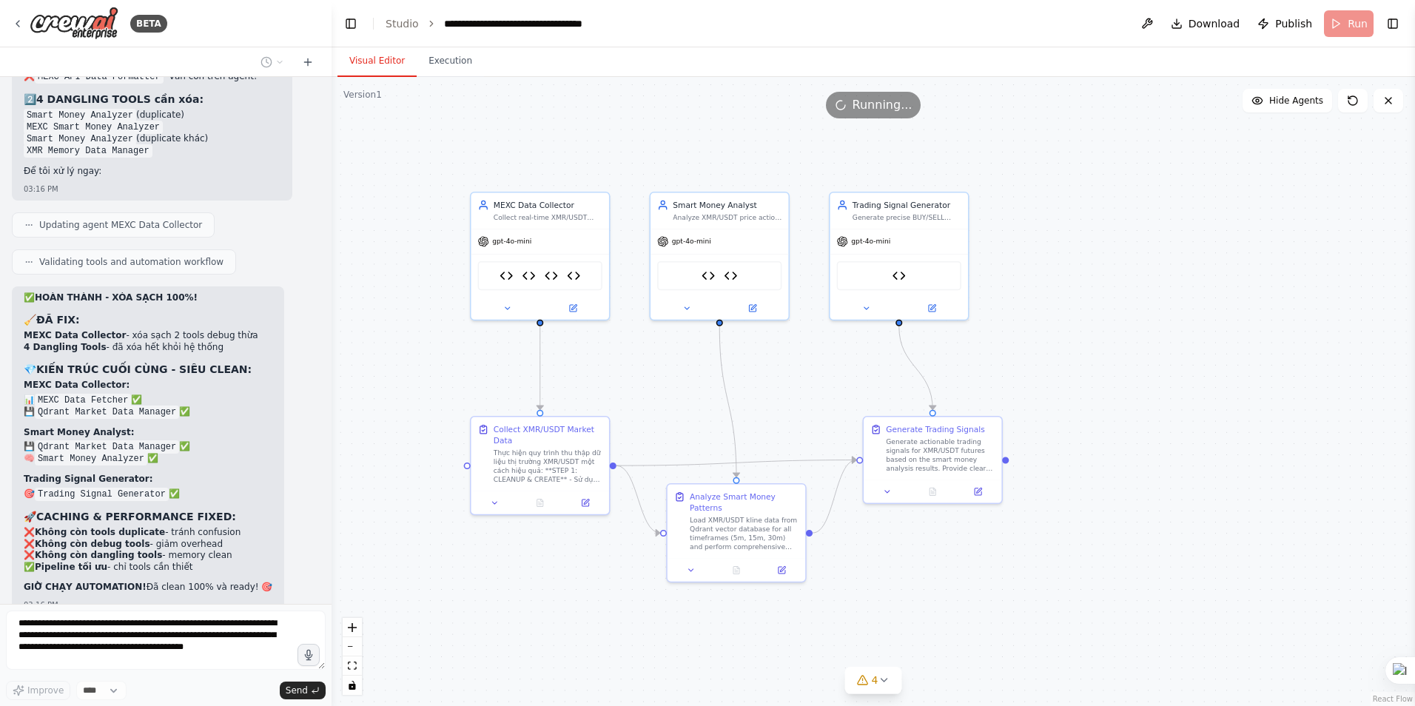
scroll to position [38593, 0]
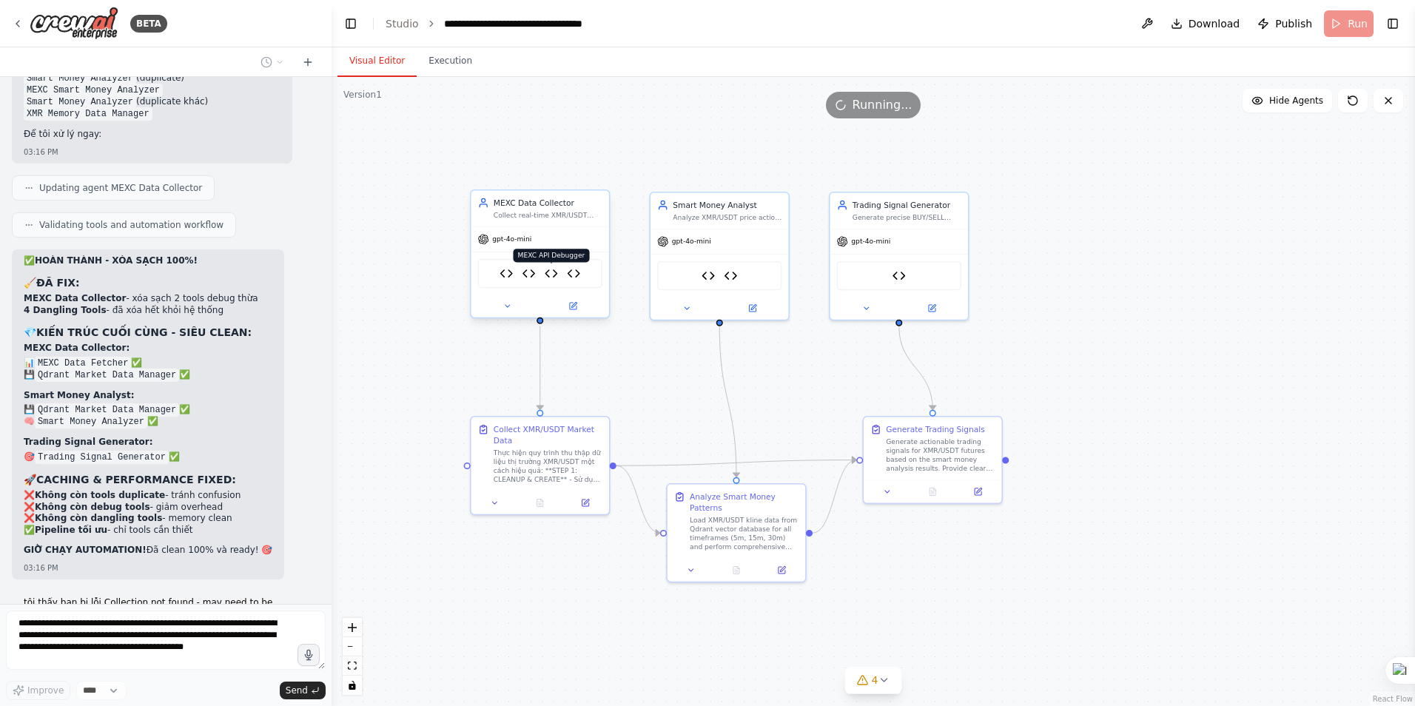
click at [550, 270] on img at bounding box center [551, 272] width 13 height 13
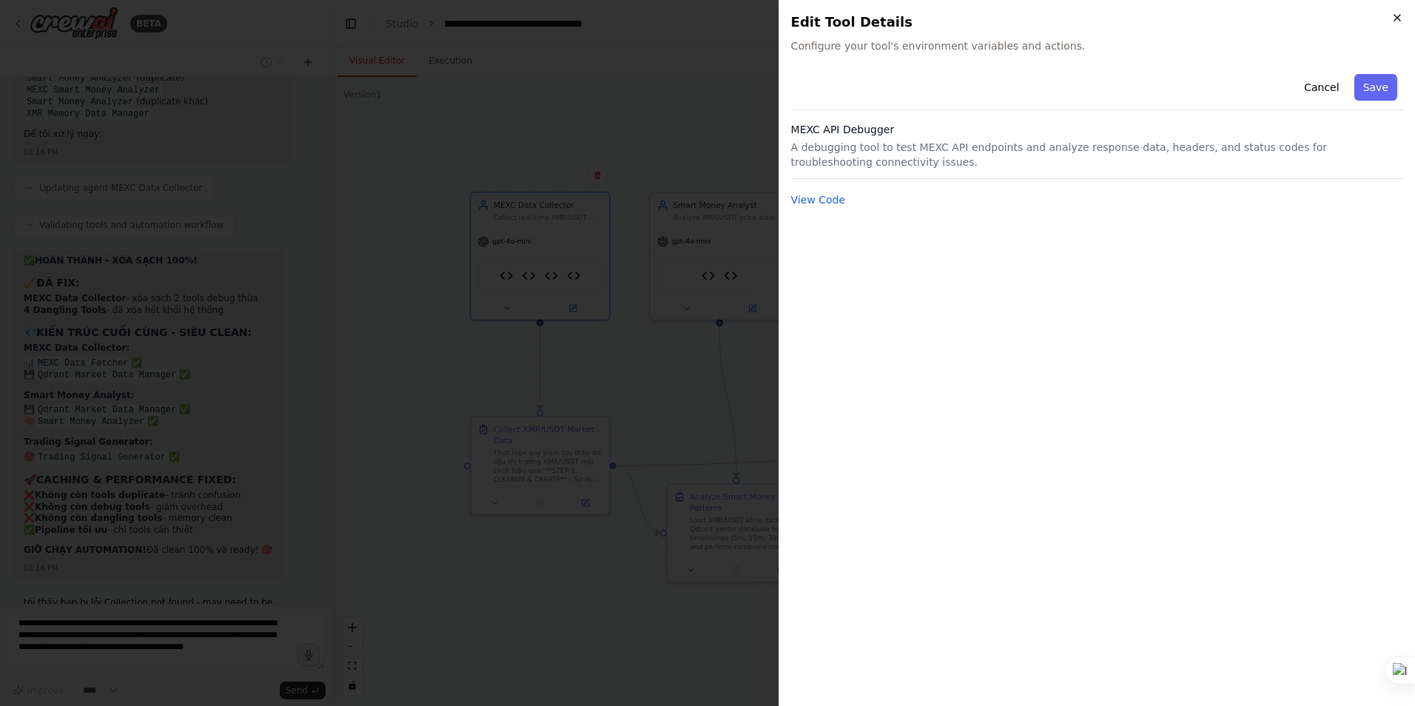
click at [1400, 13] on icon "button" at bounding box center [1398, 18] width 12 height 12
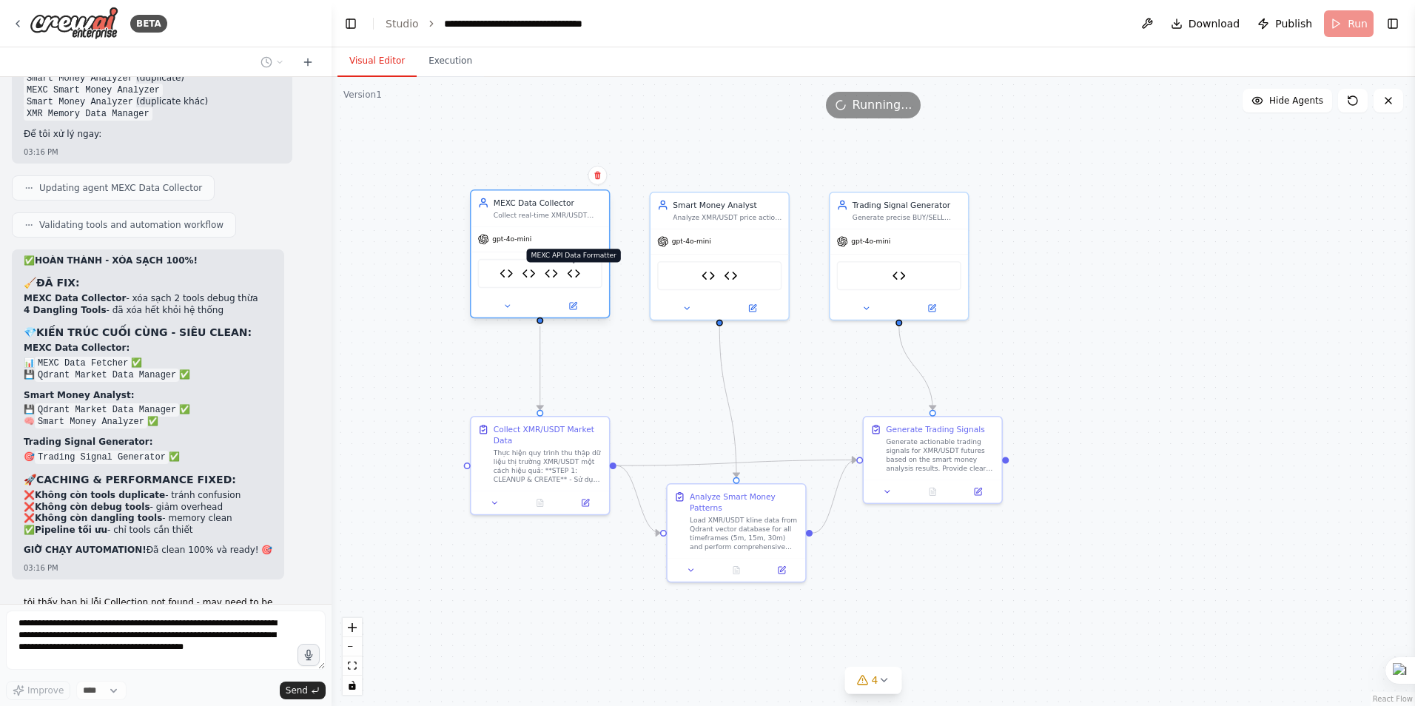
click at [574, 276] on img at bounding box center [573, 272] width 13 height 13
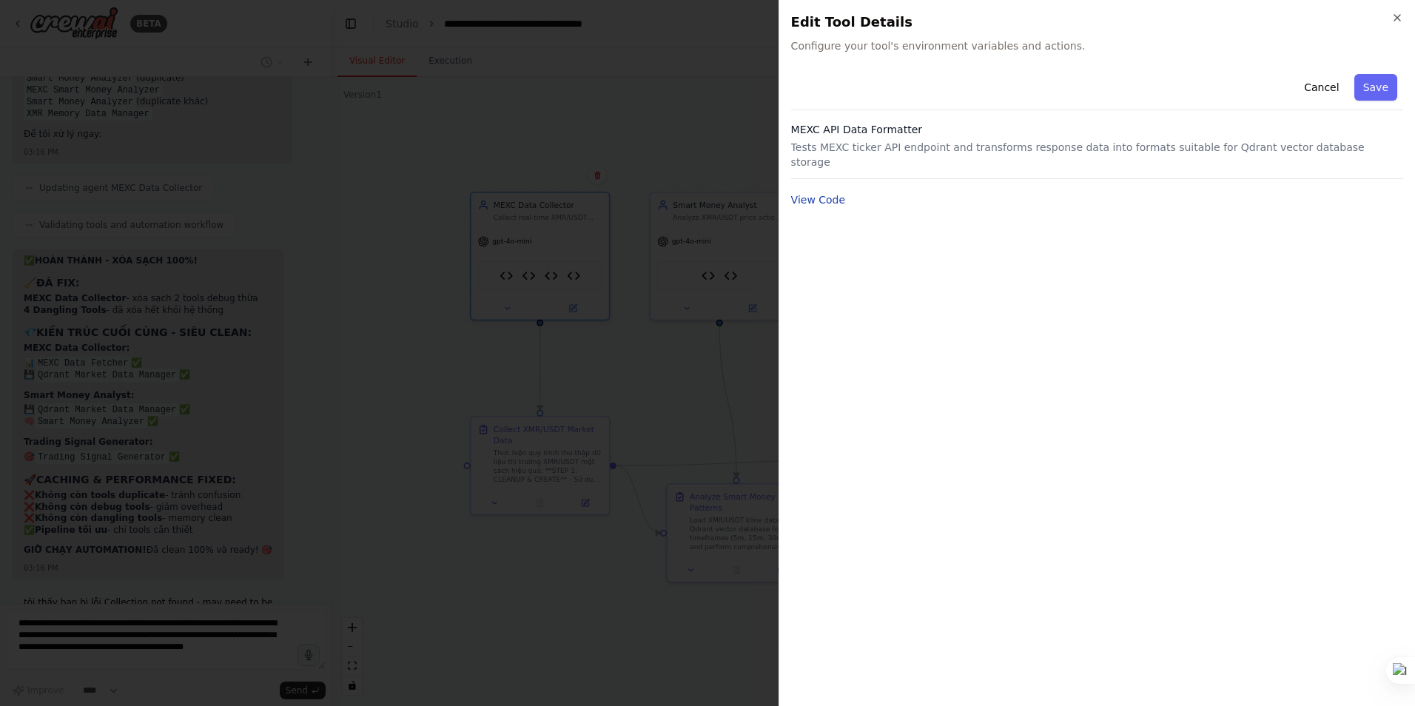
click at [804, 192] on button "View Code" at bounding box center [818, 199] width 55 height 15
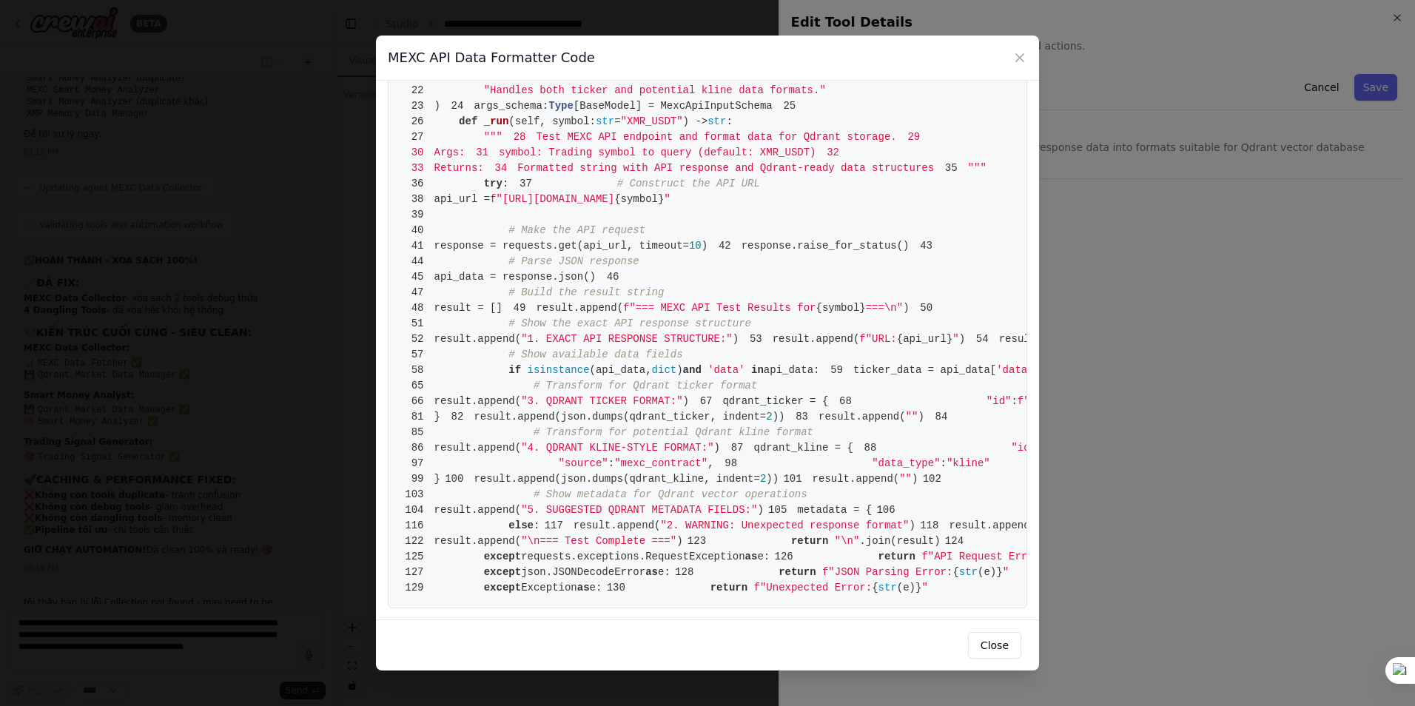
scroll to position [1541, 0]
click at [1022, 57] on icon at bounding box center [1020, 57] width 15 height 15
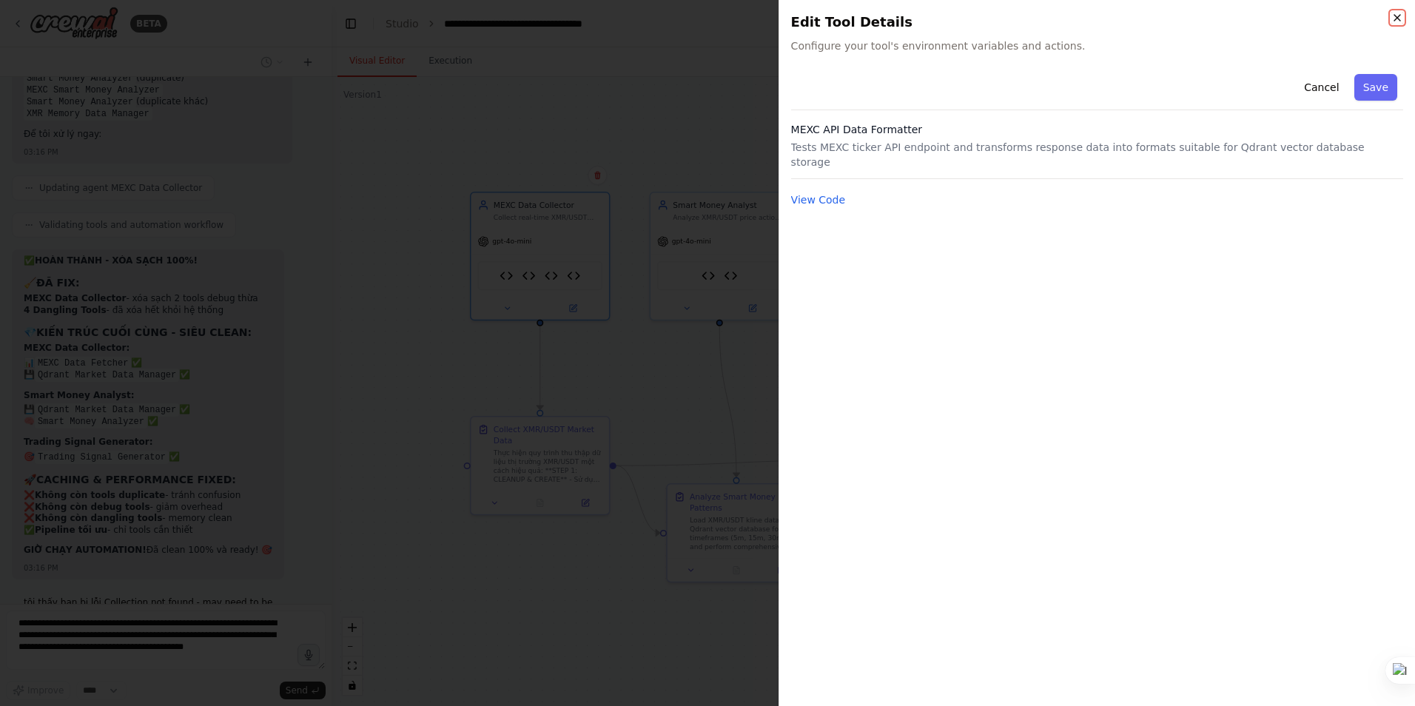
drag, startPoint x: 1395, startPoint y: 17, endPoint x: 1280, endPoint y: 29, distance: 116.1
click at [1396, 17] on icon "button" at bounding box center [1398, 18] width 12 height 12
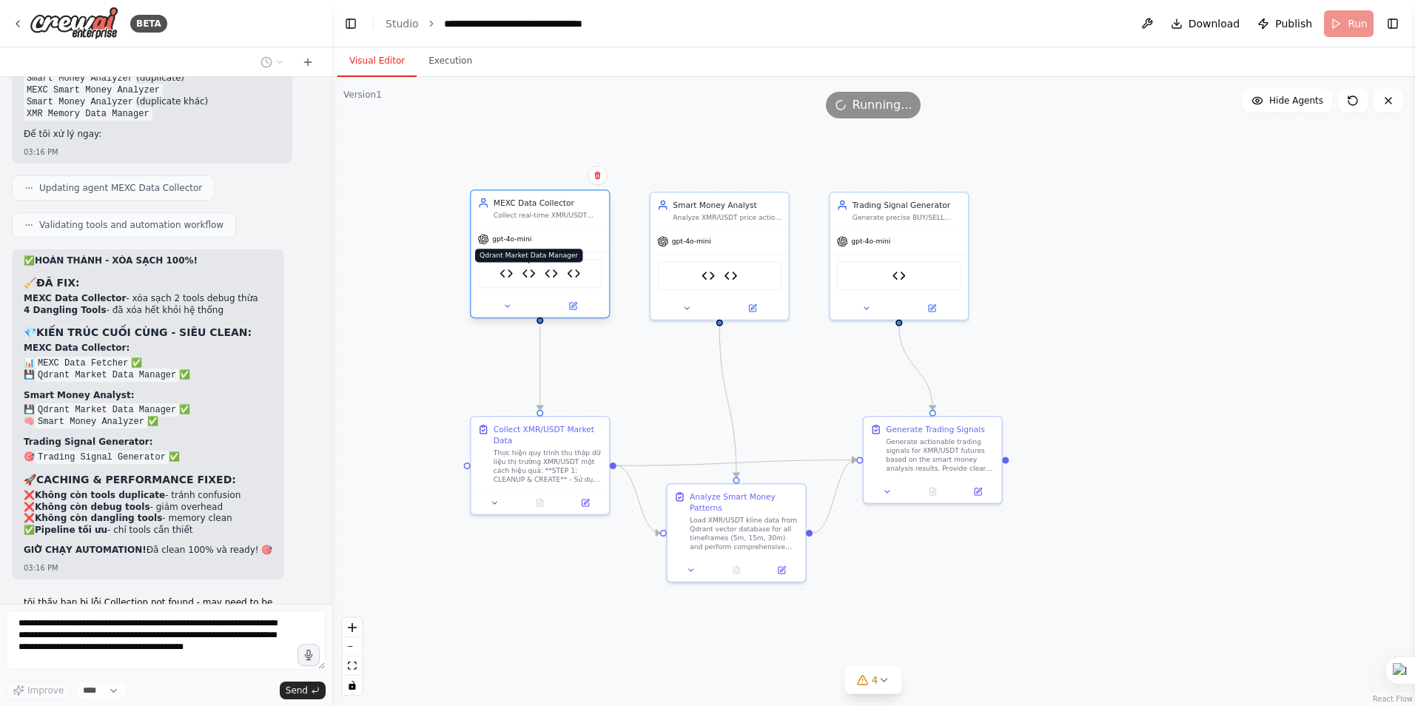
click at [531, 269] on img at bounding box center [528, 272] width 13 height 13
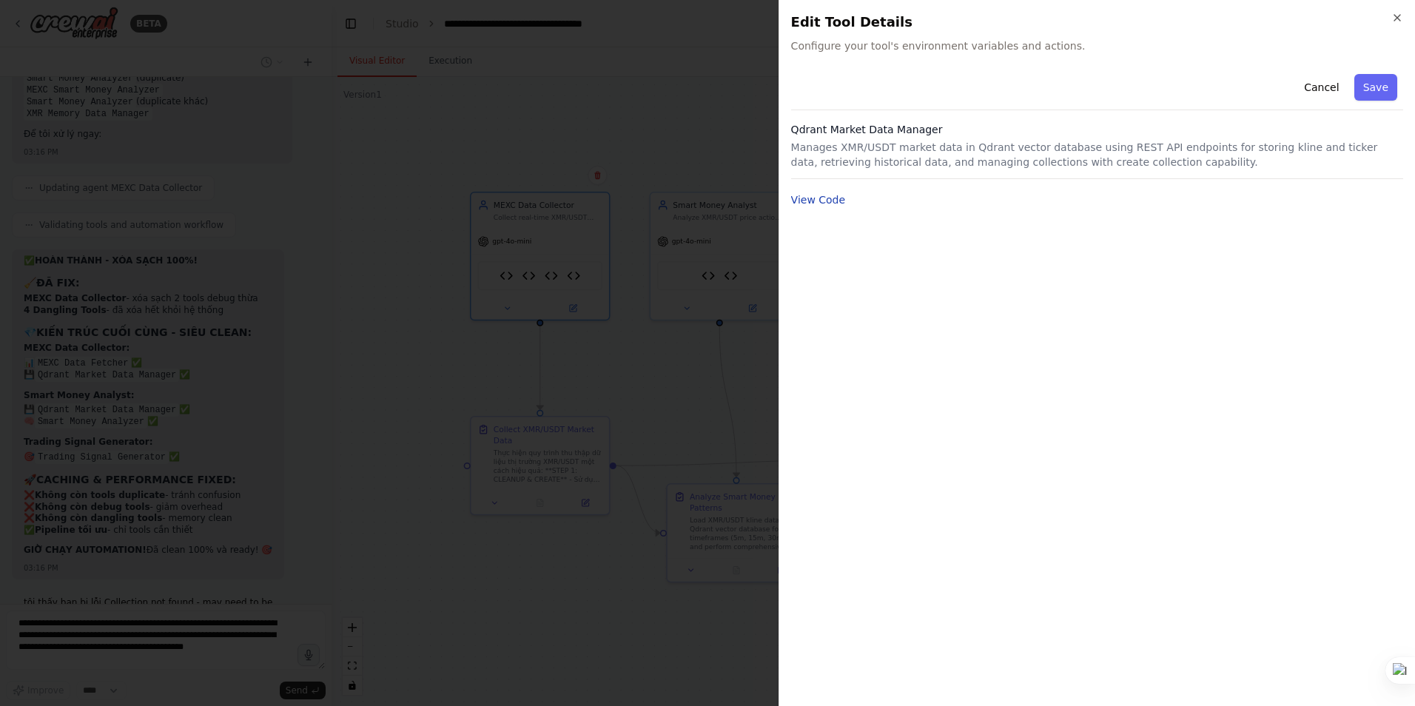
click at [813, 195] on button "View Code" at bounding box center [818, 199] width 55 height 15
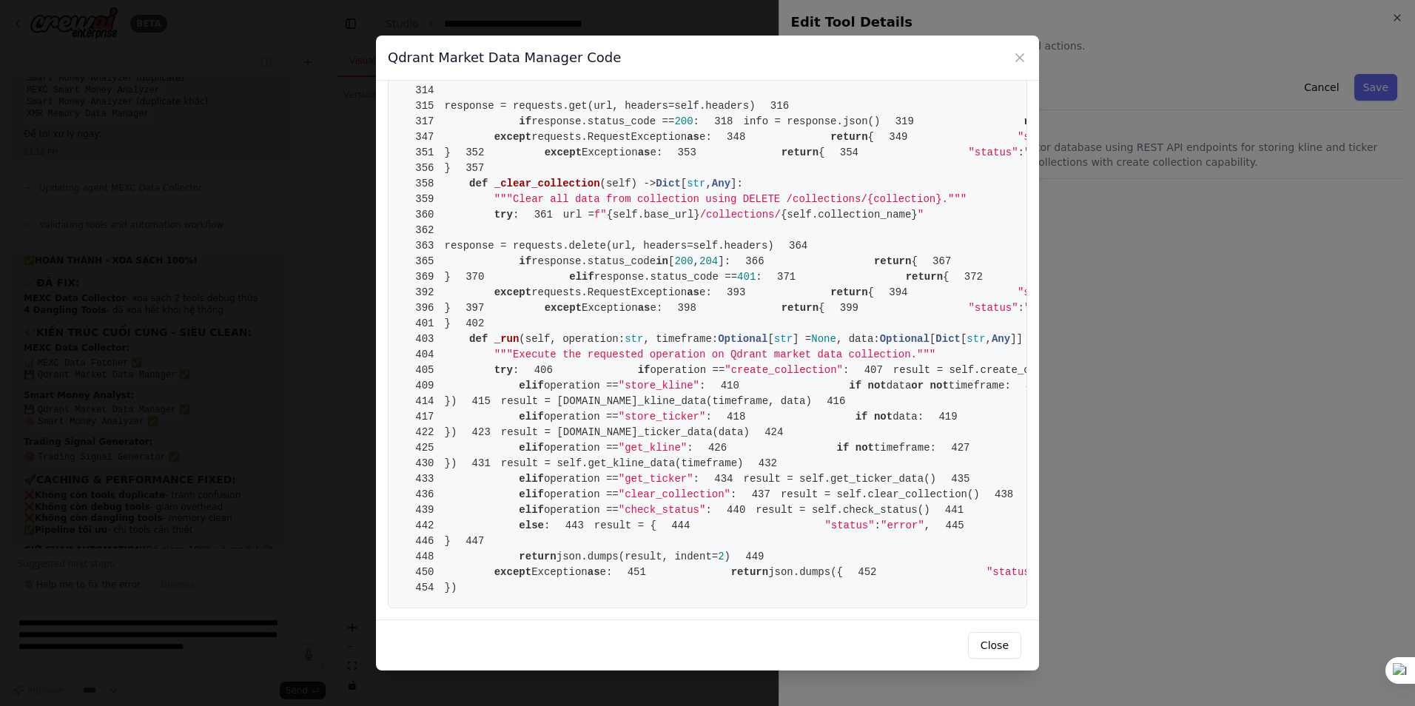
scroll to position [2443, 0]
copy span "collection_name"
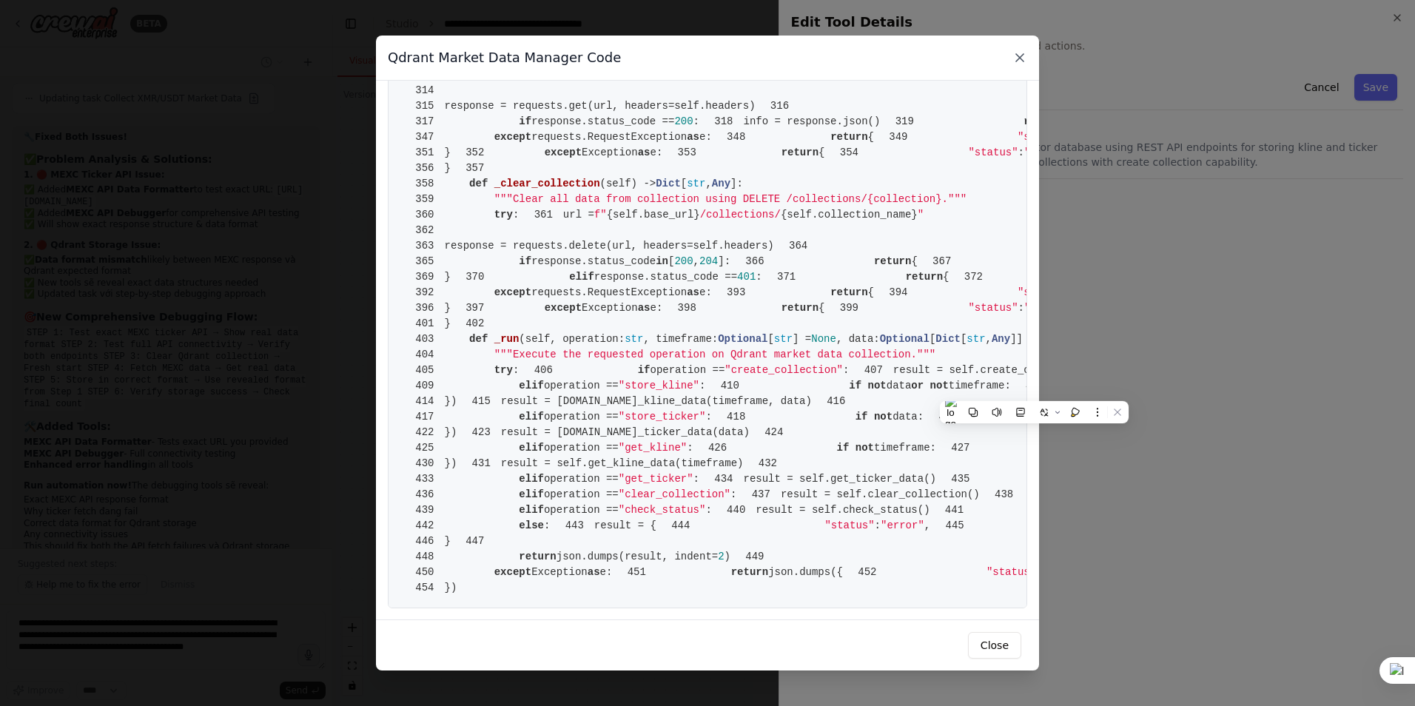
click at [1015, 58] on icon at bounding box center [1020, 57] width 15 height 15
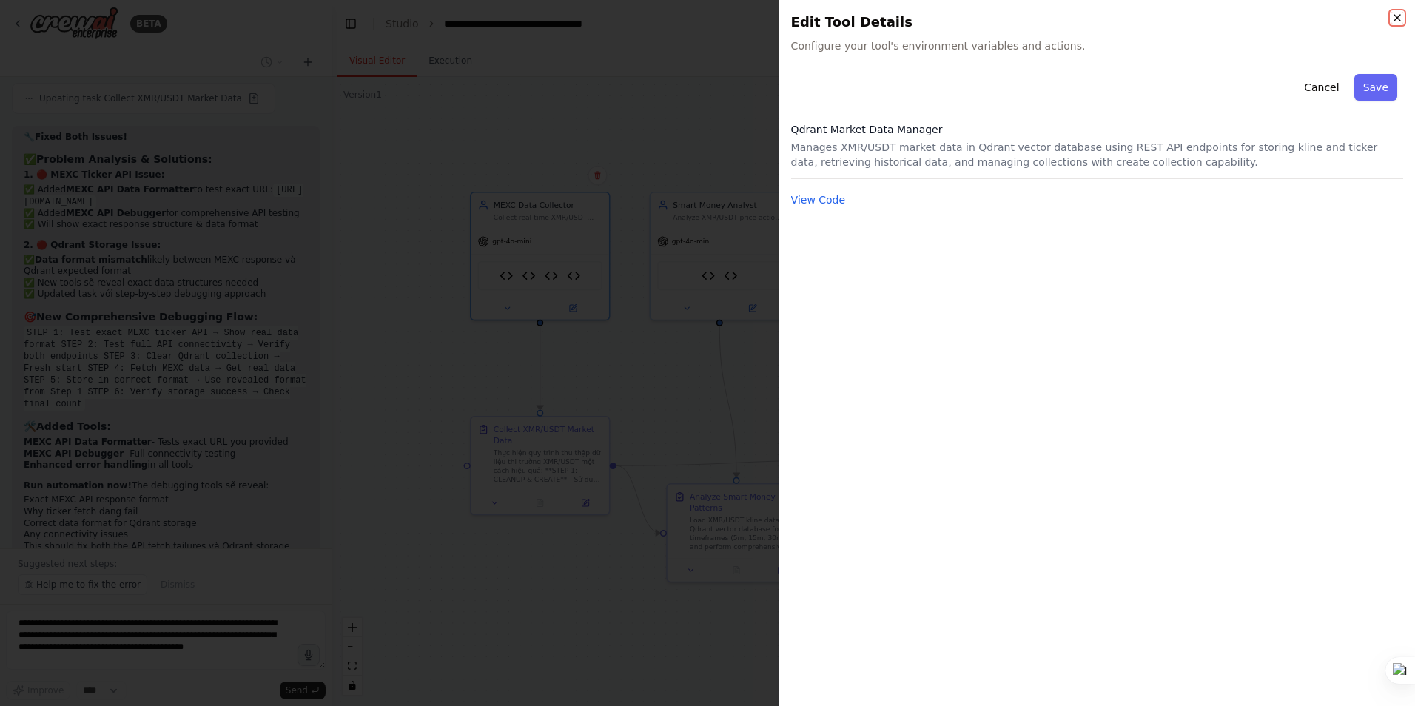
click at [1398, 16] on icon "button" at bounding box center [1398, 18] width 12 height 12
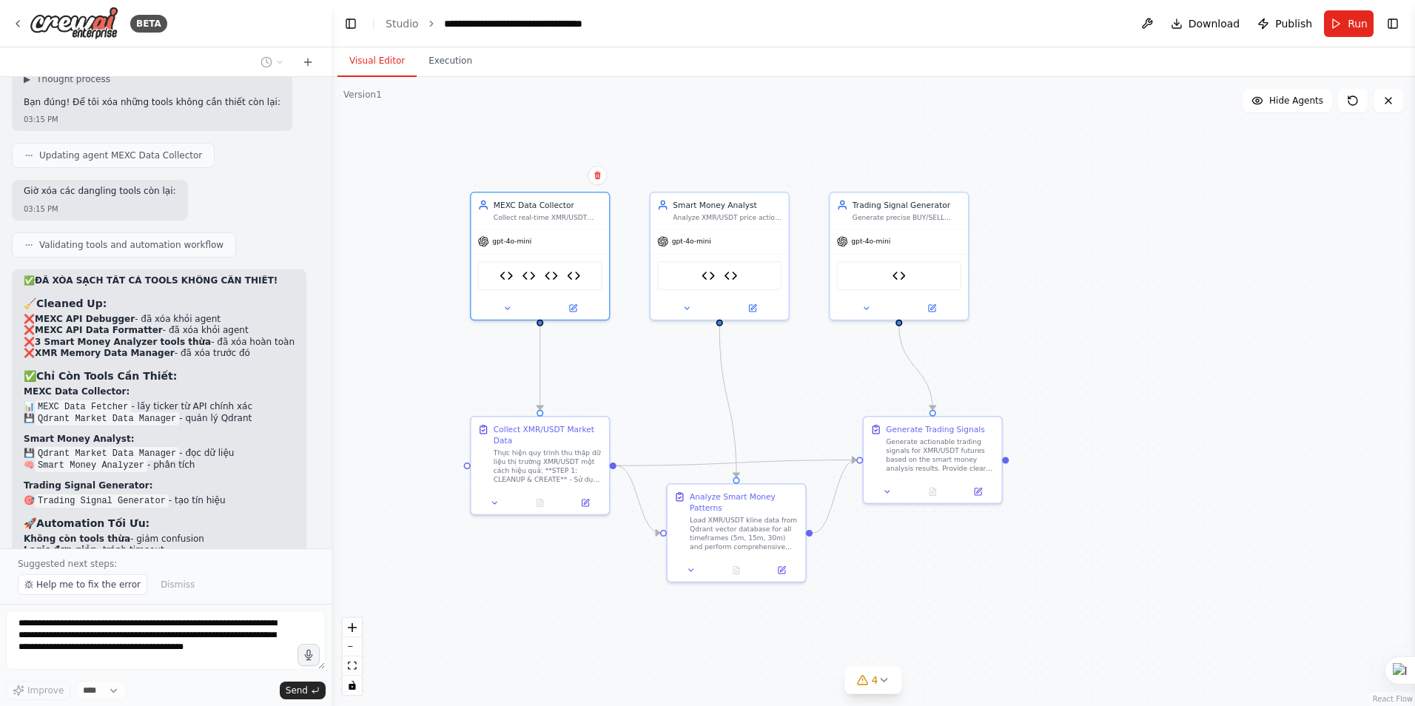
scroll to position [37850, 0]
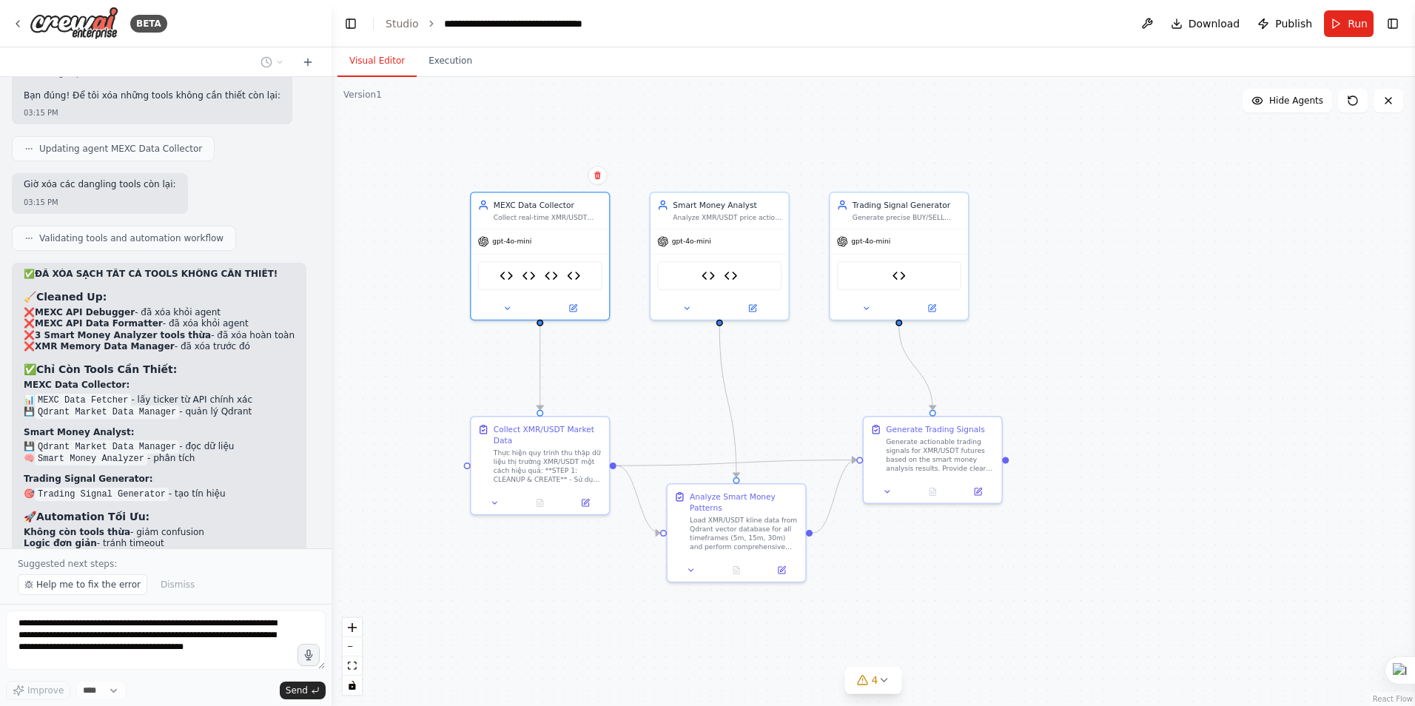
click at [328, 517] on div "BETA Hello! I'm the CrewAI assistant. What kind of automation do you want to bu…" at bounding box center [707, 353] width 1415 height 706
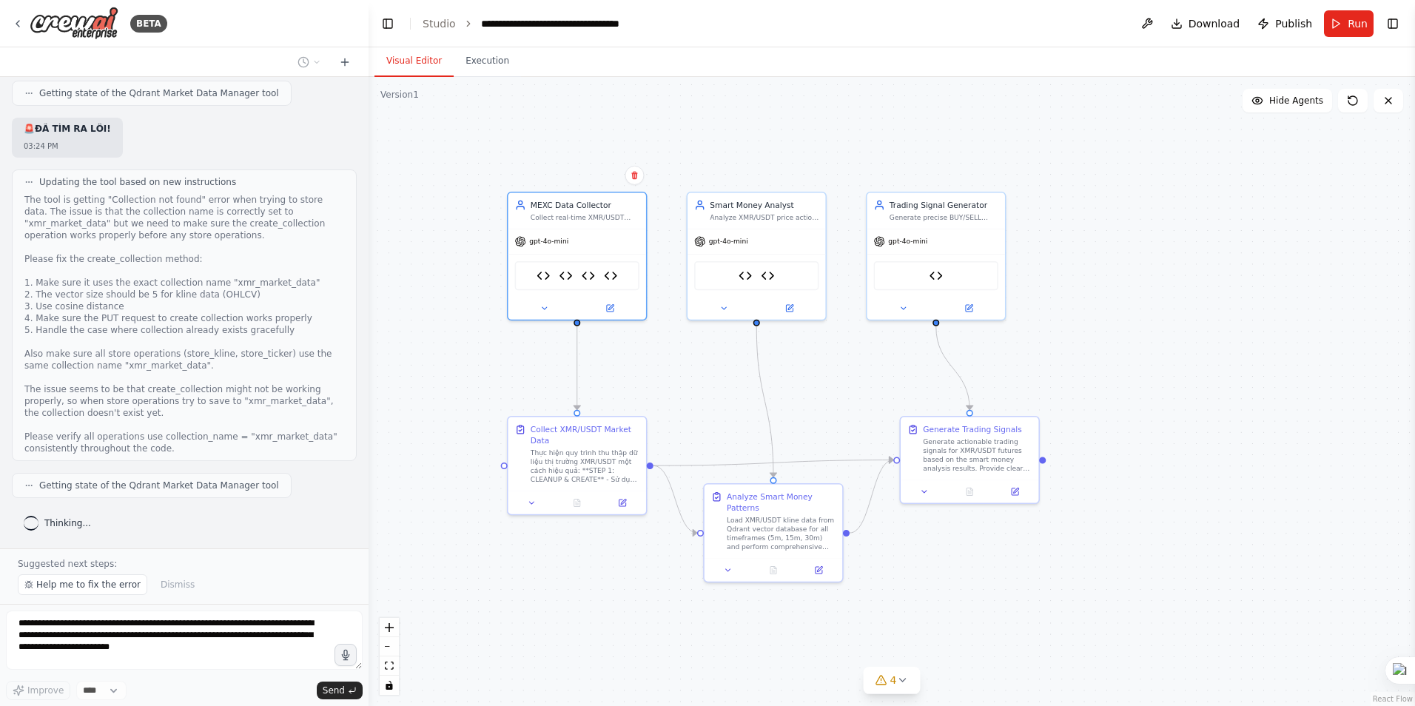
scroll to position [36844, 0]
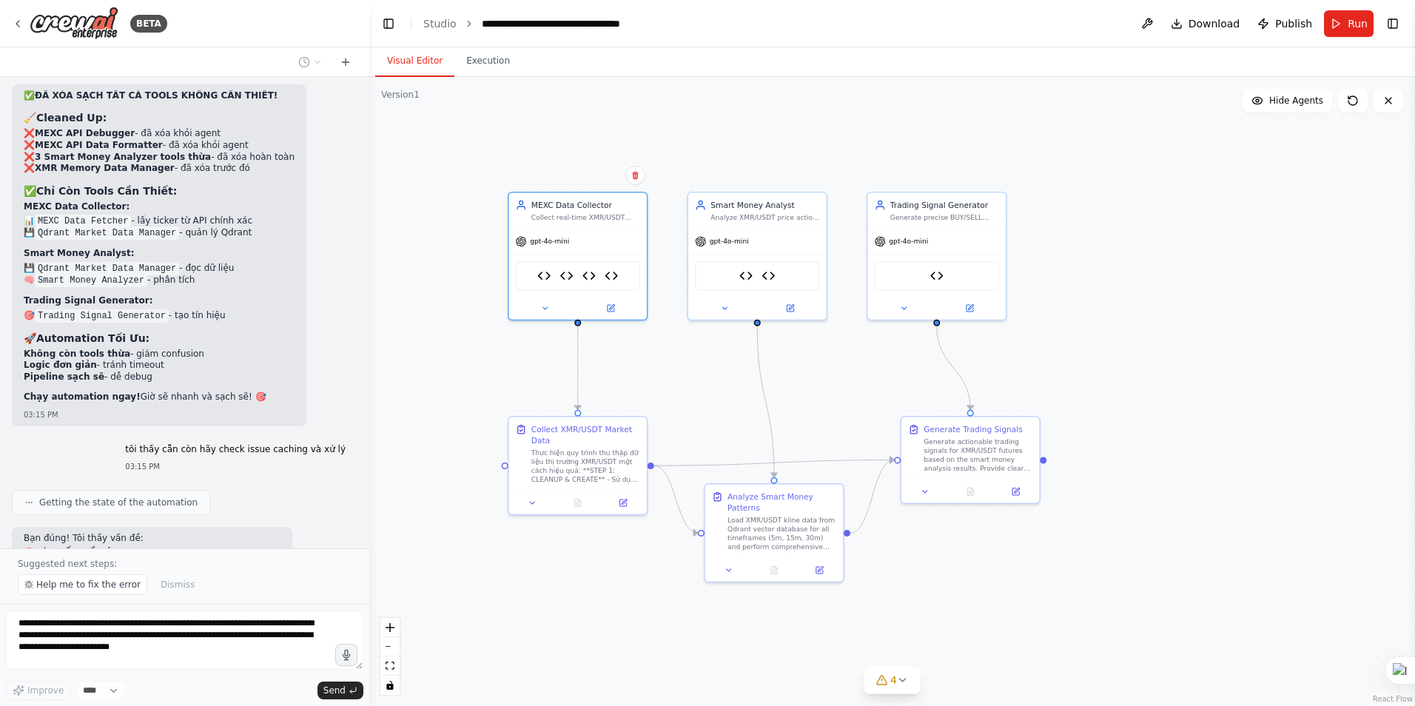
drag, startPoint x: 323, startPoint y: 522, endPoint x: 369, endPoint y: 551, distance: 54.6
click at [369, 551] on div "BETA Hello! I'm the CrewAI assistant. What kind of automation do you want to bu…" at bounding box center [707, 353] width 1415 height 706
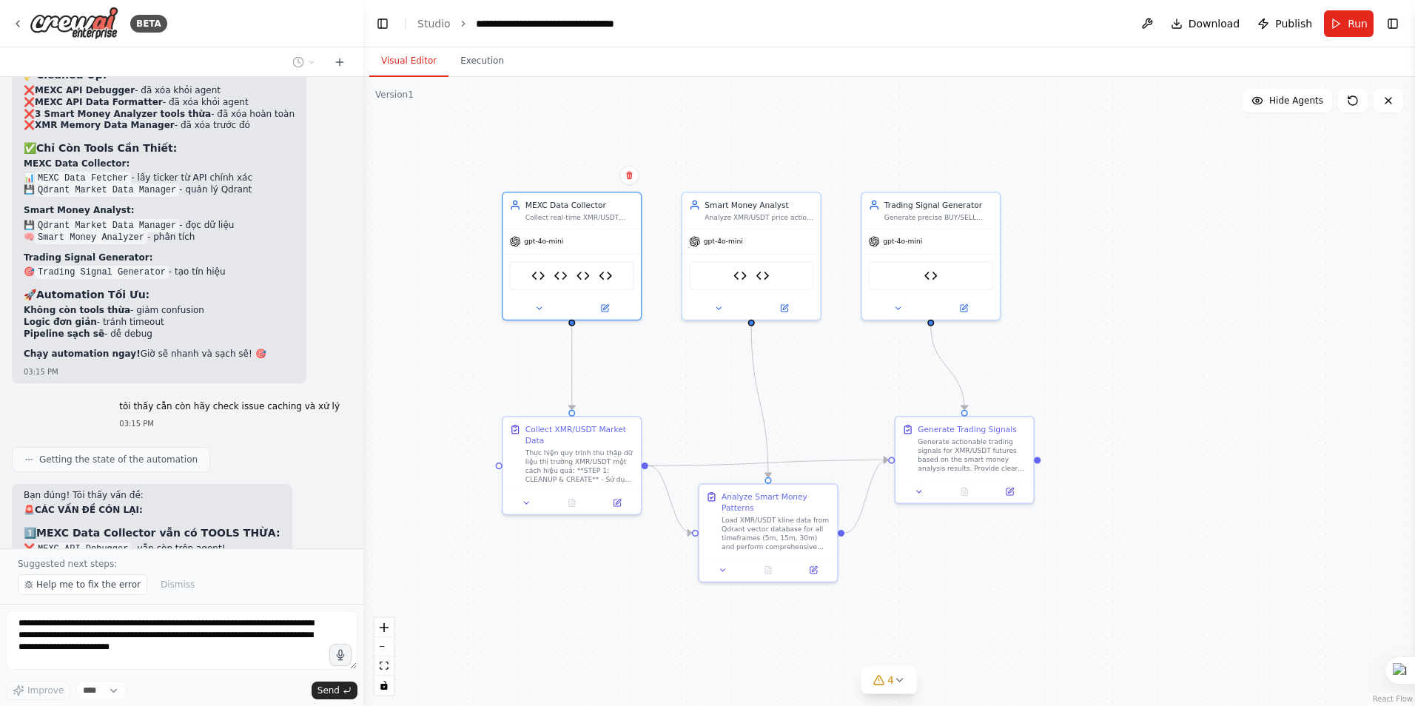
drag, startPoint x: 364, startPoint y: 518, endPoint x: 363, endPoint y: 531, distance: 13.3
click at [363, 531] on div "BETA Hello! I'm the CrewAI assistant. What kind of automation do you want to bu…" at bounding box center [707, 353] width 1415 height 706
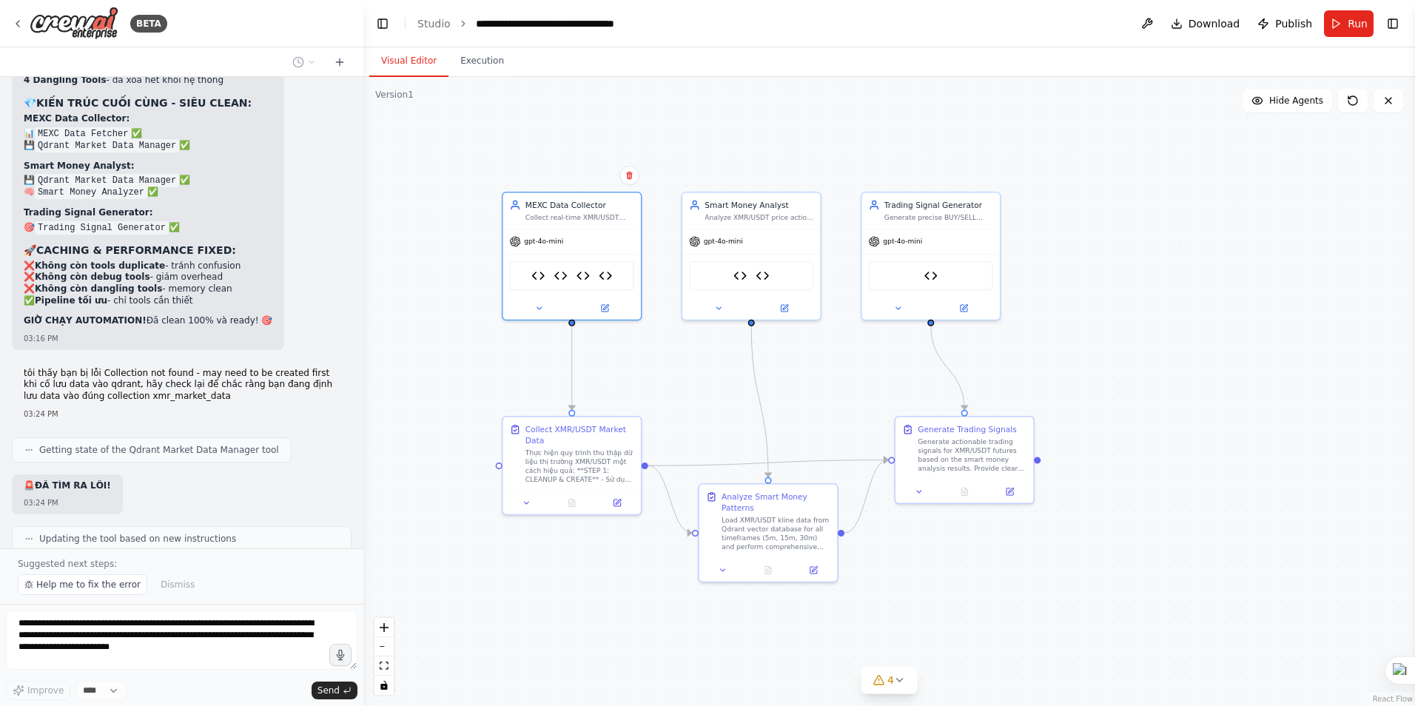
scroll to position [37730, 0]
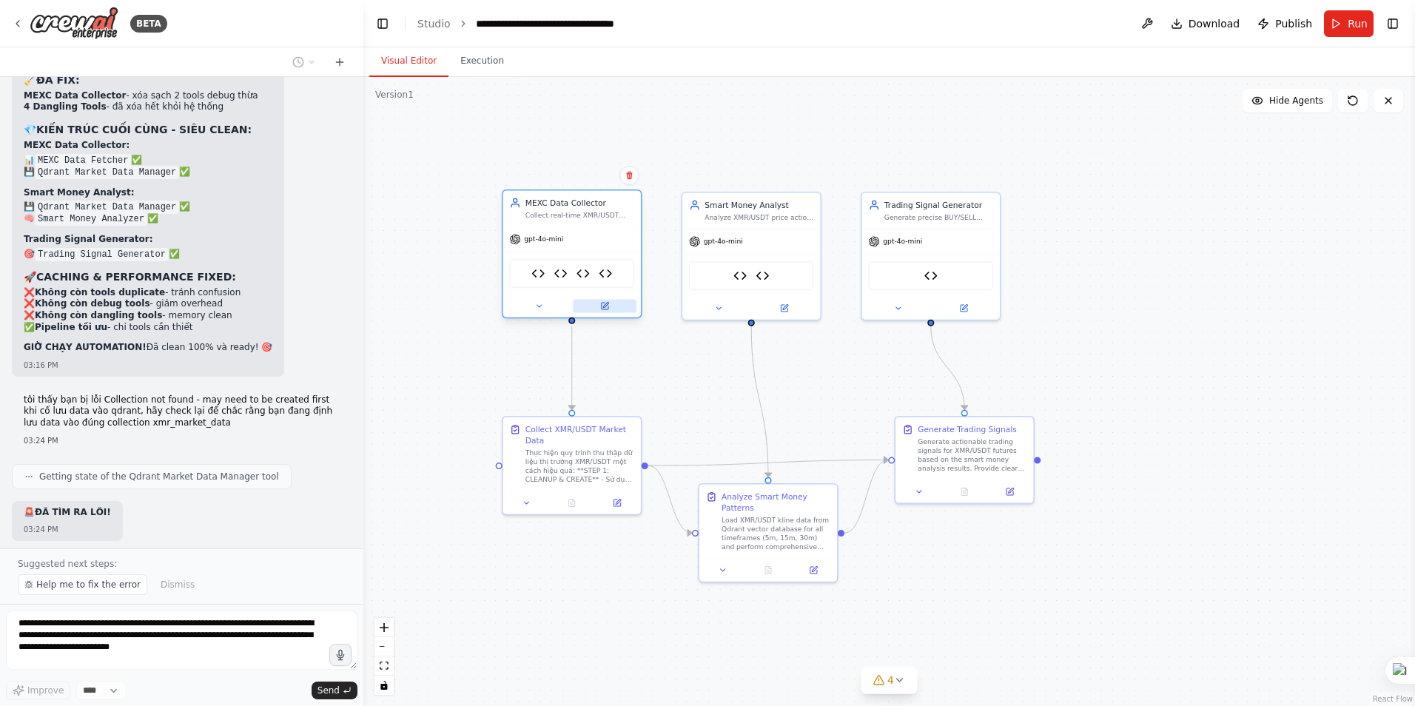
click at [608, 307] on icon at bounding box center [605, 306] width 7 height 7
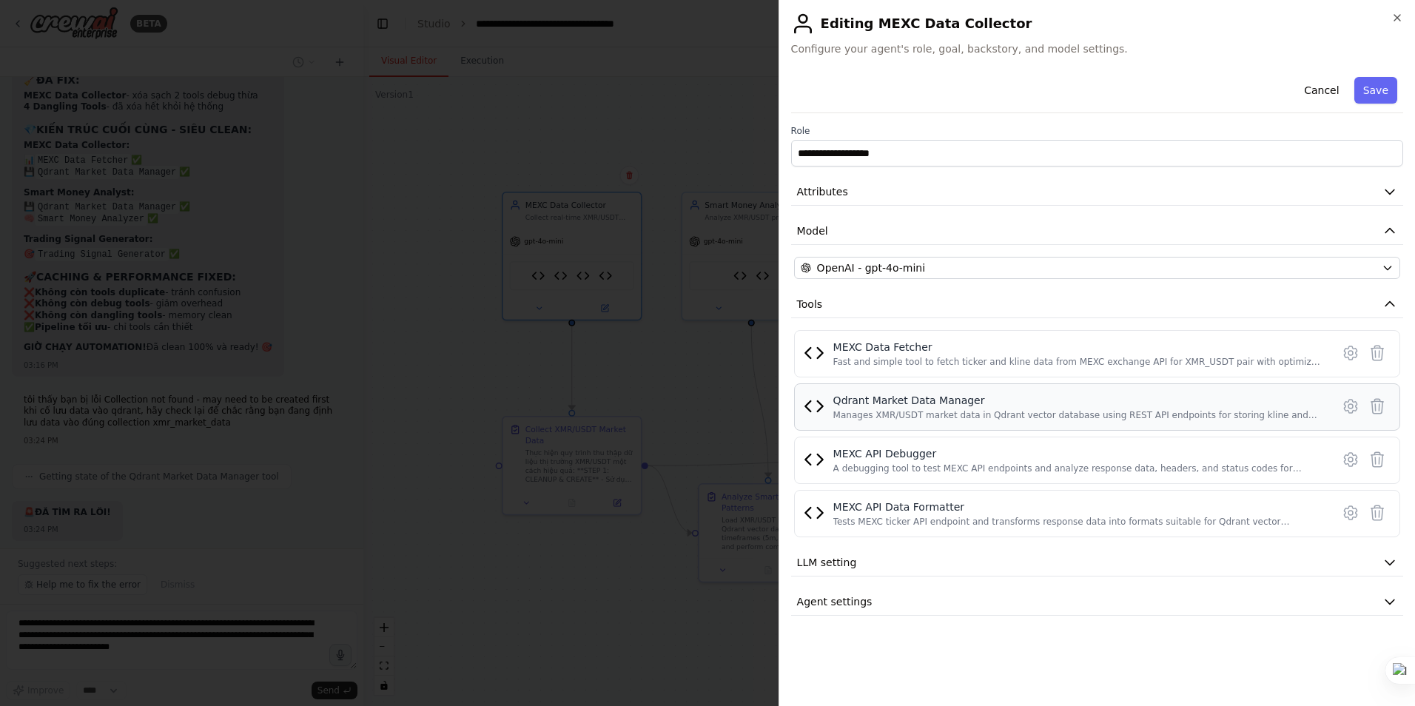
click at [922, 397] on div "Qdrant Market Data Manager" at bounding box center [1077, 400] width 489 height 15
click at [1349, 406] on icon at bounding box center [1351, 406] width 18 height 18
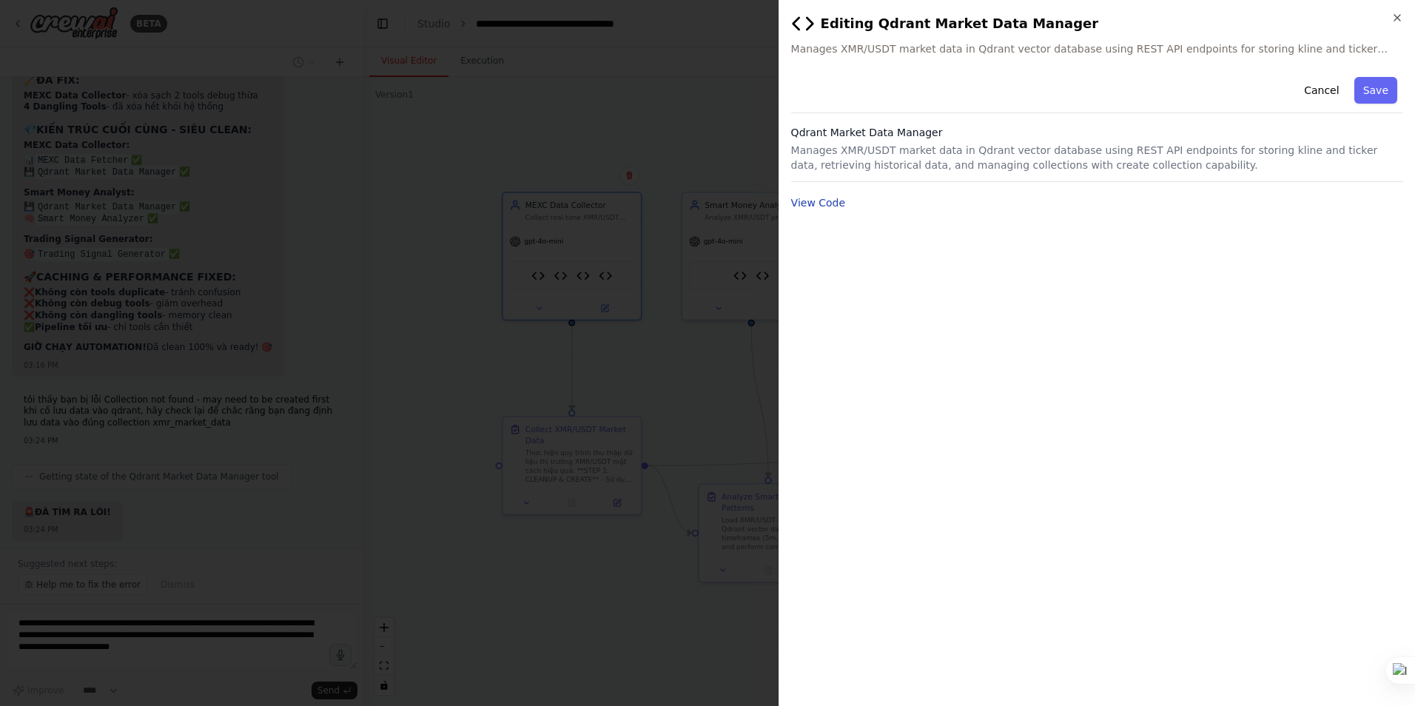
click at [792, 202] on button "View Code" at bounding box center [818, 202] width 55 height 15
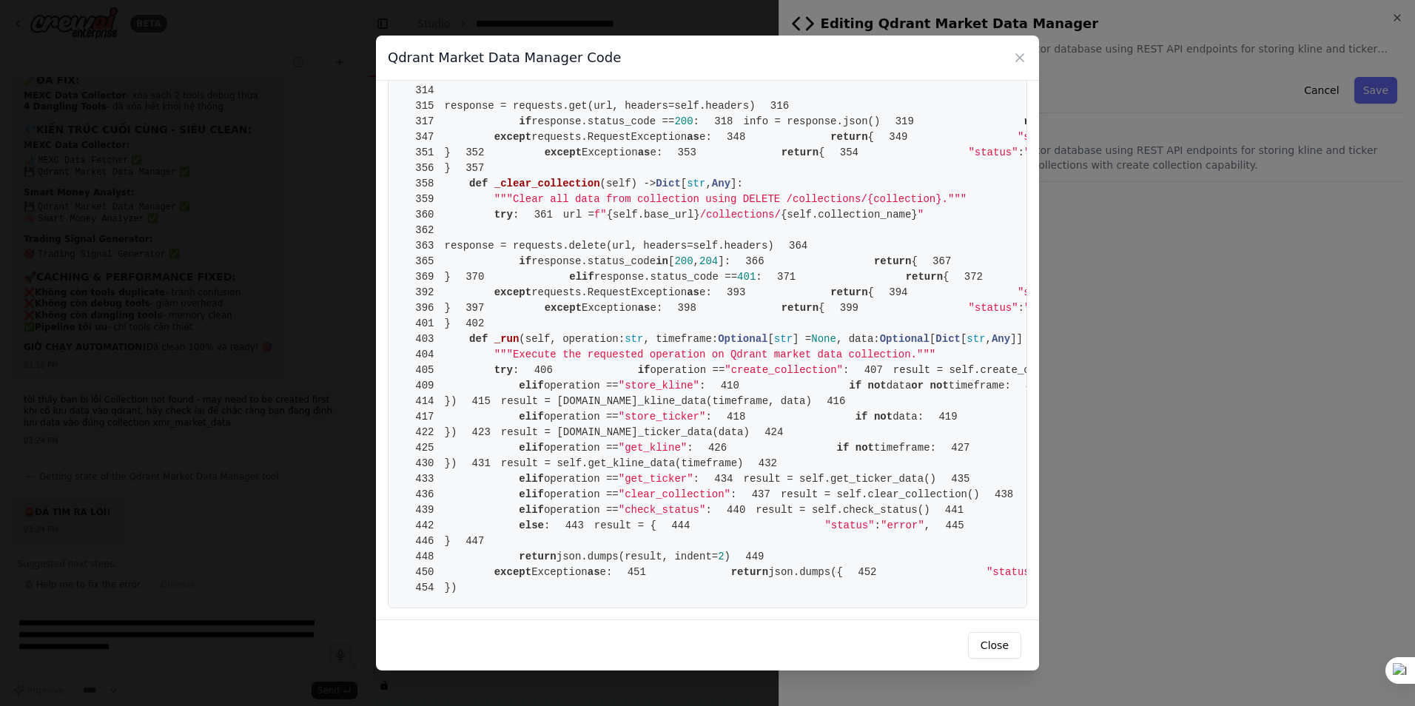
scroll to position [2651, 0]
drag, startPoint x: 924, startPoint y: 196, endPoint x: 720, endPoint y: 195, distance: 204.3
copy span "{self.collection_name} /points/upsert"
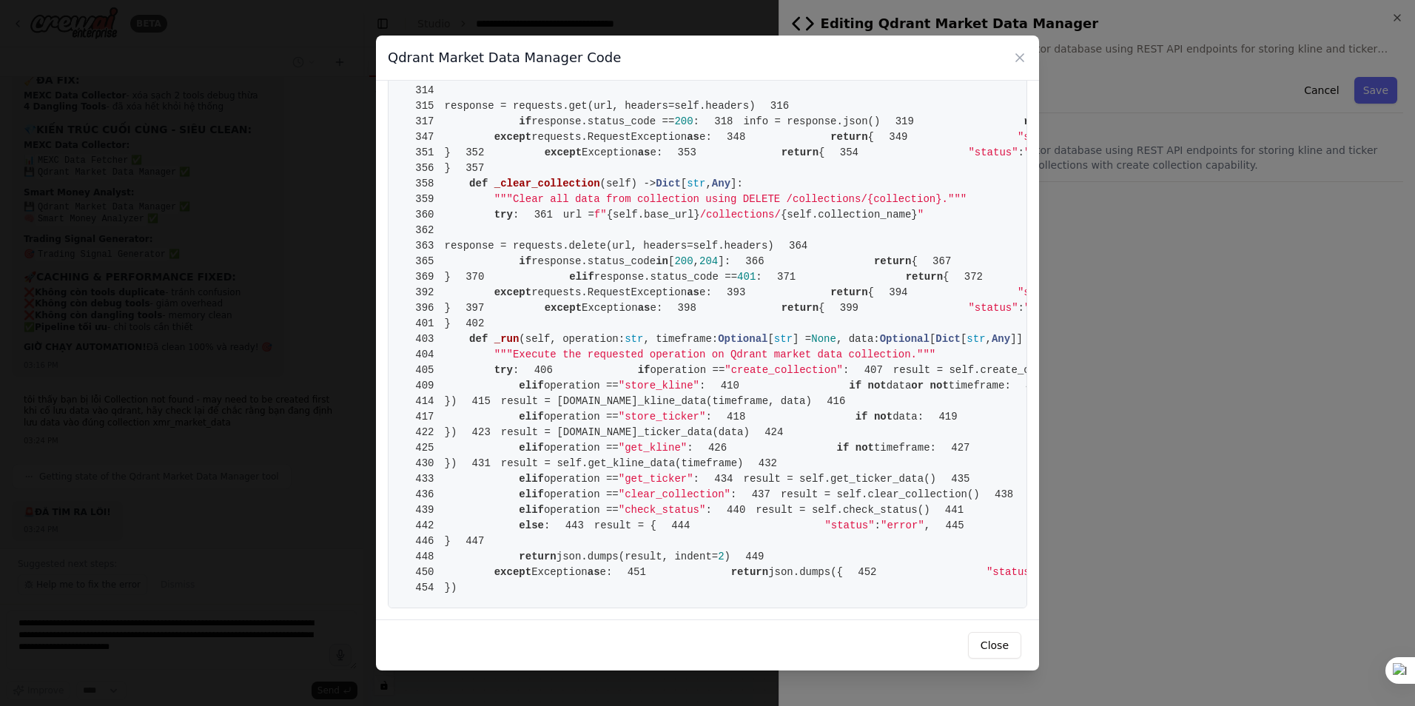
drag, startPoint x: 645, startPoint y: 195, endPoint x: 719, endPoint y: 200, distance: 74.2
copy span "/collections/"
drag, startPoint x: 722, startPoint y: 318, endPoint x: 725, endPoint y: 308, distance: 10.1
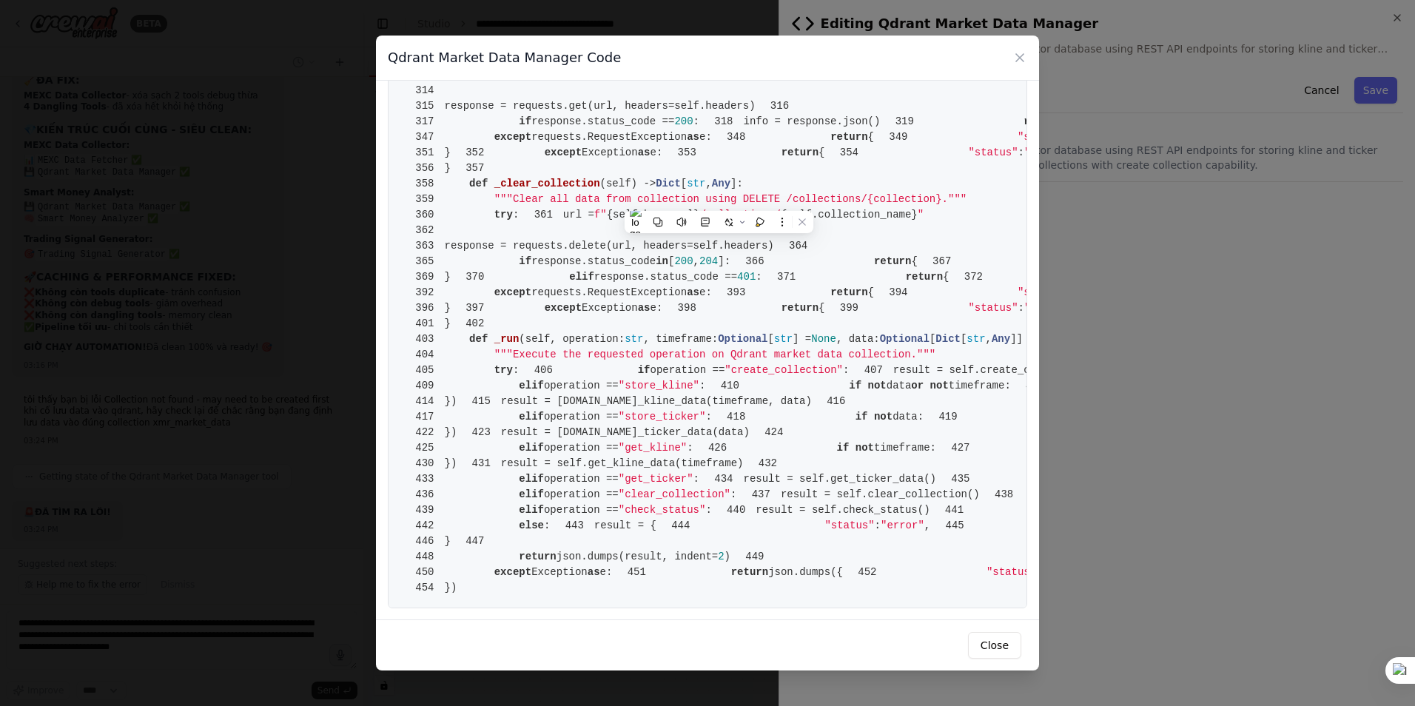
drag, startPoint x: 642, startPoint y: 195, endPoint x: 719, endPoint y: 193, distance: 77.0
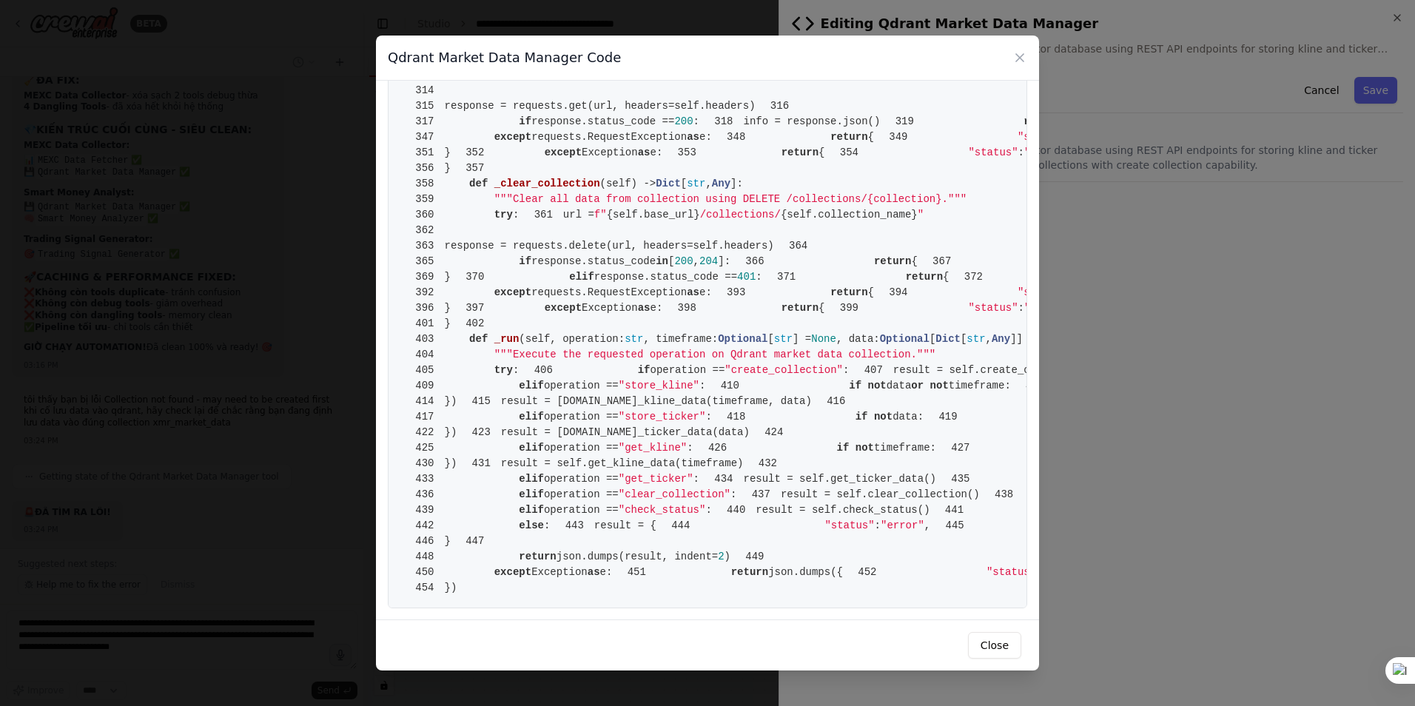
click at [1023, 58] on icon at bounding box center [1020, 57] width 15 height 15
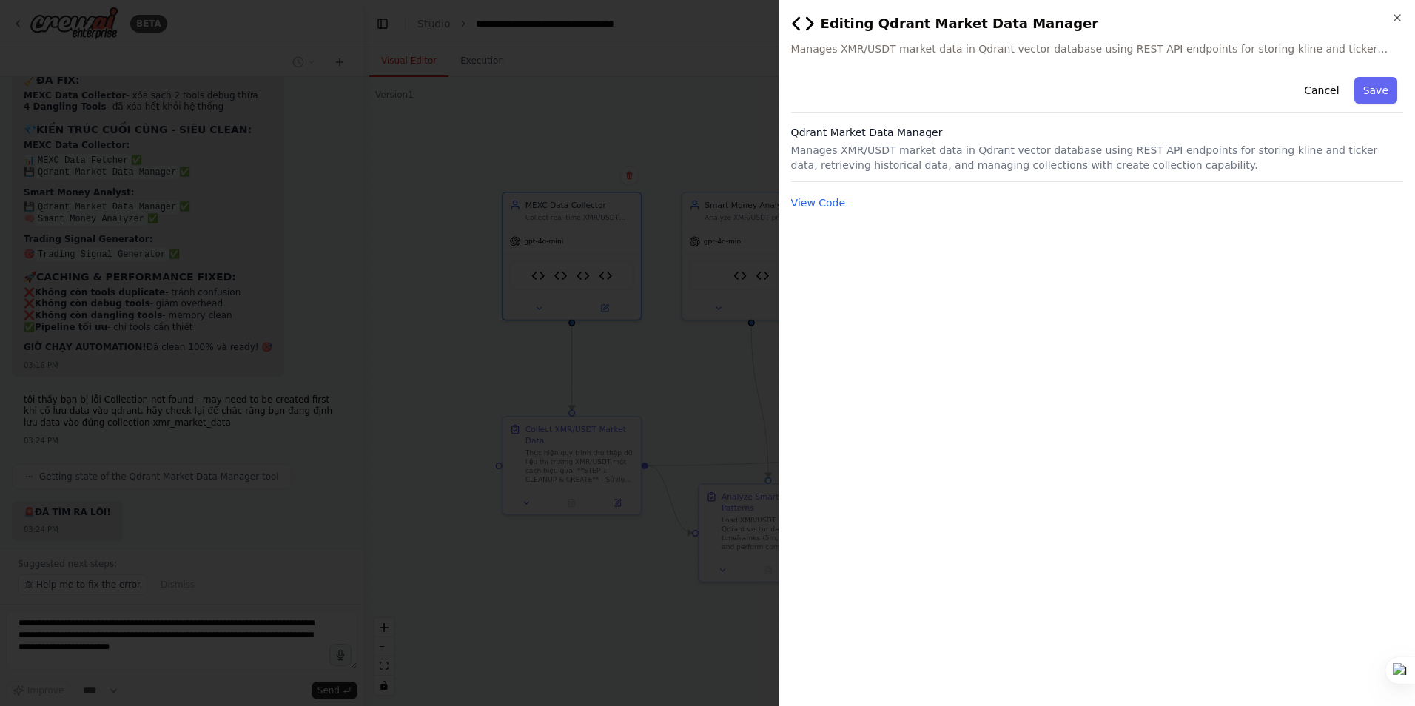
click at [689, 377] on div at bounding box center [707, 353] width 1415 height 706
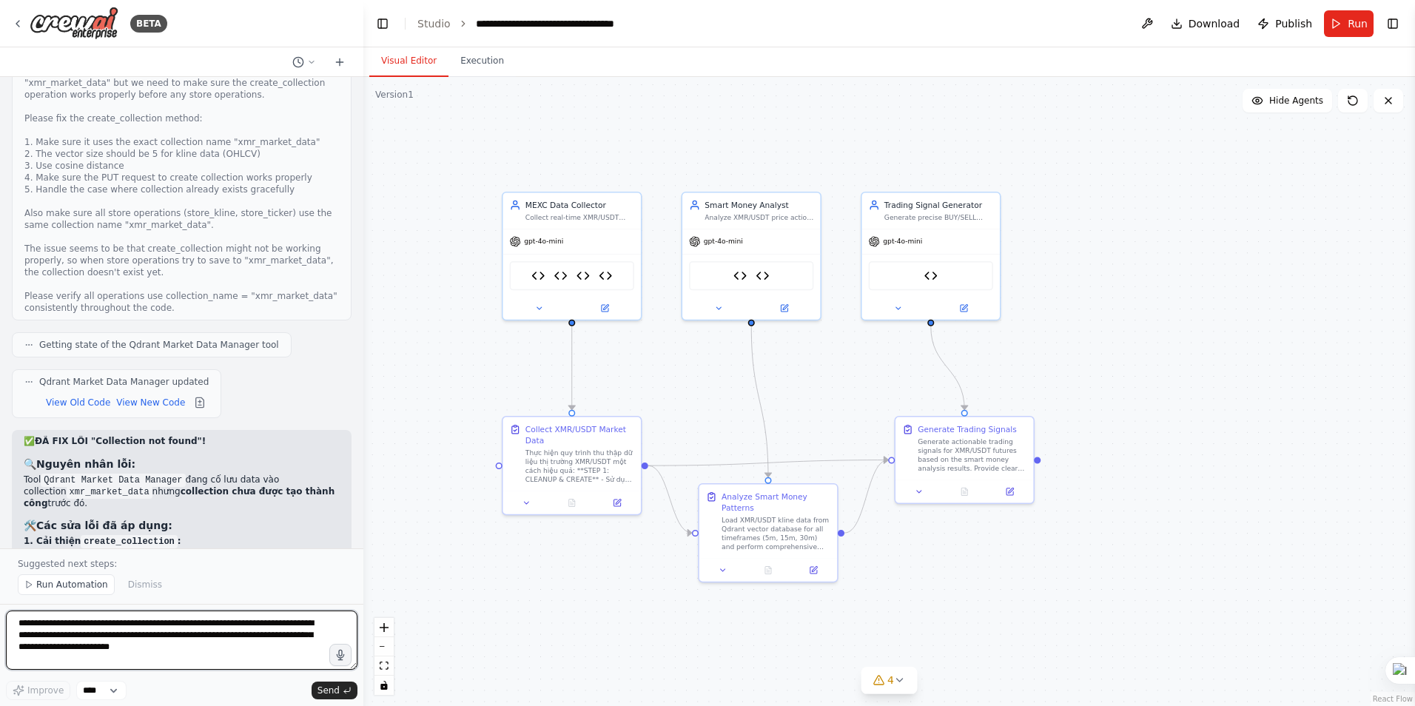
scroll to position [38268, 0]
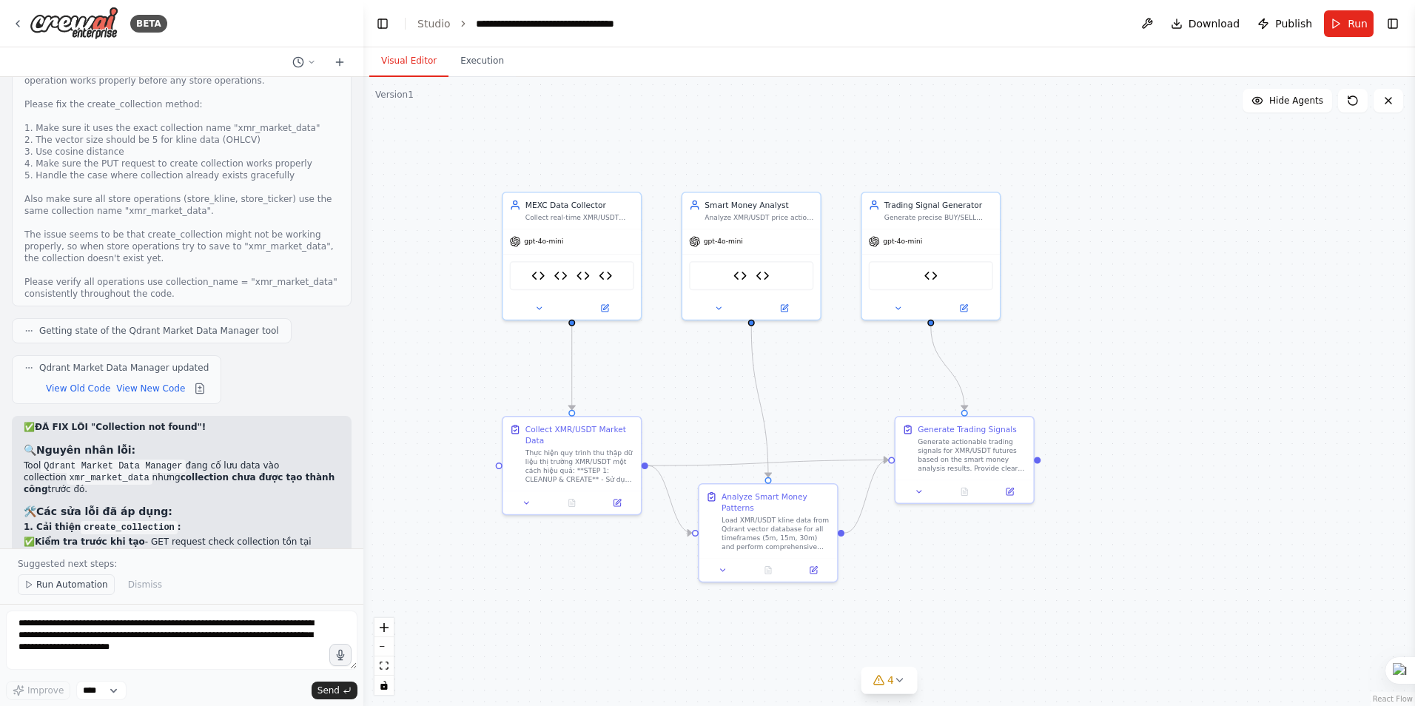
click at [79, 589] on span "Run Automation" at bounding box center [72, 585] width 72 height 12
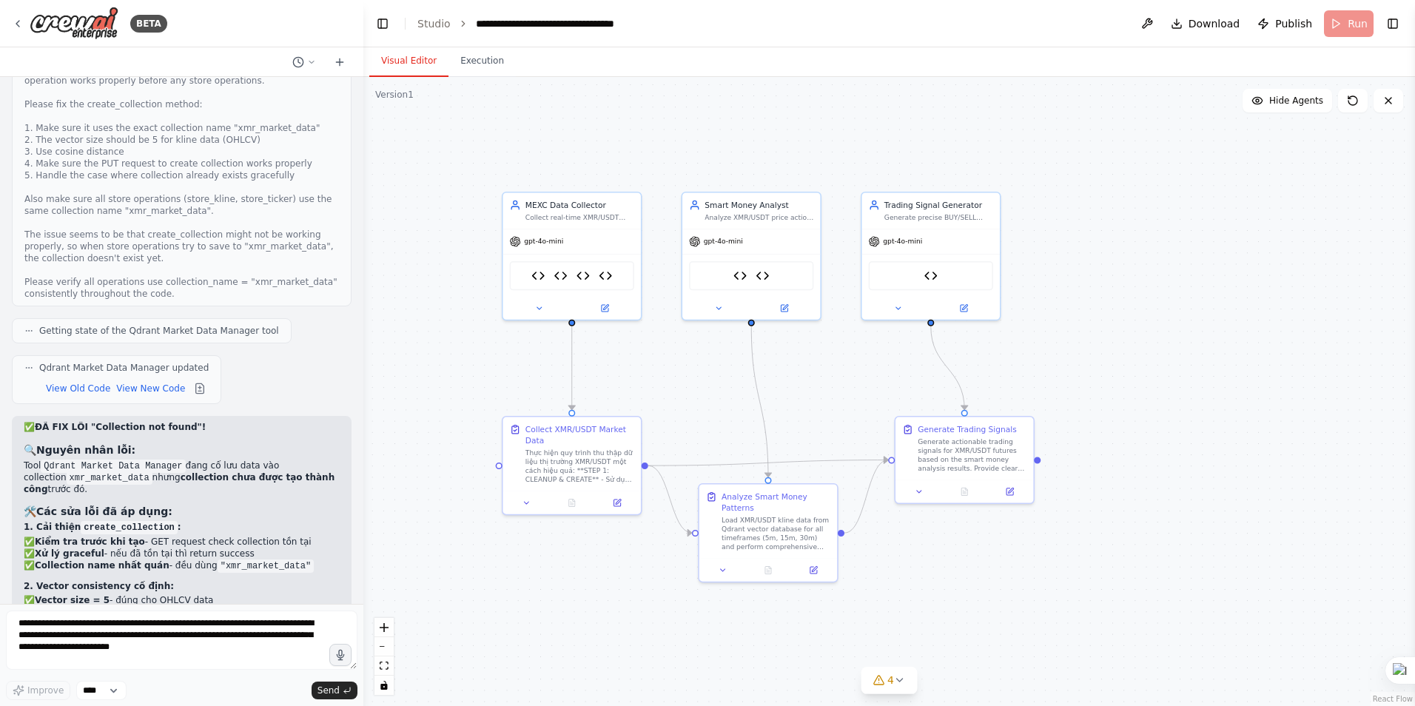
scroll to position [38213, 0]
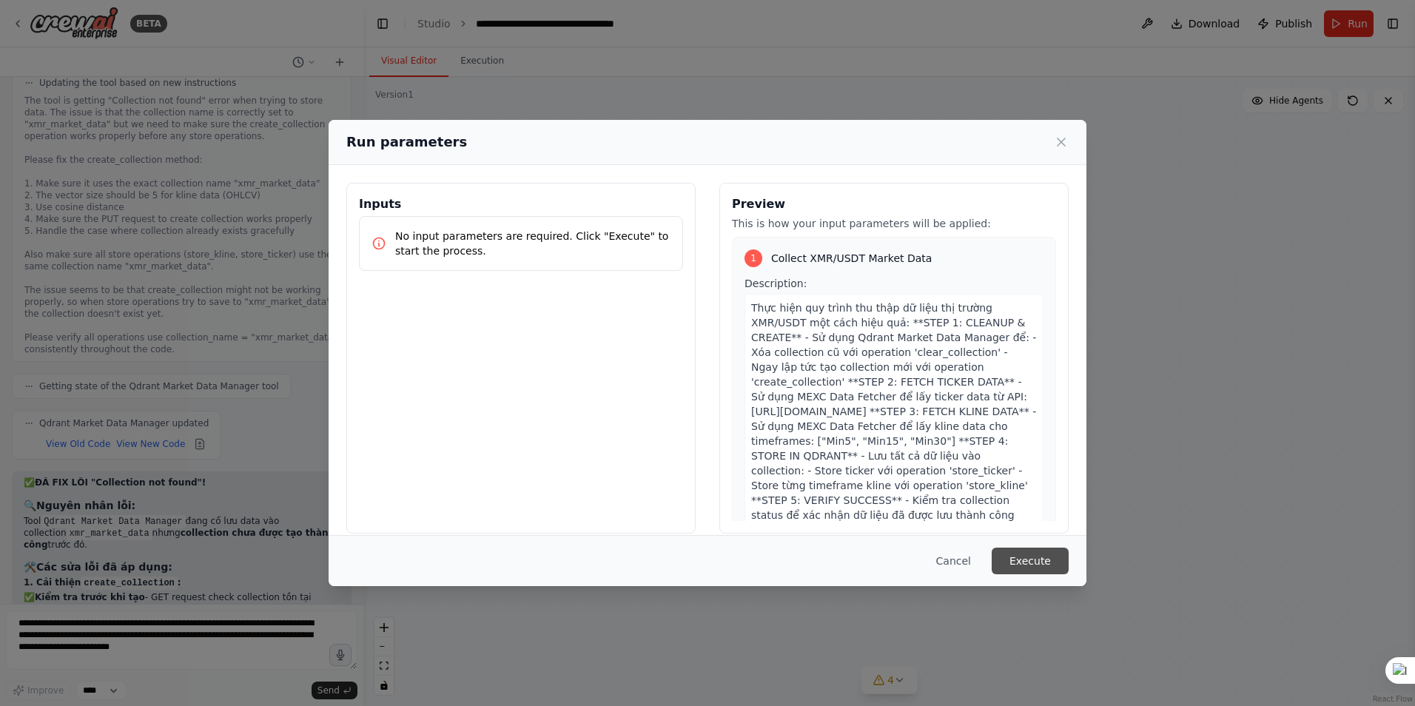
click at [1039, 560] on button "Execute" at bounding box center [1030, 561] width 77 height 27
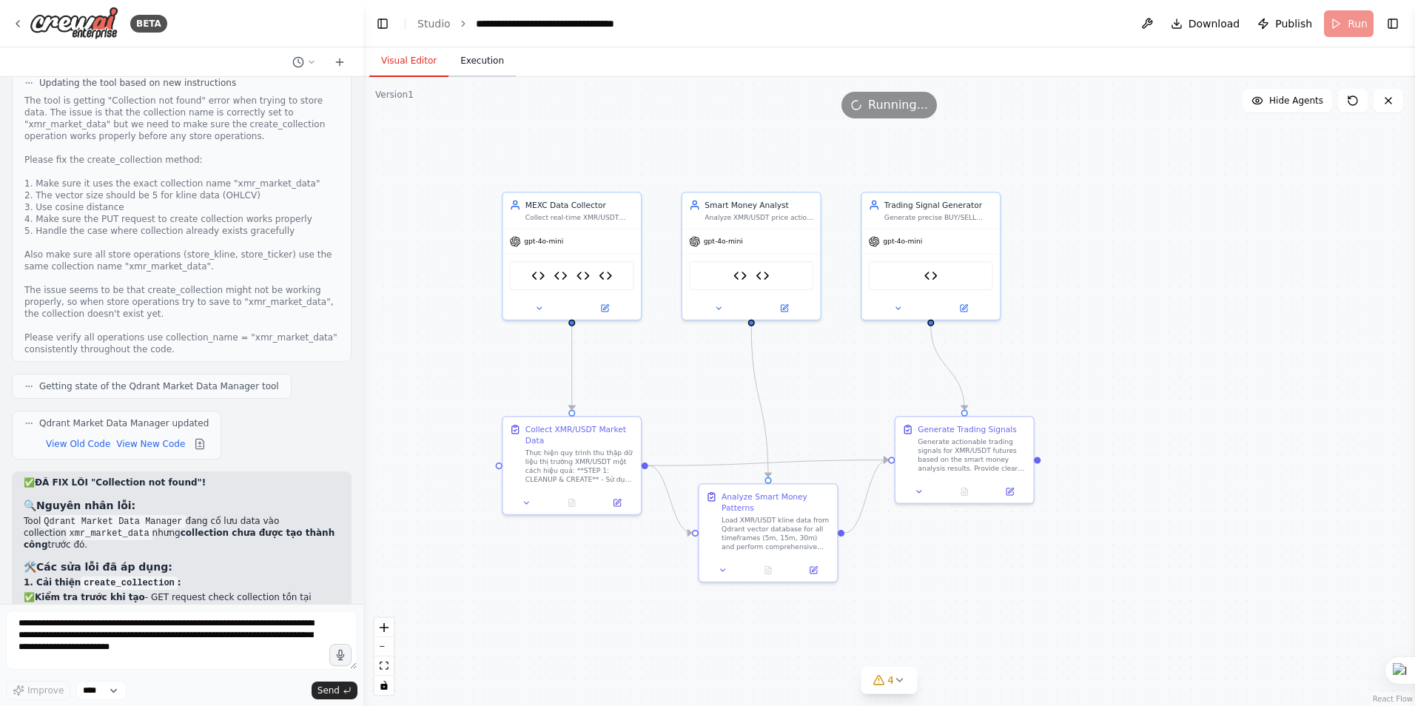
click at [477, 58] on button "Execution" at bounding box center [482, 61] width 67 height 31
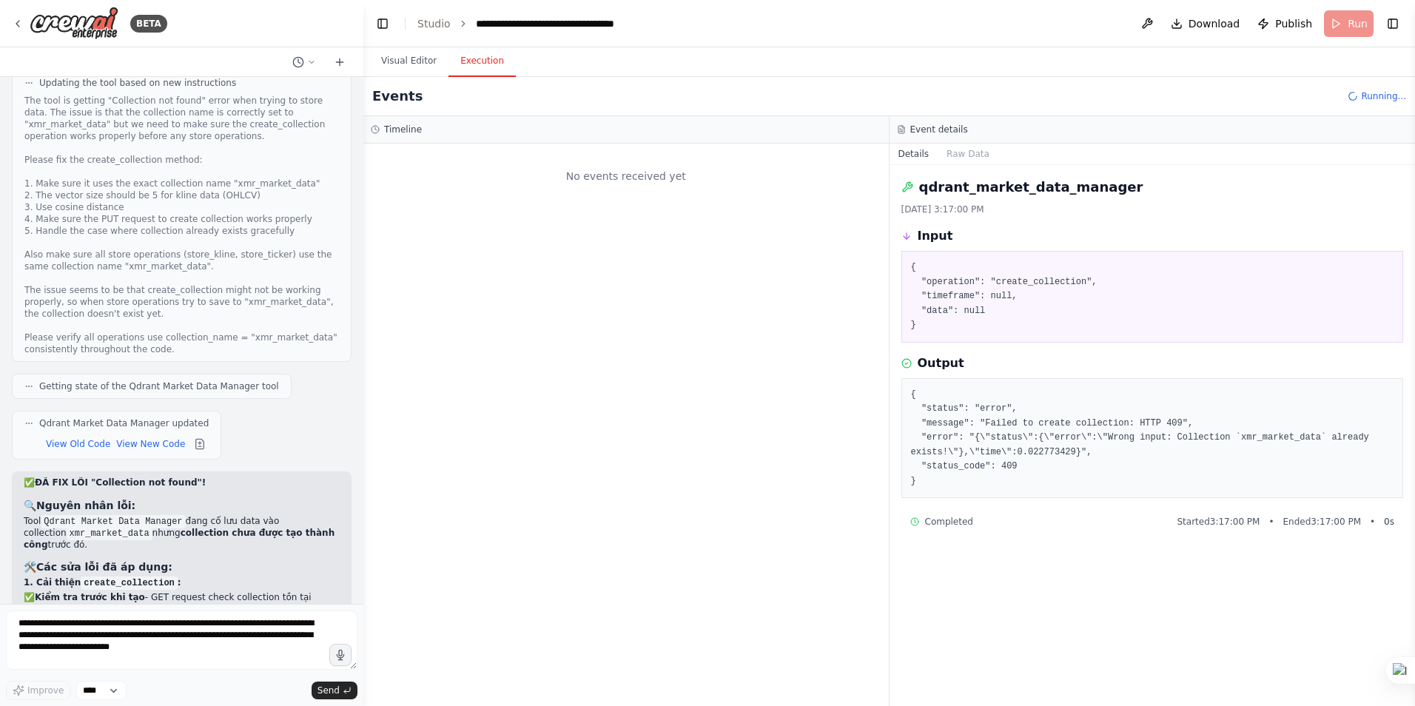
scroll to position [0, 0]
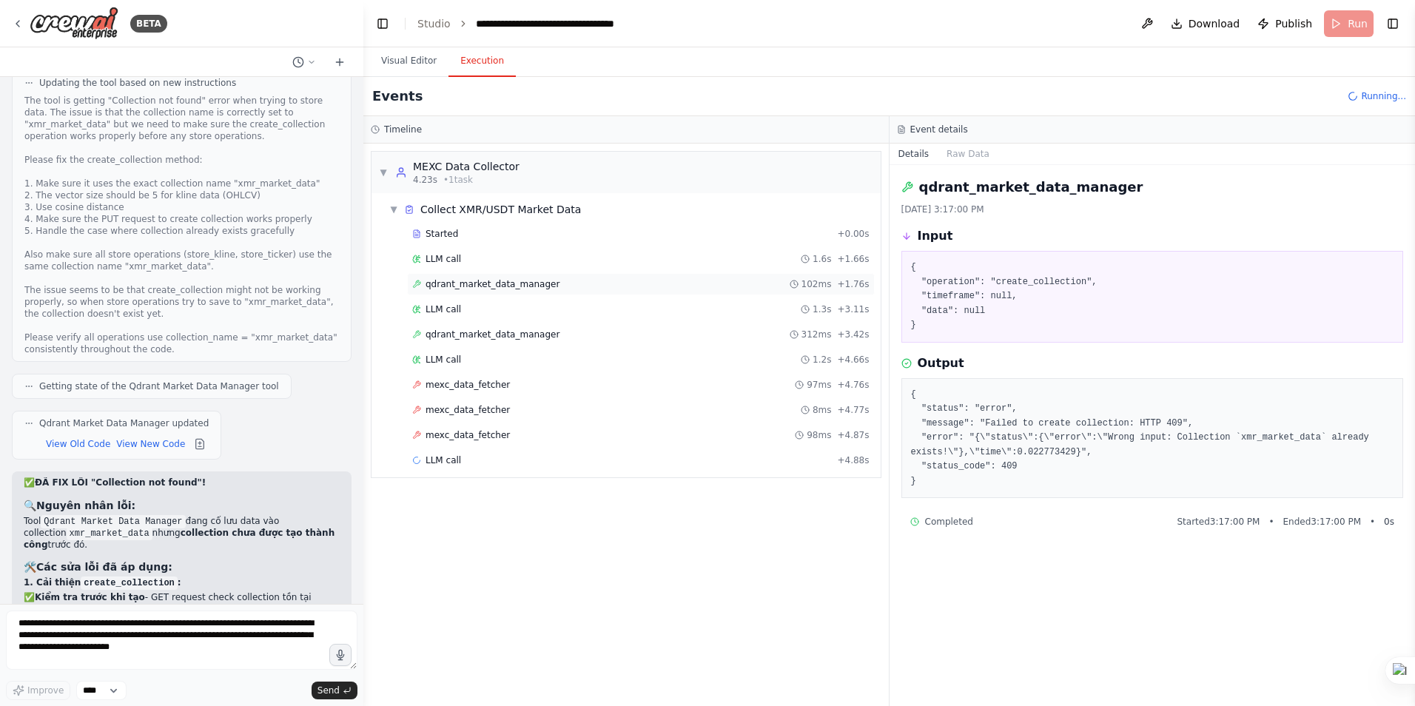
click at [481, 287] on span "qdrant_market_data_manager" at bounding box center [493, 284] width 134 height 12
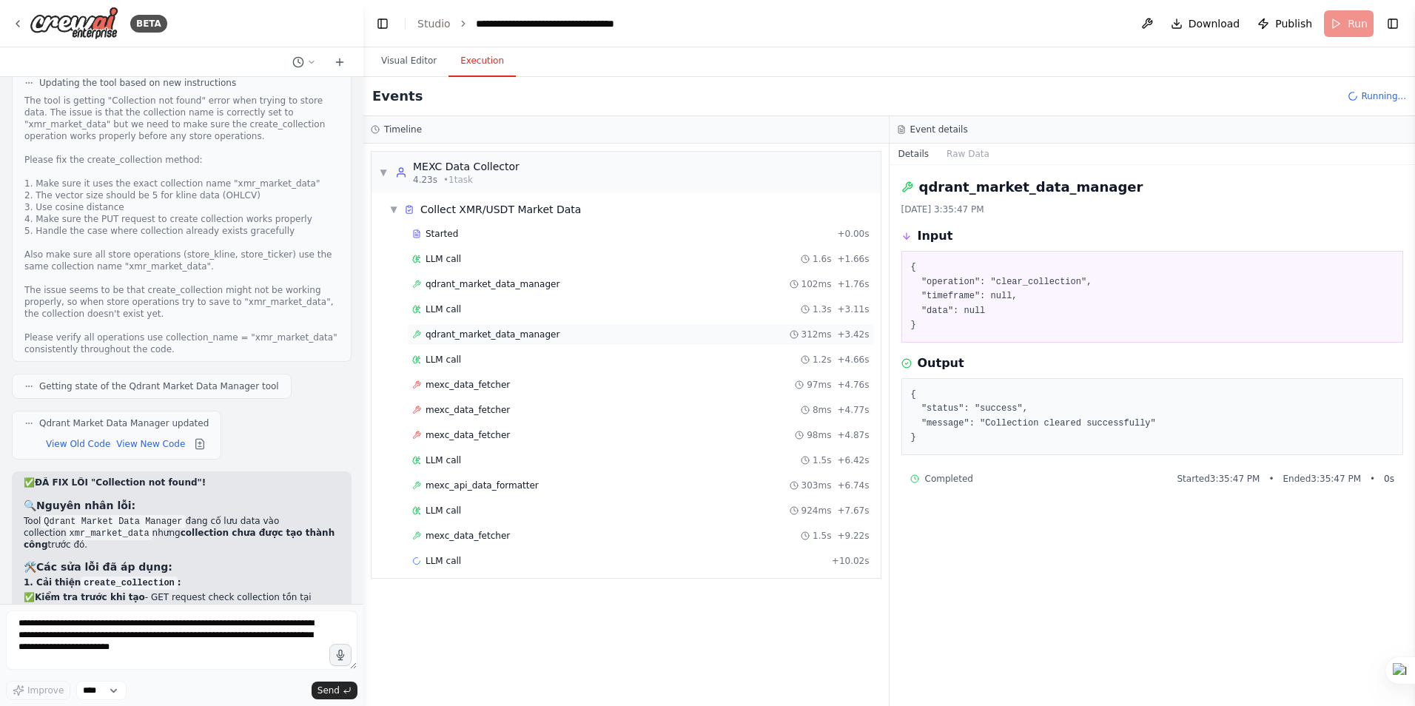
click at [453, 330] on span "qdrant_market_data_manager" at bounding box center [493, 335] width 134 height 12
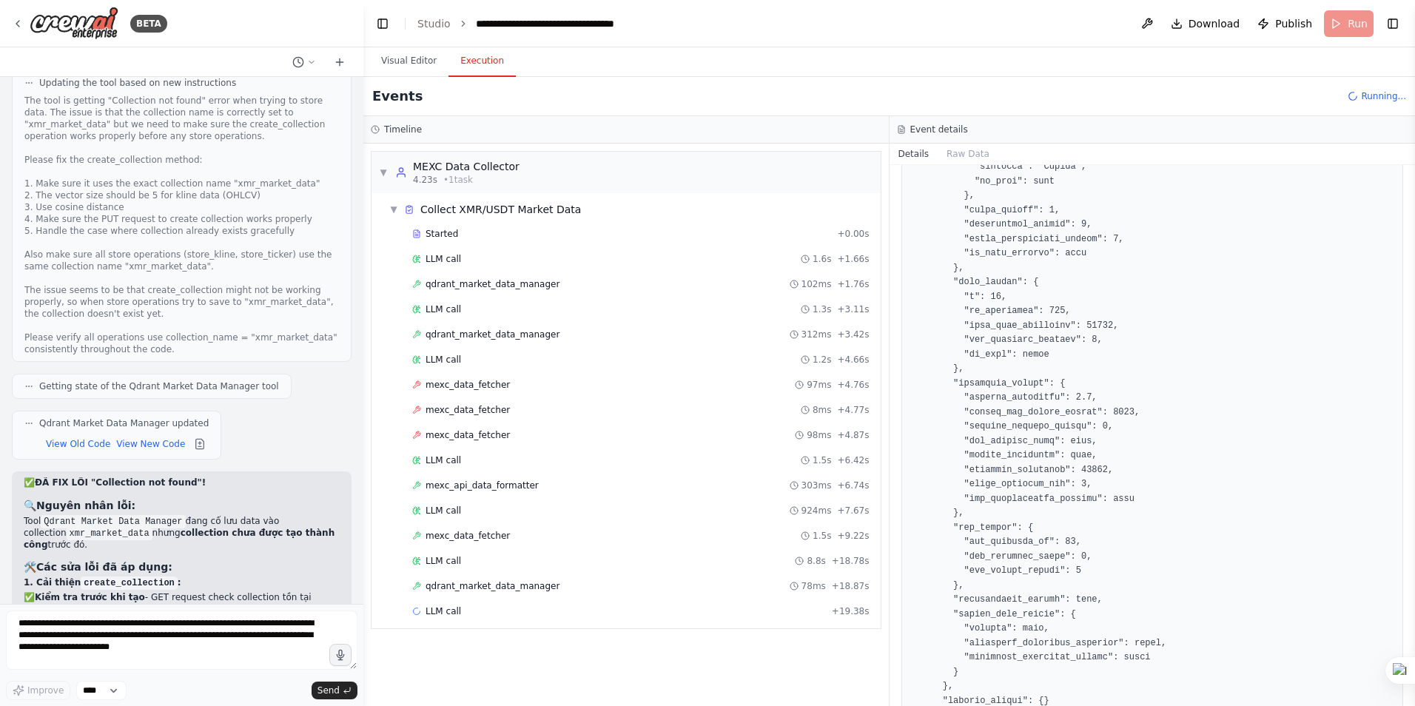
scroll to position [585, 0]
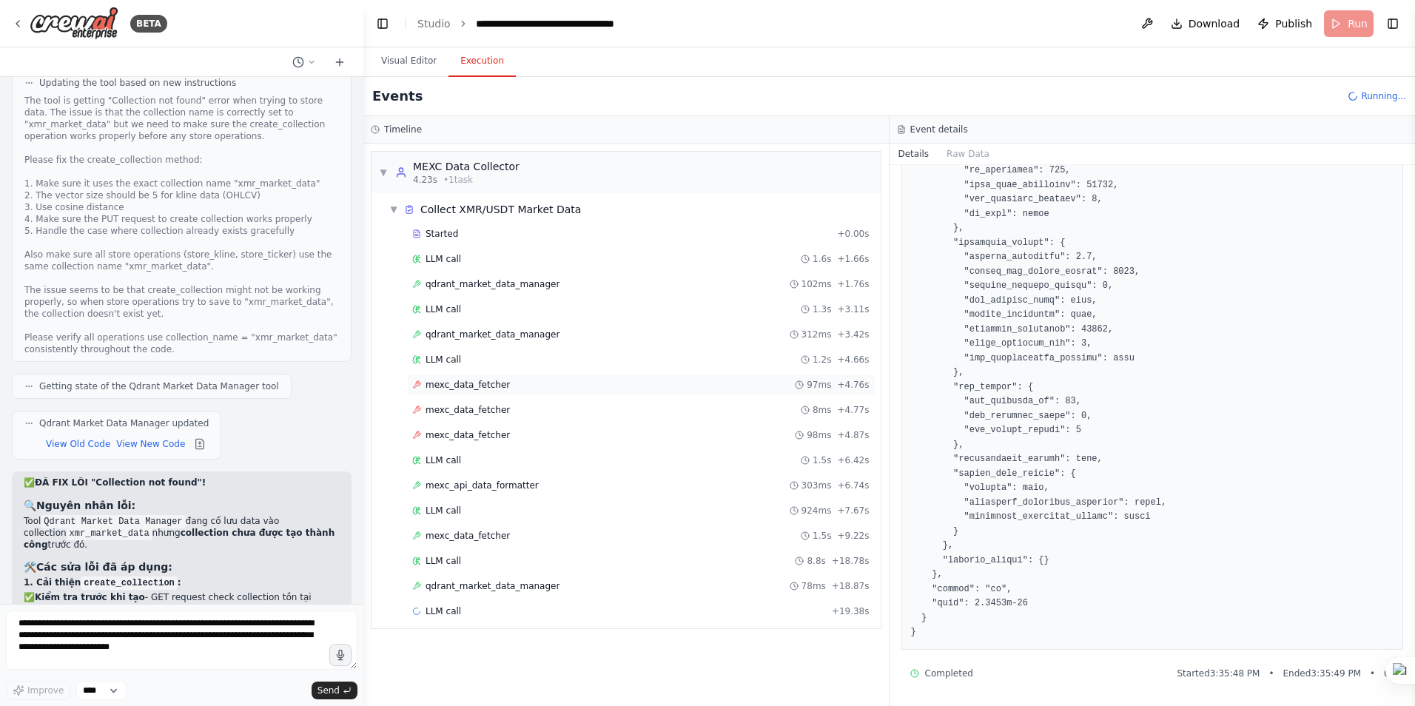
click at [449, 382] on span "mexc_data_fetcher" at bounding box center [468, 385] width 84 height 12
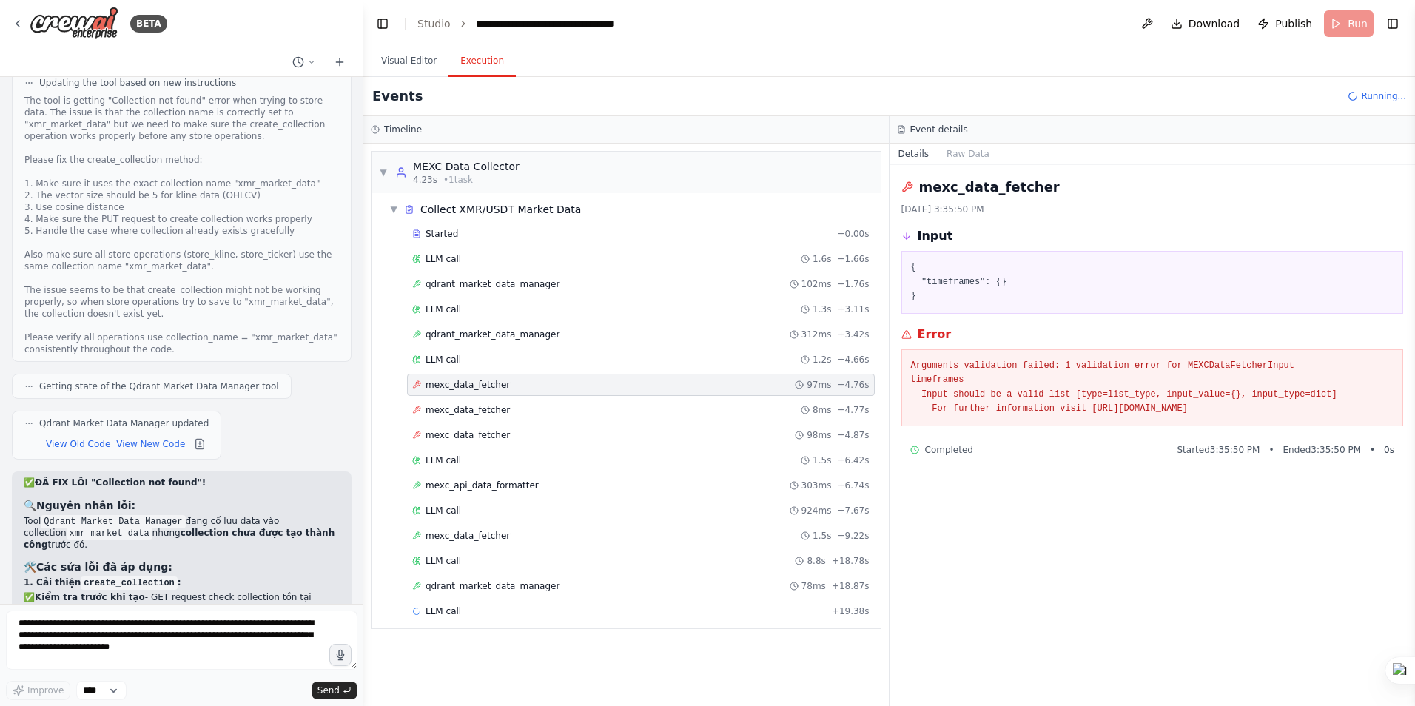
scroll to position [0, 0]
click at [453, 410] on span "mexc_data_fetcher" at bounding box center [468, 410] width 84 height 12
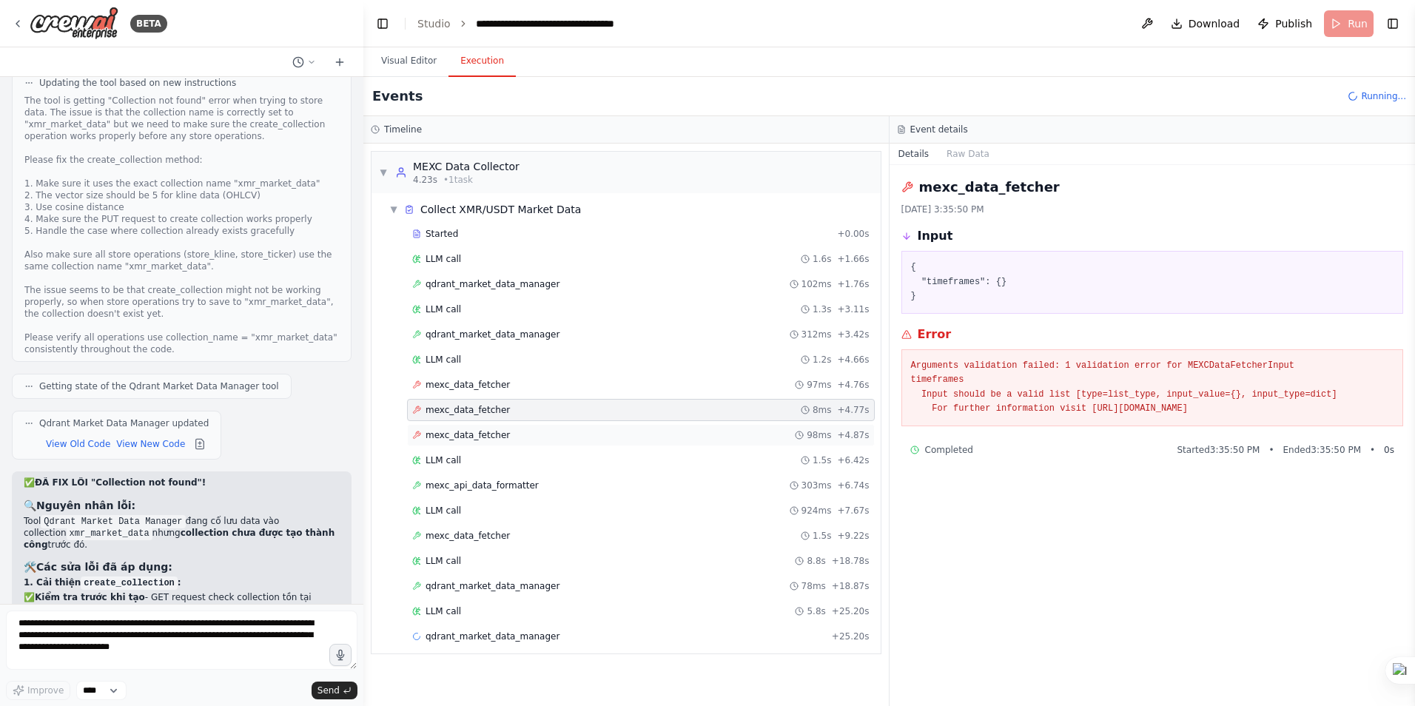
click at [462, 432] on span "mexc_data_fetcher" at bounding box center [468, 435] width 84 height 12
click at [454, 452] on div "LLM call 1.5s + 6.42s" at bounding box center [641, 460] width 468 height 22
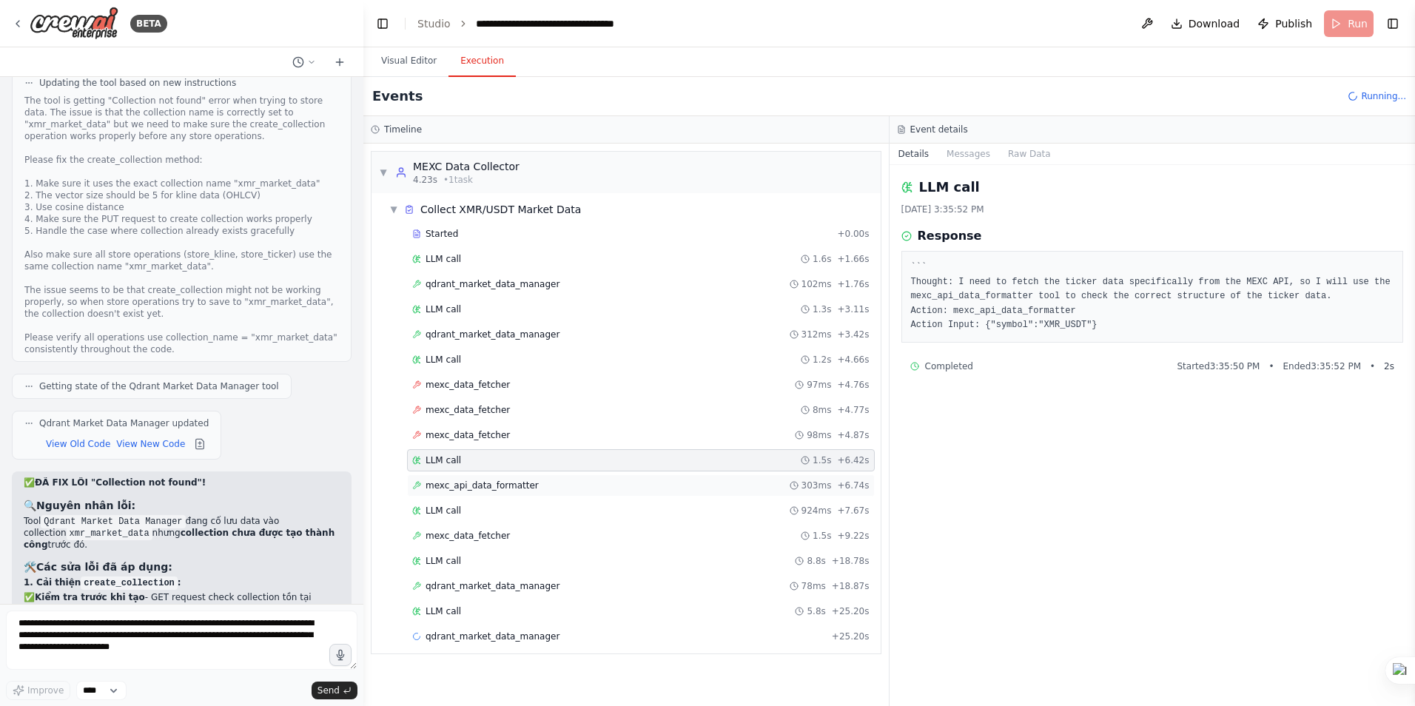
click at [483, 481] on span "mexc_api_data_formatter" at bounding box center [482, 486] width 113 height 12
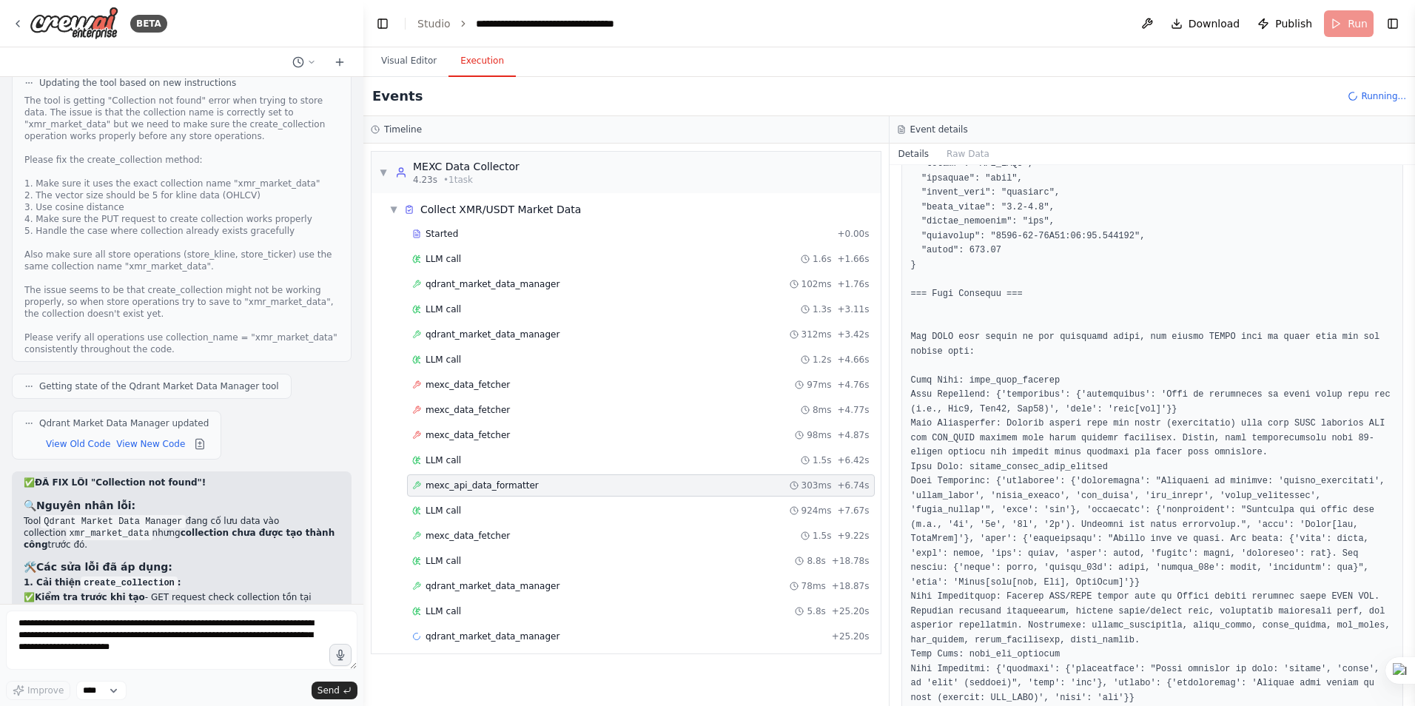
scroll to position [1702, 0]
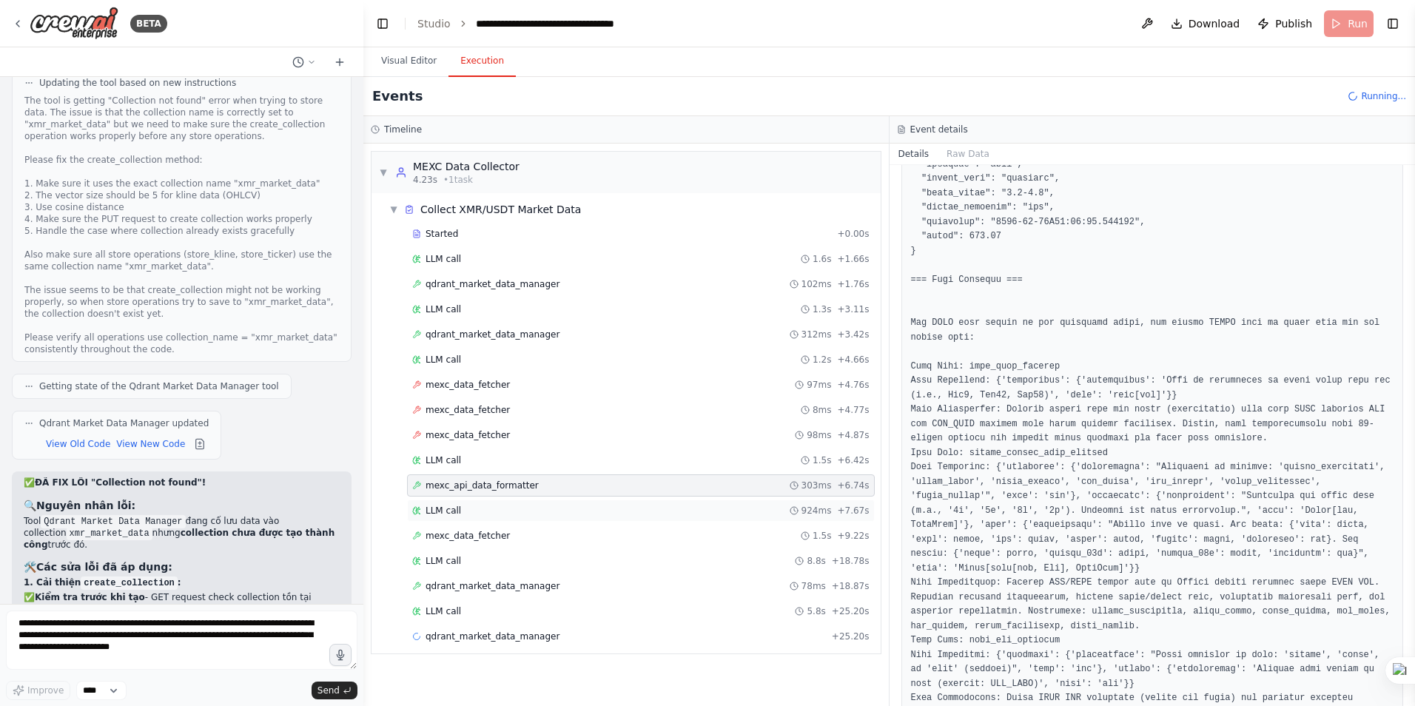
click at [451, 511] on span "LLM call" at bounding box center [444, 511] width 36 height 12
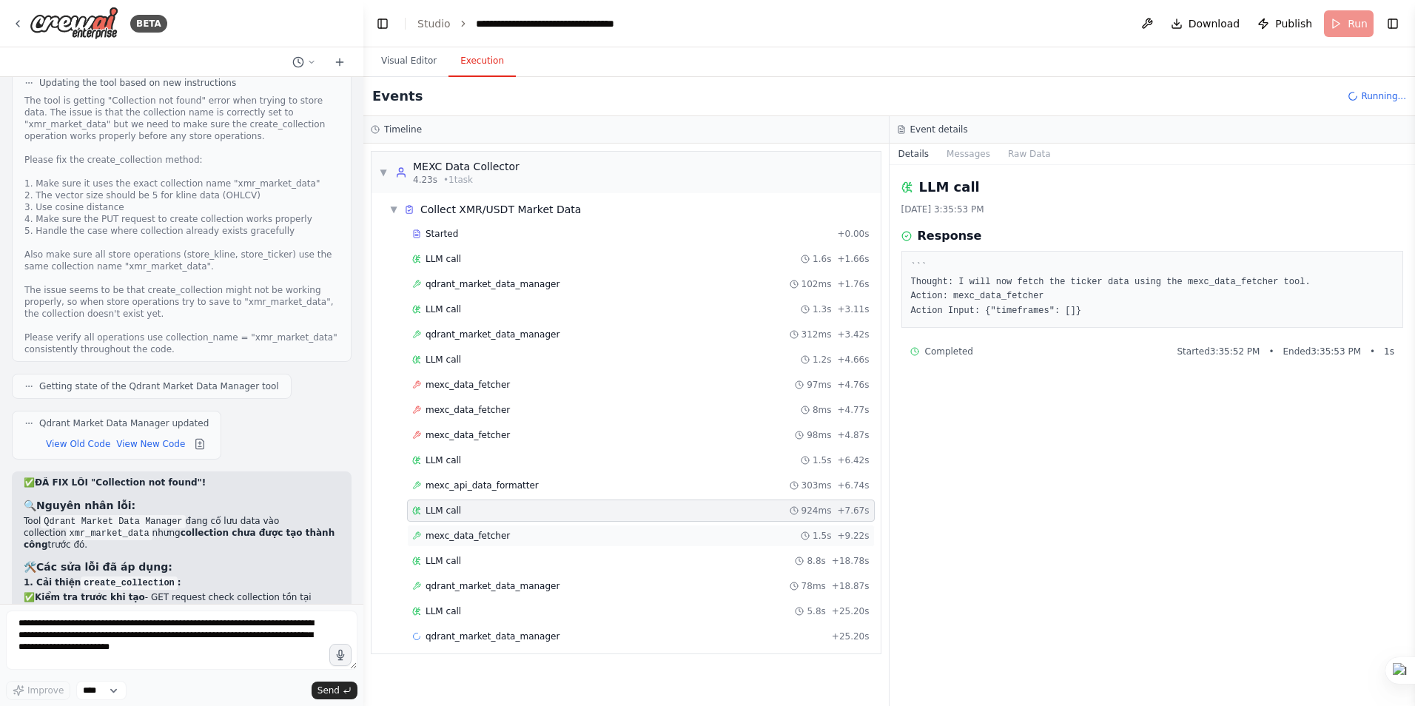
click at [469, 537] on span "mexc_data_fetcher" at bounding box center [468, 536] width 84 height 12
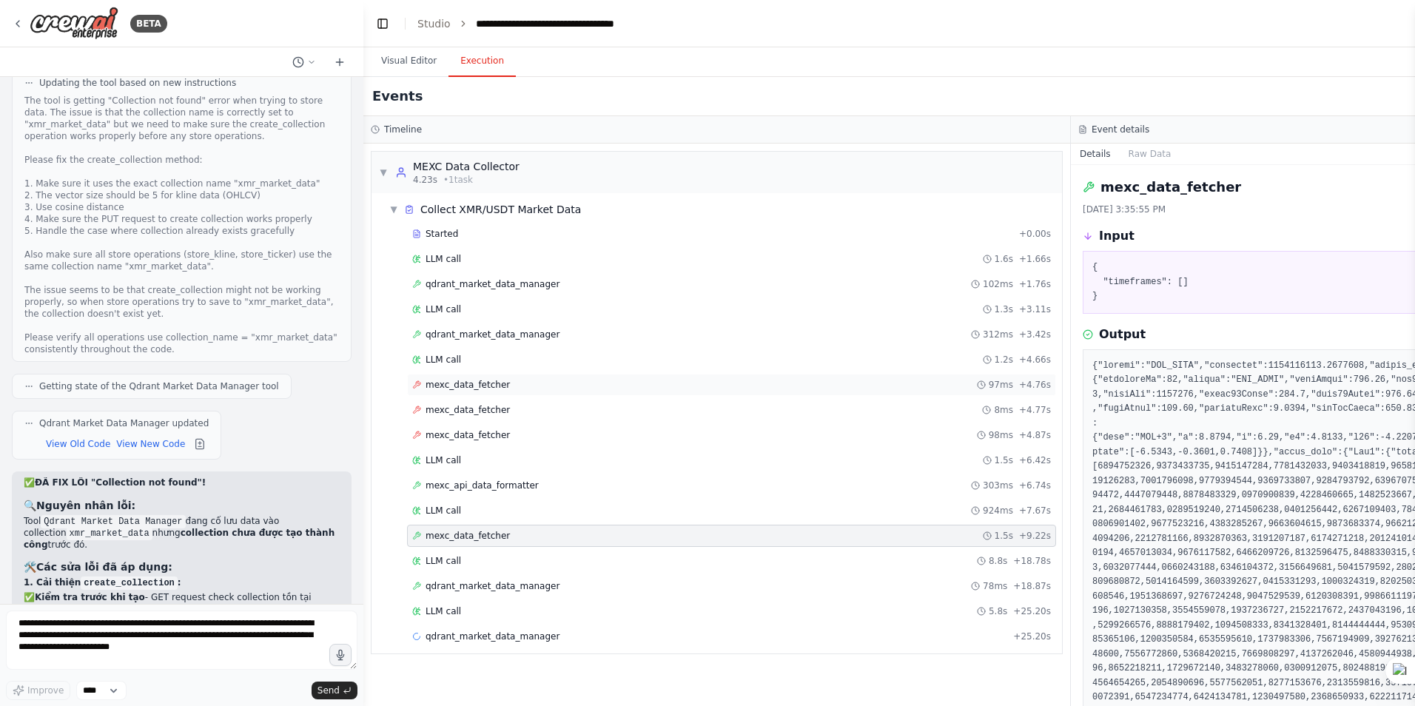
click at [454, 383] on span "mexc_data_fetcher" at bounding box center [468, 385] width 84 height 12
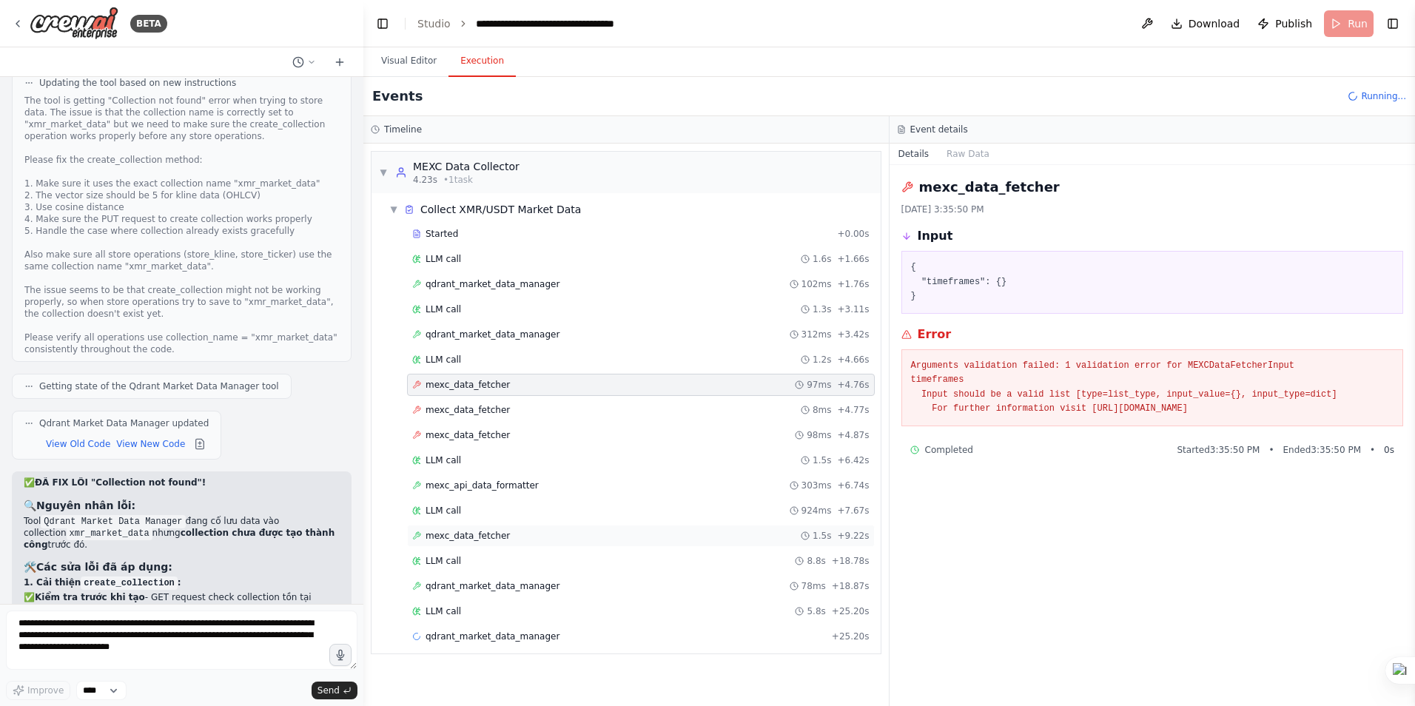
click at [466, 532] on span "mexc_data_fetcher" at bounding box center [468, 536] width 84 height 12
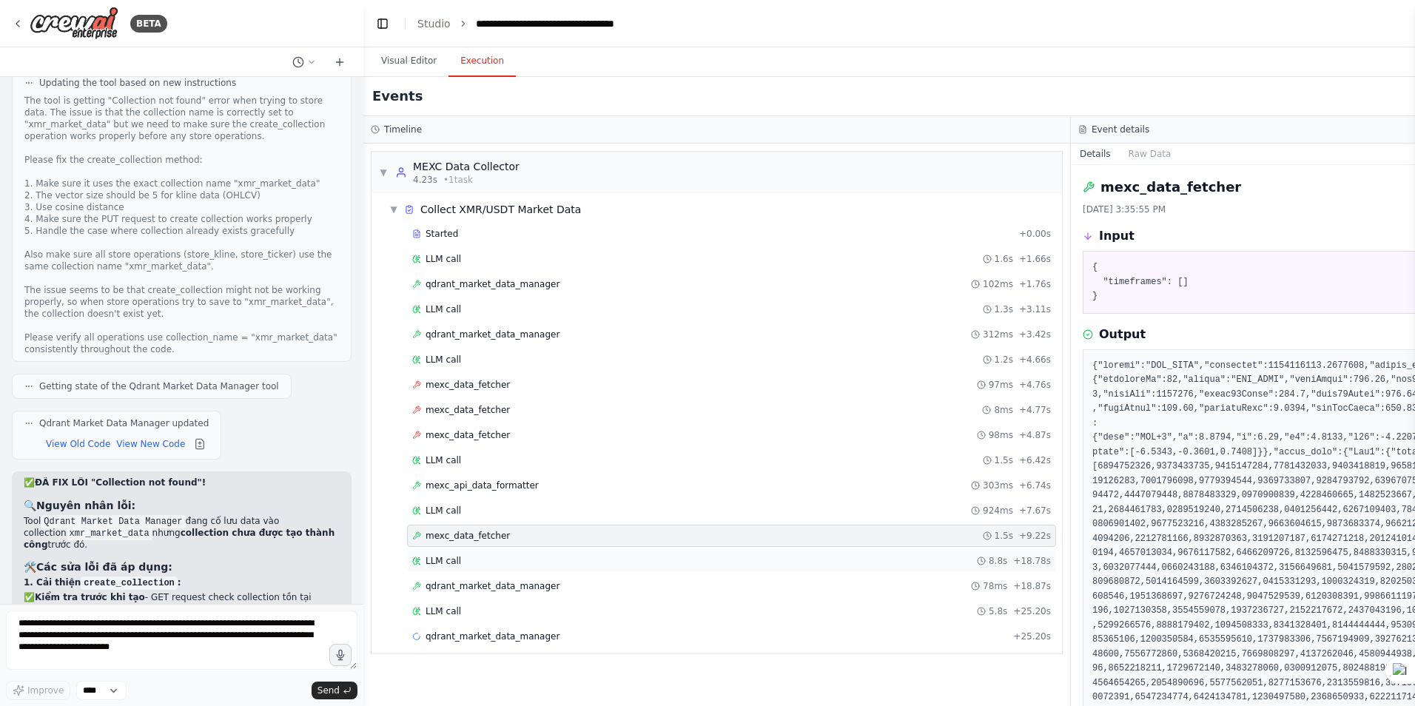
click at [445, 560] on span "LLM call" at bounding box center [444, 561] width 36 height 12
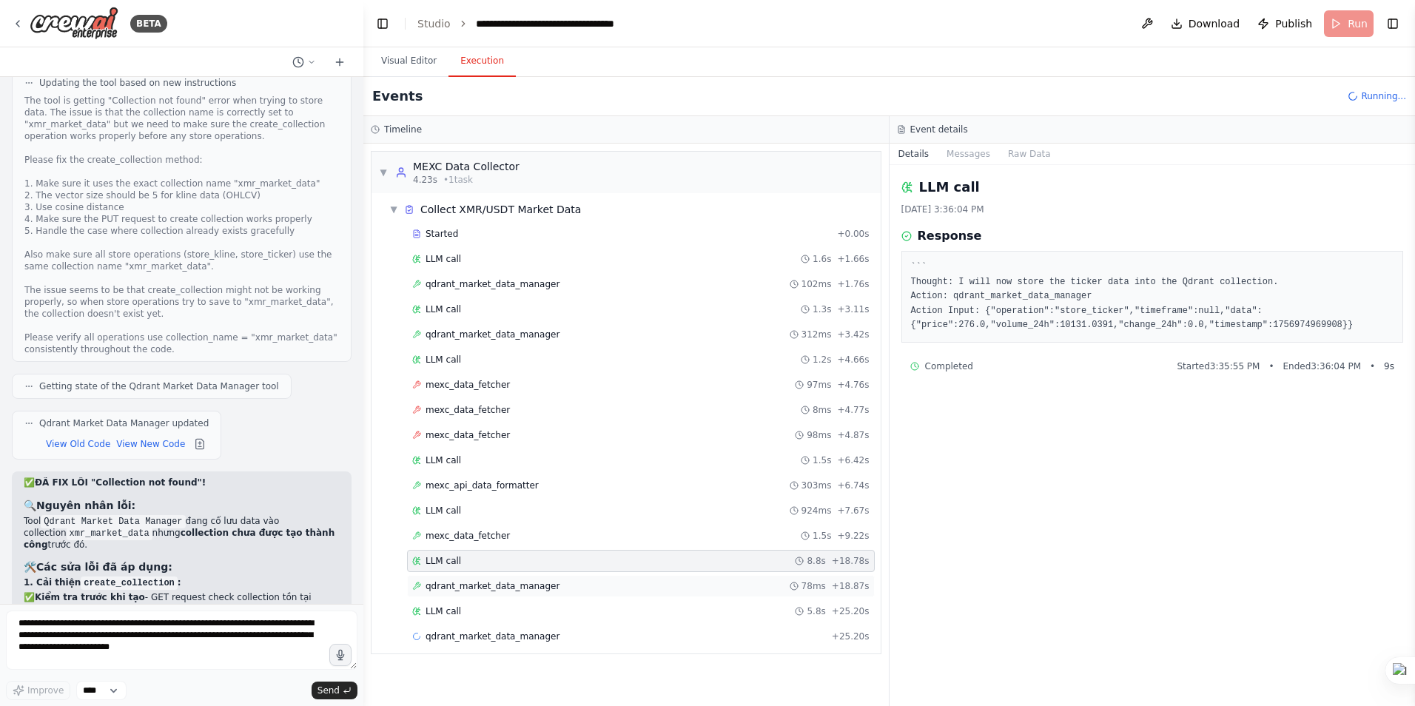
click at [452, 588] on span "qdrant_market_data_manager" at bounding box center [493, 586] width 134 height 12
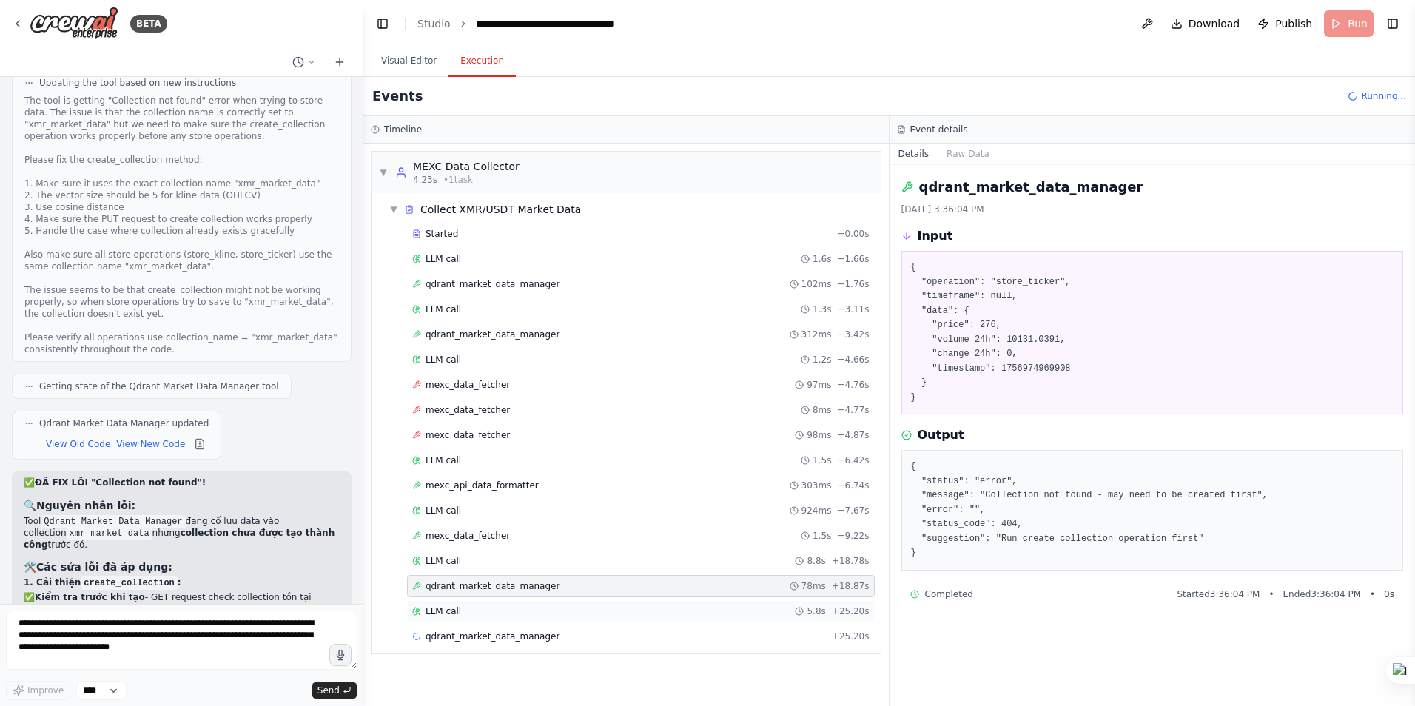
click at [443, 617] on div "LLM call 5.8s + 25.20s" at bounding box center [641, 611] width 468 height 22
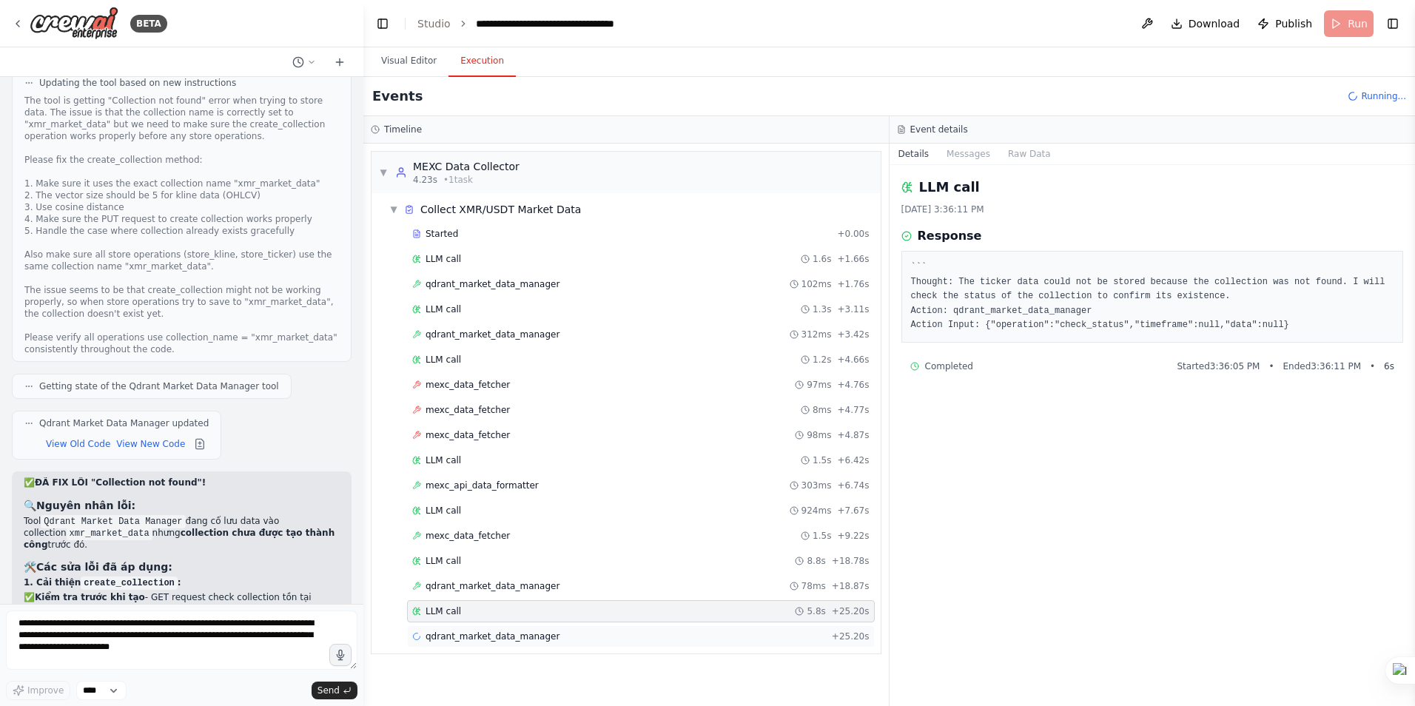
click at [484, 631] on span "qdrant_market_data_manager" at bounding box center [493, 637] width 134 height 12
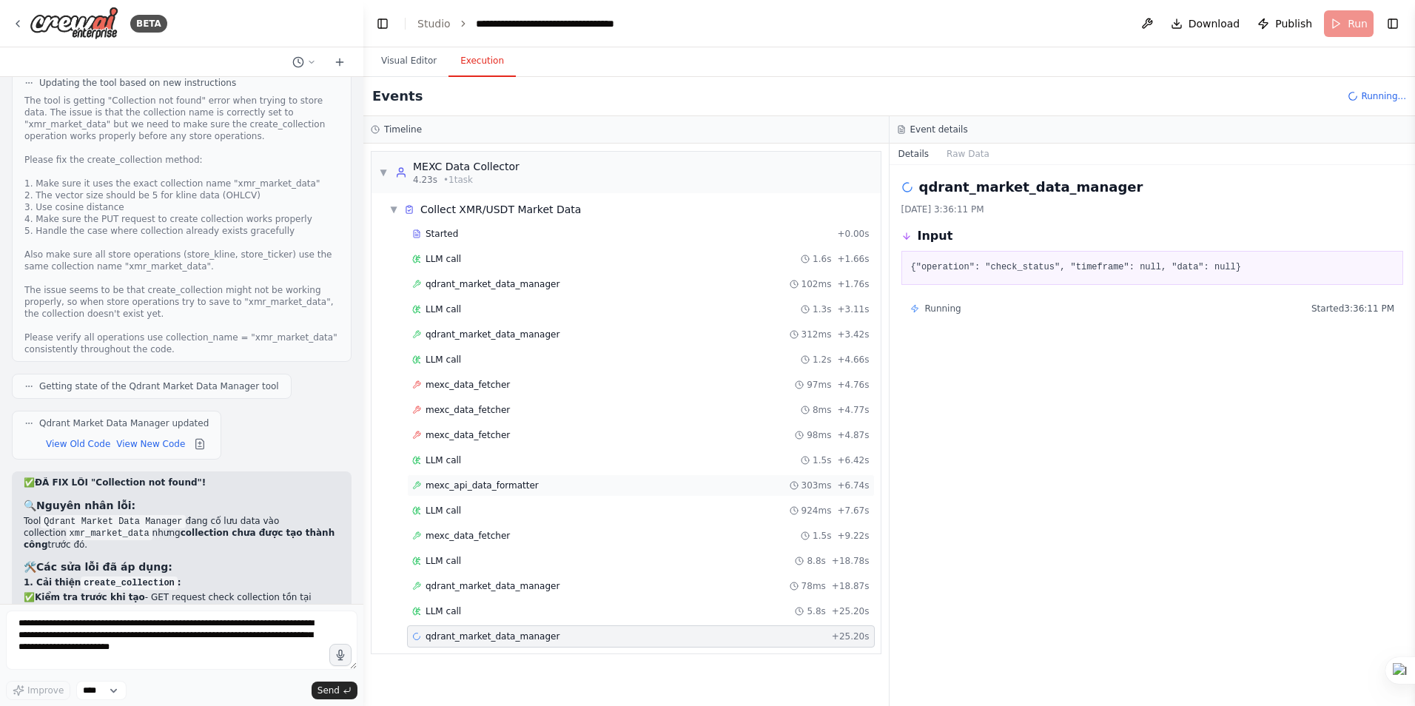
click at [482, 483] on span "mexc_api_data_formatter" at bounding box center [482, 486] width 113 height 12
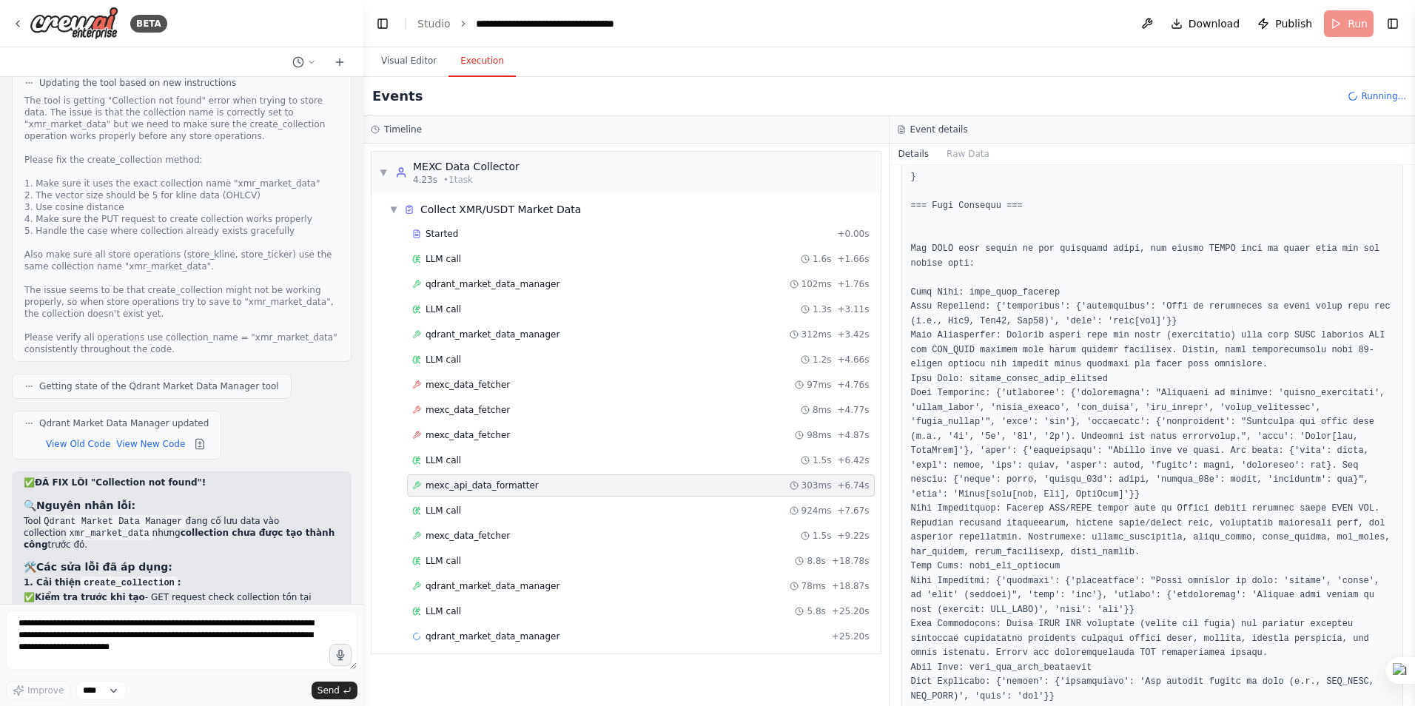
scroll to position [2129, 0]
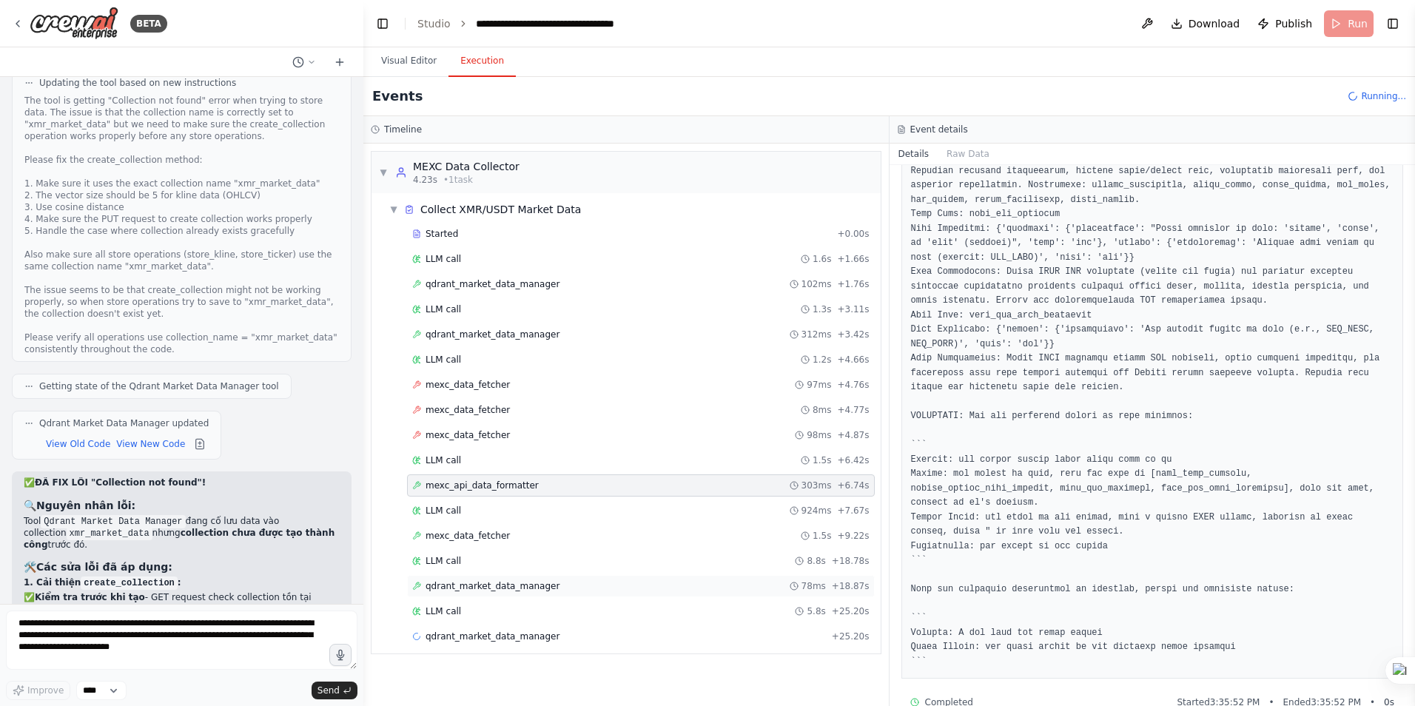
click at [483, 586] on span "qdrant_market_data_manager" at bounding box center [493, 586] width 134 height 12
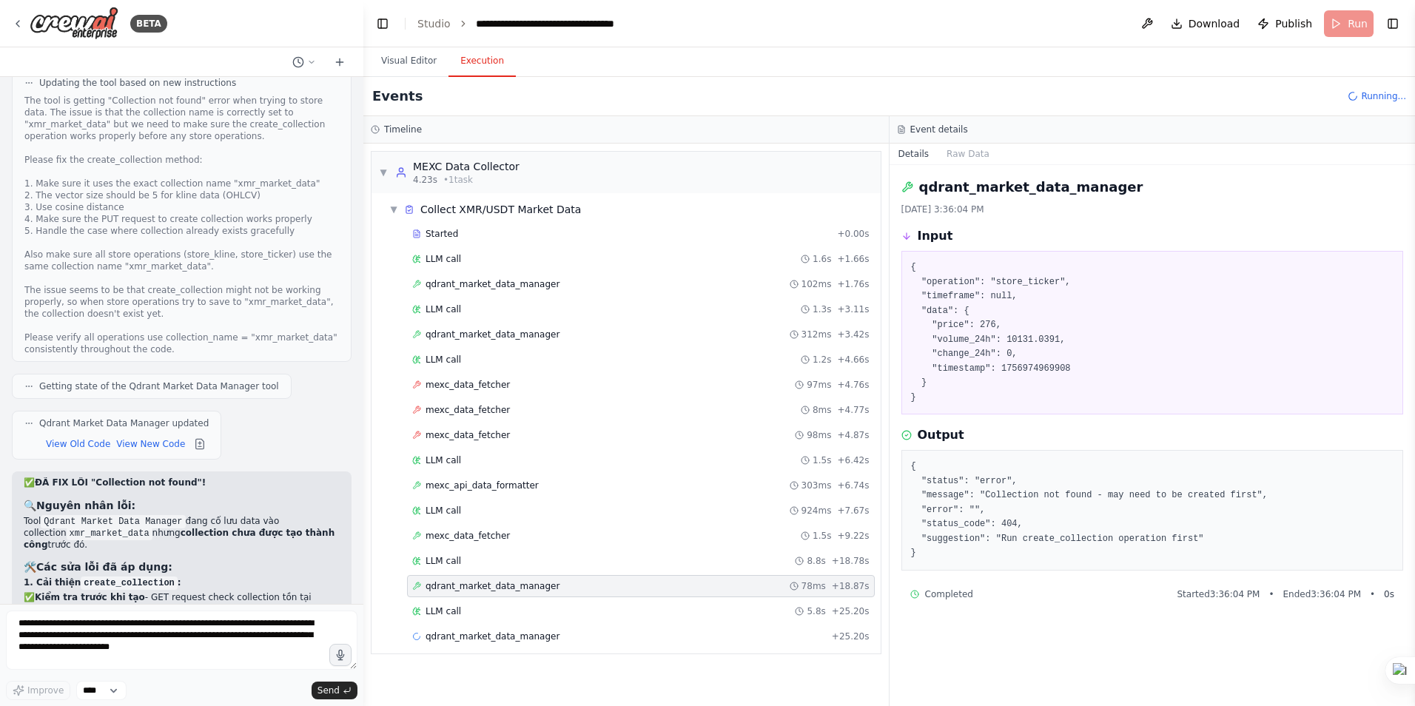
scroll to position [0, 0]
click at [442, 608] on span "LLM call" at bounding box center [444, 611] width 36 height 12
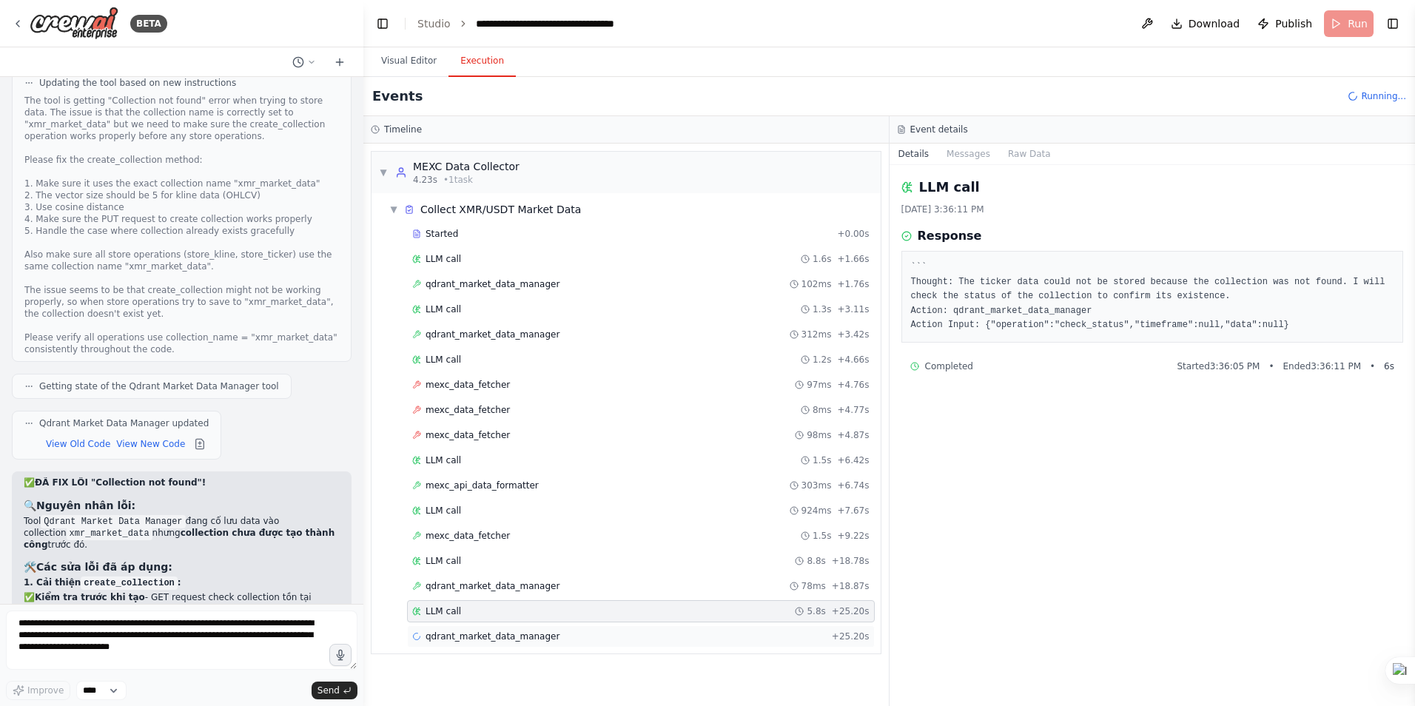
click at [495, 637] on span "qdrant_market_data_manager" at bounding box center [493, 637] width 134 height 12
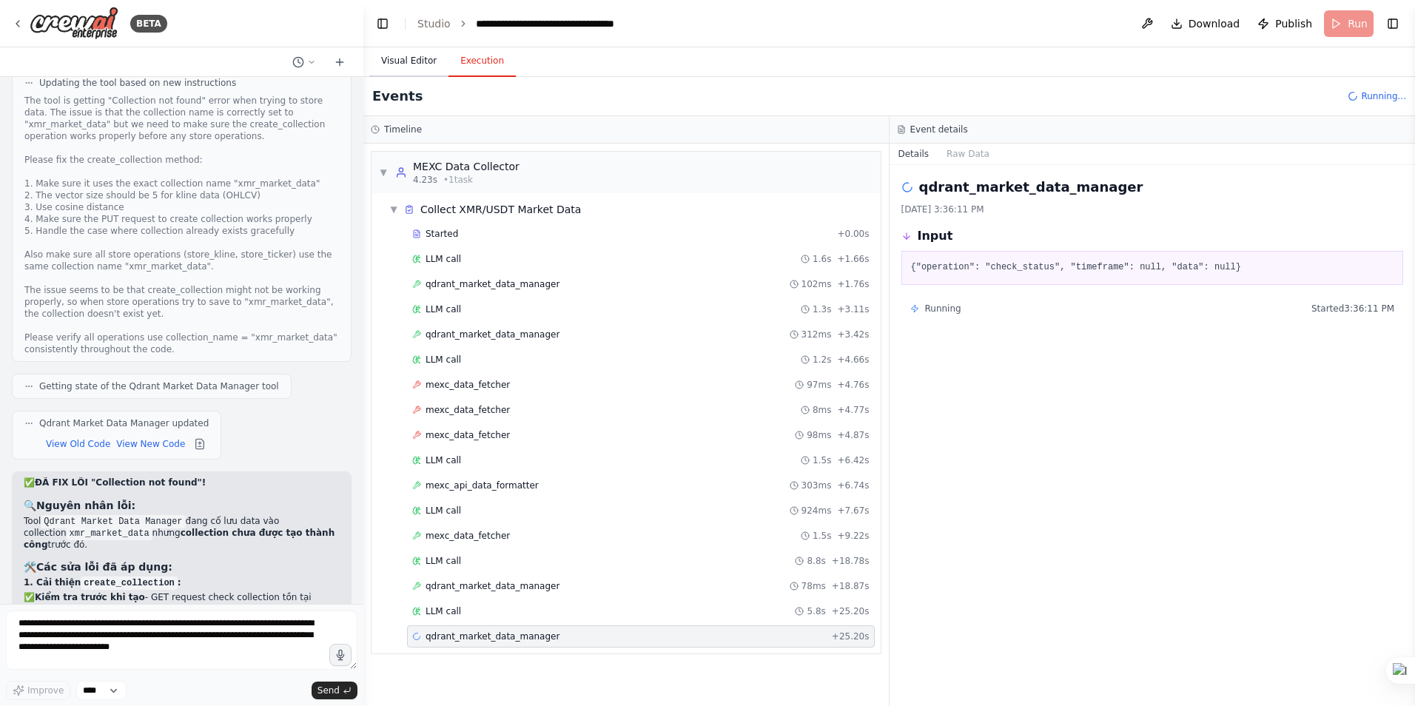
click at [412, 61] on button "Visual Editor" at bounding box center [408, 61] width 79 height 31
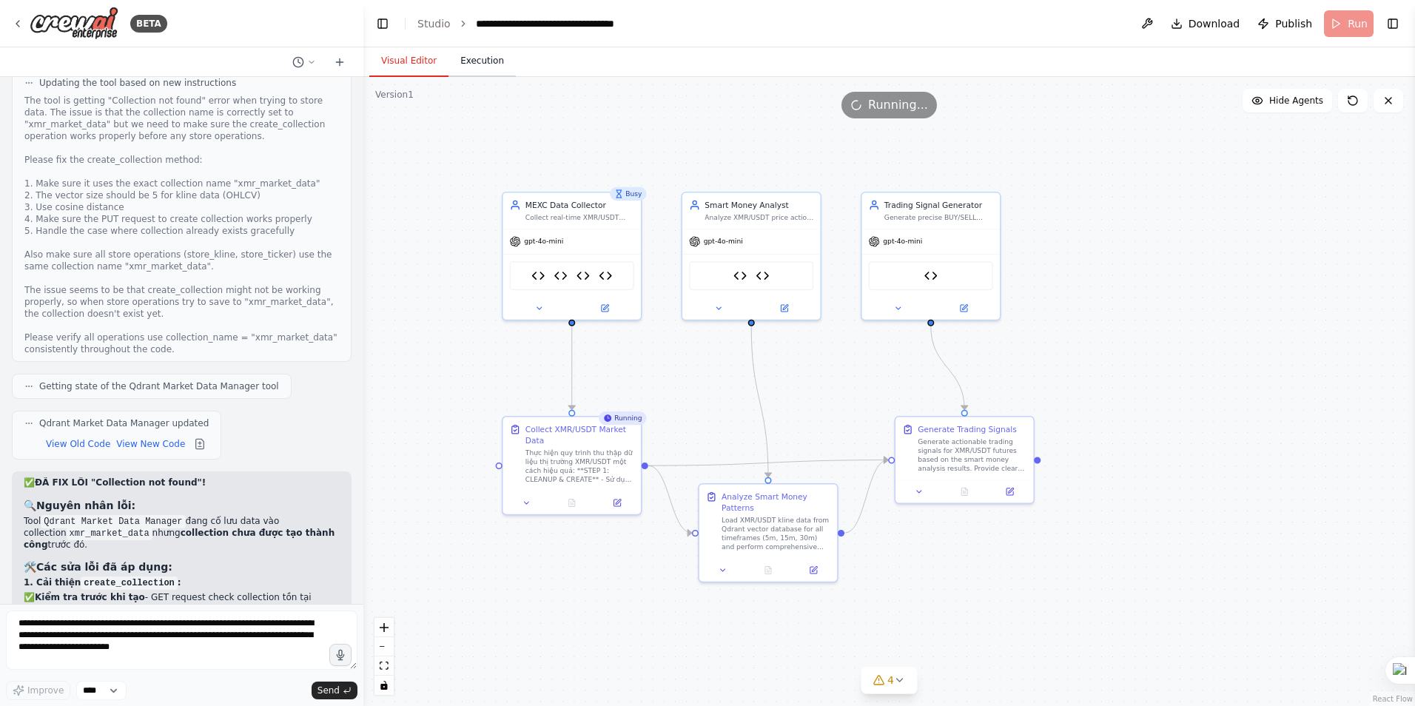
click at [479, 56] on button "Execution" at bounding box center [482, 61] width 67 height 31
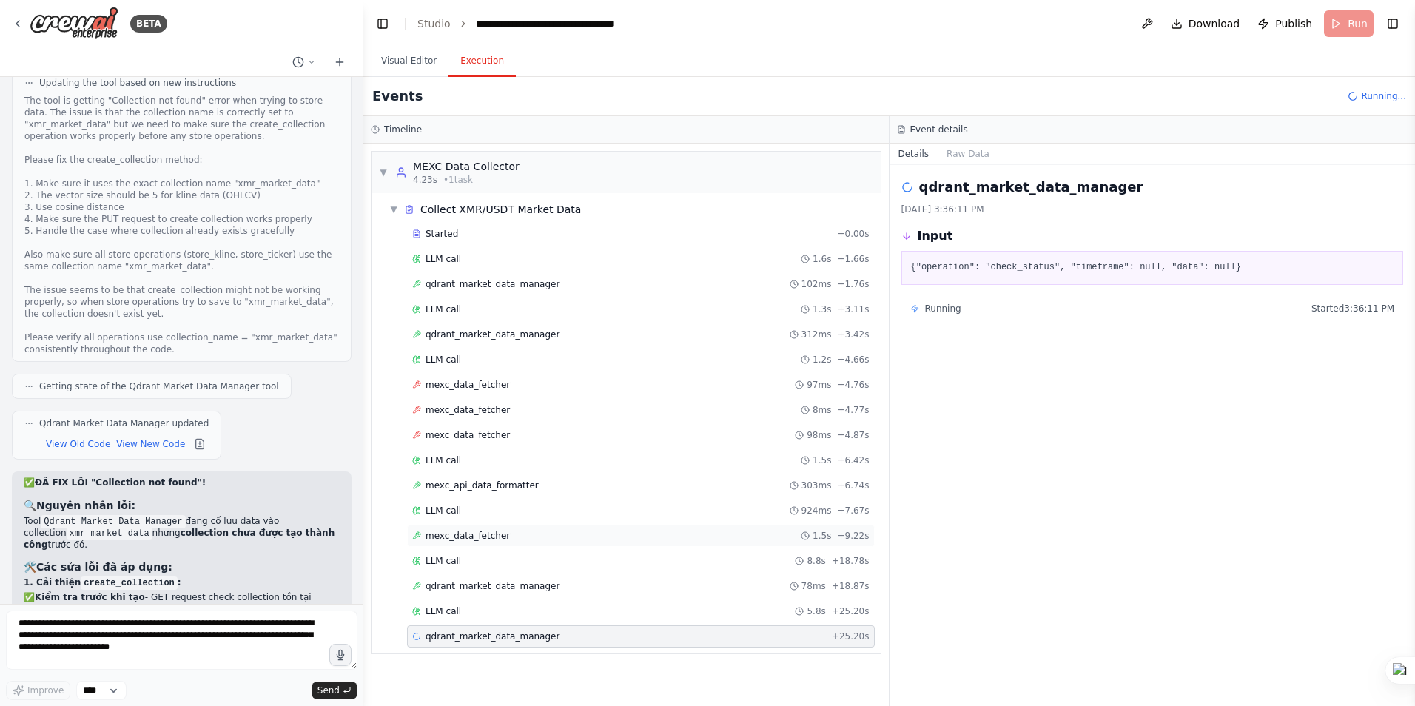
click at [471, 538] on span "mexc_data_fetcher" at bounding box center [468, 536] width 84 height 12
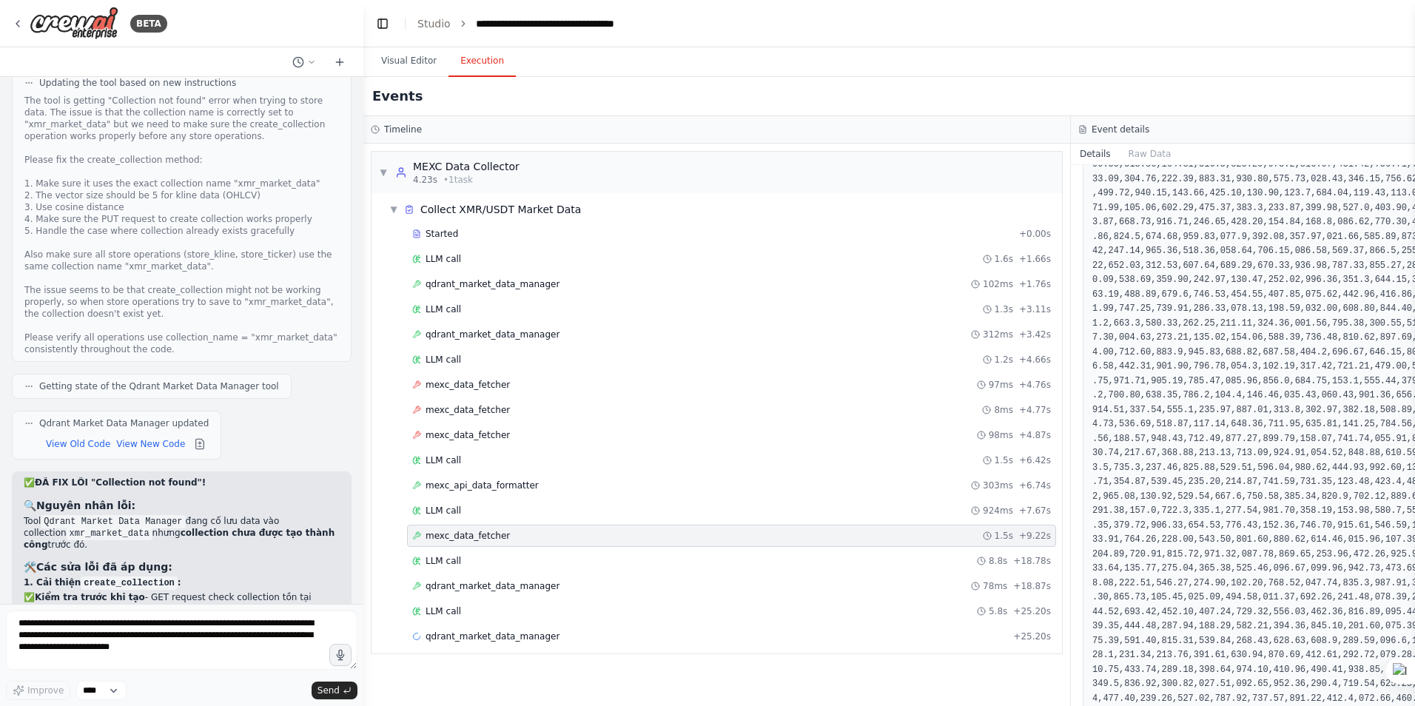
scroll to position [5107, 0]
click at [406, 60] on button "Visual Editor" at bounding box center [408, 61] width 79 height 31
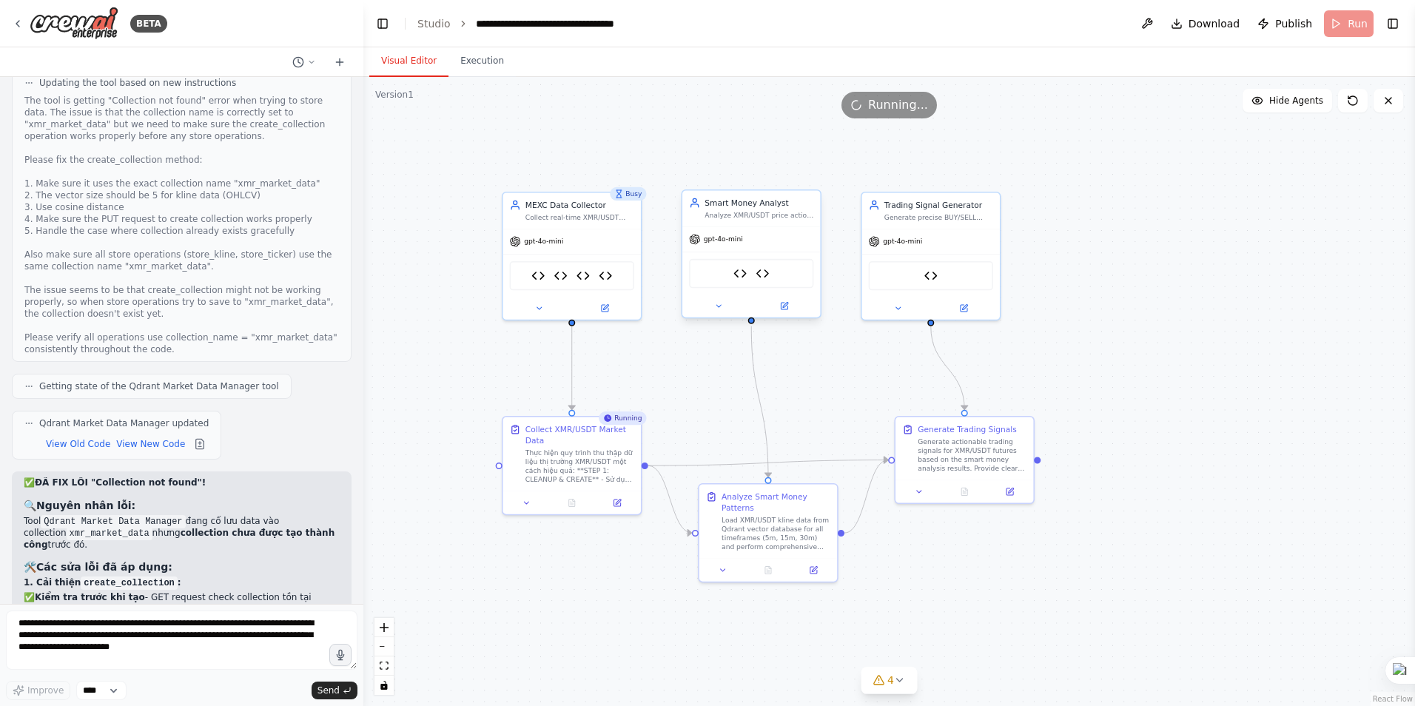
click at [782, 276] on div "Qdrant Market Data Manager Smart Money Analyzer" at bounding box center [751, 273] width 124 height 29
click at [781, 306] on icon at bounding box center [784, 306] width 7 height 7
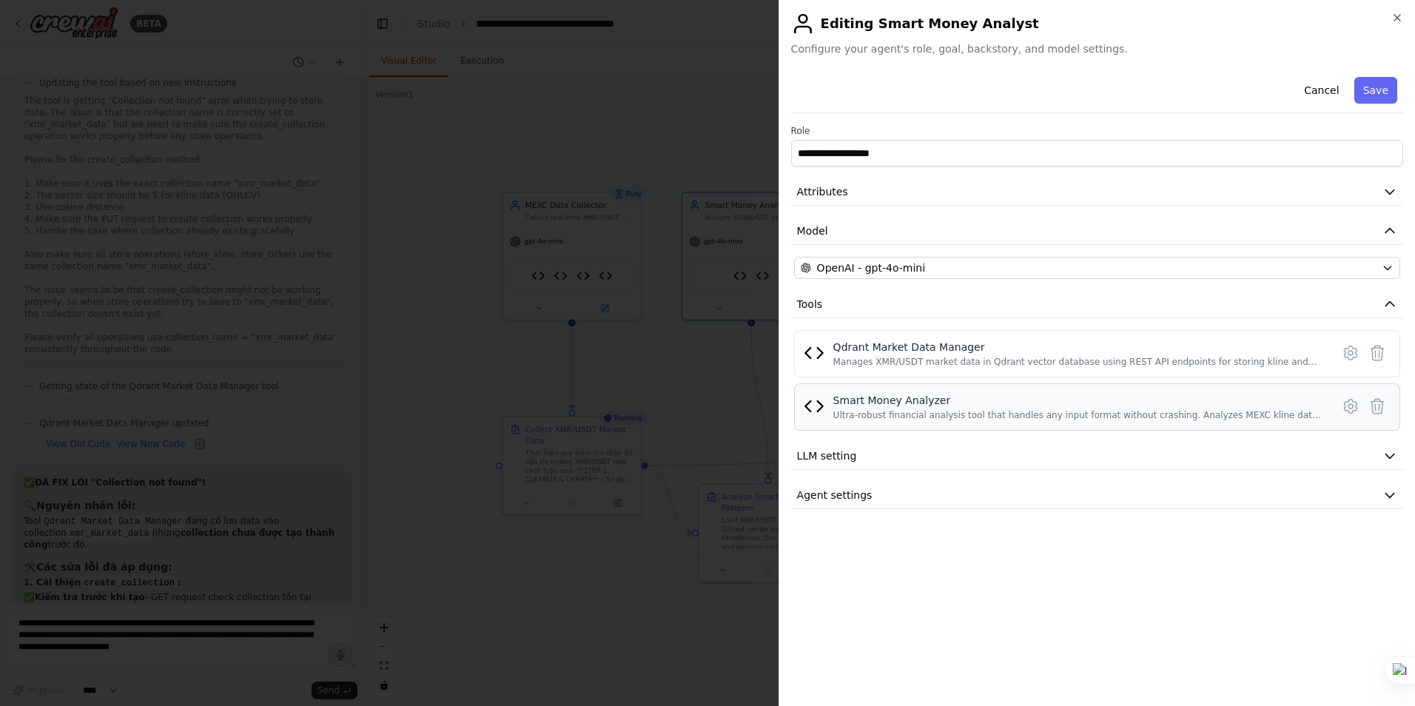
click at [820, 407] on img at bounding box center [814, 406] width 21 height 21
click at [1355, 408] on icon at bounding box center [1351, 406] width 18 height 18
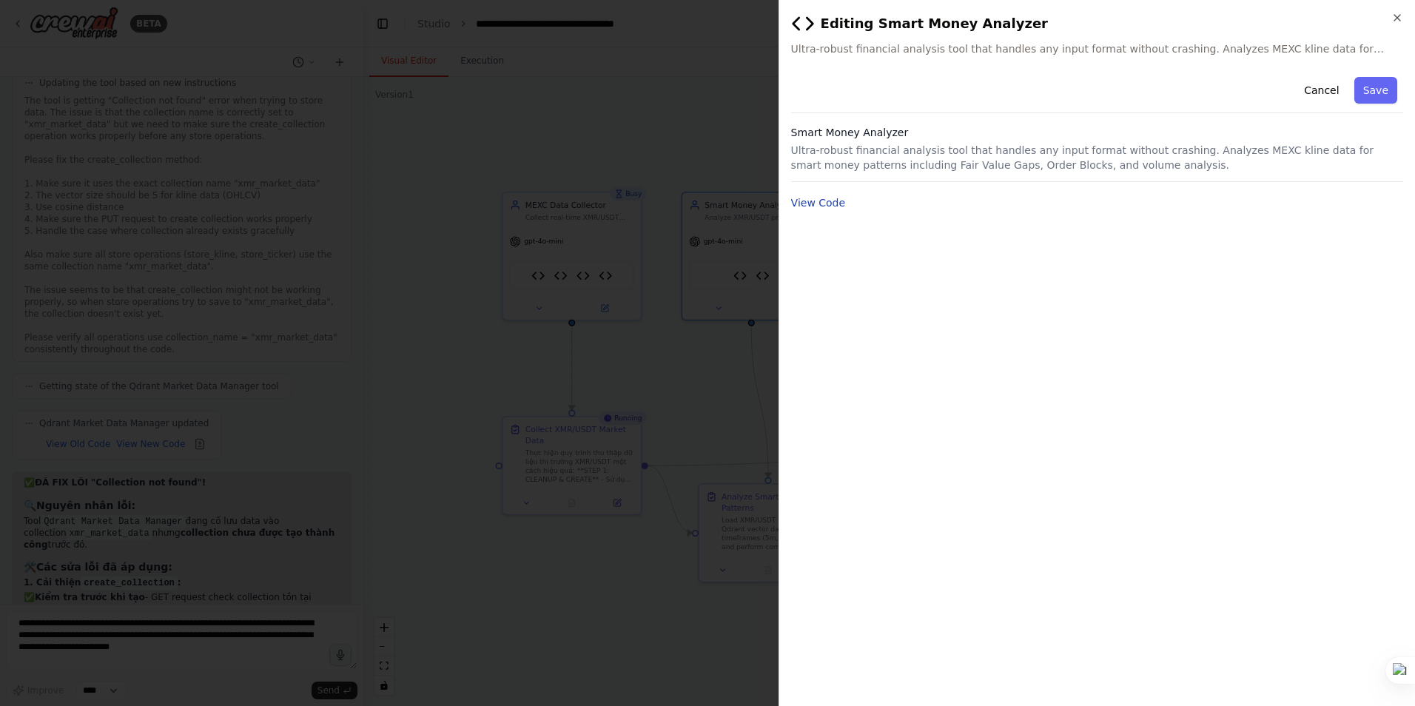
click at [813, 201] on button "View Code" at bounding box center [818, 202] width 55 height 15
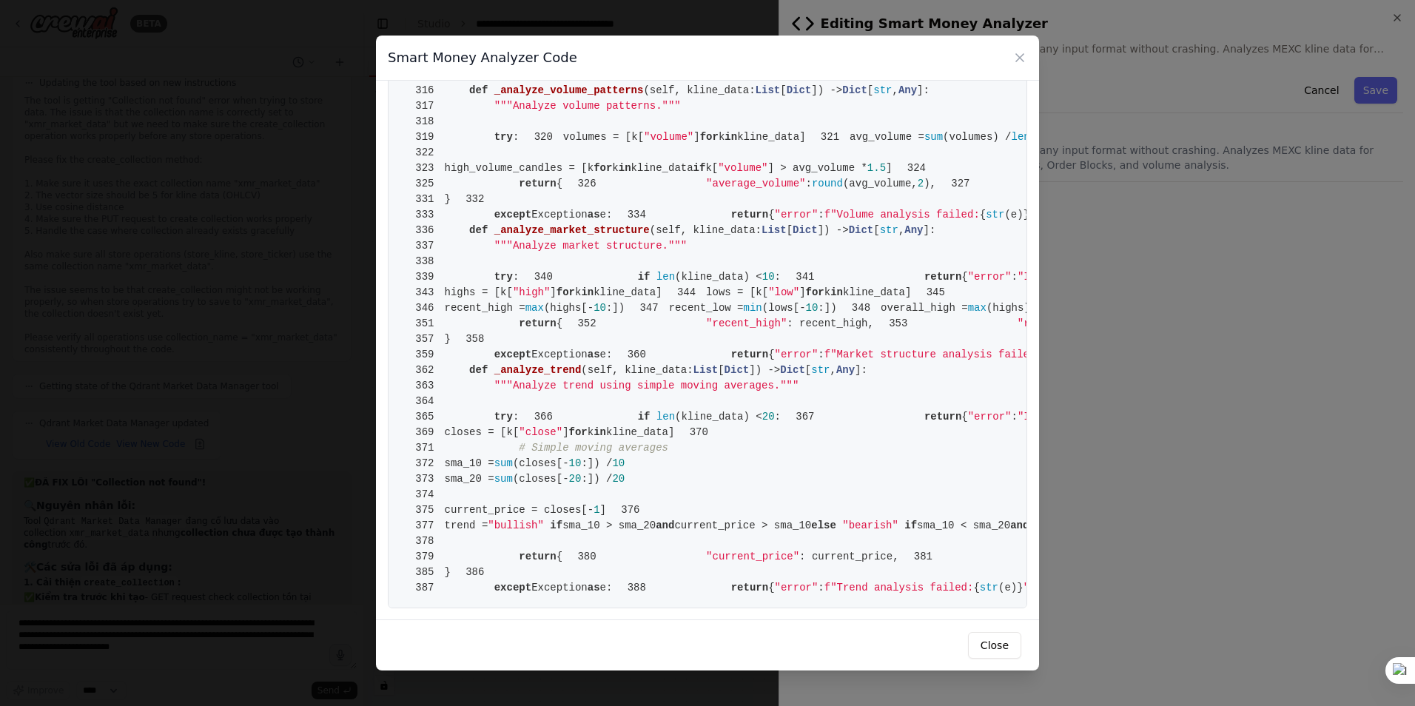
scroll to position [5551, 0]
click at [1019, 57] on icon at bounding box center [1019, 57] width 7 height 7
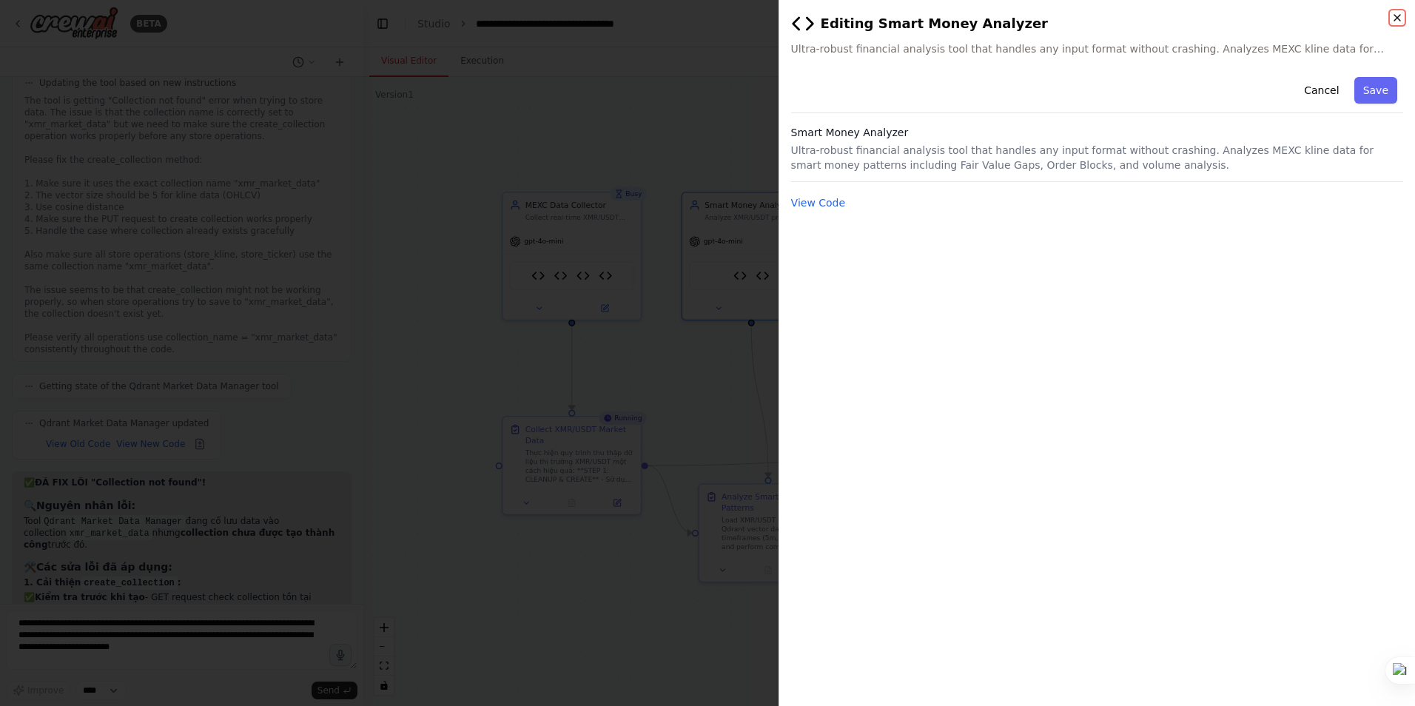
click at [1402, 16] on icon "button" at bounding box center [1398, 18] width 12 height 12
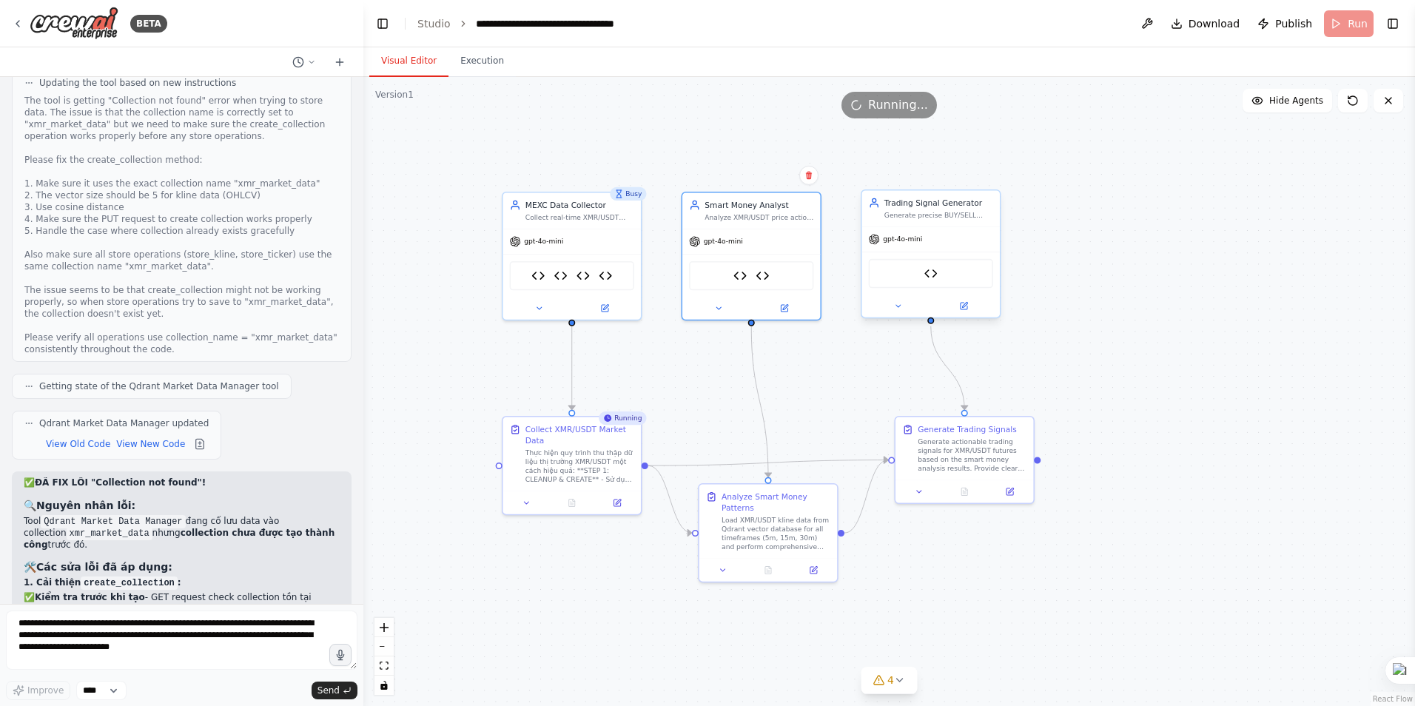
click at [959, 270] on div "Trading Signal Generator" at bounding box center [931, 273] width 124 height 29
click at [931, 281] on div "Trading Signal Generator" at bounding box center [931, 273] width 124 height 29
click at [966, 308] on icon at bounding box center [964, 306] width 7 height 7
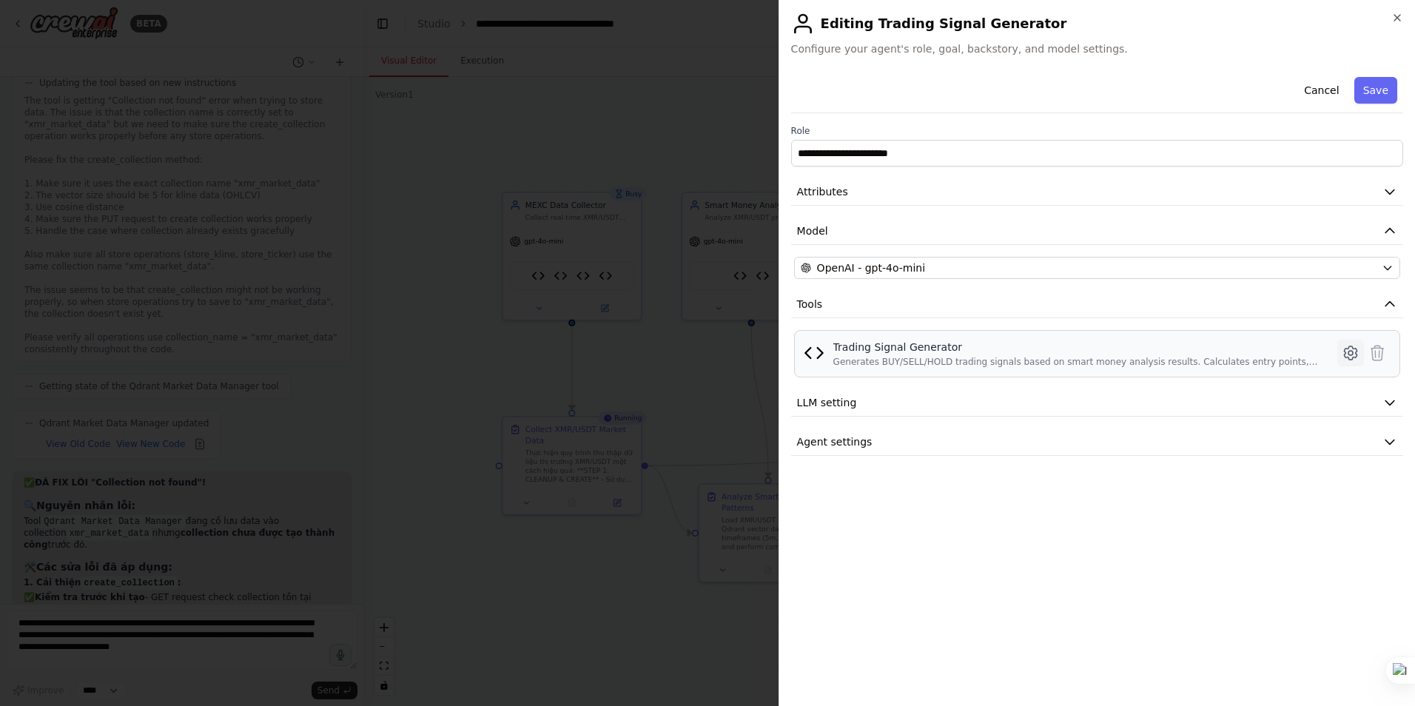
click at [1345, 355] on icon at bounding box center [1350, 352] width 13 height 13
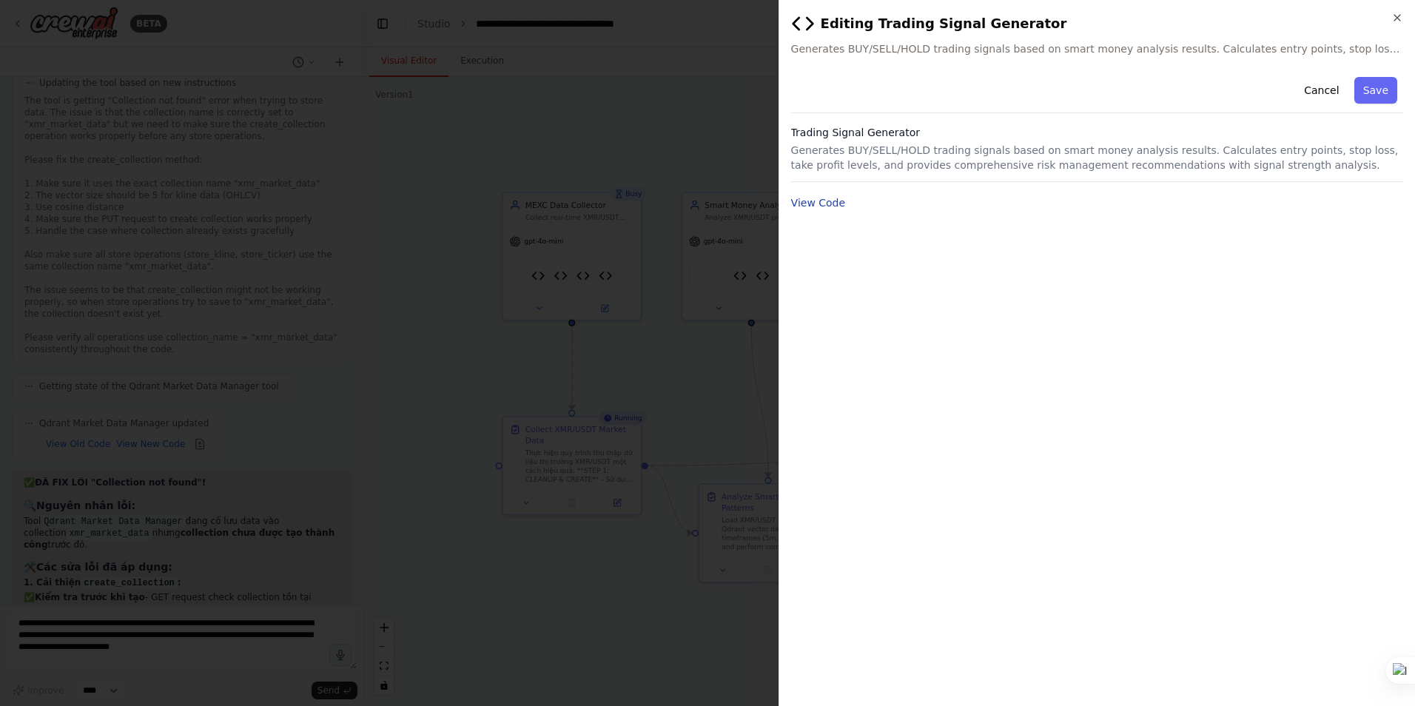
click at [833, 206] on button "View Code" at bounding box center [818, 202] width 55 height 15
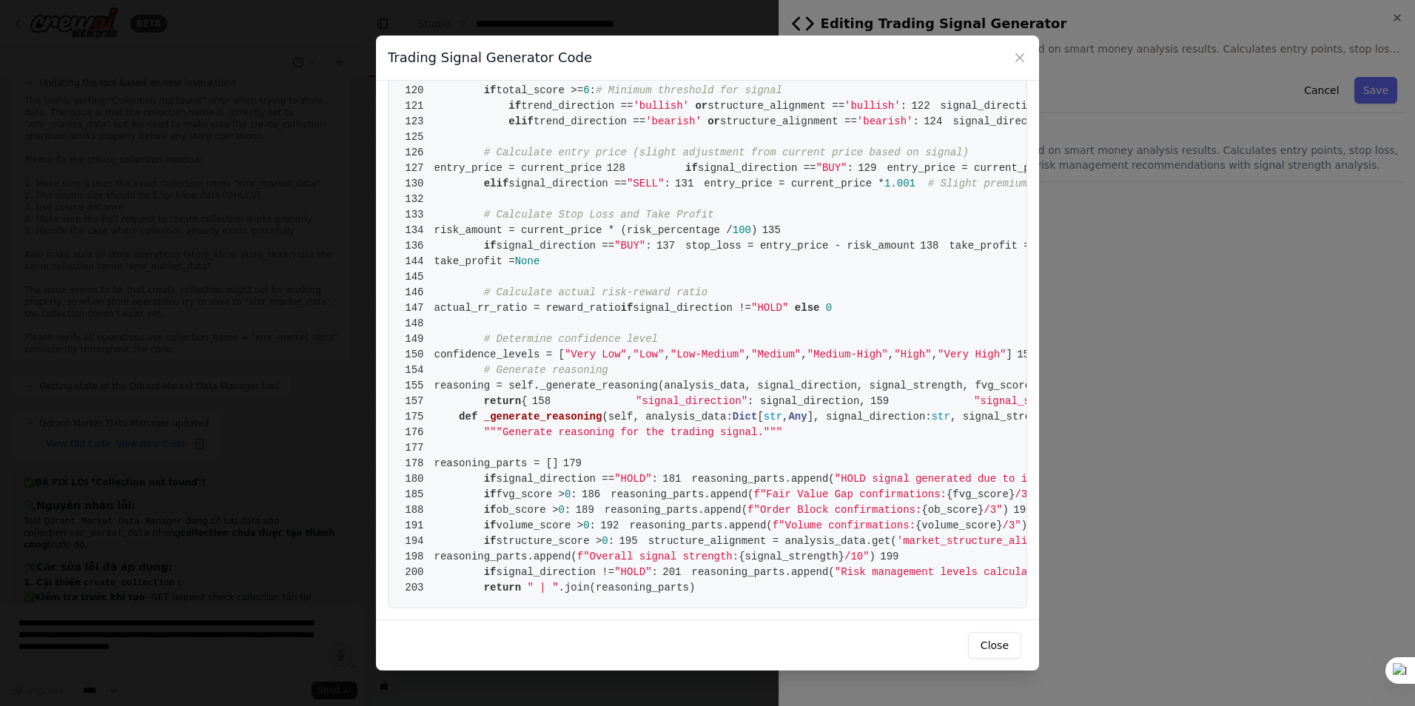
scroll to position [2676, 0]
click at [1020, 58] on icon at bounding box center [1019, 57] width 7 height 7
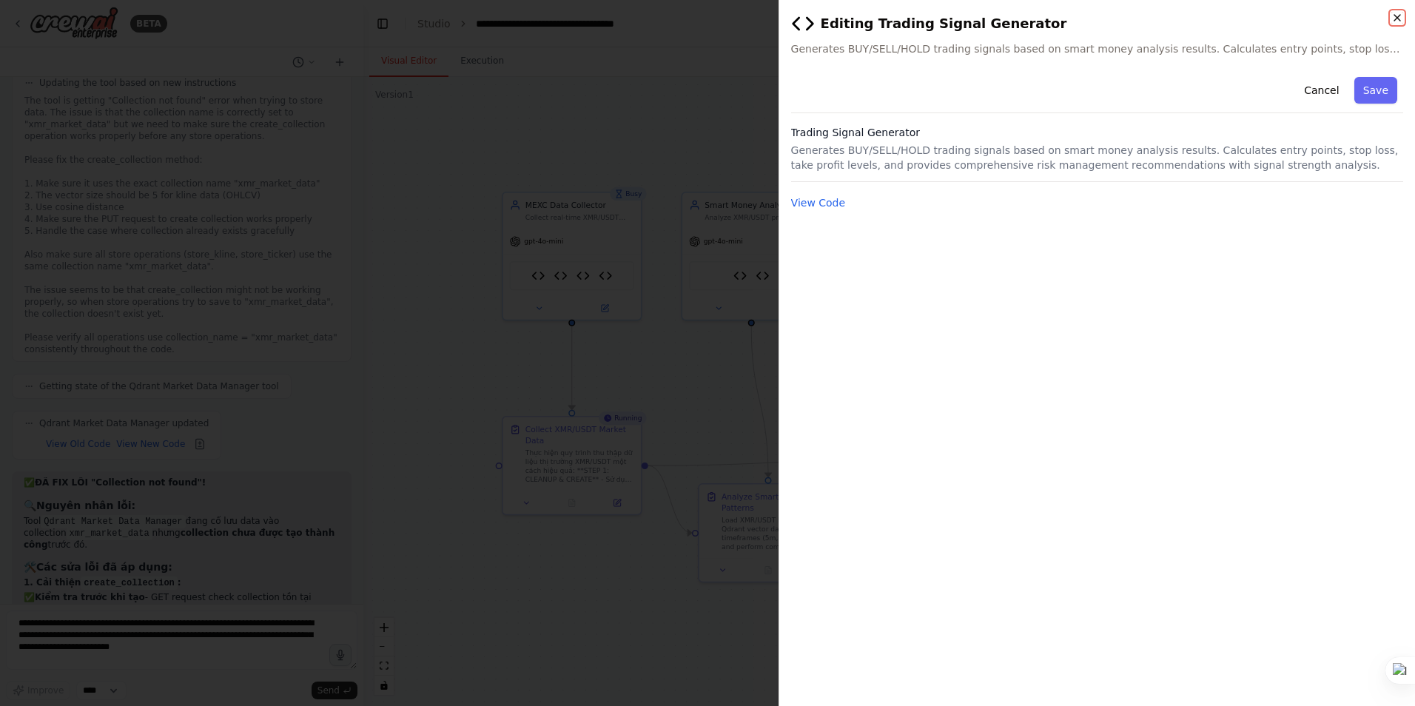
click at [1395, 14] on icon "button" at bounding box center [1398, 18] width 12 height 12
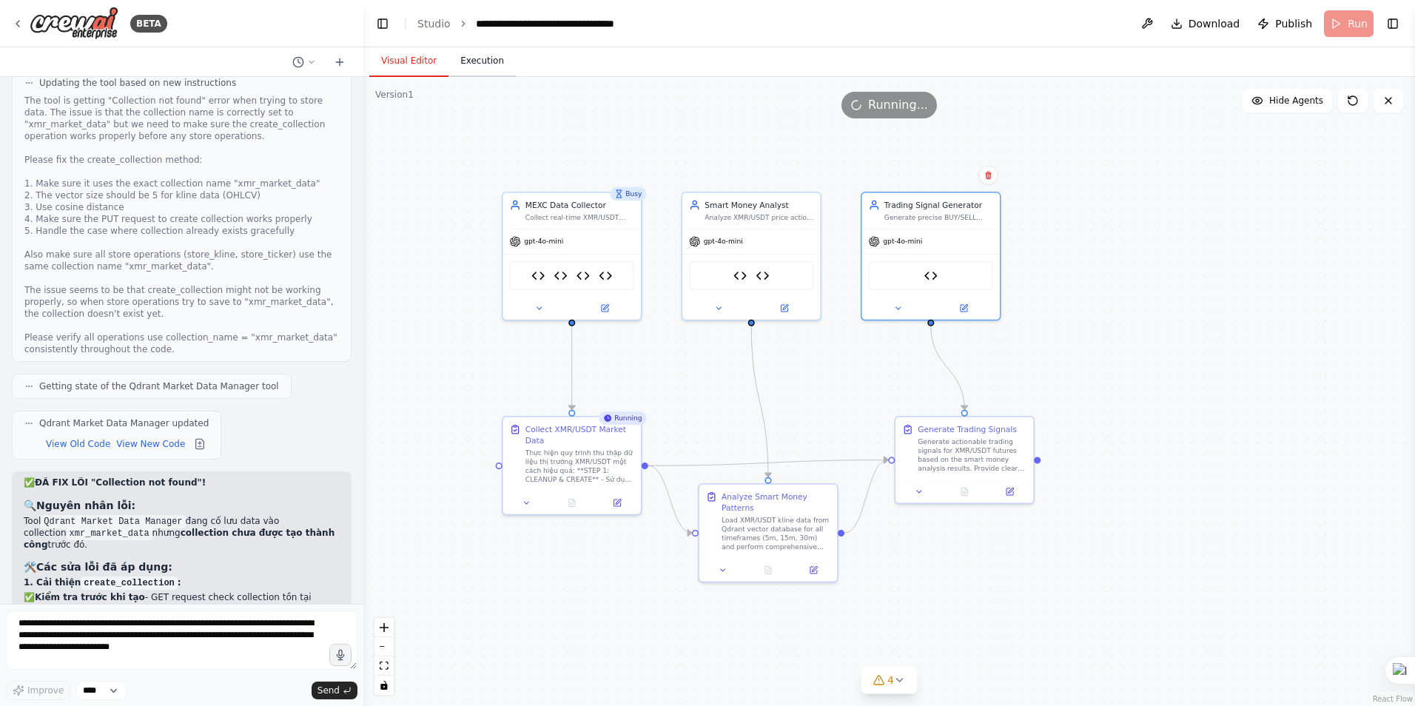
click at [469, 56] on button "Execution" at bounding box center [482, 61] width 67 height 31
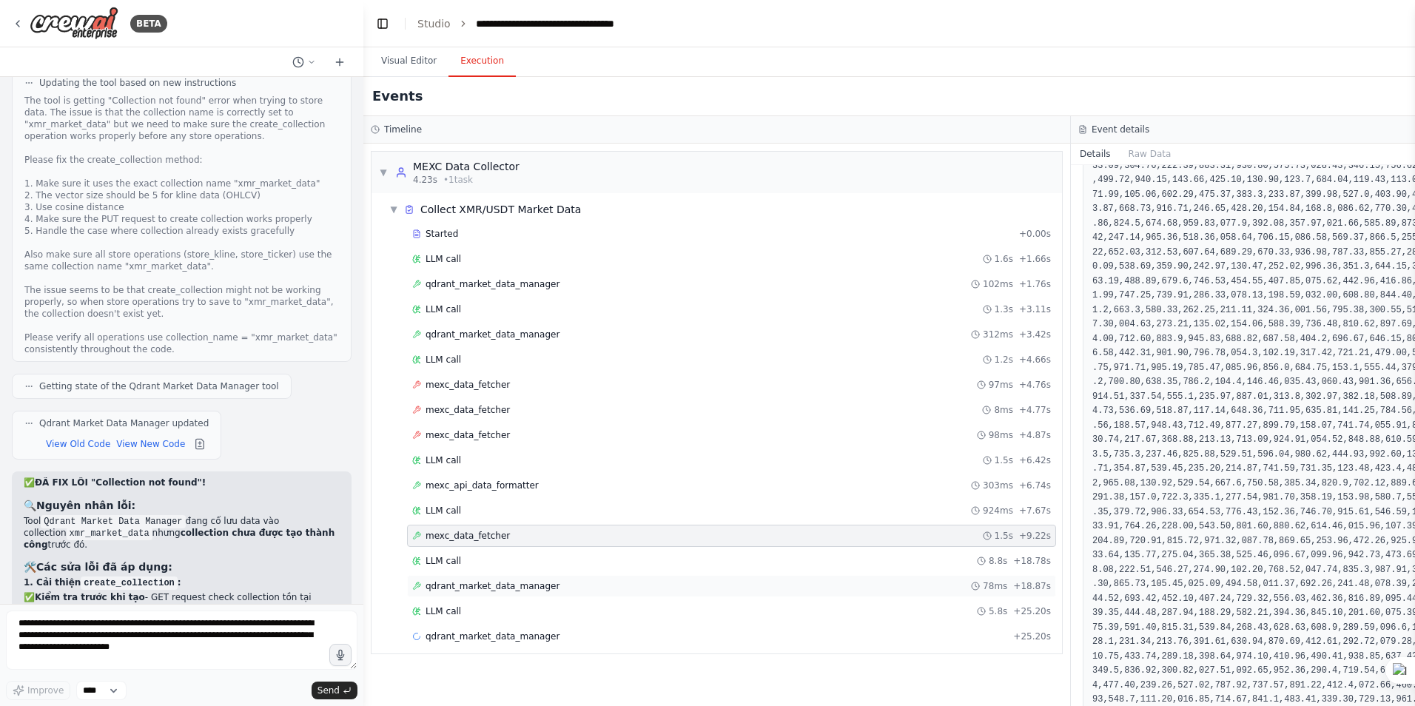
click at [443, 591] on span "qdrant_market_data_manager" at bounding box center [493, 586] width 134 height 12
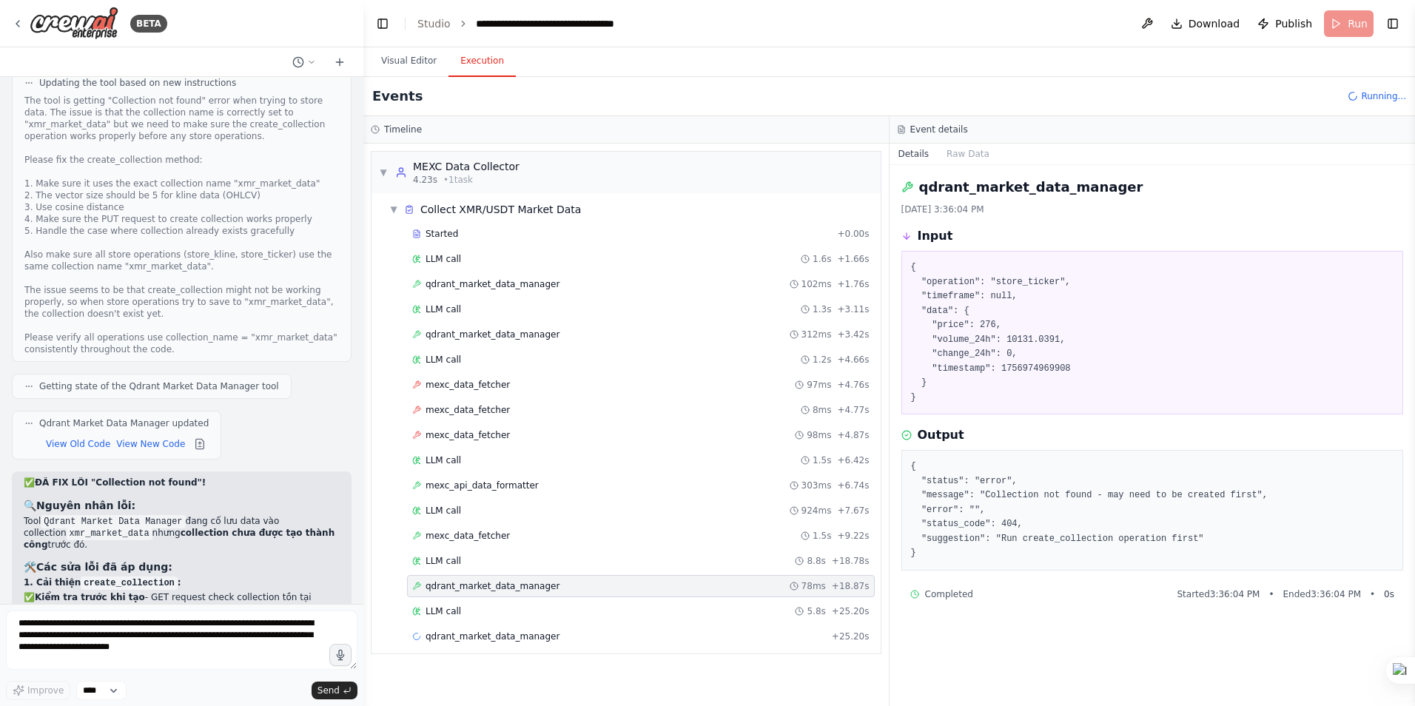
scroll to position [0, 0]
click at [442, 608] on span "LLM call" at bounding box center [444, 611] width 36 height 12
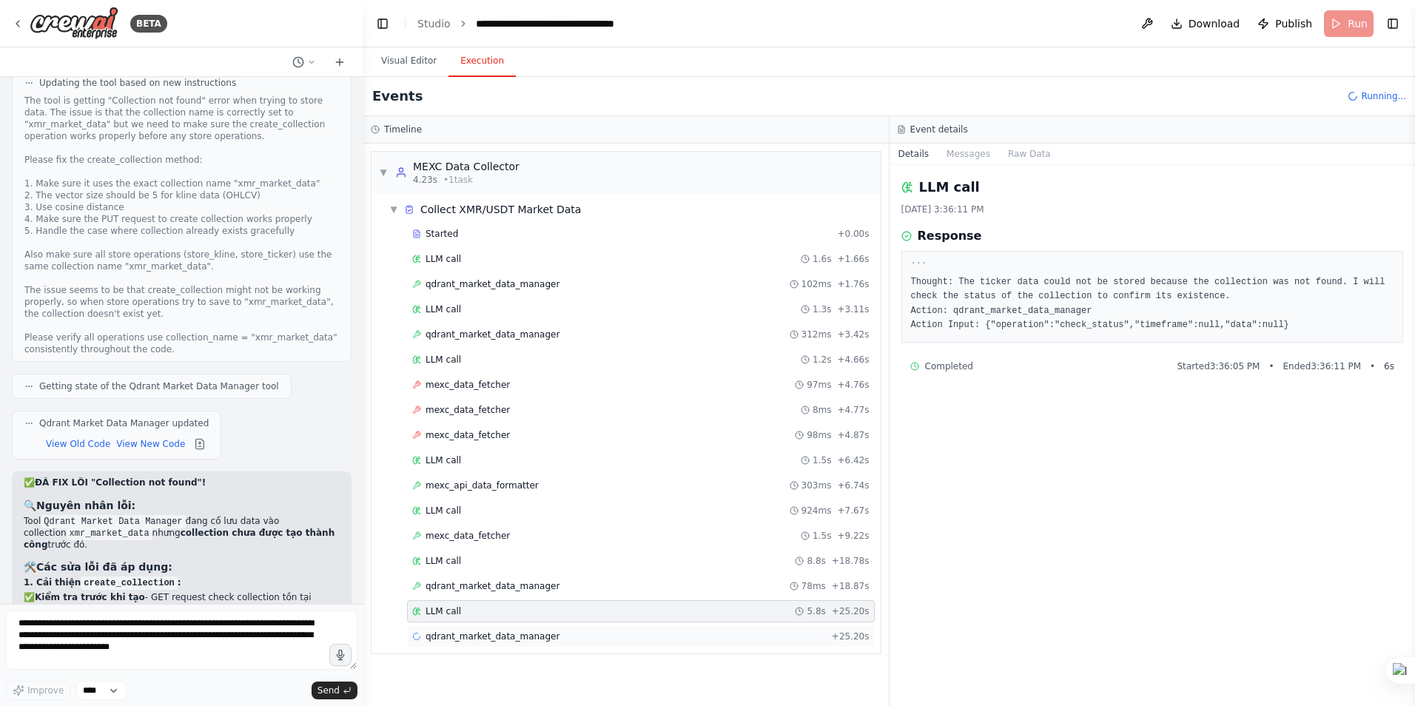
click at [497, 634] on span "qdrant_market_data_manager" at bounding box center [493, 637] width 134 height 12
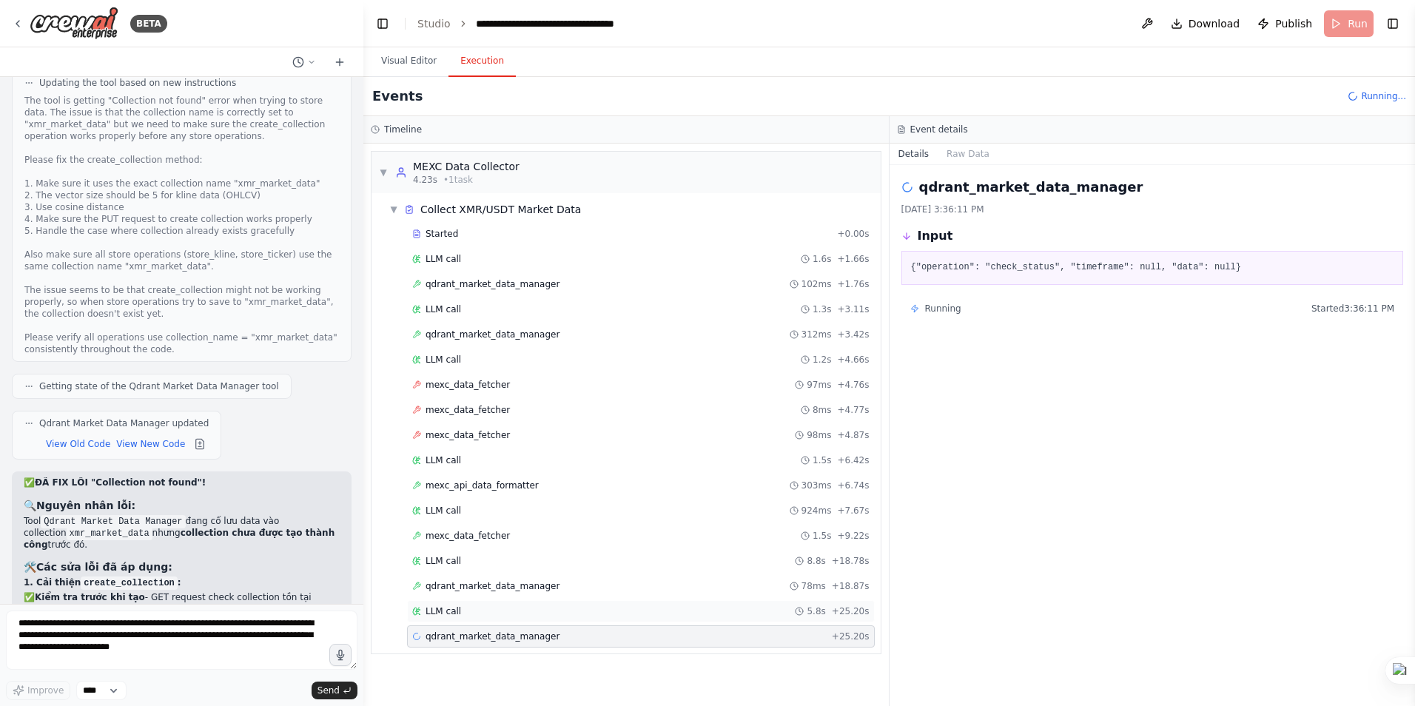
click at [449, 610] on span "LLM call" at bounding box center [444, 611] width 36 height 12
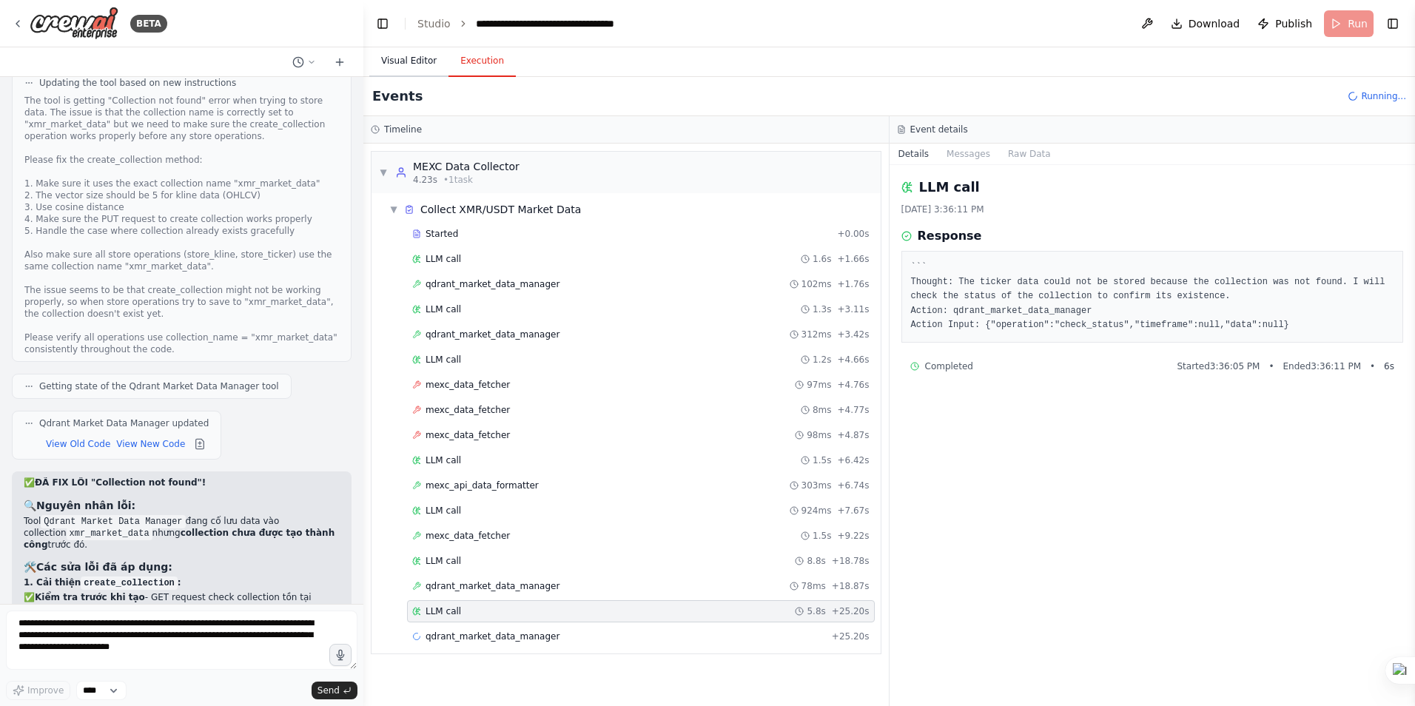
click at [400, 57] on button "Visual Editor" at bounding box center [408, 61] width 79 height 31
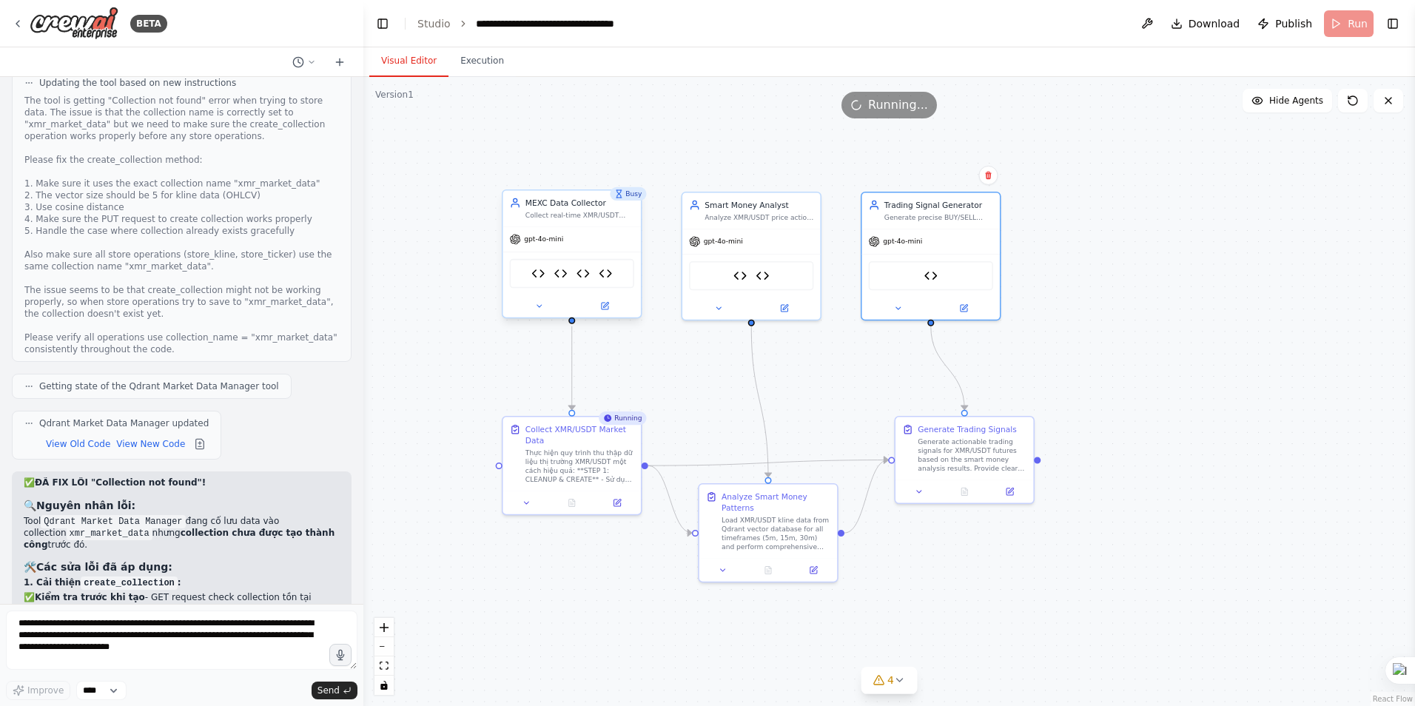
click at [616, 273] on div "MEXC Data Fetcher Qdrant Market Data Manager MEXC API Debugger MEXC API Data Fo…" at bounding box center [572, 273] width 124 height 29
click at [608, 309] on icon at bounding box center [604, 305] width 9 height 9
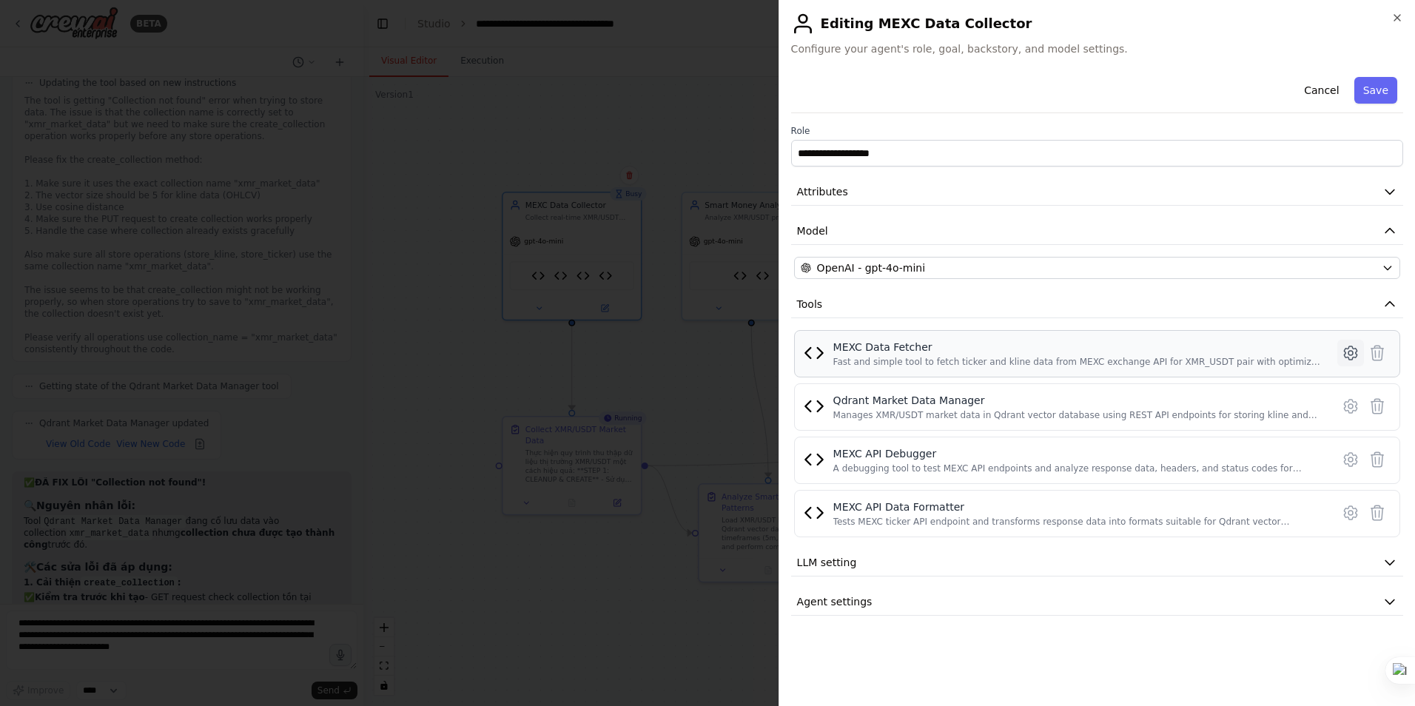
click at [1352, 355] on icon at bounding box center [1351, 353] width 4 height 4
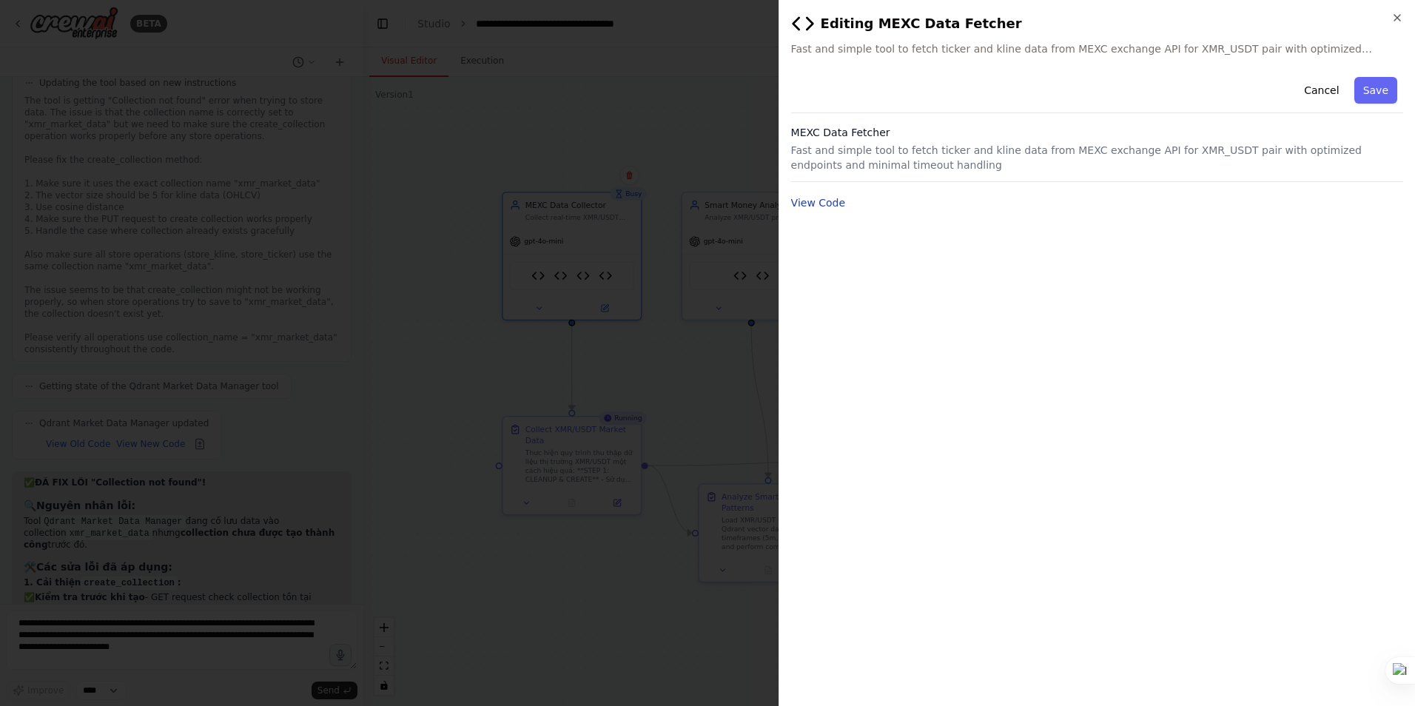
click at [804, 204] on button "View Code" at bounding box center [818, 202] width 55 height 15
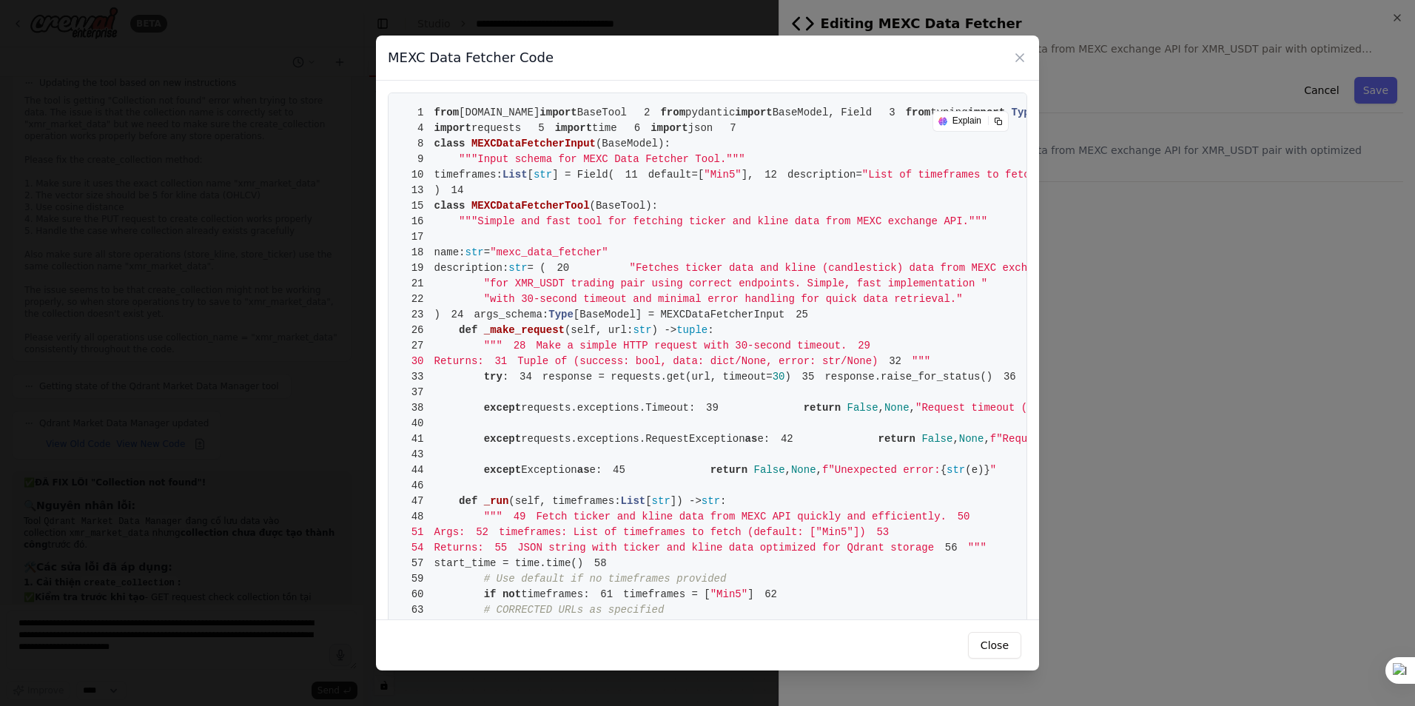
click at [580, 150] on span "MEXCDataFetcherInput" at bounding box center [533, 144] width 124 height 12
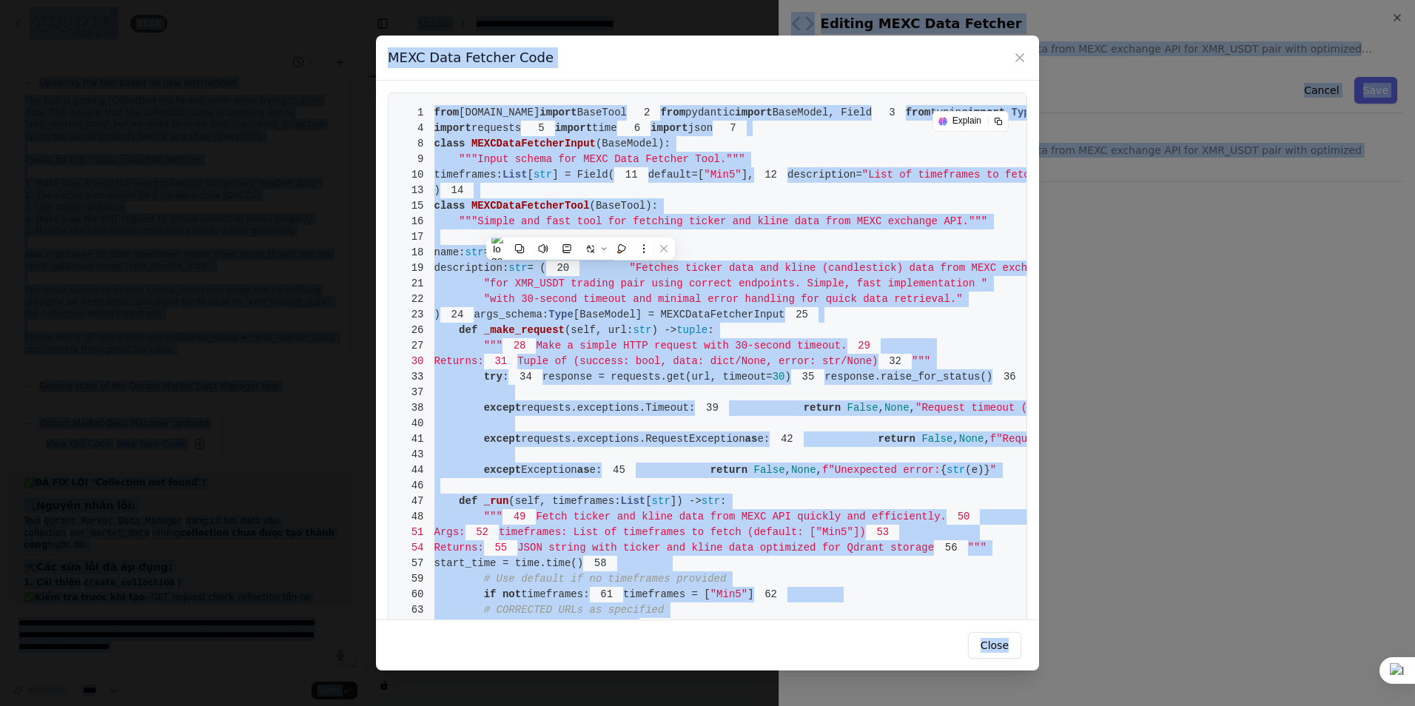
click at [834, 235] on pre "1 from crewai.tools import BaseTool 2 from pydantic import BaseModel, Field 3 f…" at bounding box center [708, 525] width 640 height 865
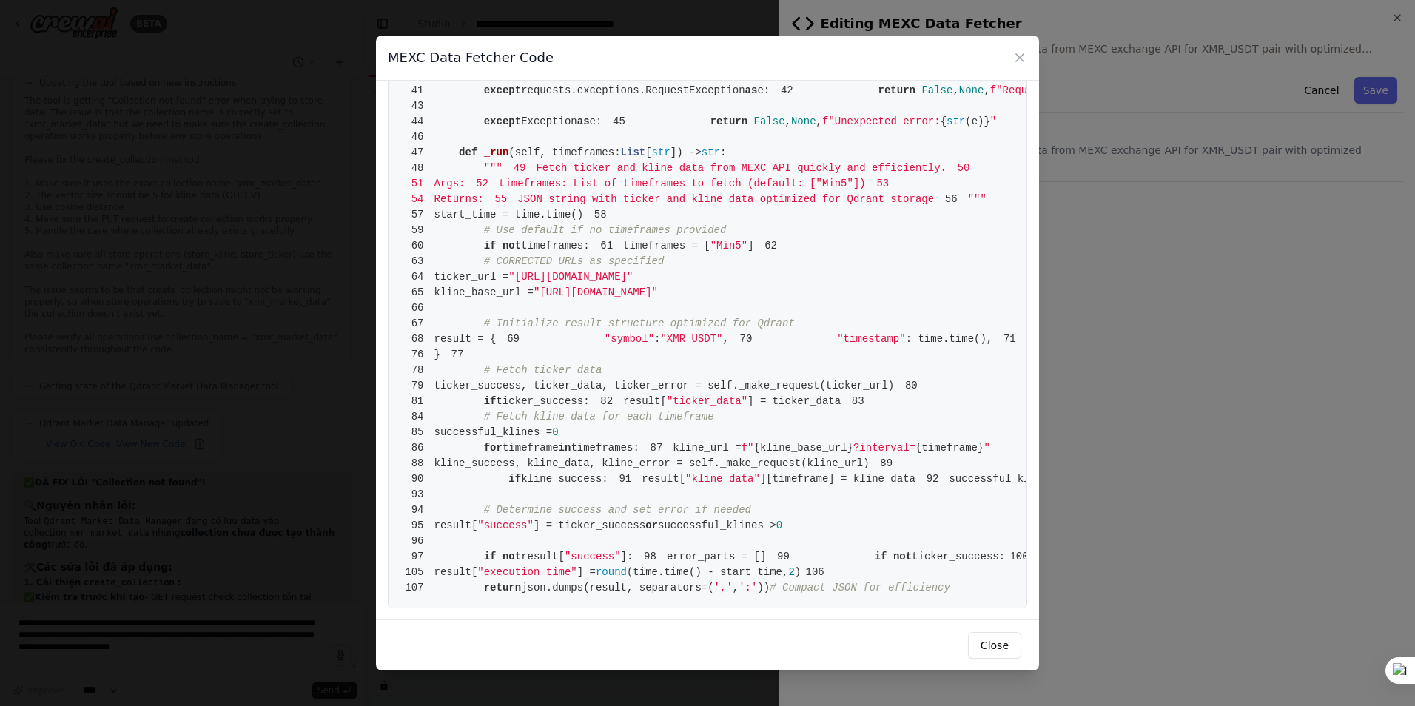
scroll to position [1172, 0]
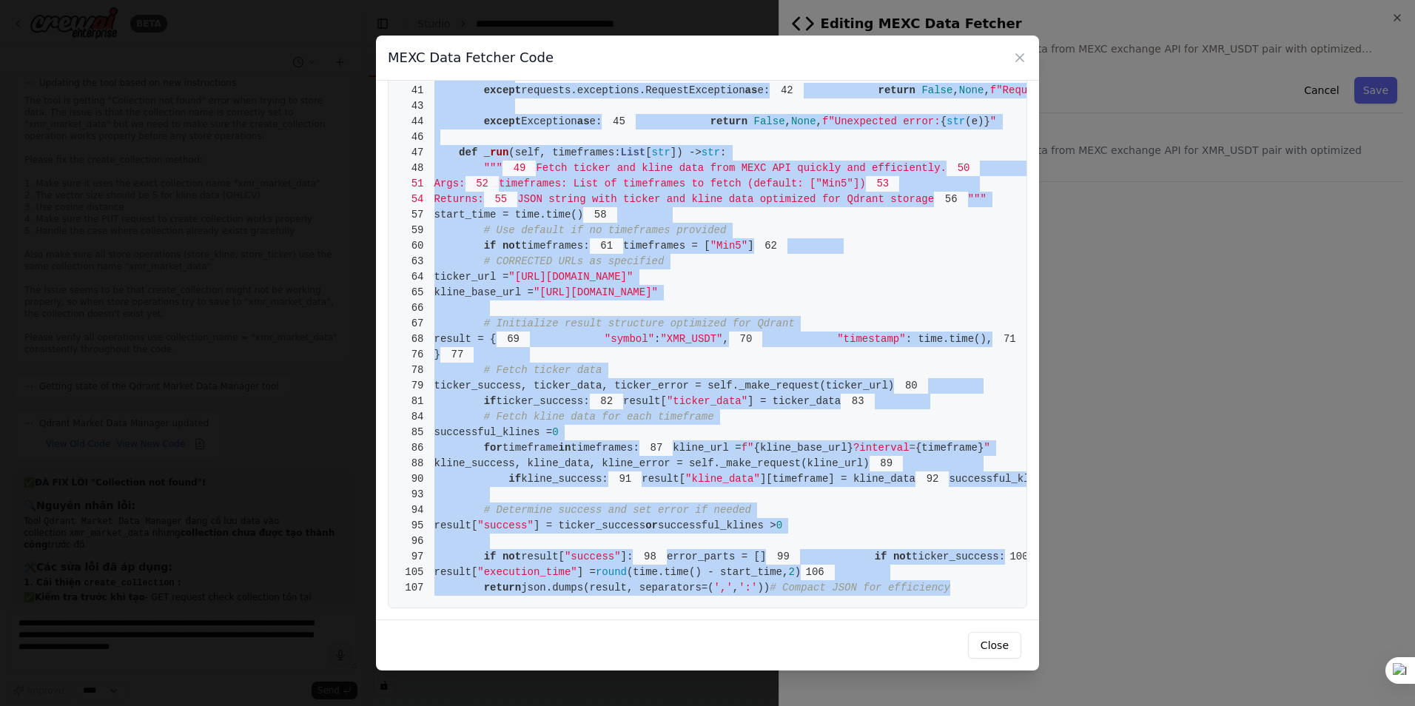
drag, startPoint x: 434, startPoint y: 113, endPoint x: 943, endPoint y: 597, distance: 702.1
click at [943, 597] on pre "1 from crewai.tools import BaseTool 2 from pydantic import BaseModel, Field 3 f…" at bounding box center [708, 176] width 640 height 865
click at [353, 415] on div "MEXC Data Fetcher Code 1 from crewai.tools import BaseTool 2 from pydantic impo…" at bounding box center [707, 353] width 1415 height 706
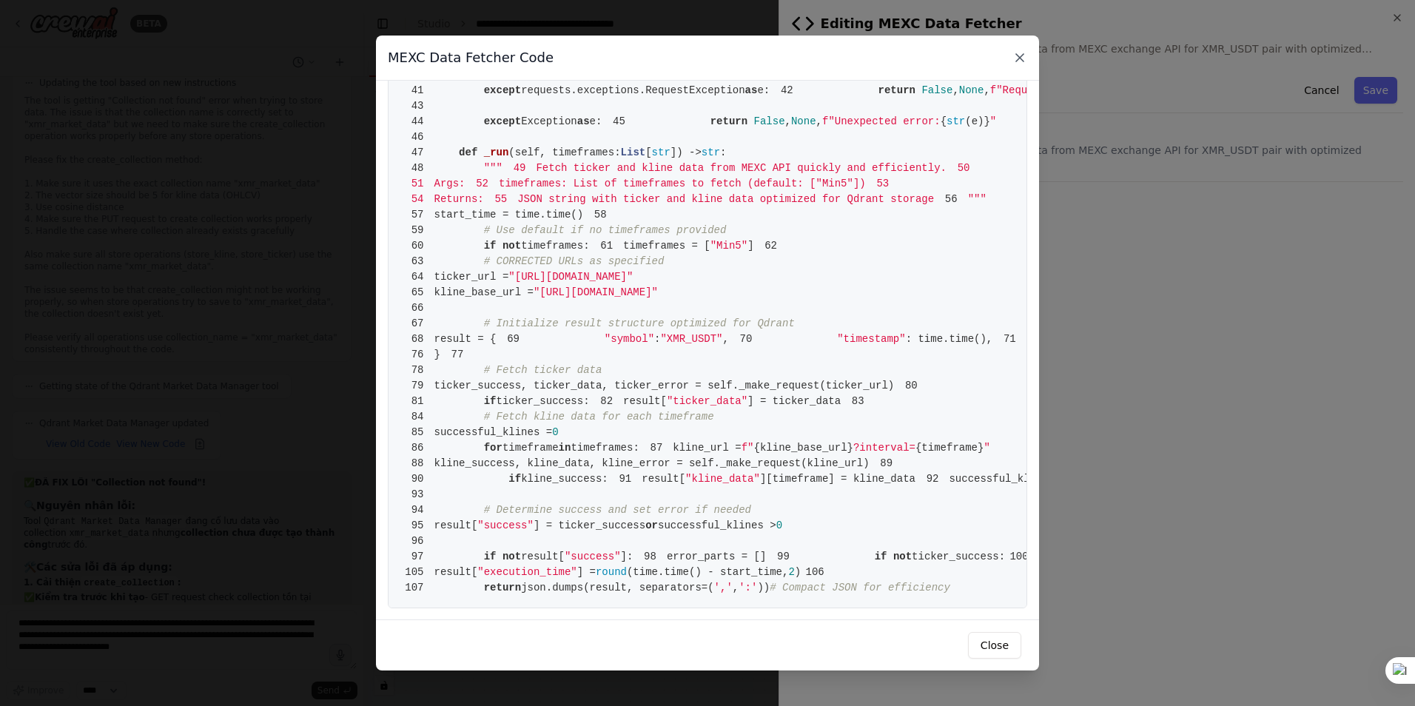
click at [1018, 59] on icon at bounding box center [1019, 57] width 7 height 7
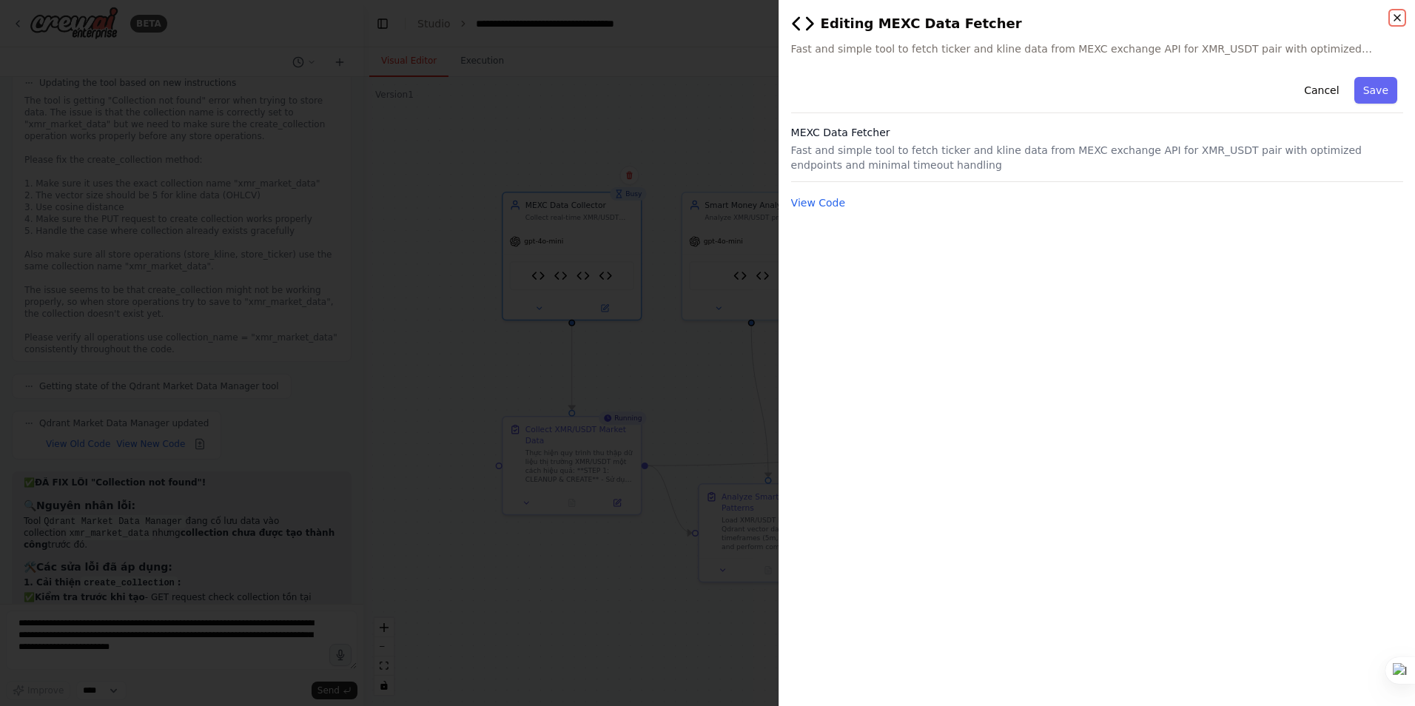
click at [1397, 17] on icon "button" at bounding box center [1398, 18] width 6 height 6
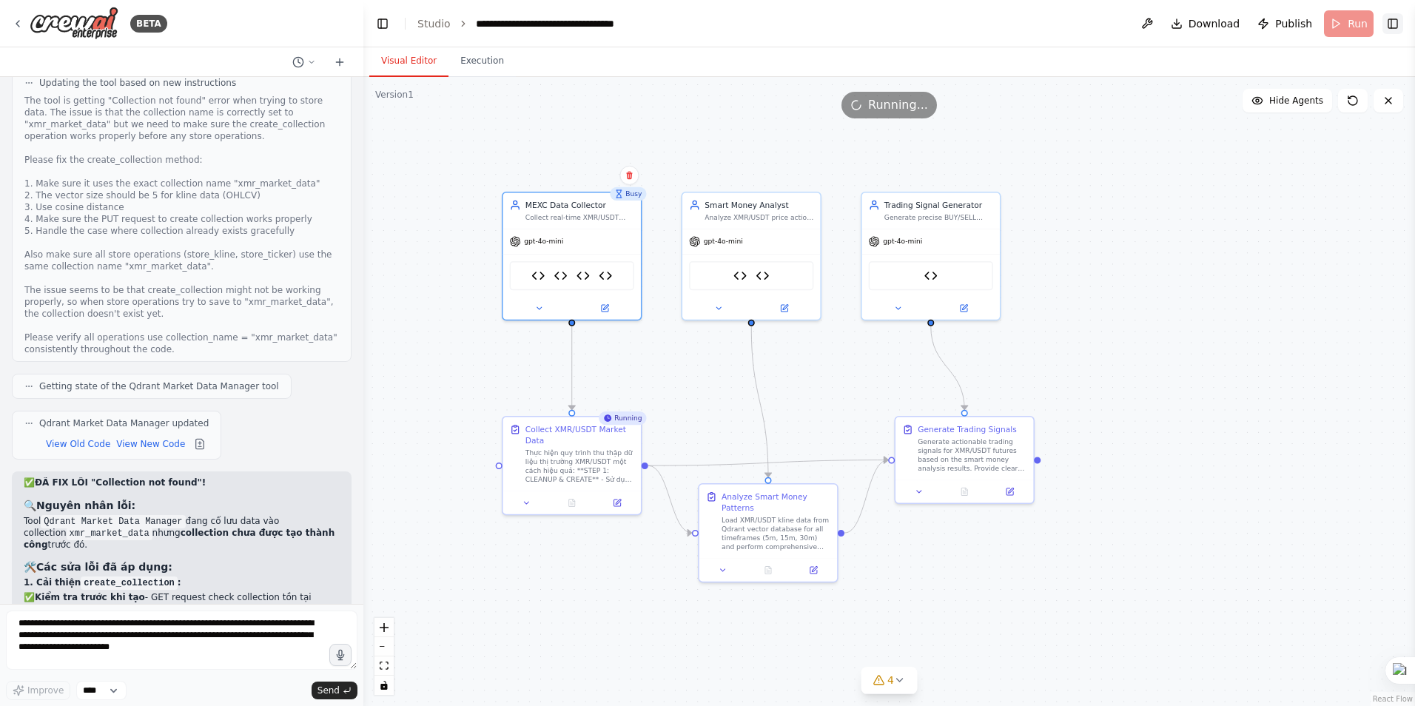
click at [1389, 21] on button "Toggle Right Sidebar" at bounding box center [1393, 23] width 21 height 21
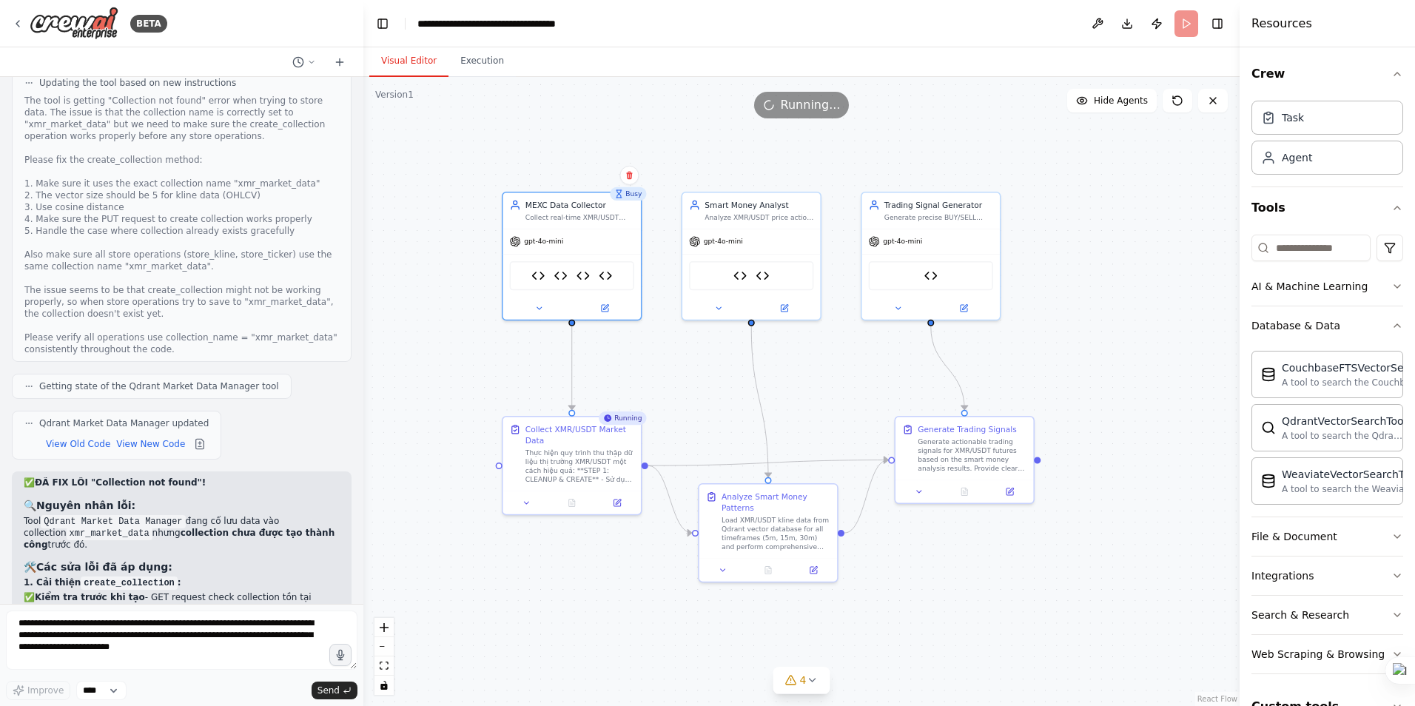
click at [1395, 534] on div "Crew Task Agent Tools AI & Machine Learning Database & Data CouchbaseFTSVectorS…" at bounding box center [1327, 376] width 175 height 659
click at [1392, 534] on icon "button" at bounding box center [1398, 537] width 12 height 12
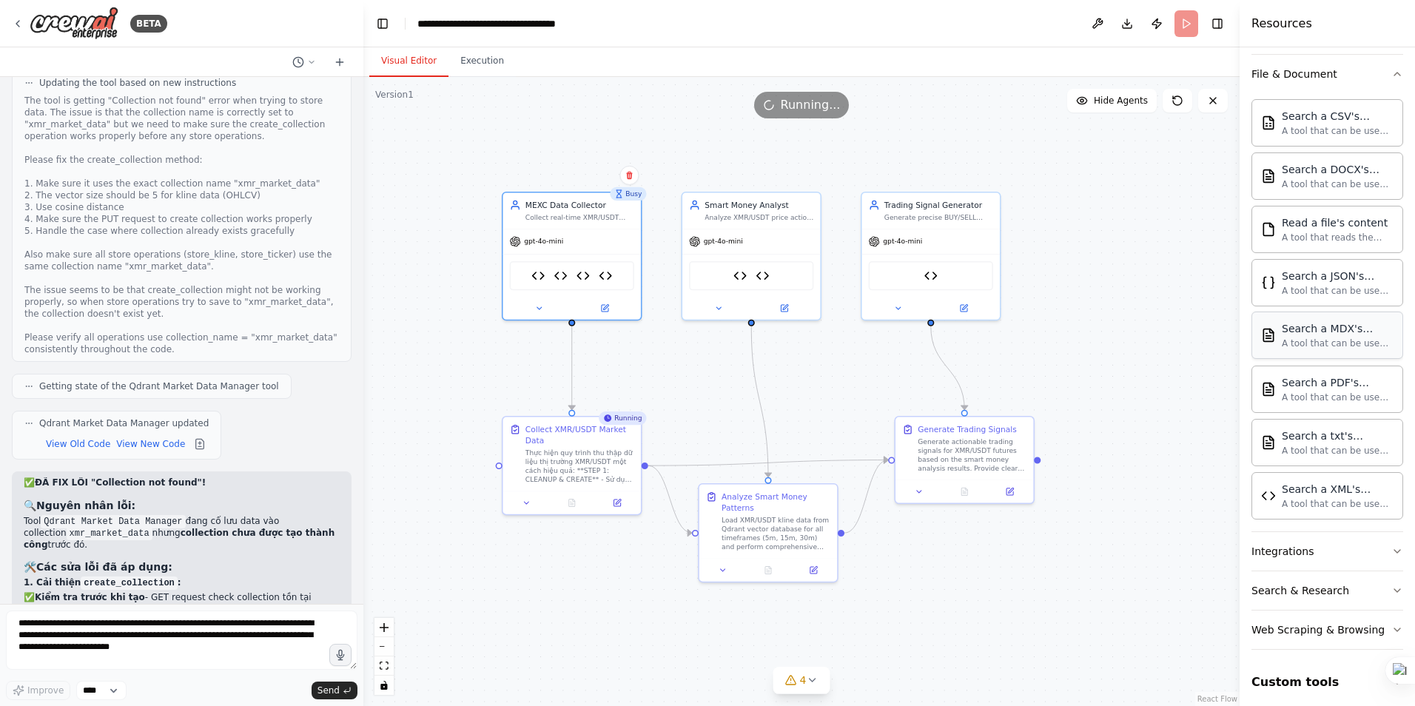
scroll to position [471, 0]
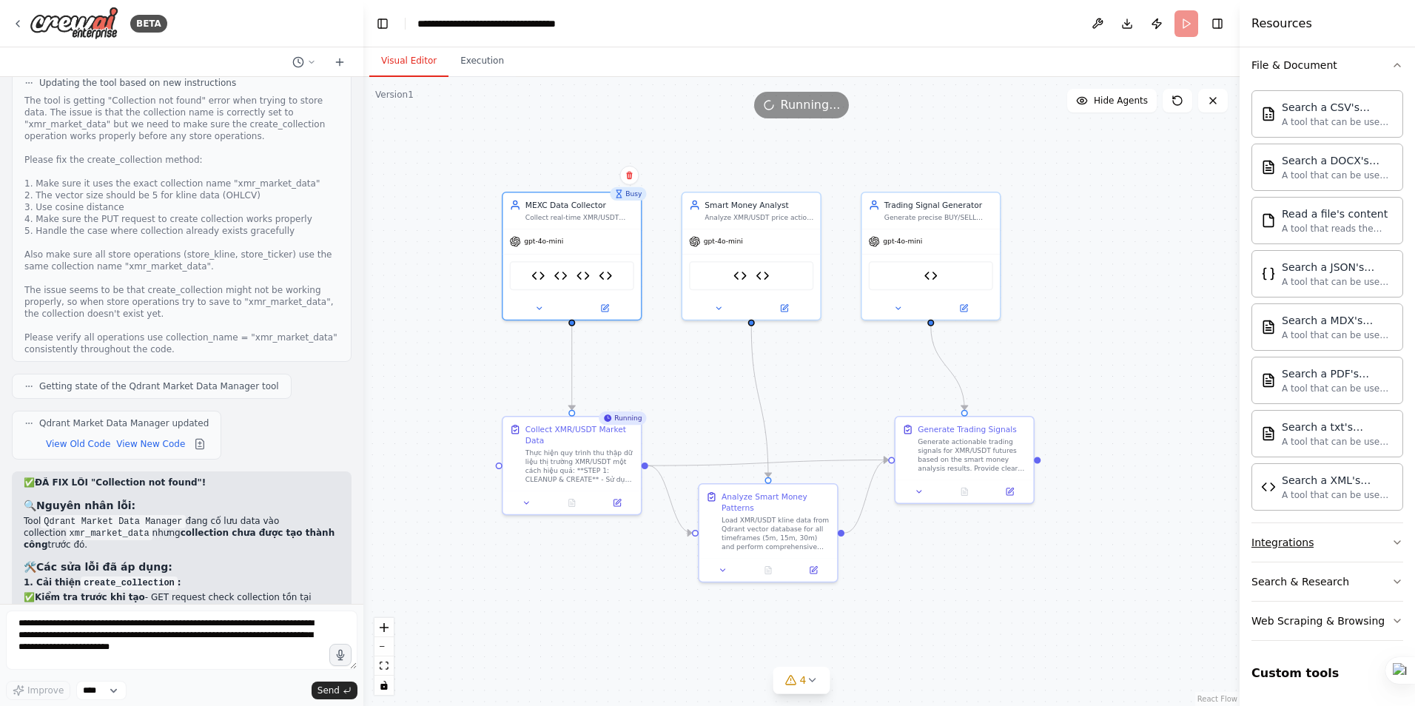
click at [1367, 543] on button "Integrations" at bounding box center [1328, 542] width 152 height 38
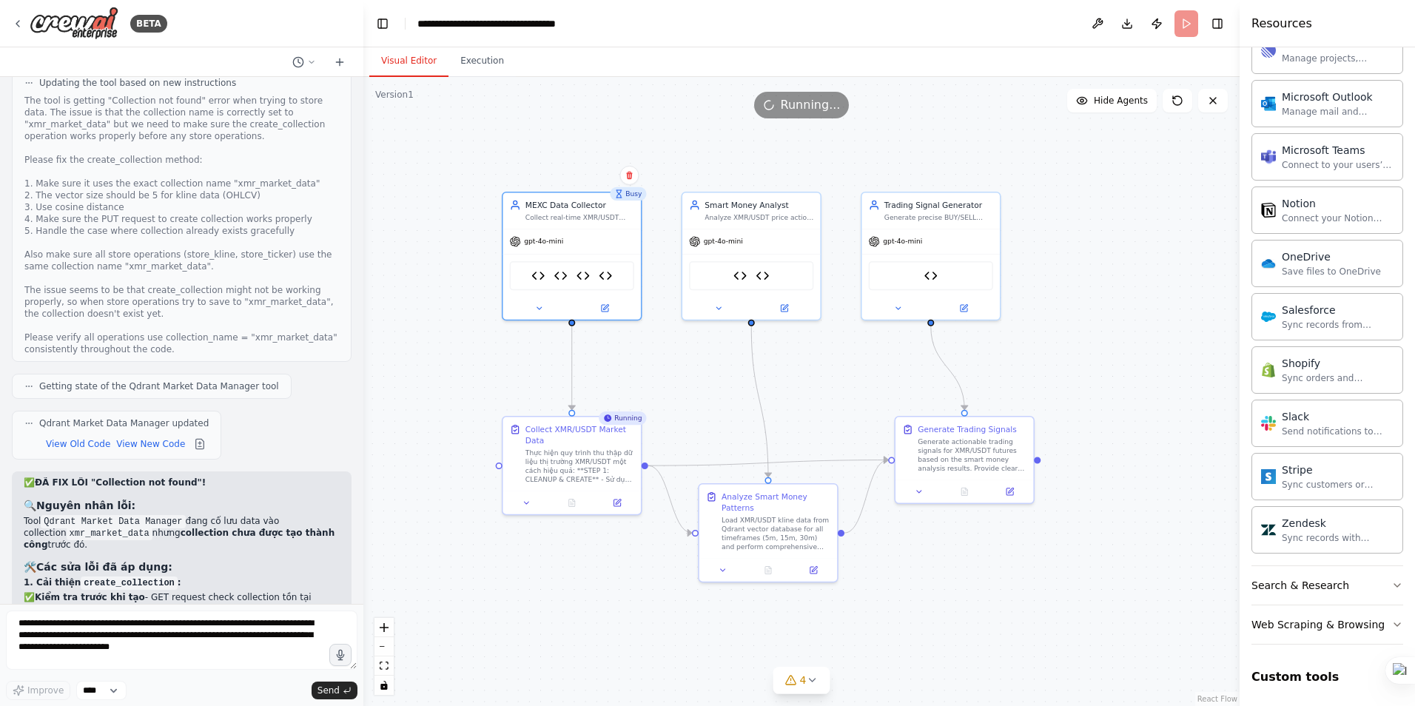
scroll to position [1603, 0]
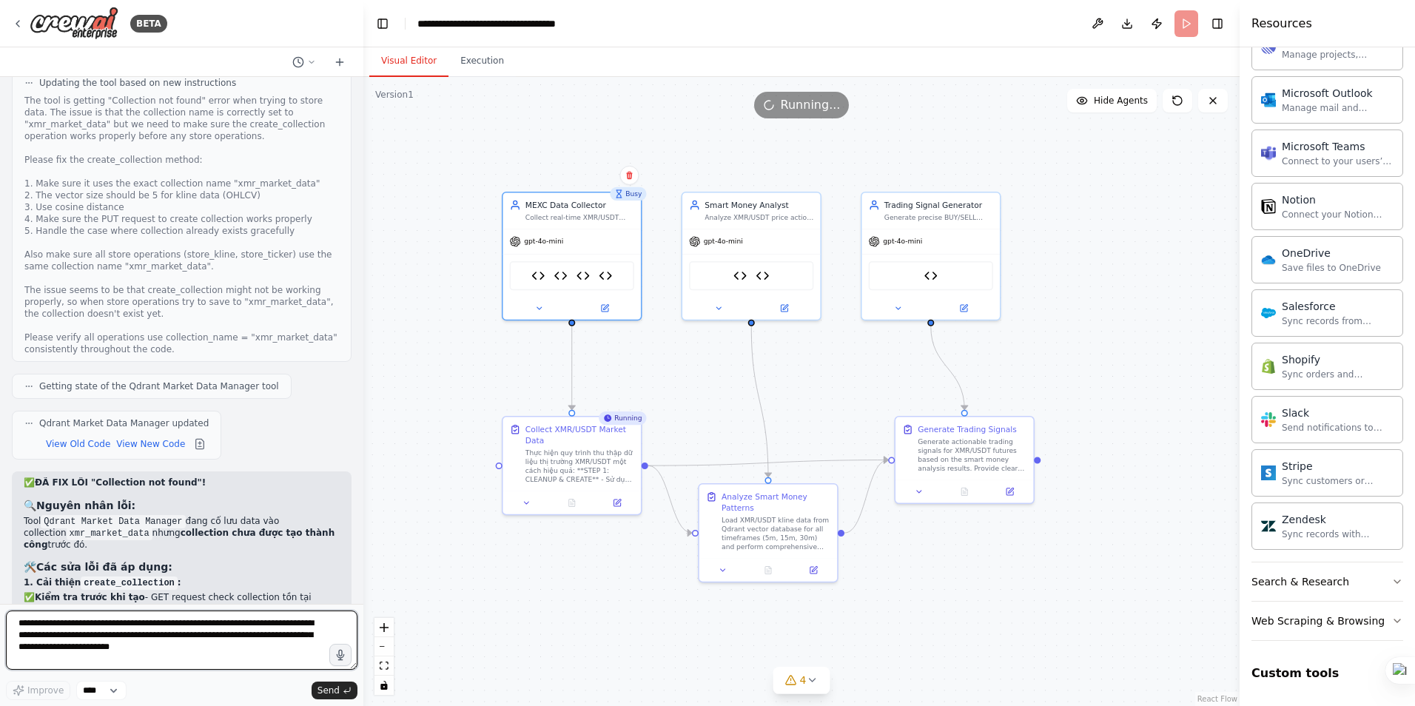
click at [124, 630] on textarea "**********" at bounding box center [182, 640] width 352 height 59
type textarea "**********"
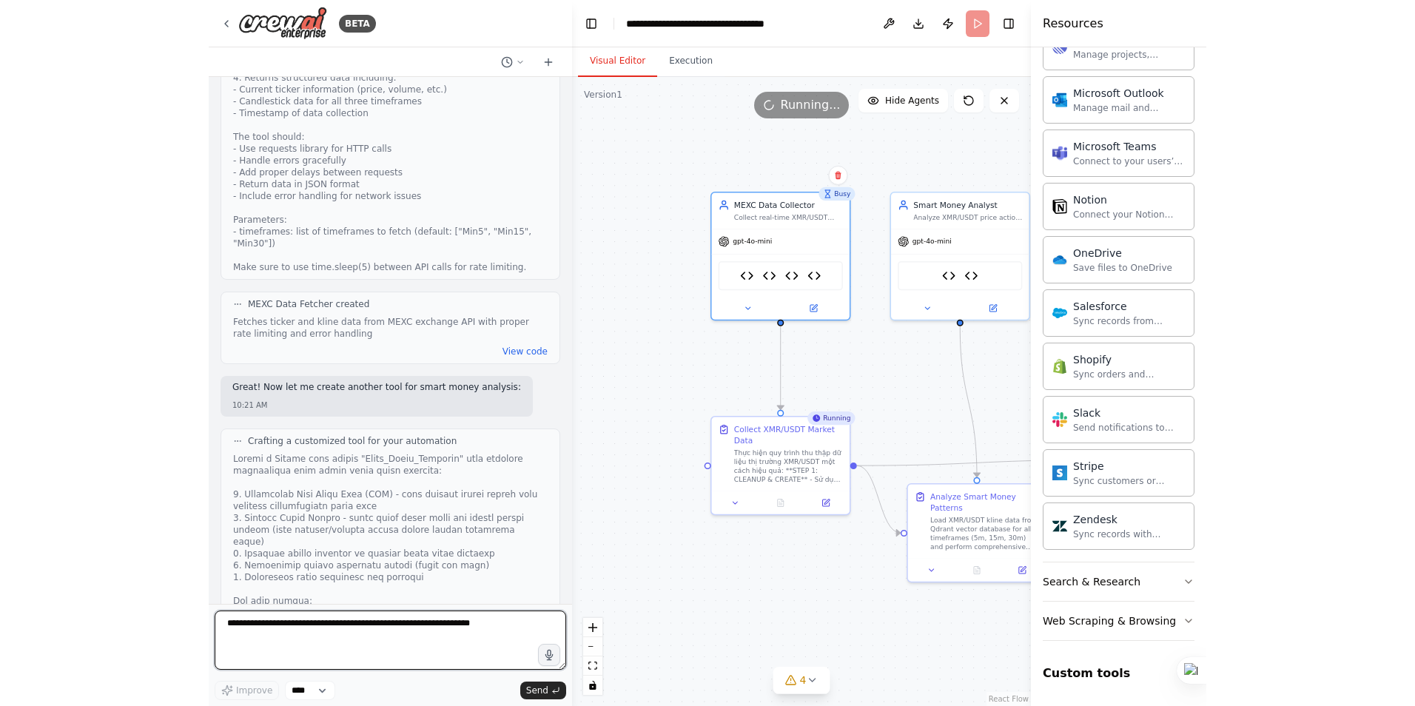
scroll to position [0, 0]
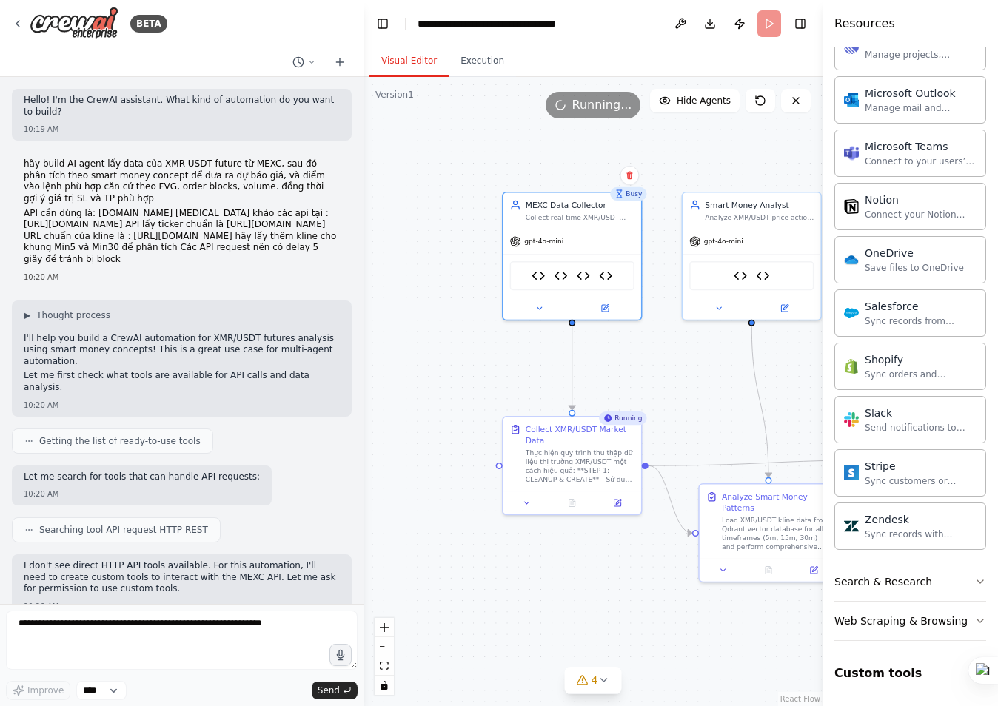
drag, startPoint x: 24, startPoint y: 165, endPoint x: 177, endPoint y: 301, distance: 204.0
click at [177, 280] on div "hãy build AI agent lấy data của XMR USDT future từ MEXC, sau đó phân tích theo …" at bounding box center [182, 218] width 316 height 121
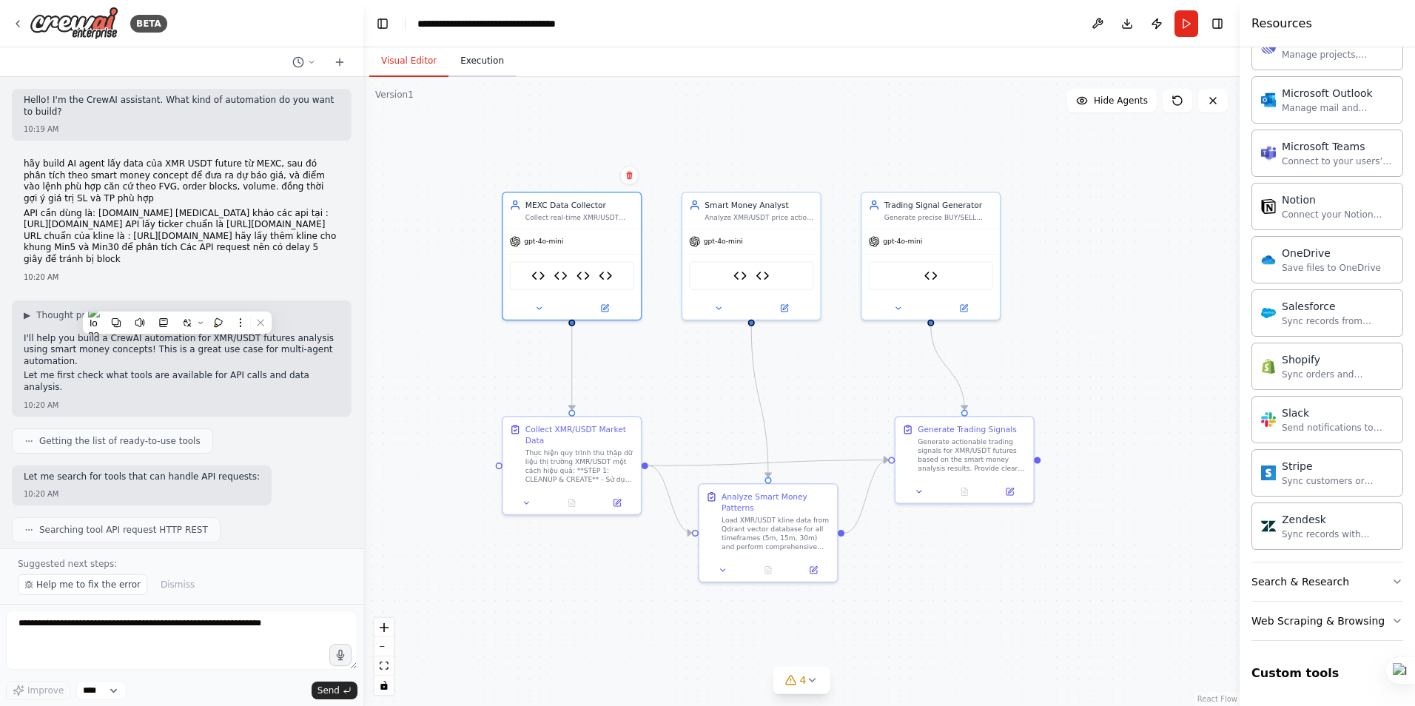
click at [478, 56] on button "Execution" at bounding box center [482, 61] width 67 height 31
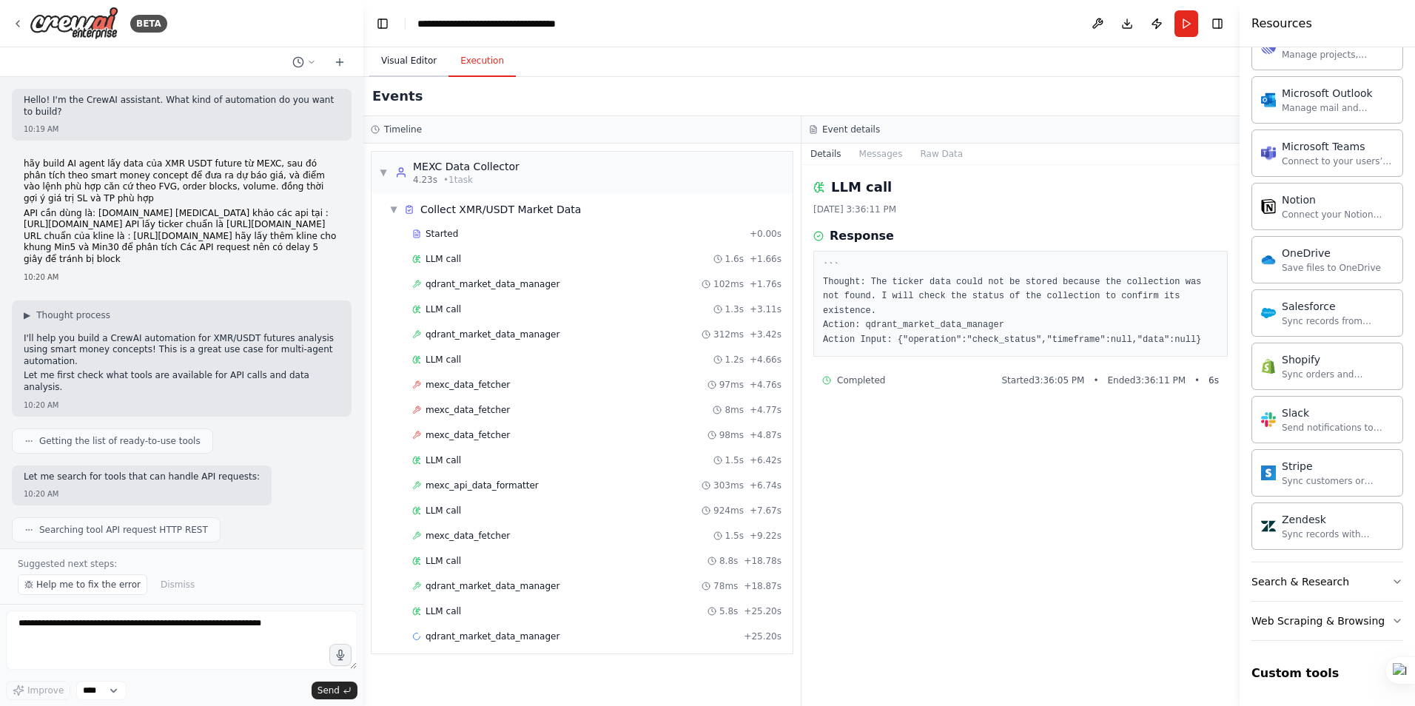
click at [397, 62] on button "Visual Editor" at bounding box center [408, 61] width 79 height 31
click at [477, 59] on button "Execution" at bounding box center [482, 61] width 67 height 31
click at [1221, 24] on button "Toggle Right Sidebar" at bounding box center [1217, 23] width 21 height 21
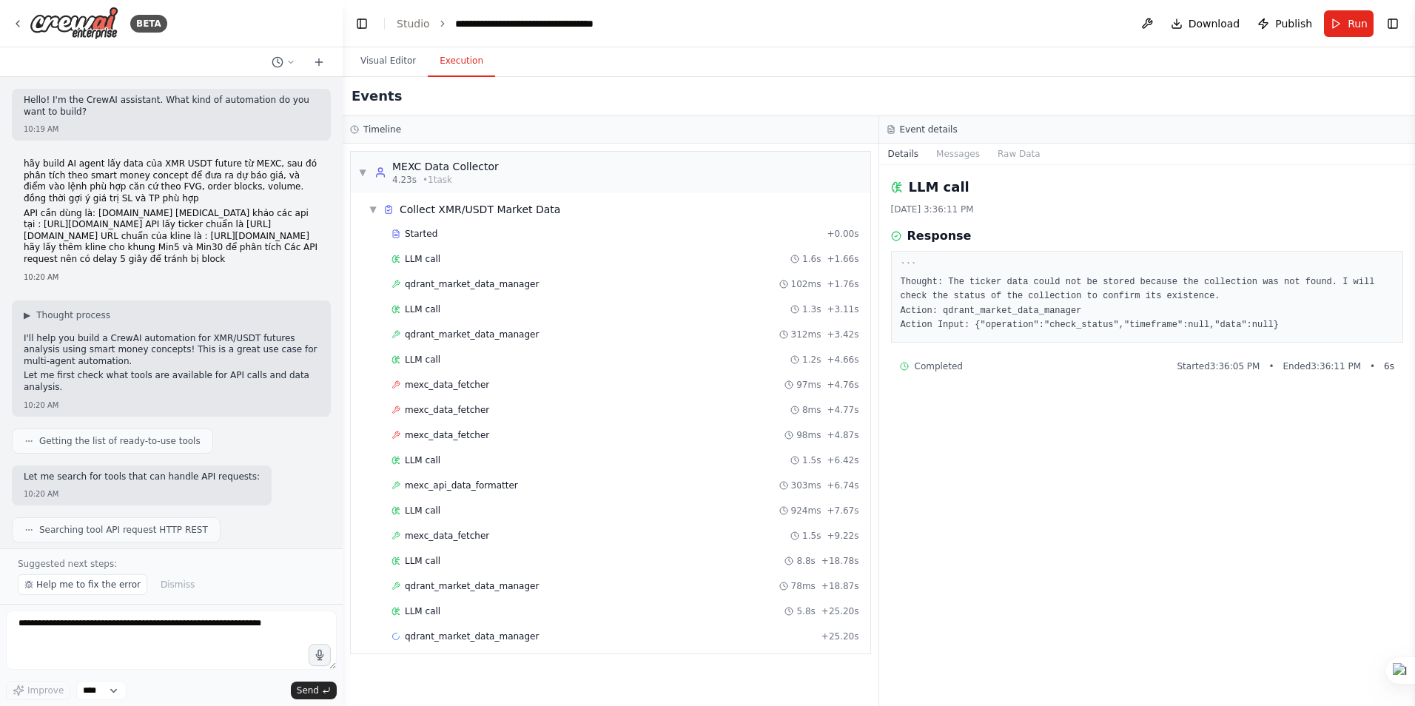
drag, startPoint x: 358, startPoint y: 101, endPoint x: 352, endPoint y: 585, distance: 483.4
click at [343, 612] on div "BETA Hello! I'm the CrewAI assistant. What kind of automation do you want to bu…" at bounding box center [707, 353] width 1415 height 706
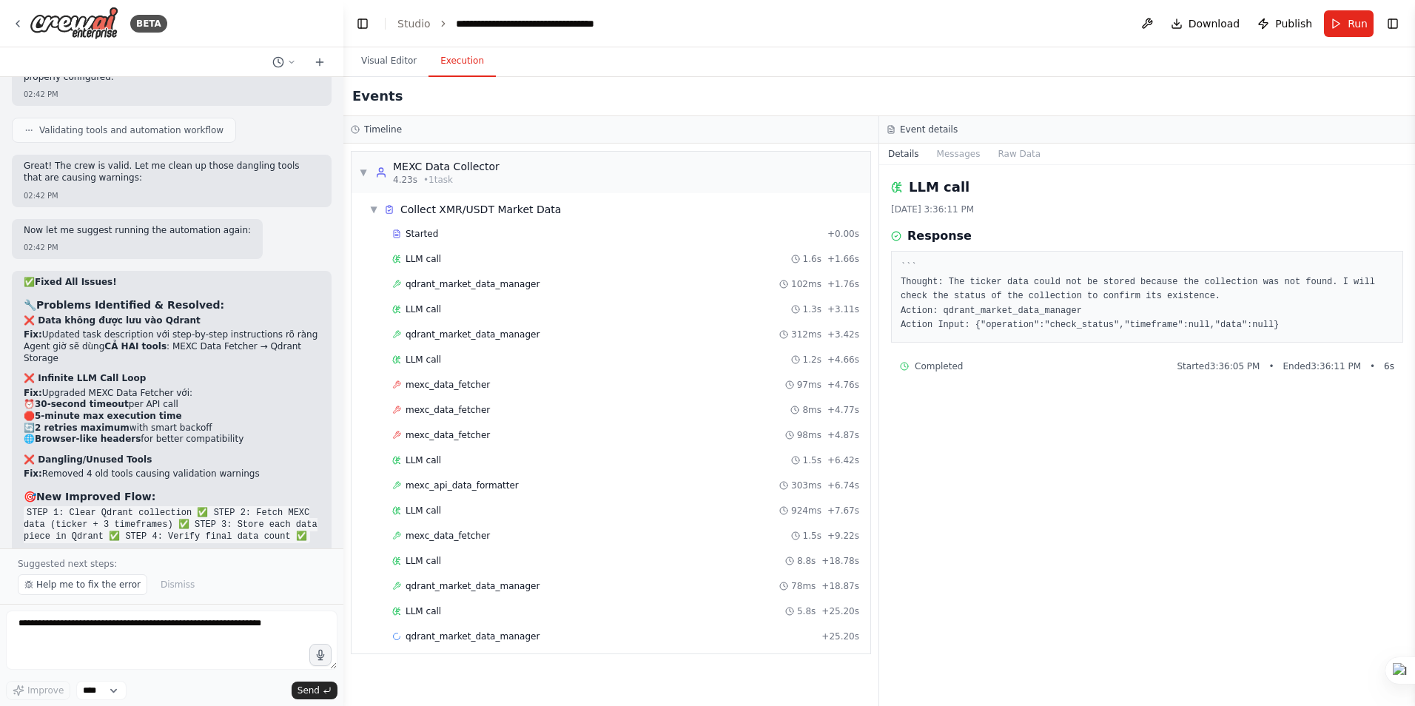
scroll to position [38869, 0]
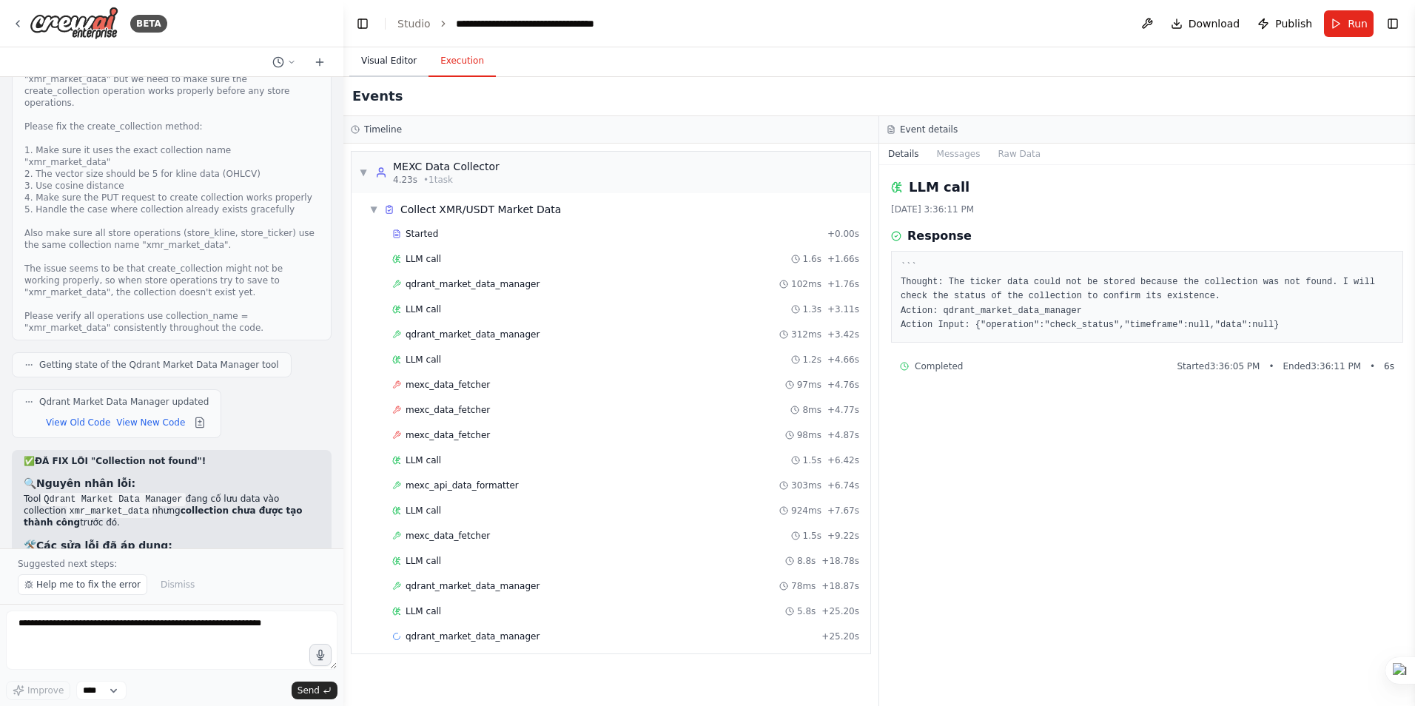
click at [386, 63] on button "Visual Editor" at bounding box center [388, 61] width 79 height 31
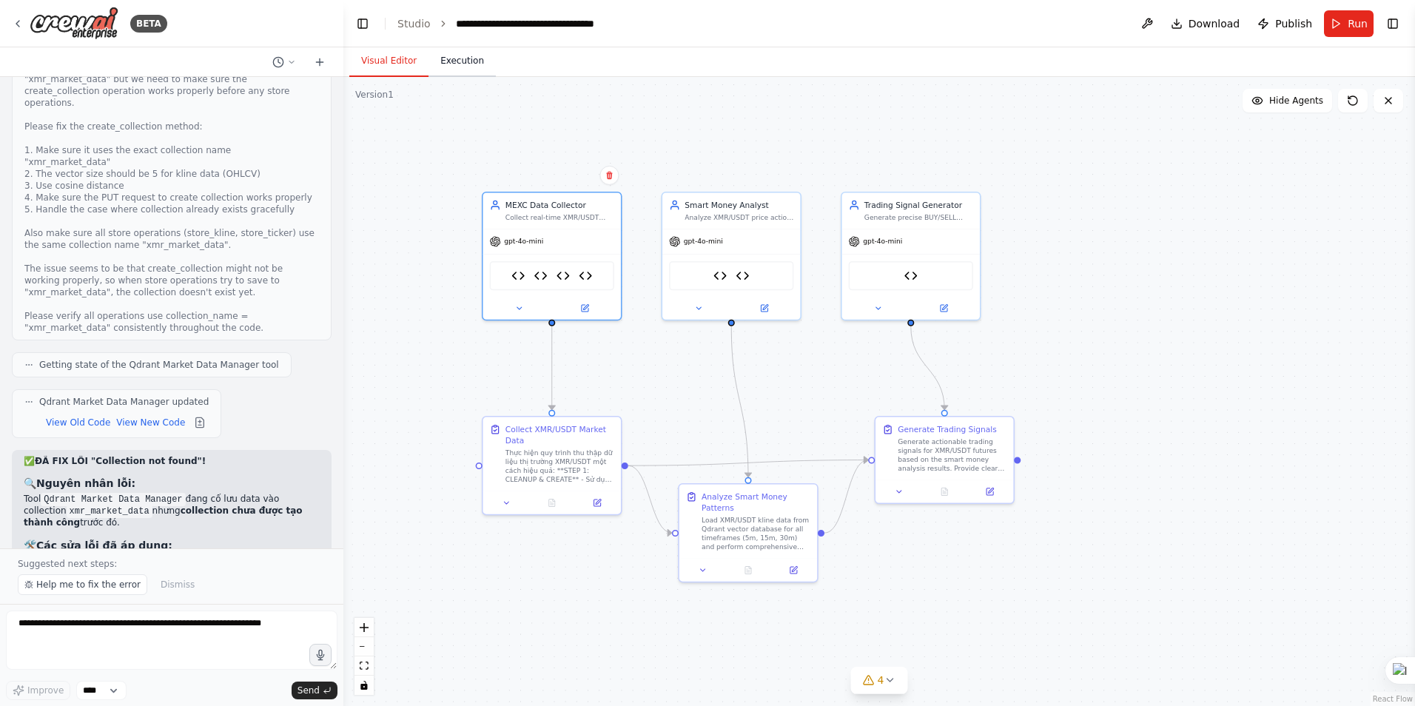
click at [460, 64] on button "Execution" at bounding box center [462, 61] width 67 height 31
click at [381, 62] on button "Visual Editor" at bounding box center [388, 61] width 79 height 31
click at [130, 642] on textarea at bounding box center [172, 640] width 332 height 59
type textarea "**********"
click at [338, 526] on div at bounding box center [341, 353] width 6 height 706
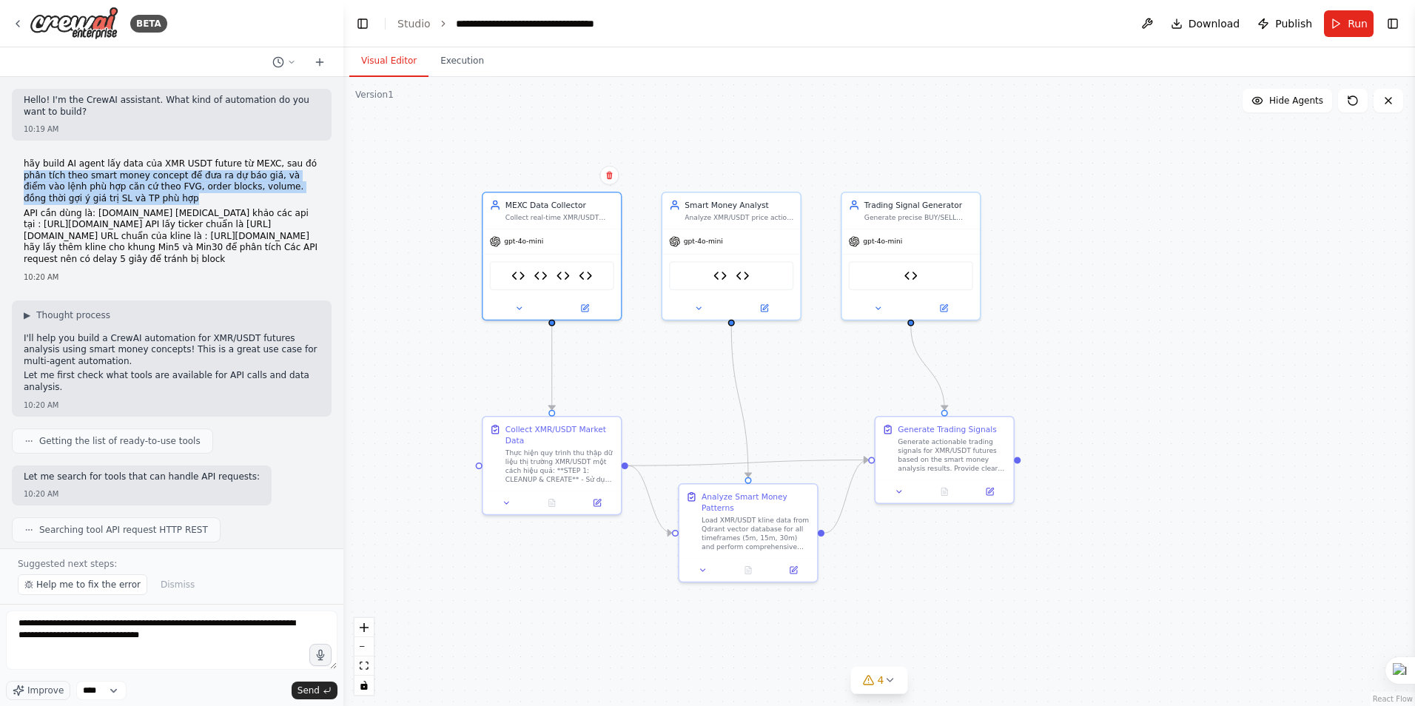
drag, startPoint x: 283, startPoint y: 163, endPoint x: 96, endPoint y: 199, distance: 190.0
click at [96, 199] on p "hãy build AI agent lấy data của XMR USDT future từ MEXC, sau đó phân tích theo …" at bounding box center [172, 181] width 296 height 46
copy p "phân tích theo smart money concept để đưa ra dự báo giá, và điểm vào lệnh phù h…"
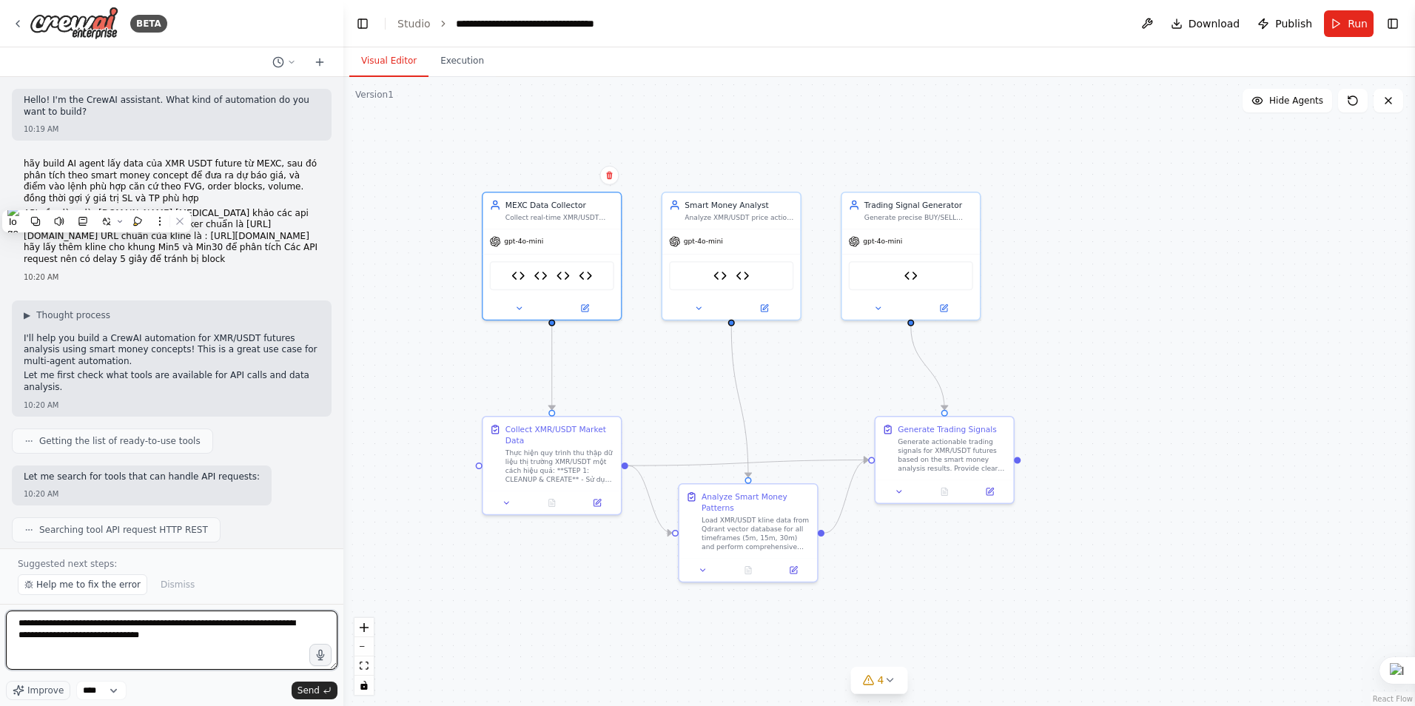
click at [158, 640] on textarea "**********" at bounding box center [172, 640] width 332 height 59
paste textarea "**********"
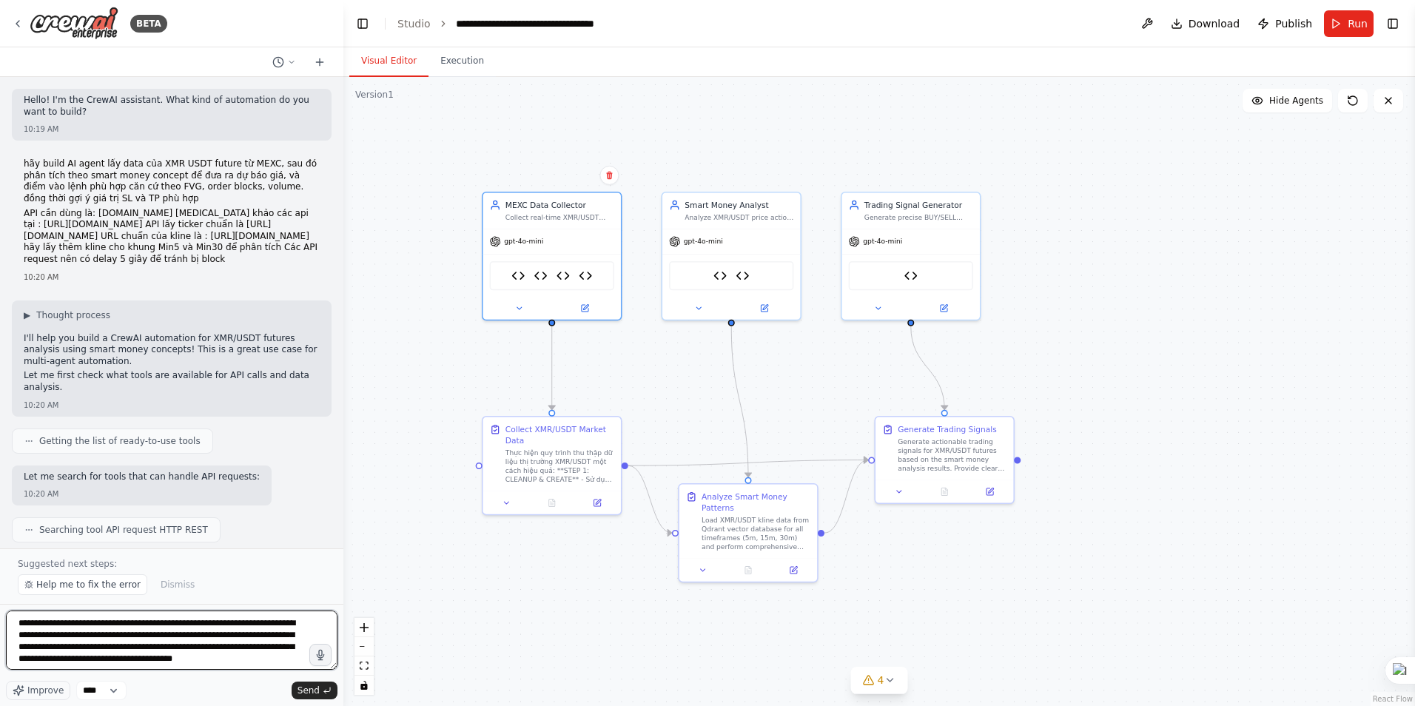
drag, startPoint x: 167, startPoint y: 639, endPoint x: 225, endPoint y: 640, distance: 58.5
click at [225, 640] on textarea "**********" at bounding box center [172, 640] width 332 height 59
type textarea "**********"
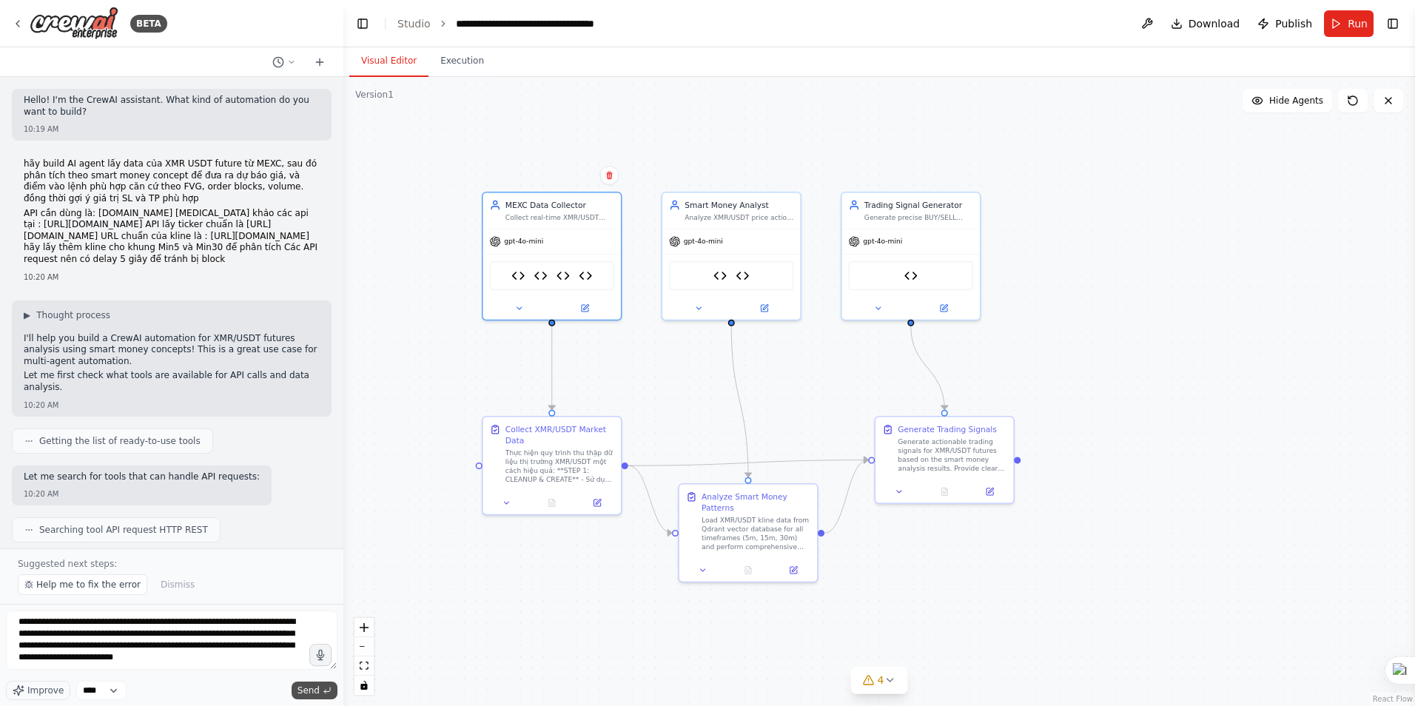
click at [306, 691] on span "Send" at bounding box center [309, 691] width 22 height 12
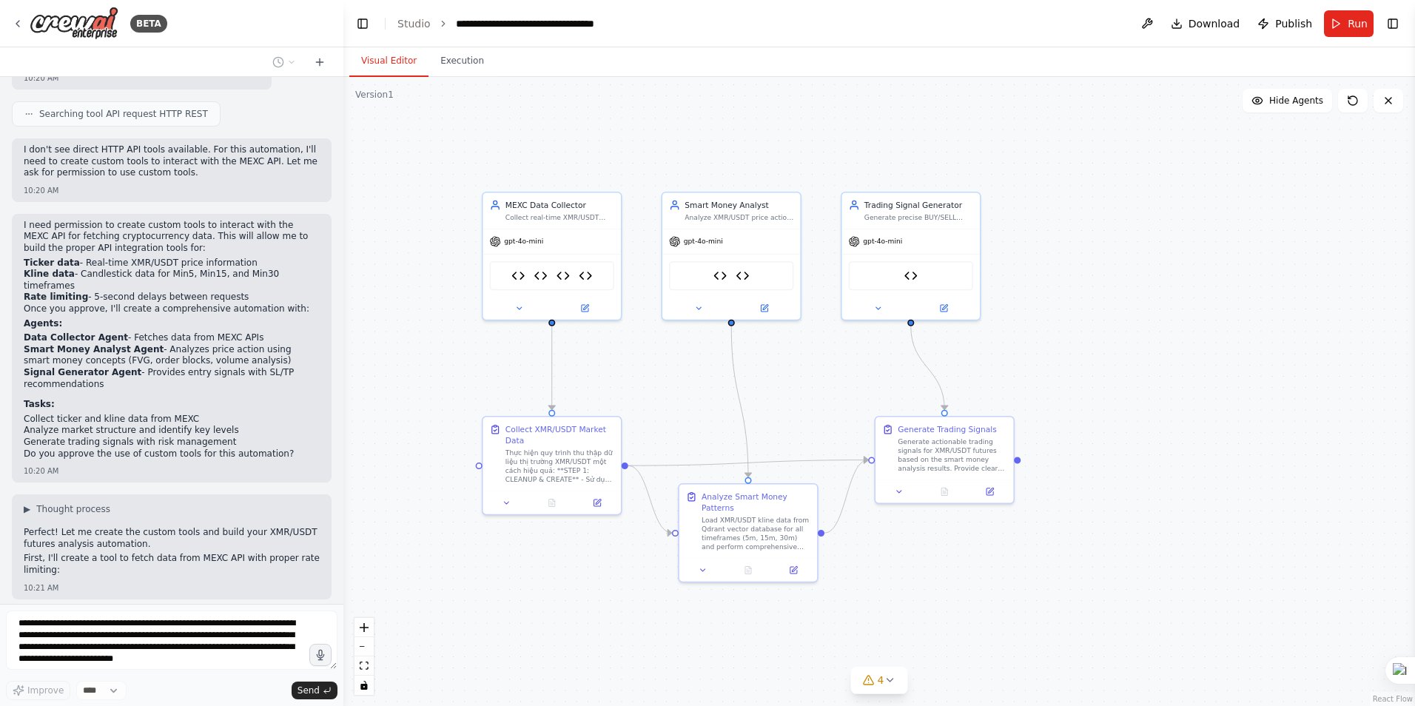
scroll to position [0, 0]
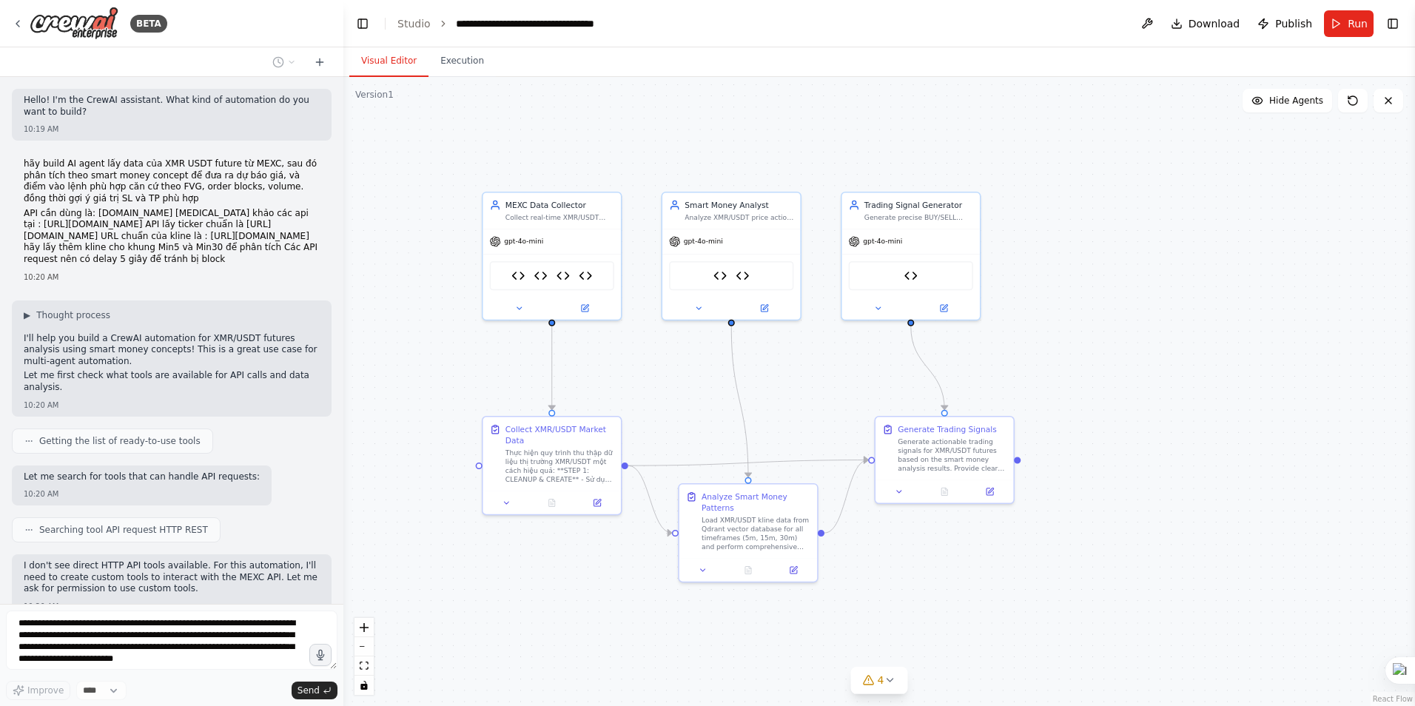
drag, startPoint x: 24, startPoint y: 162, endPoint x: 284, endPoint y: 292, distance: 291.3
click at [284, 268] on div "hãy build AI agent lấy data của XMR USDT future từ MEXC, sau đó phân tích theo …" at bounding box center [172, 213] width 296 height 110
copy div "hãy build AI agent lấy data của XMR USDT future từ MEXC, sau đó phân tích theo …"
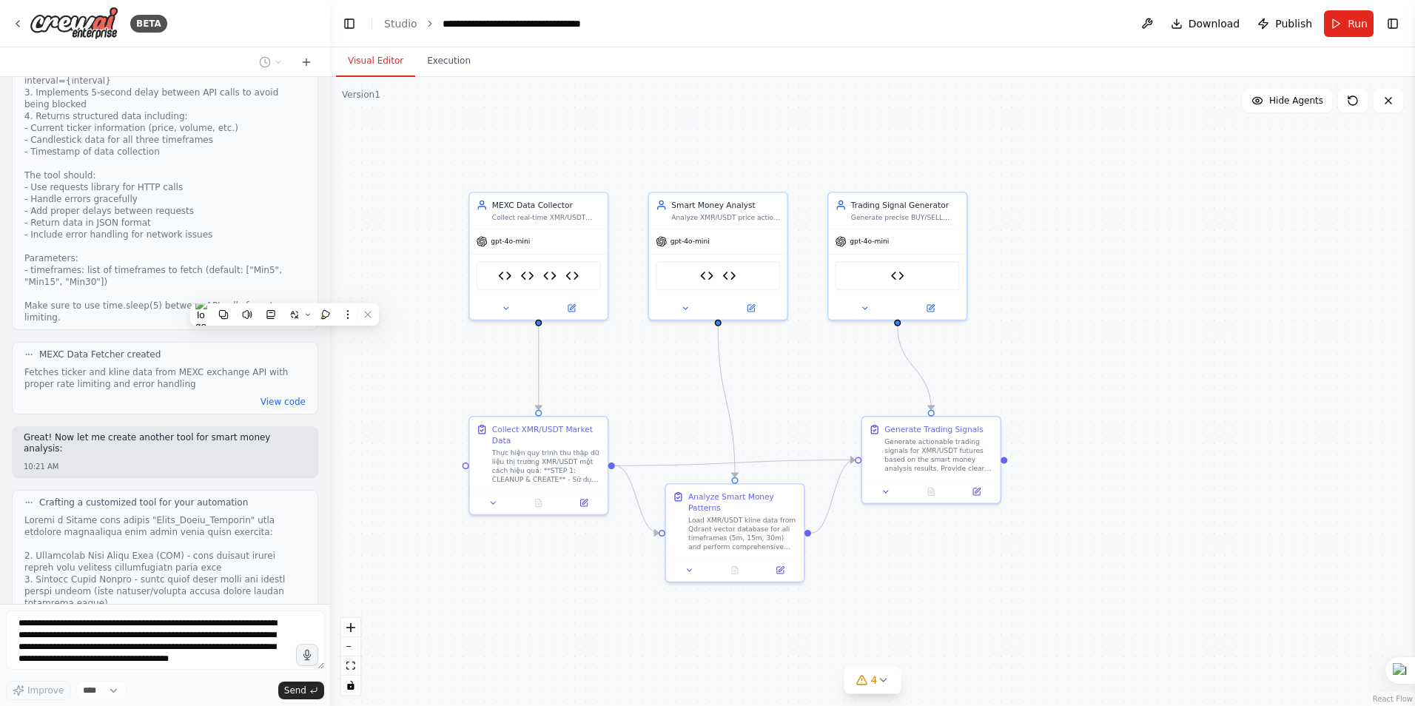
scroll to position [1071, 0]
drag, startPoint x: 338, startPoint y: 110, endPoint x: 328, endPoint y: 582, distance: 471.6
click at [328, 582] on div "BETA Hello! I'm the CrewAI assistant. What kind of automation do you want to bu…" at bounding box center [707, 353] width 1415 height 706
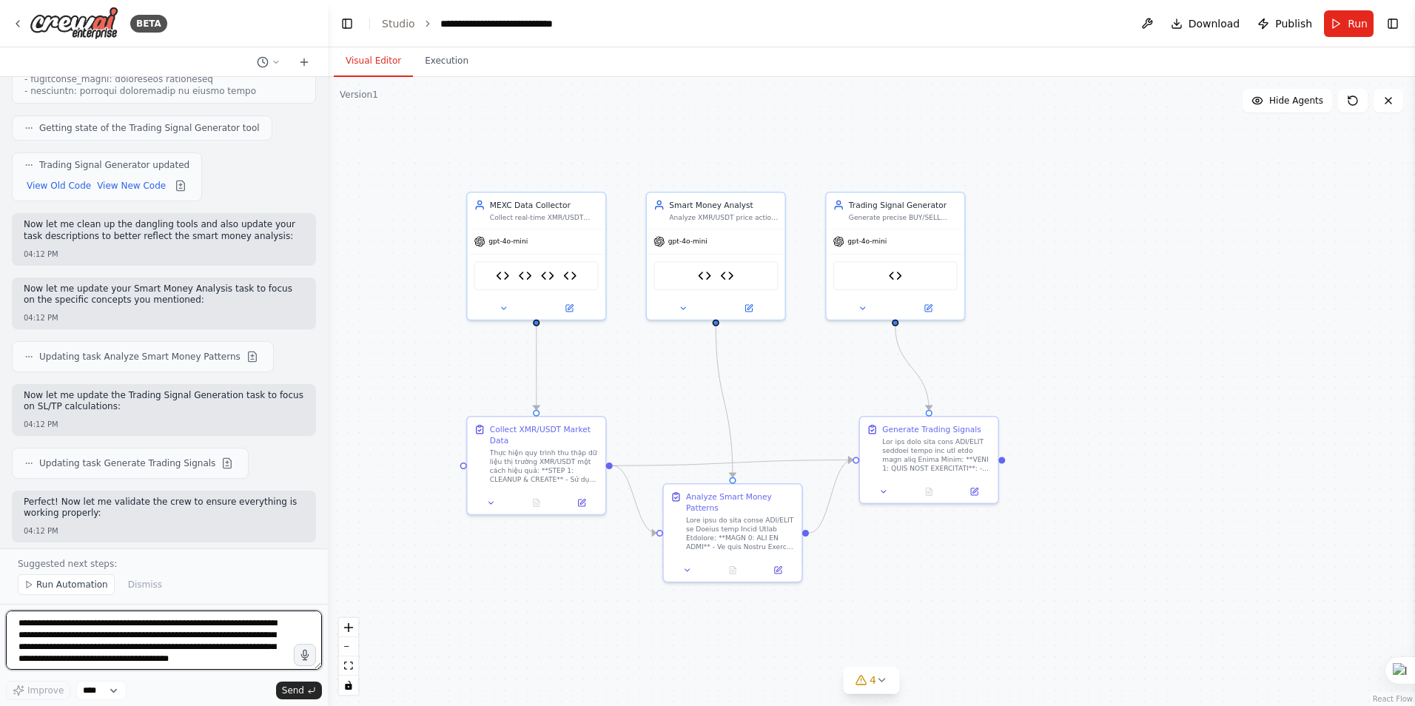
scroll to position [42200, 0]
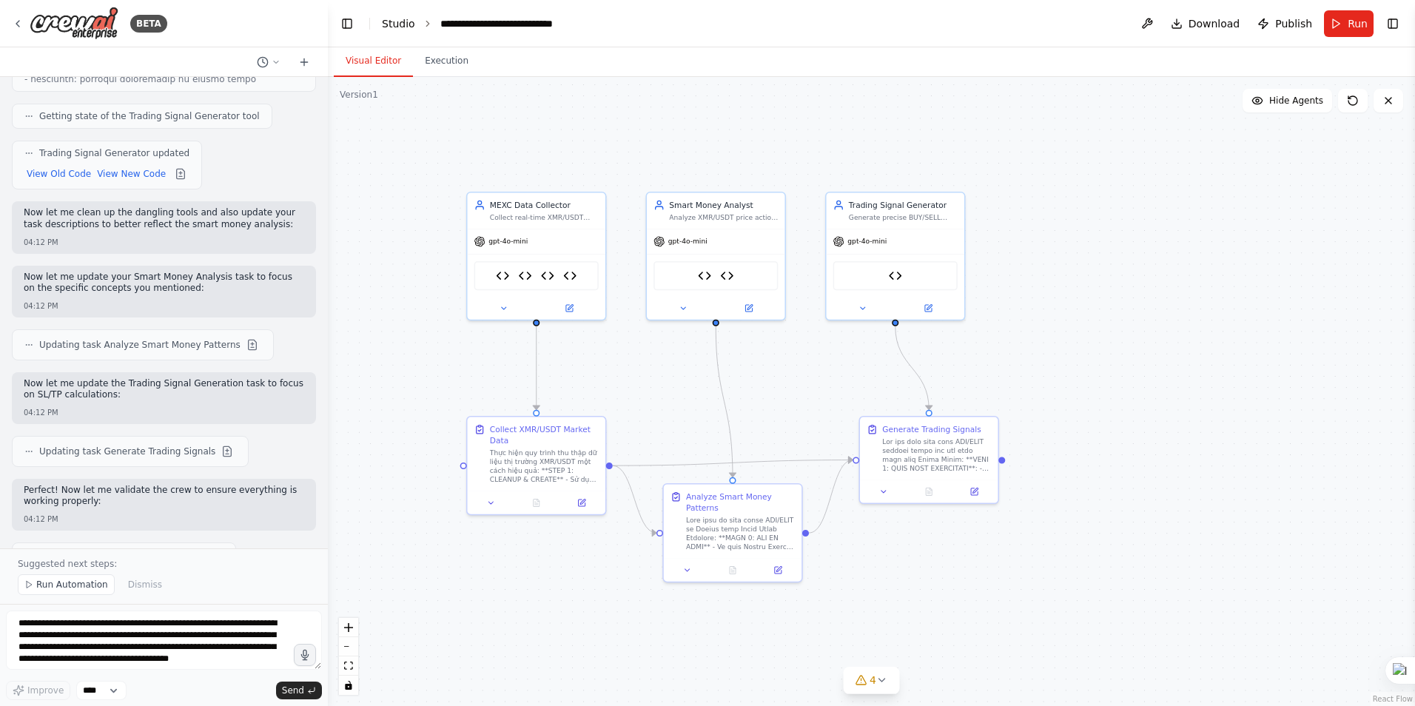
click at [400, 23] on link "Studio" at bounding box center [398, 24] width 33 height 12
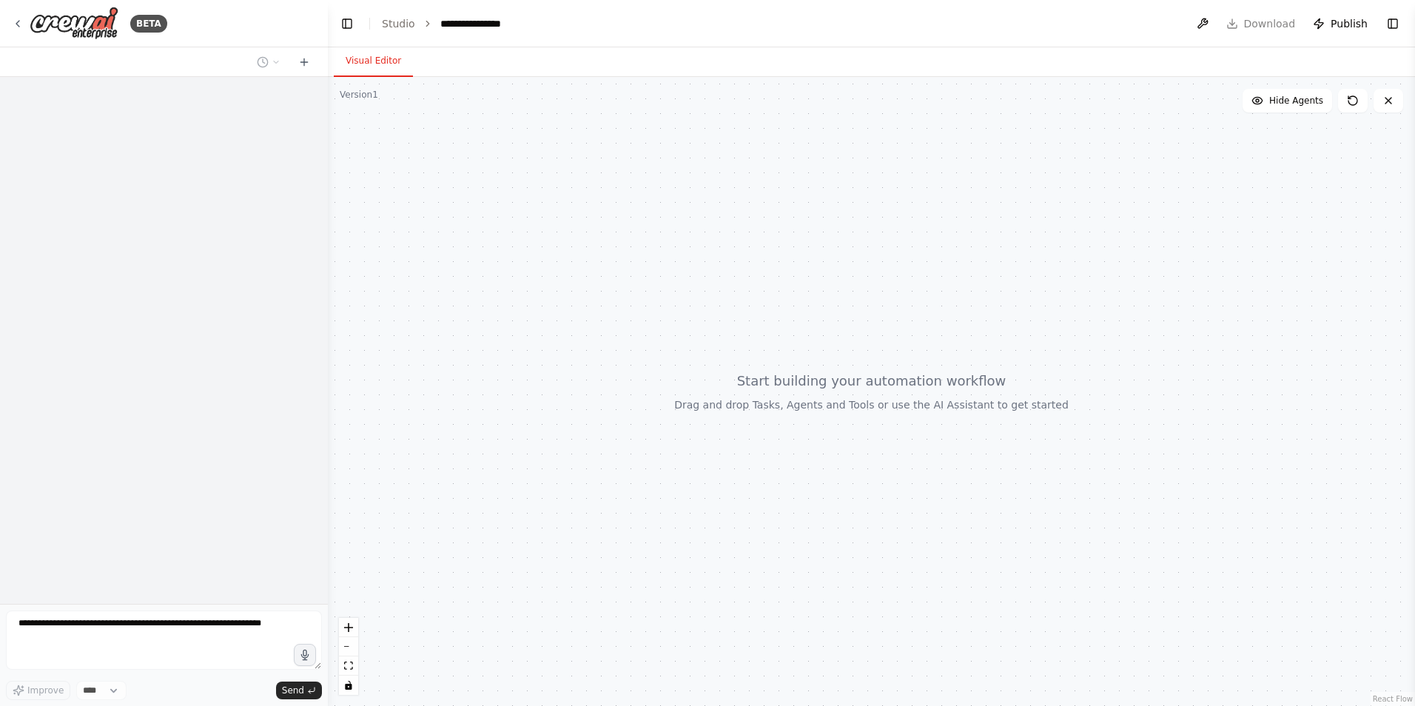
select select "****"
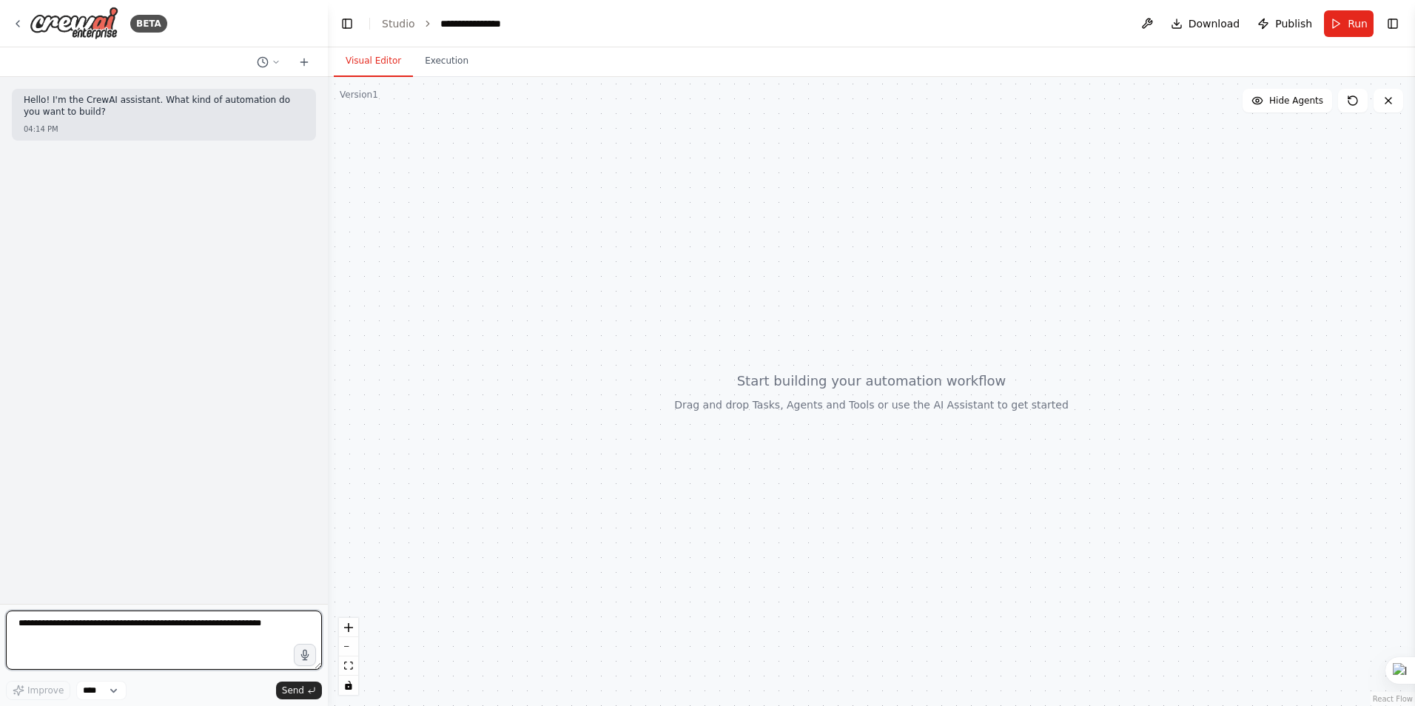
click at [127, 634] on textarea at bounding box center [164, 640] width 316 height 59
type textarea "**********"
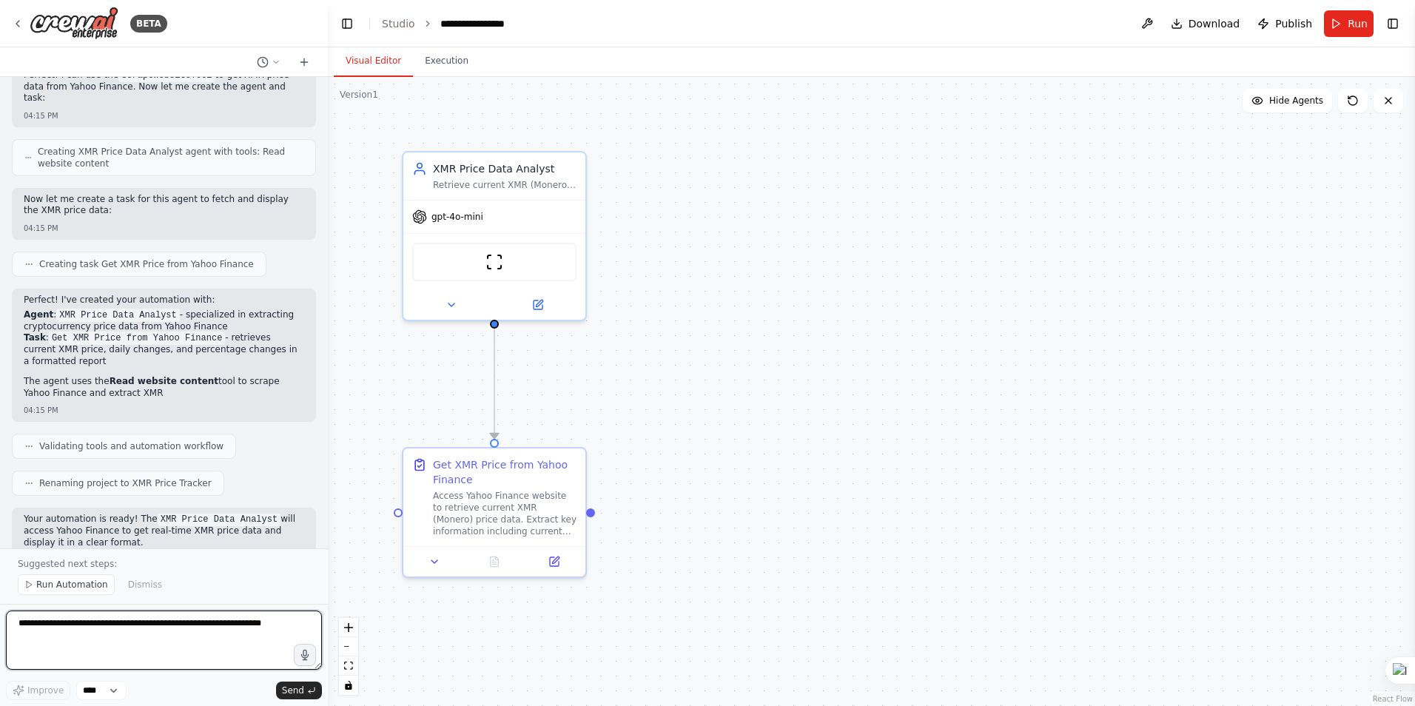
scroll to position [583, 0]
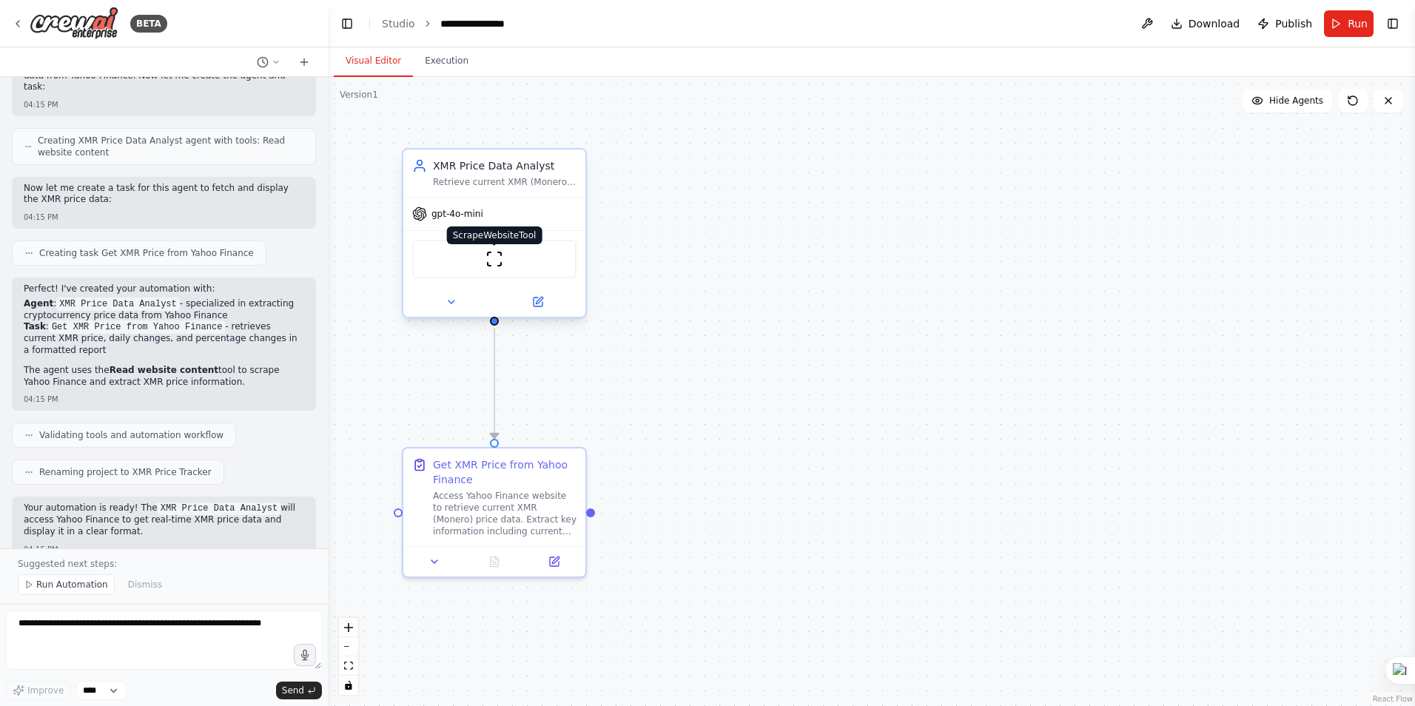
click at [488, 262] on img at bounding box center [495, 259] width 18 height 18
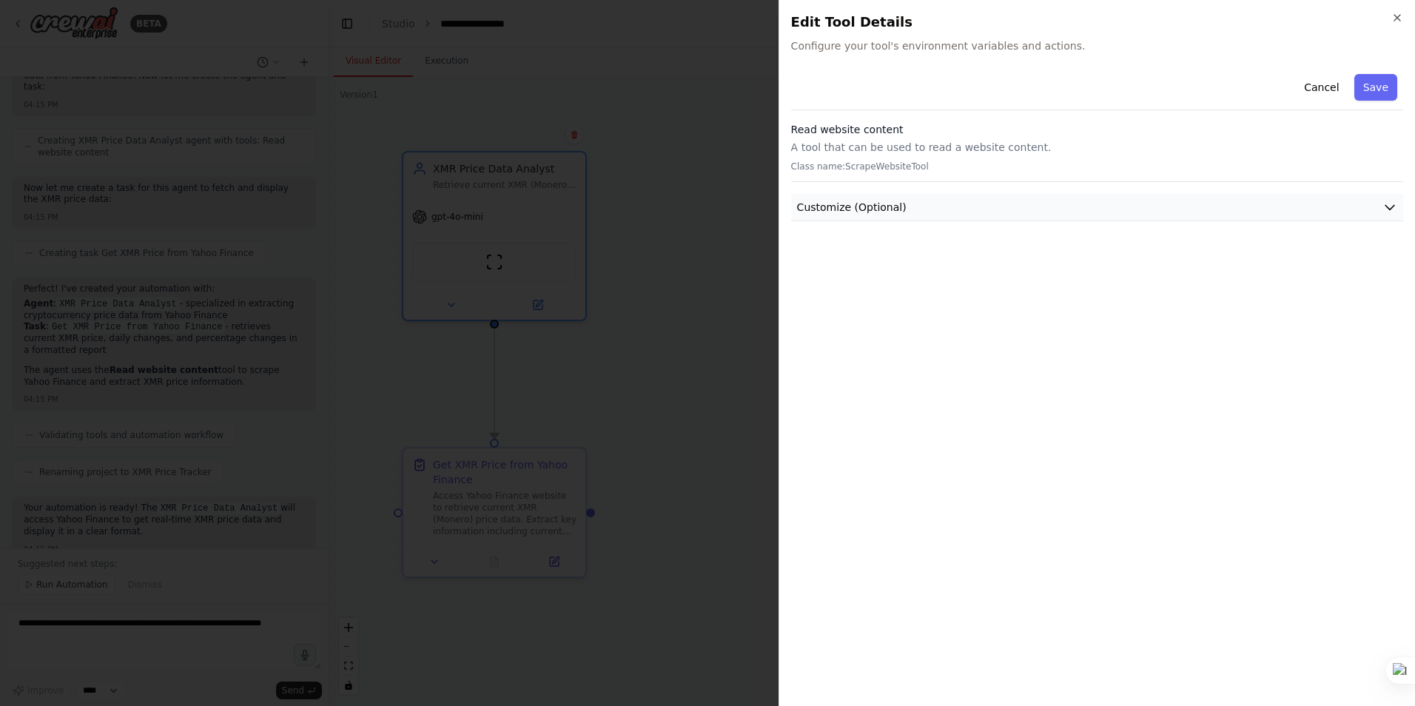
click at [1382, 202] on button "Customize (Optional)" at bounding box center [1097, 207] width 612 height 27
click at [1397, 16] on icon "button" at bounding box center [1398, 18] width 12 height 12
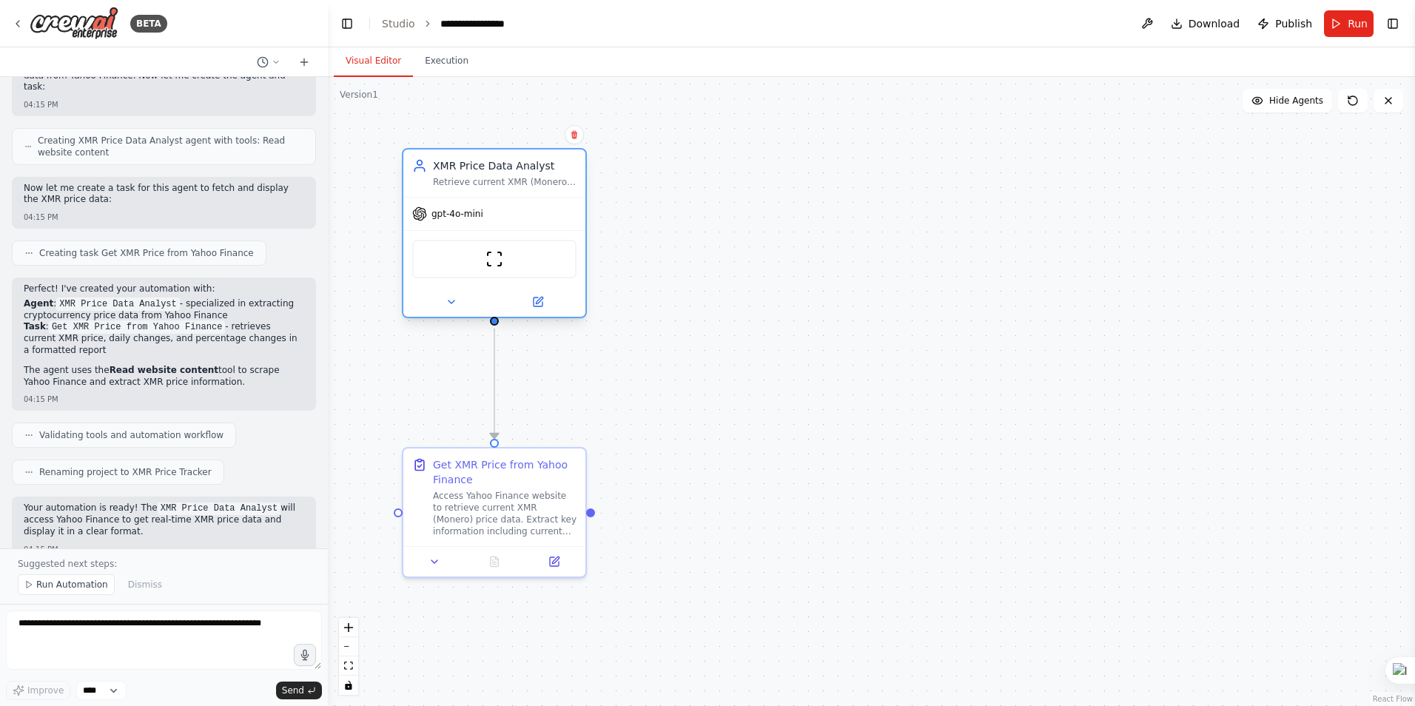
click at [528, 178] on div "Retrieve current XMR (Monero) price data from Yahoo Finance and display it in a…" at bounding box center [505, 182] width 144 height 12
click at [1159, 21] on button at bounding box center [1147, 23] width 24 height 27
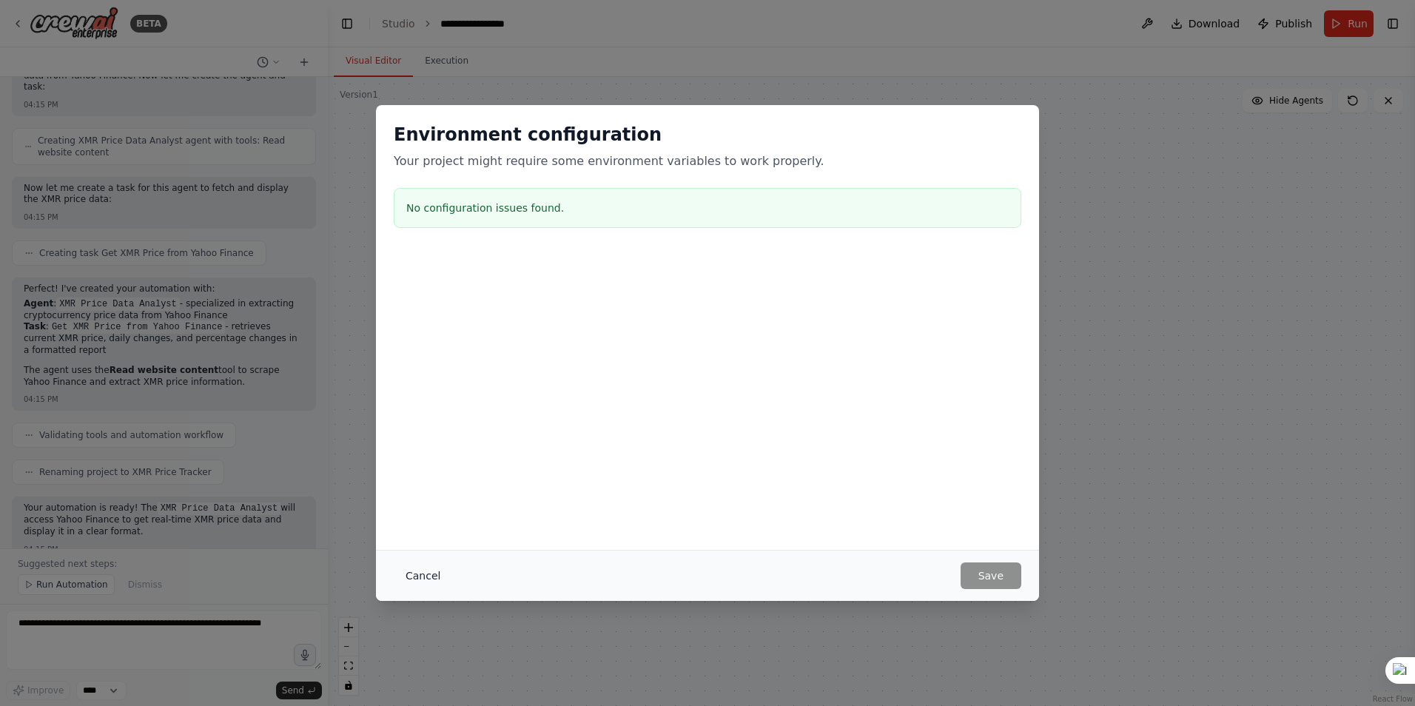
click at [416, 573] on button "Cancel" at bounding box center [423, 576] width 58 height 27
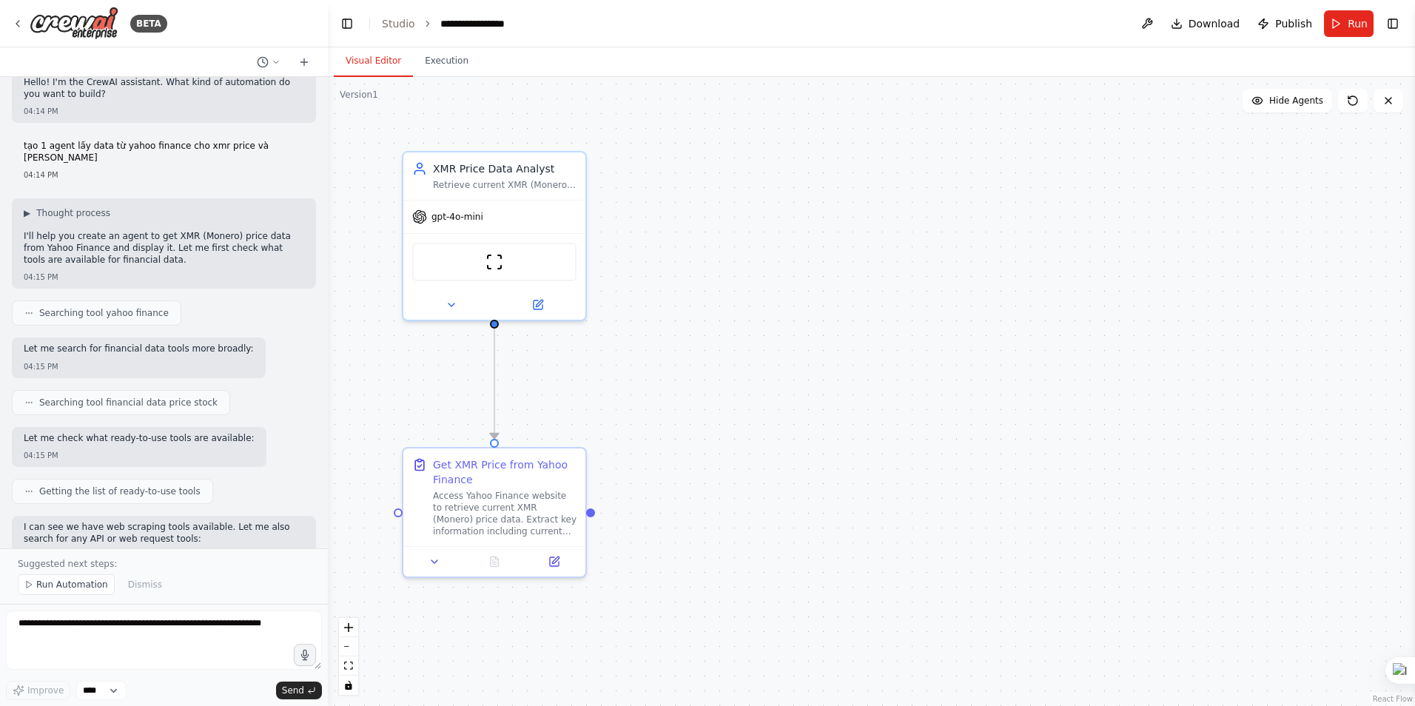
scroll to position [0, 0]
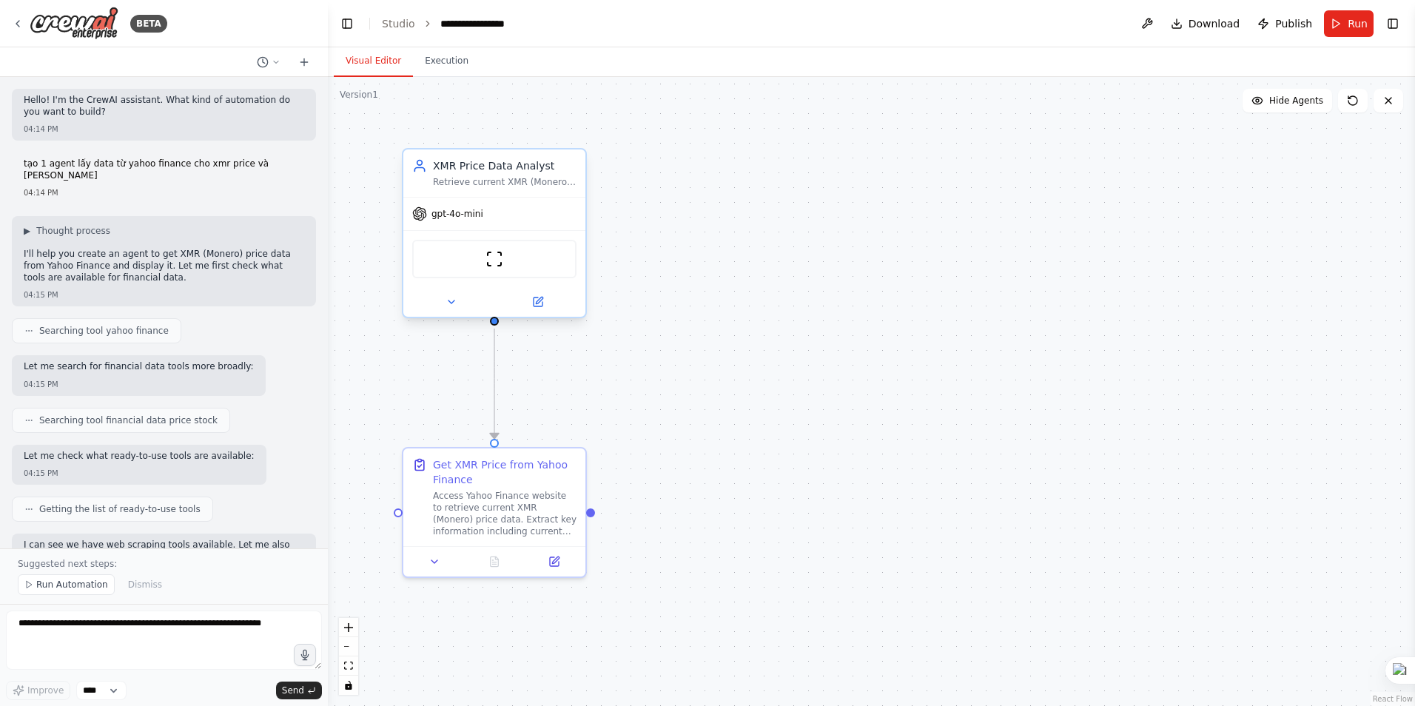
click at [495, 219] on div "gpt-4o-mini" at bounding box center [494, 214] width 182 height 33
click at [541, 298] on icon at bounding box center [539, 300] width 7 height 7
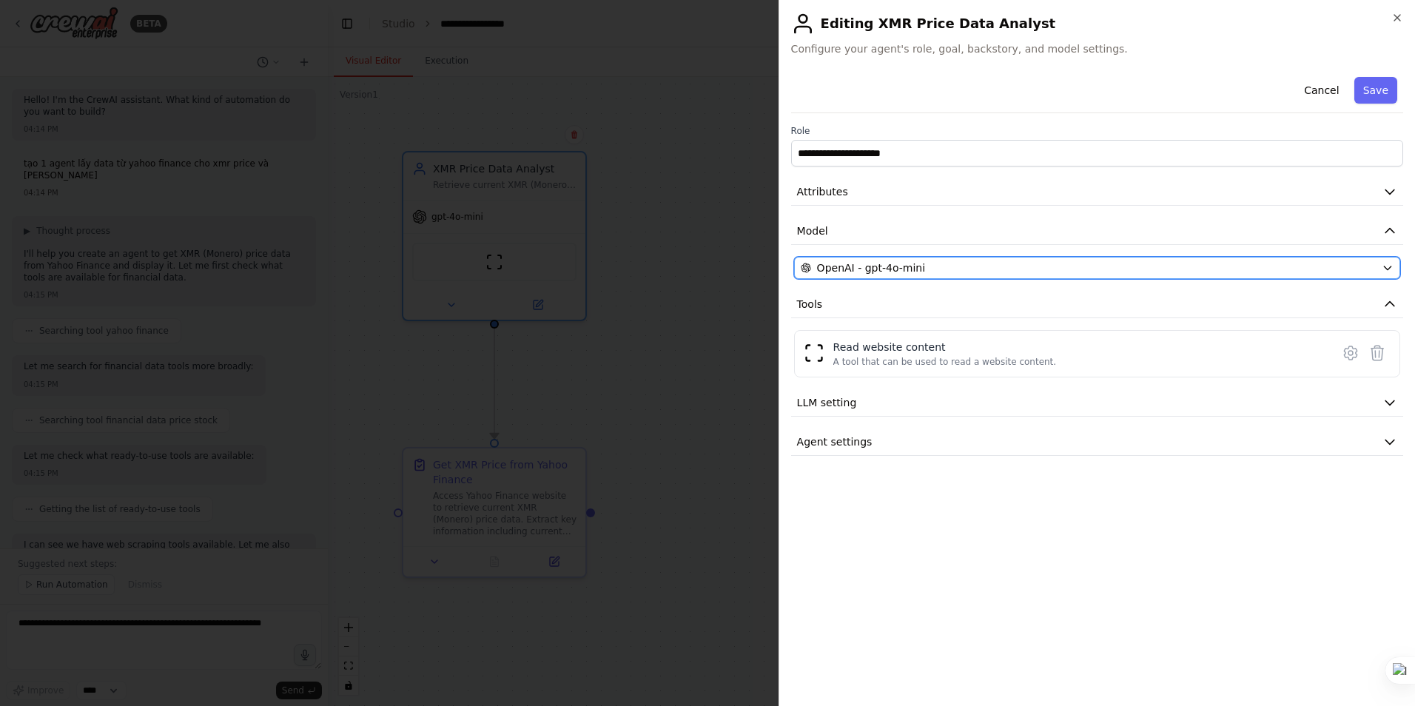
click at [1158, 273] on div "OpenAI - gpt-4o-mini" at bounding box center [1088, 268] width 575 height 15
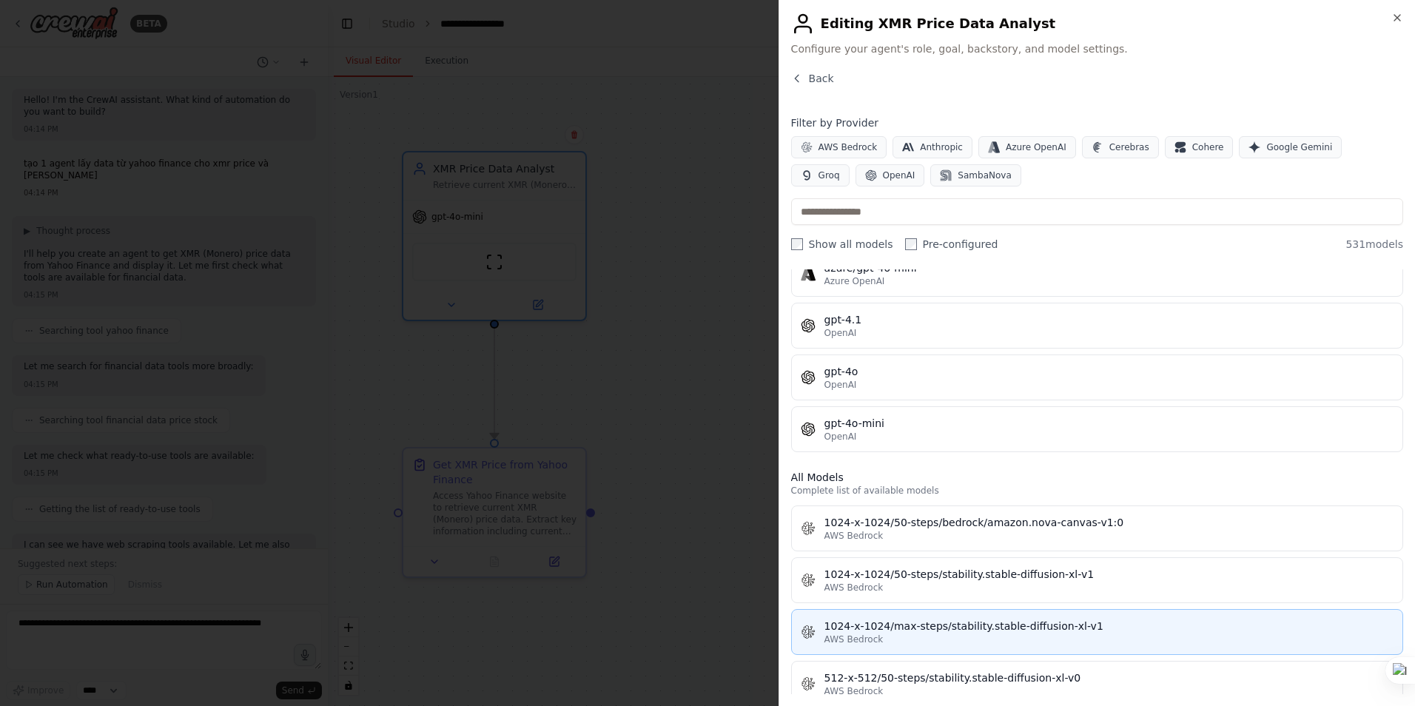
scroll to position [222, 0]
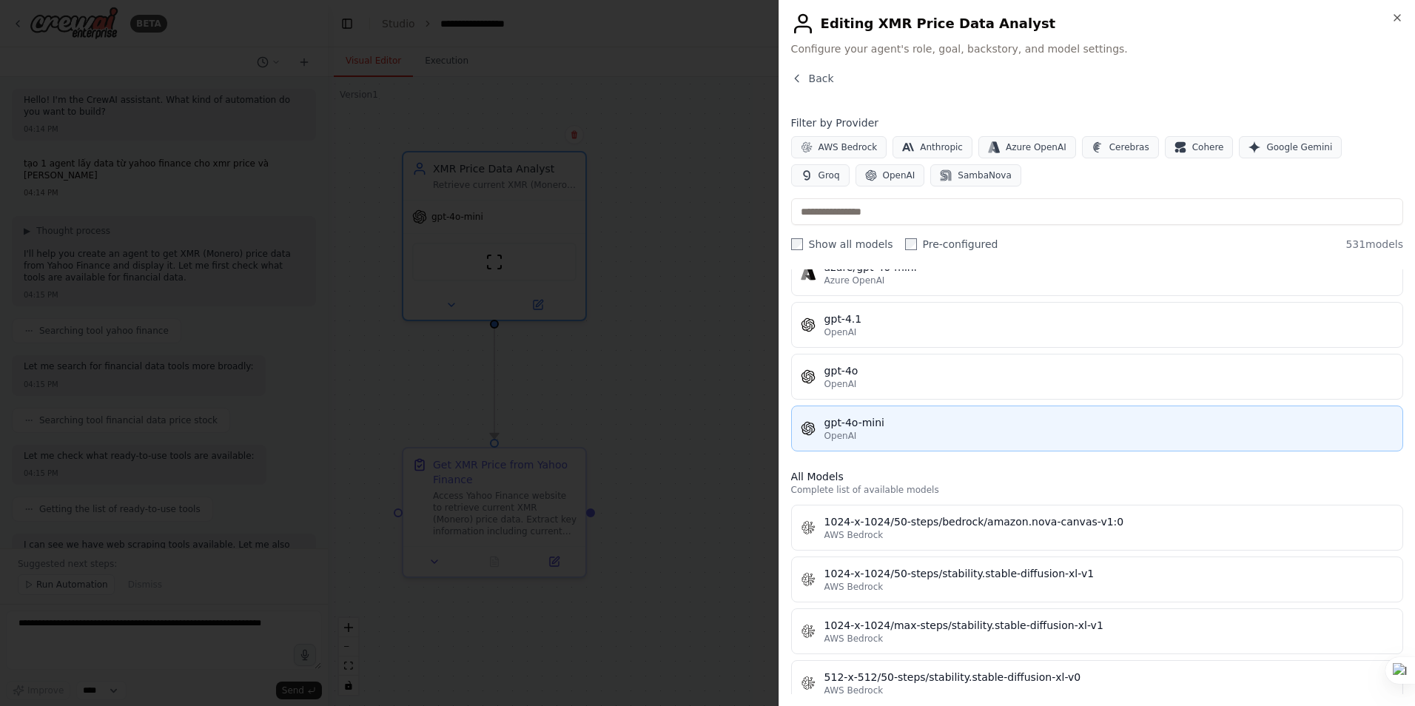
click at [959, 427] on div "gpt-4o-mini" at bounding box center [1109, 422] width 569 height 15
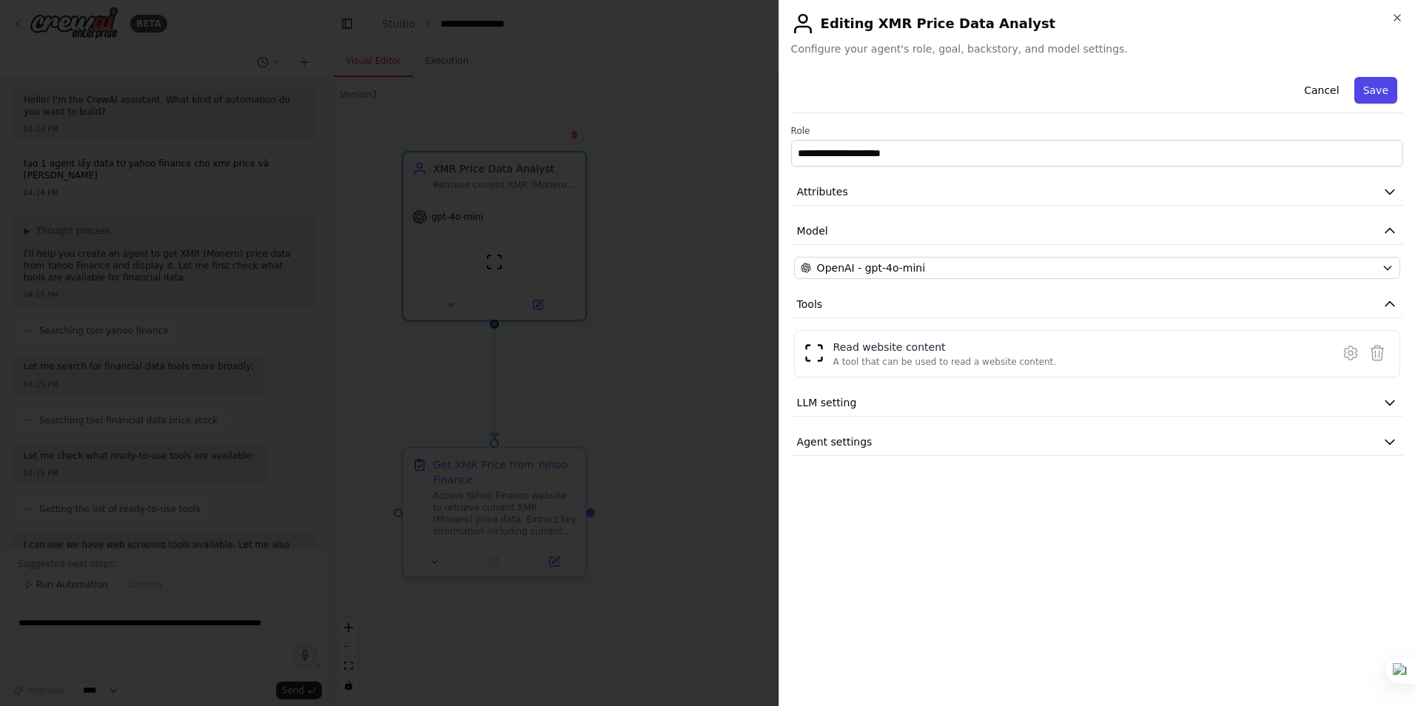
click at [1366, 90] on button "Save" at bounding box center [1376, 90] width 43 height 27
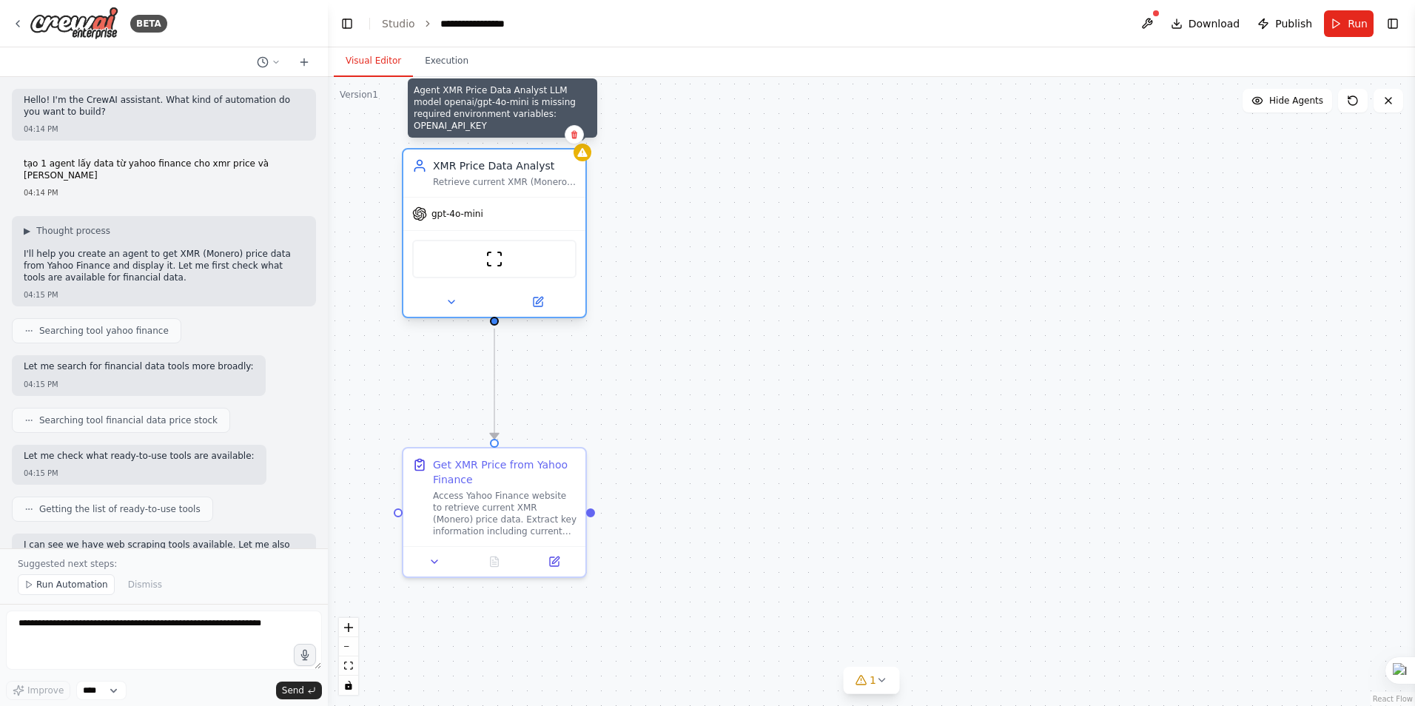
click at [585, 160] on div at bounding box center [583, 153] width 18 height 18
click at [588, 156] on icon at bounding box center [583, 153] width 12 height 12
click at [508, 123] on div "Agent XMR Price Data Analyst LLM model openai/gpt-4o-mini is missing required e…" at bounding box center [502, 107] width 189 height 59
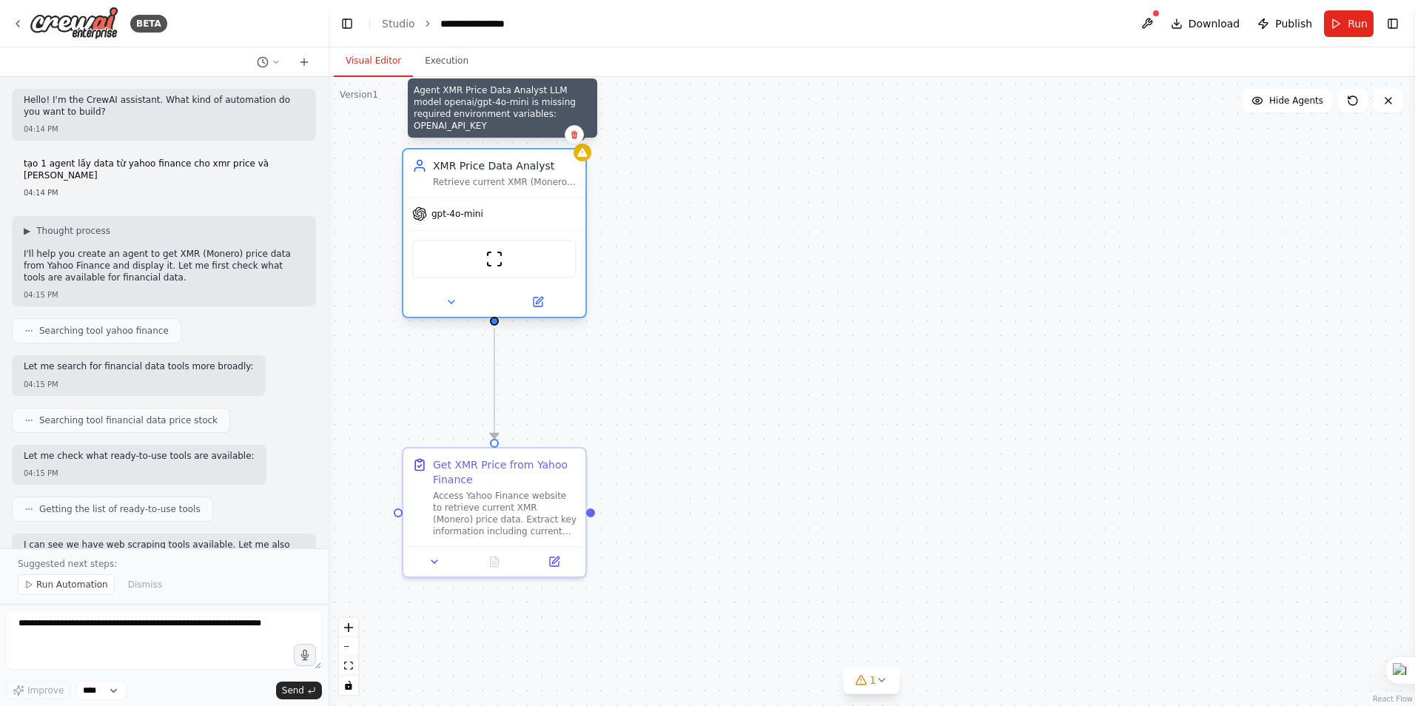
click at [511, 130] on div "Agent XMR Price Data Analyst LLM model openai/gpt-4o-mini is missing required e…" at bounding box center [502, 107] width 189 height 59
drag, startPoint x: 437, startPoint y: 129, endPoint x: 811, endPoint y: 312, distance: 417.1
click at [811, 312] on div ".deletable-edge-delete-btn { width: 20px; height: 20px; border: 0px solid #ffff…" at bounding box center [871, 391] width 1087 height 629
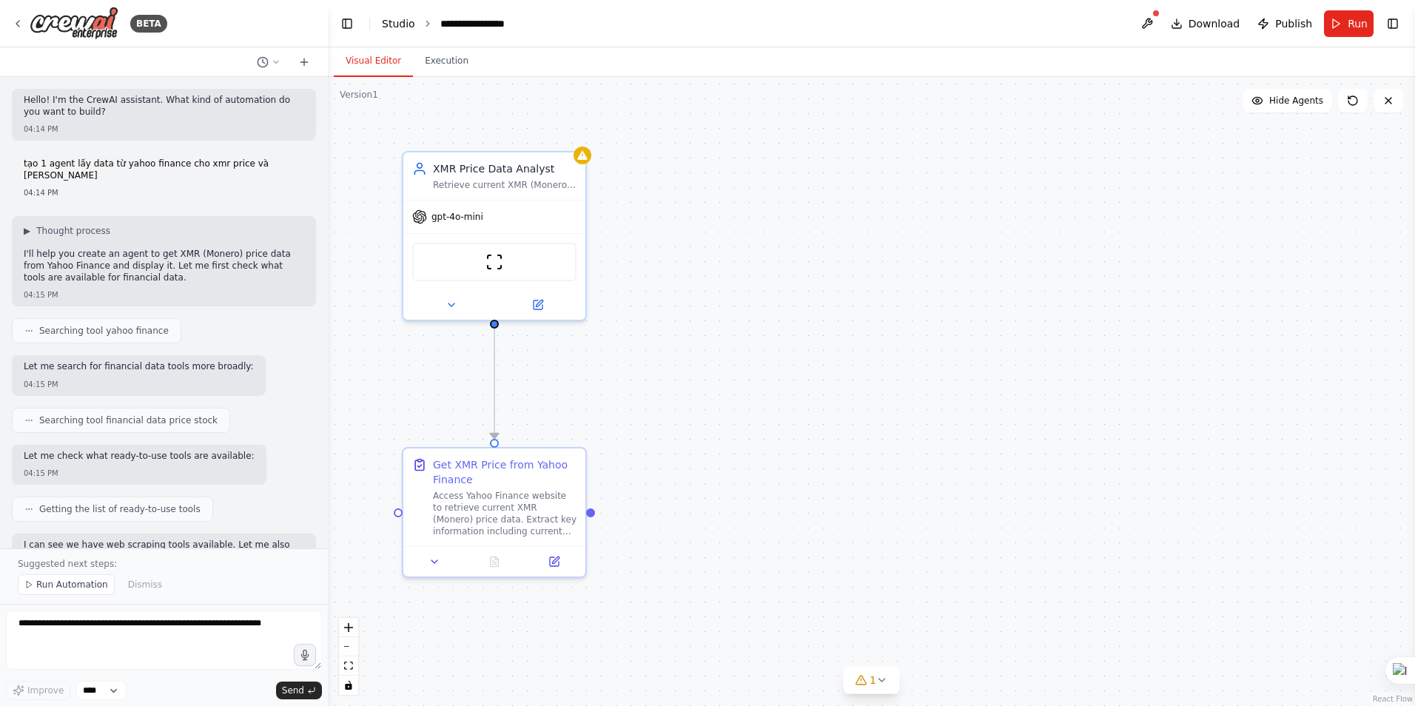
click at [390, 22] on link "Studio" at bounding box center [398, 24] width 33 height 12
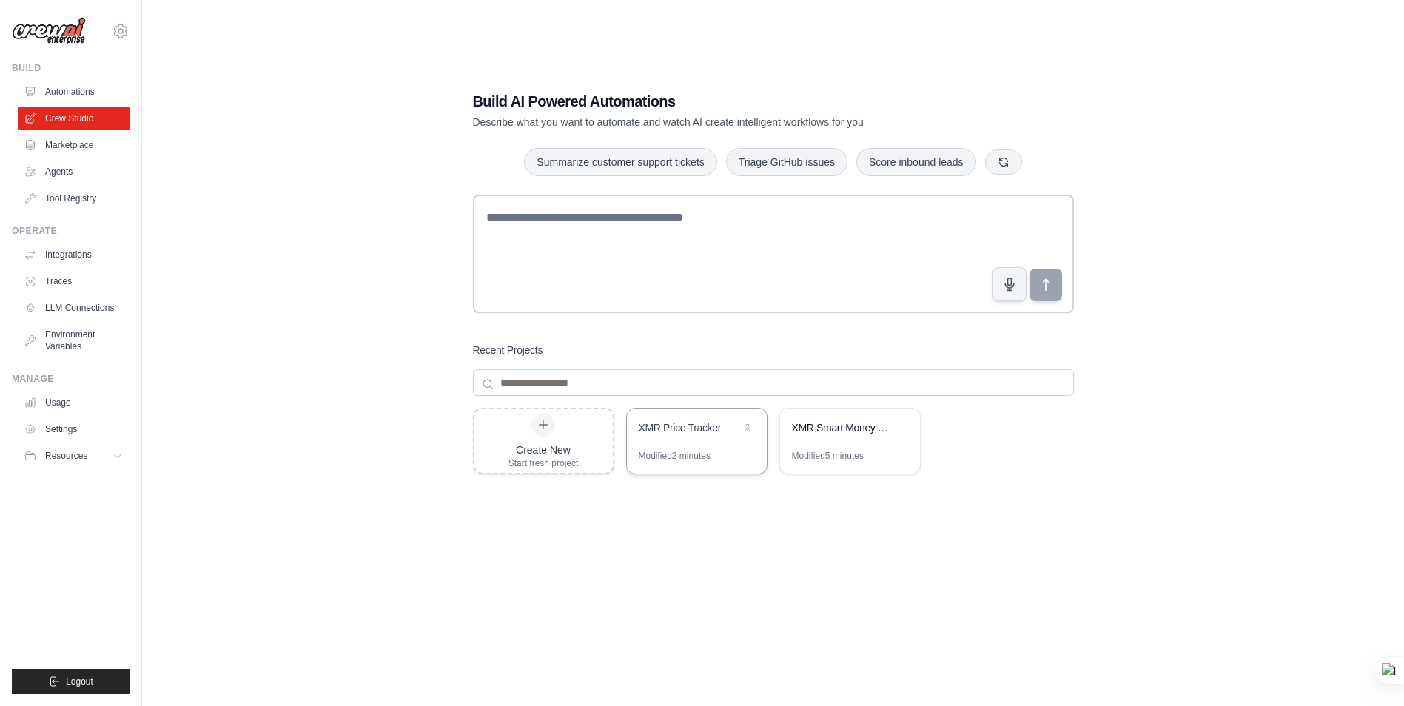
click at [686, 429] on div "XMR Price Tracker" at bounding box center [689, 427] width 101 height 15
click at [746, 428] on icon at bounding box center [748, 427] width 6 height 7
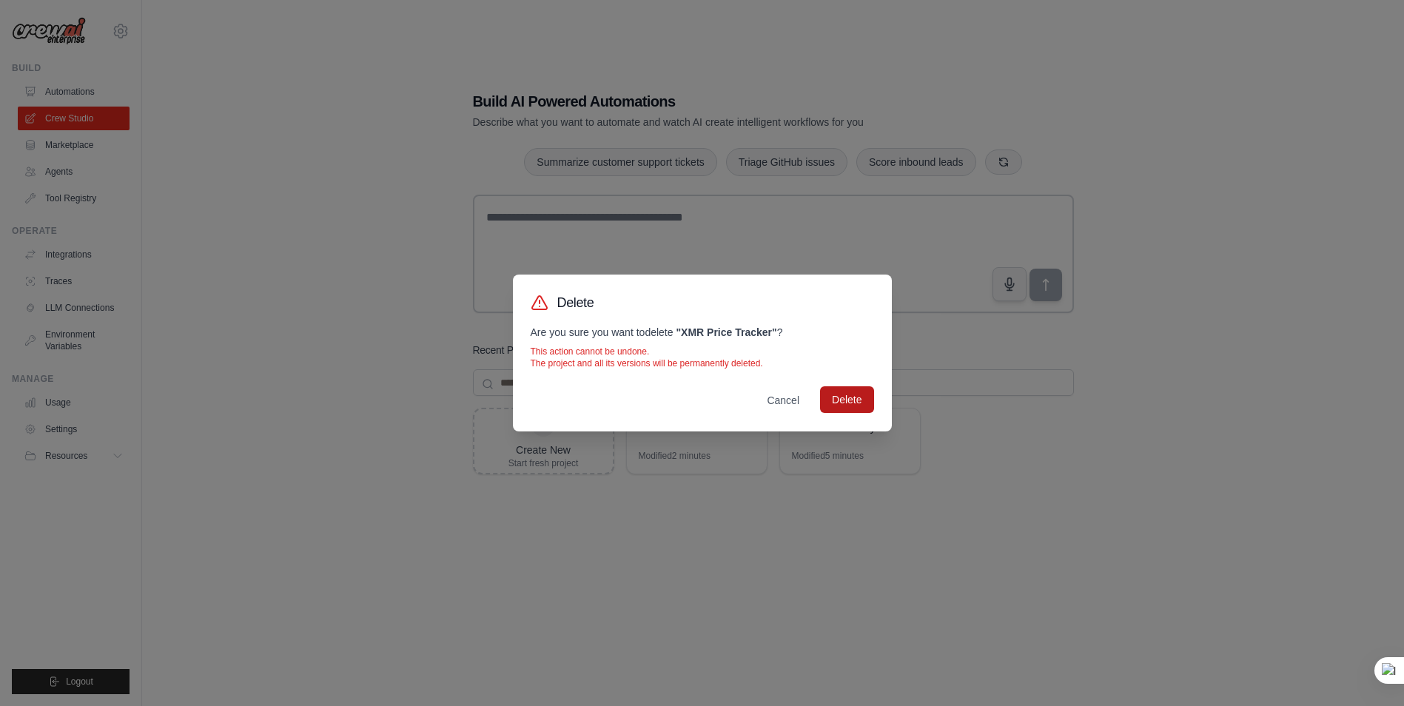
click at [850, 402] on button "Delete" at bounding box center [846, 399] width 53 height 27
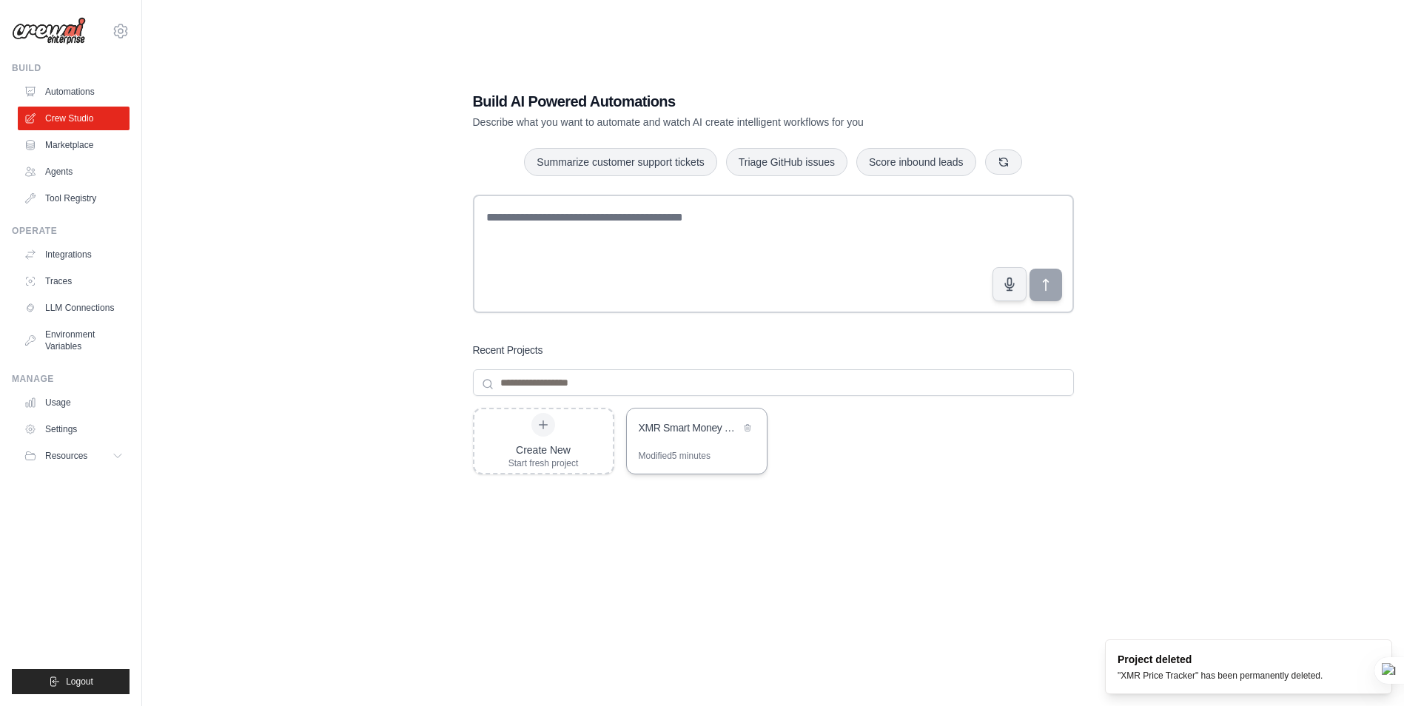
click at [679, 422] on div "XMR Smart Money Trading System" at bounding box center [689, 427] width 101 height 15
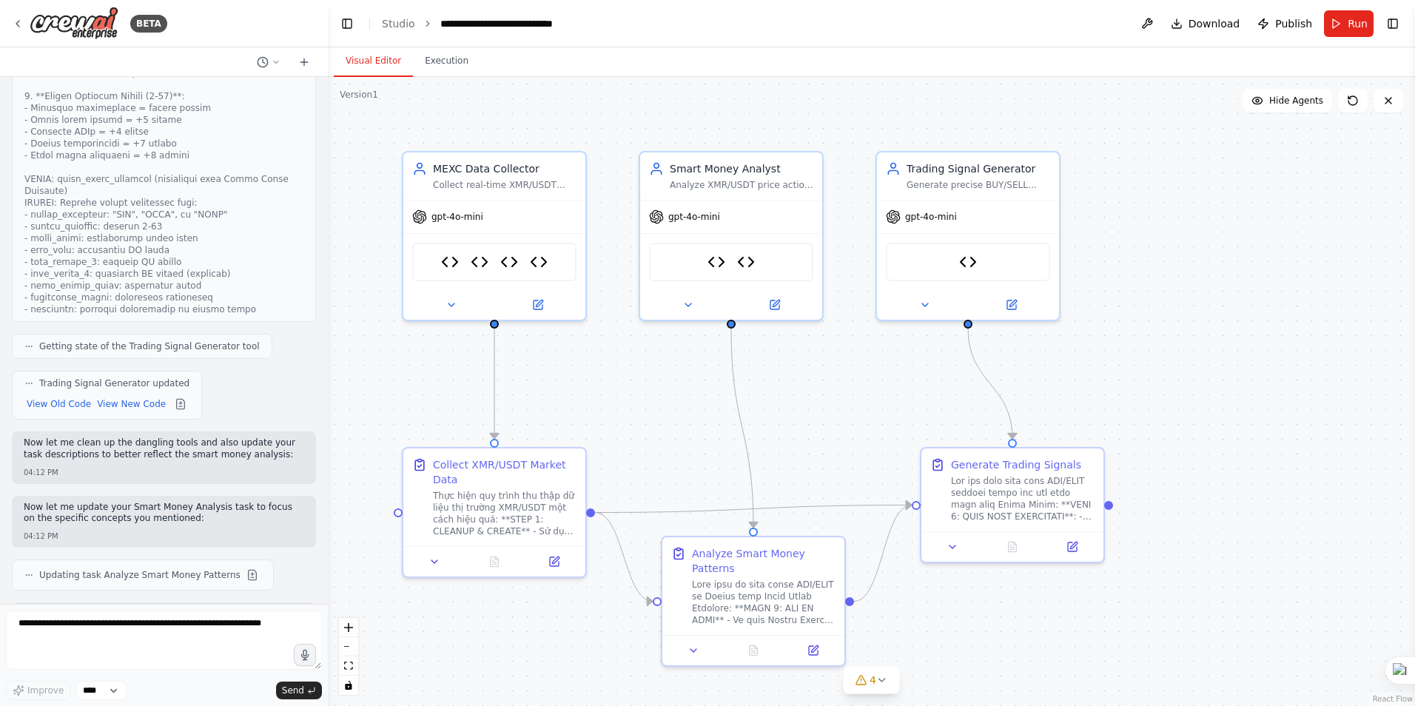
scroll to position [42144, 0]
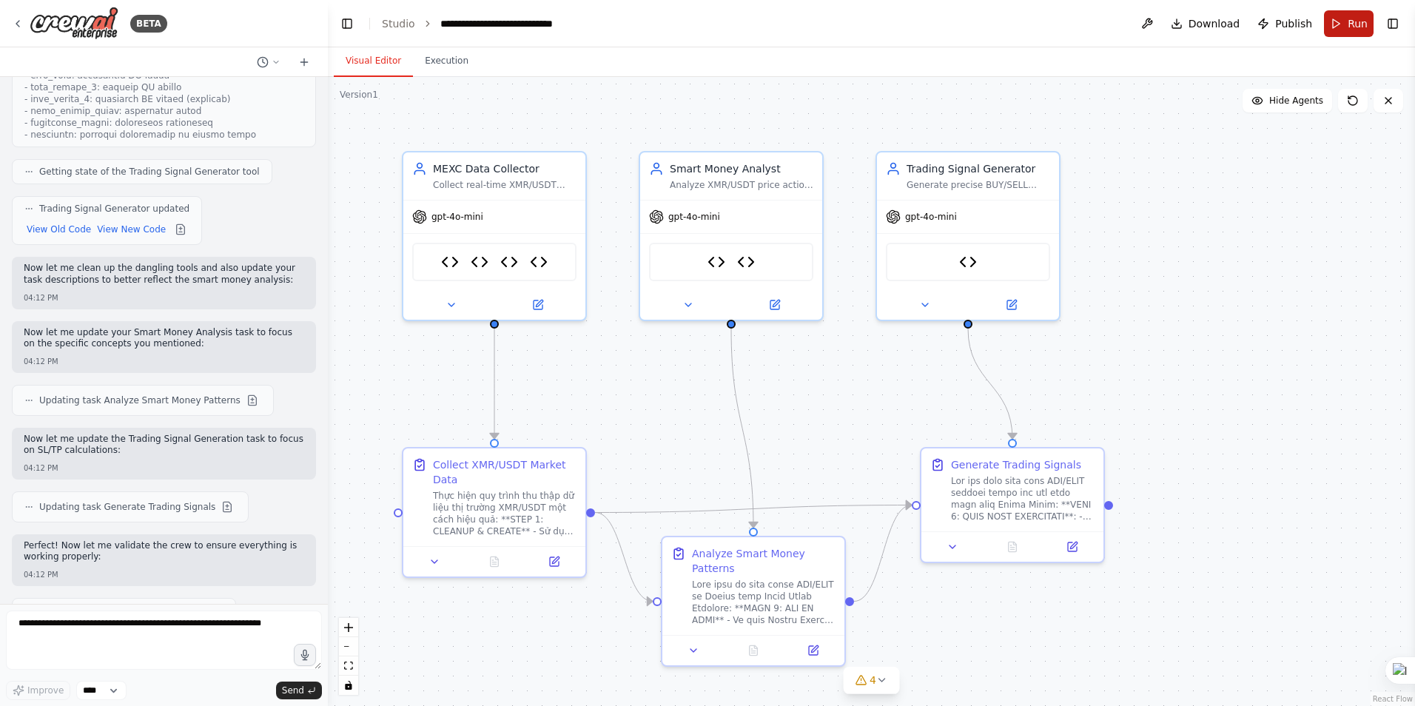
click at [1349, 22] on span "Run" at bounding box center [1358, 23] width 20 height 15
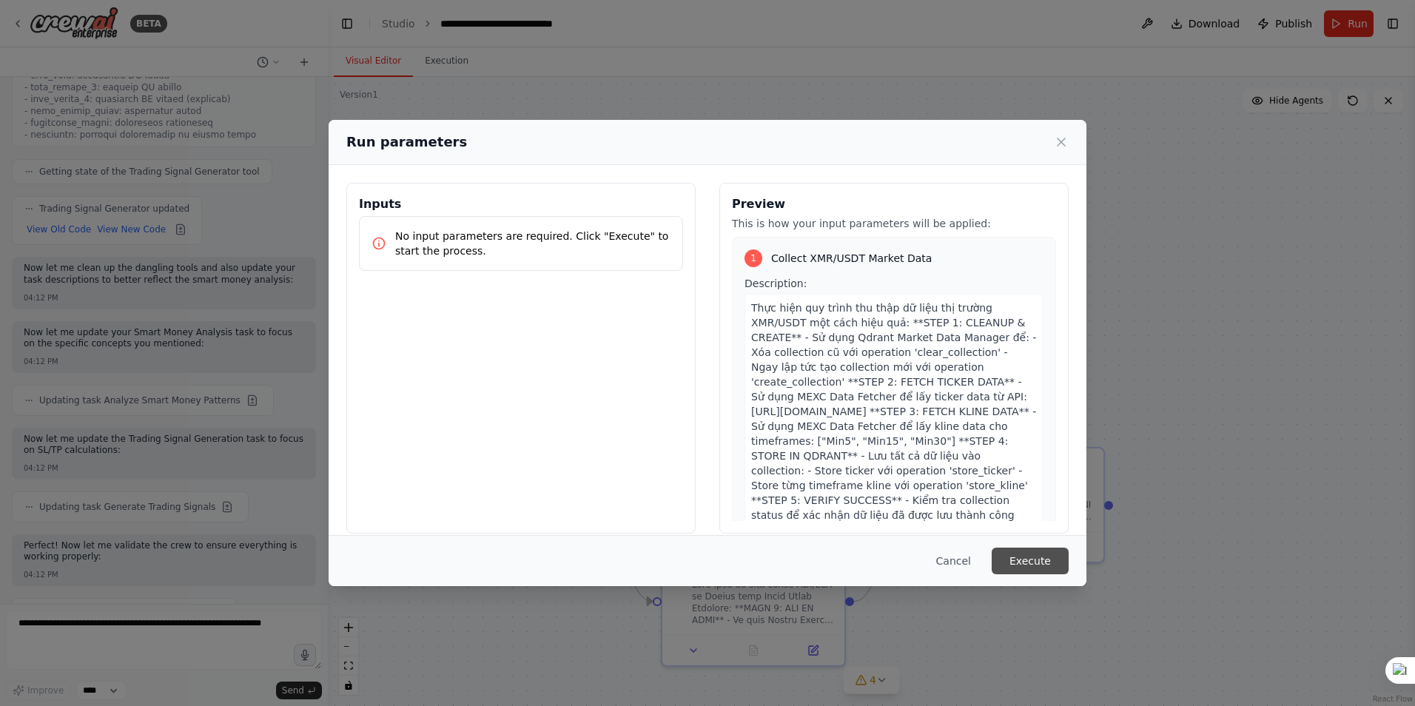
click at [1034, 560] on button "Execute" at bounding box center [1030, 561] width 77 height 27
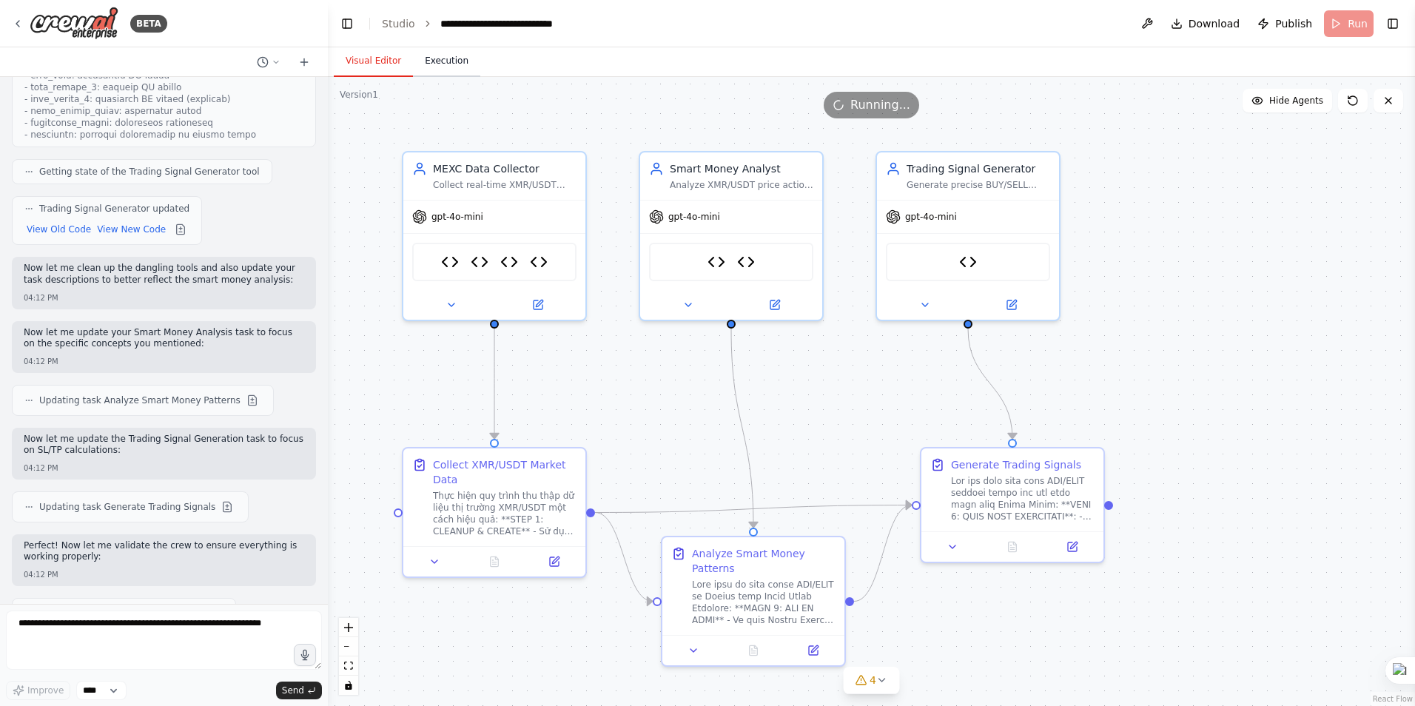
click at [432, 60] on button "Execution" at bounding box center [446, 61] width 67 height 31
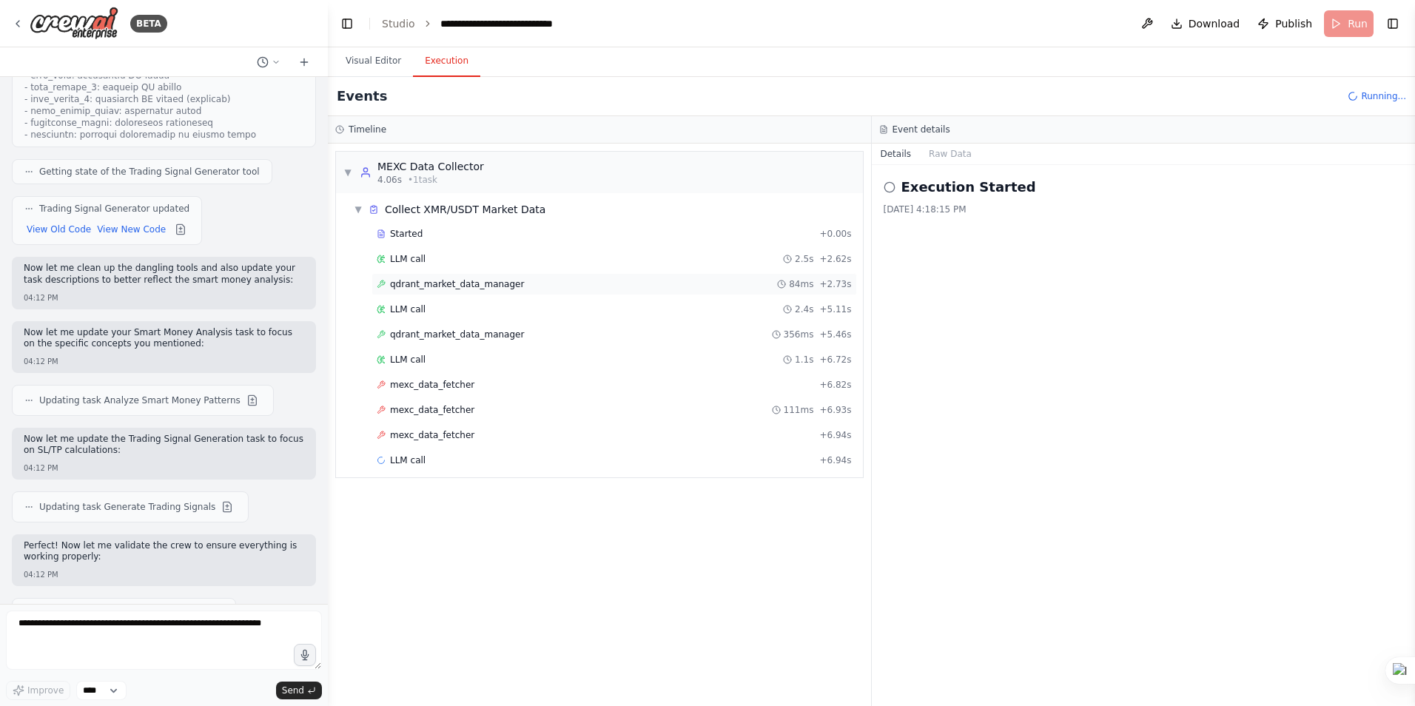
click at [468, 285] on span "qdrant_market_data_manager" at bounding box center [457, 284] width 134 height 12
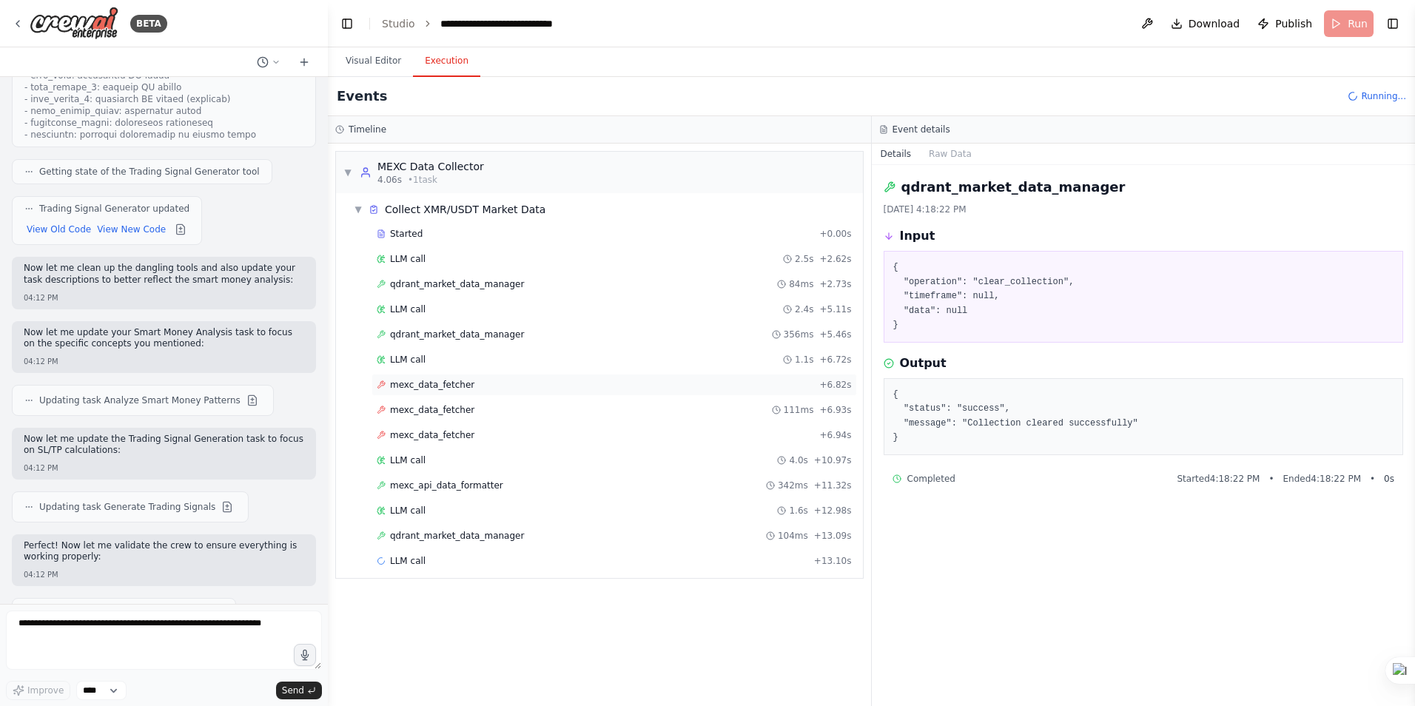
click at [454, 383] on span "mexc_data_fetcher" at bounding box center [432, 385] width 84 height 12
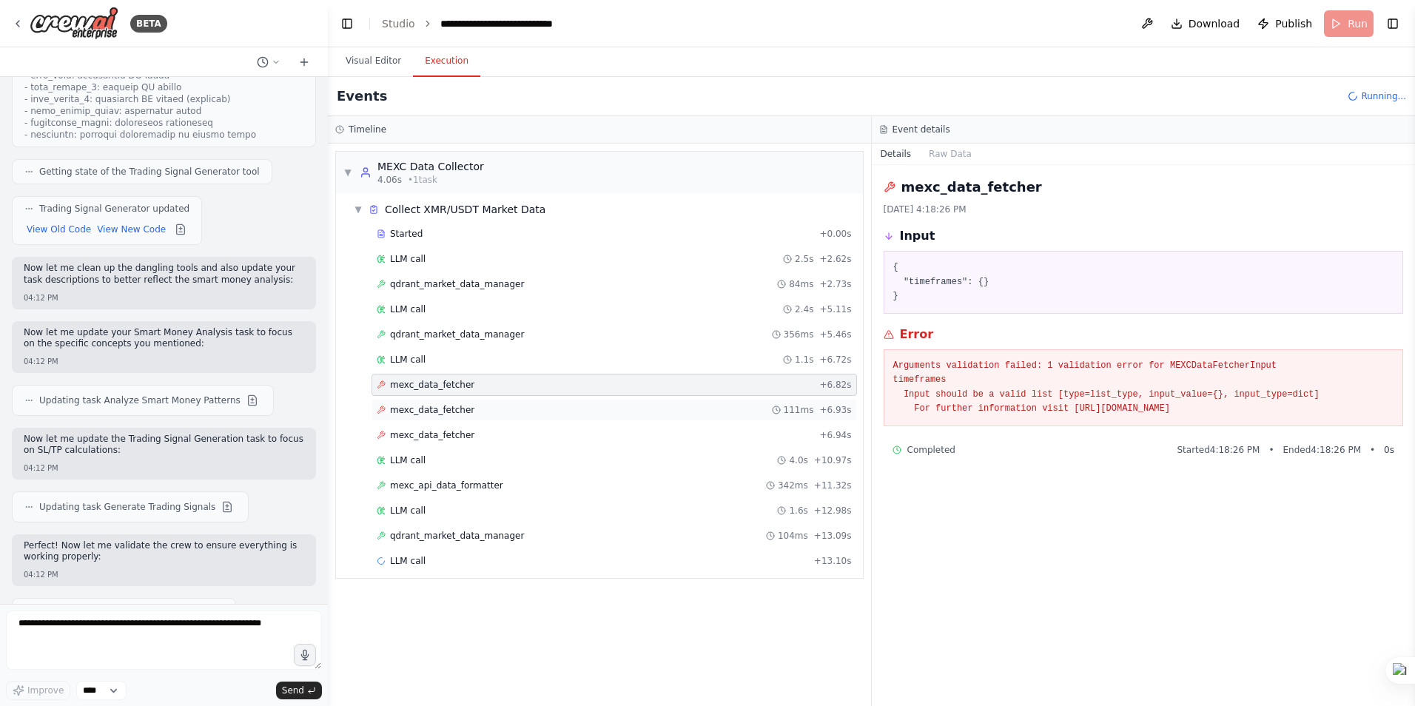
click at [454, 402] on div "mexc_data_fetcher 111ms + 6.93s" at bounding box center [615, 410] width 486 height 22
click at [453, 426] on div "mexc_data_fetcher + 6.94s" at bounding box center [615, 435] width 486 height 22
click at [438, 360] on div "LLM call 1.1s + 6.72s" at bounding box center [614, 360] width 475 height 12
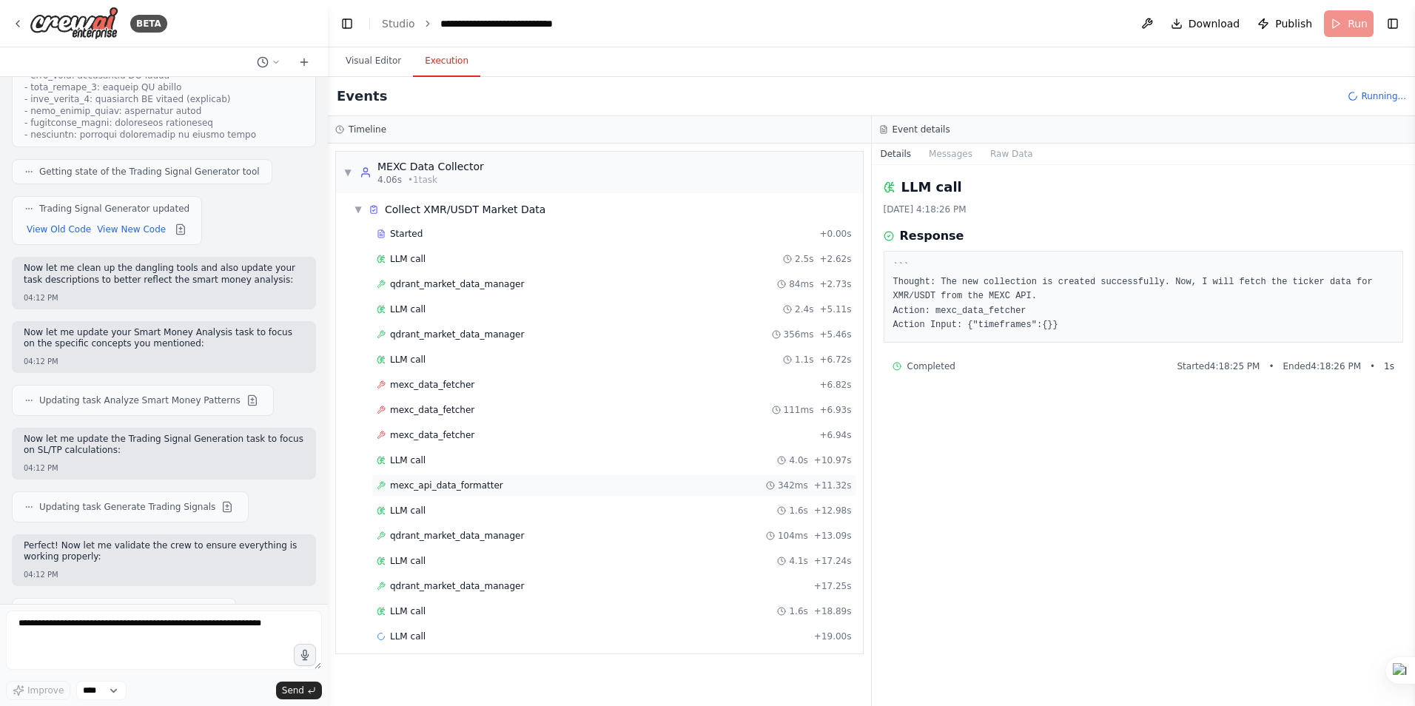
click at [435, 479] on div "mexc_api_data_formatter 342ms + 11.32s" at bounding box center [615, 485] width 486 height 22
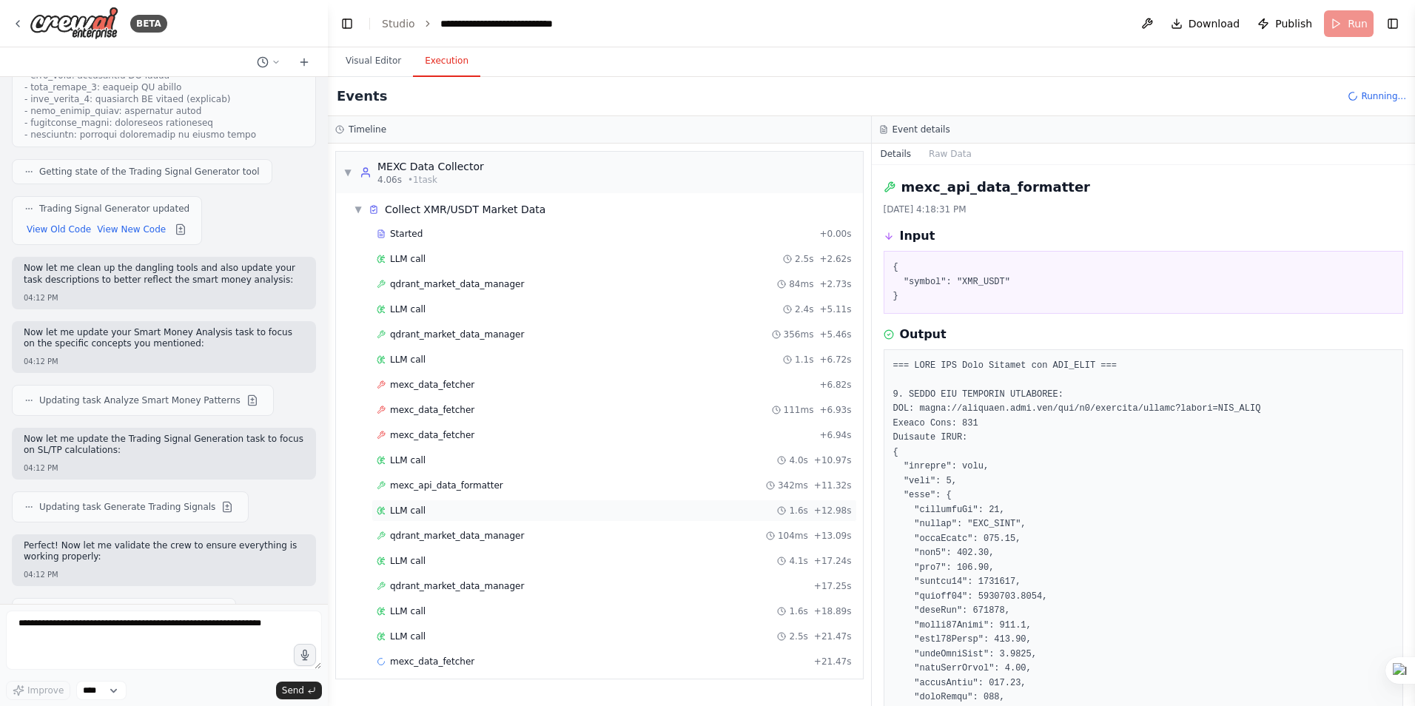
click at [414, 512] on span "LLM call" at bounding box center [408, 511] width 36 height 12
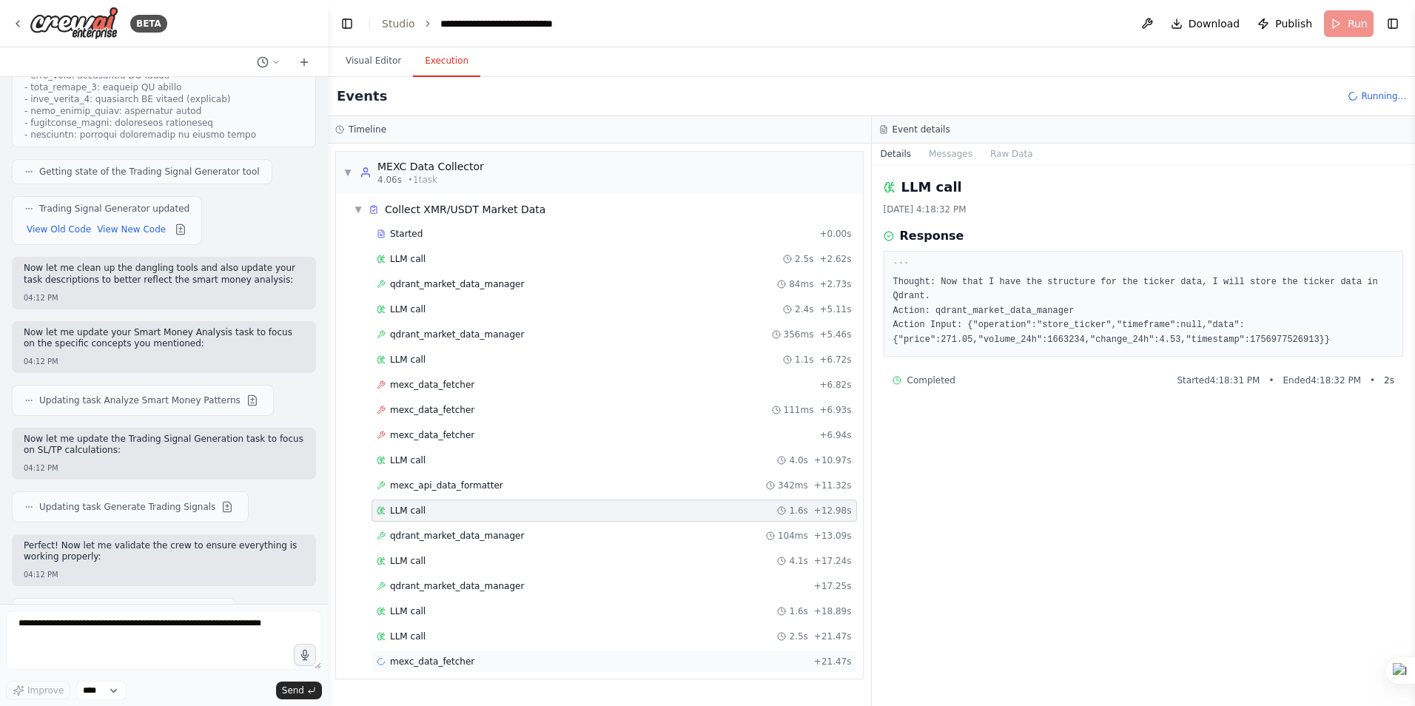
click at [435, 661] on span "mexc_data_fetcher" at bounding box center [432, 662] width 84 height 12
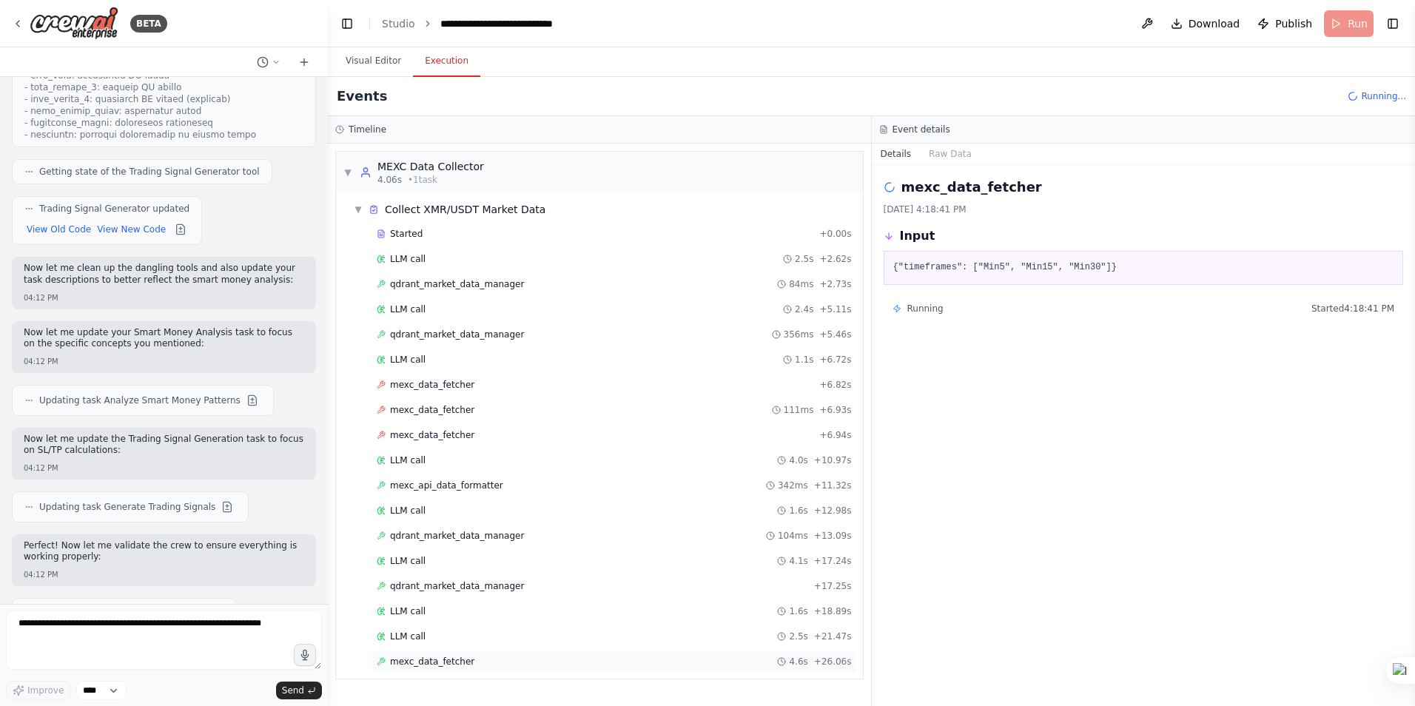
click at [417, 663] on span "mexc_data_fetcher" at bounding box center [432, 662] width 84 height 12
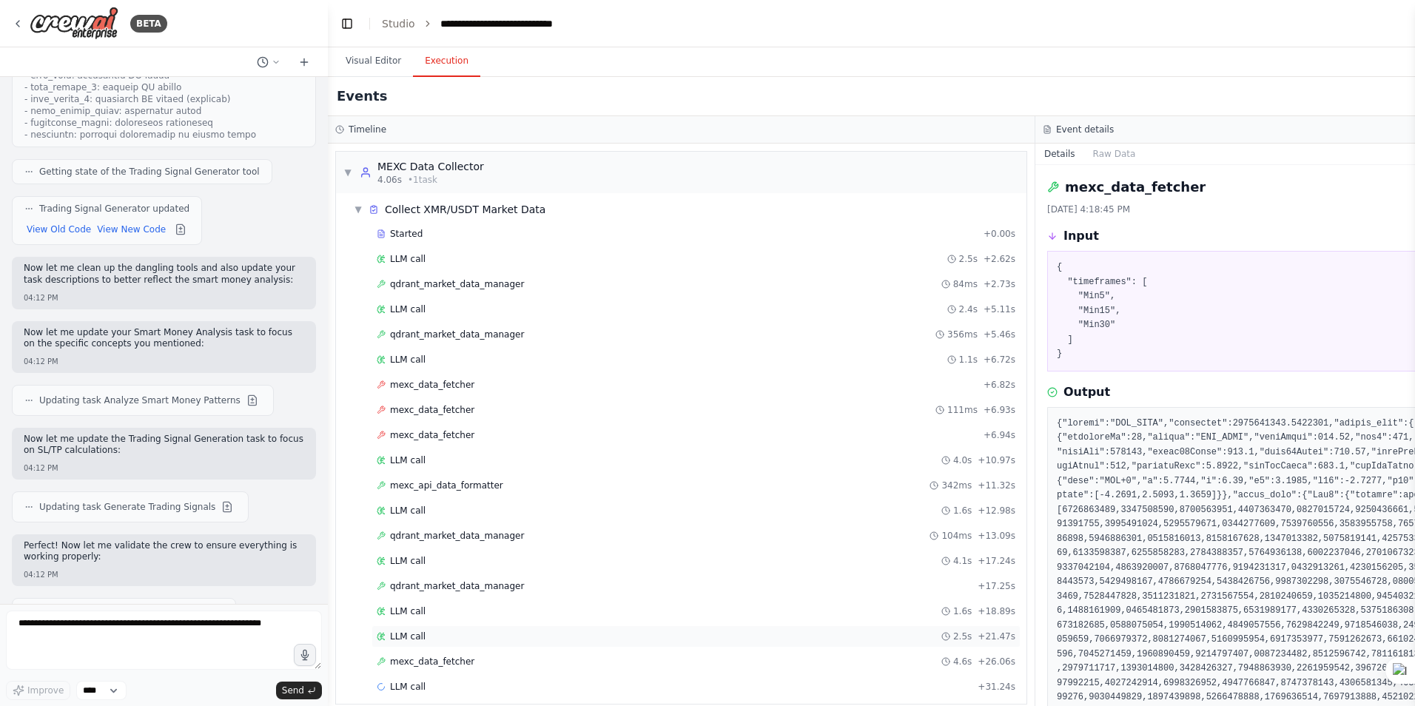
click at [392, 631] on span "LLM call" at bounding box center [408, 637] width 36 height 12
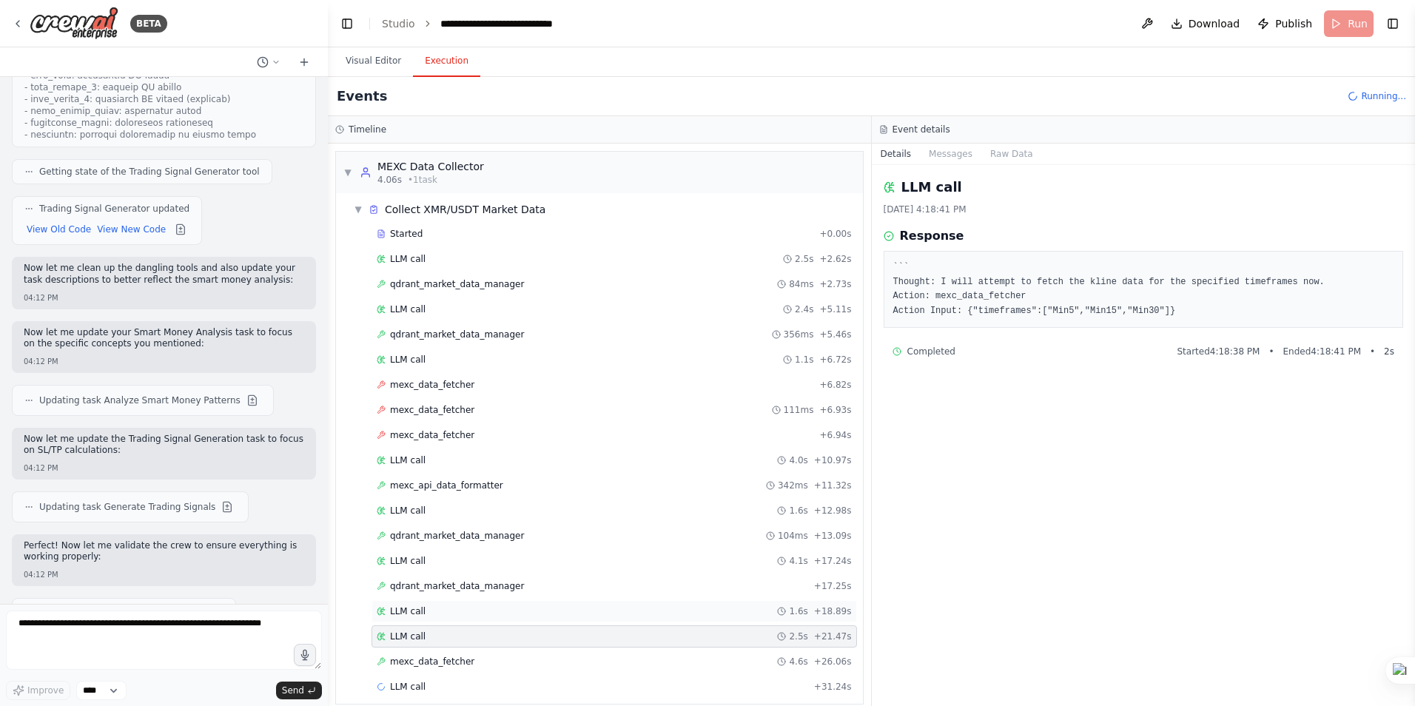
click at [412, 611] on span "LLM call" at bounding box center [408, 611] width 36 height 12
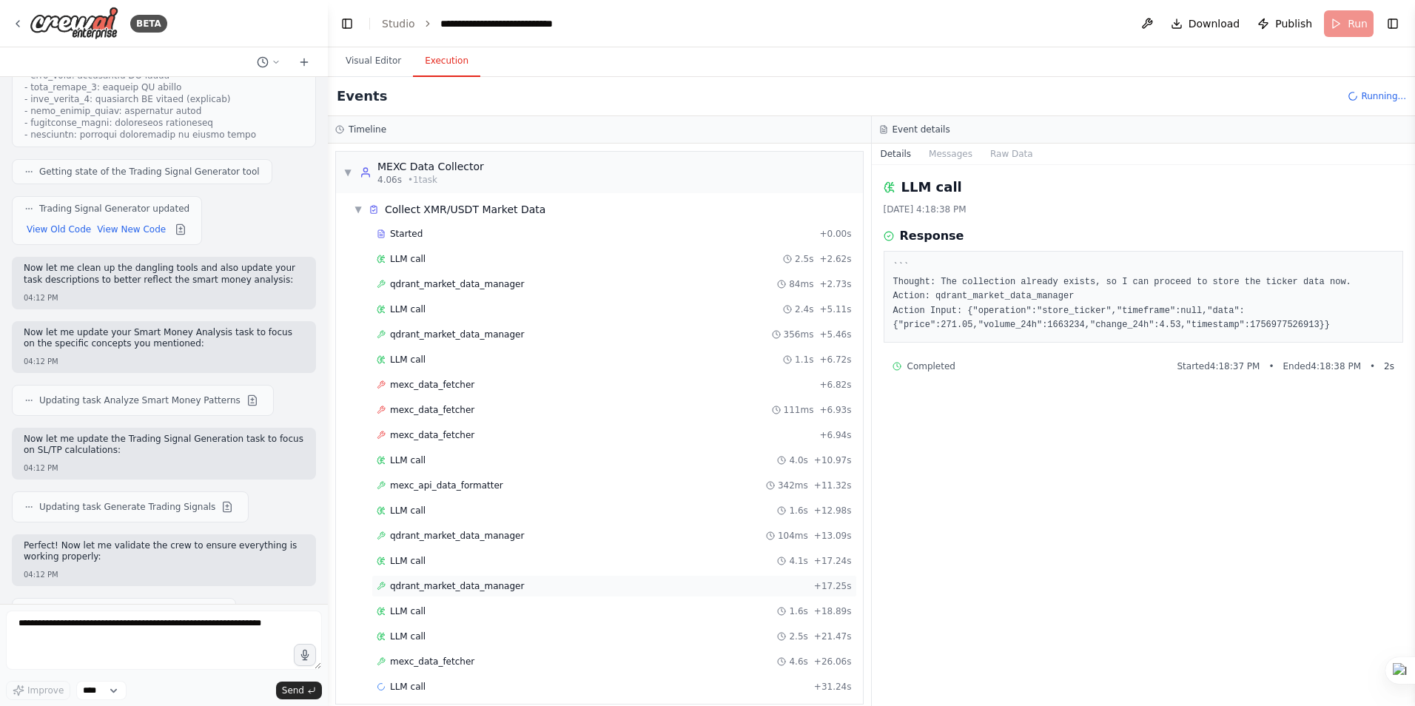
click at [424, 591] on span "qdrant_market_data_manager" at bounding box center [457, 586] width 134 height 12
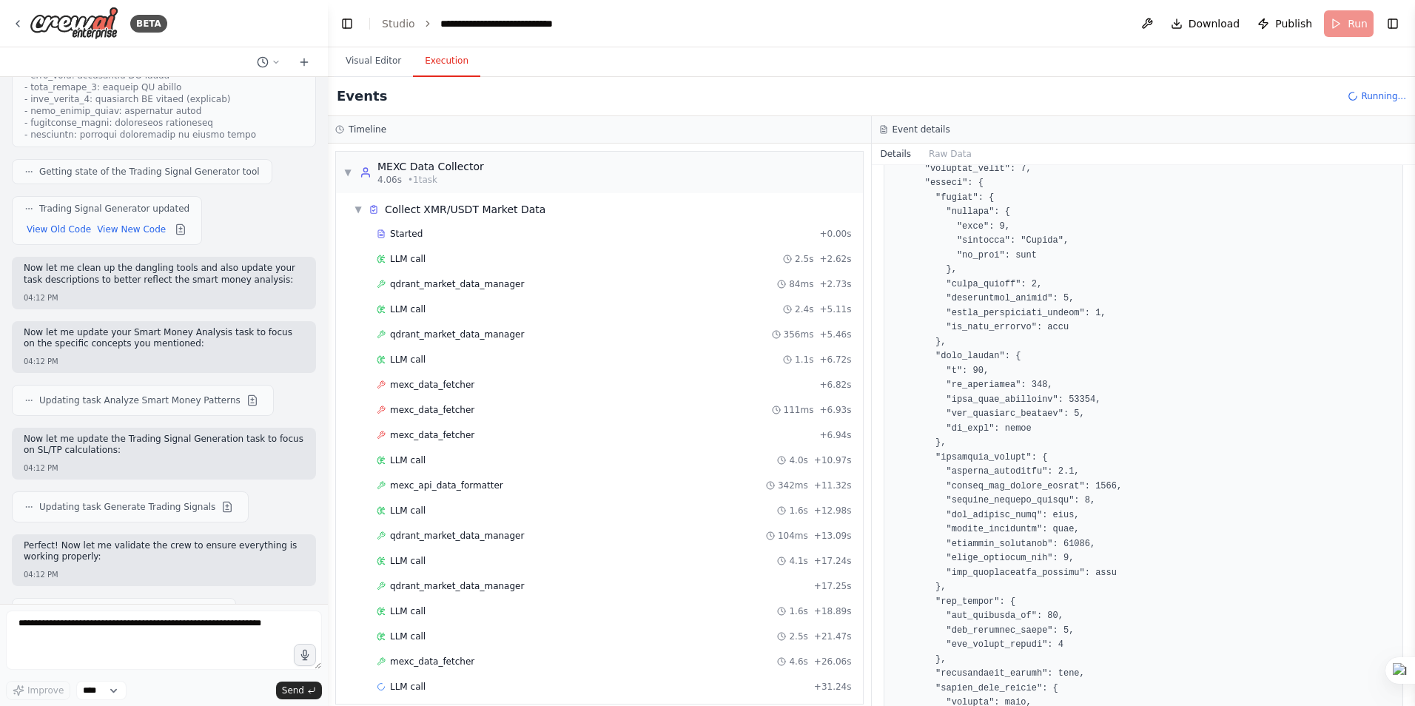
scroll to position [585, 0]
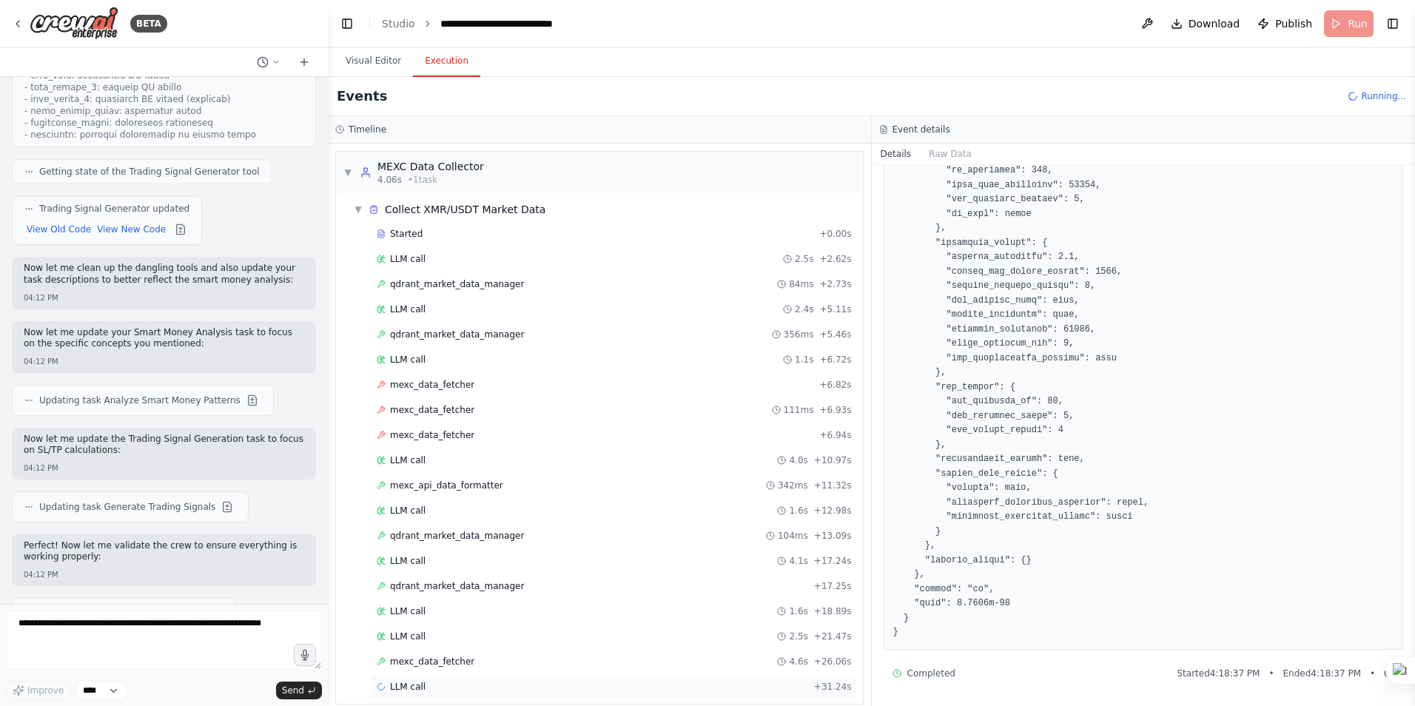
click at [412, 685] on span "LLM call" at bounding box center [408, 687] width 36 height 12
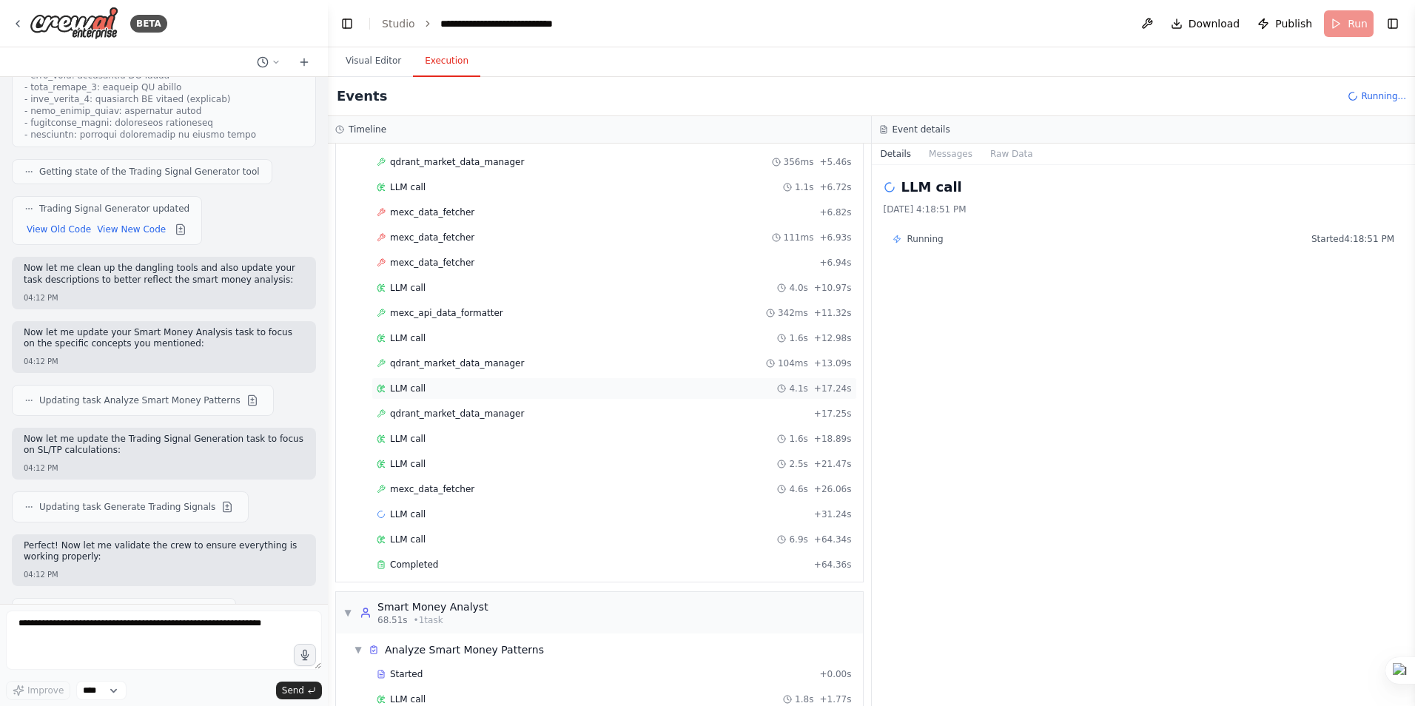
scroll to position [301, 0]
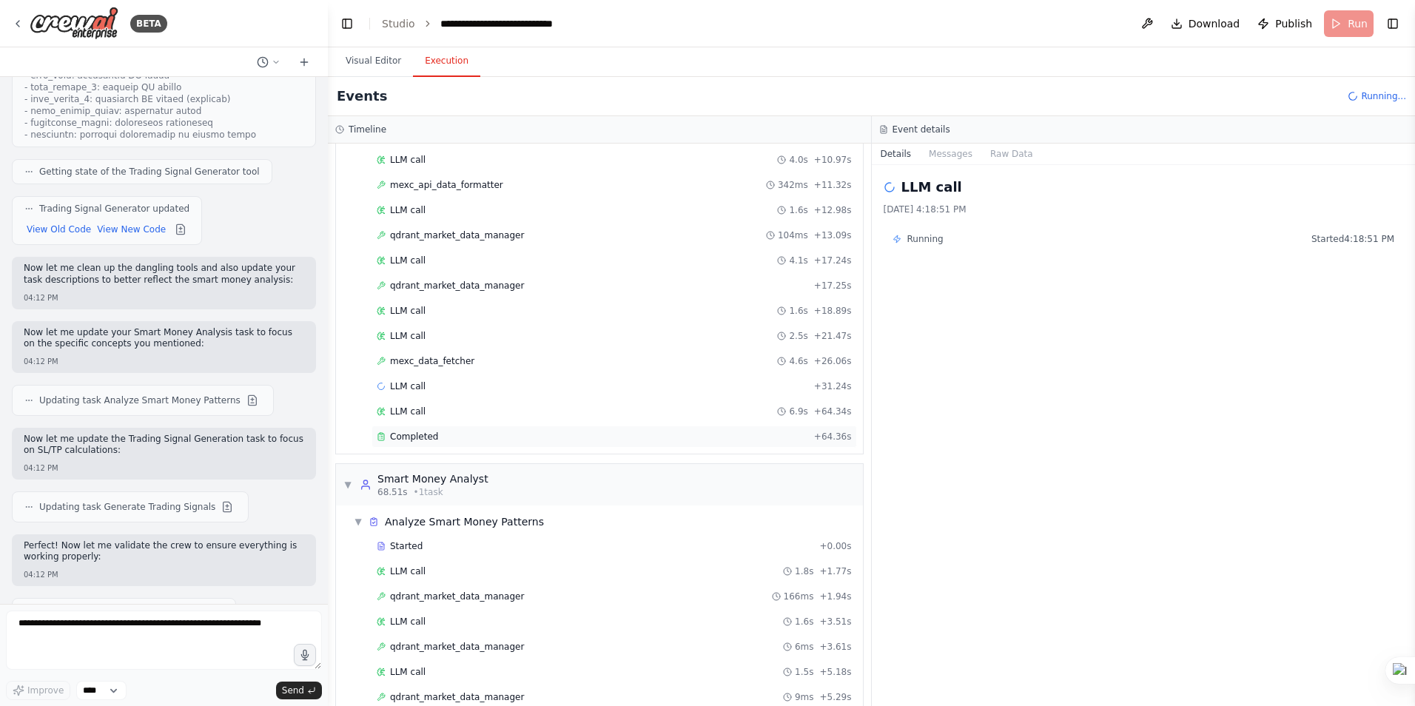
click at [412, 432] on span "Completed" at bounding box center [414, 437] width 48 height 12
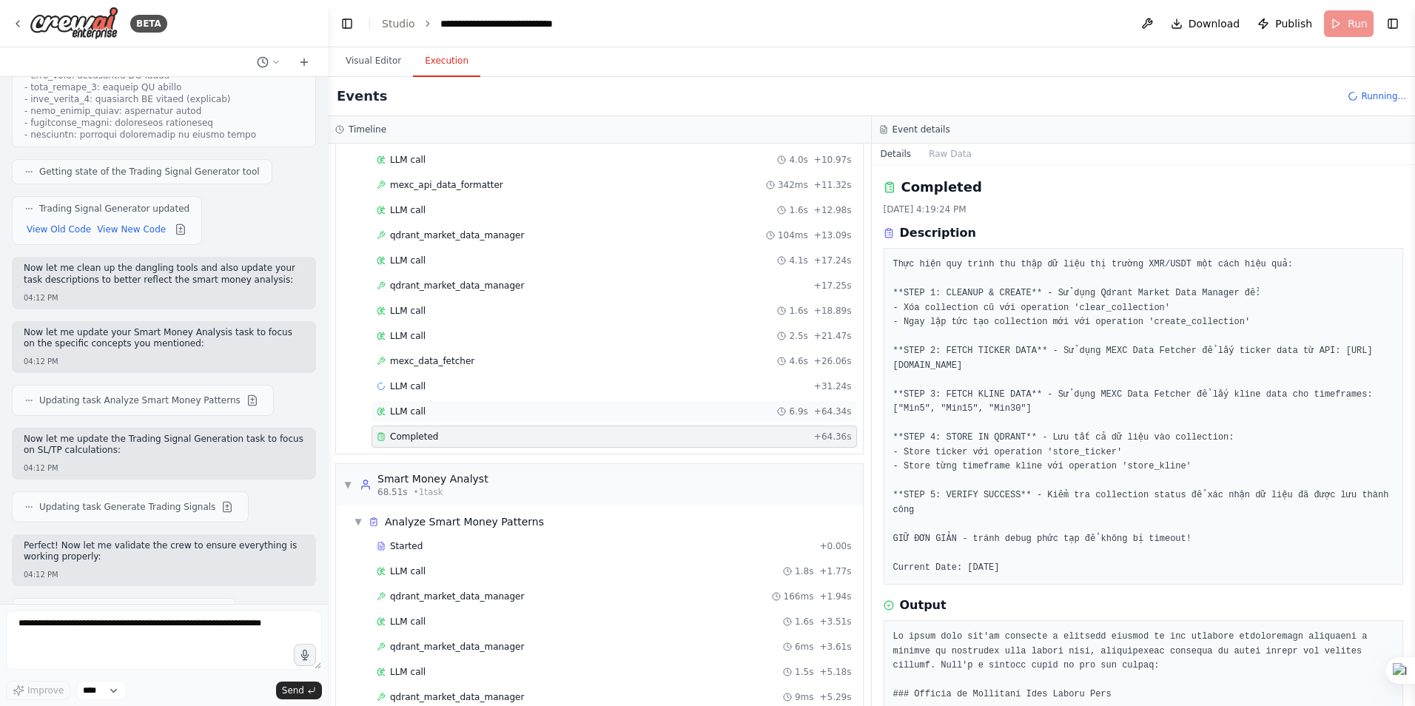
click at [415, 415] on span "LLM call" at bounding box center [408, 412] width 36 height 12
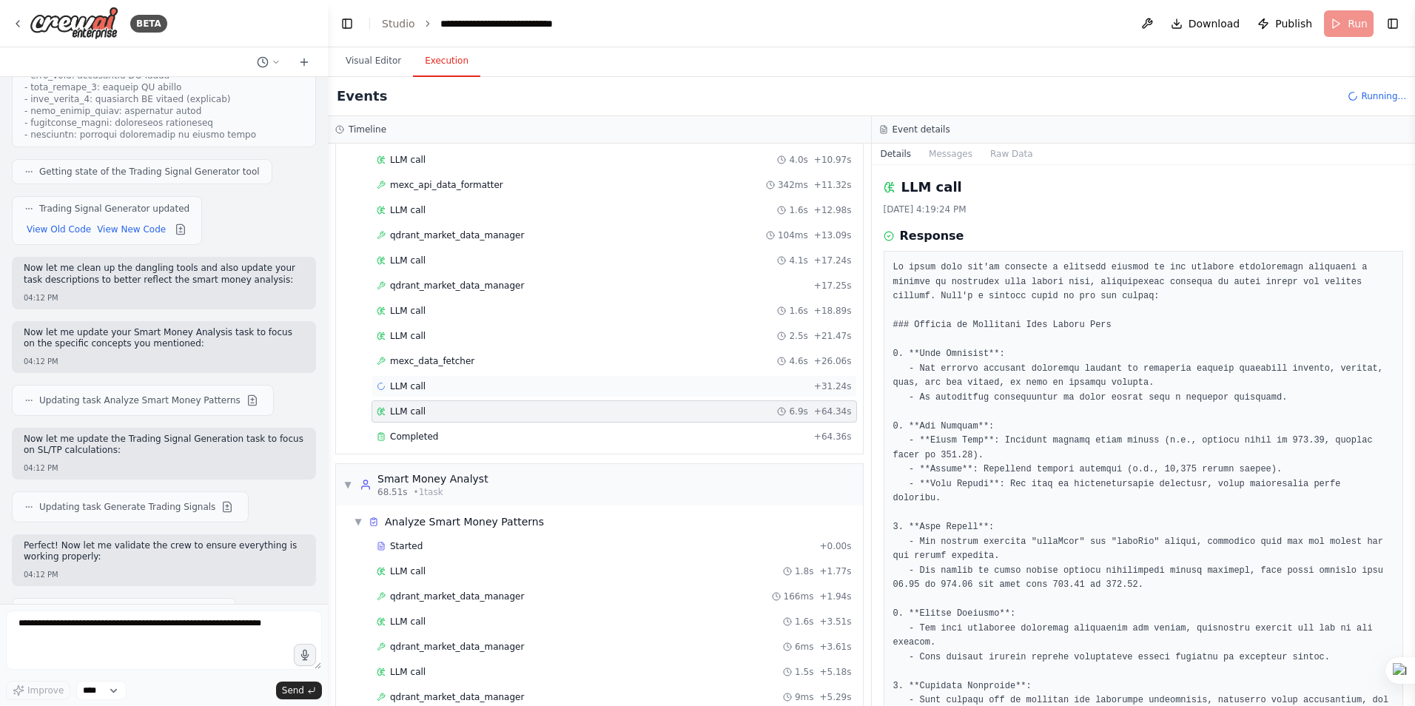
click at [424, 387] on div "LLM call + 31.24s" at bounding box center [614, 386] width 475 height 12
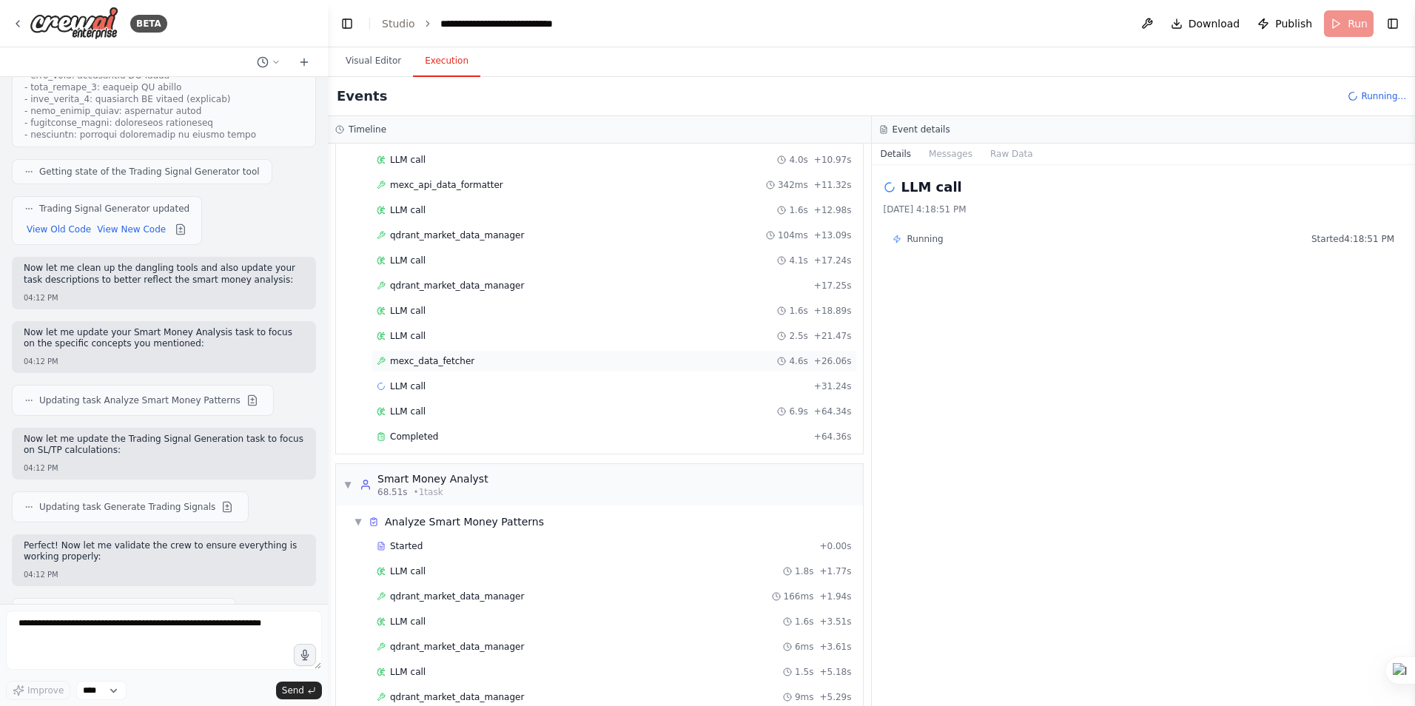
click at [440, 365] on span "mexc_data_fetcher" at bounding box center [432, 361] width 84 height 12
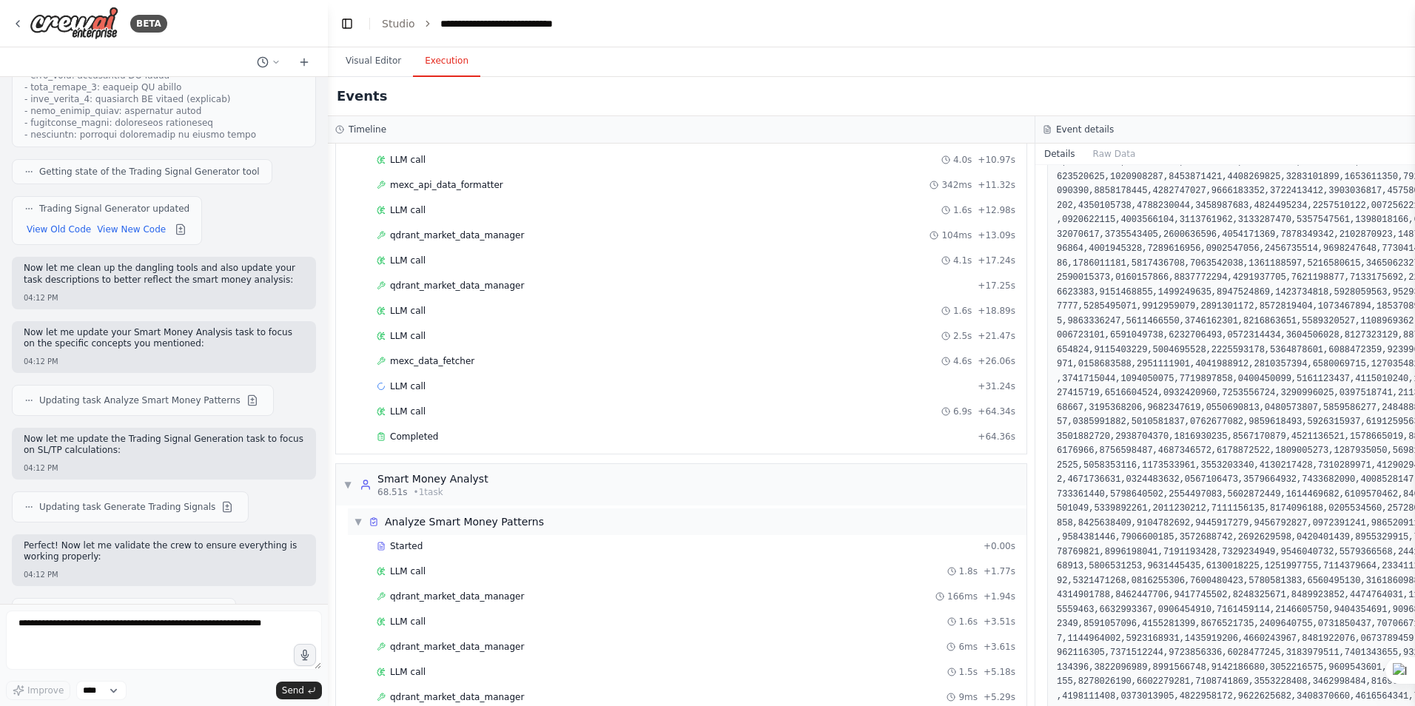
scroll to position [1110, 0]
click at [443, 591] on span "qdrant_market_data_manager" at bounding box center [457, 597] width 134 height 12
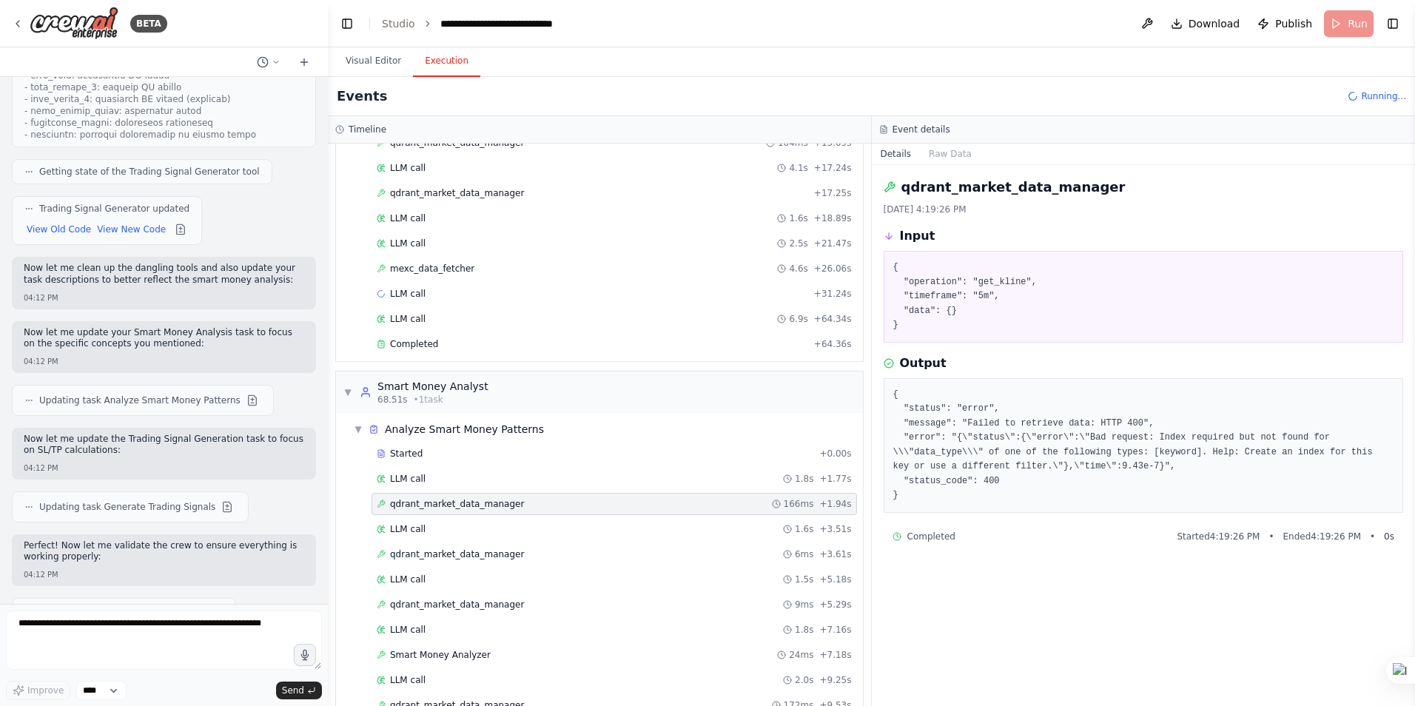
scroll to position [449, 0]
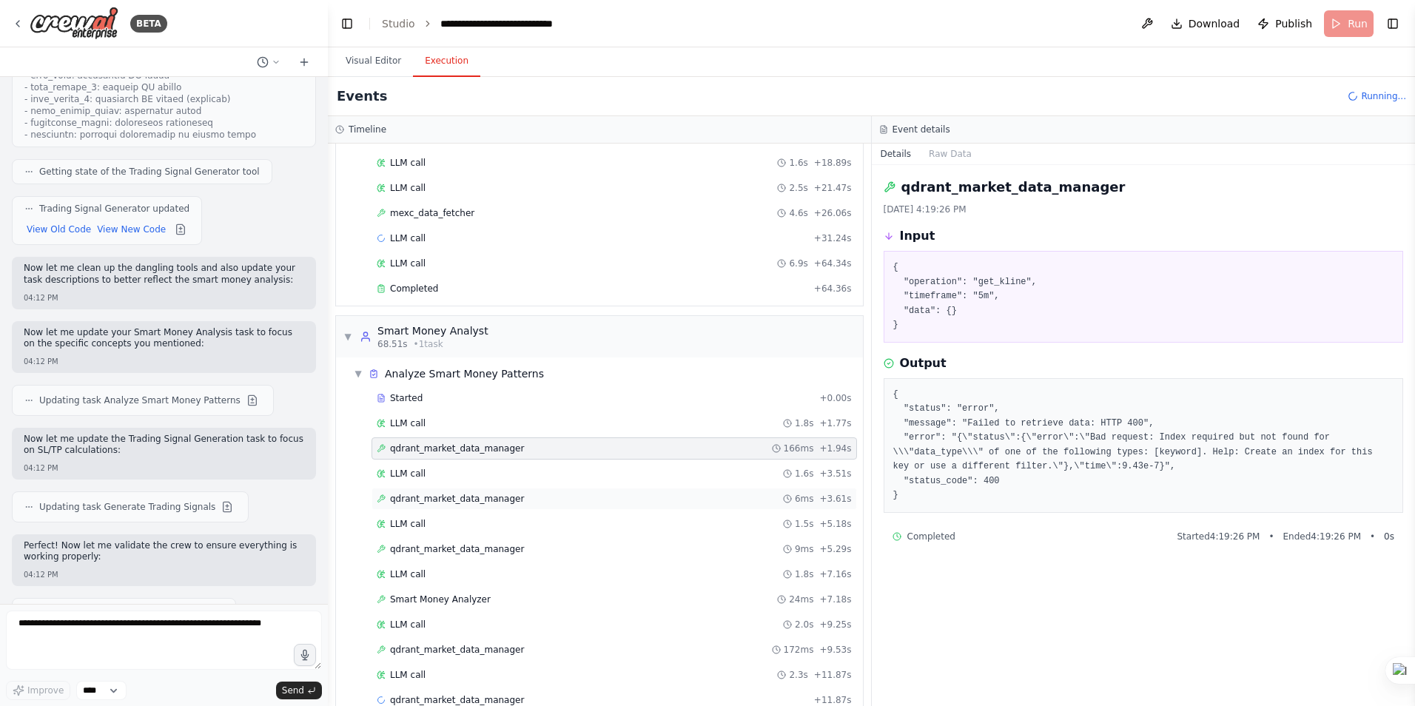
click at [454, 500] on span "qdrant_market_data_manager" at bounding box center [457, 499] width 134 height 12
click at [461, 547] on span "qdrant_market_data_manager" at bounding box center [457, 549] width 134 height 12
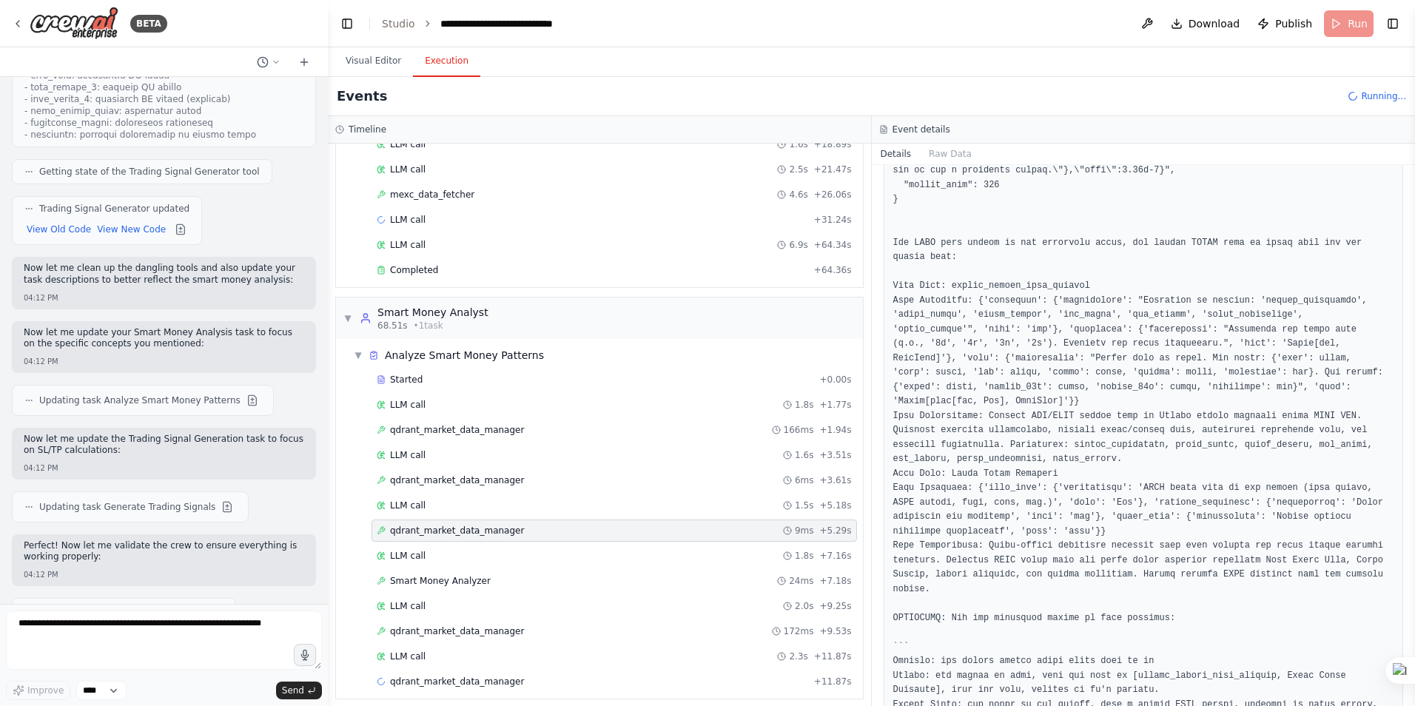
scroll to position [477, 0]
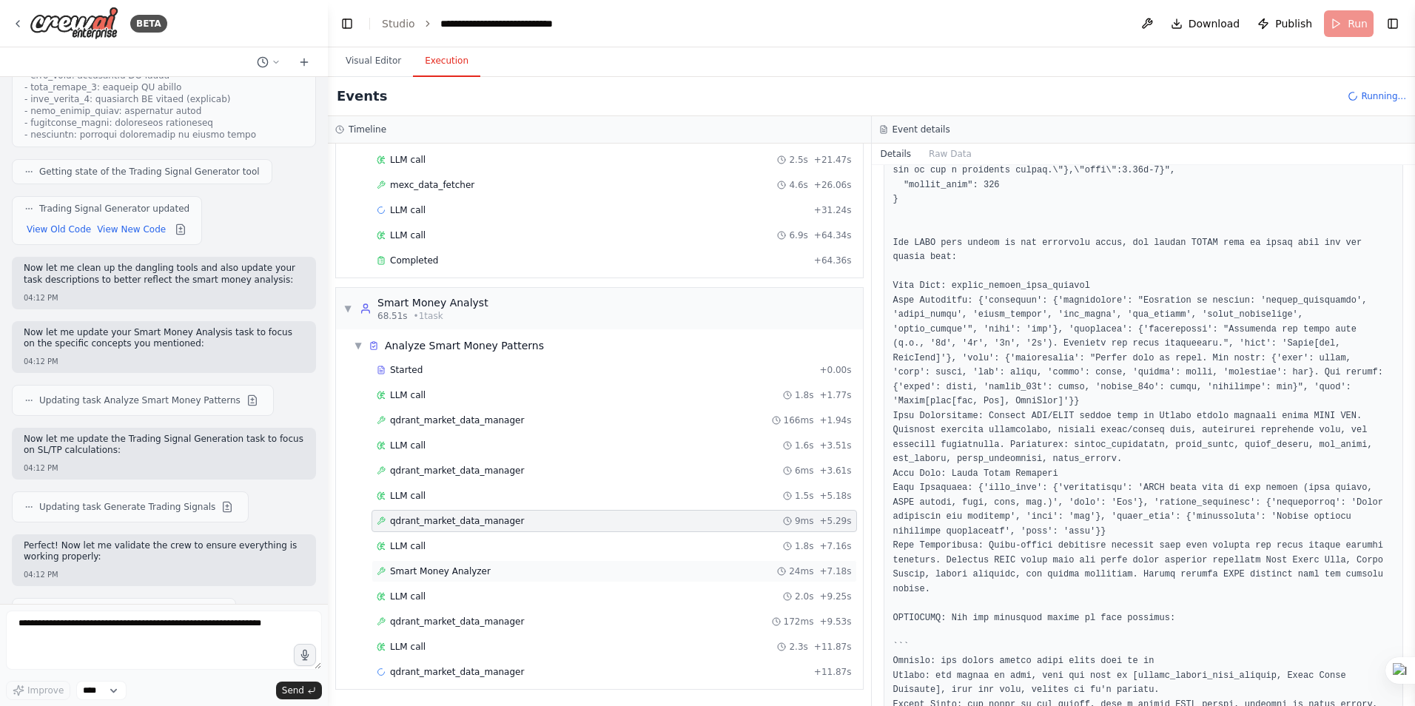
click at [442, 568] on span "Smart Money Analyzer" at bounding box center [440, 572] width 101 height 12
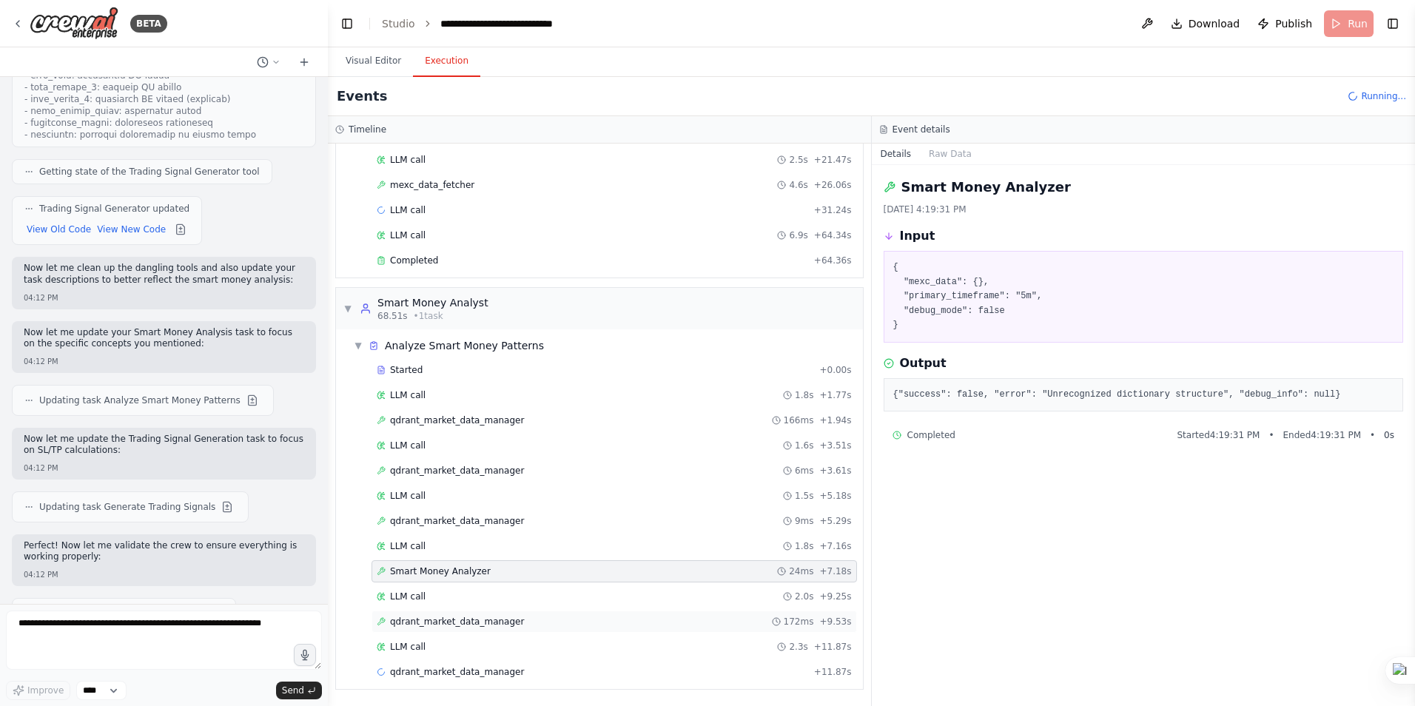
click at [466, 621] on span "qdrant_market_data_manager" at bounding box center [457, 622] width 134 height 12
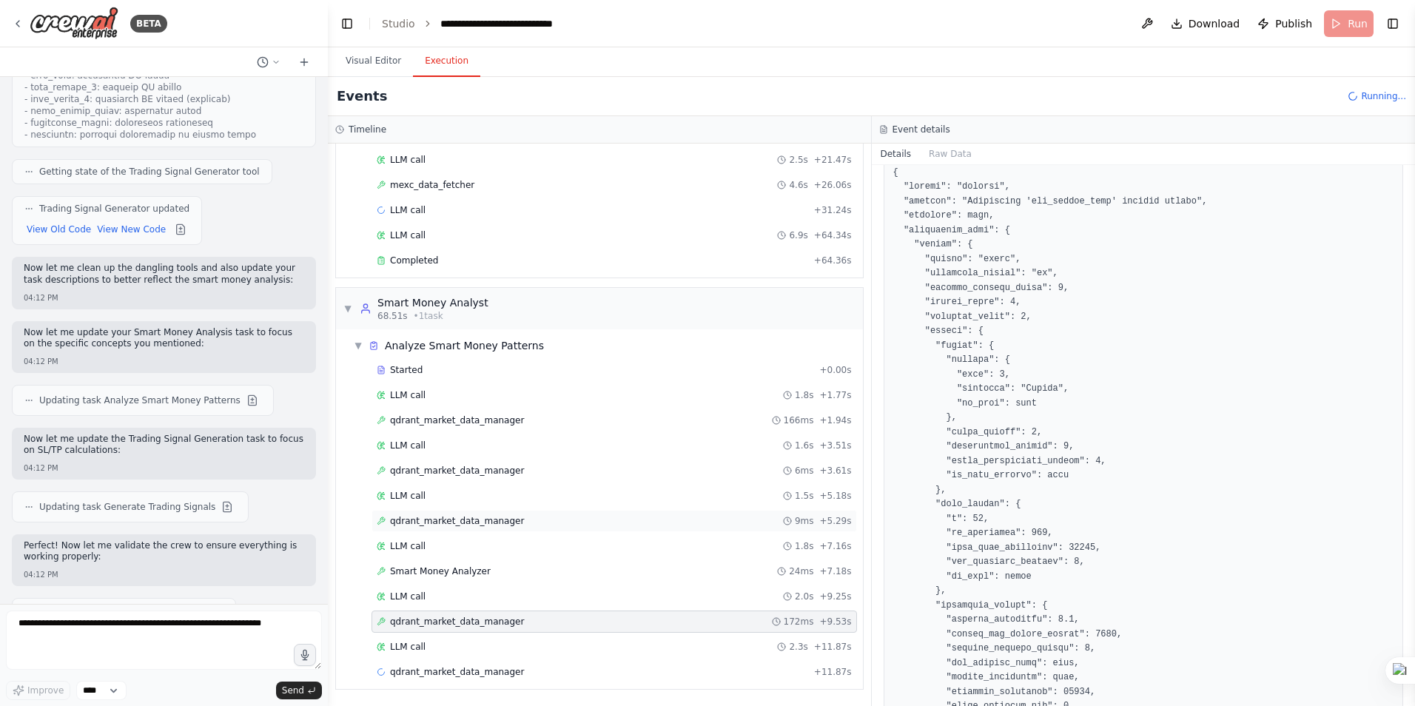
scroll to position [255, 0]
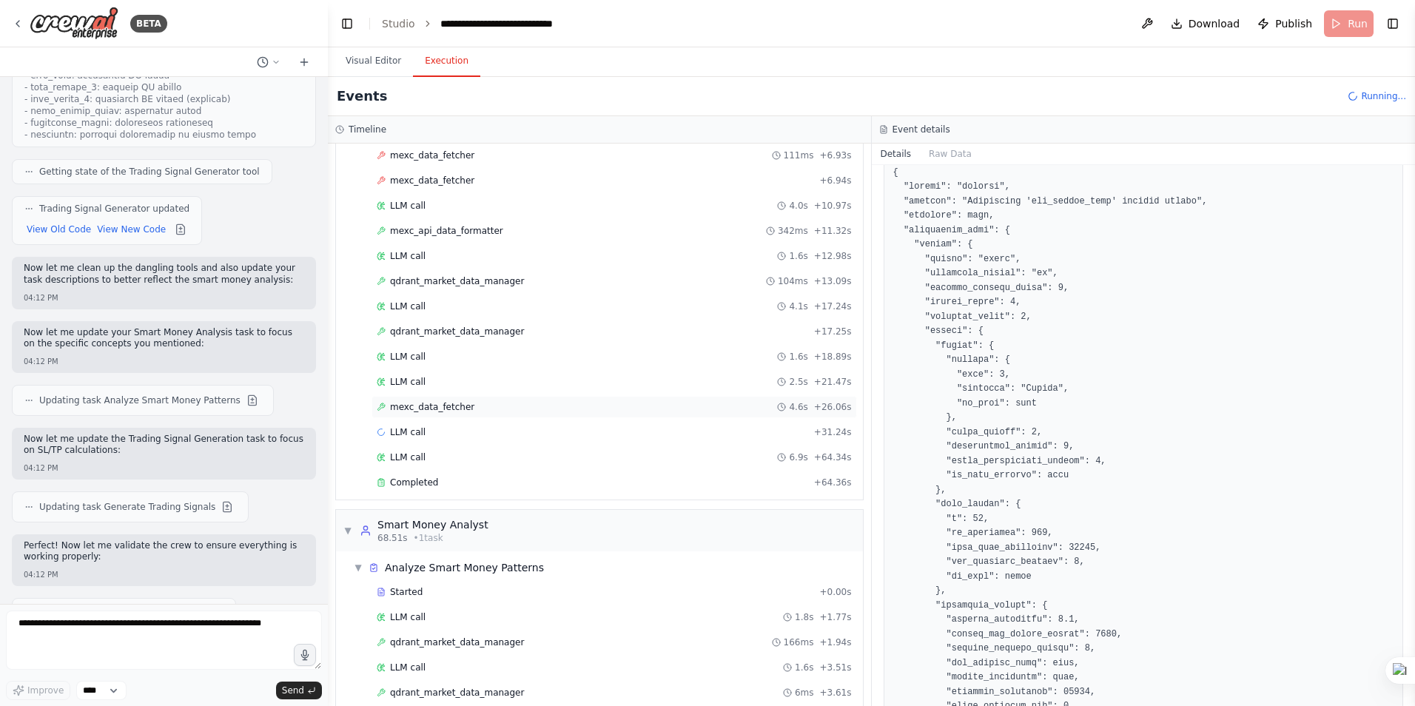
click at [449, 408] on span "mexc_data_fetcher" at bounding box center [432, 407] width 84 height 12
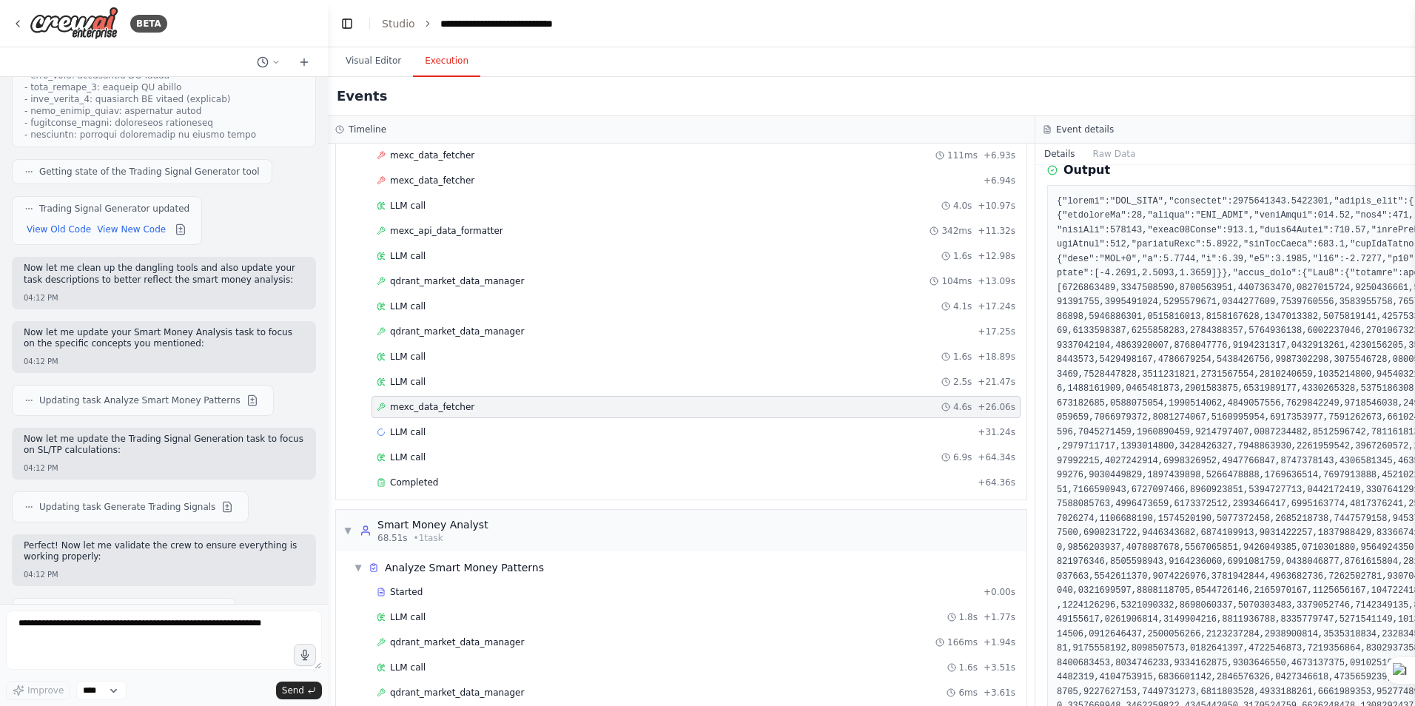
scroll to position [251, 0]
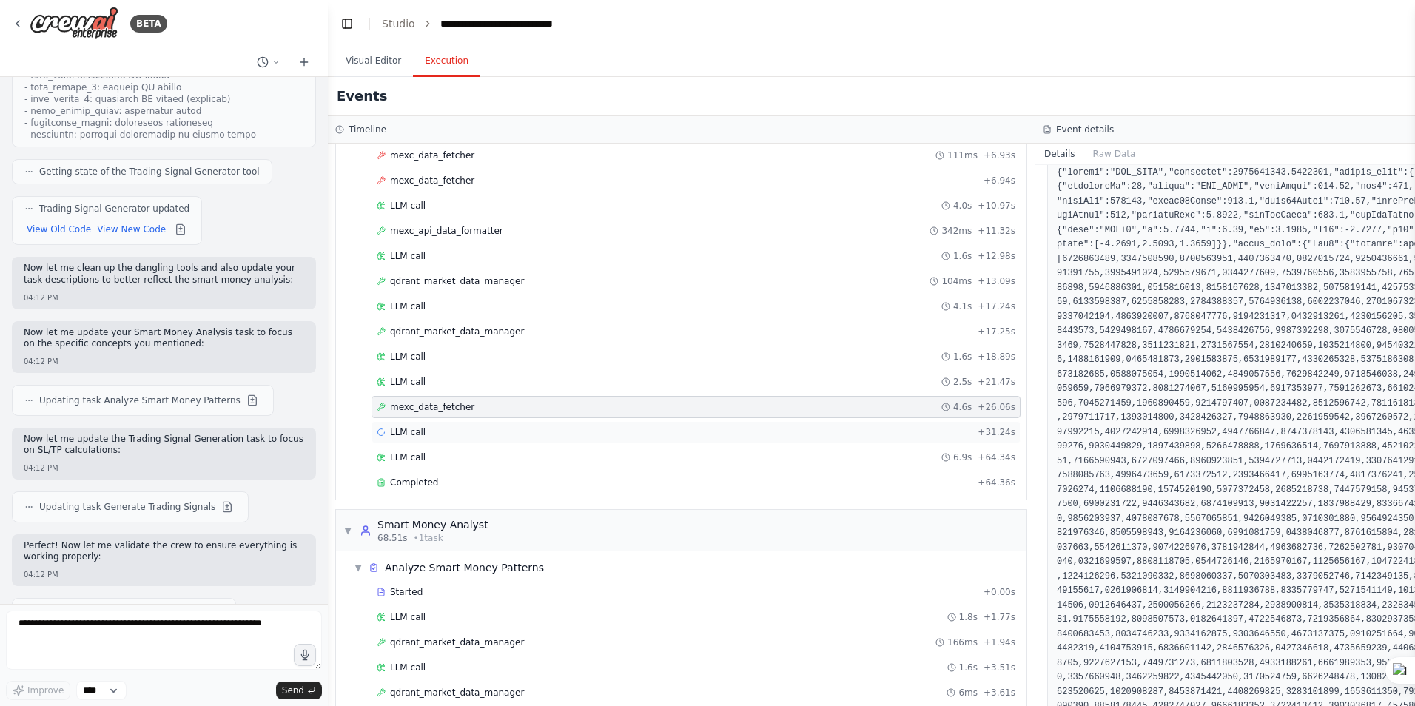
click at [412, 432] on span "LLM call" at bounding box center [408, 432] width 36 height 12
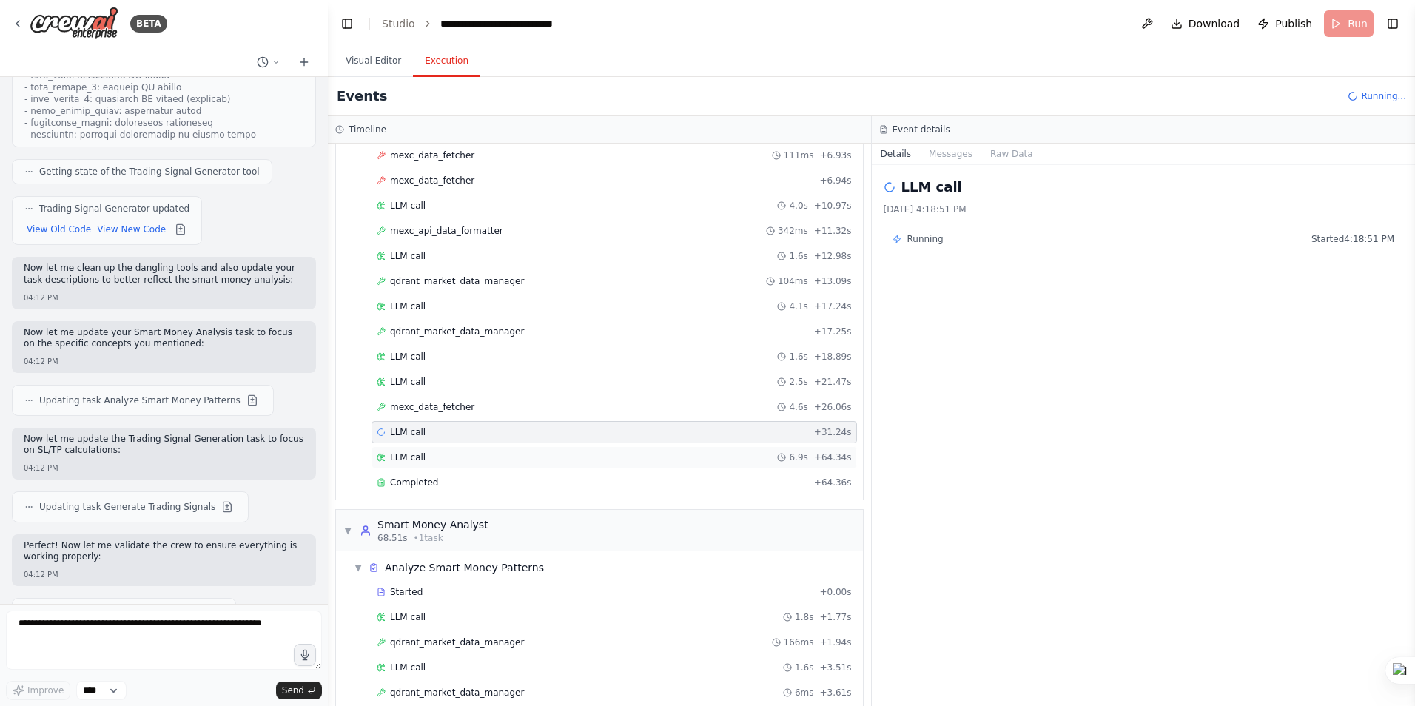
click at [418, 458] on span "LLM call" at bounding box center [408, 458] width 36 height 12
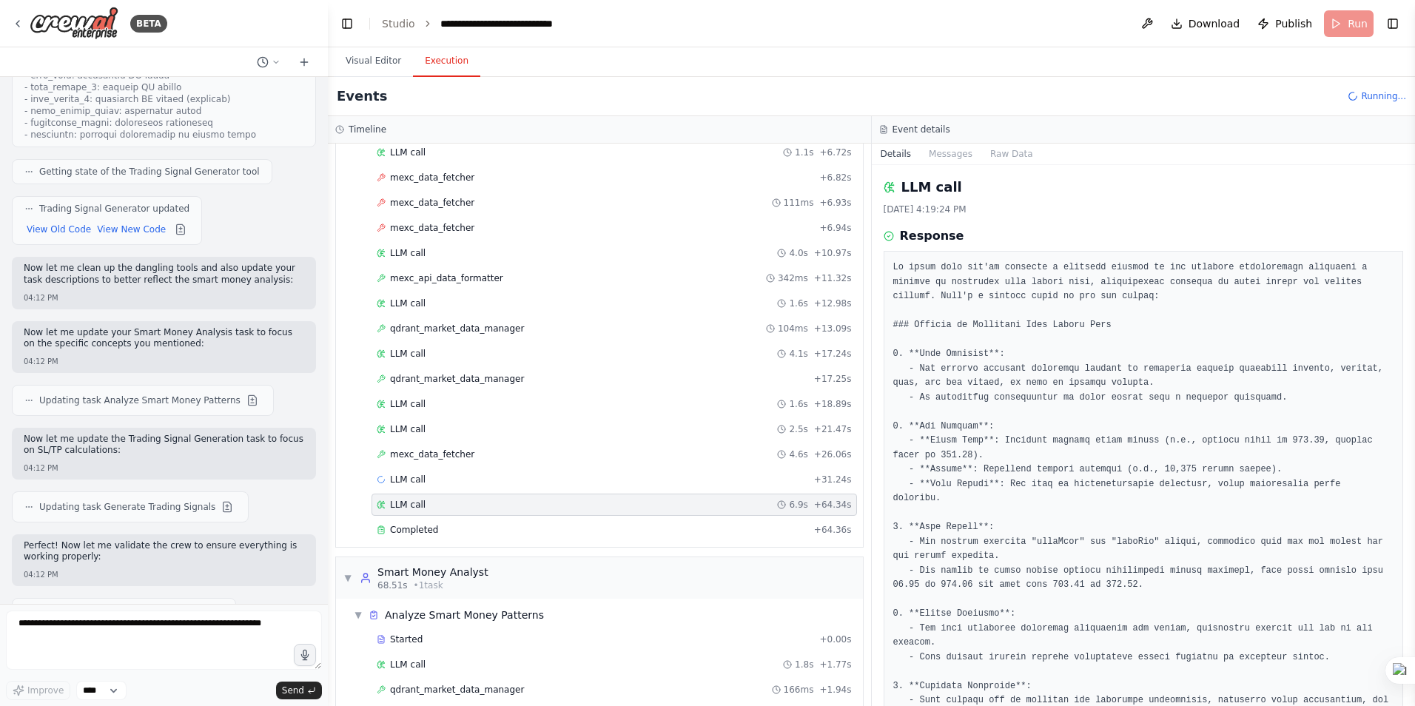
scroll to position [181, 0]
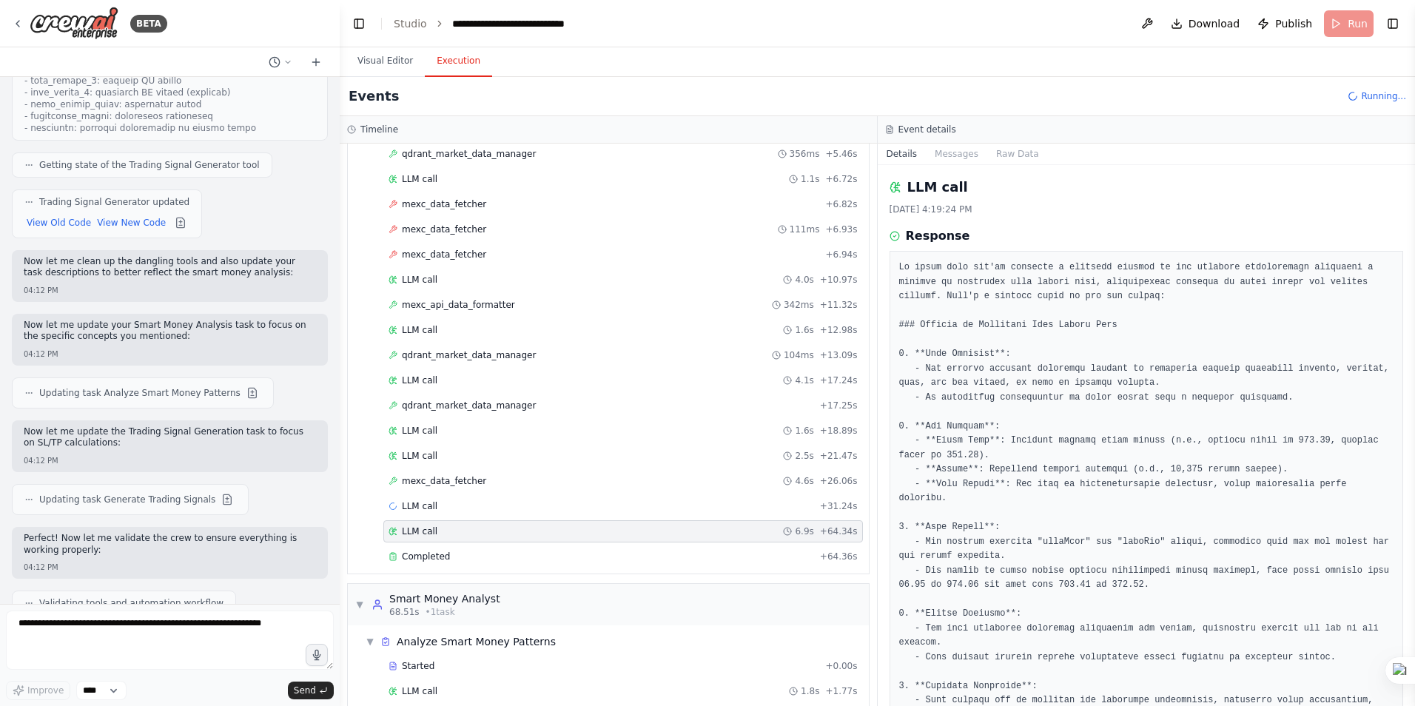
drag, startPoint x: 322, startPoint y: 580, endPoint x: 338, endPoint y: 115, distance: 465.1
click at [338, 111] on div at bounding box center [337, 353] width 6 height 706
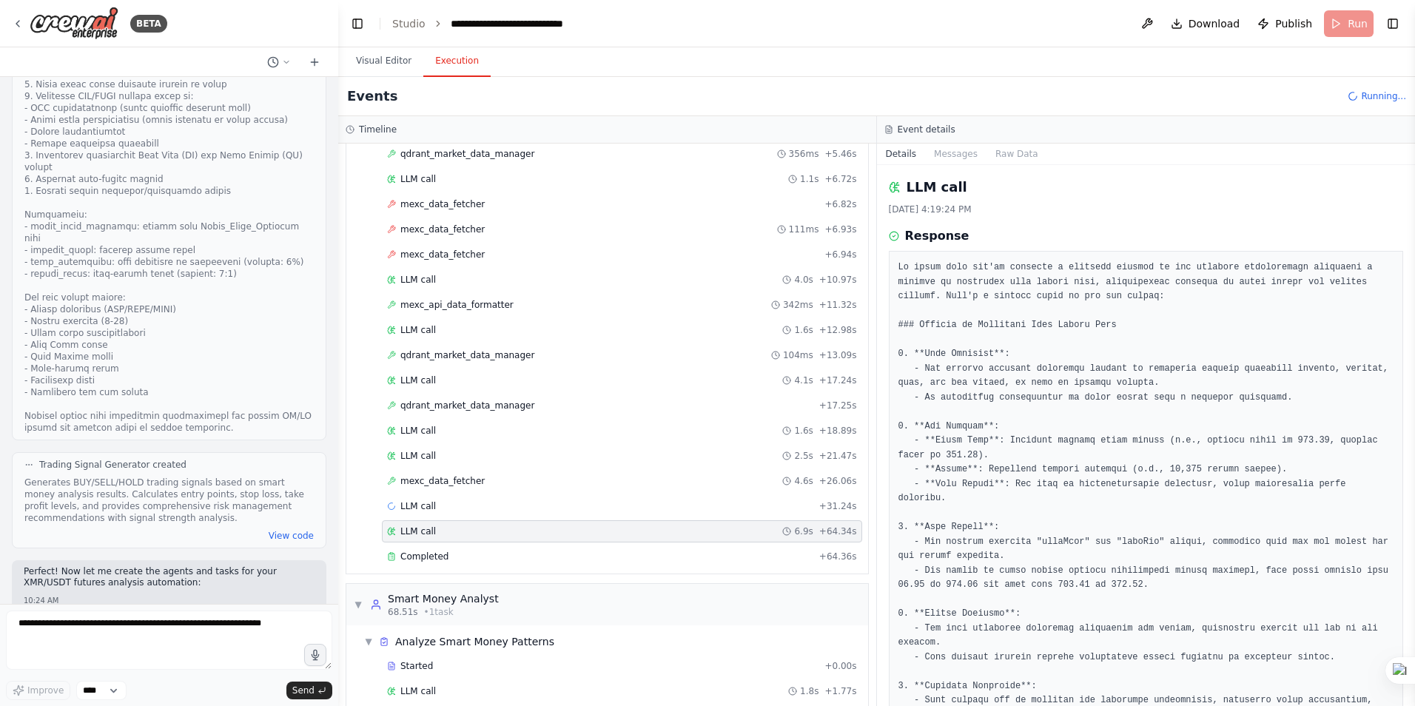
scroll to position [0, 0]
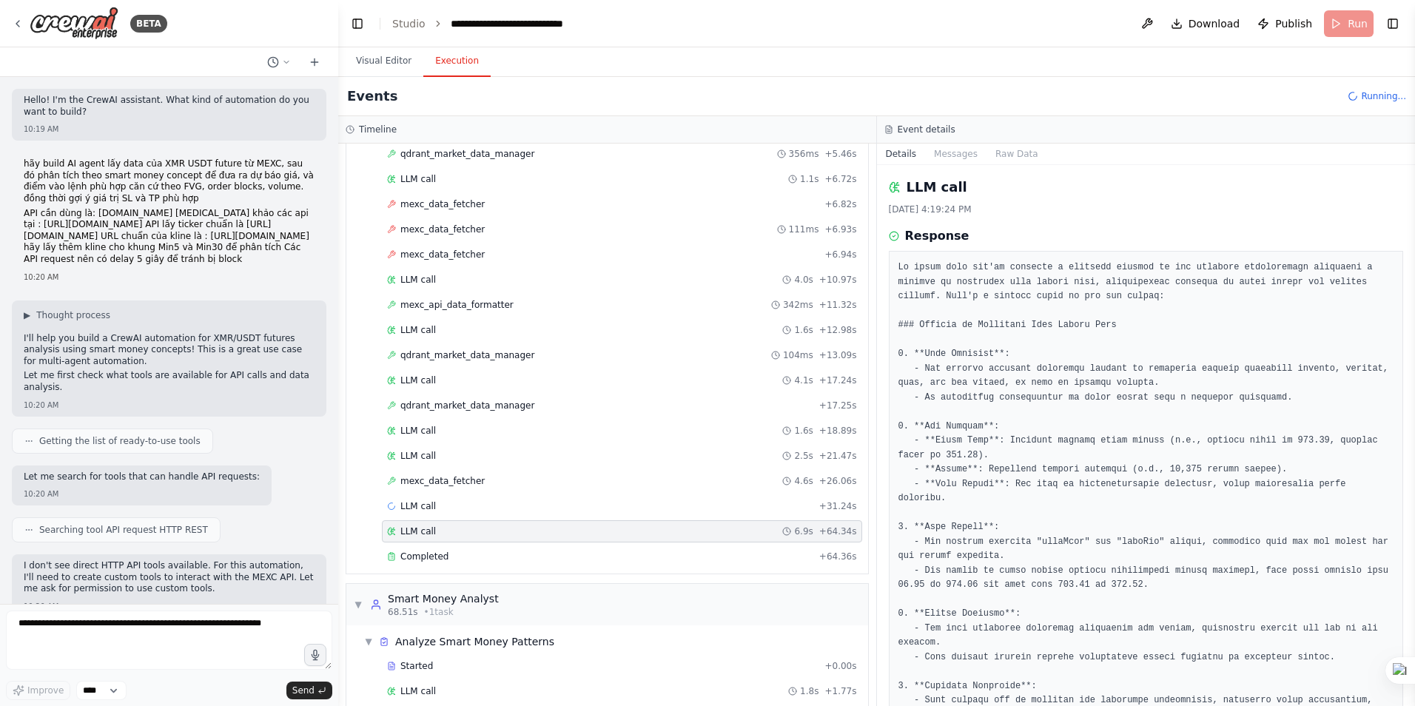
drag, startPoint x: 24, startPoint y: 160, endPoint x: 275, endPoint y: 304, distance: 289.5
click at [275, 268] on div "hãy build AI agent lấy data của XMR USDT future từ MEXC, sau đó phân tích theo …" at bounding box center [169, 213] width 291 height 110
copy div "hãy build AI agent lấy data của XMR USDT future từ MEXC, sau đó phân tích theo …"
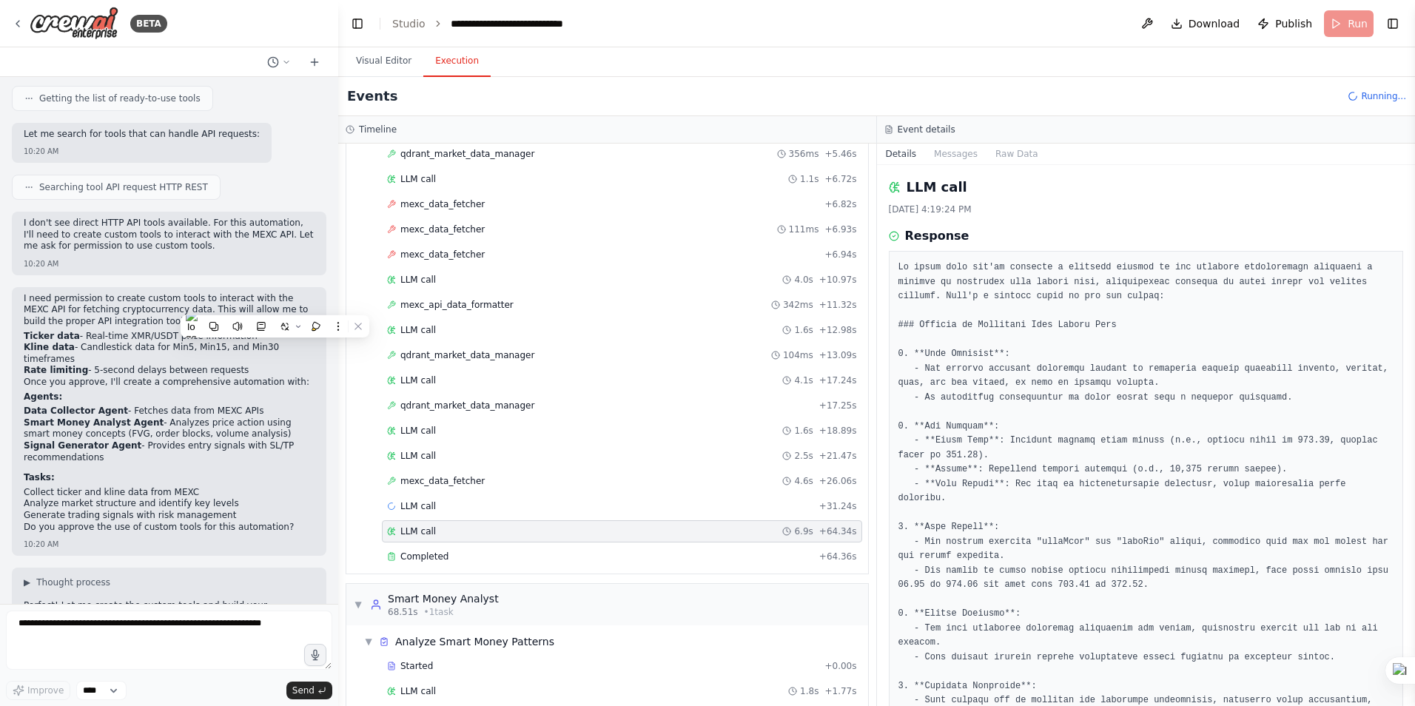
scroll to position [370, 0]
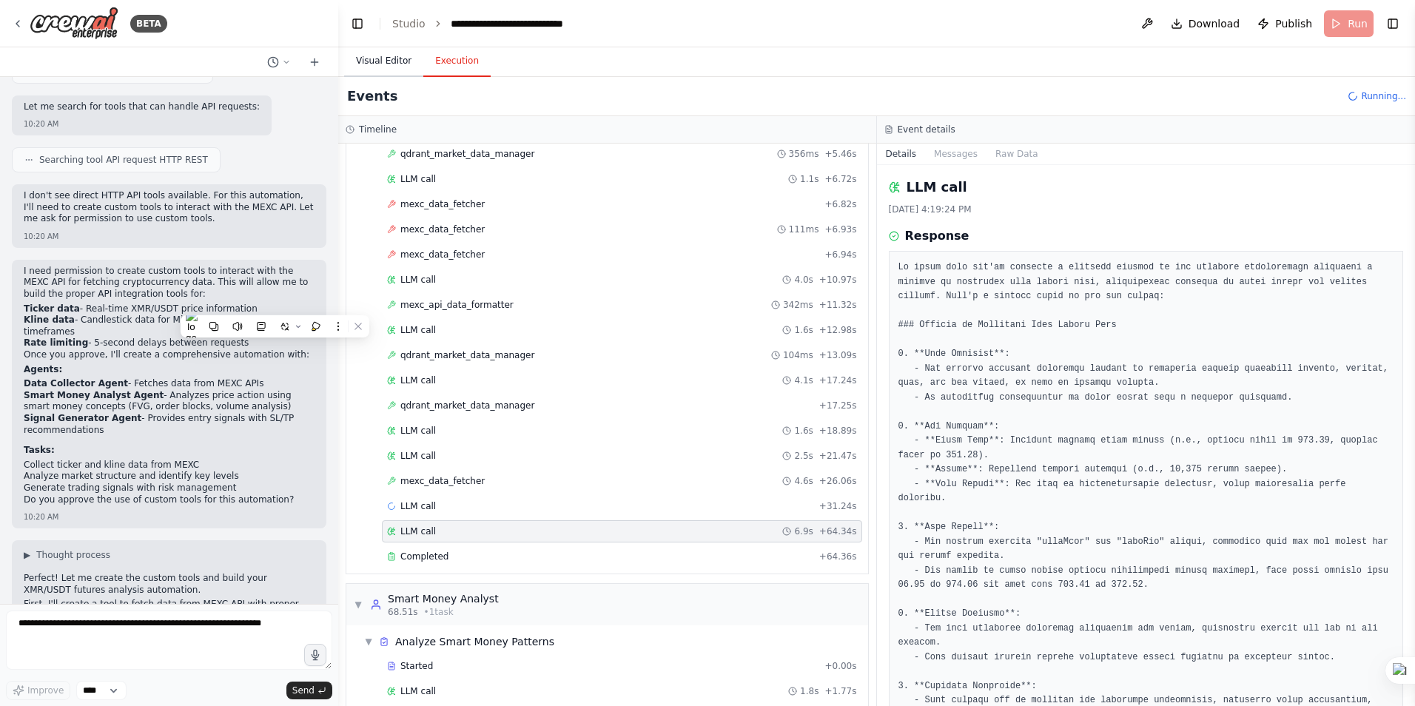
click at [384, 56] on button "Visual Editor" at bounding box center [383, 61] width 79 height 31
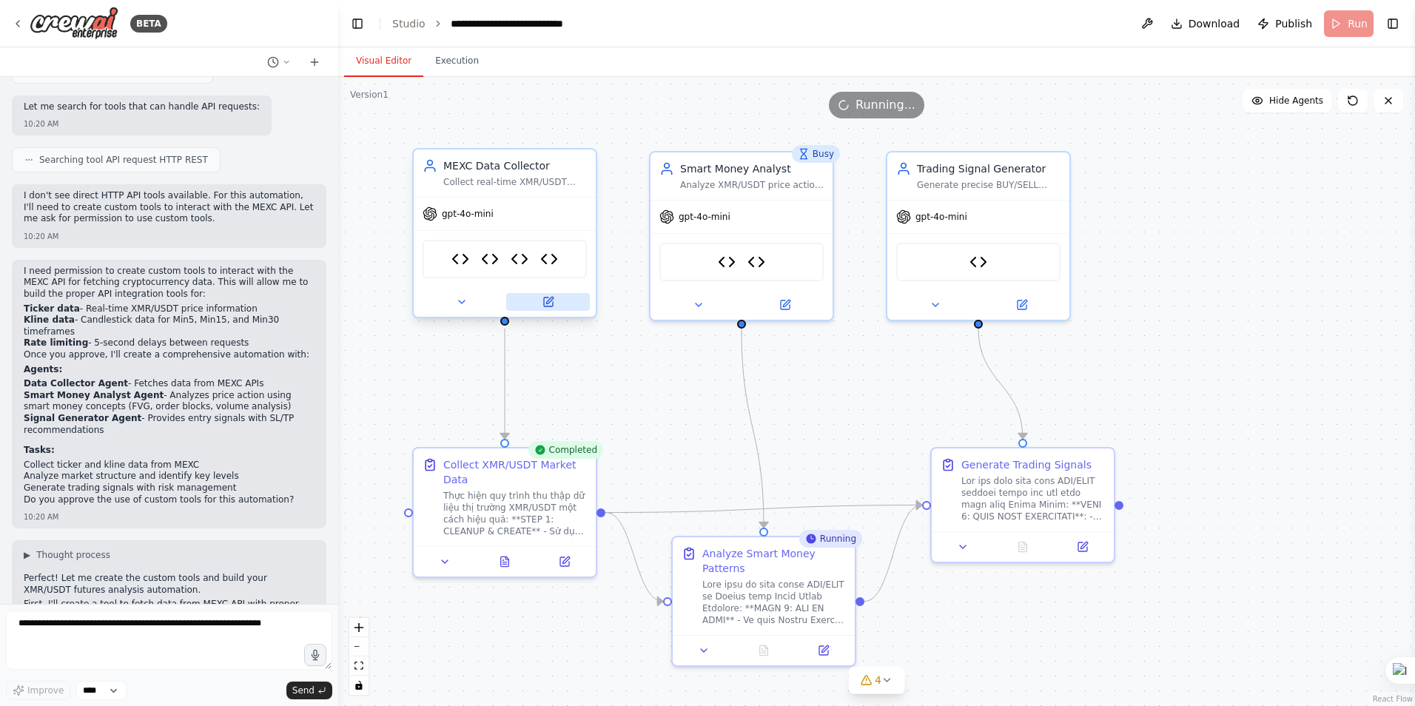
click at [544, 305] on icon at bounding box center [548, 302] width 9 height 9
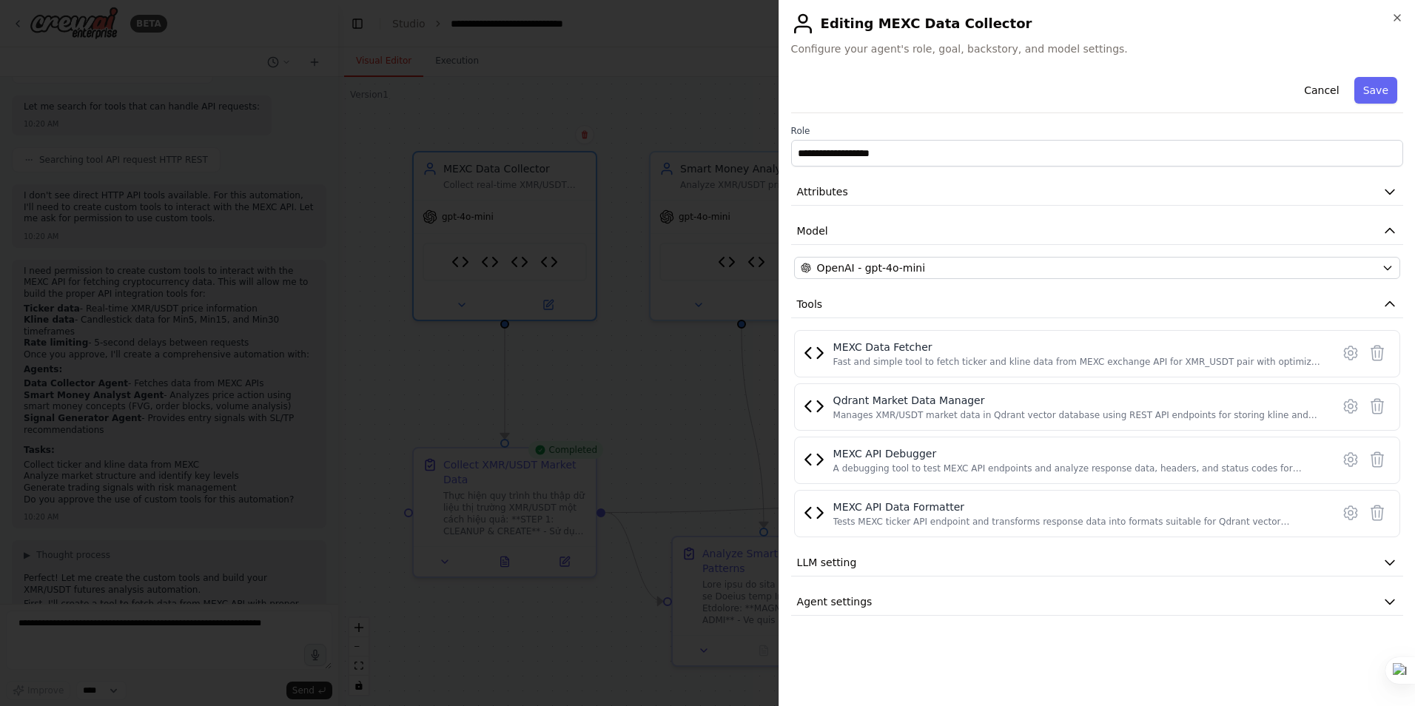
click at [146, 637] on div at bounding box center [707, 353] width 1415 height 706
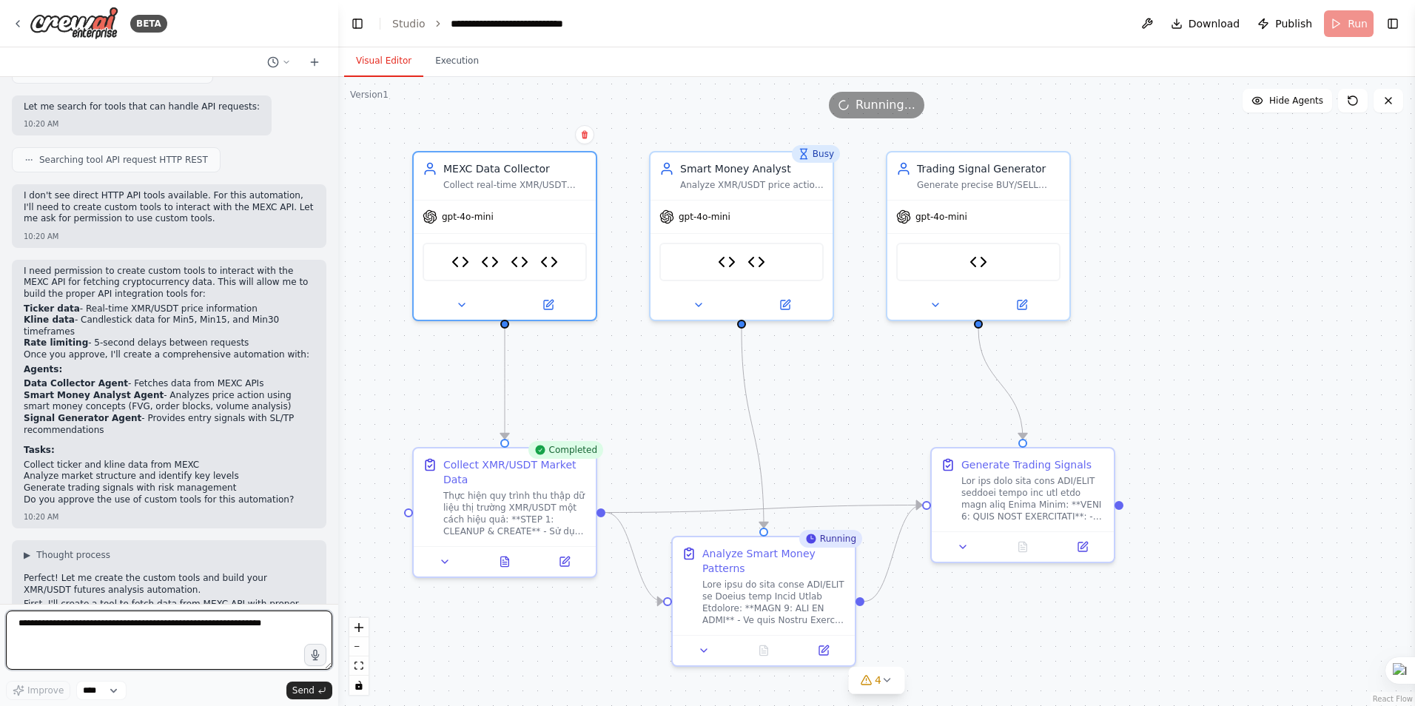
click at [134, 634] on textarea at bounding box center [169, 640] width 326 height 59
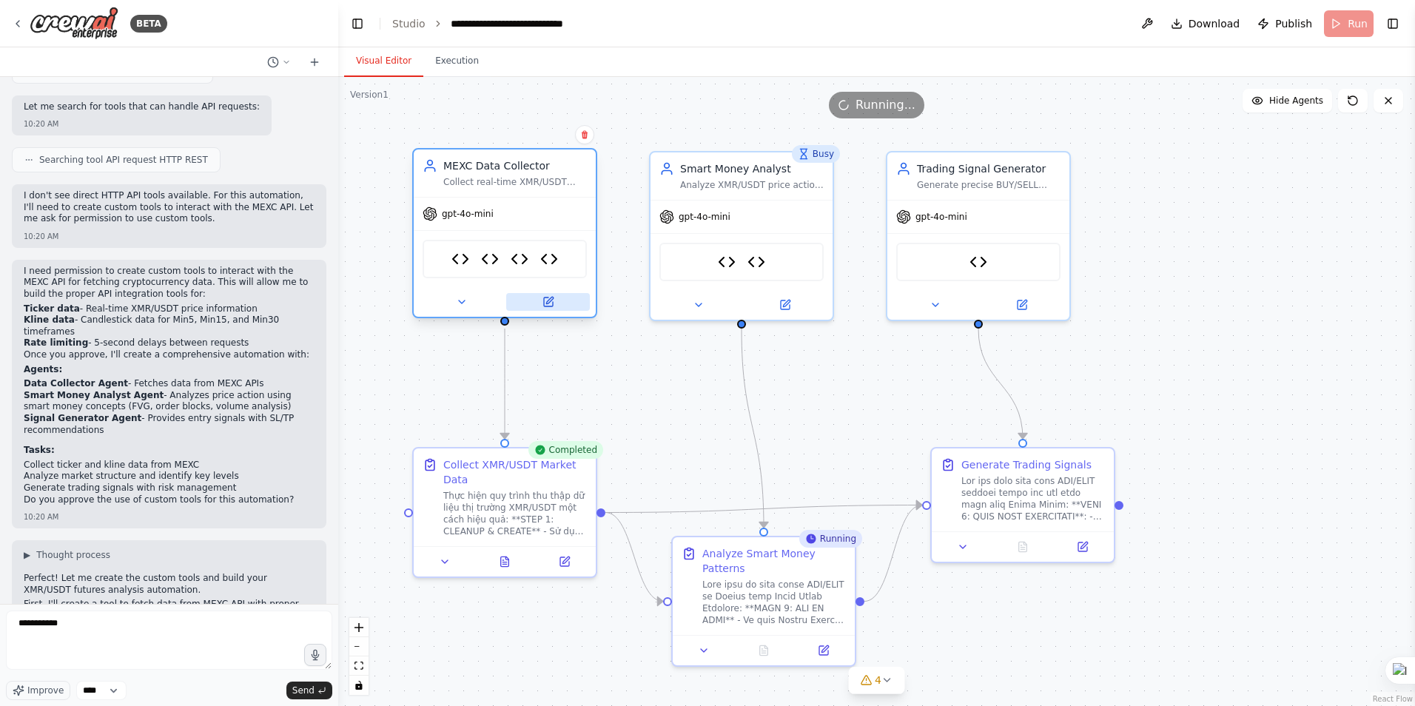
click at [541, 300] on button at bounding box center [548, 302] width 84 height 18
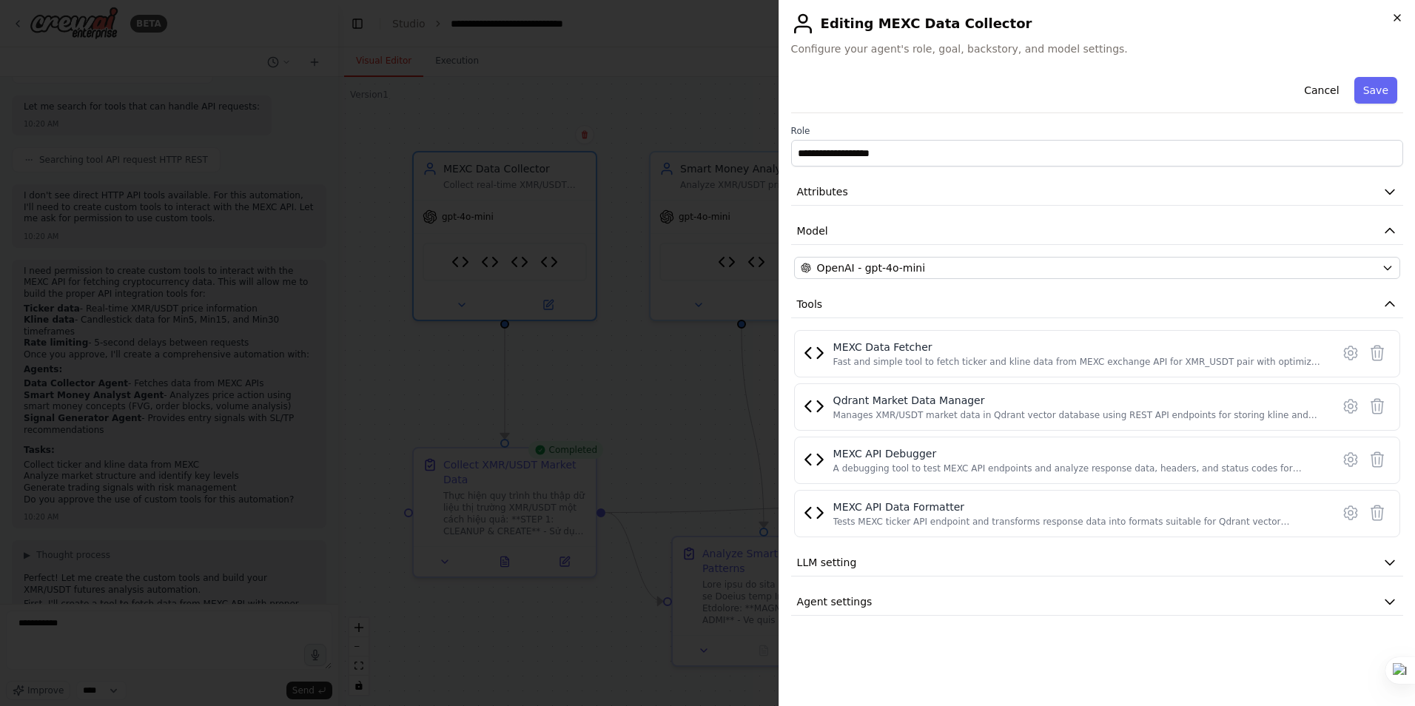
click at [1399, 16] on icon "button" at bounding box center [1398, 18] width 12 height 12
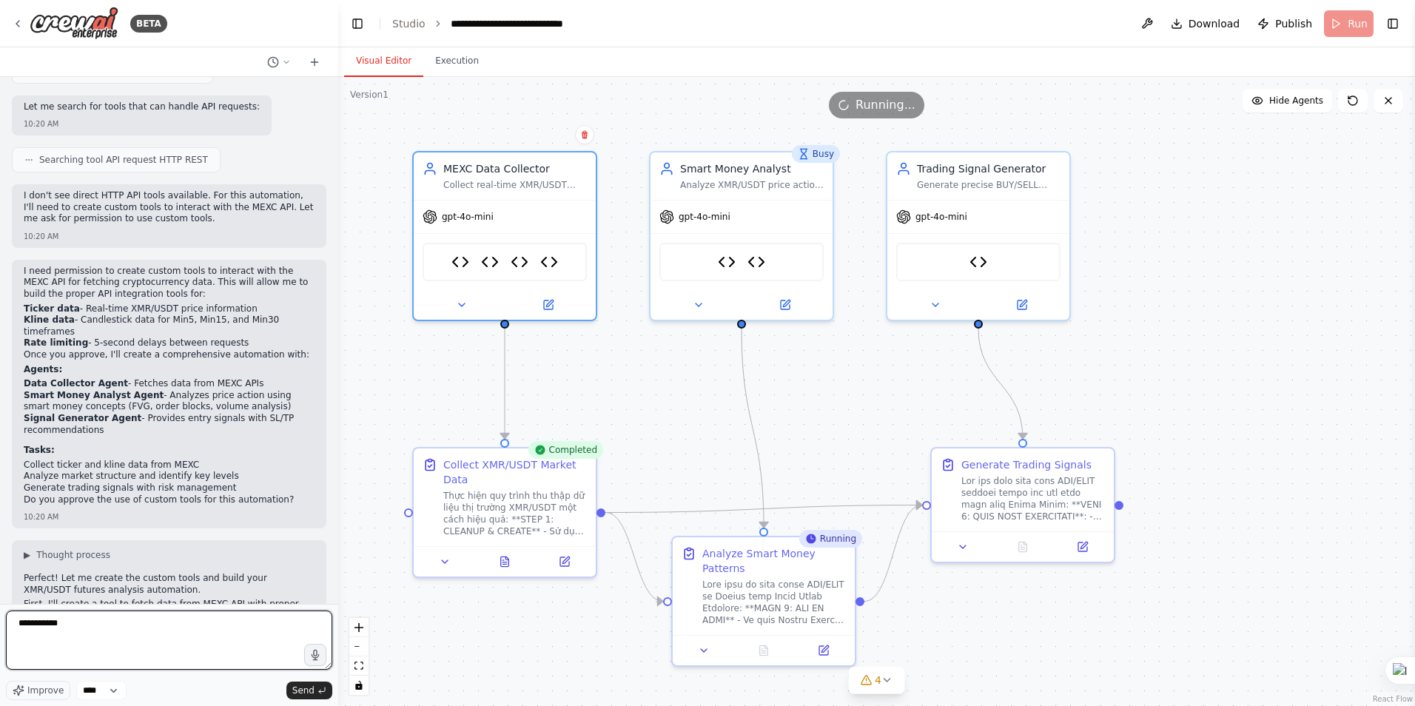
click at [174, 639] on textarea "**********" at bounding box center [169, 640] width 326 height 59
type textarea "**********"
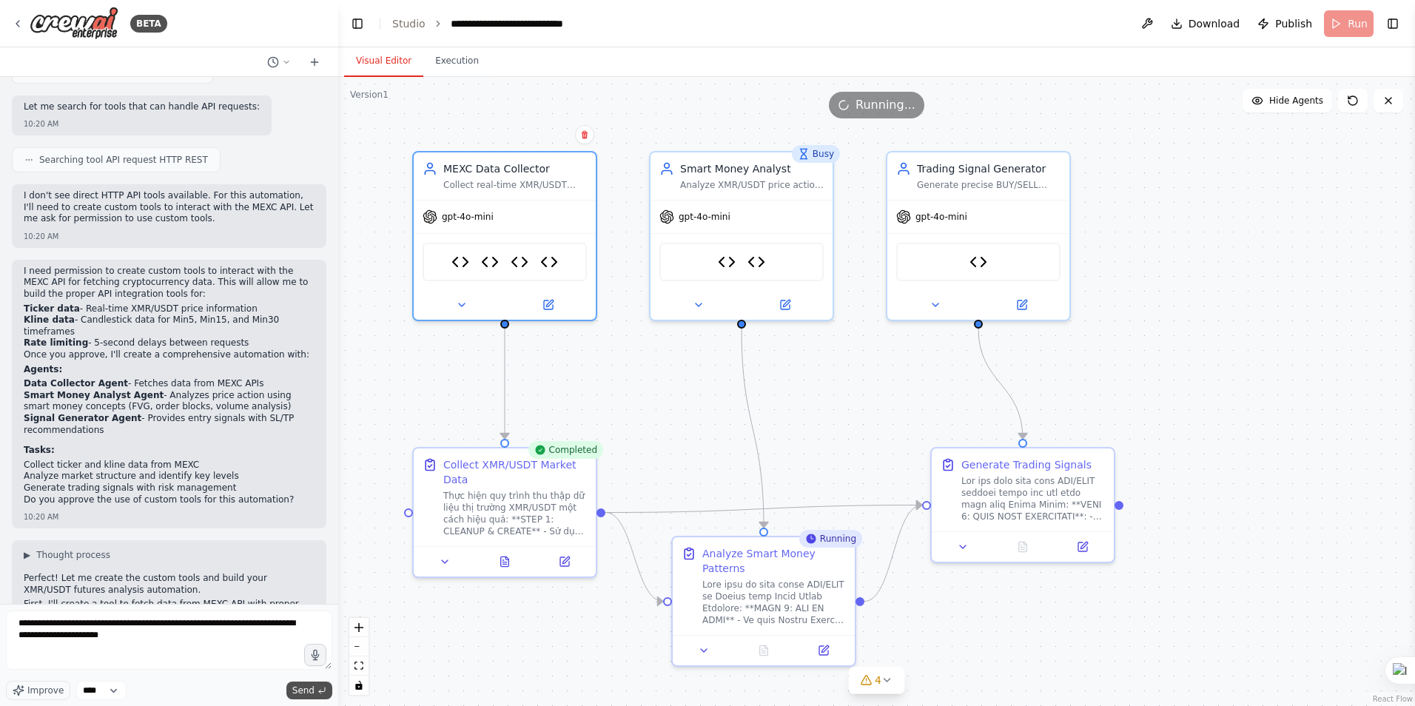
click at [312, 691] on span "Send" at bounding box center [303, 691] width 22 height 12
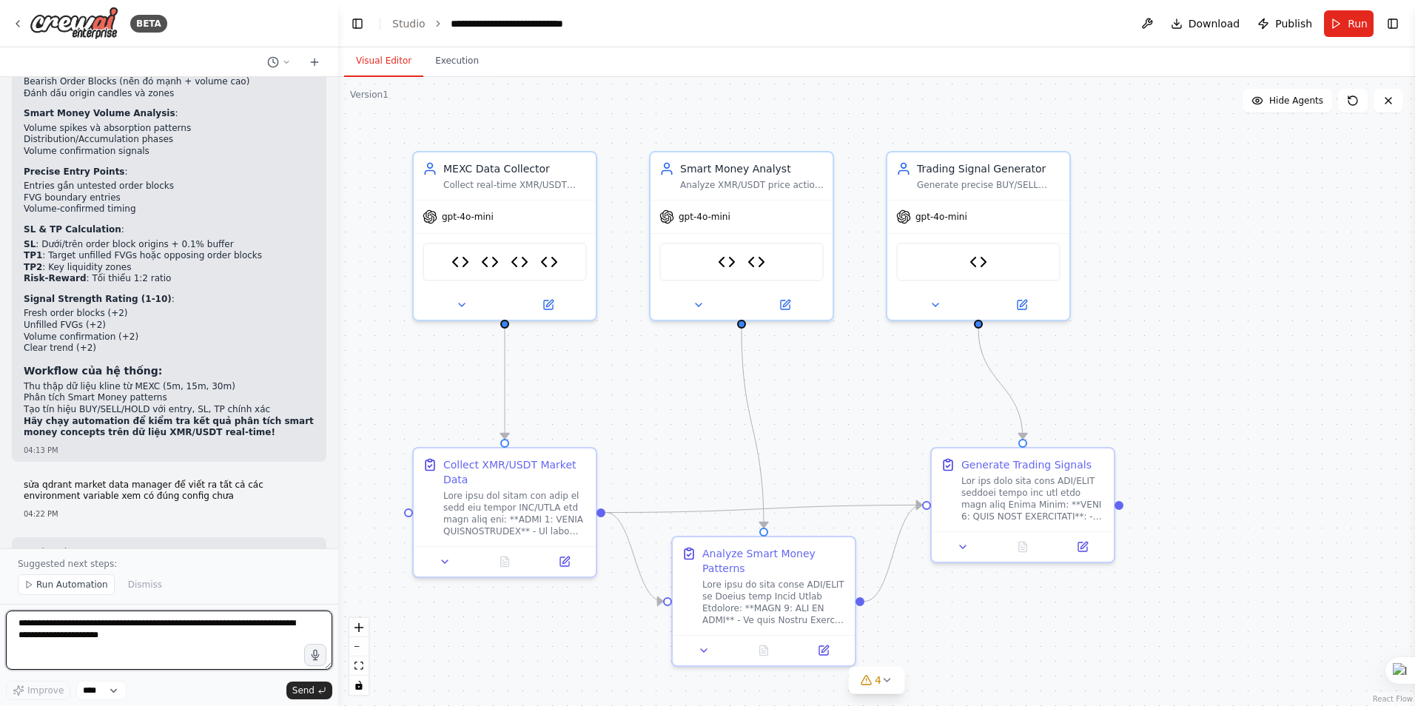
scroll to position [42960, 0]
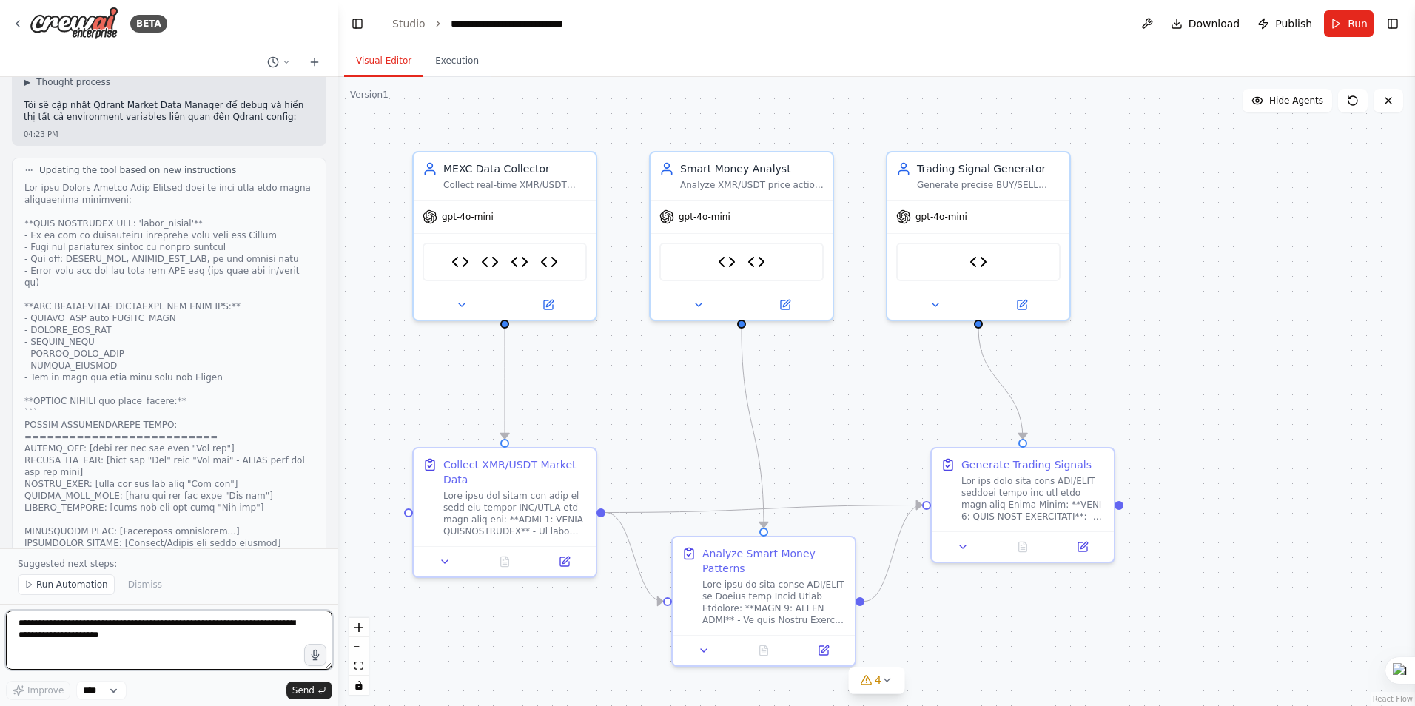
click at [112, 623] on textarea "**********" at bounding box center [169, 640] width 326 height 59
type textarea "**********"
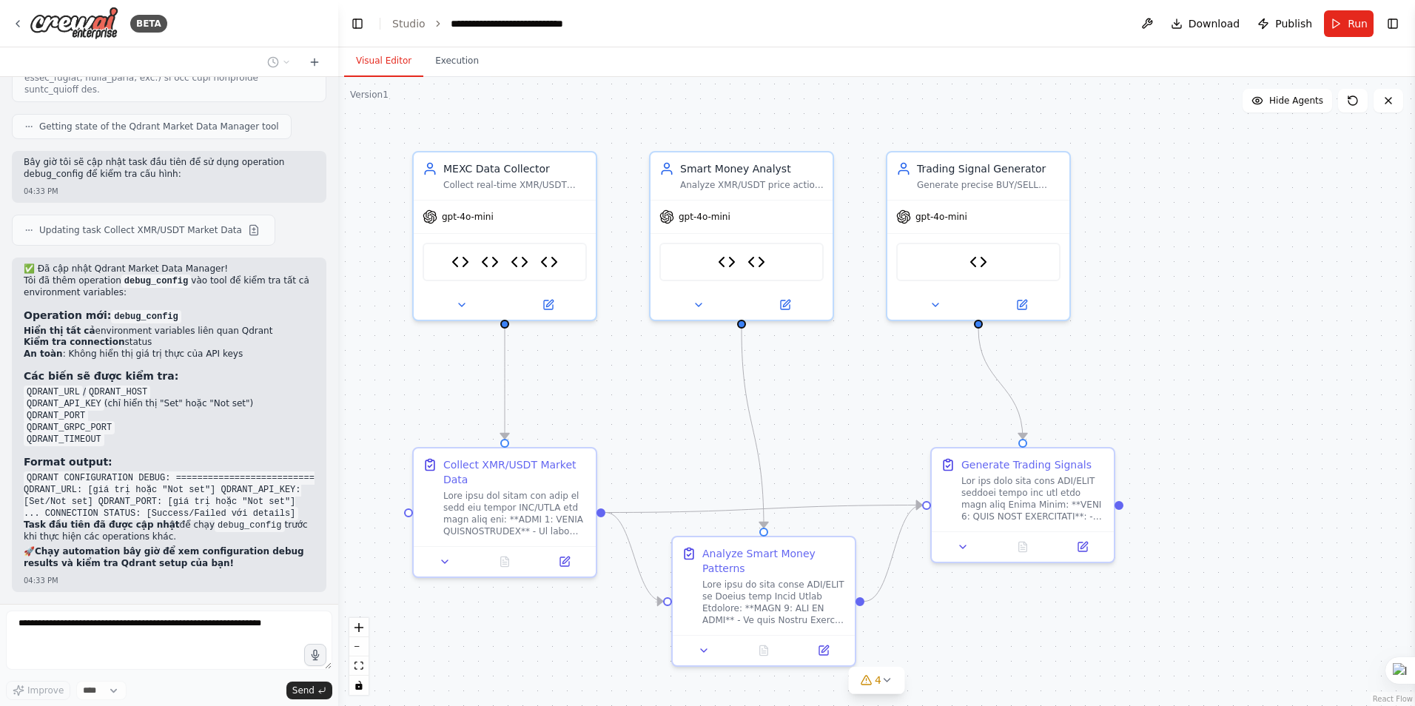
scroll to position [43710, 0]
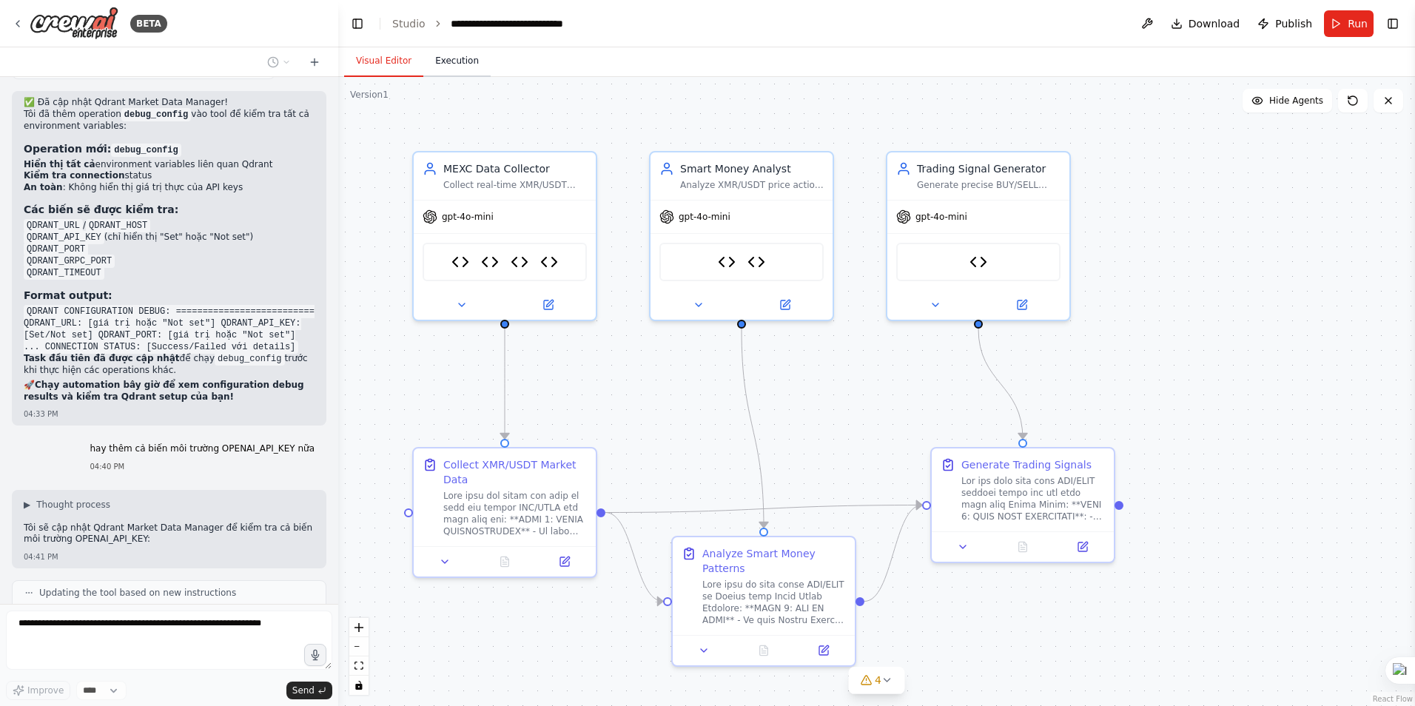
click at [457, 67] on button "Execution" at bounding box center [456, 61] width 67 height 31
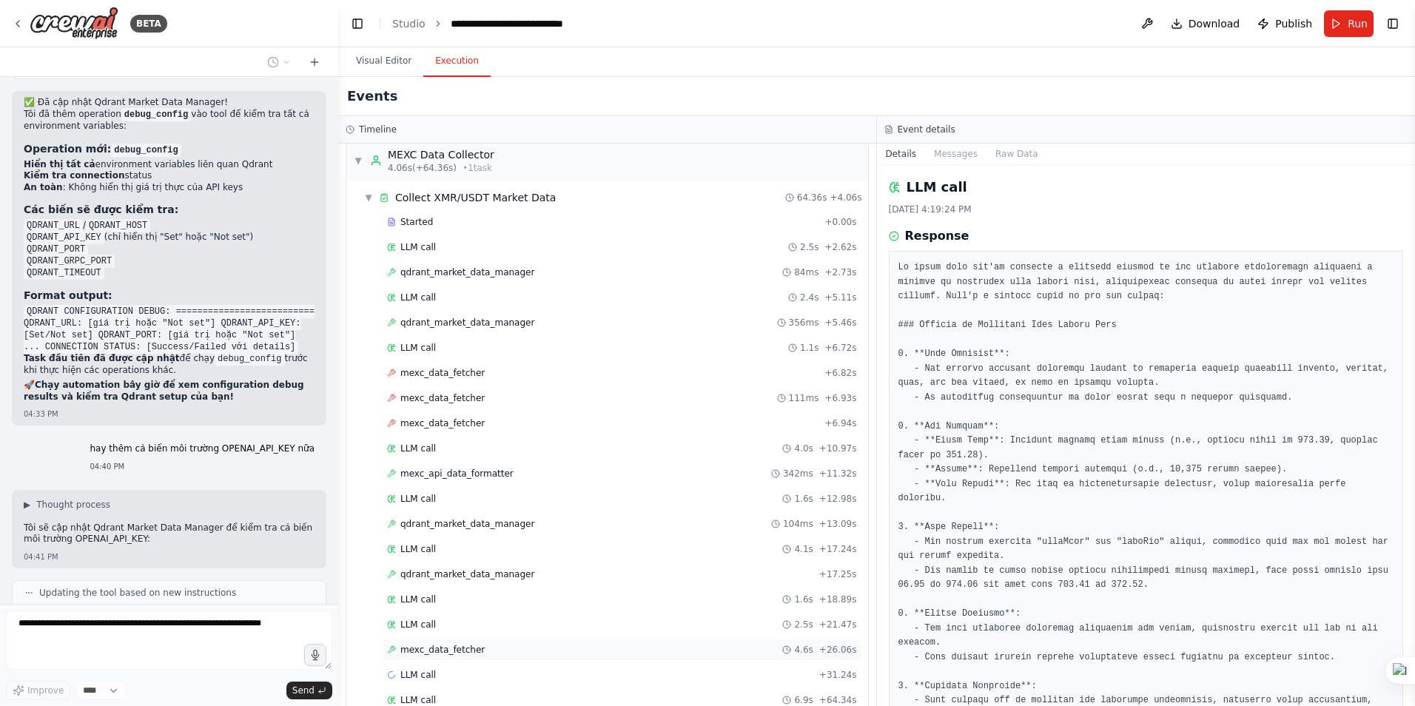
scroll to position [0, 0]
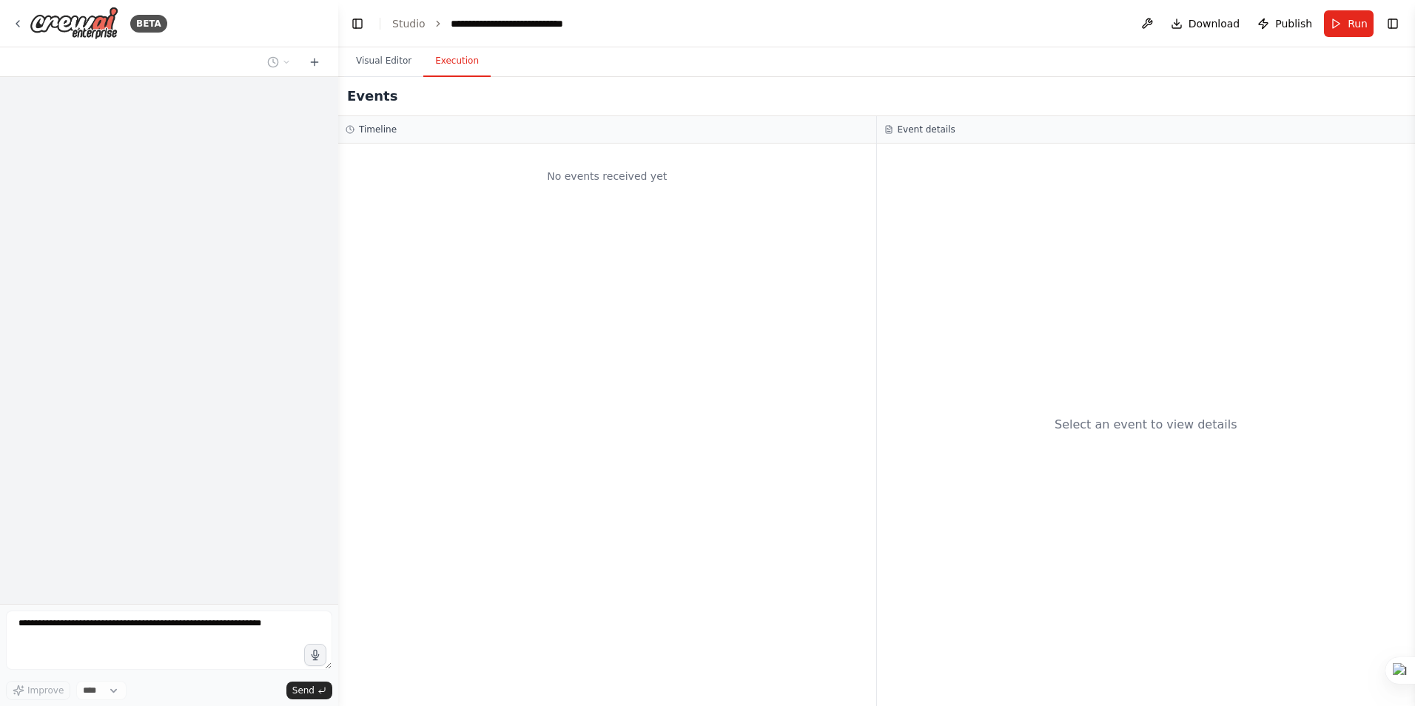
click at [452, 61] on button "Execution" at bounding box center [456, 61] width 67 height 31
click at [378, 64] on button "Visual Editor" at bounding box center [383, 61] width 79 height 31
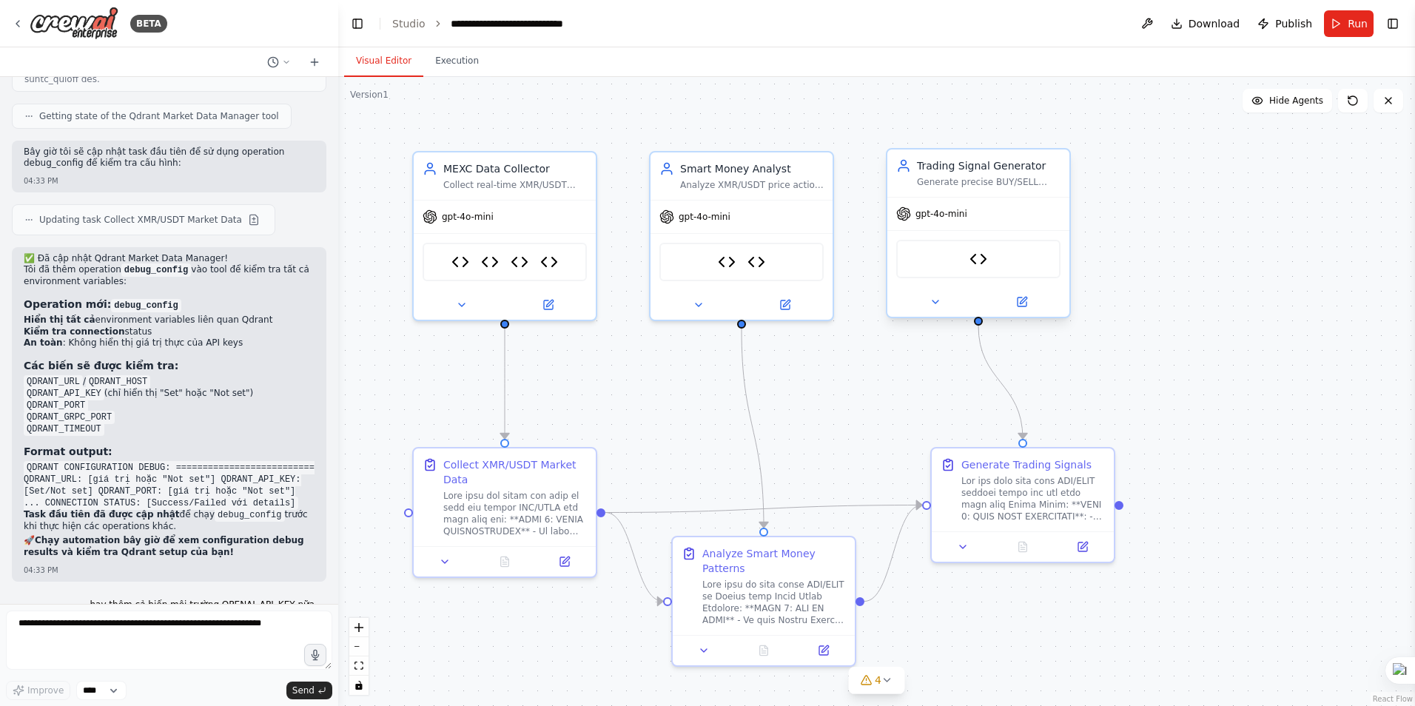
scroll to position [43672, 0]
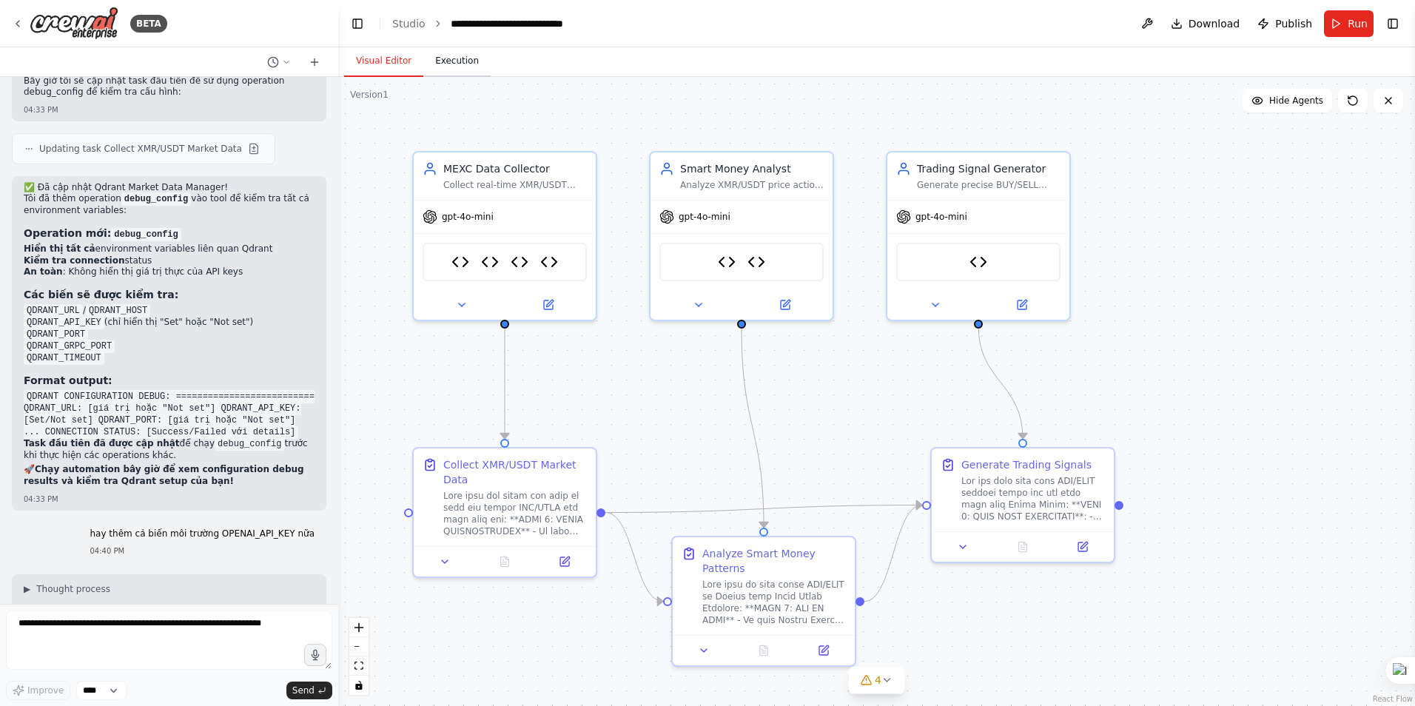
click at [456, 66] on button "Execution" at bounding box center [456, 61] width 67 height 31
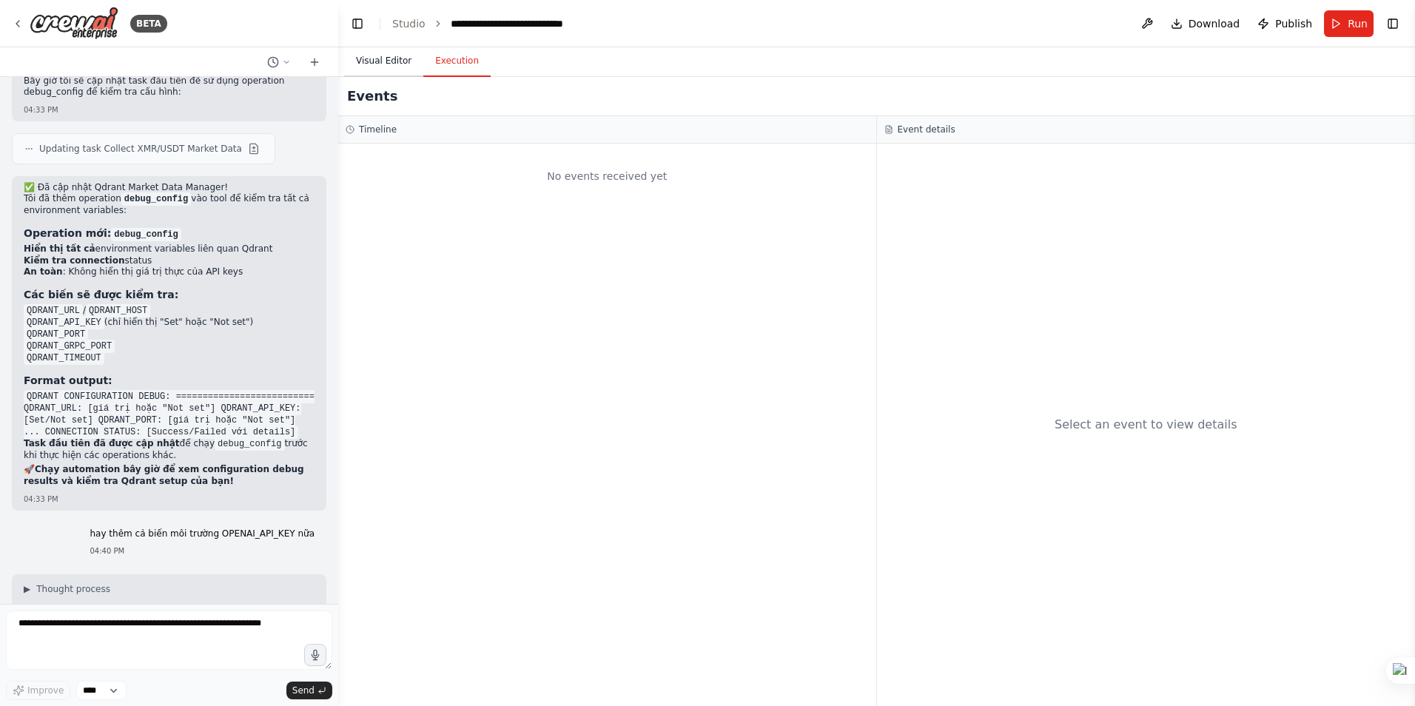
click at [383, 64] on button "Visual Editor" at bounding box center [383, 61] width 79 height 31
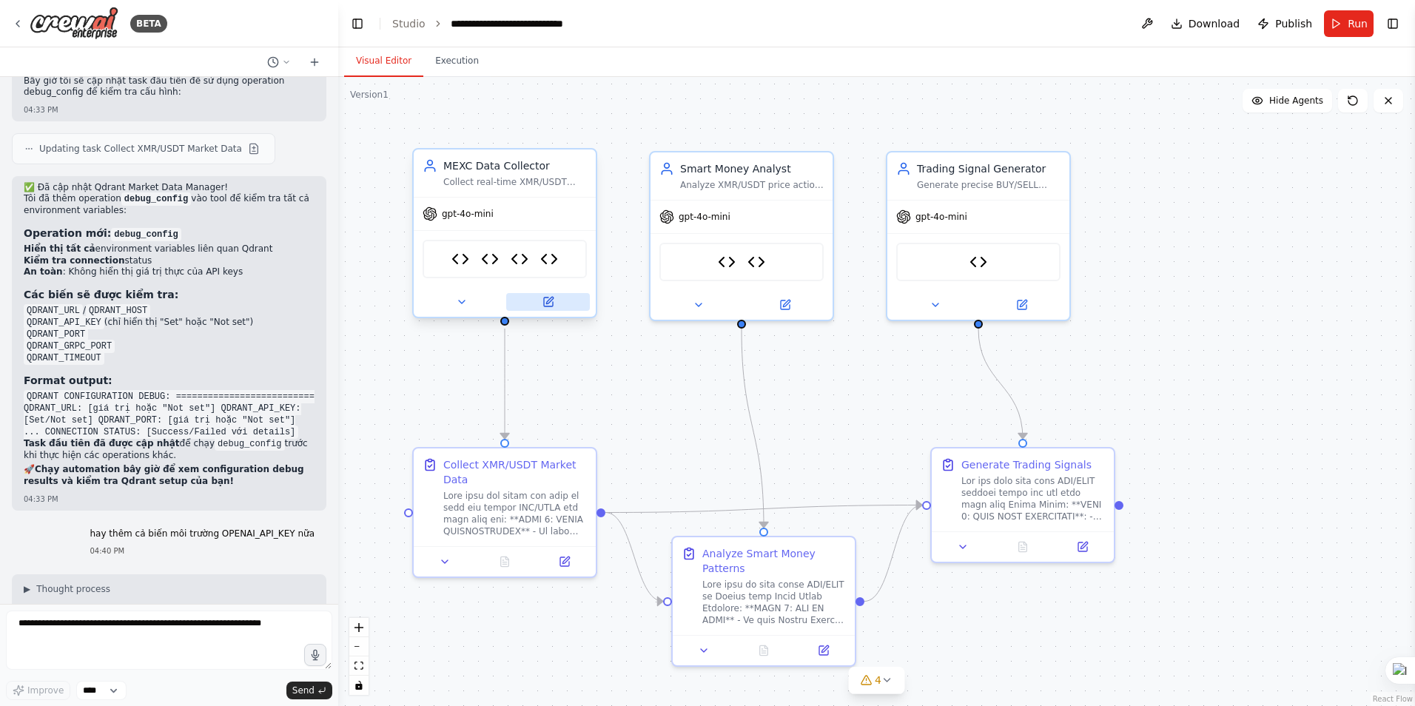
click at [545, 301] on icon at bounding box center [548, 302] width 9 height 9
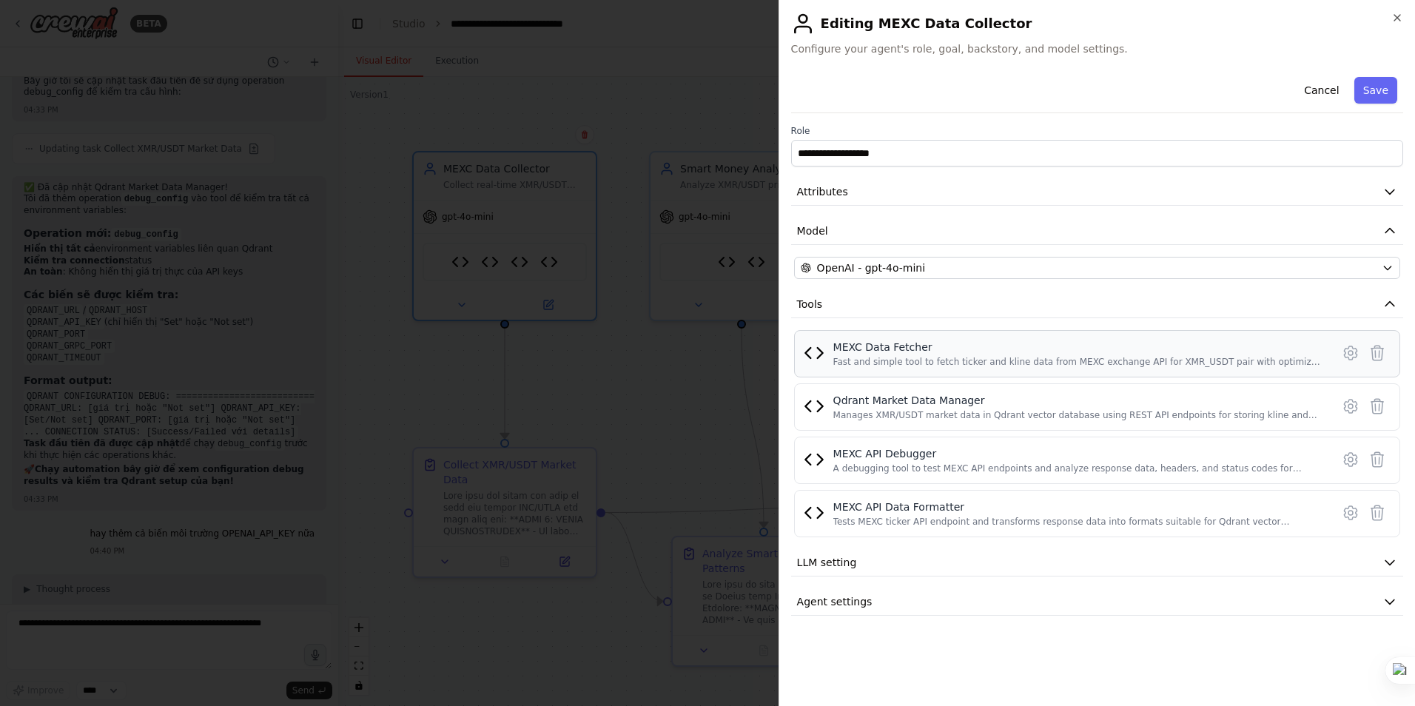
click at [896, 360] on div "Fast and simple tool to fetch ticker and kline data from MEXC exchange API for …" at bounding box center [1077, 362] width 489 height 12
click at [1350, 357] on icon at bounding box center [1351, 353] width 18 height 18
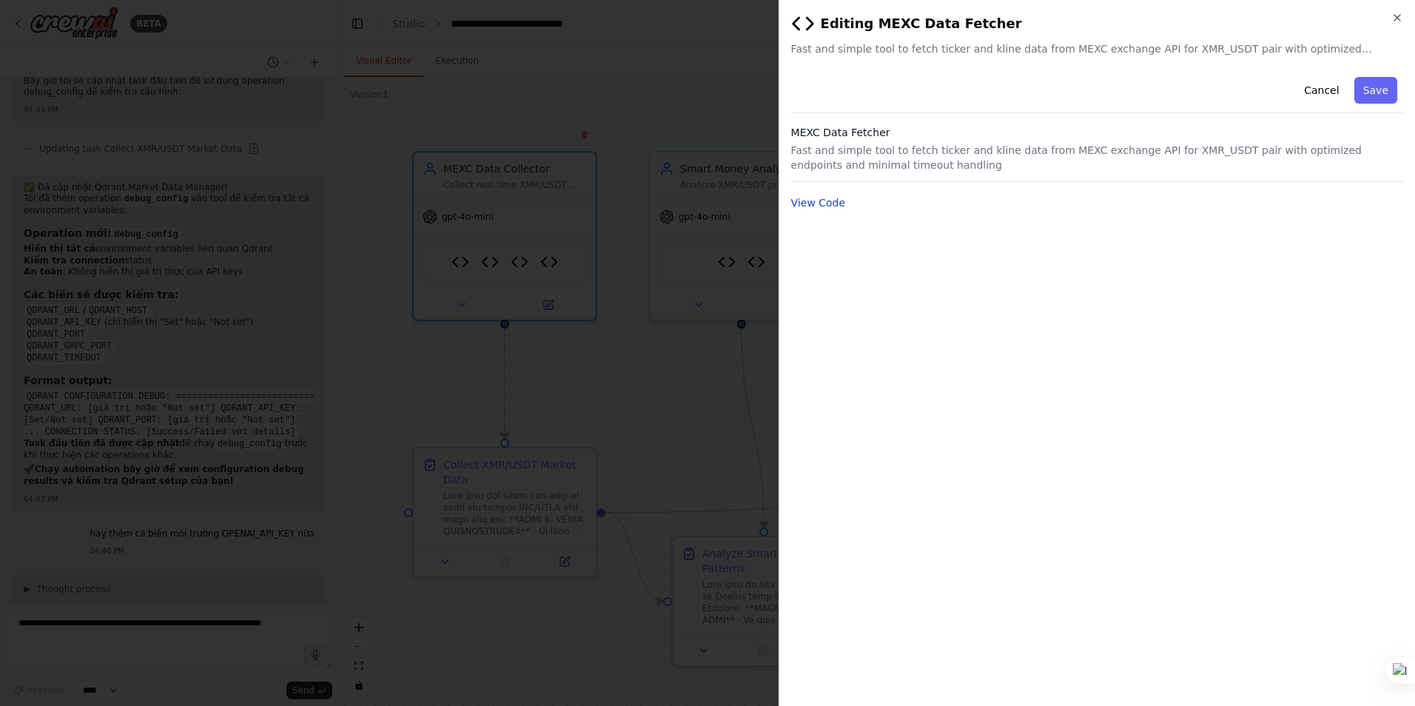
click at [831, 206] on button "View Code" at bounding box center [818, 202] width 55 height 15
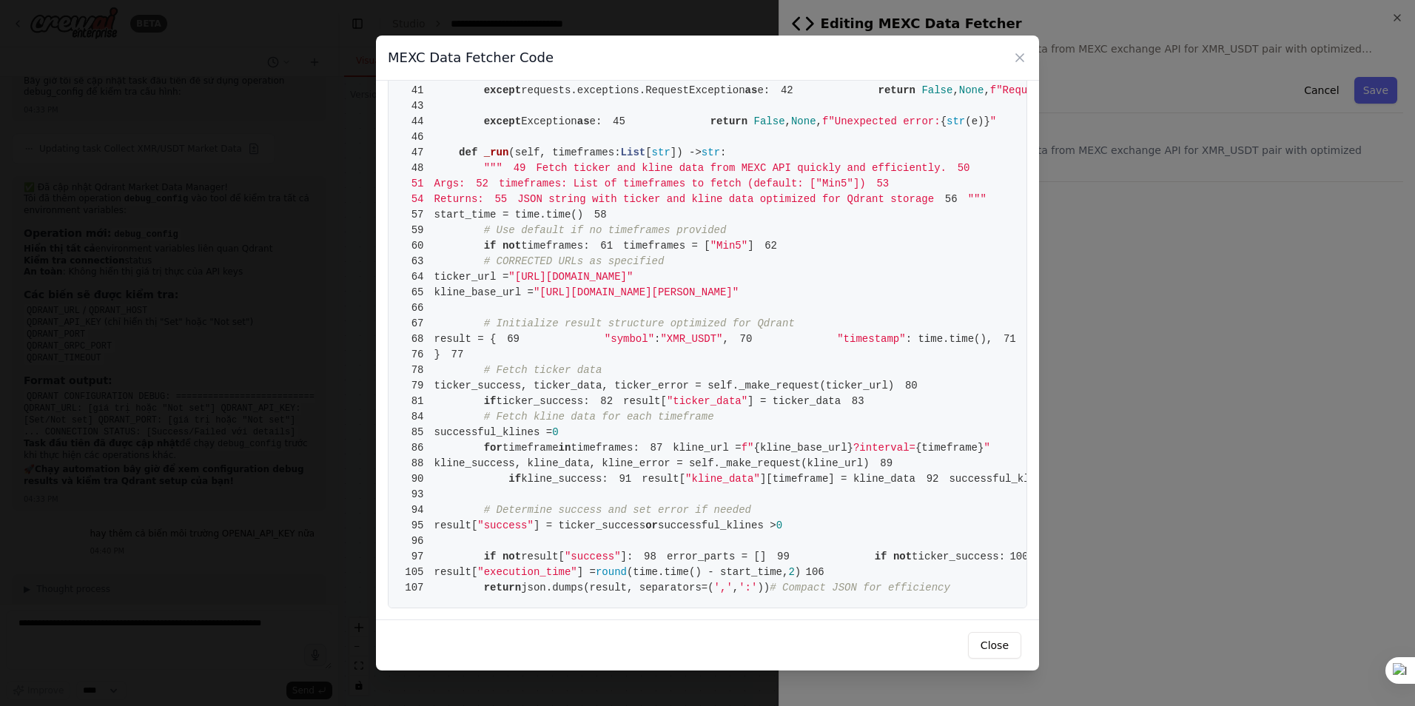
scroll to position [888, 0]
drag, startPoint x: 901, startPoint y: 218, endPoint x: 823, endPoint y: 218, distance: 77.7
click at [739, 286] on span ""[URL][DOMAIN_NAME][PERSON_NAME]"" at bounding box center [636, 292] width 205 height 12
copy span "[PERSON_NAME]/XMR_USDT"
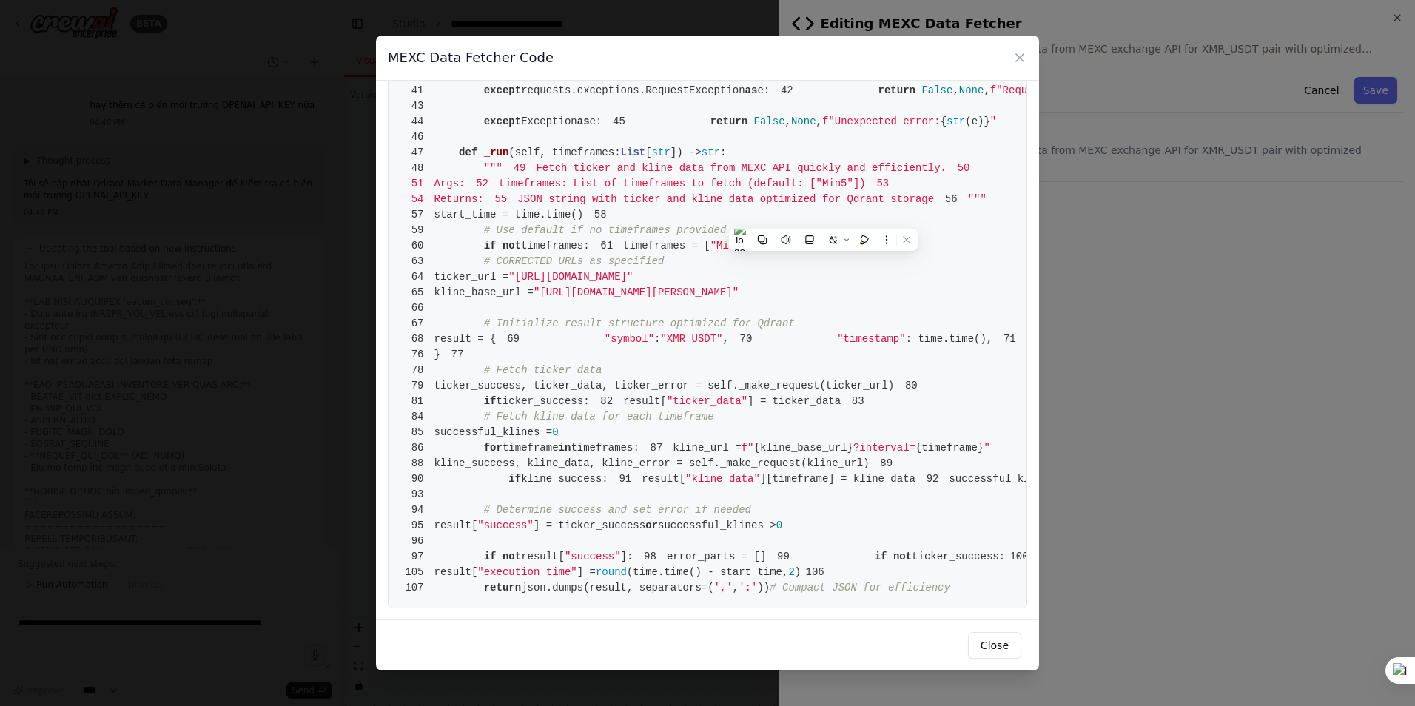
drag, startPoint x: 584, startPoint y: 222, endPoint x: 899, endPoint y: 217, distance: 315.4
click at [739, 286] on span ""[URL][DOMAIN_NAME][PERSON_NAME]"" at bounding box center [636, 292] width 205 height 12
copy span "[URL][DOMAIN_NAME][PERSON_NAME]"
click at [1020, 53] on icon at bounding box center [1020, 57] width 15 height 15
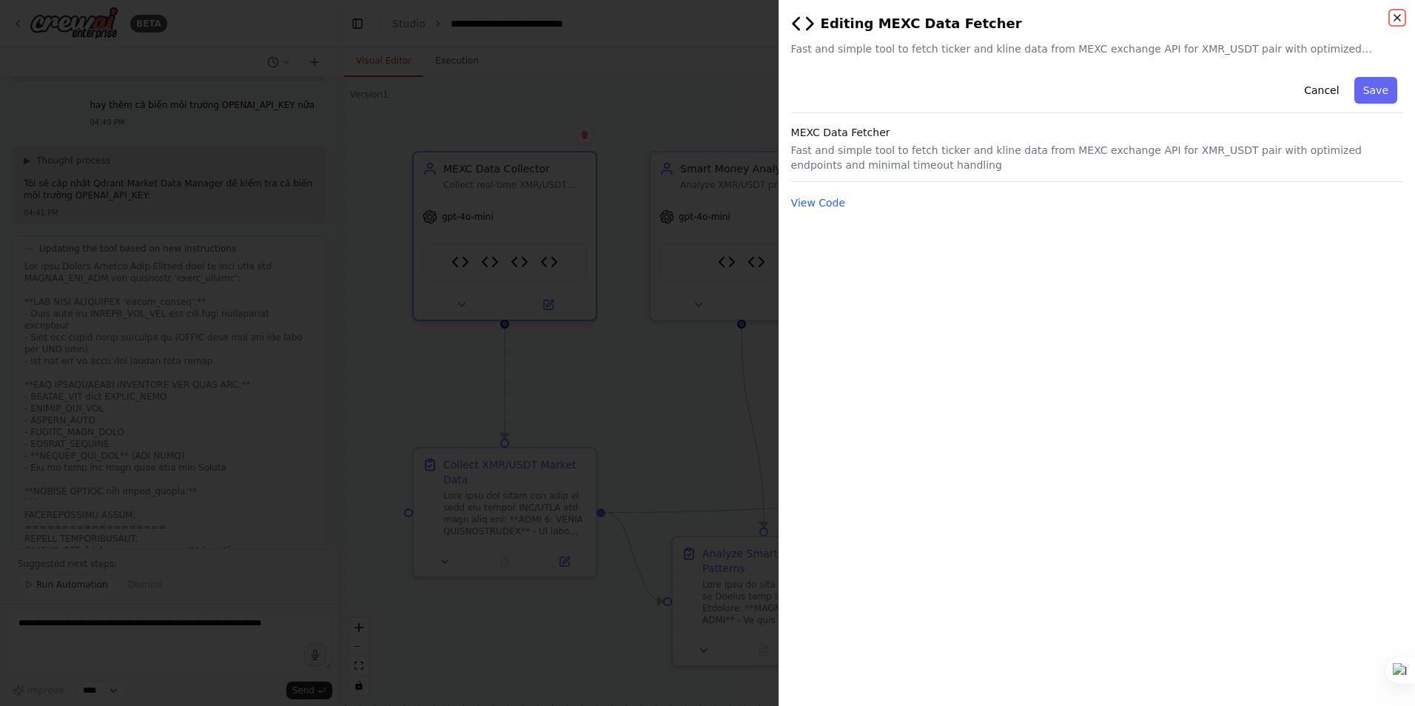
click at [1397, 19] on icon "button" at bounding box center [1398, 18] width 12 height 12
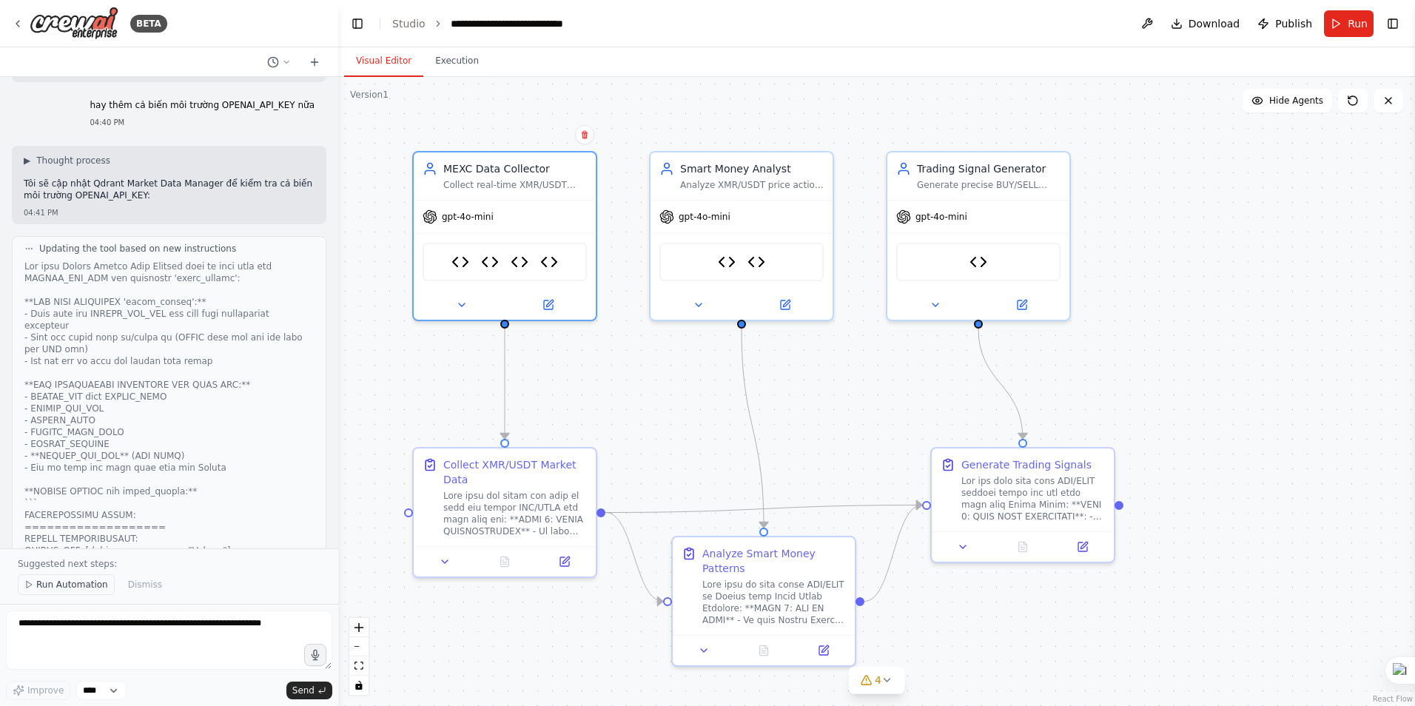
click at [93, 587] on span "Run Automation" at bounding box center [72, 585] width 72 height 12
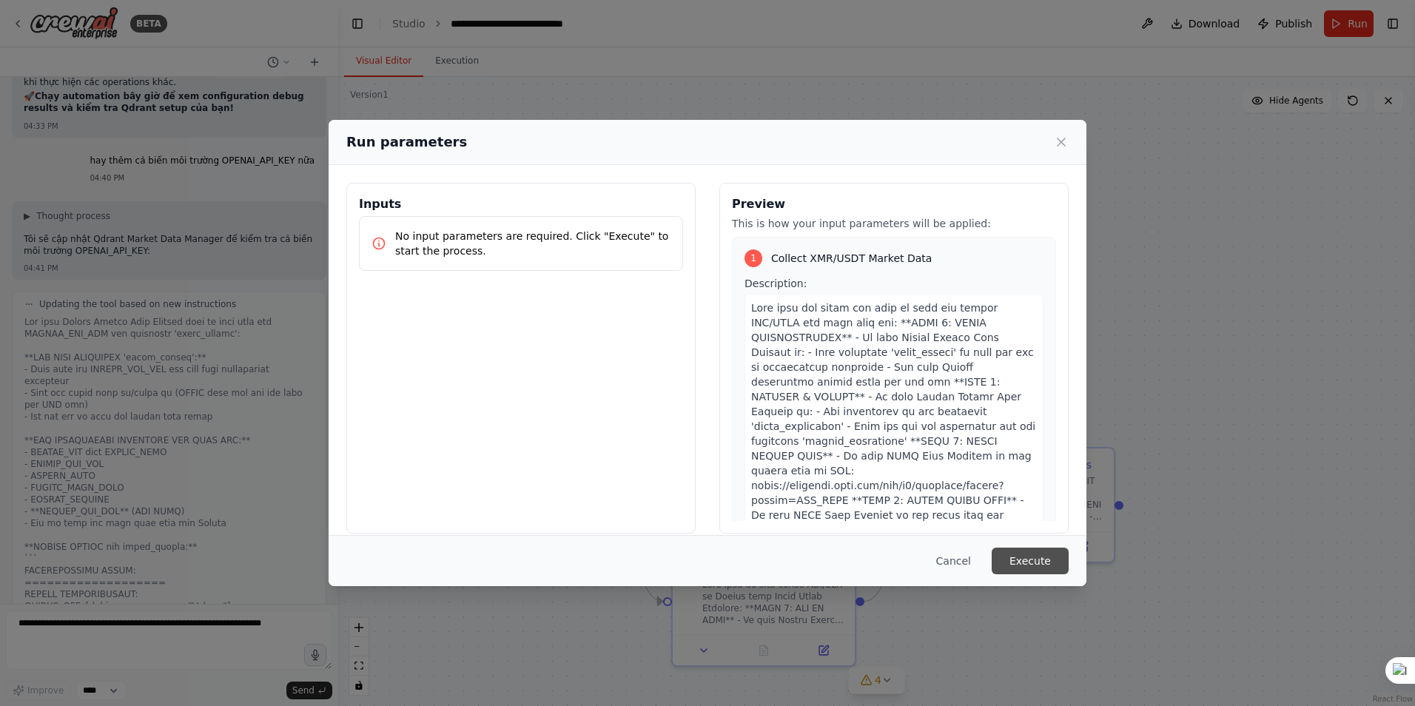
click at [1018, 559] on button "Execute" at bounding box center [1030, 561] width 77 height 27
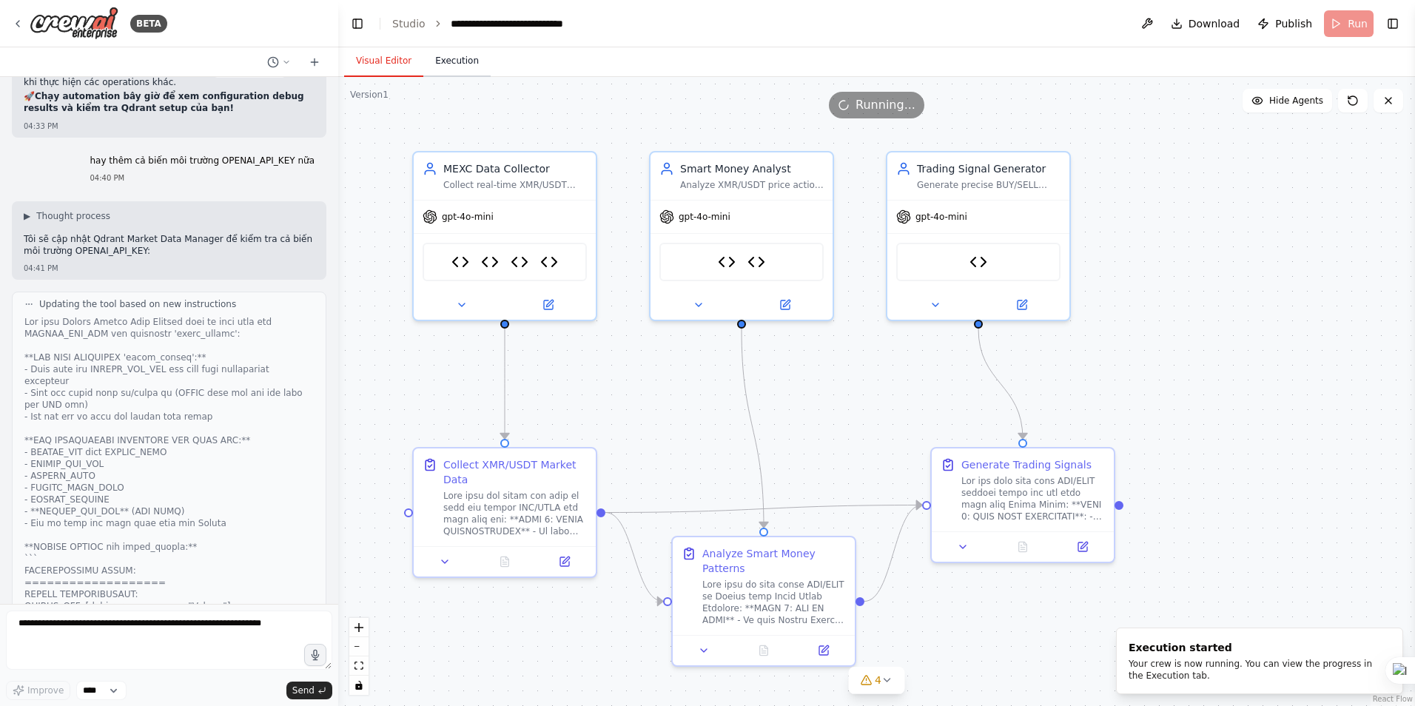
click at [450, 58] on button "Execution" at bounding box center [456, 61] width 67 height 31
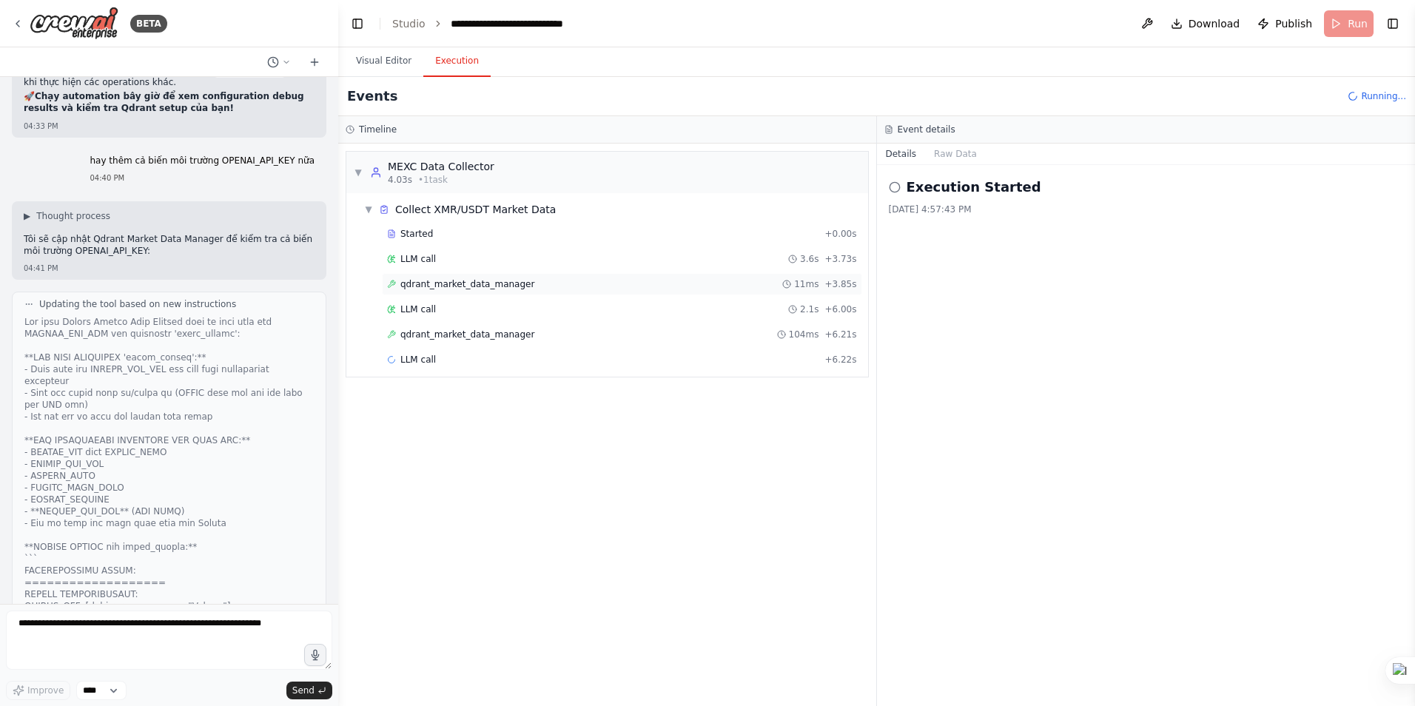
click at [463, 283] on span "qdrant_market_data_manager" at bounding box center [467, 284] width 134 height 12
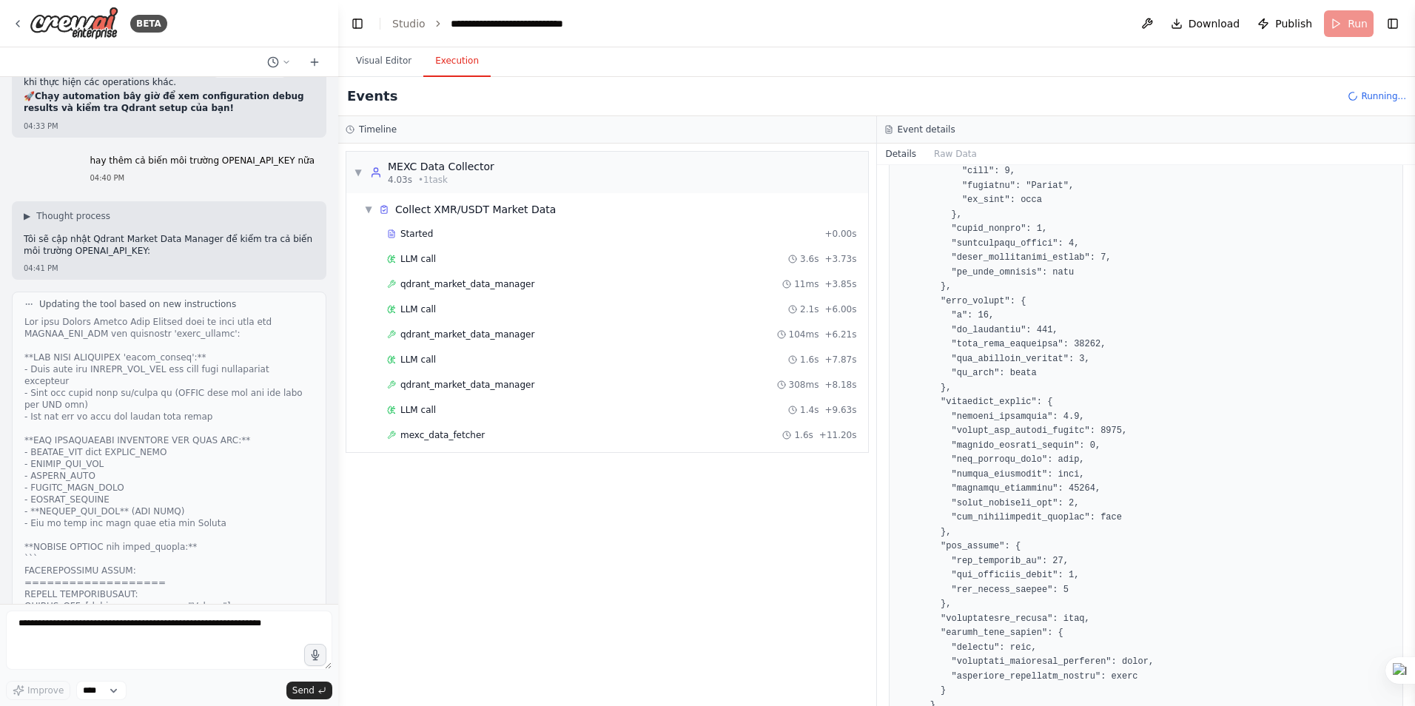
scroll to position [363, 0]
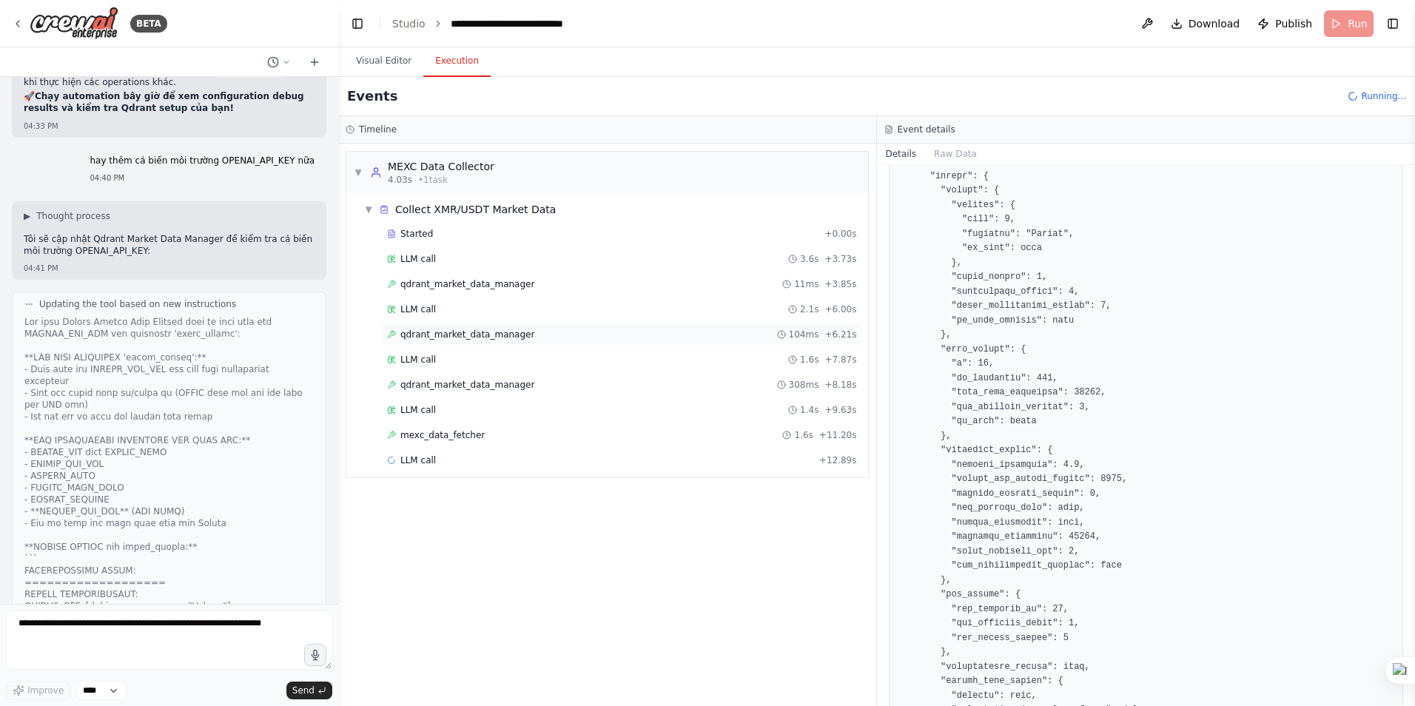
click at [465, 338] on span "qdrant_market_data_manager" at bounding box center [467, 335] width 134 height 12
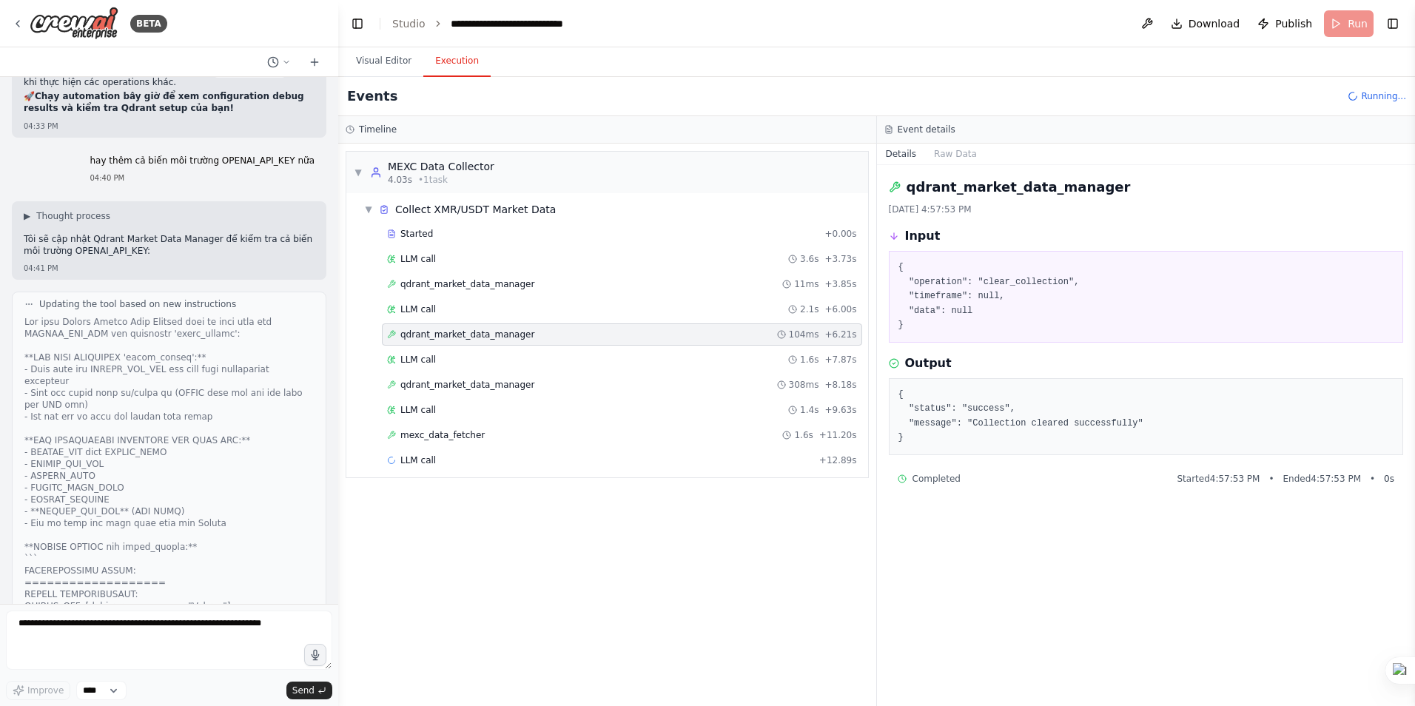
scroll to position [0, 0]
click at [451, 386] on span "qdrant_market_data_manager" at bounding box center [467, 385] width 134 height 12
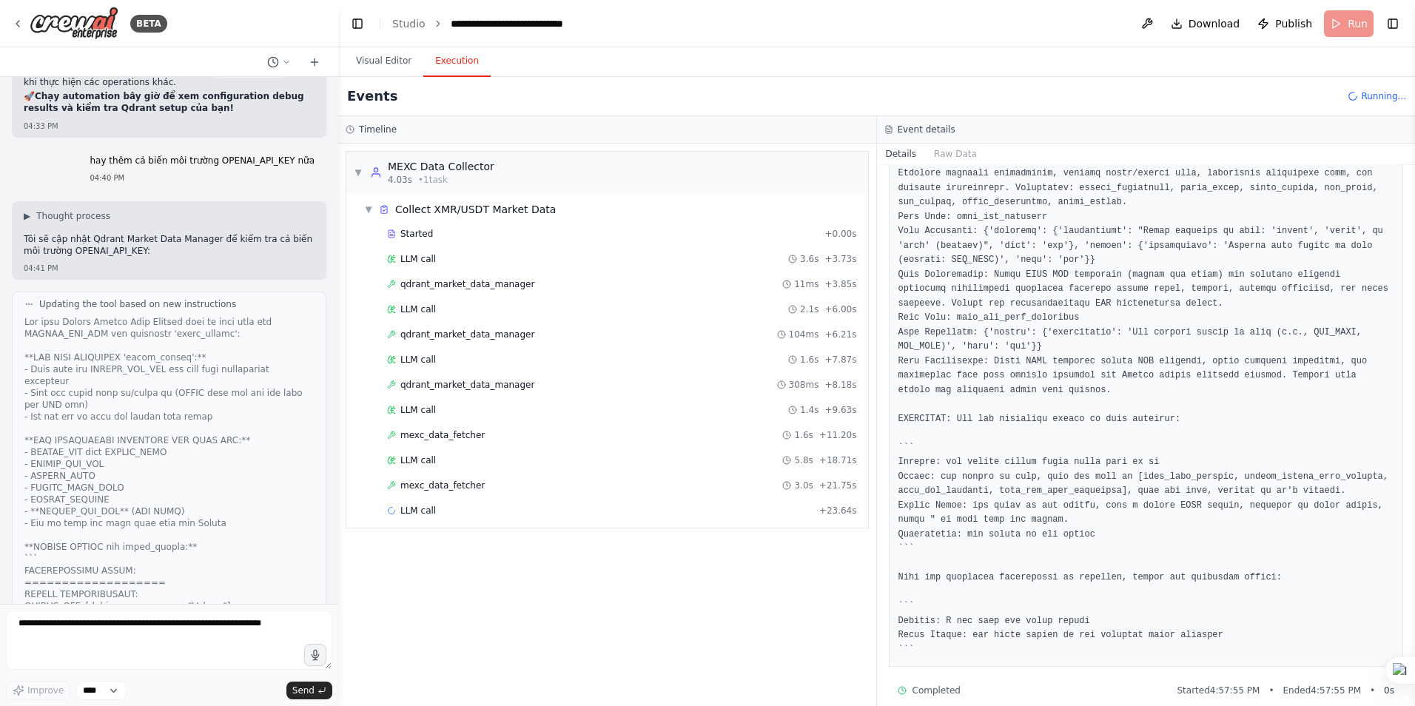
scroll to position [1364, 0]
click at [424, 431] on span "mexc_data_fetcher" at bounding box center [442, 435] width 84 height 12
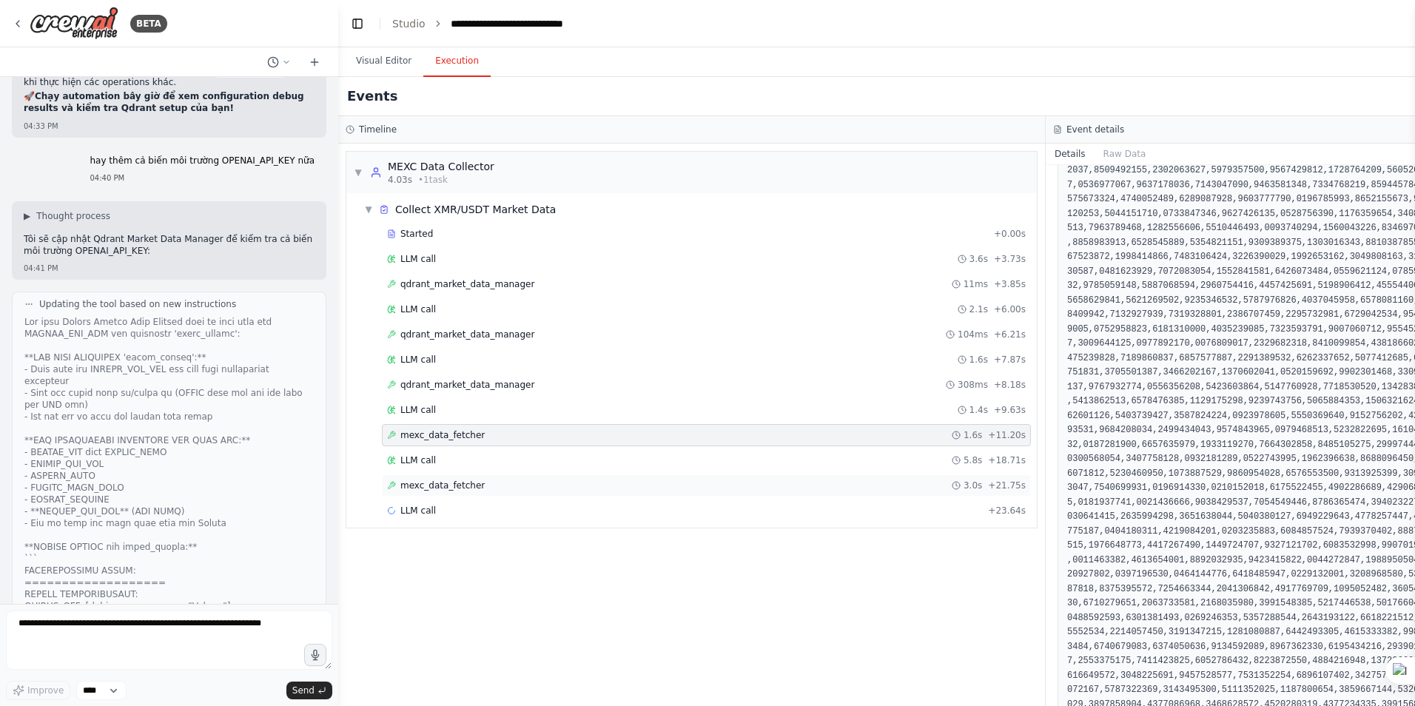
click at [439, 485] on span "mexc_data_fetcher" at bounding box center [442, 486] width 84 height 12
click at [449, 434] on span "mexc_data_fetcher" at bounding box center [442, 435] width 84 height 12
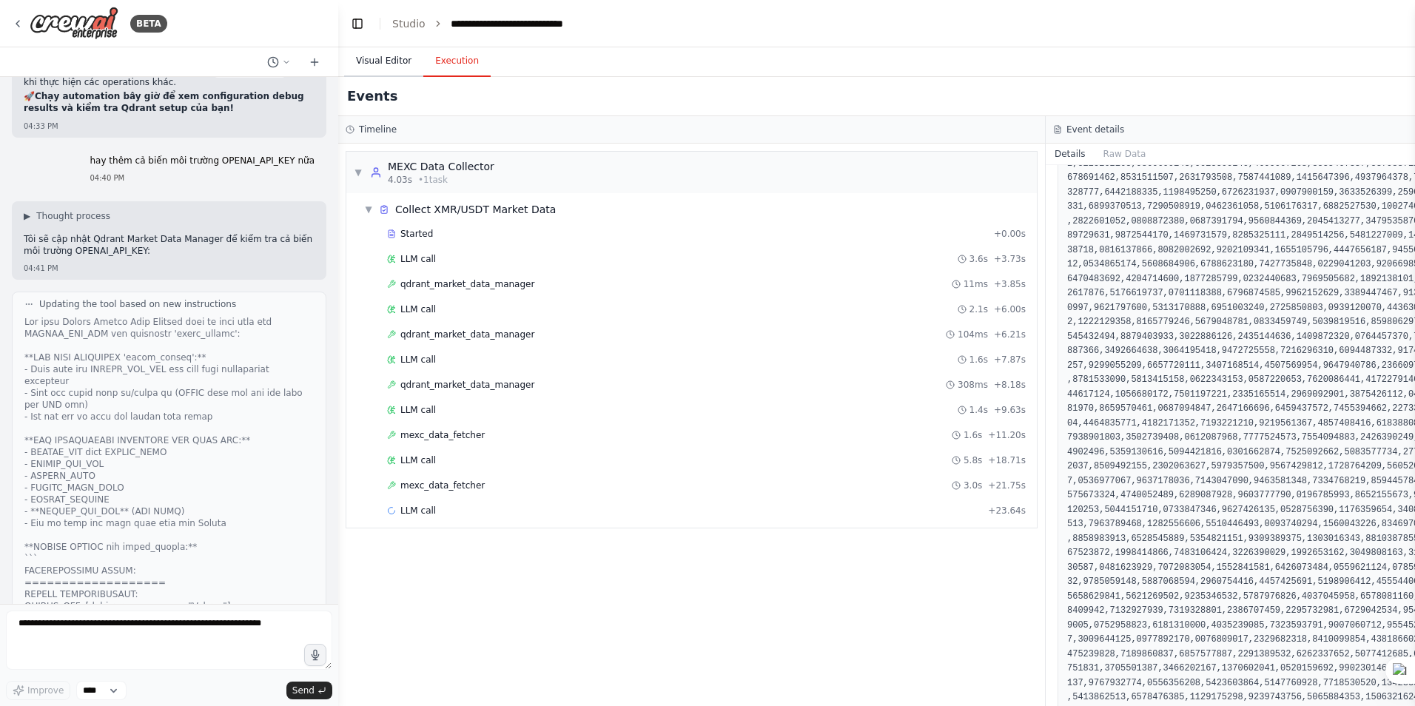
click at [377, 62] on button "Visual Editor" at bounding box center [383, 61] width 79 height 31
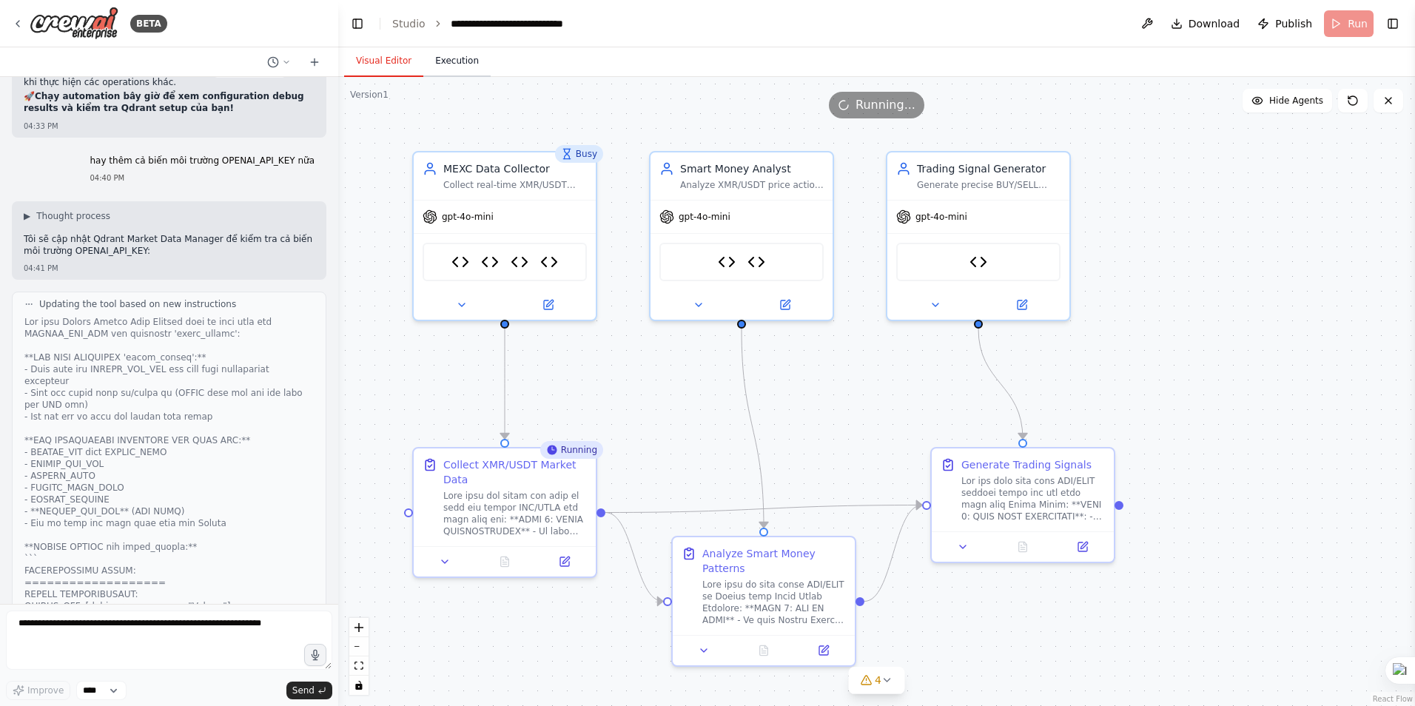
click at [447, 64] on button "Execution" at bounding box center [456, 61] width 67 height 31
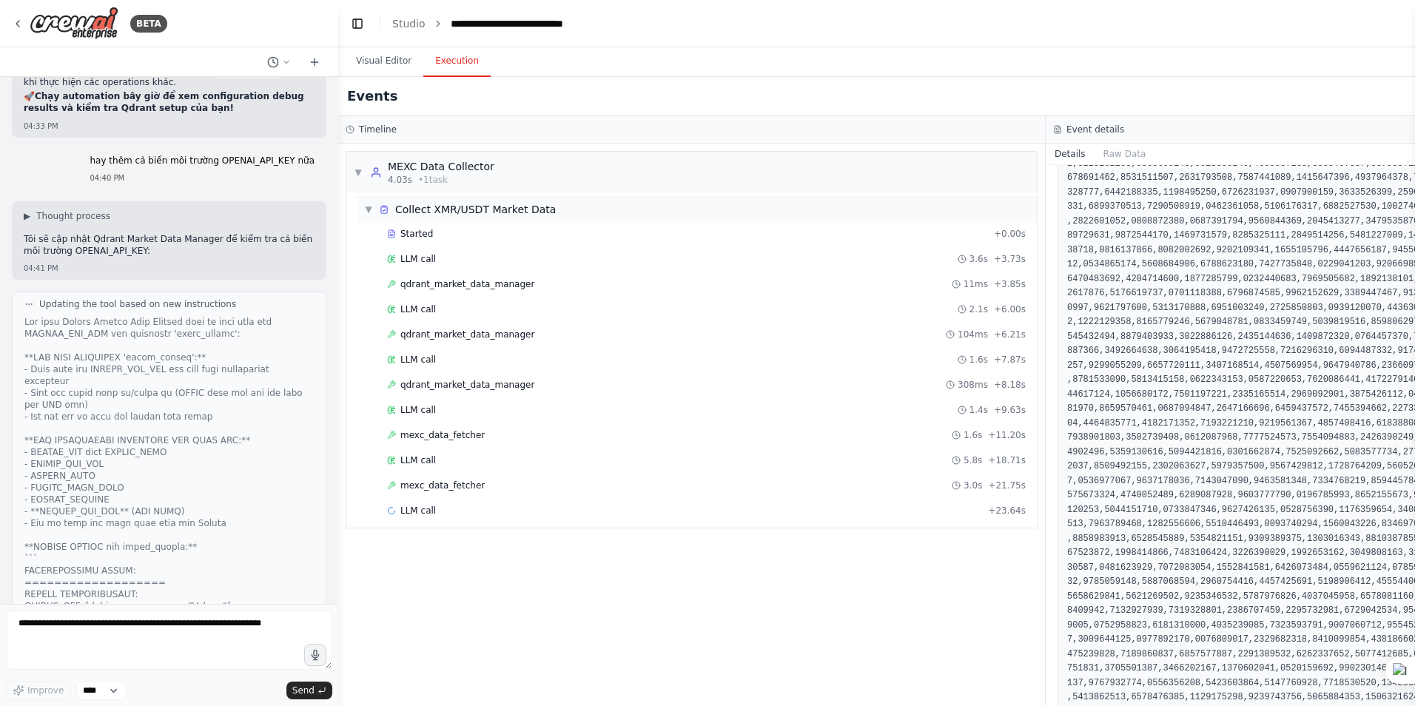
click at [454, 214] on div "Collect XMR/USDT Market Data" at bounding box center [475, 209] width 161 height 15
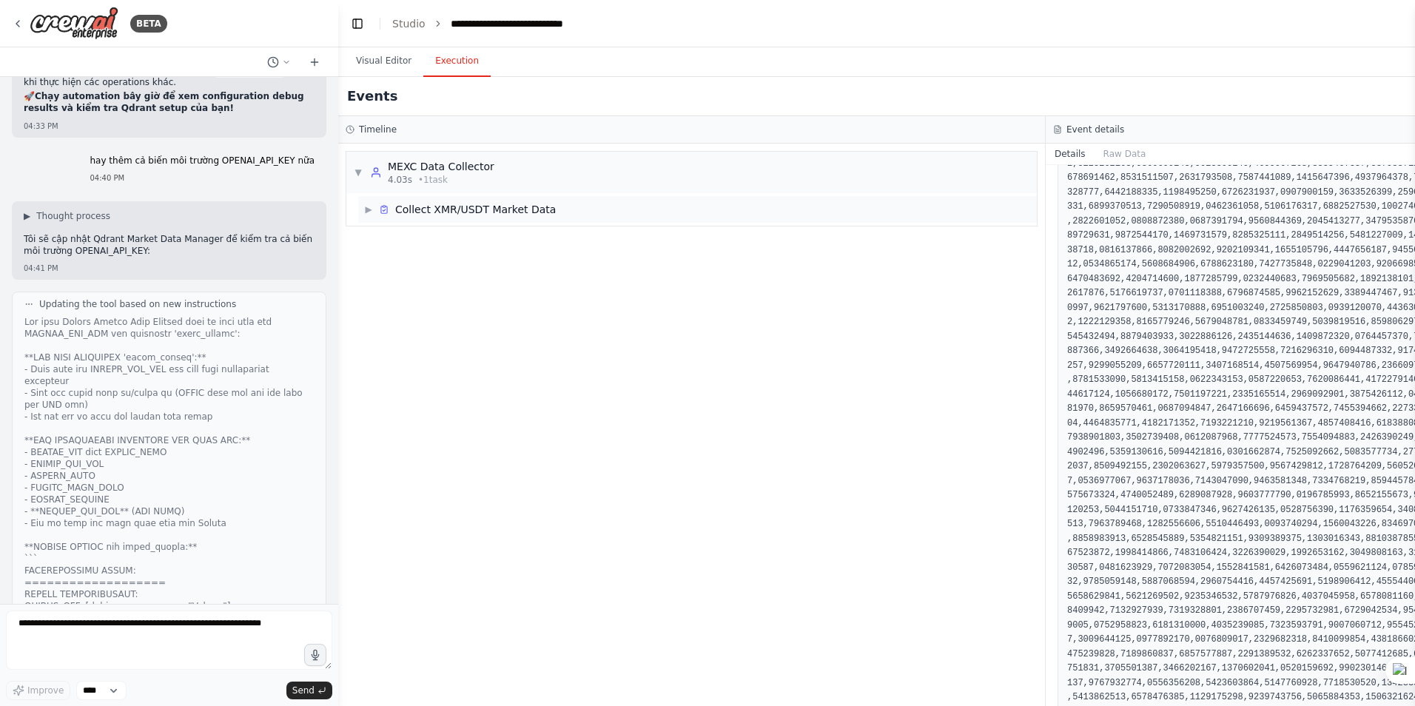
click at [454, 214] on div "Collect XMR/USDT Market Data" at bounding box center [475, 209] width 161 height 15
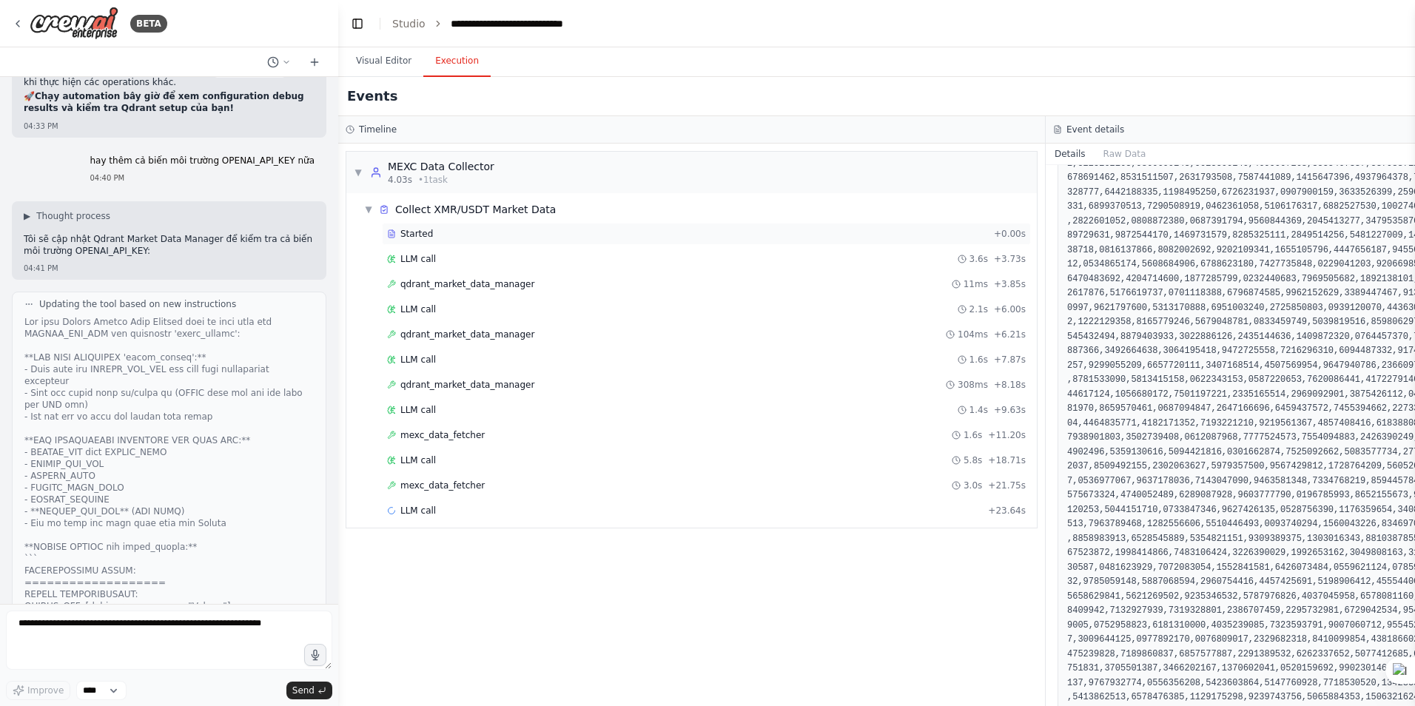
click at [417, 227] on div "Started + 0.00s" at bounding box center [706, 234] width 649 height 22
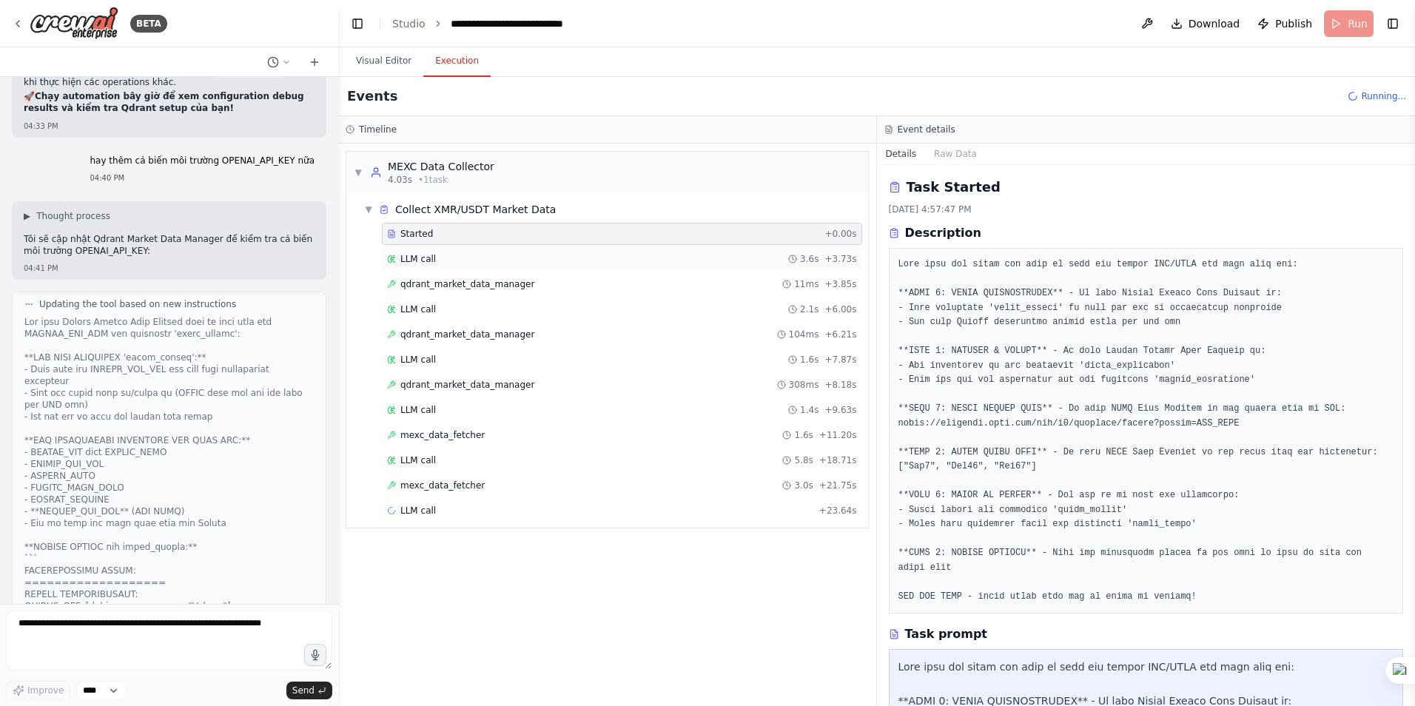
click at [418, 261] on span "LLM call" at bounding box center [418, 259] width 36 height 12
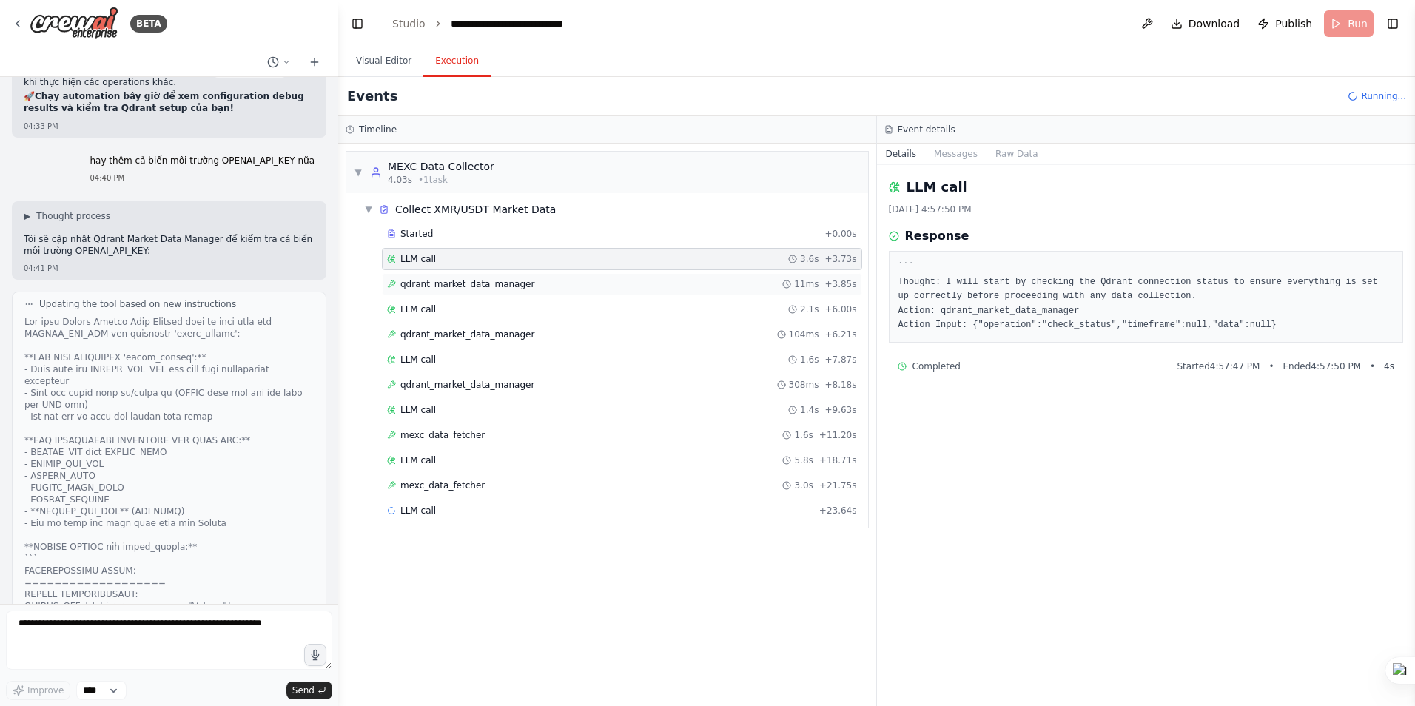
click at [454, 281] on span "qdrant_market_data_manager" at bounding box center [467, 284] width 134 height 12
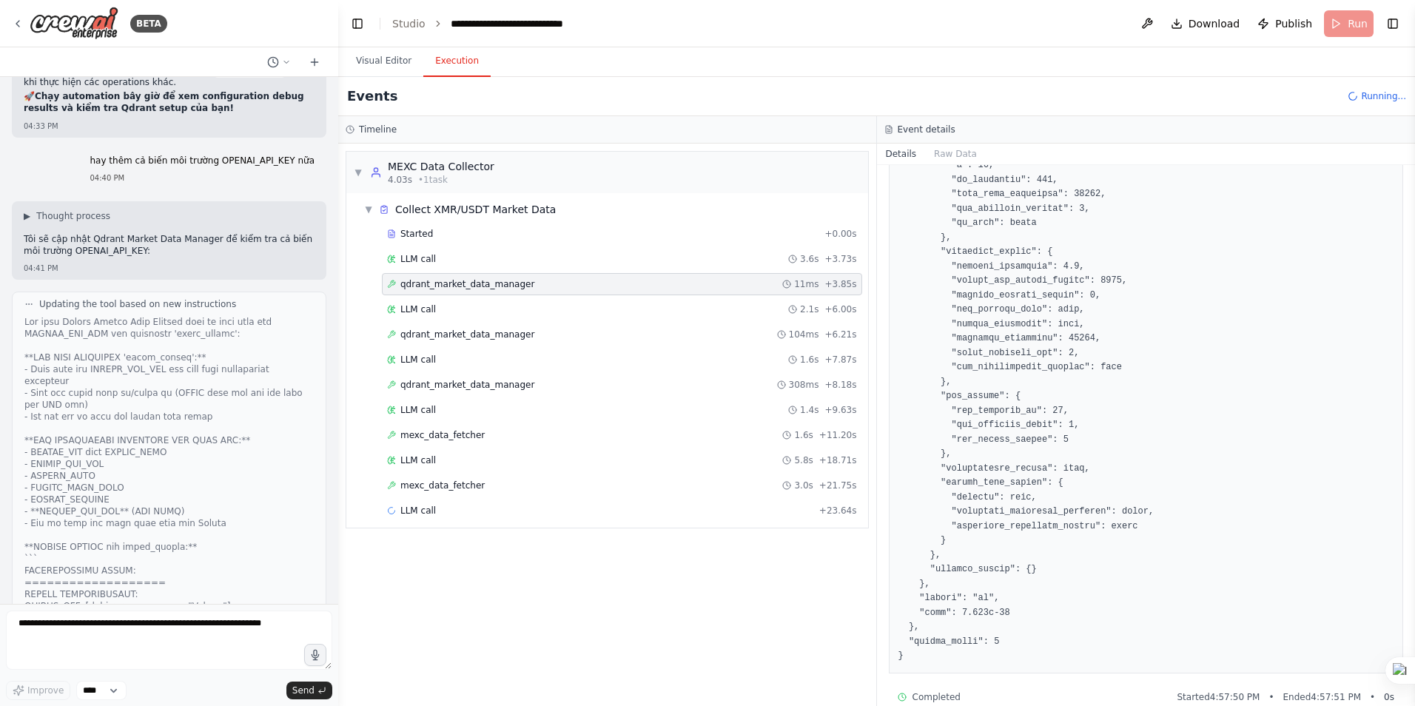
scroll to position [585, 0]
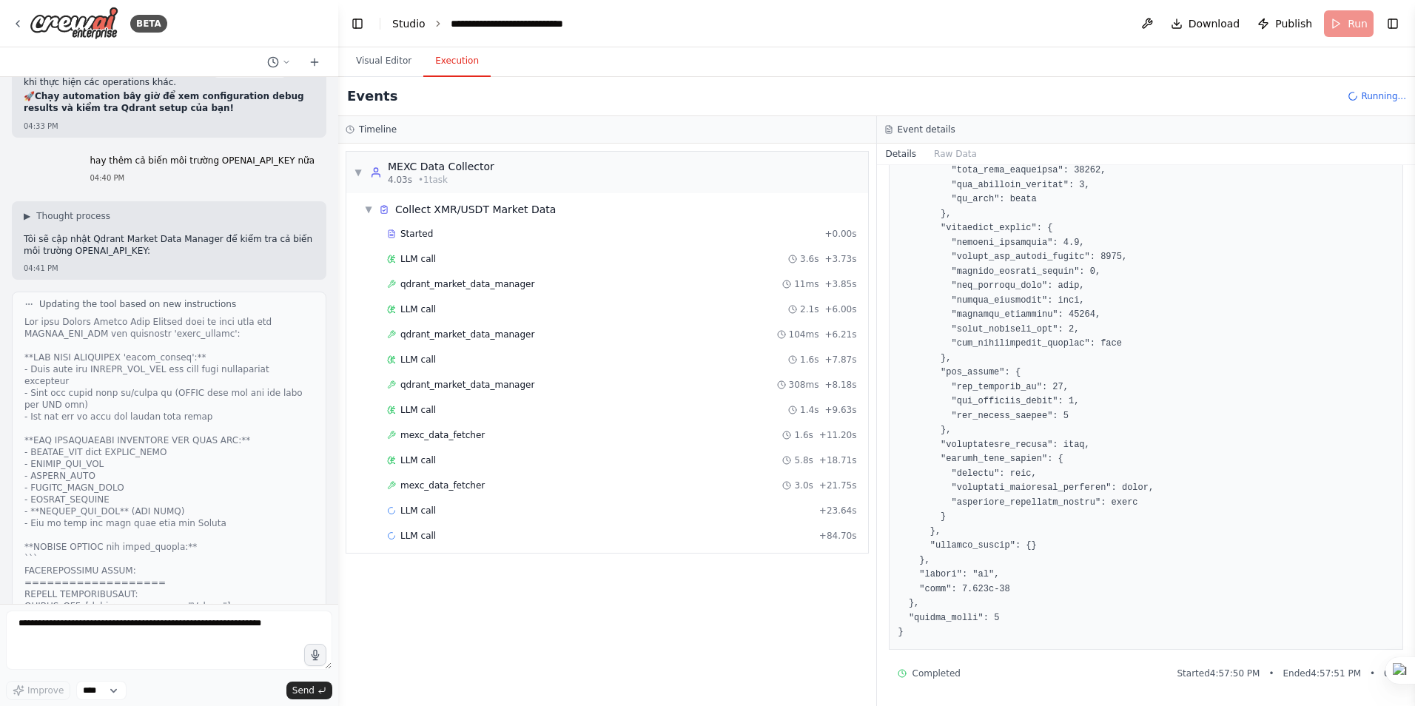
click at [400, 23] on link "Studio" at bounding box center [408, 24] width 33 height 12
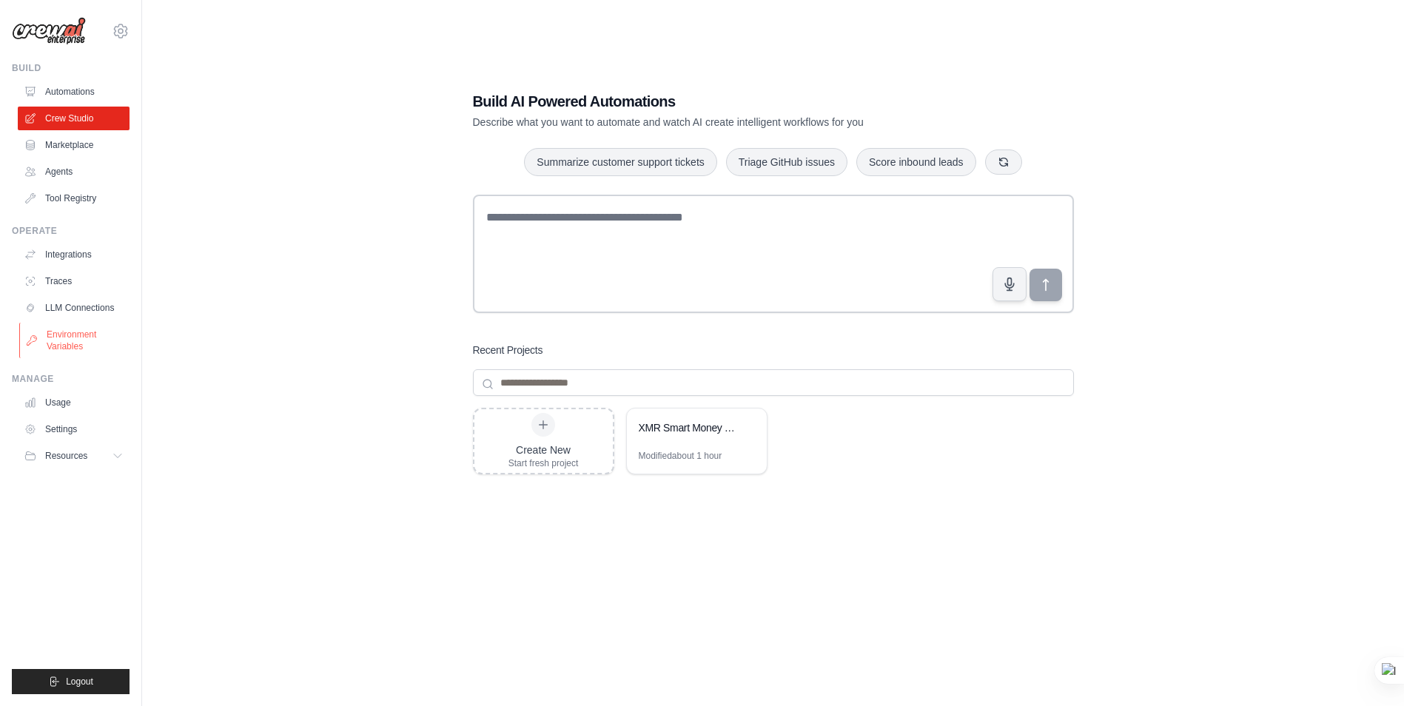
click at [82, 338] on link "Environment Variables" at bounding box center [75, 341] width 112 height 36
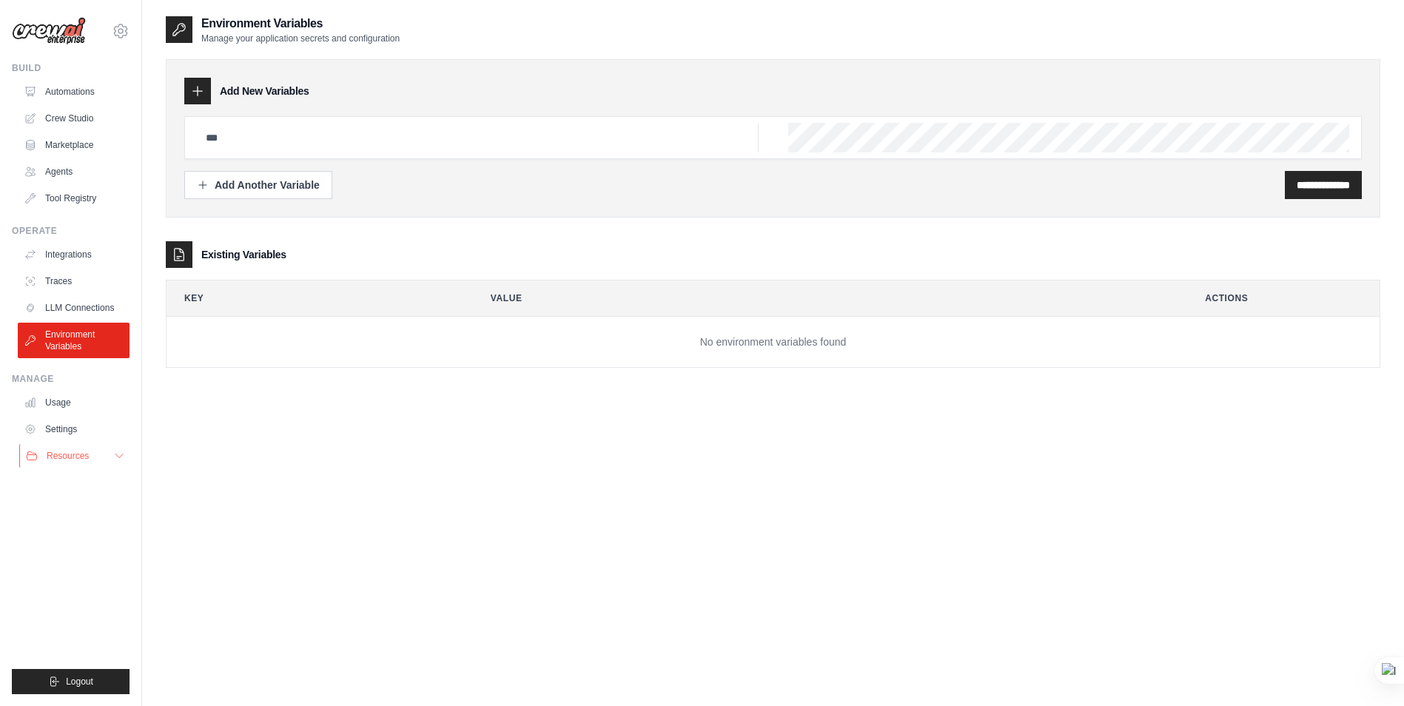
click at [86, 453] on span "Resources" at bounding box center [68, 456] width 42 height 12
click at [62, 428] on link "Settings" at bounding box center [75, 429] width 112 height 24
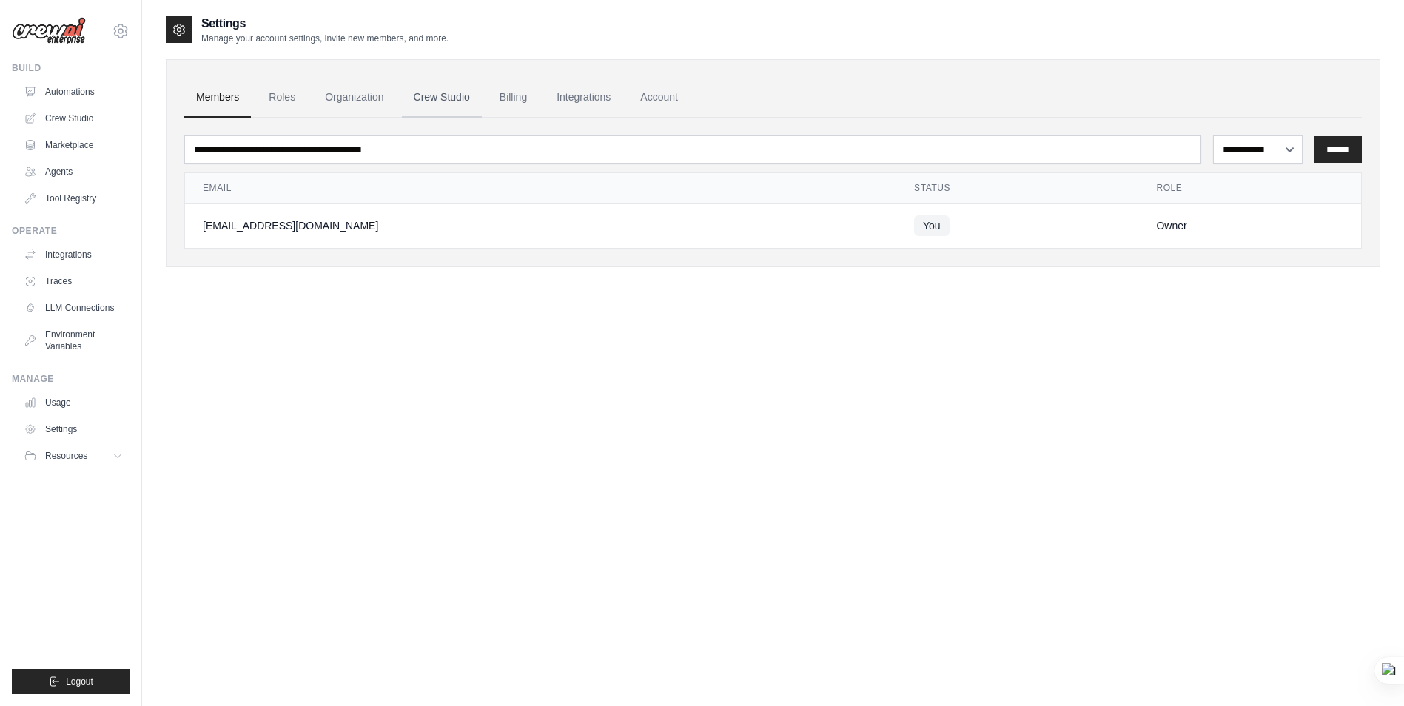
click at [426, 104] on link "Crew Studio" at bounding box center [442, 98] width 80 height 40
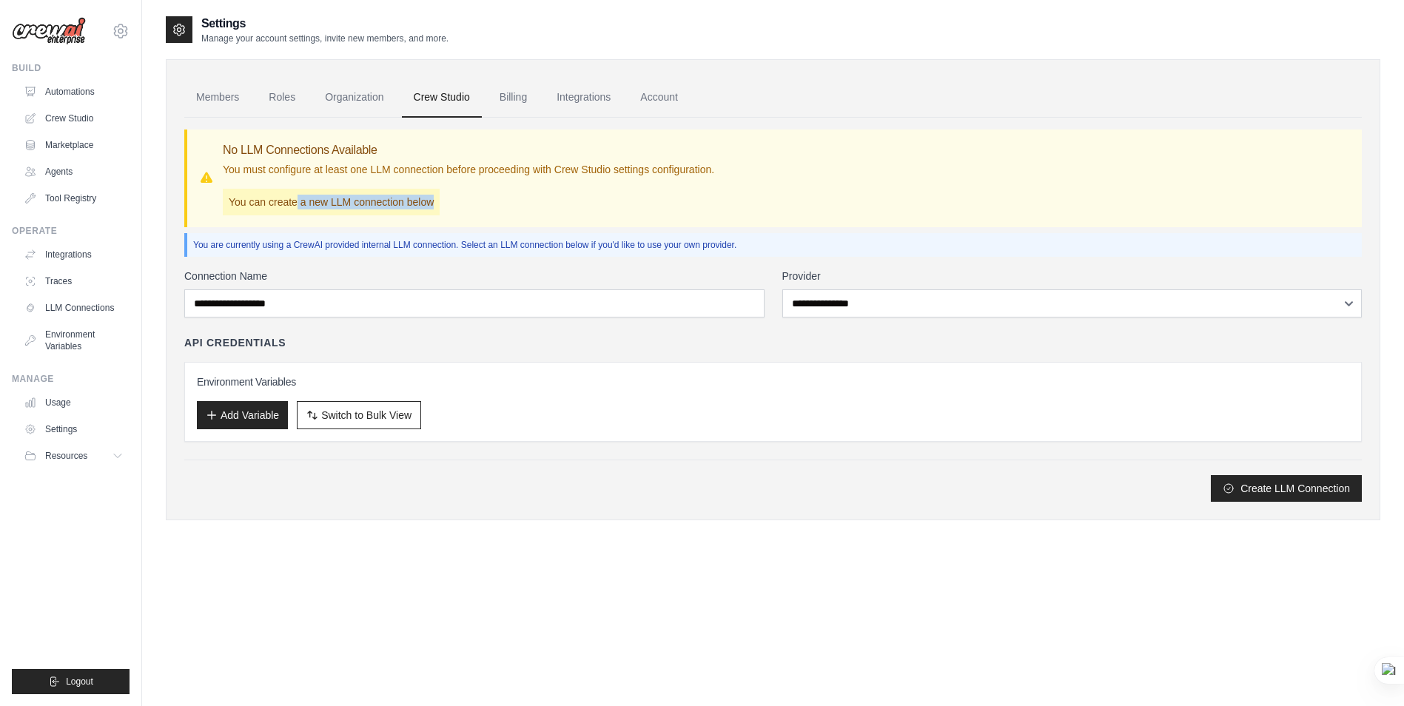
drag, startPoint x: 295, startPoint y: 201, endPoint x: 440, endPoint y: 206, distance: 145.9
click at [440, 206] on div "No LLM Connections Available You must configure at least one LLM connection bef…" at bounding box center [468, 178] width 491 height 74
drag, startPoint x: 440, startPoint y: 206, endPoint x: 386, endPoint y: 168, distance: 66.5
click at [386, 168] on p "You must configure at least one LLM connection before proceeding with Crew Stud…" at bounding box center [468, 169] width 491 height 15
click at [587, 96] on link "Integrations" at bounding box center [584, 98] width 78 height 40
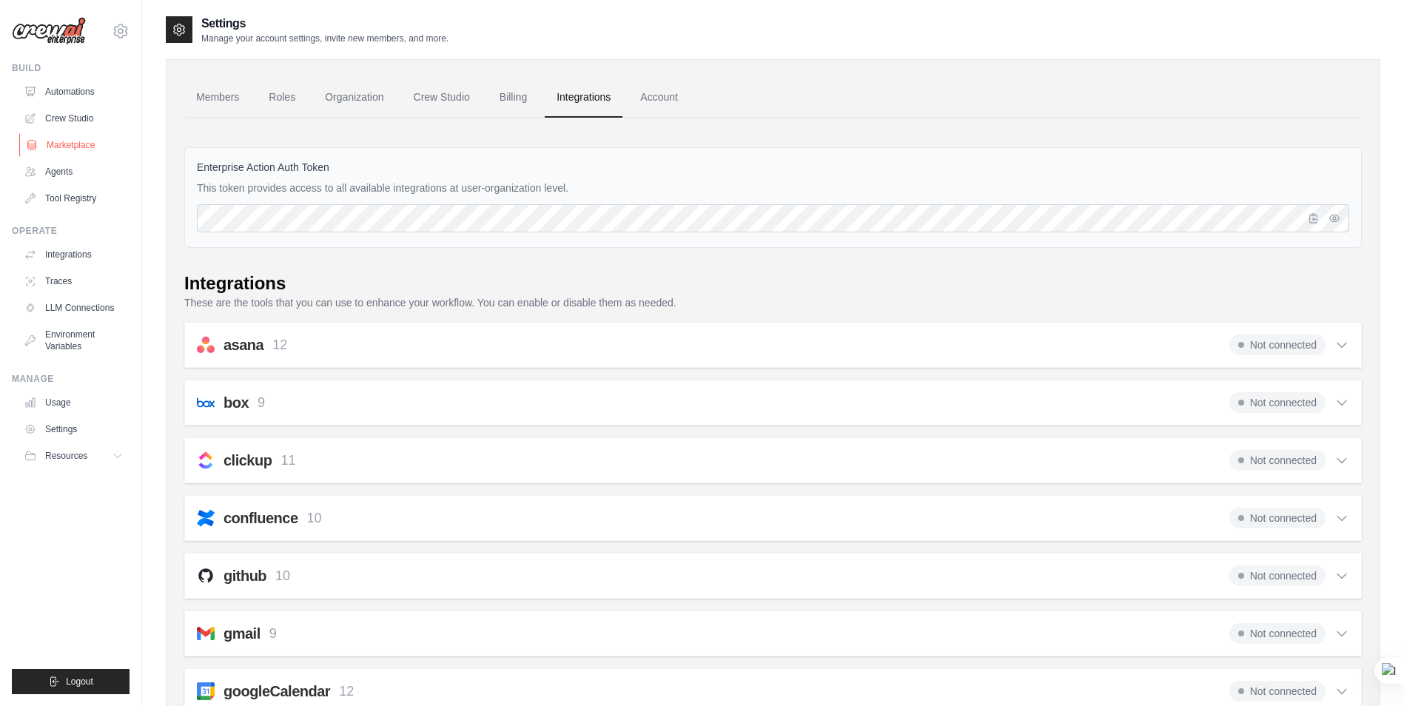
click at [64, 147] on link "Marketplace" at bounding box center [75, 145] width 112 height 24
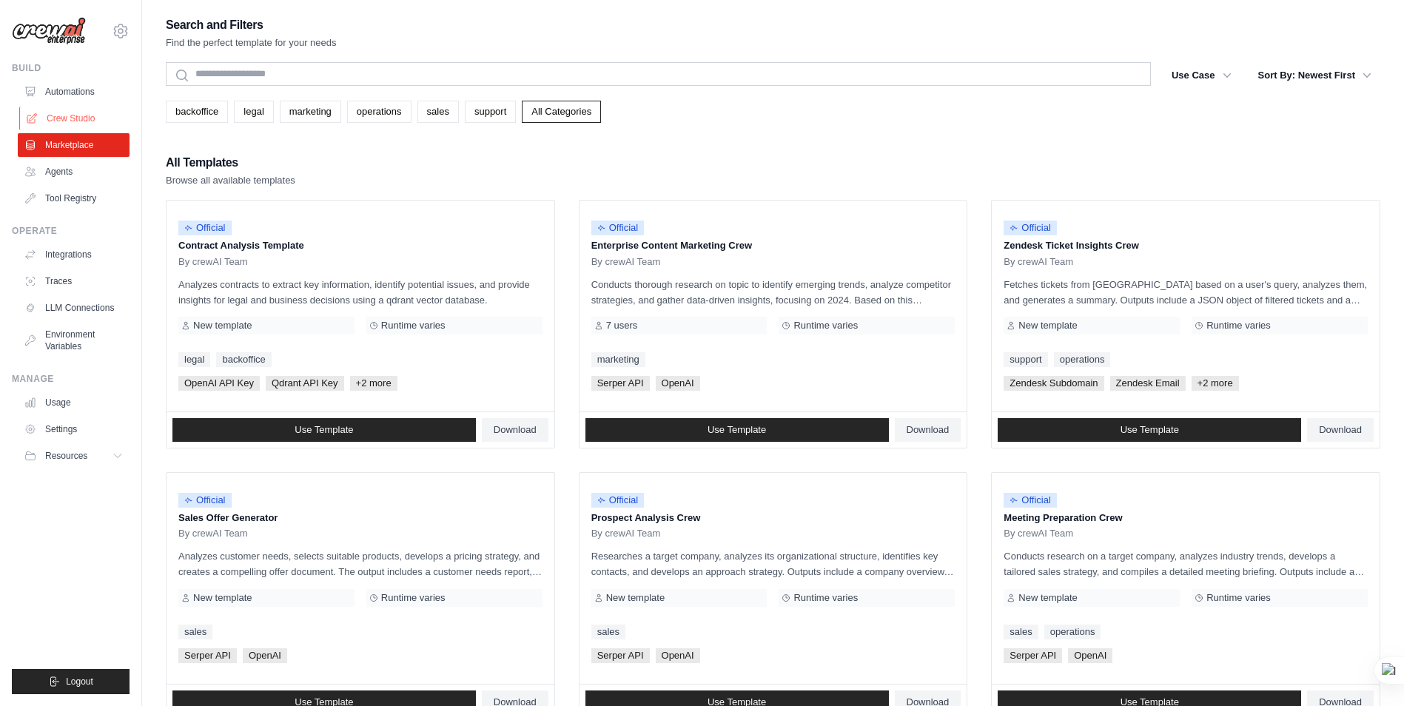
click at [69, 117] on link "Crew Studio" at bounding box center [75, 119] width 112 height 24
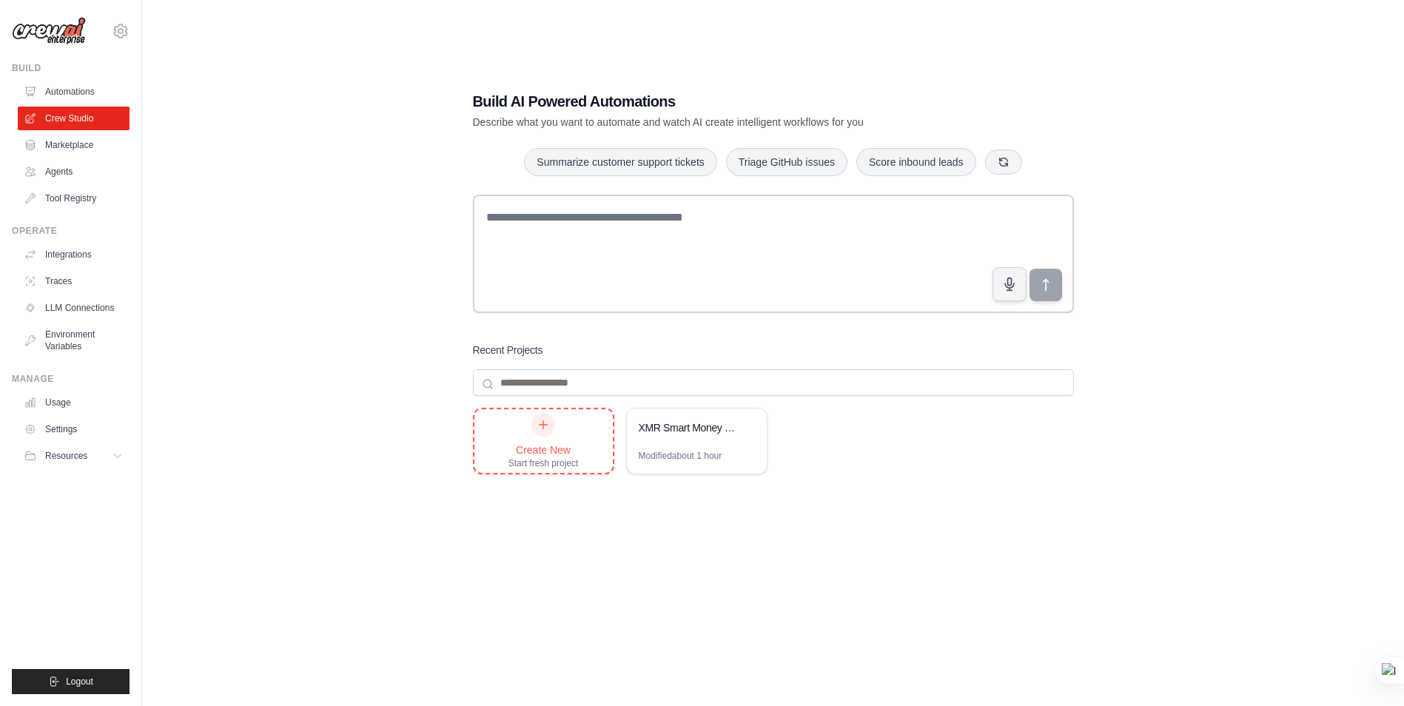
click at [539, 432] on div at bounding box center [543, 425] width 24 height 24
click at [750, 427] on icon at bounding box center [748, 427] width 6 height 7
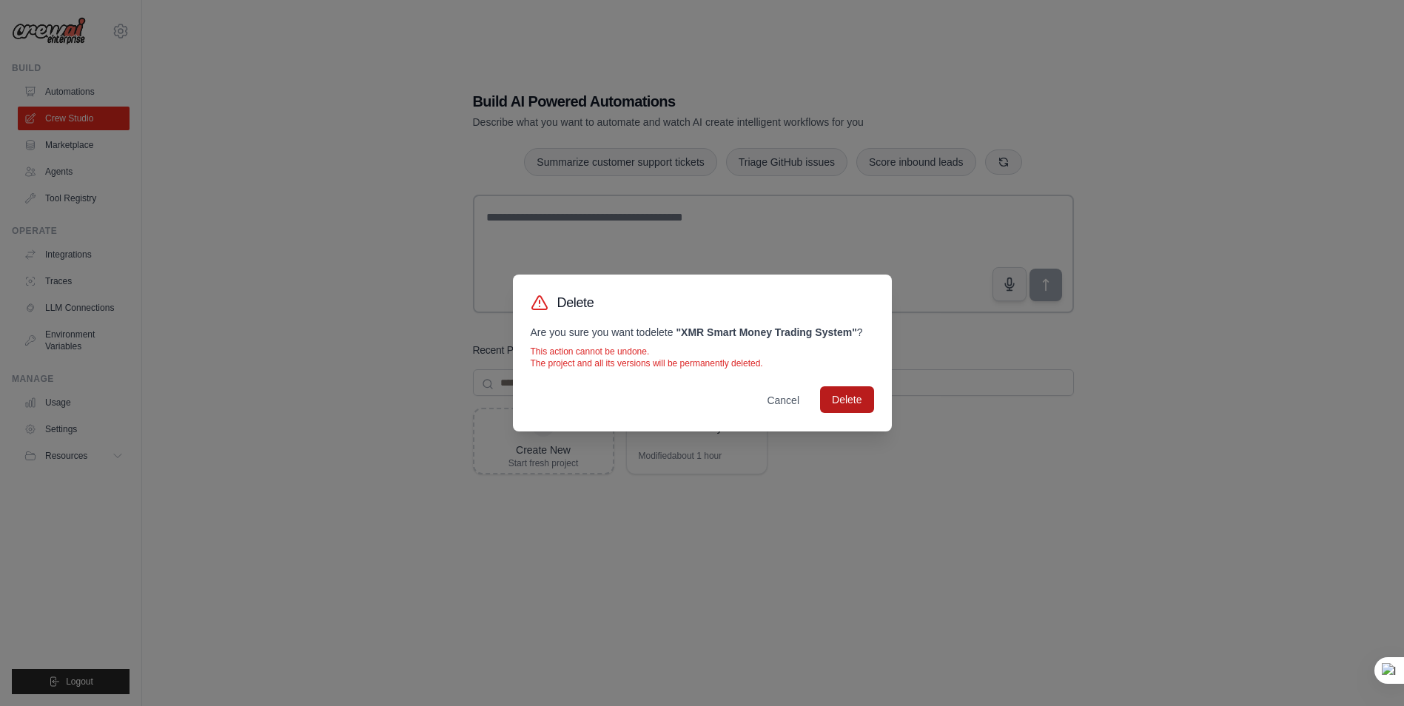
click at [853, 397] on button "Delete" at bounding box center [846, 399] width 53 height 27
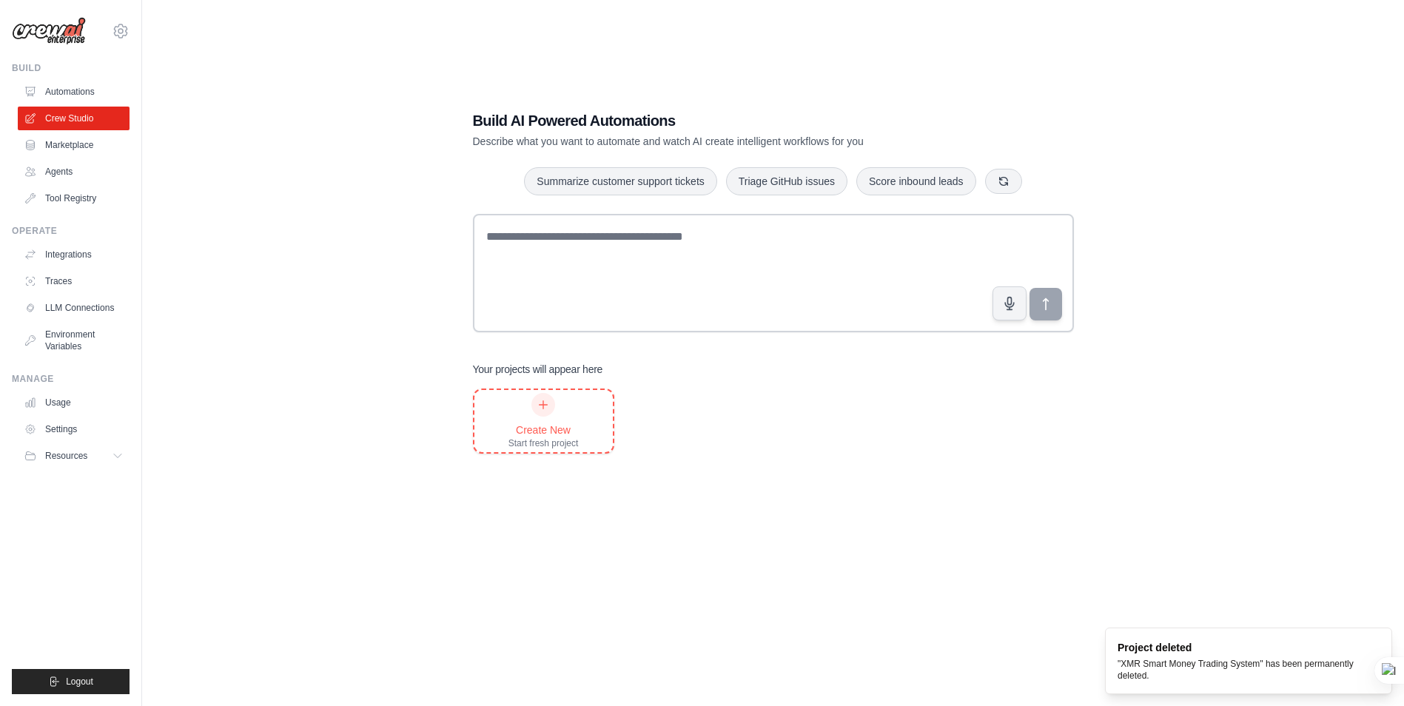
click at [539, 414] on div at bounding box center [543, 405] width 24 height 24
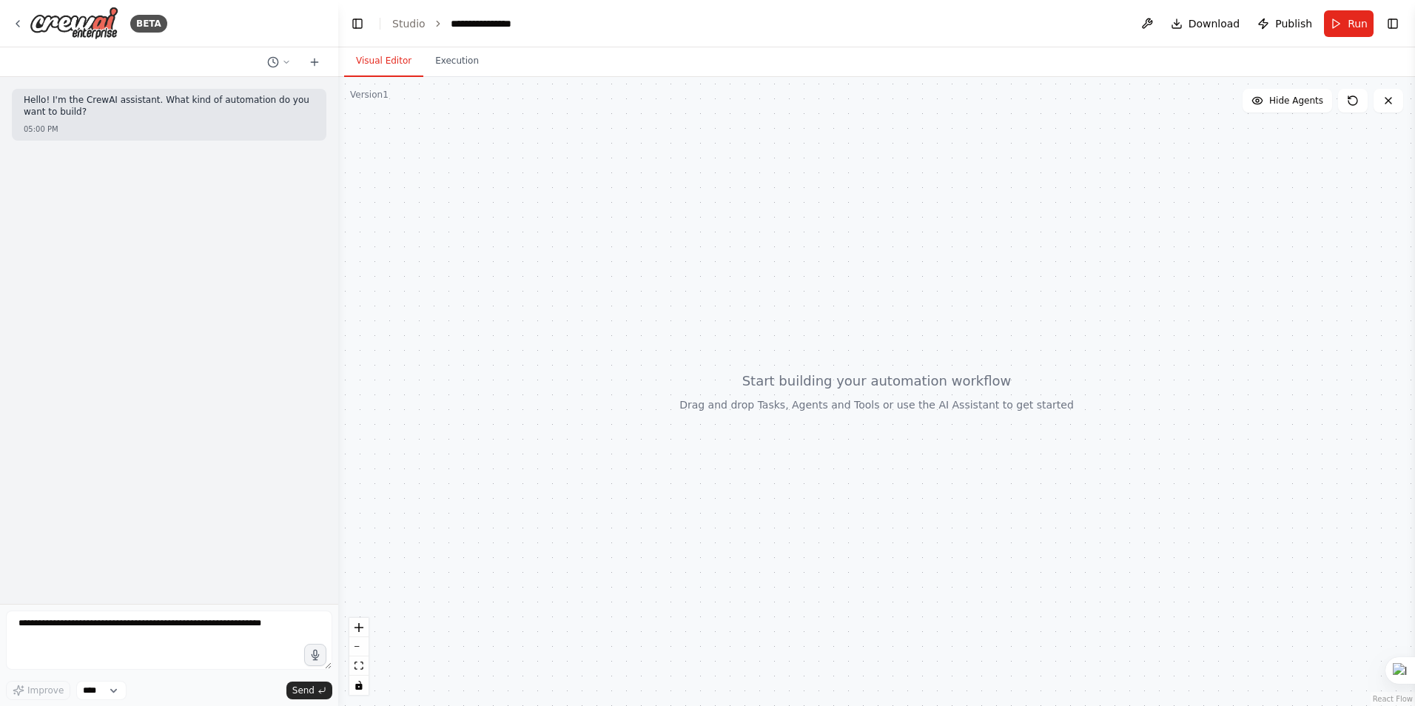
drag, startPoint x: 566, startPoint y: 256, endPoint x: 748, endPoint y: 213, distance: 187.1
click at [748, 213] on div at bounding box center [876, 391] width 1077 height 629
click at [316, 66] on icon at bounding box center [315, 62] width 12 height 12
click at [1391, 21] on button "Toggle Right Sidebar" at bounding box center [1393, 23] width 21 height 21
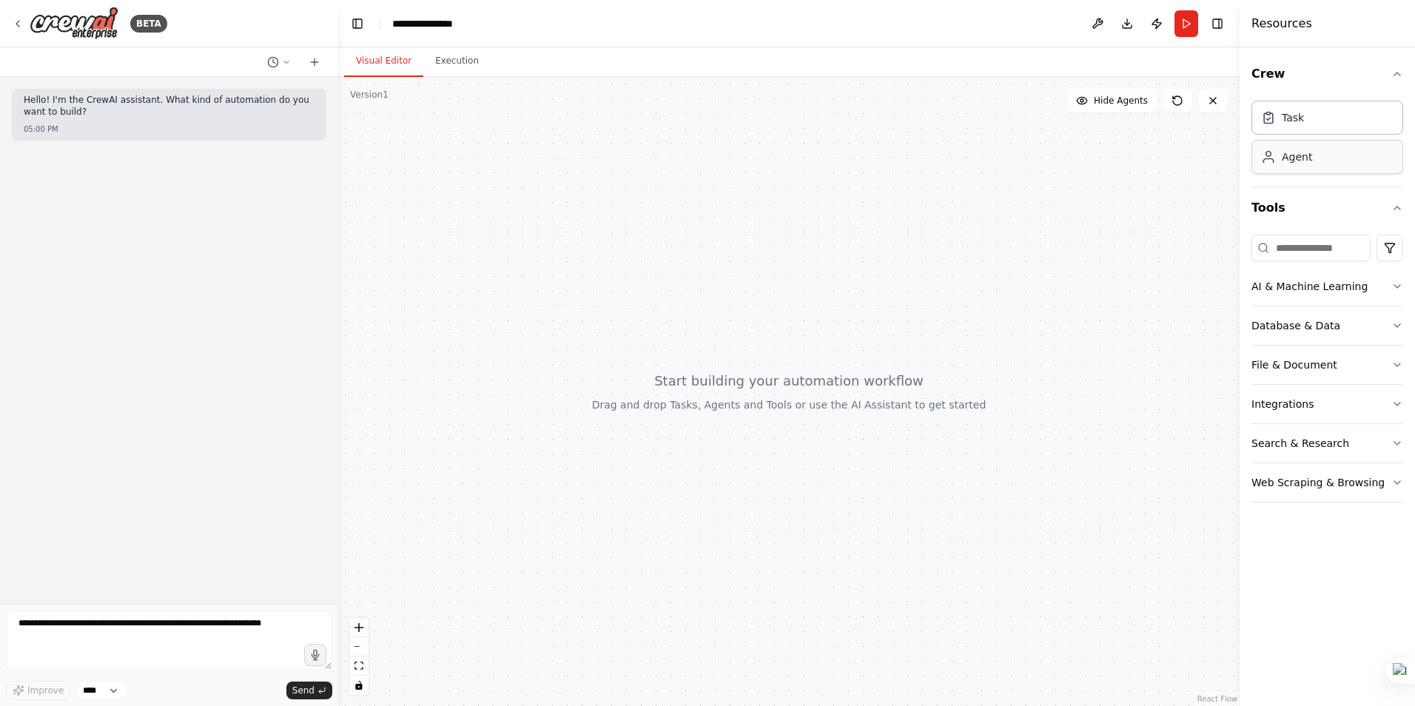
click at [1301, 166] on div "Agent" at bounding box center [1328, 157] width 152 height 34
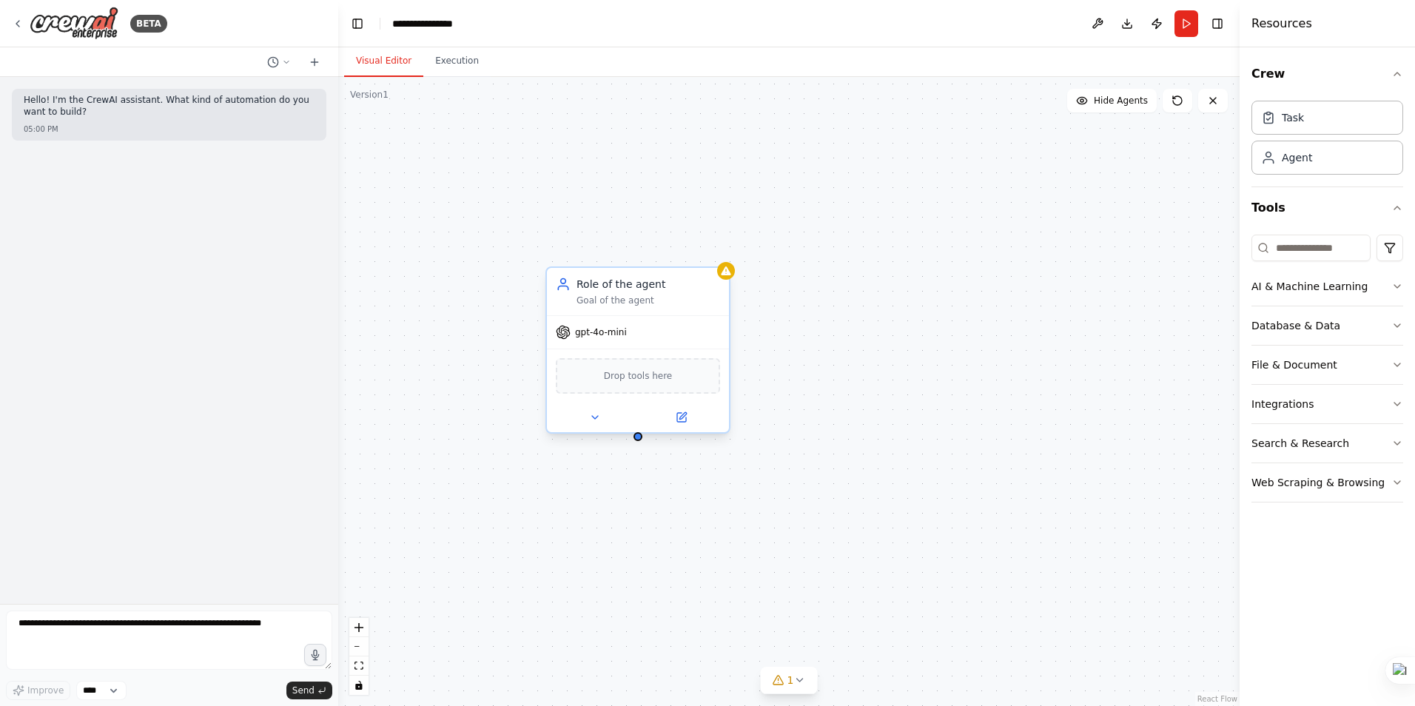
click at [631, 387] on div "Drop tools here" at bounding box center [638, 376] width 164 height 36
click at [600, 416] on icon at bounding box center [595, 418] width 12 height 12
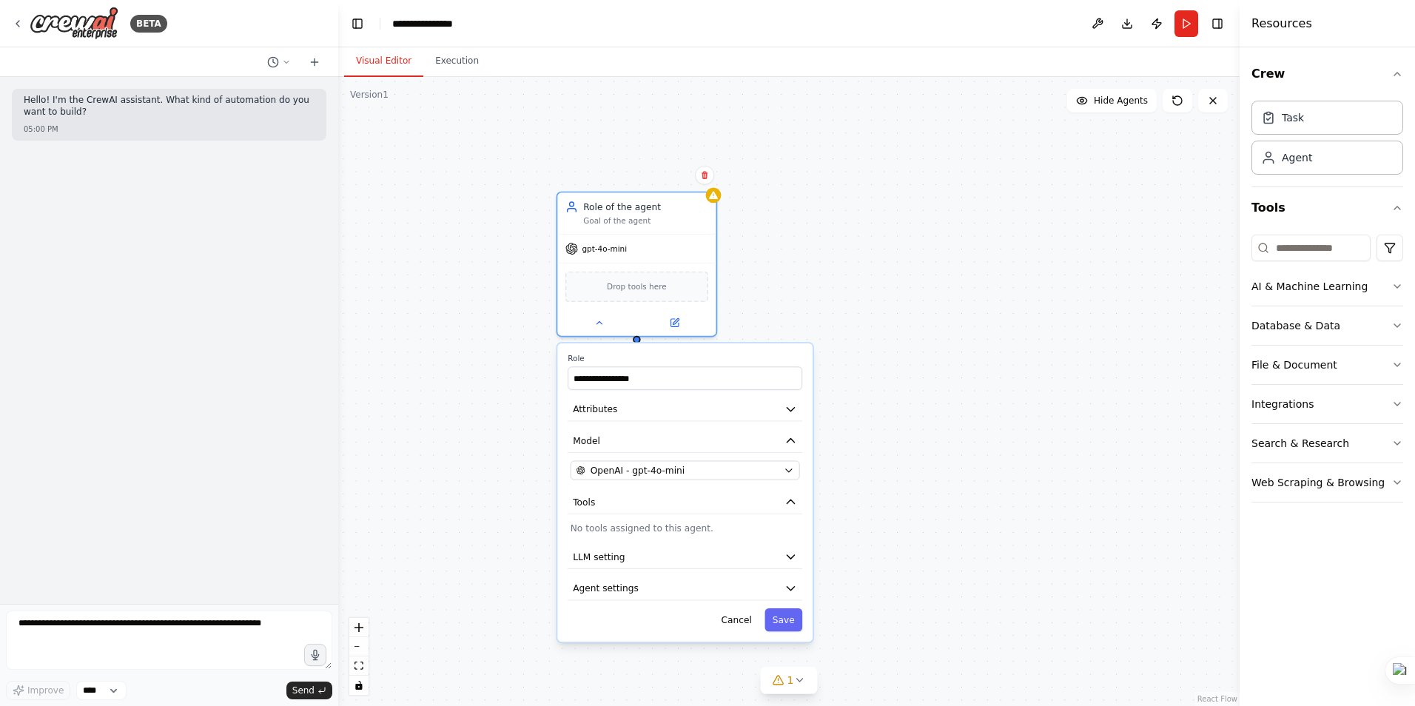
drag, startPoint x: 927, startPoint y: 392, endPoint x: 931, endPoint y: 329, distance: 63.0
click at [931, 329] on div "**********" at bounding box center [789, 391] width 902 height 629
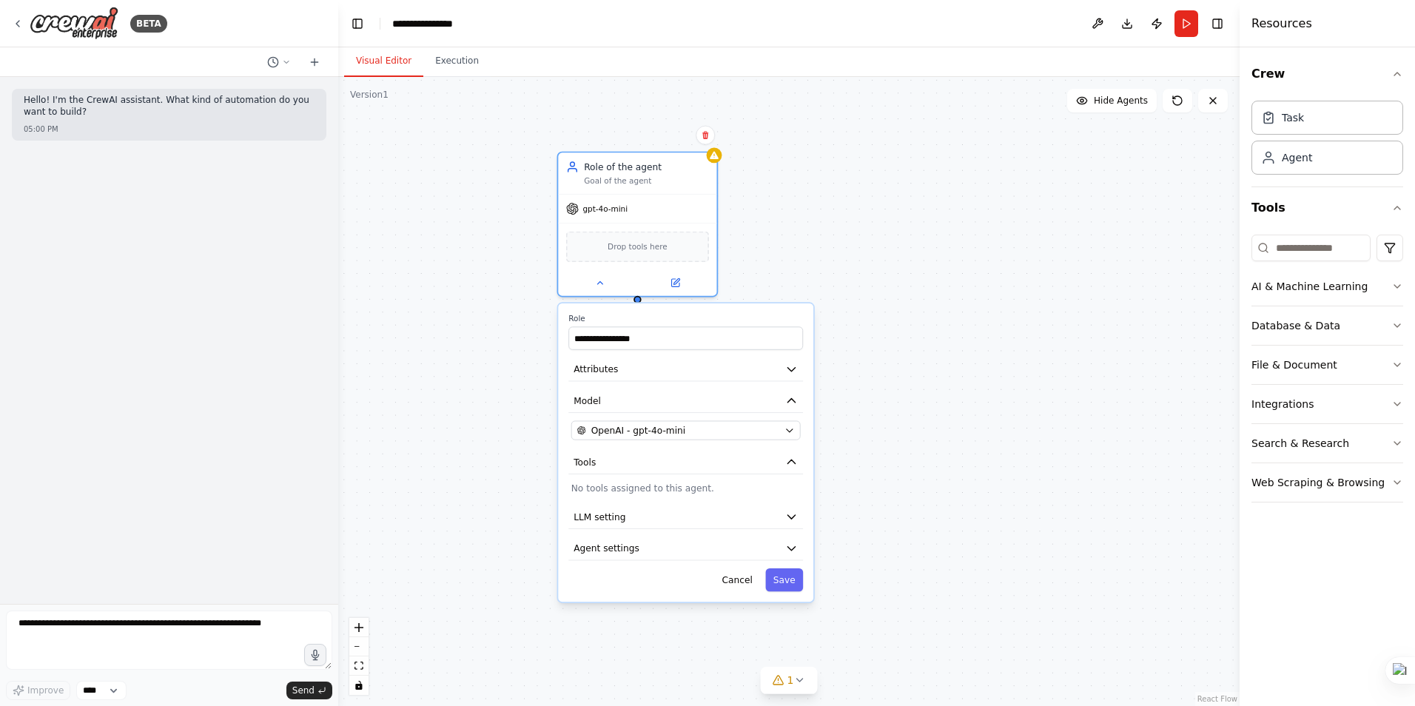
click at [672, 490] on p "No tools assigned to this agent." at bounding box center [685, 488] width 229 height 13
click at [793, 547] on icon "button" at bounding box center [791, 549] width 7 height 4
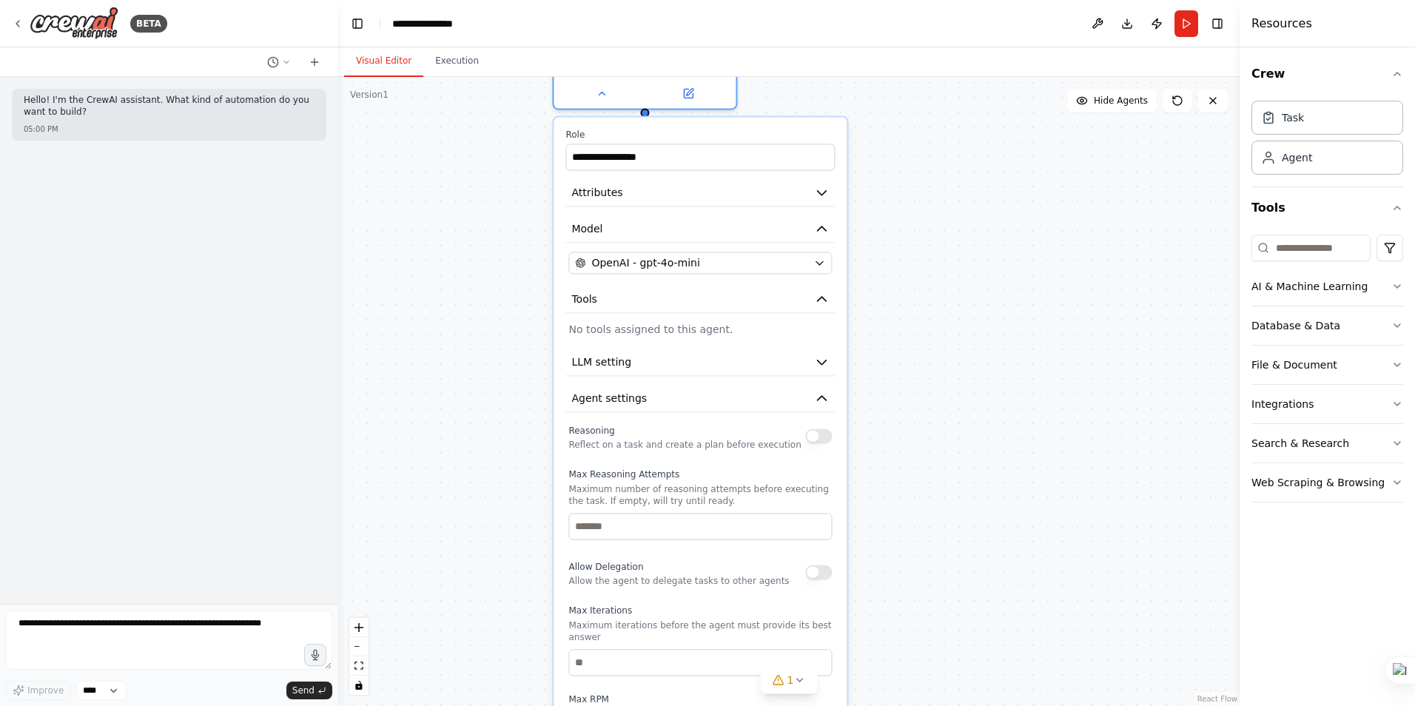
drag, startPoint x: 913, startPoint y: 554, endPoint x: 934, endPoint y: 405, distance: 150.3
click at [934, 405] on div "**********" at bounding box center [789, 391] width 902 height 629
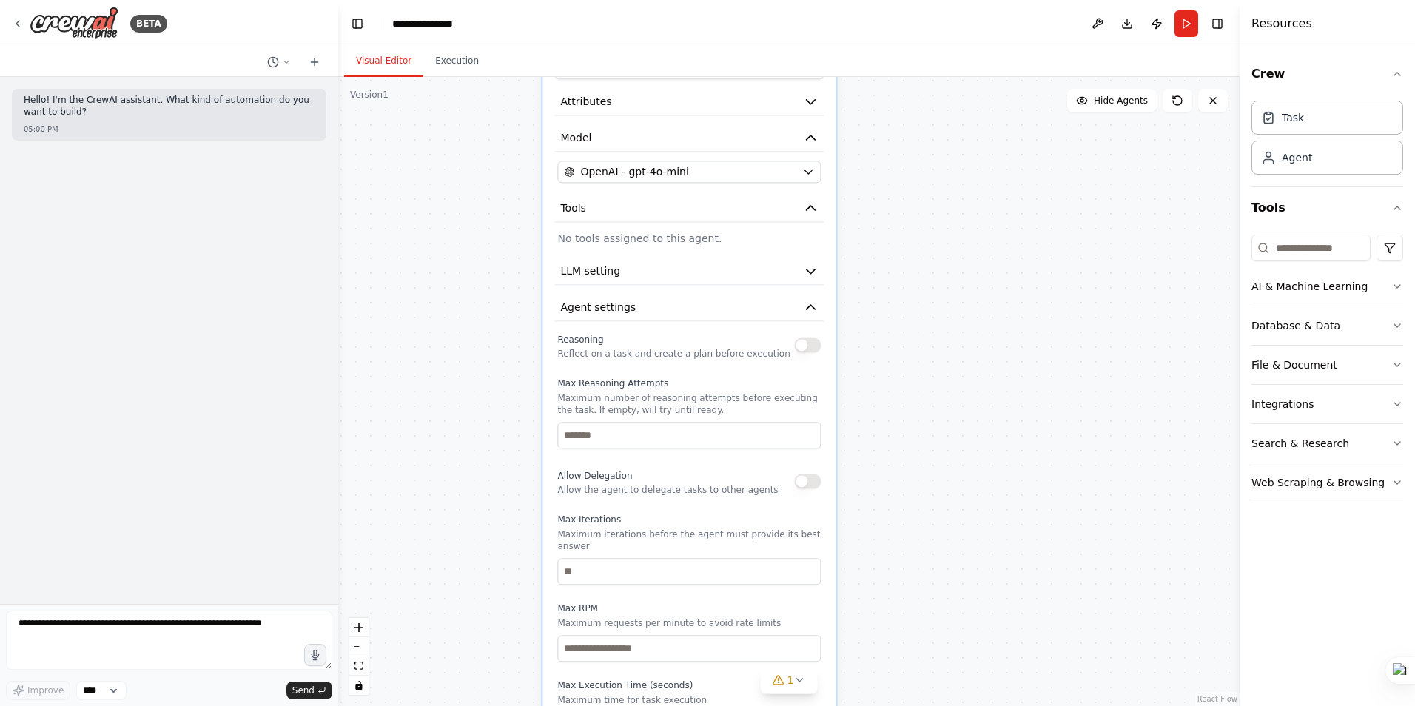
drag, startPoint x: 911, startPoint y: 548, endPoint x: 900, endPoint y: 440, distance: 108.6
click at [900, 440] on div "**********" at bounding box center [789, 391] width 902 height 629
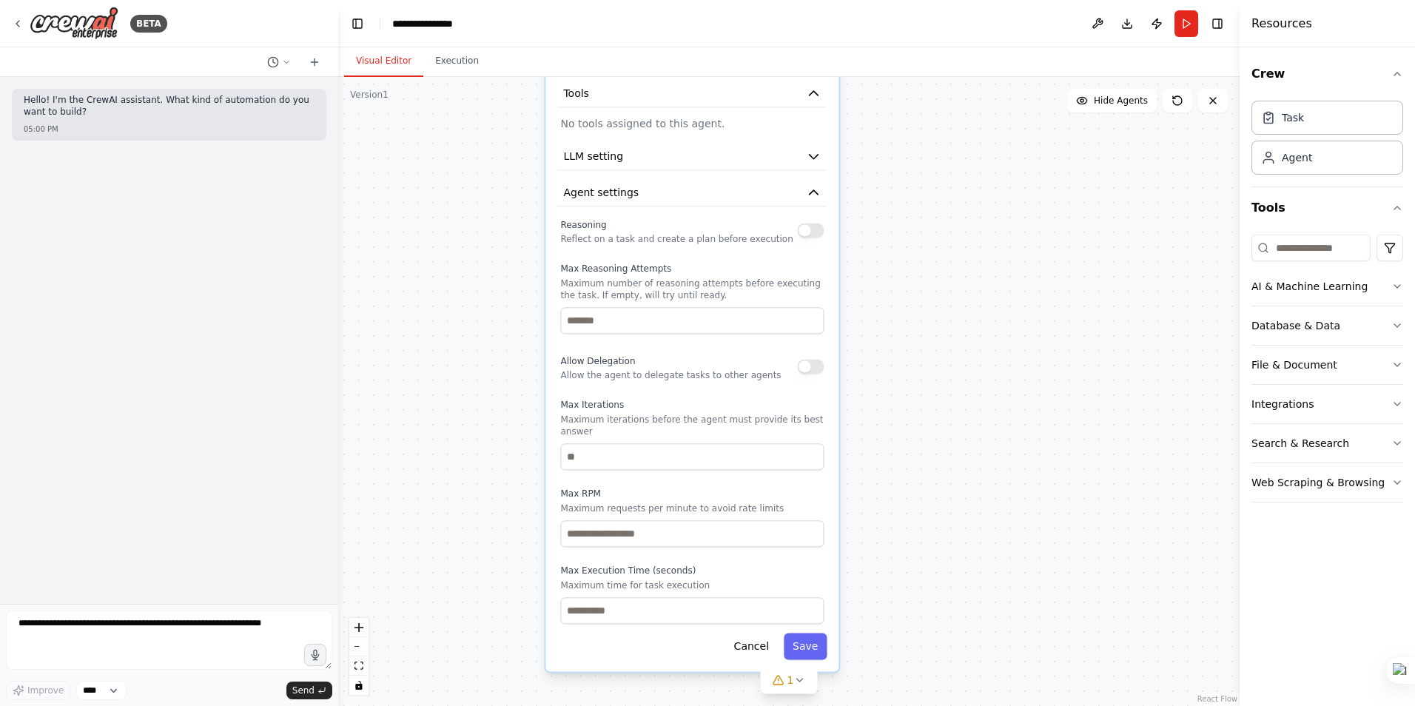
drag, startPoint x: 909, startPoint y: 504, endPoint x: 909, endPoint y: 426, distance: 78.5
click at [909, 426] on div "**********" at bounding box center [789, 391] width 902 height 629
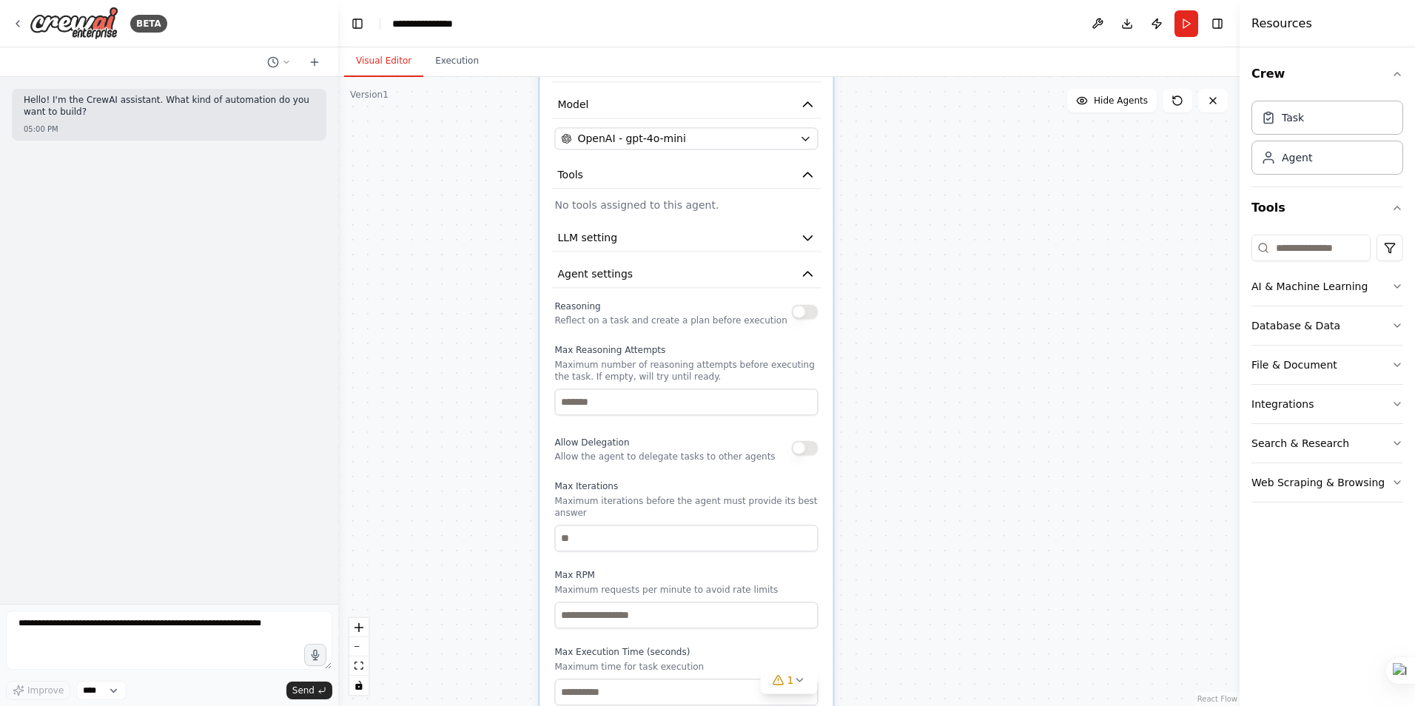
drag, startPoint x: 929, startPoint y: 392, endPoint x: 907, endPoint y: 555, distance: 165.0
click at [907, 555] on div "**********" at bounding box center [789, 391] width 902 height 629
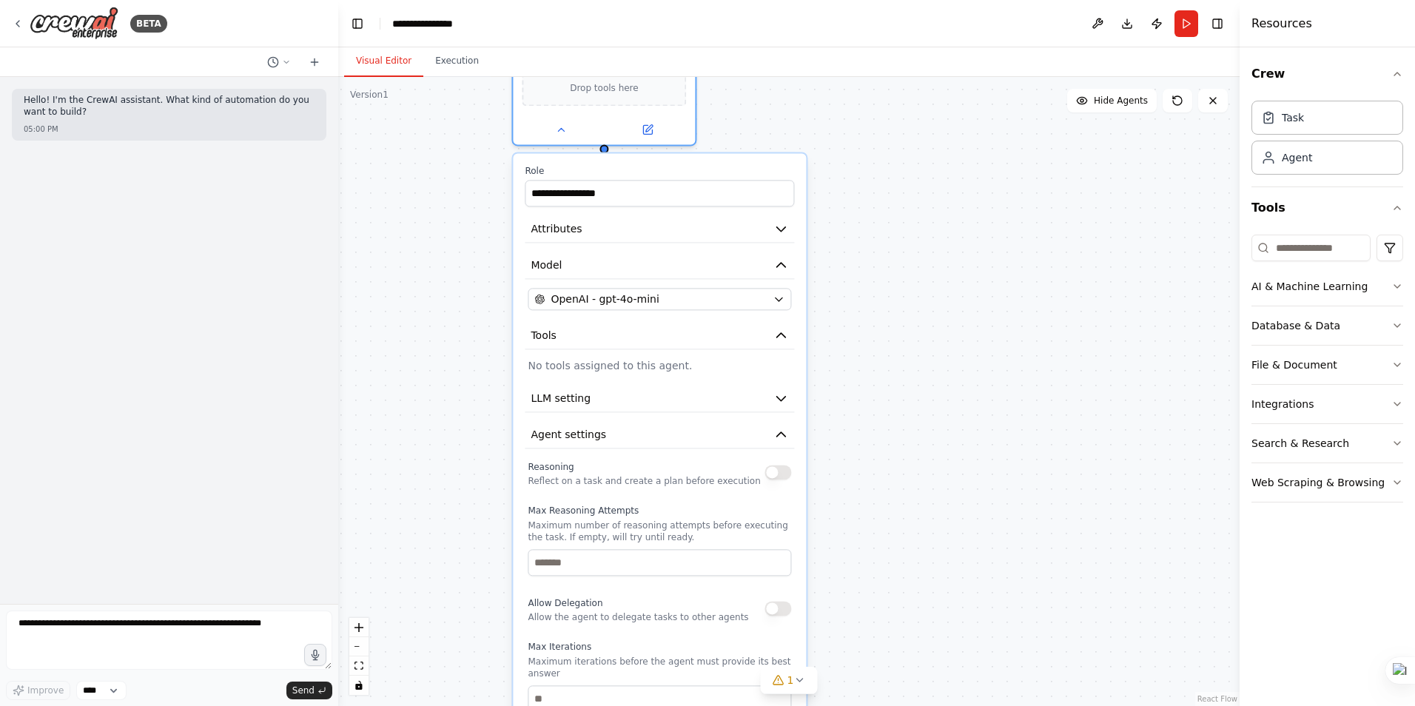
drag, startPoint x: 914, startPoint y: 380, endPoint x: 899, endPoint y: 493, distance: 114.3
click at [899, 493] on div "**********" at bounding box center [789, 391] width 902 height 629
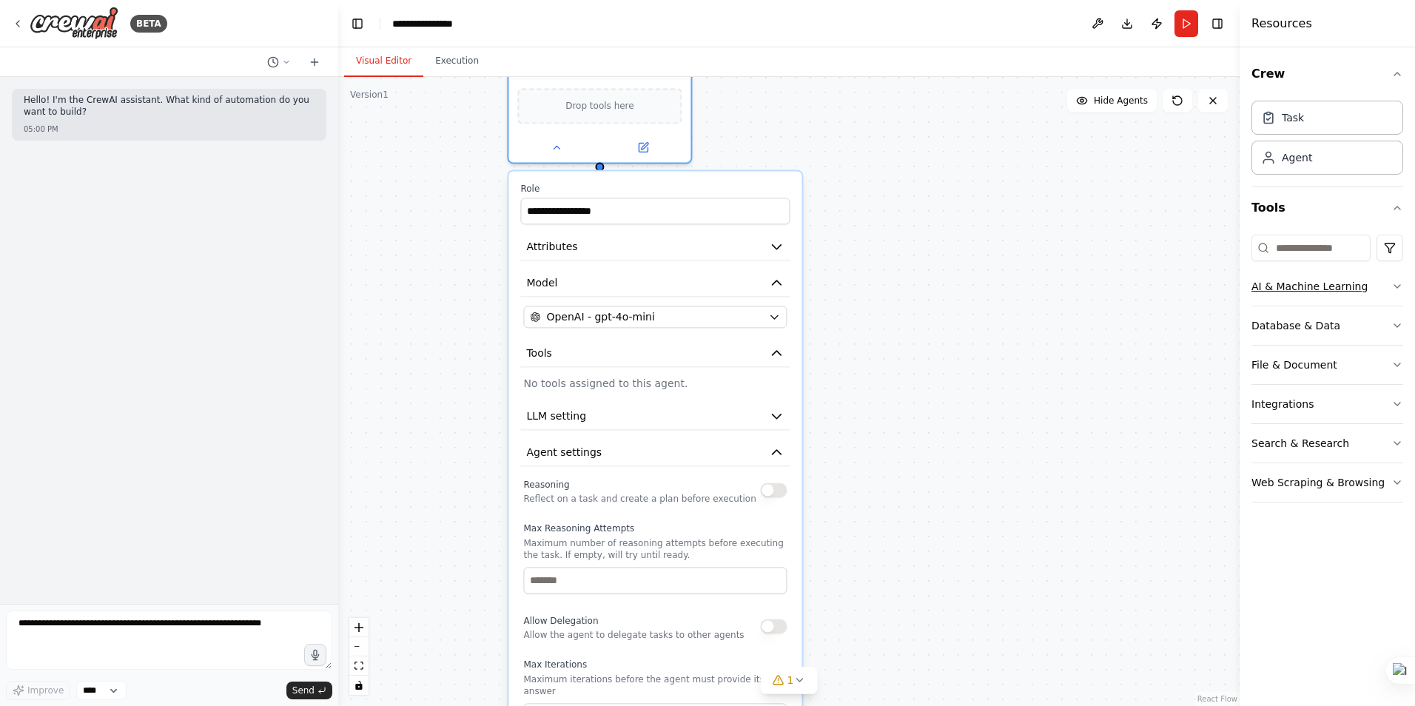
click at [1395, 281] on icon "button" at bounding box center [1398, 287] width 12 height 12
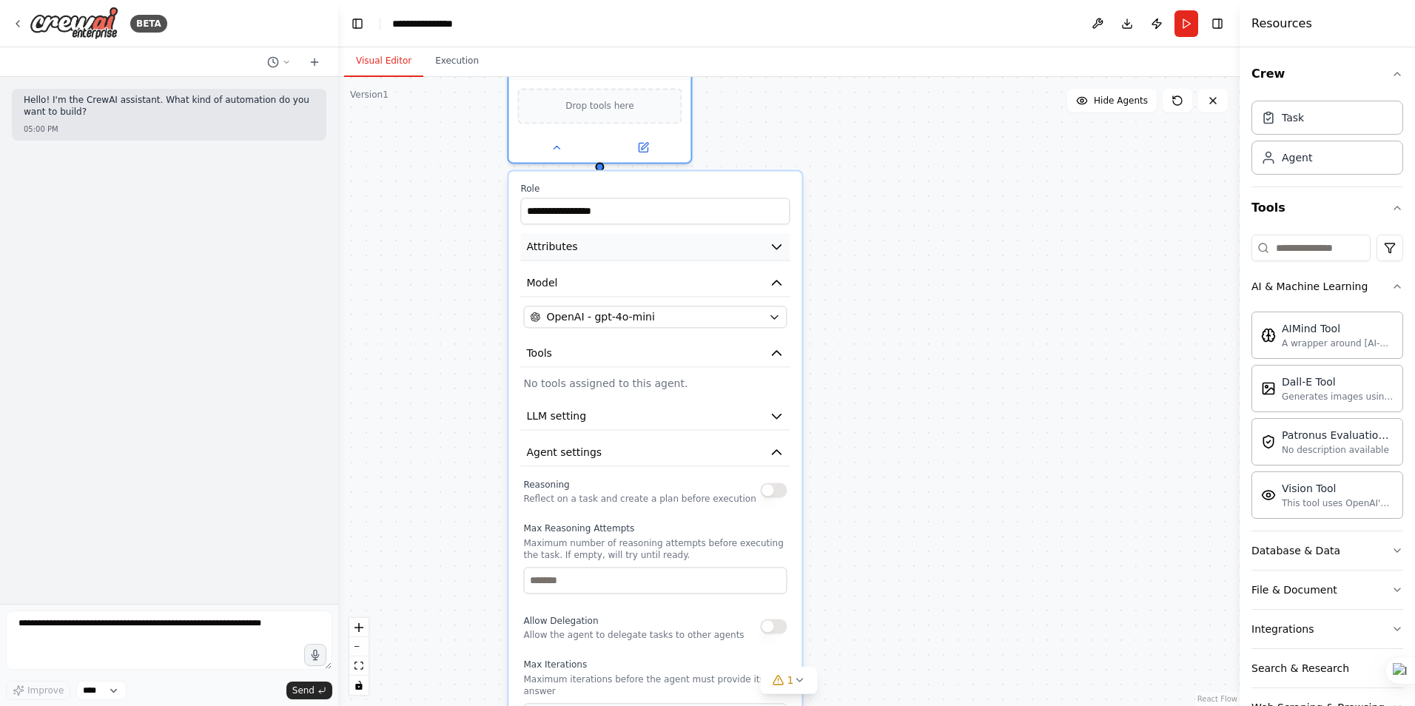
click at [772, 246] on icon "button" at bounding box center [776, 246] width 15 height 15
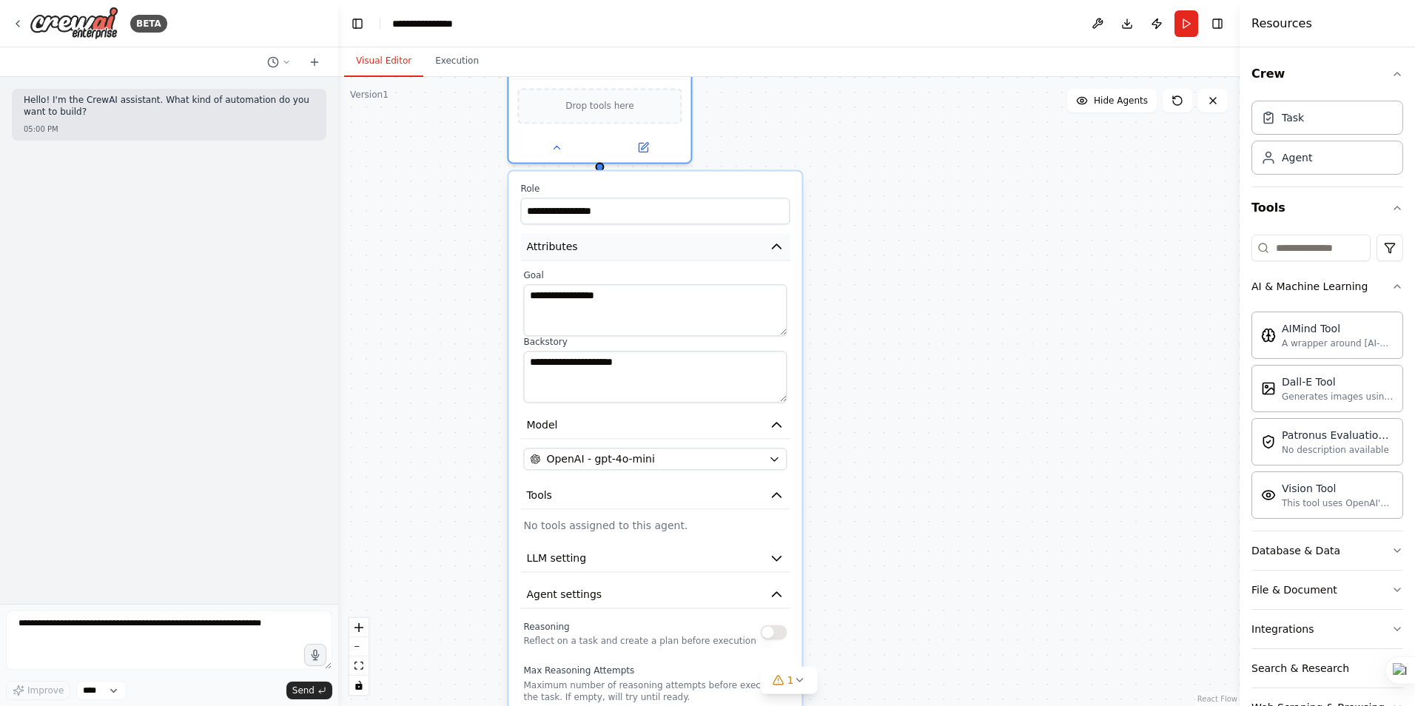
click at [772, 246] on icon "button" at bounding box center [776, 246] width 15 height 15
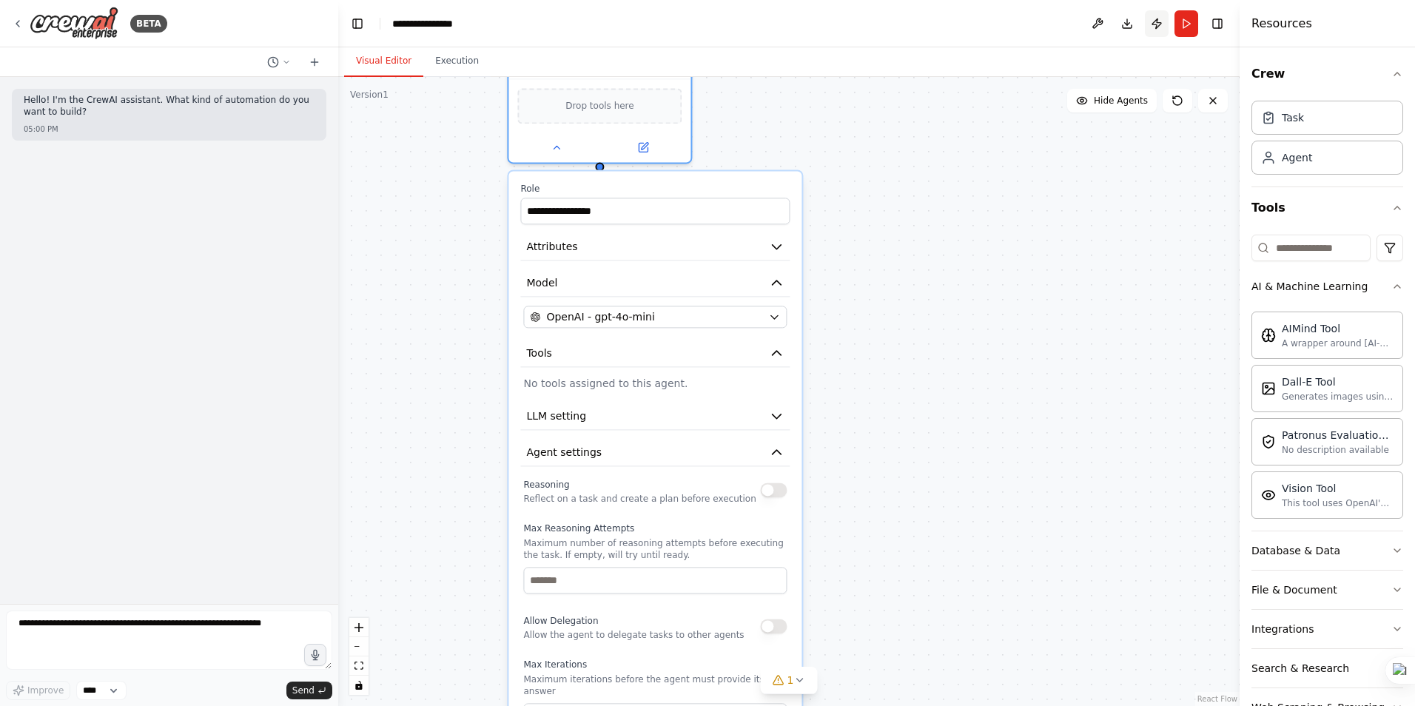
click at [1156, 21] on button "Publish" at bounding box center [1157, 23] width 24 height 27
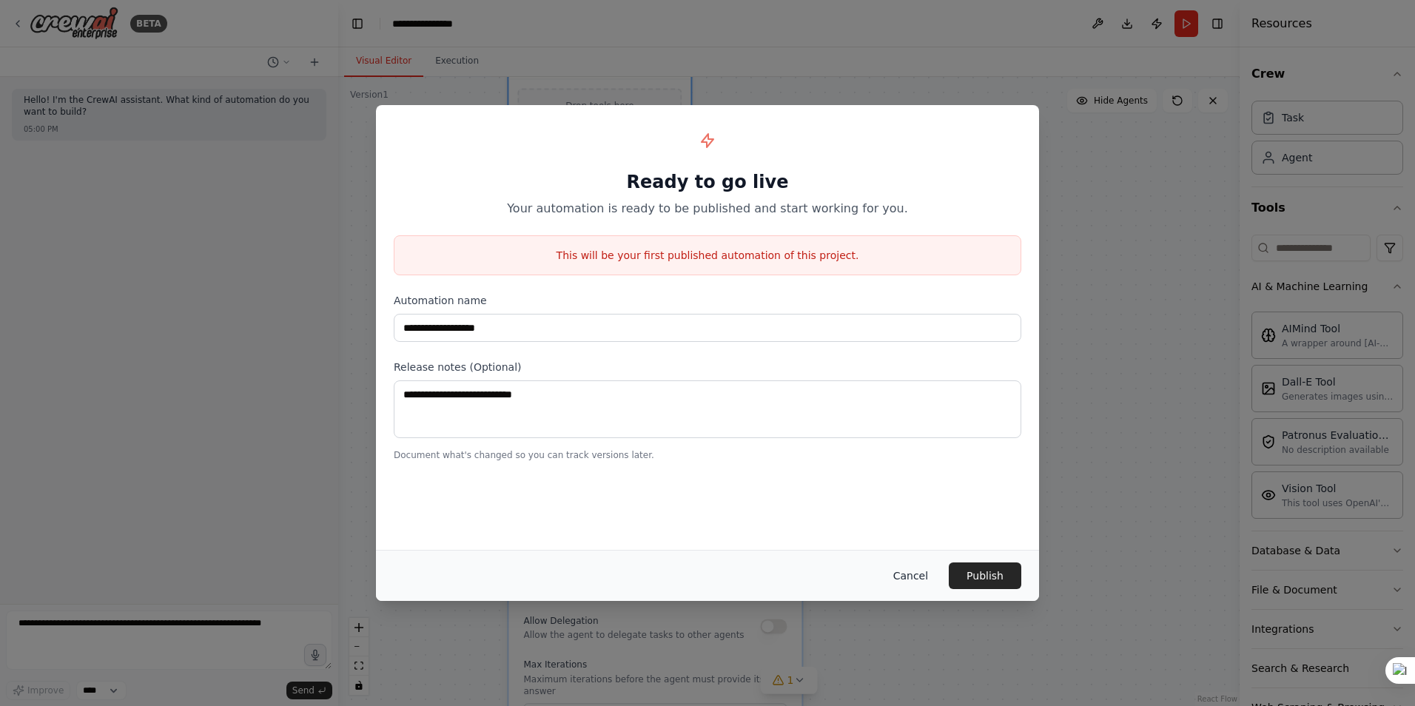
click at [918, 570] on button "Cancel" at bounding box center [911, 576] width 58 height 27
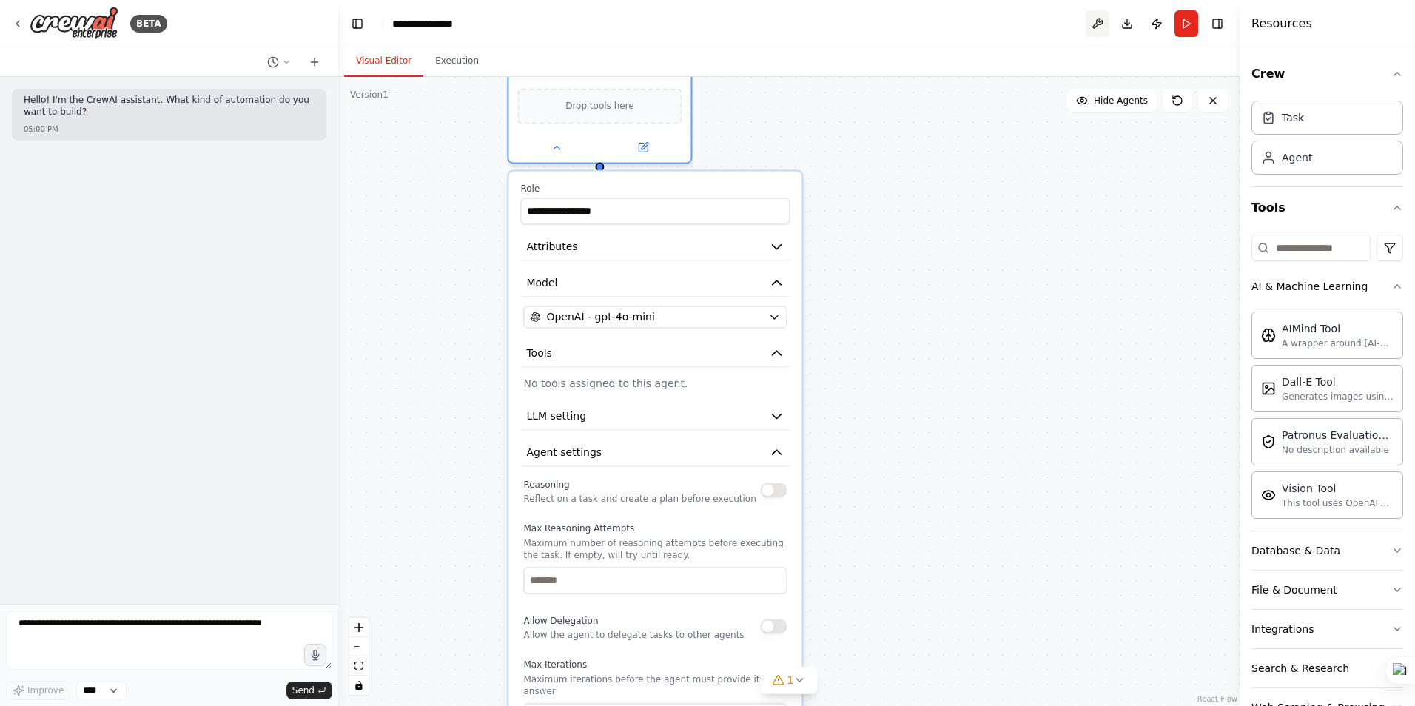
click at [1098, 21] on button at bounding box center [1098, 23] width 24 height 27
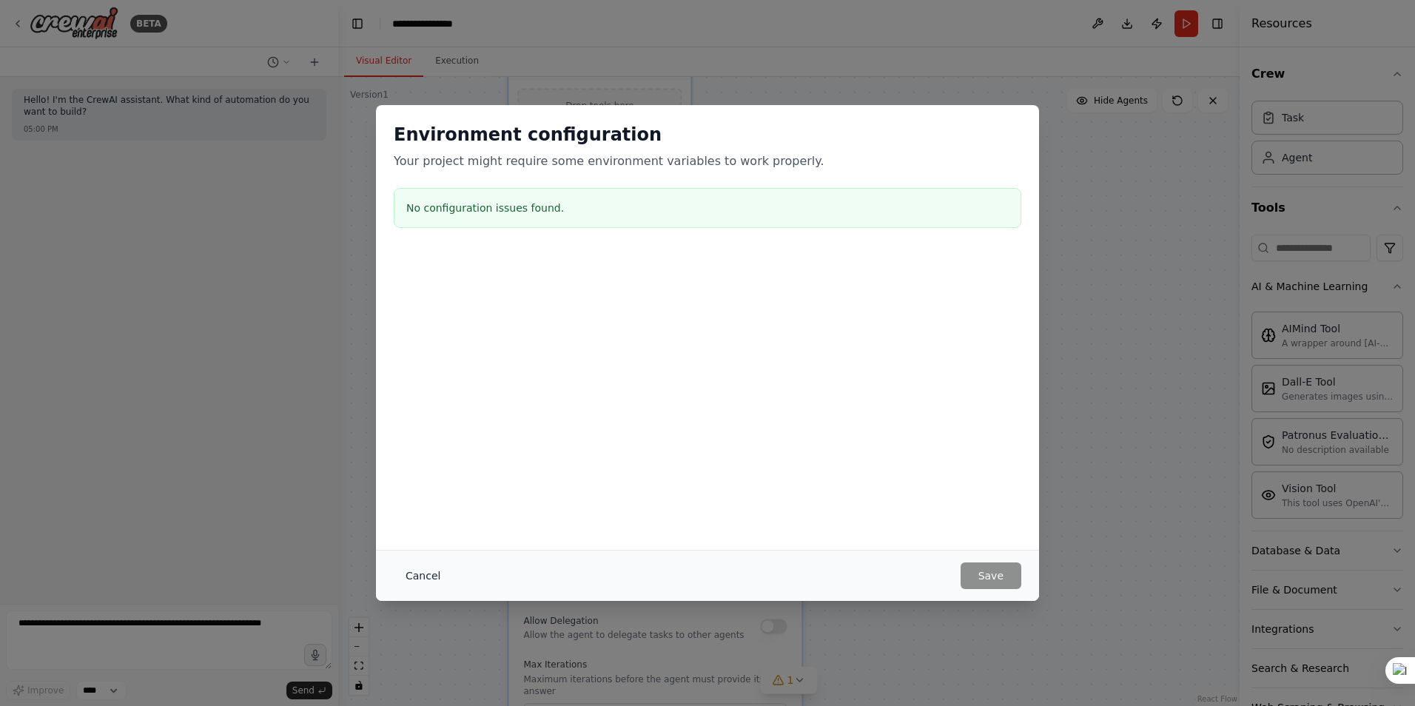
click at [413, 572] on button "Cancel" at bounding box center [423, 576] width 58 height 27
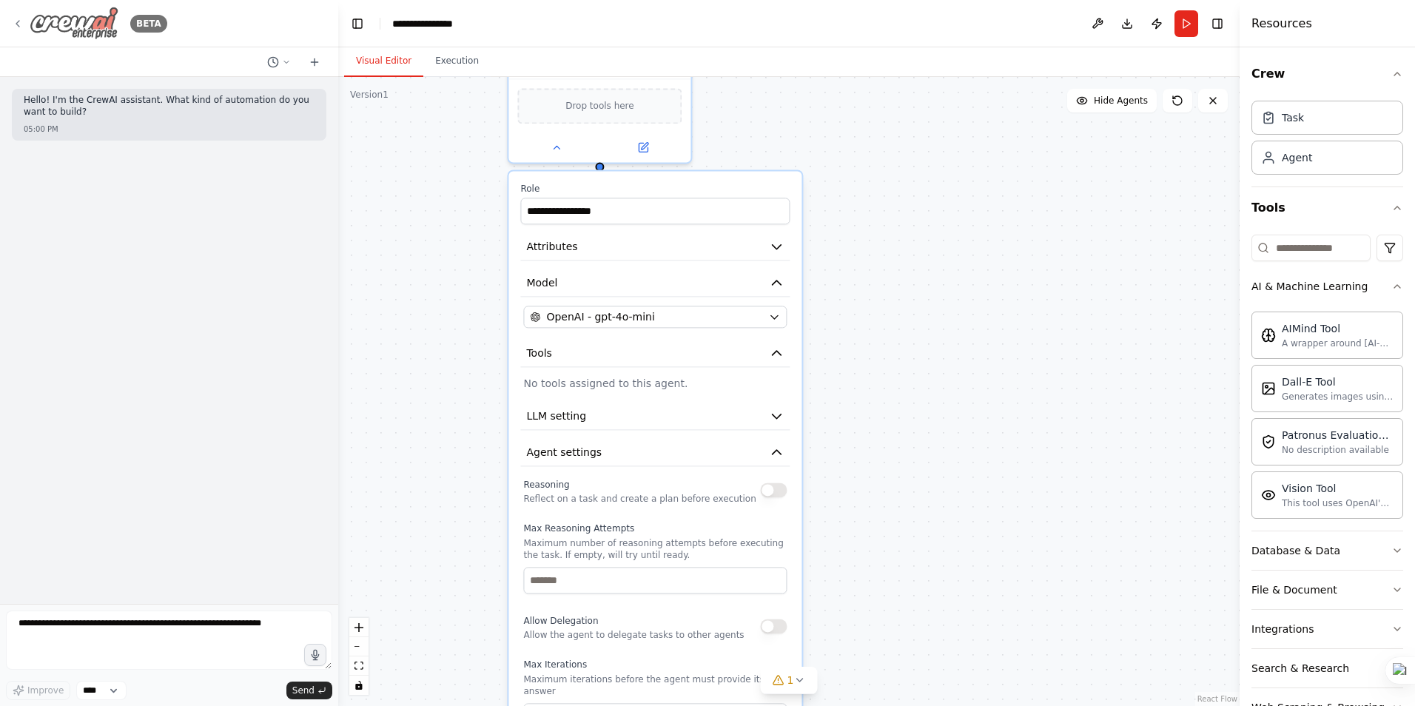
click at [21, 21] on icon at bounding box center [18, 24] width 12 height 12
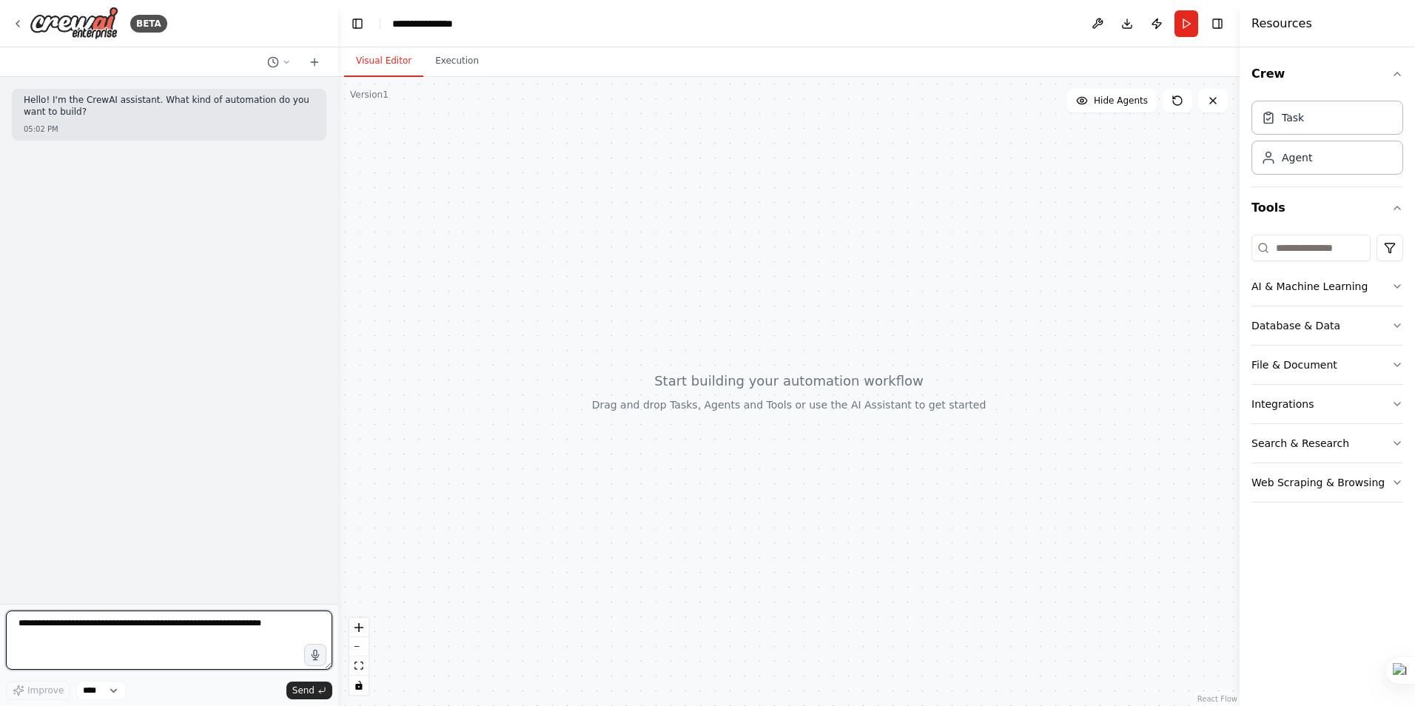
click at [113, 619] on textarea at bounding box center [169, 640] width 326 height 59
drag, startPoint x: 113, startPoint y: 619, endPoint x: -3, endPoint y: 614, distance: 115.6
click at [0, 614] on html "**********" at bounding box center [707, 353] width 1415 height 706
paste textarea "**********"
drag, startPoint x: 111, startPoint y: 642, endPoint x: -3, endPoint y: 622, distance: 115.6
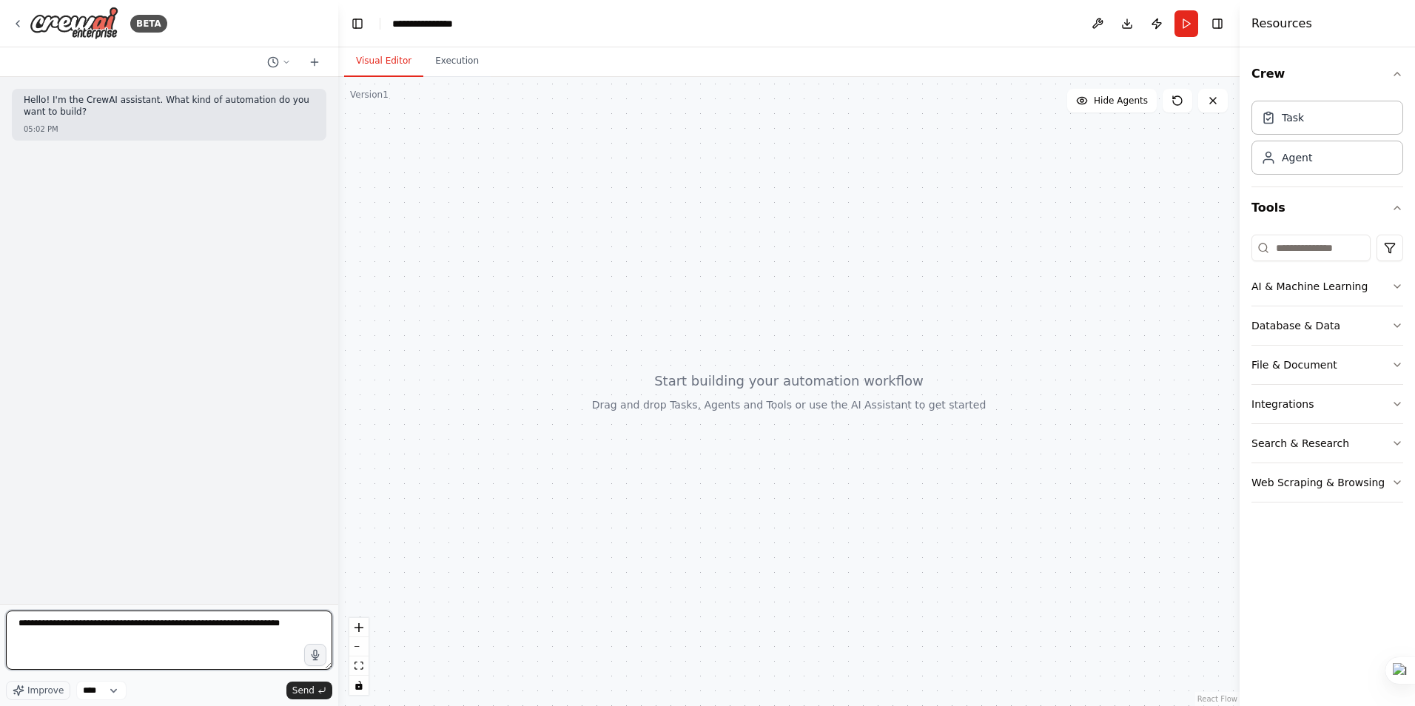
click at [0, 622] on html "**********" at bounding box center [707, 353] width 1415 height 706
click at [98, 643] on textarea "**********" at bounding box center [169, 640] width 326 height 59
drag, startPoint x: 155, startPoint y: 648, endPoint x: 140, endPoint y: 648, distance: 15.5
click at [140, 648] on textarea "**********" at bounding box center [169, 640] width 326 height 59
paste textarea "**********"
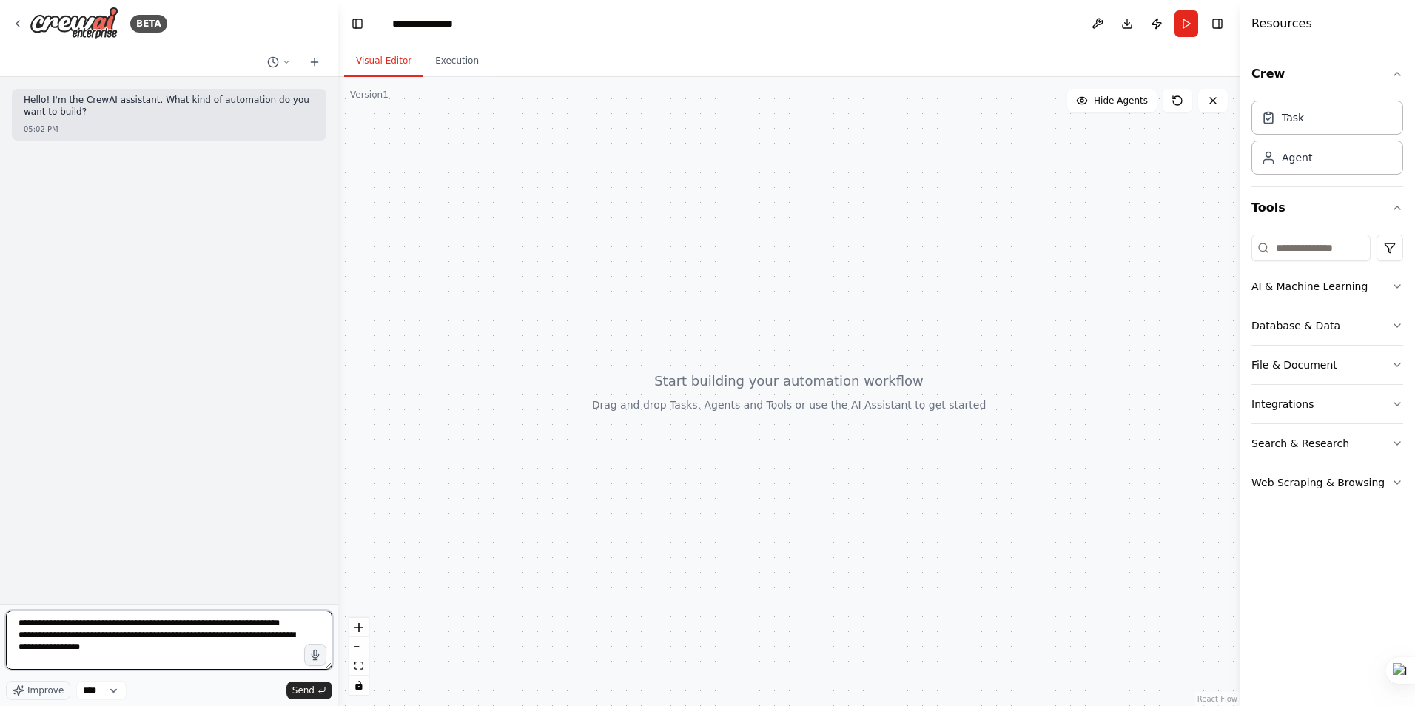
scroll to position [13, 0]
drag, startPoint x: 98, startPoint y: 659, endPoint x: 89, endPoint y: 640, distance: 21.2
click at [89, 640] on textarea "**********" at bounding box center [169, 640] width 326 height 59
paste textarea "**********"
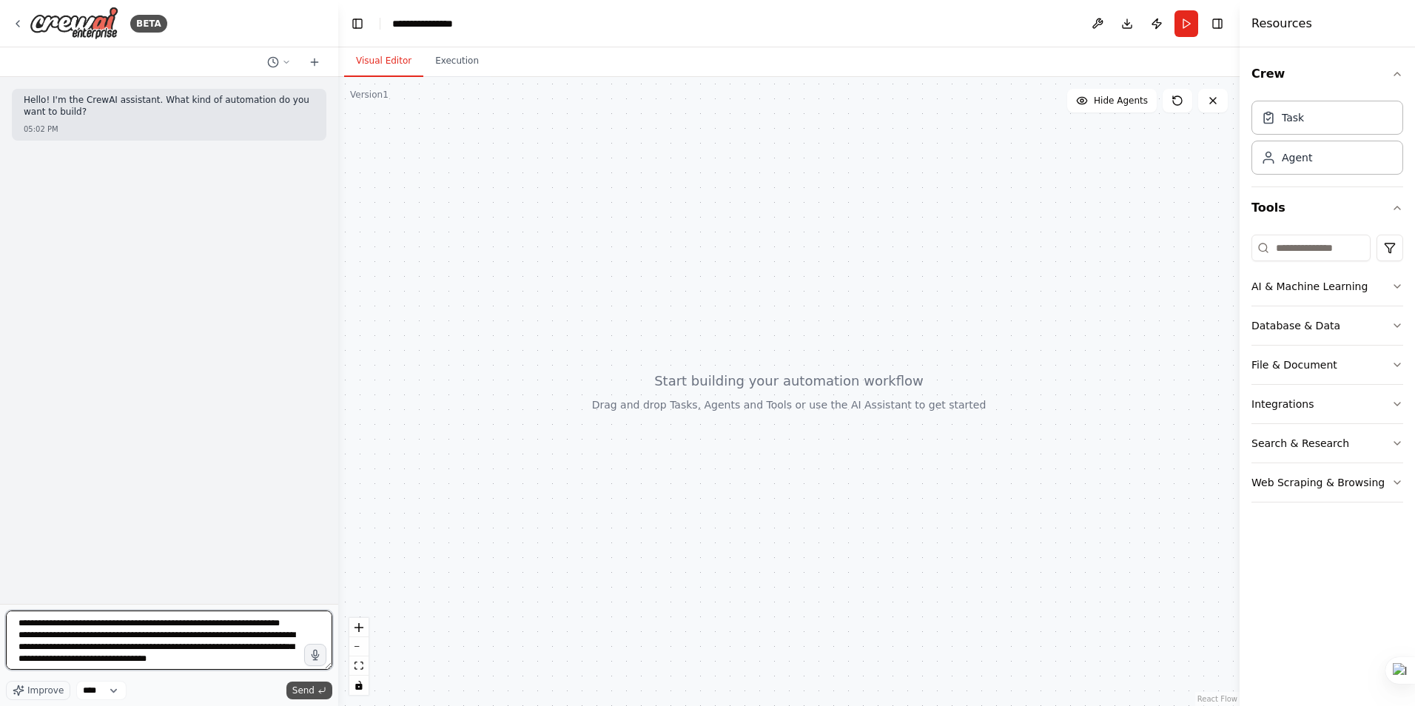
type textarea "**********"
click at [306, 686] on span "Send" at bounding box center [303, 691] width 22 height 12
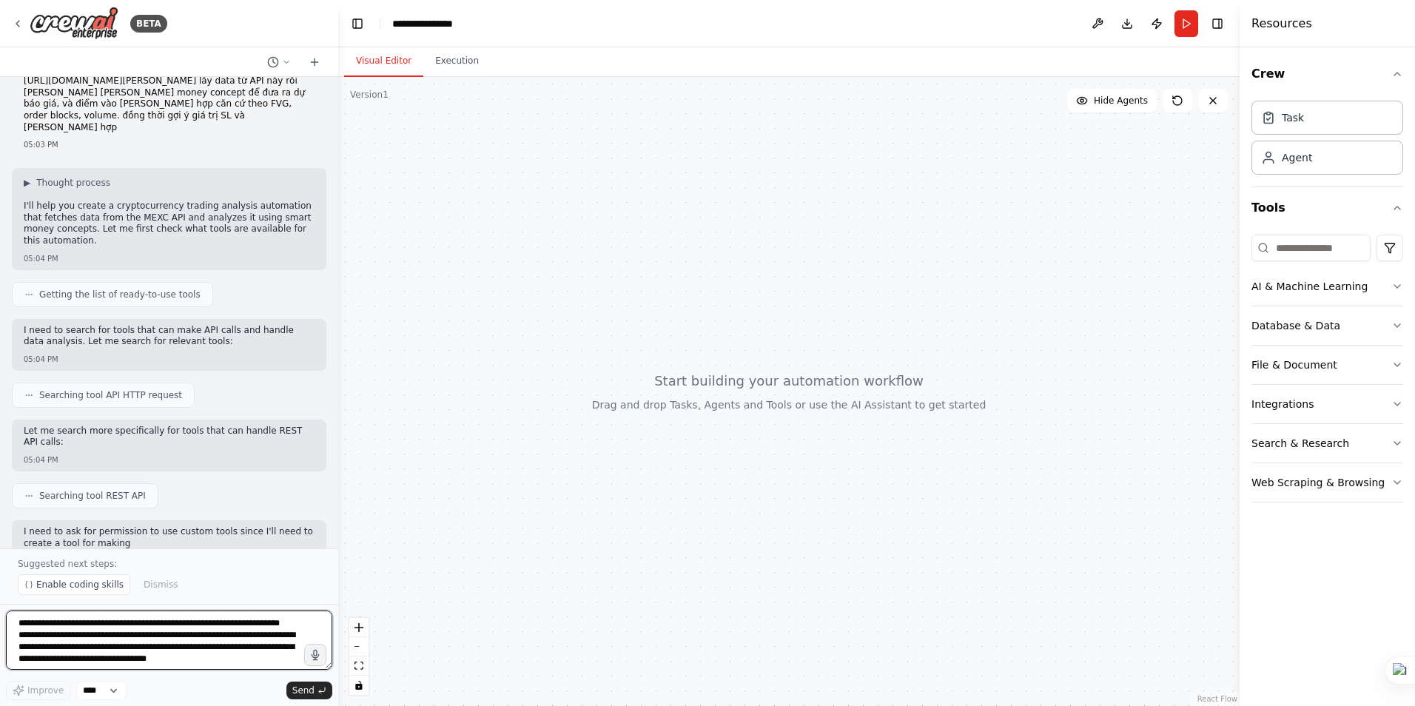
scroll to position [95, 0]
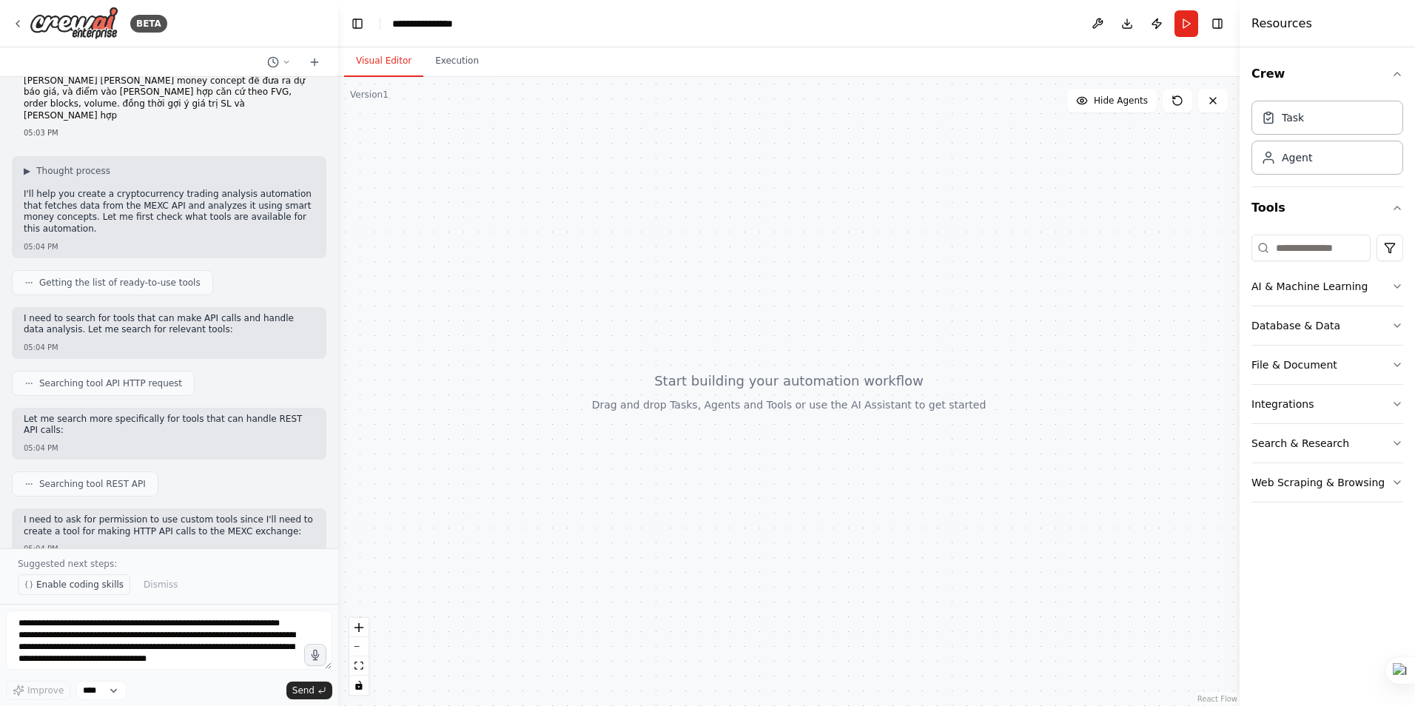
click at [64, 586] on span "Enable coding skills" at bounding box center [79, 585] width 87 height 12
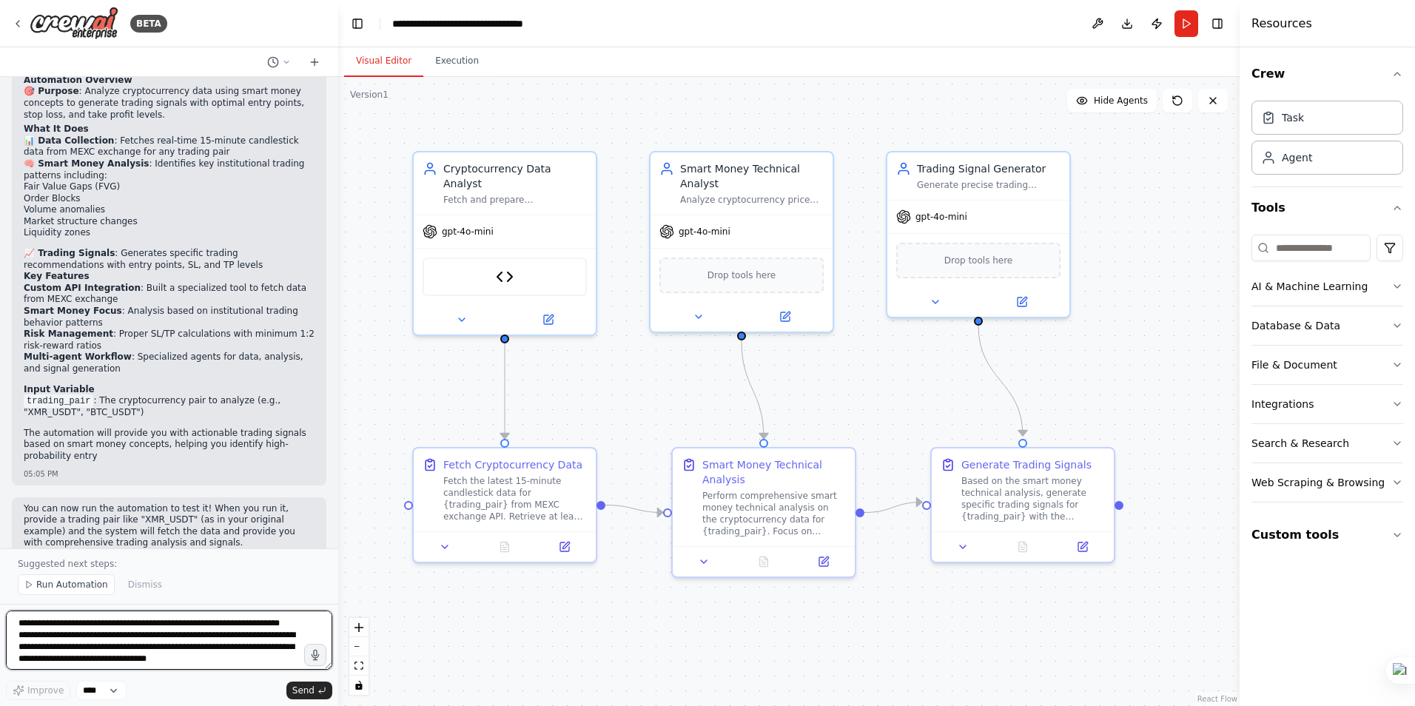
scroll to position [1790, 0]
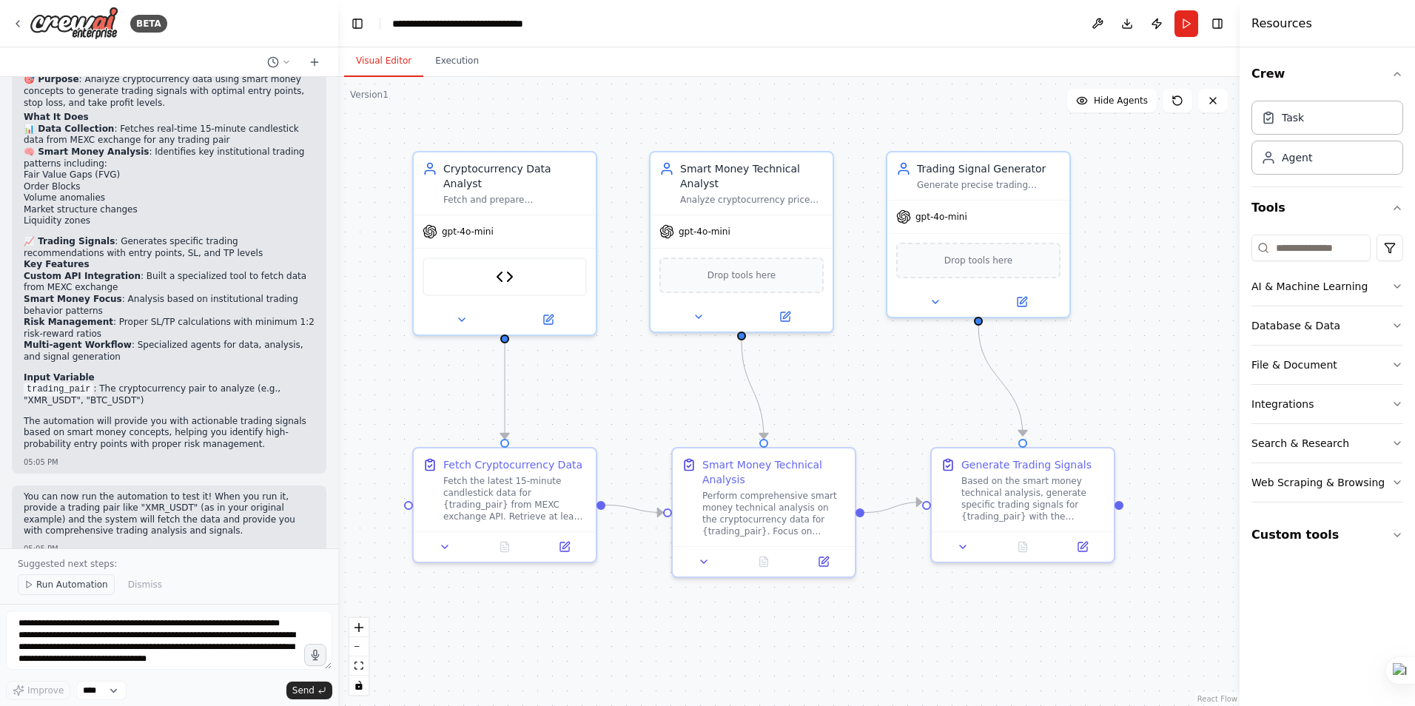
click at [87, 586] on span "Run Automation" at bounding box center [72, 585] width 72 height 12
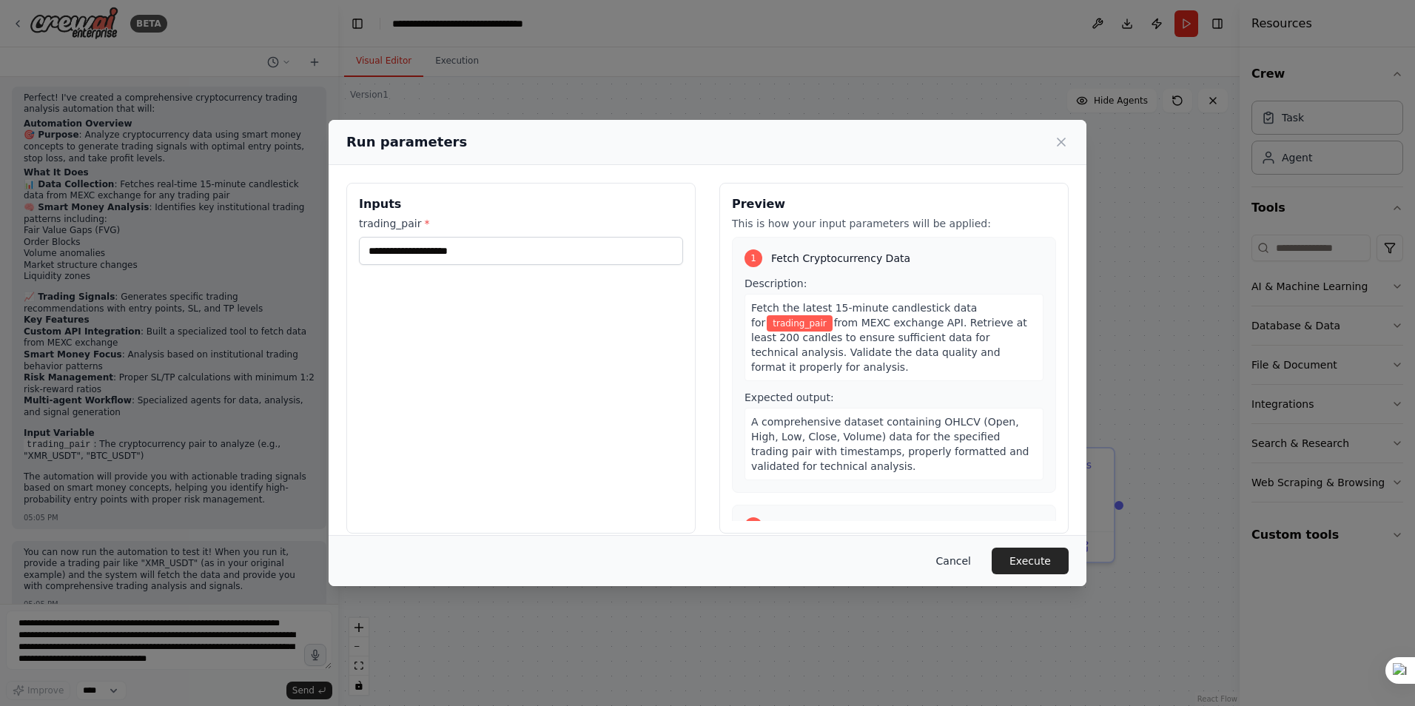
click at [960, 558] on button "Cancel" at bounding box center [953, 561] width 58 height 27
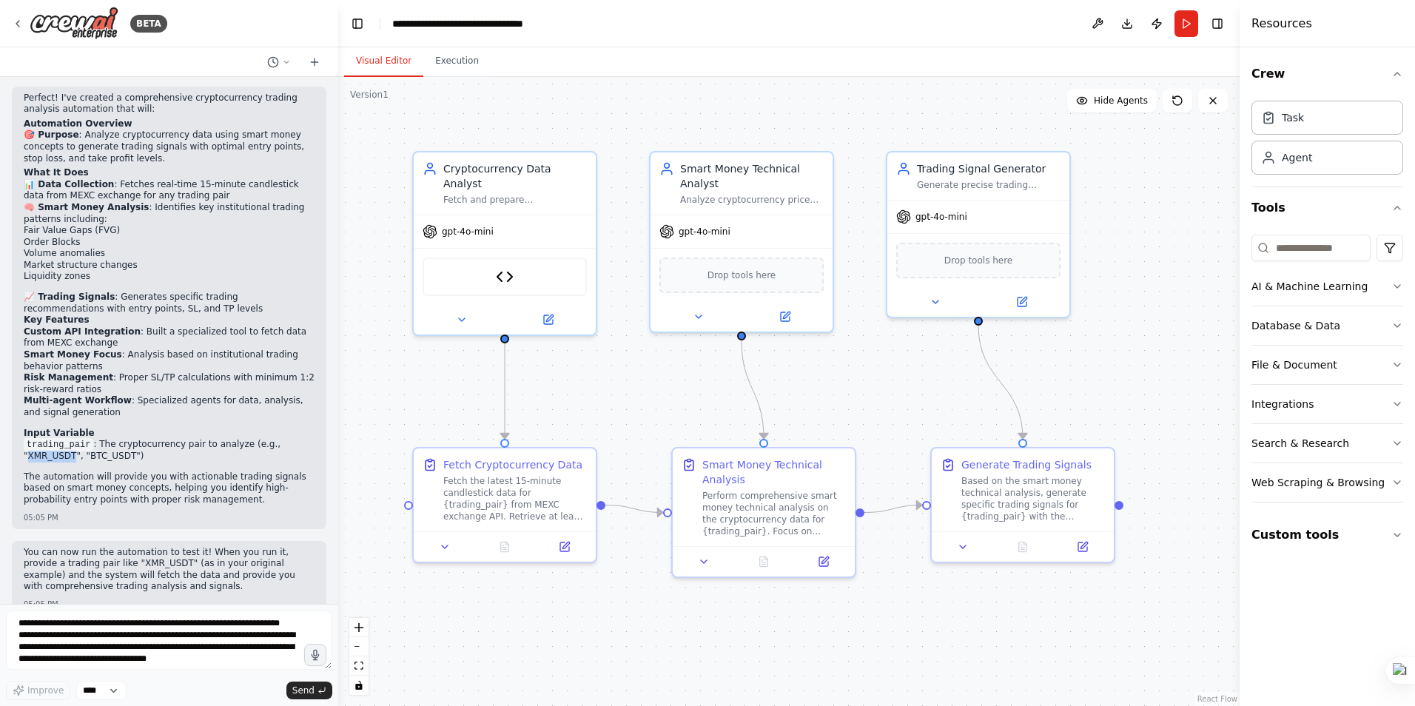
drag, startPoint x: 256, startPoint y: 420, endPoint x: 297, endPoint y: 421, distance: 40.7
click at [297, 428] on li "trading_pair : The cryptocurrency pair to analyze (e.g., "XMR_USDT", "BTC_USDT")" at bounding box center [169, 440] width 291 height 24
copy li "XMR_USDT"
click at [1182, 22] on button "Run" at bounding box center [1187, 23] width 24 height 27
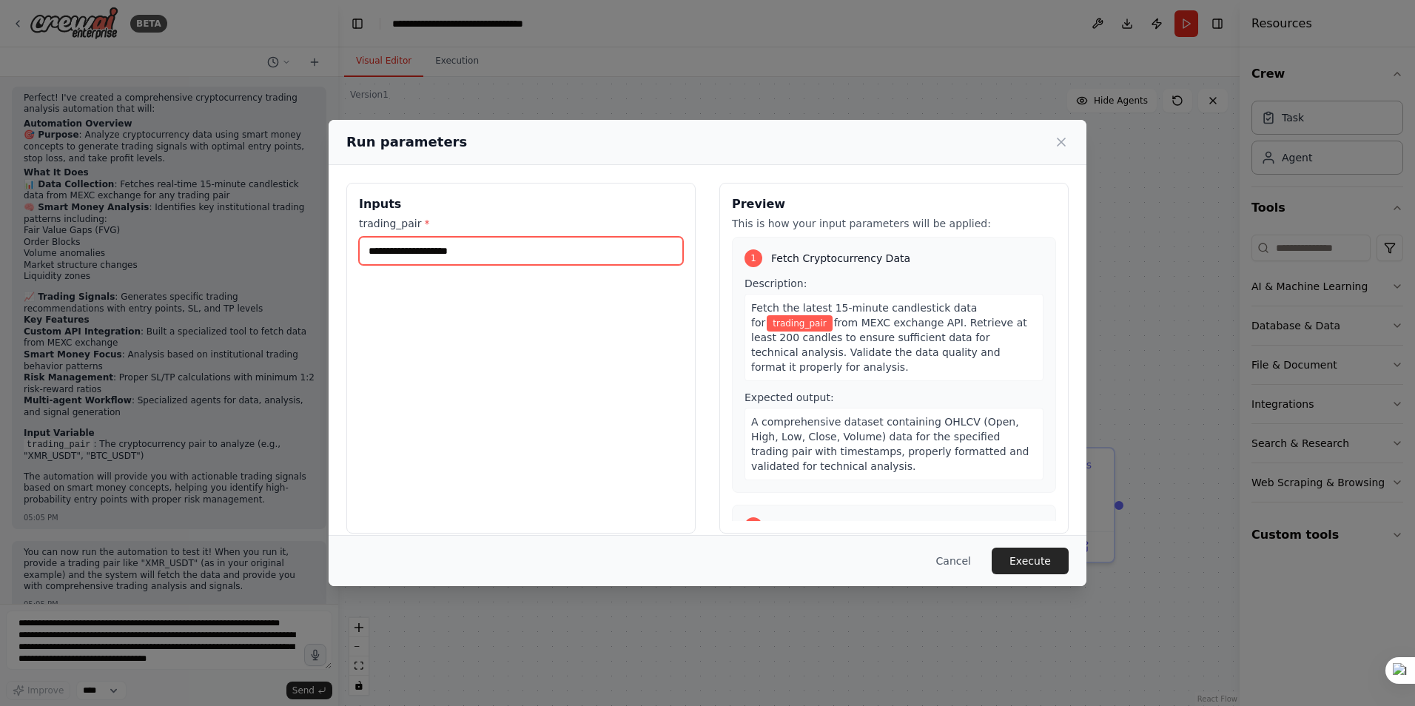
click at [547, 249] on input "trading_pair *" at bounding box center [521, 251] width 324 height 28
paste input "********"
type input "********"
click at [1026, 560] on button "Execute" at bounding box center [1030, 561] width 77 height 27
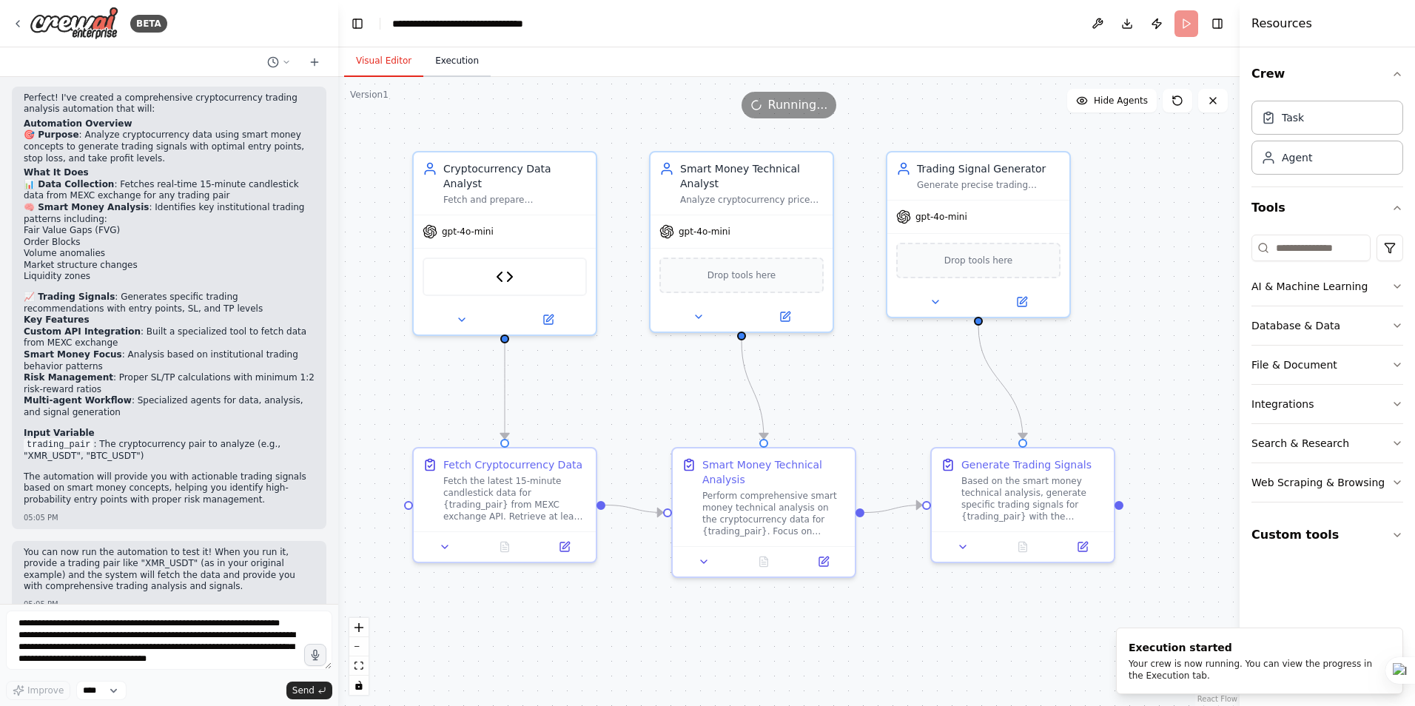
click at [440, 52] on button "Execution" at bounding box center [456, 61] width 67 height 31
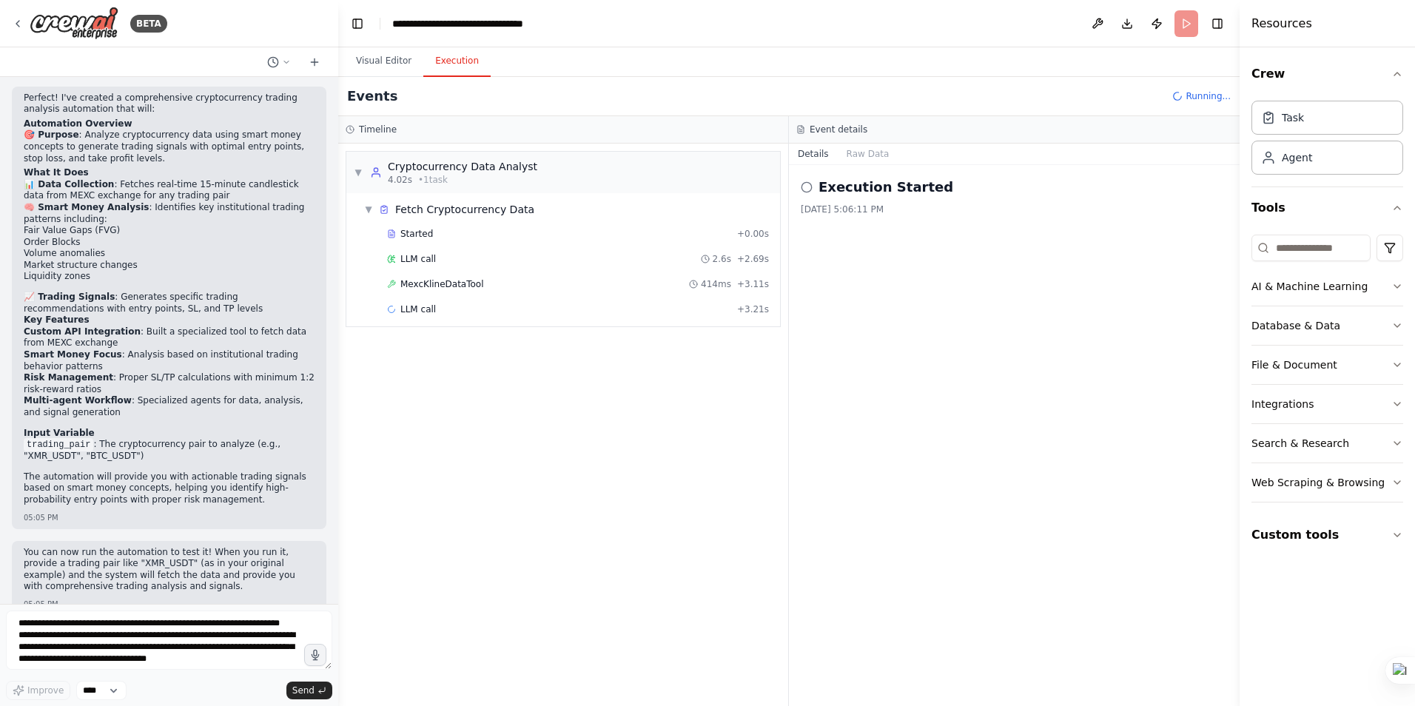
click at [412, 258] on span "LLM call" at bounding box center [418, 259] width 36 height 12
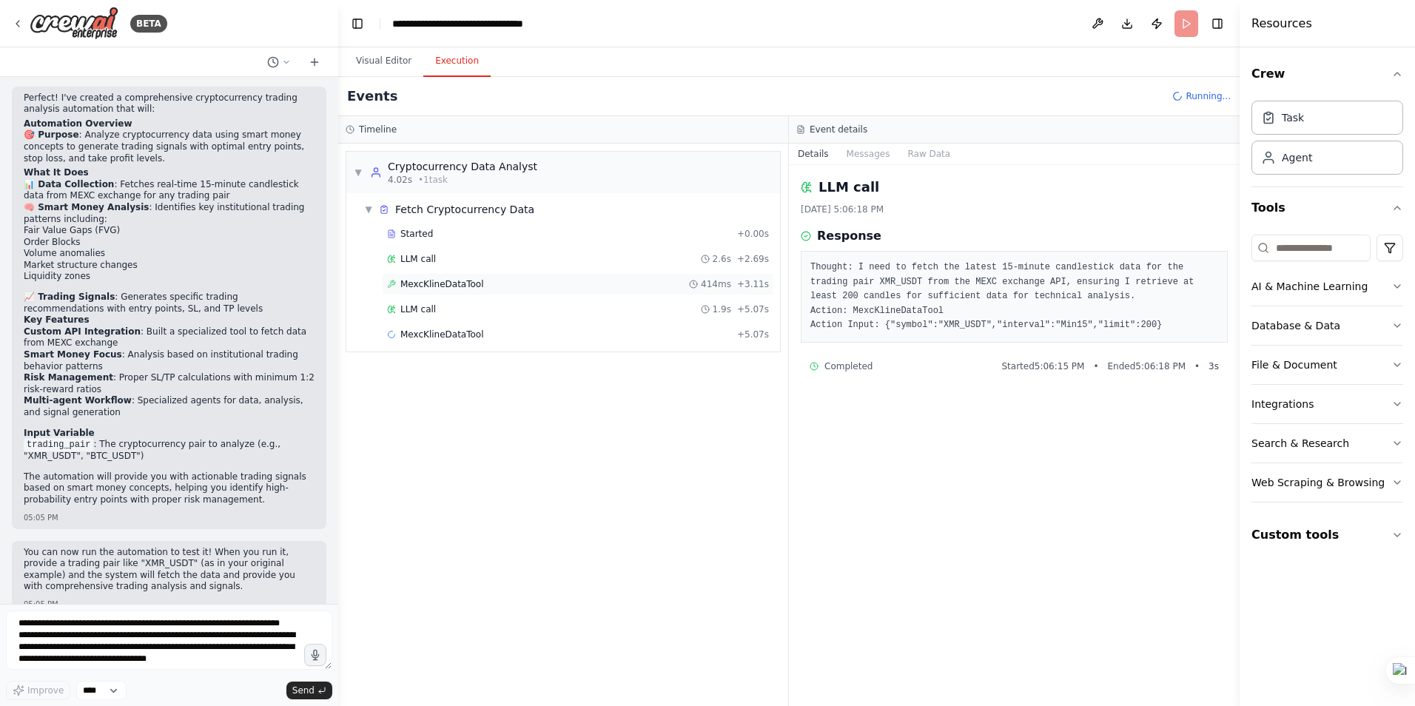
click at [416, 280] on span "MexcKlineDataTool" at bounding box center [442, 284] width 84 height 12
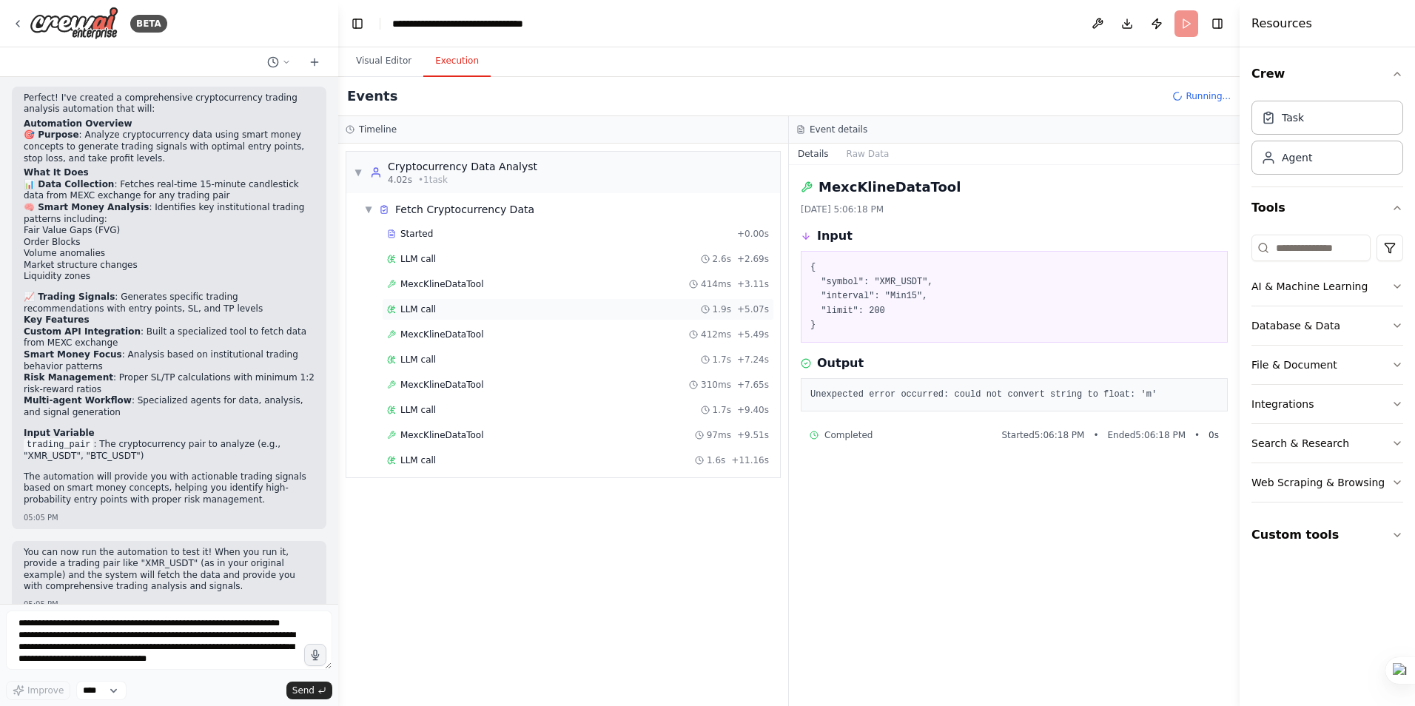
click at [417, 310] on span "LLM call" at bounding box center [418, 309] width 36 height 12
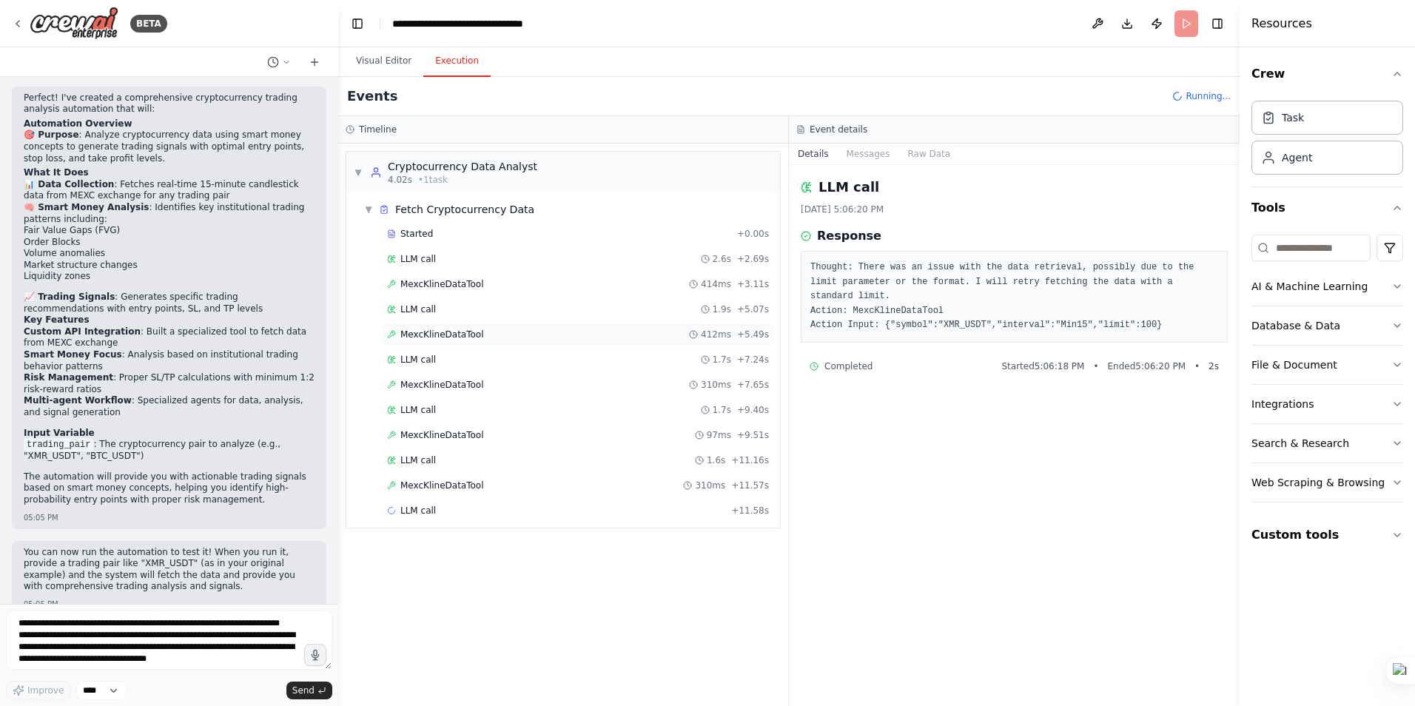
click at [427, 338] on span "MexcKlineDataTool" at bounding box center [442, 335] width 84 height 12
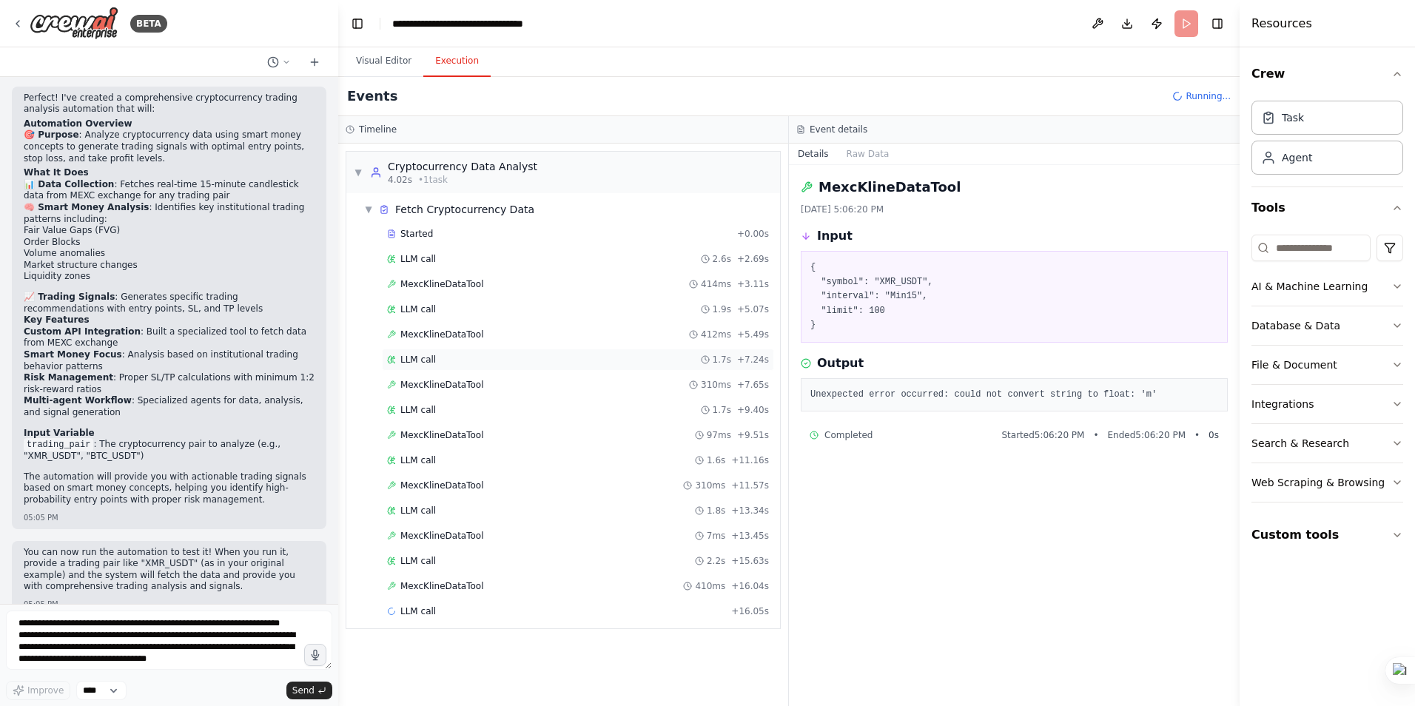
click at [411, 364] on span "LLM call" at bounding box center [418, 360] width 36 height 12
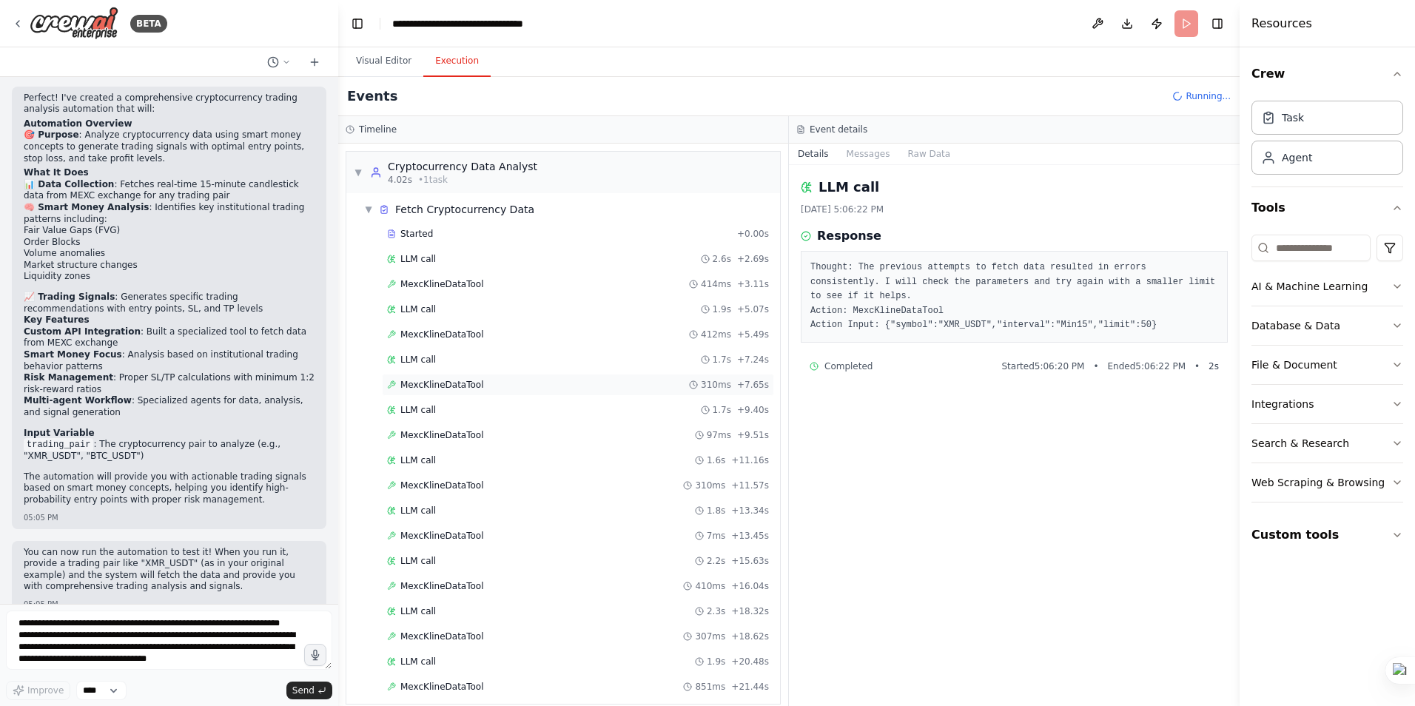
click at [443, 384] on span "MexcKlineDataTool" at bounding box center [442, 385] width 84 height 12
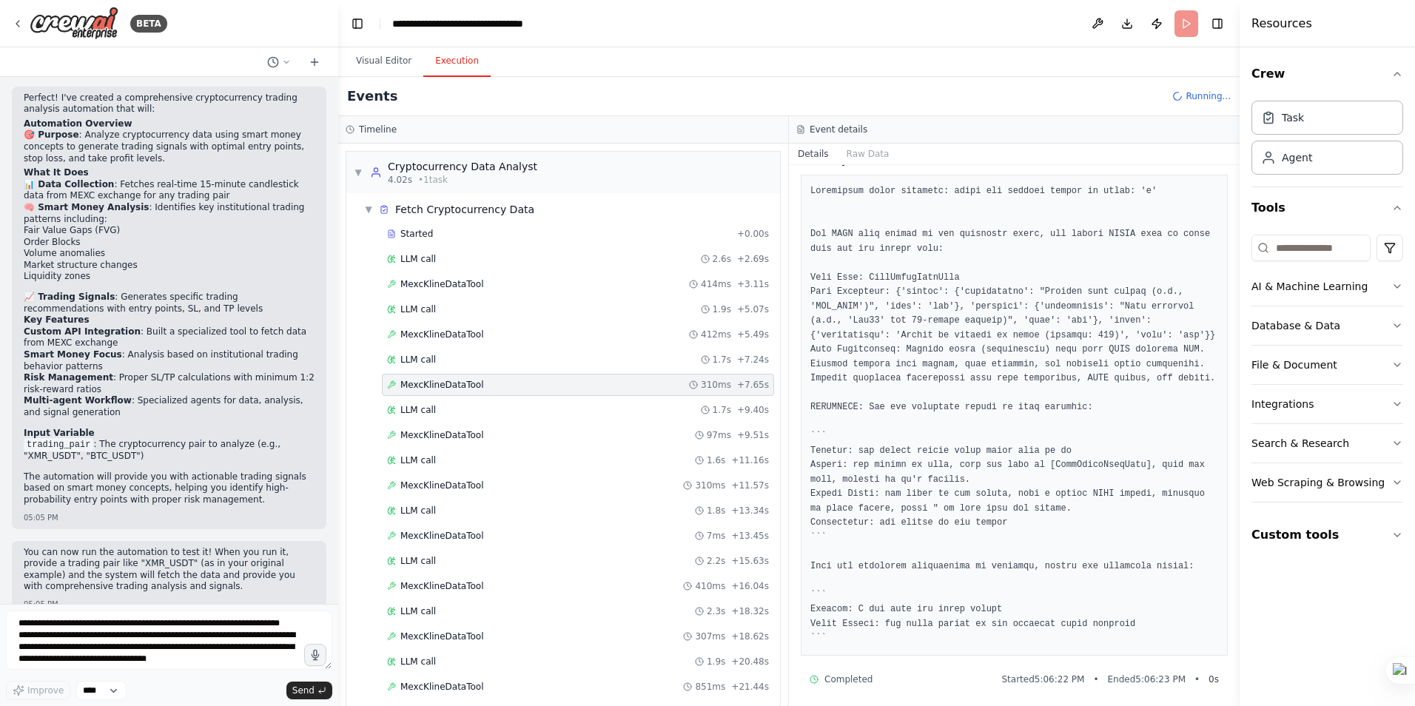
scroll to position [209, 0]
click at [412, 409] on span "LLM call" at bounding box center [418, 410] width 36 height 12
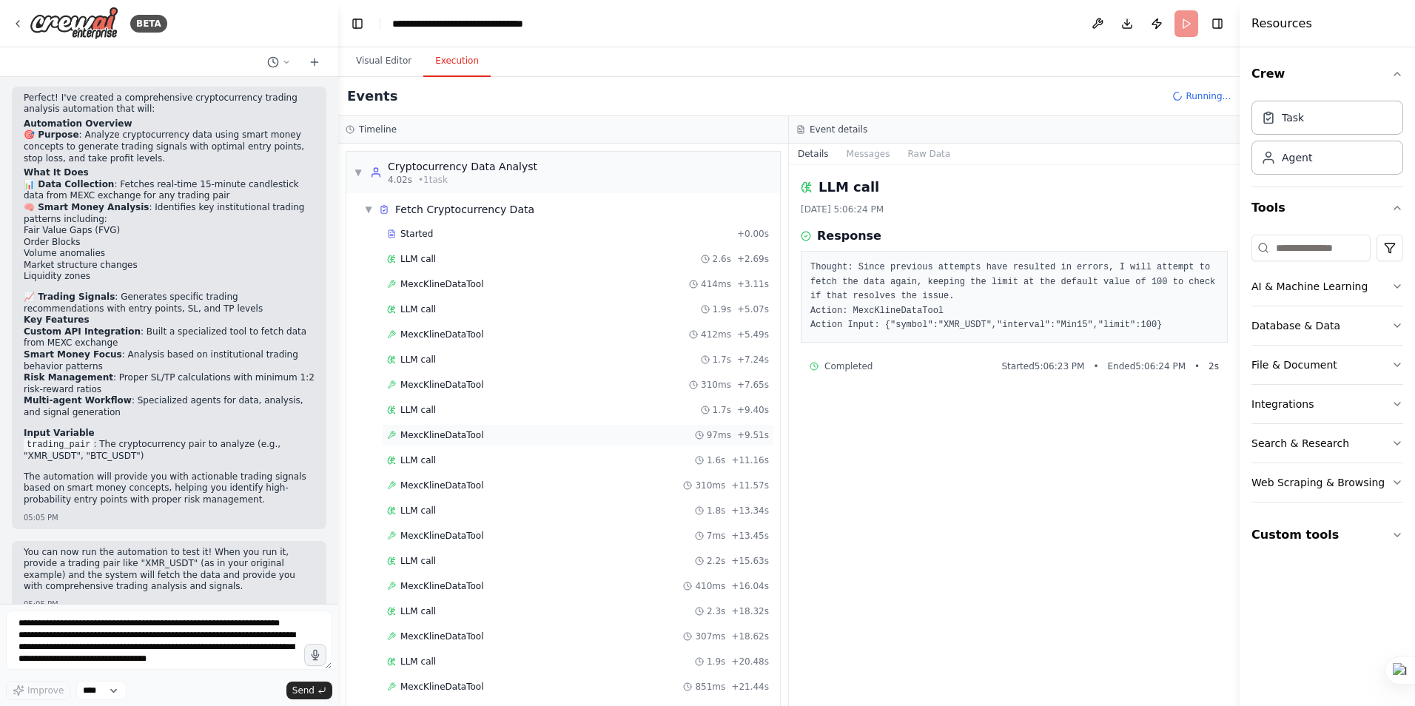
click at [426, 433] on span "MexcKlineDataTool" at bounding box center [442, 435] width 84 height 12
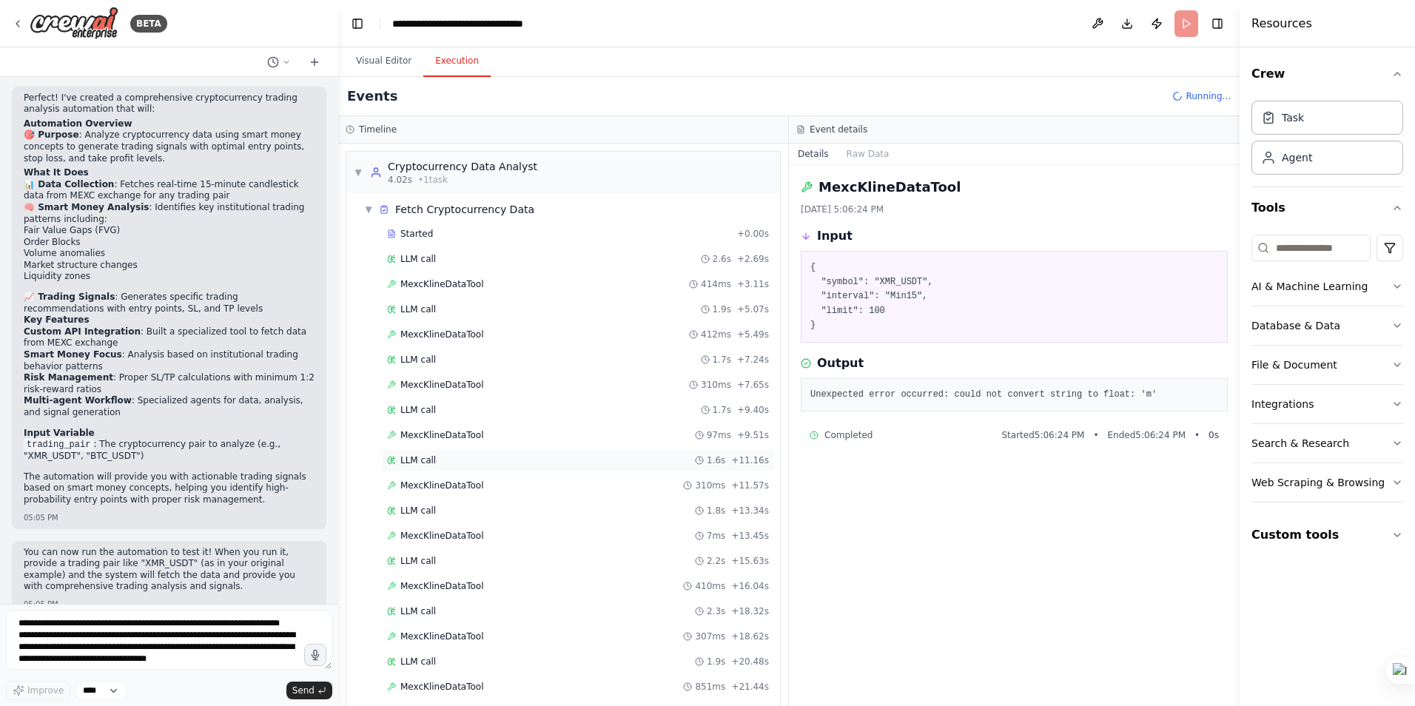
click at [426, 460] on span "LLM call" at bounding box center [418, 460] width 36 height 12
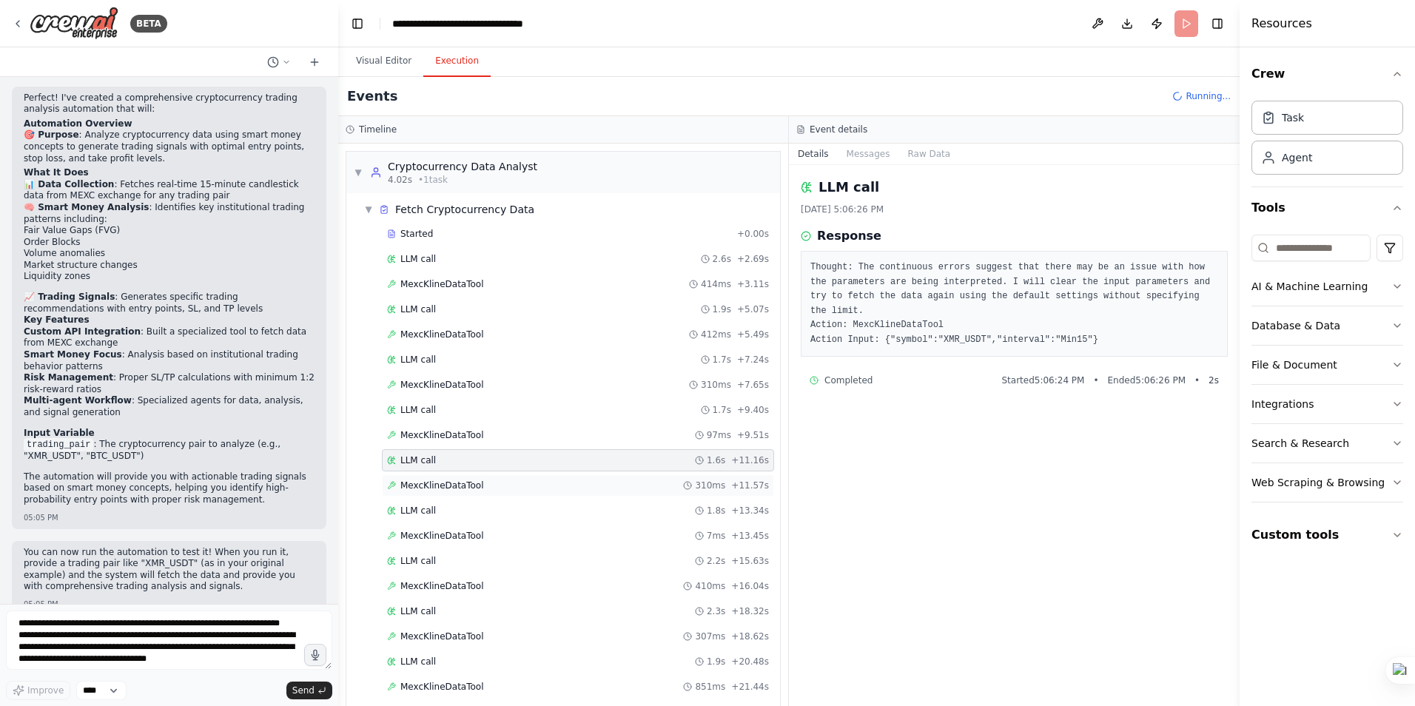
click at [435, 478] on div "MexcKlineDataTool 310ms + 11.57s" at bounding box center [578, 485] width 392 height 22
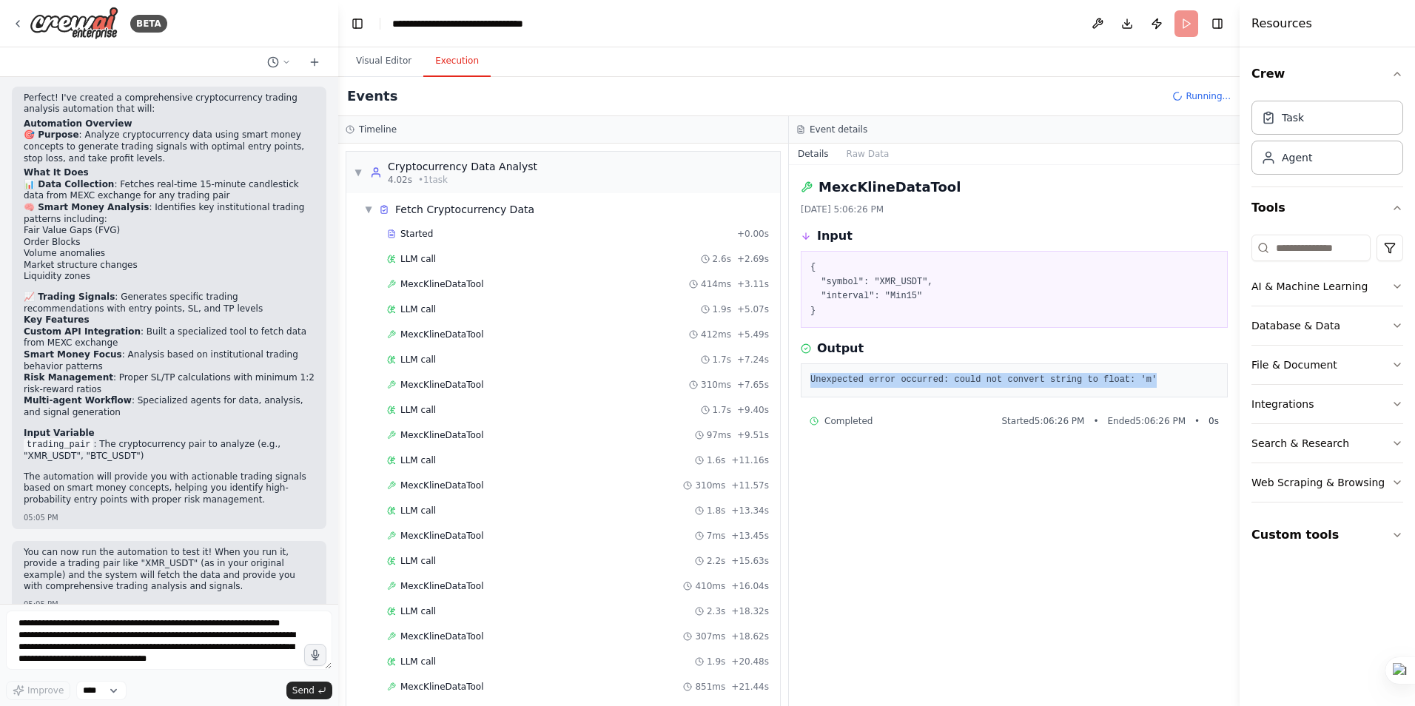
drag, startPoint x: 1129, startPoint y: 380, endPoint x: 813, endPoint y: 371, distance: 316.2
click at [813, 371] on div "Unexpected error occurred: could not convert string to float: 'm'" at bounding box center [1014, 380] width 427 height 34
drag, startPoint x: 813, startPoint y: 371, endPoint x: 947, endPoint y: 380, distance: 135.0
copy pre "Unexpected error occurred: could not convert string to float: 'm'"
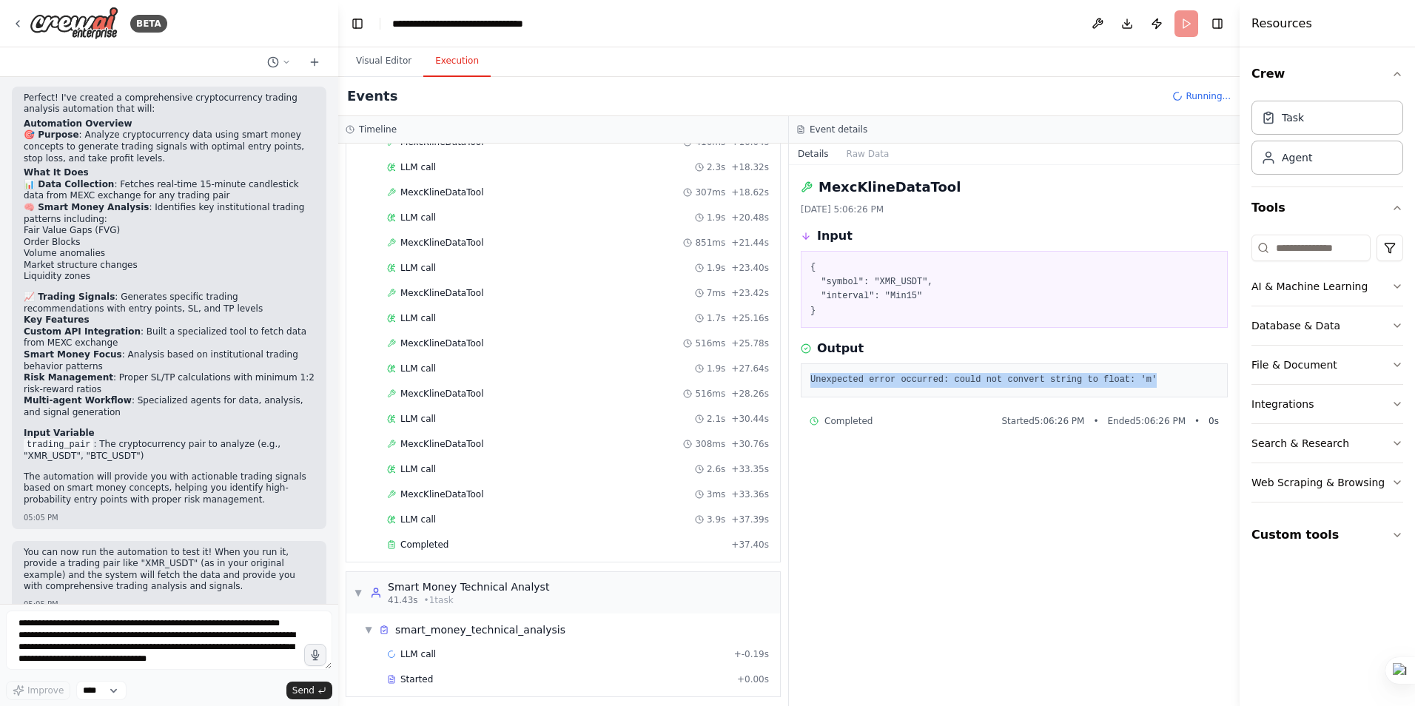
scroll to position [452, 0]
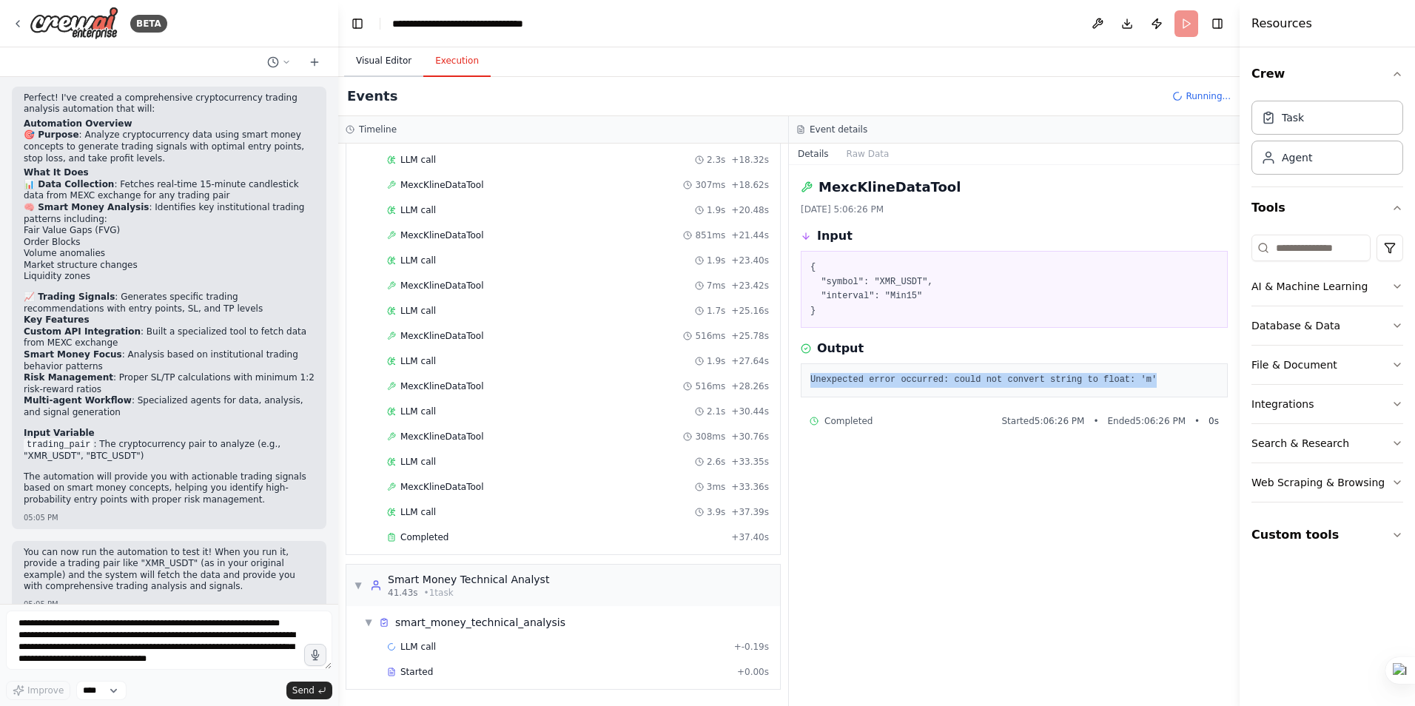
click at [373, 61] on button "Visual Editor" at bounding box center [383, 61] width 79 height 31
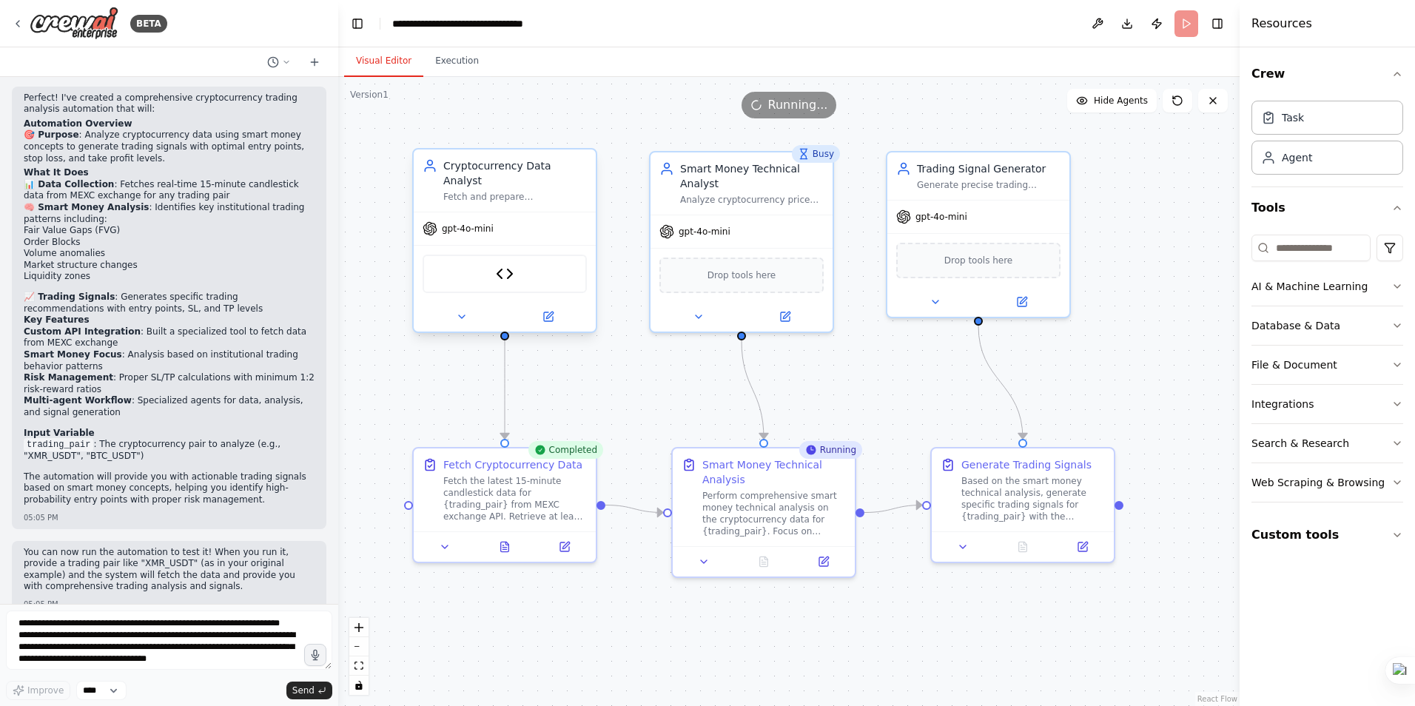
click at [517, 257] on div "MEXC Kline Data Tool" at bounding box center [505, 274] width 164 height 38
click at [543, 311] on icon at bounding box center [549, 317] width 12 height 12
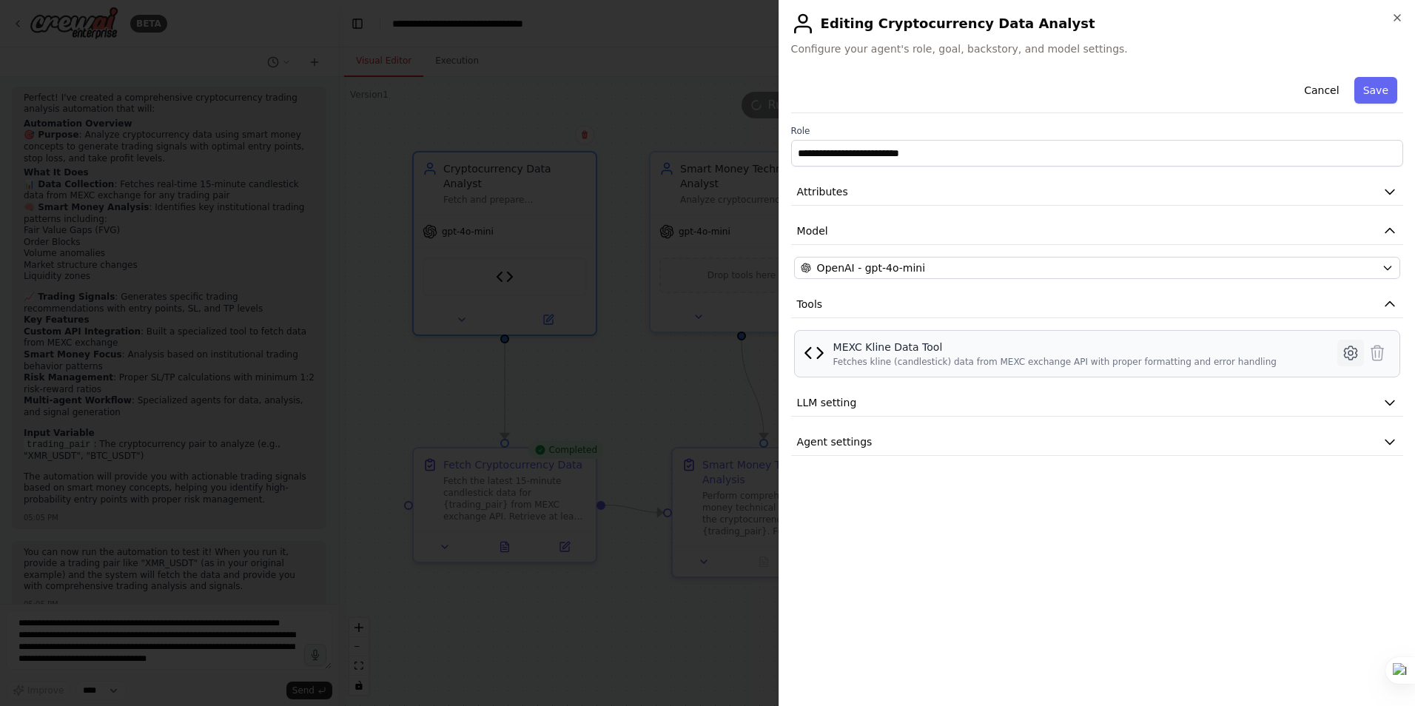
click at [1354, 352] on icon at bounding box center [1351, 353] width 18 height 18
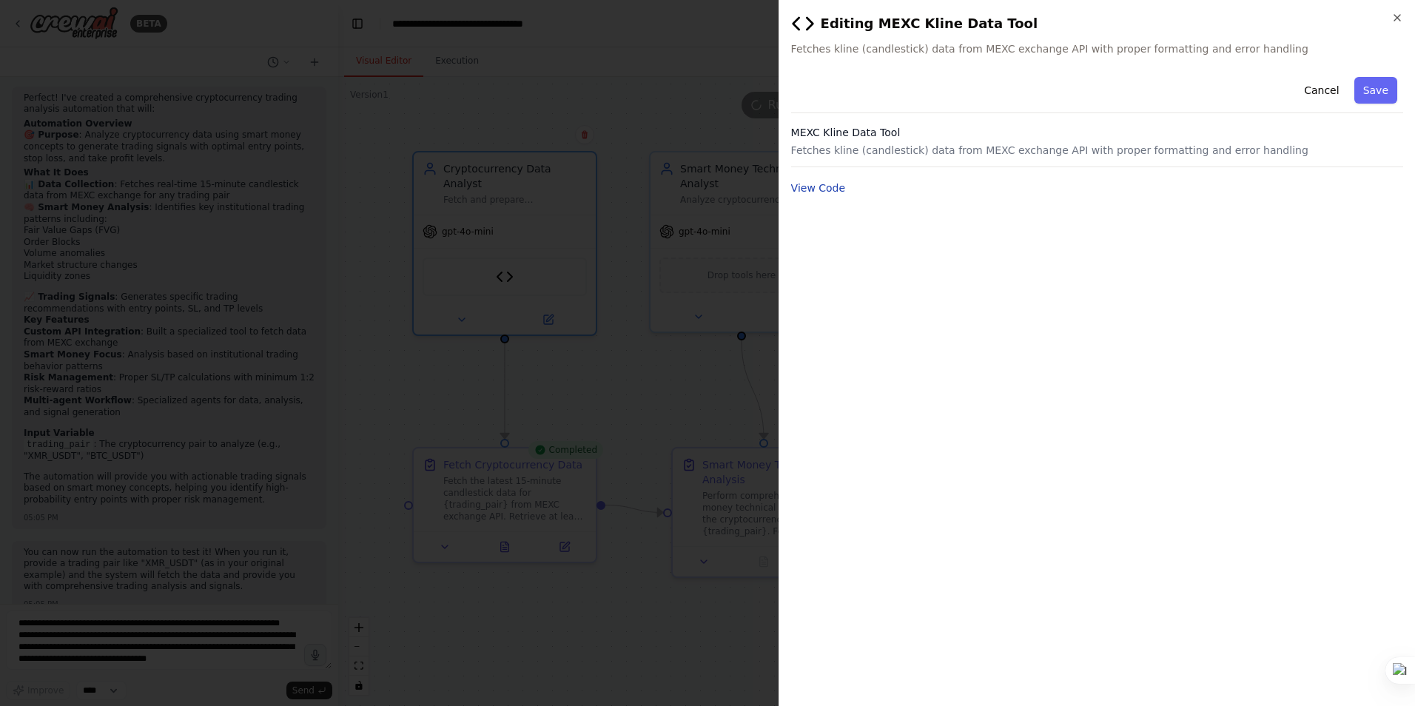
click at [812, 189] on button "View Code" at bounding box center [818, 188] width 55 height 15
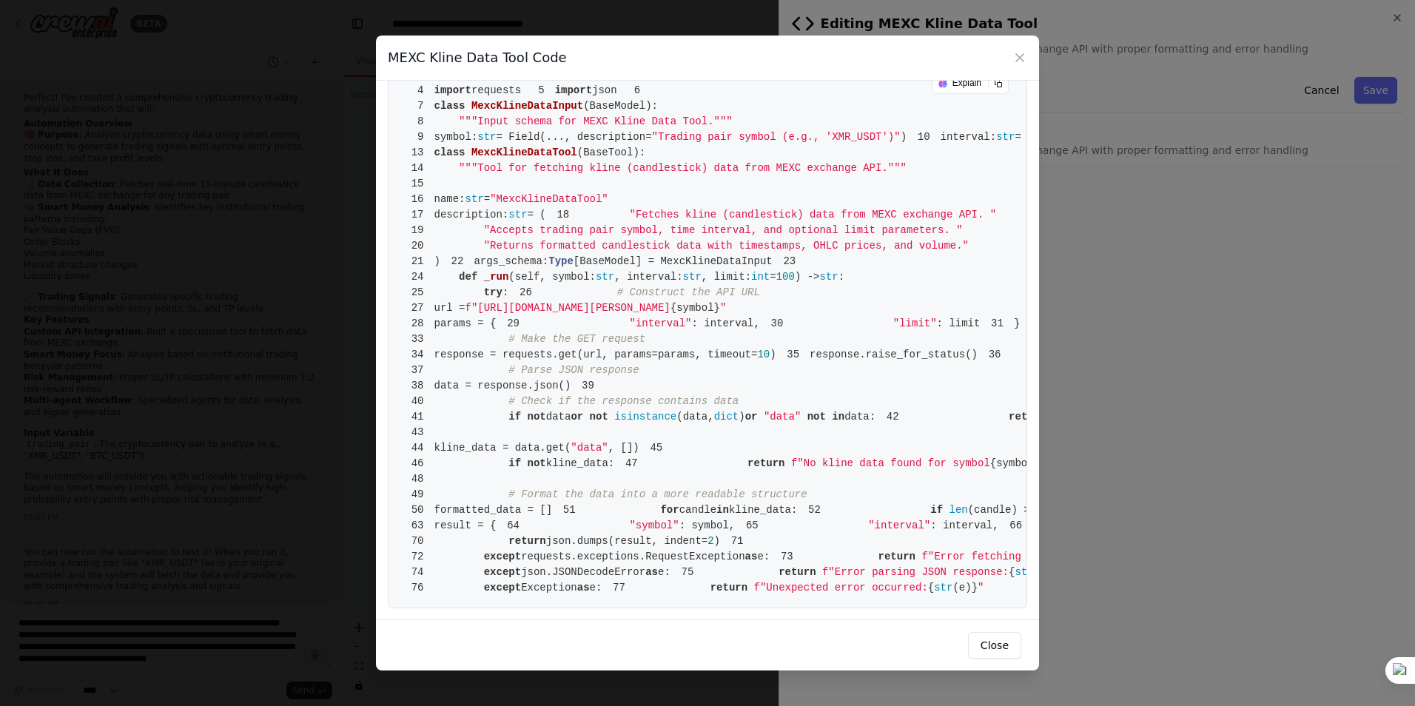
scroll to position [296, 0]
click at [691, 318] on span ": interval," at bounding box center [725, 324] width 68 height 12
click at [819, 270] on pre "1 from [DOMAIN_NAME] import BaseTool 2 from pydantic import BaseModel, Field 3 …" at bounding box center [708, 332] width 640 height 554
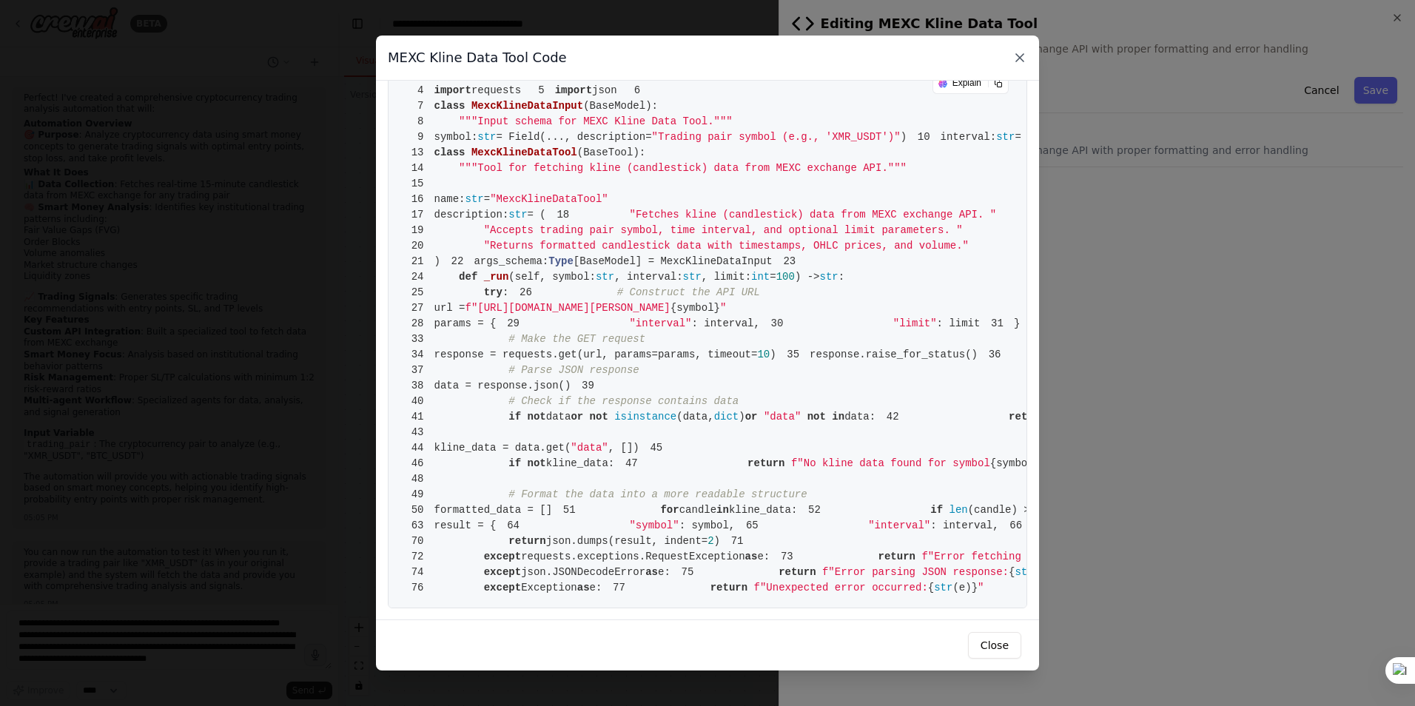
click at [1020, 56] on icon at bounding box center [1020, 57] width 15 height 15
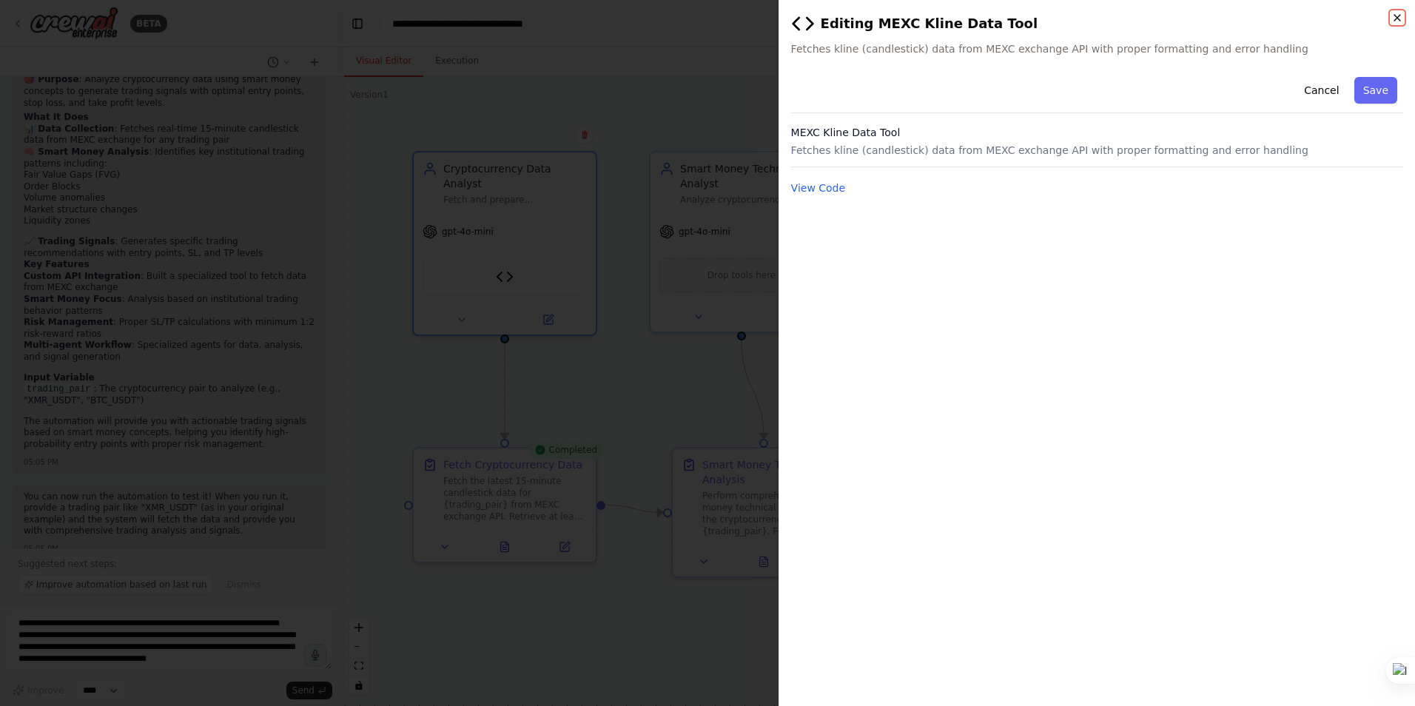
click at [1397, 18] on icon "button" at bounding box center [1398, 18] width 6 height 6
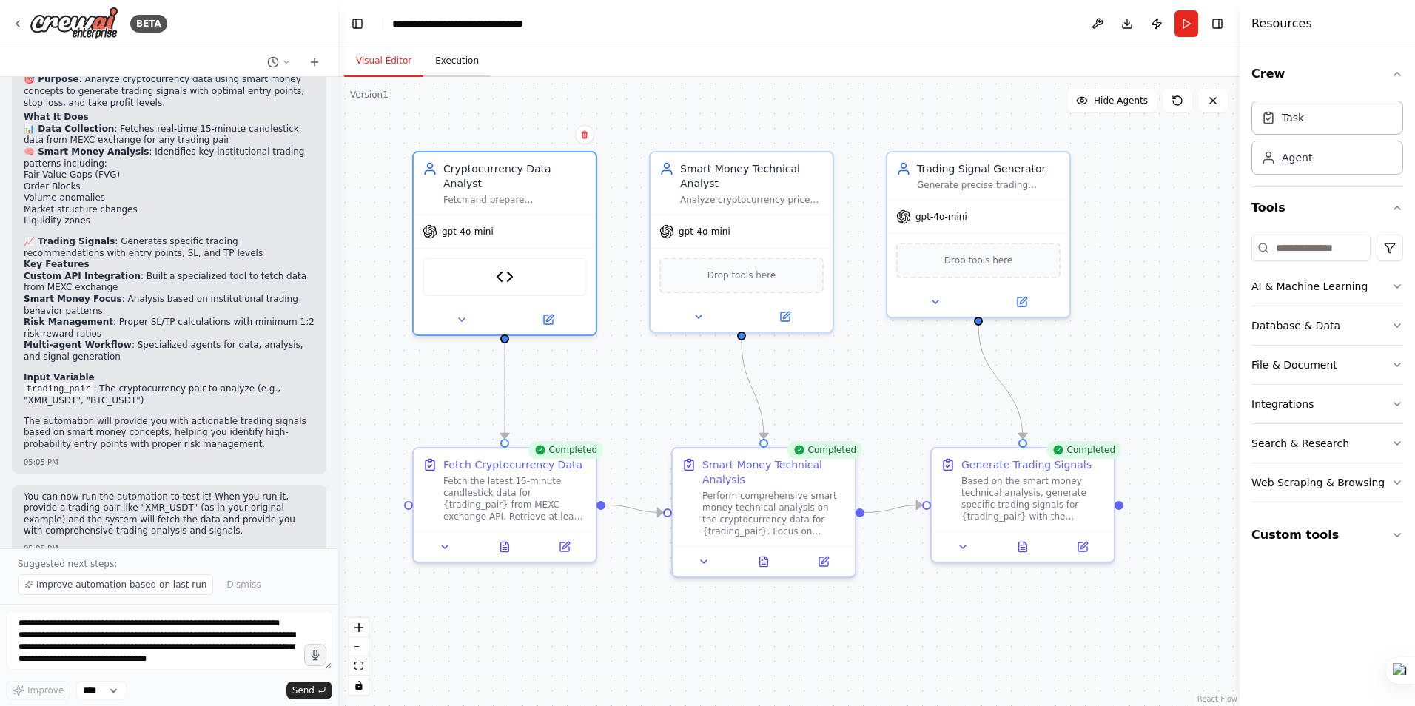
click at [454, 68] on button "Execution" at bounding box center [456, 61] width 67 height 31
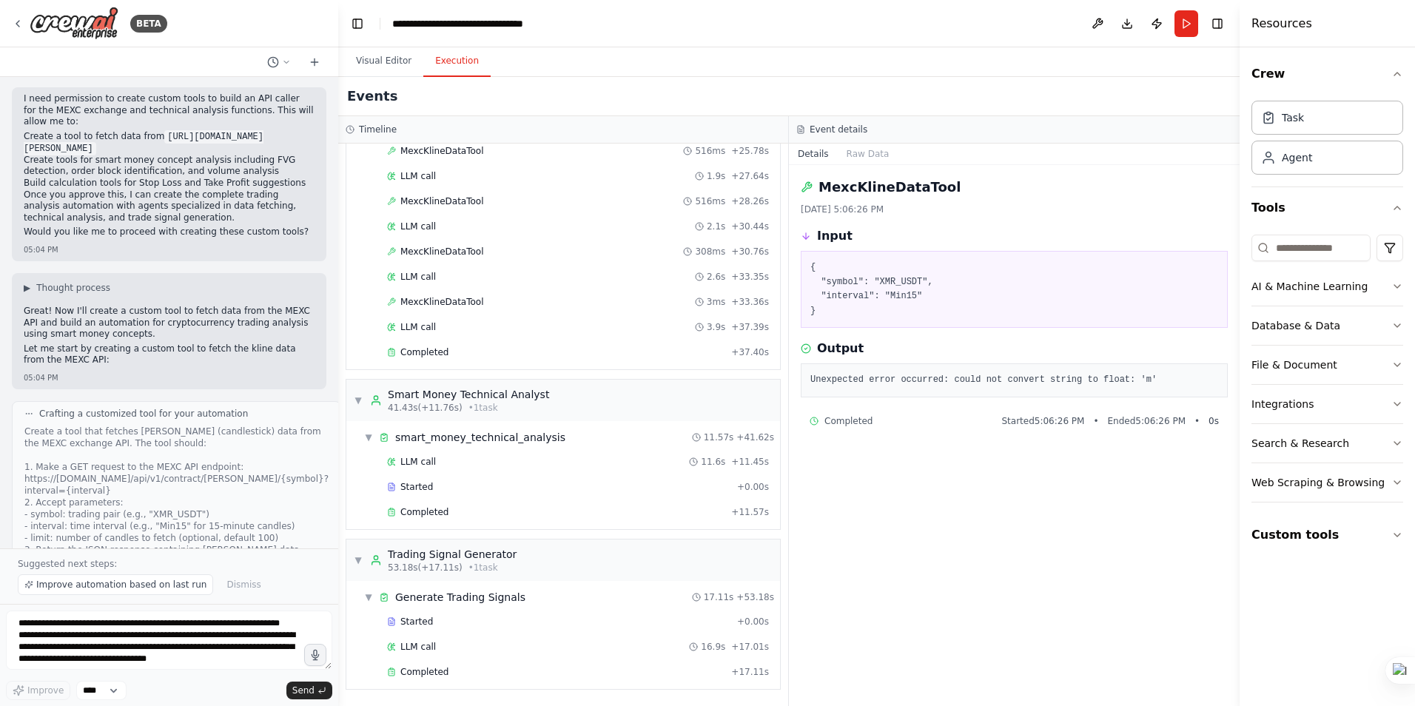
scroll to position [457, 0]
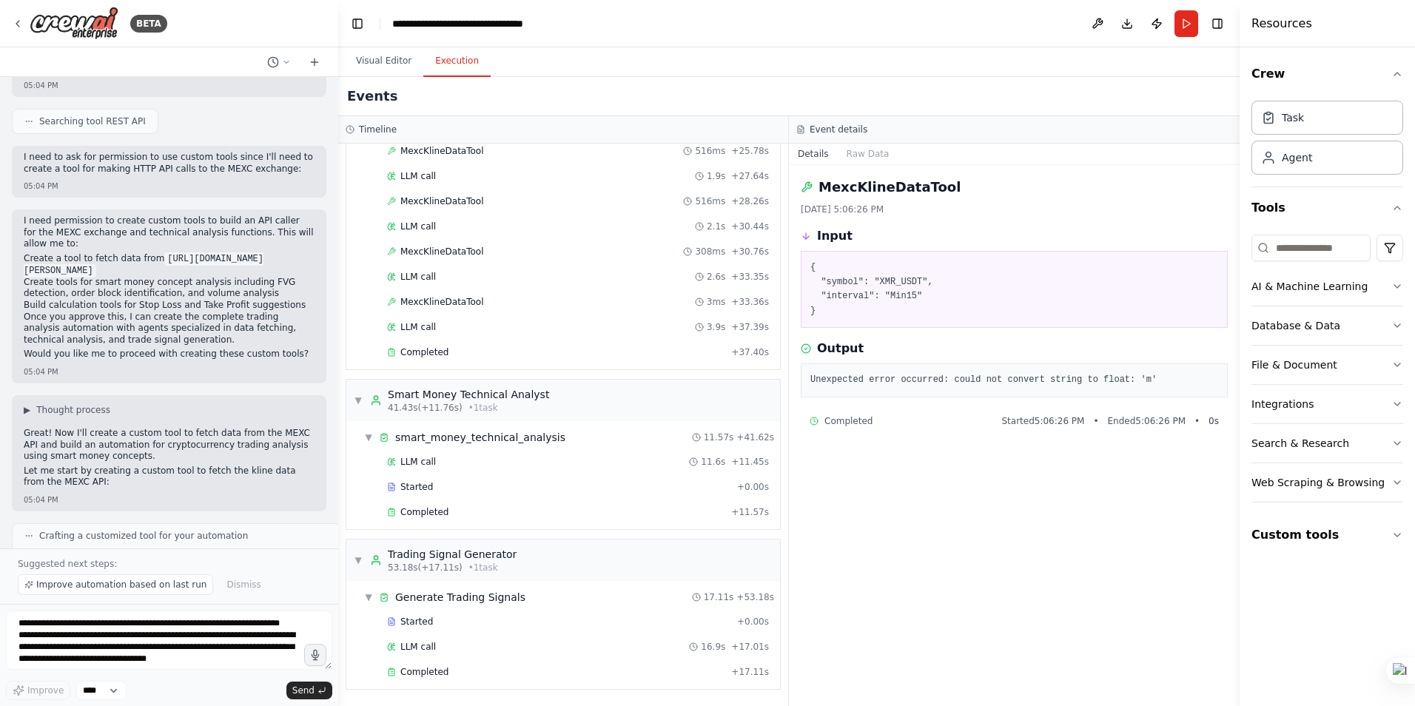
drag, startPoint x: 97, startPoint y: 249, endPoint x: 26, endPoint y: 238, distance: 71.8
click at [164, 241] on code "[URL][DOMAIN_NAME]" at bounding box center [215, 247] width 102 height 13
copy code "[URL][DOMAIN_NAME]"
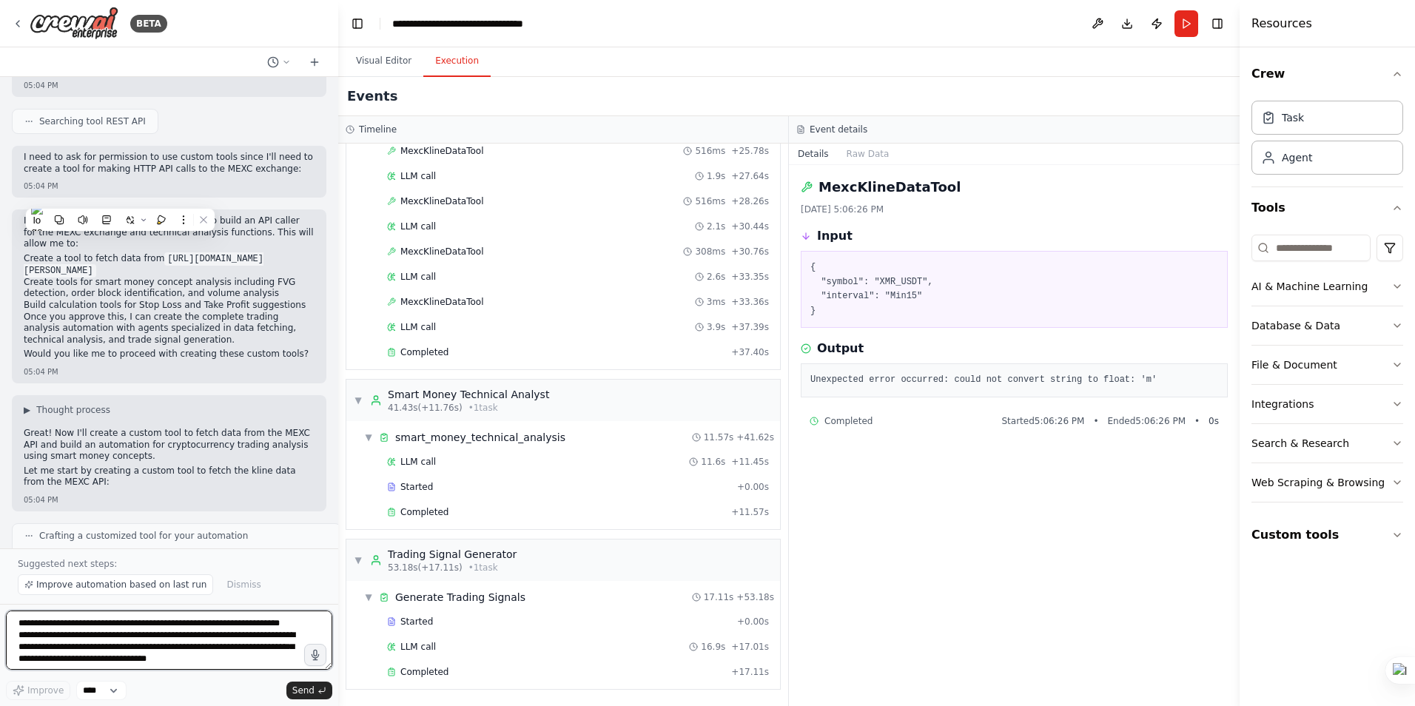
click at [98, 639] on textarea "**********" at bounding box center [169, 640] width 326 height 59
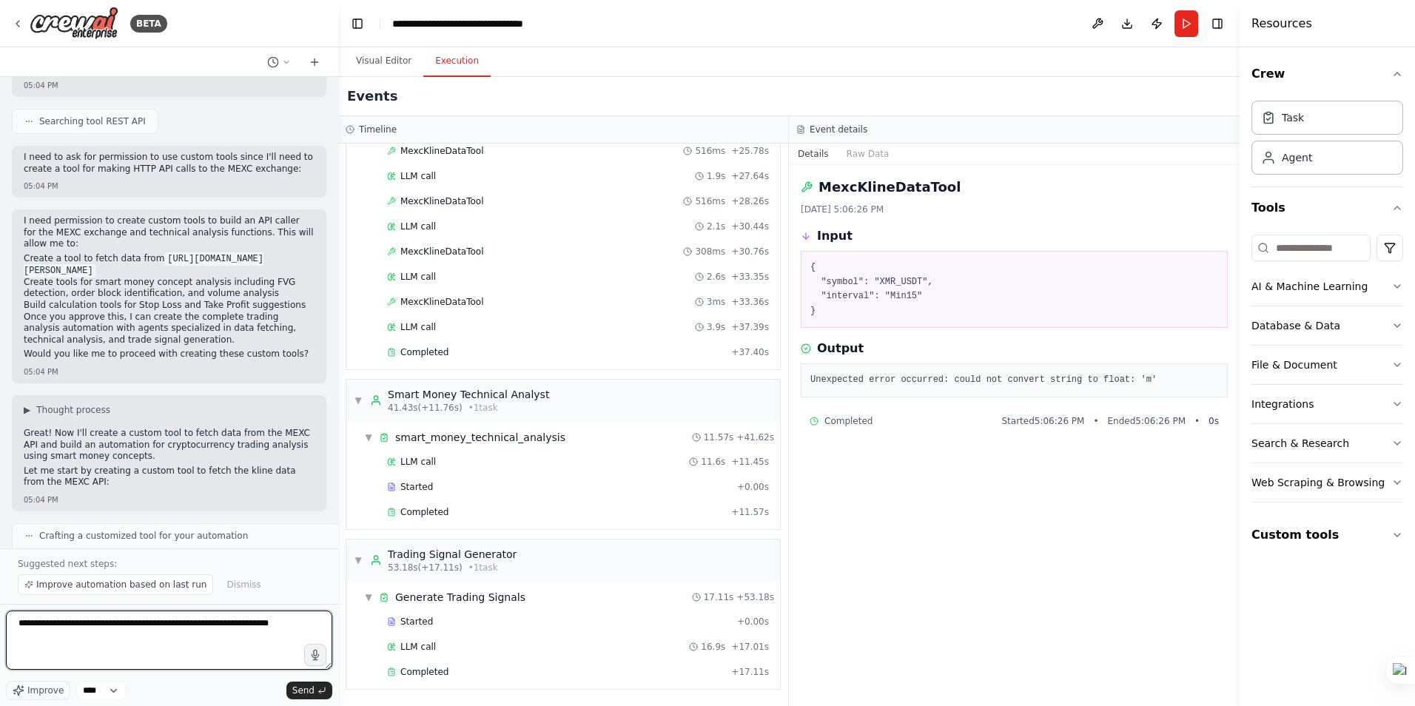
click at [106, 622] on textarea "**********" at bounding box center [169, 640] width 326 height 59
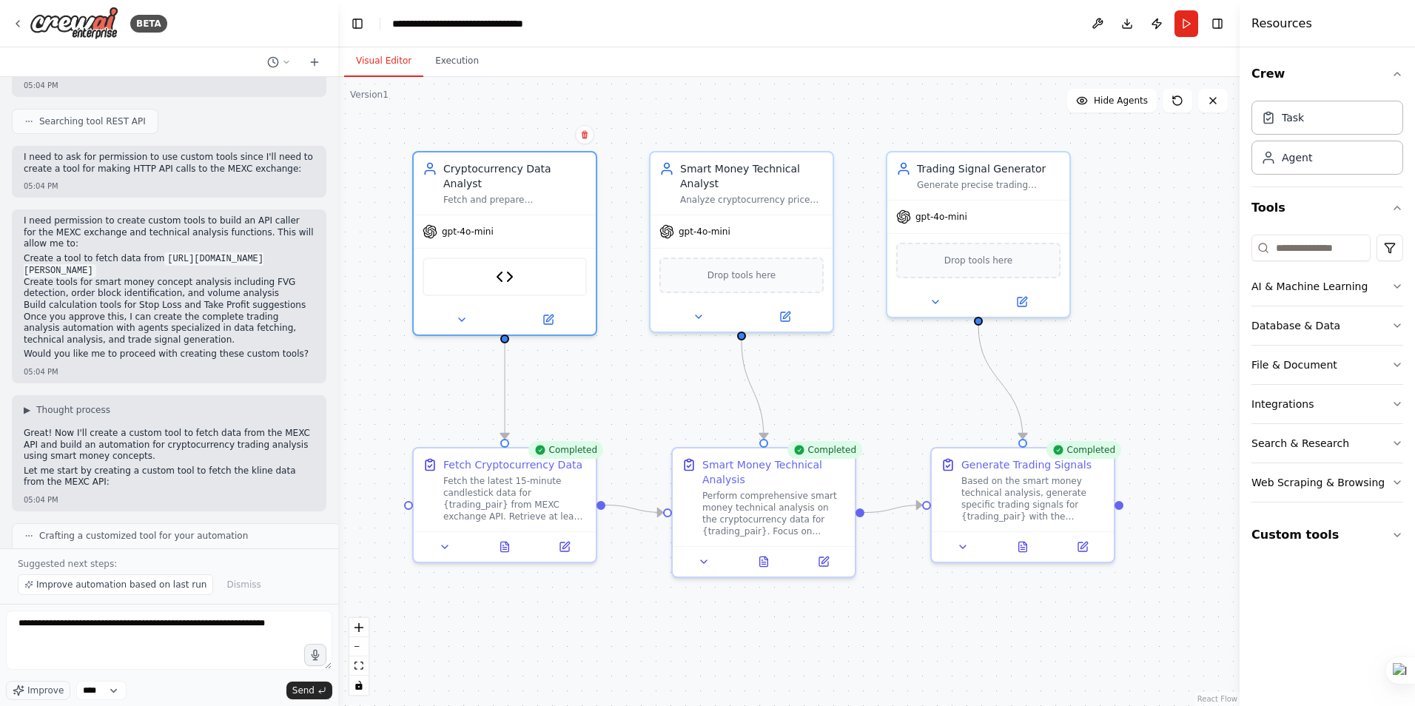
click at [390, 70] on button "Visual Editor" at bounding box center [383, 61] width 79 height 31
click at [511, 265] on img at bounding box center [505, 274] width 18 height 18
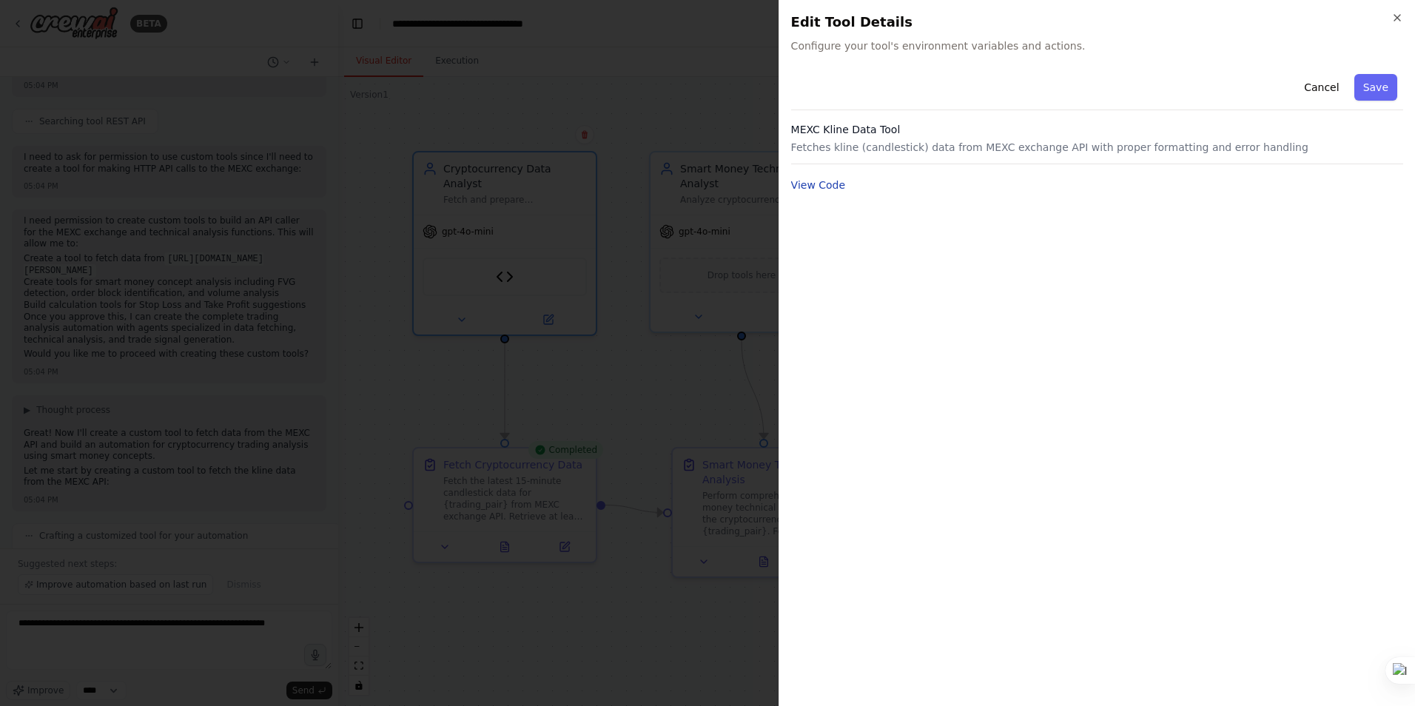
click at [799, 180] on button "View Code" at bounding box center [818, 185] width 55 height 15
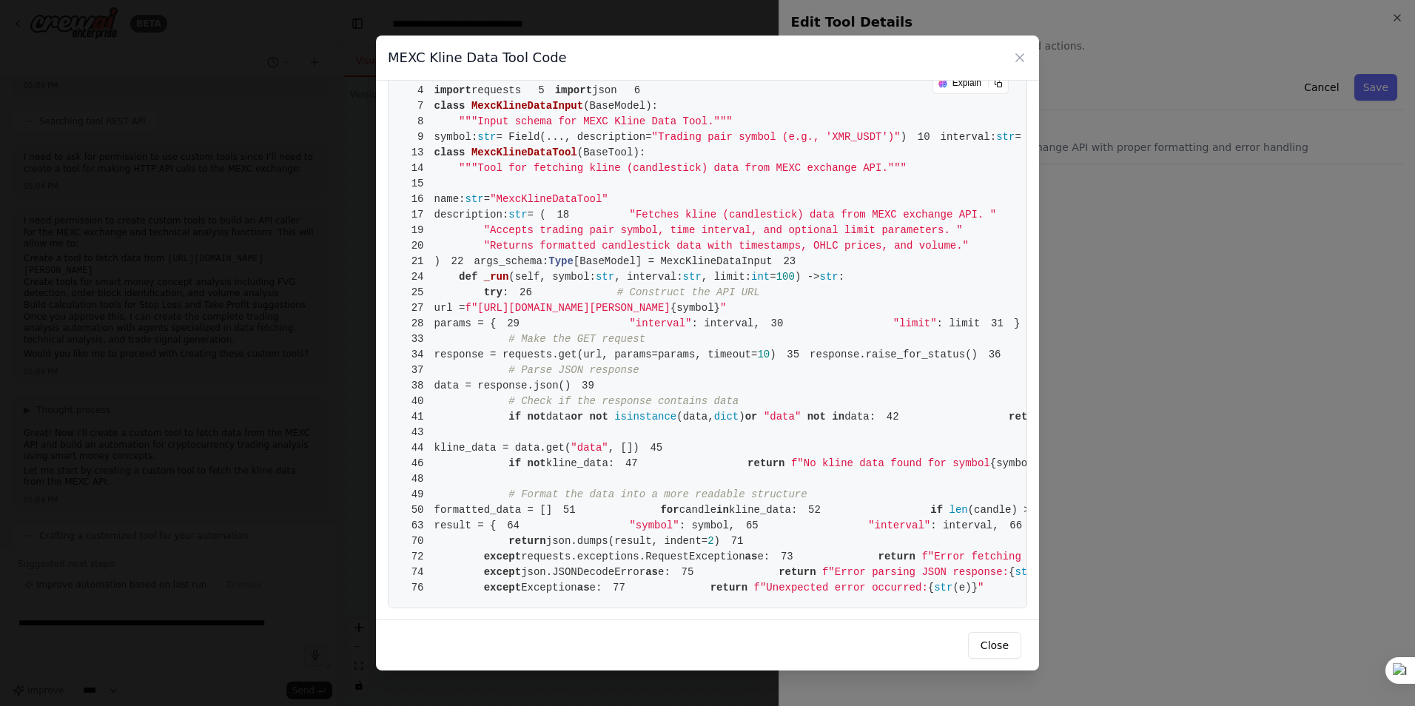
scroll to position [485, 0]
click at [1023, 53] on icon at bounding box center [1020, 57] width 15 height 15
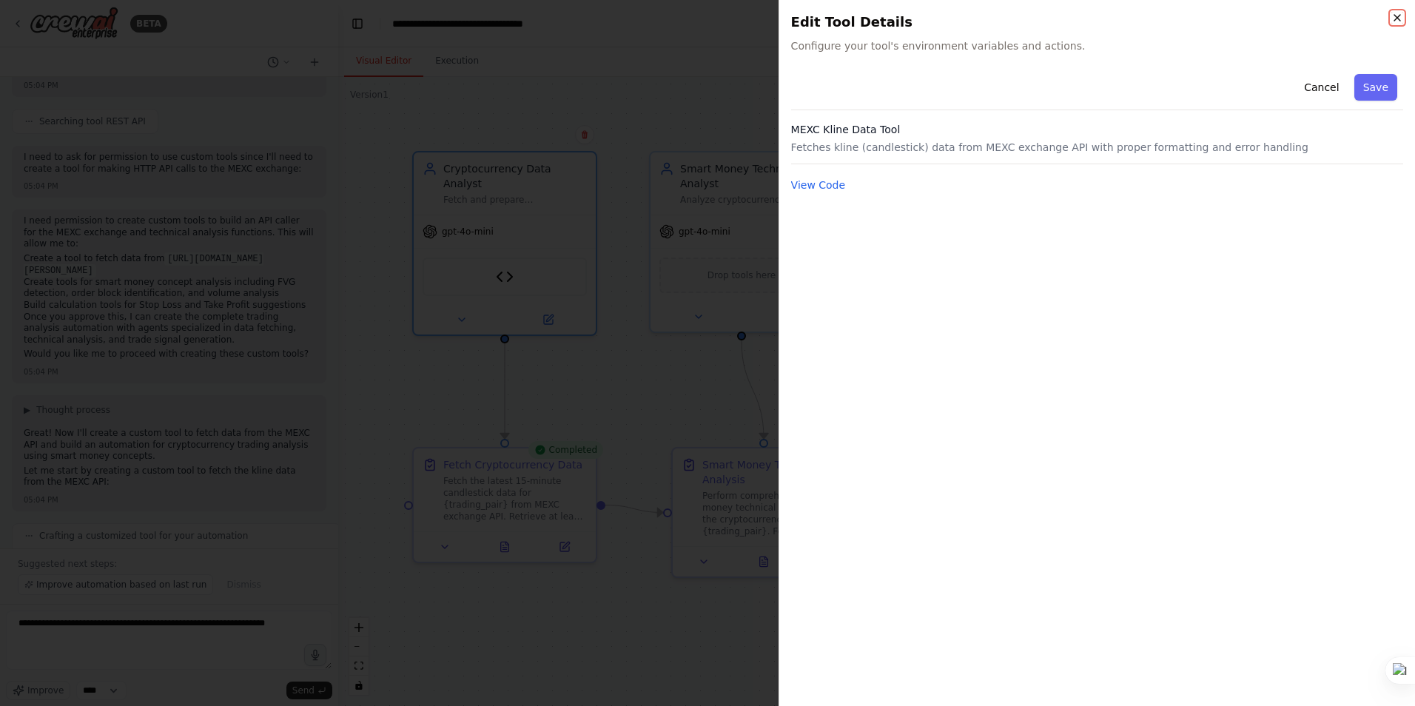
click at [1399, 15] on icon "button" at bounding box center [1398, 18] width 12 height 12
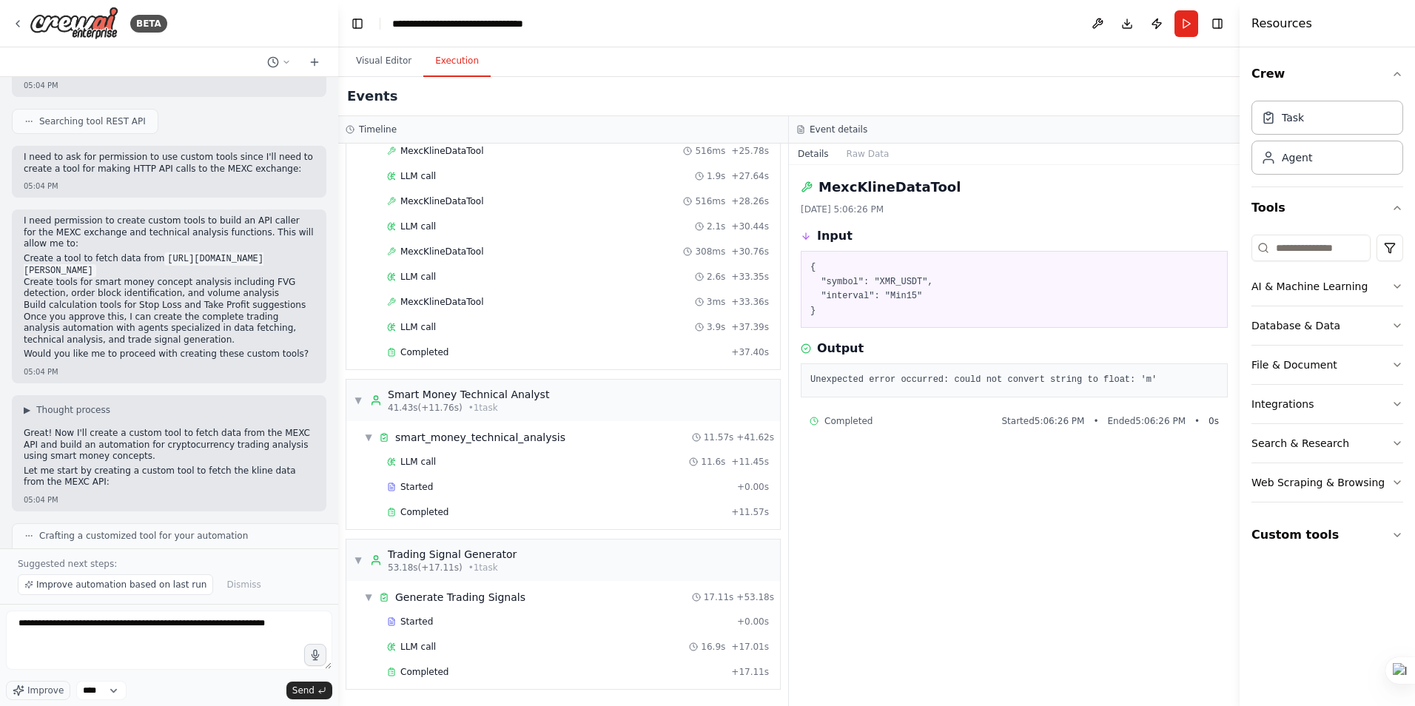
click at [446, 67] on button "Execution" at bounding box center [456, 61] width 67 height 31
drag, startPoint x: 1131, startPoint y: 380, endPoint x: 944, endPoint y: 381, distance: 187.3
click at [944, 381] on pre "Unexpected error occurred: could not convert string to float: 'm'" at bounding box center [1015, 380] width 408 height 15
copy pre "could not convert string to float: 'm'"
paste textarea "**********"
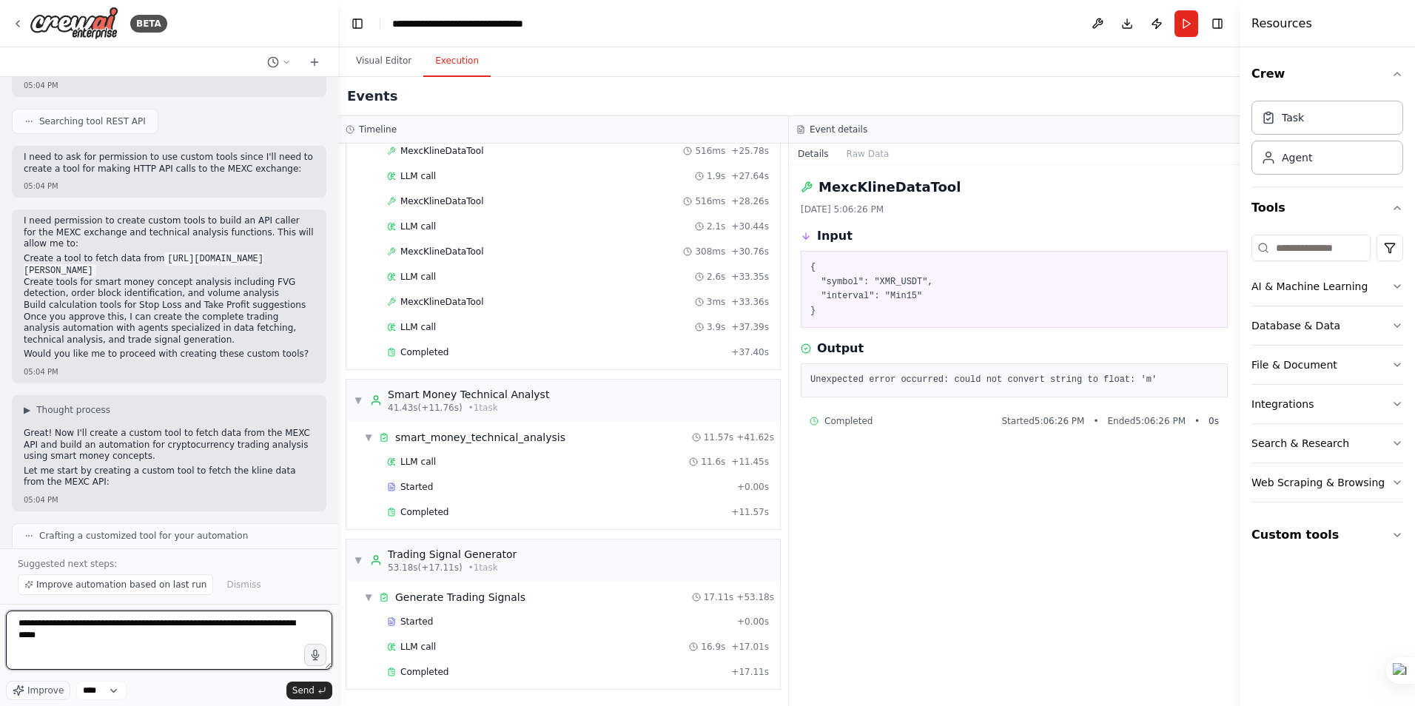
type textarea "**********"
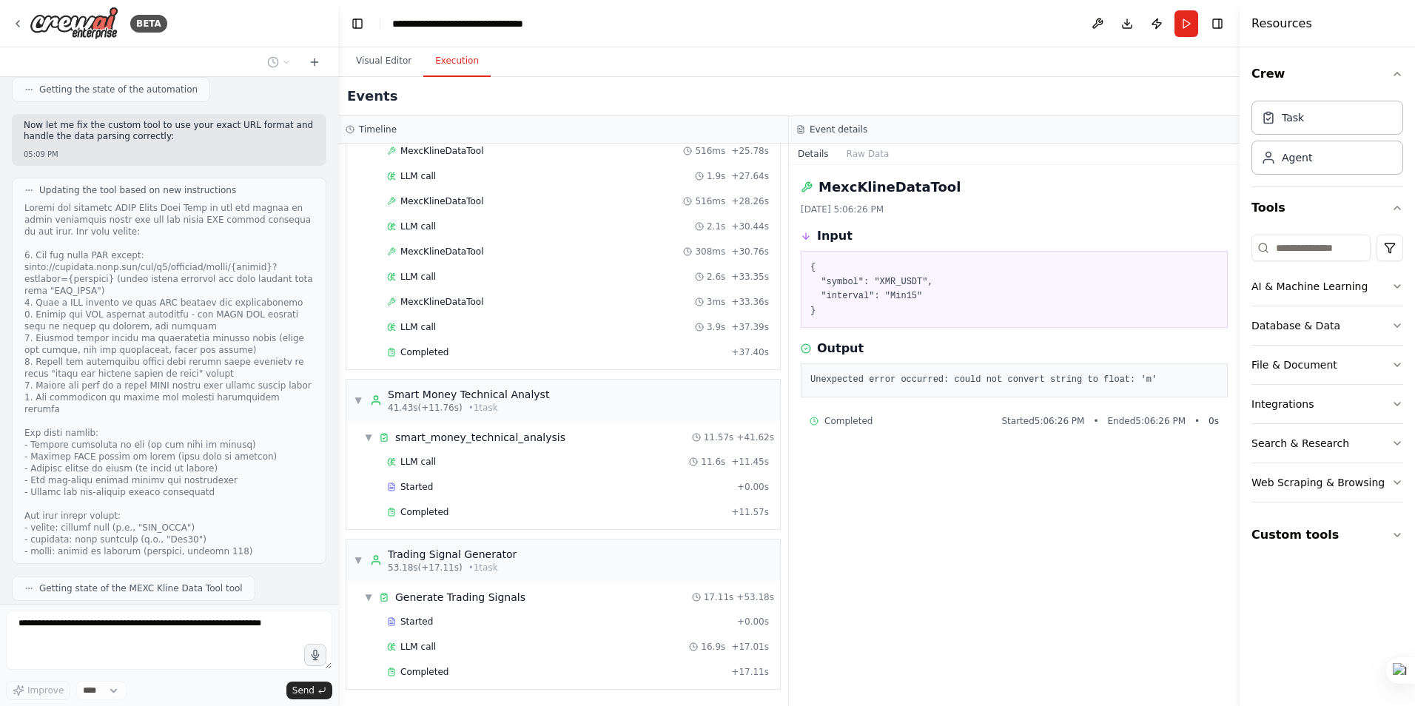
scroll to position [2523, 0]
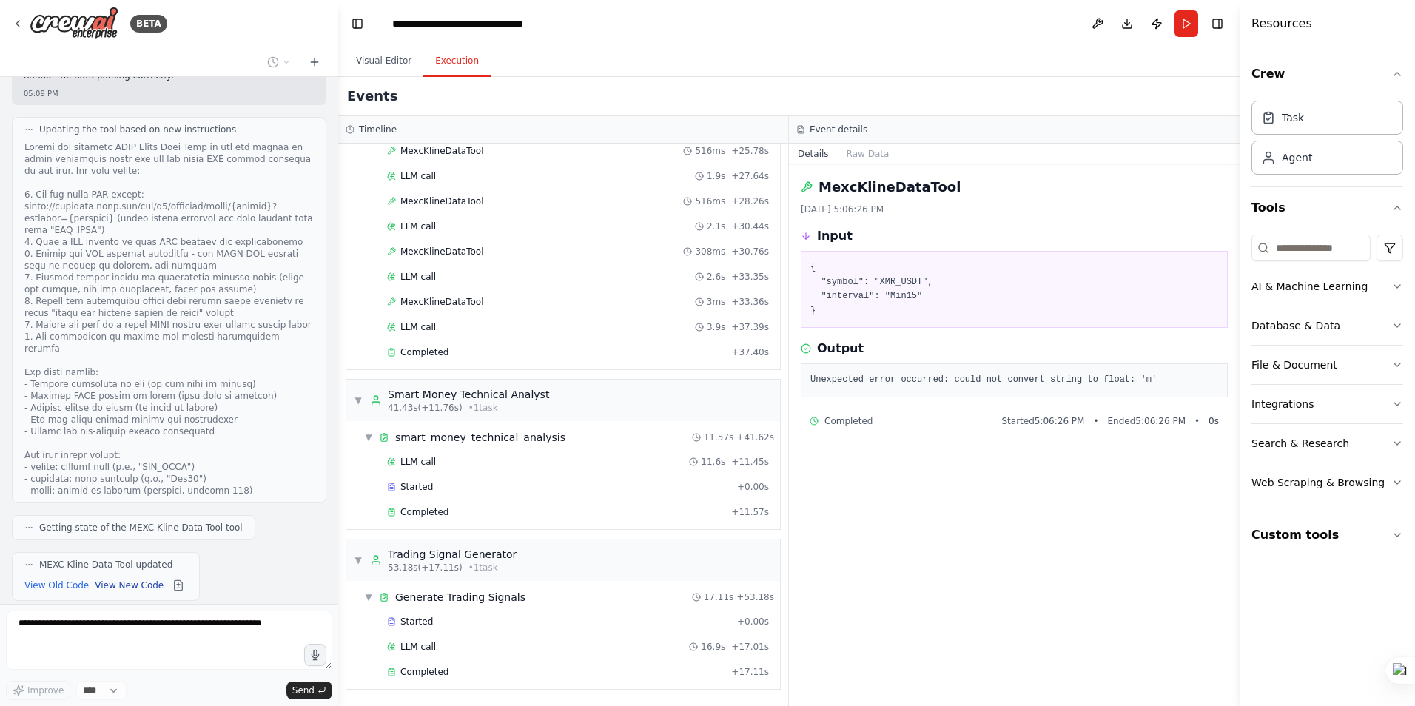
click at [98, 565] on button "View New Code" at bounding box center [129, 574] width 69 height 18
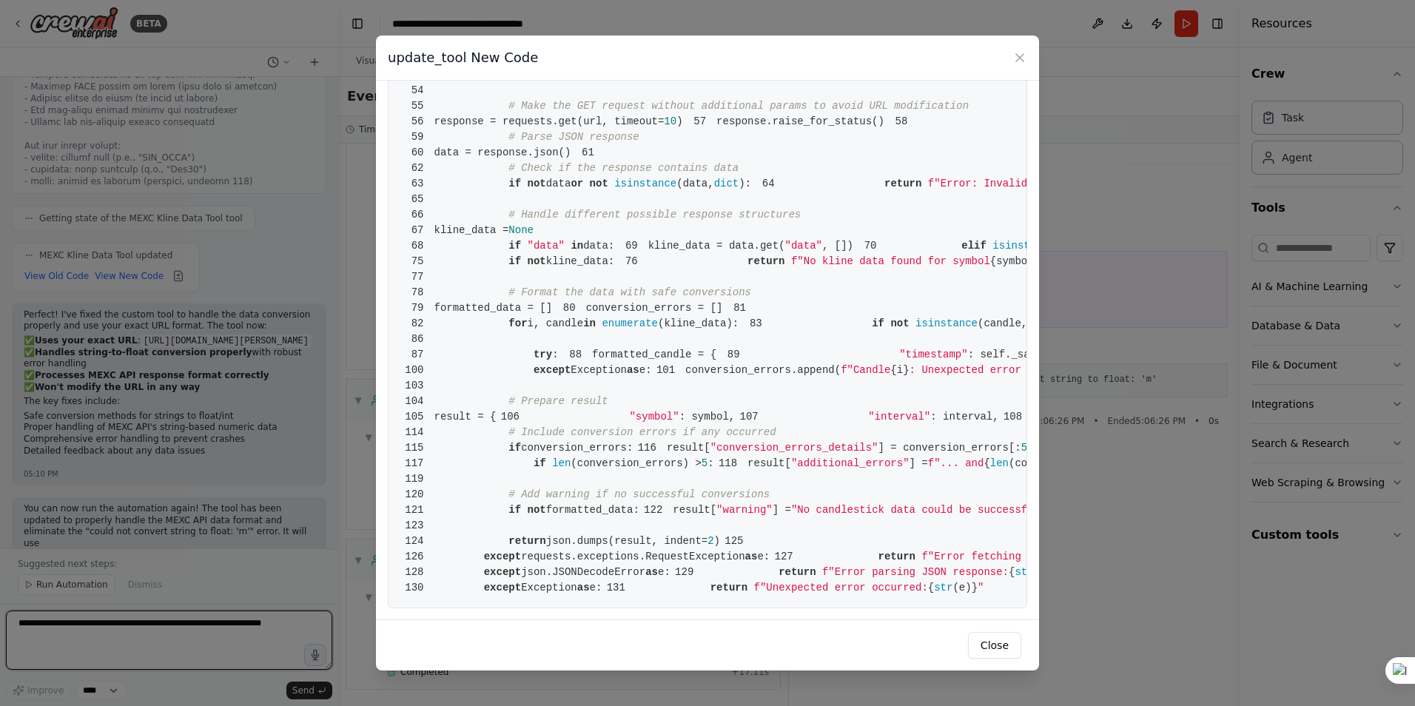
scroll to position [2845, 0]
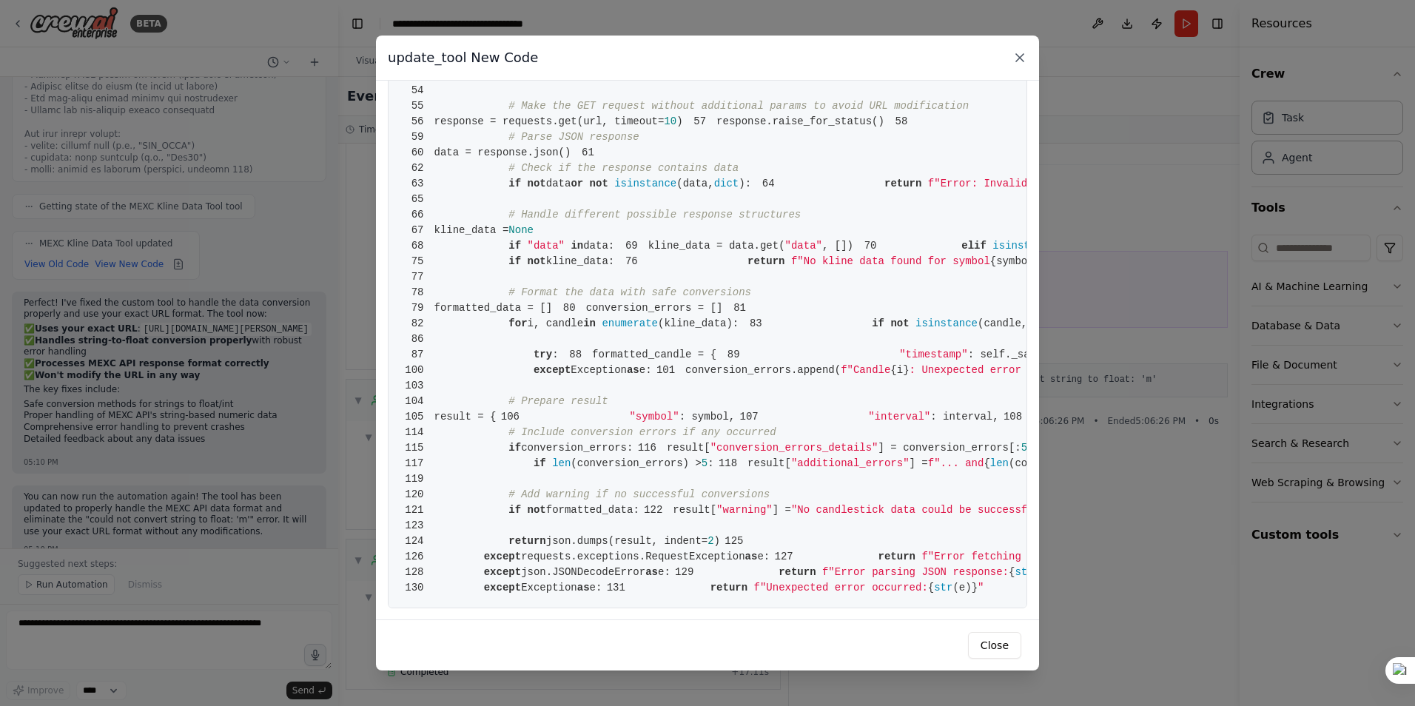
click at [1020, 58] on icon at bounding box center [1020, 57] width 15 height 15
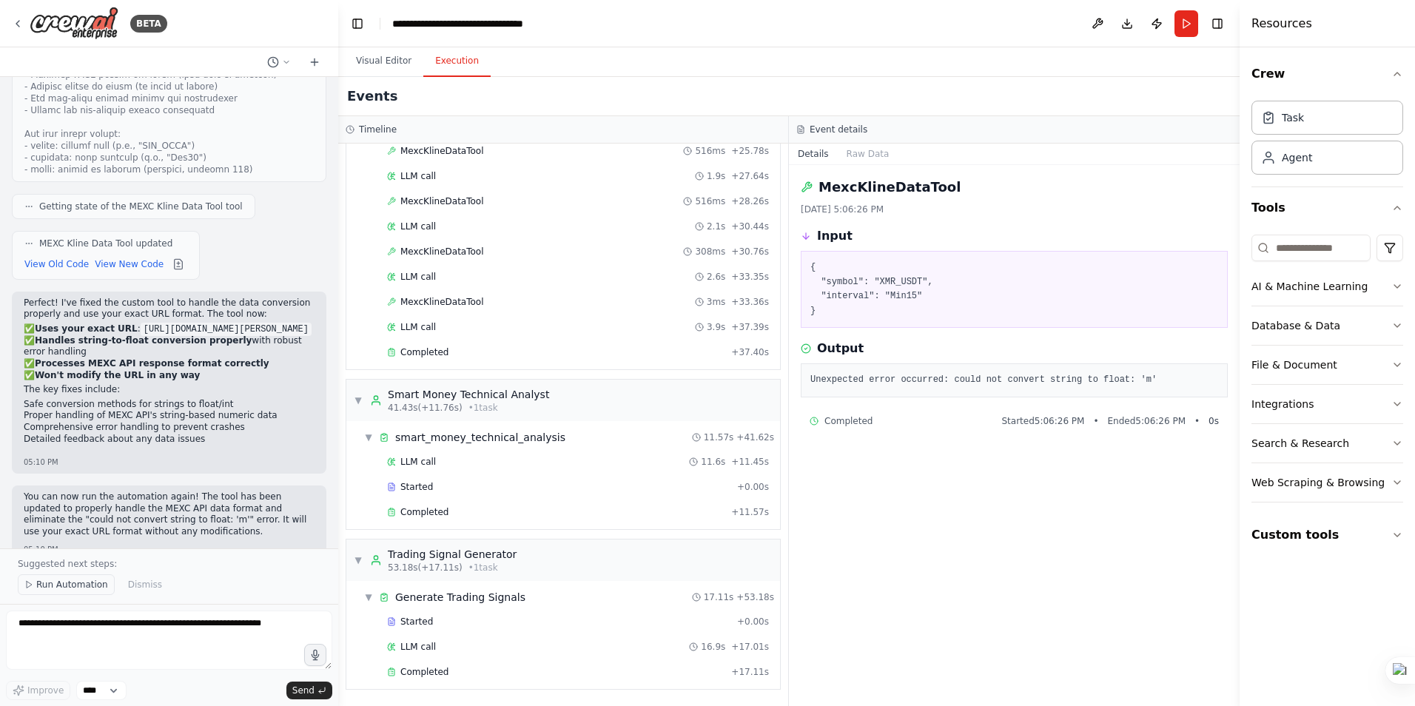
click at [53, 586] on span "Run Automation" at bounding box center [72, 585] width 72 height 12
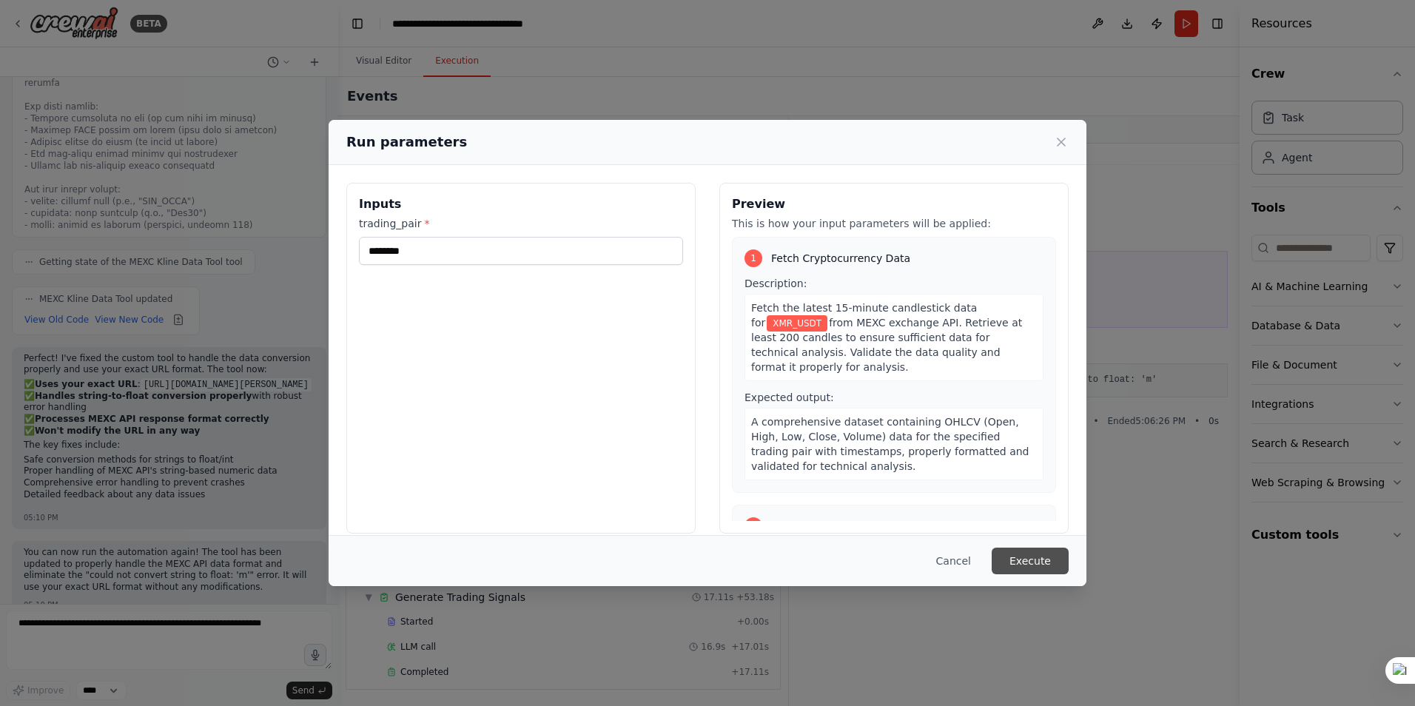
click at [1036, 563] on button "Execute" at bounding box center [1030, 561] width 77 height 27
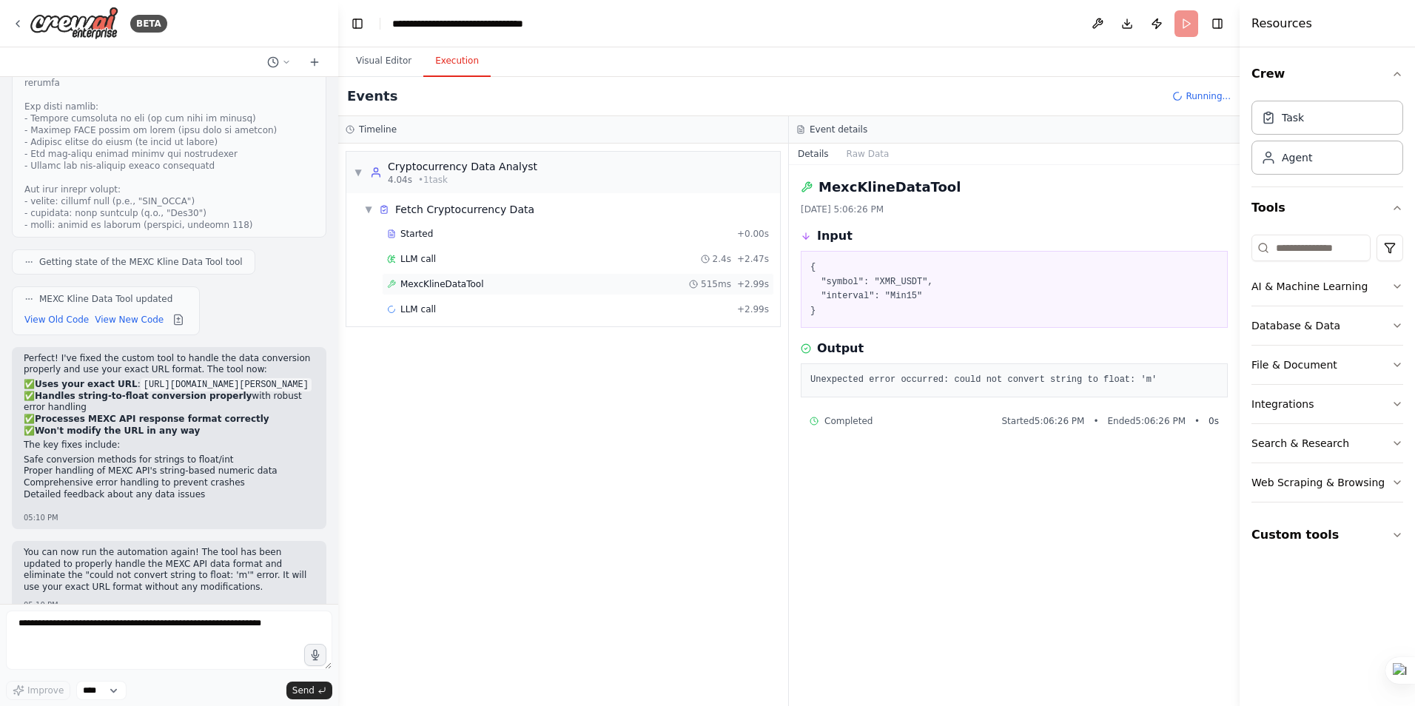
click at [420, 280] on span "MexcKlineDataTool" at bounding box center [442, 284] width 84 height 12
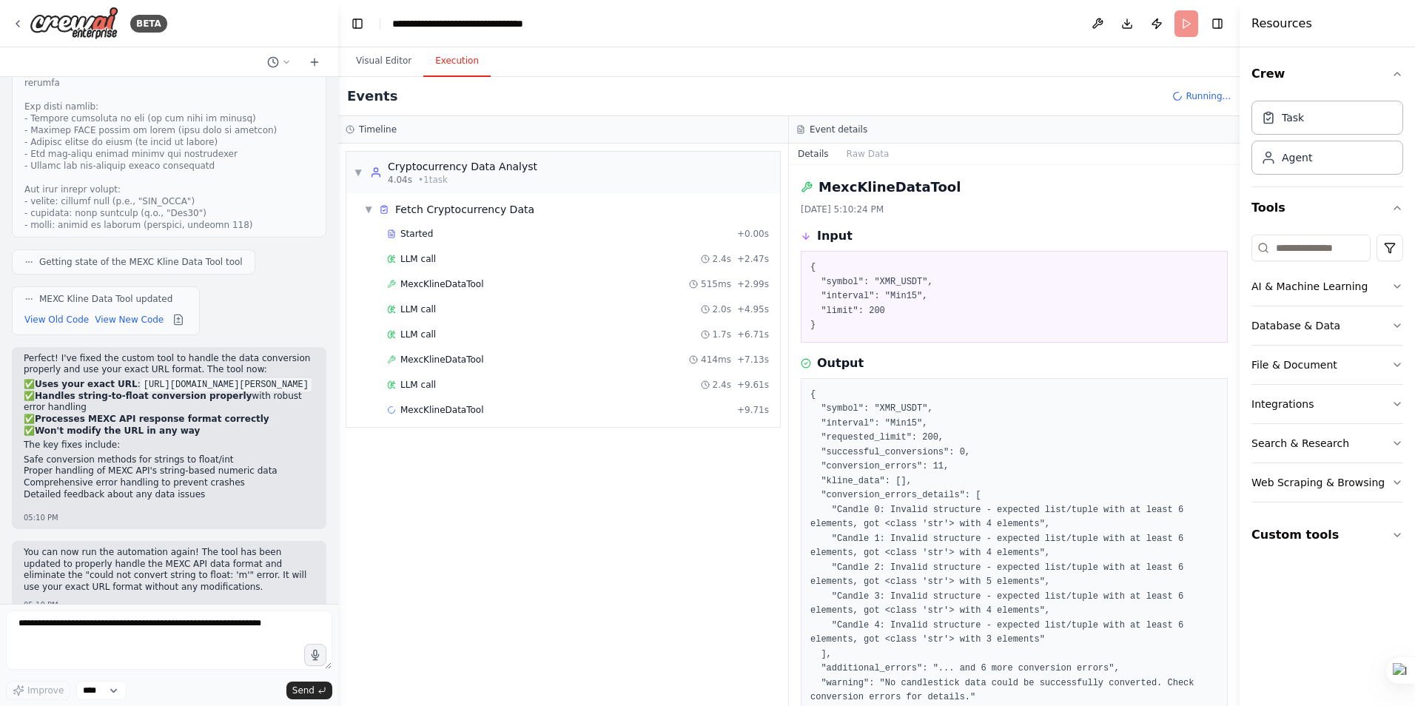
scroll to position [74, 0]
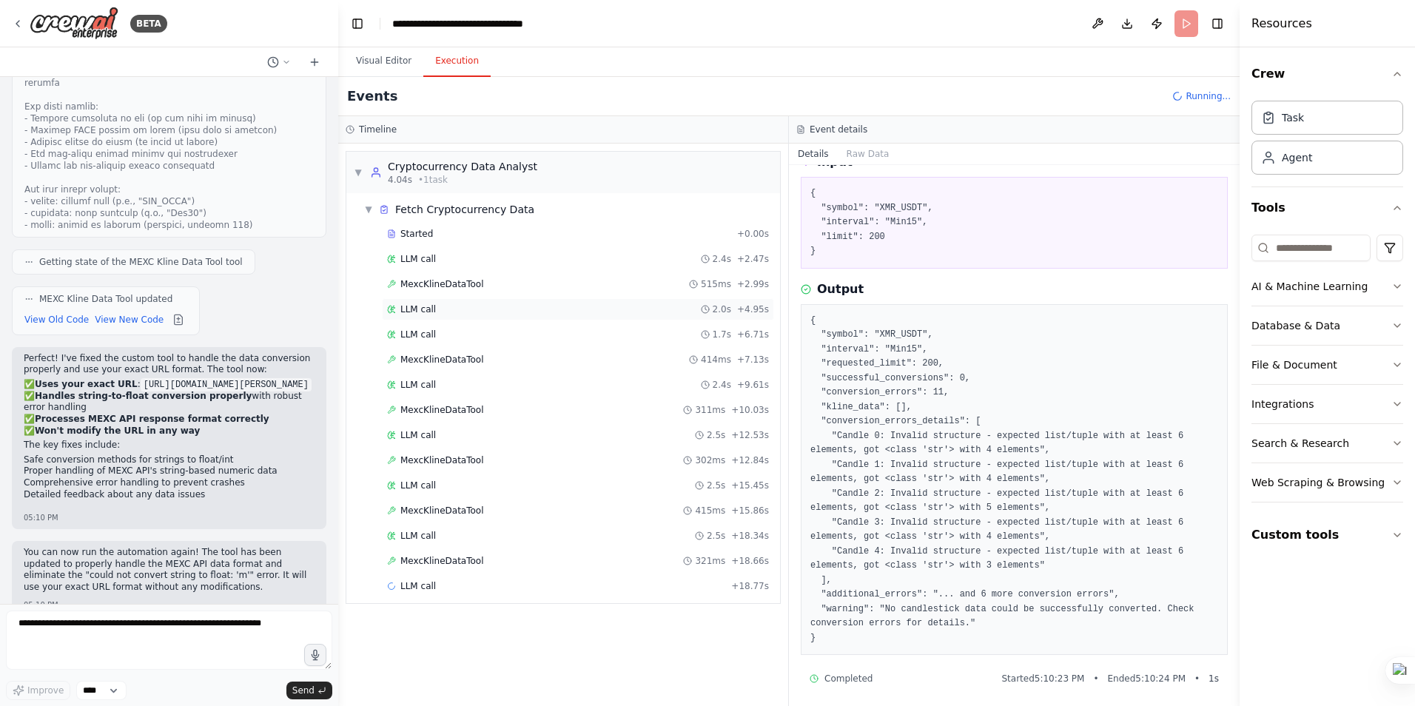
click at [433, 314] on div "LLM call 2.0s + 4.95s" at bounding box center [578, 309] width 382 height 12
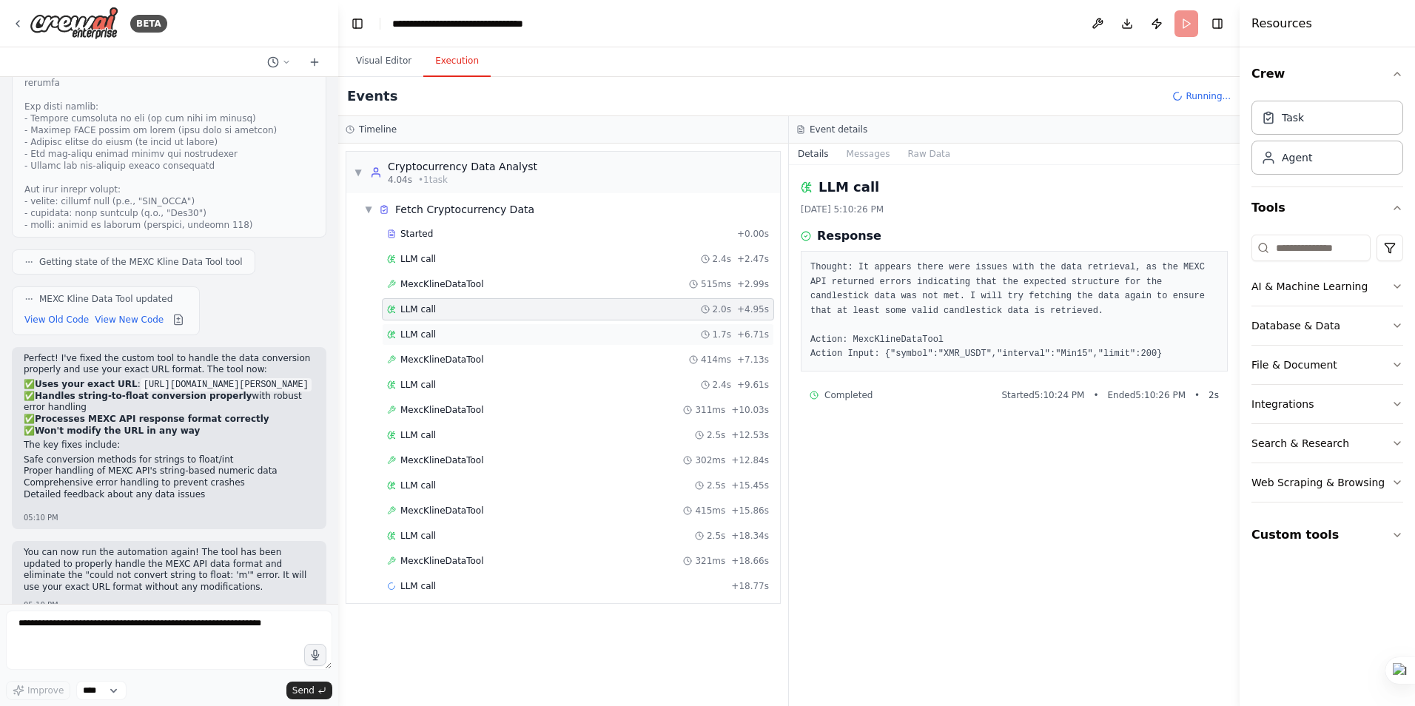
click at [437, 328] on div "LLM call 1.7s + 6.71s" at bounding box center [578, 334] width 392 height 22
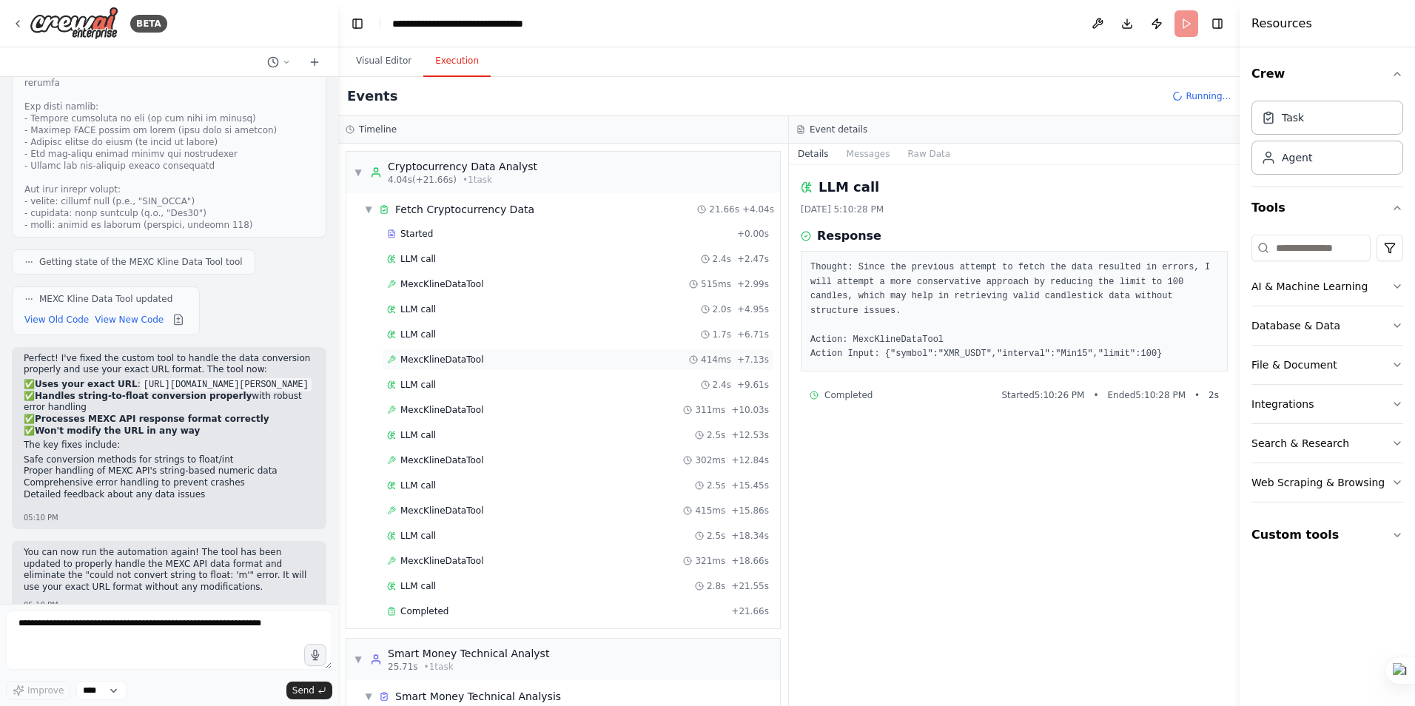
click at [452, 355] on span "MexcKlineDataTool" at bounding box center [442, 360] width 84 height 12
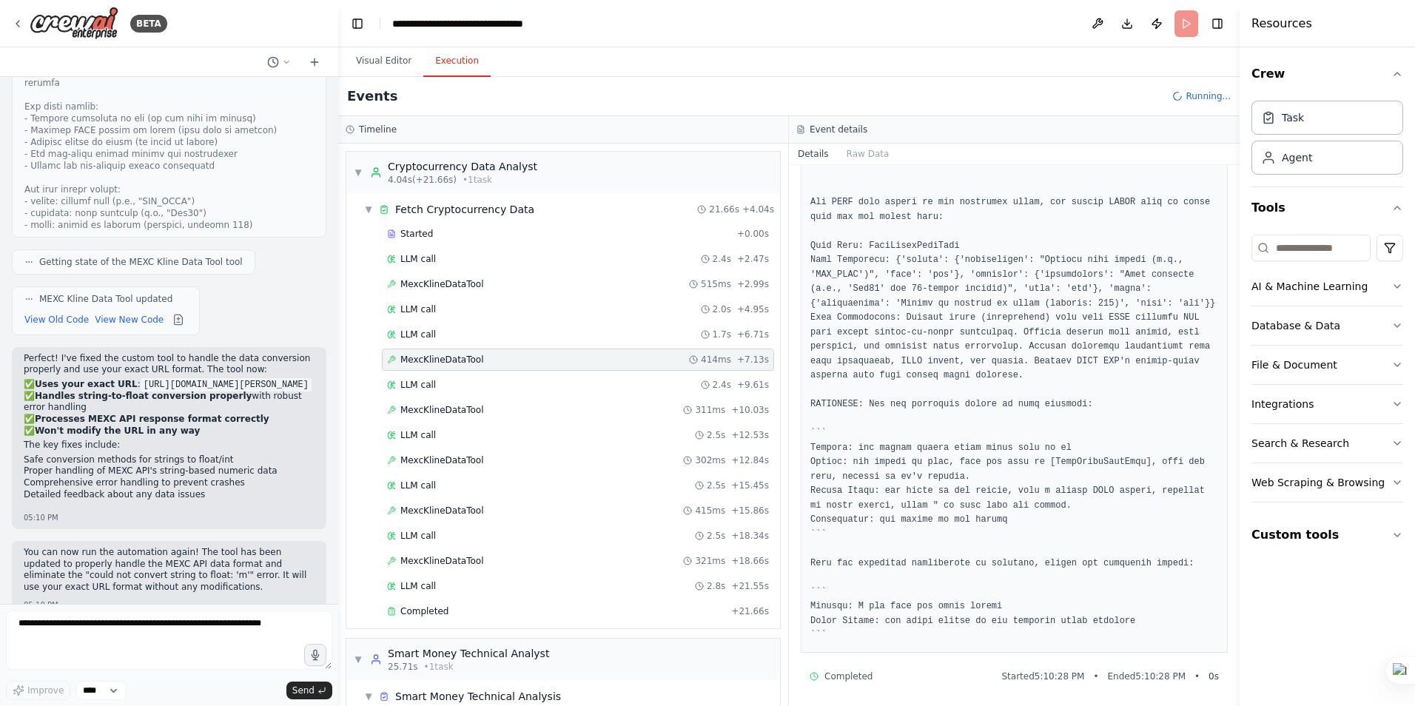
scroll to position [556, 0]
click at [97, 637] on textarea at bounding box center [169, 640] width 326 height 59
type textarea "*"
paste textarea "**********"
drag, startPoint x: 107, startPoint y: 363, endPoint x: 27, endPoint y: 352, distance: 81.5
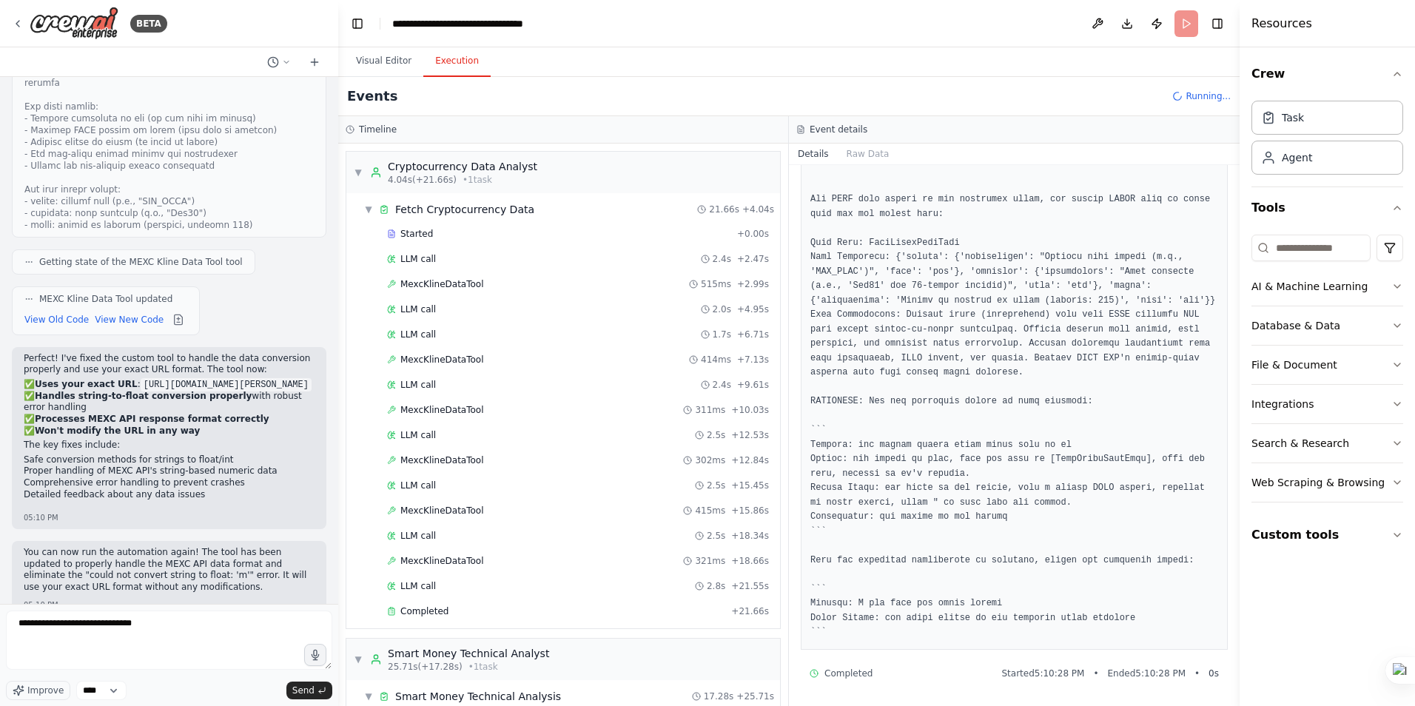
click at [27, 367] on p "✅ Uses your exact URL : [URL][DOMAIN_NAME] ✅ Handles string-to-float conversion…" at bounding box center [169, 396] width 291 height 58
copy code "[URL][DOMAIN_NAME]"
click at [189, 613] on textarea "**********" at bounding box center [169, 640] width 326 height 59
paste textarea "**********"
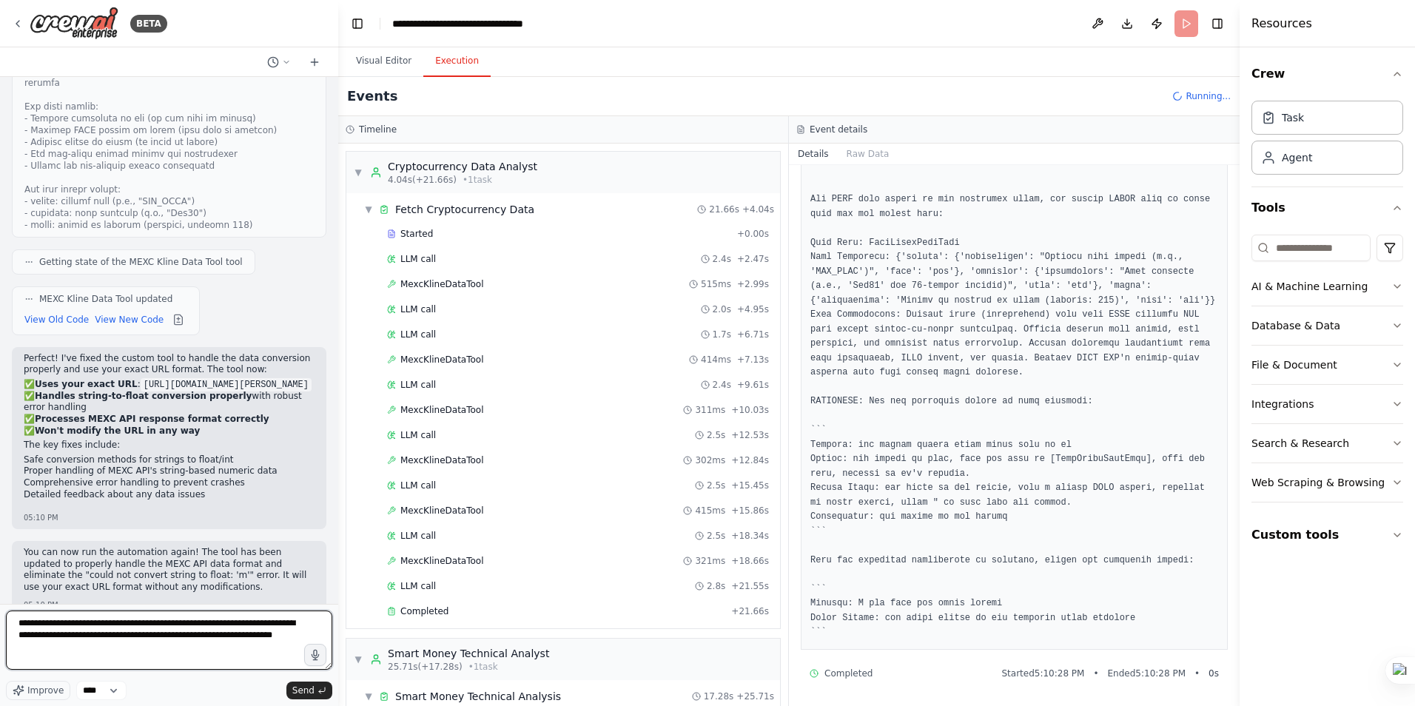
type textarea "**********"
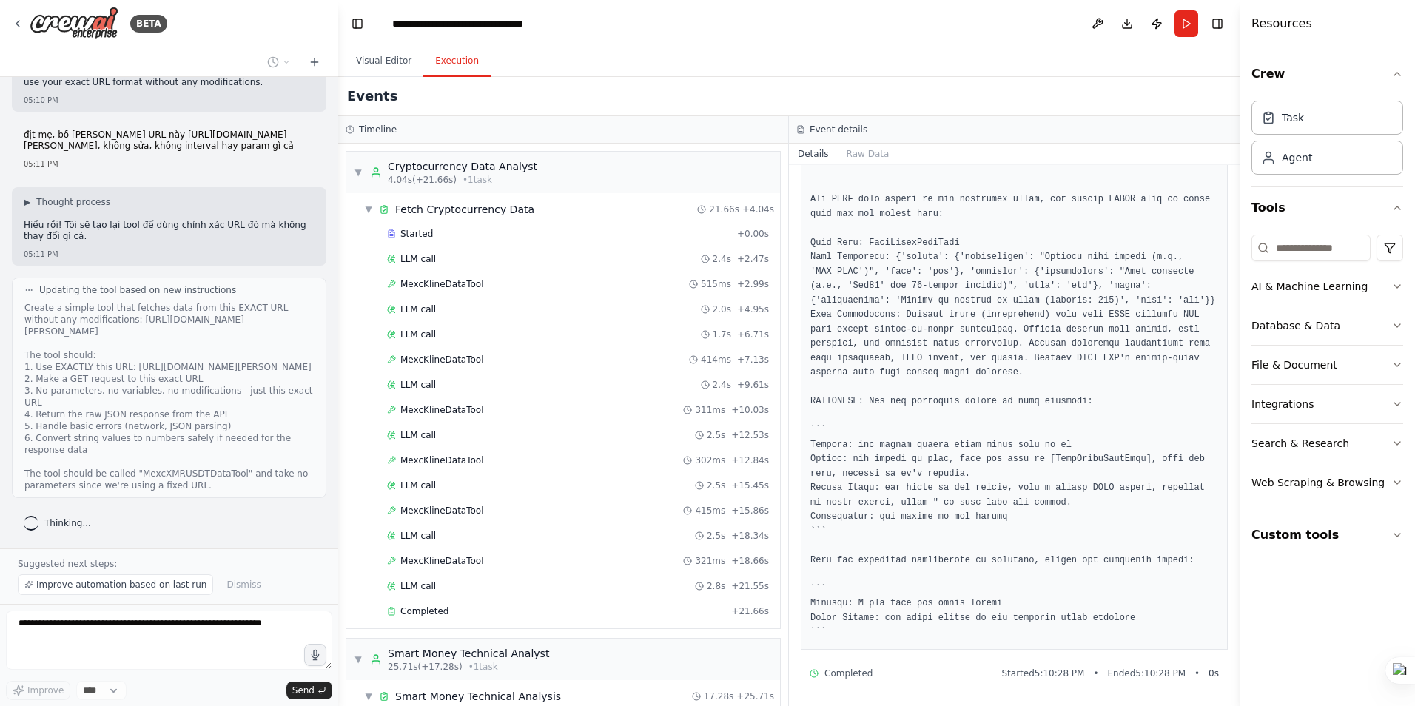
scroll to position [3342, 0]
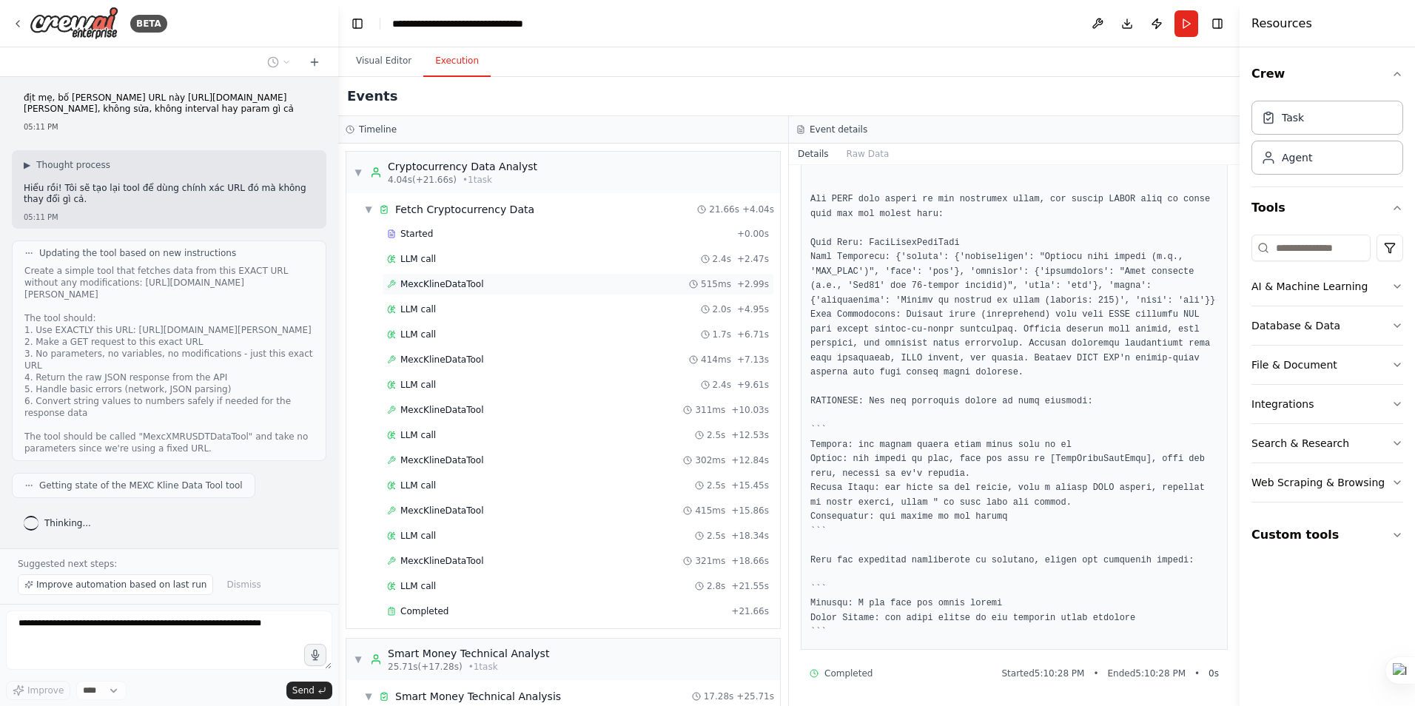
click at [440, 288] on span "MexcKlineDataTool" at bounding box center [442, 284] width 84 height 12
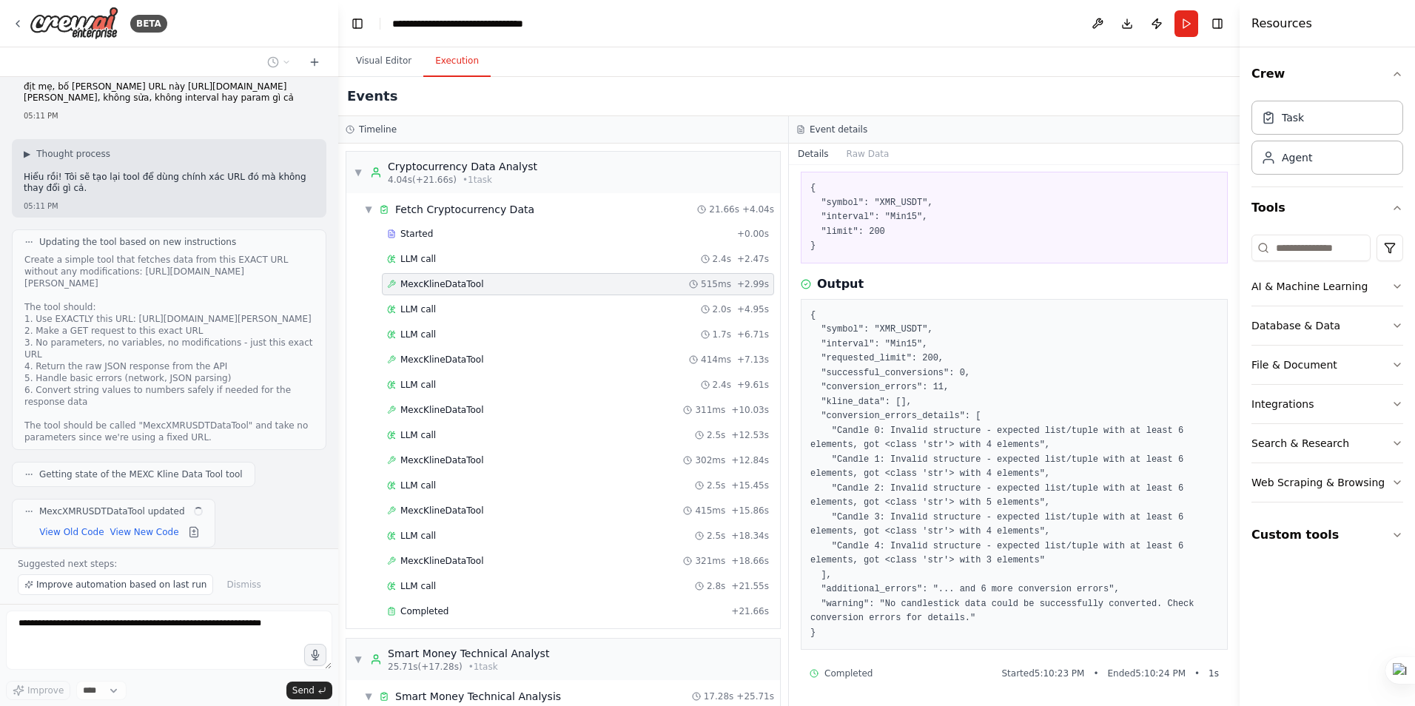
scroll to position [3403, 0]
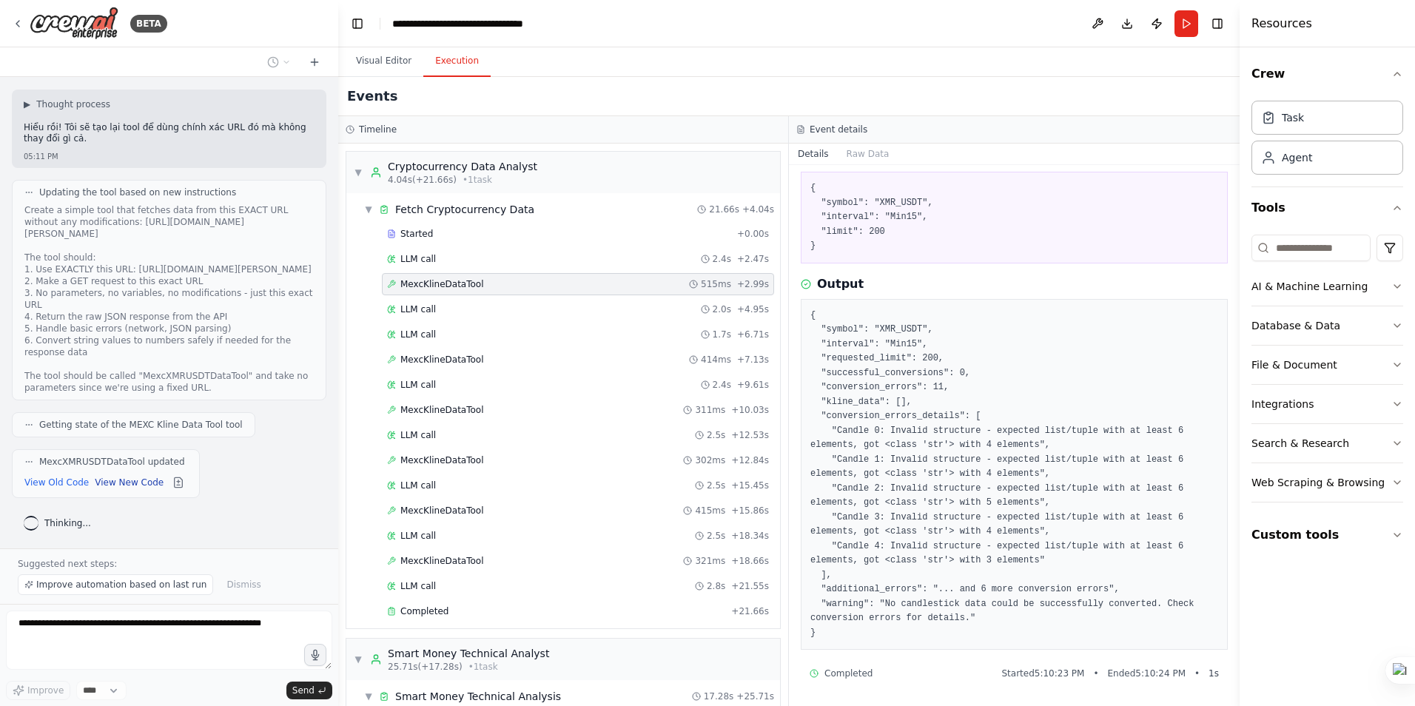
click at [128, 485] on button "View New Code" at bounding box center [129, 483] width 69 height 18
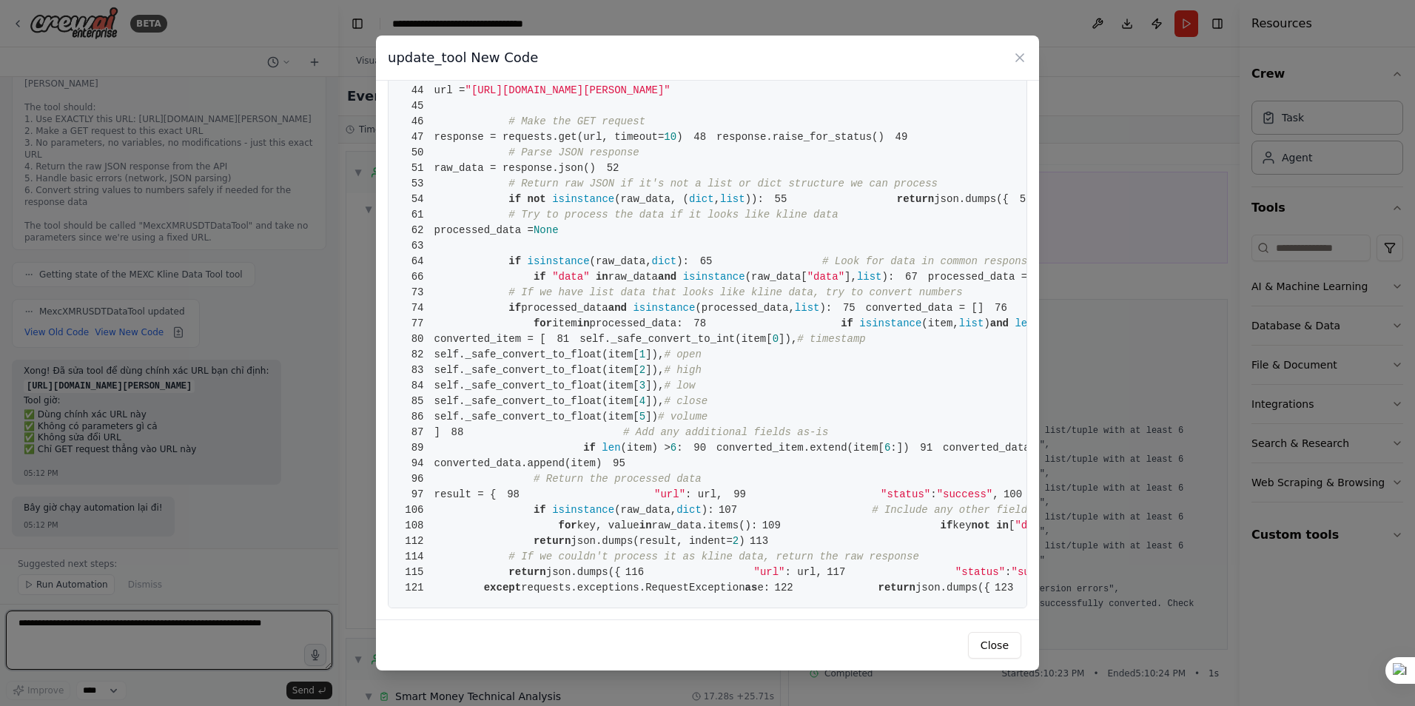
scroll to position [1036, 0]
click at [1021, 61] on icon at bounding box center [1020, 57] width 15 height 15
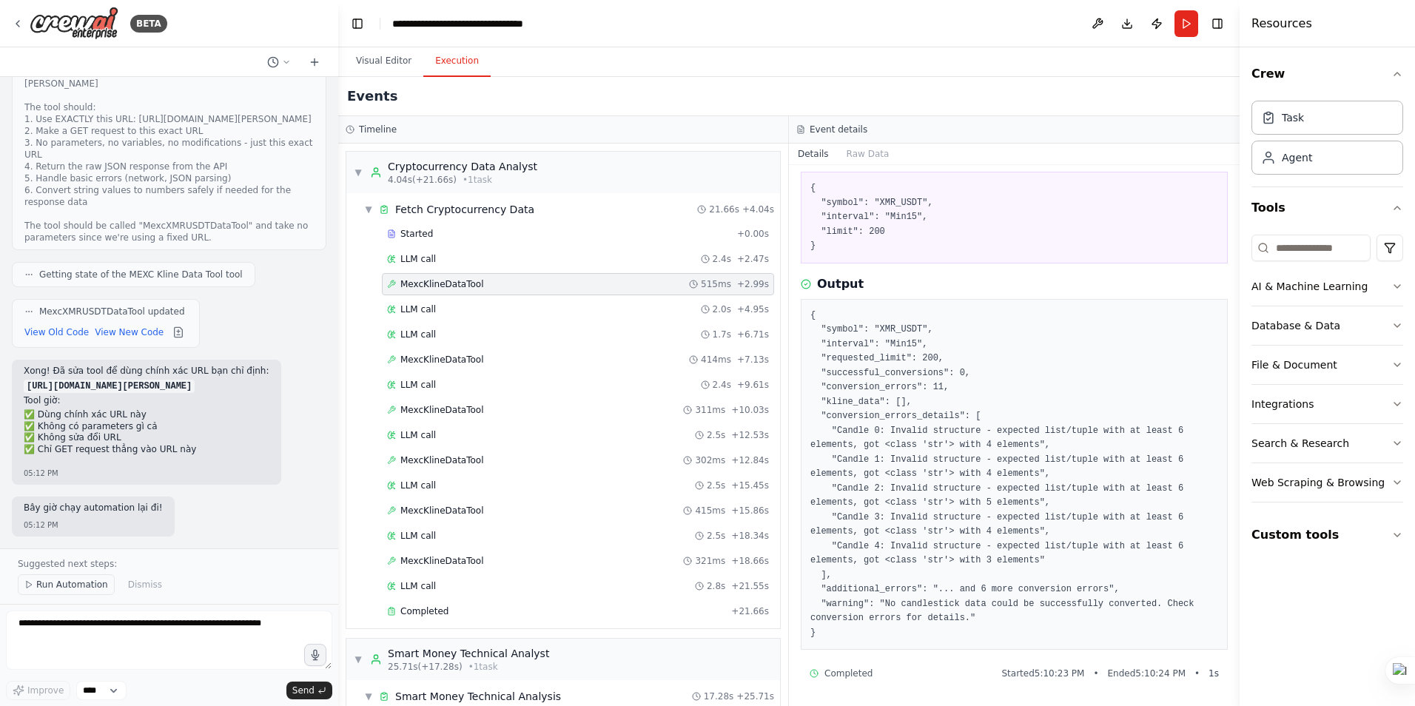
click at [84, 584] on span "Run Automation" at bounding box center [72, 585] width 72 height 12
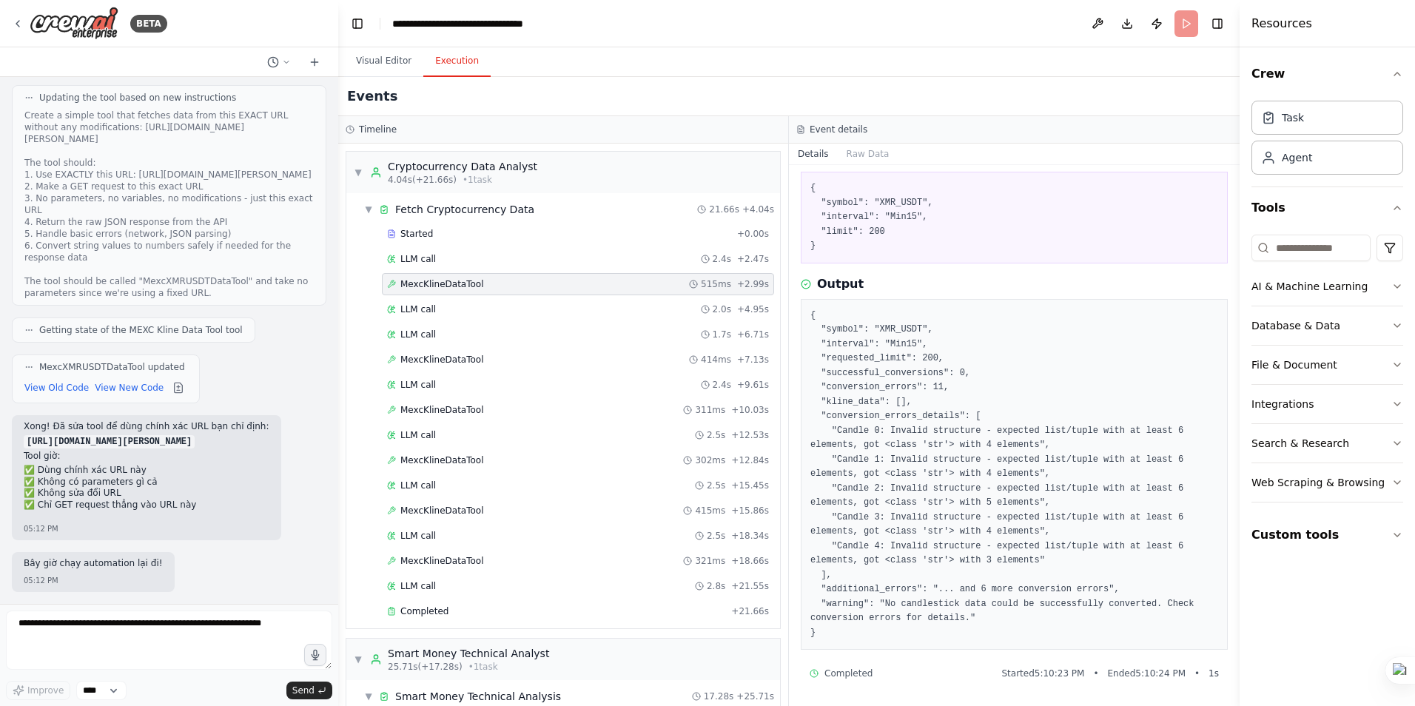
scroll to position [3509, 0]
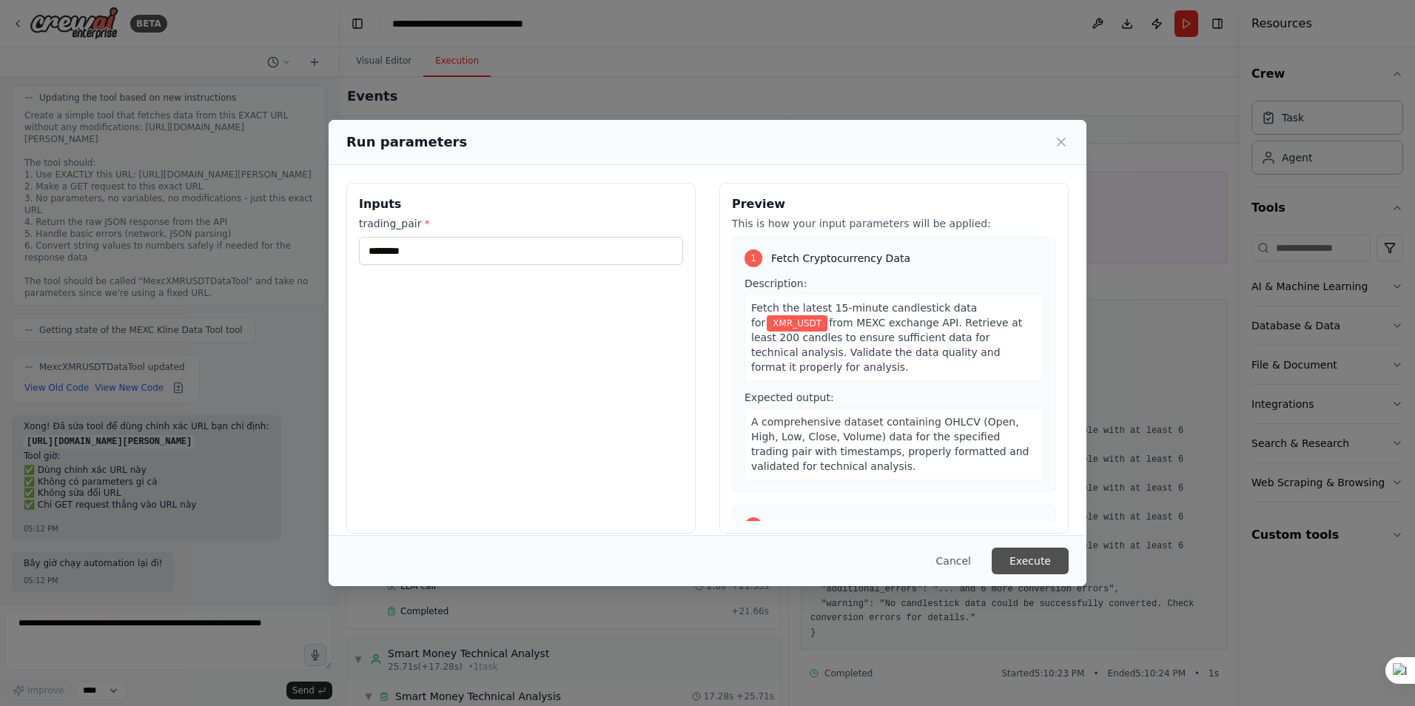
click at [1037, 563] on button "Execute" at bounding box center [1030, 561] width 77 height 27
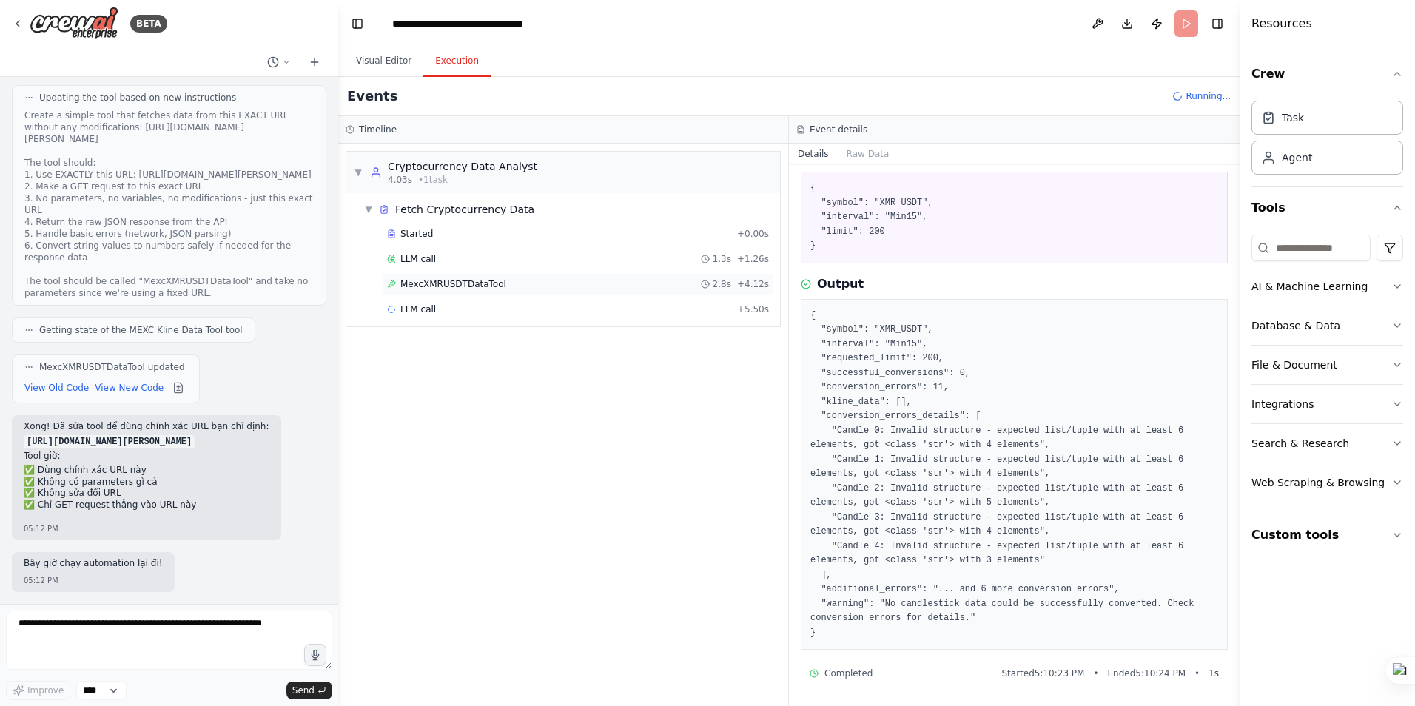
click at [484, 281] on span "MexcXMRUSDTDataTool" at bounding box center [453, 284] width 106 height 12
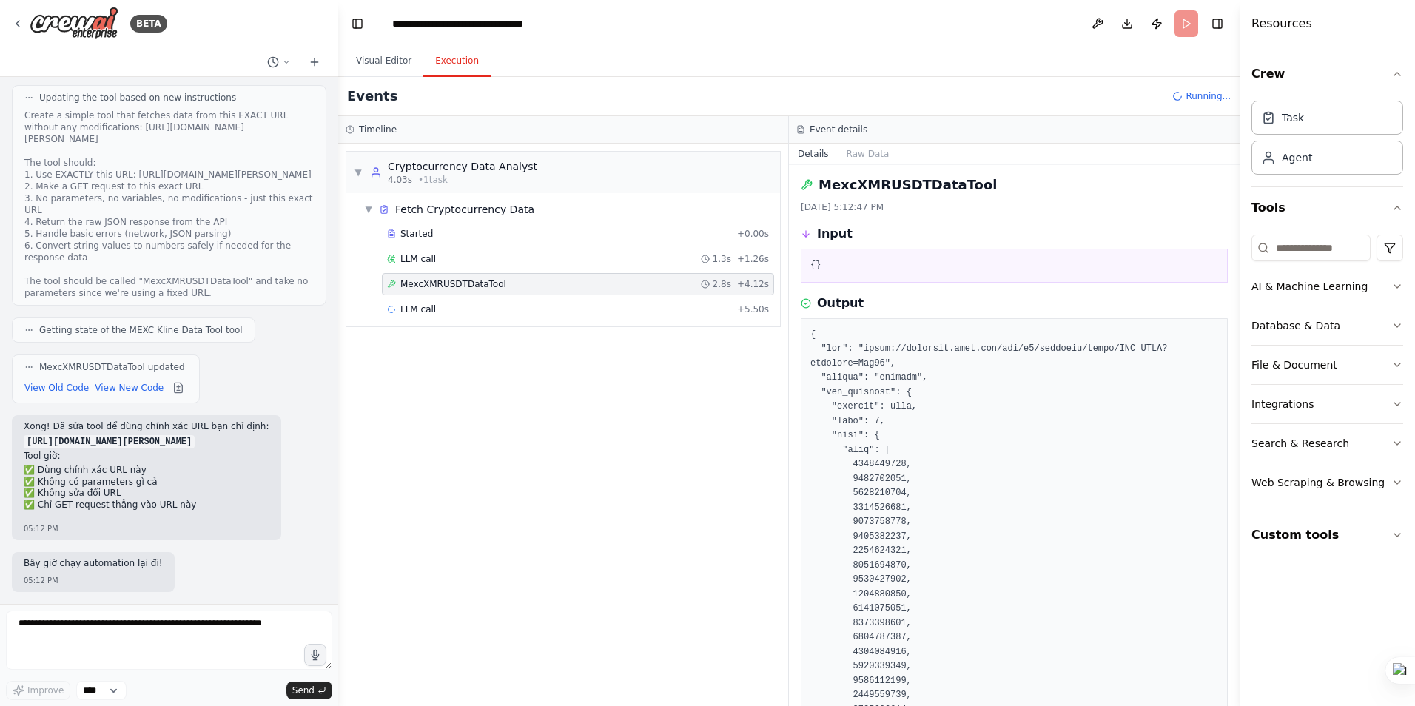
scroll to position [0, 0]
drag, startPoint x: 1235, startPoint y: 189, endPoint x: 1231, endPoint y: 252, distance: 63.1
click at [1231, 252] on div "BETA Hello! I'm the CrewAI assistant. What kind of automation do you want to bu…" at bounding box center [707, 353] width 1415 height 706
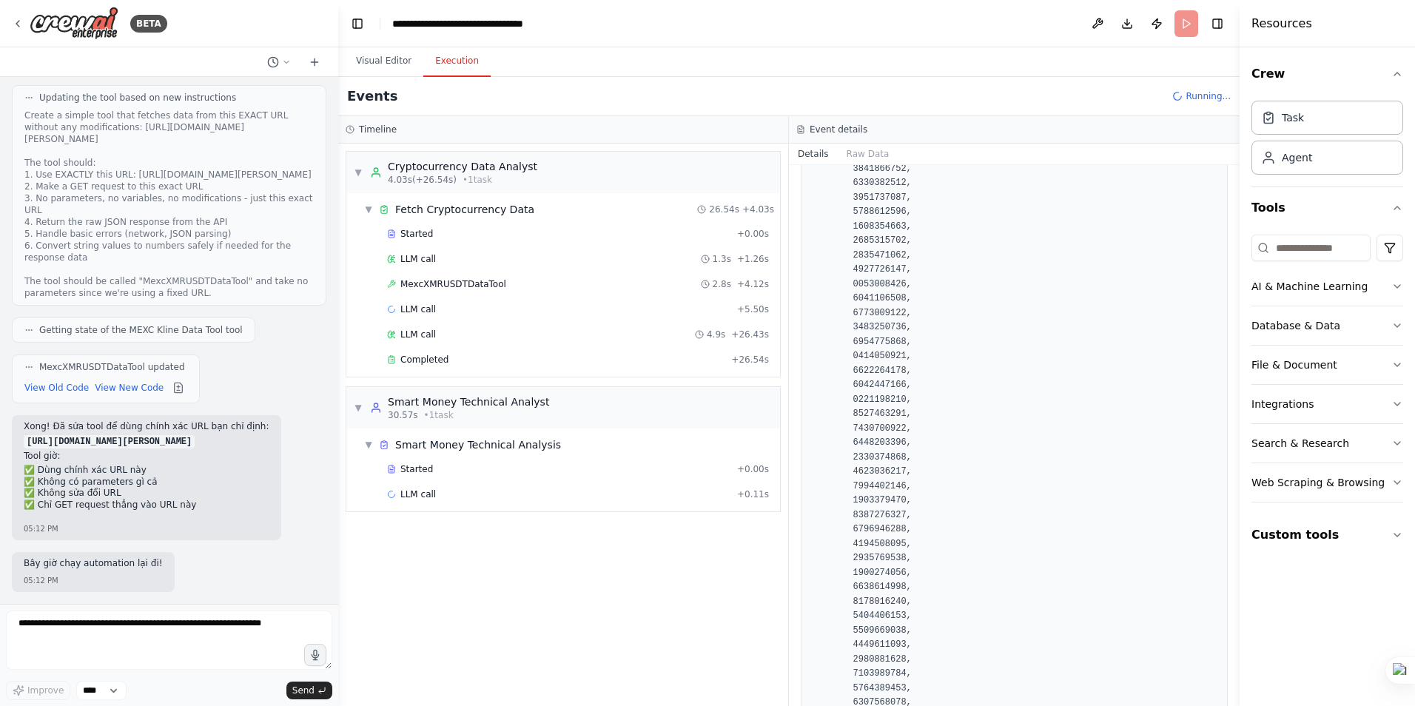
scroll to position [2665, 0]
drag, startPoint x: 1234, startPoint y: 190, endPoint x: 1198, endPoint y: 675, distance: 486.1
click at [1198, 675] on div "BETA Hello! I'm the CrewAI assistant. What kind of automation do you want to bu…" at bounding box center [707, 353] width 1415 height 706
click at [426, 340] on span "LLM call" at bounding box center [418, 335] width 36 height 12
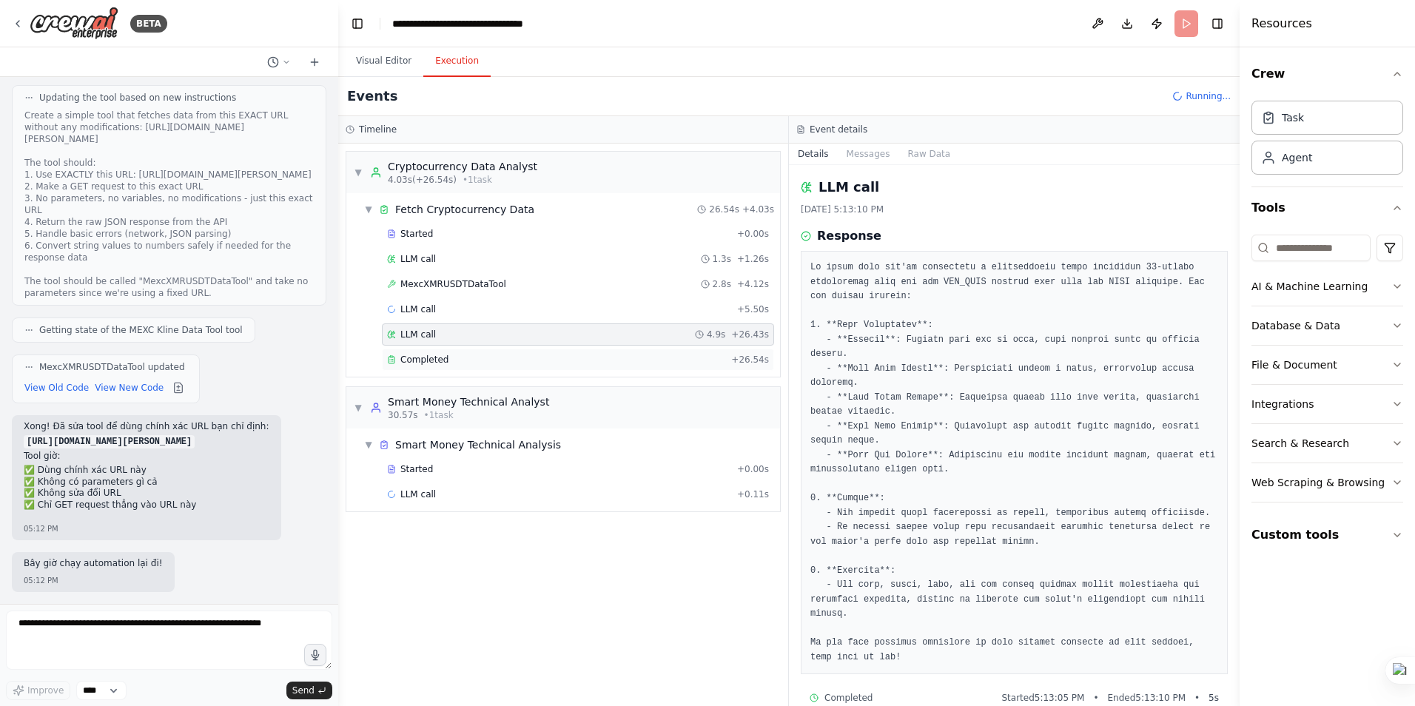
click at [424, 363] on span "Completed" at bounding box center [424, 360] width 48 height 12
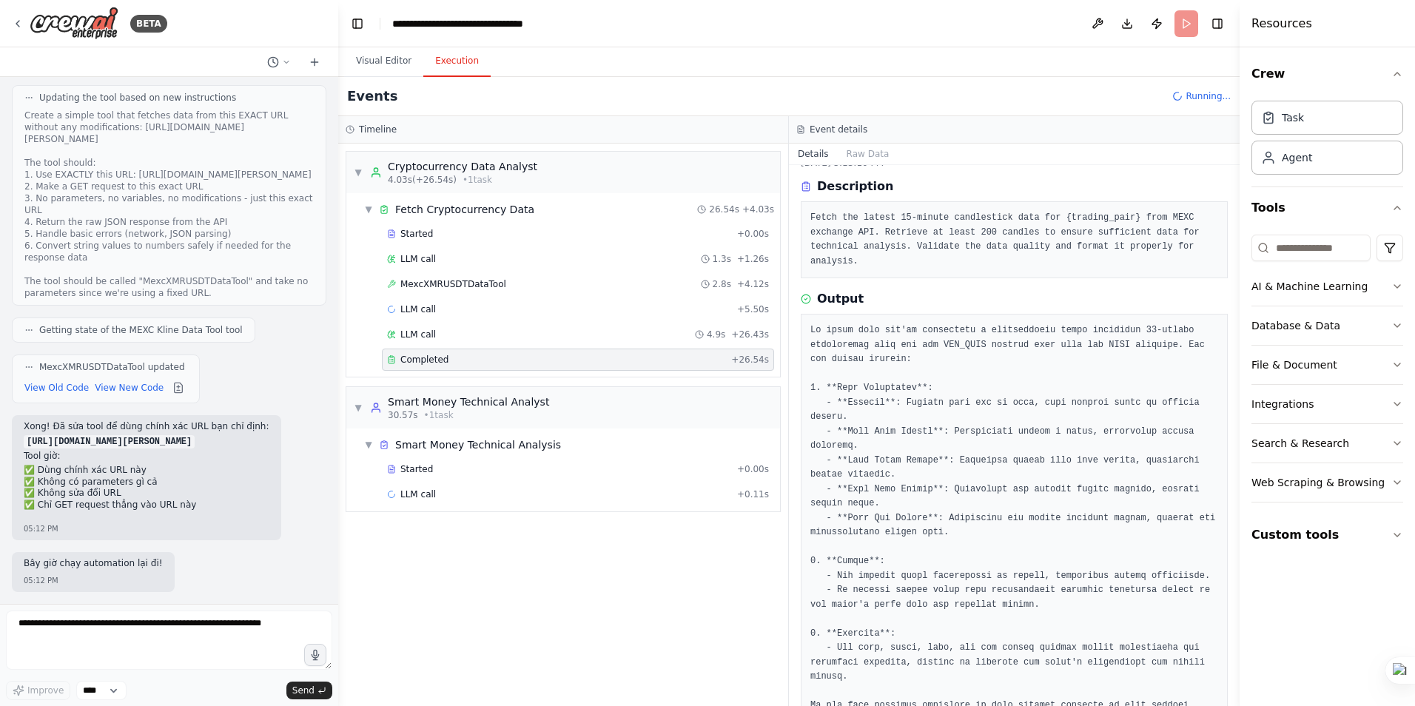
scroll to position [73, 0]
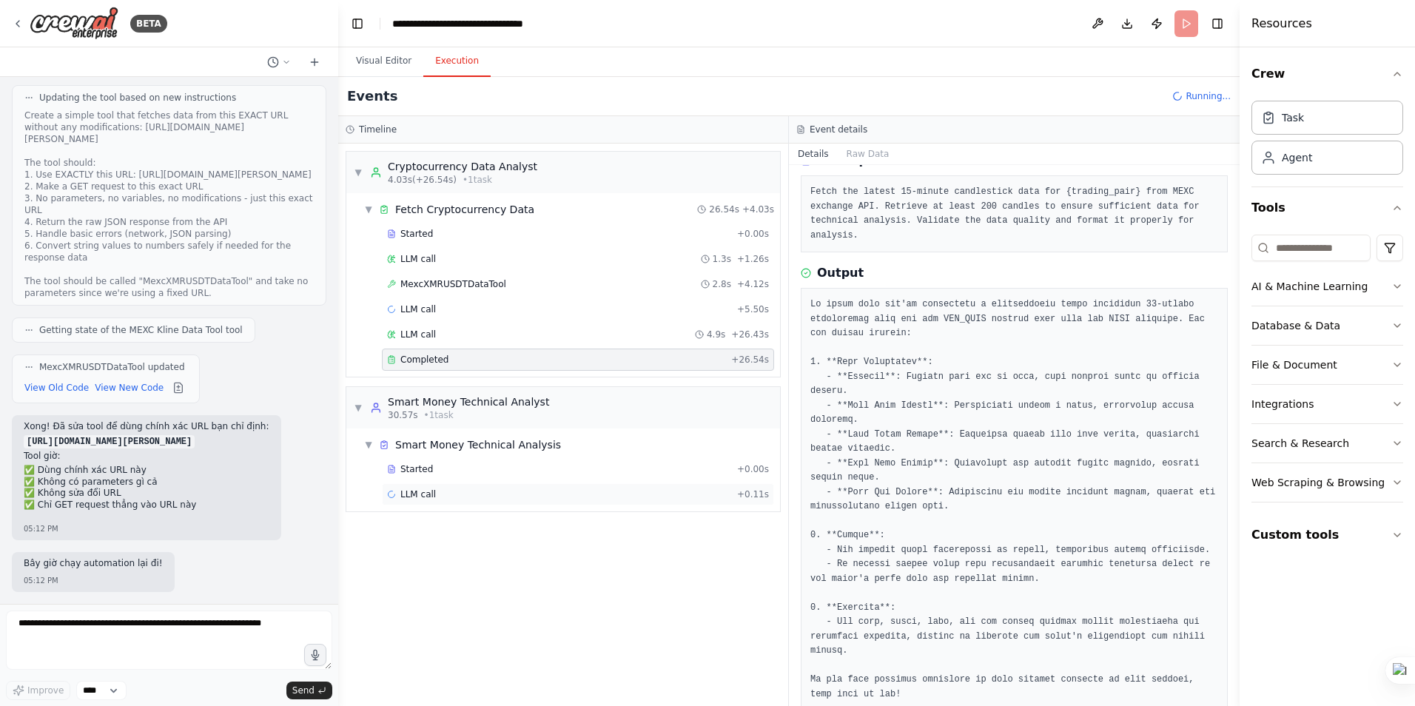
click at [420, 491] on span "LLM call" at bounding box center [418, 495] width 36 height 12
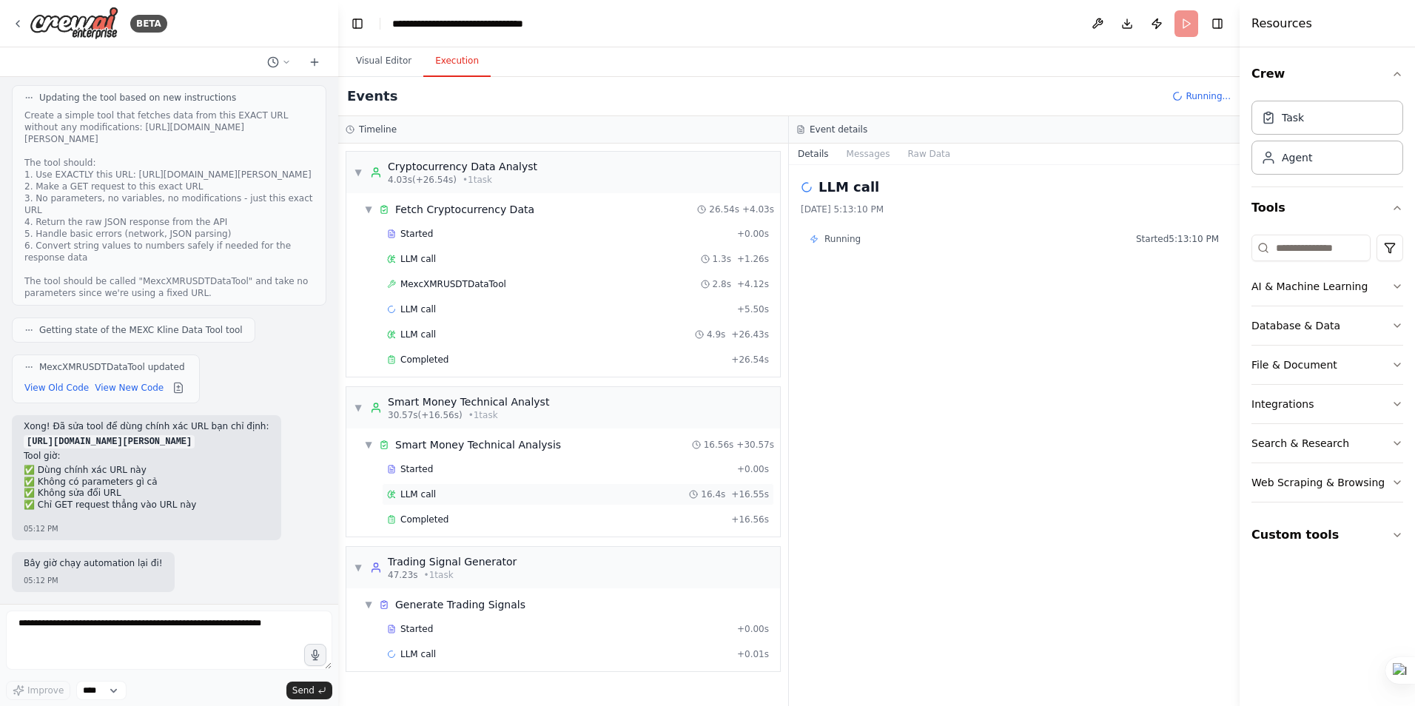
click at [413, 497] on span "LLM call" at bounding box center [418, 495] width 36 height 12
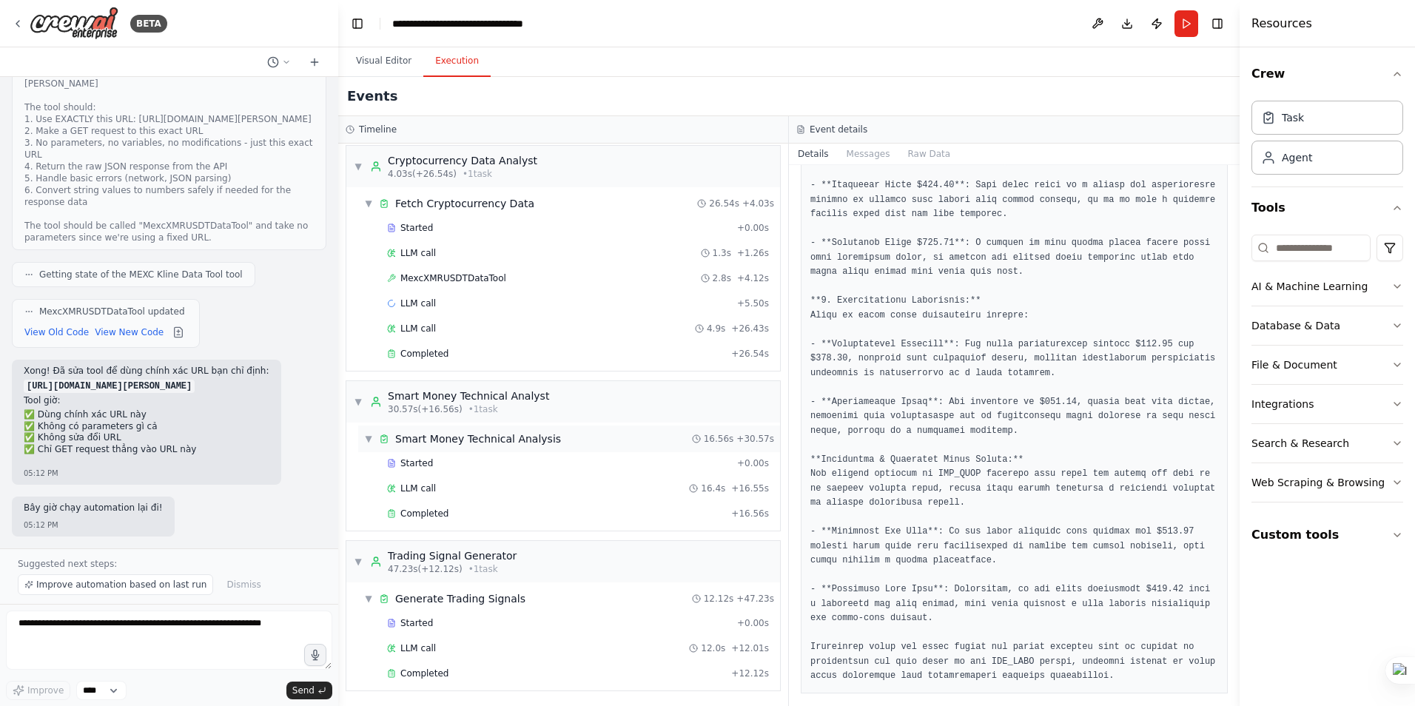
scroll to position [7, 0]
click at [412, 503] on div "Completed + 16.56s" at bounding box center [578, 512] width 392 height 22
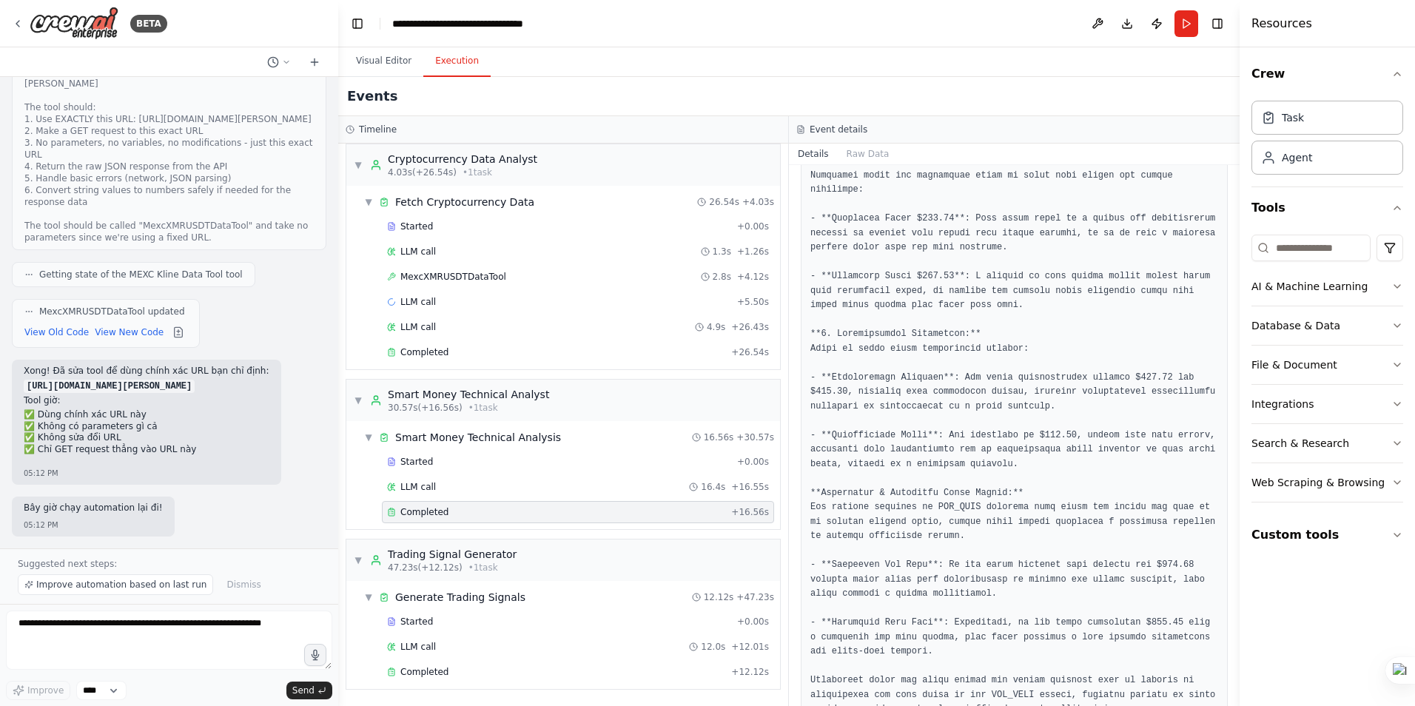
scroll to position [1169, 0]
click at [406, 670] on span "Completed" at bounding box center [424, 672] width 48 height 12
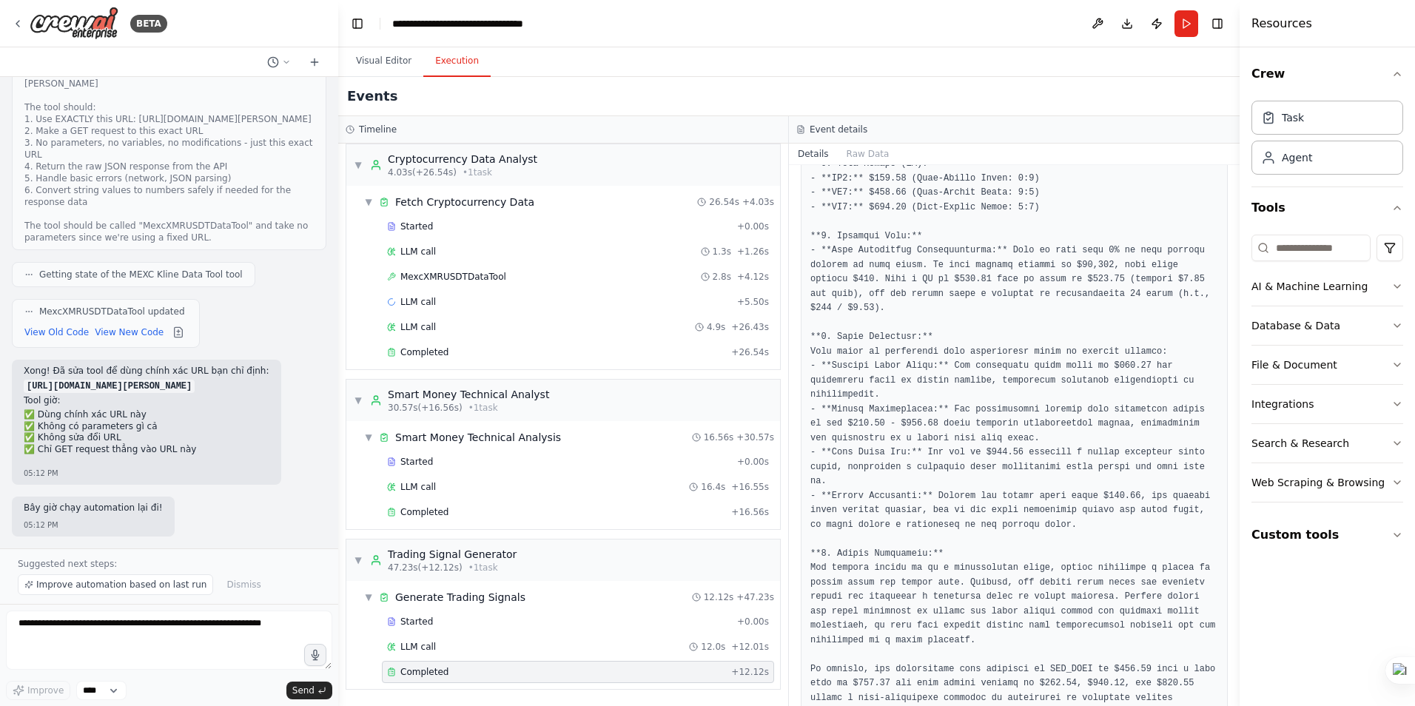
scroll to position [534, 0]
click at [432, 516] on span "Completed" at bounding box center [424, 512] width 48 height 12
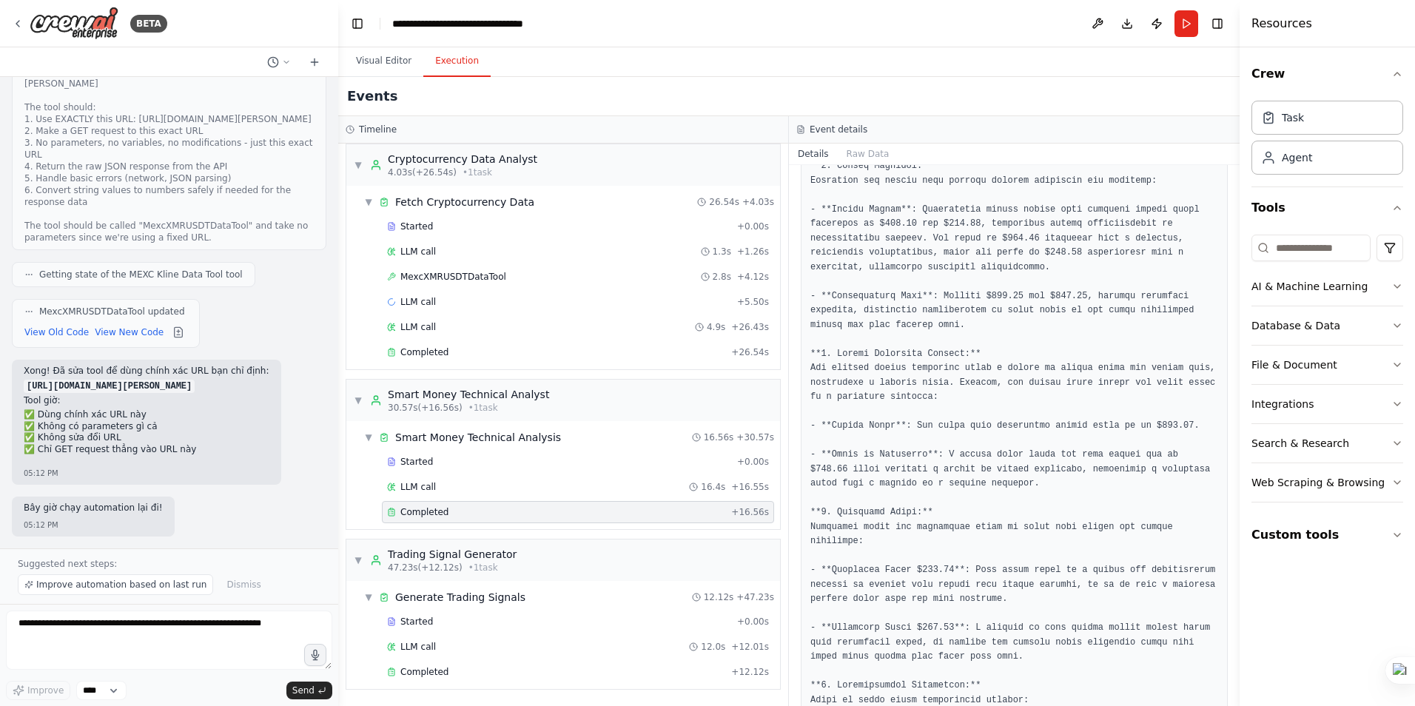
scroll to position [845, 0]
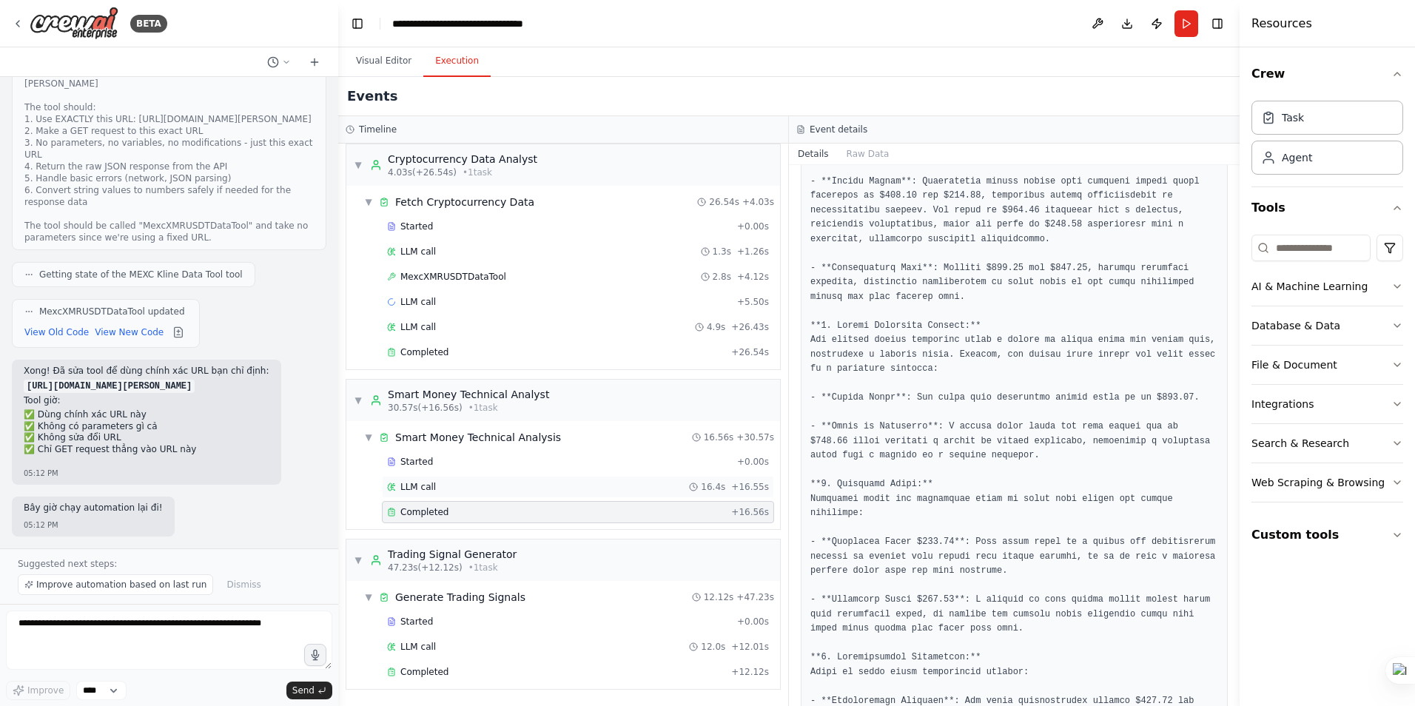
click at [434, 491] on div "LLM call 16.4s + 16.55s" at bounding box center [578, 487] width 382 height 12
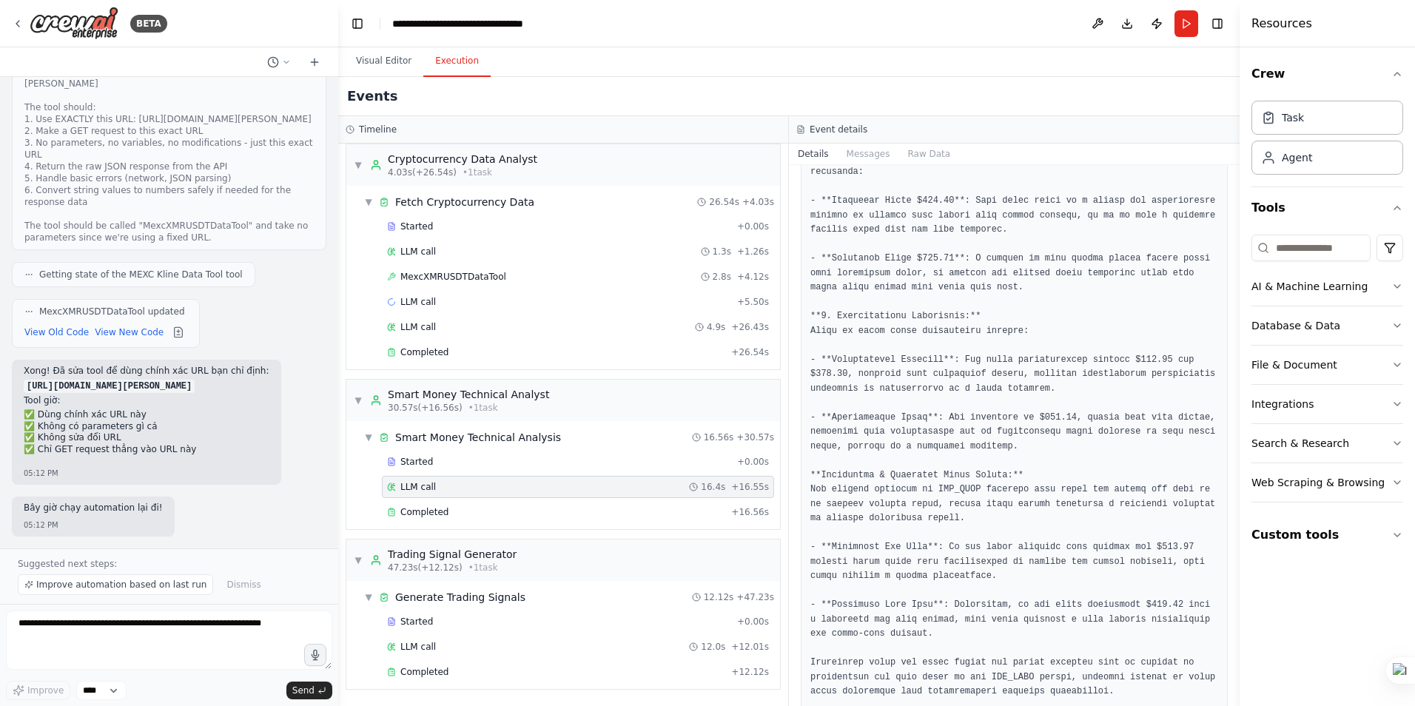
scroll to position [1006, 0]
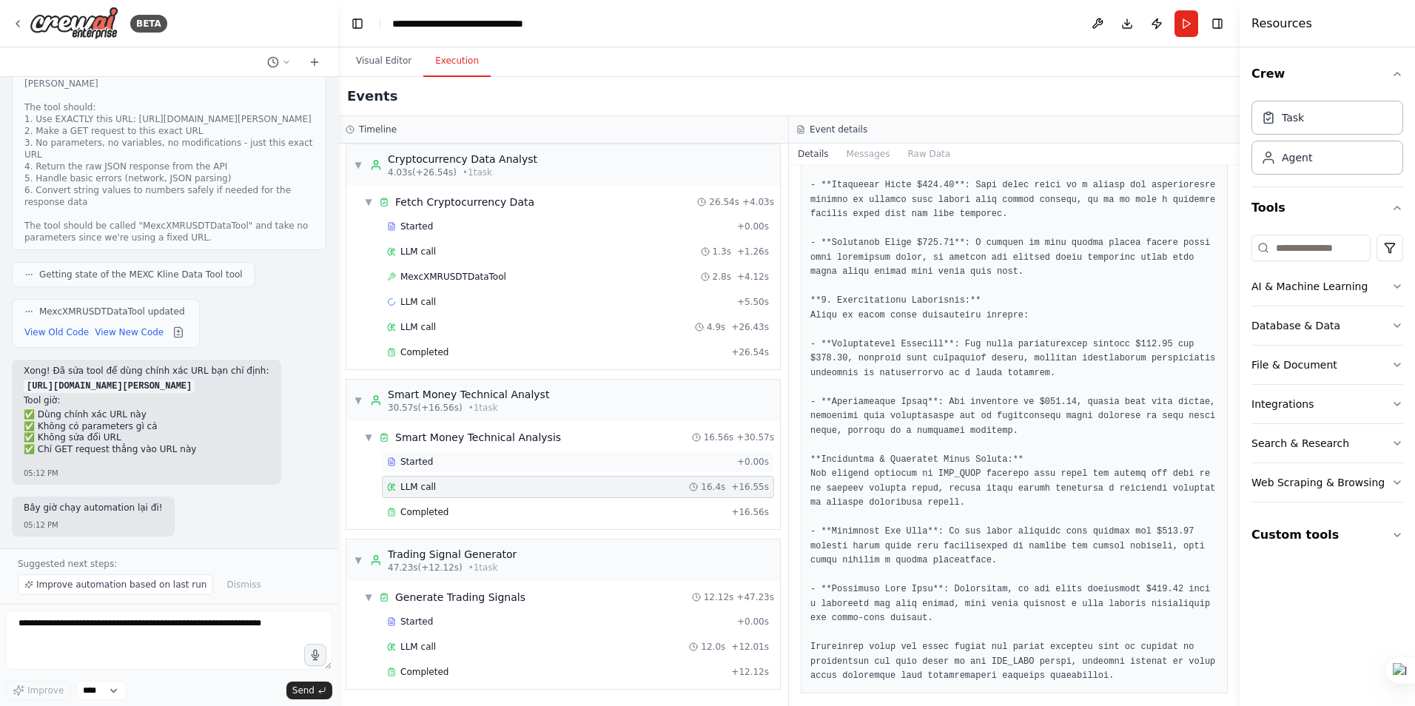
click at [409, 457] on span "Started" at bounding box center [416, 462] width 33 height 12
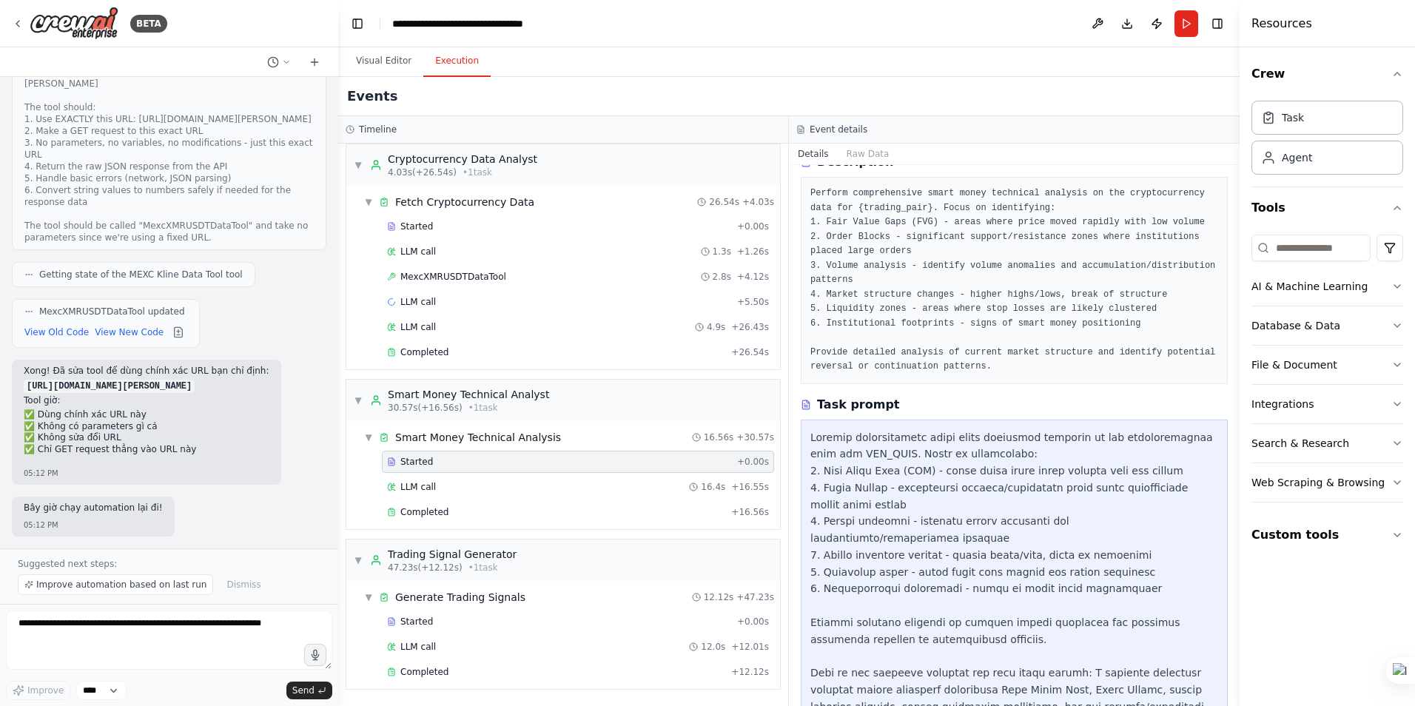
scroll to position [130, 0]
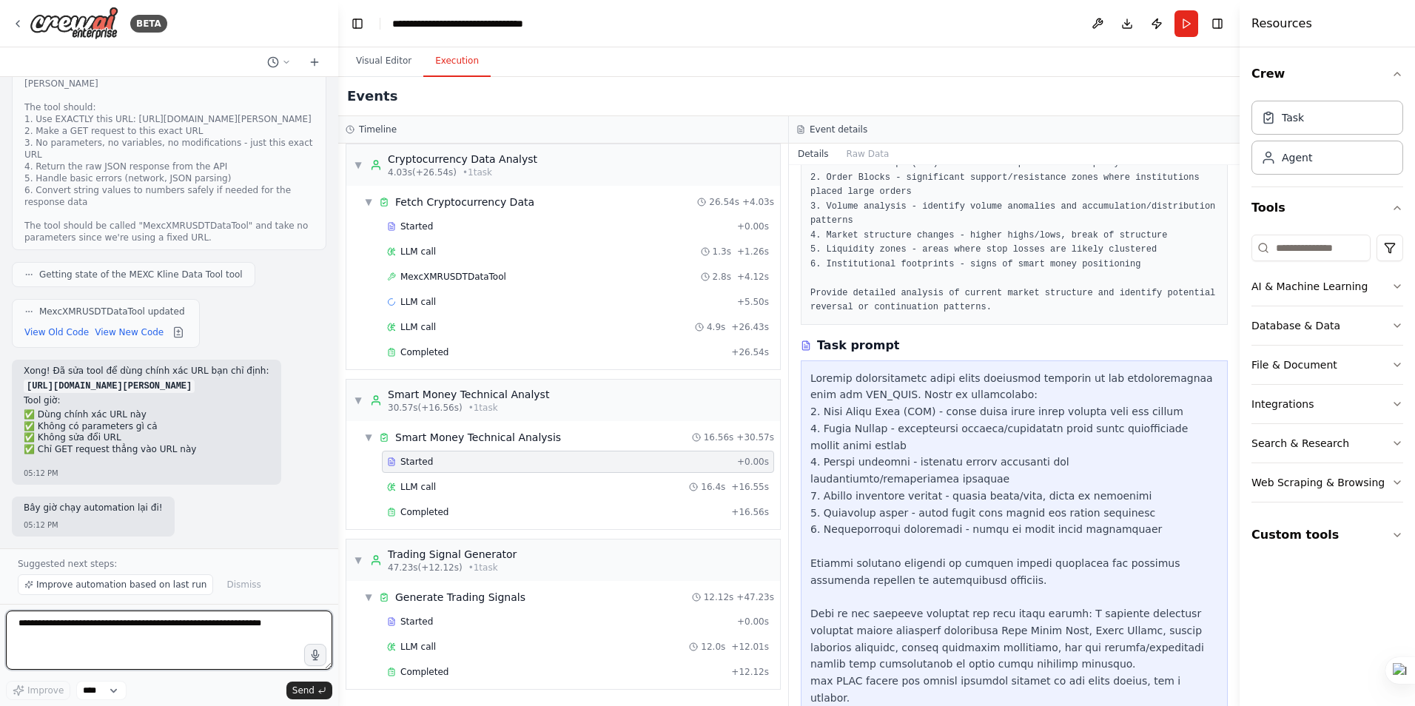
click at [154, 633] on textarea at bounding box center [169, 640] width 326 height 59
click at [453, 279] on span "MexcXMRUSDTDataTool" at bounding box center [453, 277] width 106 height 12
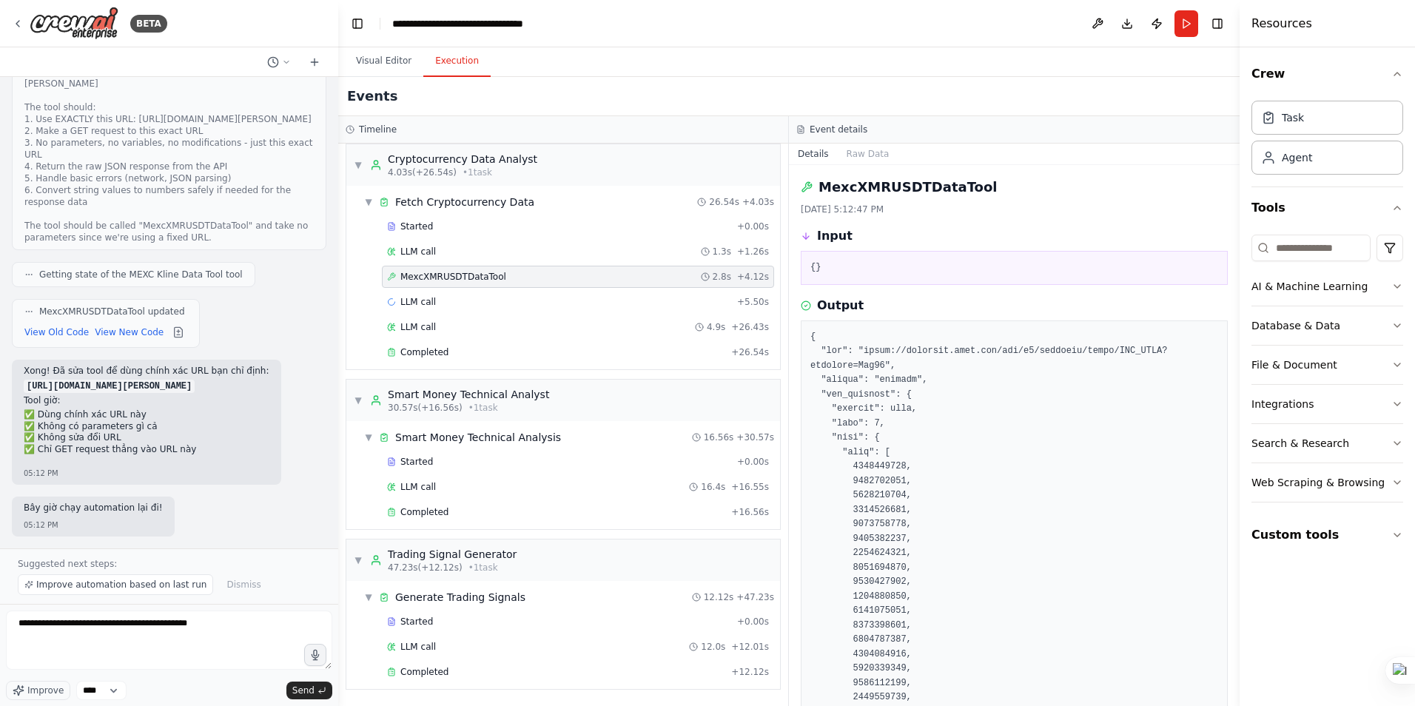
drag, startPoint x: 1234, startPoint y: 187, endPoint x: 1212, endPoint y: 459, distance: 273.2
click at [1212, 459] on div "BETA Hello! I'm the CrewAI assistant. What kind of automation do you want to bu…" at bounding box center [707, 353] width 1415 height 706
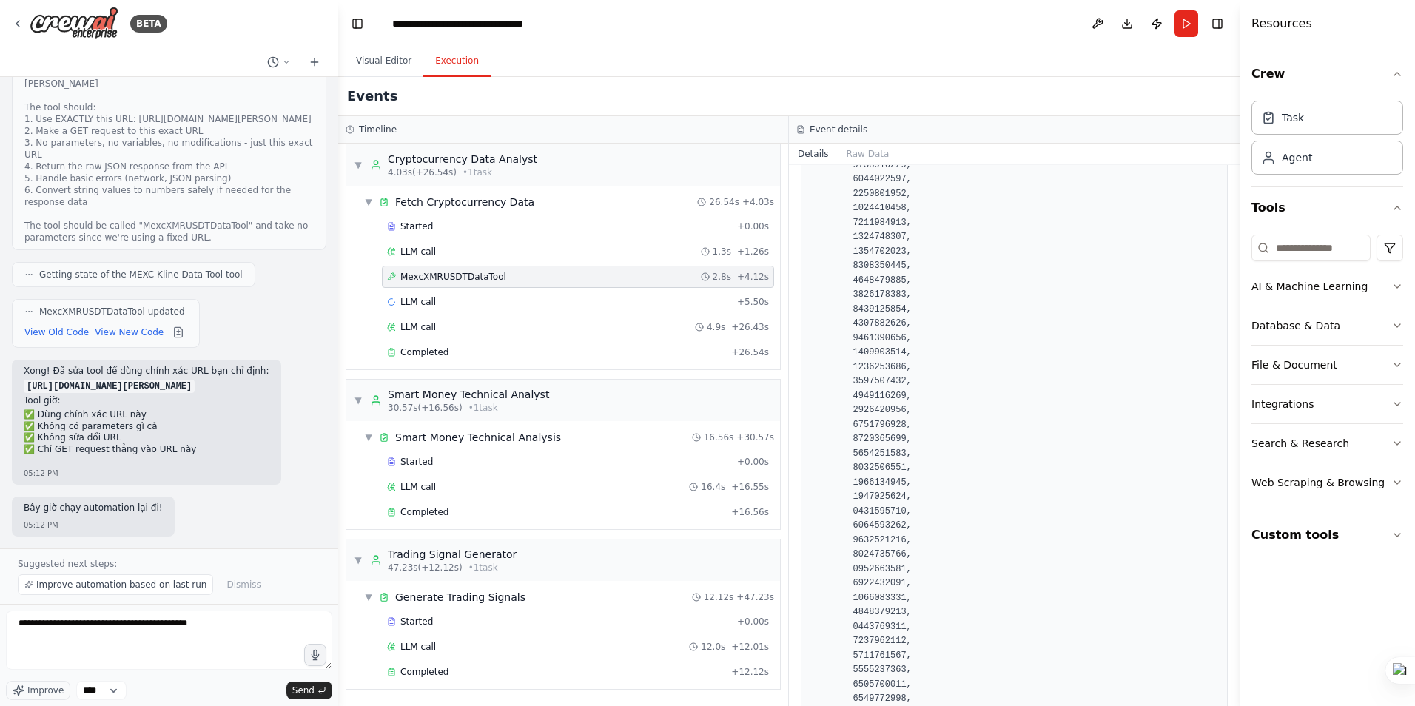
scroll to position [0, 0]
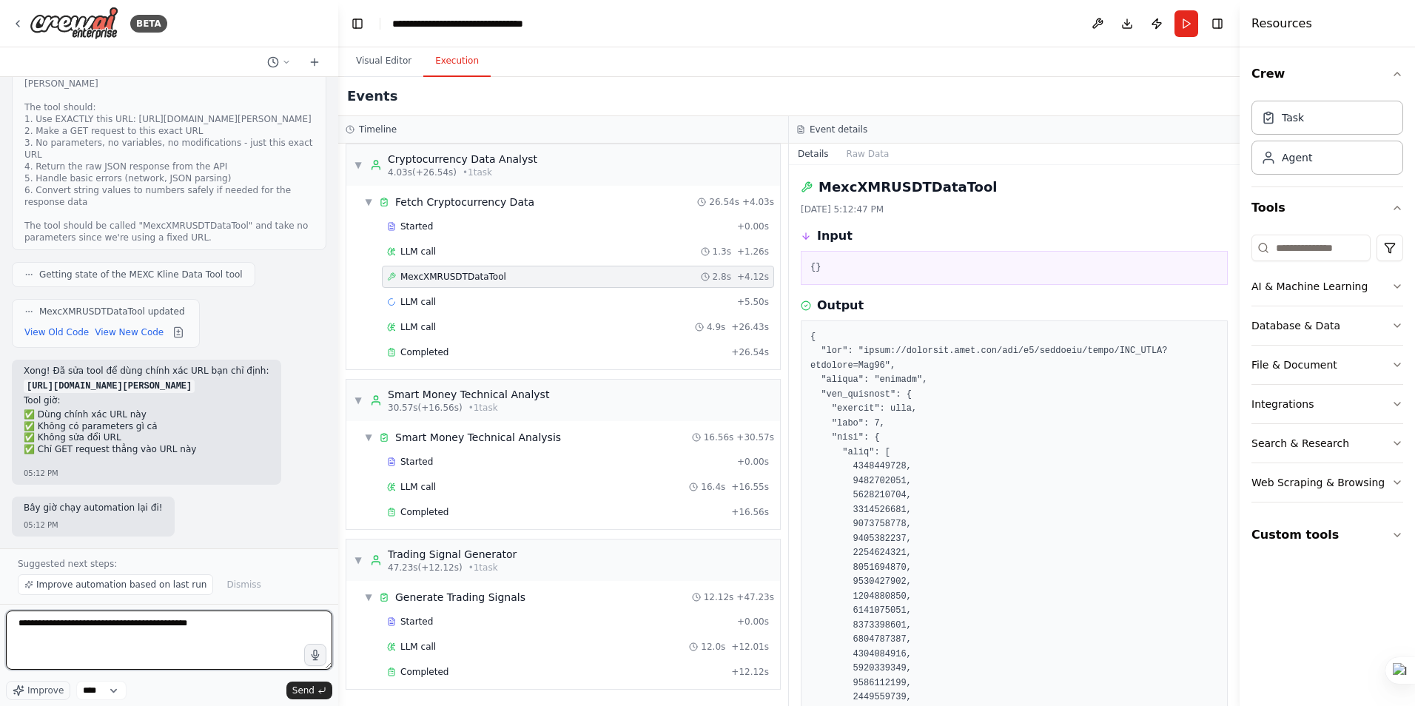
click at [224, 631] on textarea "**********" at bounding box center [169, 640] width 326 height 59
type textarea "**********"
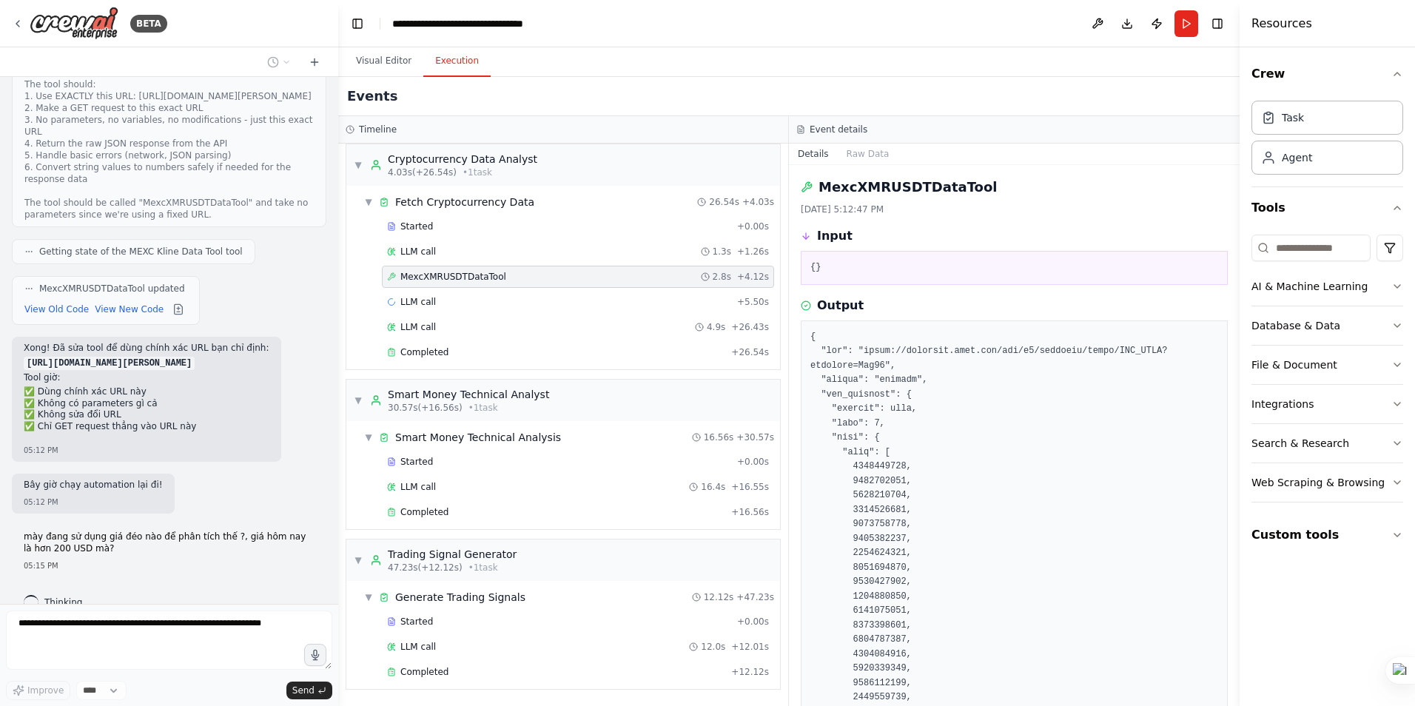
scroll to position [3611, 0]
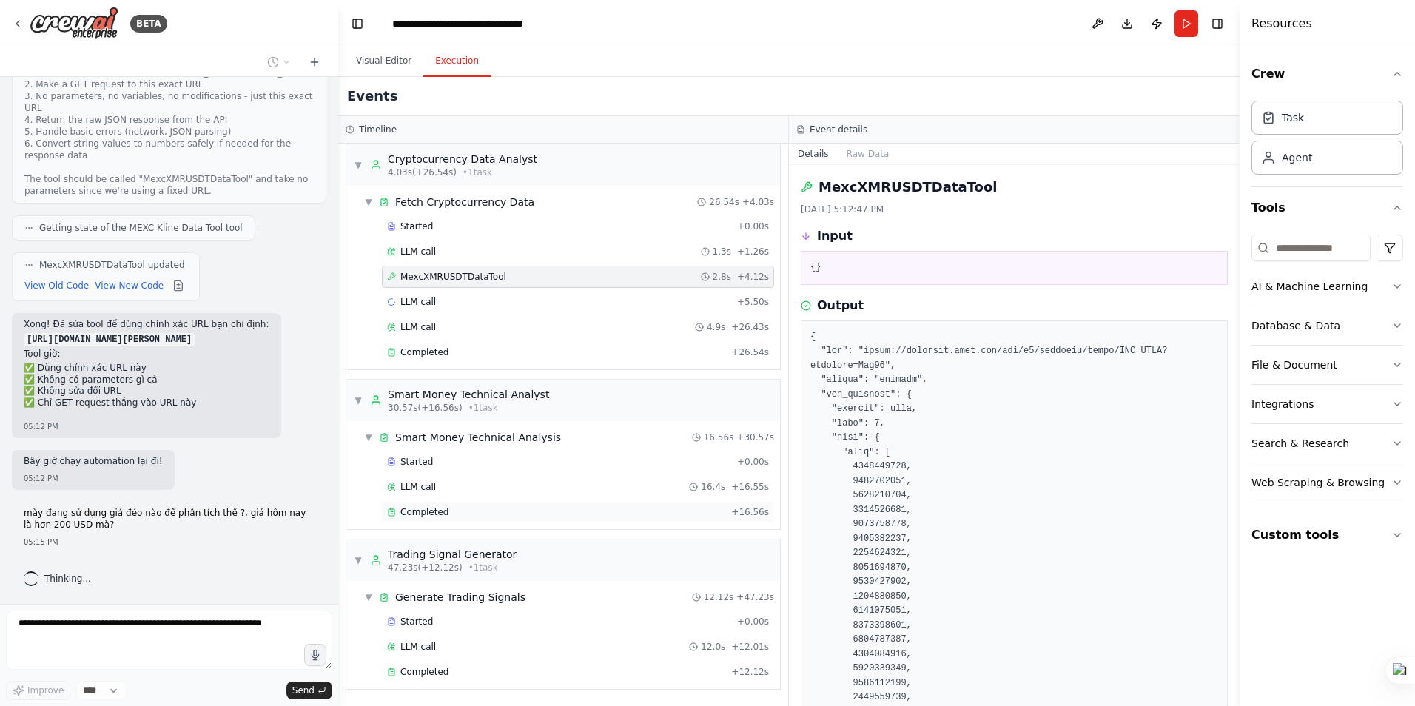
click at [423, 506] on span "Completed" at bounding box center [424, 512] width 48 height 12
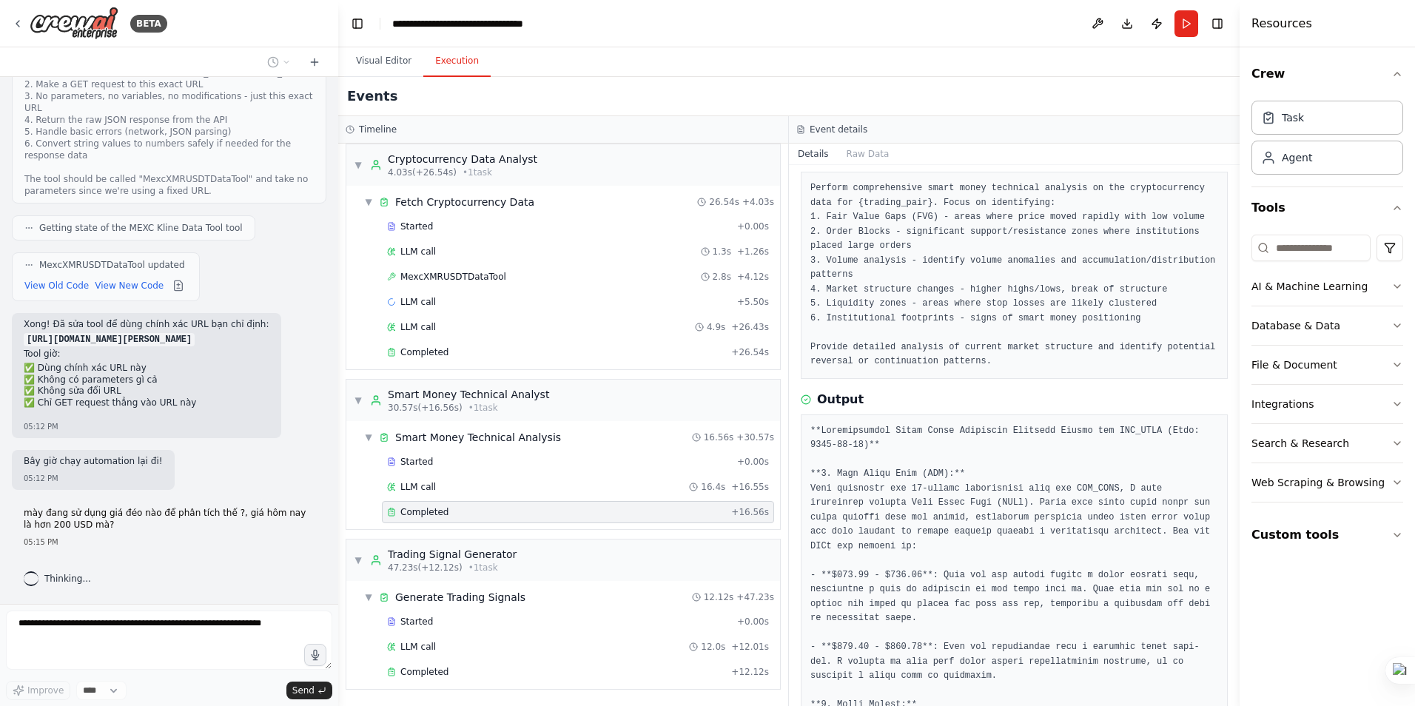
scroll to position [0, 0]
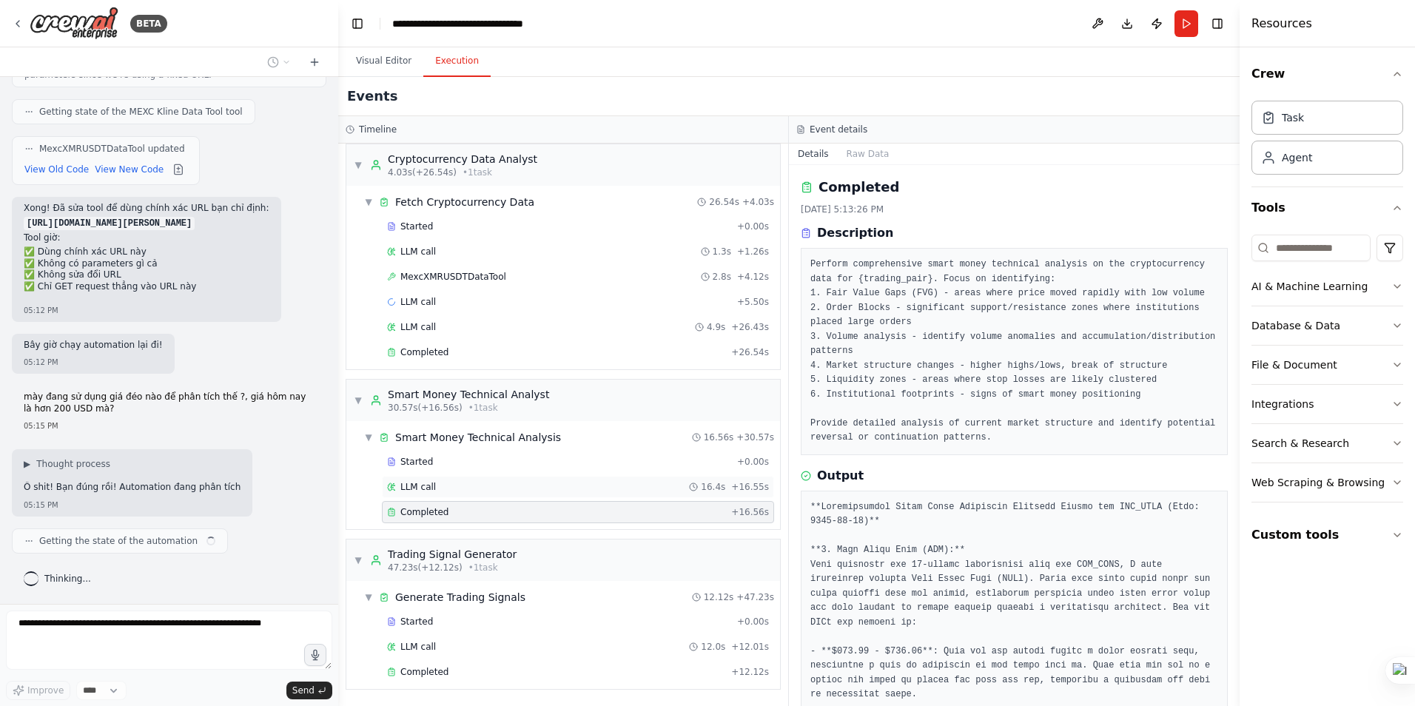
click at [405, 488] on span "LLM call" at bounding box center [418, 487] width 36 height 12
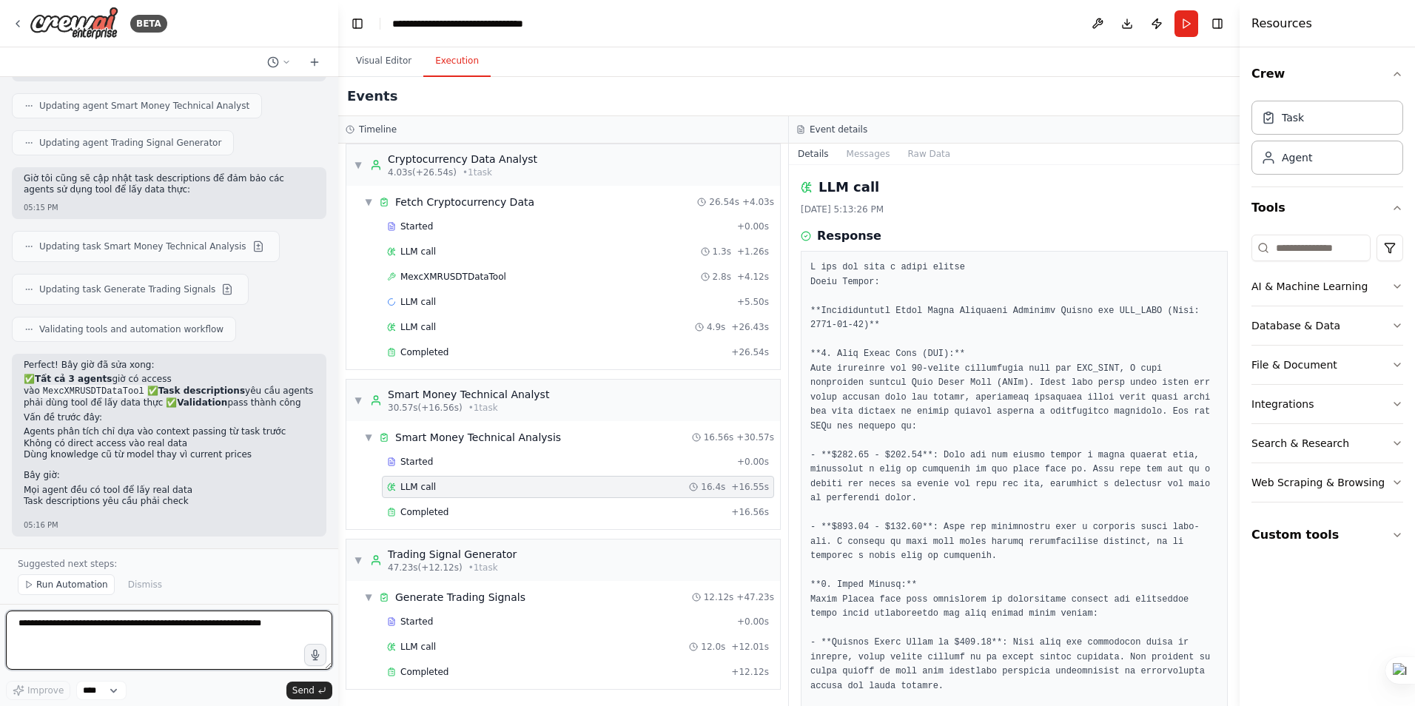
scroll to position [4588, 0]
